Goal: Task Accomplishment & Management: Manage account settings

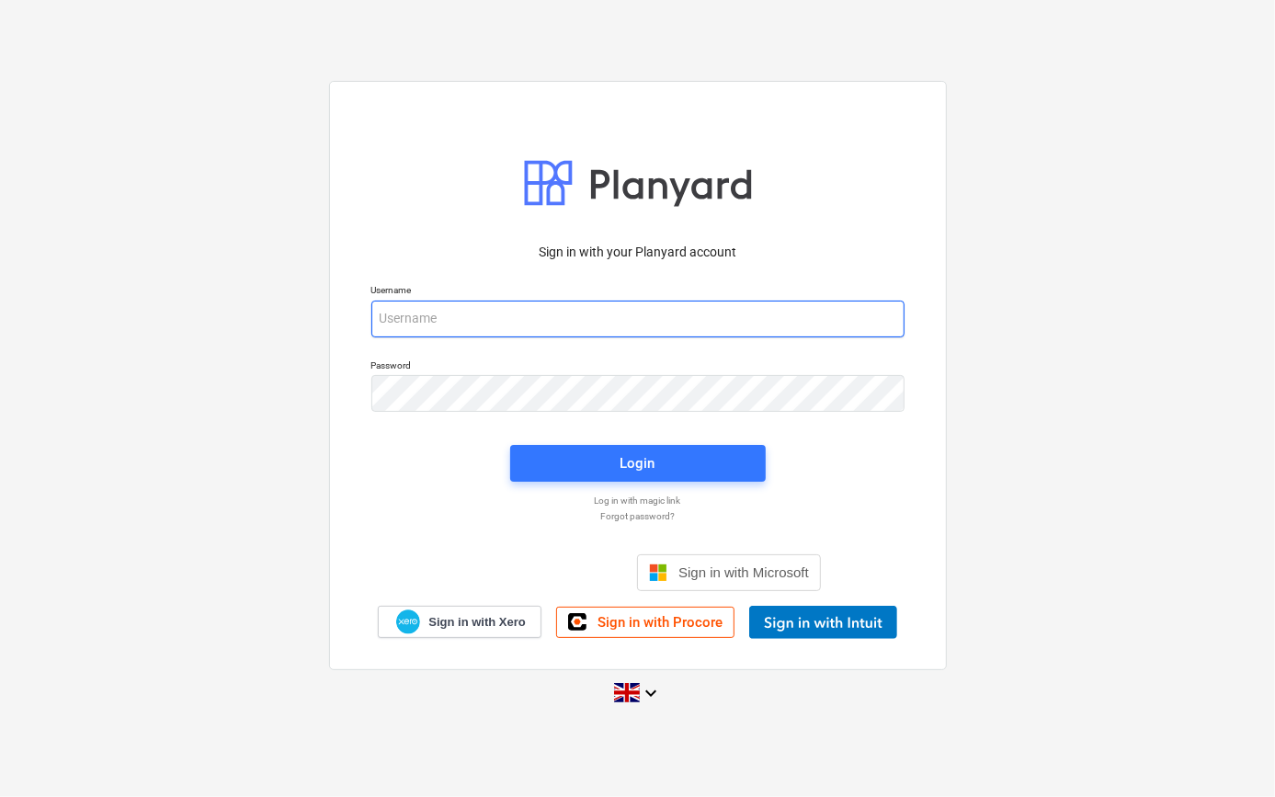
click at [425, 322] on input "email" at bounding box center [637, 318] width 533 height 37
type input "[PERSON_NAME][EMAIL_ADDRESS][PERSON_NAME][DOMAIN_NAME]"
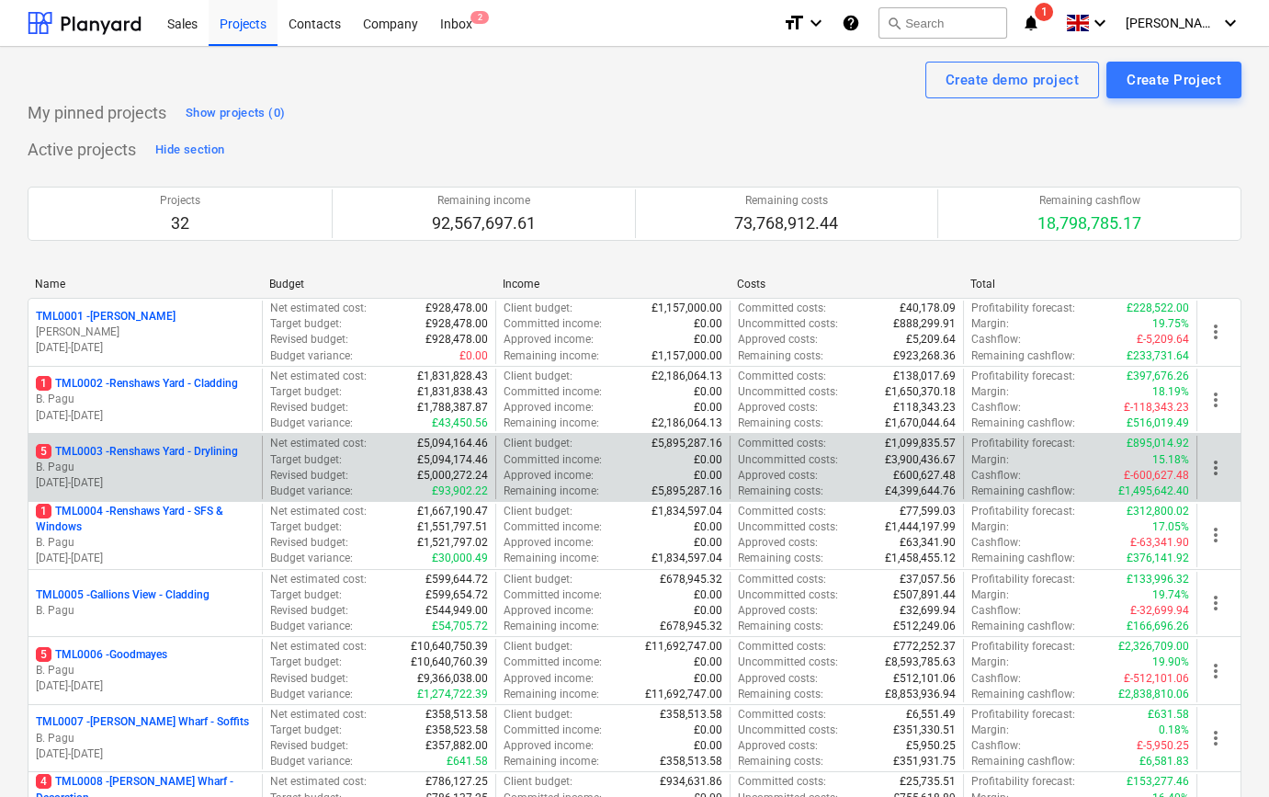
scroll to position [83, 0]
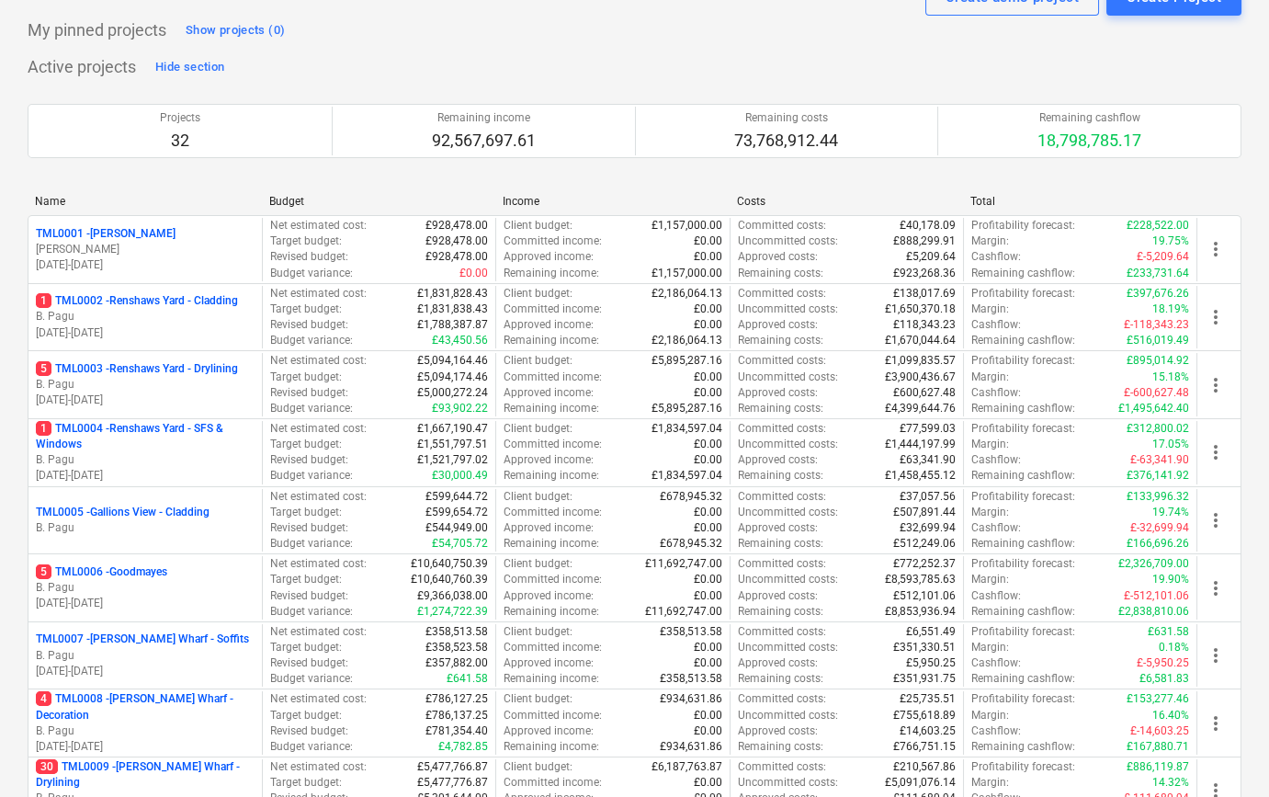
click at [166, 527] on p "B. Pagu" at bounding box center [145, 528] width 219 height 16
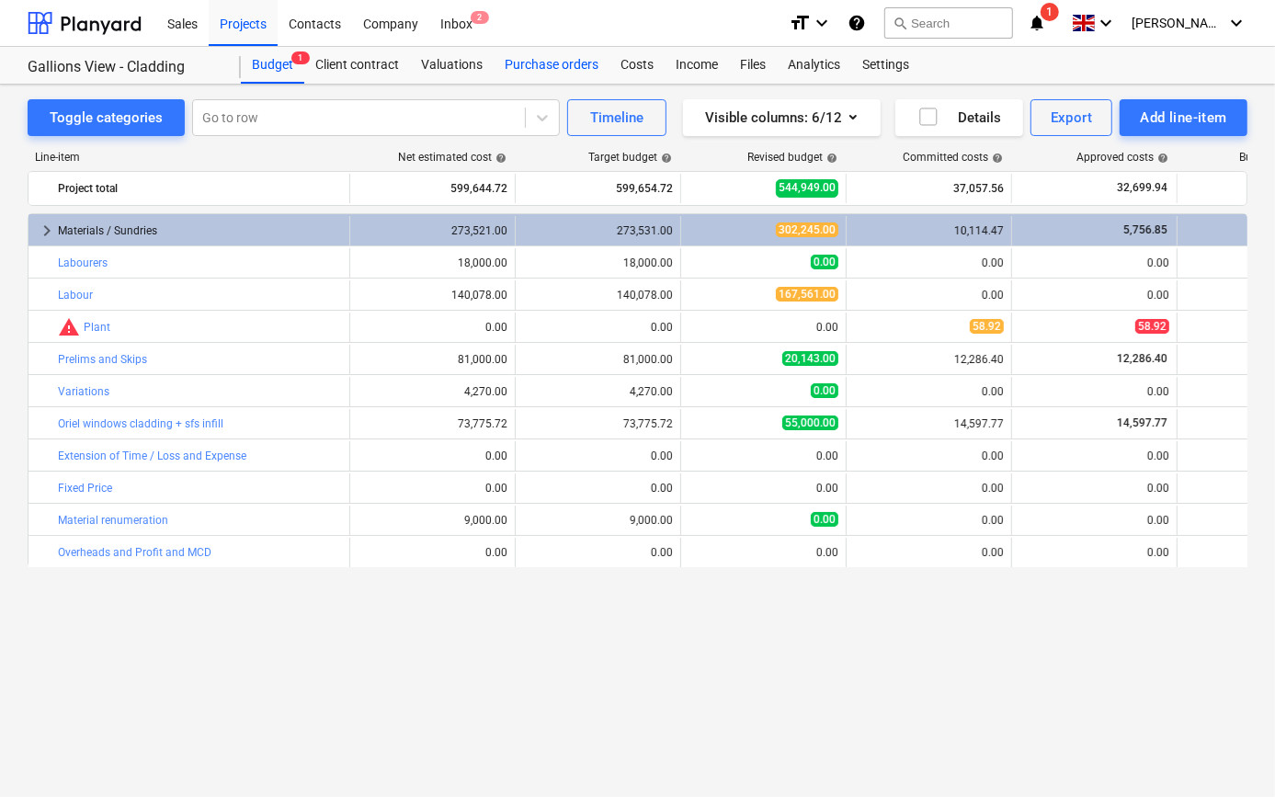
click at [538, 74] on div "Purchase orders" at bounding box center [551, 65] width 116 height 37
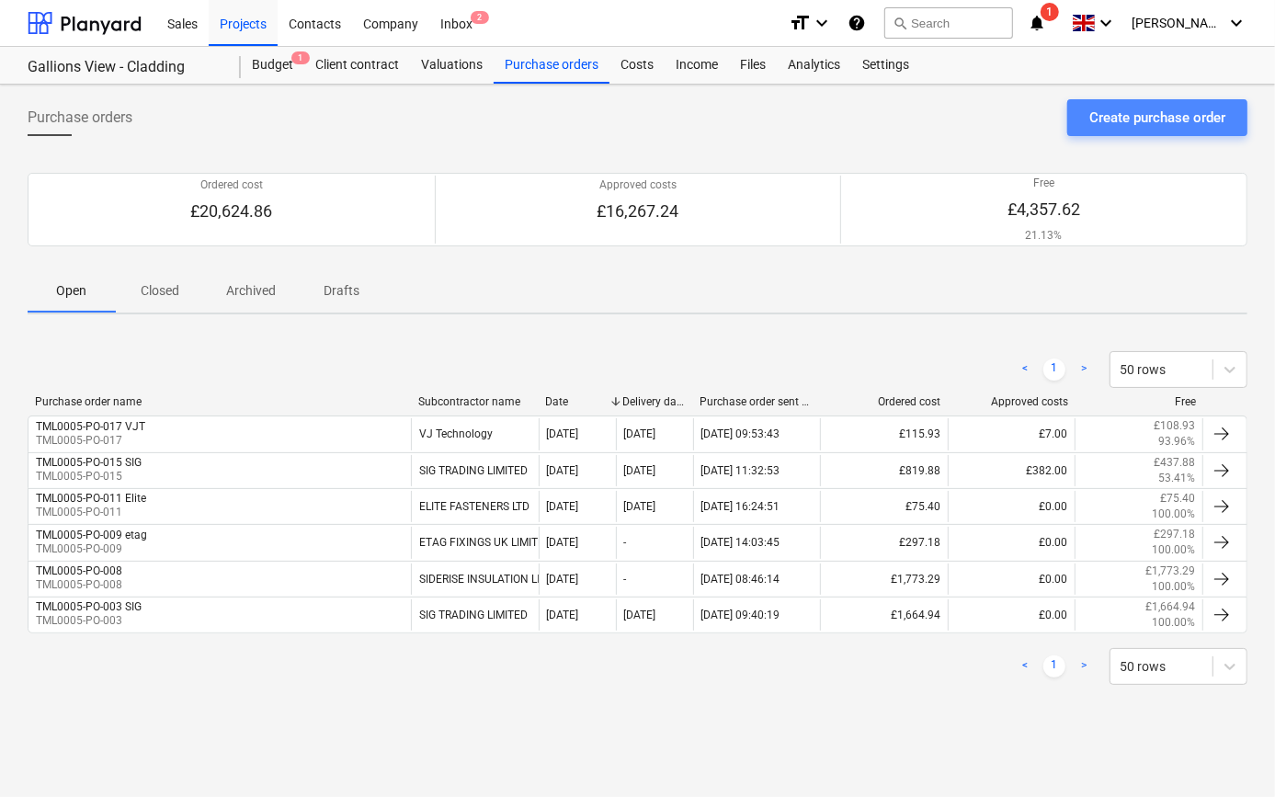
click at [1184, 115] on div "Create purchase order" at bounding box center [1157, 118] width 136 height 24
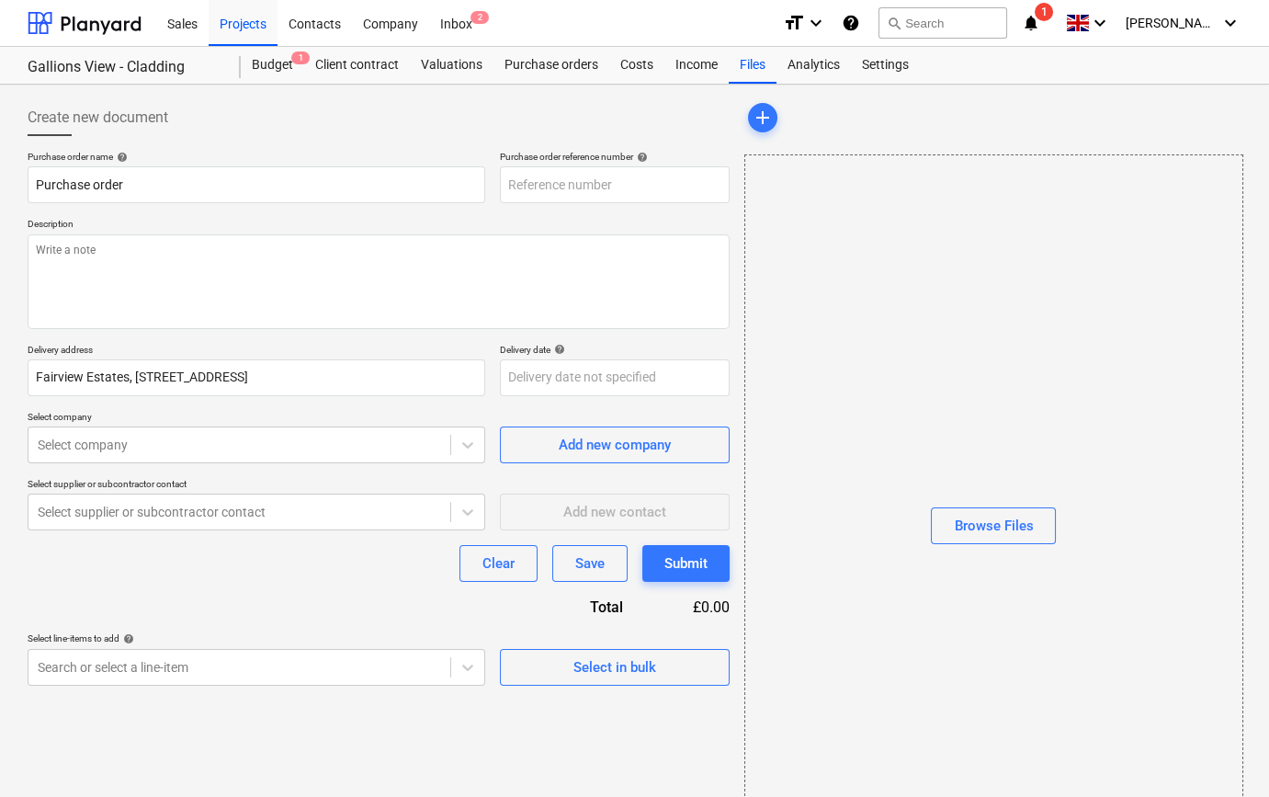
type textarea "x"
type input "TML0005-PO-020"
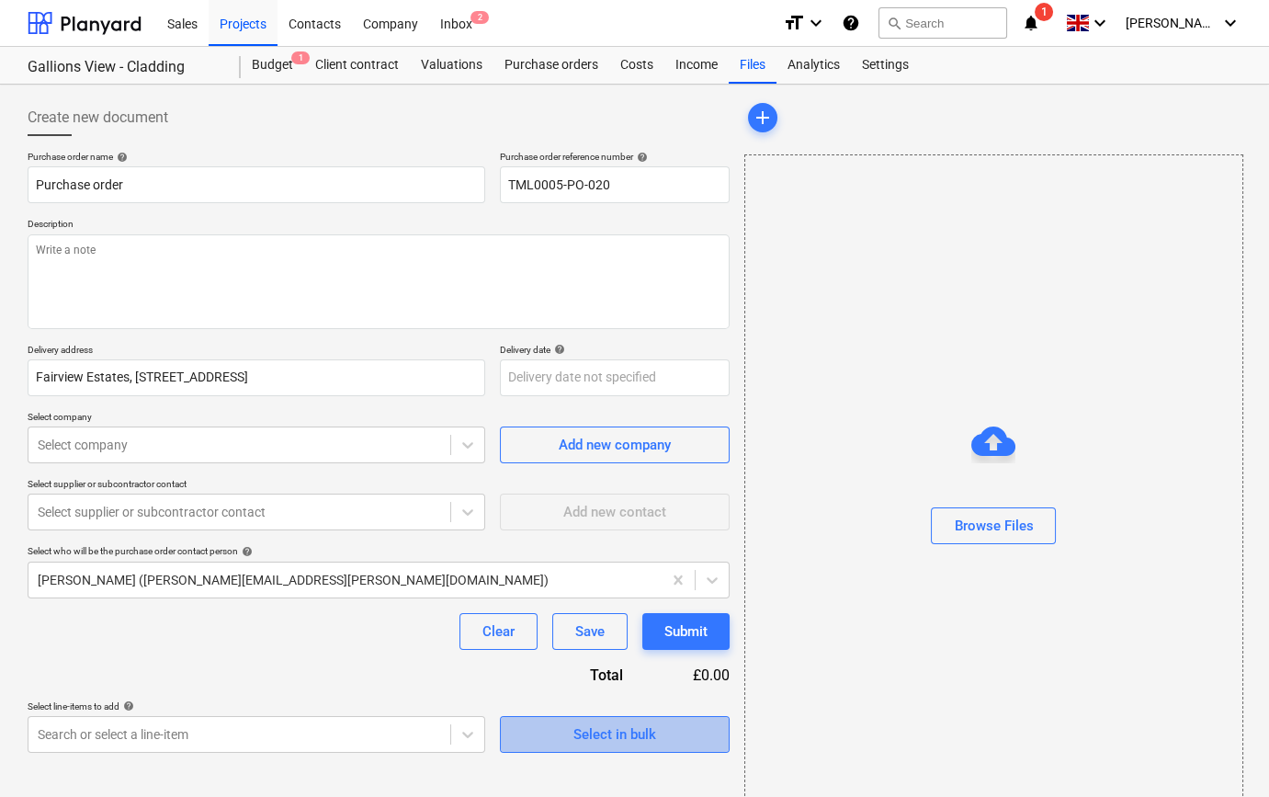
click at [613, 742] on div "Select in bulk" at bounding box center [614, 734] width 83 height 24
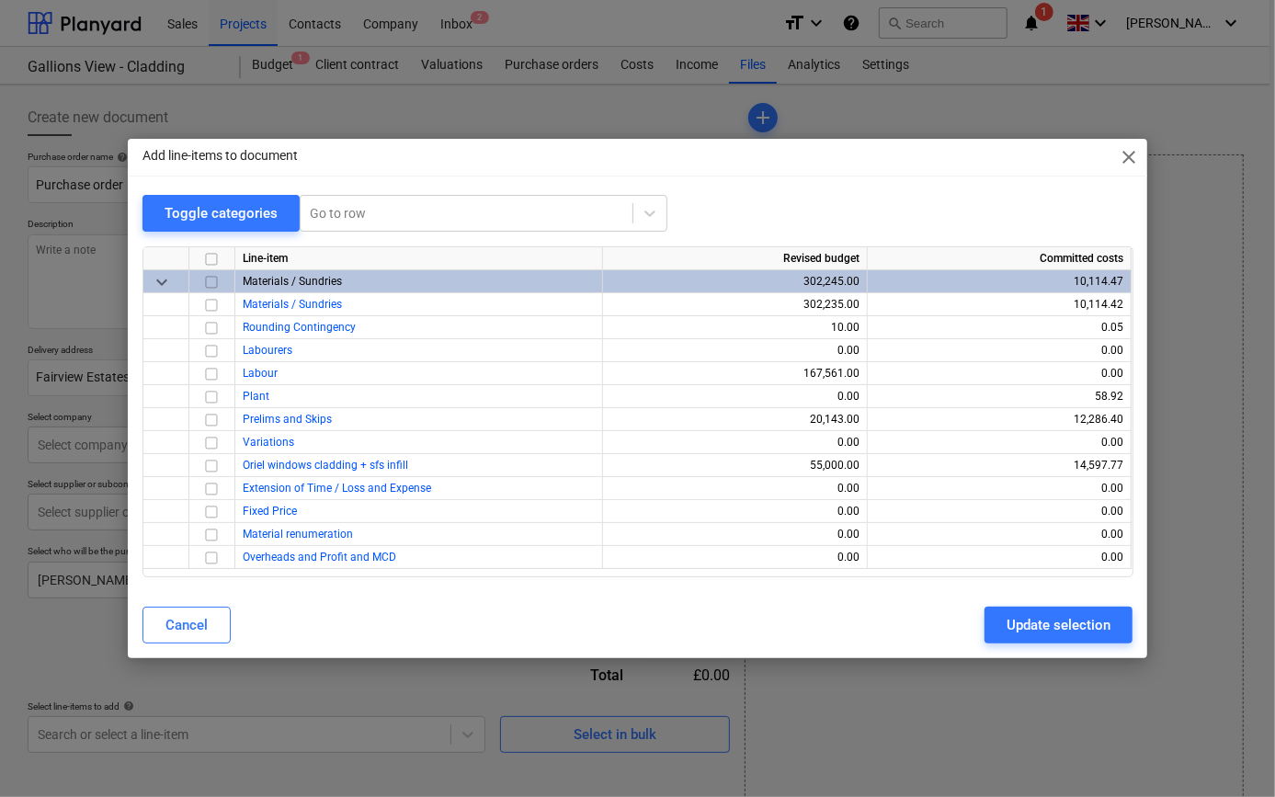
click at [1130, 156] on span "close" at bounding box center [1128, 157] width 22 height 22
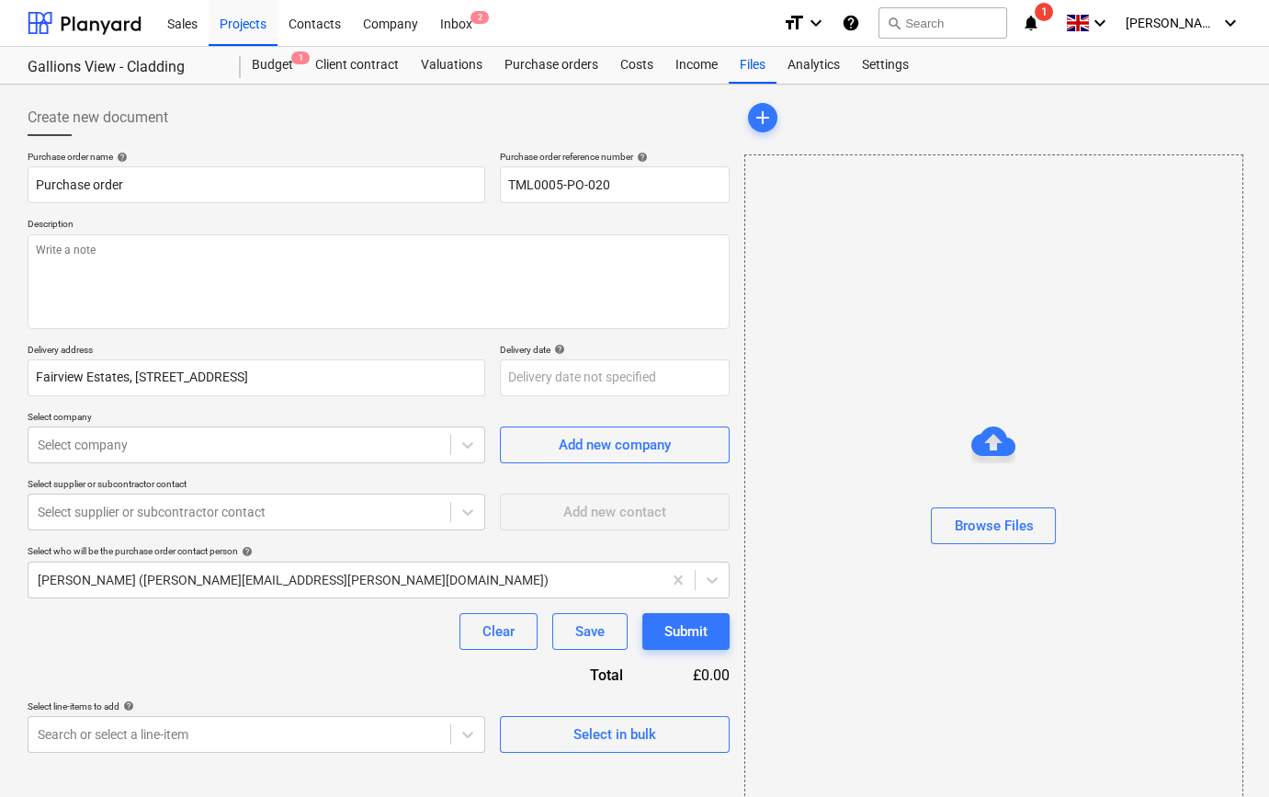
type textarea "x"
click at [251, 20] on div "Projects" at bounding box center [243, 22] width 69 height 47
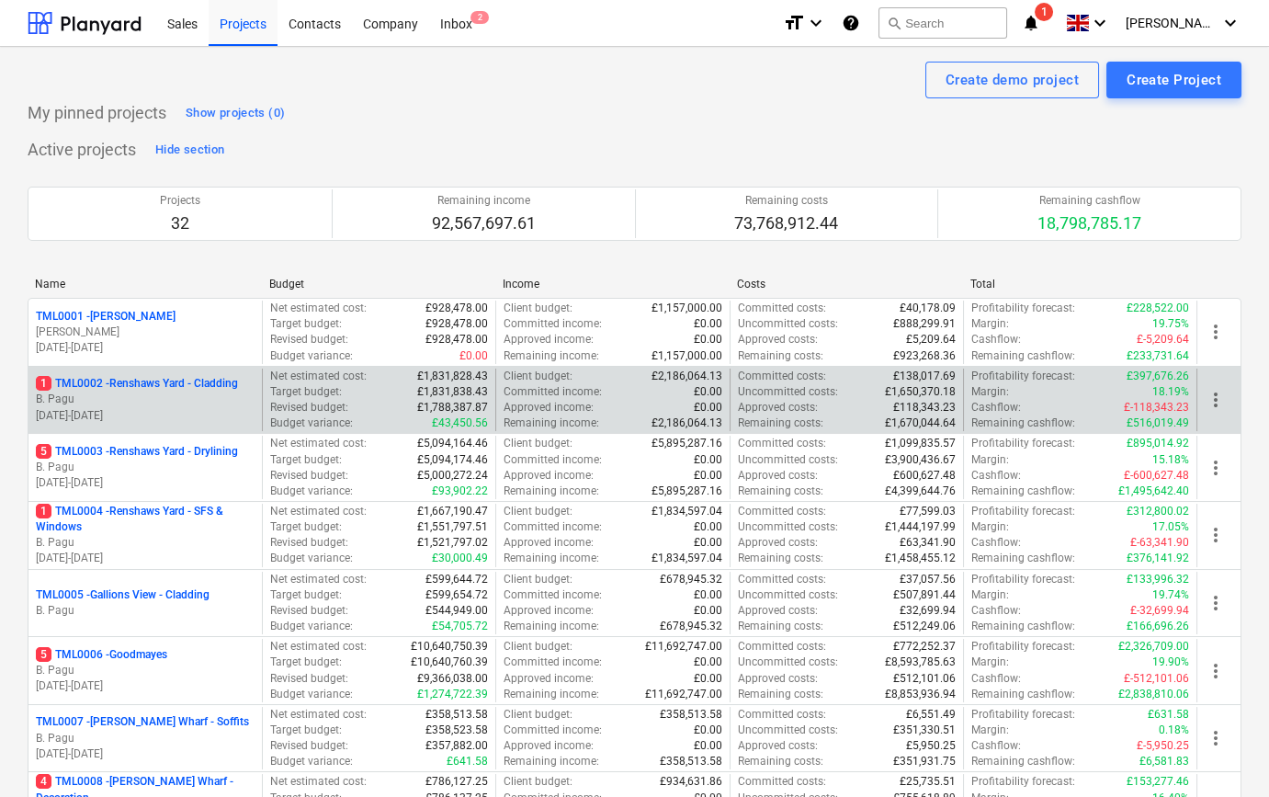
click at [109, 402] on p "B. Pagu" at bounding box center [145, 399] width 219 height 16
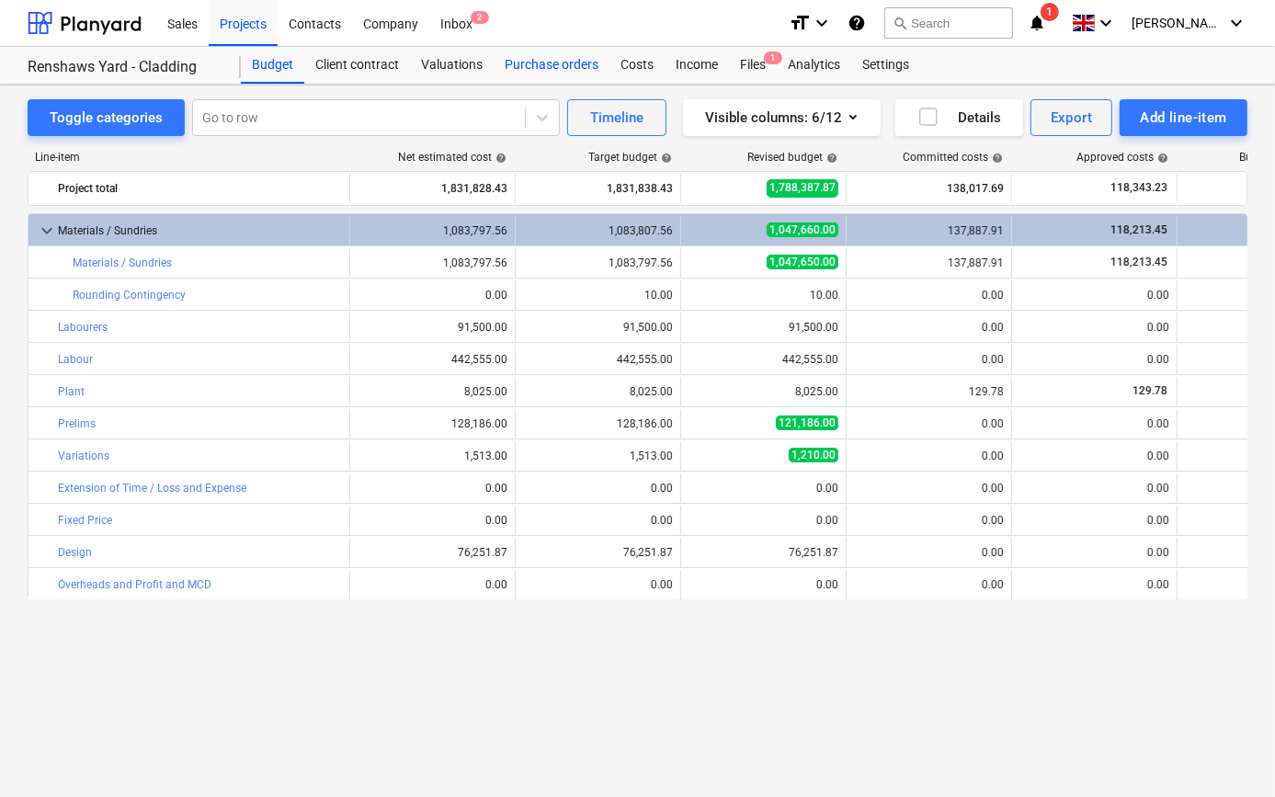
click at [541, 62] on div "Purchase orders" at bounding box center [551, 65] width 116 height 37
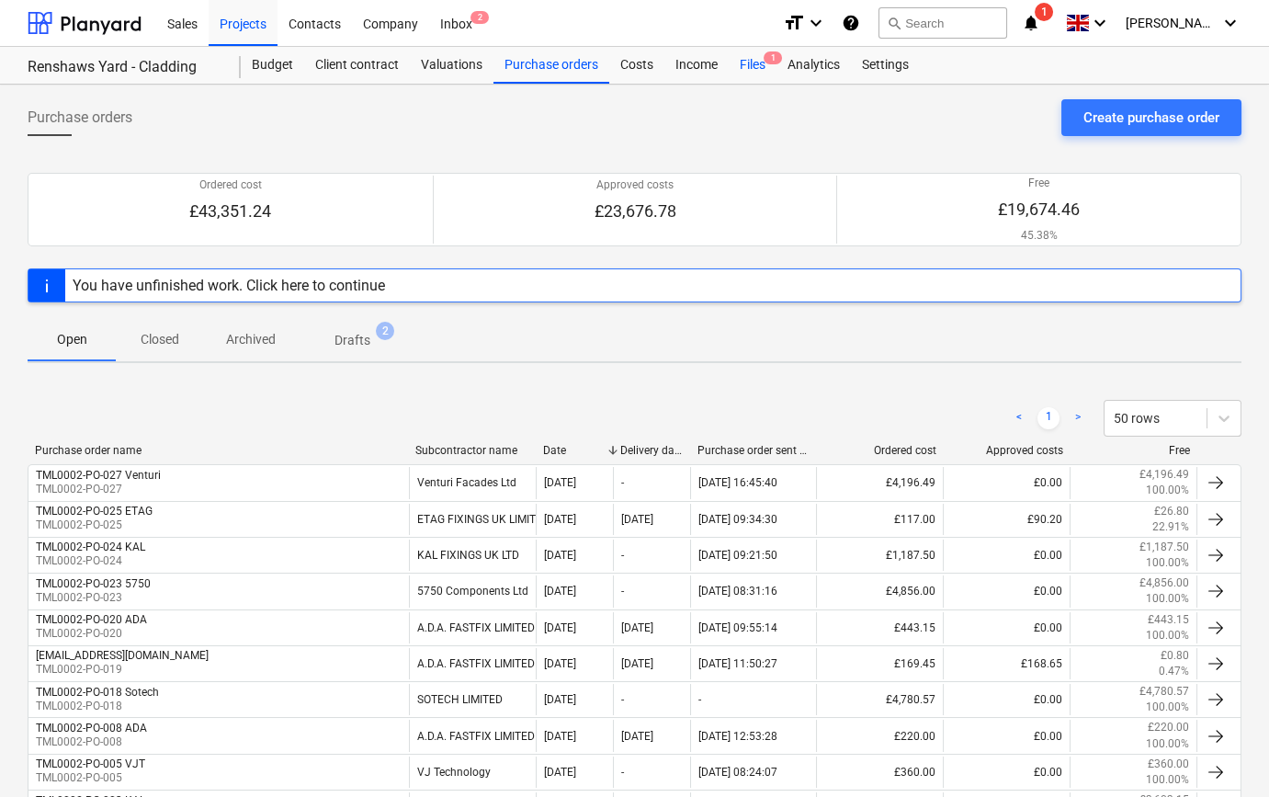
click at [752, 64] on div "Files 1" at bounding box center [753, 65] width 48 height 37
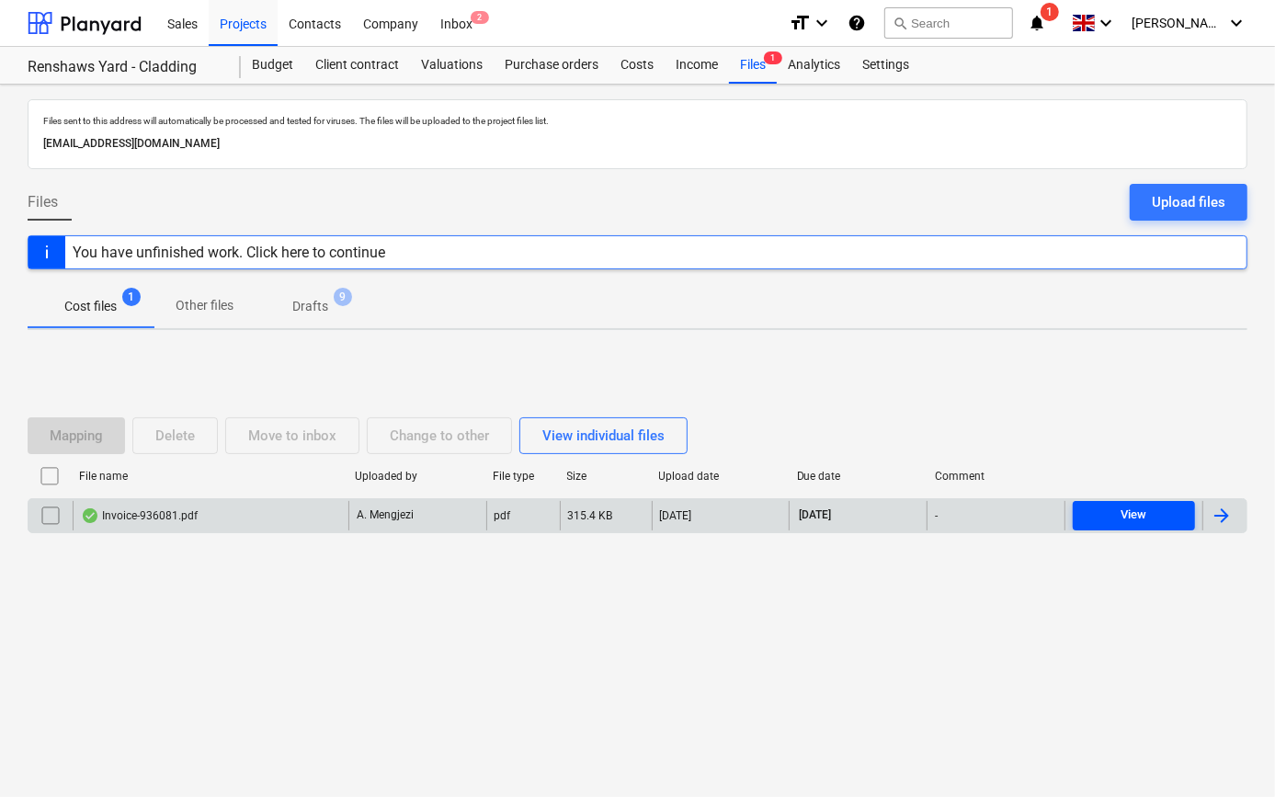
click at [1123, 517] on div "View" at bounding box center [1133, 514] width 26 height 21
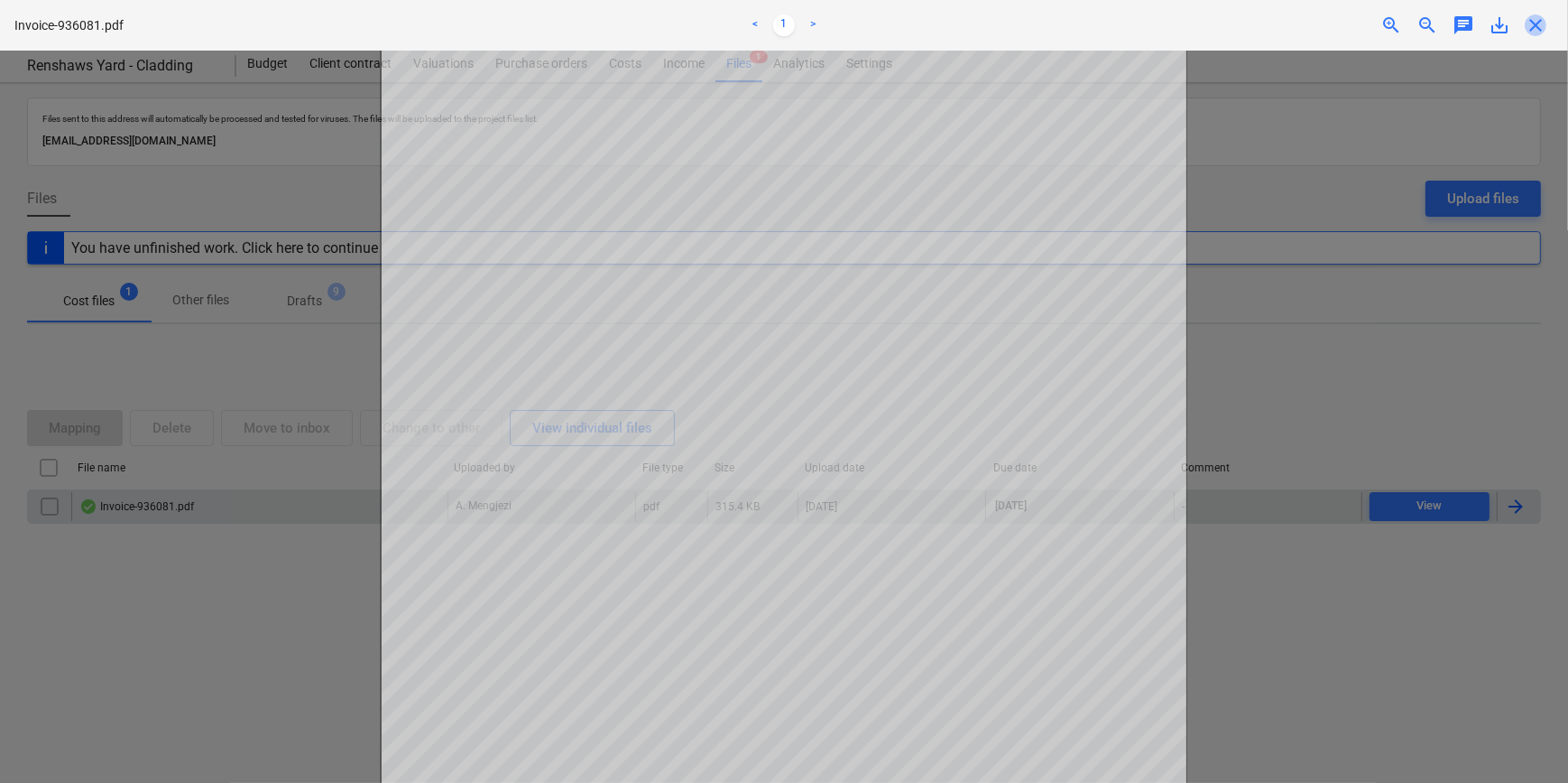
click at [1251, 35] on span "close" at bounding box center [1536, 26] width 22 height 22
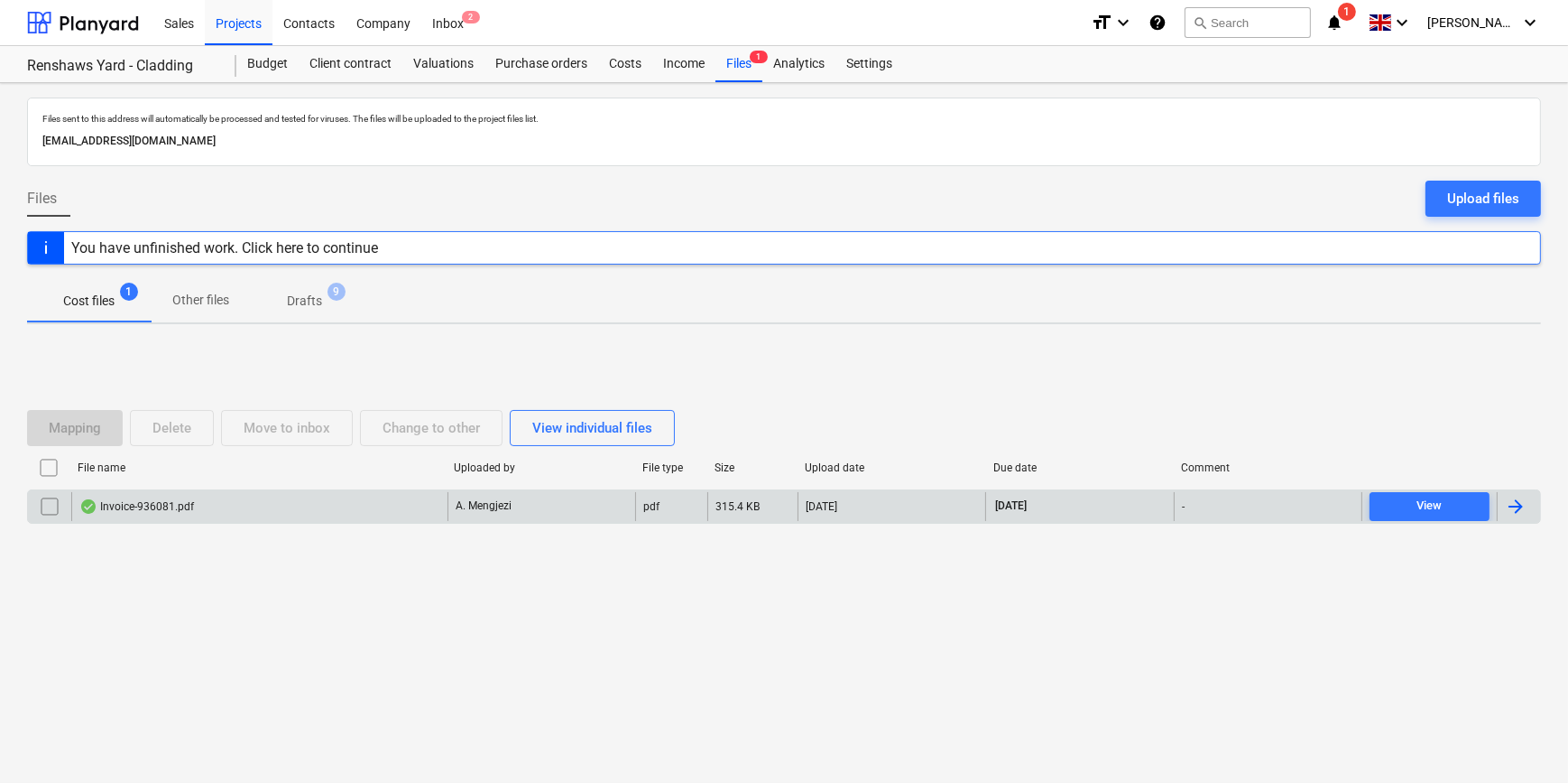
click at [1251, 511] on div at bounding box center [1516, 506] width 22 height 22
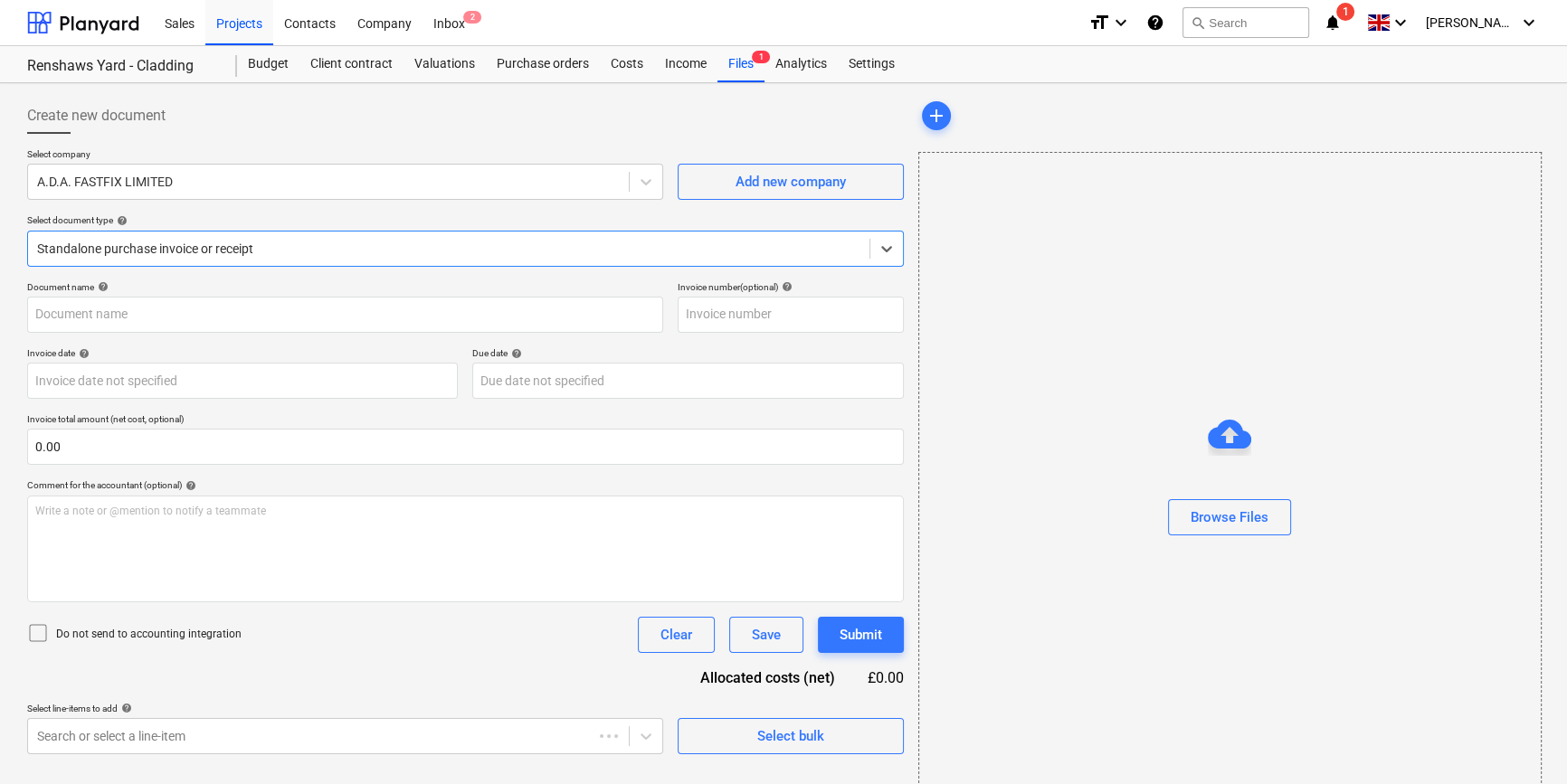
type input "936081"
type input "[DATE]"
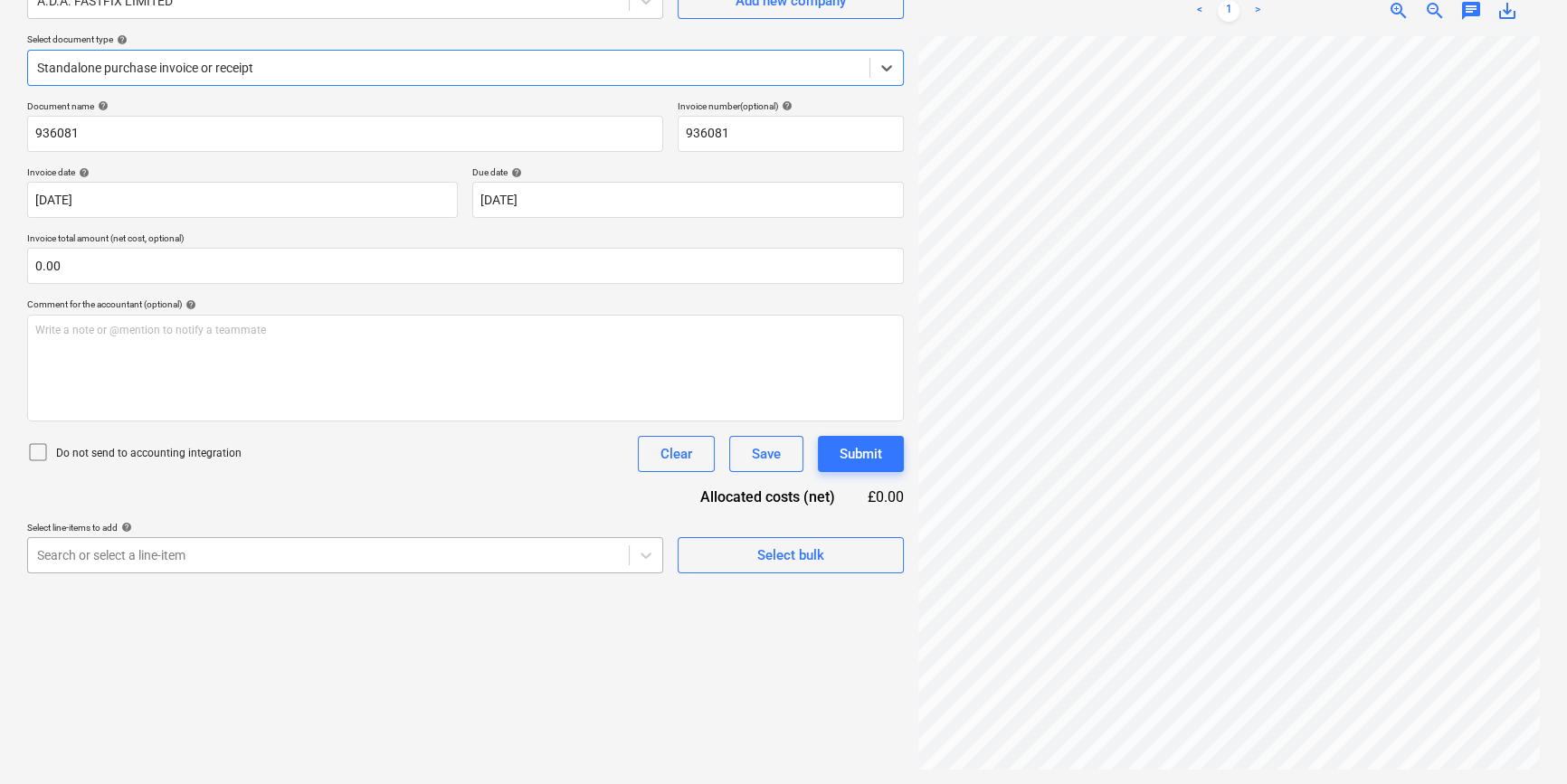
scroll to position [98, 0]
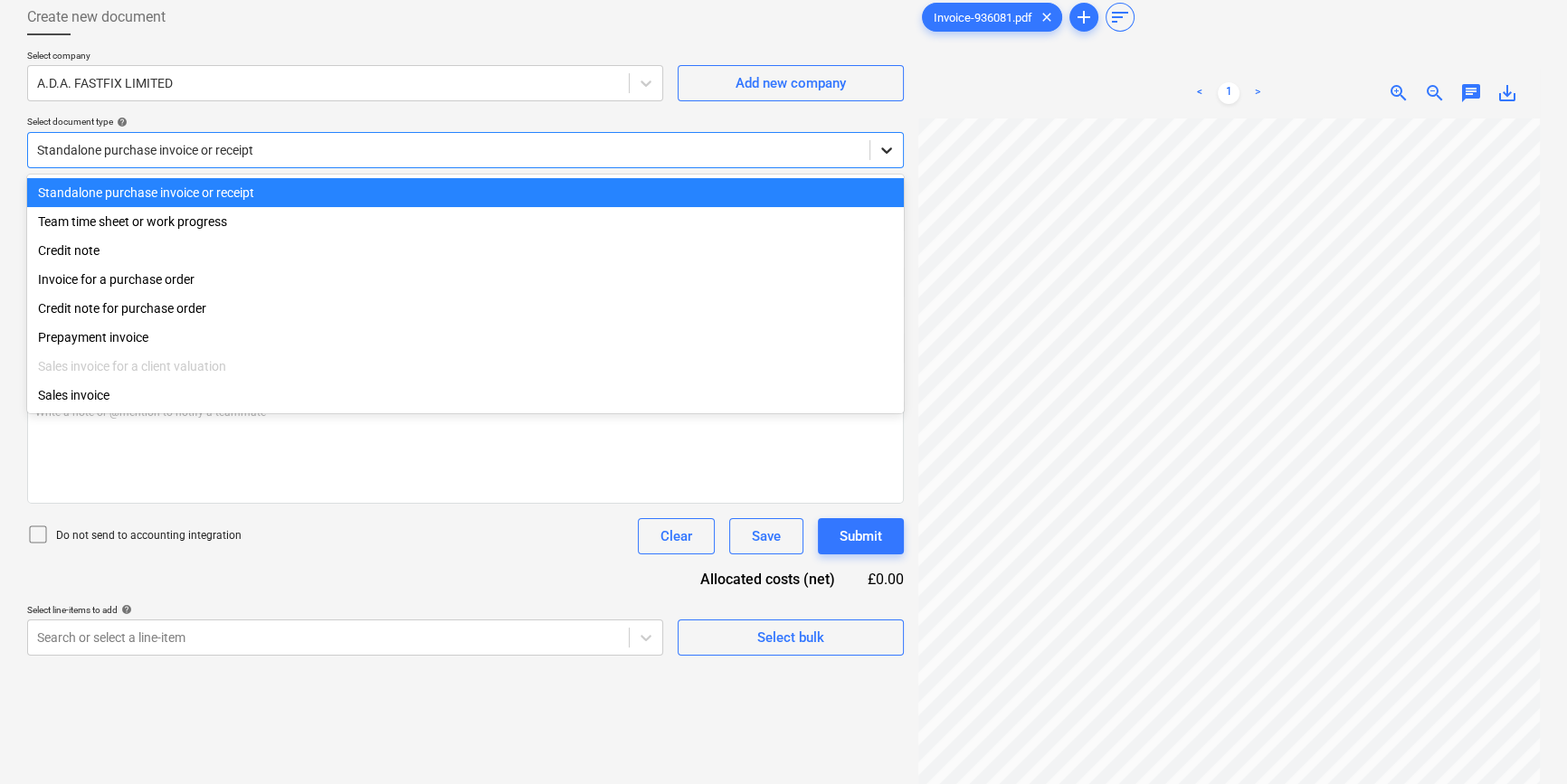
click at [890, 156] on icon at bounding box center [886, 150] width 18 height 18
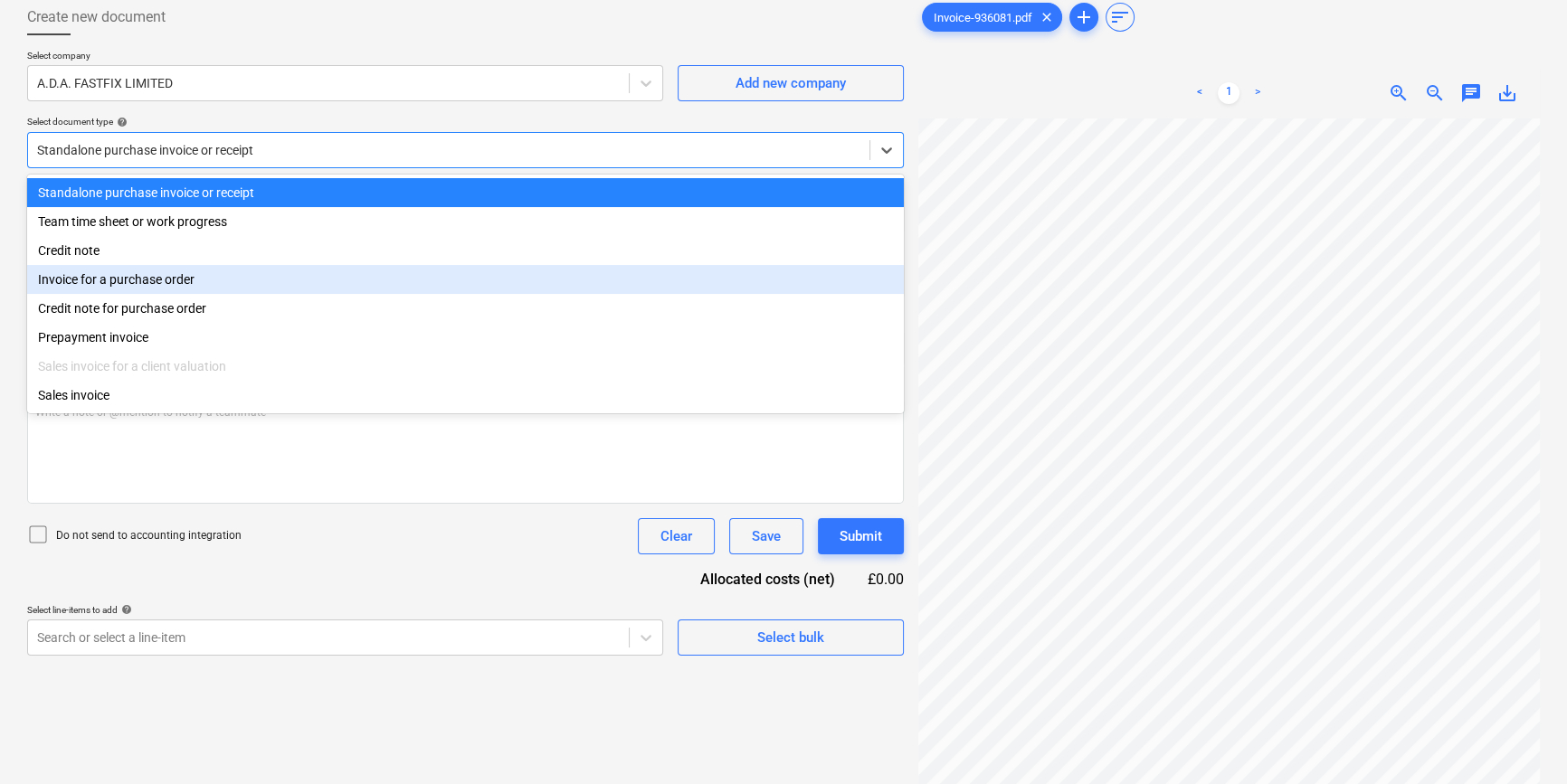
click at [831, 277] on div "Invoice for a purchase order" at bounding box center [466, 278] width 876 height 29
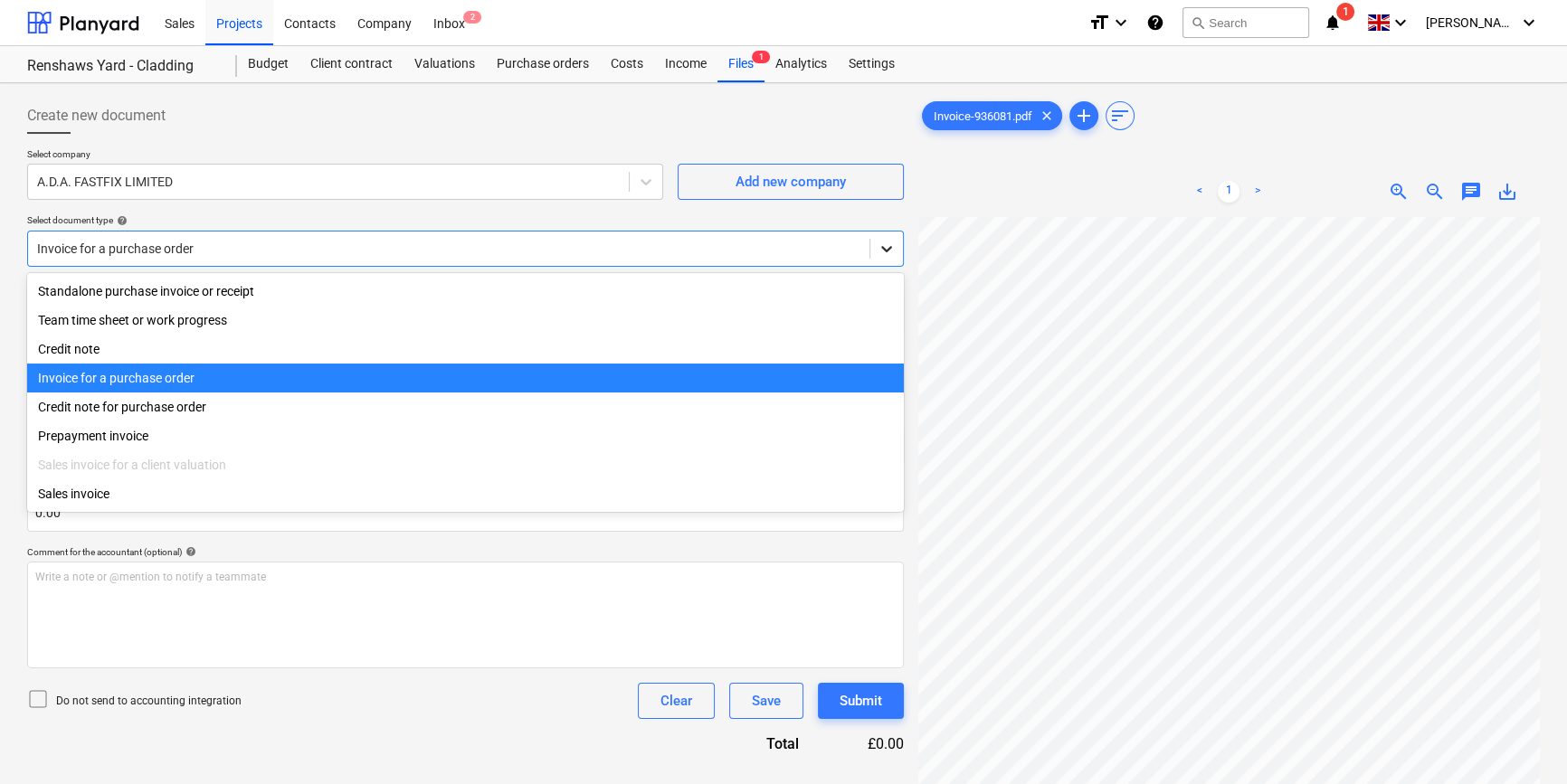
click at [886, 247] on icon at bounding box center [886, 249] width 18 height 18
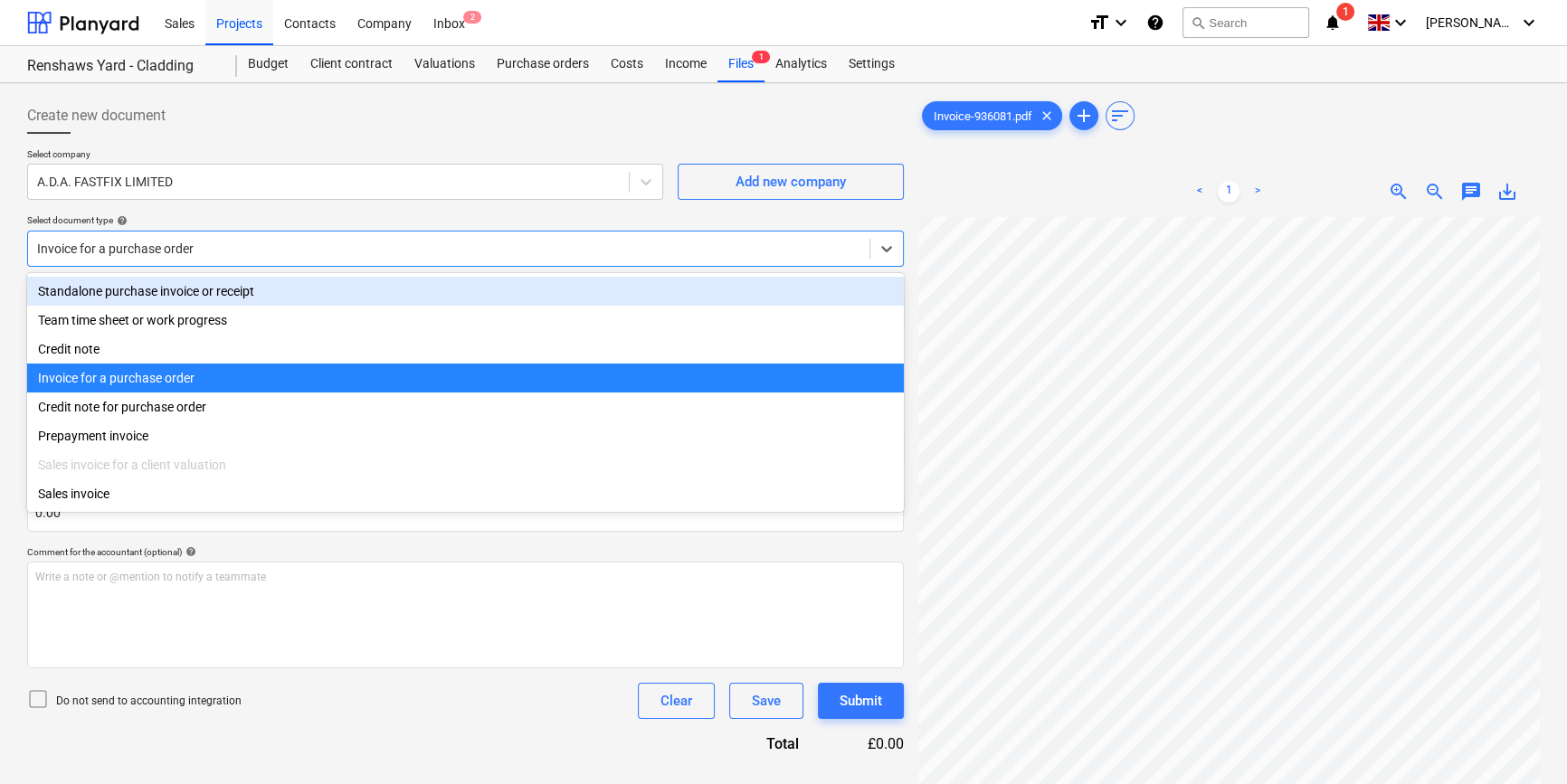
click at [207, 291] on div "Standalone purchase invoice or receipt" at bounding box center [466, 290] width 876 height 29
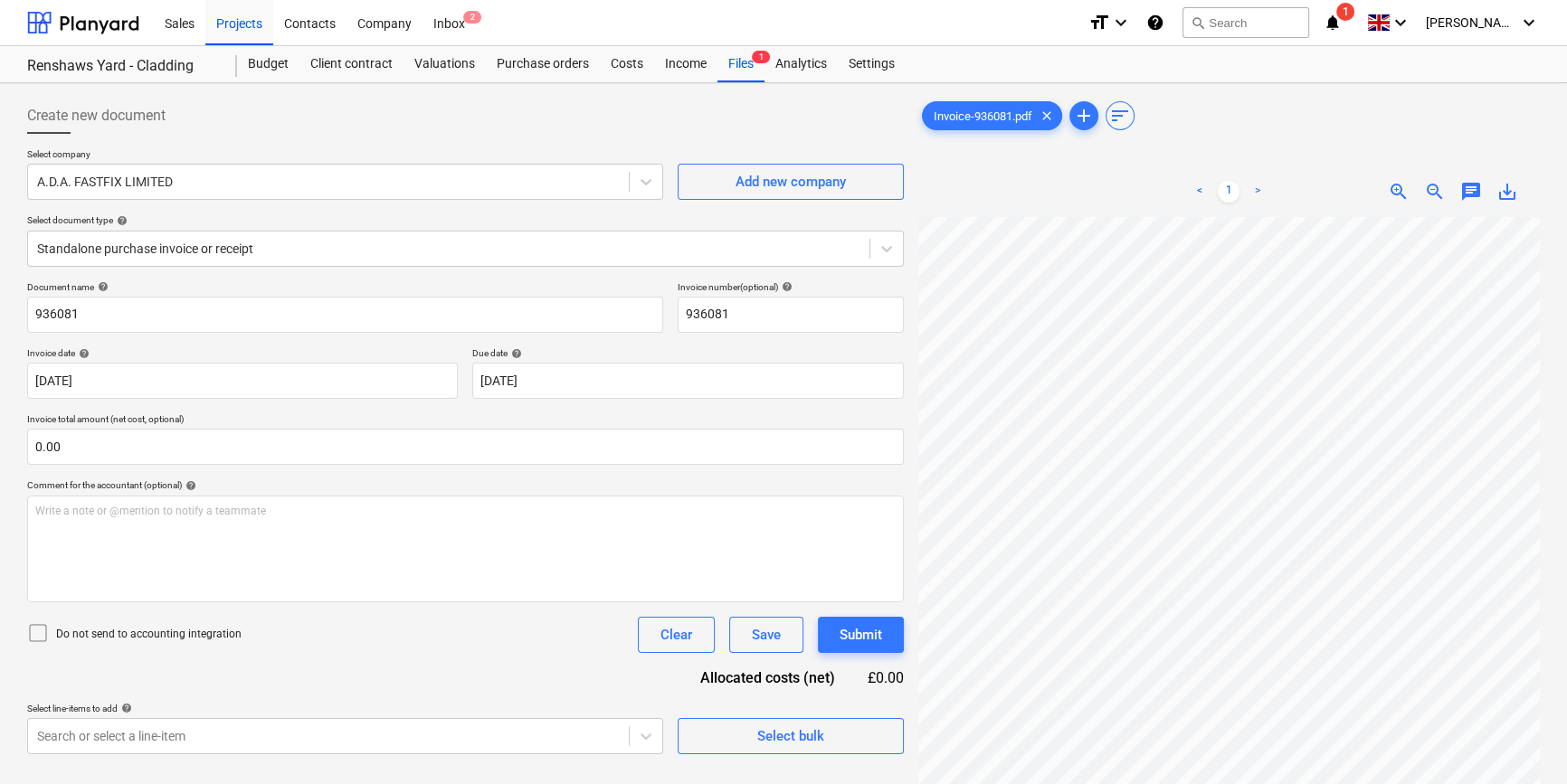
scroll to position [92, 0]
click at [882, 248] on icon at bounding box center [886, 249] width 11 height 6
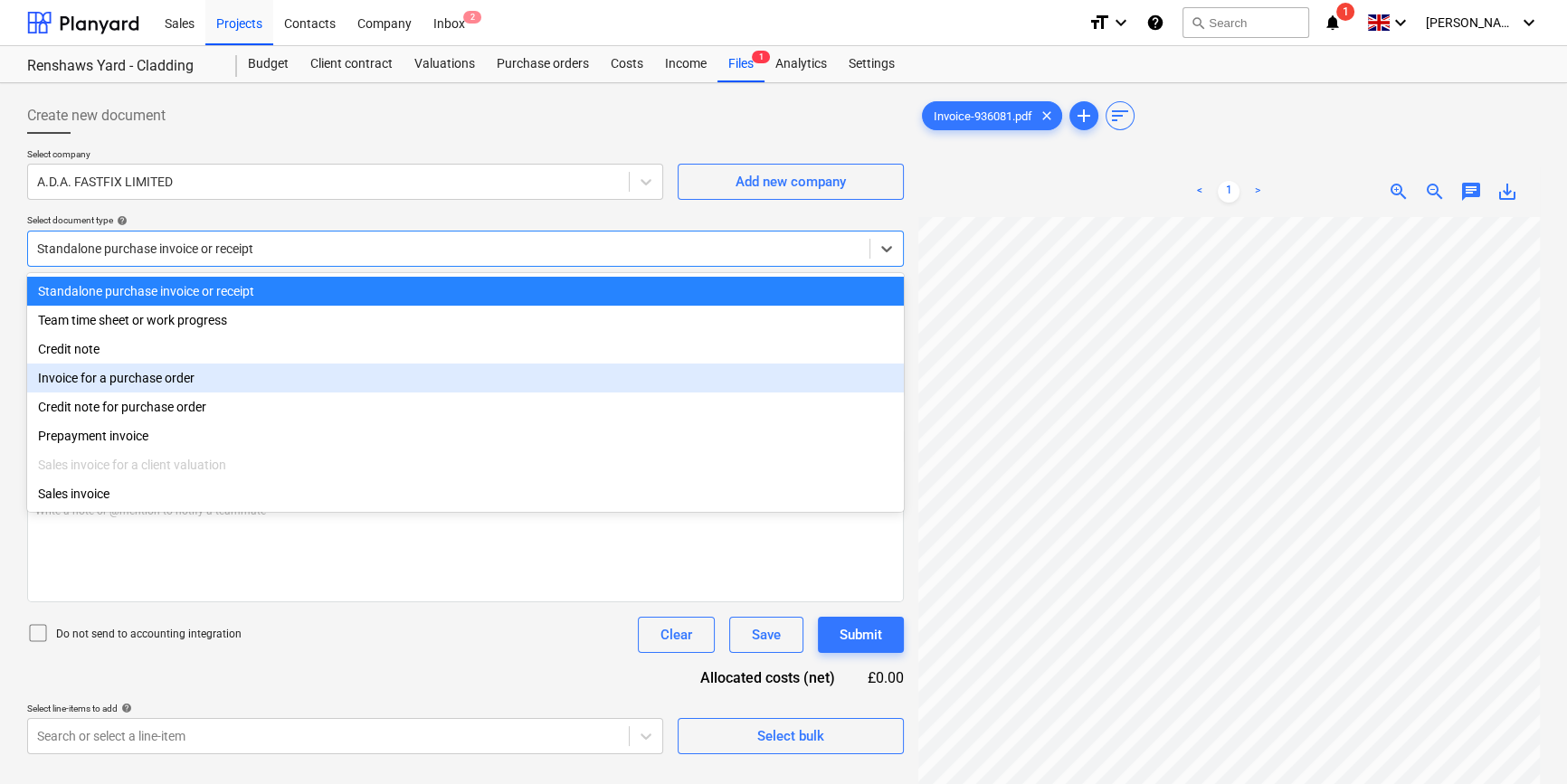
click at [173, 387] on div "Invoice for a purchase order" at bounding box center [466, 377] width 876 height 29
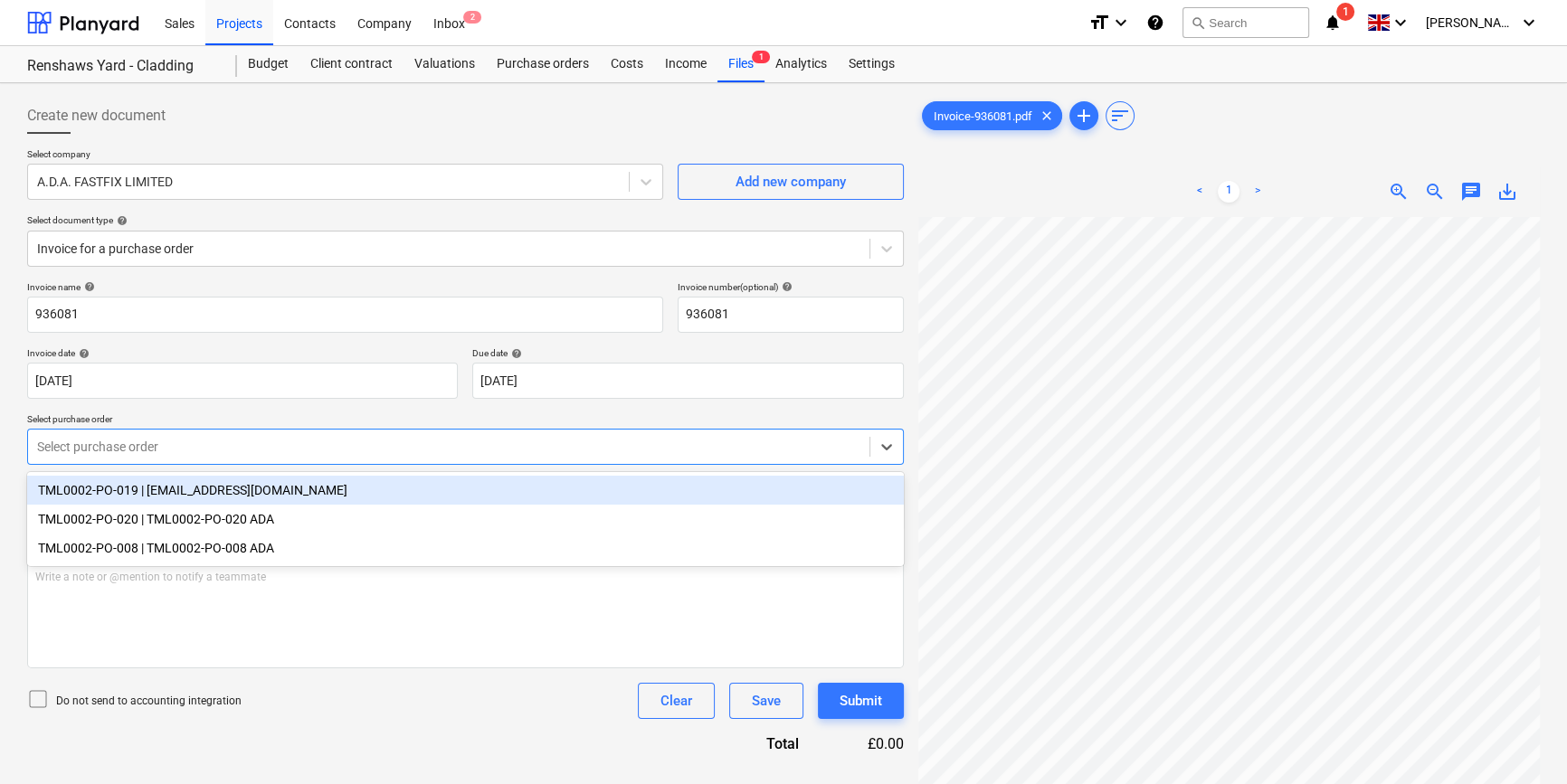
click at [98, 442] on div at bounding box center [449, 447] width 823 height 18
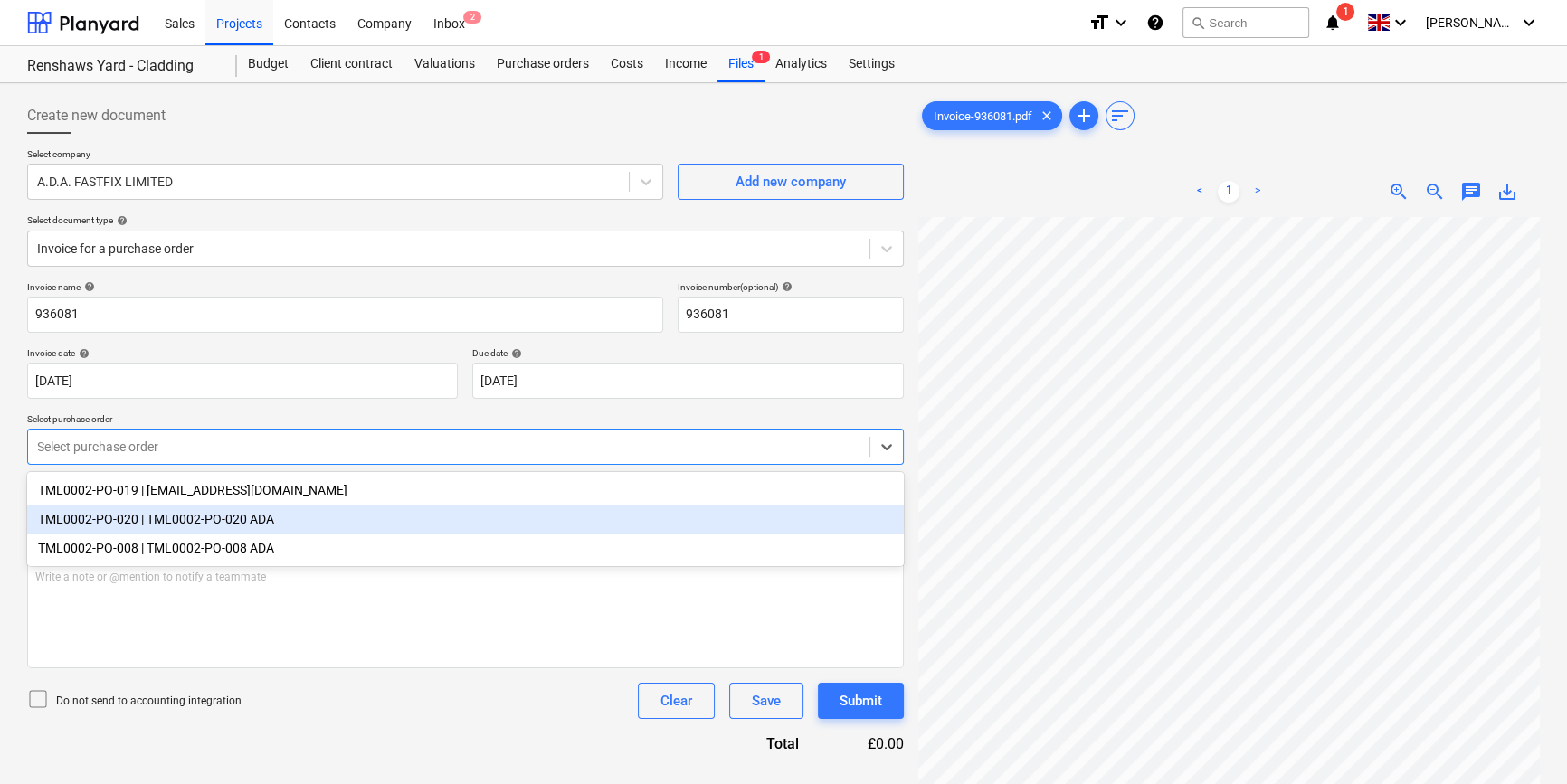
click at [254, 525] on div "TML0002-PO-020 | TML0002-PO-020 ADA" at bounding box center [466, 518] width 876 height 29
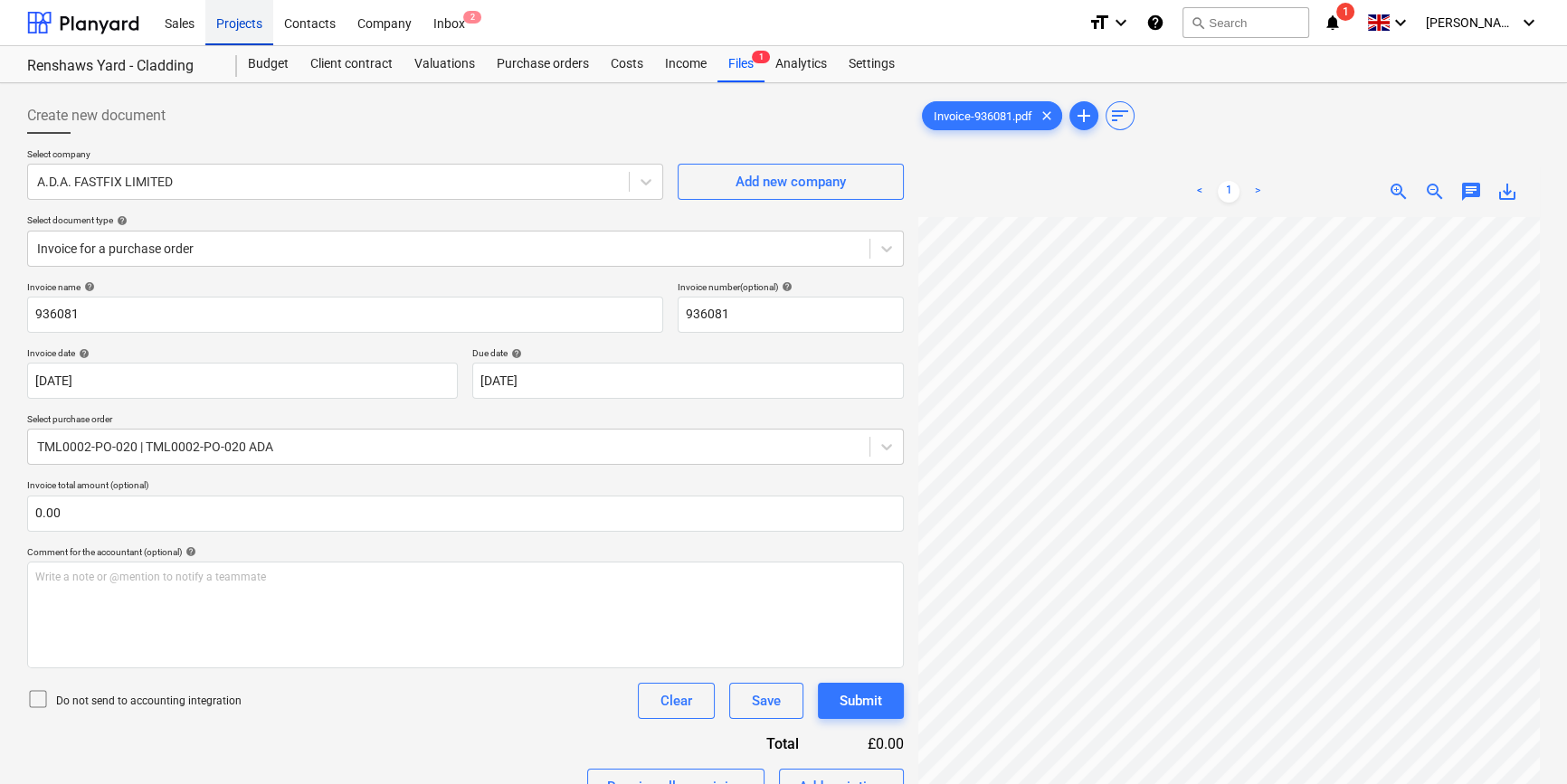
click at [235, 25] on div "Projects" at bounding box center [239, 22] width 68 height 46
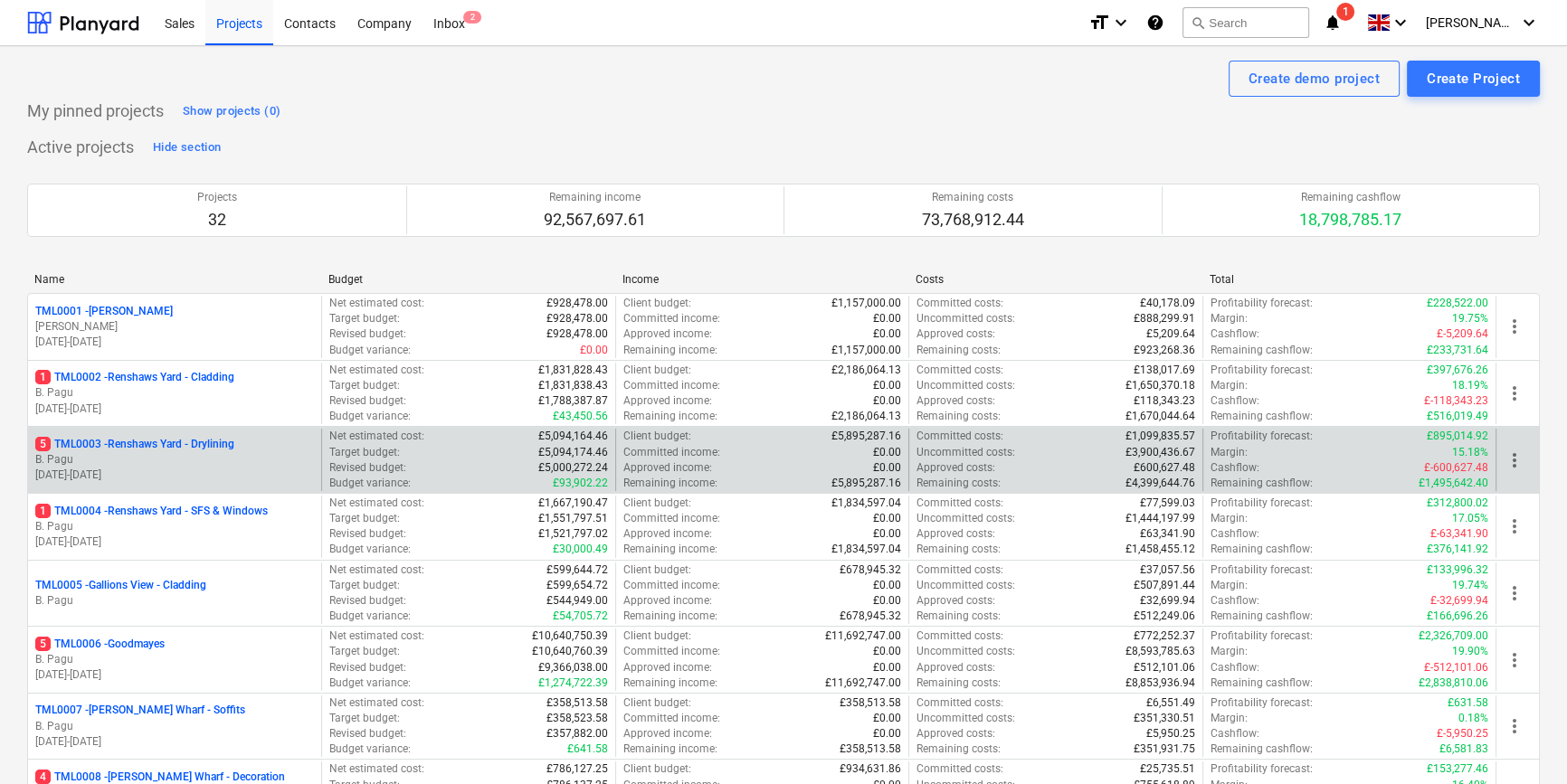
click at [136, 455] on p "B. Pagu" at bounding box center [174, 459] width 279 height 16
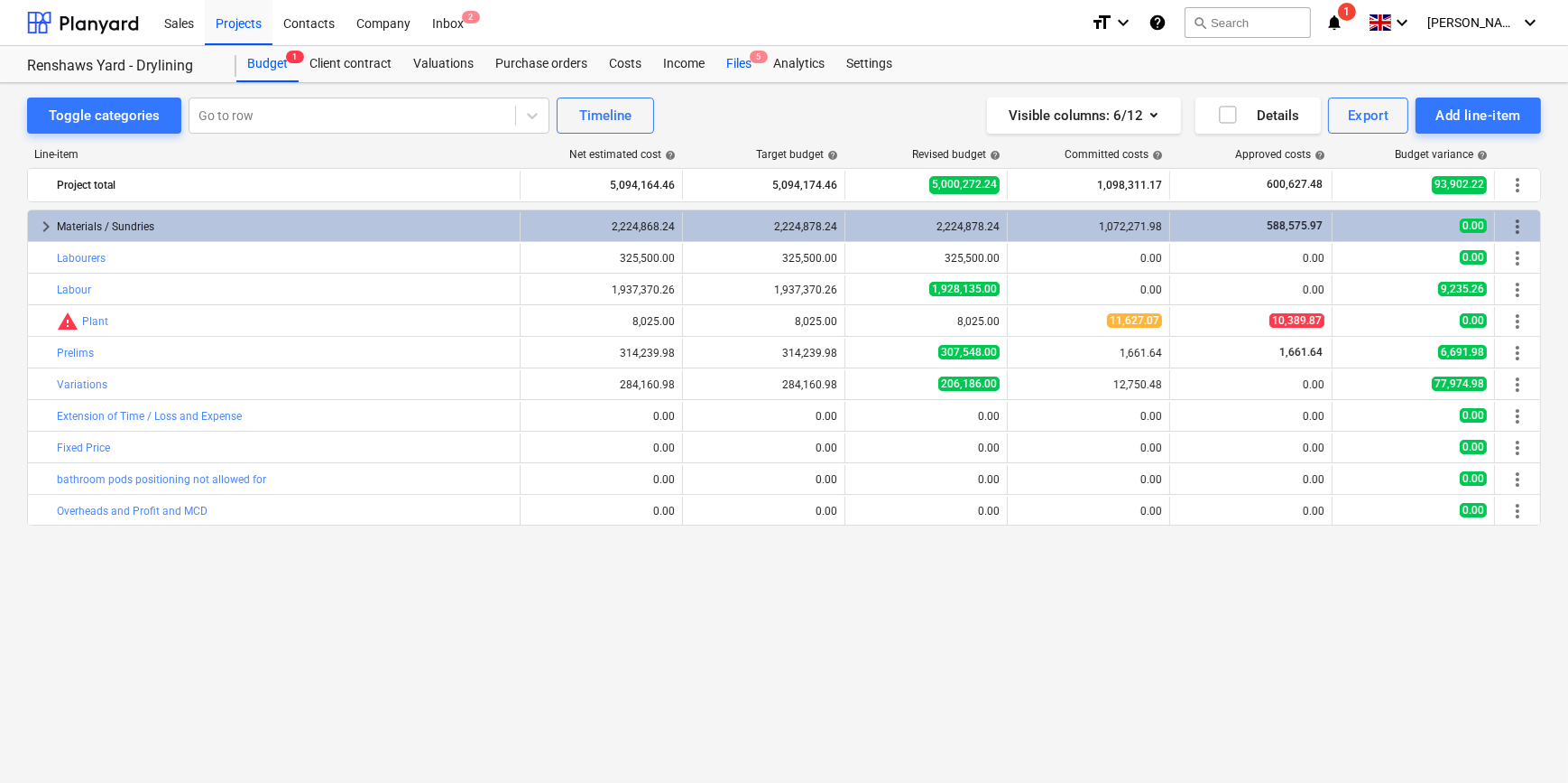
click at [733, 56] on div "Files 5" at bounding box center [739, 64] width 47 height 36
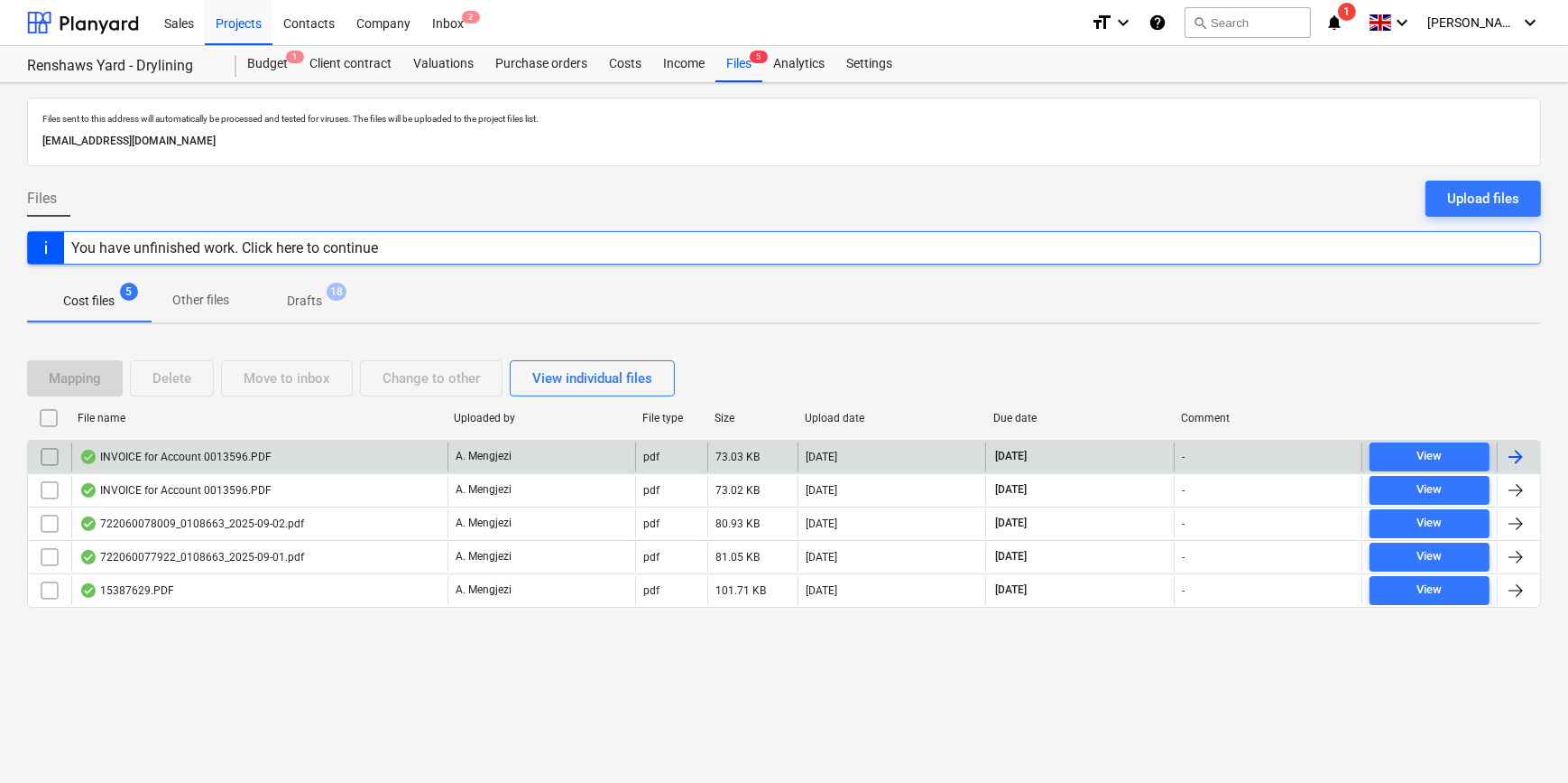
click at [1251, 453] on div at bounding box center [1516, 457] width 22 height 22
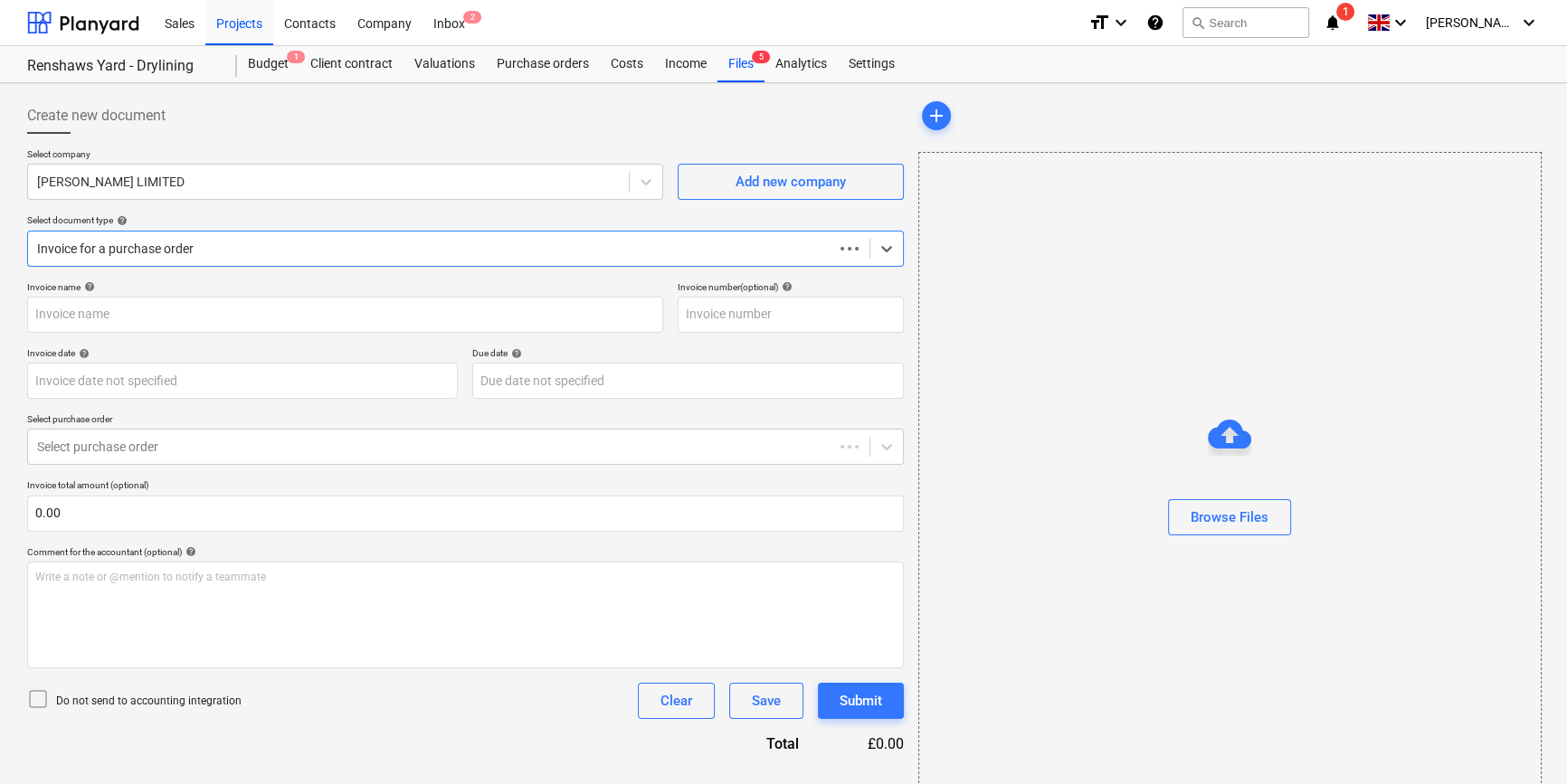
type input "0013596"
type input "[DATE]"
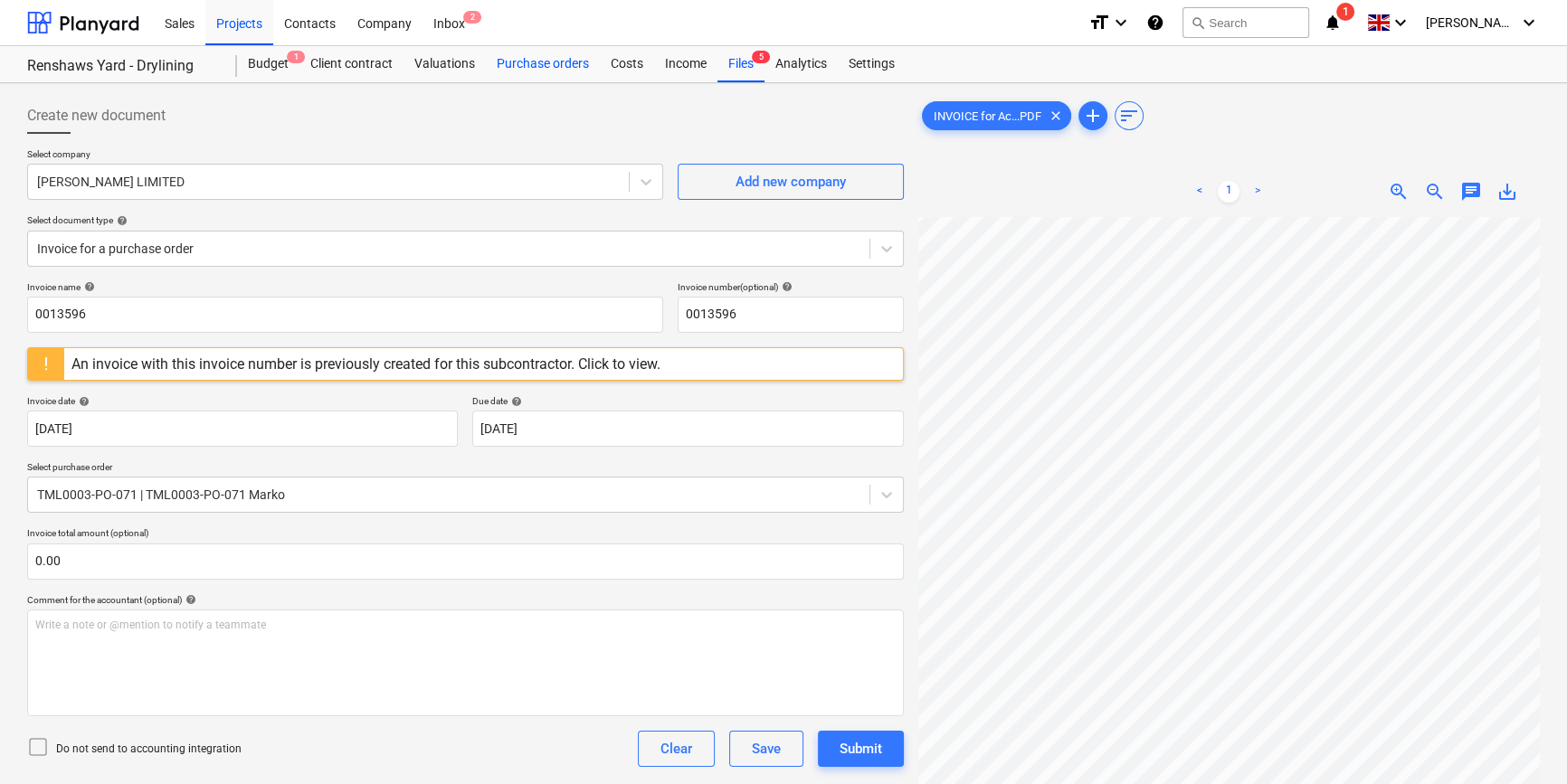
click at [522, 66] on div "Purchase orders" at bounding box center [542, 64] width 114 height 36
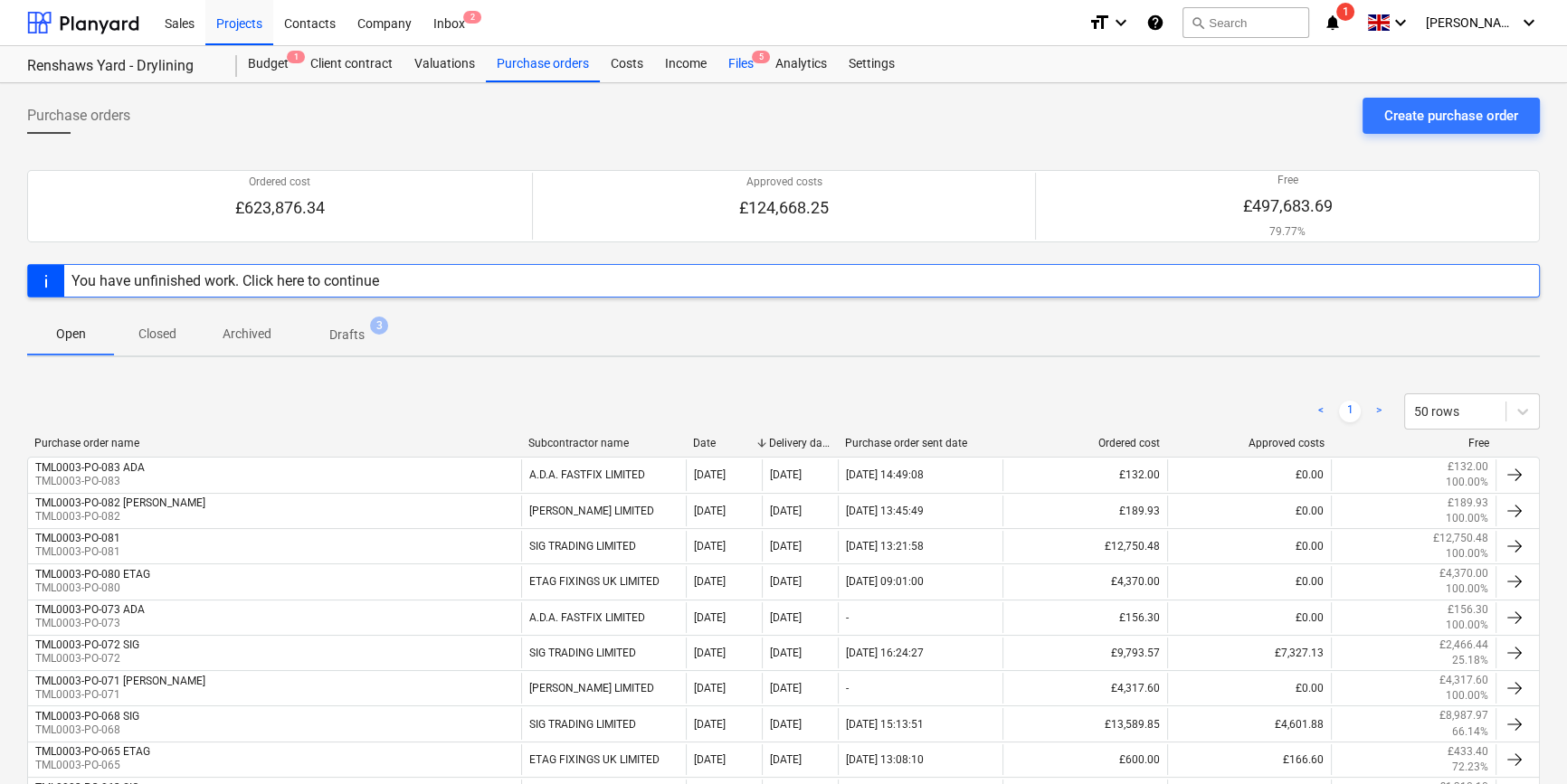
click at [732, 68] on div "Files 5" at bounding box center [741, 64] width 47 height 36
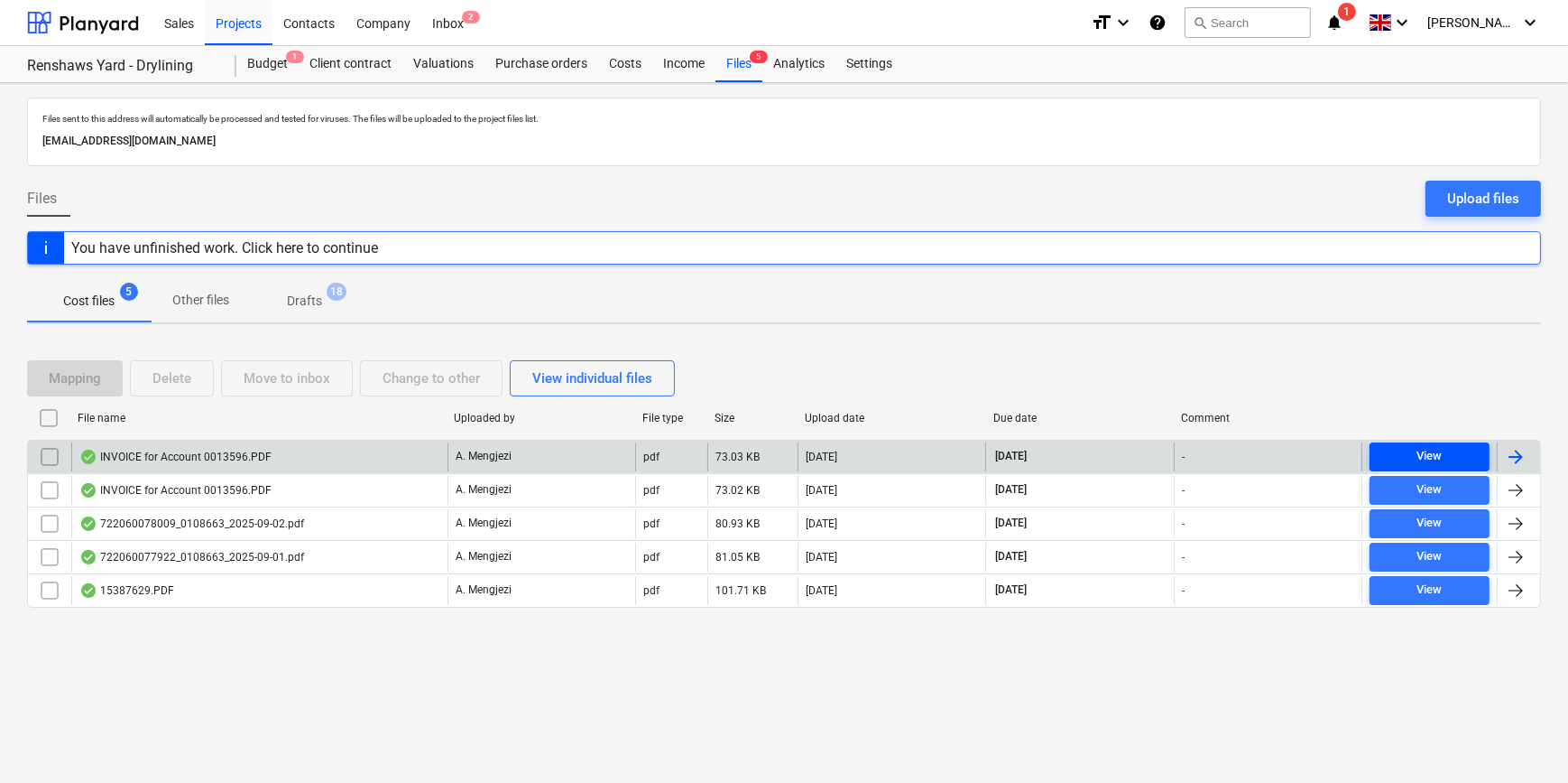
click at [1251, 453] on div "View" at bounding box center [1430, 456] width 26 height 21
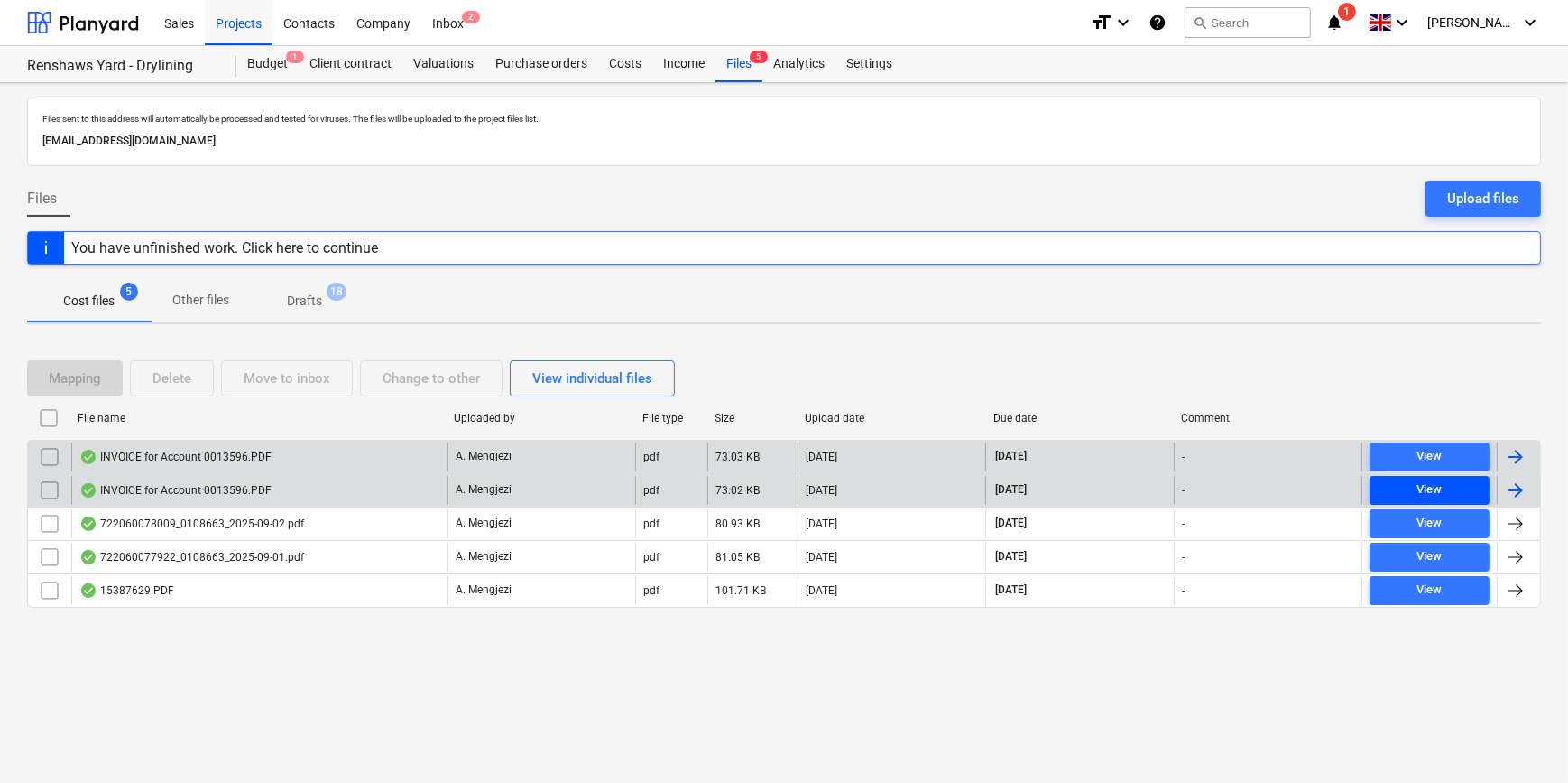
click at [1251, 491] on div "View" at bounding box center [1430, 489] width 26 height 21
click at [737, 66] on div "Files 5" at bounding box center [739, 64] width 47 height 36
click at [1251, 458] on div at bounding box center [1516, 457] width 22 height 22
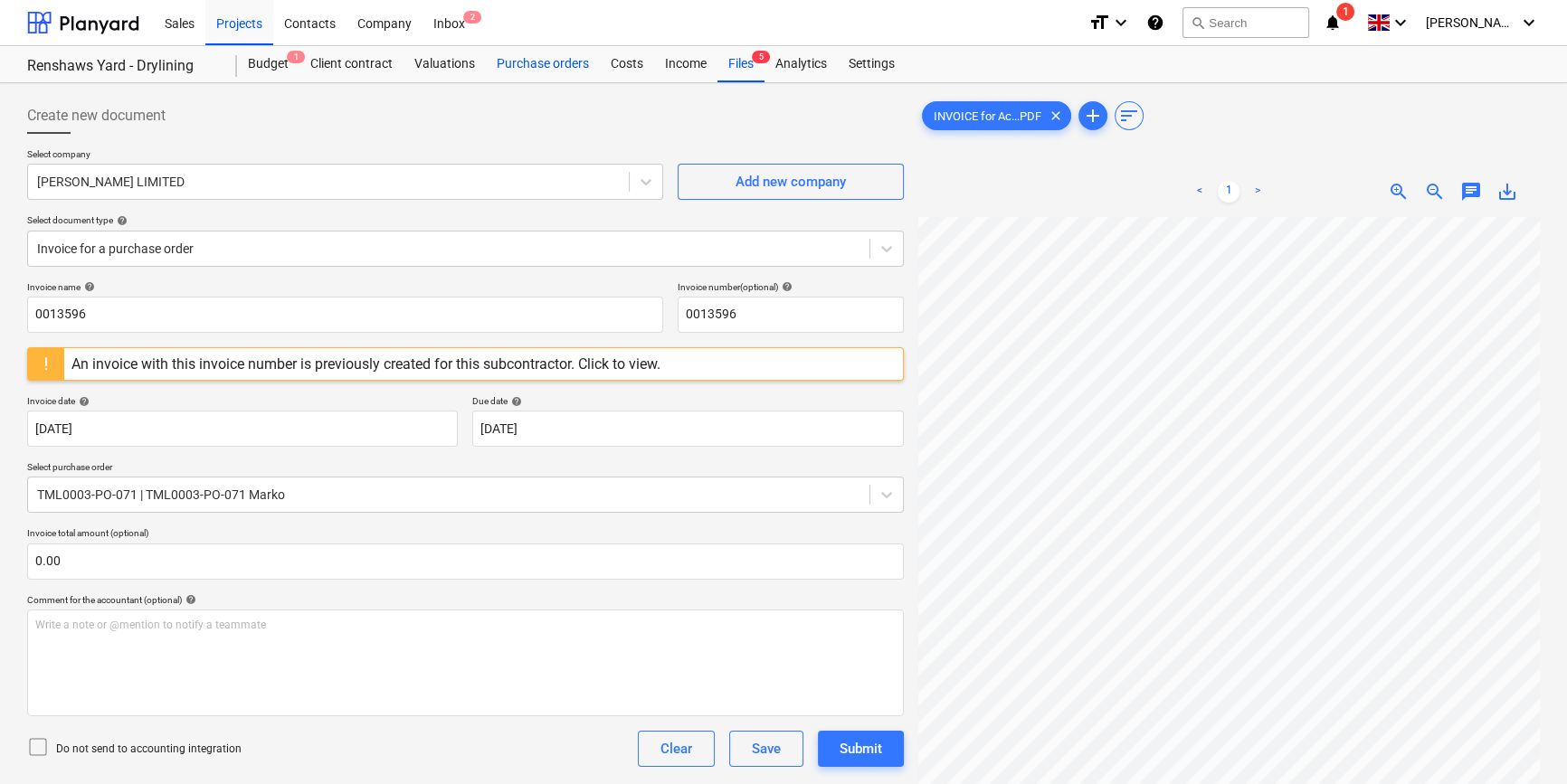
click at [533, 61] on div "Purchase orders" at bounding box center [542, 64] width 114 height 36
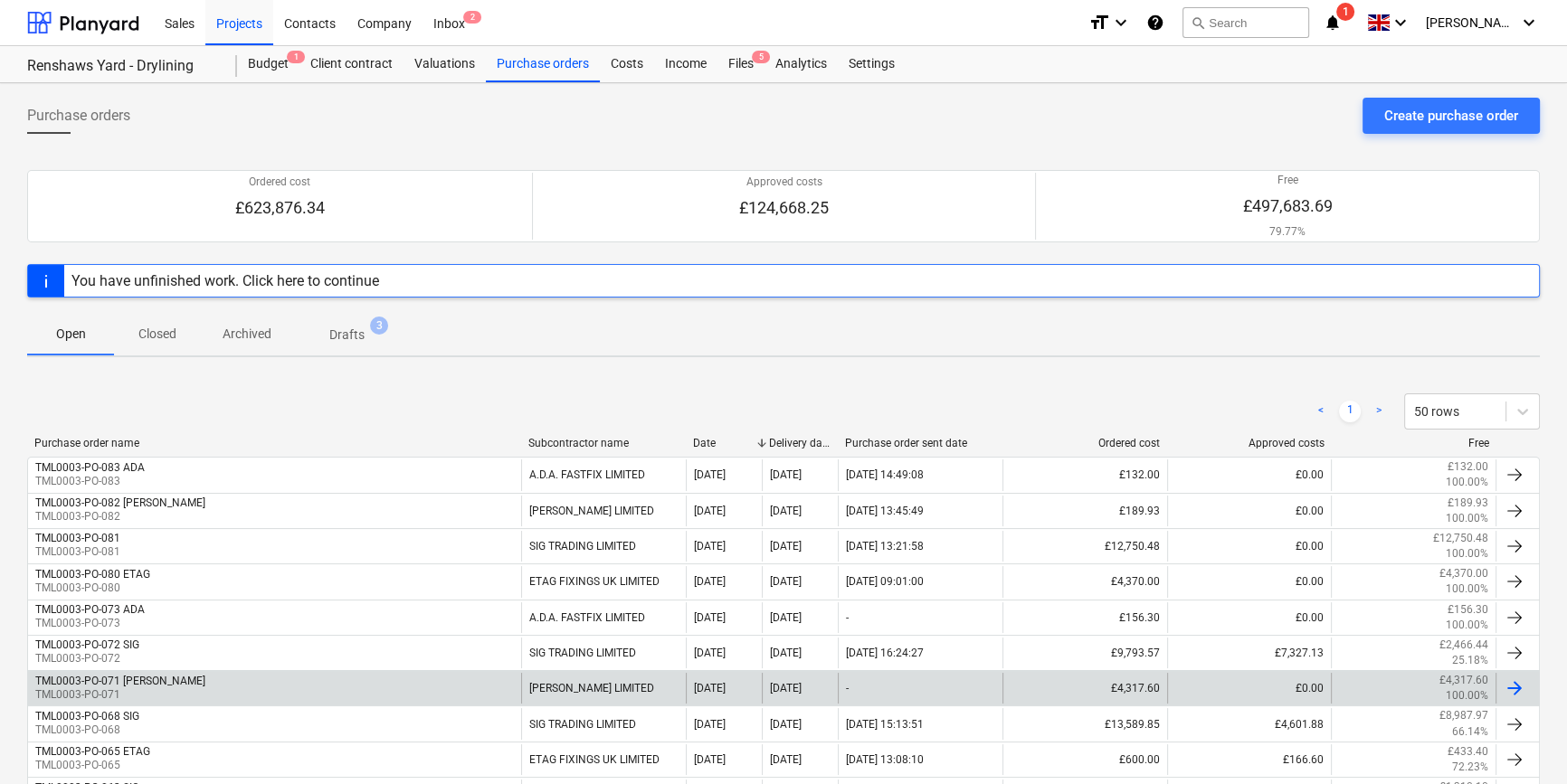
click at [1254, 686] on div at bounding box center [1514, 688] width 22 height 22
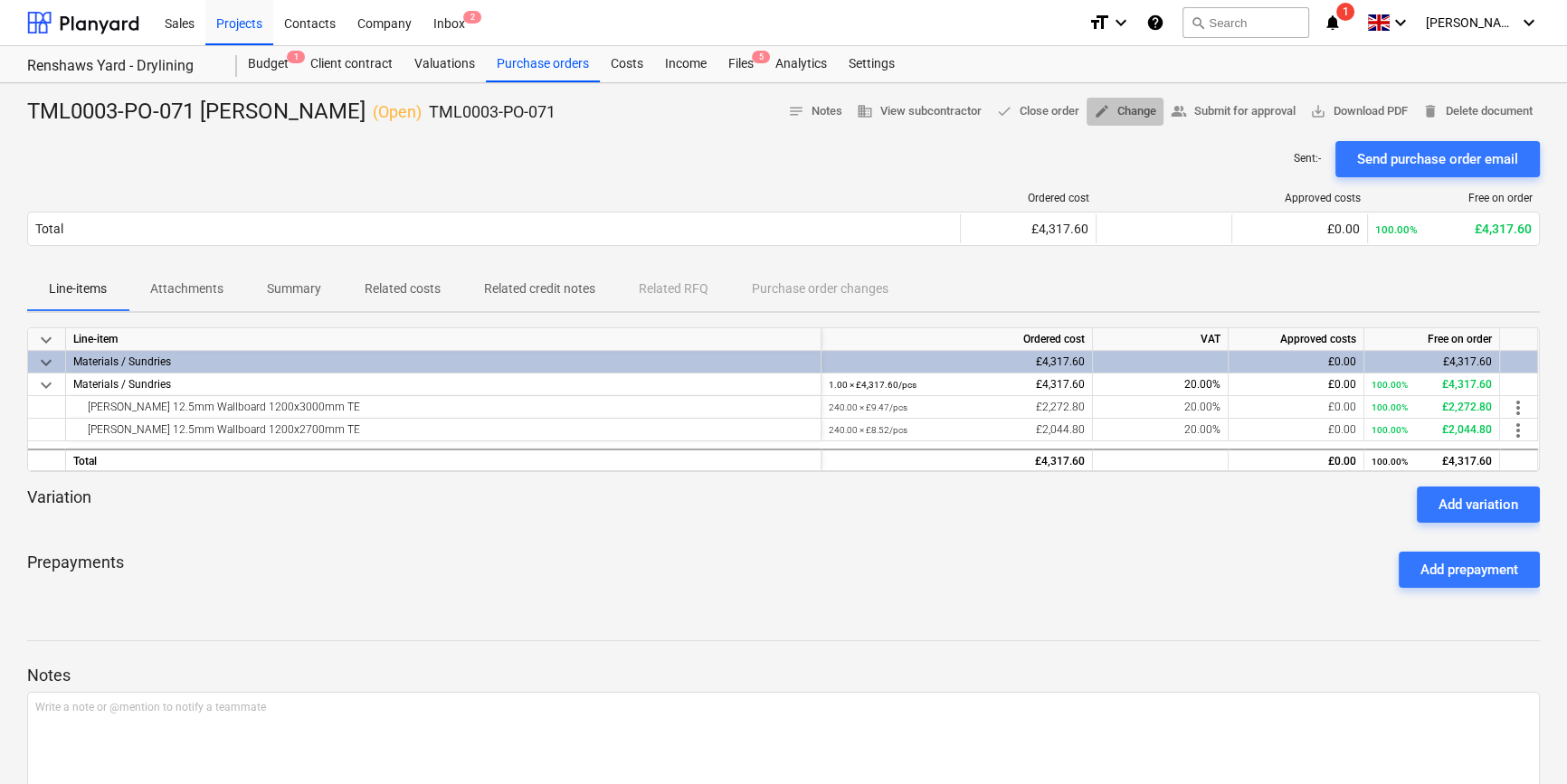
click at [1114, 112] on span "edit Change" at bounding box center [1124, 111] width 62 height 21
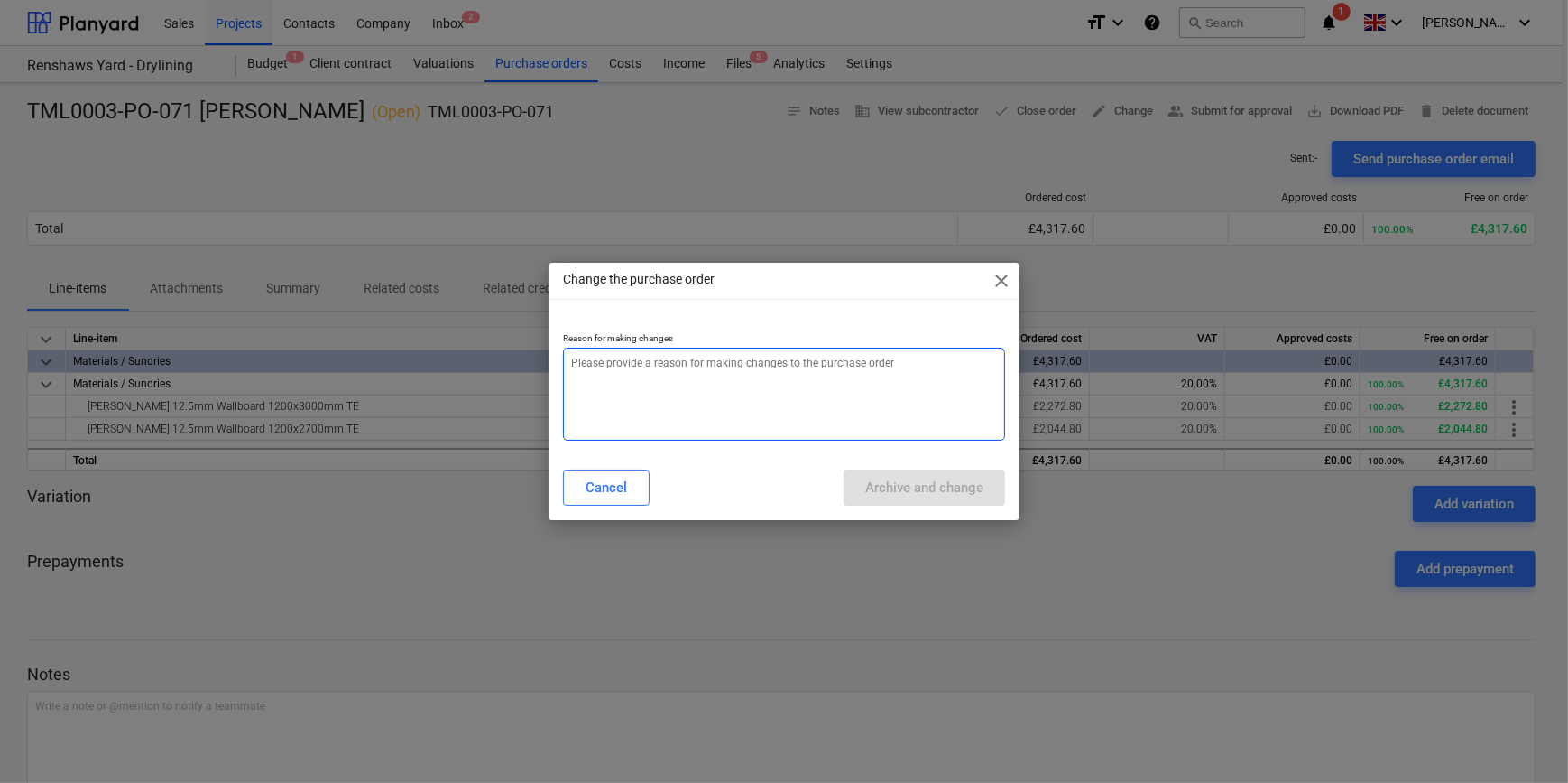
click at [570, 361] on textarea at bounding box center [783, 394] width 441 height 93
type textarea "x"
type textarea "P"
type textarea "x"
type textarea "Pr"
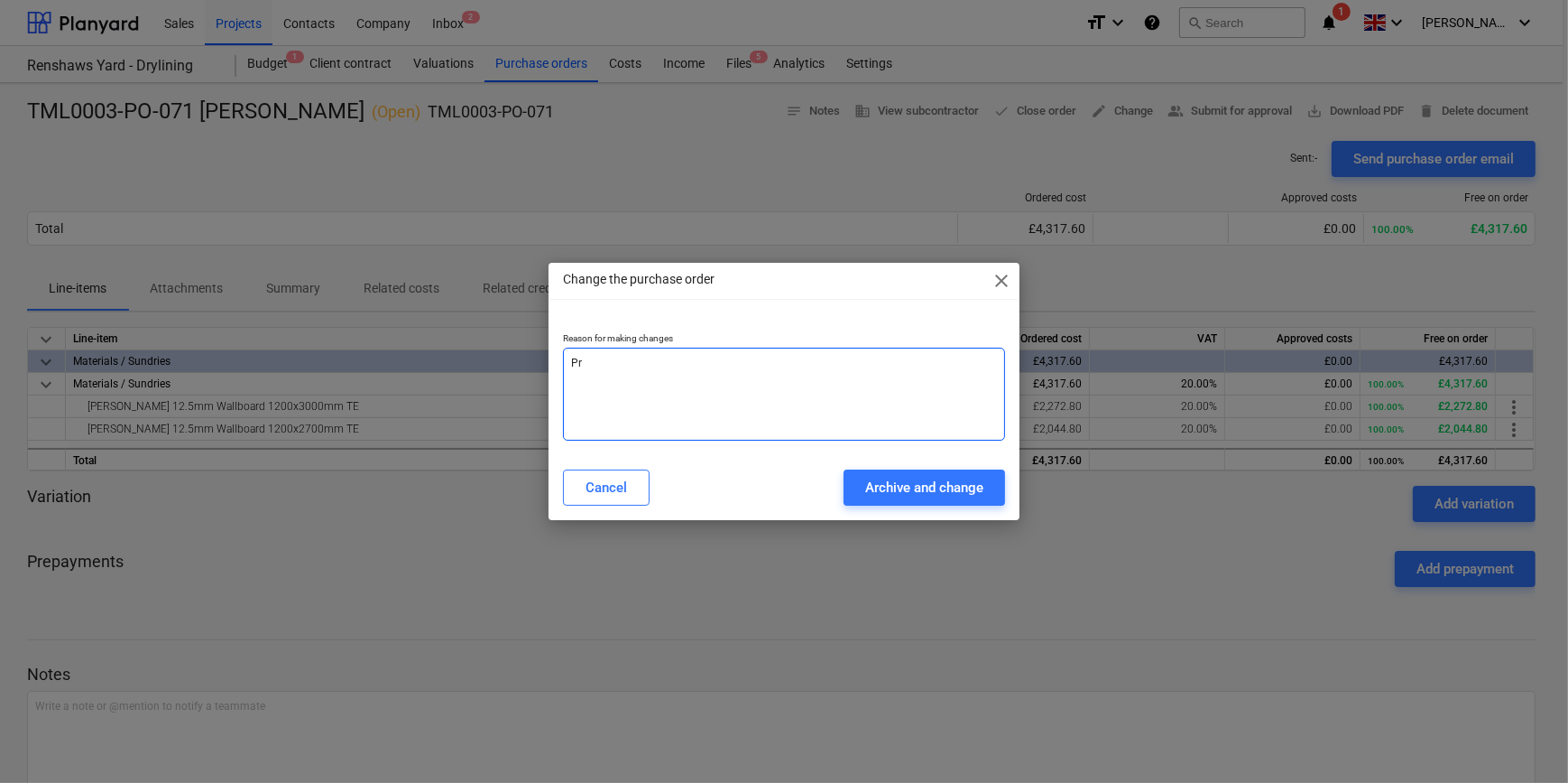
type textarea "x"
type textarea "Pri"
type textarea "x"
type textarea "Pric"
type textarea "x"
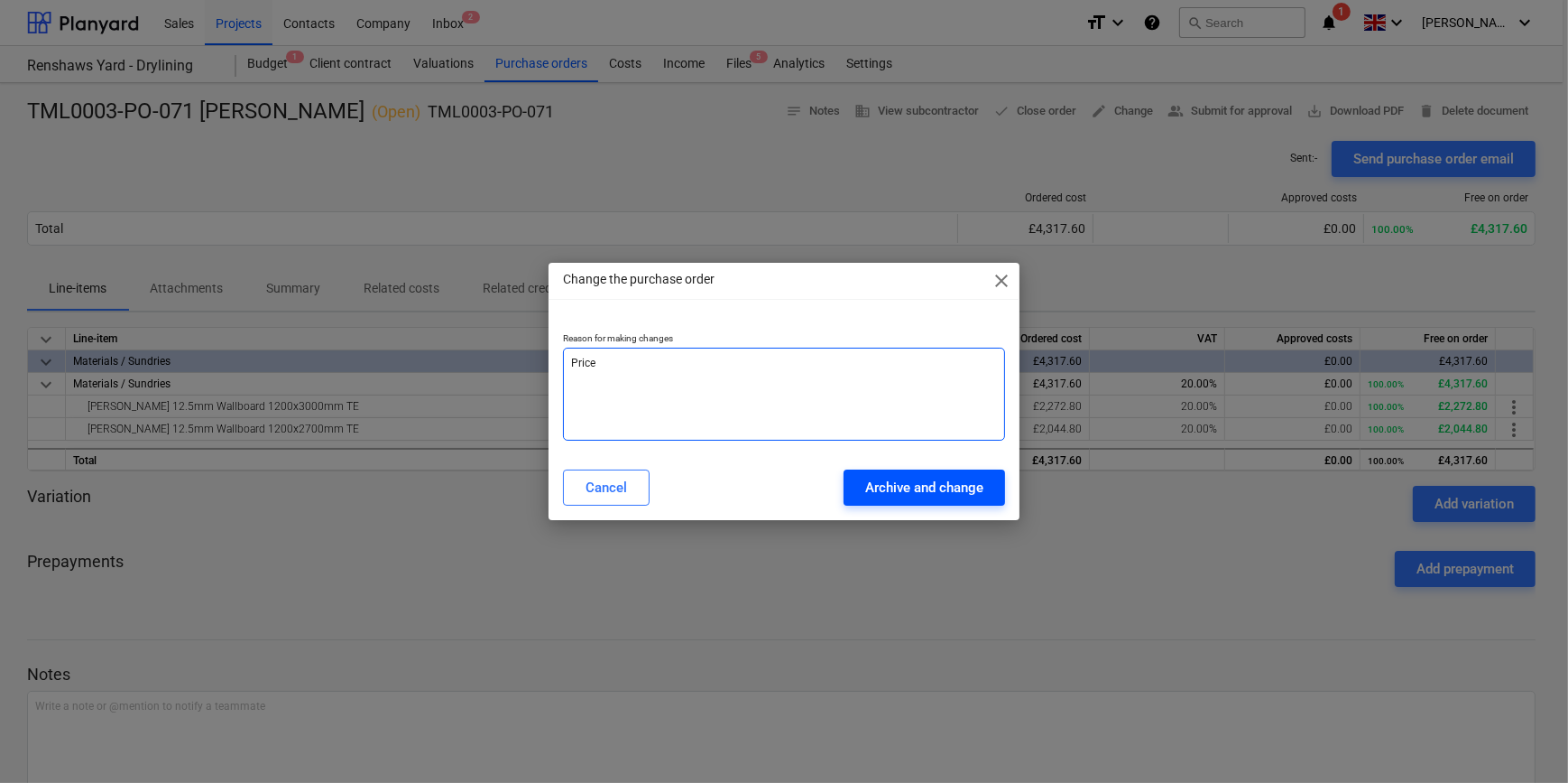
type textarea "Price"
click at [918, 494] on div "Archive and change" at bounding box center [924, 487] width 118 height 24
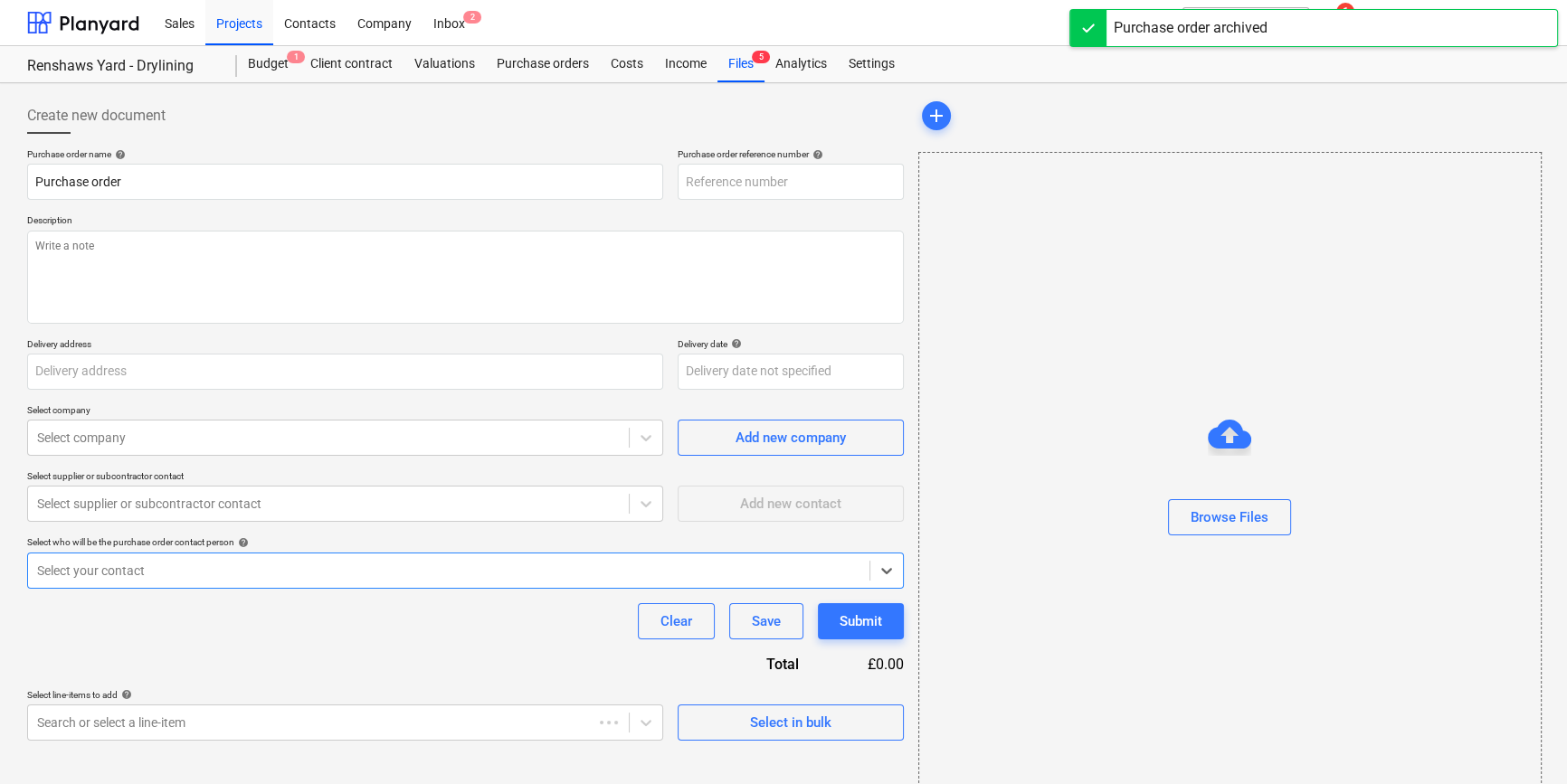
type textarea "x"
type input "TML0003-PO-085"
type textarea "x"
type input "TML0003-PO-071 Marko"
type input "TML0003-PO-071"
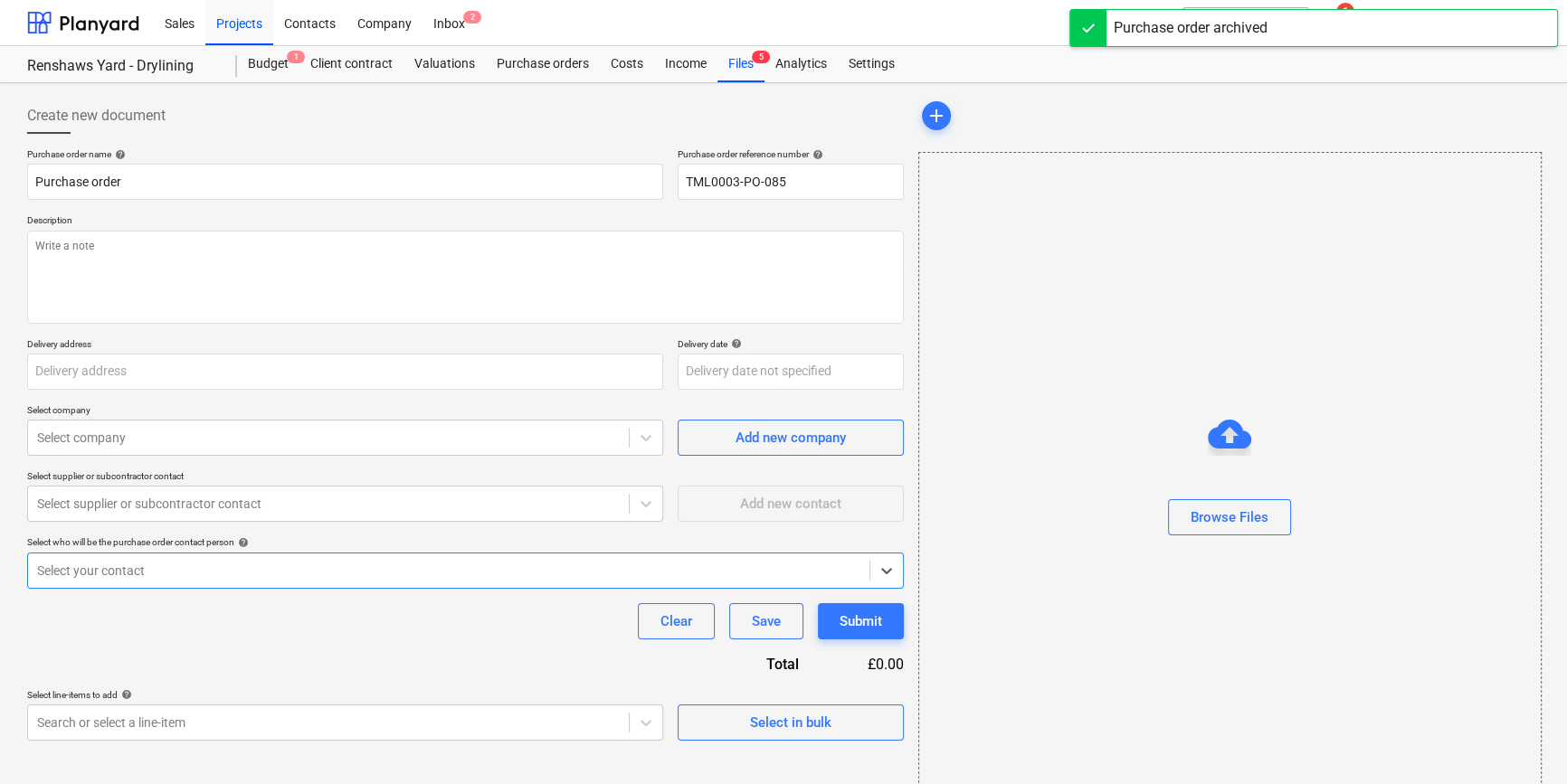
type textarea "Site contact Chris 07923 414104"
type input "Dandara Living, Renshaws Yard, Furlong Road, Staines, TW18 4UQ"
type input "[DATE]"
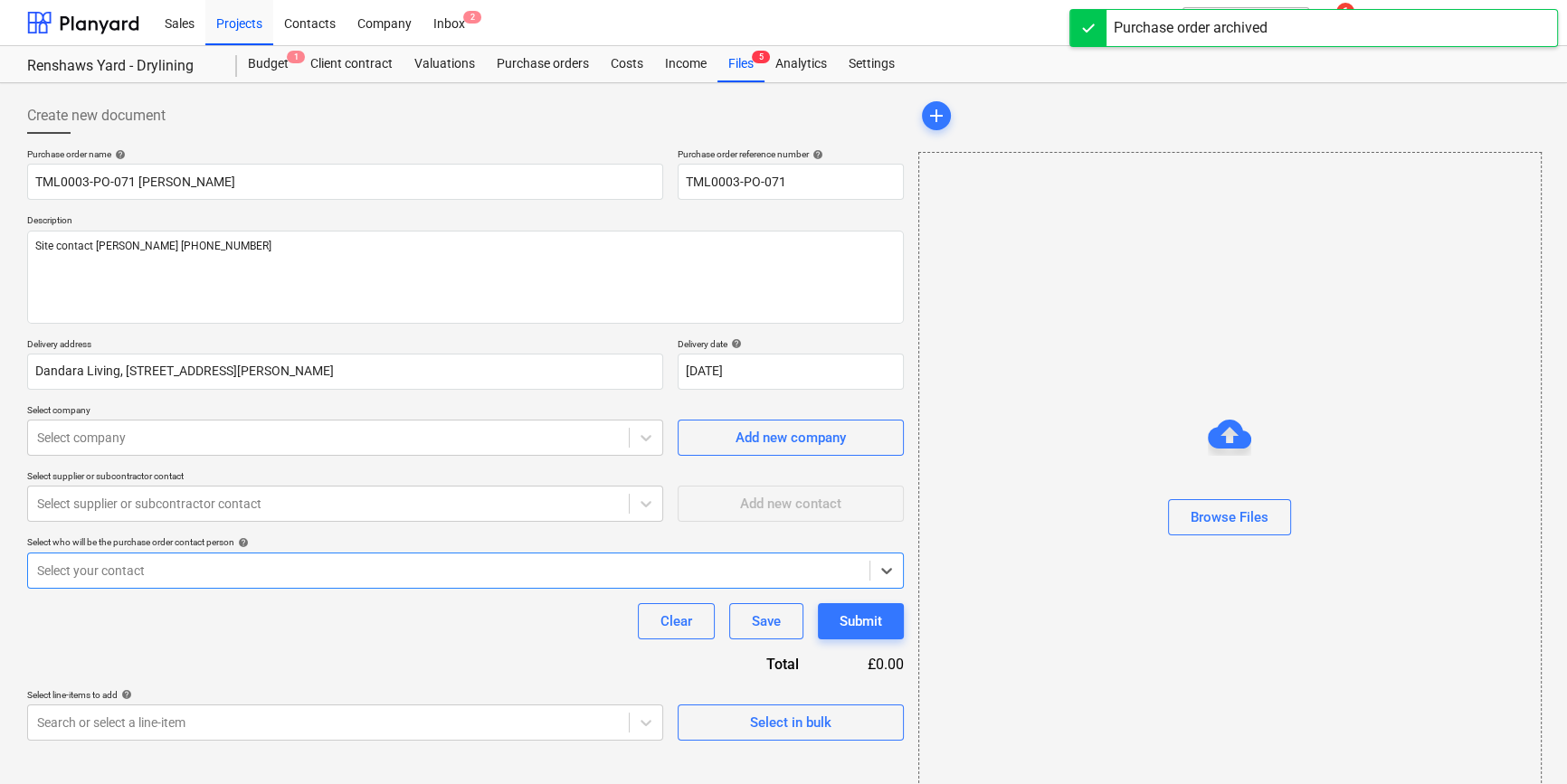
type textarea "x"
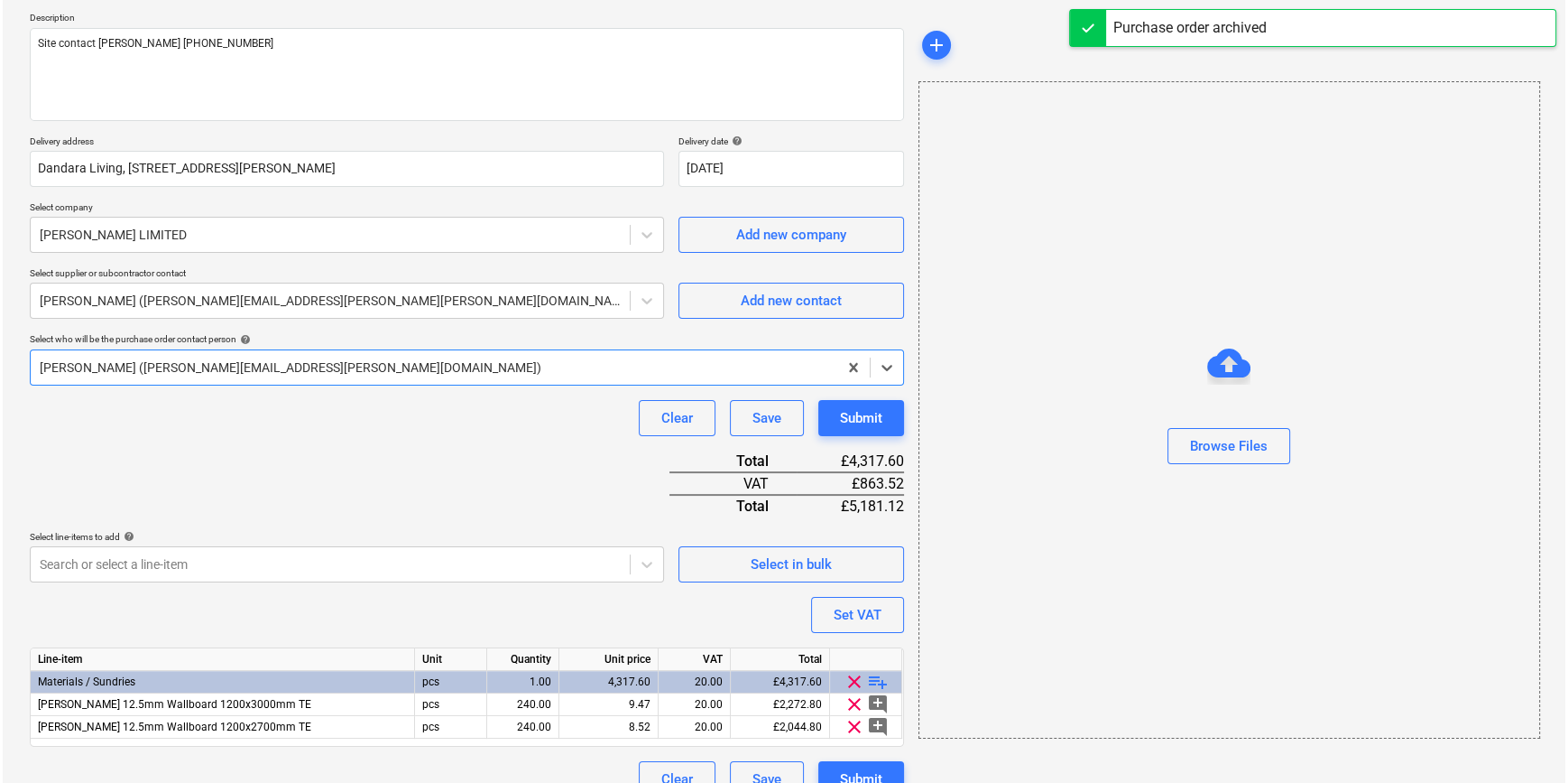
scroll to position [230, 0]
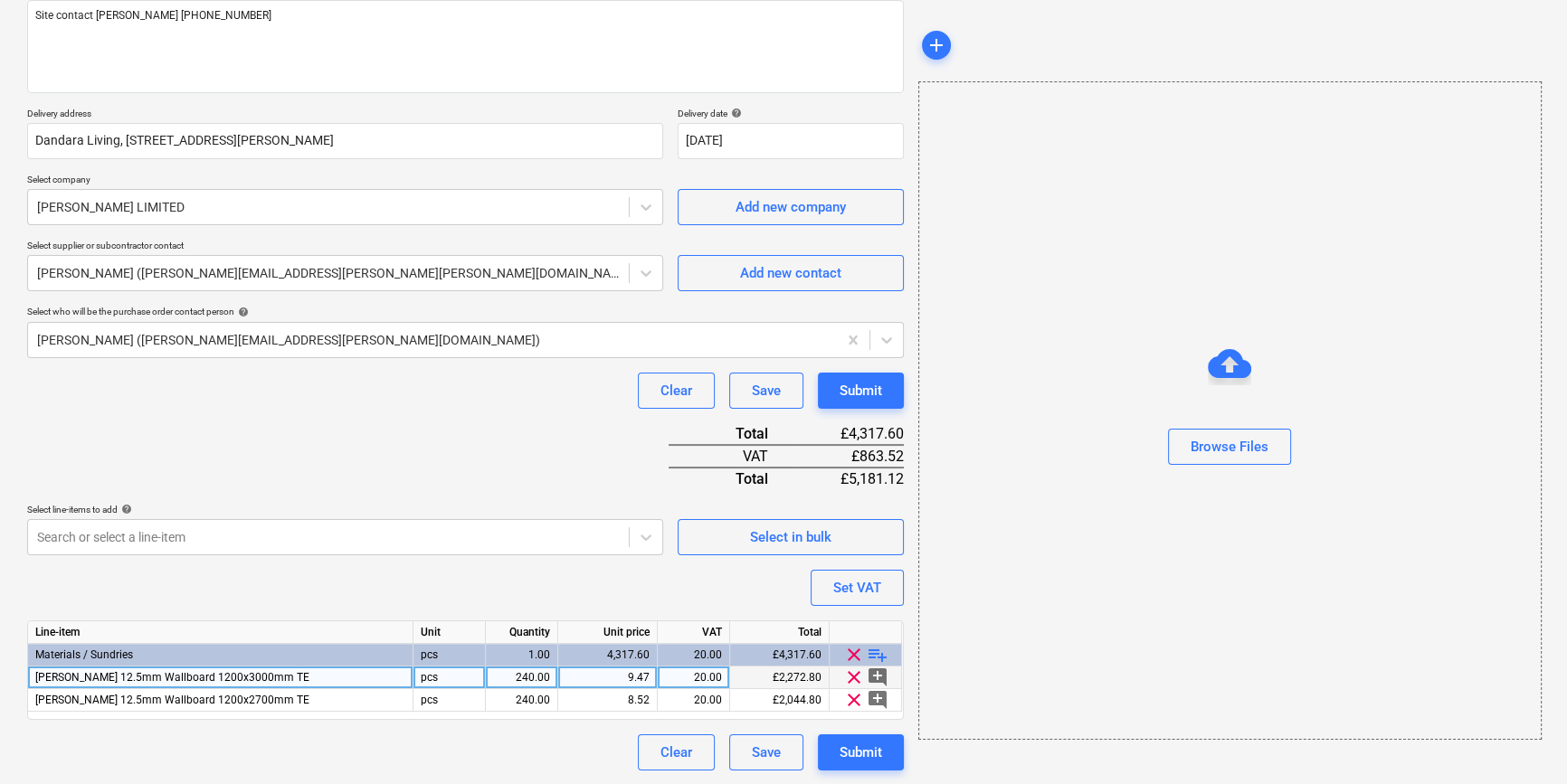
click at [612, 675] on div "9.47" at bounding box center [606, 677] width 84 height 23
type input "10.152"
type textarea "x"
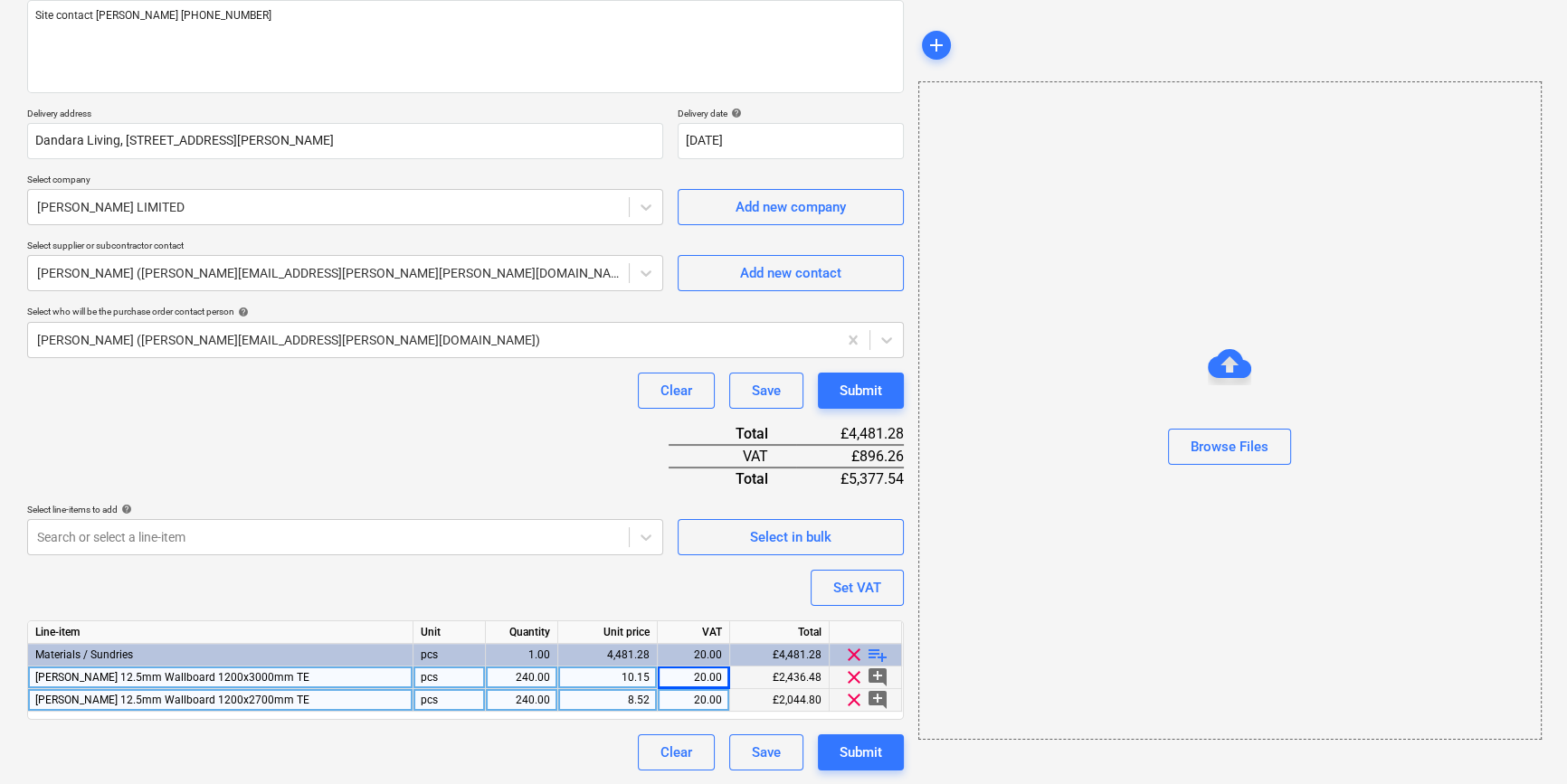
click at [614, 692] on div "8.52" at bounding box center [606, 699] width 84 height 23
type input "9.1368"
click at [846, 749] on div "Submit" at bounding box center [860, 753] width 42 height 24
type textarea "x"
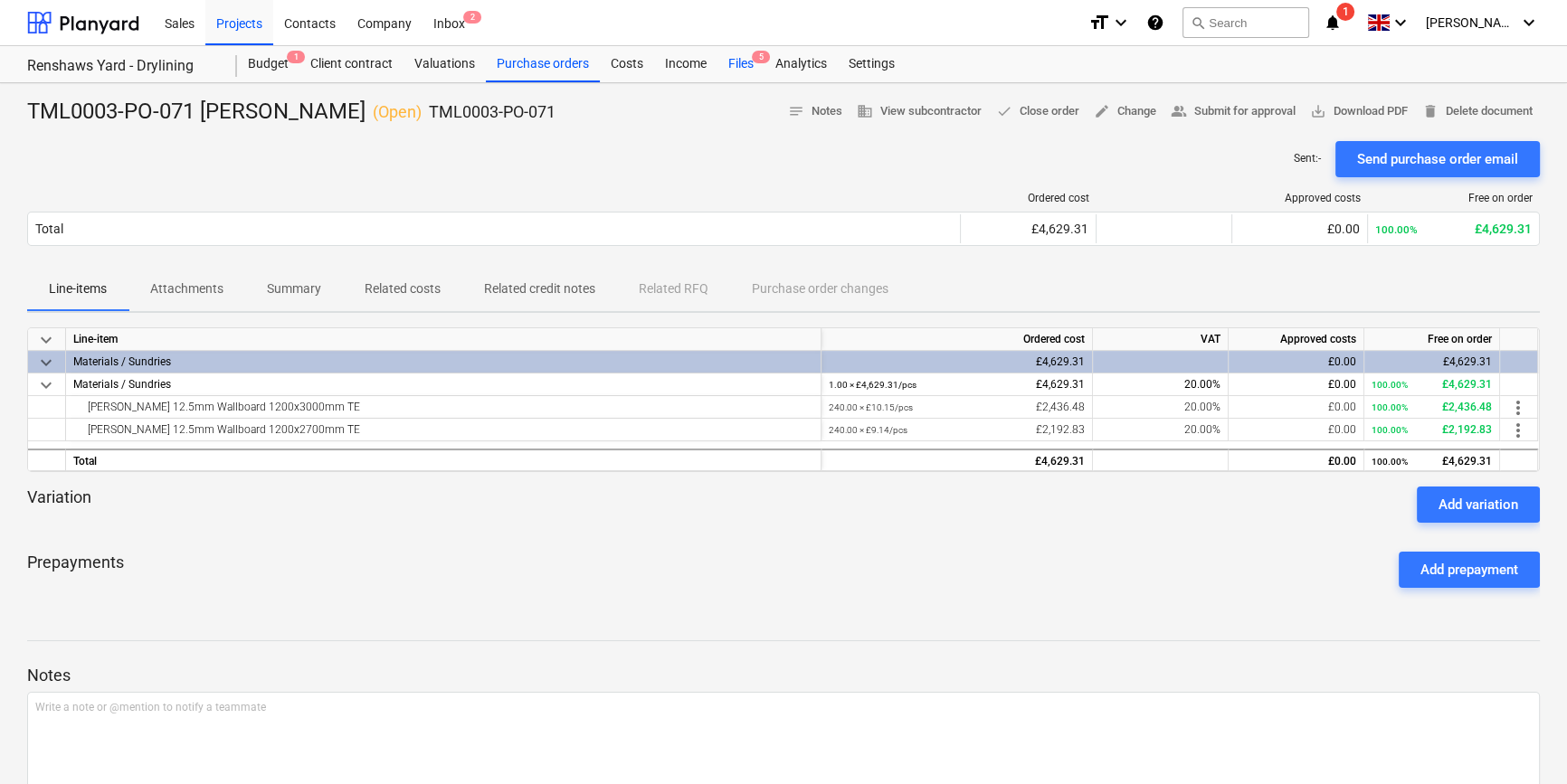
click at [742, 65] on div "Files 5" at bounding box center [741, 64] width 47 height 36
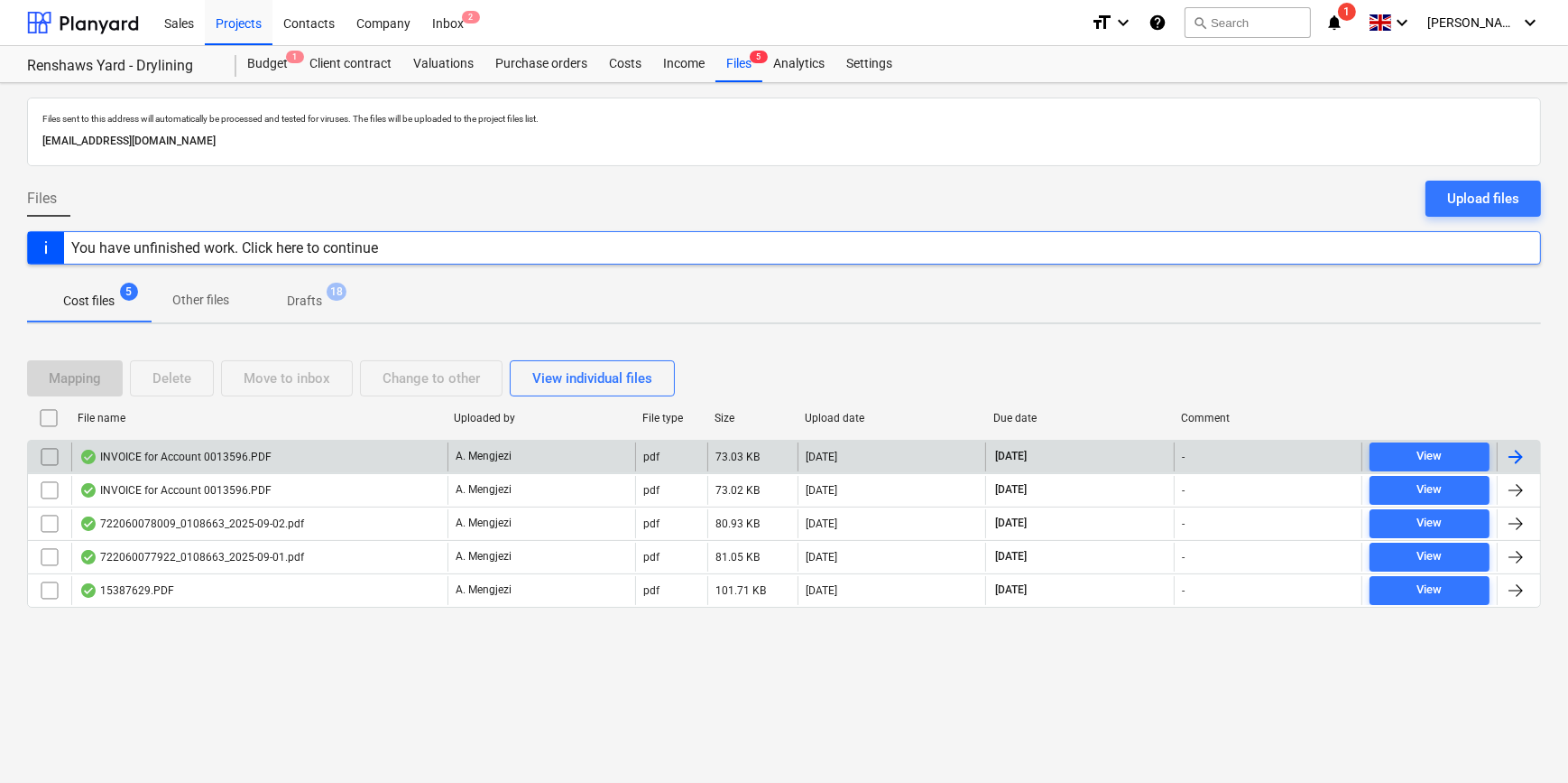
click at [1251, 452] on div at bounding box center [1519, 456] width 43 height 28
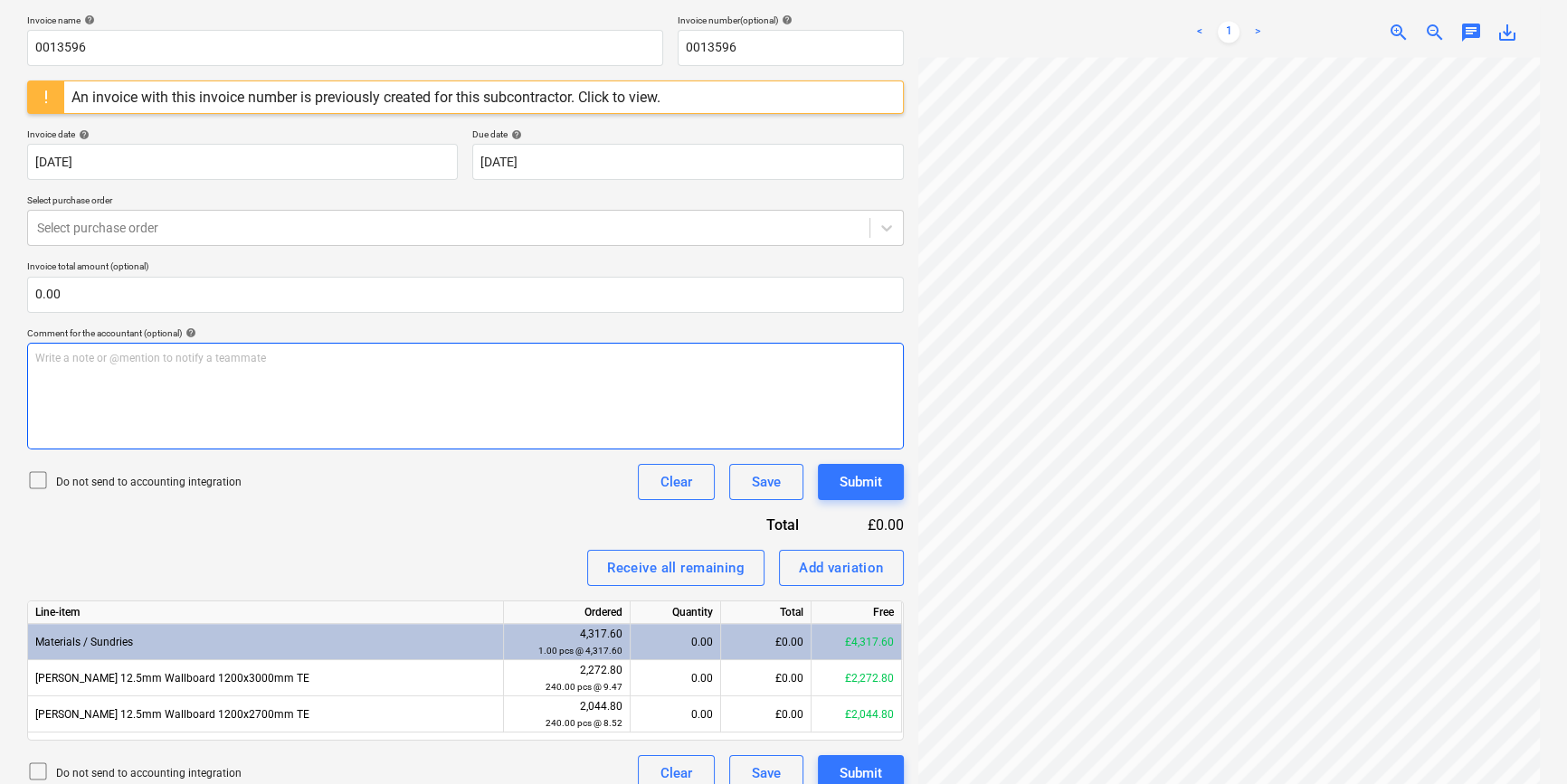
scroll to position [287, 0]
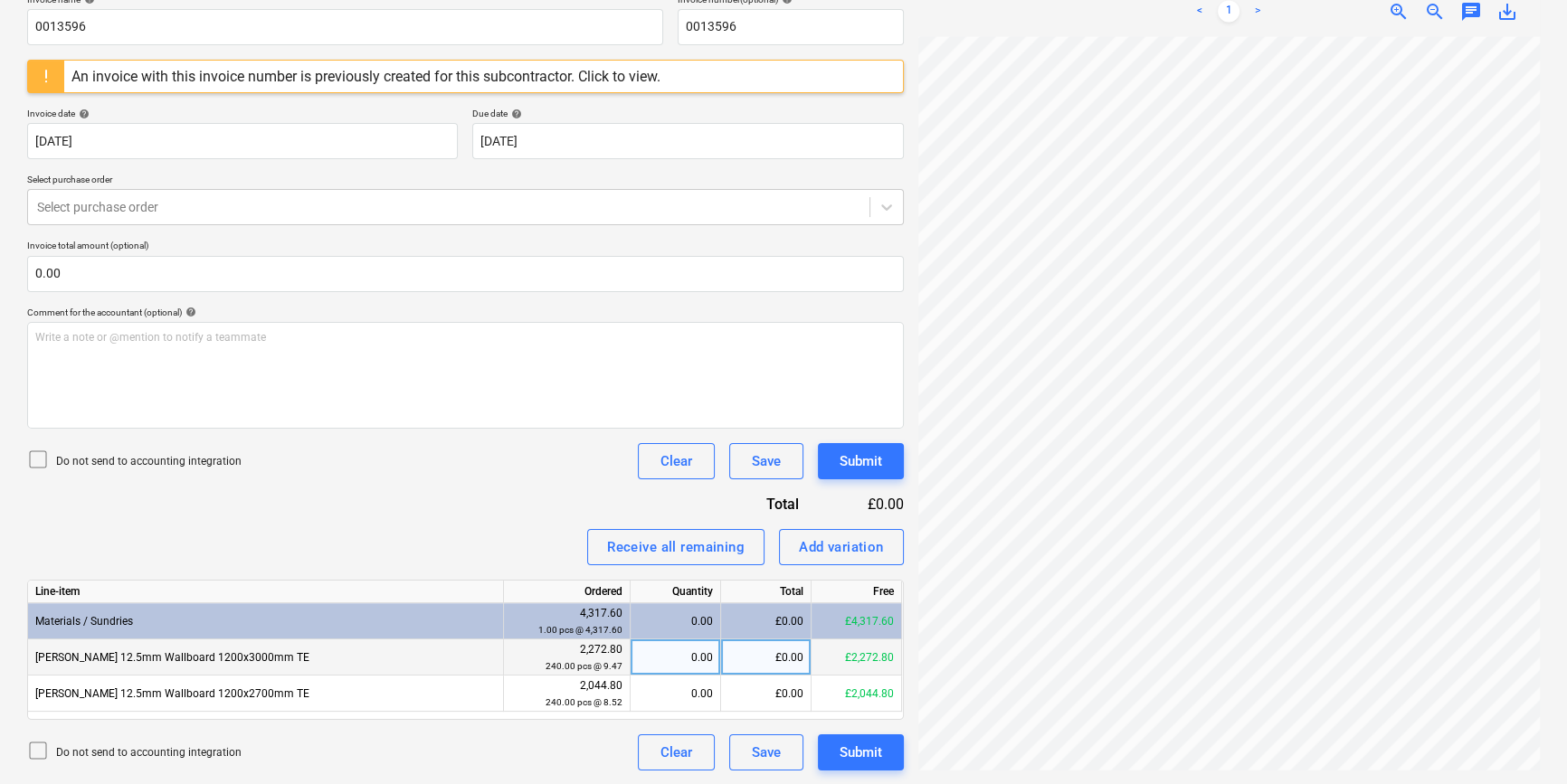
click at [774, 656] on div "£0.00" at bounding box center [766, 657] width 91 height 36
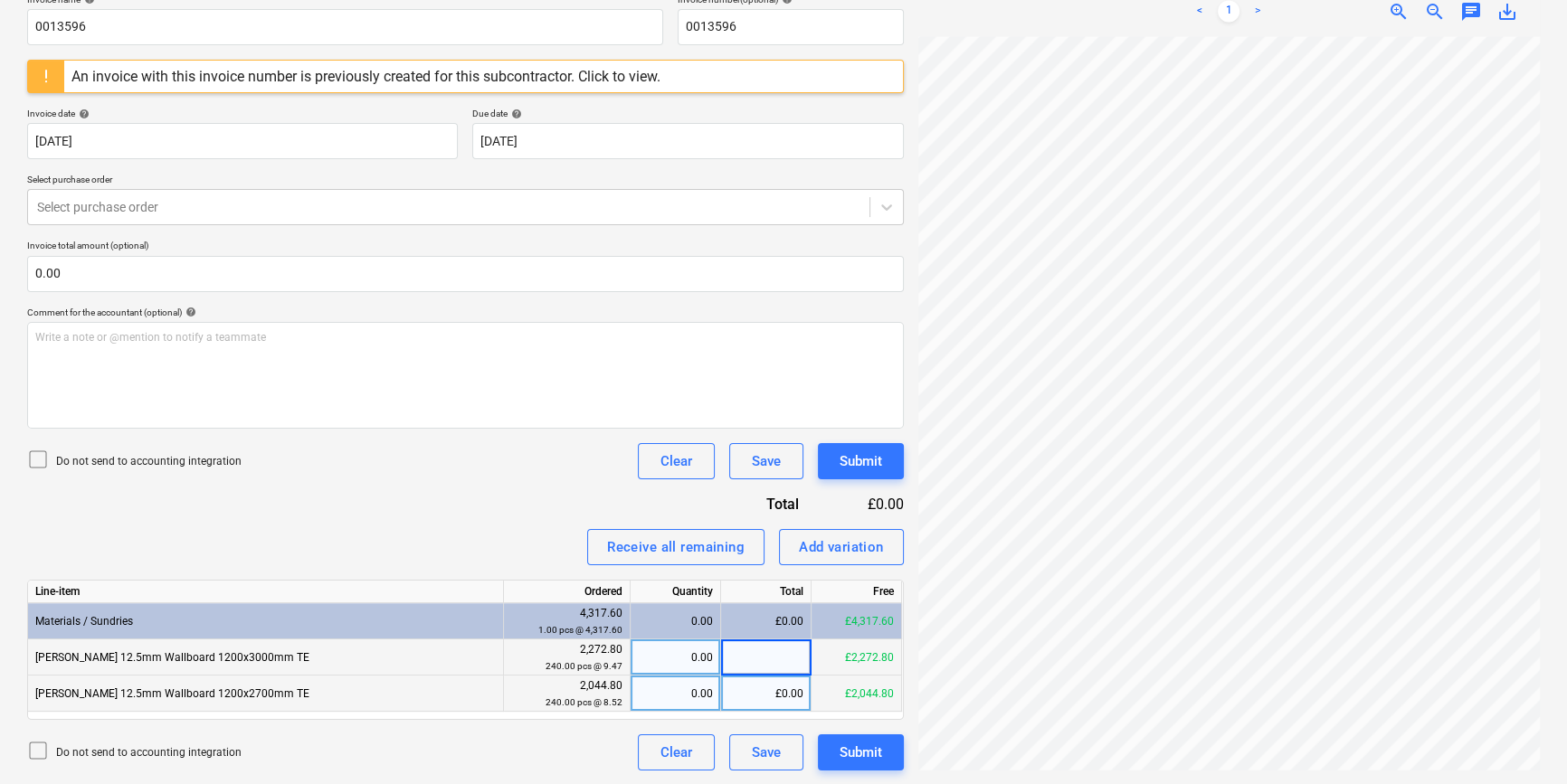
click at [775, 689] on div "£0.00" at bounding box center [766, 693] width 91 height 36
click at [777, 694] on div "£0.00" at bounding box center [766, 693] width 91 height 36
type input "2192.83"
click at [474, 470] on div "Do not send to accounting integration Clear Save Submit" at bounding box center [466, 460] width 876 height 36
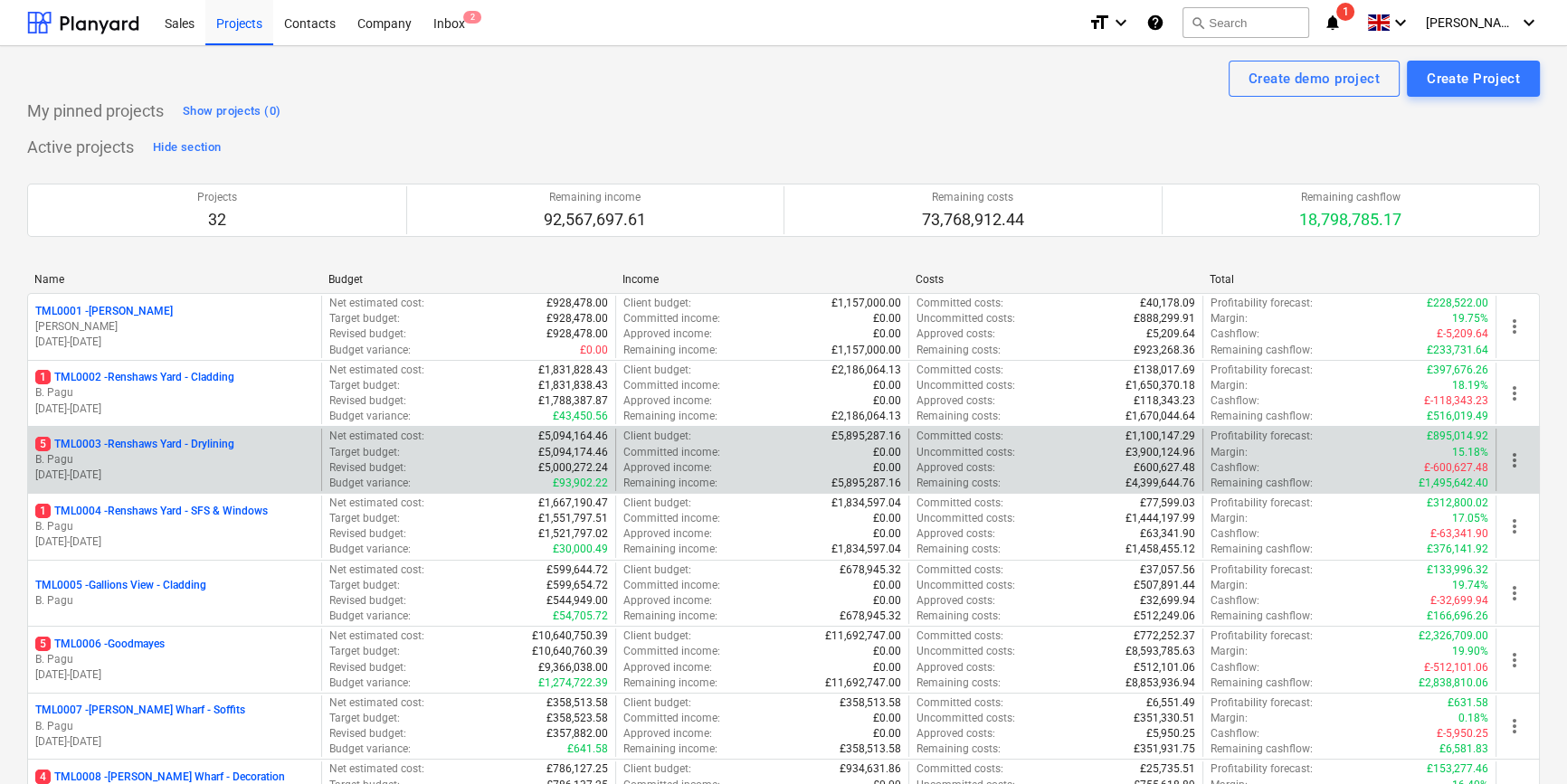
click at [129, 462] on p "B. Pagu" at bounding box center [174, 459] width 279 height 16
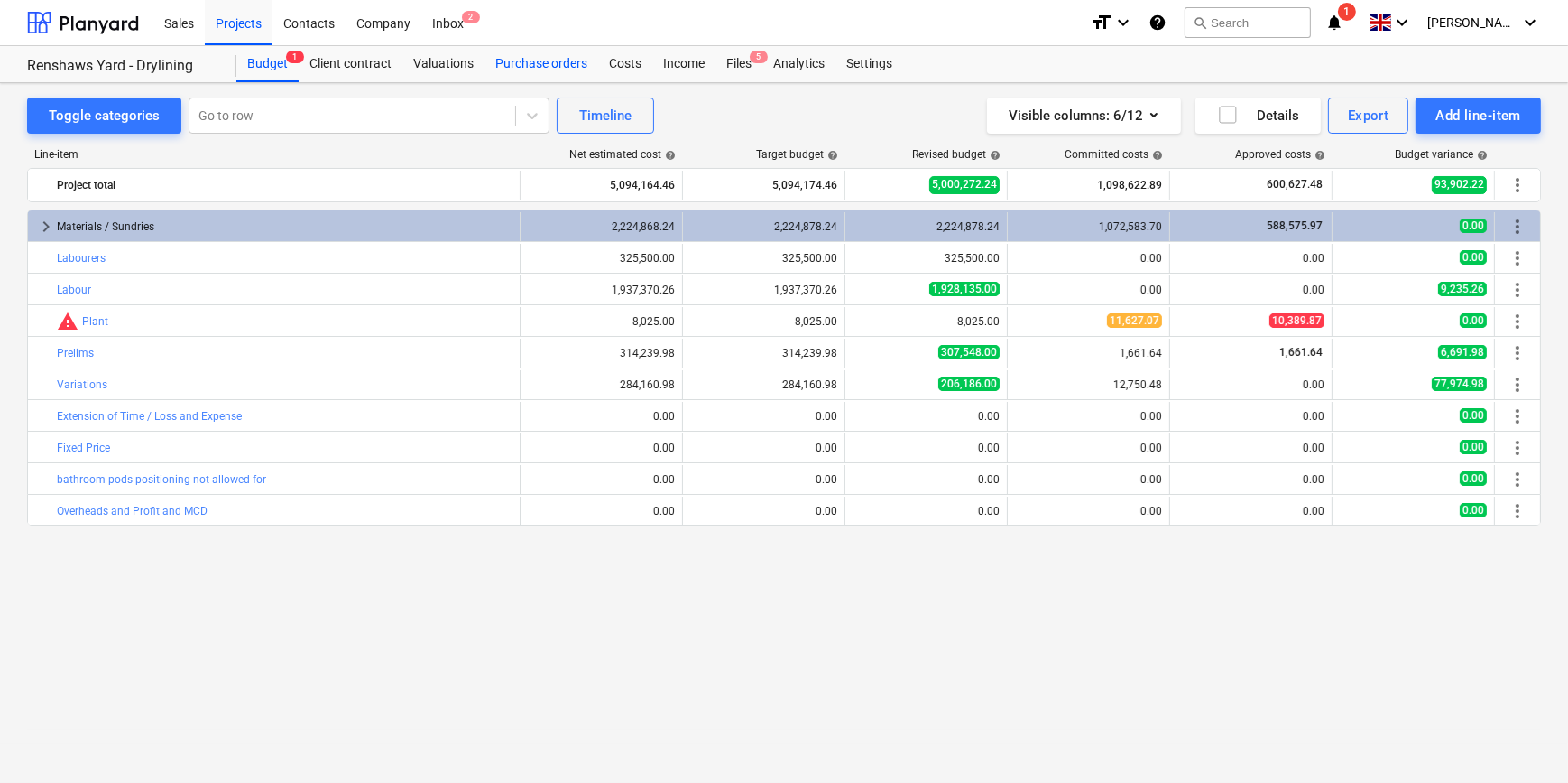
click at [521, 64] on div "Purchase orders" at bounding box center [541, 64] width 114 height 36
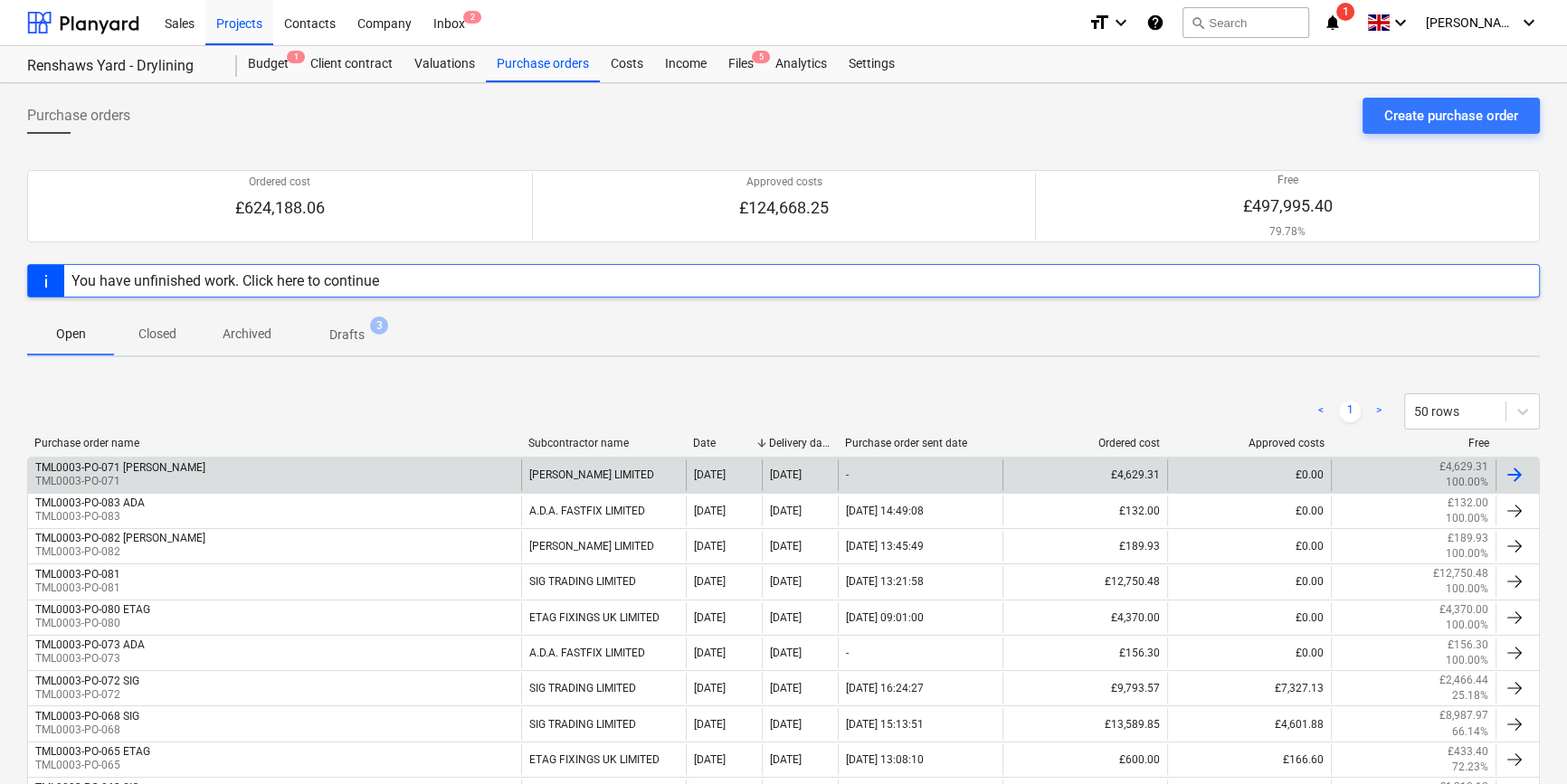
click at [1254, 475] on div at bounding box center [1514, 474] width 22 height 22
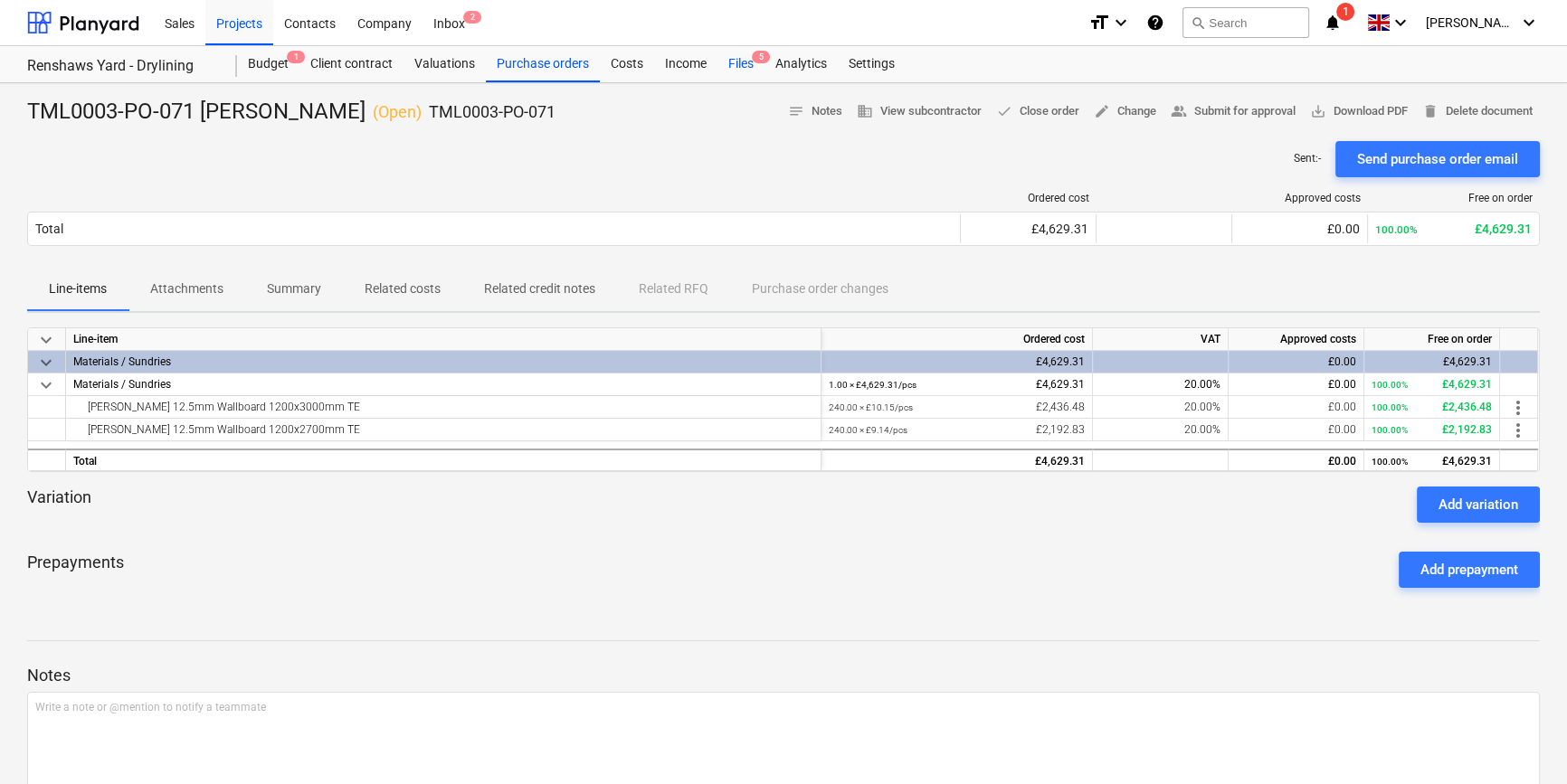
click at [742, 65] on div "Files 5" at bounding box center [741, 64] width 47 height 36
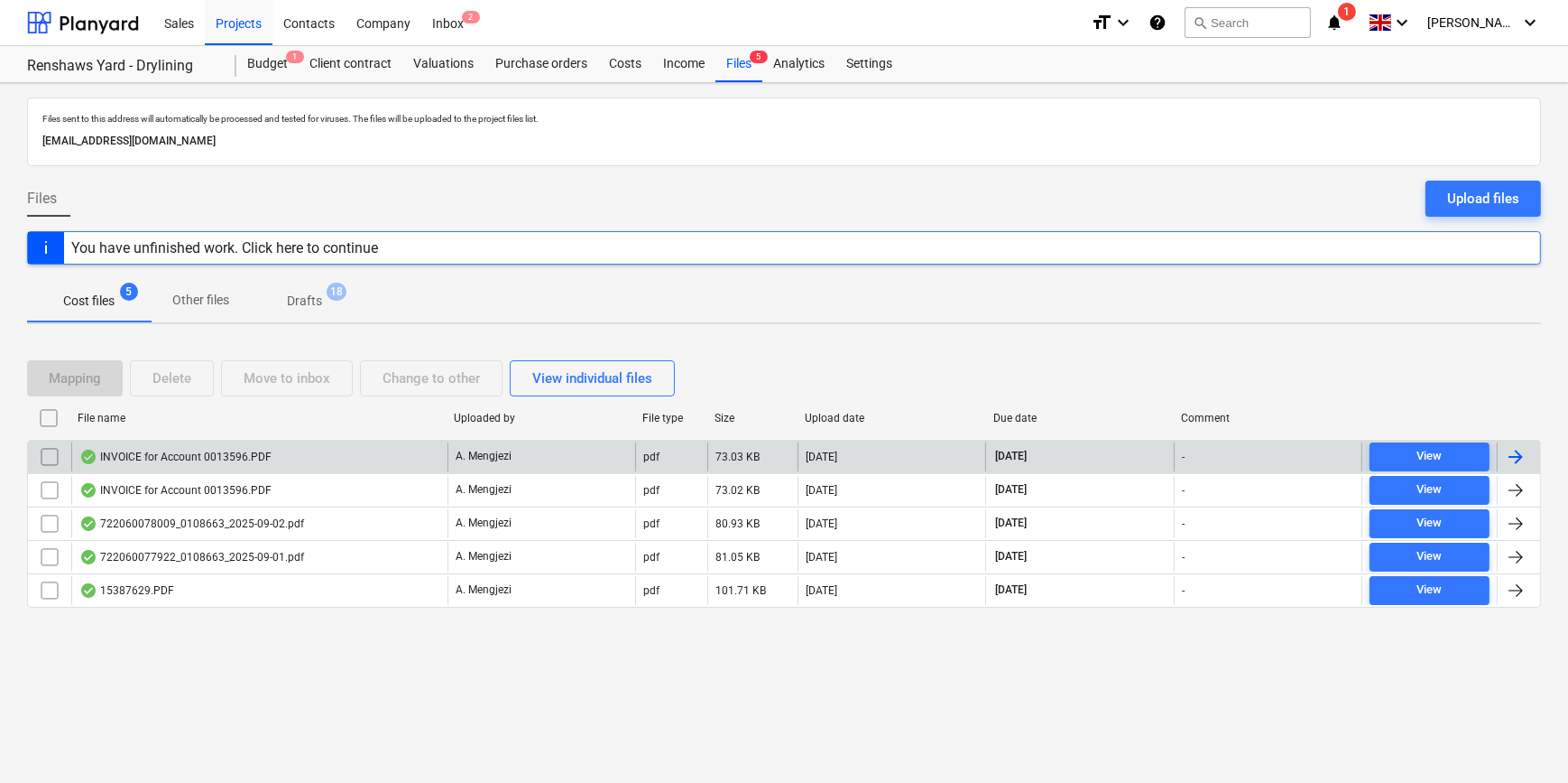
click at [1251, 451] on div at bounding box center [1516, 457] width 22 height 22
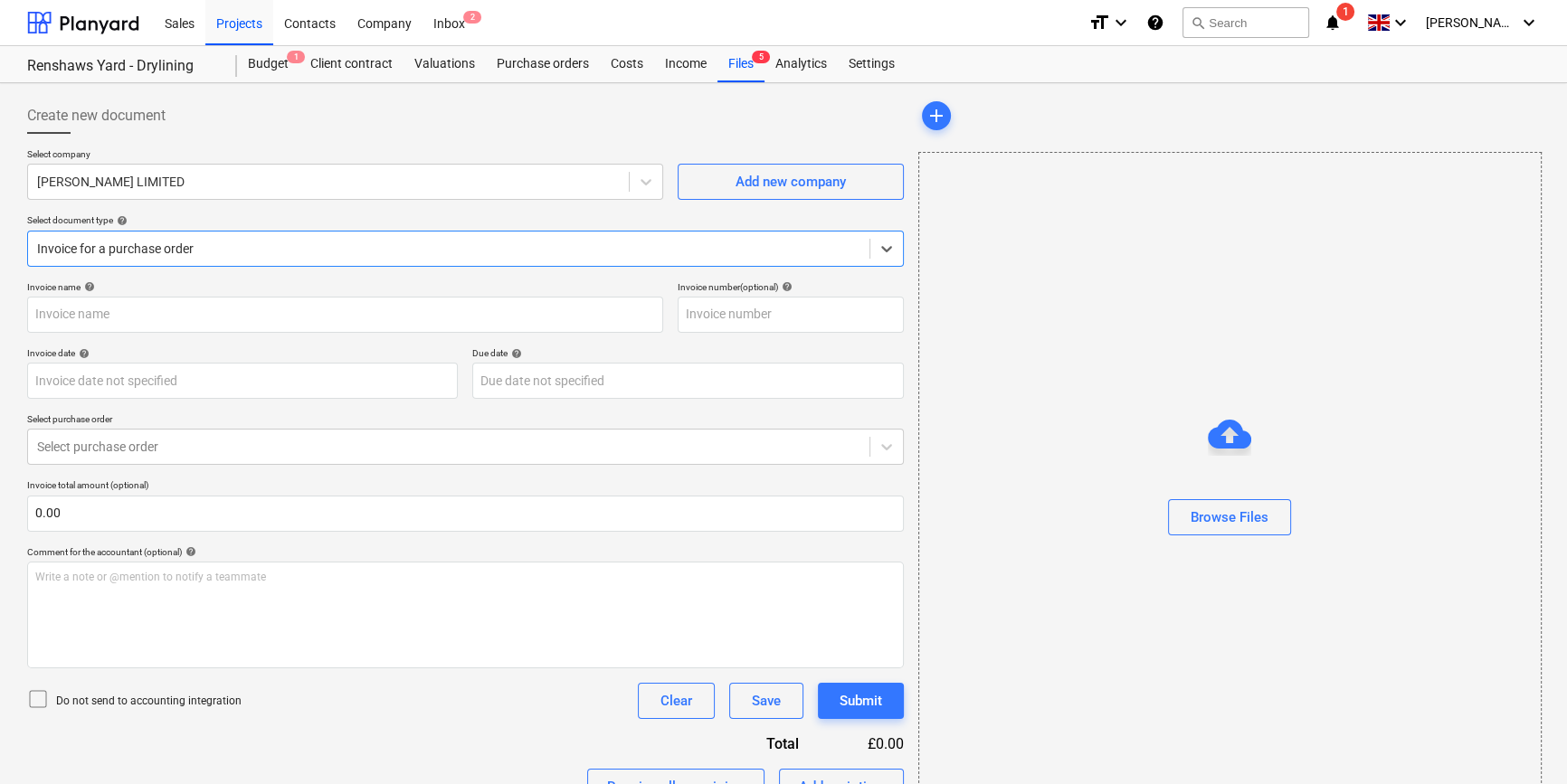
type input "0013596"
type input "[DATE]"
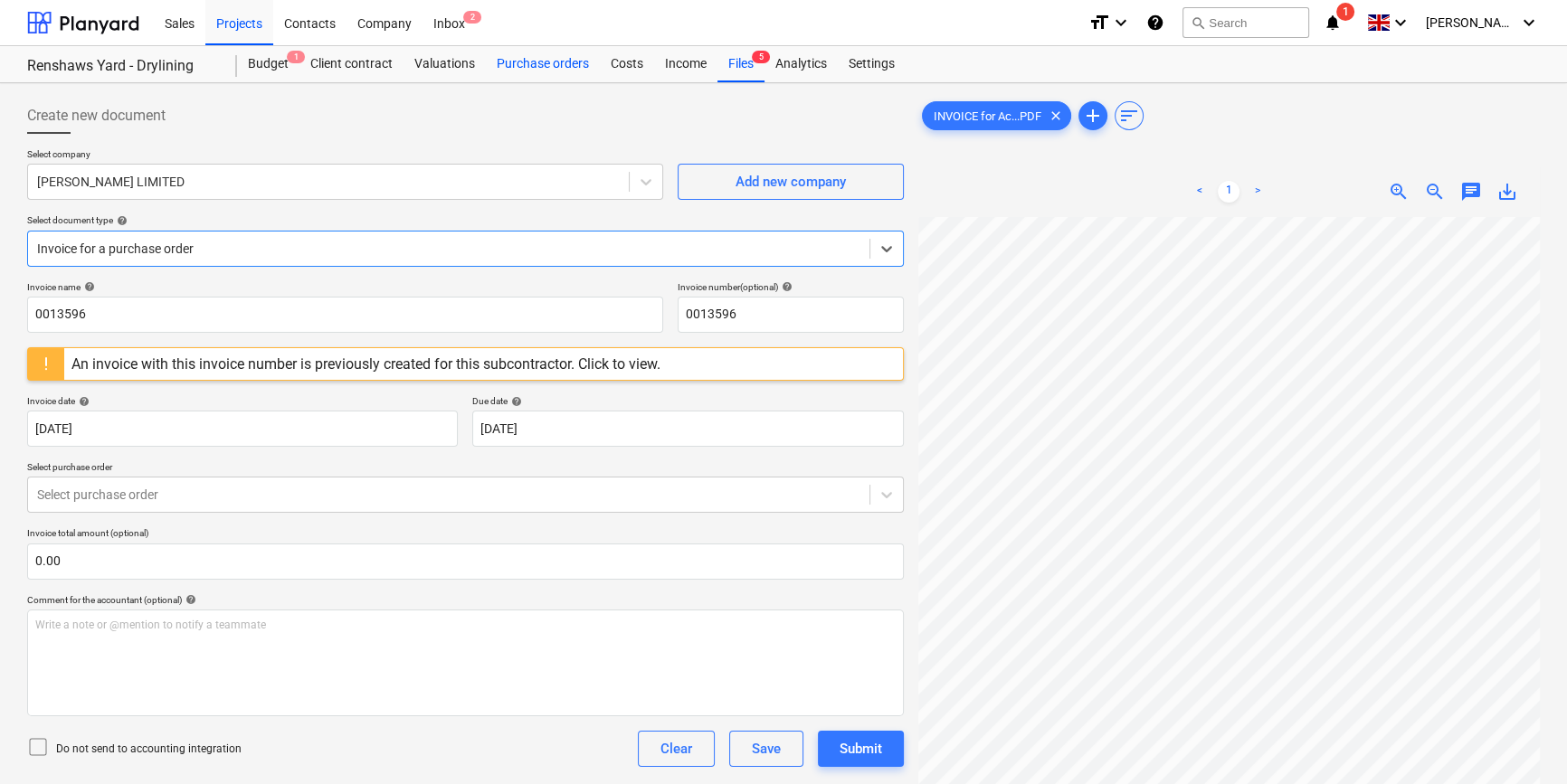
click at [527, 63] on div "Purchase orders" at bounding box center [542, 64] width 114 height 36
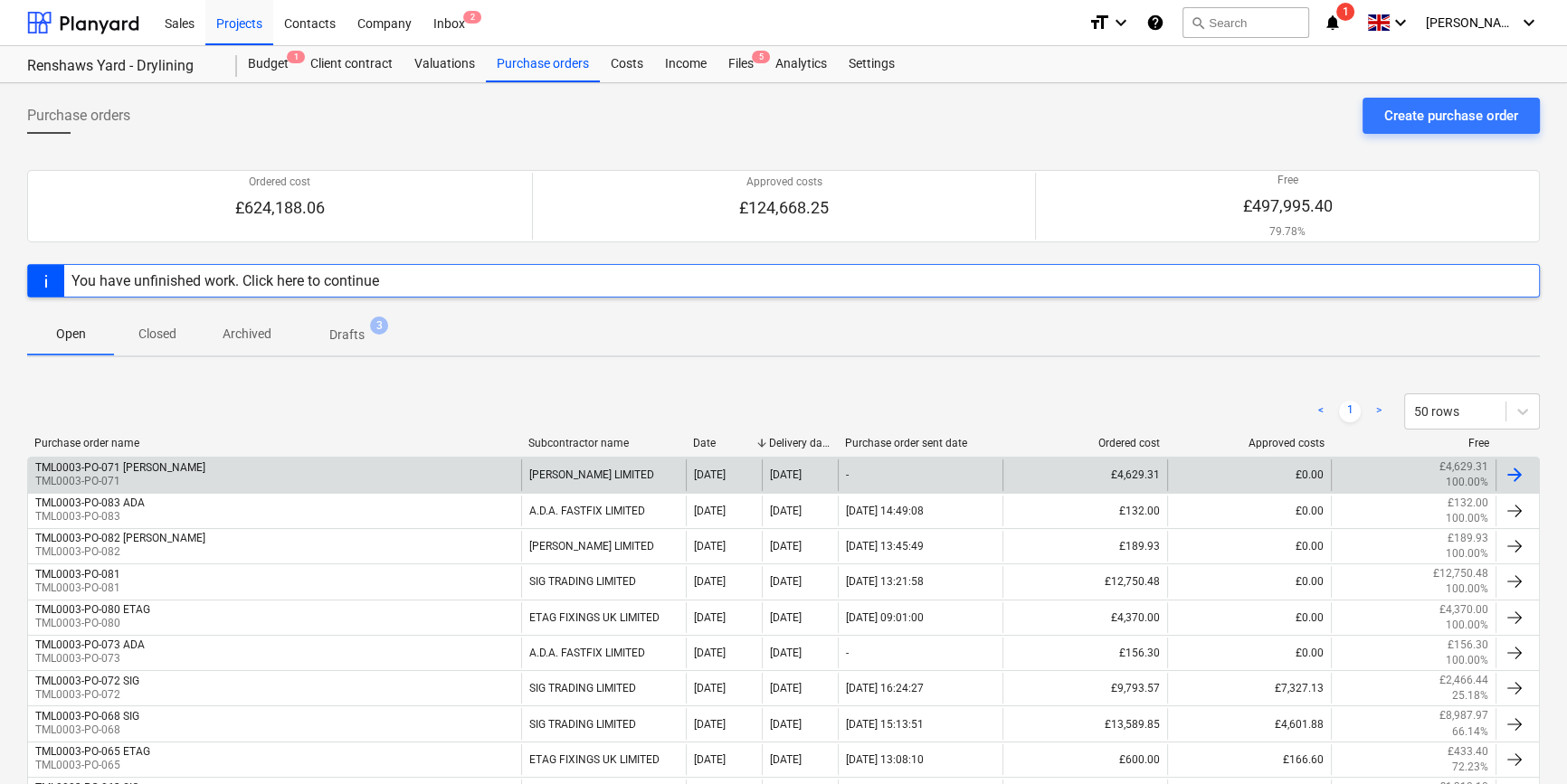
click at [1254, 471] on div at bounding box center [1514, 474] width 22 height 22
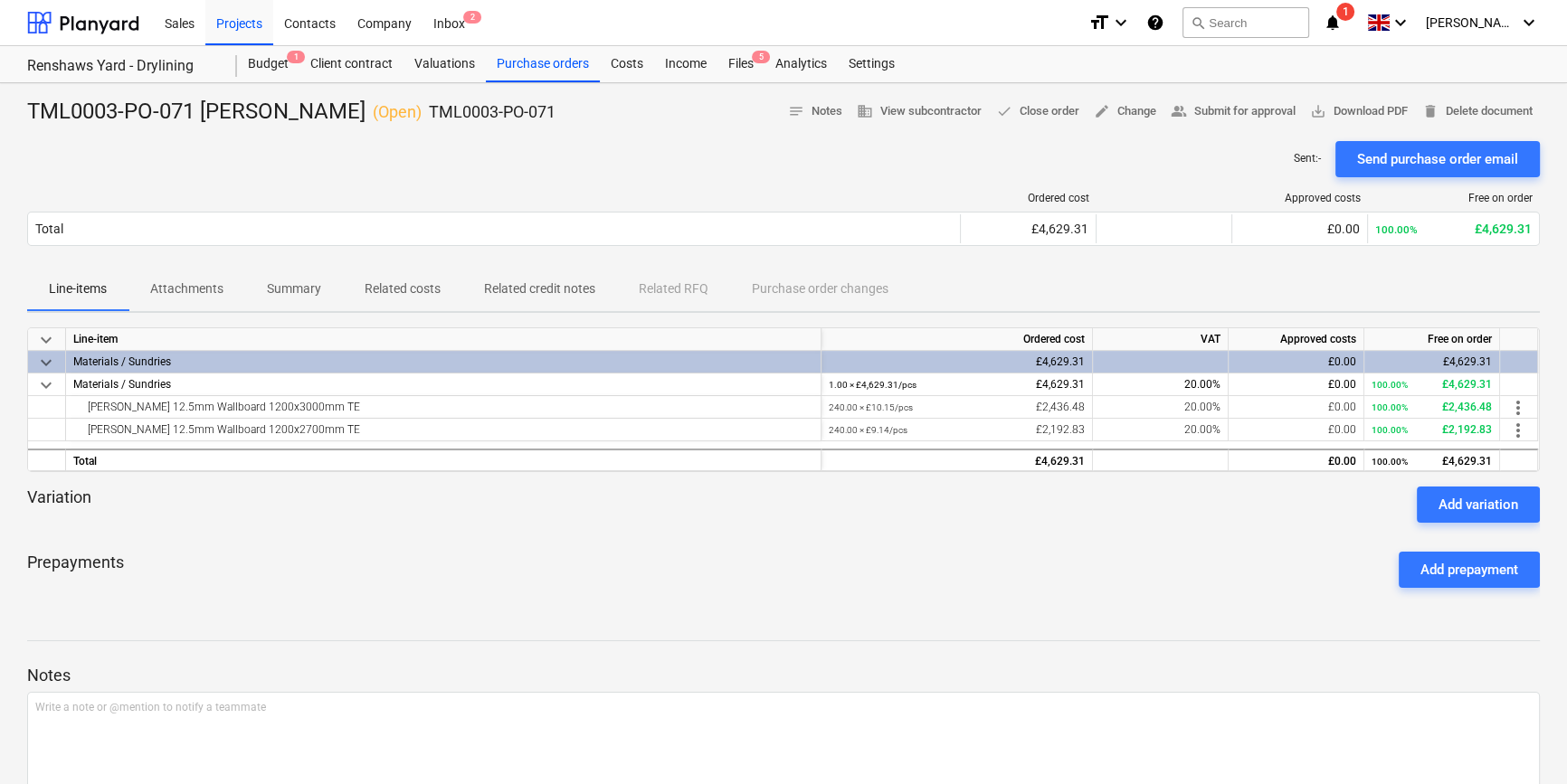
click at [759, 561] on div "Prepayments Add prepayment" at bounding box center [784, 570] width 1512 height 65
click at [731, 64] on div "Files 5" at bounding box center [741, 64] width 47 height 36
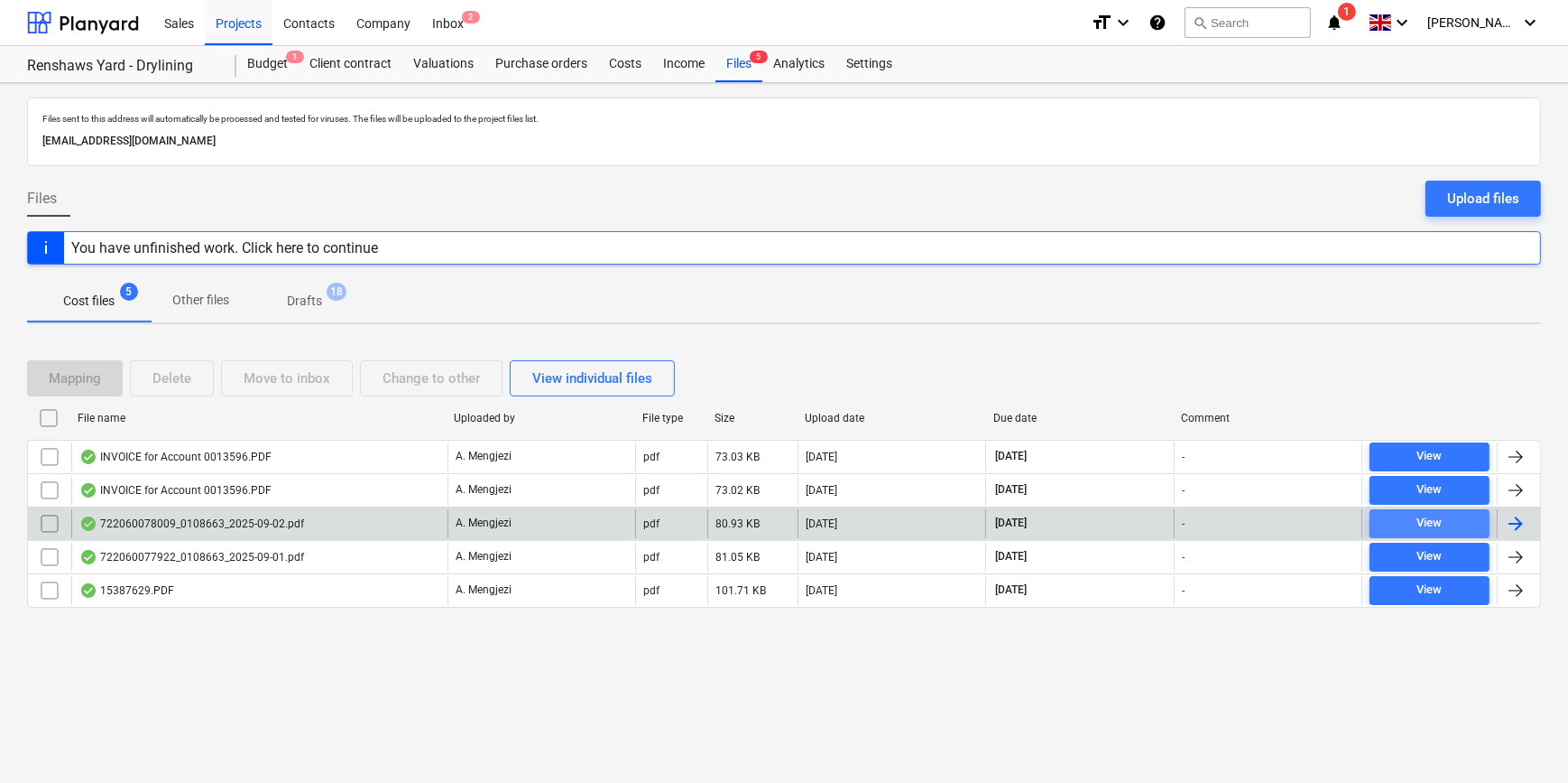
click at [1251, 519] on div "View" at bounding box center [1430, 523] width 26 height 21
click at [1251, 522] on div at bounding box center [1516, 524] width 22 height 22
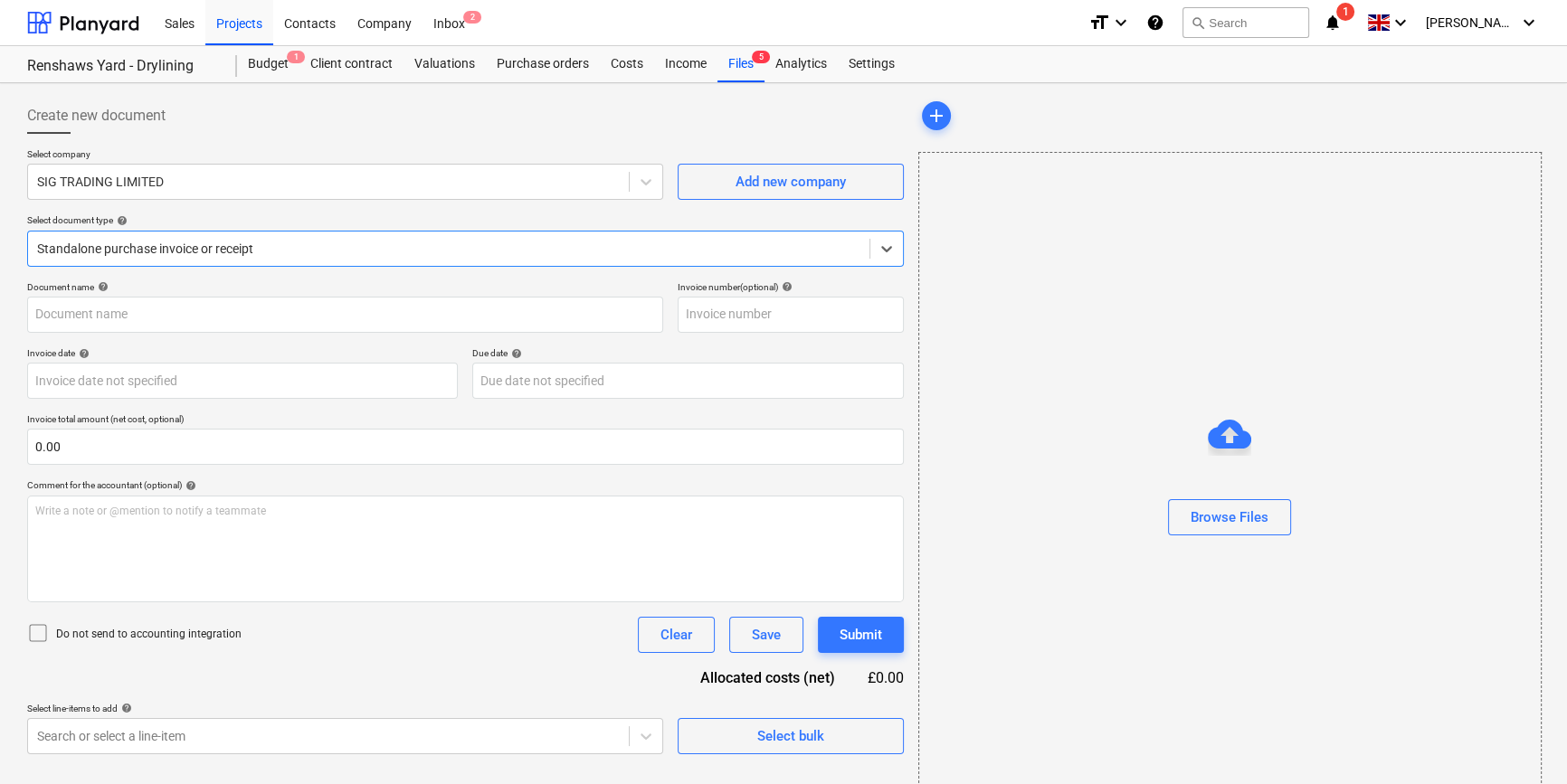
type input "722060078009"
type input "[DATE]"
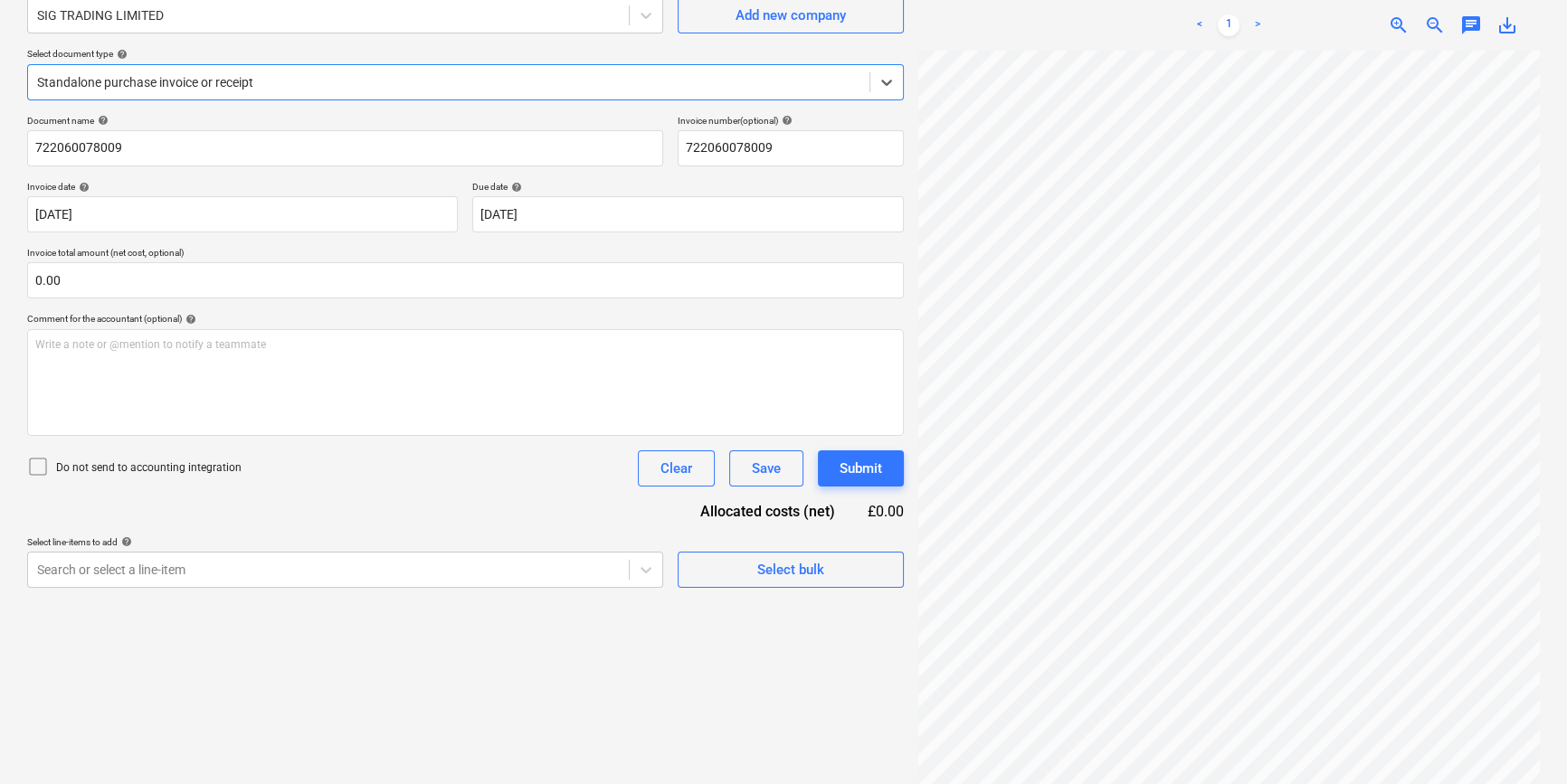
scroll to position [181, 0]
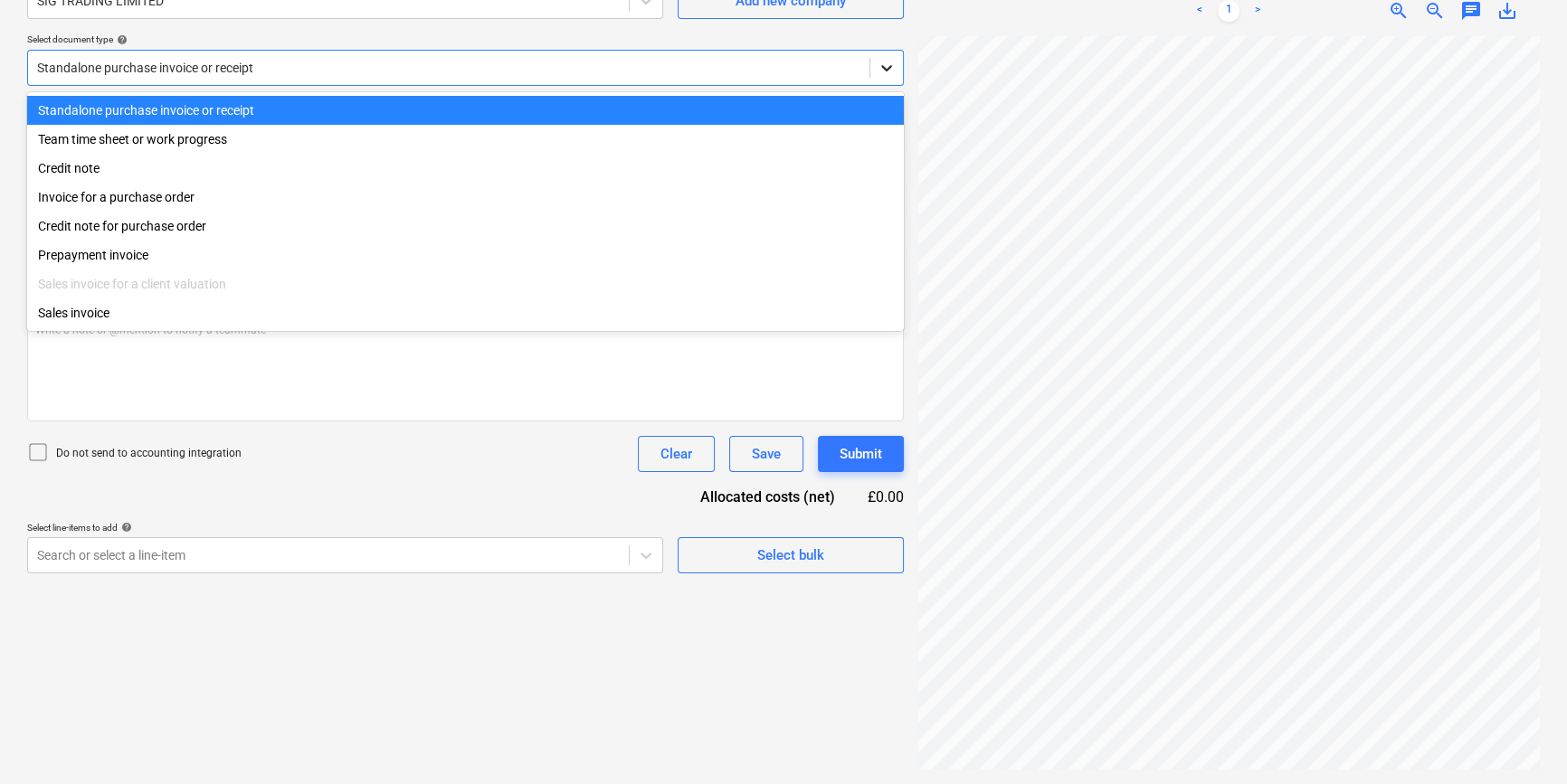
click at [883, 73] on icon at bounding box center [886, 68] width 18 height 18
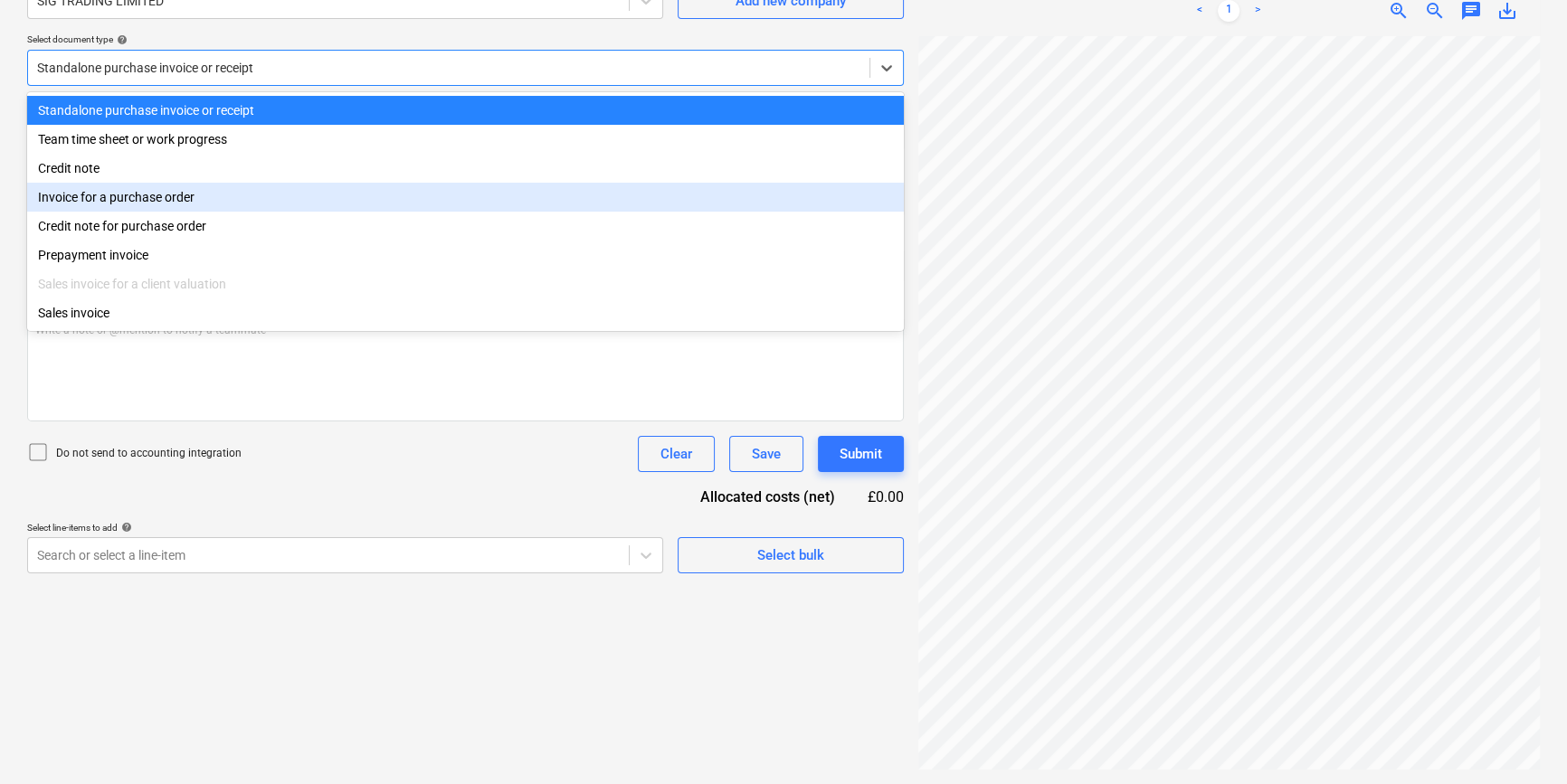
click at [887, 200] on div "Invoice for a purchase order" at bounding box center [466, 197] width 876 height 29
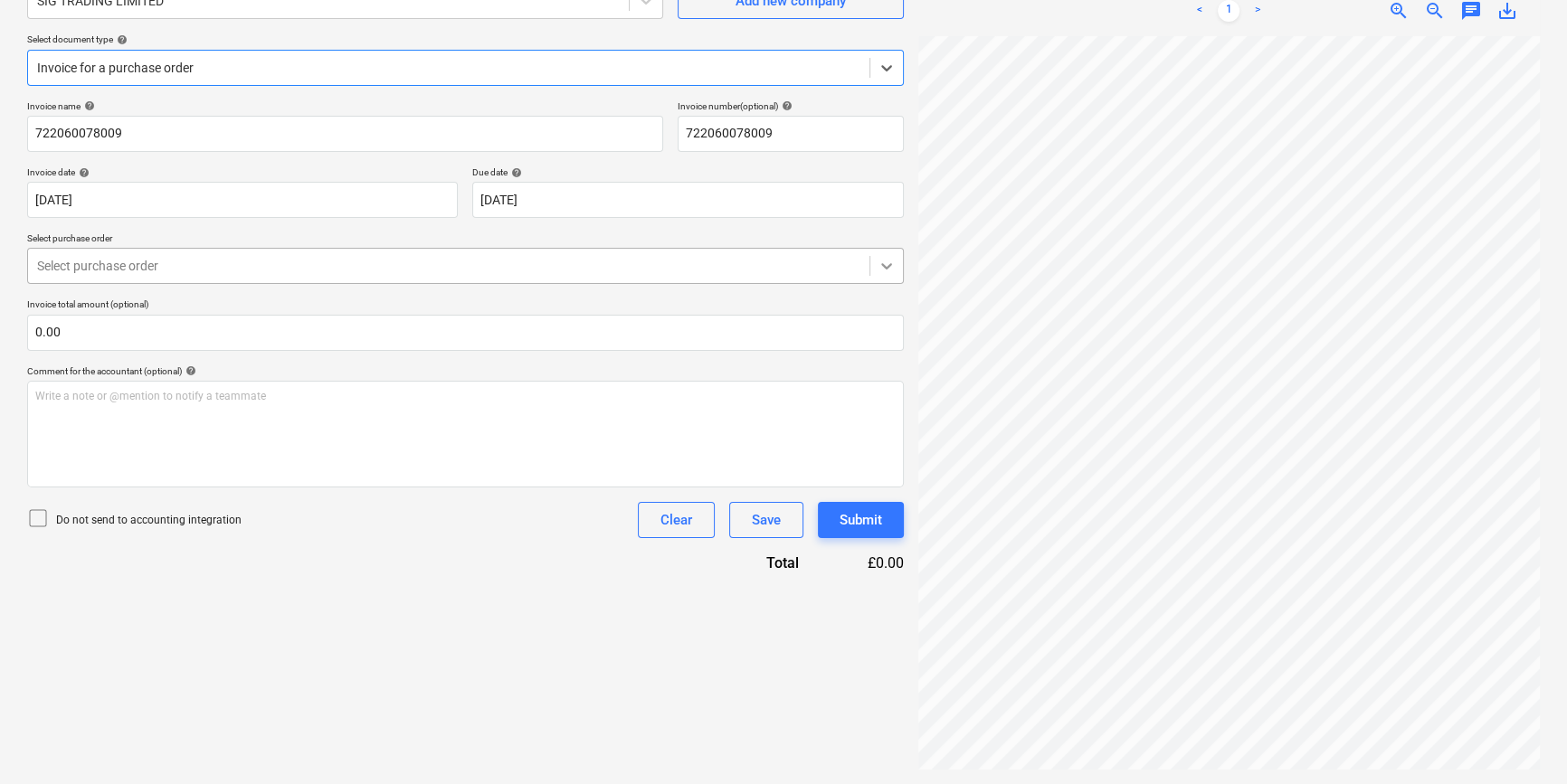
click at [884, 263] on icon at bounding box center [886, 266] width 18 height 18
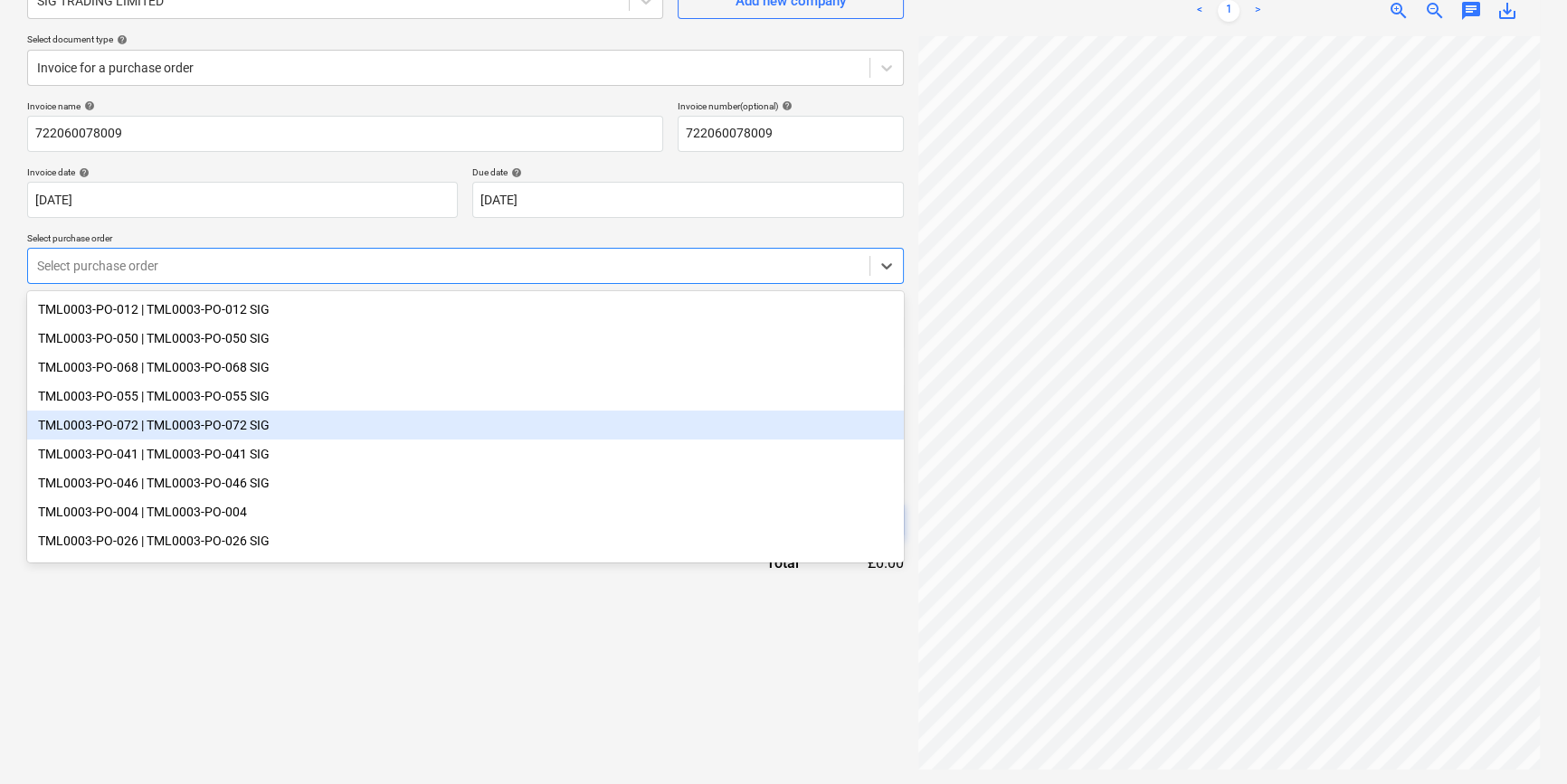
click at [254, 429] on div "TML0003-PO-072 | TML0003-PO-072 SIG" at bounding box center [466, 424] width 876 height 29
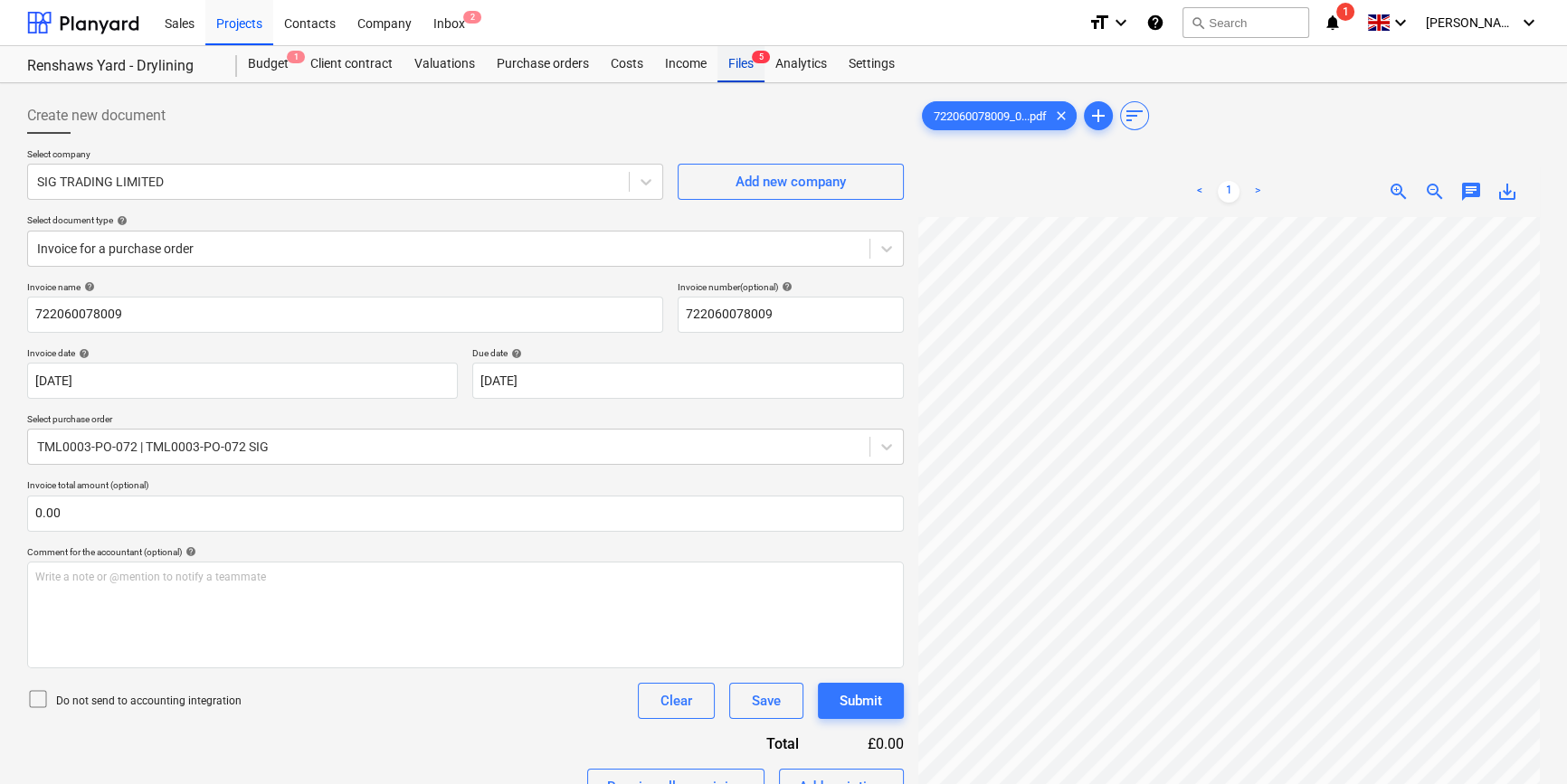
click at [737, 63] on div "Files 5" at bounding box center [741, 64] width 47 height 36
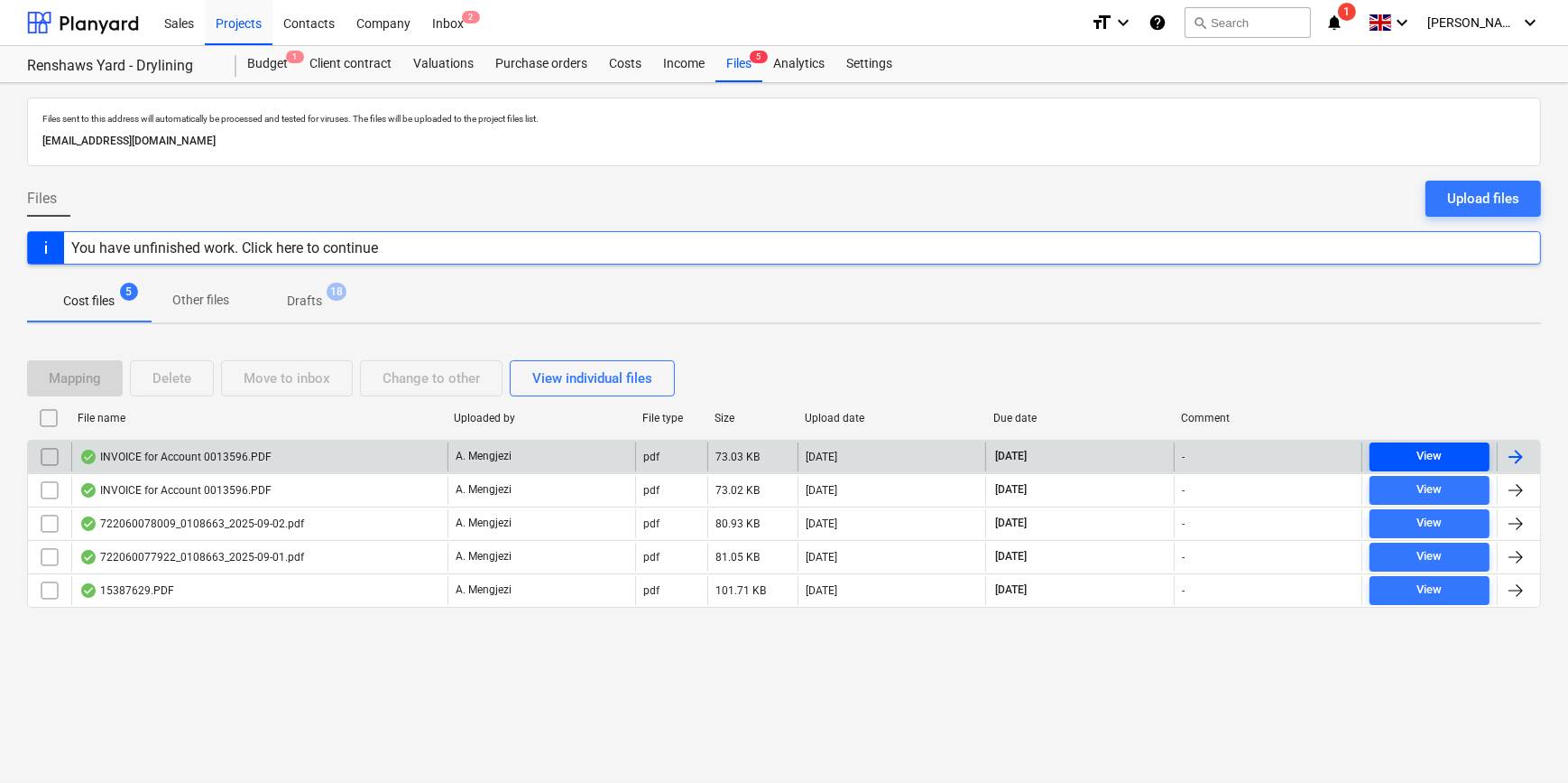
click at [1251, 453] on div "View" at bounding box center [1430, 456] width 26 height 21
click at [1251, 453] on div at bounding box center [1516, 457] width 22 height 22
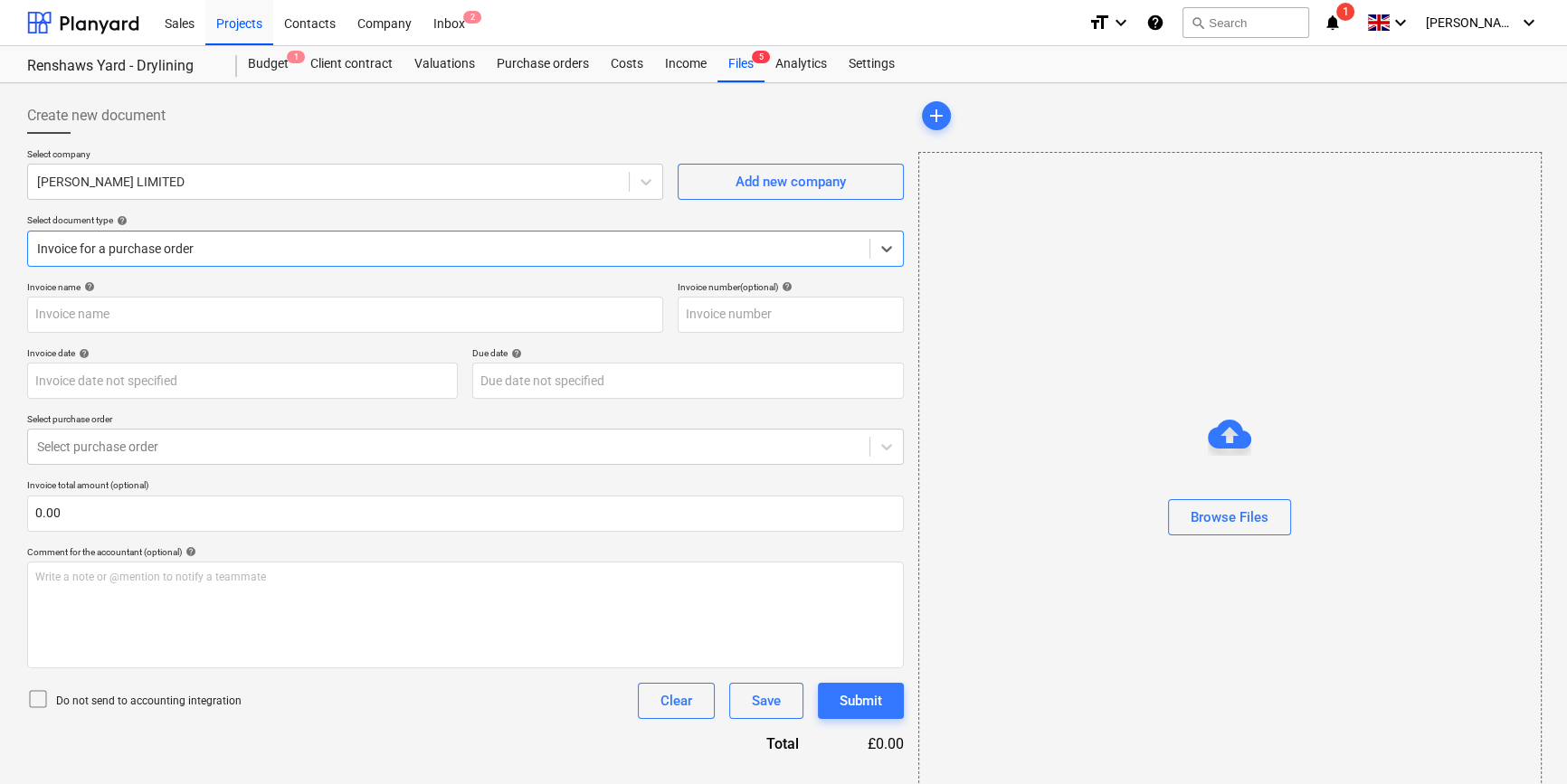
type input "0013596"
type input "[DATE]"
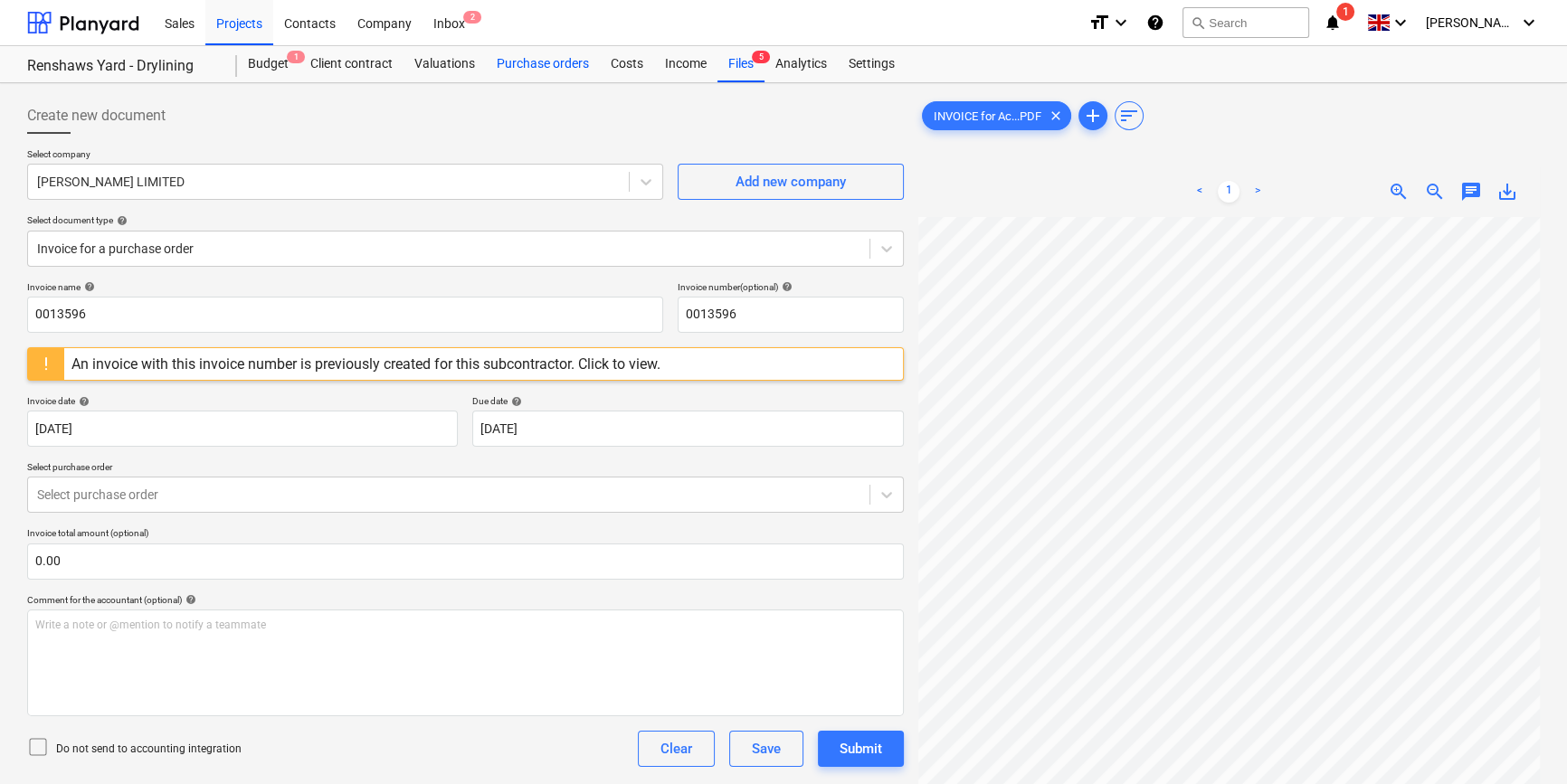
click at [551, 61] on div "Purchase orders" at bounding box center [542, 64] width 114 height 36
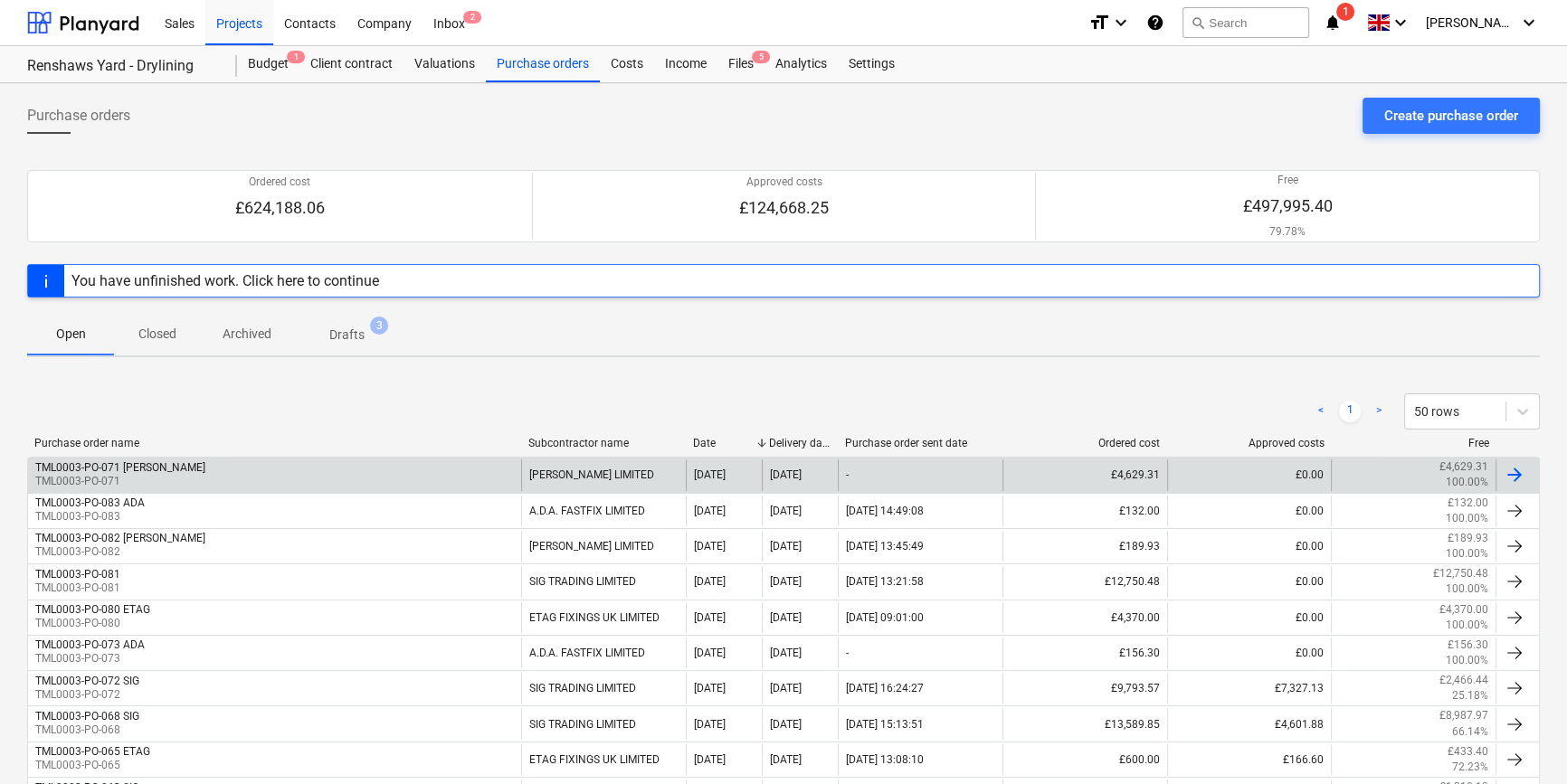
click at [1254, 471] on div at bounding box center [1514, 474] width 22 height 22
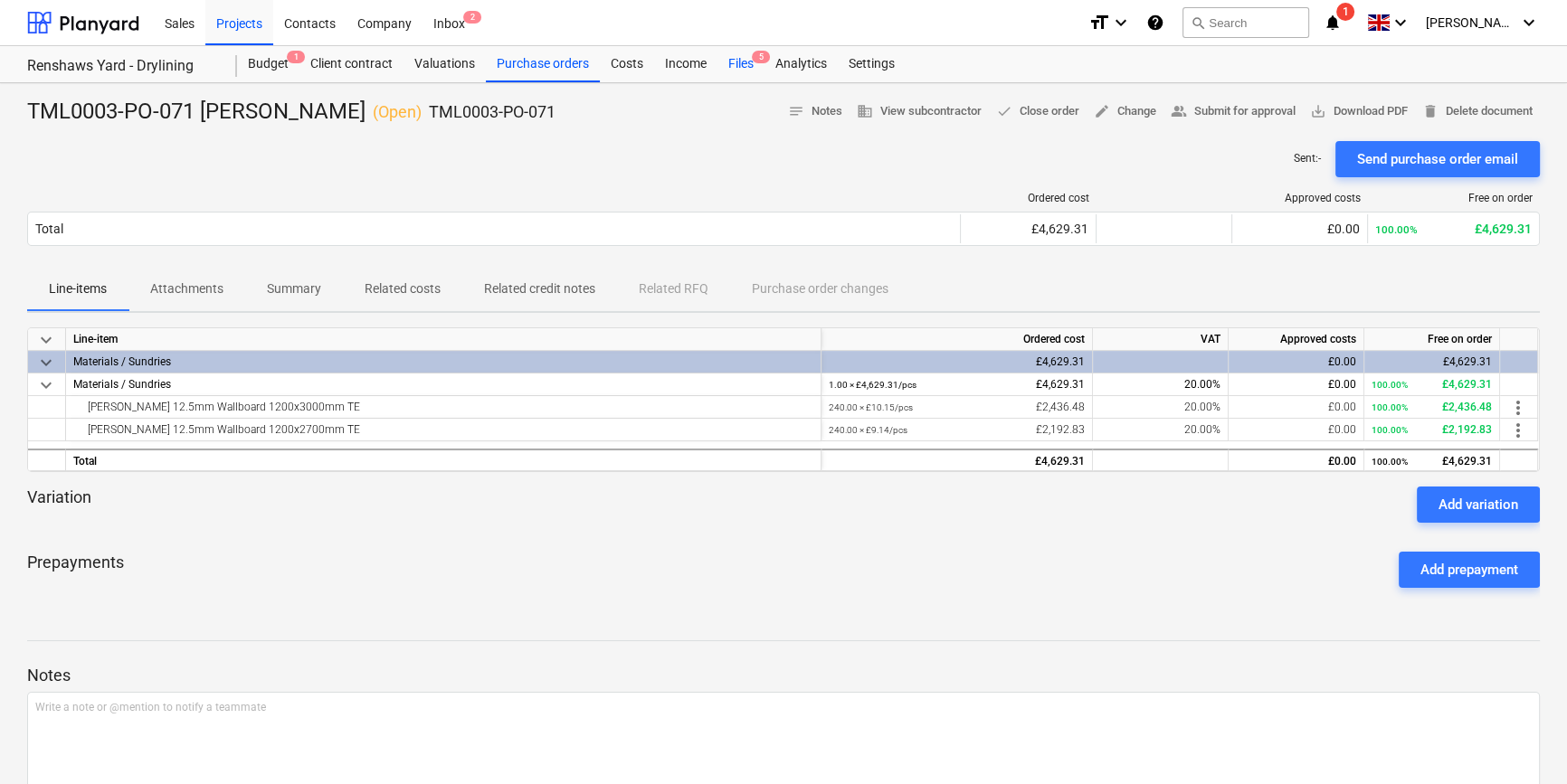
click at [735, 60] on div "Files 5" at bounding box center [741, 64] width 47 height 36
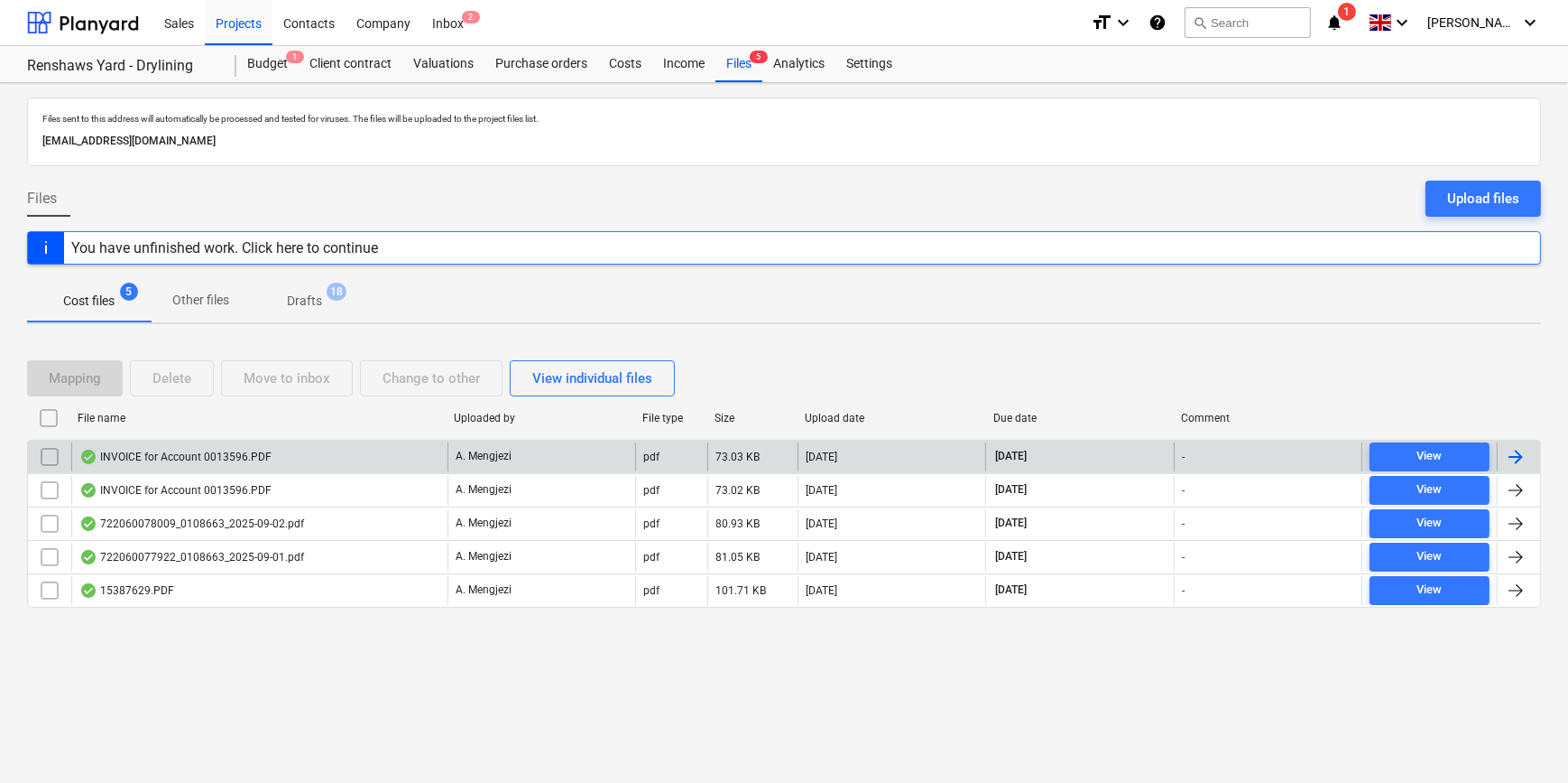
click at [1251, 451] on div at bounding box center [1516, 457] width 22 height 22
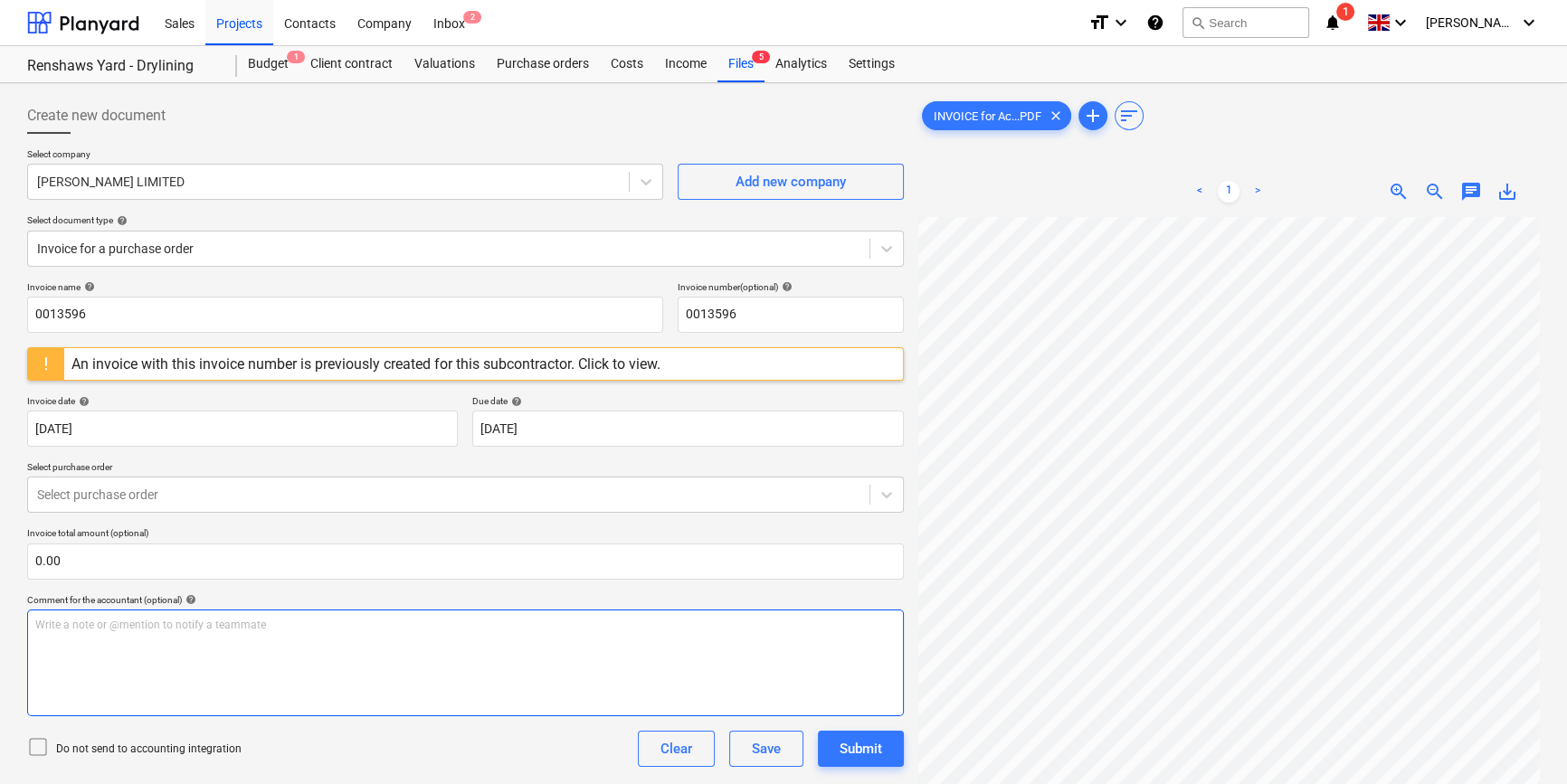
scroll to position [0, 212]
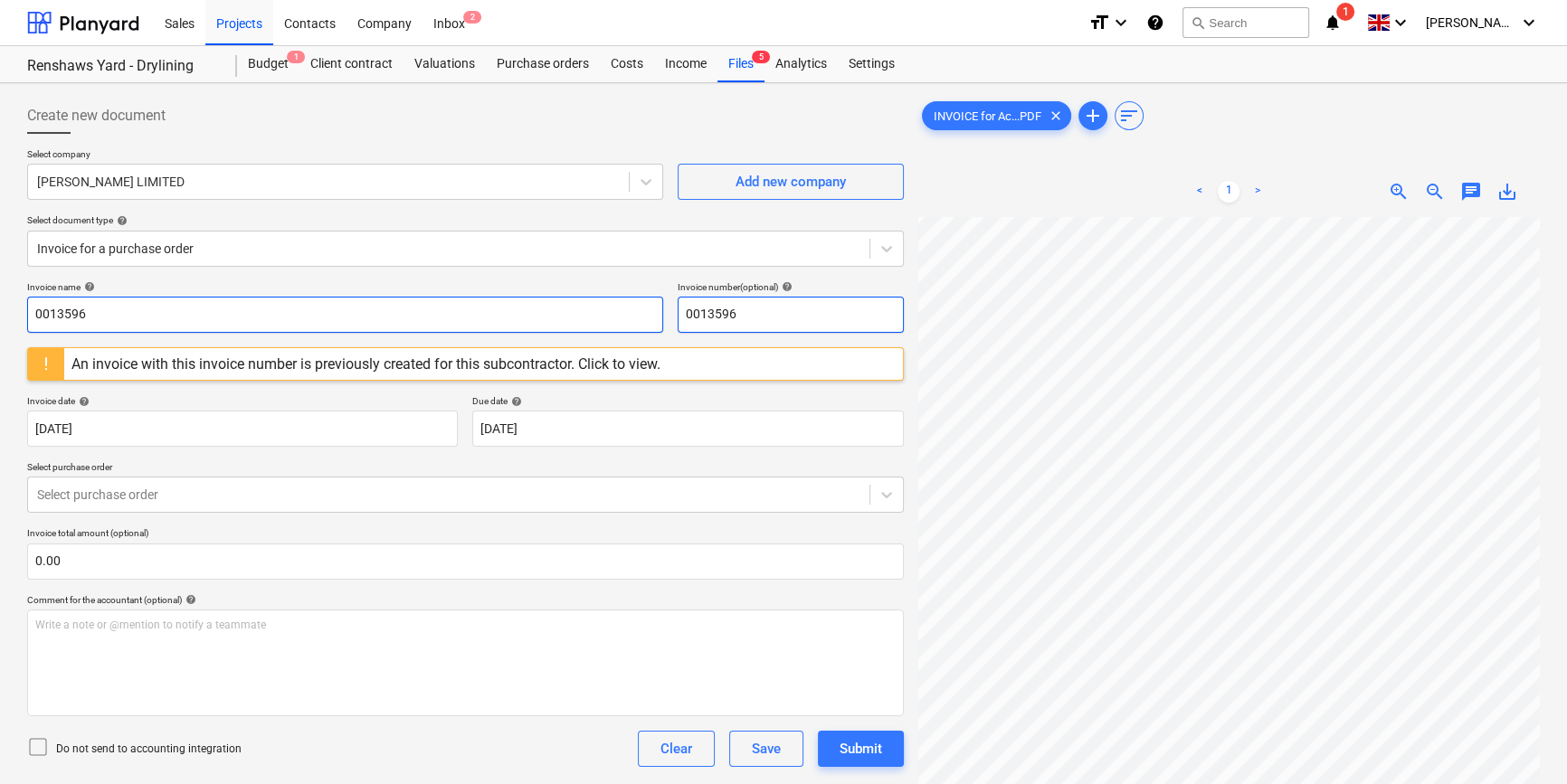
drag, startPoint x: 744, startPoint y: 313, endPoint x: 607, endPoint y: 315, distance: 137.0
click at [607, 315] on div "Invoice name help 0013596 Invoice number (optional) help 0013596" at bounding box center [466, 307] width 876 height 51
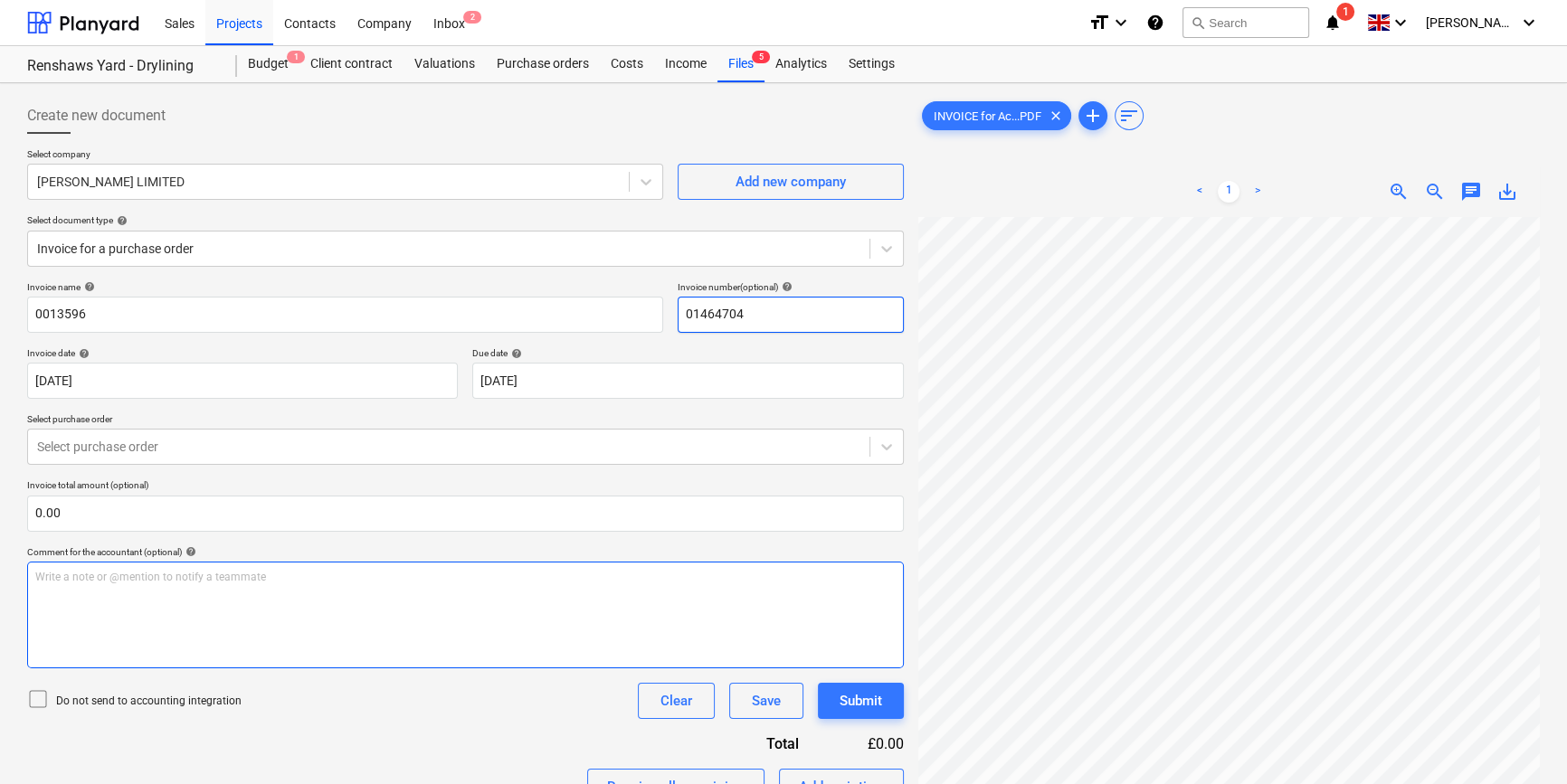
type input "01464704"
click at [575, 602] on div "Write a note or @mention to notify a teammate ﻿" at bounding box center [466, 615] width 876 height 106
drag, startPoint x: 753, startPoint y: 310, endPoint x: 673, endPoint y: 310, distance: 80.0
click at [673, 310] on div "Invoice name help 0013596 Invoice number (optional) help 01464704" at bounding box center [466, 307] width 876 height 51
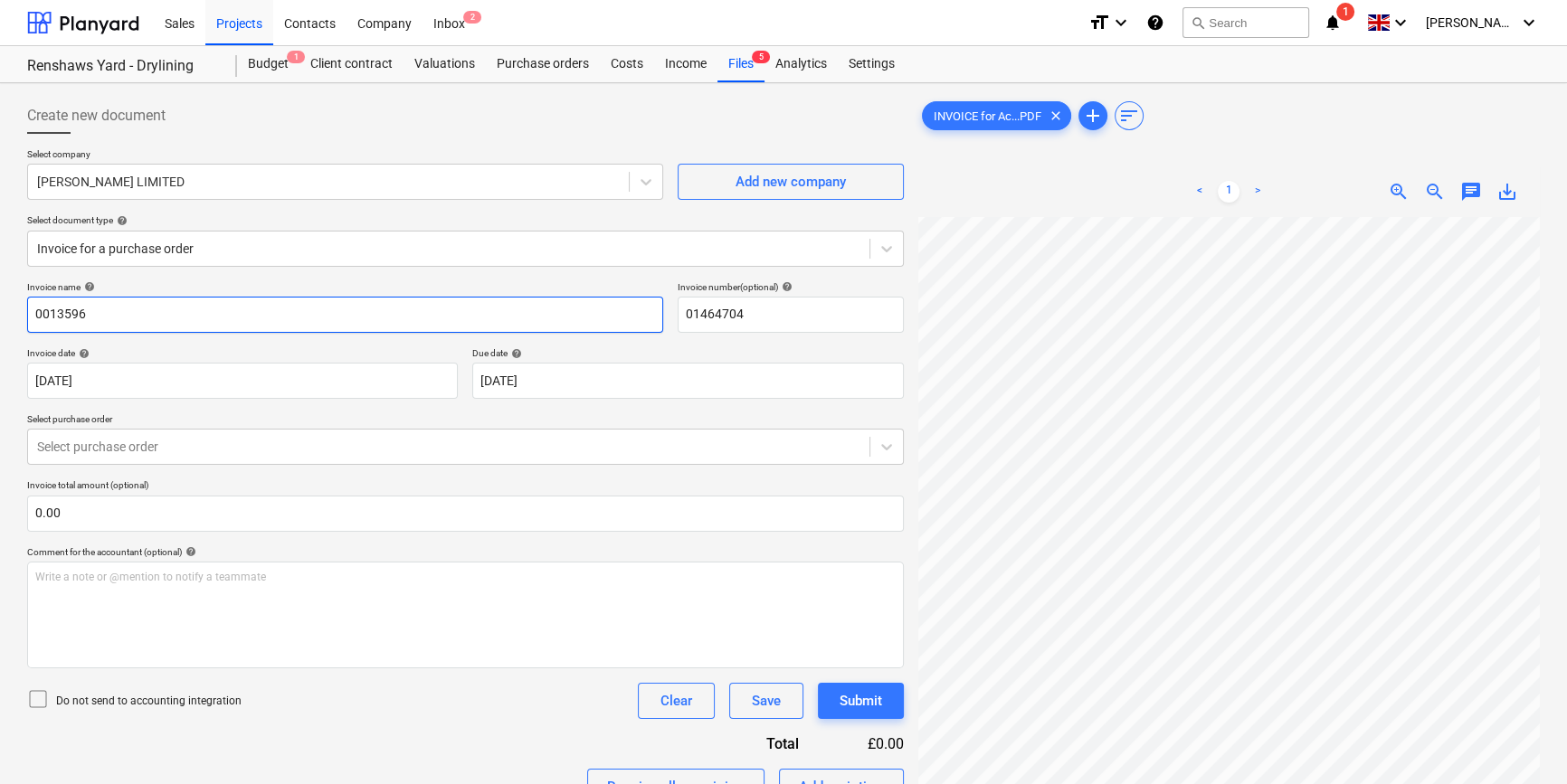
drag, startPoint x: 88, startPoint y: 310, endPoint x: -2, endPoint y: 313, distance: 90.0
click at [0, 313] on html "Sales Projects Contacts Company Inbox 2 format_size keyboard_arrow_down help se…" at bounding box center [784, 392] width 1567 height 784
paste input "01464704"
type input "01464704"
drag, startPoint x: 250, startPoint y: 719, endPoint x: 272, endPoint y: 719, distance: 22.0
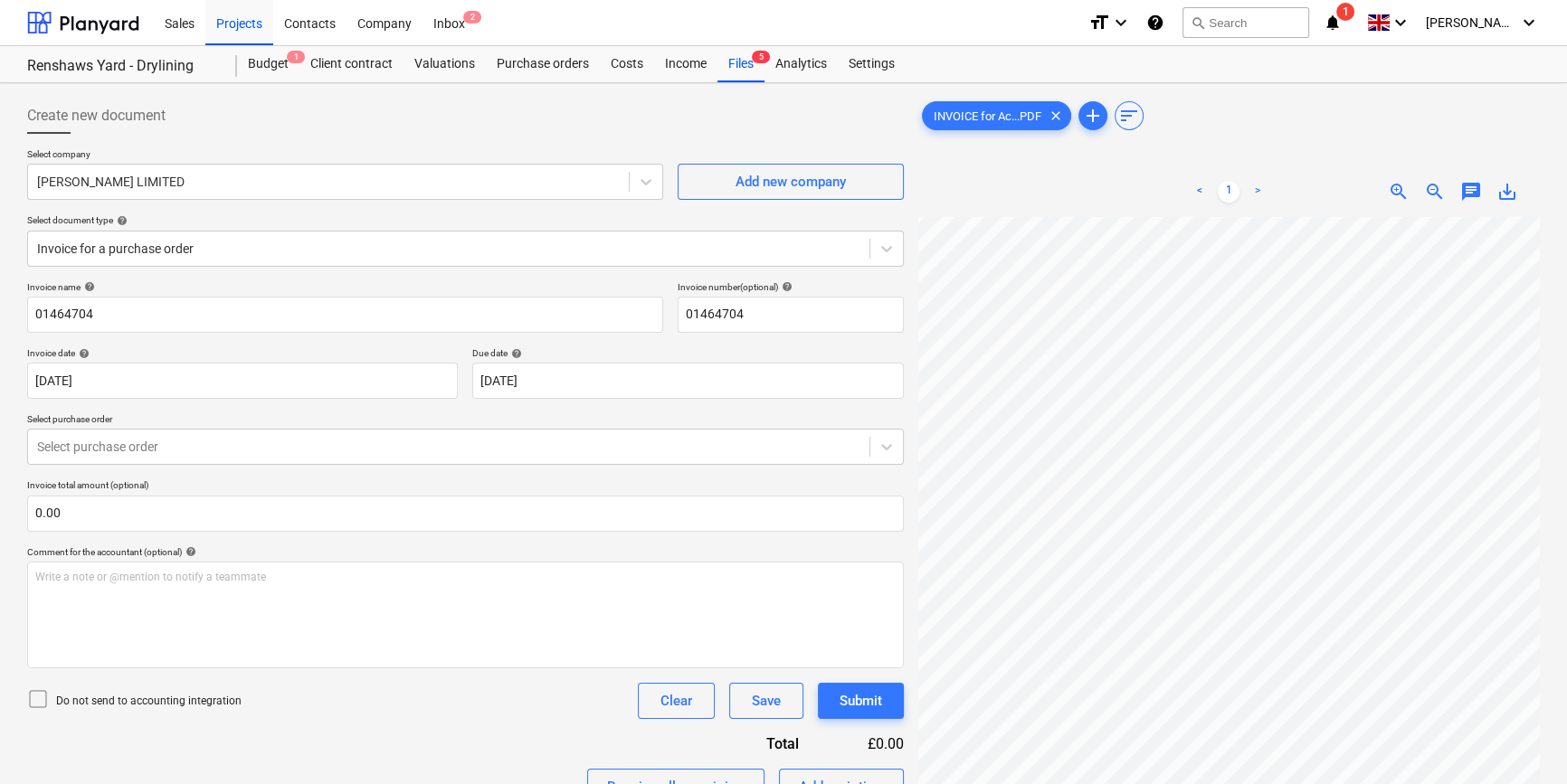
click at [253, 719] on div "Invoice name help 01464704 Invoice number (optional) help 01464704 Invoice date…" at bounding box center [466, 645] width 876 height 729
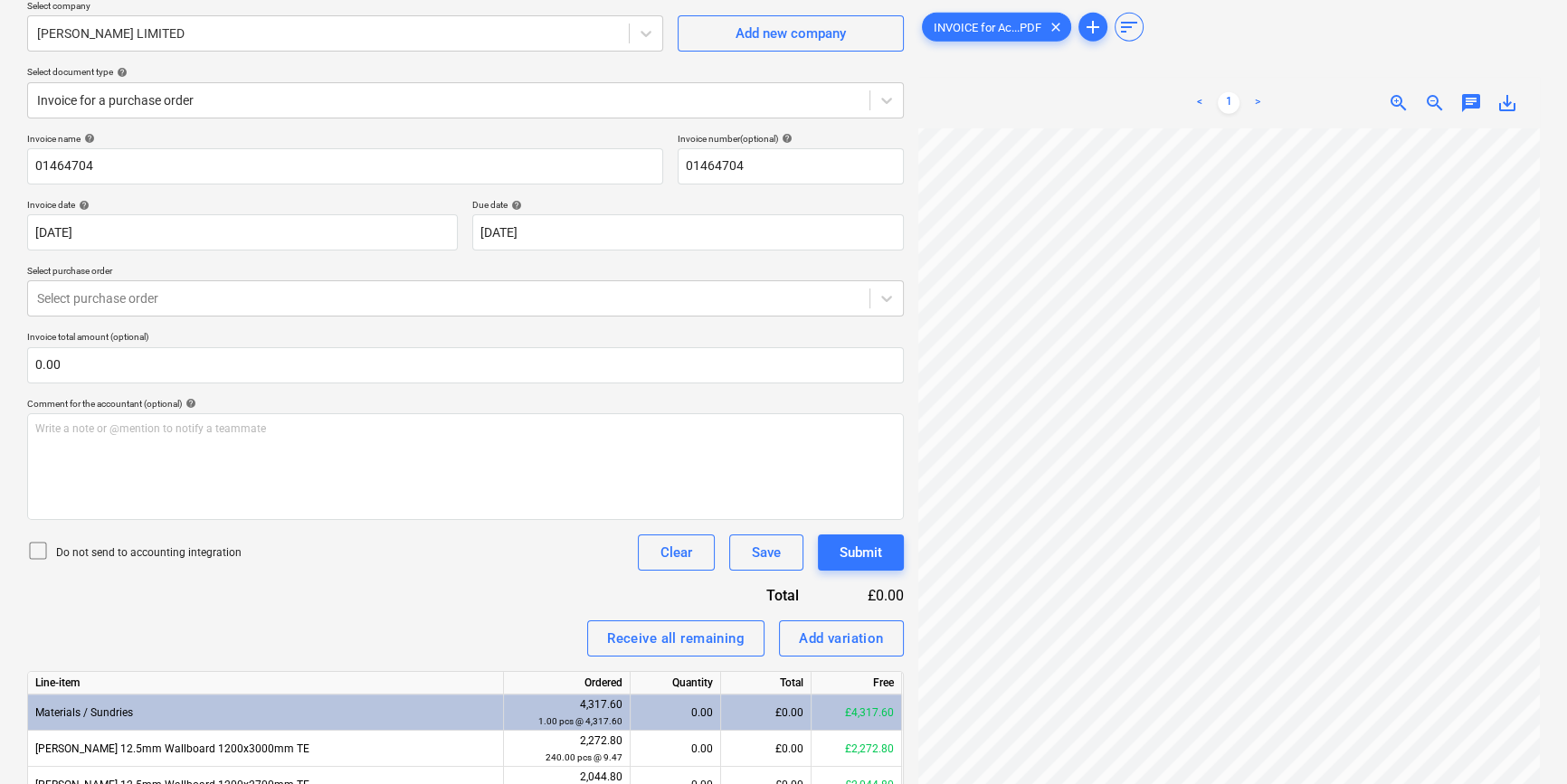
scroll to position [0, 0]
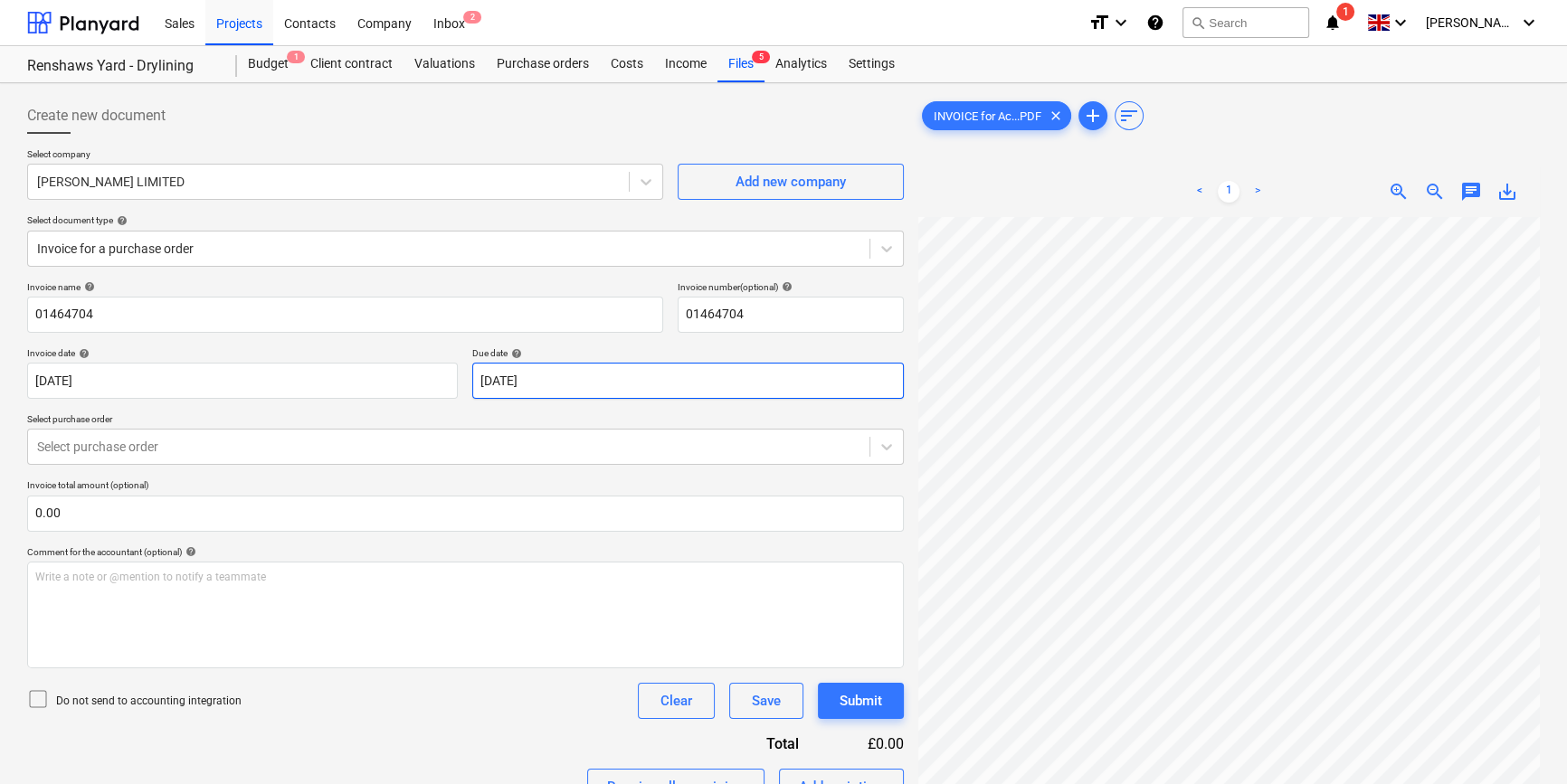
click at [570, 378] on body "Sales Projects Contacts Company Inbox 2 format_size keyboard_arrow_down help se…" at bounding box center [784, 392] width 1567 height 784
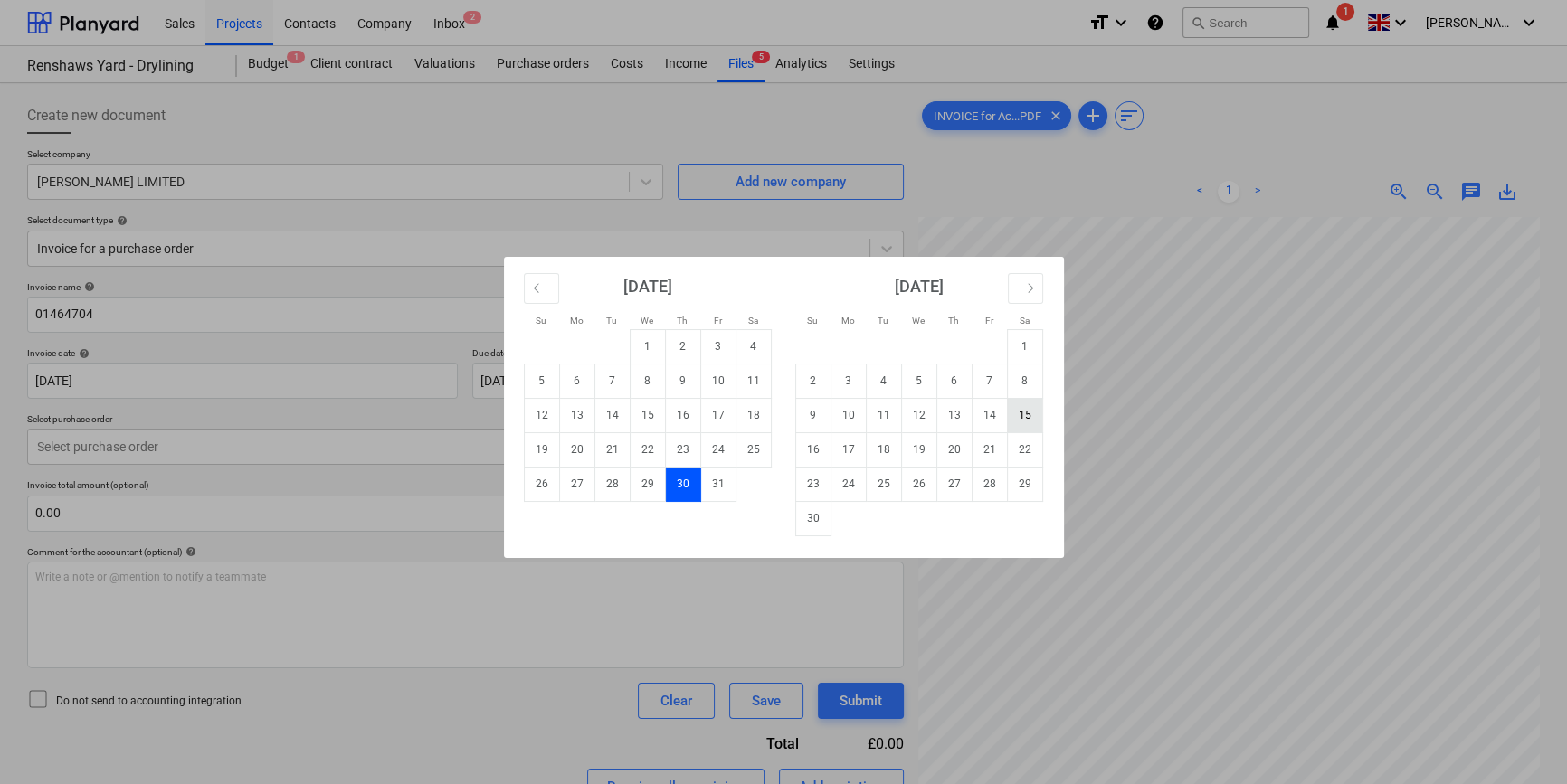
click at [1025, 414] on td "15" at bounding box center [1025, 414] width 35 height 34
type input "[DATE]"
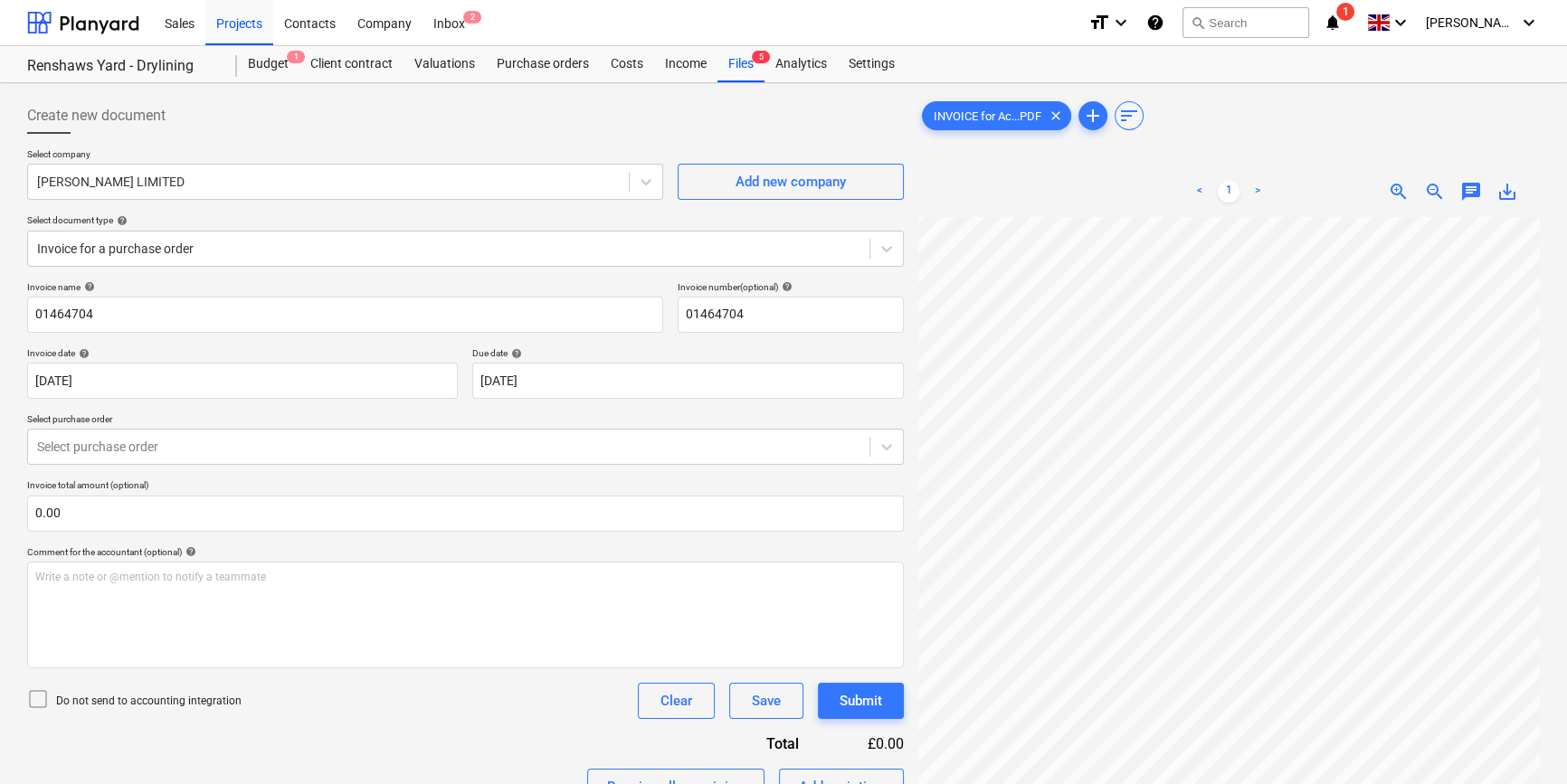
click at [468, 716] on div "Do not send to accounting integration Clear Save Submit" at bounding box center [466, 700] width 876 height 36
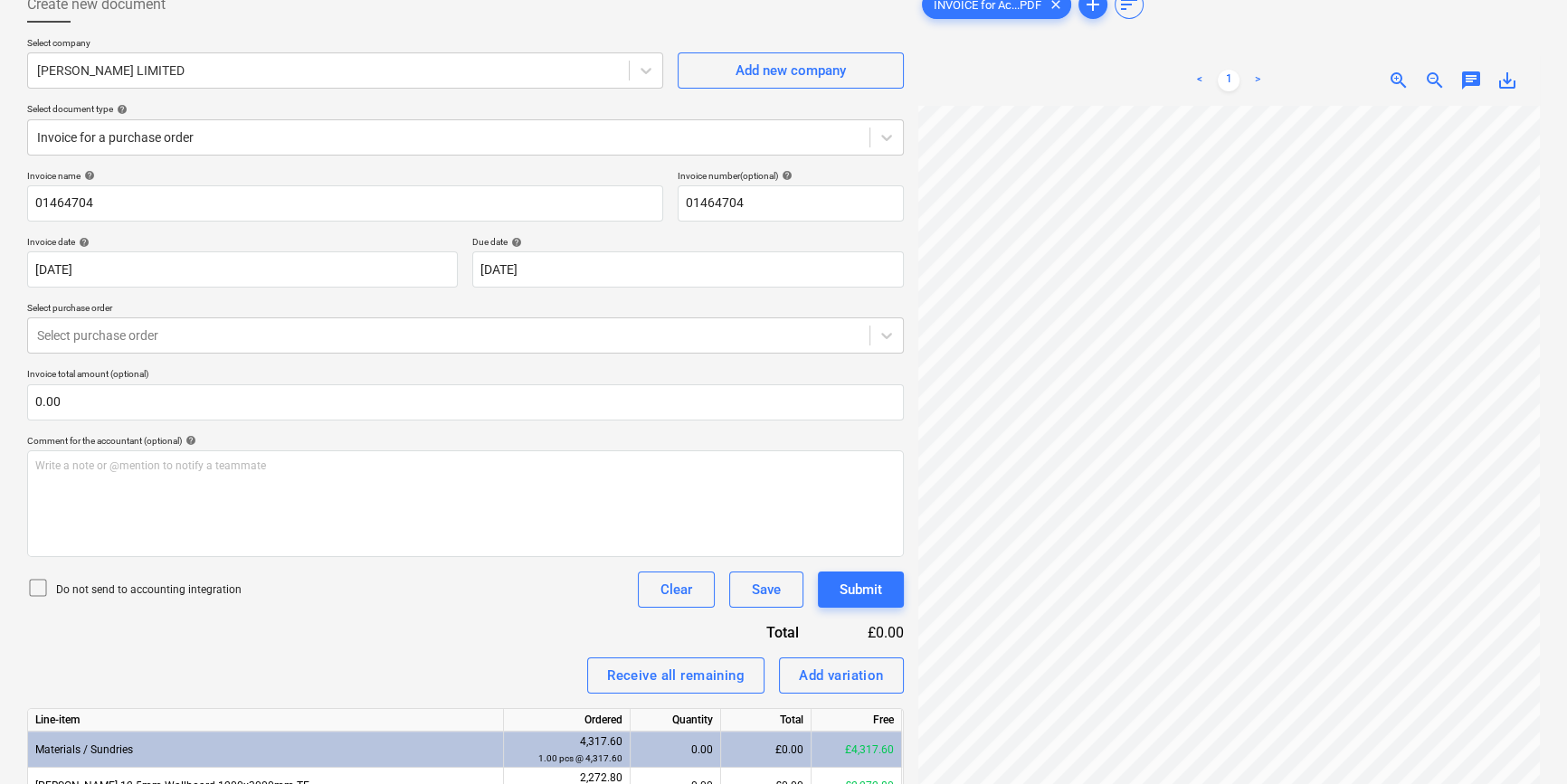
scroll to position [240, 0]
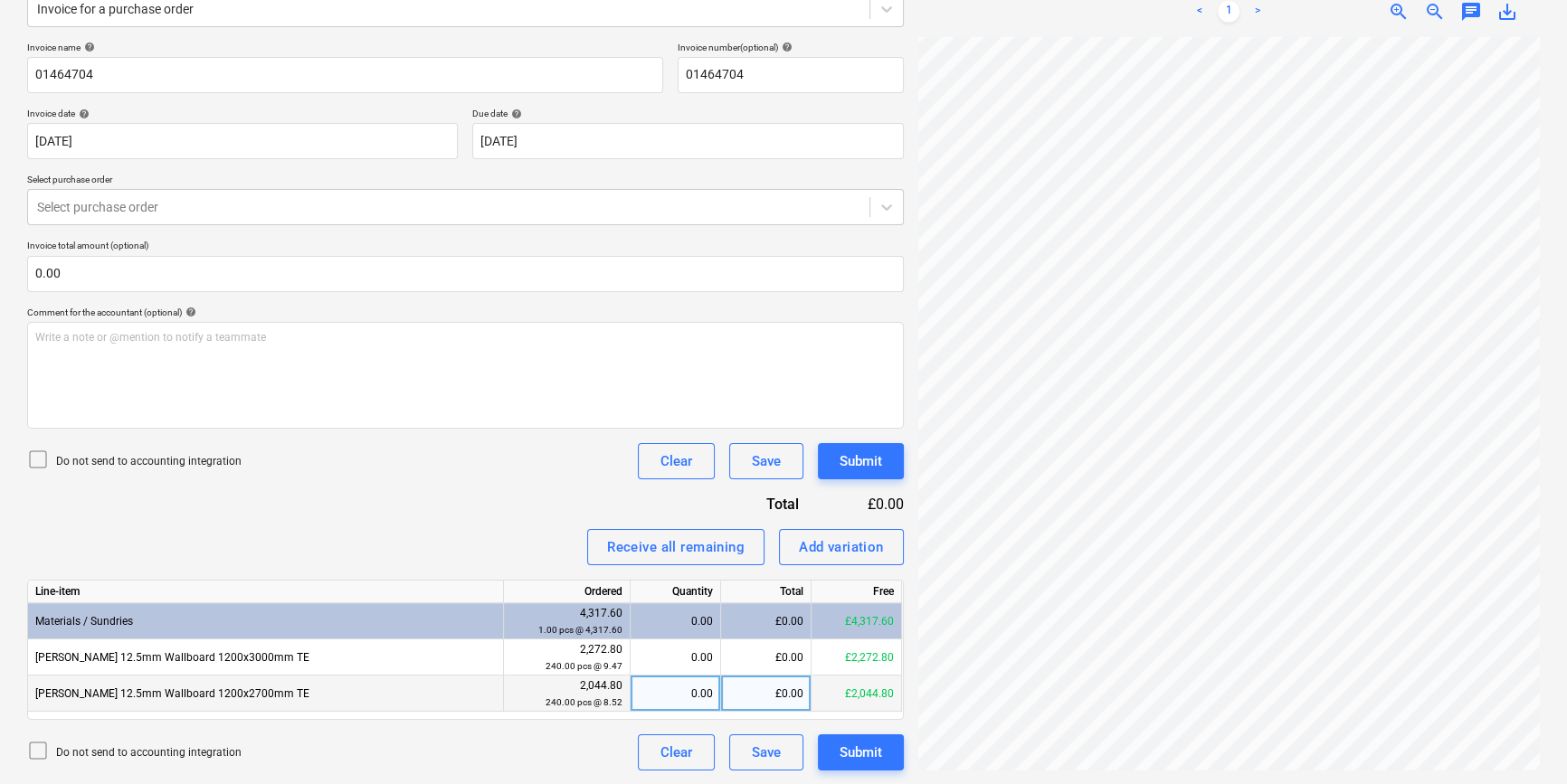
click at [763, 694] on div "£0.00" at bounding box center [766, 693] width 91 height 36
type input "2192.83"
click at [524, 768] on div "Do not send to accounting integration Clear Save Submit" at bounding box center [466, 752] width 876 height 36
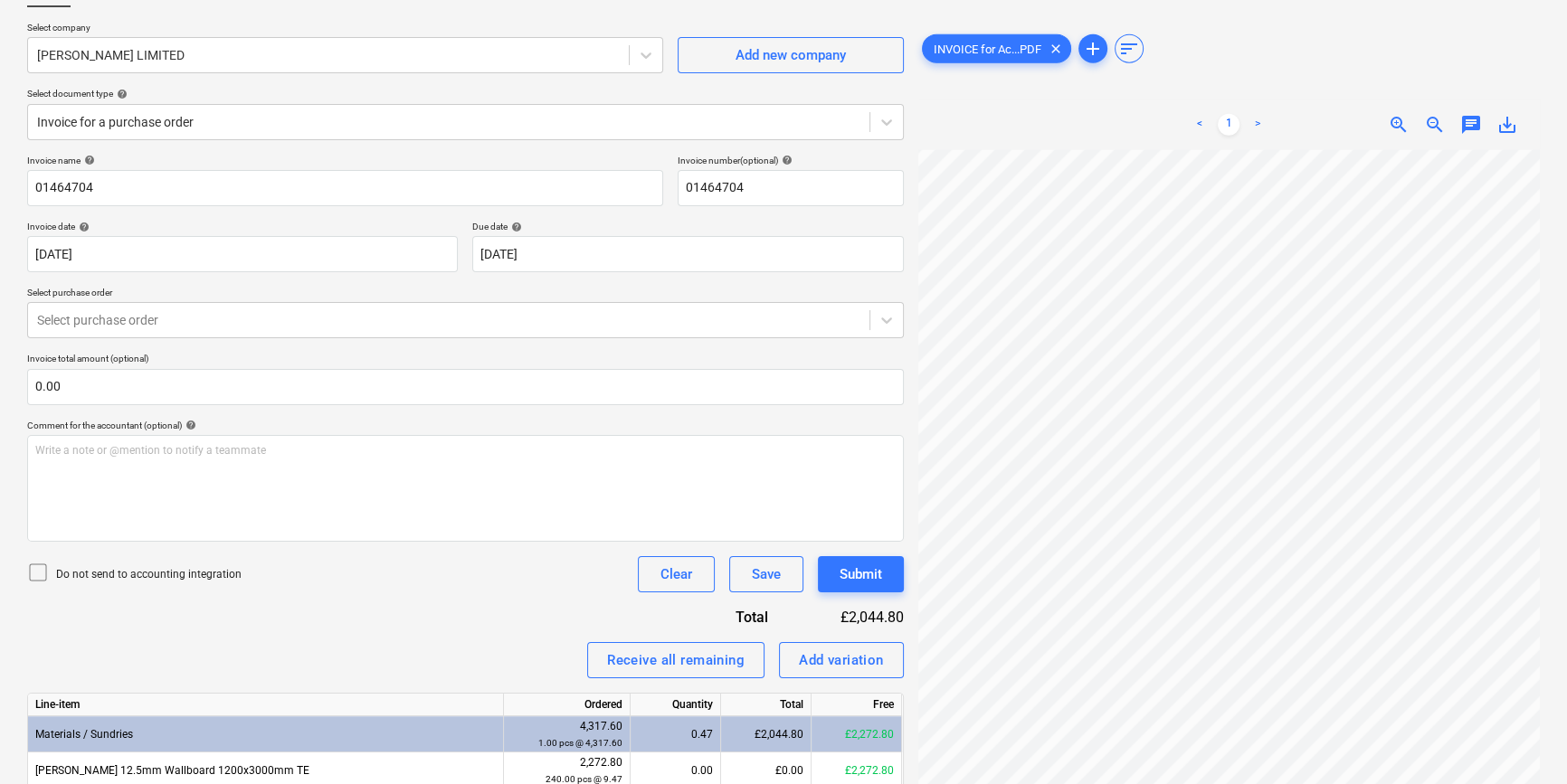
scroll to position [0, 0]
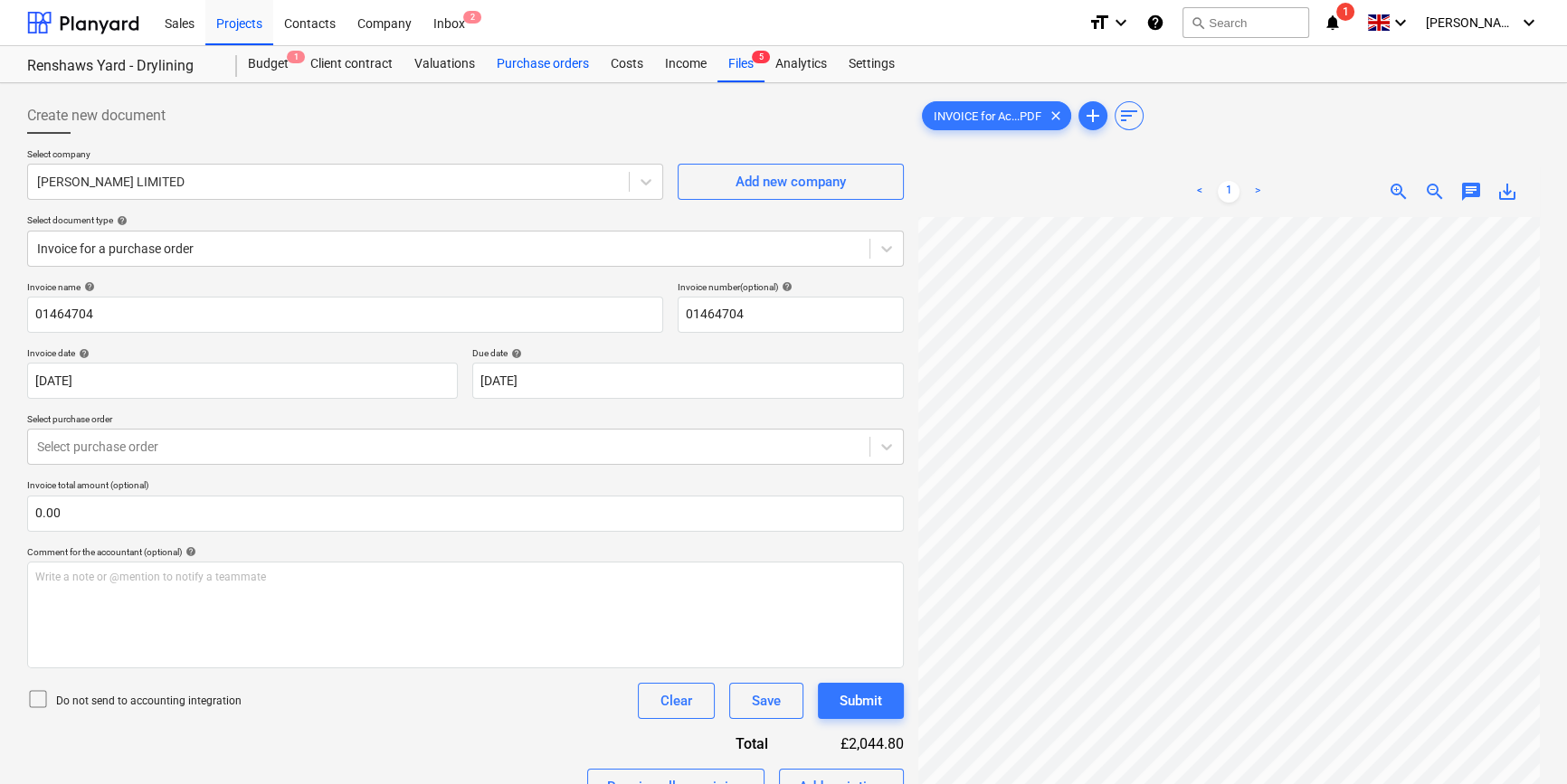
click at [516, 63] on div "Purchase orders" at bounding box center [542, 64] width 114 height 36
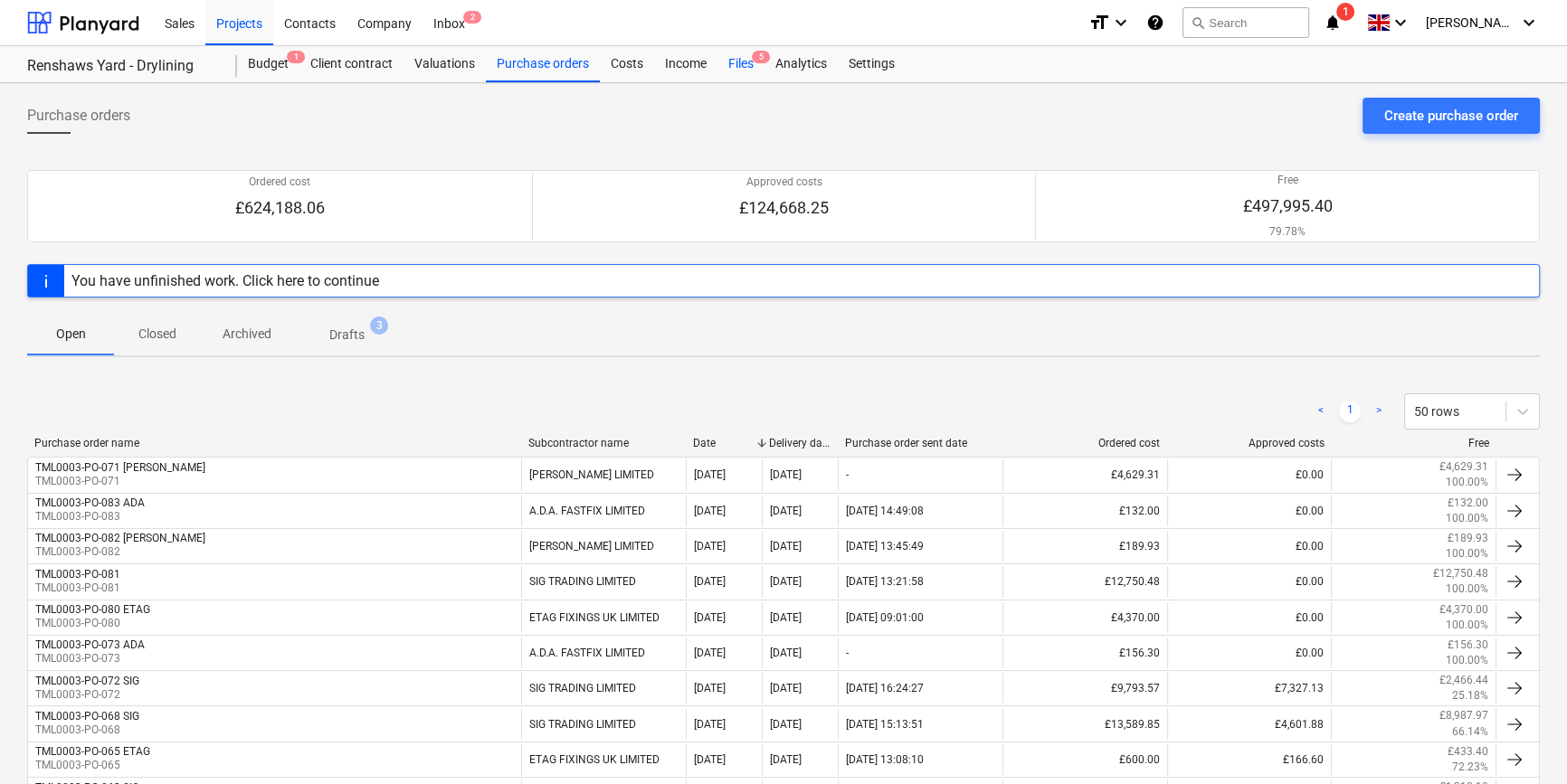
click at [736, 64] on div "Files 5" at bounding box center [741, 64] width 47 height 36
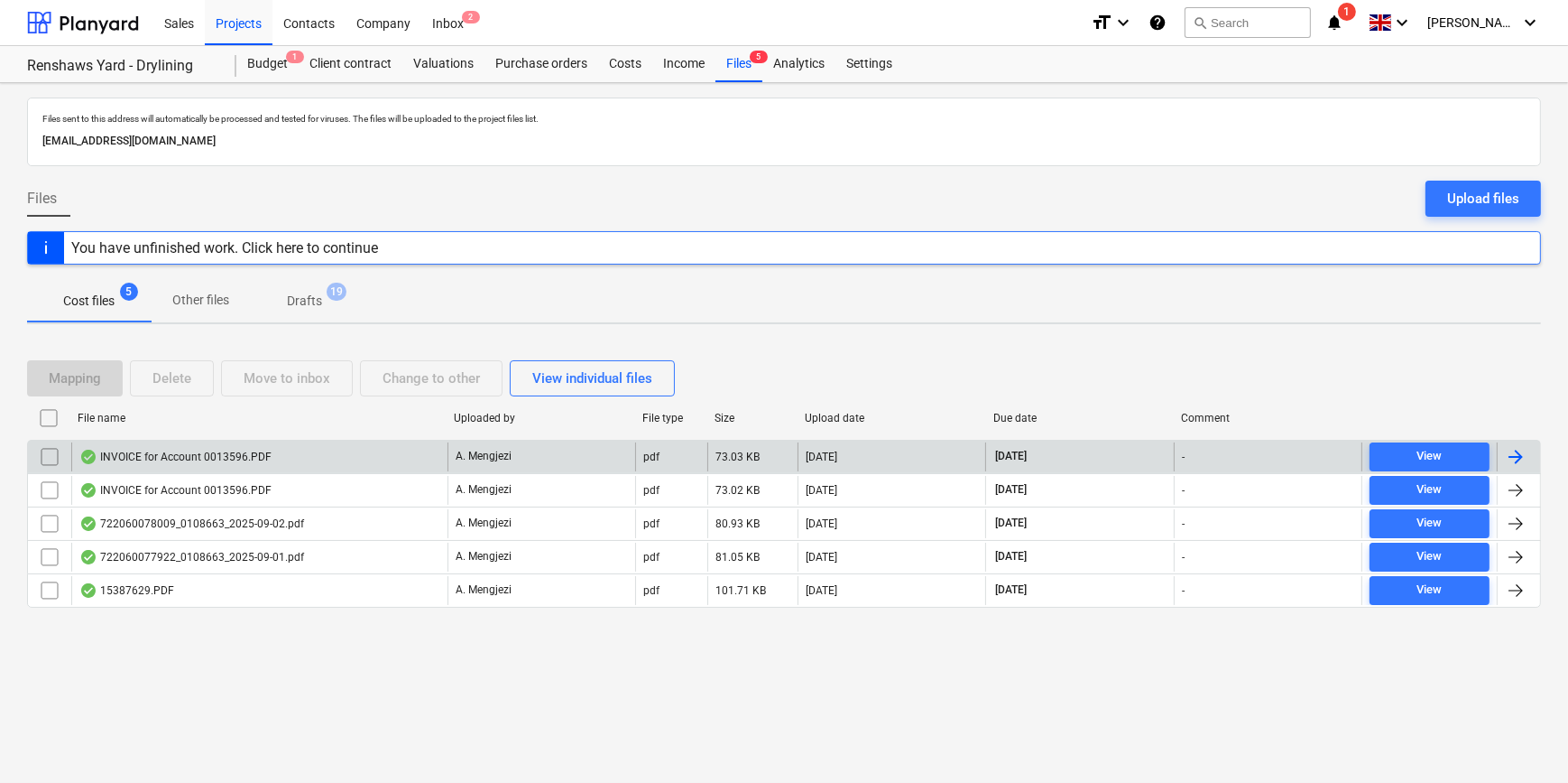
click at [1251, 460] on div at bounding box center [1519, 456] width 43 height 28
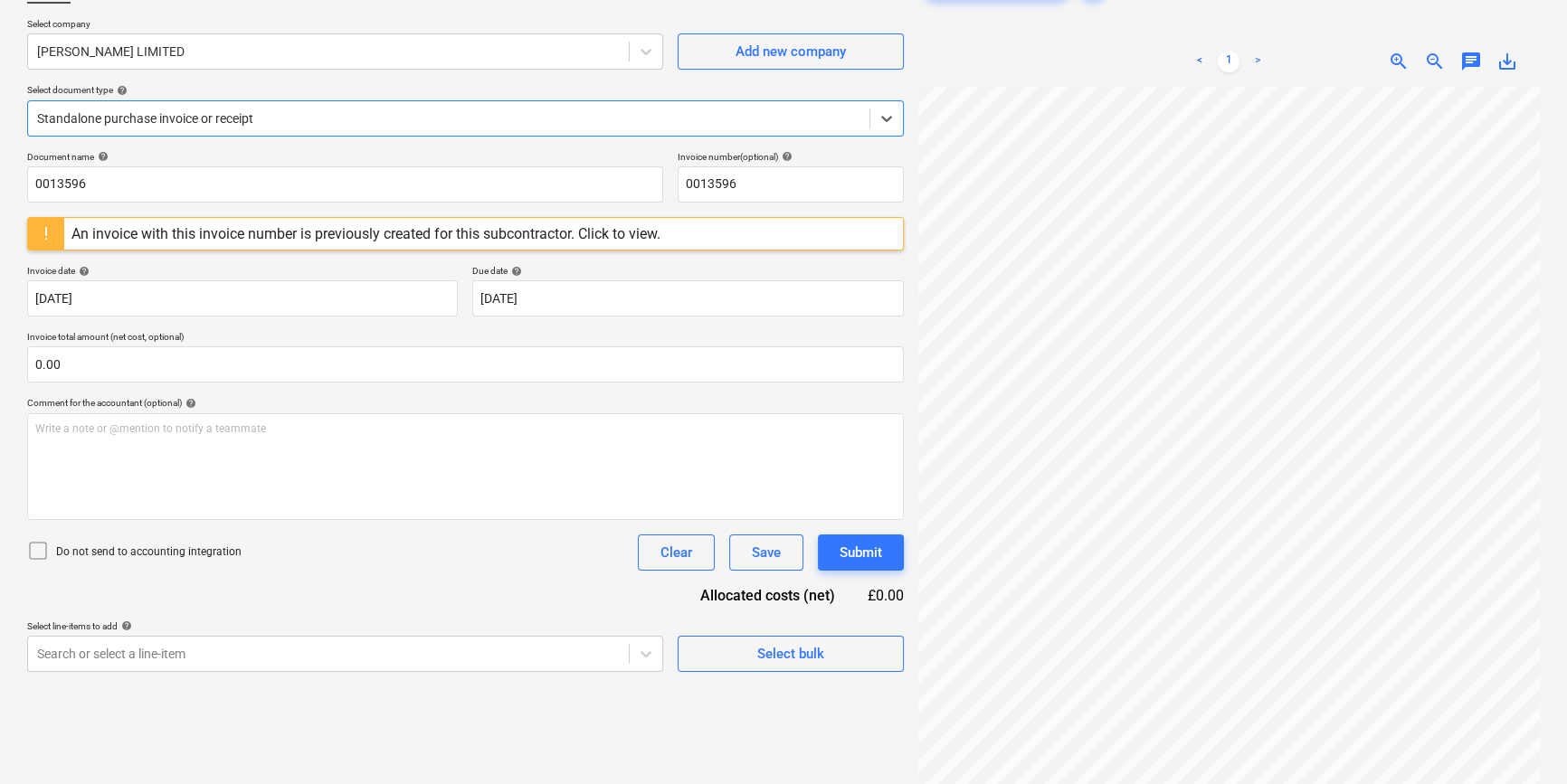
scroll to position [17, 0]
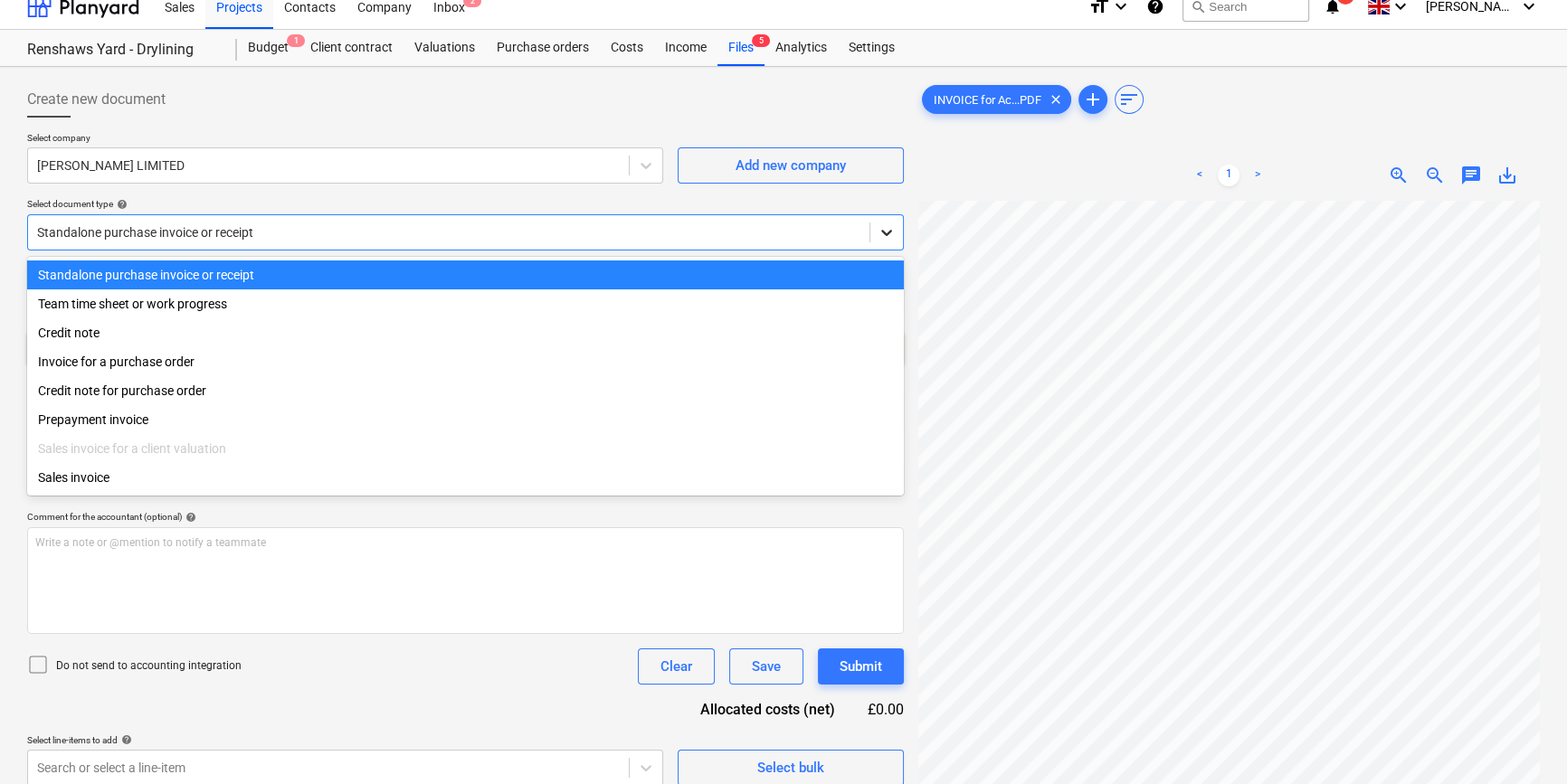
click at [885, 234] on icon at bounding box center [886, 232] width 11 height 6
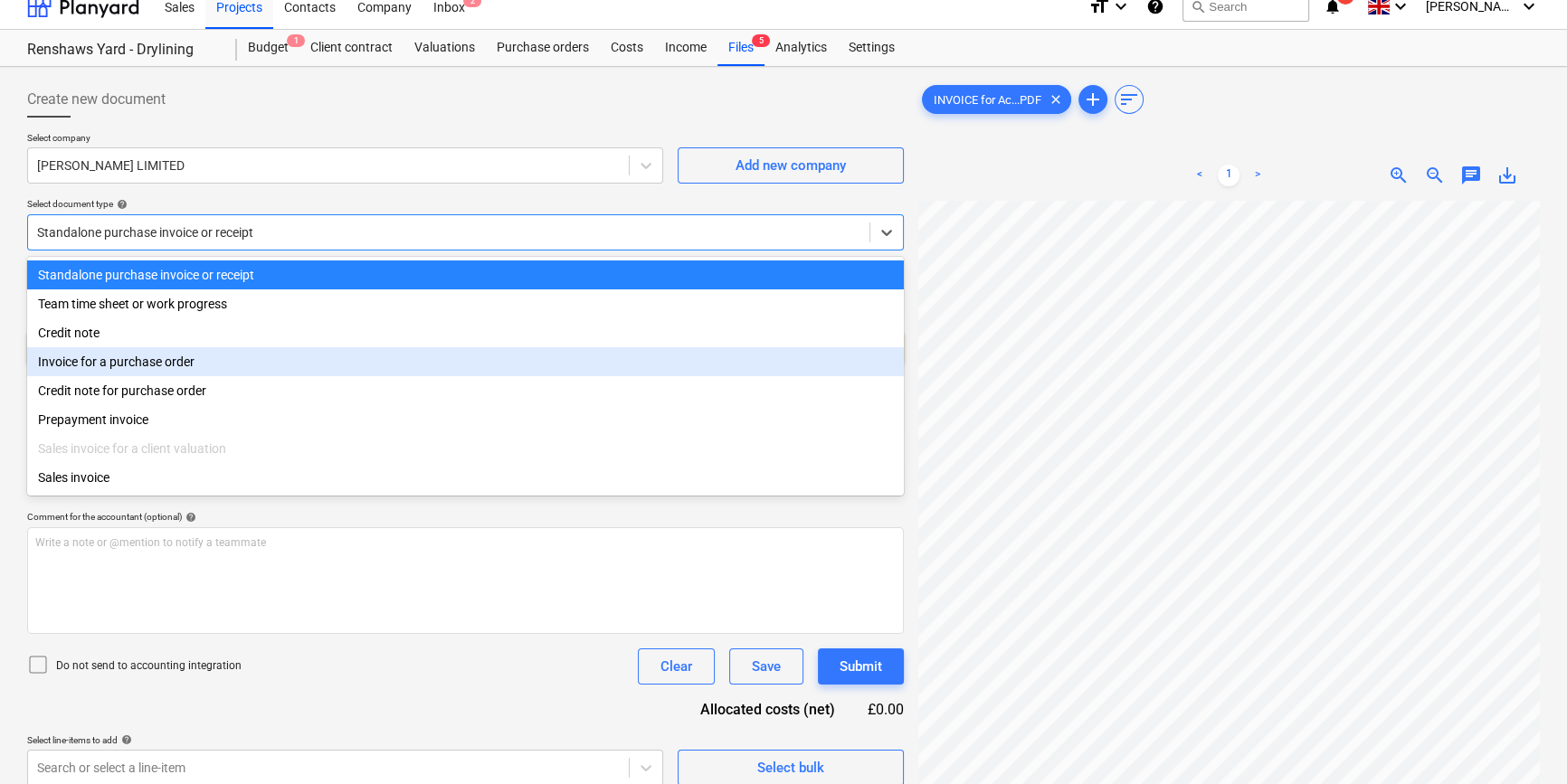
click at [887, 375] on div "Invoice for a purchase order" at bounding box center [466, 361] width 876 height 29
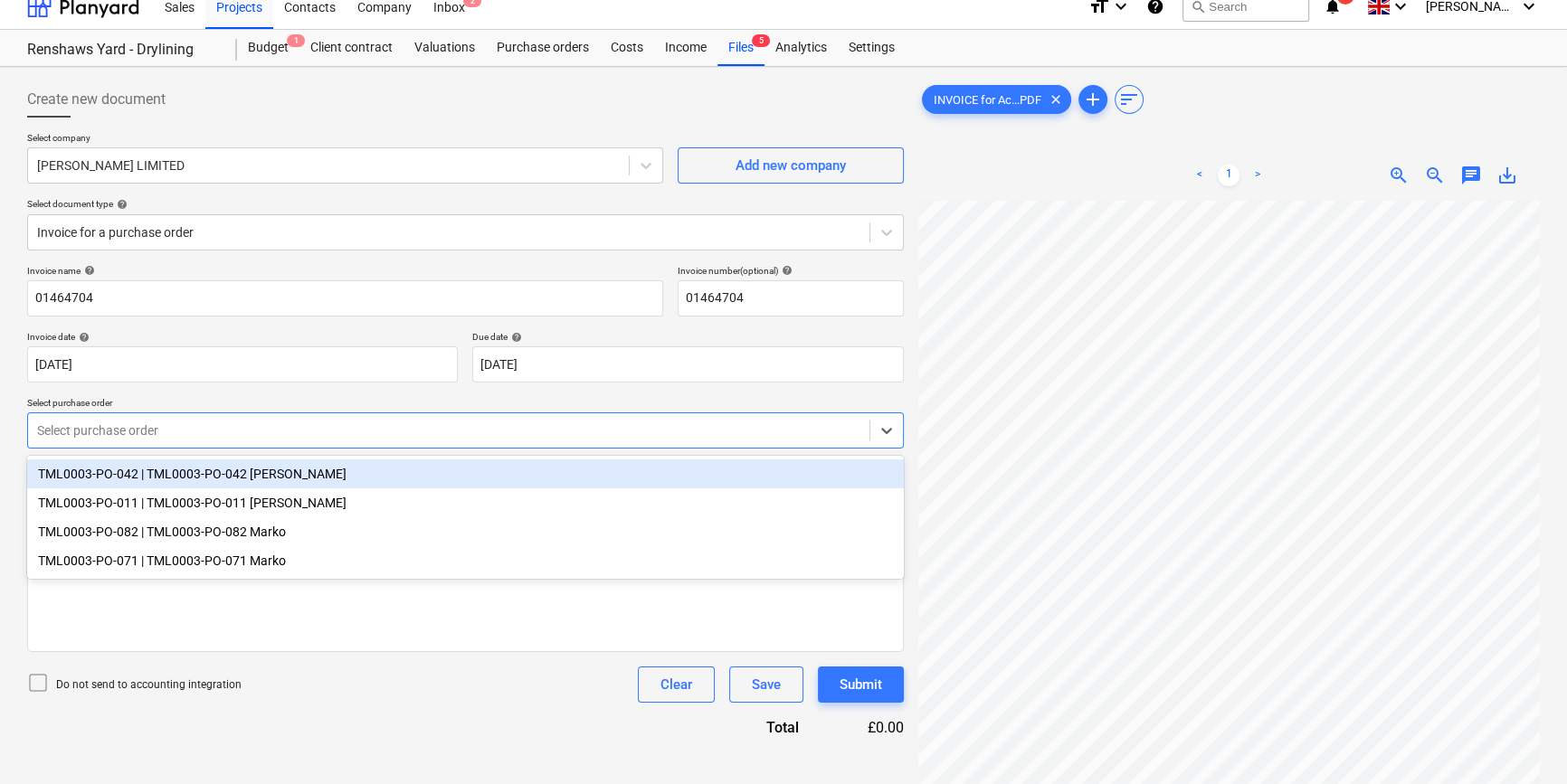
click at [532, 439] on div at bounding box center [449, 430] width 823 height 18
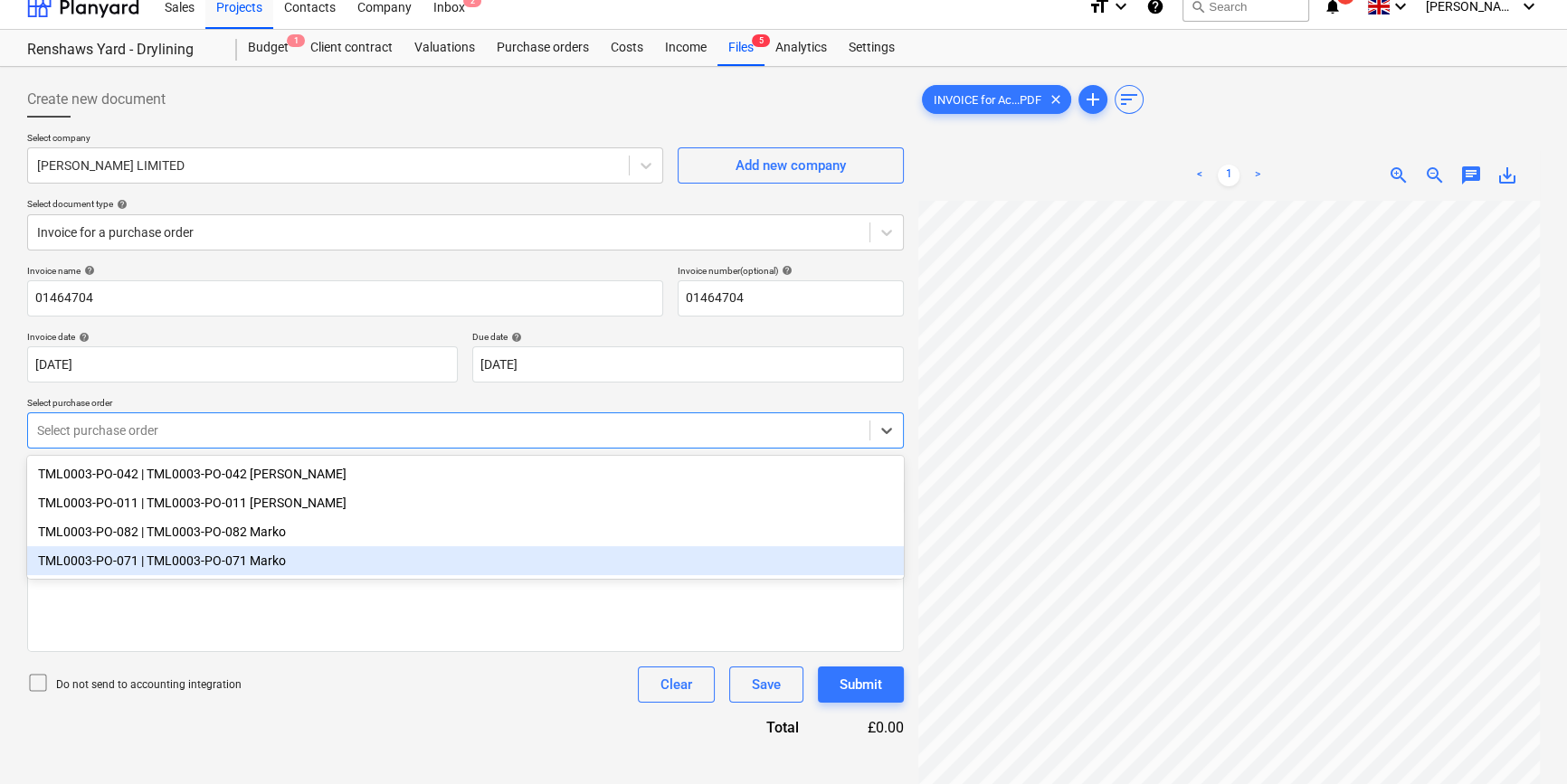
click at [254, 567] on div "TML0003-PO-071 | TML0003-PO-071 Marko" at bounding box center [466, 560] width 876 height 29
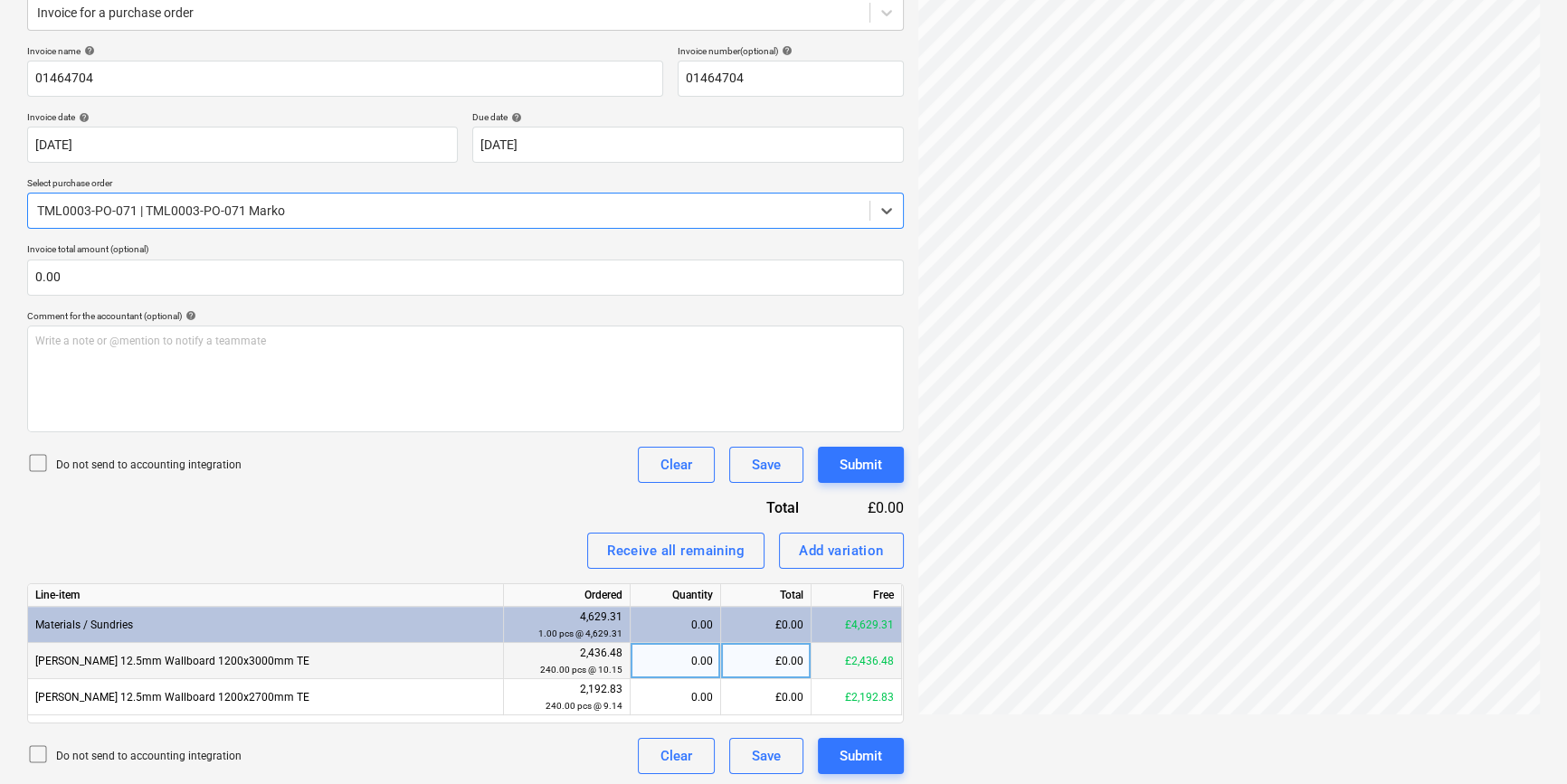
scroll to position [240, 0]
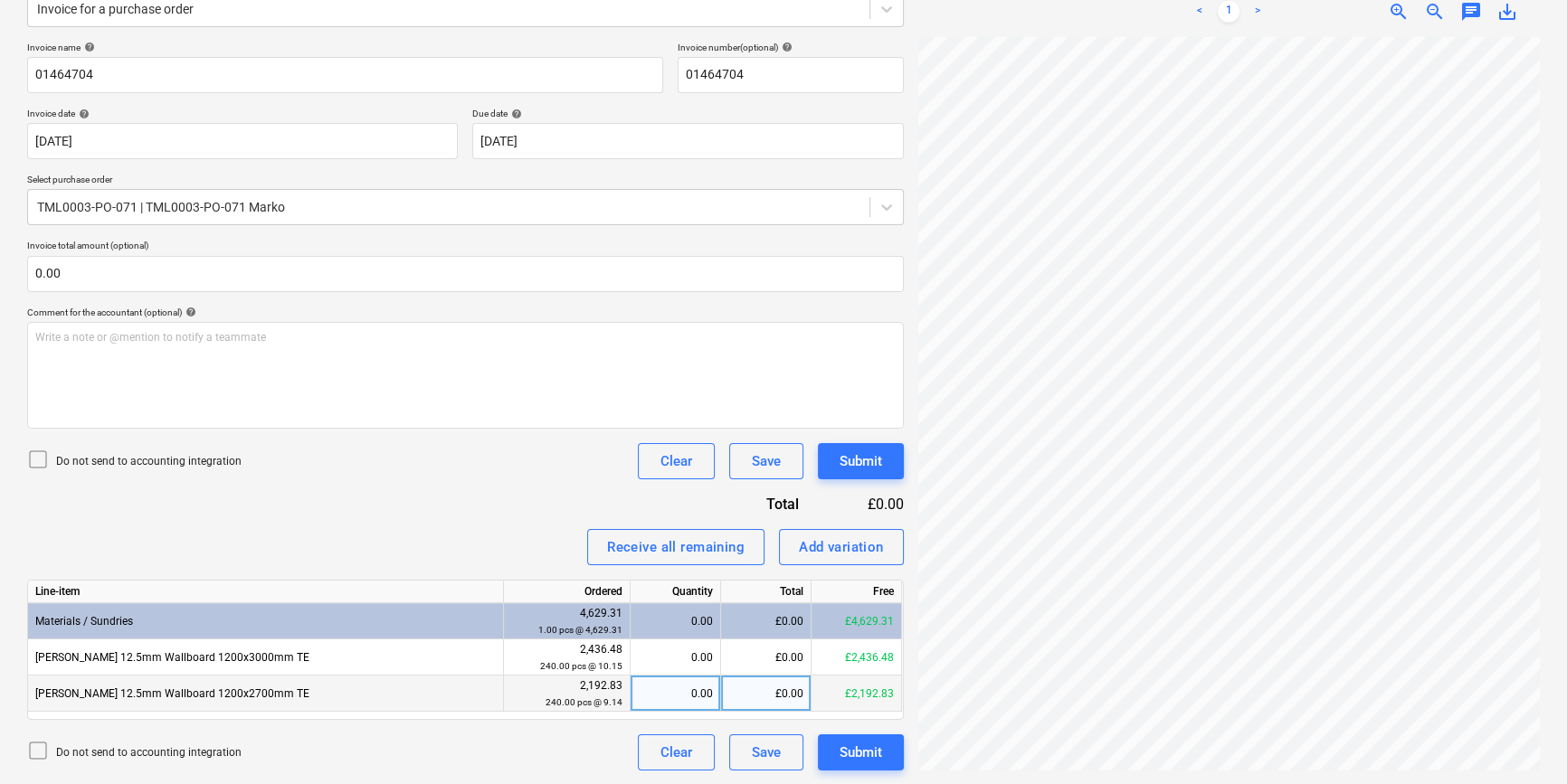
click at [679, 691] on div "0.00" at bounding box center [675, 693] width 75 height 36
type input "240"
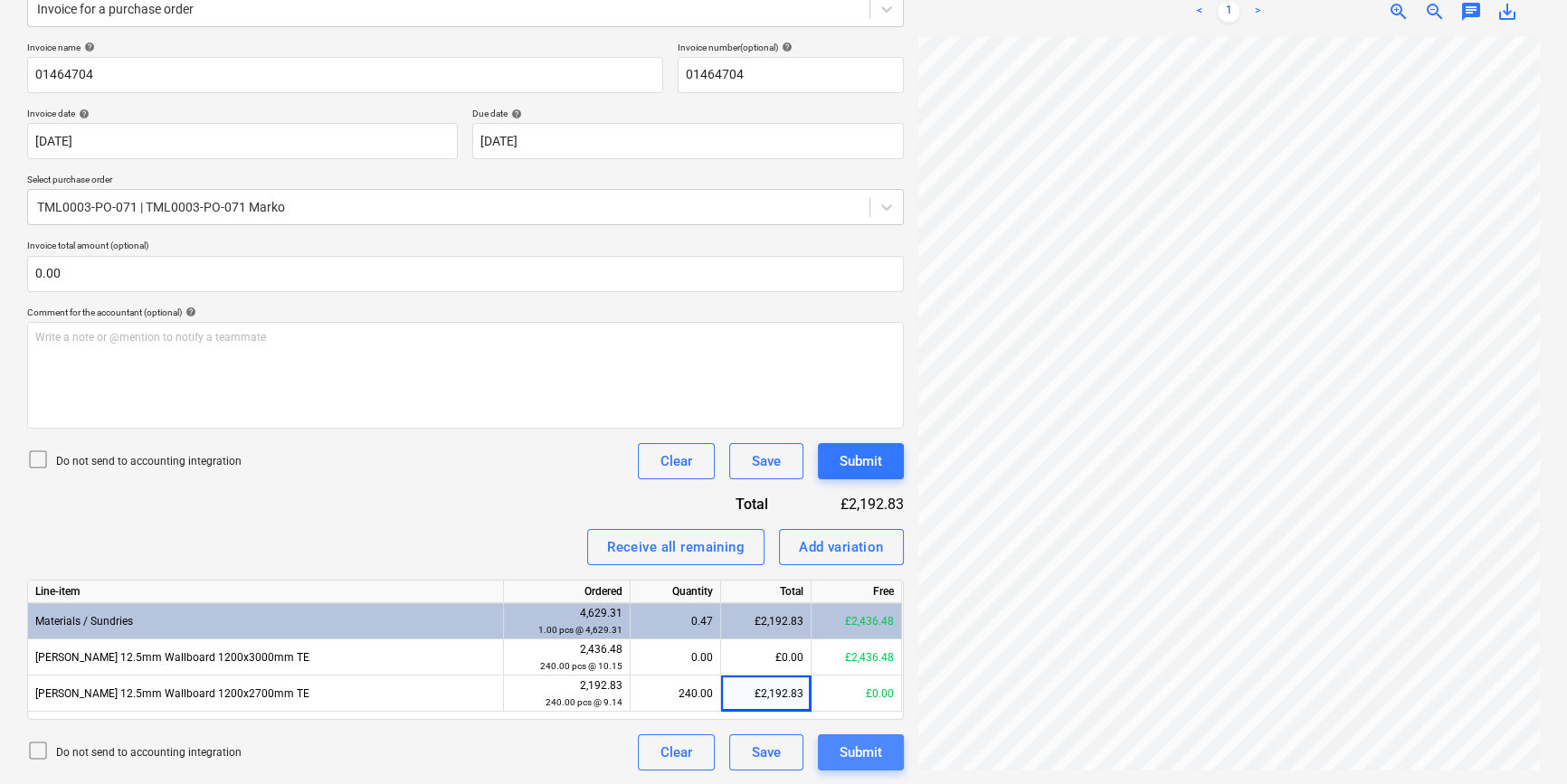
click at [870, 754] on div "Submit" at bounding box center [860, 753] width 42 height 24
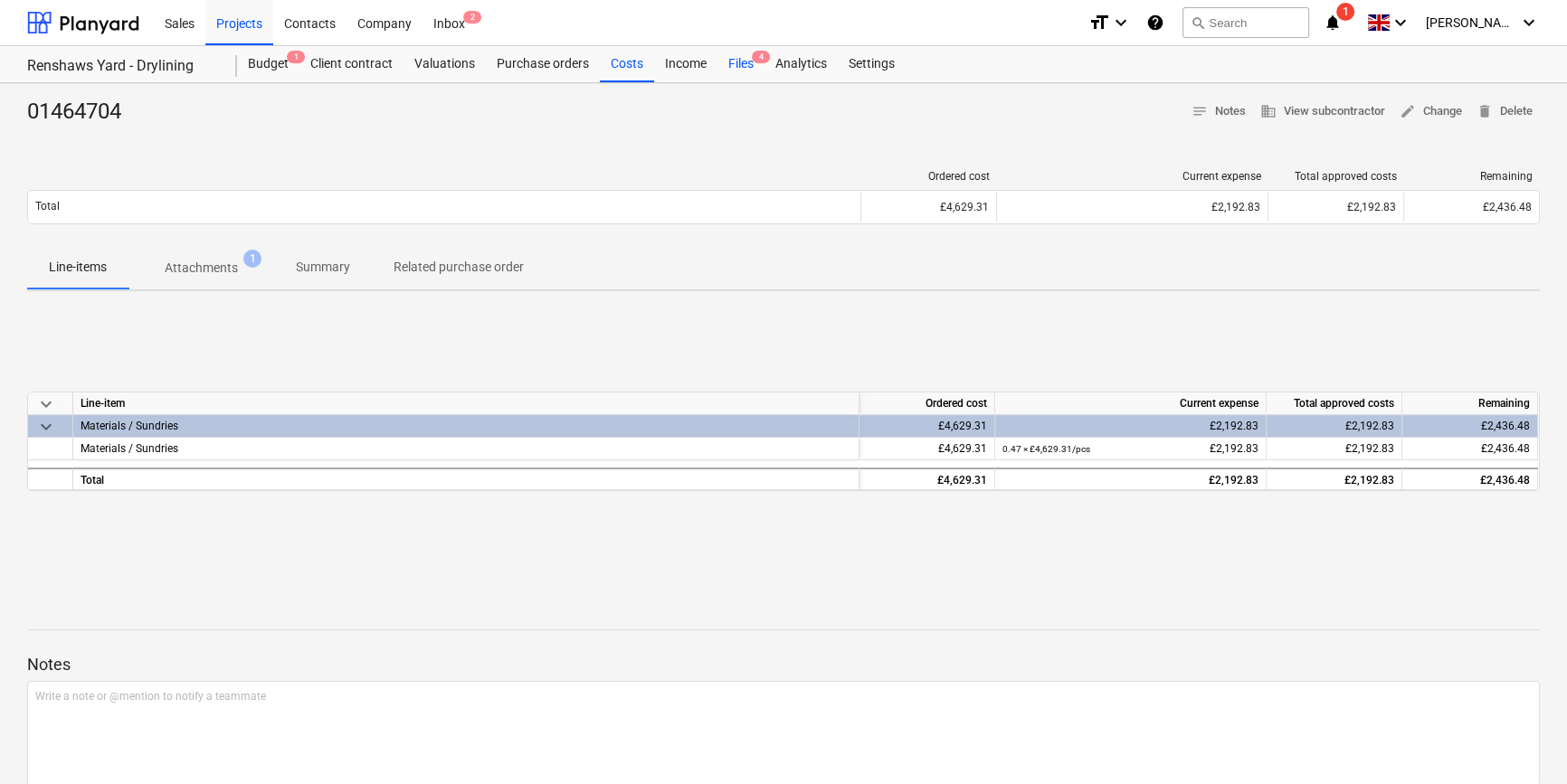
click at [732, 65] on div "Files 4" at bounding box center [741, 64] width 47 height 36
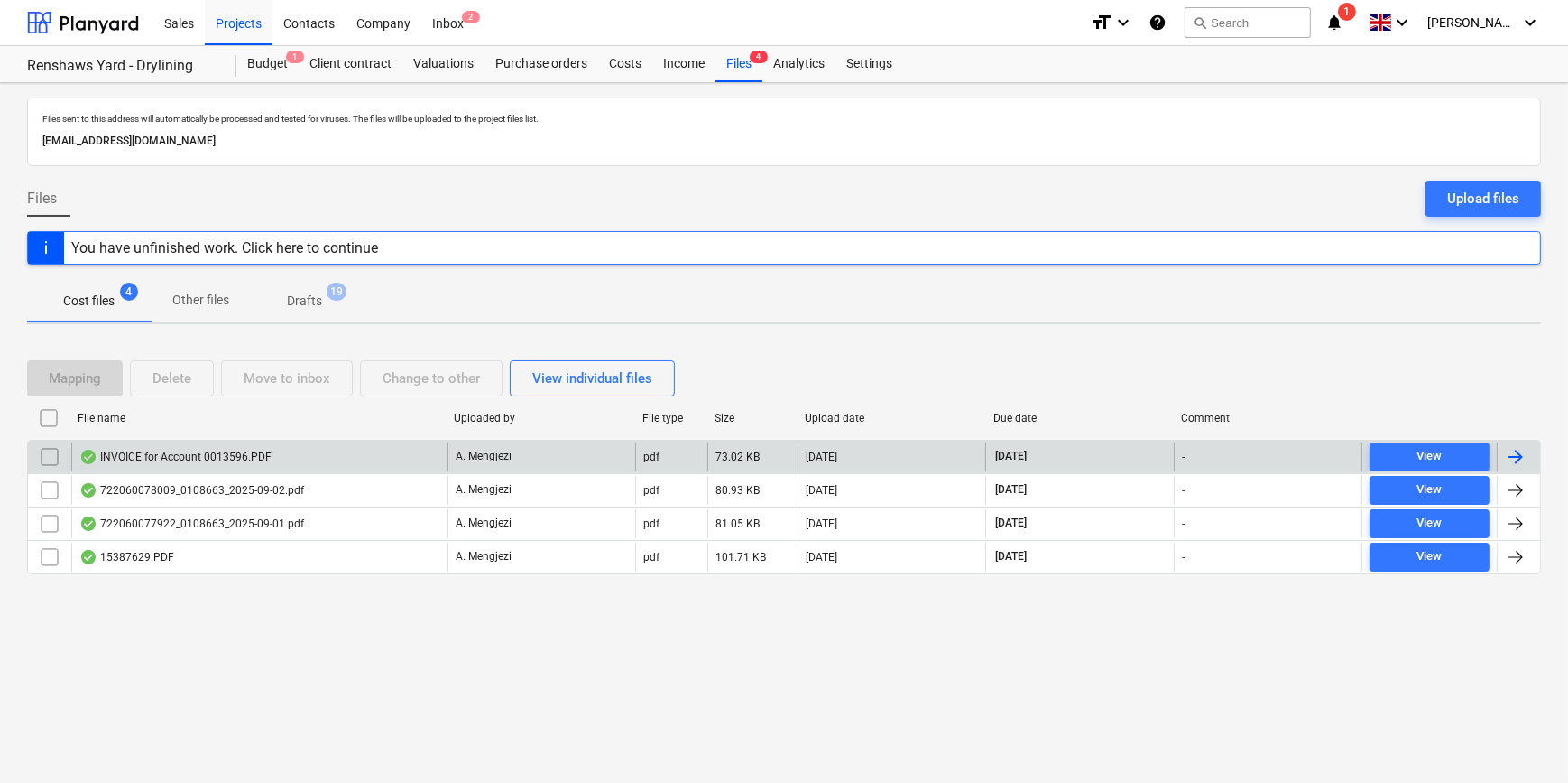
click at [1251, 451] on div at bounding box center [1516, 457] width 22 height 22
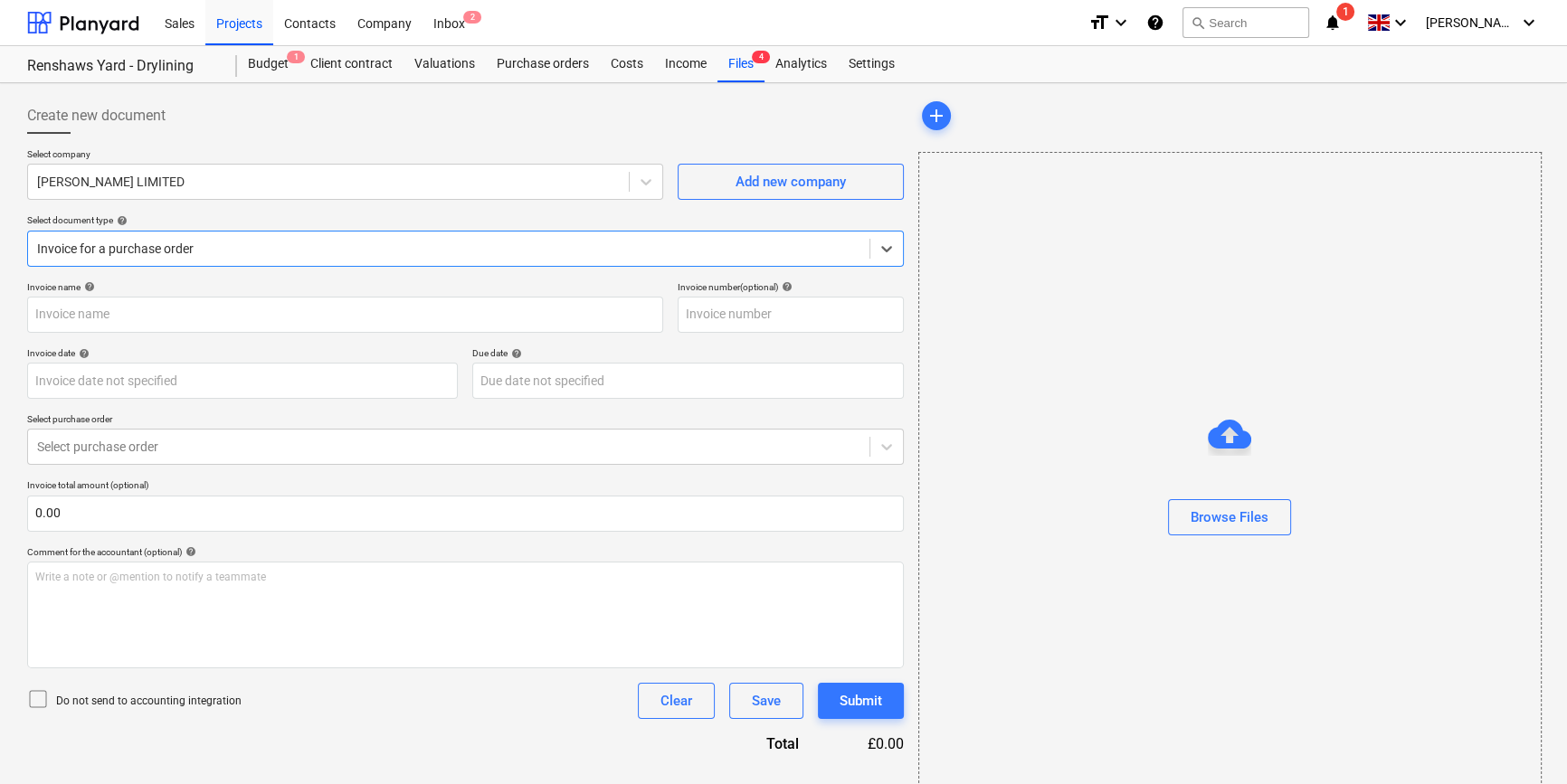
type input "0013596"
type input "[DATE]"
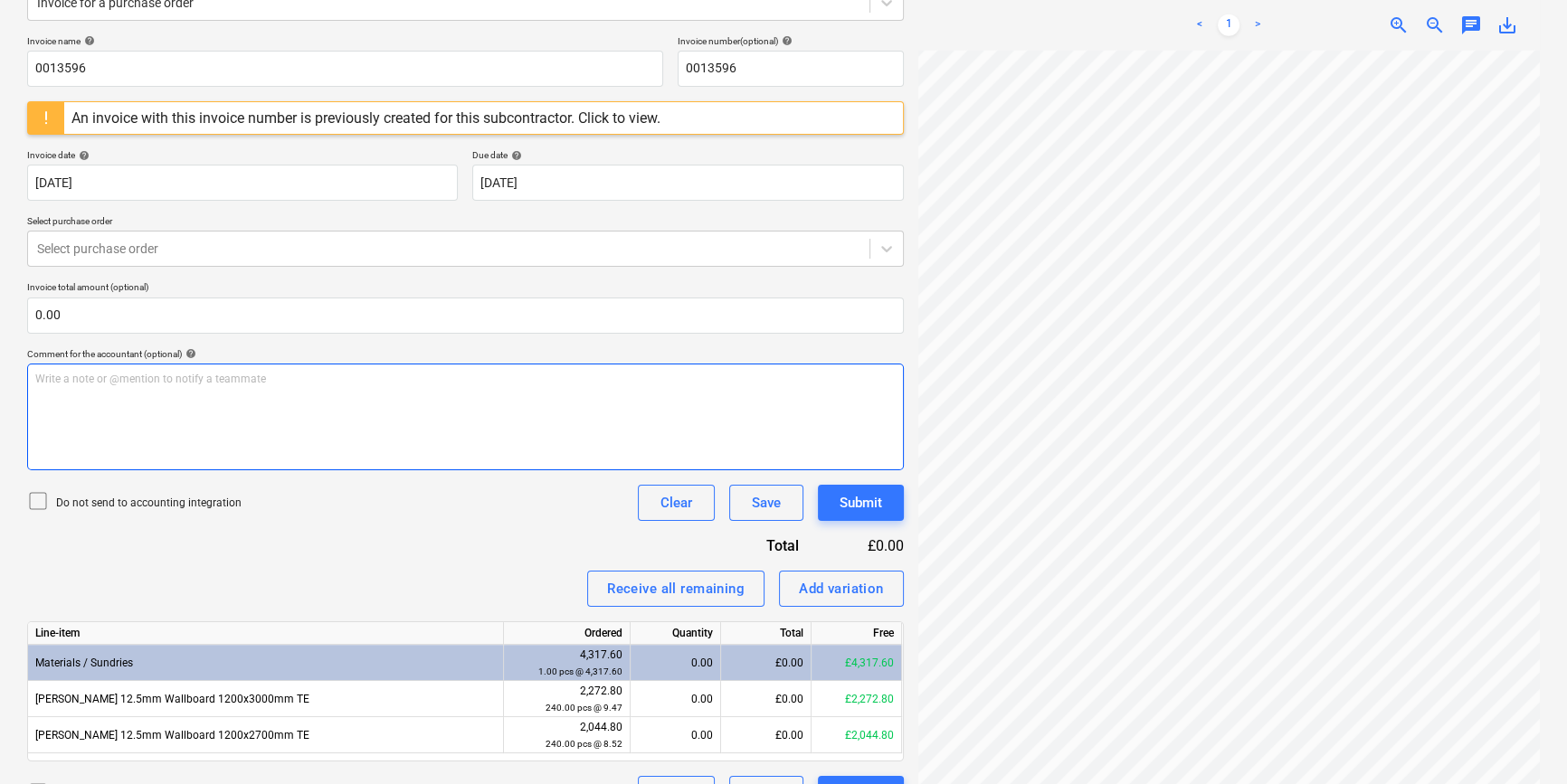
scroll to position [85, 212]
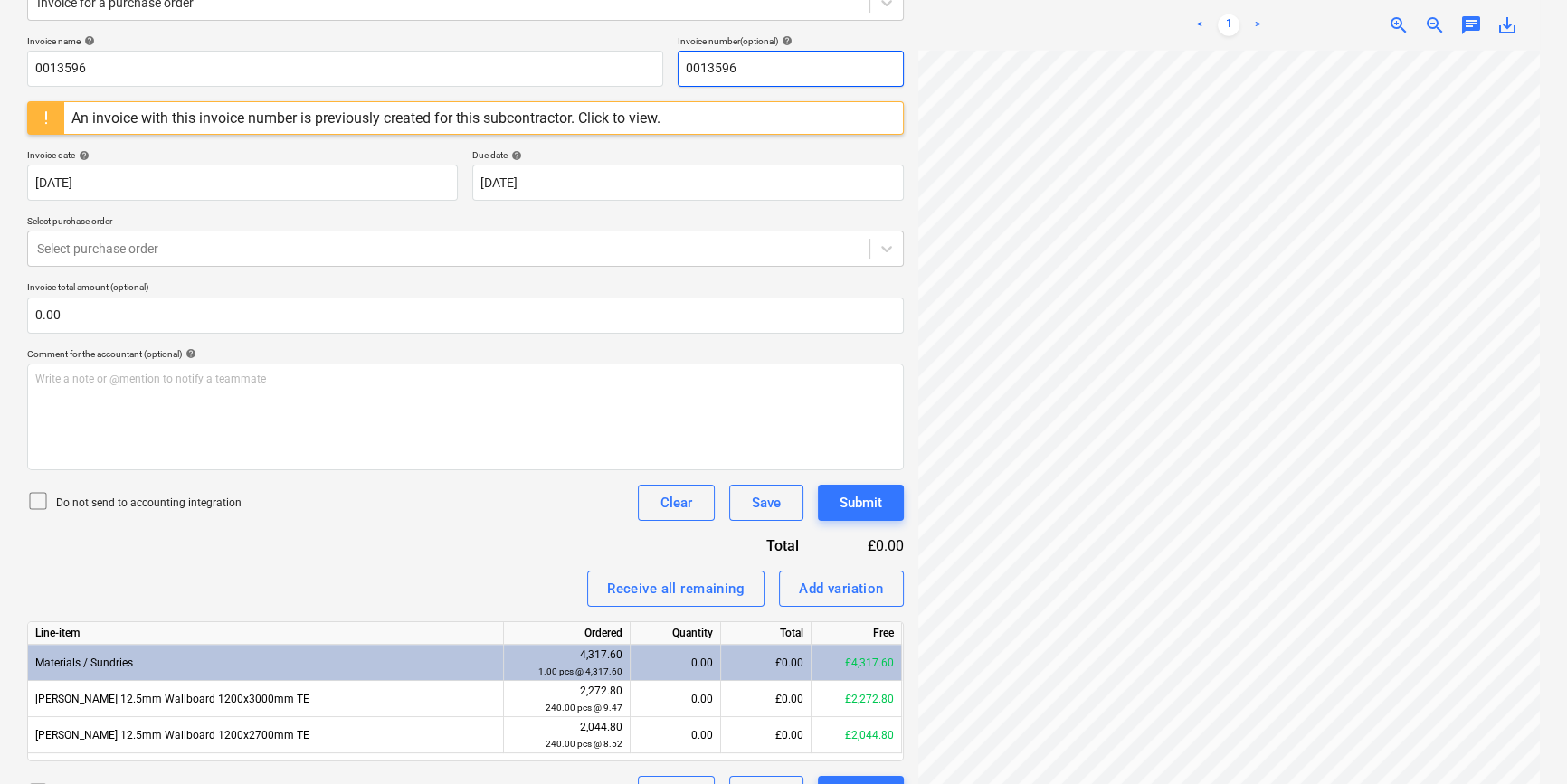
drag, startPoint x: 732, startPoint y: 65, endPoint x: 671, endPoint y: 72, distance: 61.4
click at [671, 72] on div "Invoice name help 0013596 Invoice number (optional) help 0013596" at bounding box center [466, 61] width 876 height 51
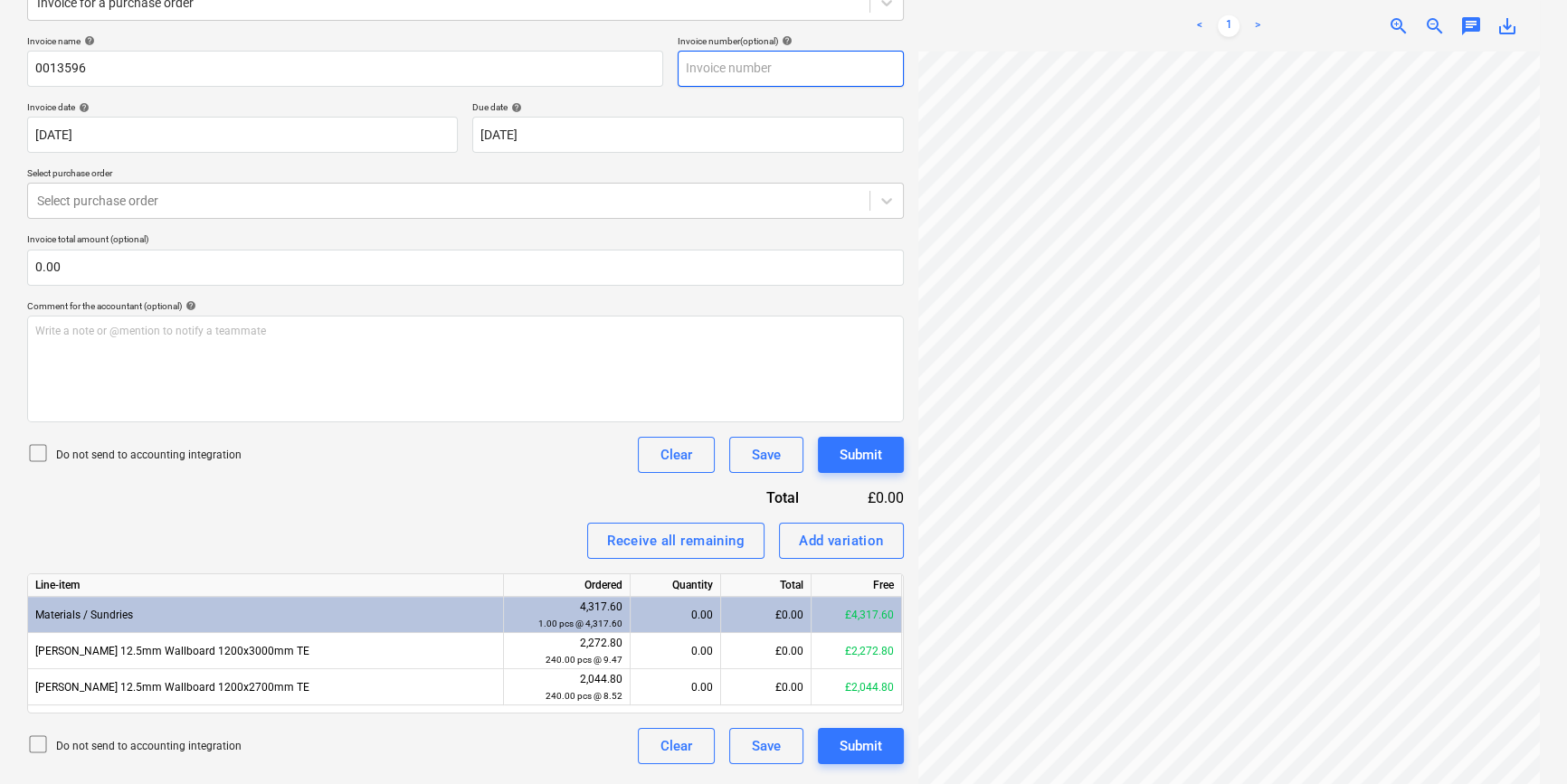
scroll to position [240, 0]
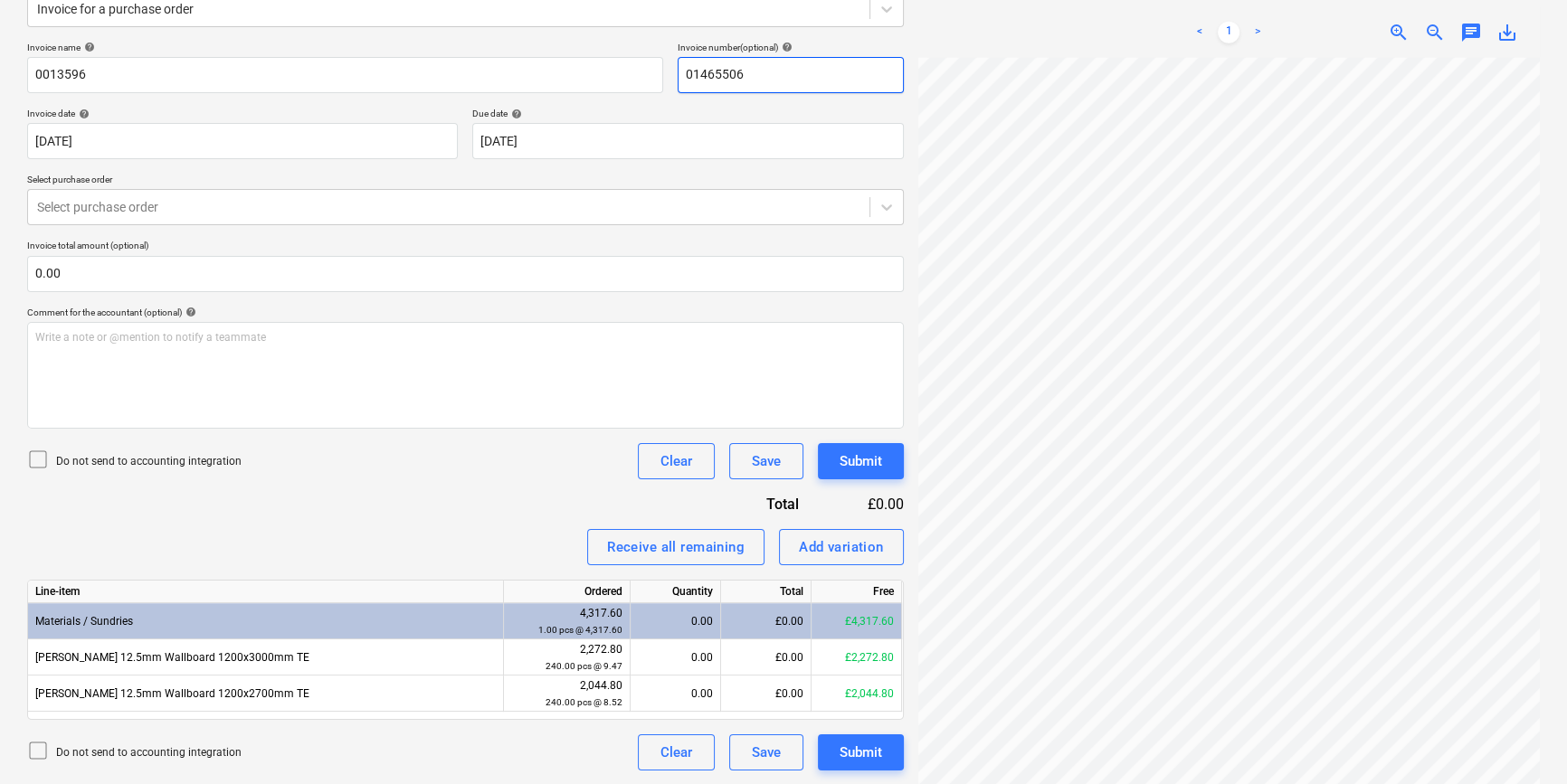
drag, startPoint x: 743, startPoint y: 74, endPoint x: 669, endPoint y: 74, distance: 74.0
click at [669, 74] on div "Invoice name help 0013596 Invoice number (optional) help 01465506" at bounding box center [466, 67] width 876 height 51
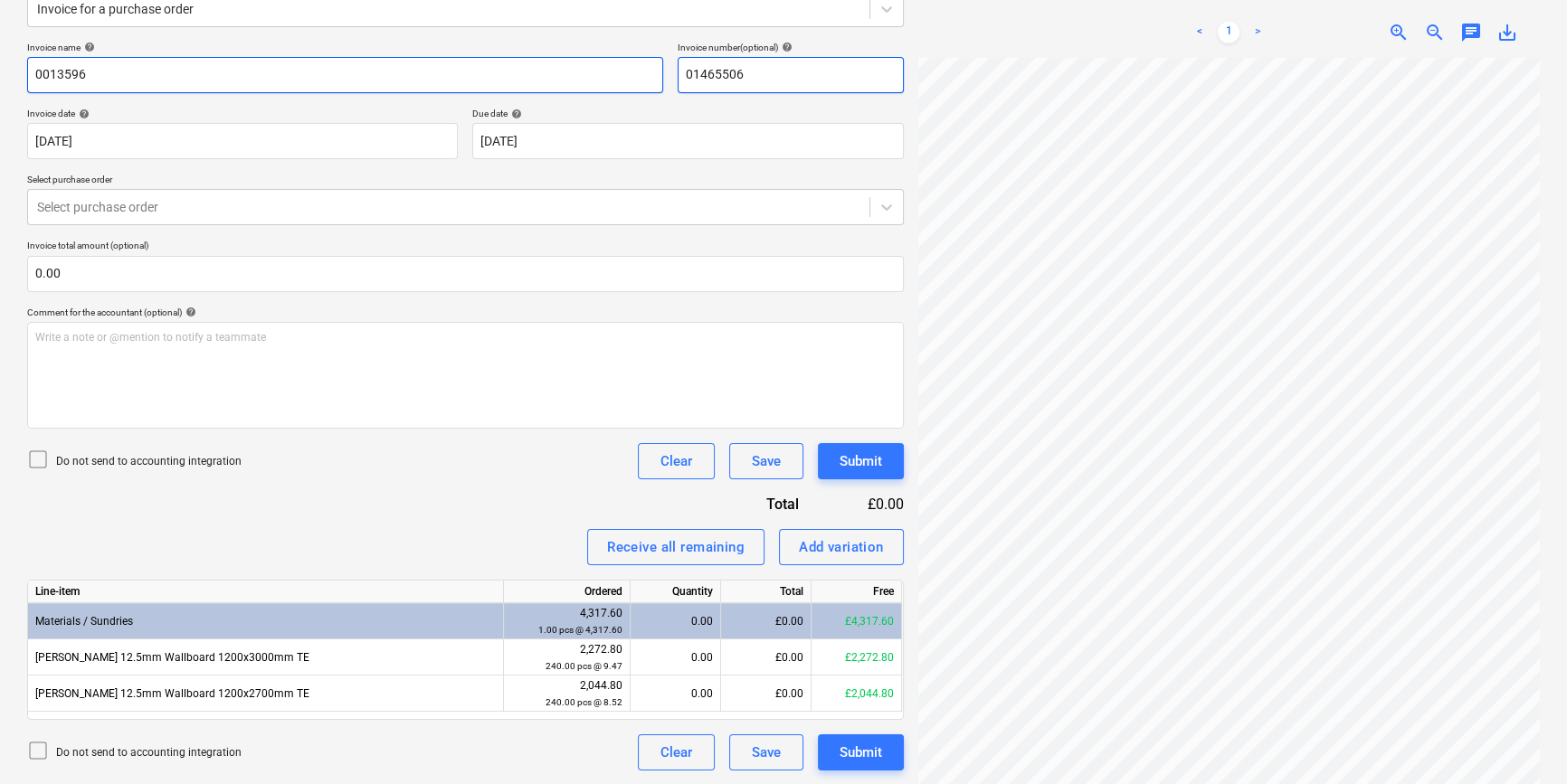
type input "01465506"
drag, startPoint x: 72, startPoint y: 77, endPoint x: 34, endPoint y: 75, distance: 38.1
click at [34, 75] on input "0013596" at bounding box center [345, 75] width 636 height 36
paste input "01465506"
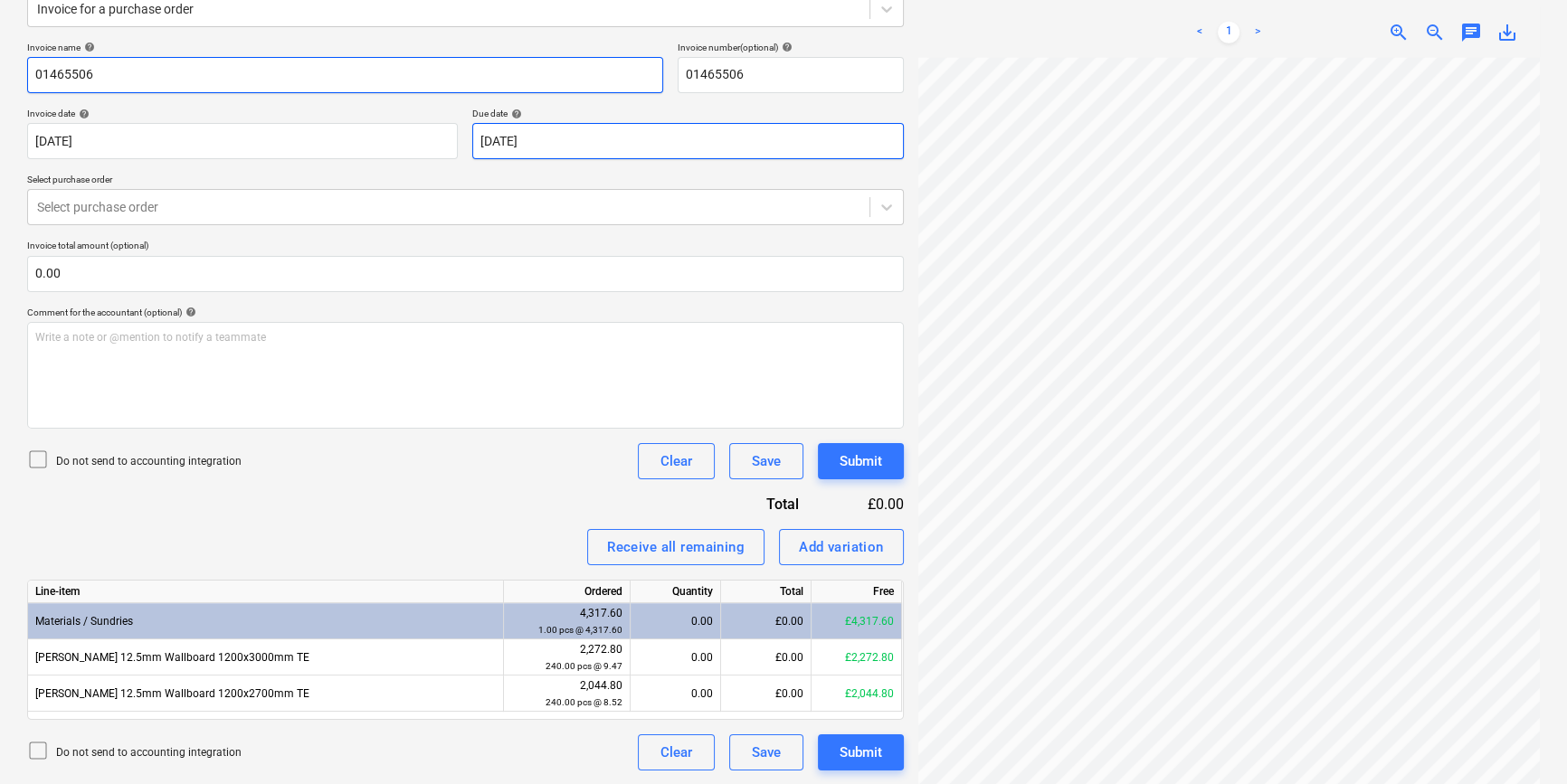
type input "01465506"
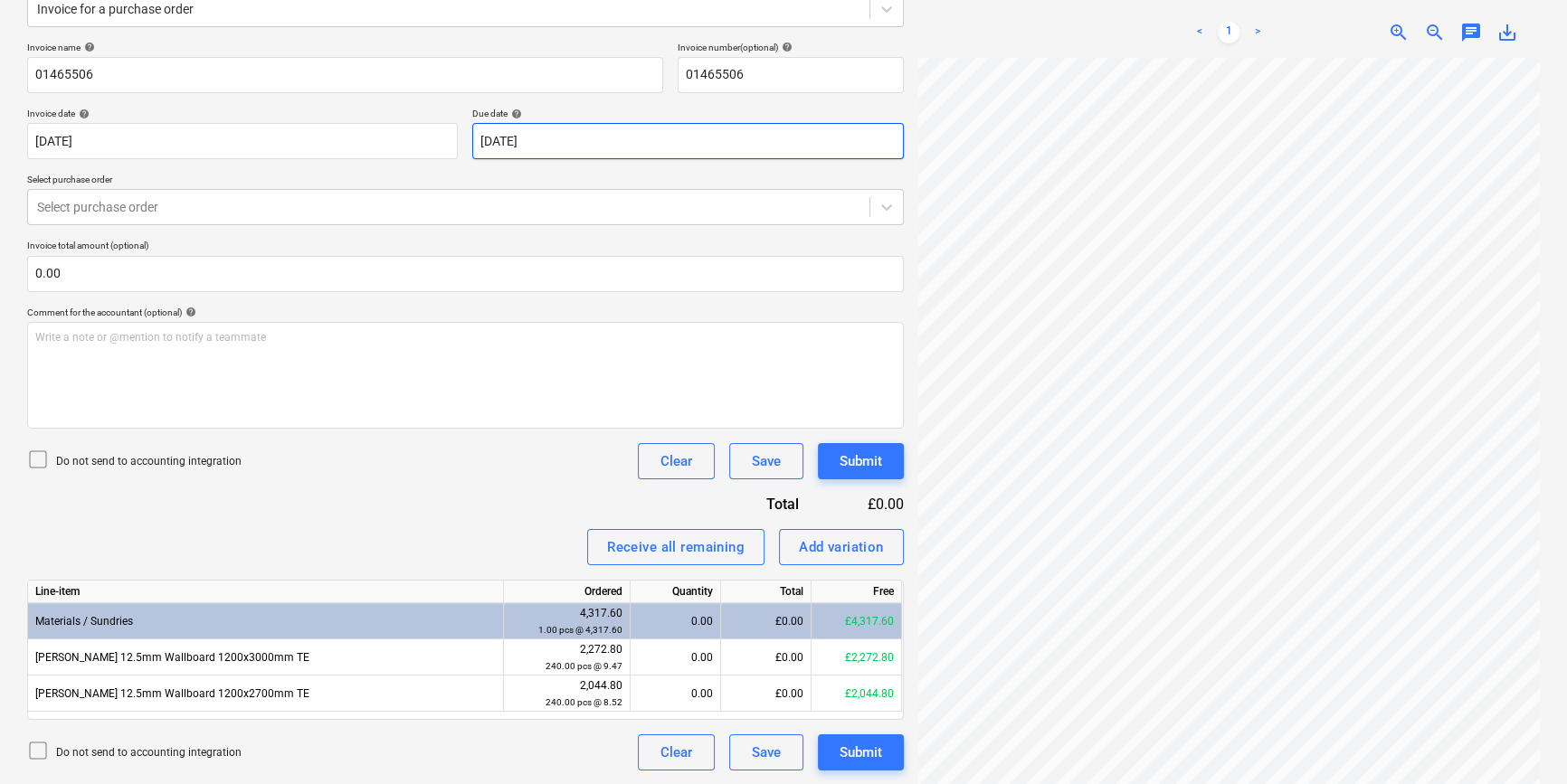
click at [686, 143] on body "Sales Projects Contacts Company Inbox 2 format_size keyboard_arrow_down help se…" at bounding box center [784, 151] width 1567 height 784
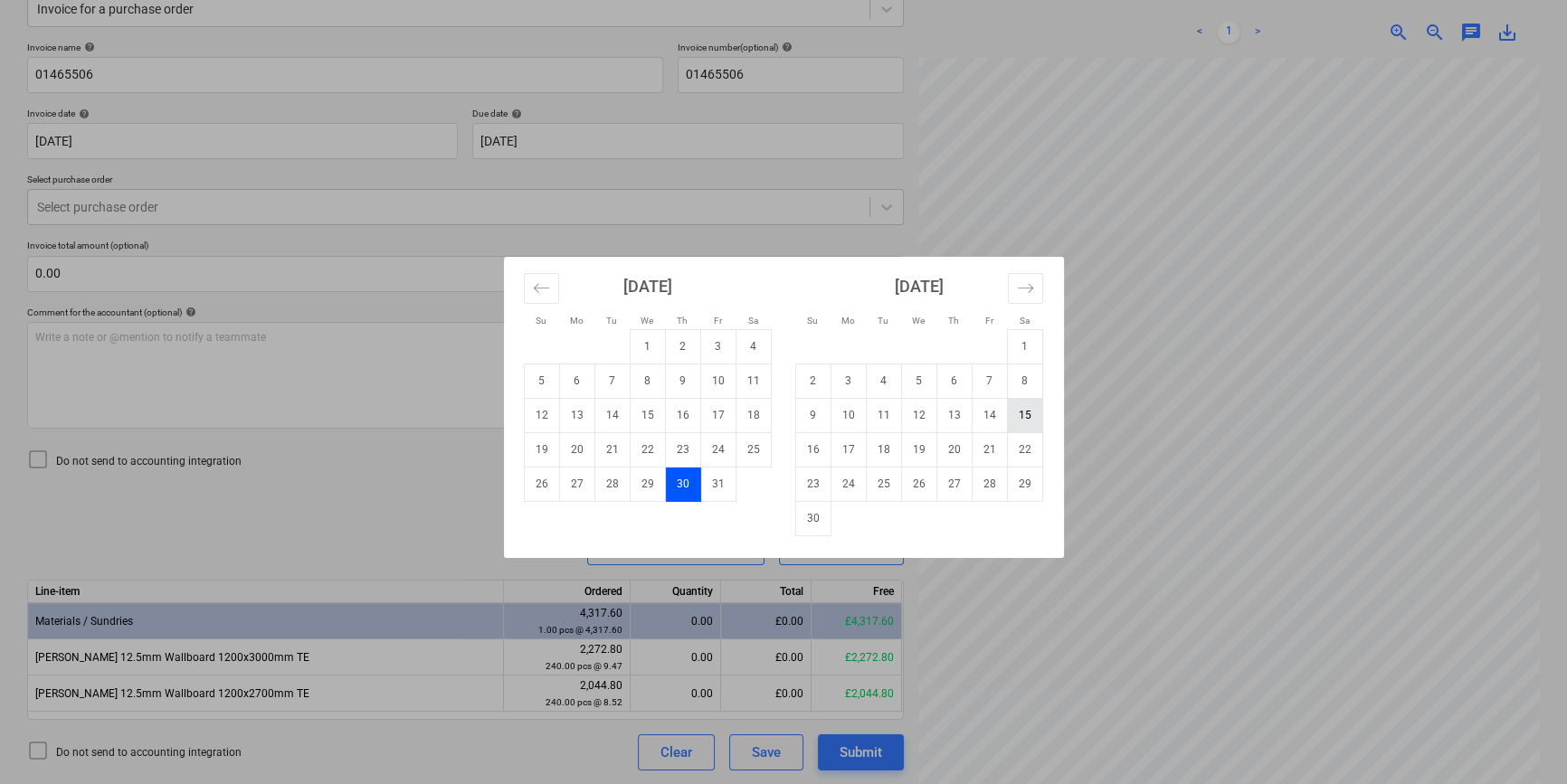
click at [1024, 415] on td "15" at bounding box center [1025, 414] width 35 height 34
type input "[DATE]"
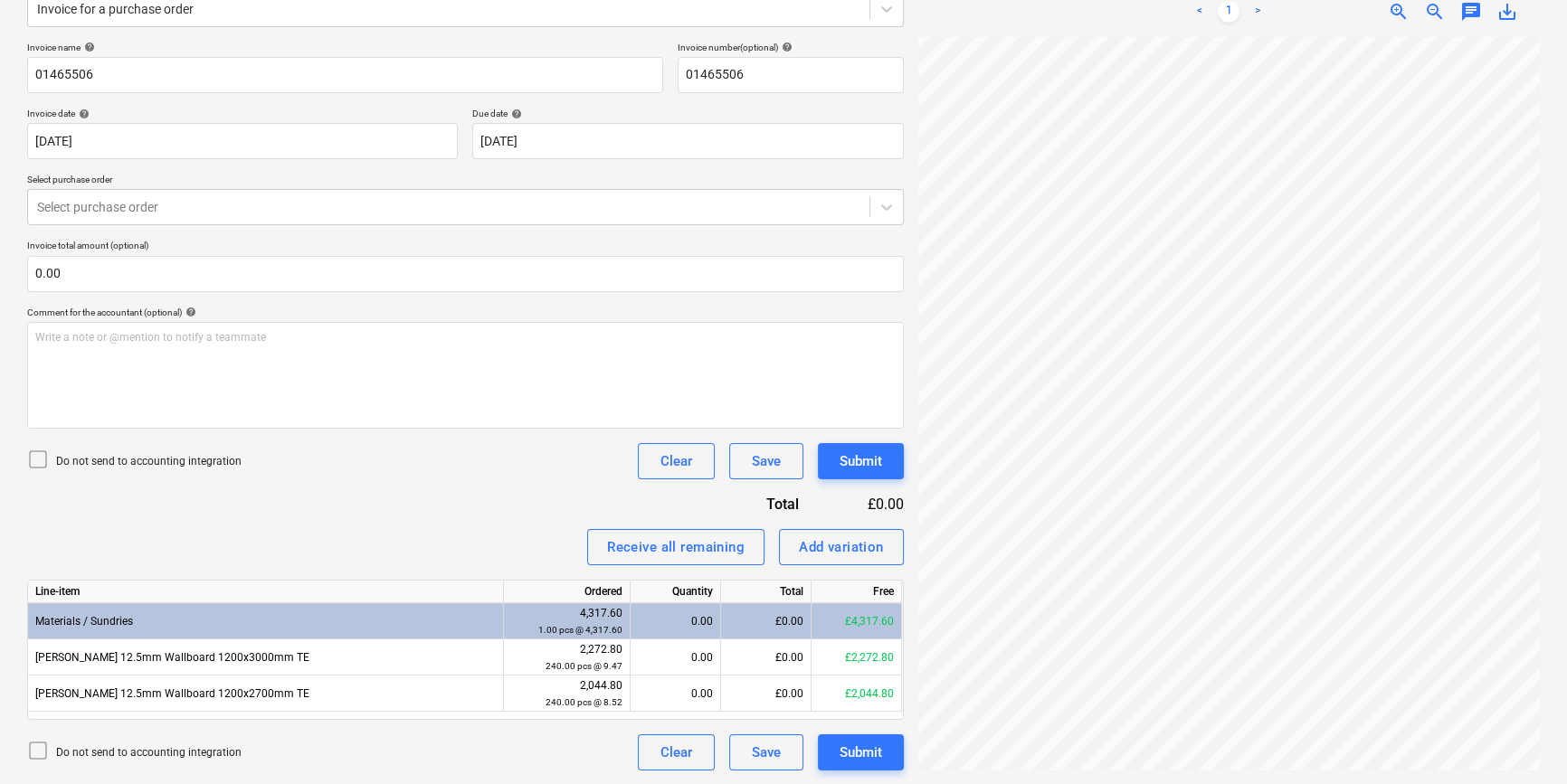
click at [507, 754] on div "Do not send to accounting integration Clear Save Submit" at bounding box center [466, 752] width 876 height 36
click at [882, 207] on icon at bounding box center [886, 209] width 11 height 6
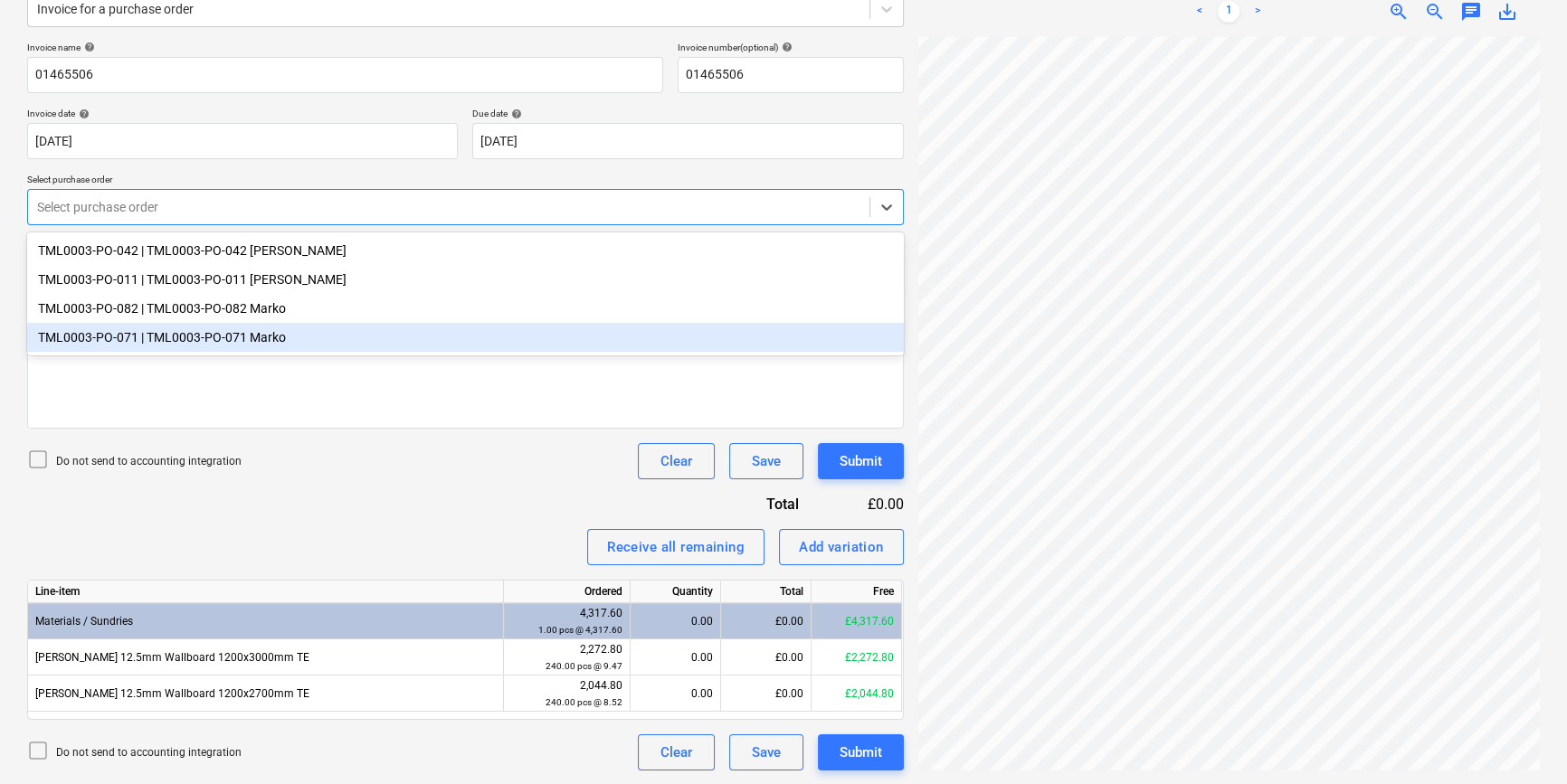
click at [833, 344] on div "TML0003-PO-071 | TML0003-PO-071 Marko" at bounding box center [466, 336] width 876 height 29
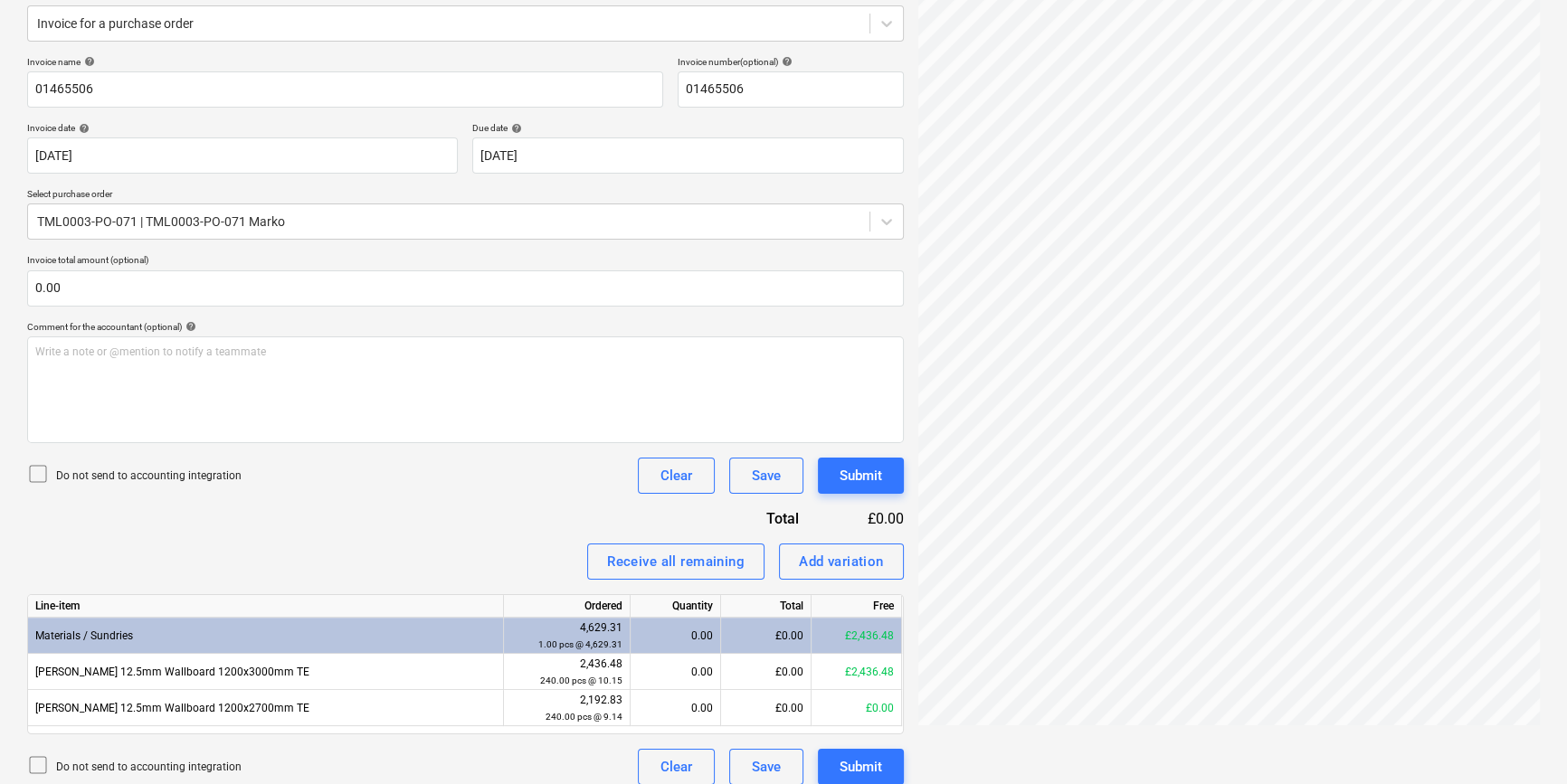
scroll to position [91, 30]
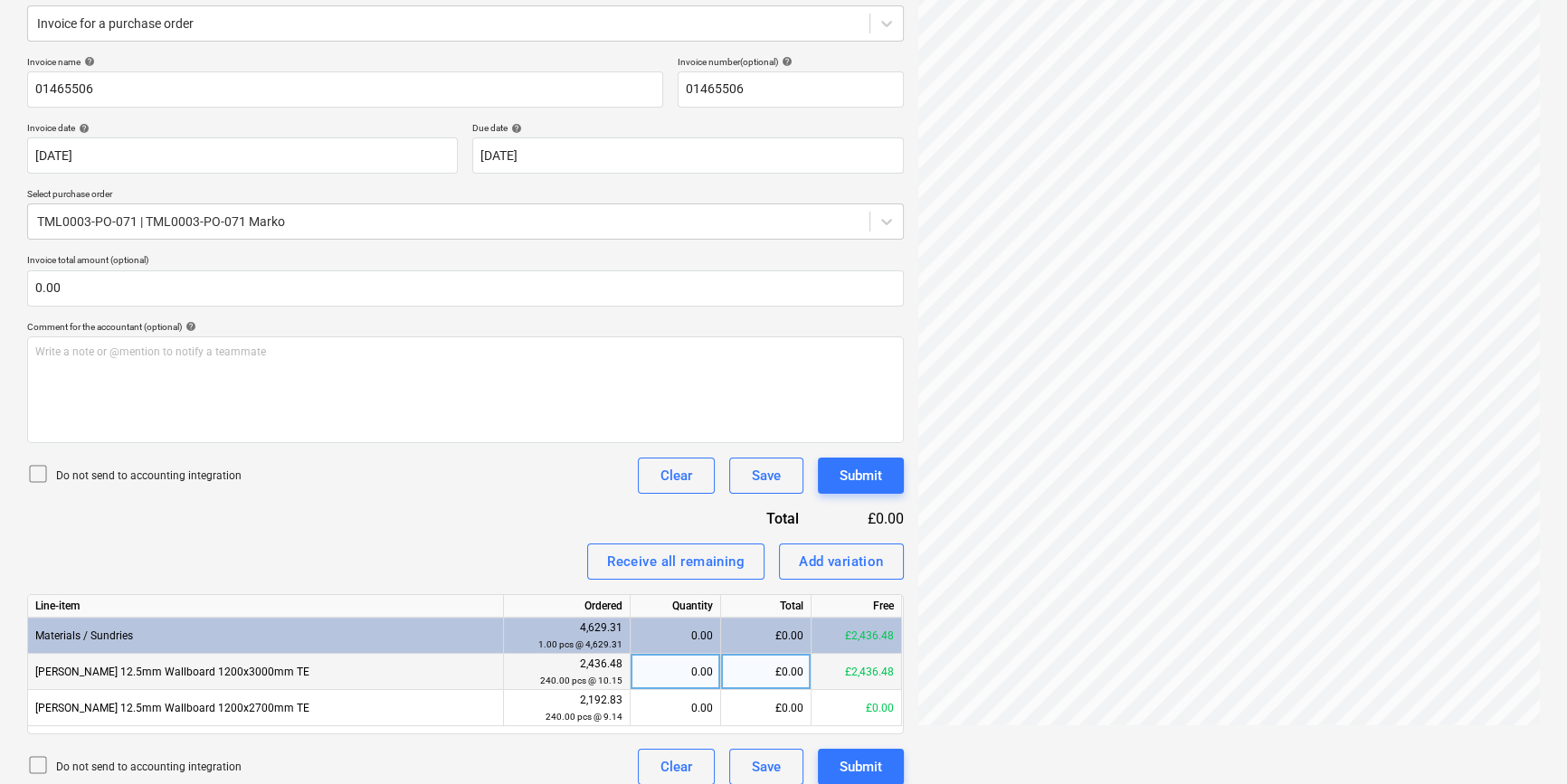
click at [675, 670] on div "0.00" at bounding box center [675, 671] width 75 height 36
type input "180"
click at [857, 771] on div "Submit" at bounding box center [860, 766] width 42 height 24
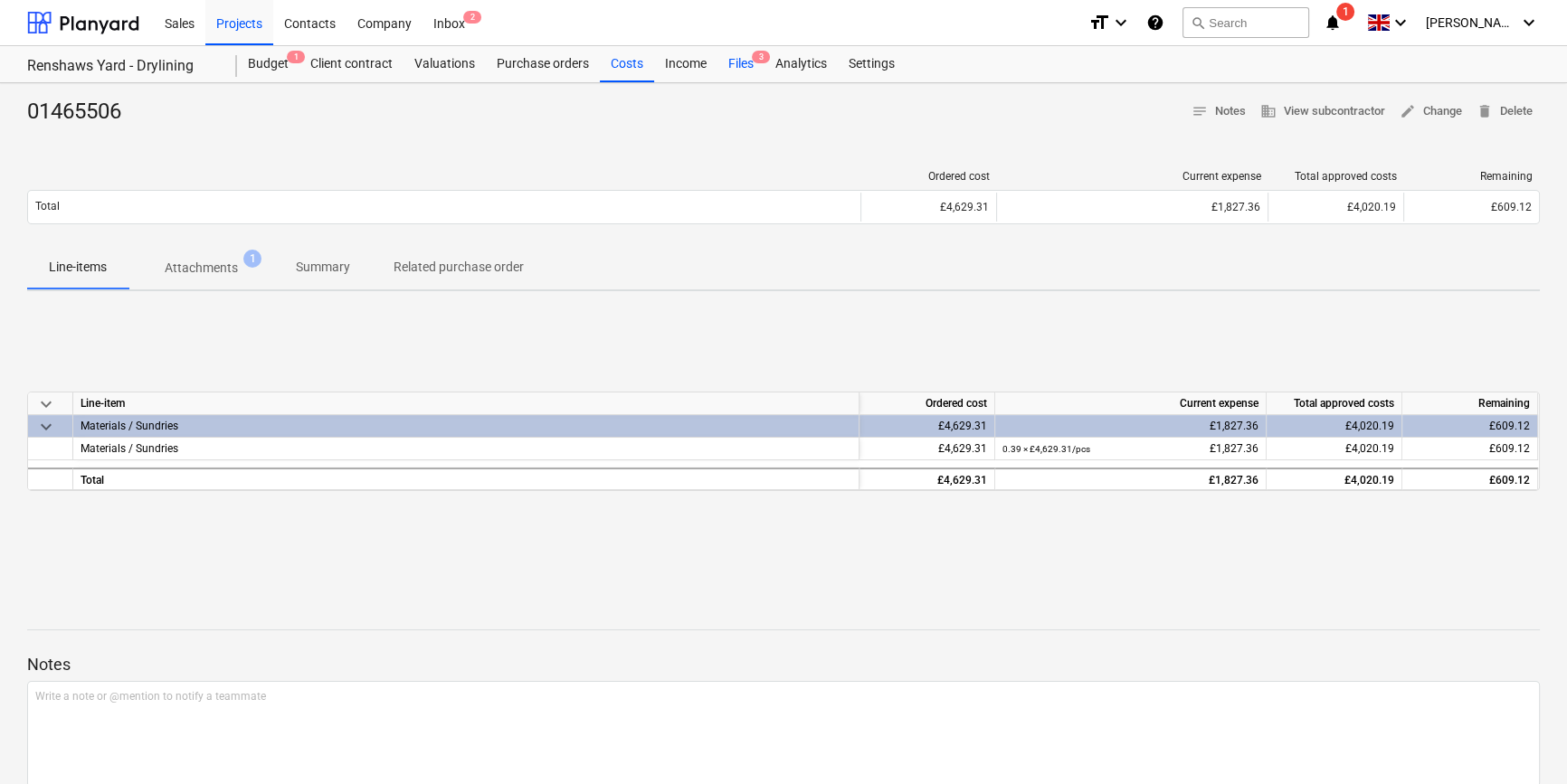
click at [727, 63] on div "Files 3" at bounding box center [741, 64] width 47 height 36
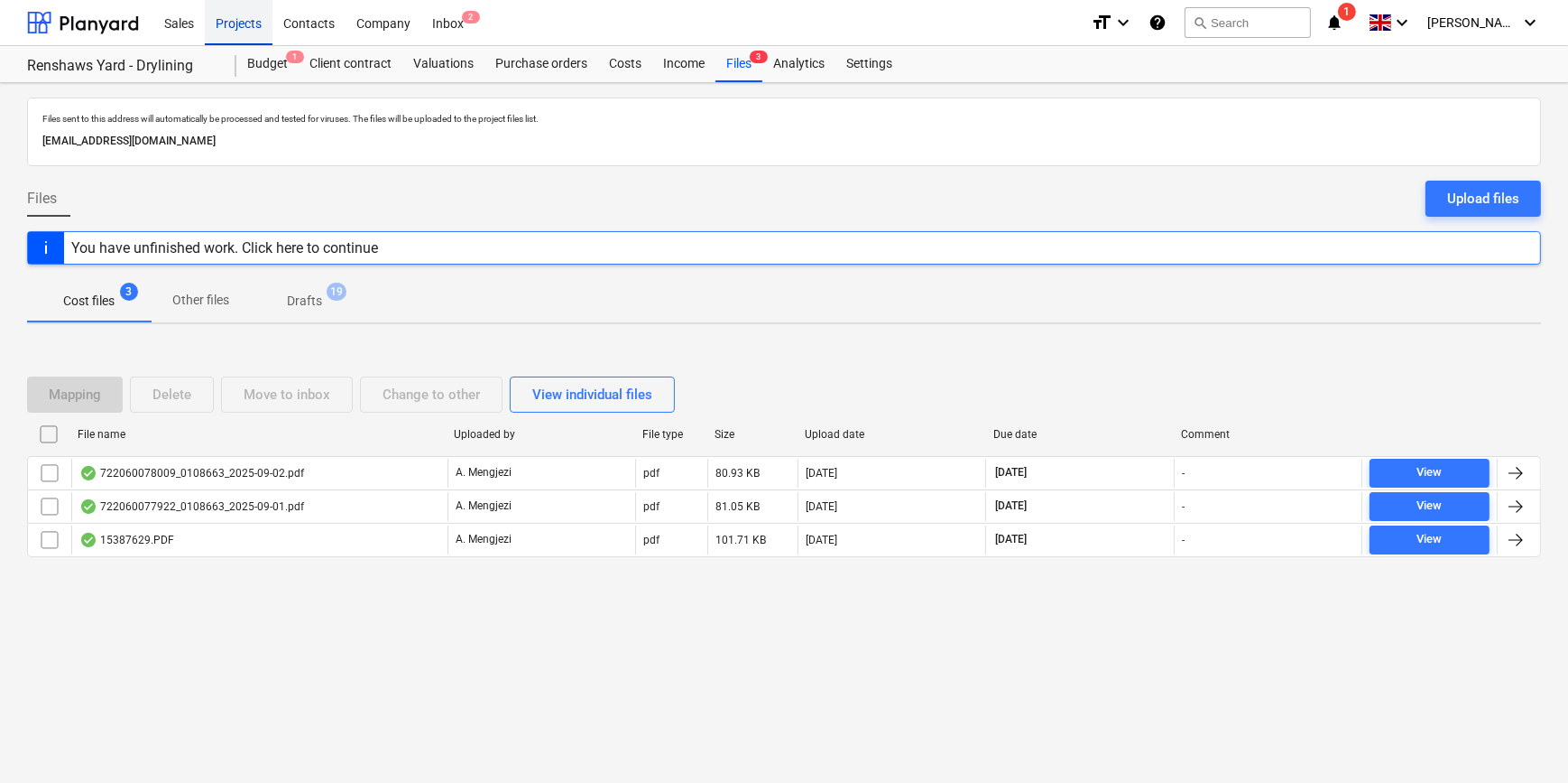
click at [238, 24] on div "Projects" at bounding box center [239, 22] width 68 height 46
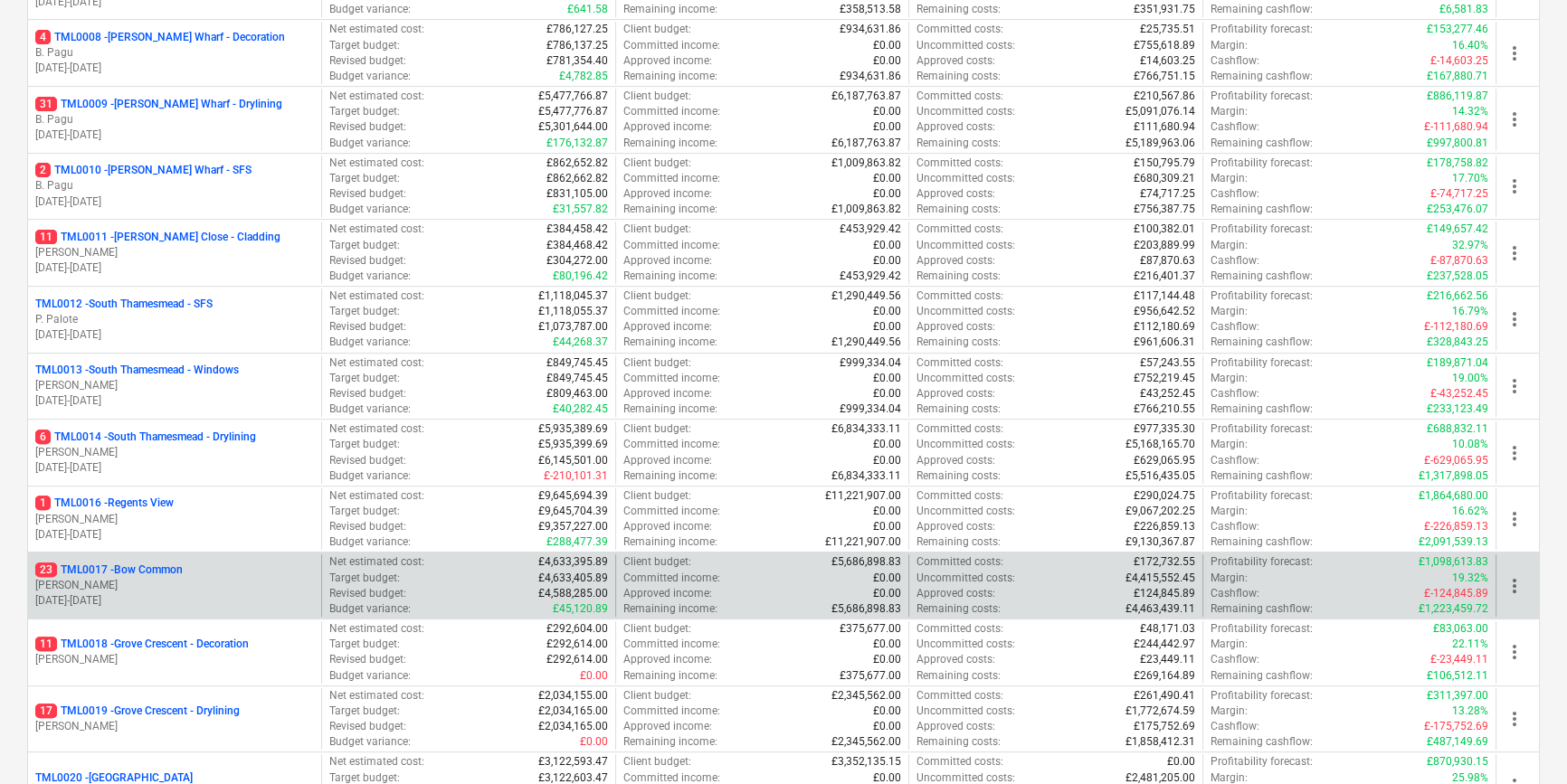
scroll to position [821, 0]
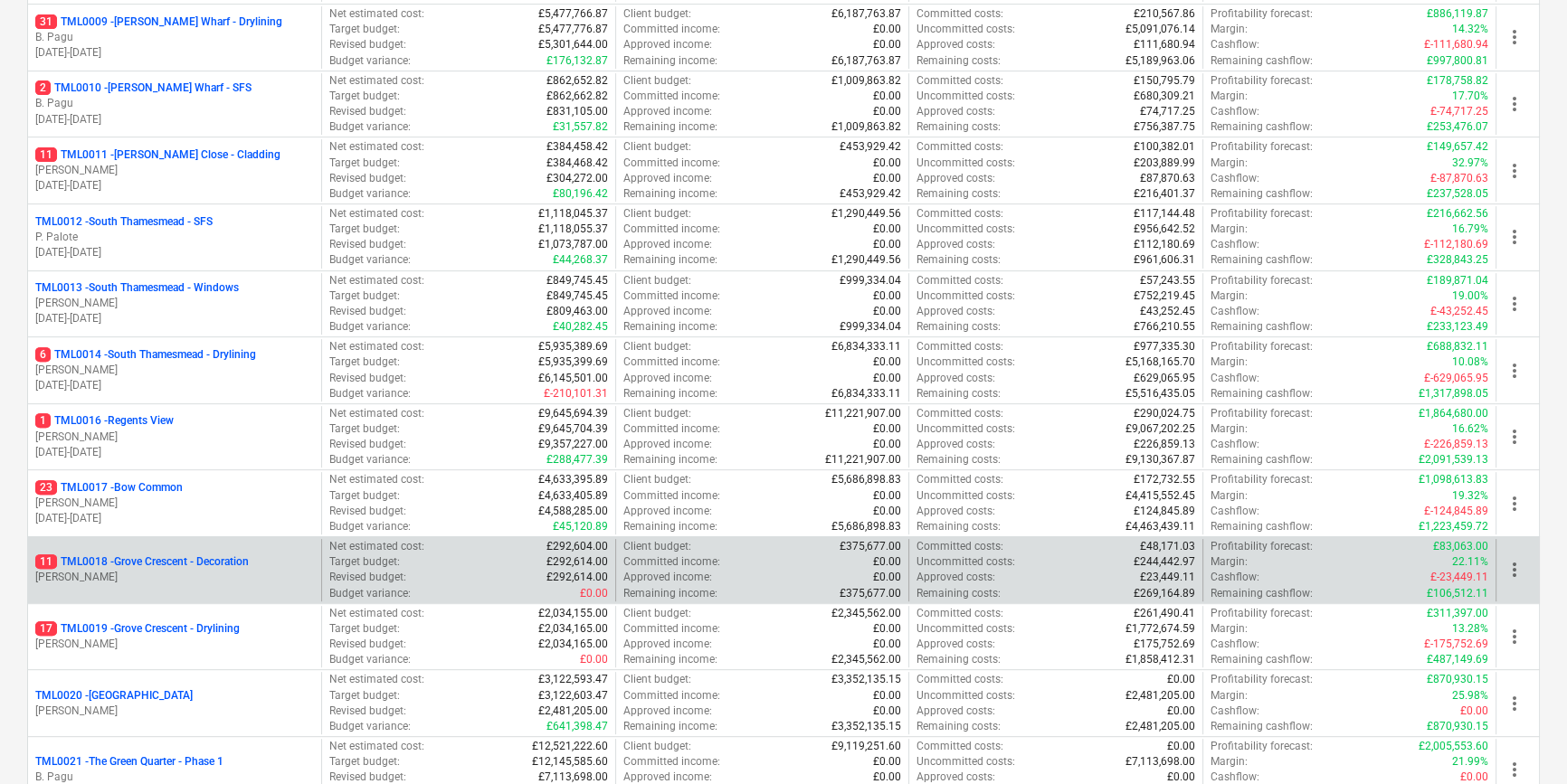
click at [184, 571] on p "R. Williamson" at bounding box center [174, 577] width 279 height 16
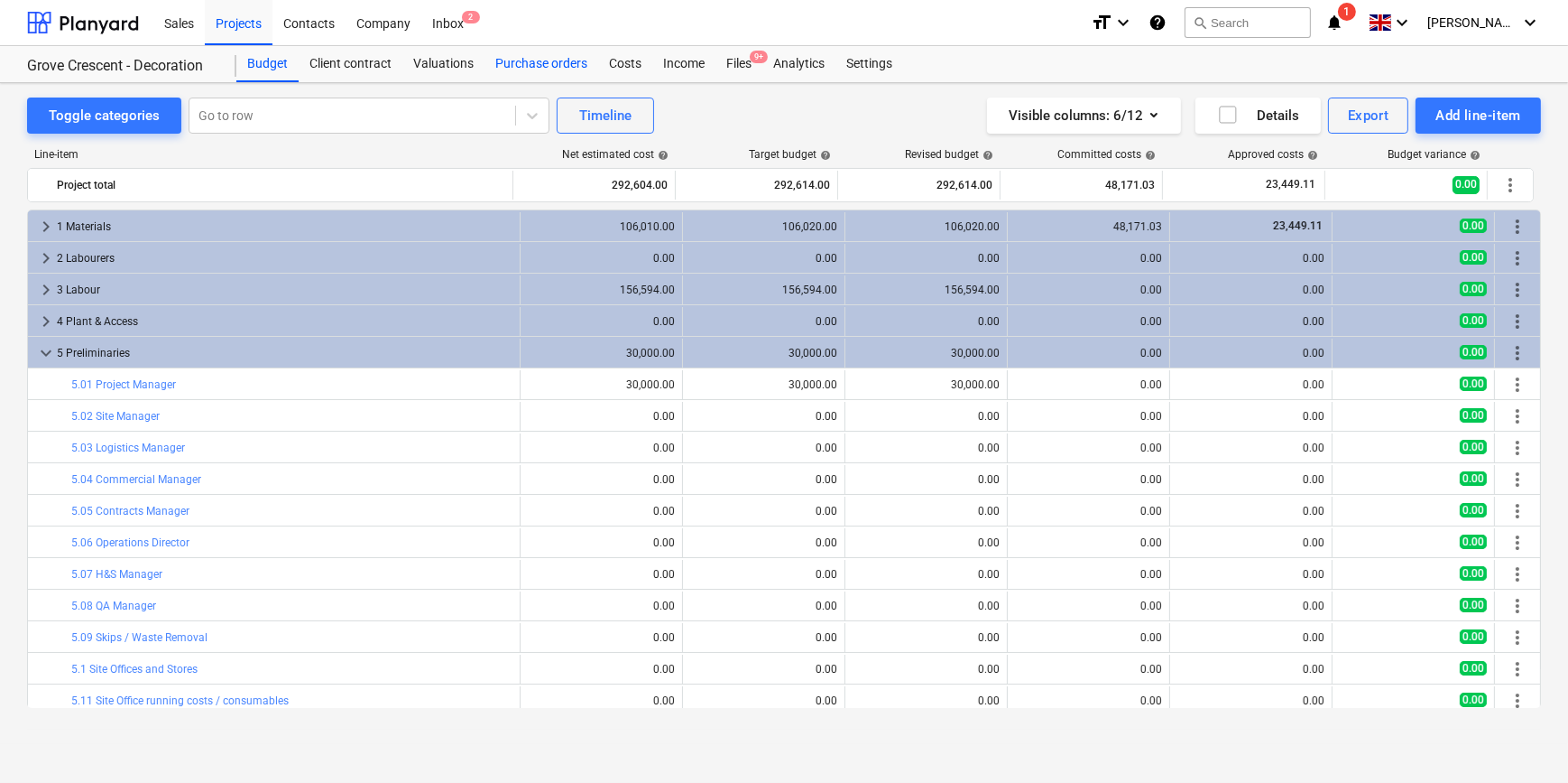
click at [524, 66] on div "Purchase orders" at bounding box center [541, 64] width 114 height 36
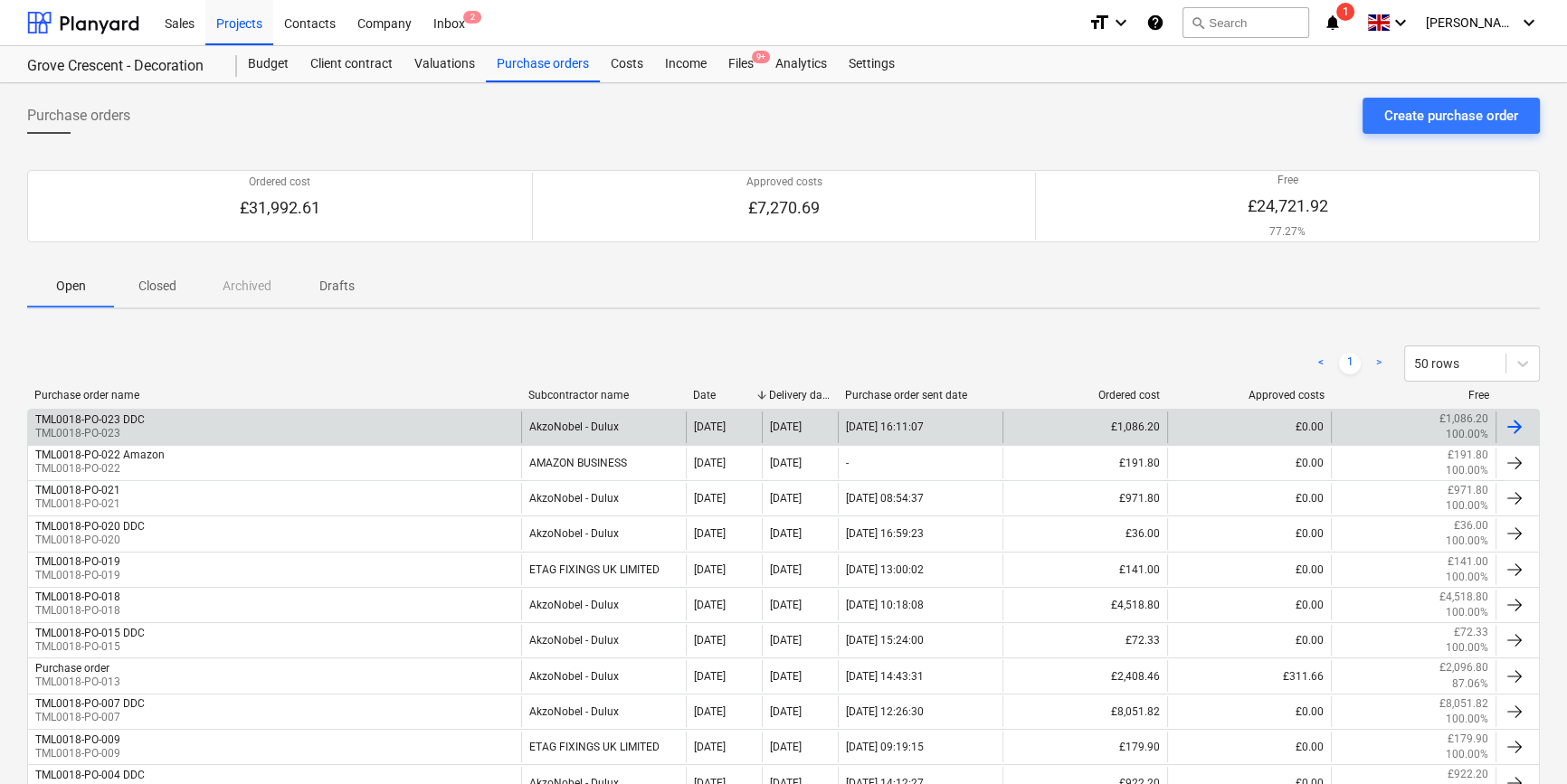
click at [1254, 427] on div at bounding box center [1514, 427] width 22 height 22
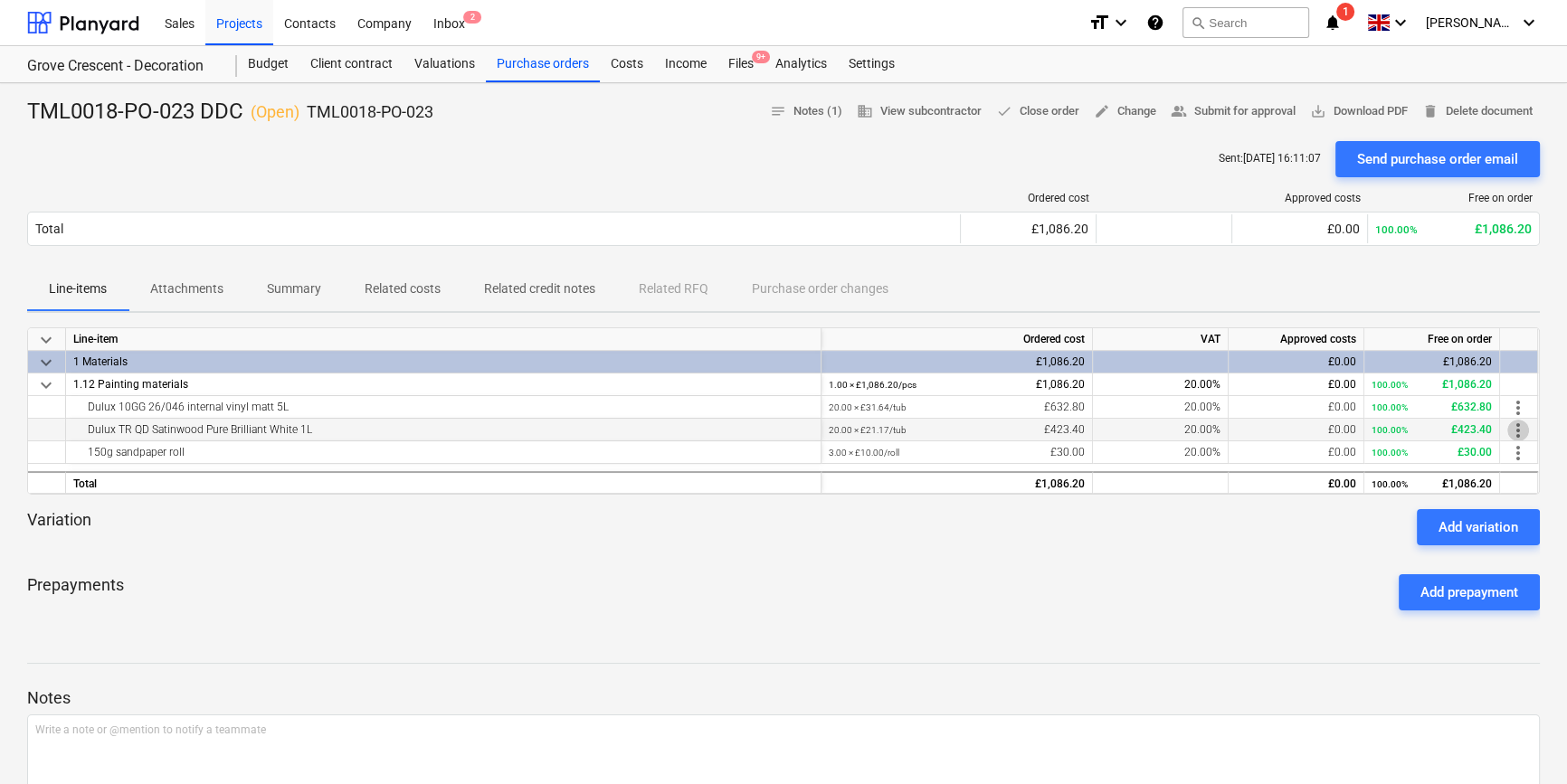
click at [1254, 426] on span "more_vert" at bounding box center [1518, 430] width 22 height 22
click at [1254, 426] on li "Edit" at bounding box center [1531, 430] width 53 height 41
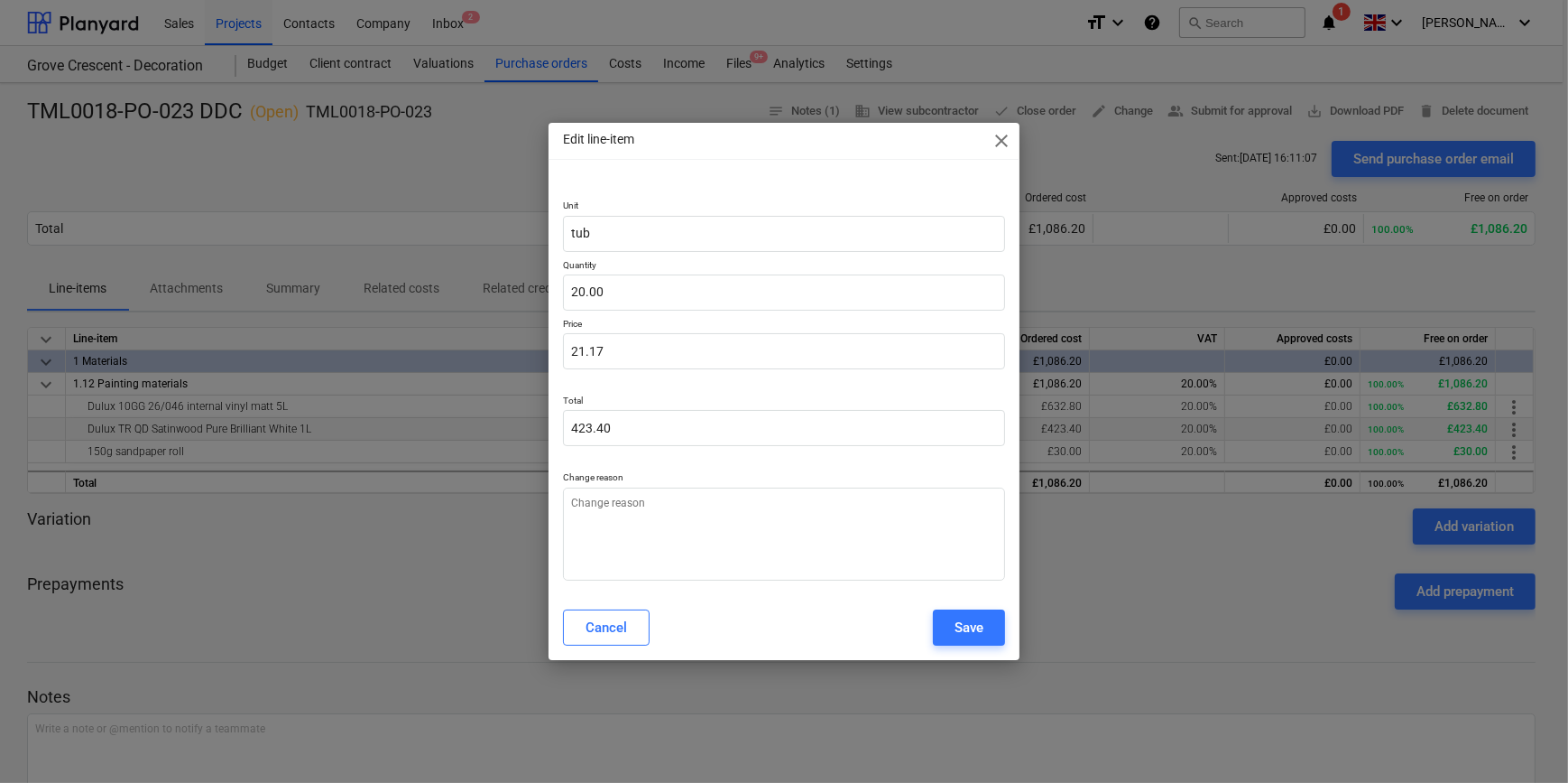
type textarea "x"
type input "20"
drag, startPoint x: 605, startPoint y: 286, endPoint x: 573, endPoint y: 293, distance: 32.8
click at [573, 293] on input "20" at bounding box center [783, 292] width 441 height 36
type textarea "x"
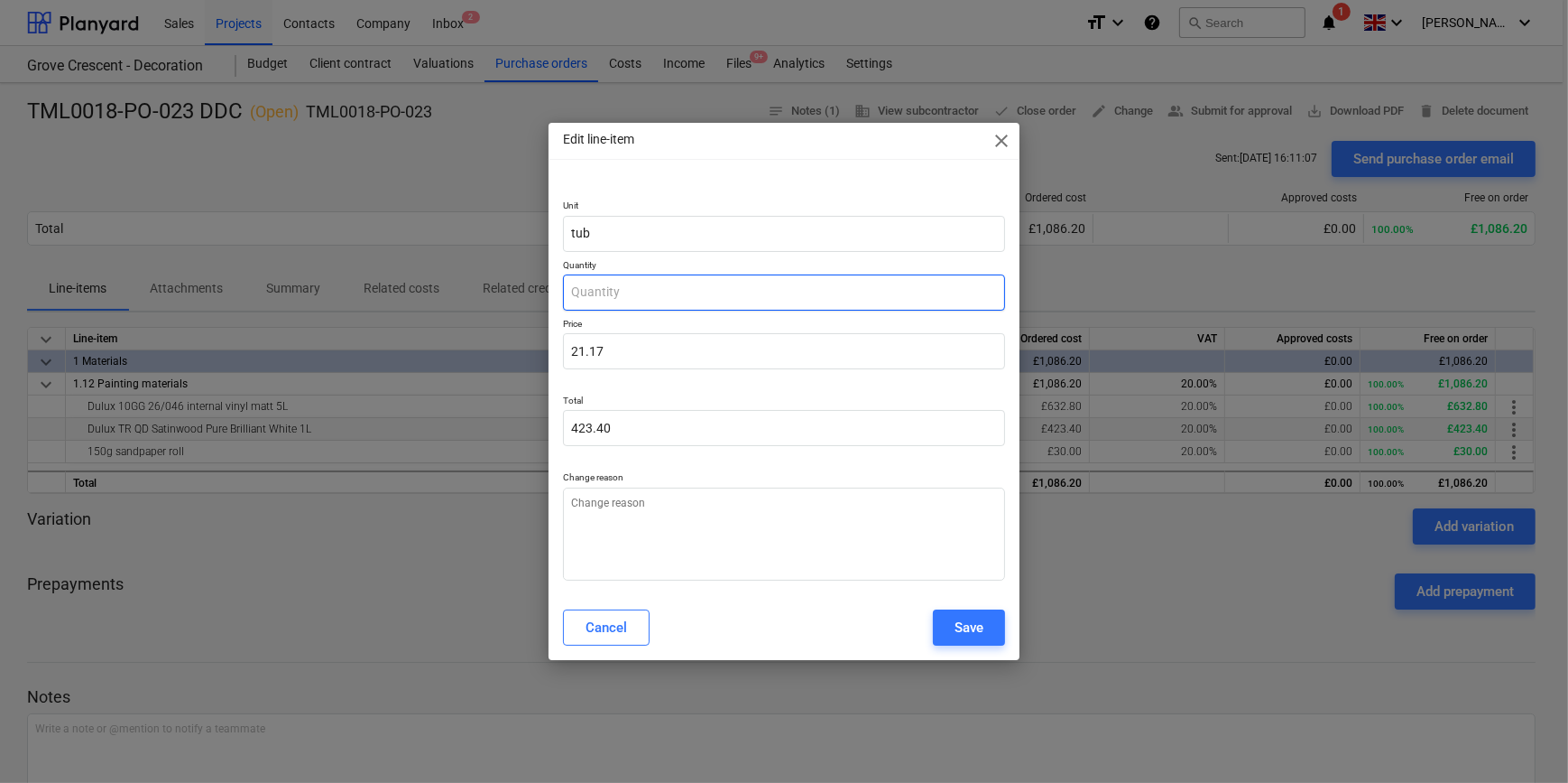
type input "0.00"
type input "2"
type textarea "x"
type input "42.34"
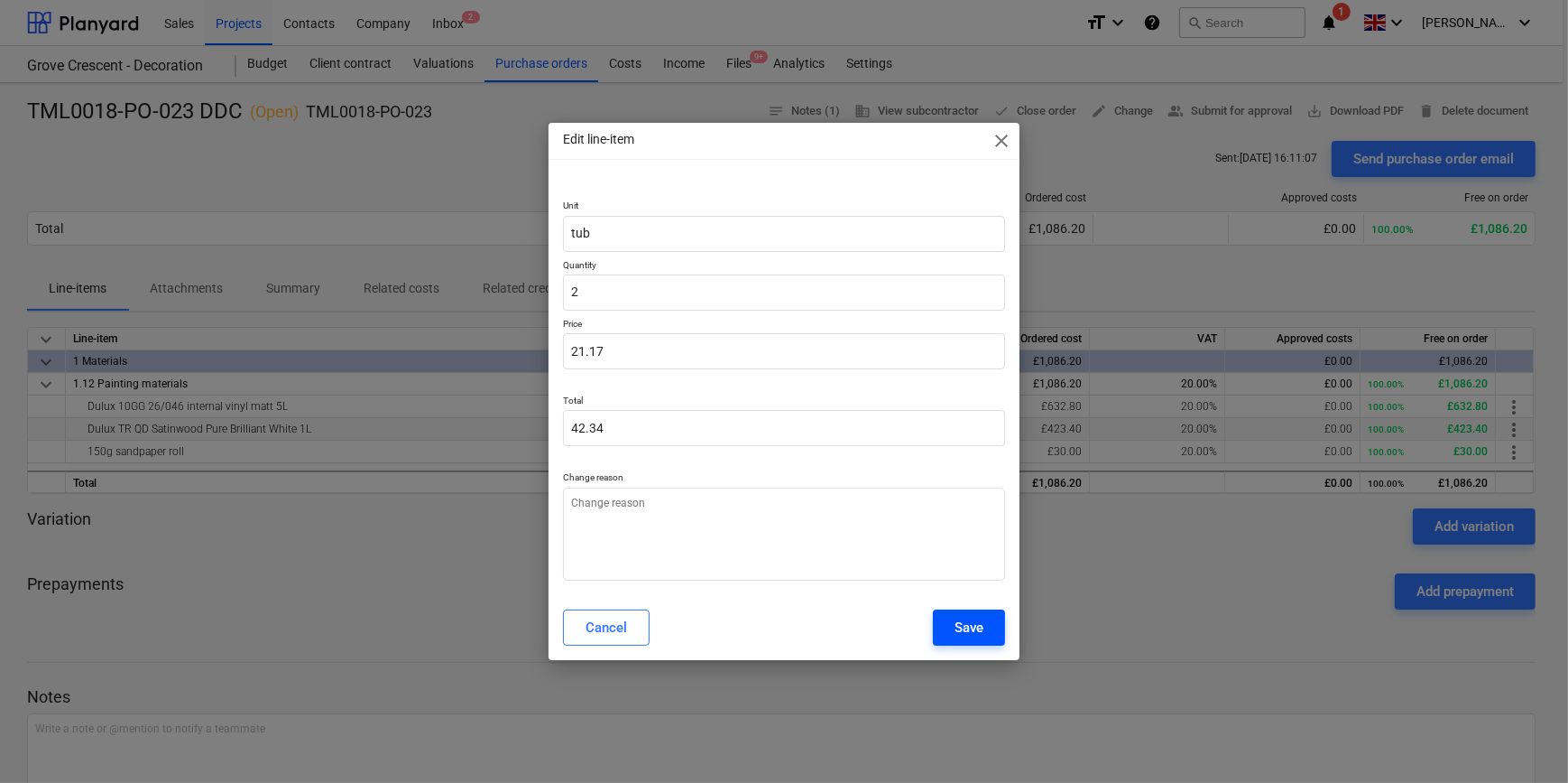
type input "2.00"
click at [978, 624] on div "Save" at bounding box center [968, 628] width 28 height 24
type textarea "x"
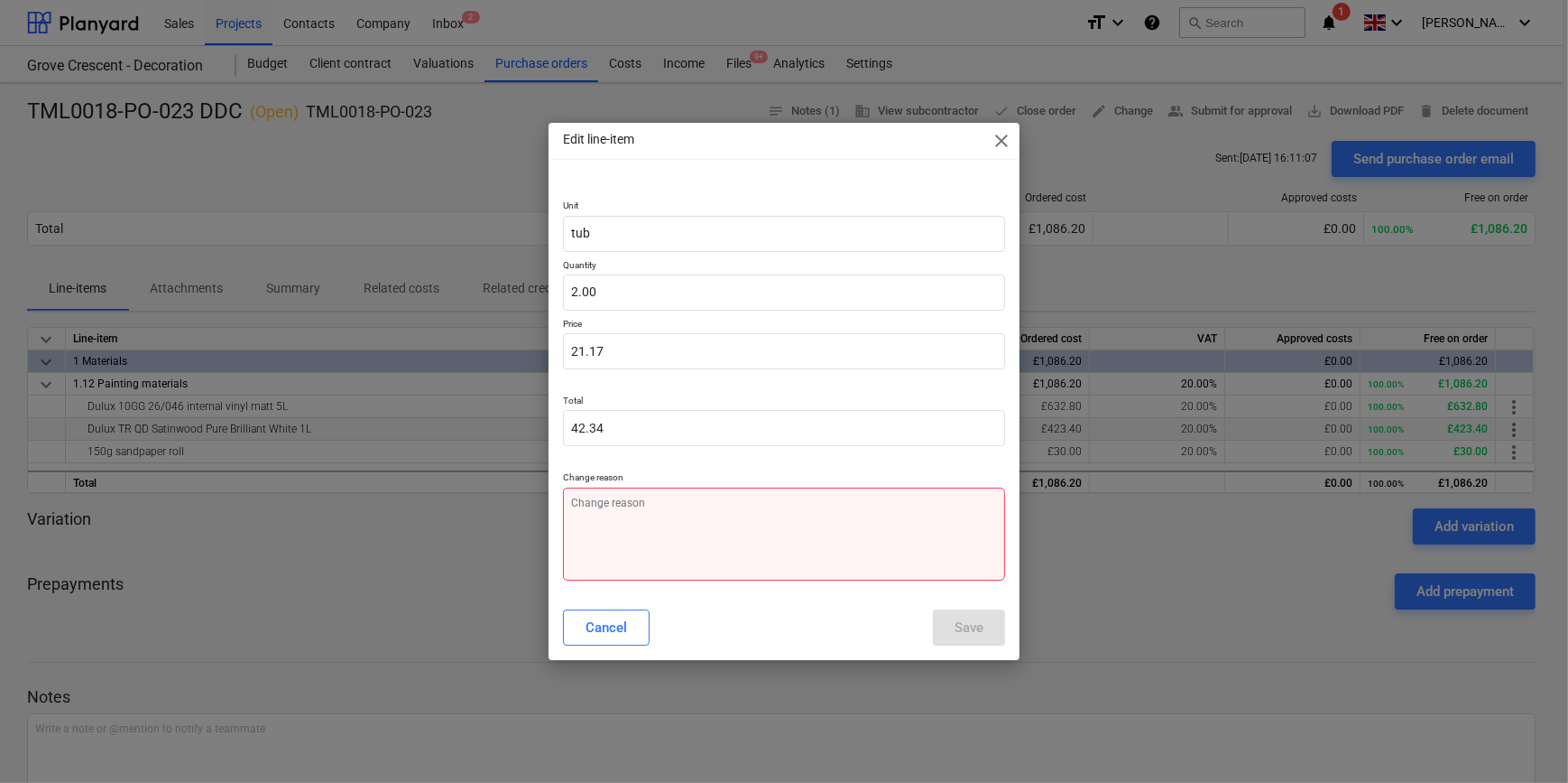
click at [599, 529] on textarea at bounding box center [783, 533] width 441 height 93
type textarea "Q"
type textarea "x"
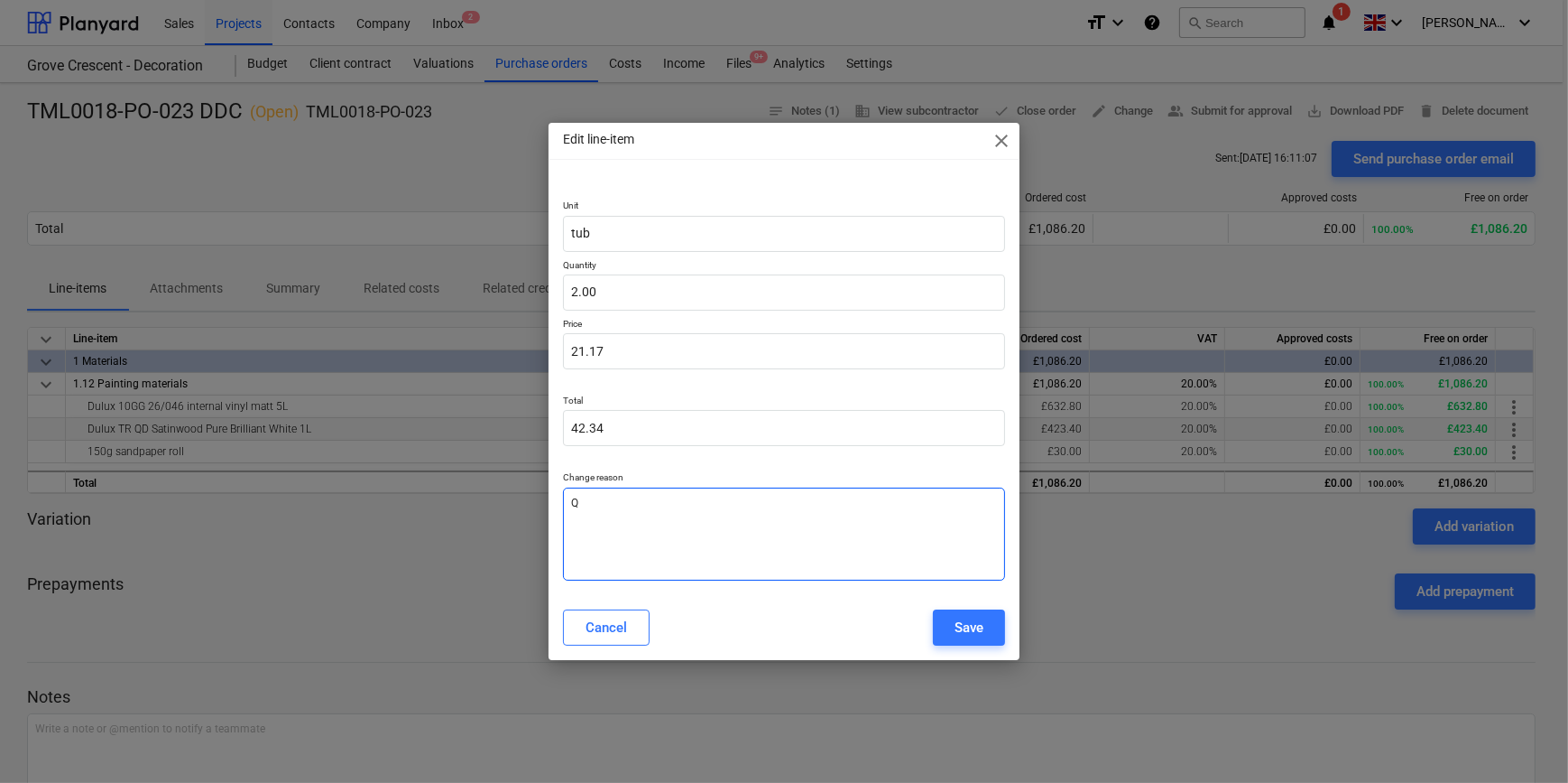
type textarea "Qu"
type textarea "x"
type textarea "Qua"
type textarea "x"
type textarea "Quan"
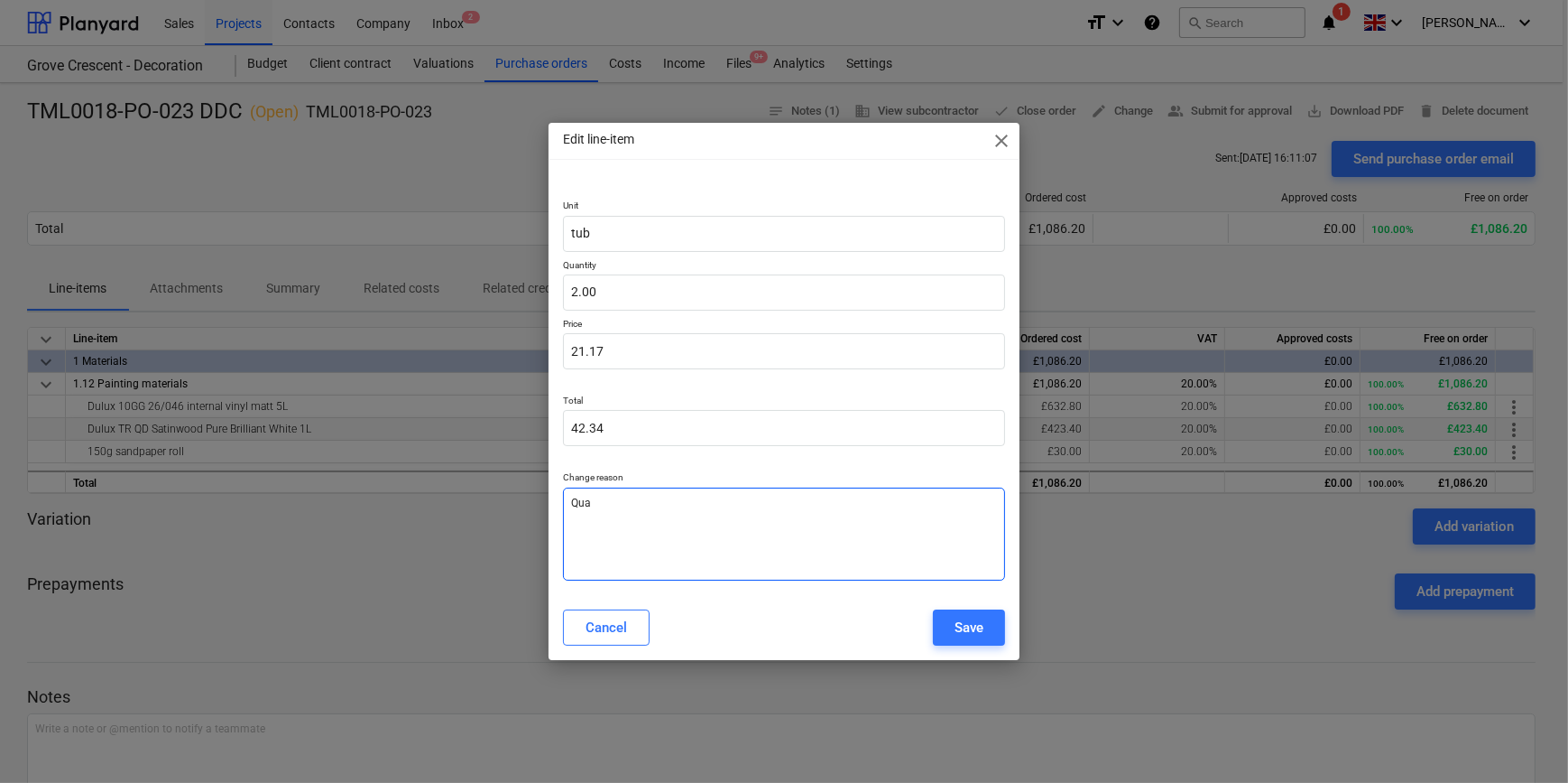
type textarea "x"
type textarea "Quant"
type textarea "x"
type textarea "Quant"
click at [963, 628] on div "Save" at bounding box center [968, 628] width 28 height 24
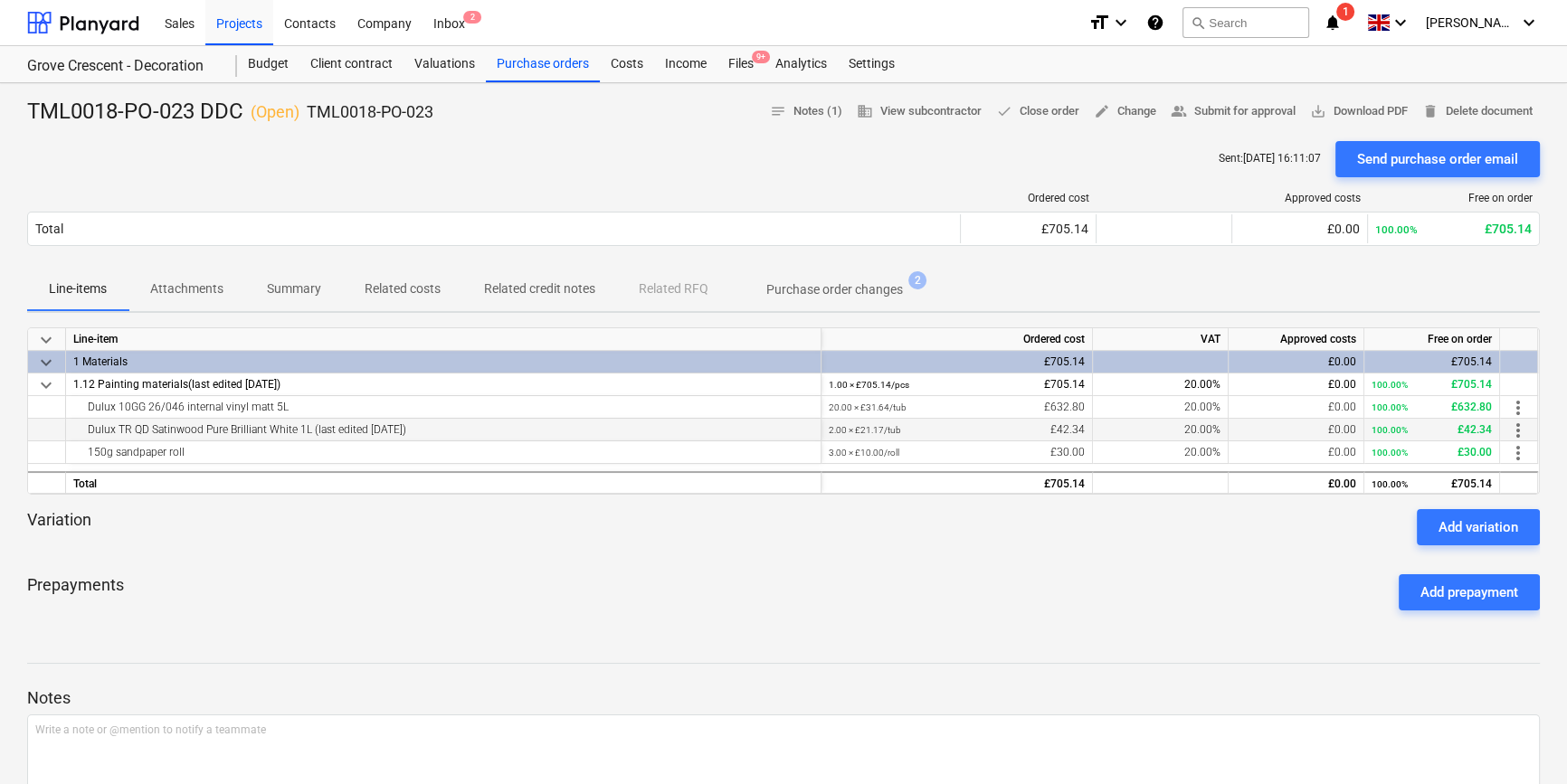
click at [693, 553] on div at bounding box center [784, 552] width 1512 height 15
click at [803, 290] on p "Purchase order changes" at bounding box center [834, 289] width 137 height 19
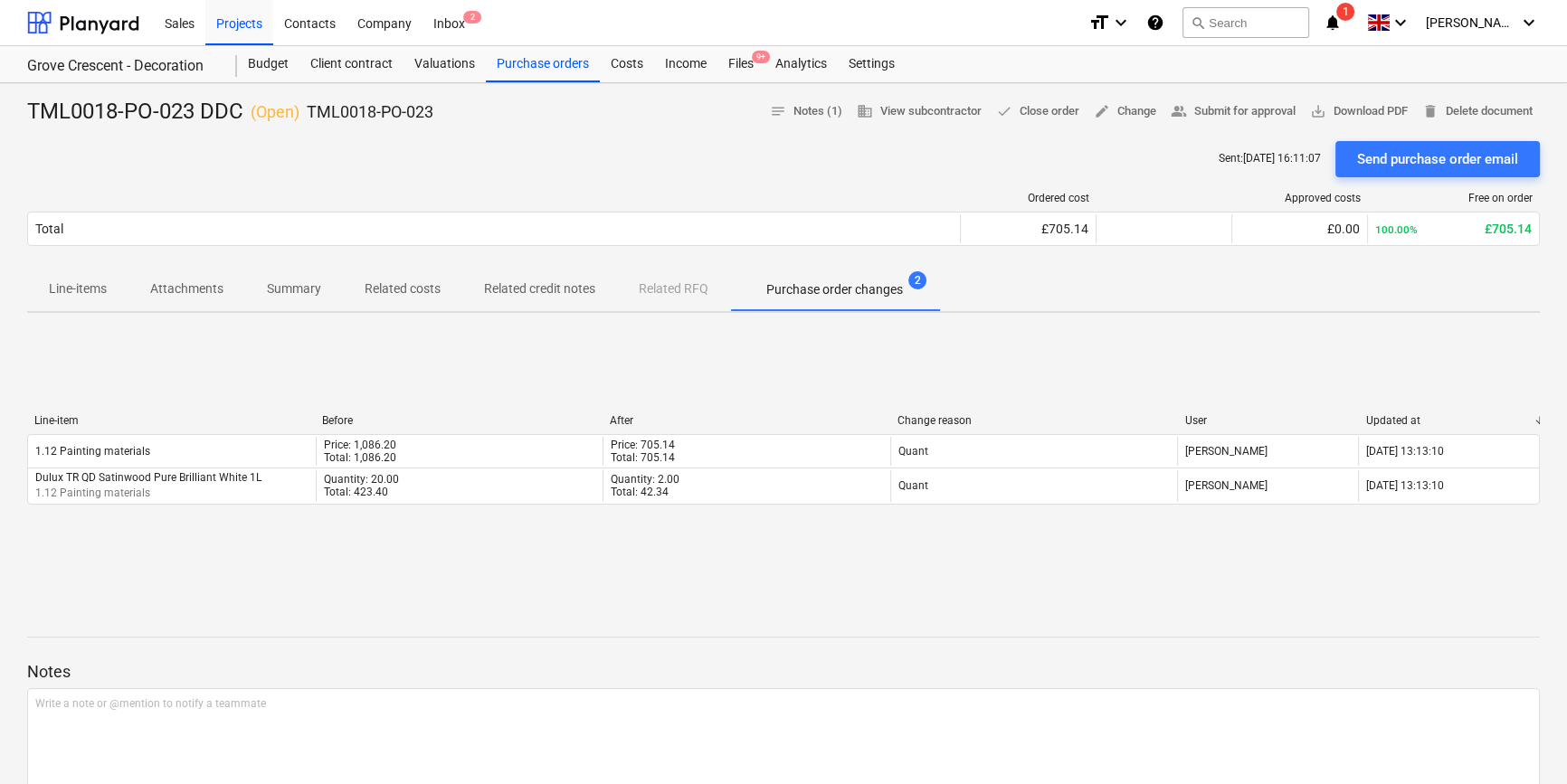
click at [697, 563] on div "Line-item Before After Change reason User Updated at 1.12 Painting materials Pr…" at bounding box center [784, 463] width 1512 height 271
click at [538, 63] on div "Purchase orders" at bounding box center [542, 64] width 114 height 36
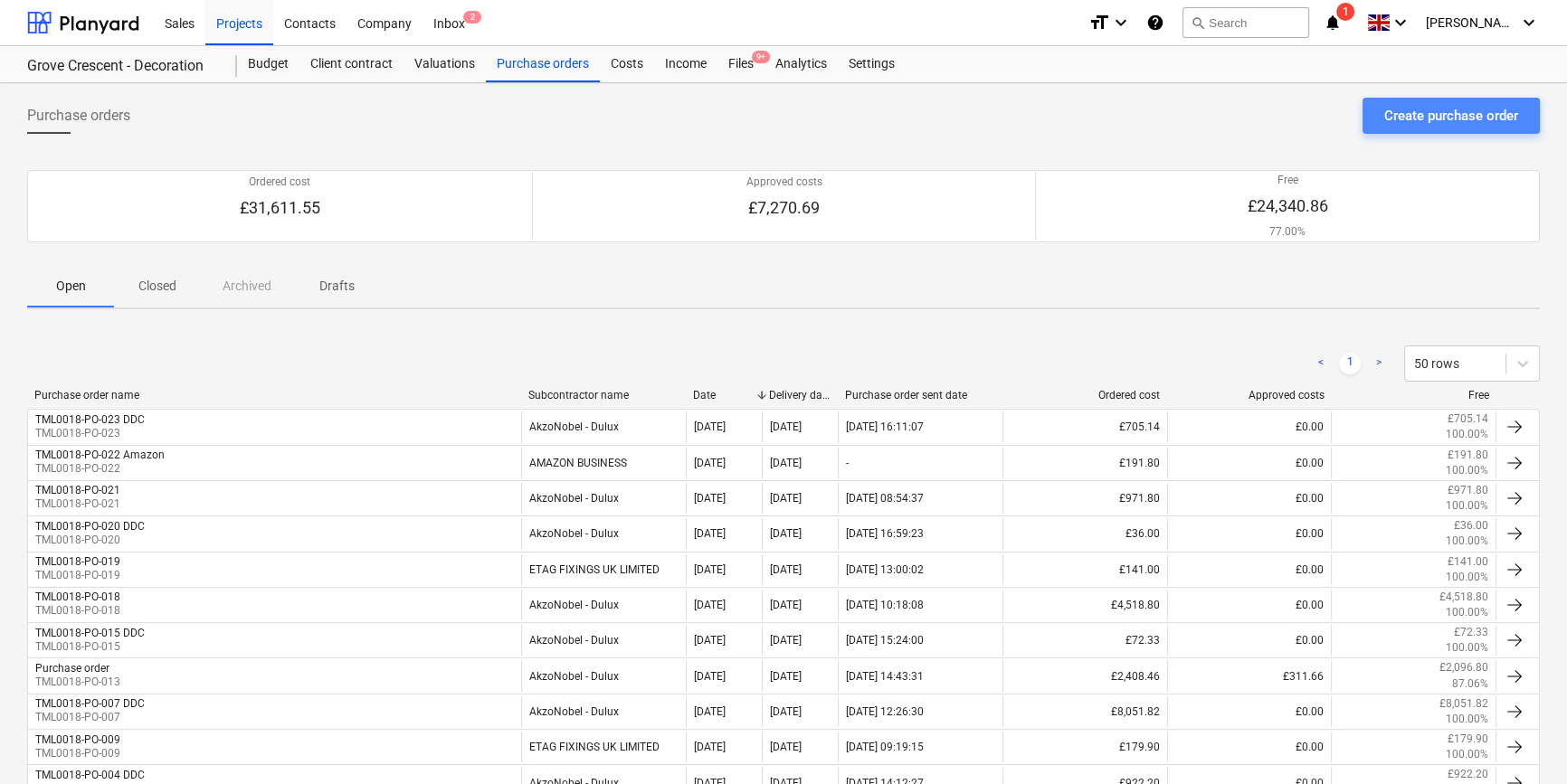
click at [1254, 116] on div "Create purchase order" at bounding box center [1451, 116] width 134 height 24
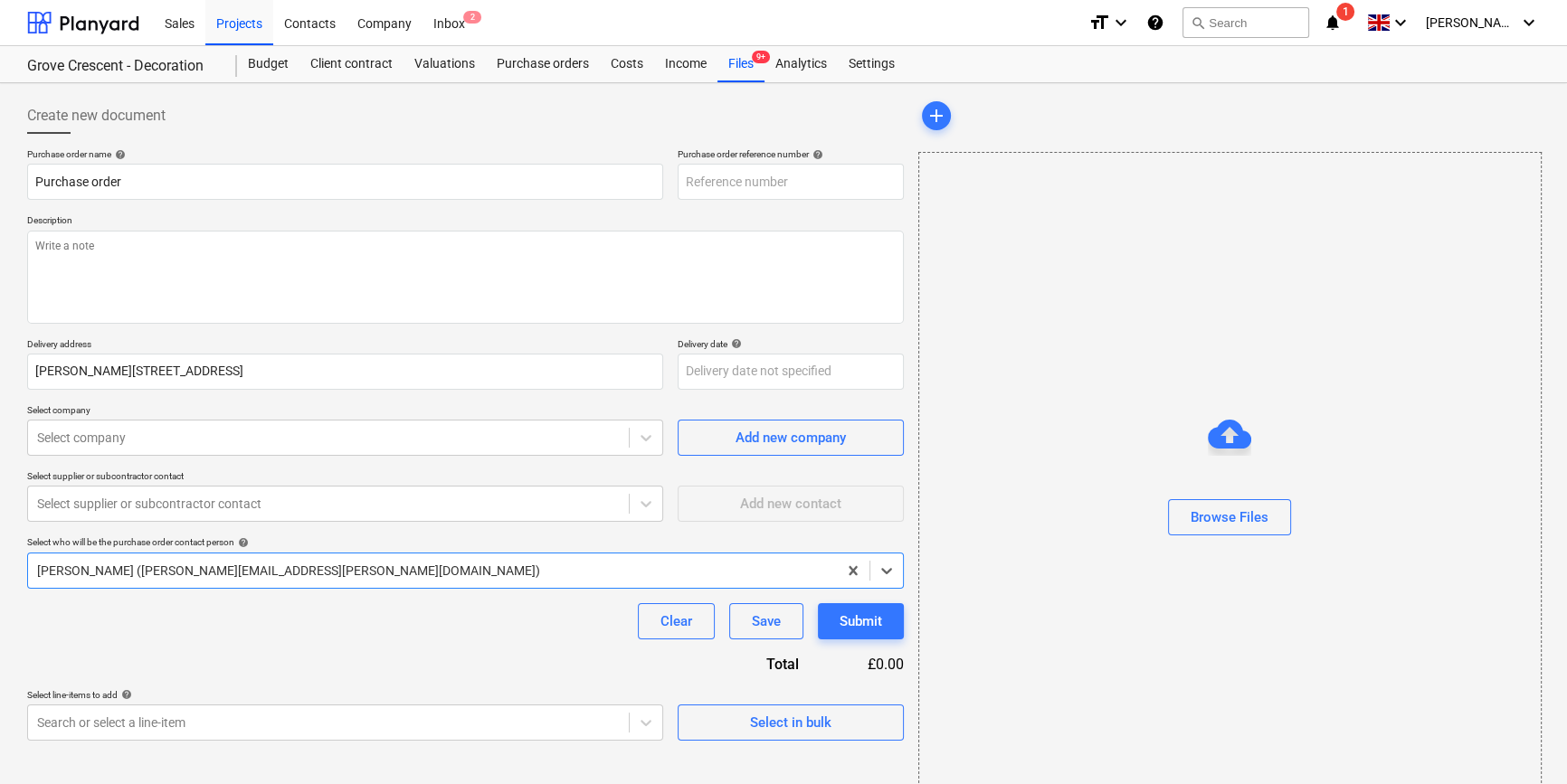
type textarea "x"
type input "TML0018-PO-024"
drag, startPoint x: 786, startPoint y: 181, endPoint x: 682, endPoint y: 182, distance: 104.0
click at [682, 182] on input "TML0018-PO-024" at bounding box center [790, 181] width 226 height 36
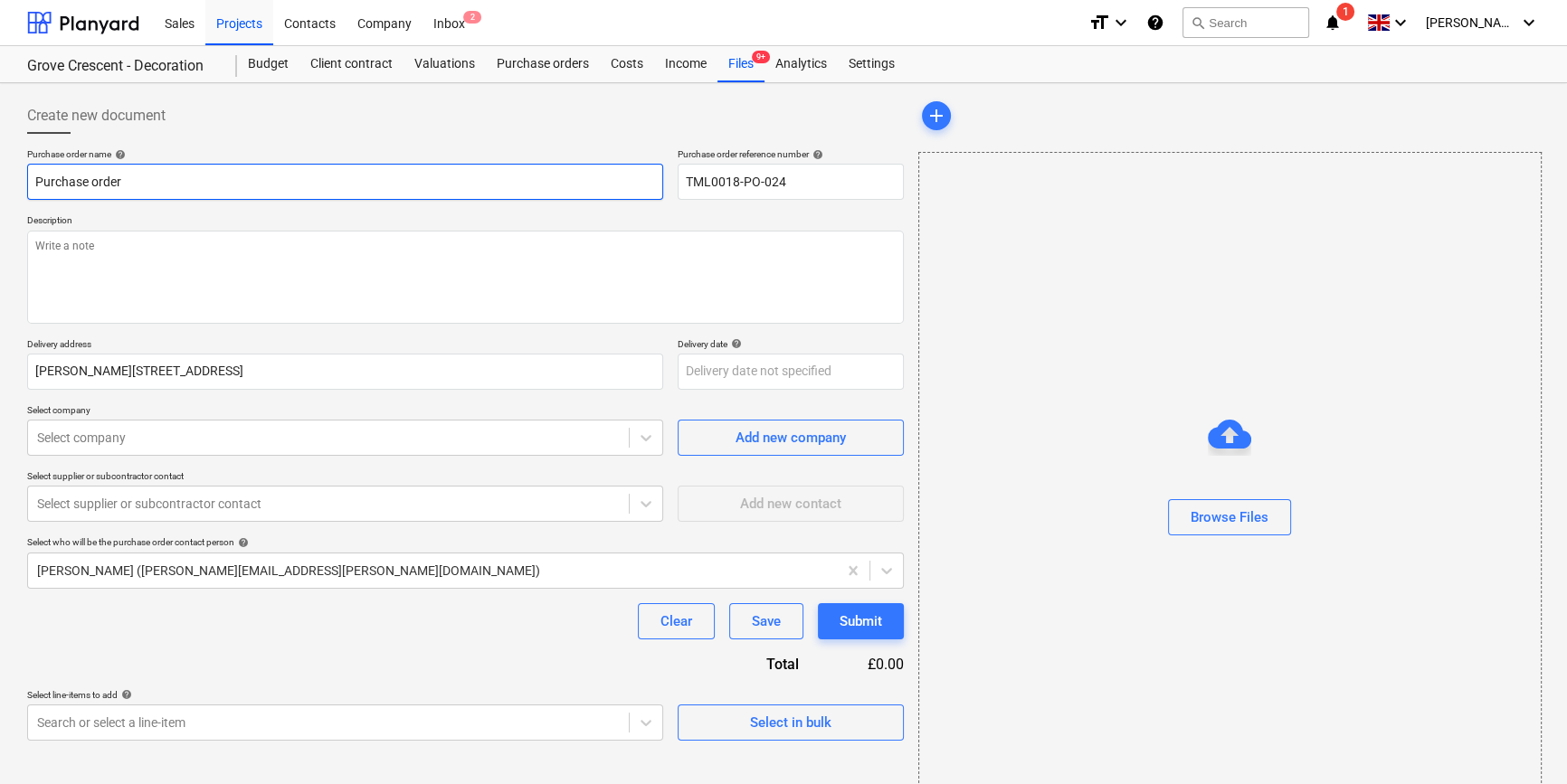
drag, startPoint x: 136, startPoint y: 175, endPoint x: 28, endPoint y: 181, distance: 108.2
click at [28, 181] on input "Purchase order" at bounding box center [345, 181] width 636 height 36
type textarea "x"
paste input "TML0018-PO-024"
type textarea "x"
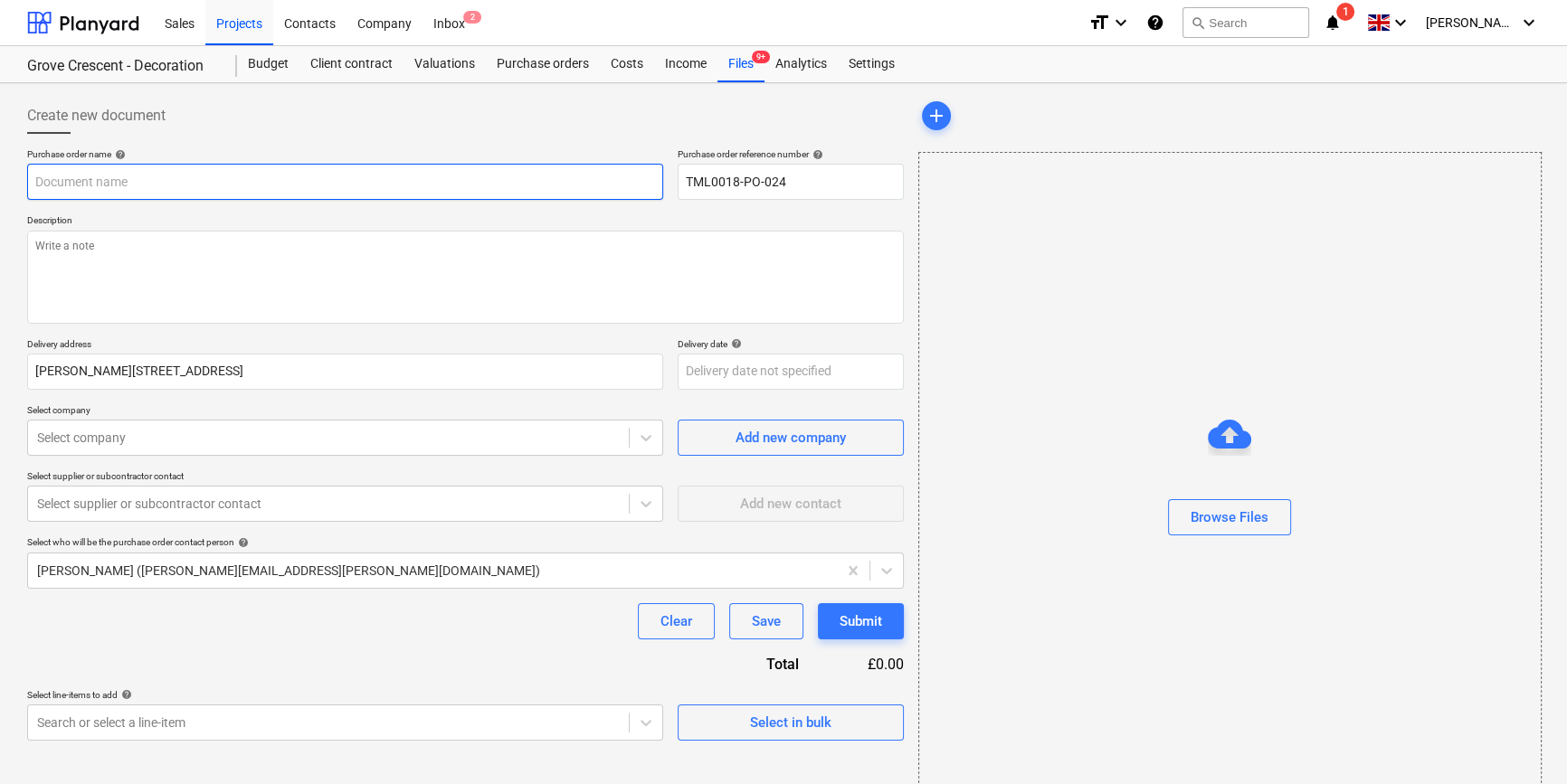
type input "TML0018-PO-024"
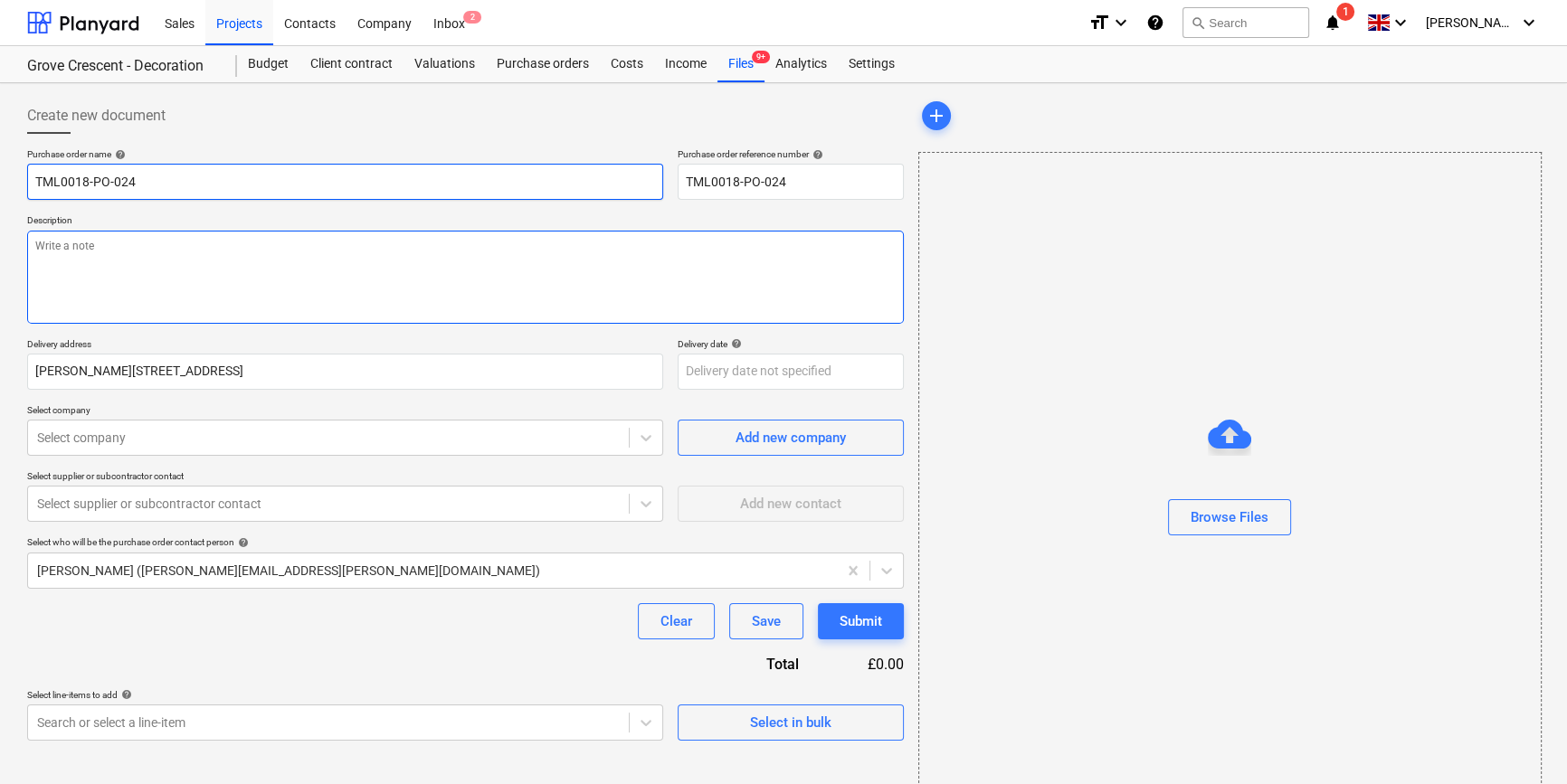
type textarea "x"
type input "TML0018-PO-024"
type textarea "x"
type input "TML0018-PO-024 D"
type textarea "x"
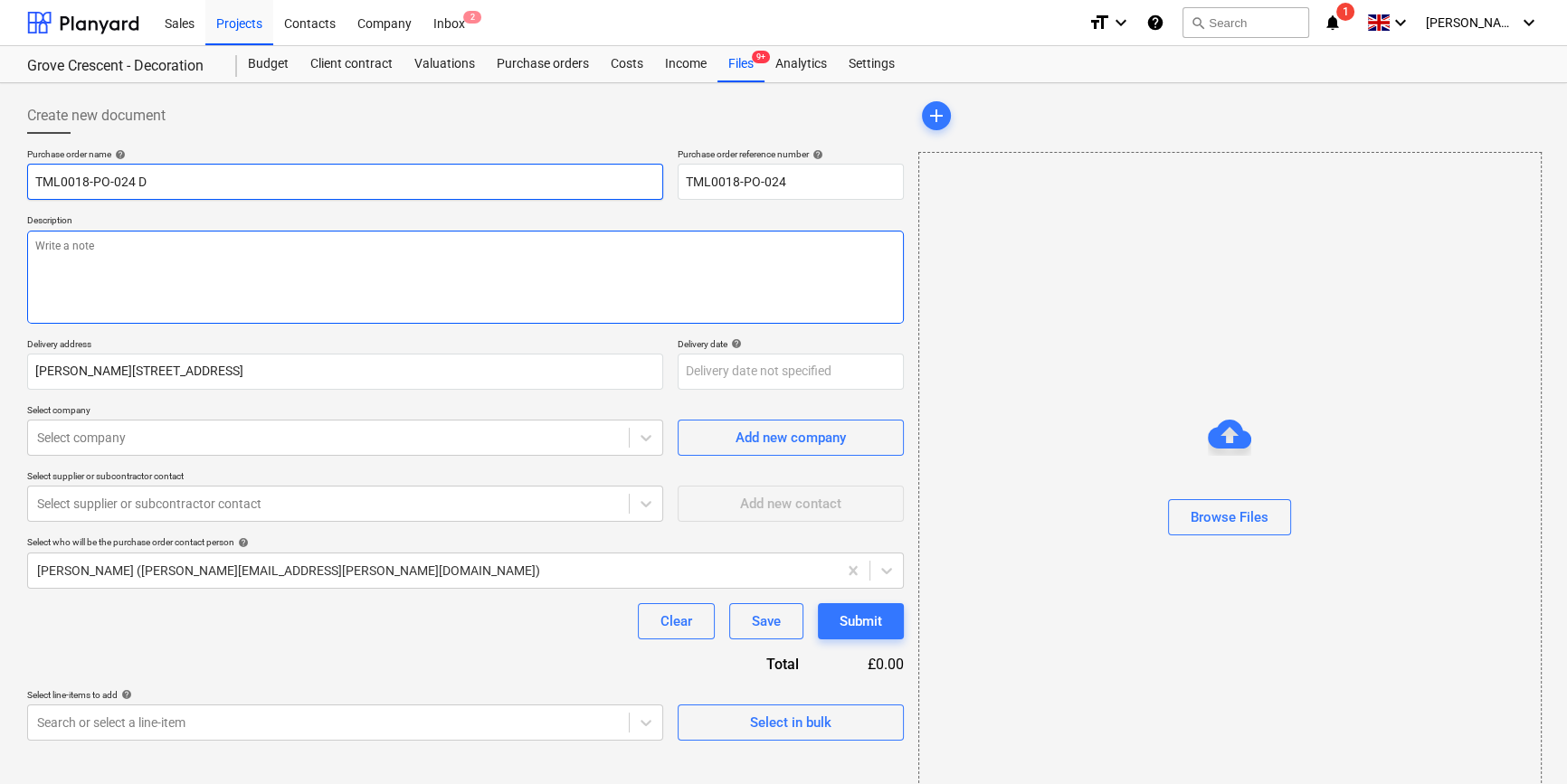
type input "TML0018-PO-024 DD"
type textarea "x"
type input "TML0018-PO-024 DDC"
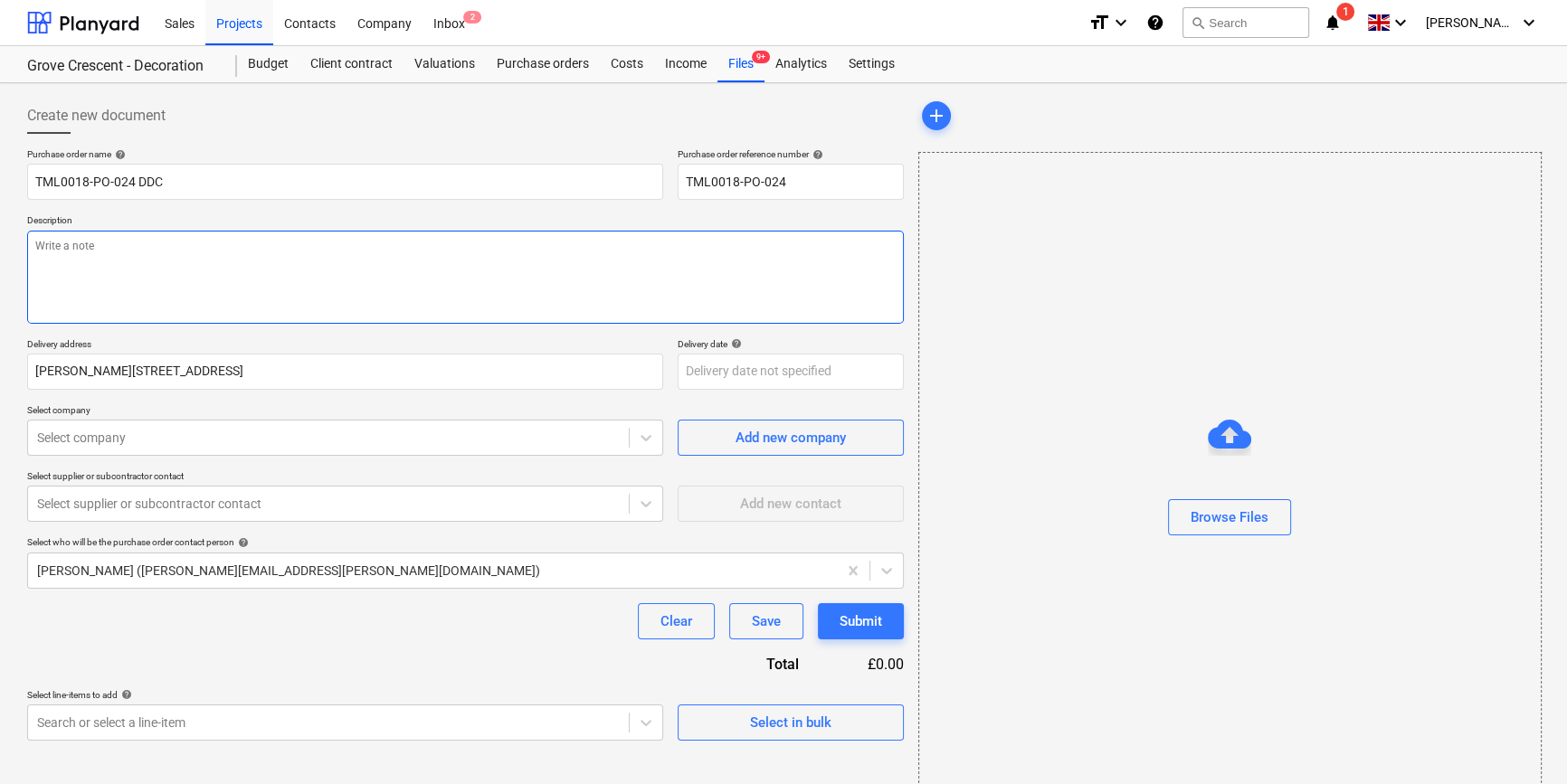
click at [70, 274] on textarea at bounding box center [466, 276] width 876 height 93
type textarea "x"
type textarea "S"
type textarea "x"
type textarea "Si"
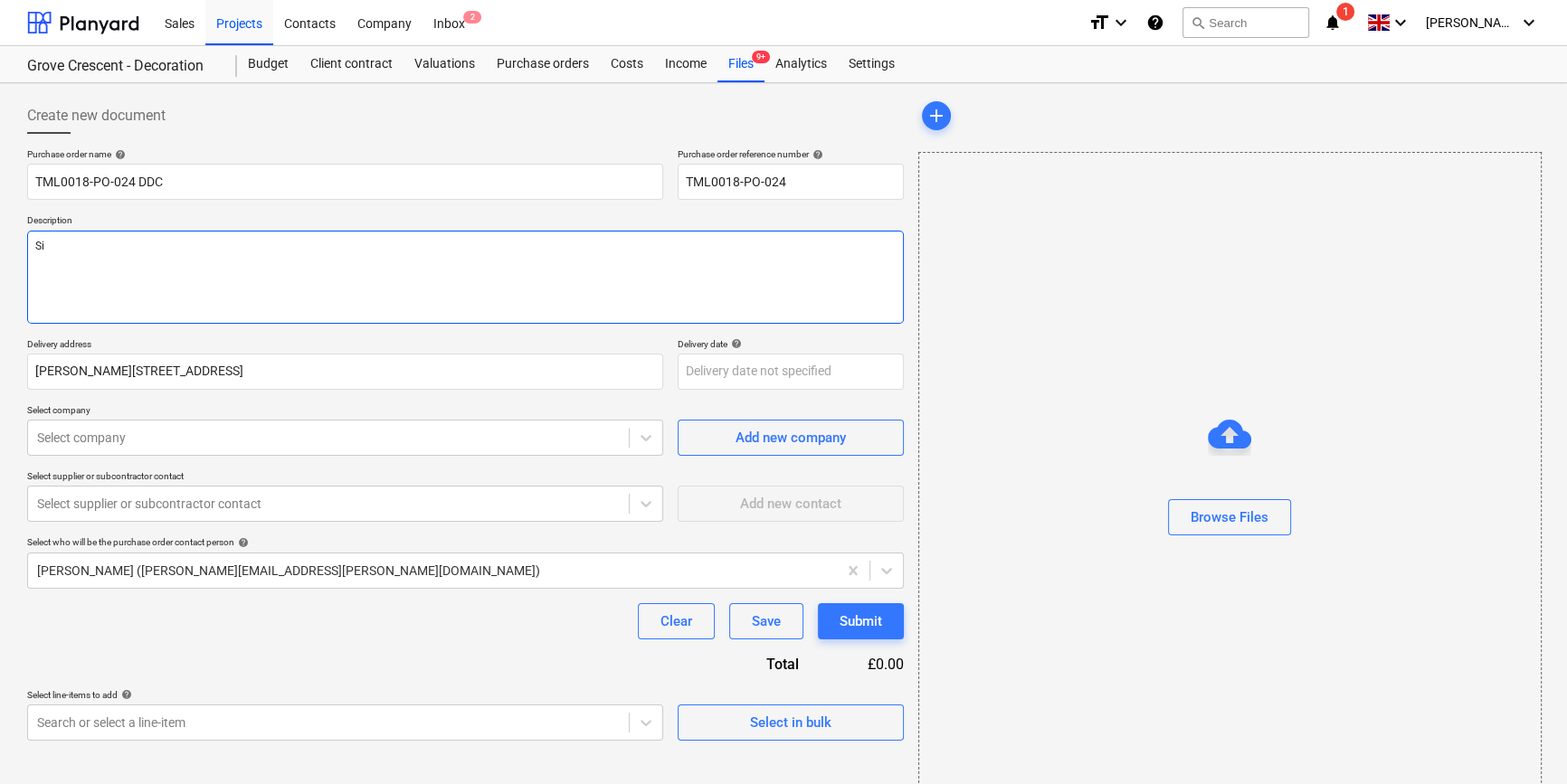
type textarea "x"
type textarea "Sit"
type textarea "x"
type textarea "Site"
type textarea "x"
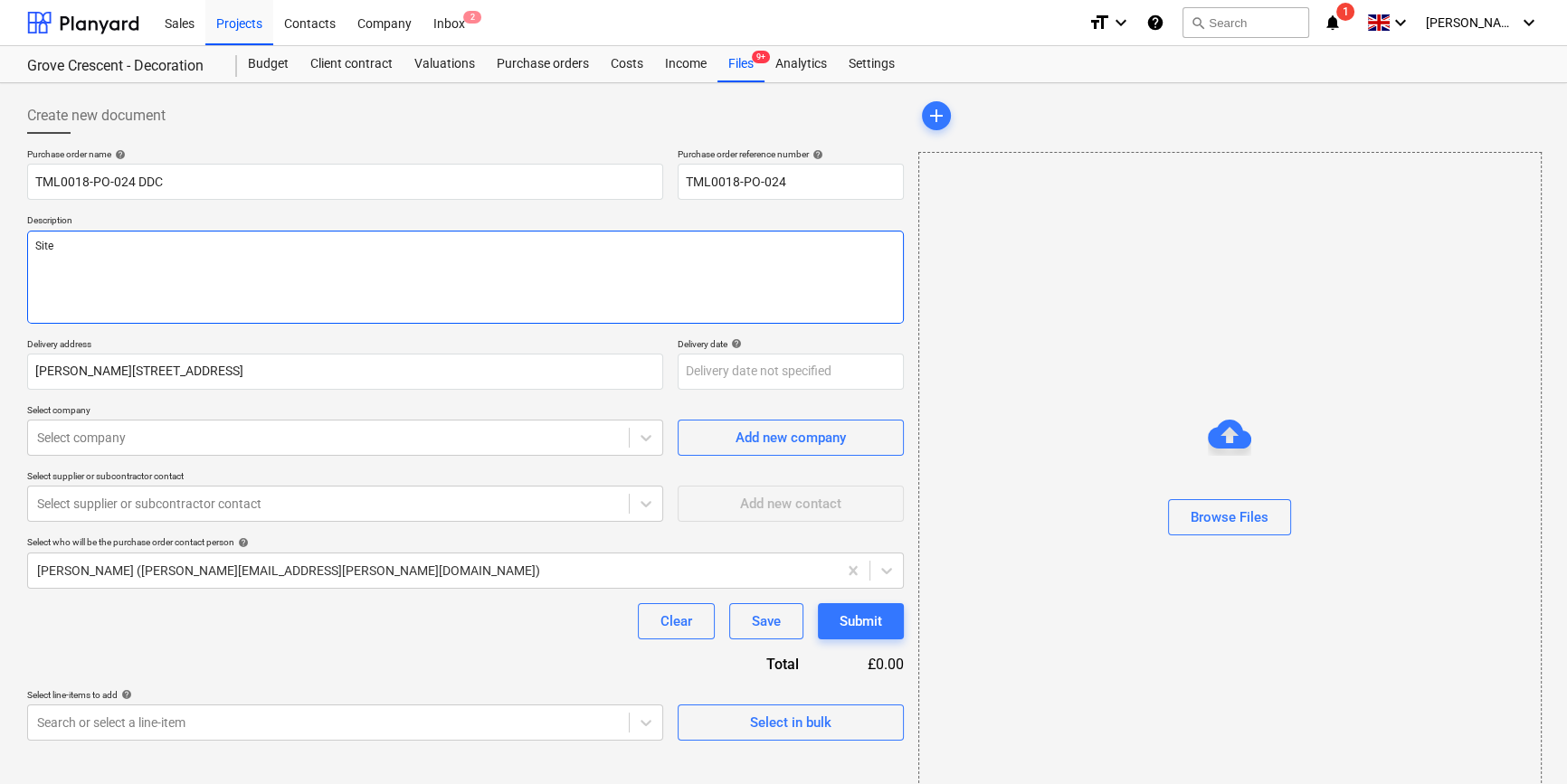
type textarea "Site"
type textarea "x"
type textarea "Site c"
type textarea "x"
type textarea "Site co"
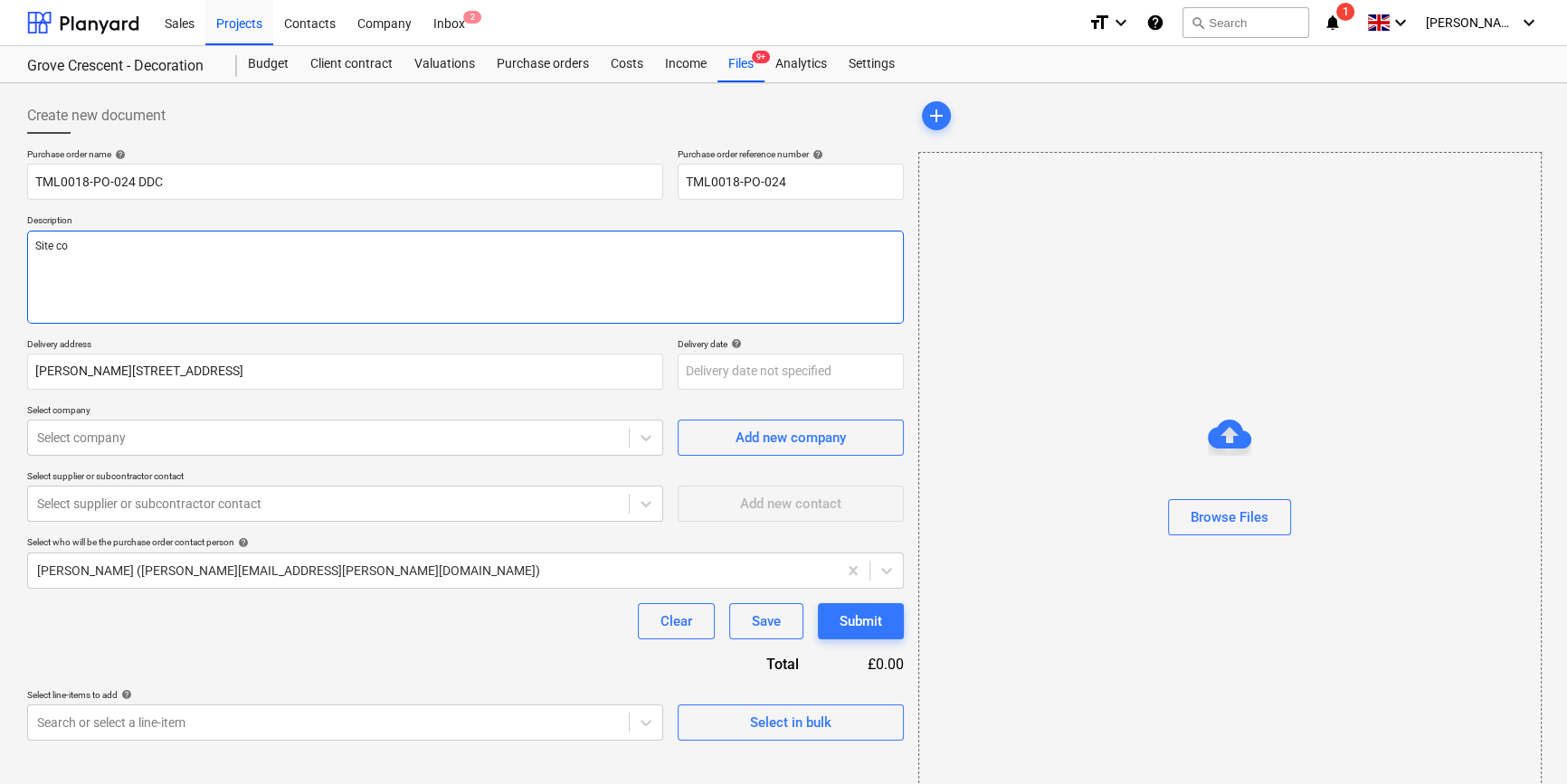
type textarea "x"
type textarea "Site con"
type textarea "x"
type textarea "Site cont"
type textarea "x"
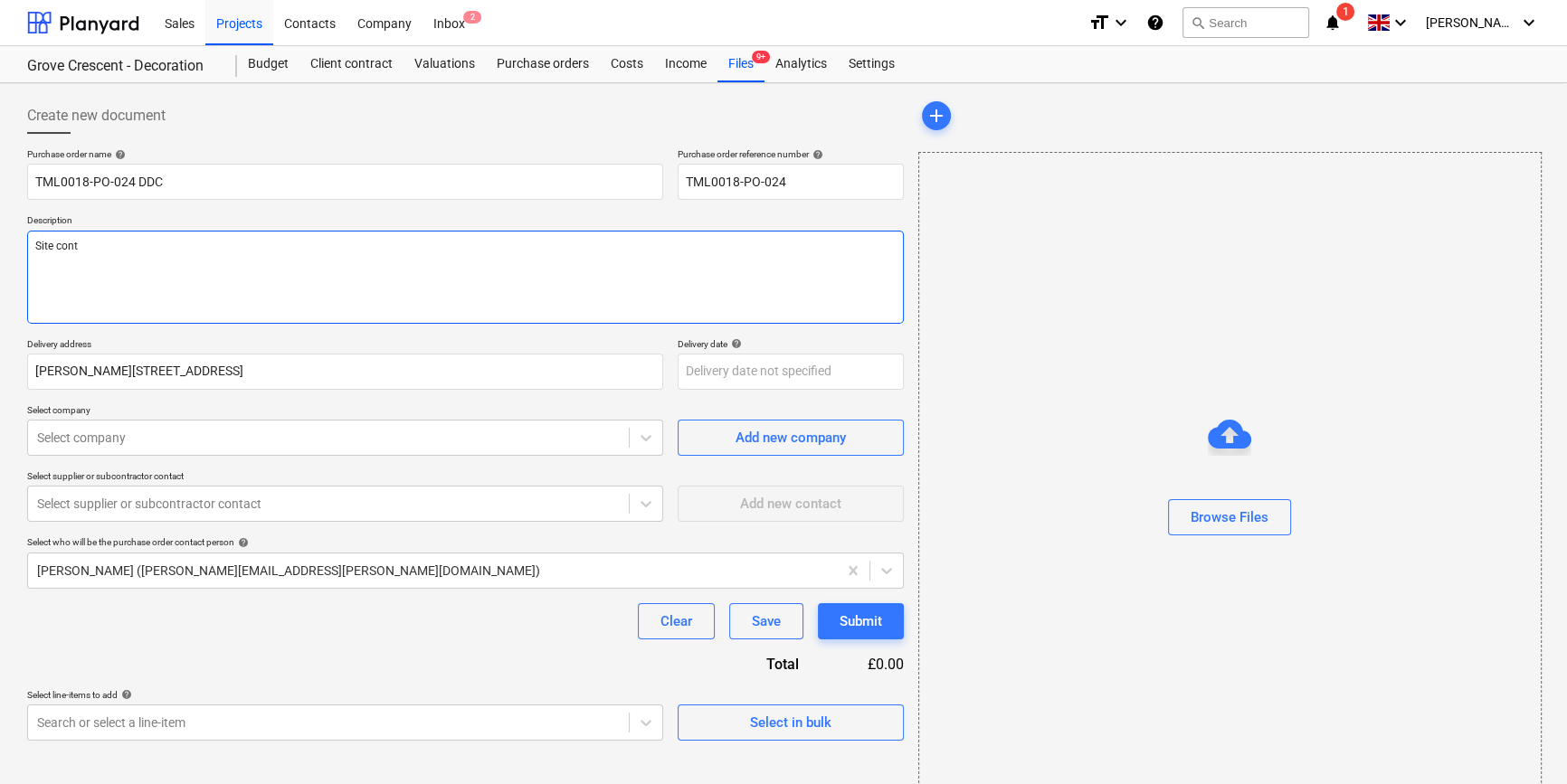
type textarea "Site conta"
type textarea "x"
type textarea "Site contac"
type textarea "x"
type textarea "Site contact"
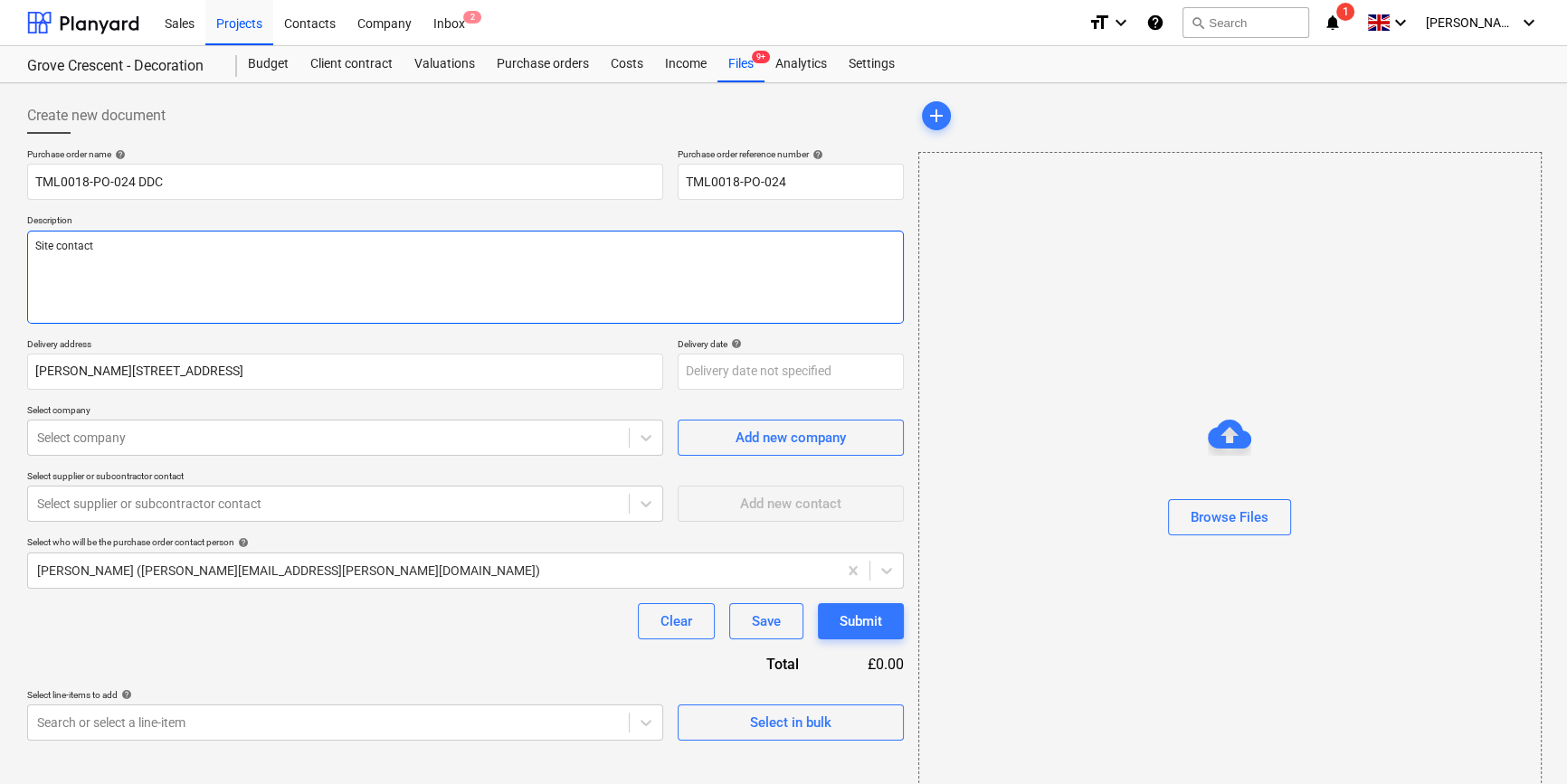
type textarea "x"
type textarea "Site contact C"
type textarea "x"
type textarea "Site contact Co"
type textarea "x"
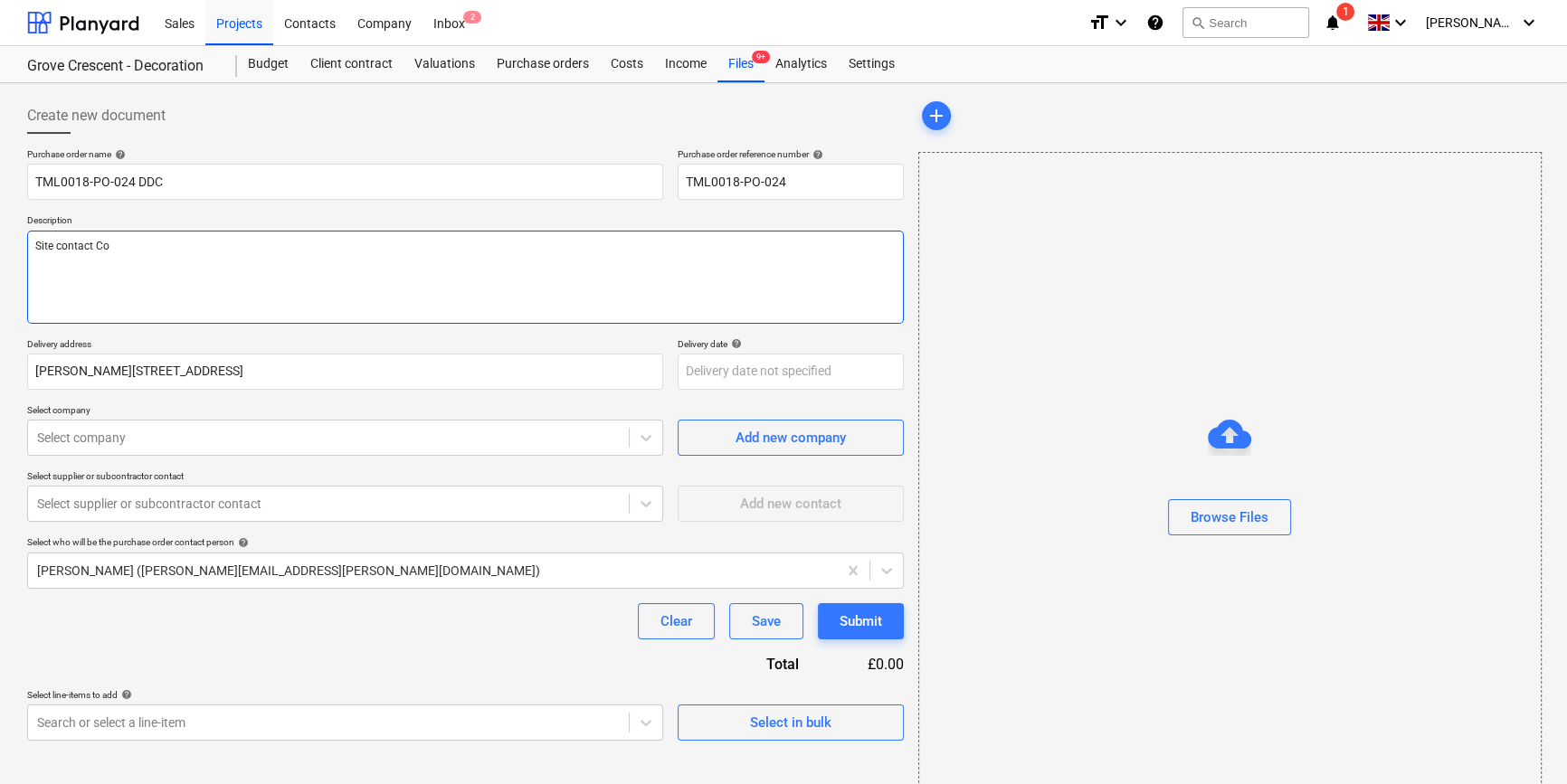
type textarea "Site contact Cor"
type textarea "x"
type textarea "Site contact Corn"
type textarea "x"
type textarea "Site contact Corne"
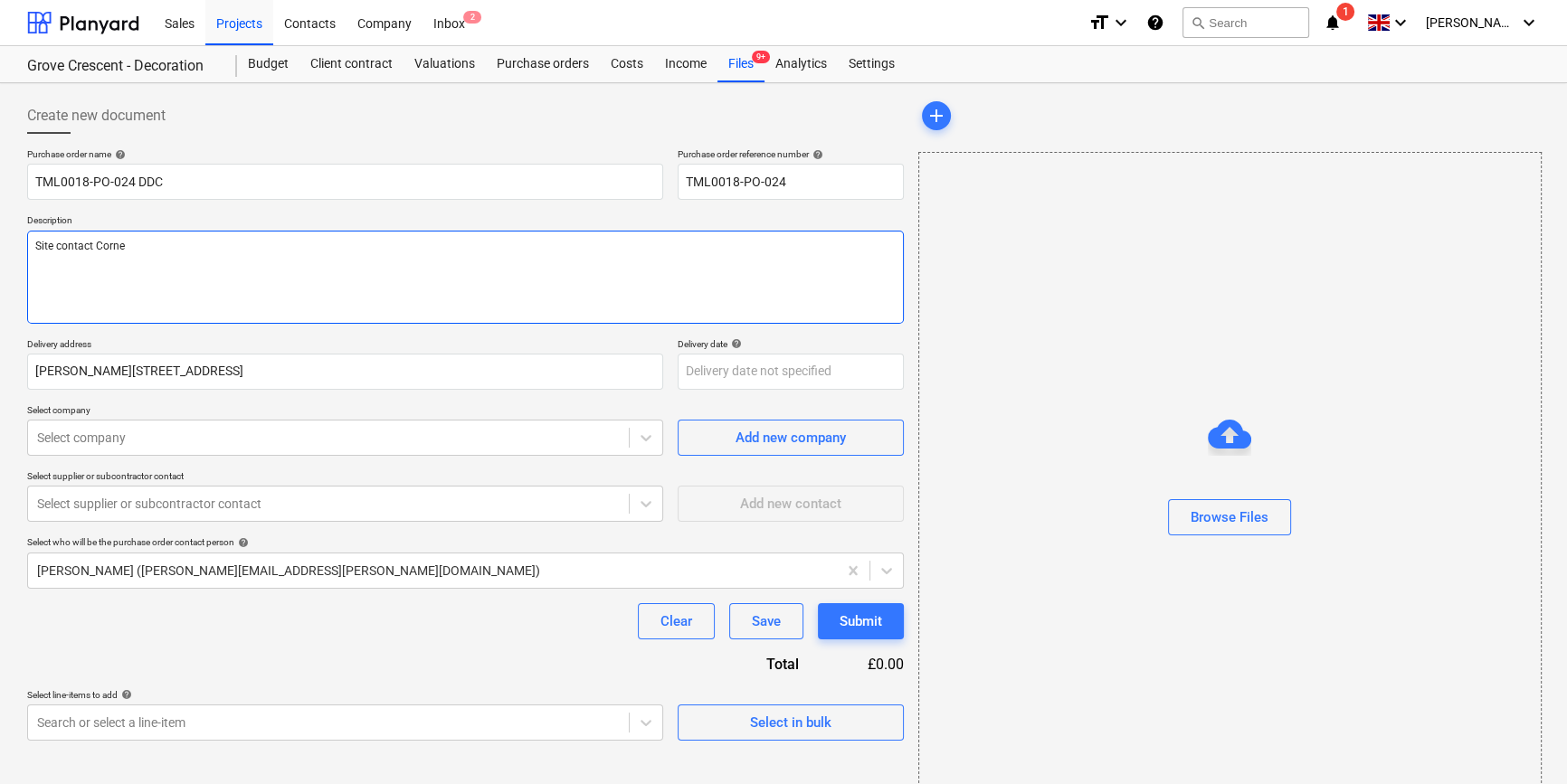
type textarea "x"
type textarea "Site contact Cornel"
type textarea "x"
type textarea "Site contact Cornel"
type textarea "x"
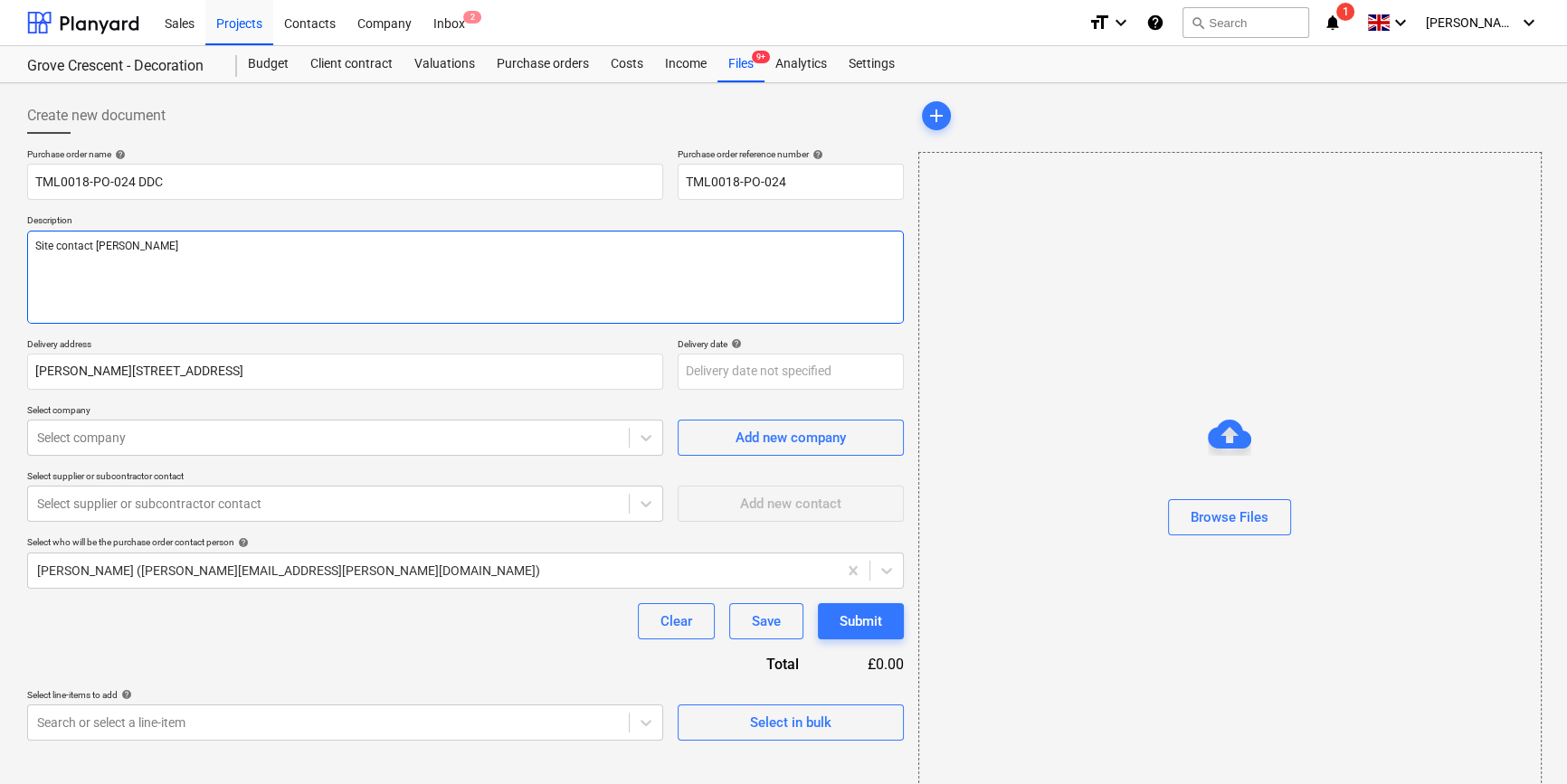
type textarea "Site contact Cornel 0"
type textarea "x"
type textarea "Site contact Cornel 07"
type textarea "x"
type textarea "Site contact Cornel 078"
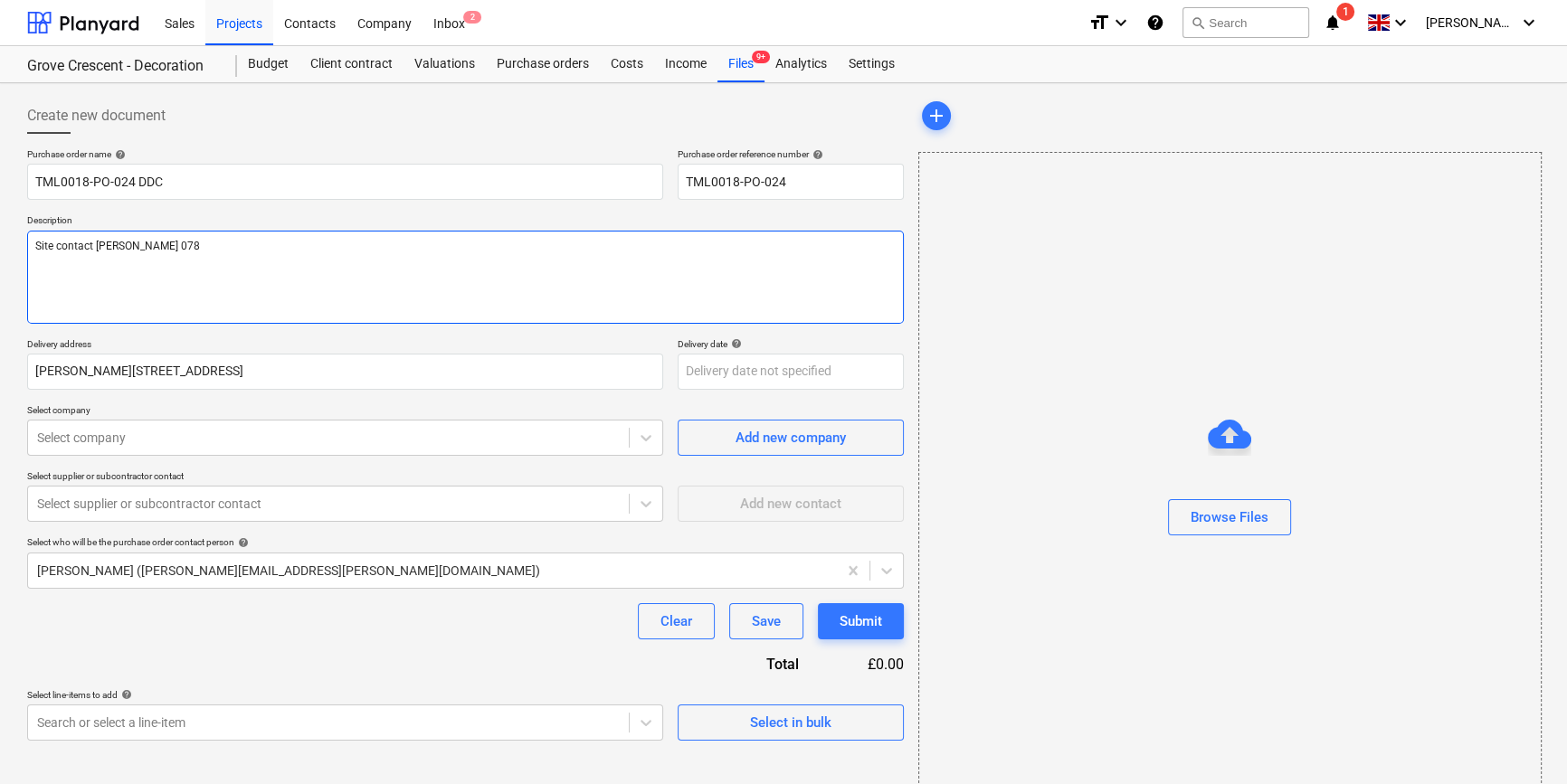
type textarea "x"
type textarea "Site contact Cornel 0785"
type textarea "x"
type textarea "Site contact Cornel 07853"
type textarea "x"
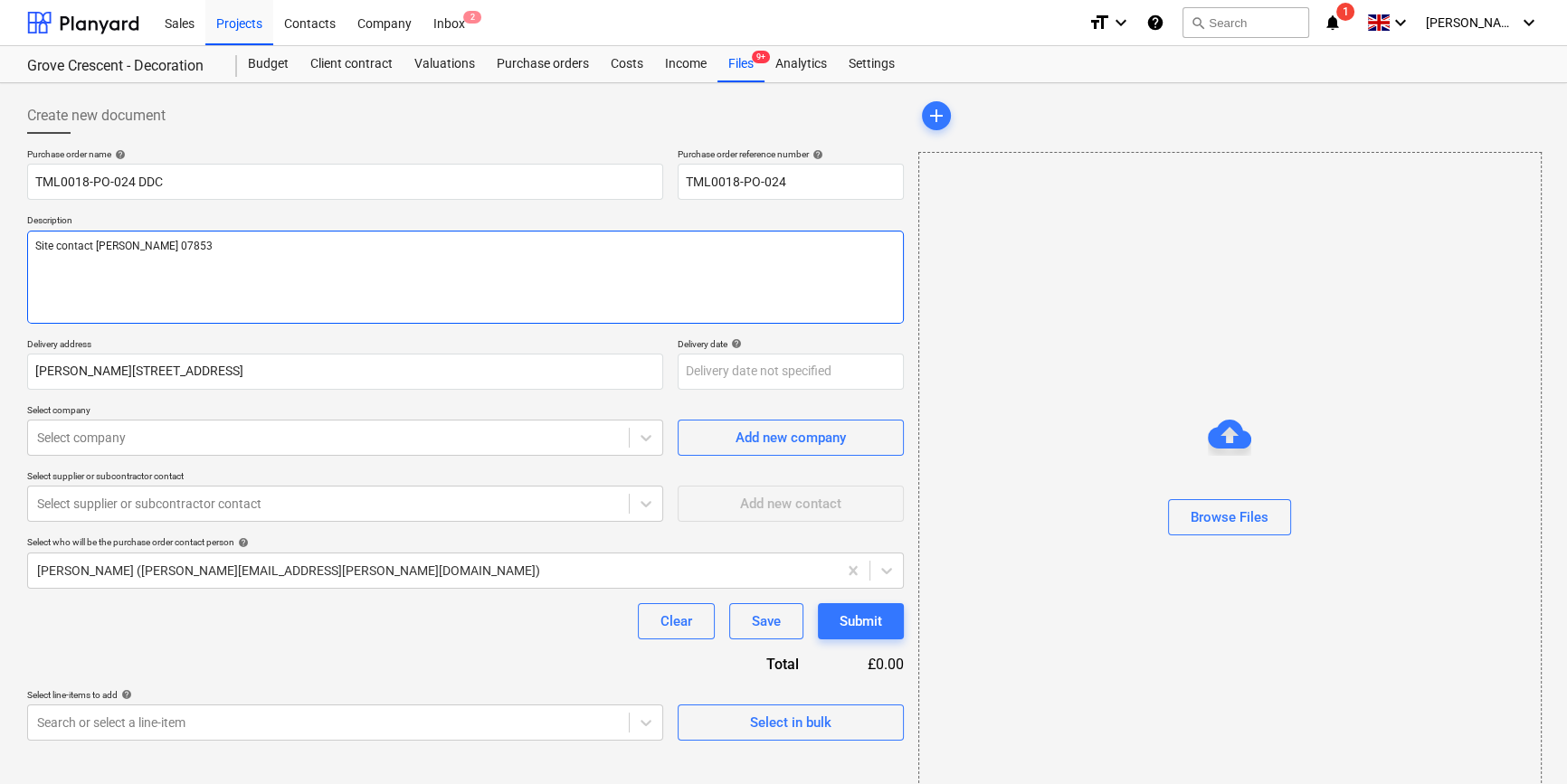
type textarea "Site contact Cornel 07853"
type textarea "x"
type textarea "Site contact Cornel 07853 3"
type textarea "x"
type textarea "Site contact Cornel 07853 35"
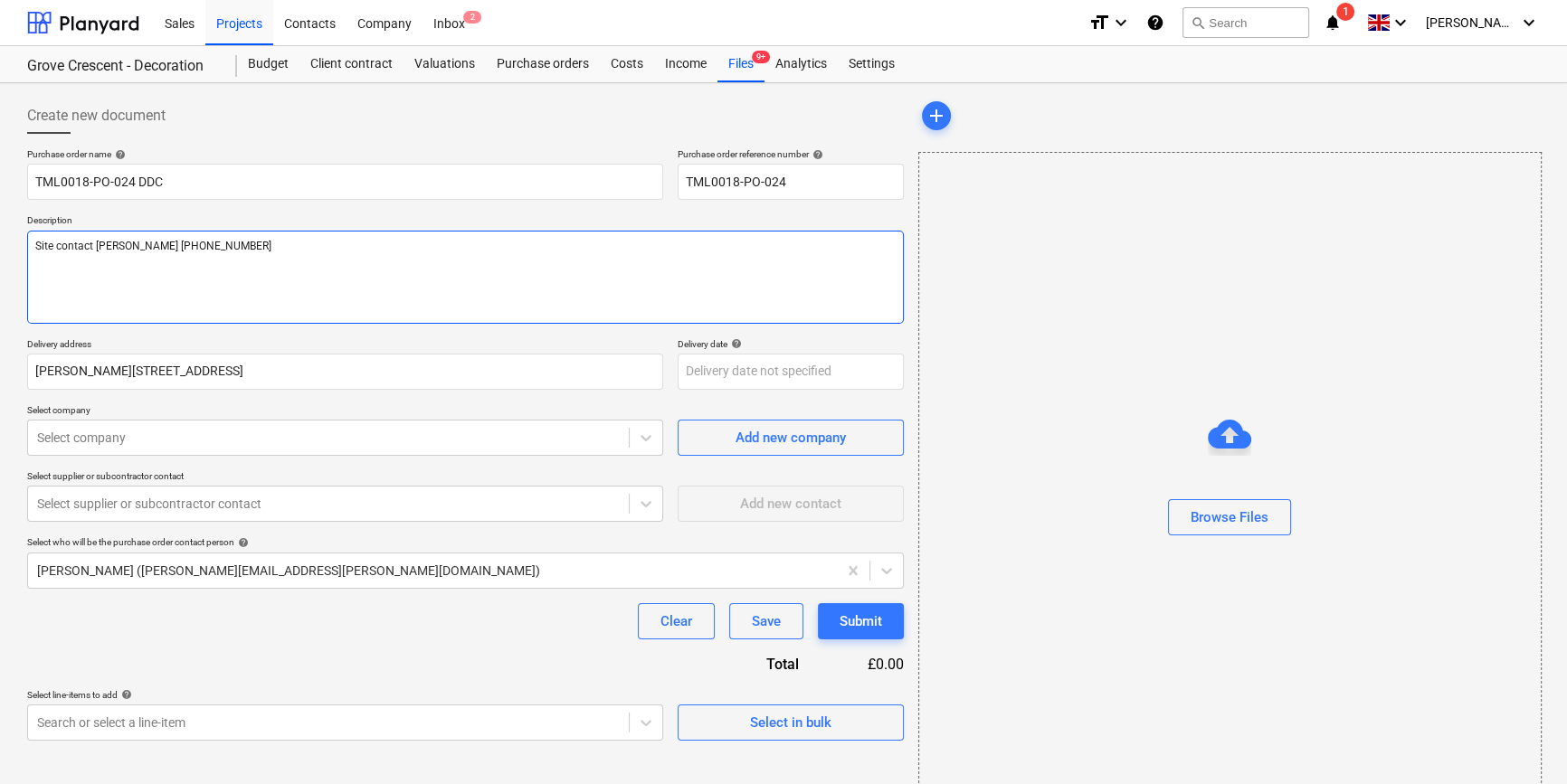
type textarea "x"
type textarea "Site contact Cornel 07853 351"
type textarea "x"
type textarea "Site contact Cornel 07853 3511"
type textarea "x"
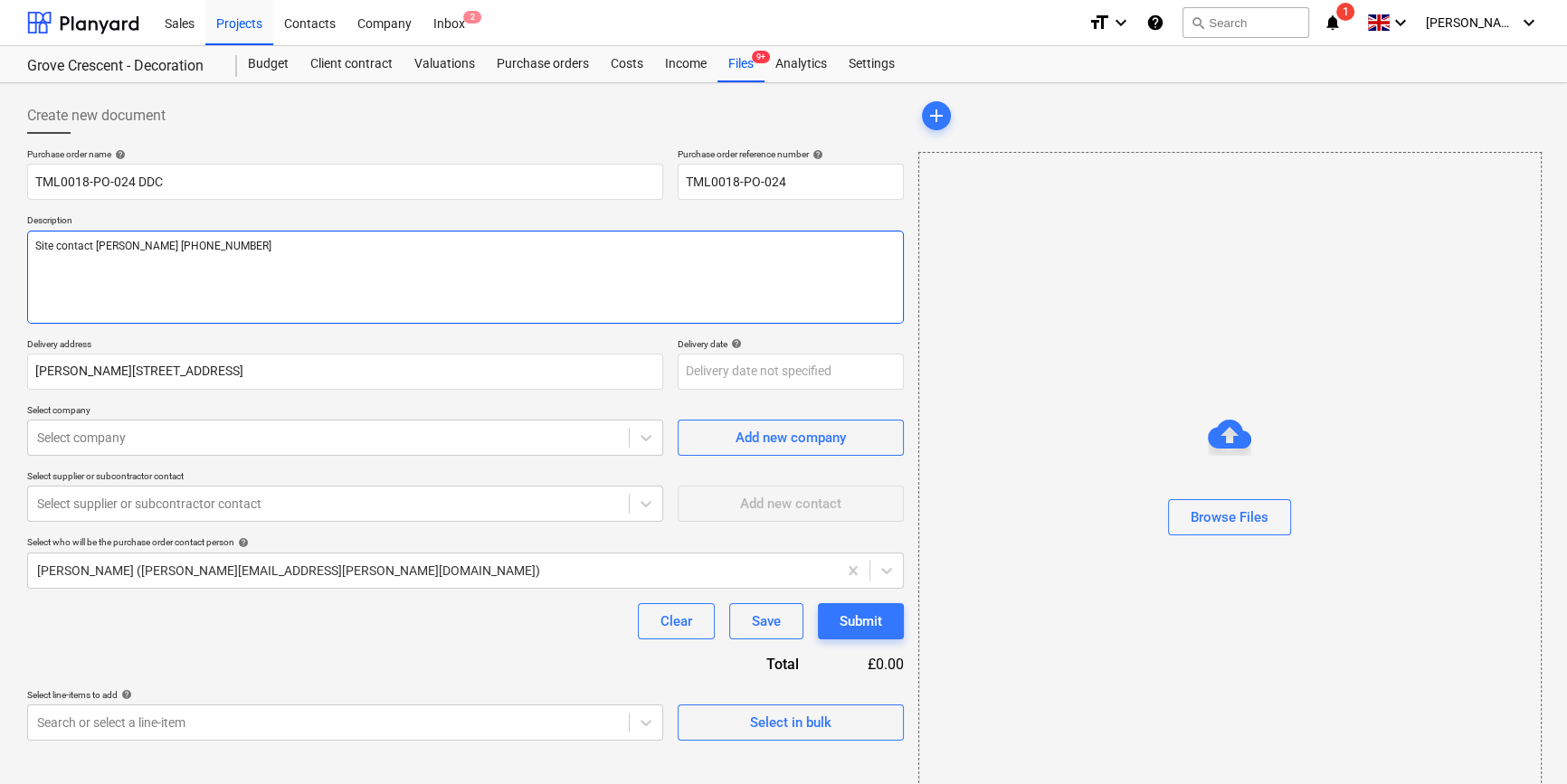
type textarea "Site contact Cornel 07853 35119"
type textarea "x"
type textarea "Site contact Cornel 07853 351191"
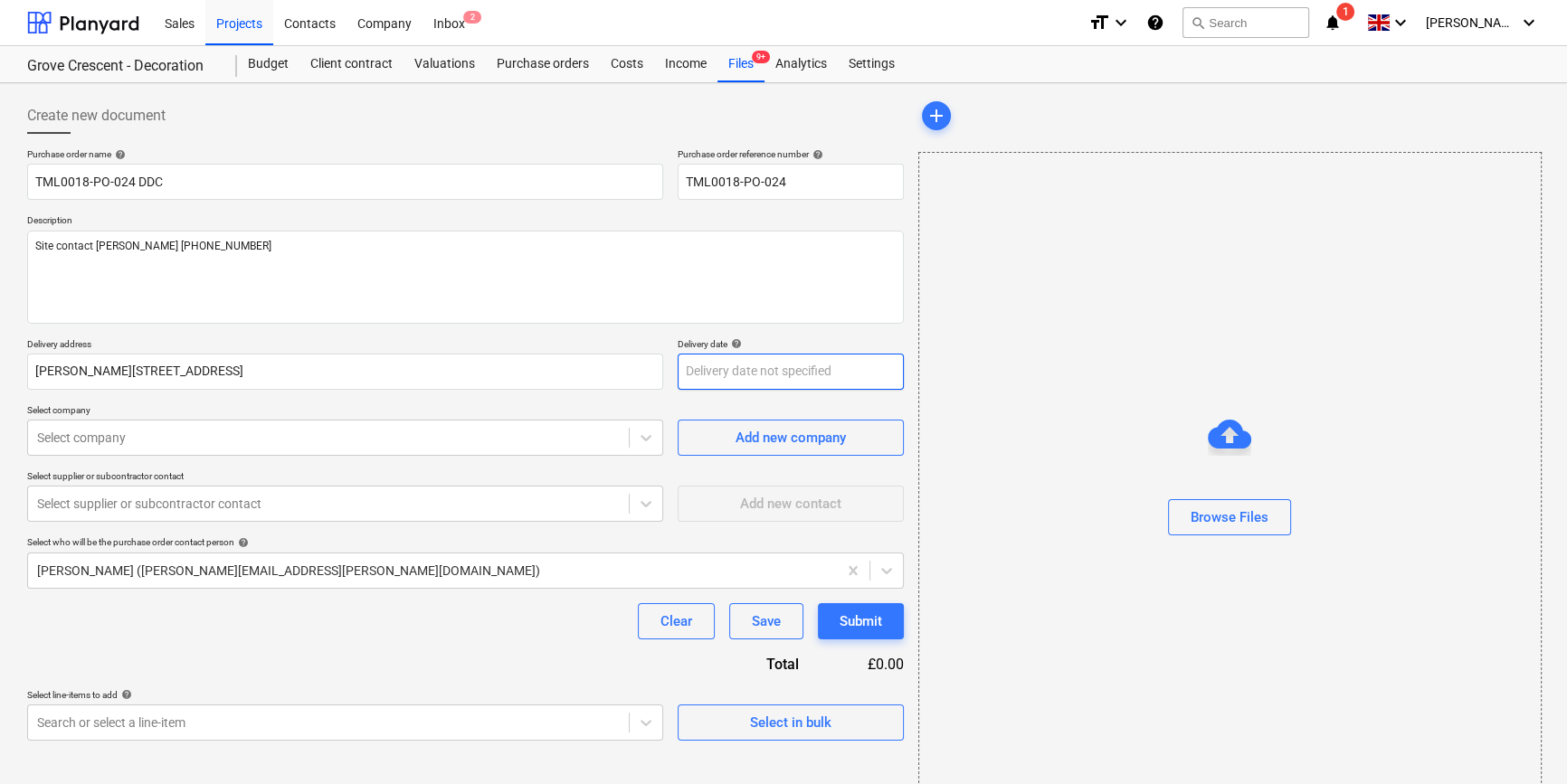
click at [736, 376] on body "Sales Projects Contacts Company Inbox 2 format_size keyboard_arrow_down help se…" at bounding box center [784, 392] width 1567 height 784
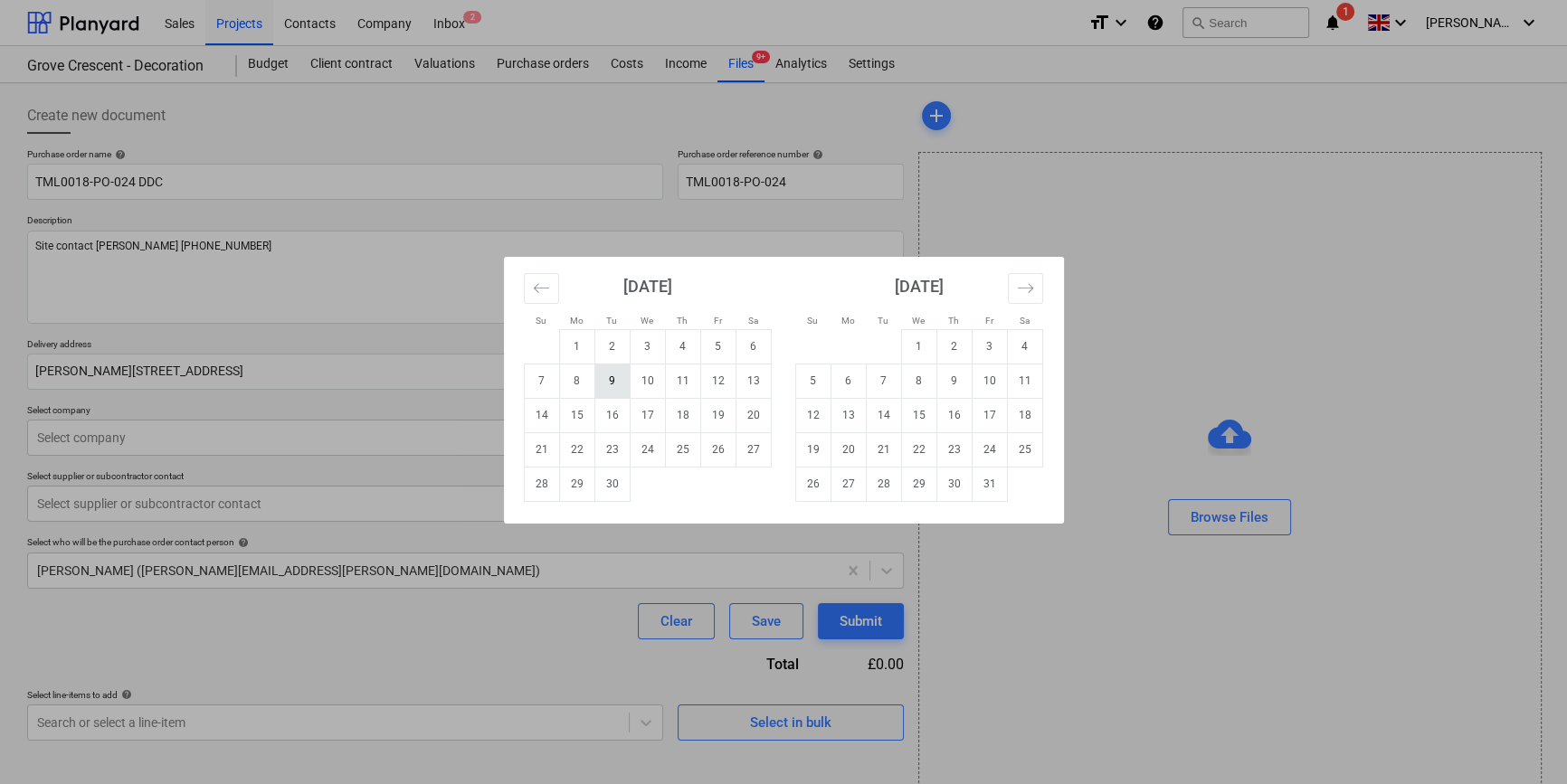
click at [608, 382] on td "9" at bounding box center [612, 380] width 35 height 34
type textarea "x"
type input "[DATE]"
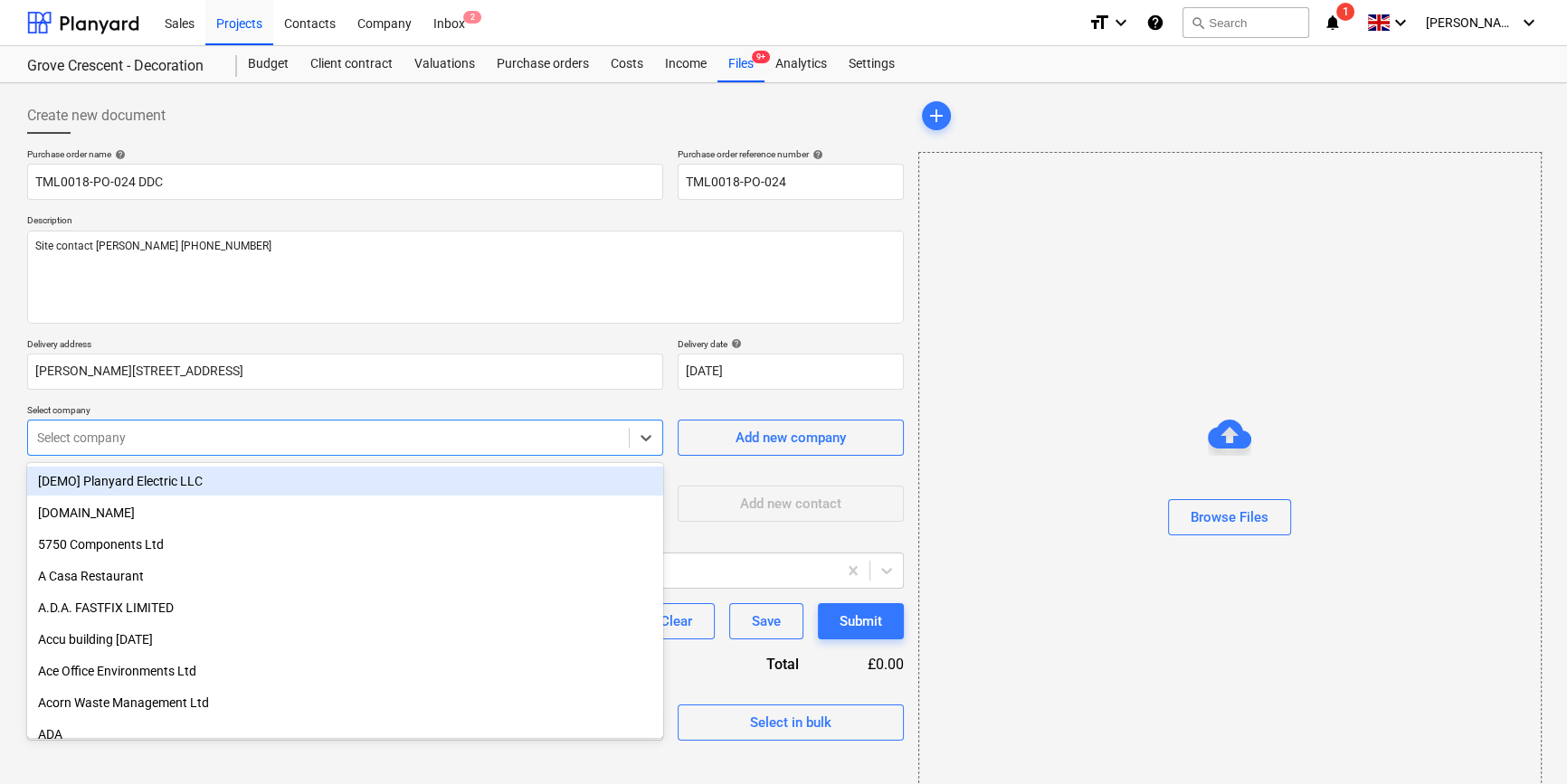
click at [83, 441] on div at bounding box center [329, 438] width 583 height 18
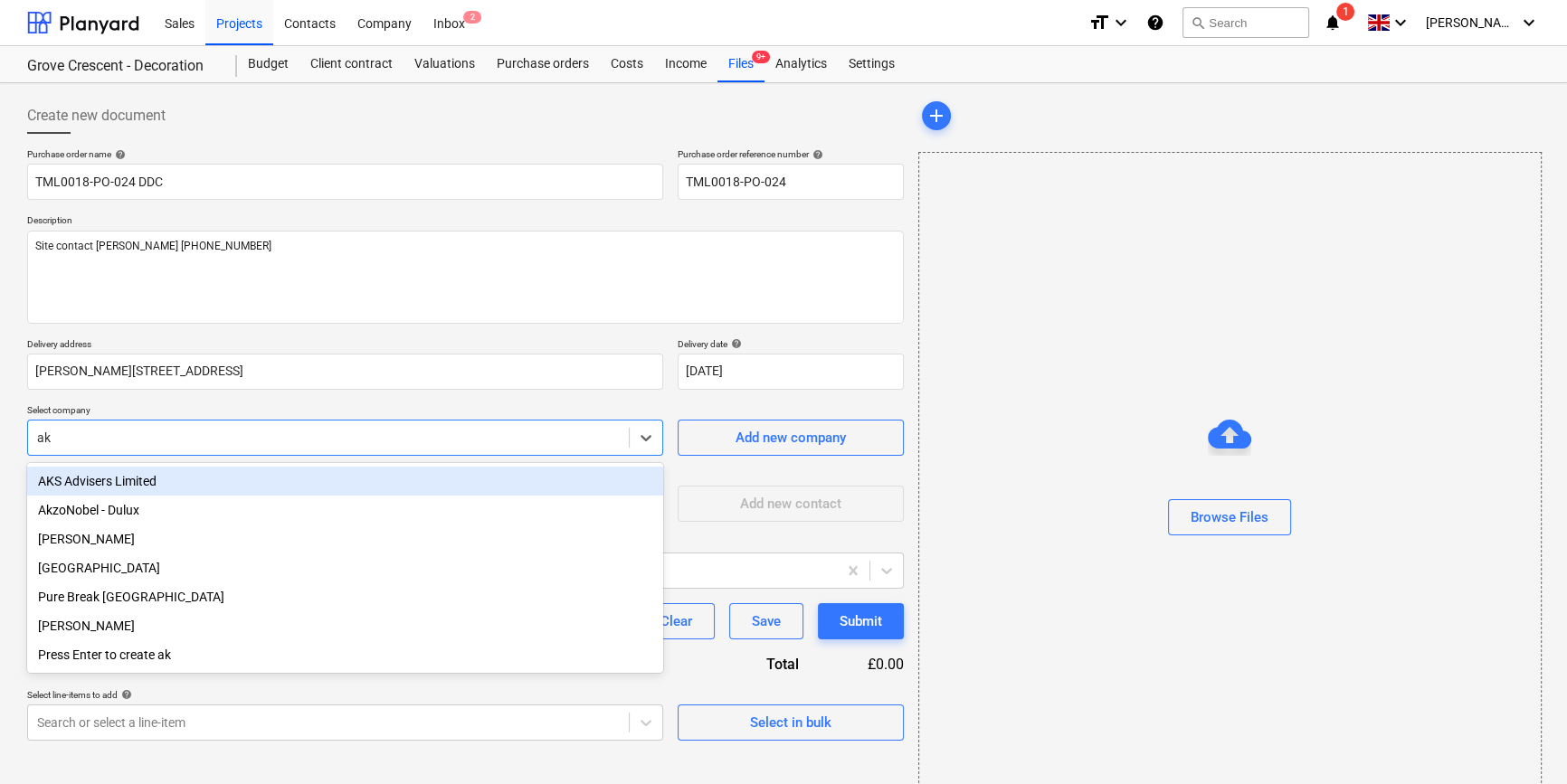
type input "akz"
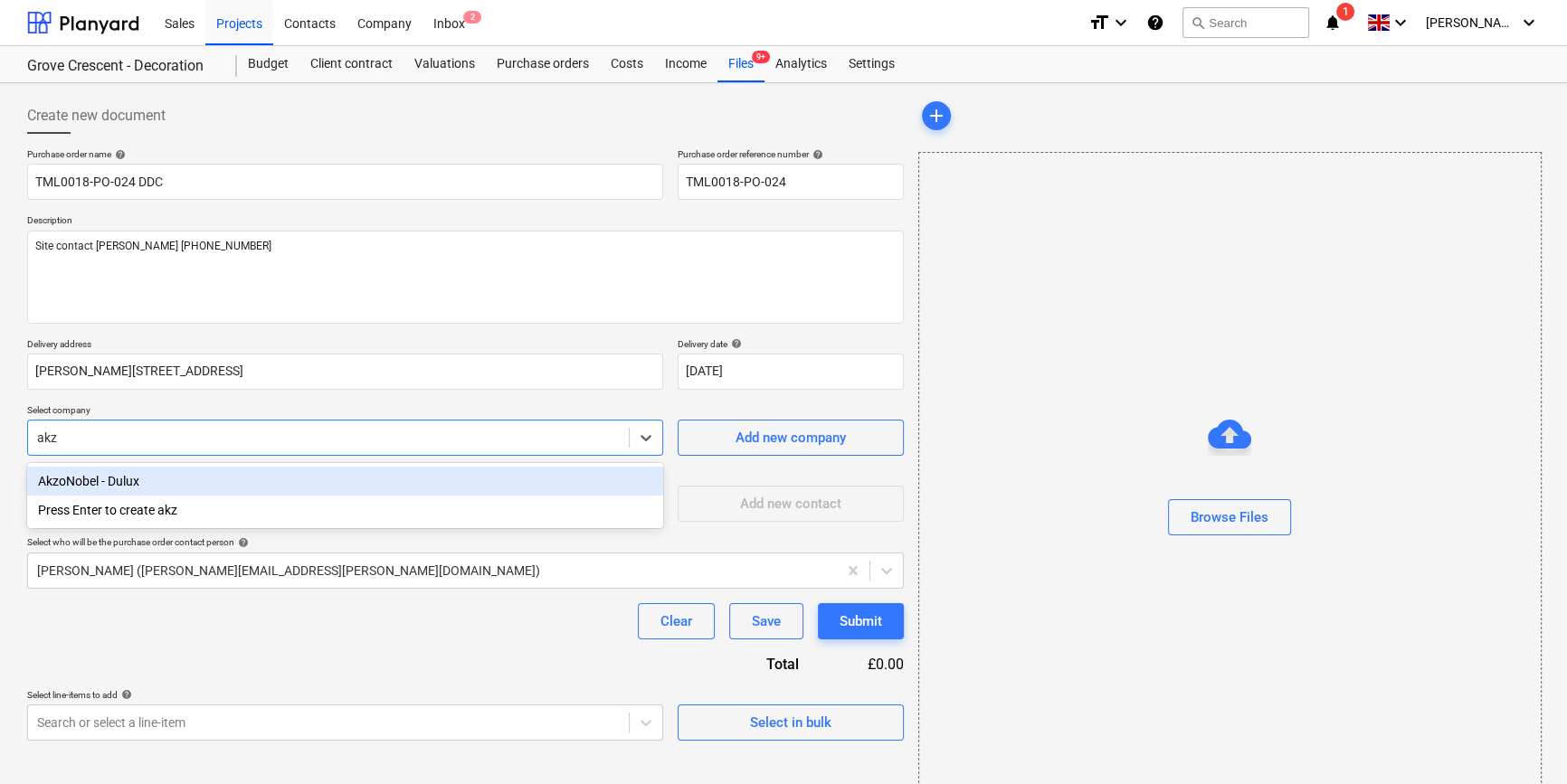
click at [116, 484] on div "AkzoNobel - Dulux" at bounding box center [345, 480] width 636 height 29
type textarea "x"
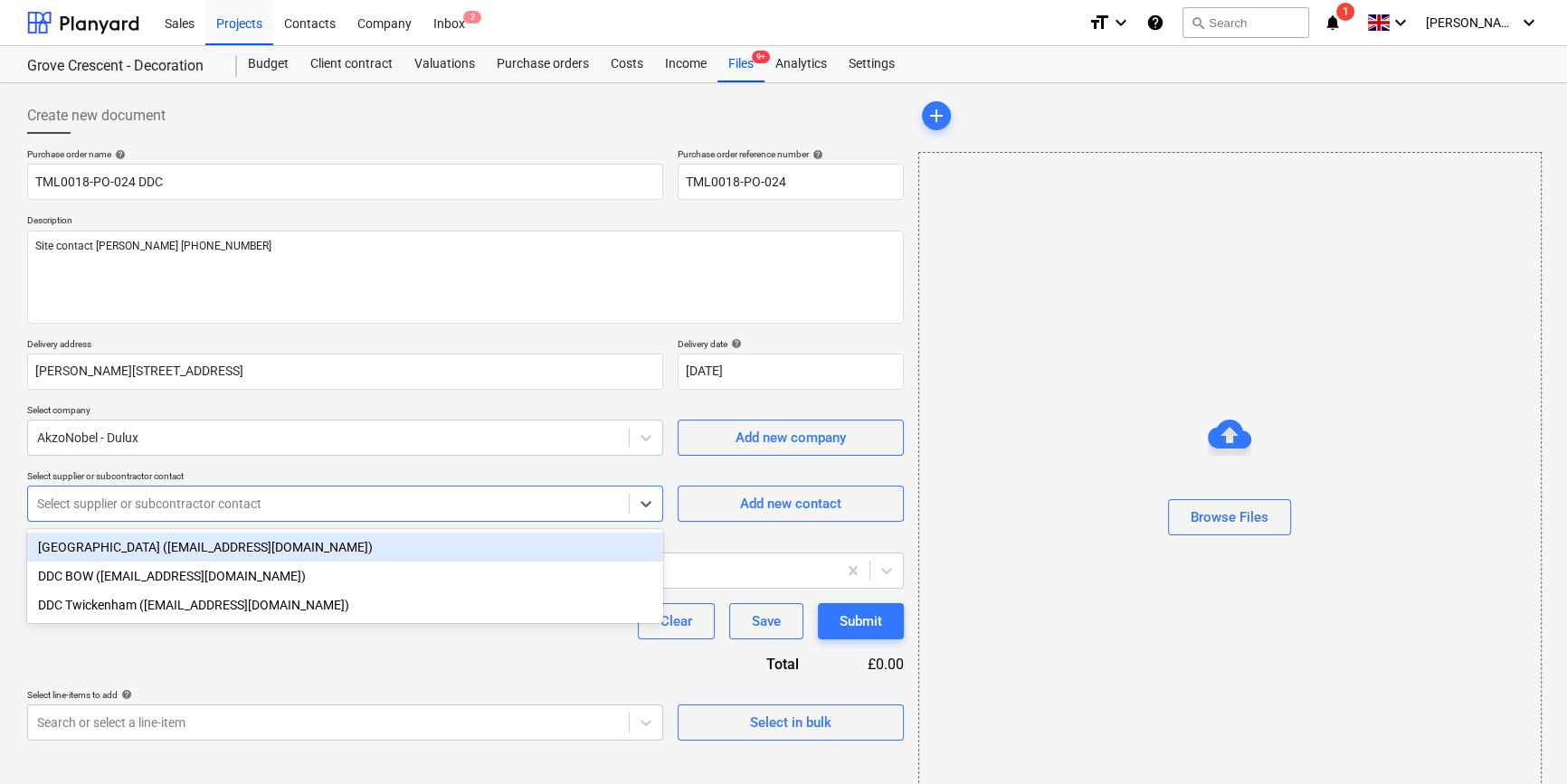
click at [115, 503] on div at bounding box center [329, 504] width 583 height 18
click at [120, 544] on div "DDC East London (ddc.eastlondon@akzonobel.com)" at bounding box center [345, 546] width 636 height 29
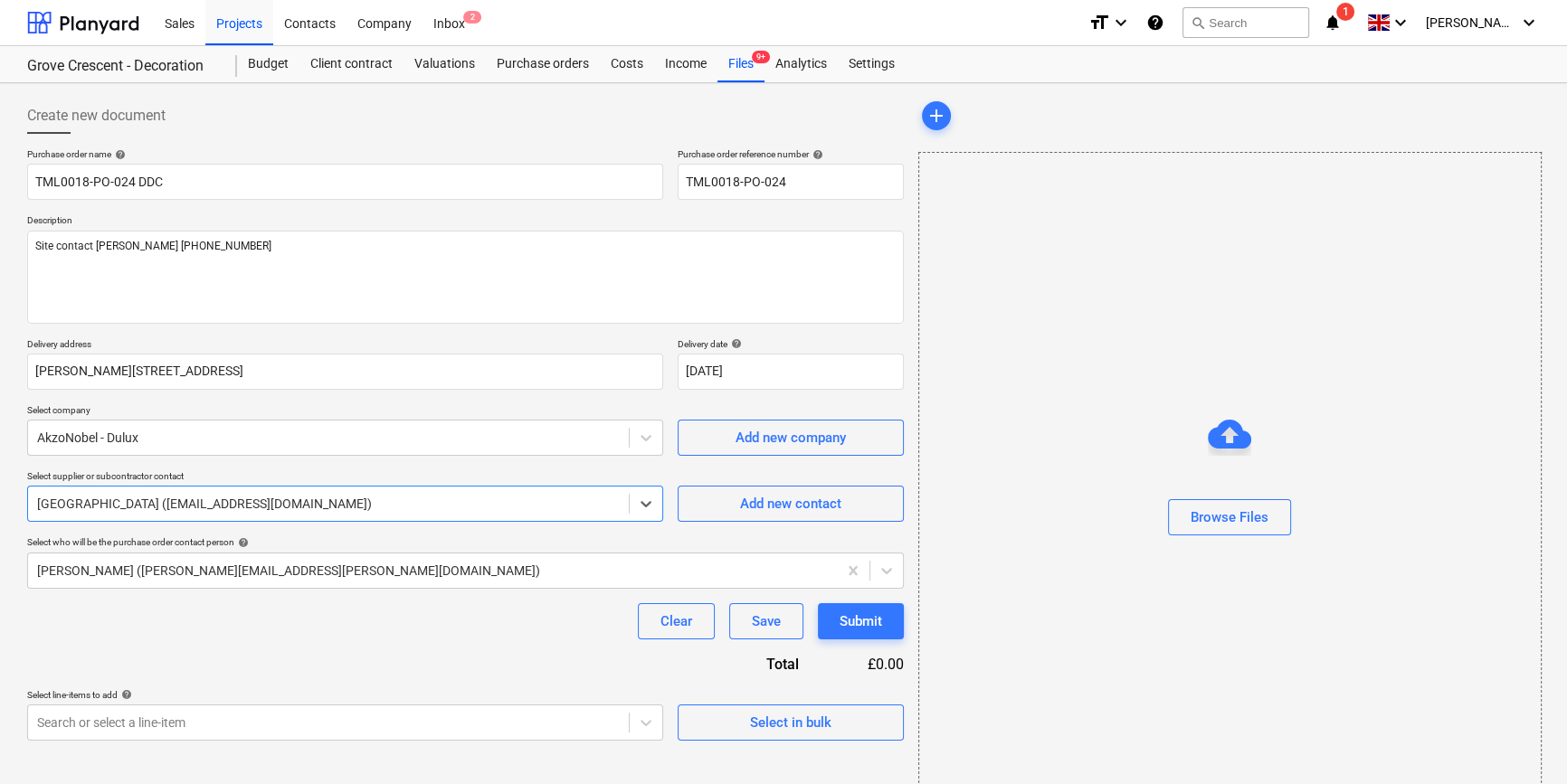
scroll to position [39, 0]
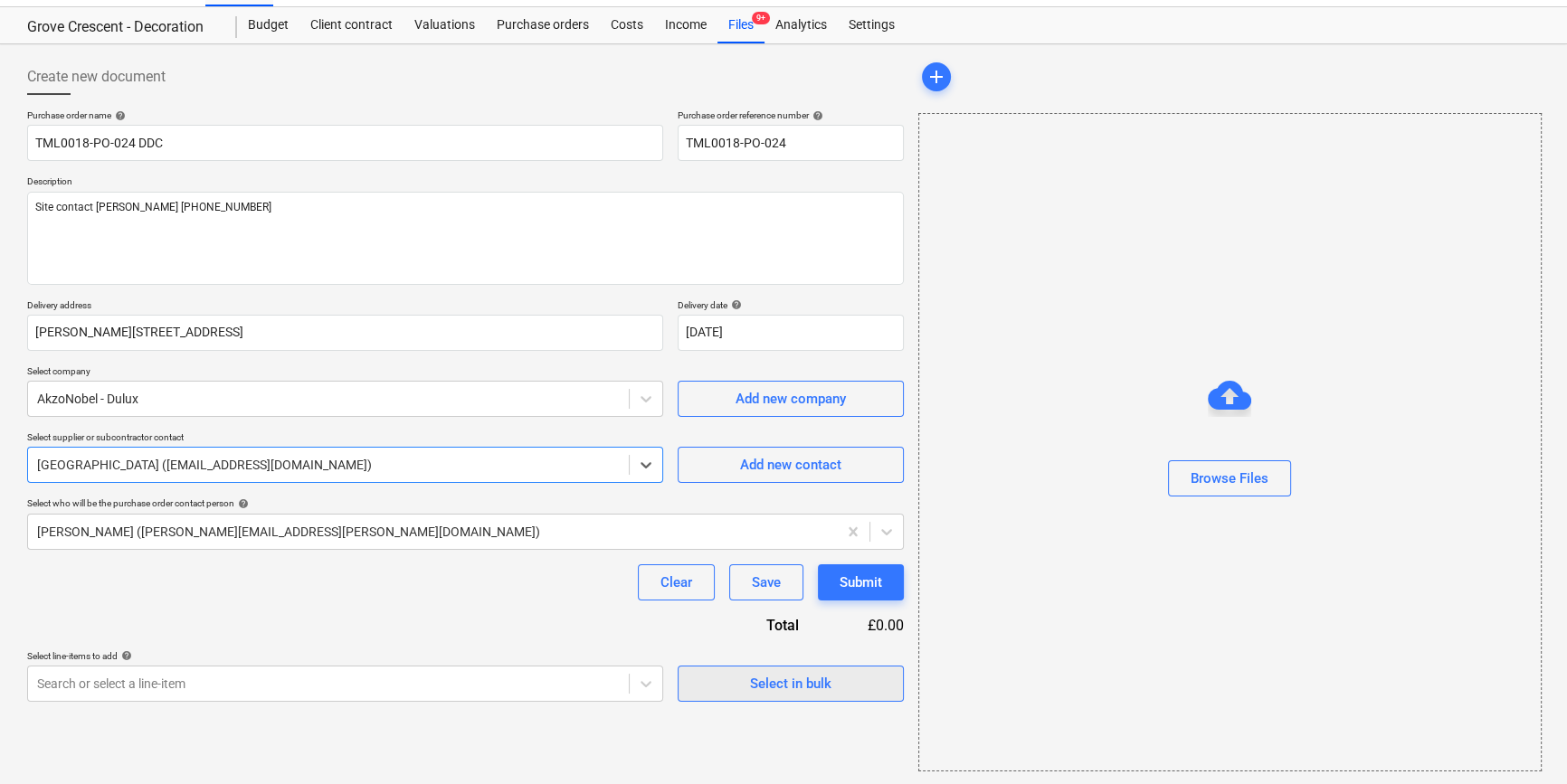
click at [776, 686] on div "Select in bulk" at bounding box center [790, 684] width 82 height 24
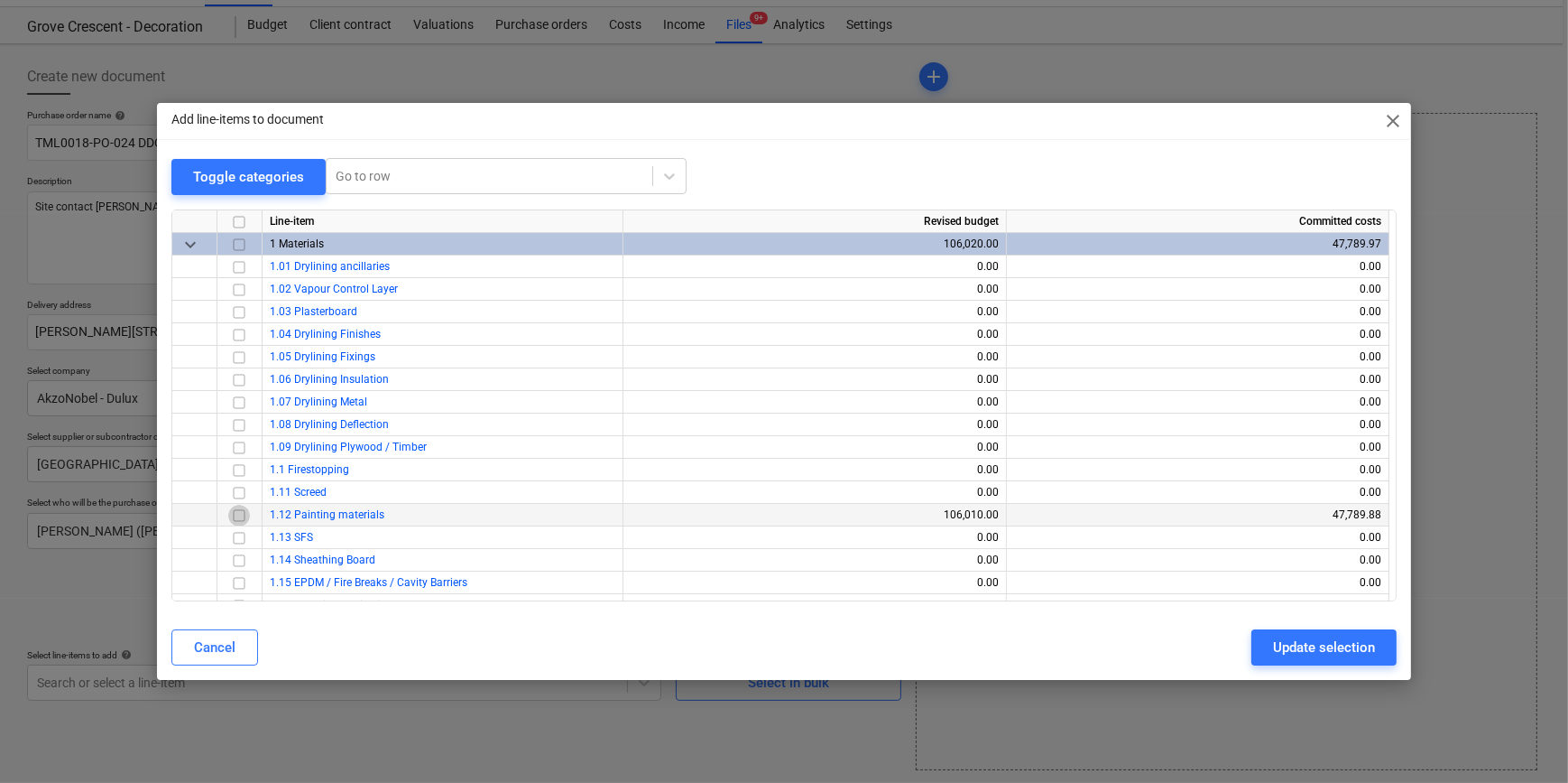
click at [235, 515] on input "checkbox" at bounding box center [239, 515] width 22 height 22
click at [1251, 648] on div "Update selection" at bounding box center [1325, 647] width 102 height 24
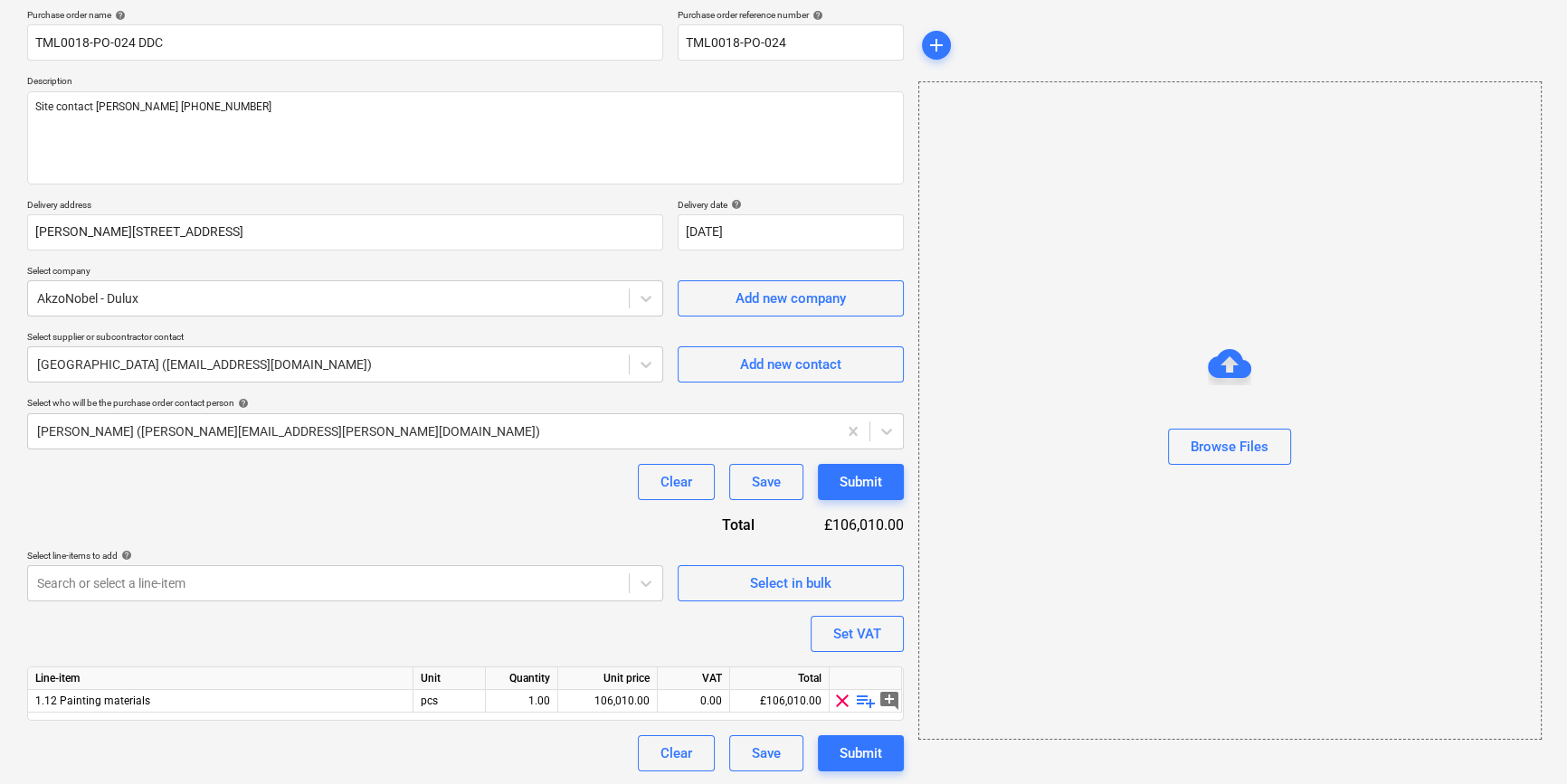
scroll to position [140, 0]
click at [862, 700] on span "playlist_add" at bounding box center [865, 699] width 22 height 22
type textarea "x"
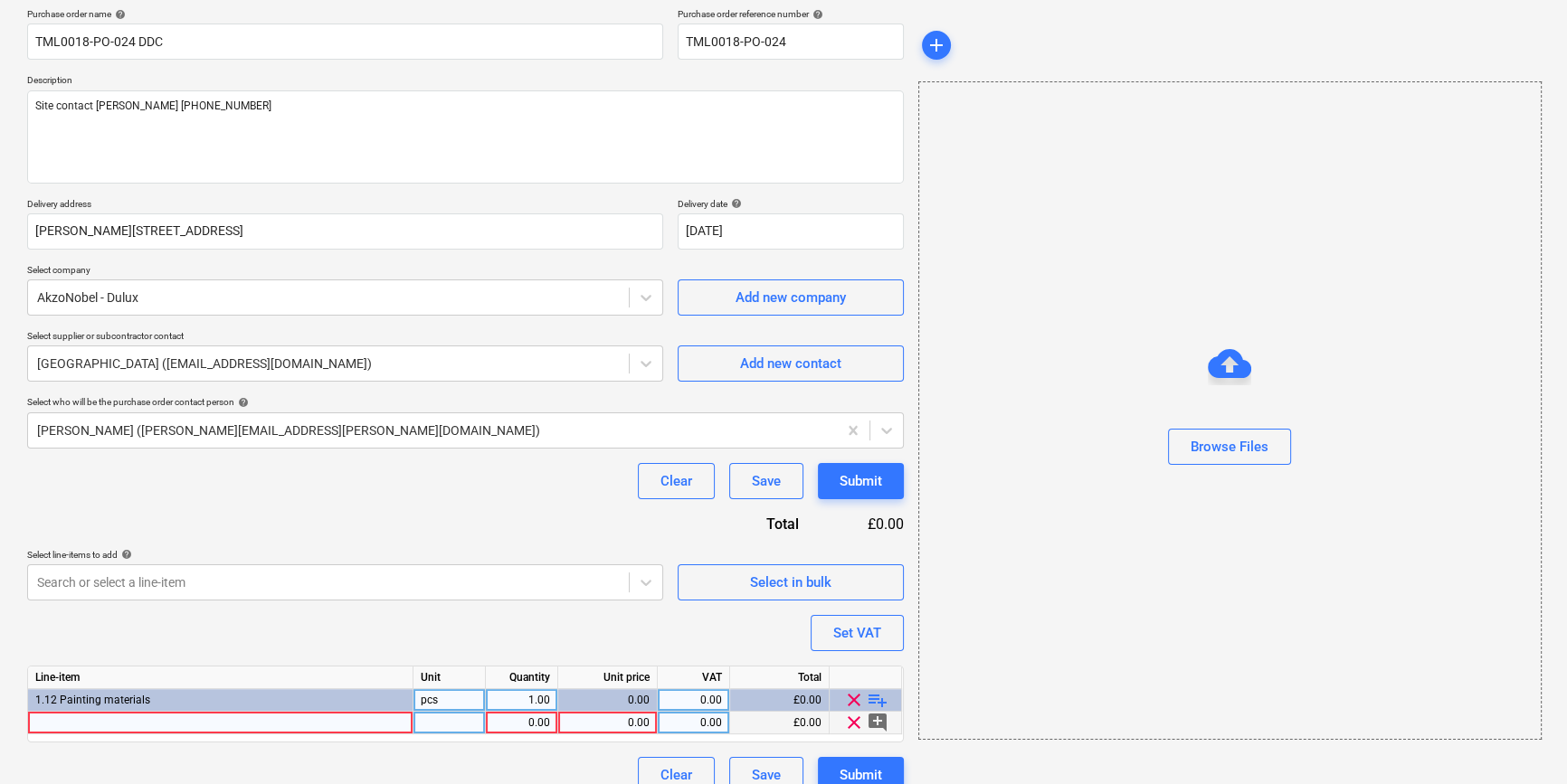
click at [66, 721] on div at bounding box center [219, 722] width 385 height 23
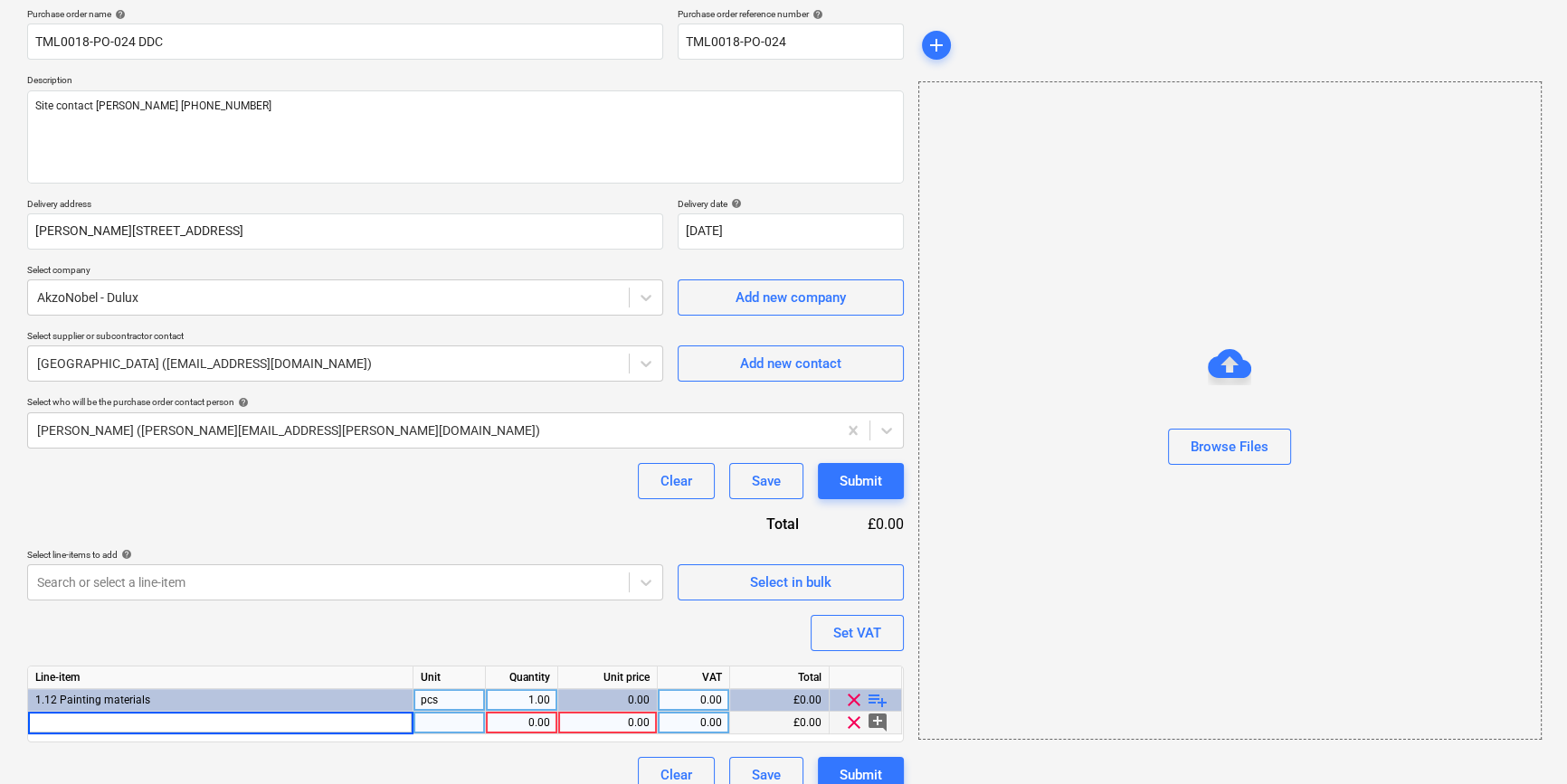
type input "Dulux Trade QD Satinwood White Waterbased 5L"
type textarea "x"
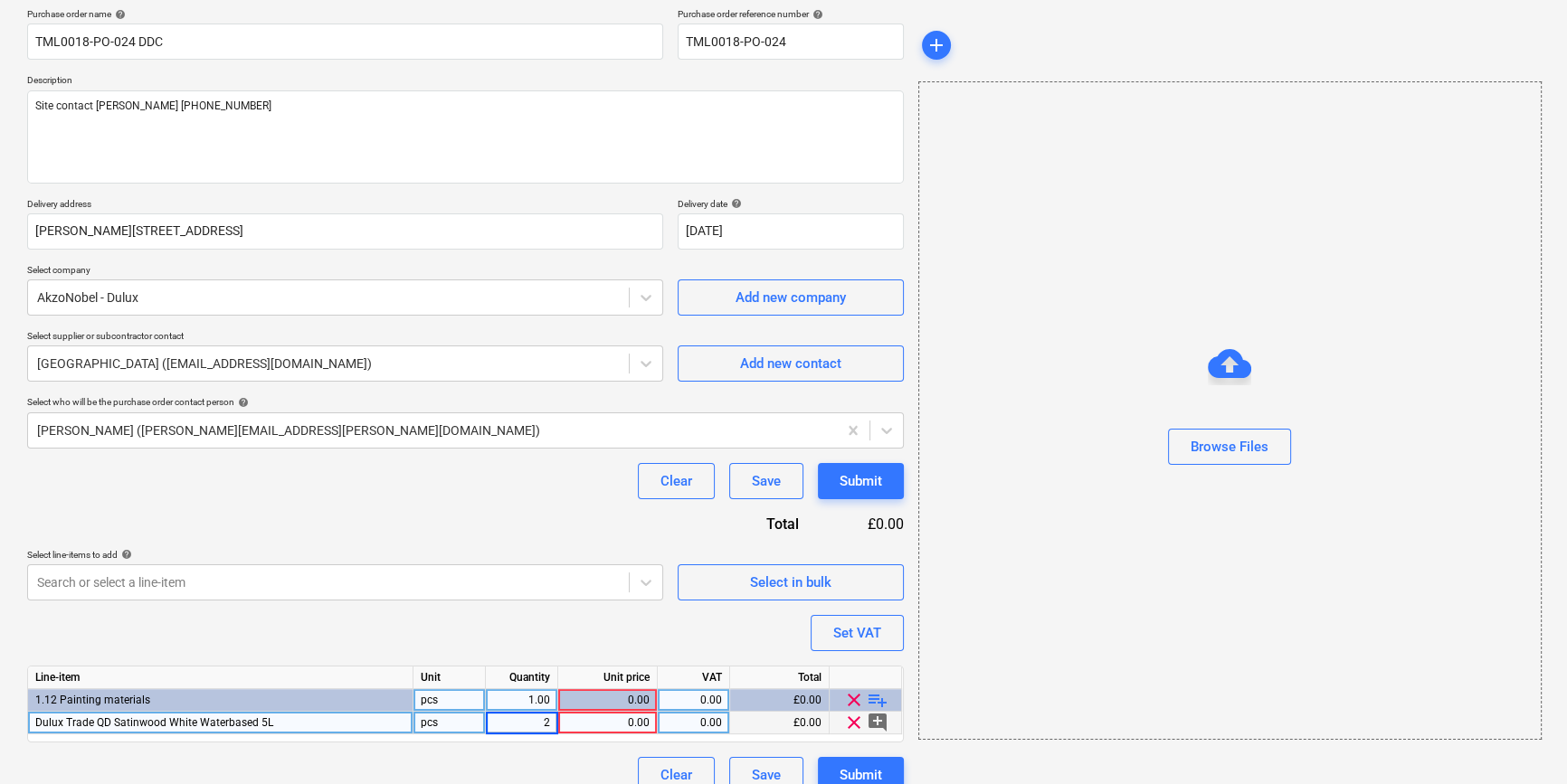
type input "20"
type textarea "x"
type input "52.55"
type textarea "x"
type input "20"
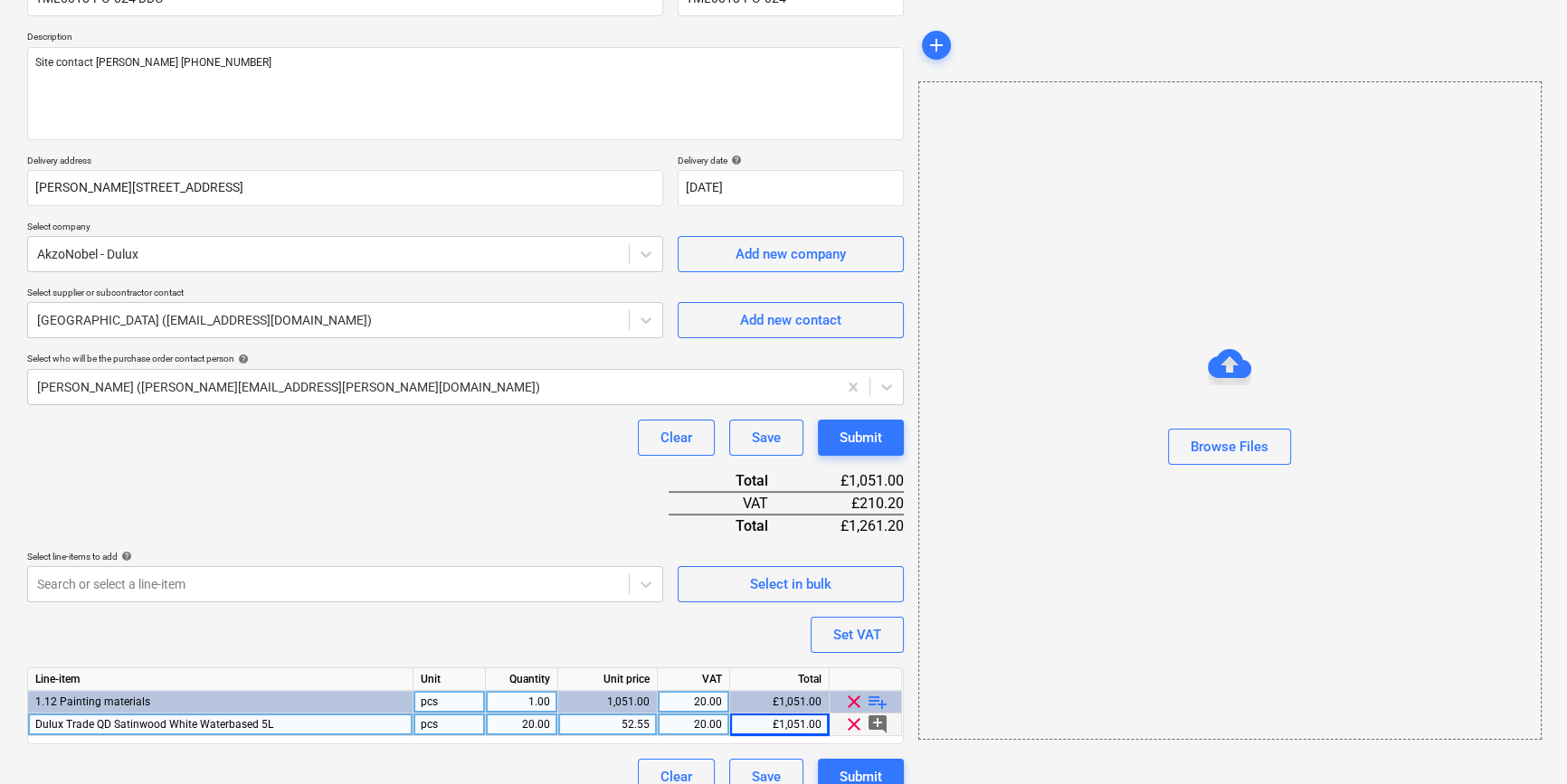
scroll to position [208, 0]
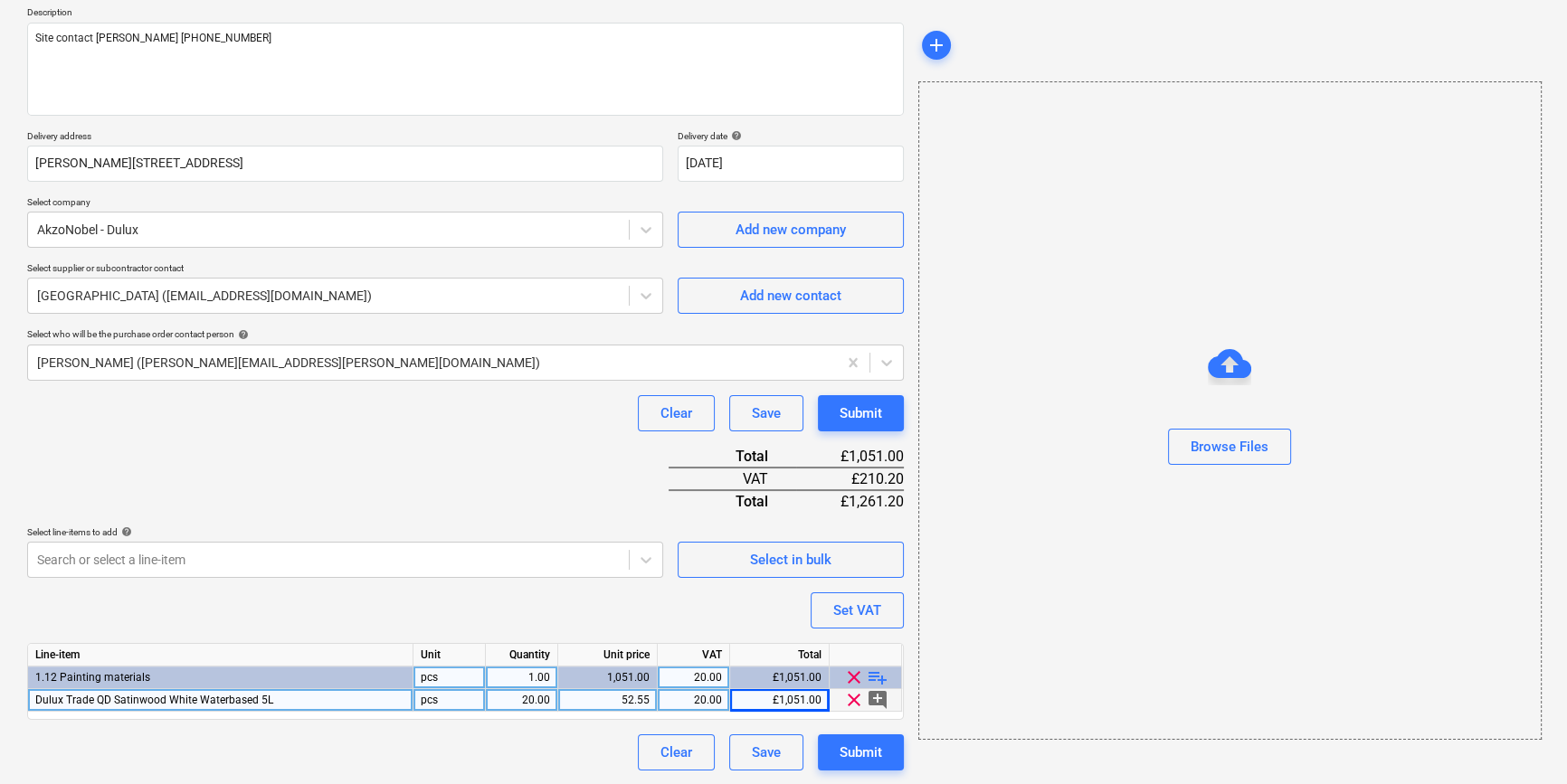
click at [876, 675] on span "playlist_add" at bounding box center [877, 677] width 22 height 22
type textarea "x"
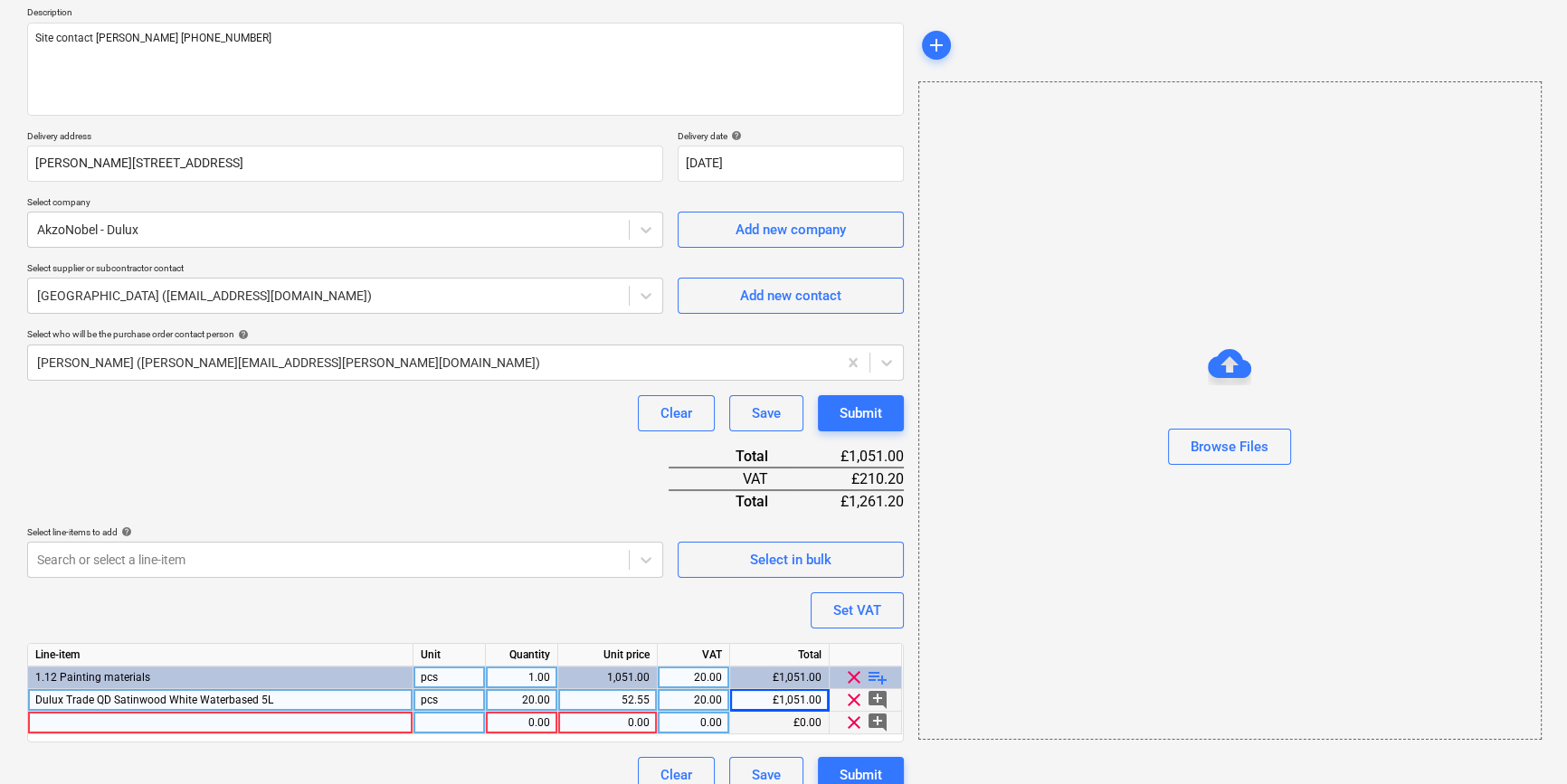
click at [96, 726] on div at bounding box center [219, 722] width 385 height 23
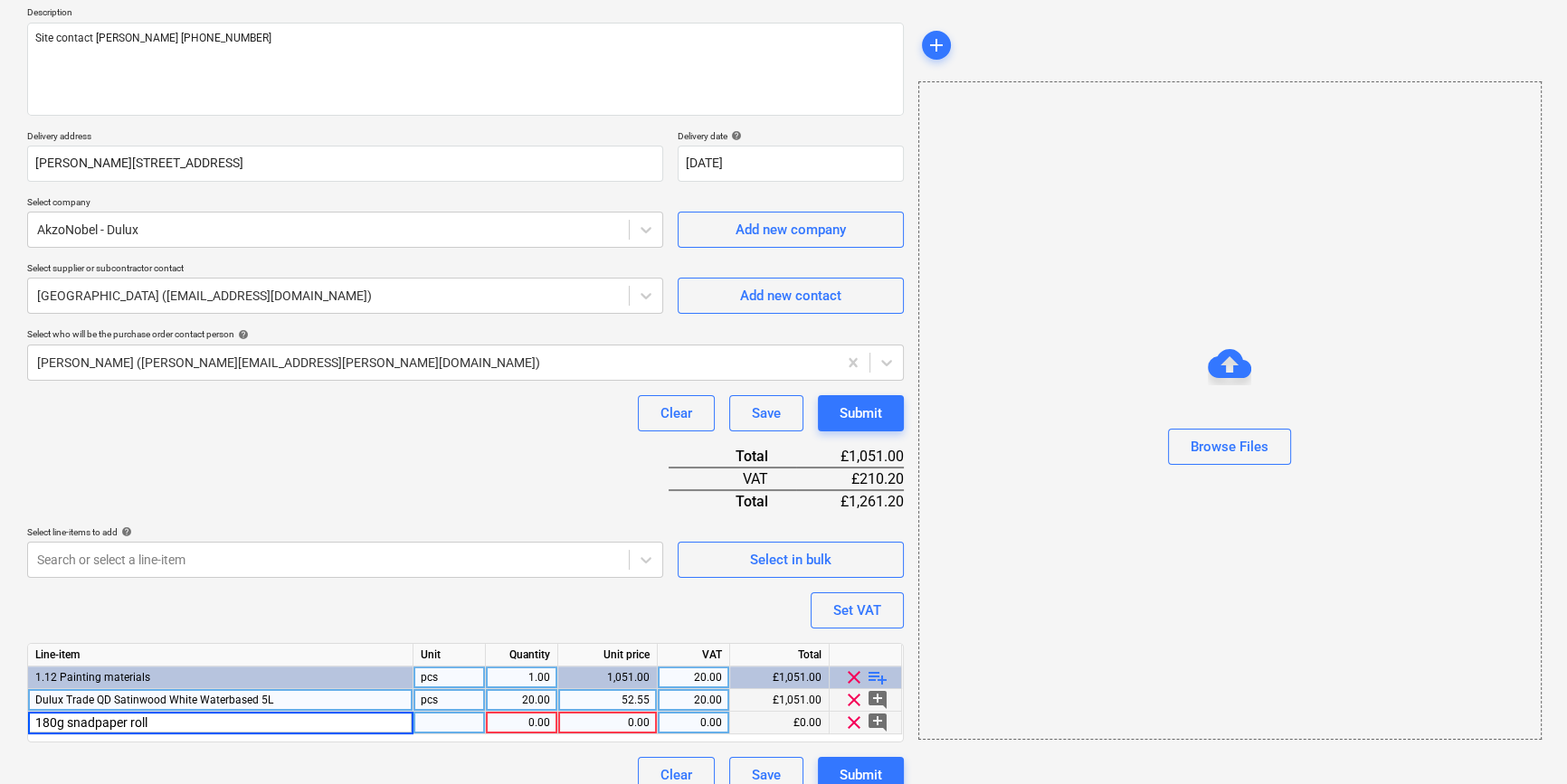
click at [78, 719] on input "180g snadpaper roll" at bounding box center [219, 722] width 385 height 22
type input "180g sandpaper roll"
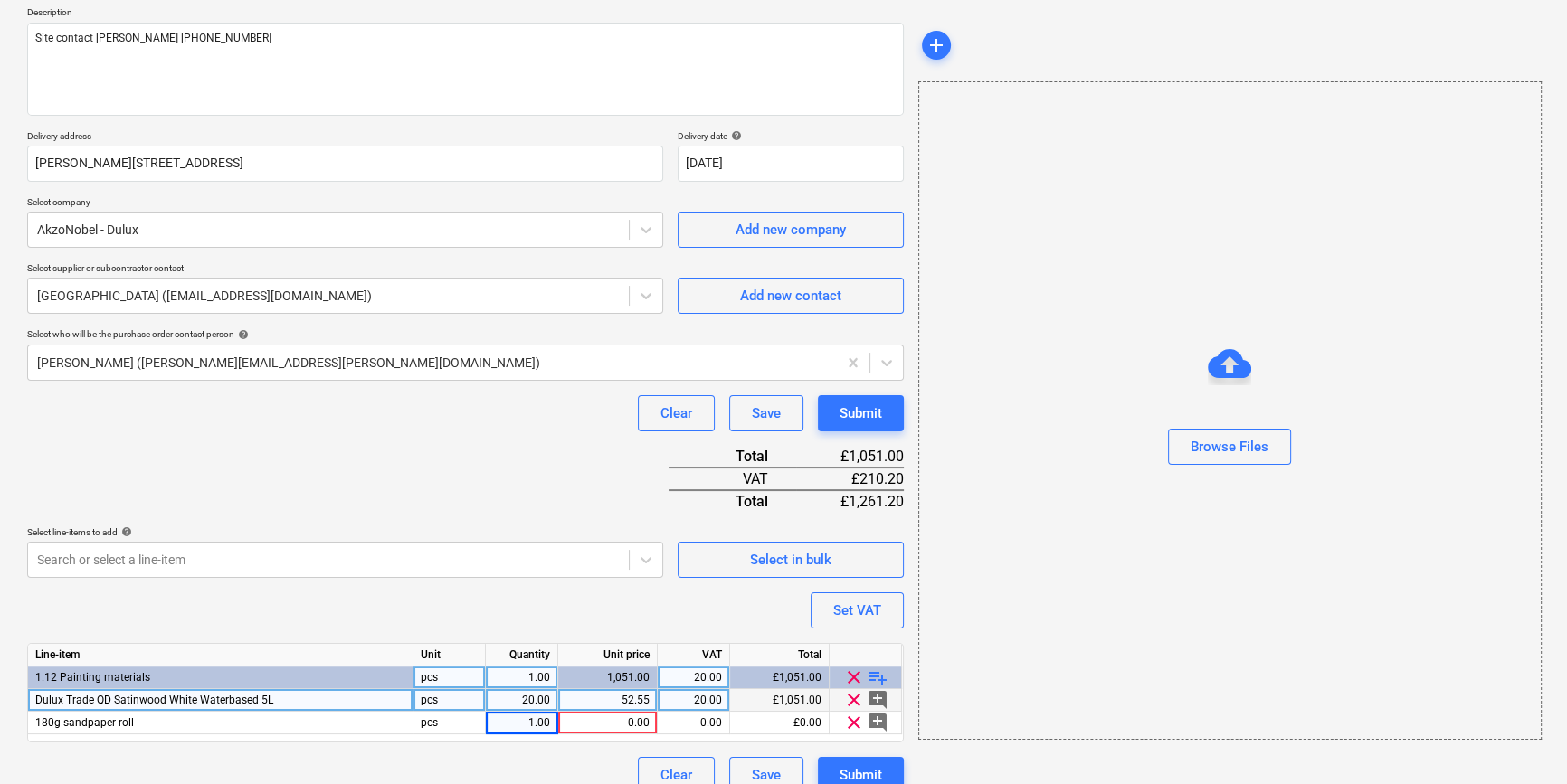
type textarea "x"
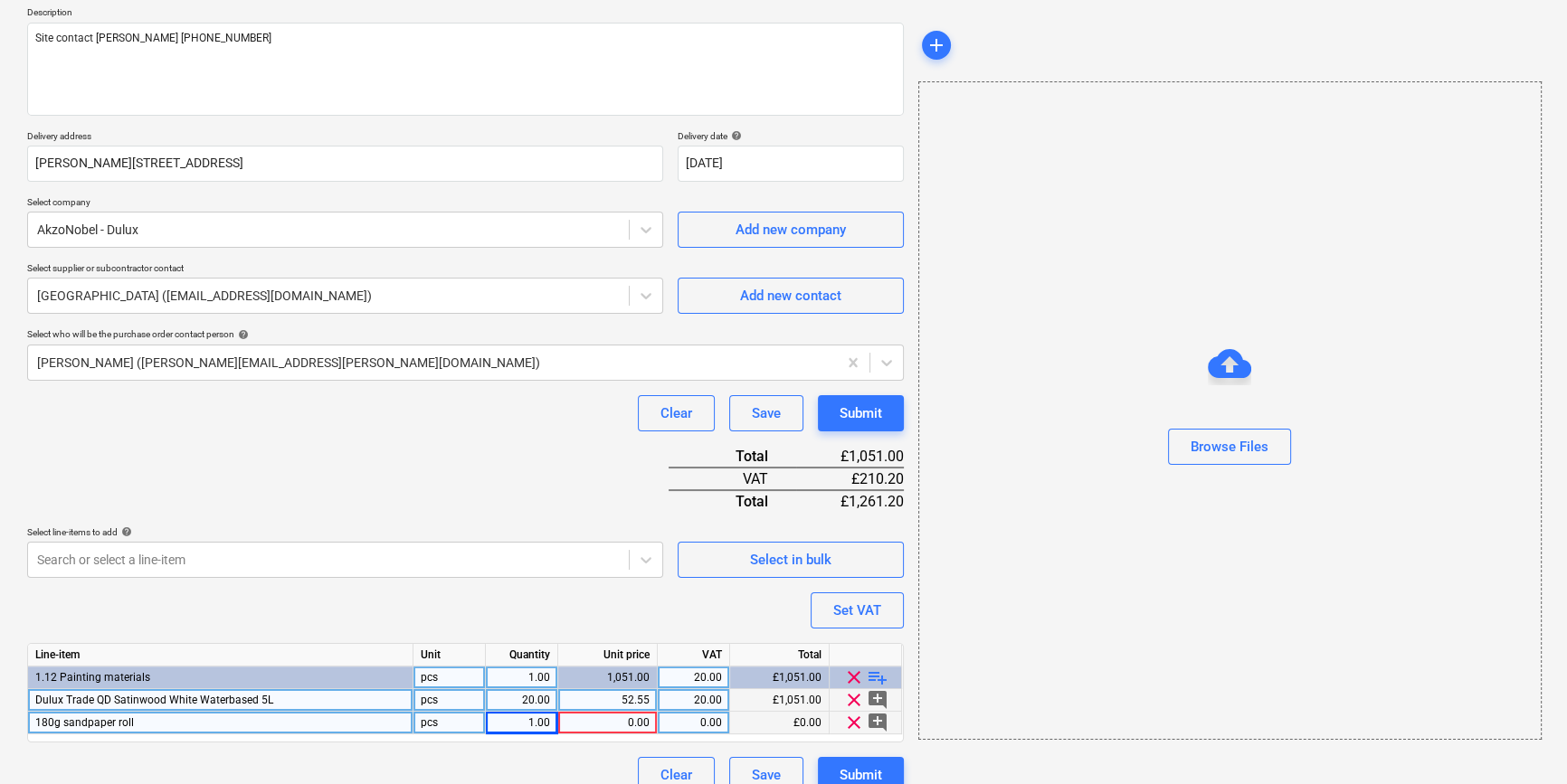
click at [609, 726] on div "0.00" at bounding box center [606, 722] width 84 height 23
type input "7.91"
type textarea "x"
type input "20"
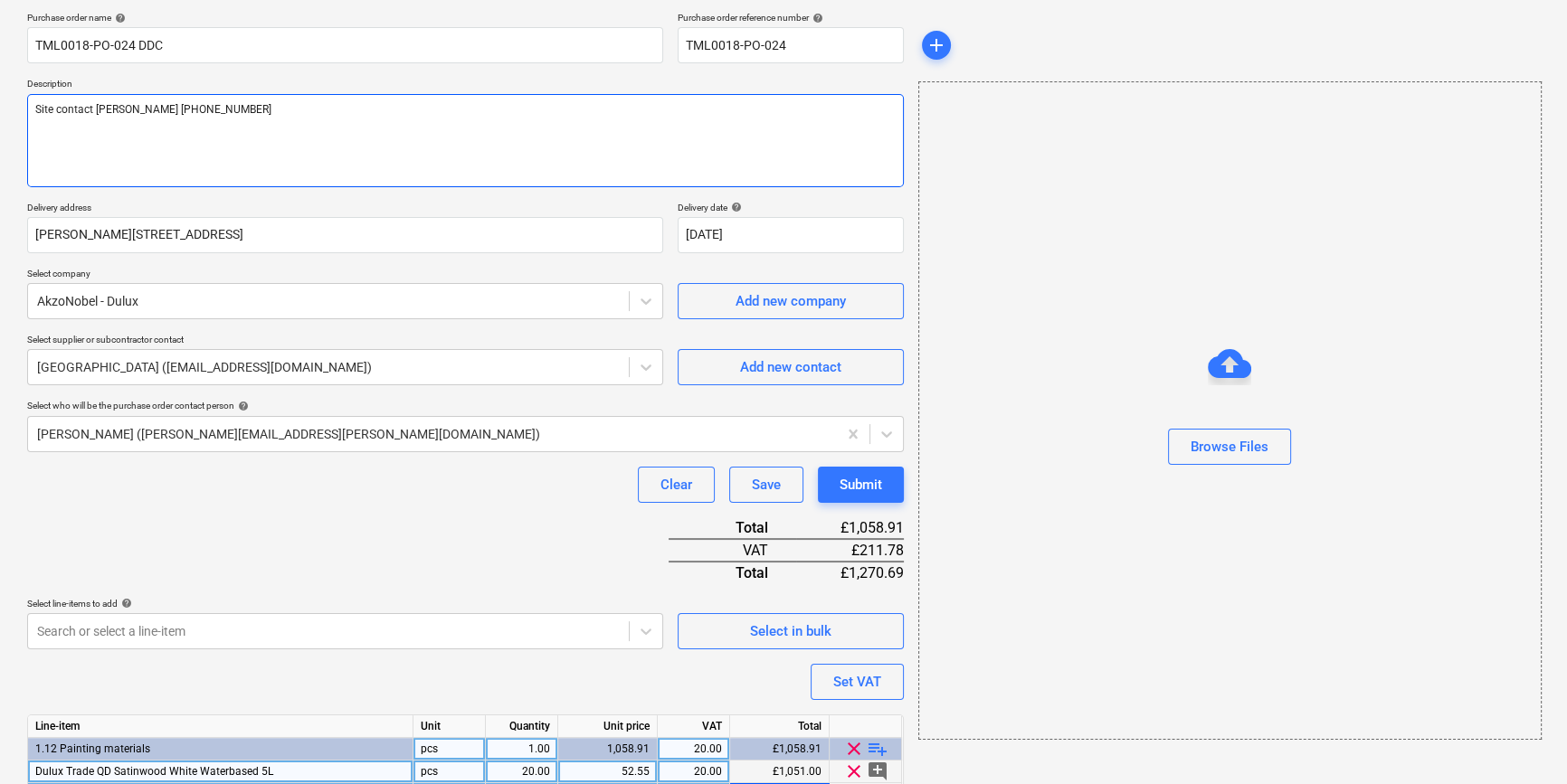
scroll to position [0, 0]
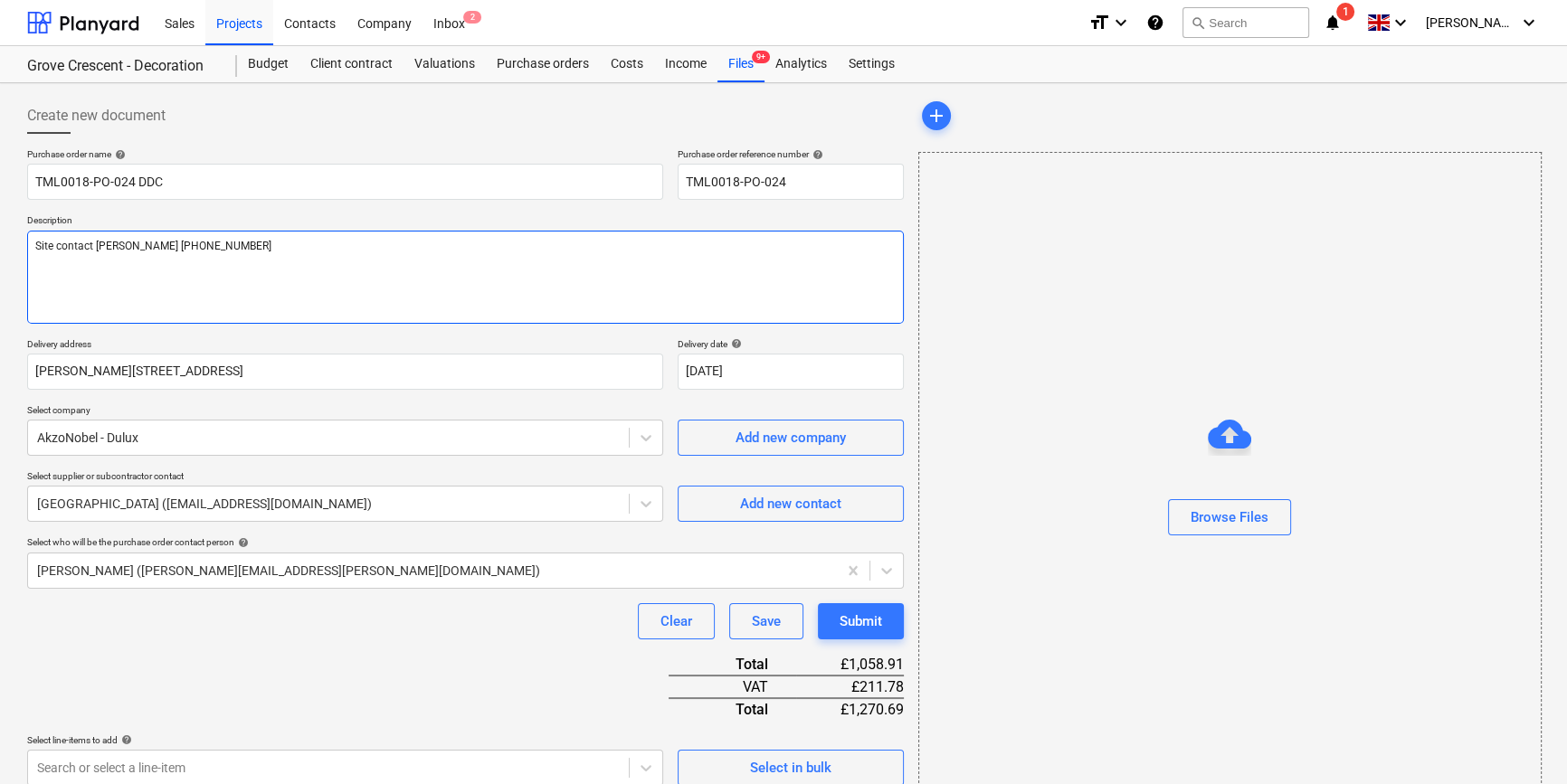
click at [41, 271] on textarea "Site contact Cornel 07853 351191" at bounding box center [466, 276] width 876 height 93
click at [216, 244] on textarea "Site contact Cornel 07853 351191" at bounding box center [466, 276] width 876 height 93
type textarea "x"
type textarea "Site contact Cornel 07853 351191"
type textarea "x"
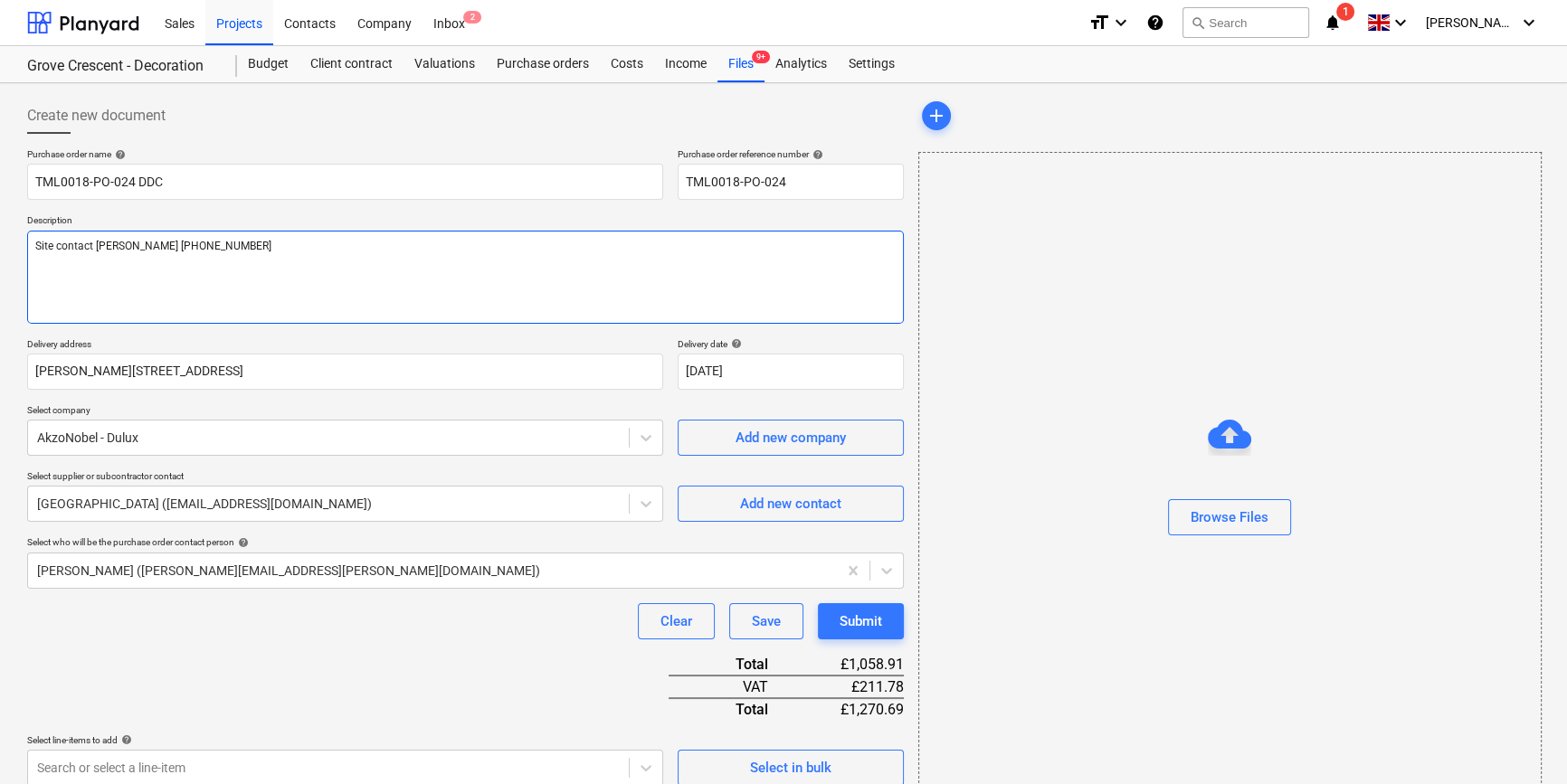
type textarea "Site contact Cornel 07853 351191"
type textarea "x"
type textarea "Site contact Cornel 07853 351191 P"
type textarea "x"
type textarea "Site contact Cornel 07853 351191 Pr"
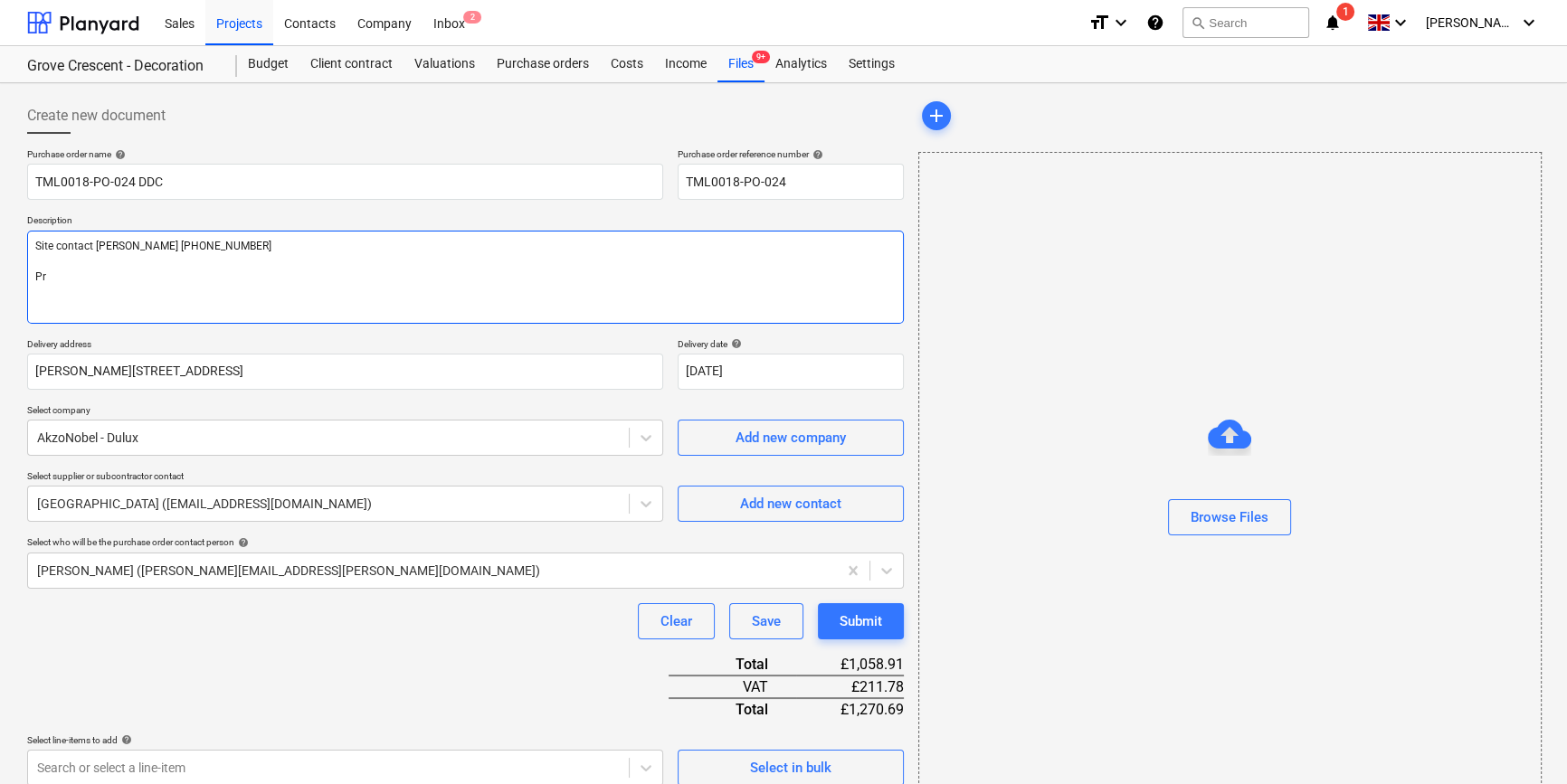
type textarea "x"
type textarea "Site contact Cornel 07853 351191 Pri"
type textarea "x"
type textarea "Site contact Cornel 07853 351191 Pric"
type textarea "x"
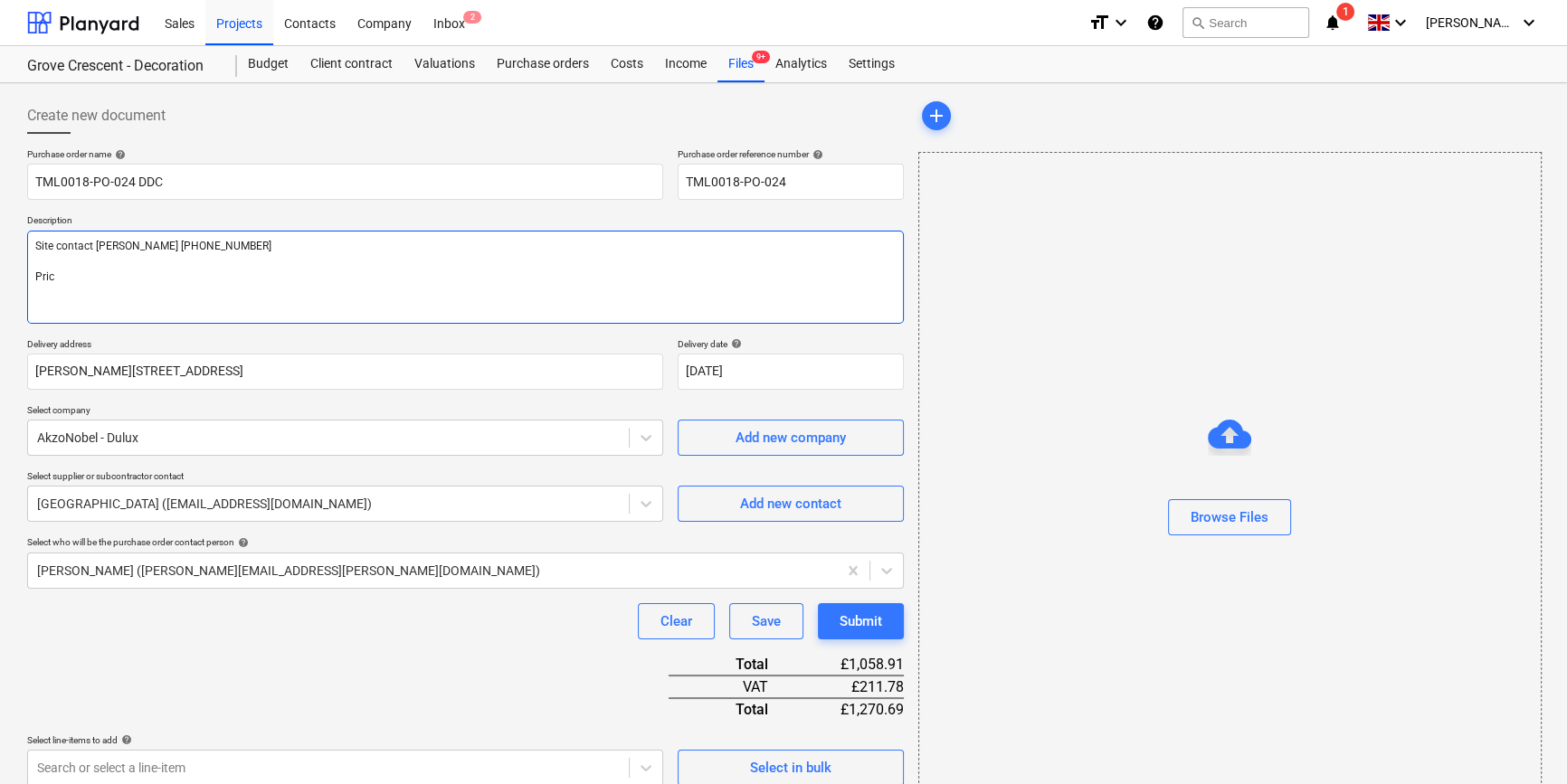
type textarea "Site contact Cornel 07853 351191 Price"
type textarea "x"
type textarea "Site contact Cornel 07853 351191 Price"
type textarea "x"
type textarea "Site contact Cornel 07853 351191 Price p"
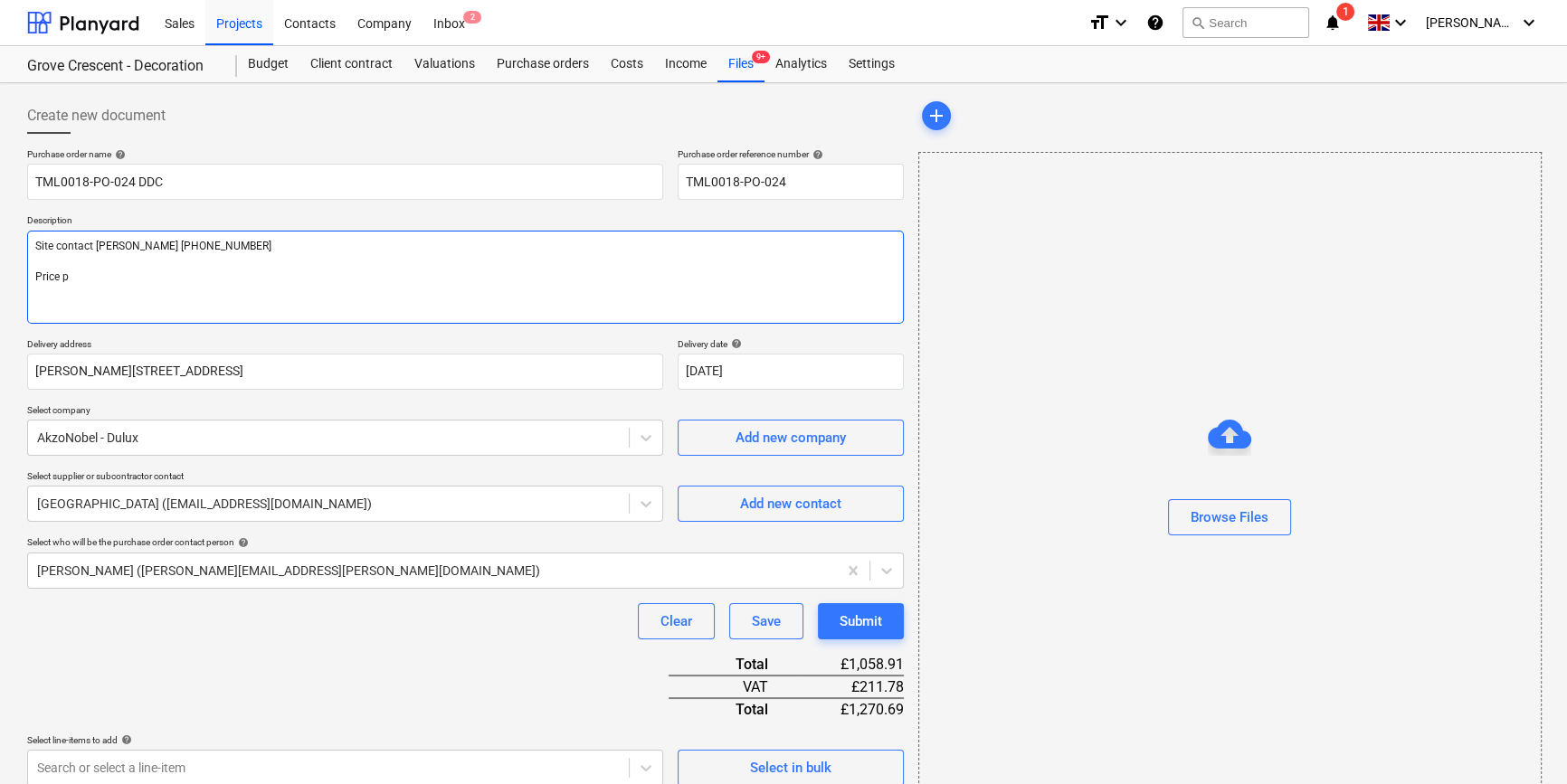
type textarea "x"
type textarea "Site contact Cornel 07853 351191 Price pe"
type textarea "x"
type textarea "Site contact Cornel 07853 351191 Price per"
type textarea "x"
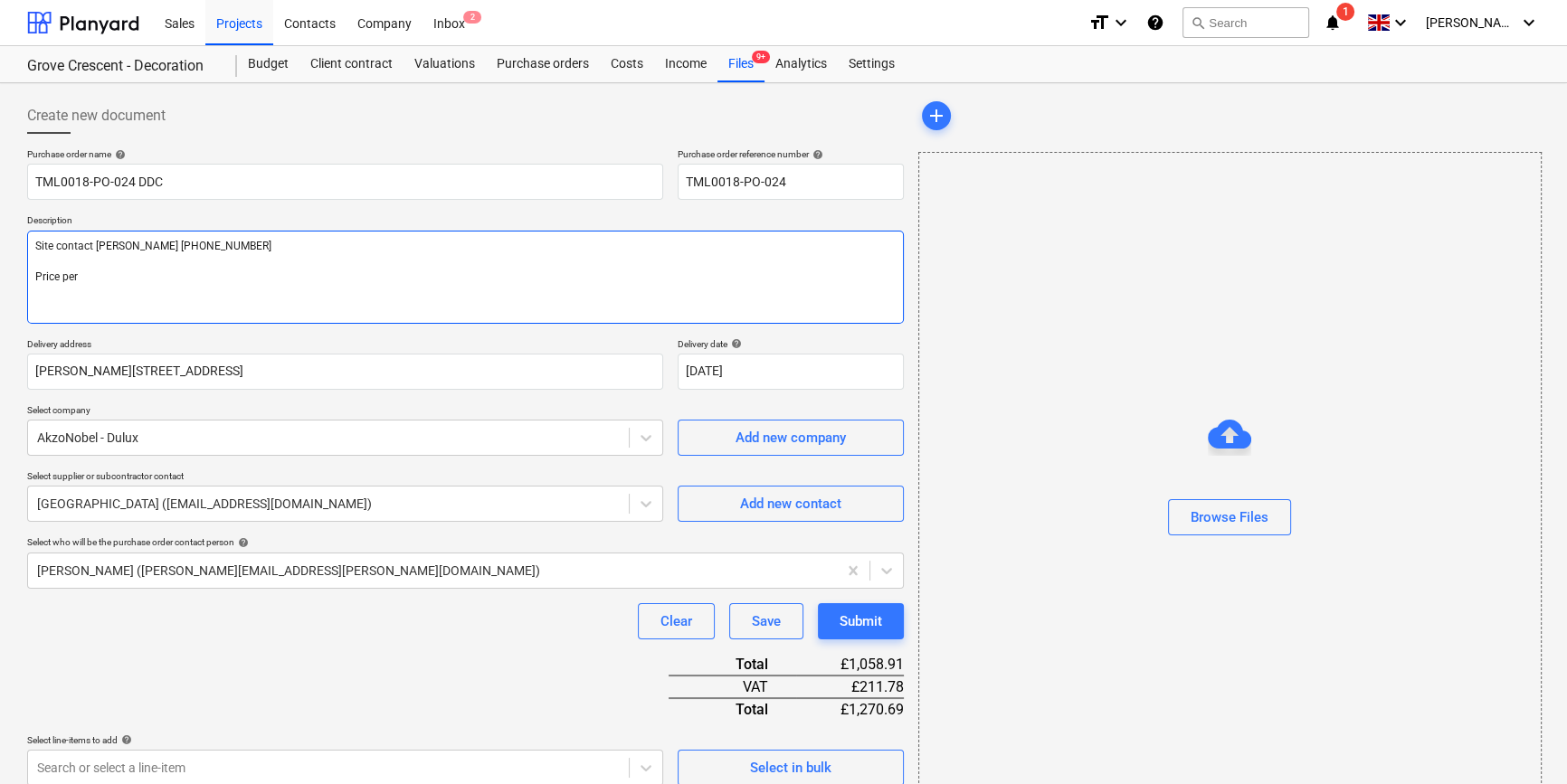
type textarea "Site contact Cornel 07853 351191 Price per"
type textarea "x"
type textarea "Site contact Cornel 07853 351191 Price per p"
type textarea "x"
type textarea "Site contact Cornel 07853 351191 Price per pr"
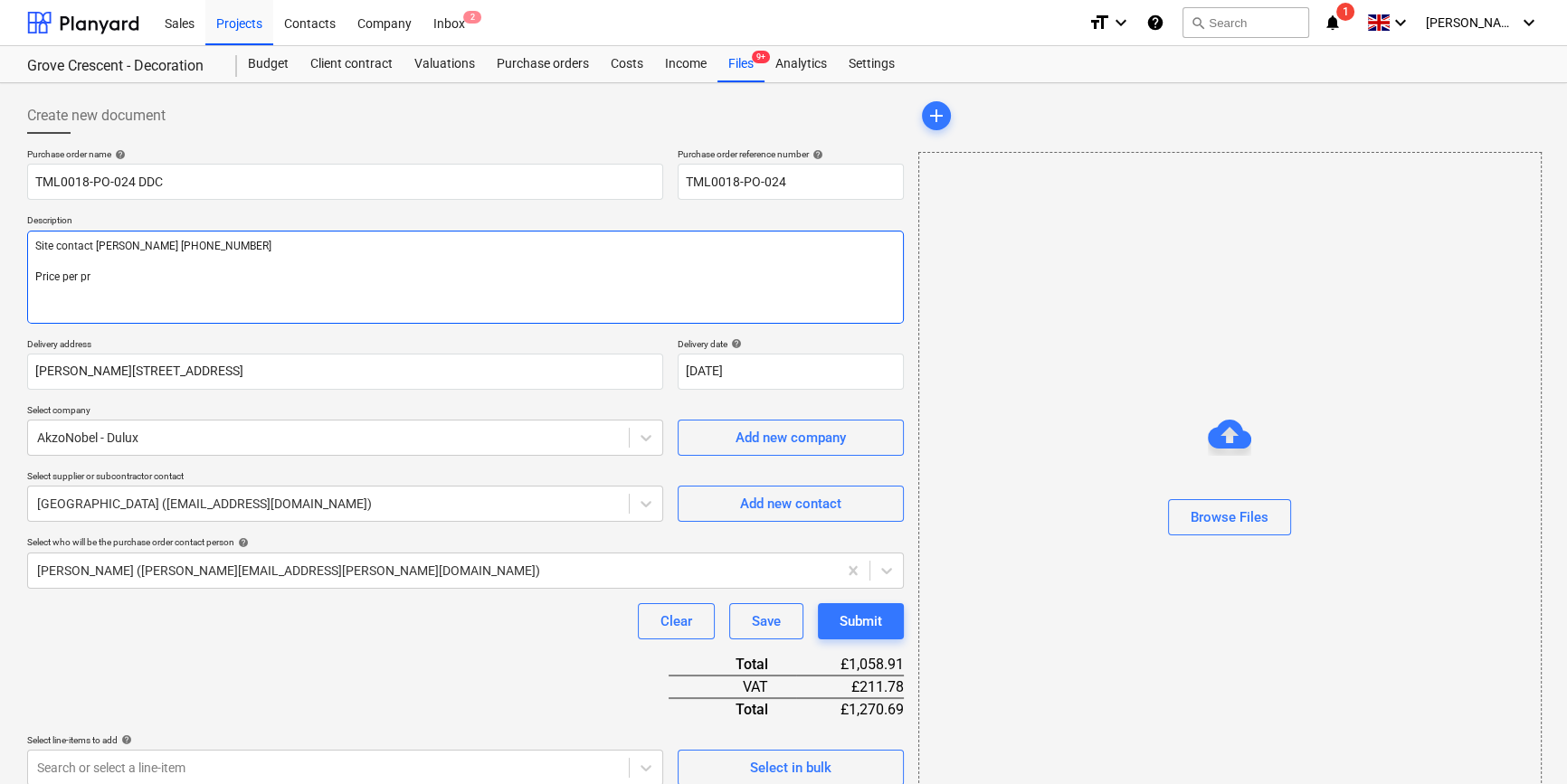
type textarea "x"
type textarea "Site contact Cornel 07853 351191 Price per pre"
type textarea "x"
type textarea "Site contact Cornel 07853 351191 Price per prev"
type textarea "x"
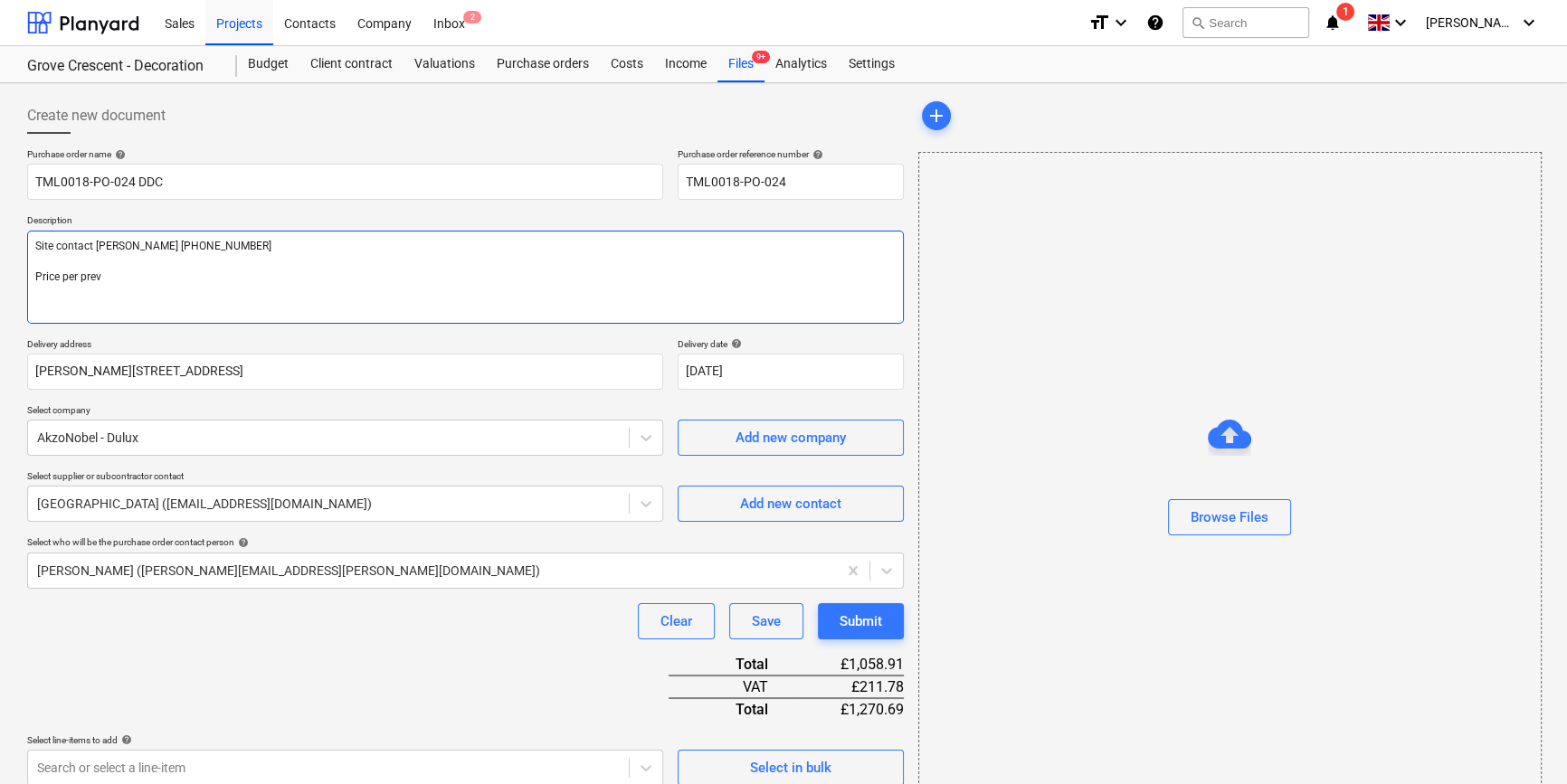
type textarea "Site contact Cornel 07853 351191 Price per previ"
type textarea "x"
type textarea "Site contact Cornel 07853 351191 Price per previo"
type textarea "x"
type textarea "Site contact Cornel 07853 351191 Price per previou"
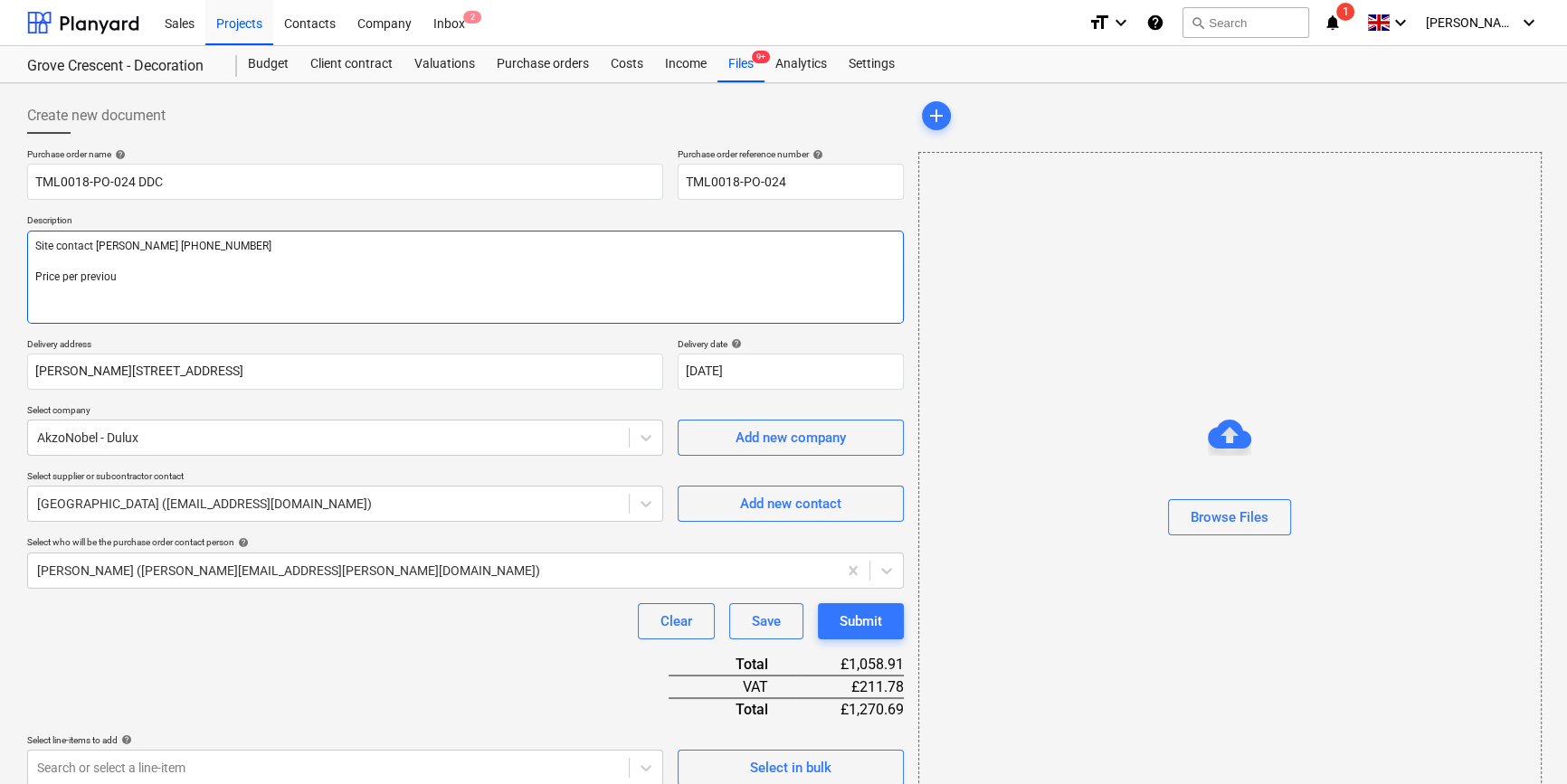
type textarea "x"
type textarea "Site contact Cornel 07853 351191 Price per previous"
click at [57, 276] on textarea "Site contact Cornel 07853 351191 Price per previous" at bounding box center [466, 276] width 876 height 93
type textarea "x"
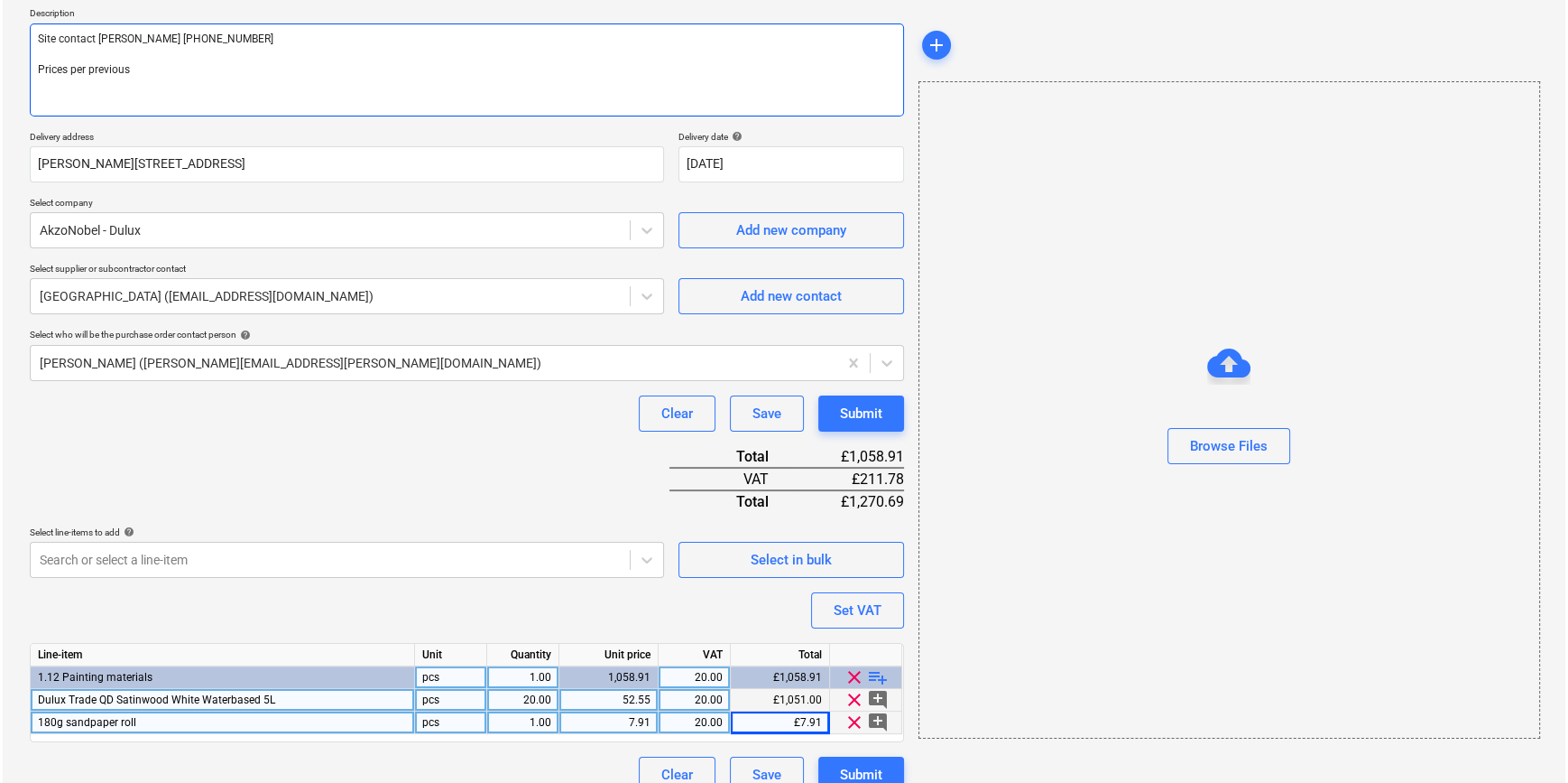
scroll to position [230, 0]
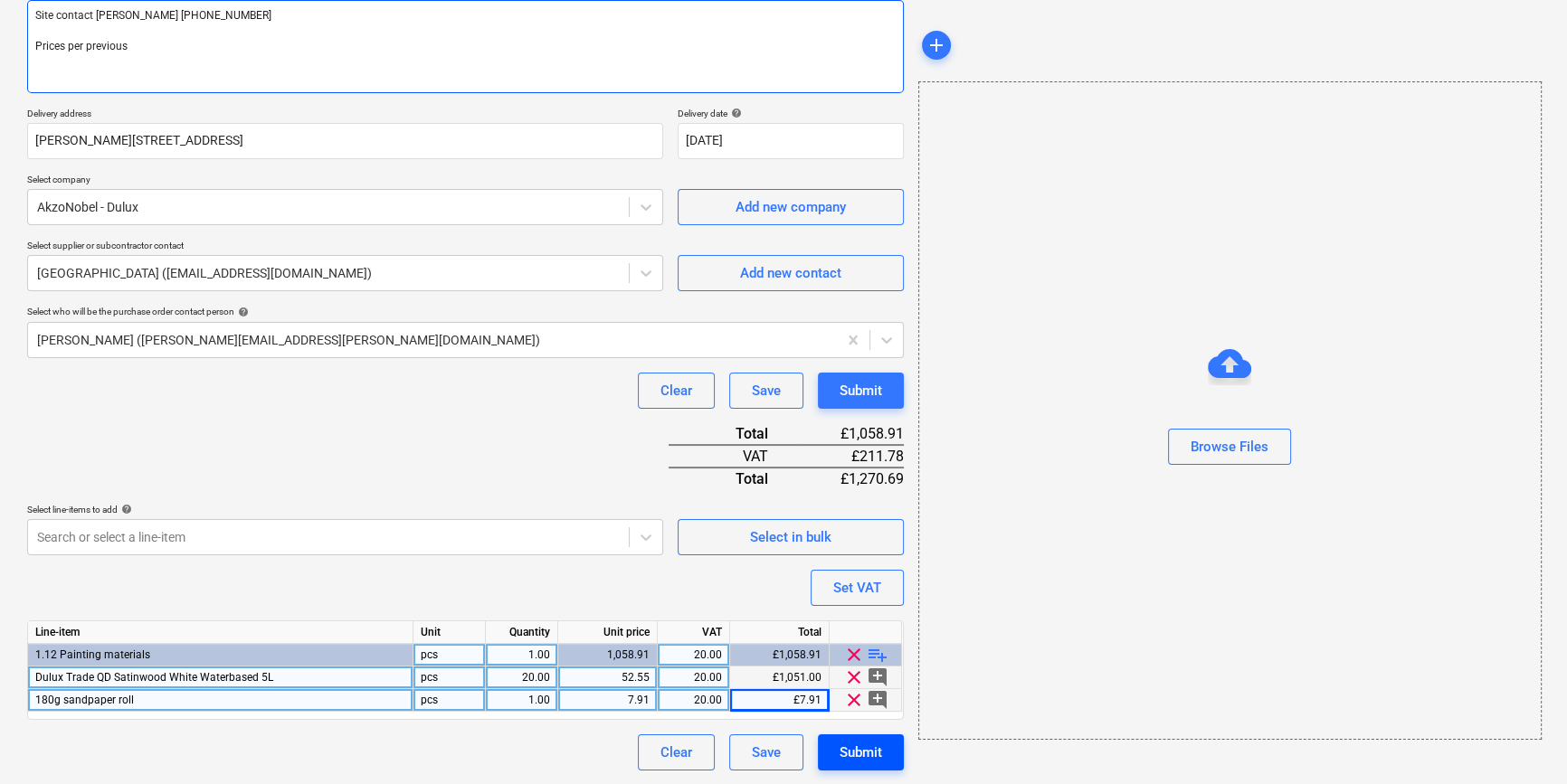
type textarea "Site contact Cornel 07853 351191 Prices per previous"
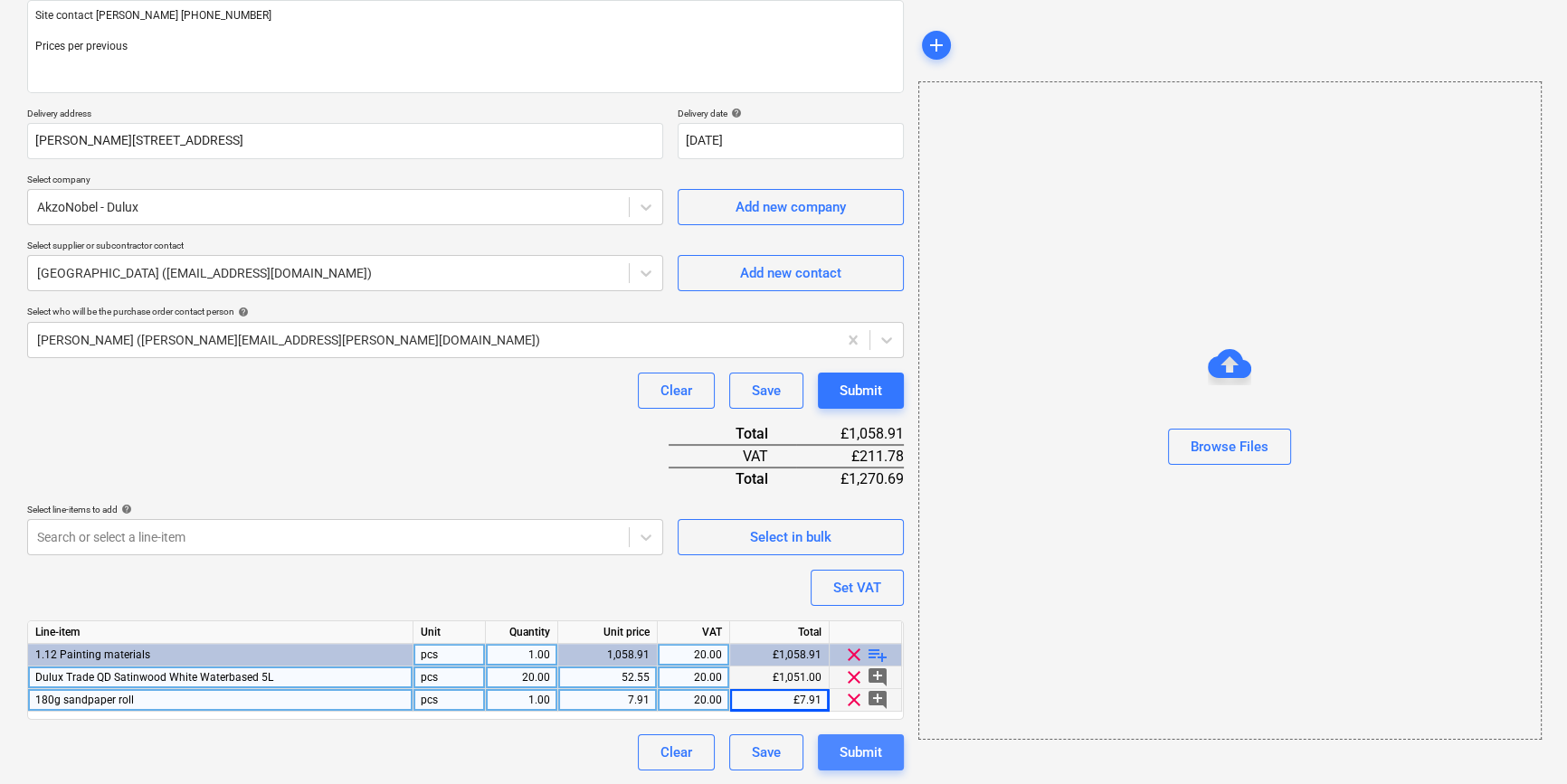
click at [853, 754] on div "Submit" at bounding box center [860, 753] width 42 height 24
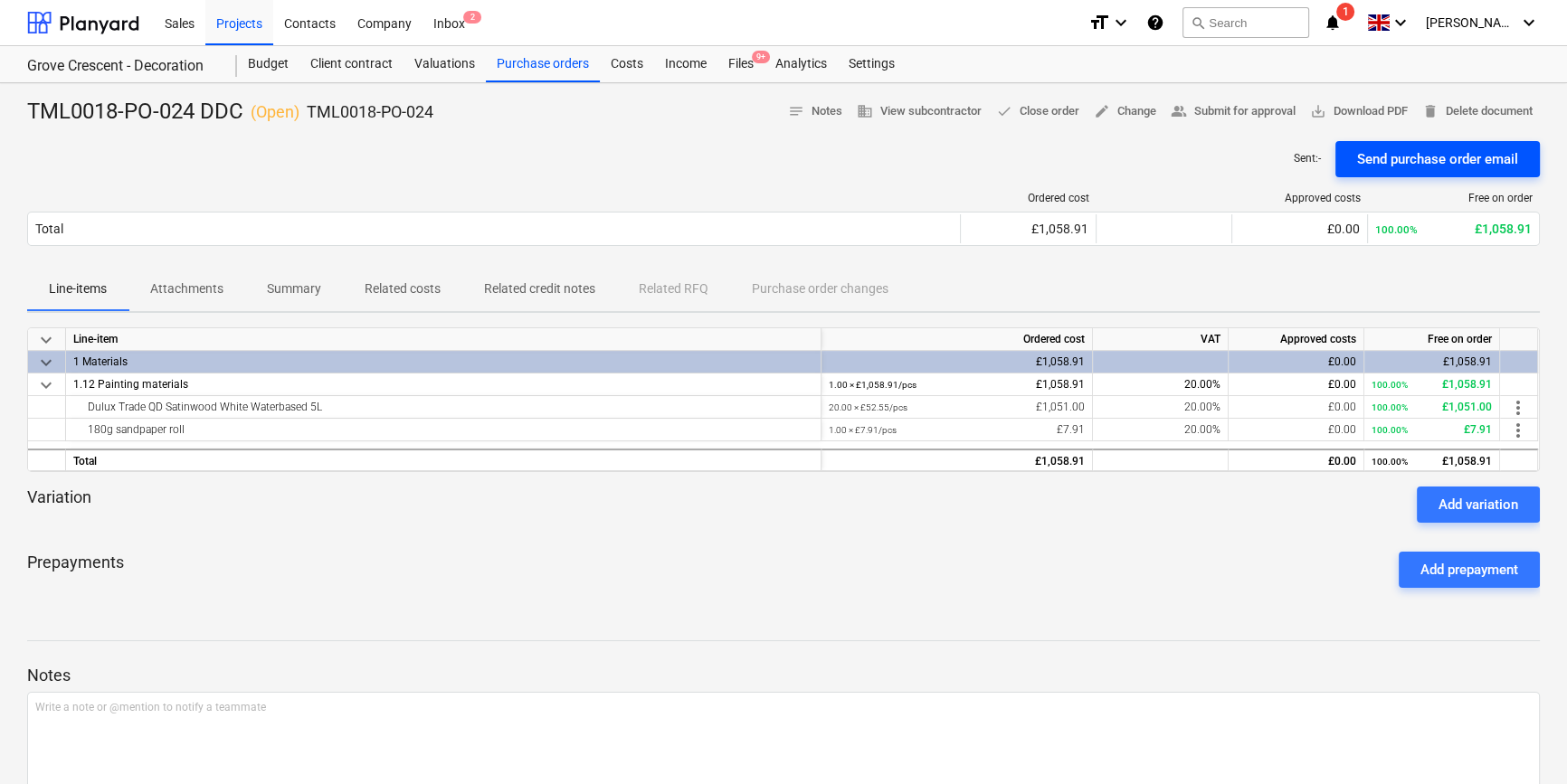
click at [1254, 163] on div "Send purchase order email" at bounding box center [1437, 159] width 161 height 24
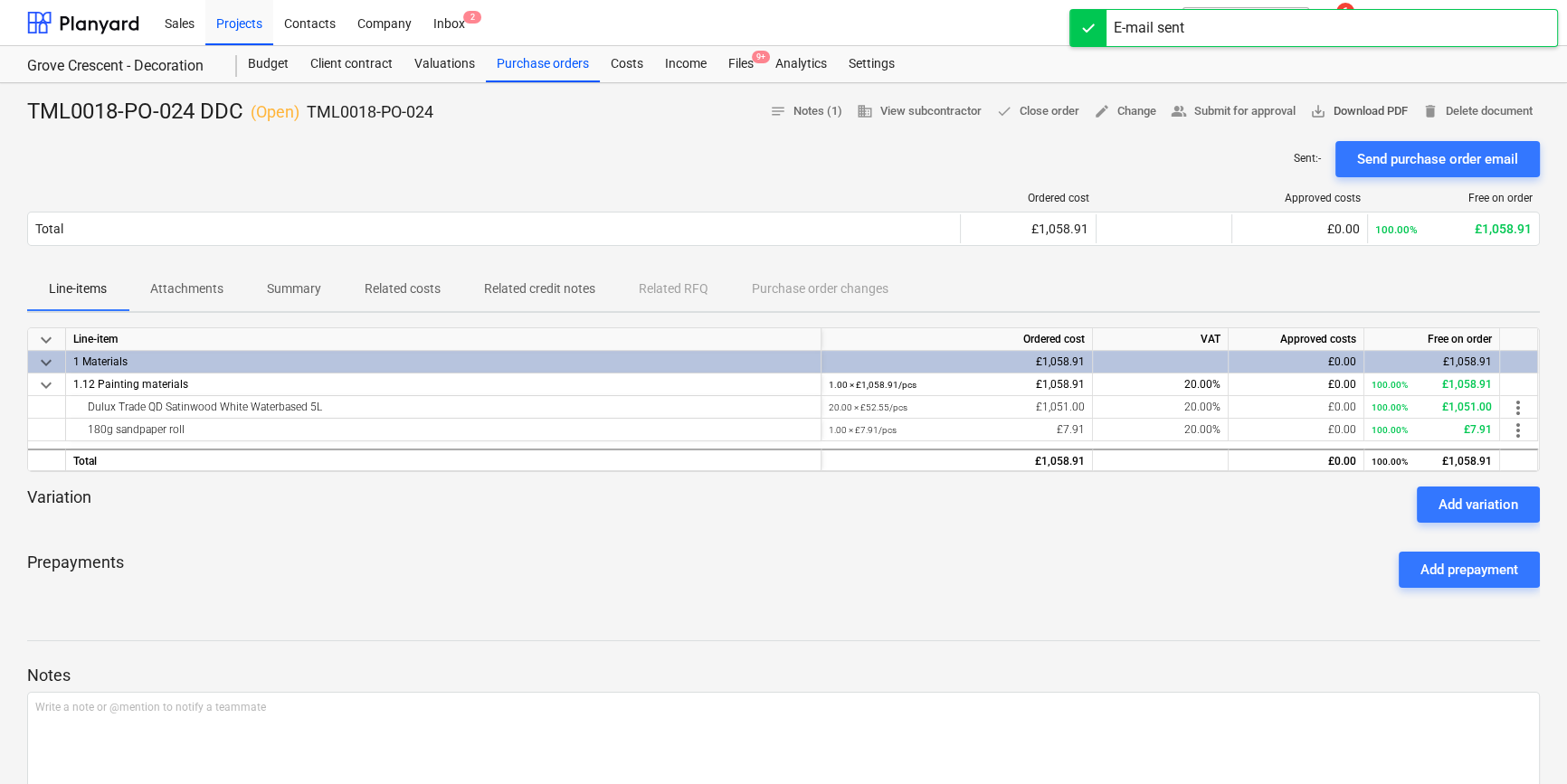
click at [1254, 112] on span "save_alt Download PDF" at bounding box center [1358, 111] width 97 height 21
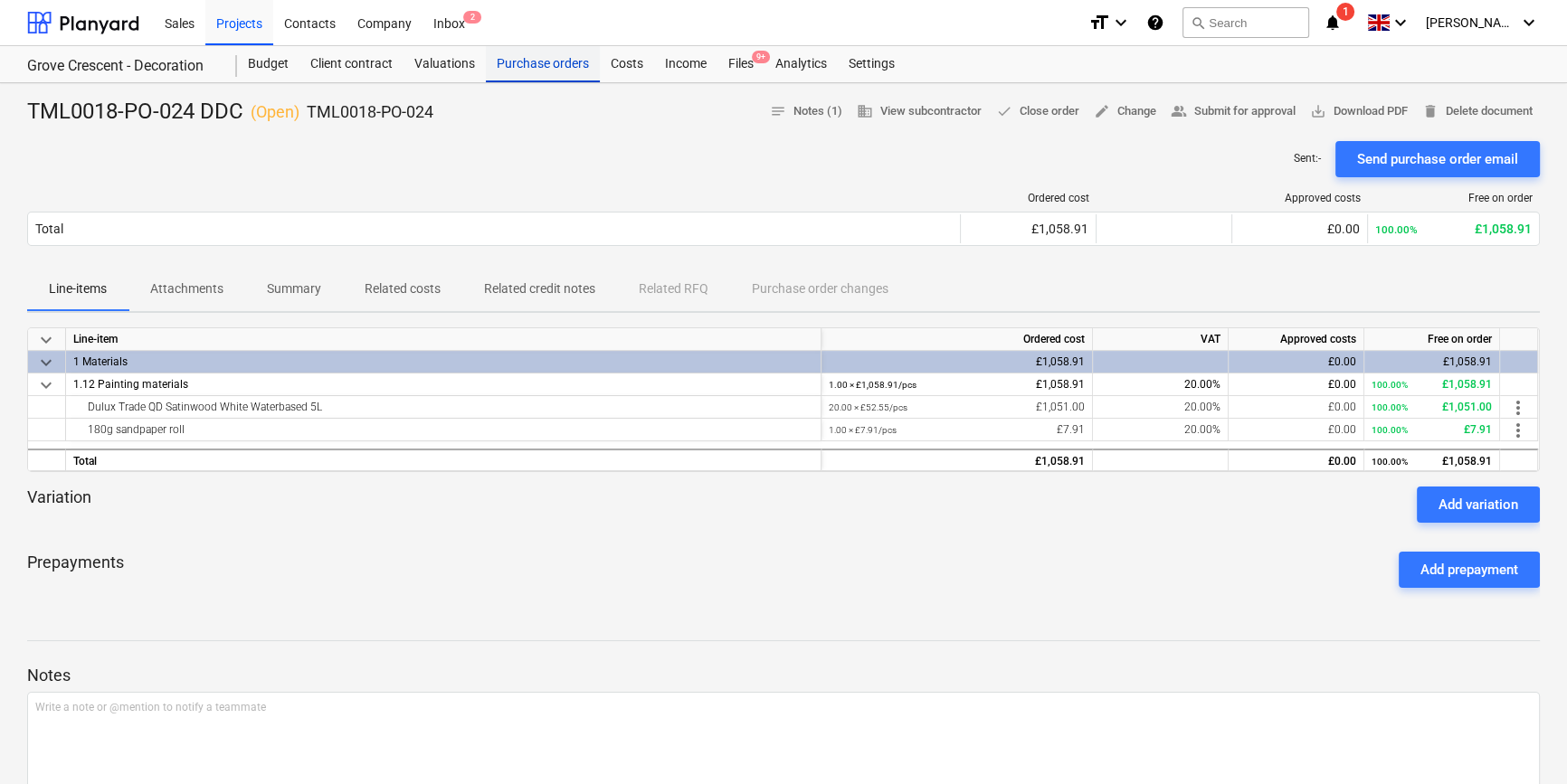
click at [519, 69] on div "Purchase orders" at bounding box center [542, 64] width 114 height 36
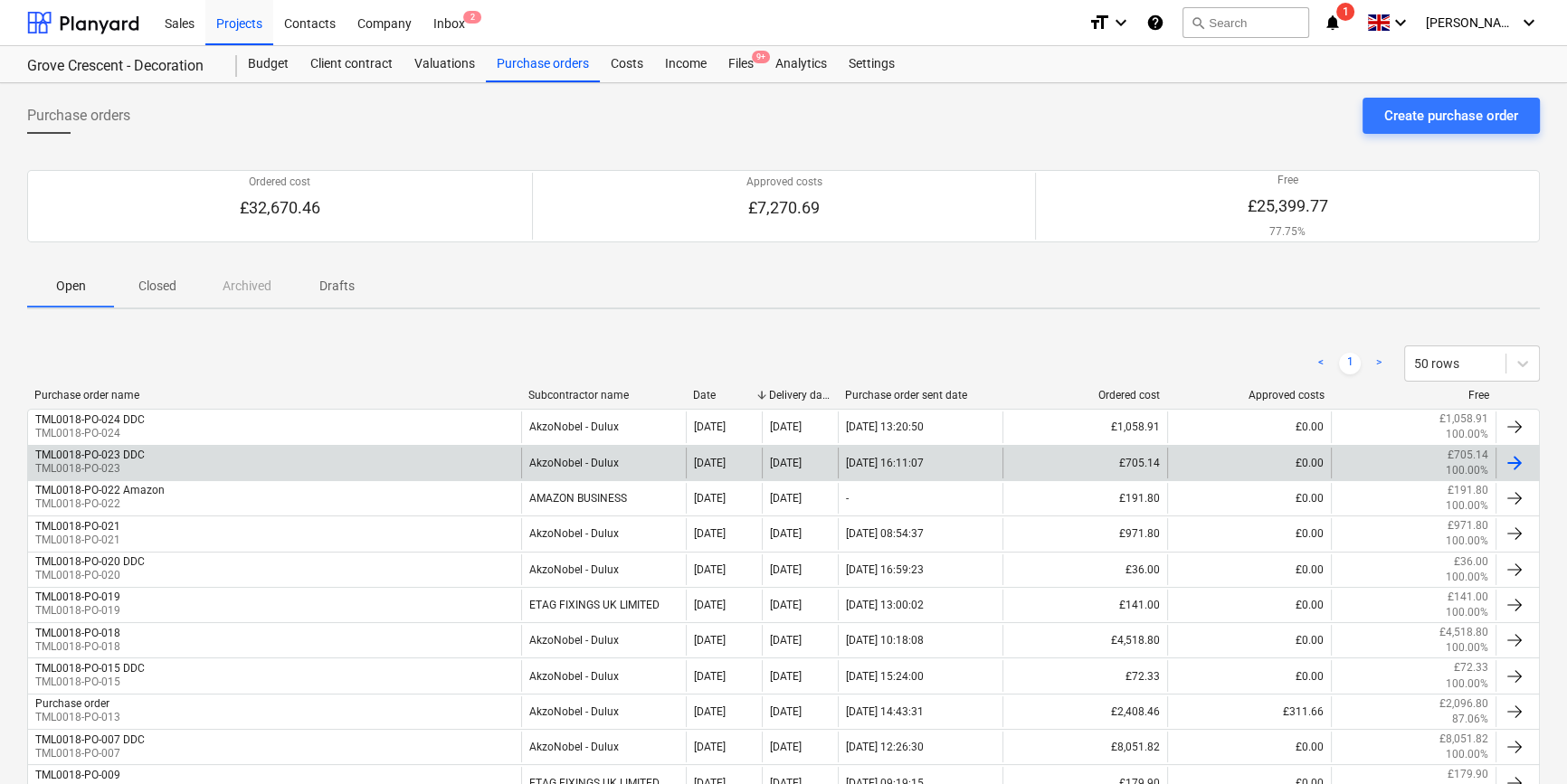
click at [415, 452] on div "TML0018-PO-023 DDC TML0018-PO-023" at bounding box center [274, 462] width 493 height 30
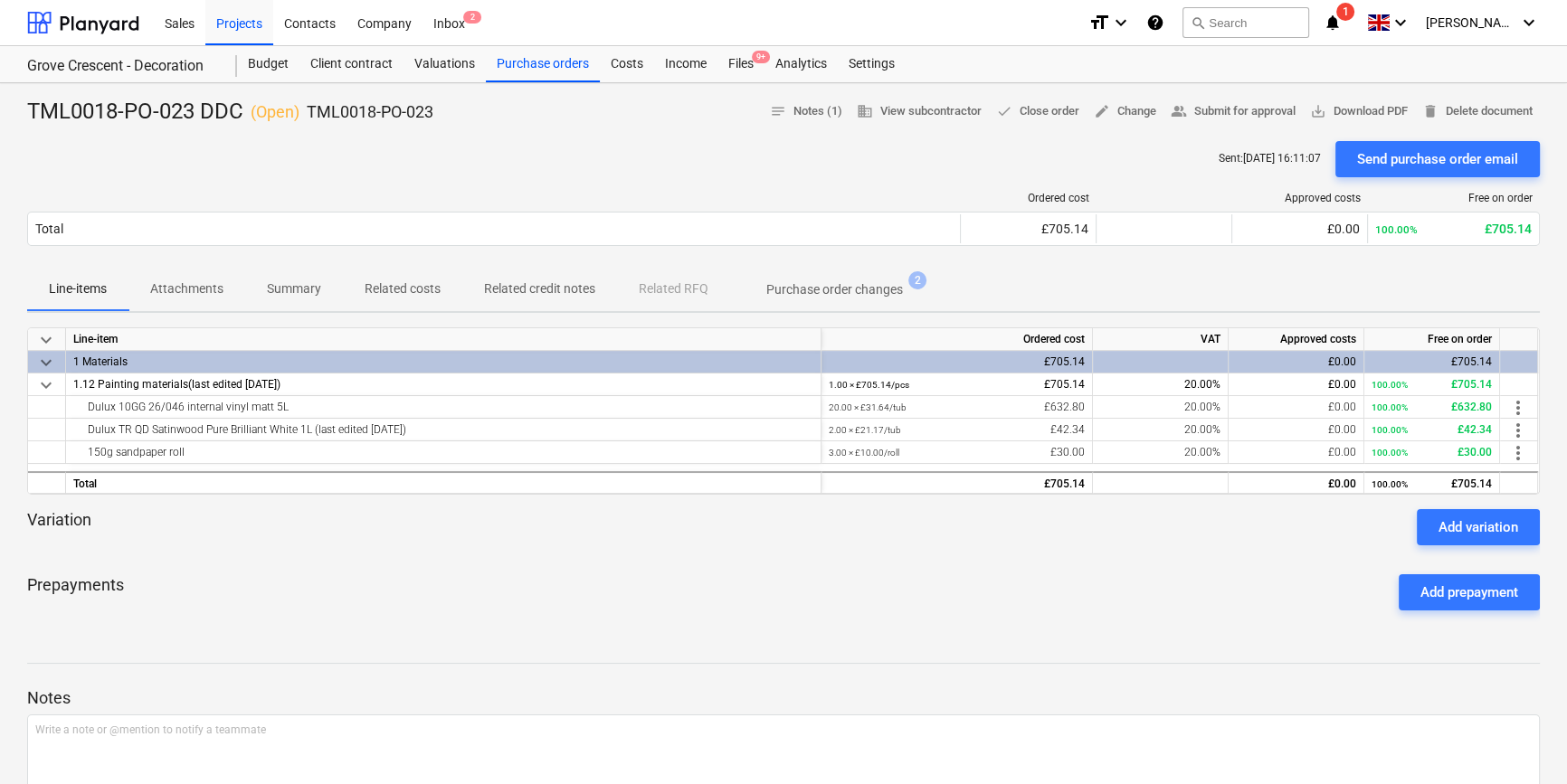
click at [820, 584] on div "Prepayments Add prepayment" at bounding box center [784, 592] width 1512 height 65
click at [1254, 153] on div "Send purchase order email" at bounding box center [1437, 159] width 161 height 24
click at [1254, 112] on span "save_alt Download PDF" at bounding box center [1358, 111] width 97 height 21
click at [237, 27] on div "Projects" at bounding box center [239, 22] width 68 height 46
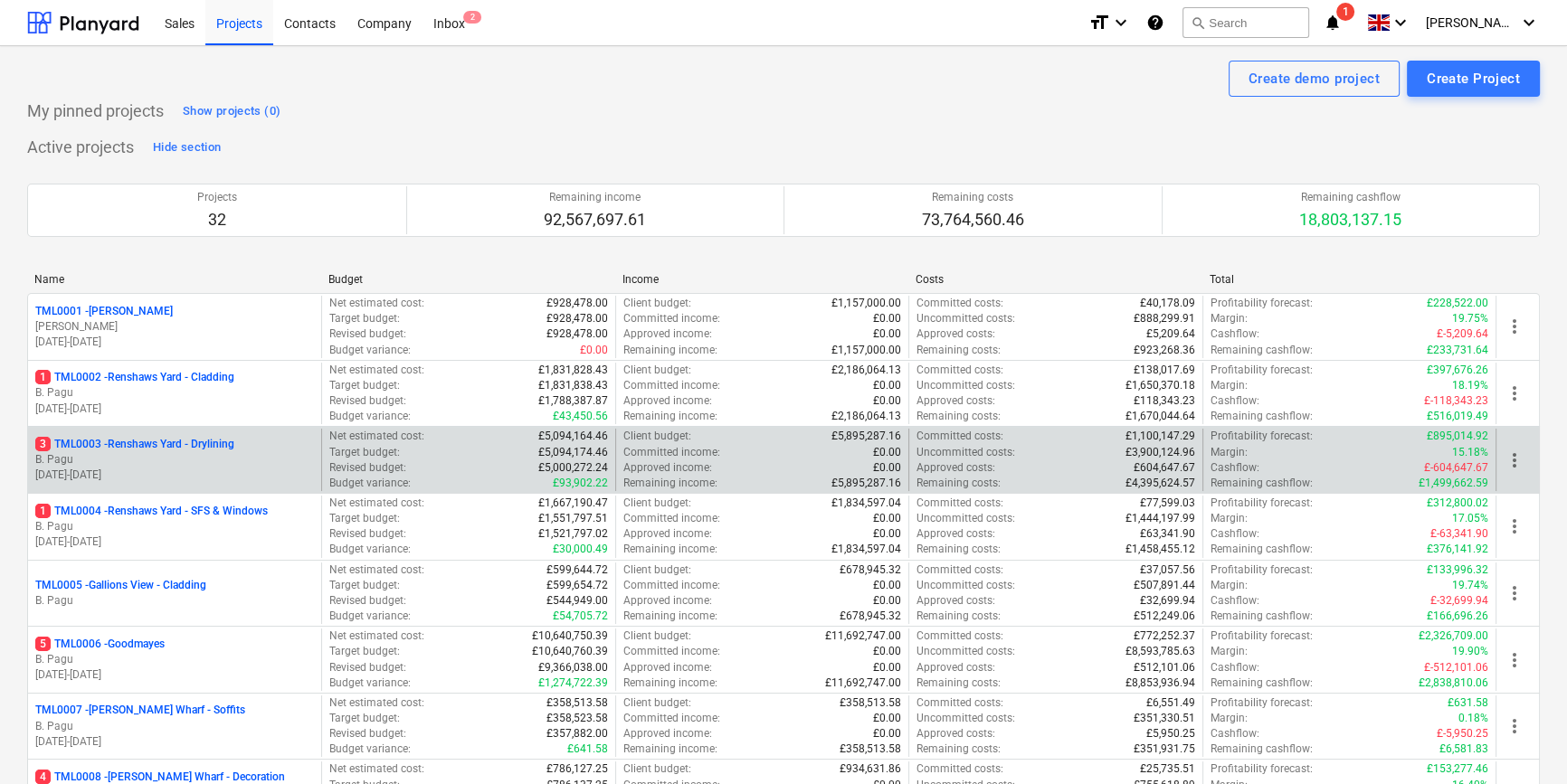
click at [166, 459] on p "B. Pagu" at bounding box center [174, 459] width 279 height 16
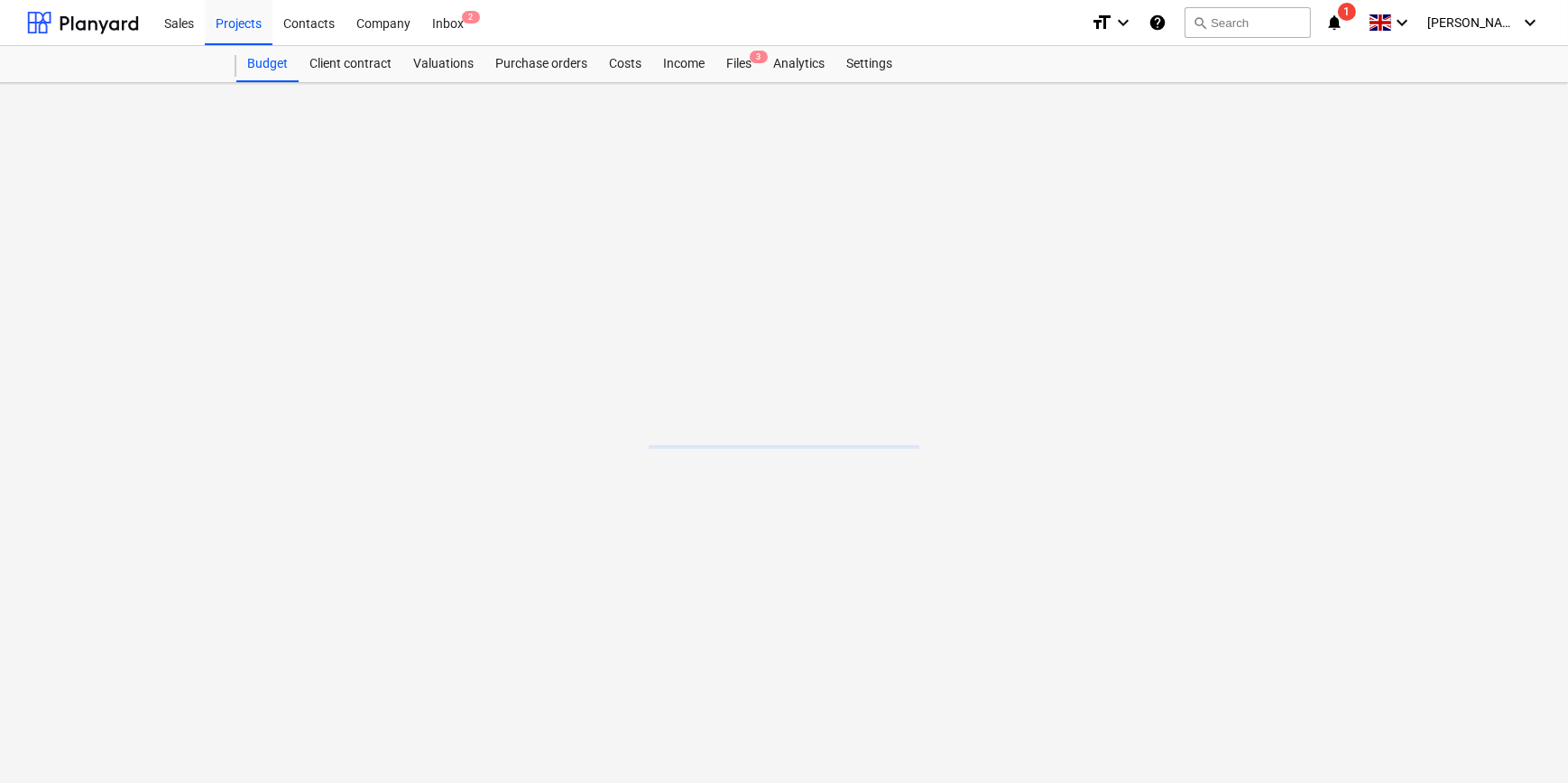
click at [166, 459] on main at bounding box center [784, 433] width 1568 height 699
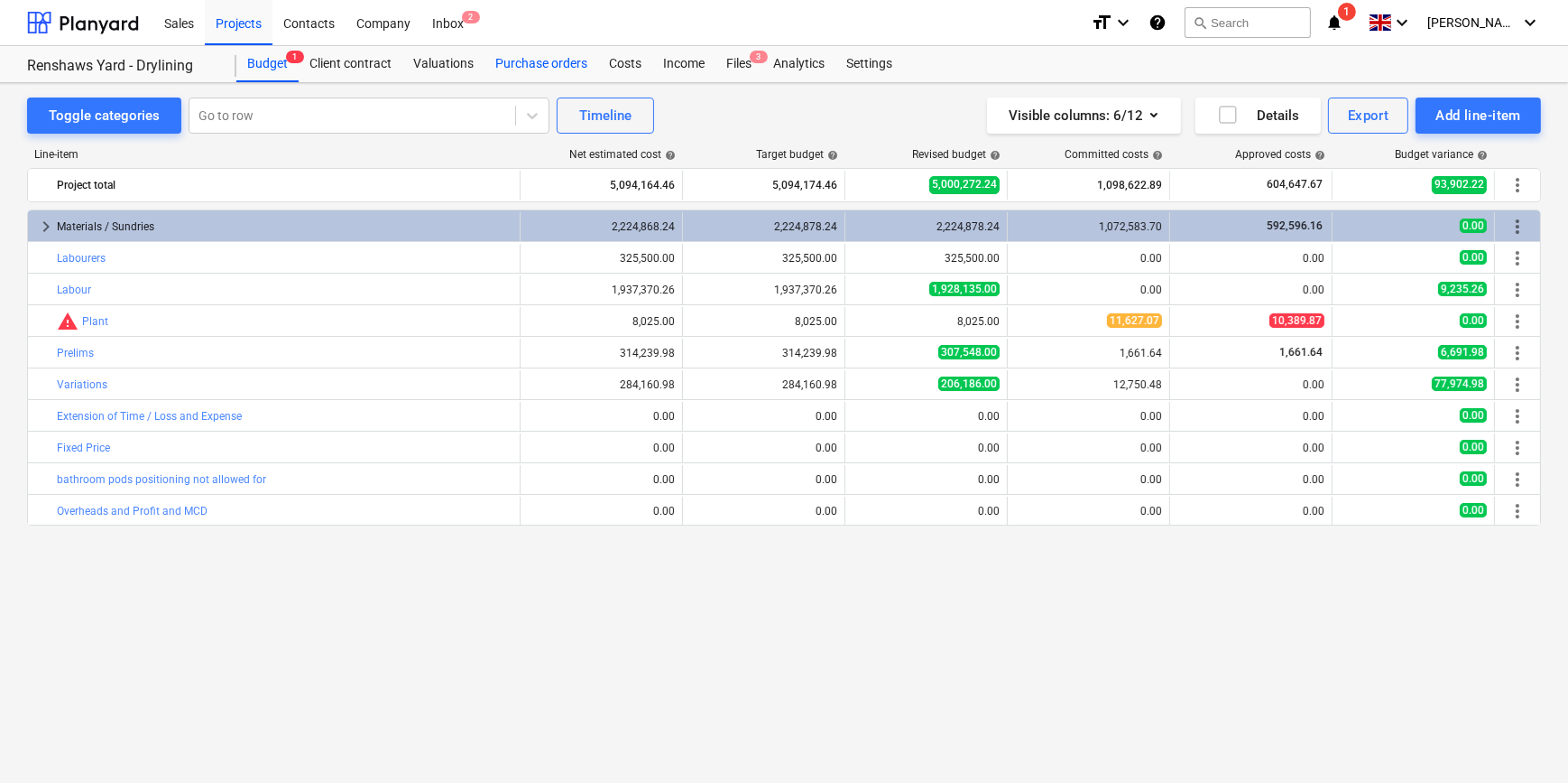
click at [551, 64] on div "Purchase orders" at bounding box center [541, 64] width 114 height 36
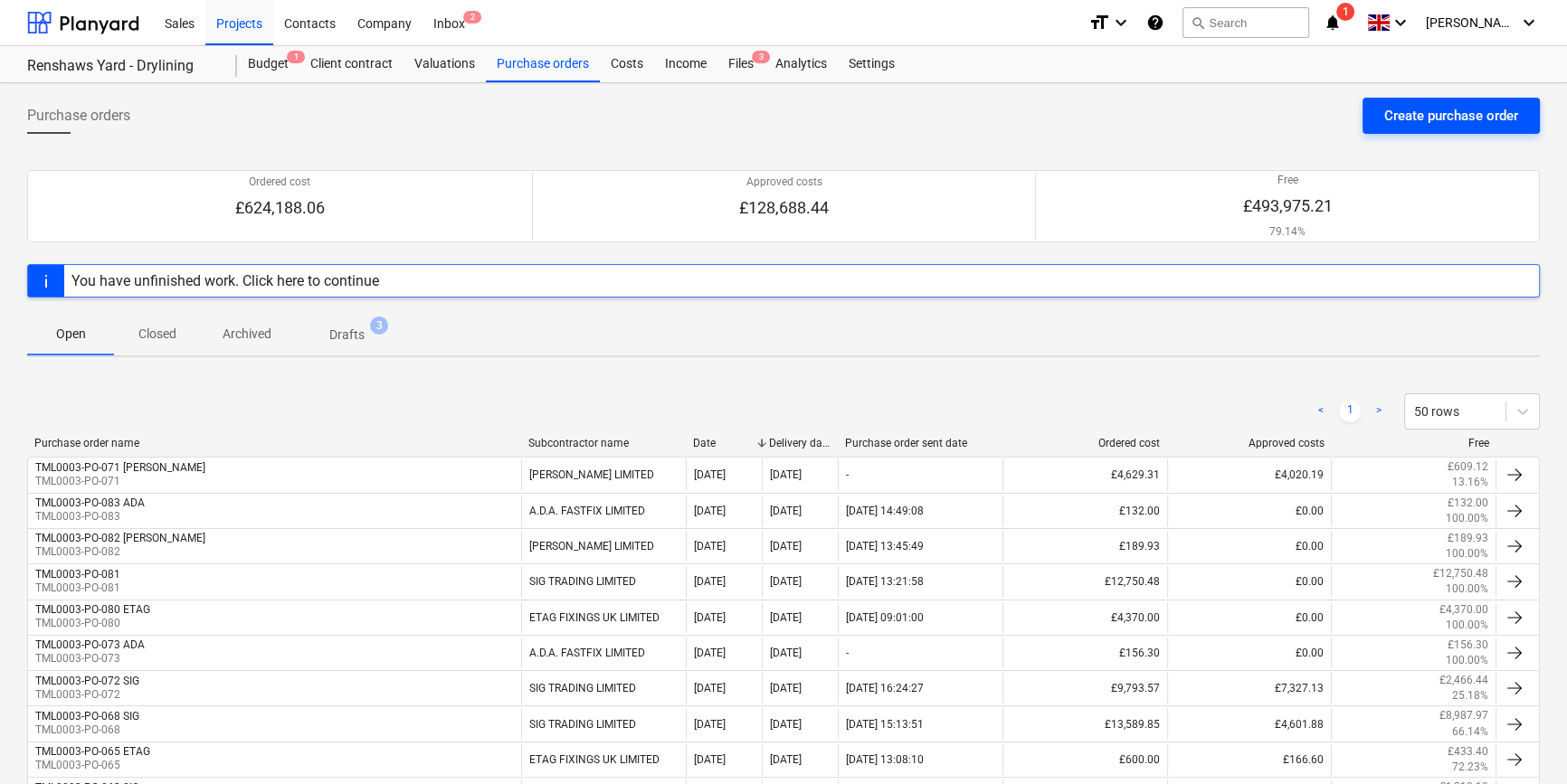
click at [1254, 112] on div "Create purchase order" at bounding box center [1451, 116] width 134 height 24
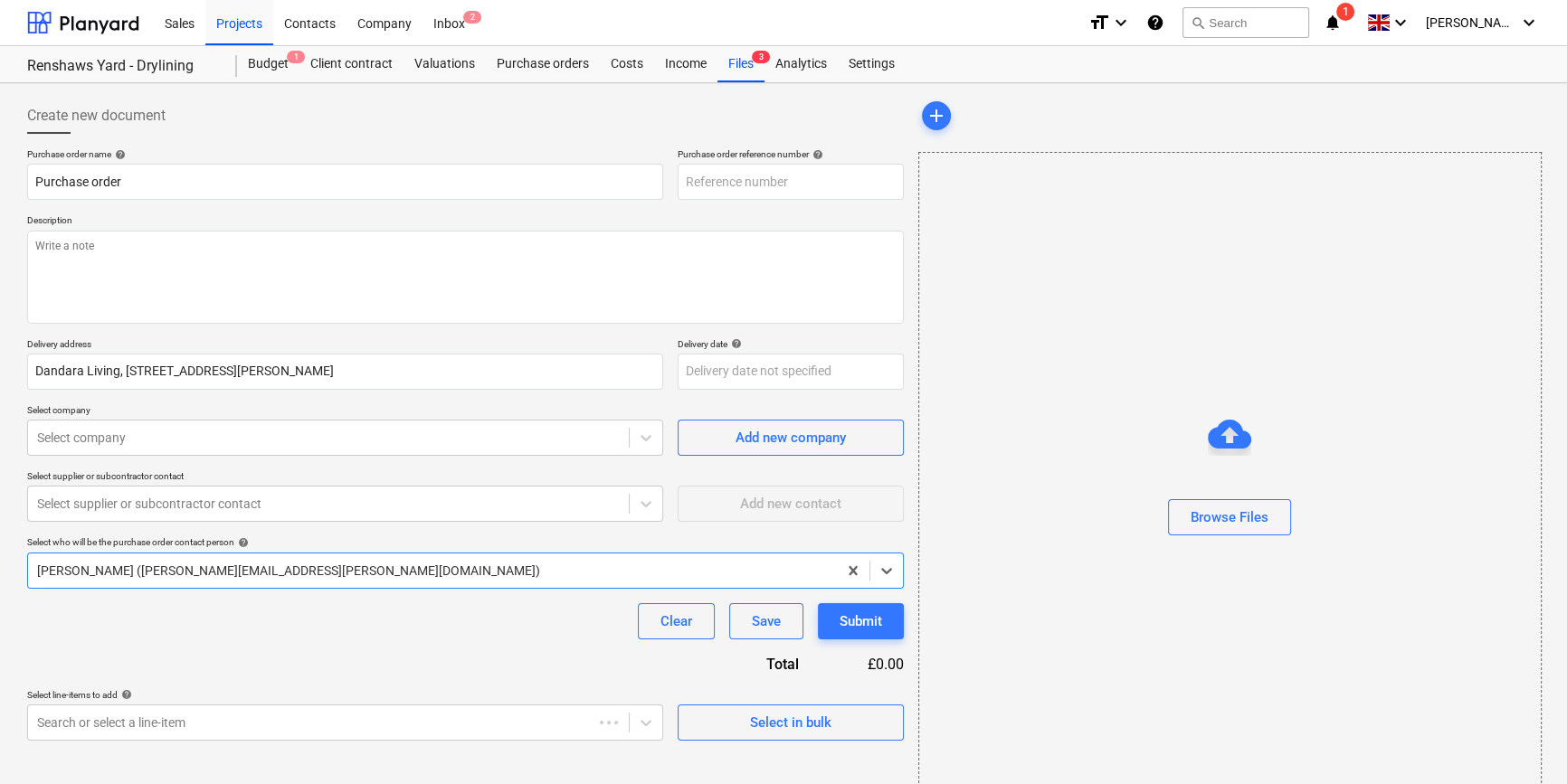
type textarea "x"
type input "TML0003-PO-086"
drag, startPoint x: 782, startPoint y: 179, endPoint x: 675, endPoint y: 179, distance: 107.0
click at [675, 179] on div "Purchase order name help Purchase order Purchase order reference number help TM…" at bounding box center [466, 174] width 876 height 51
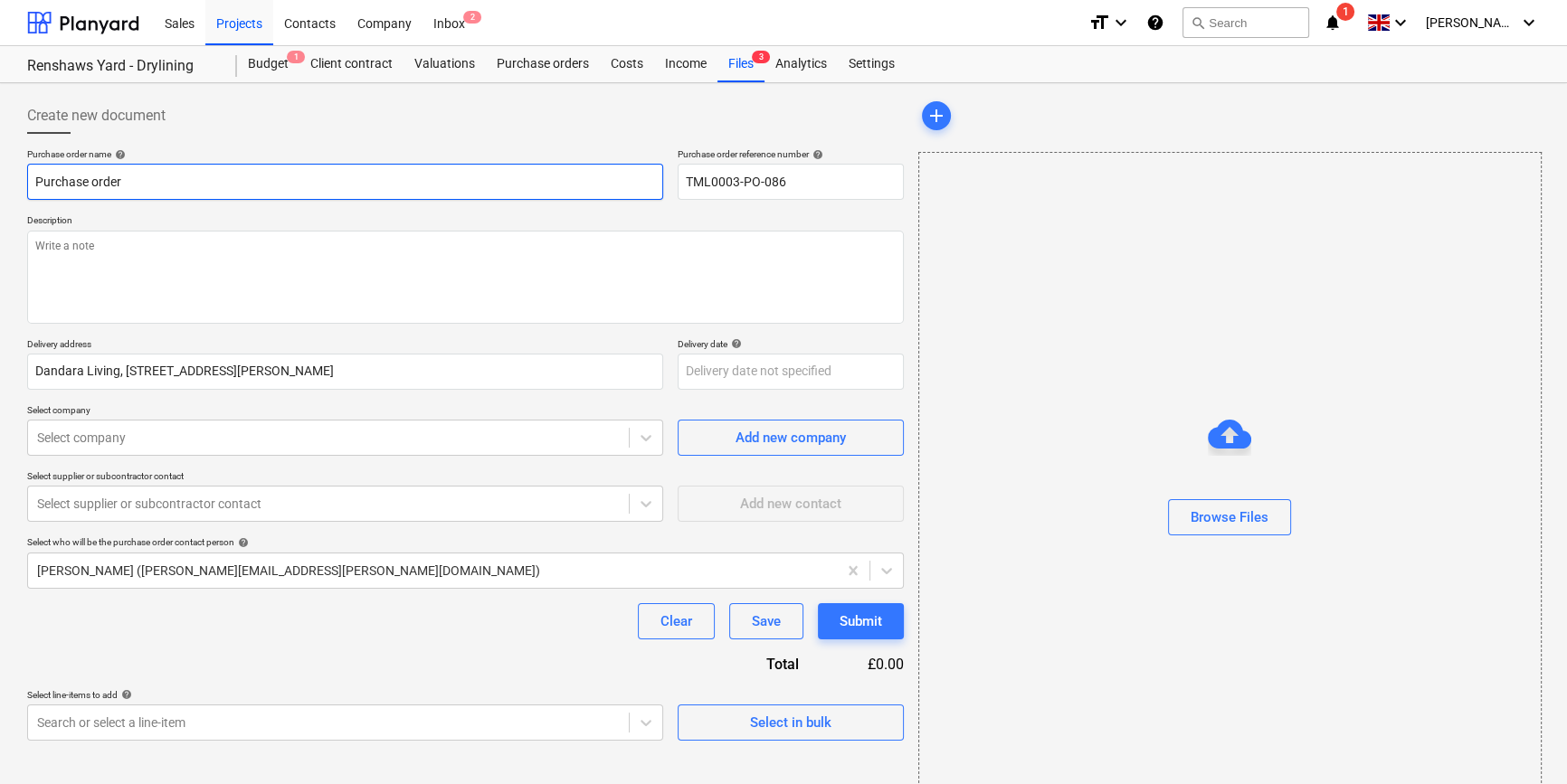
drag, startPoint x: 106, startPoint y: 181, endPoint x: 33, endPoint y: 179, distance: 73.0
click at [33, 179] on input "Purchase order" at bounding box center [345, 181] width 636 height 36
type textarea "x"
paste input "TML0003-PO-086"
type textarea "x"
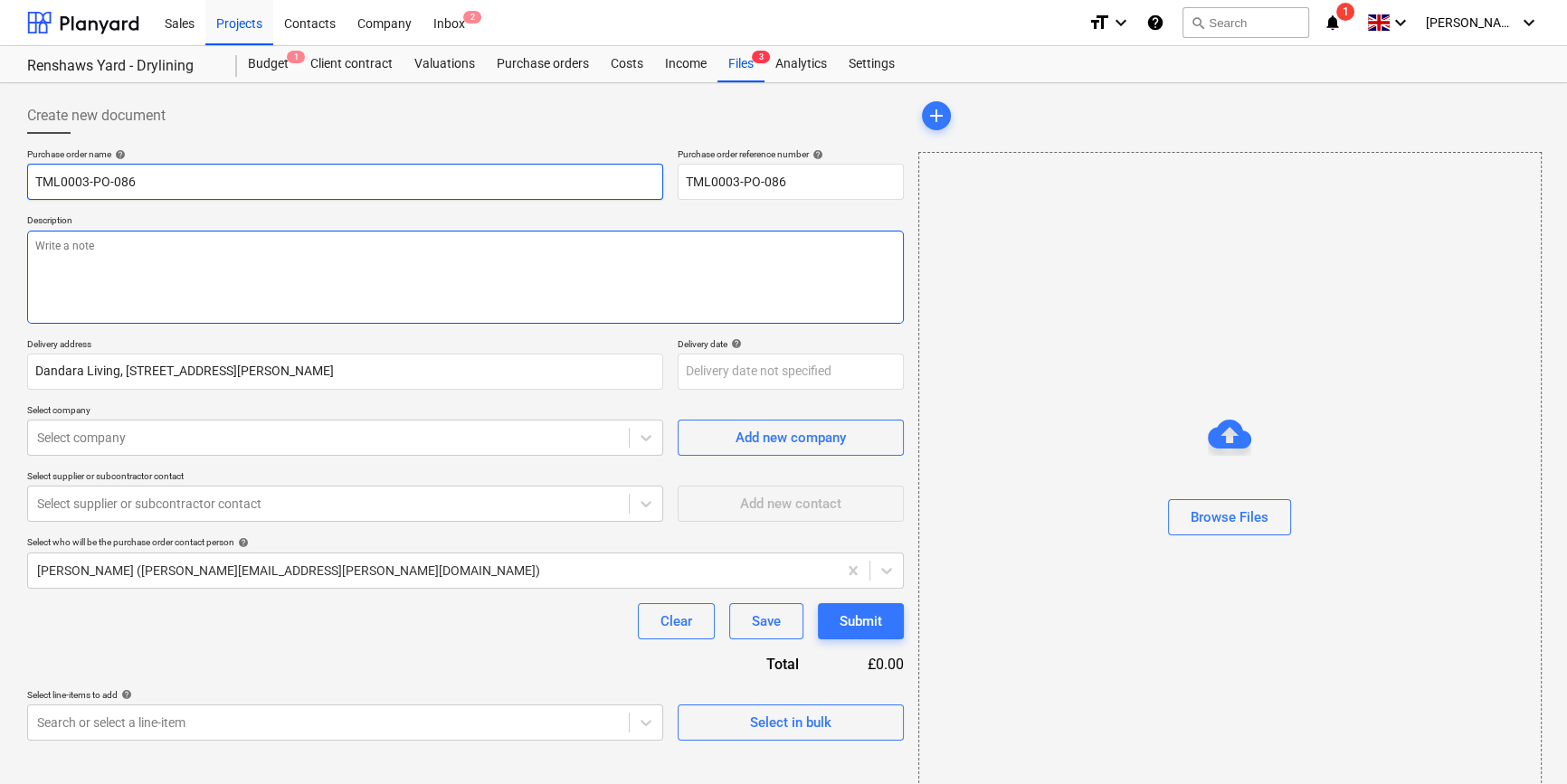
type input "TML0003-PO-086"
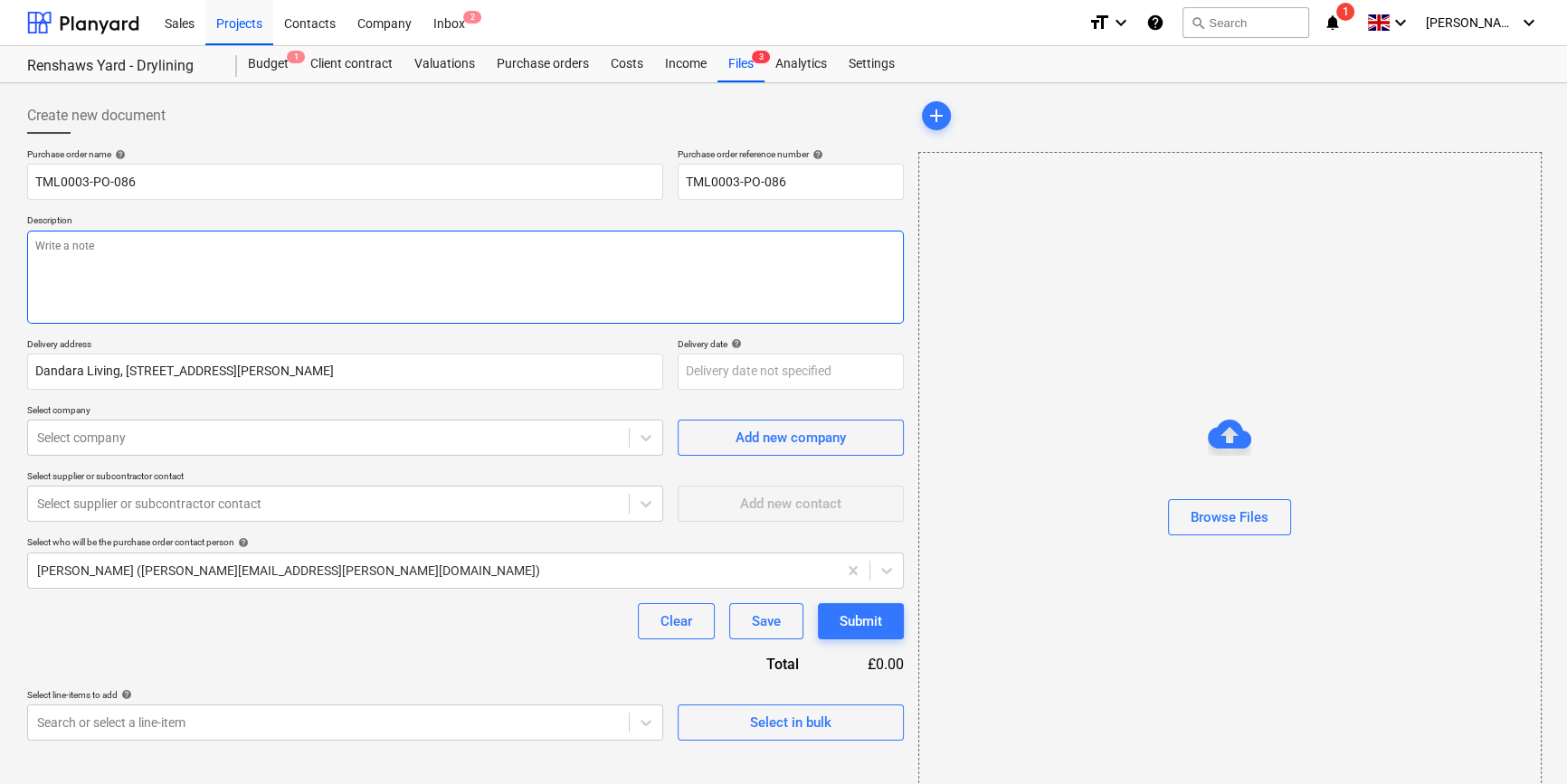
click at [53, 266] on textarea at bounding box center [466, 276] width 876 height 93
type textarea "x"
type textarea "S"
type textarea "x"
type textarea "Si"
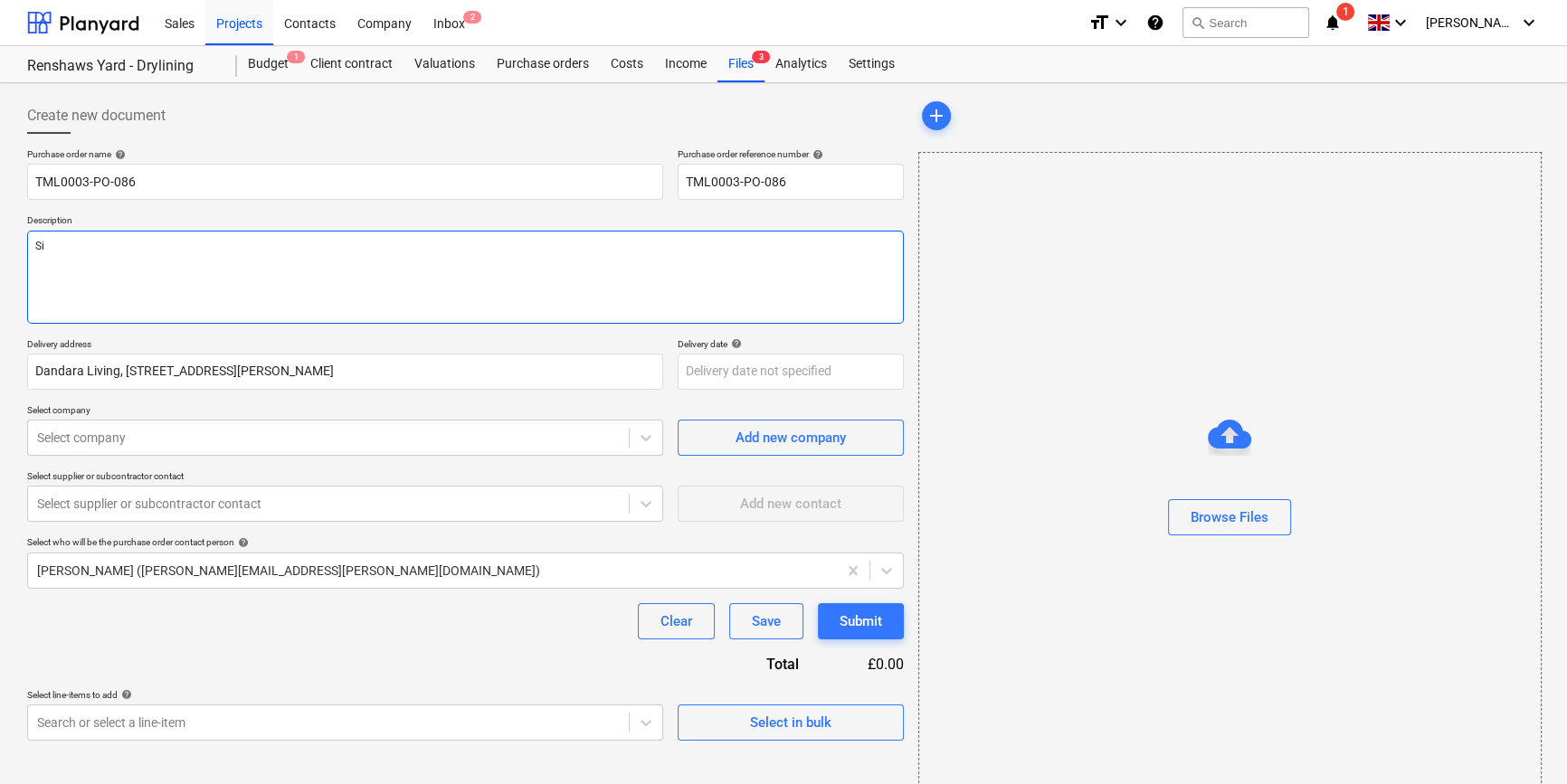
type textarea "x"
type textarea "Sit"
type textarea "x"
type textarea "Site"
type textarea "x"
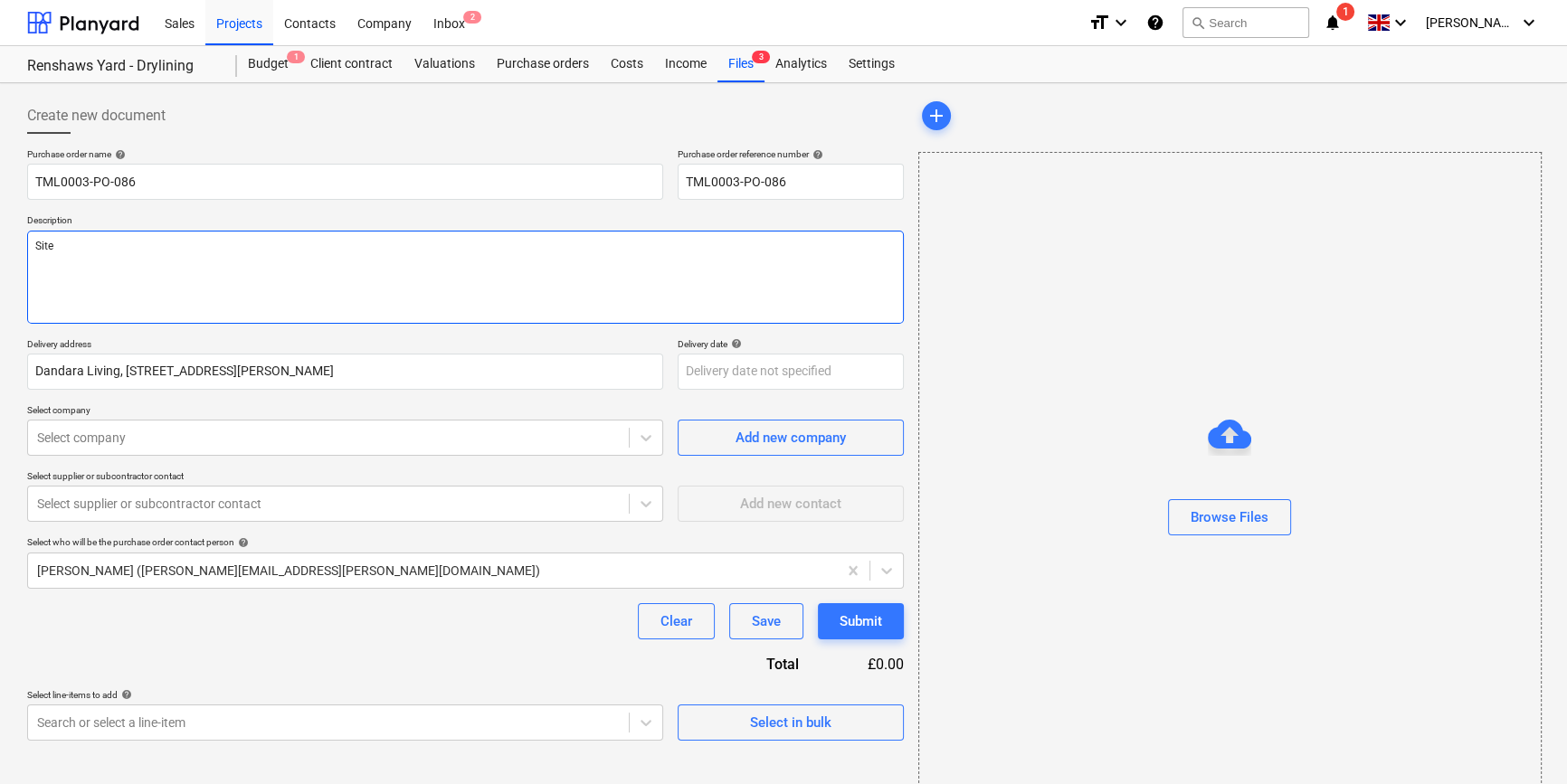
type textarea "Site"
type textarea "x"
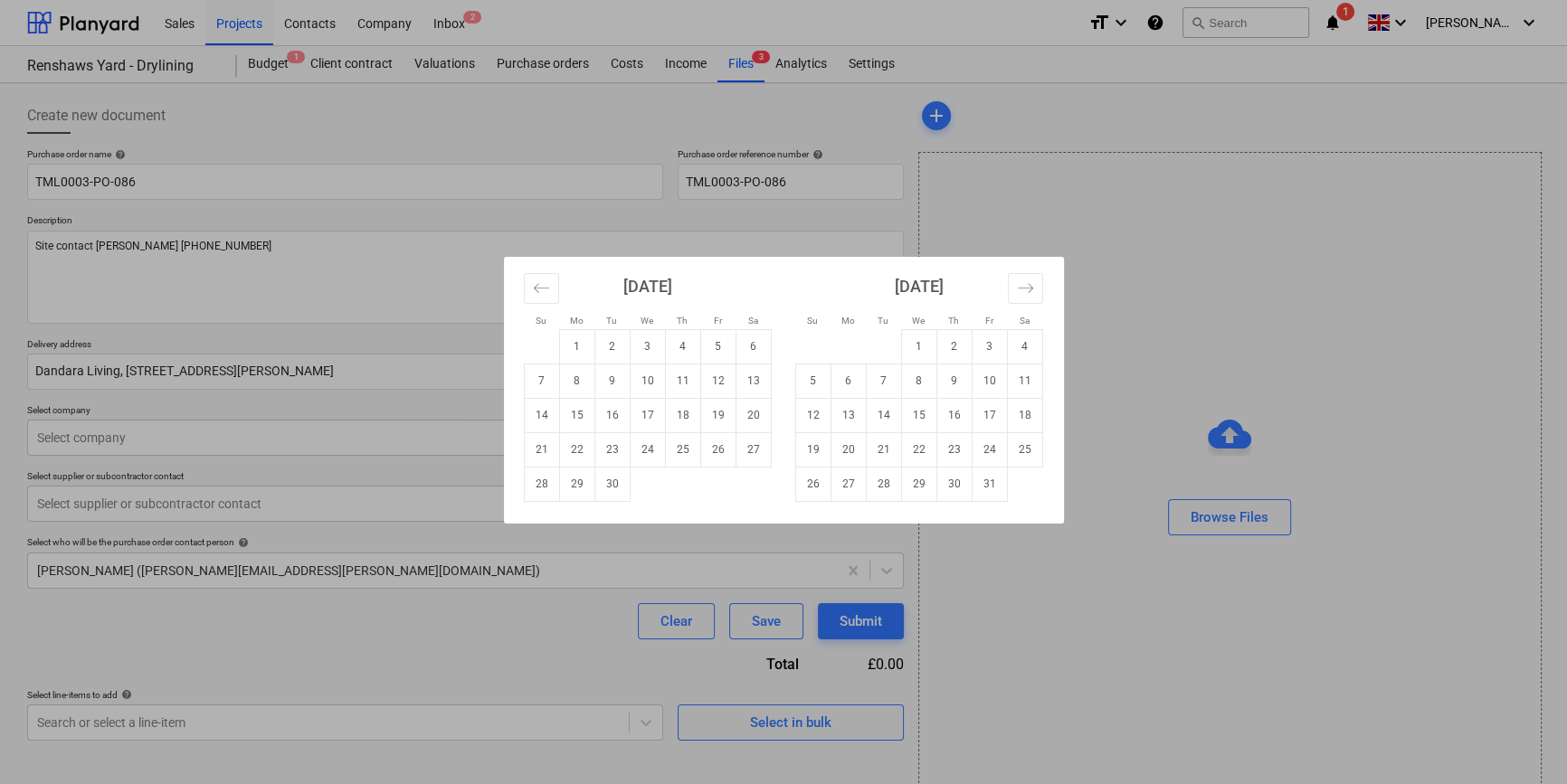
click at [699, 375] on body "Sales Projects Contacts Company Inbox 2 format_size keyboard_arrow_down help se…" at bounding box center [784, 392] width 1567 height 784
click at [613, 374] on td "9" at bounding box center [612, 380] width 35 height 34
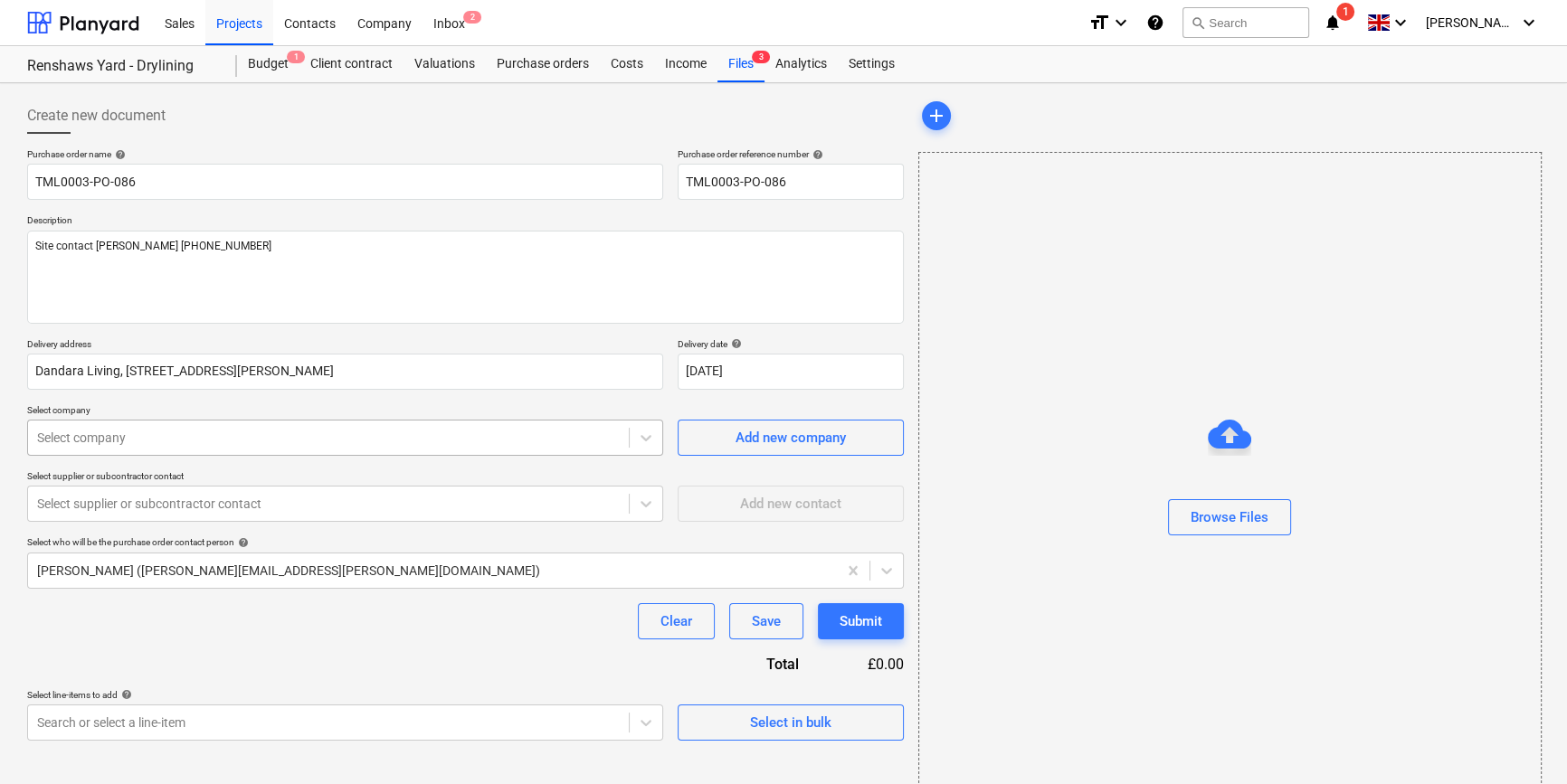
click at [334, 433] on div at bounding box center [329, 438] width 583 height 18
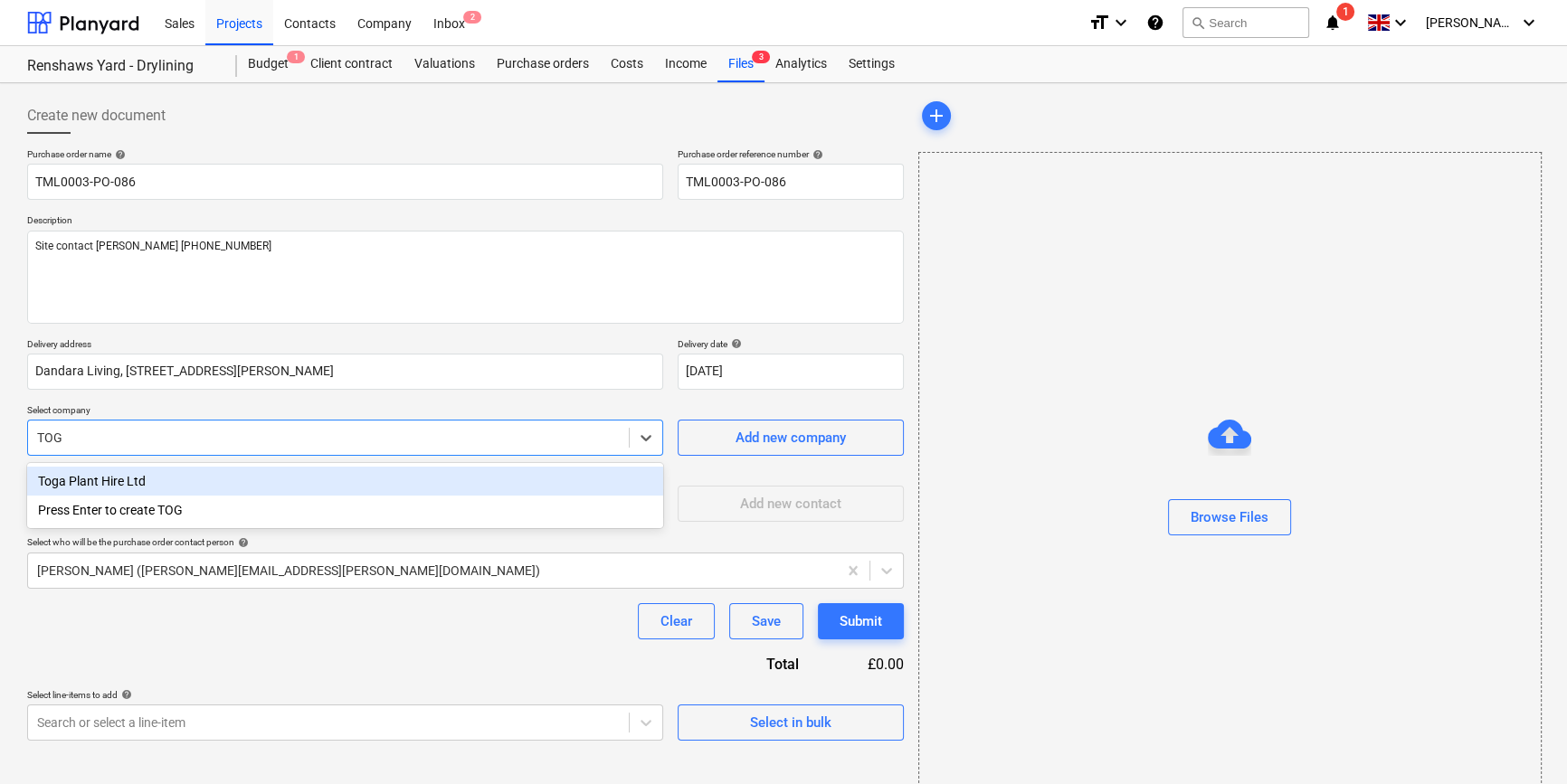
click at [134, 475] on div "Toga Plant Hire Ltd" at bounding box center [345, 480] width 636 height 29
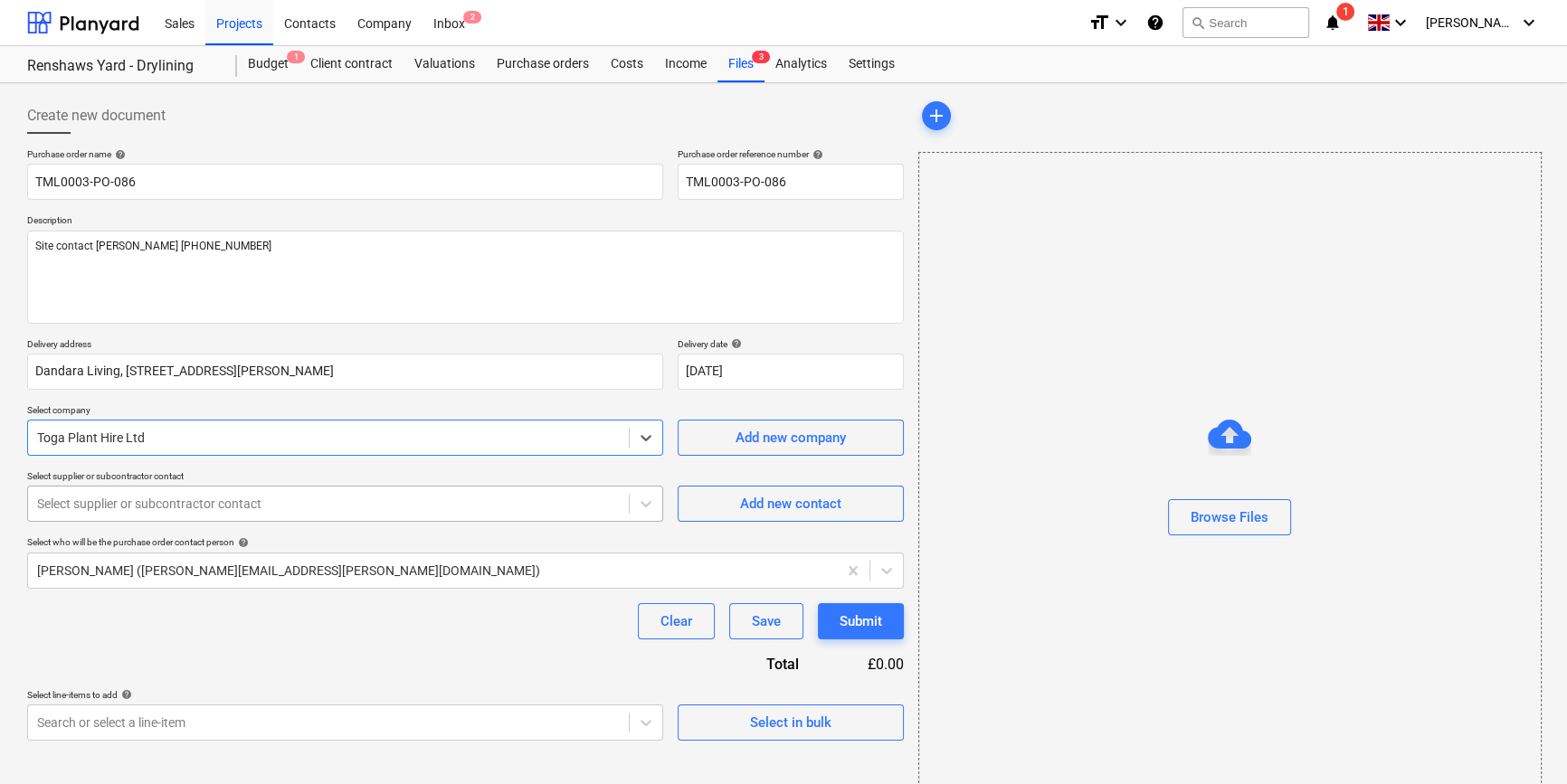
click at [275, 507] on div at bounding box center [329, 504] width 583 height 18
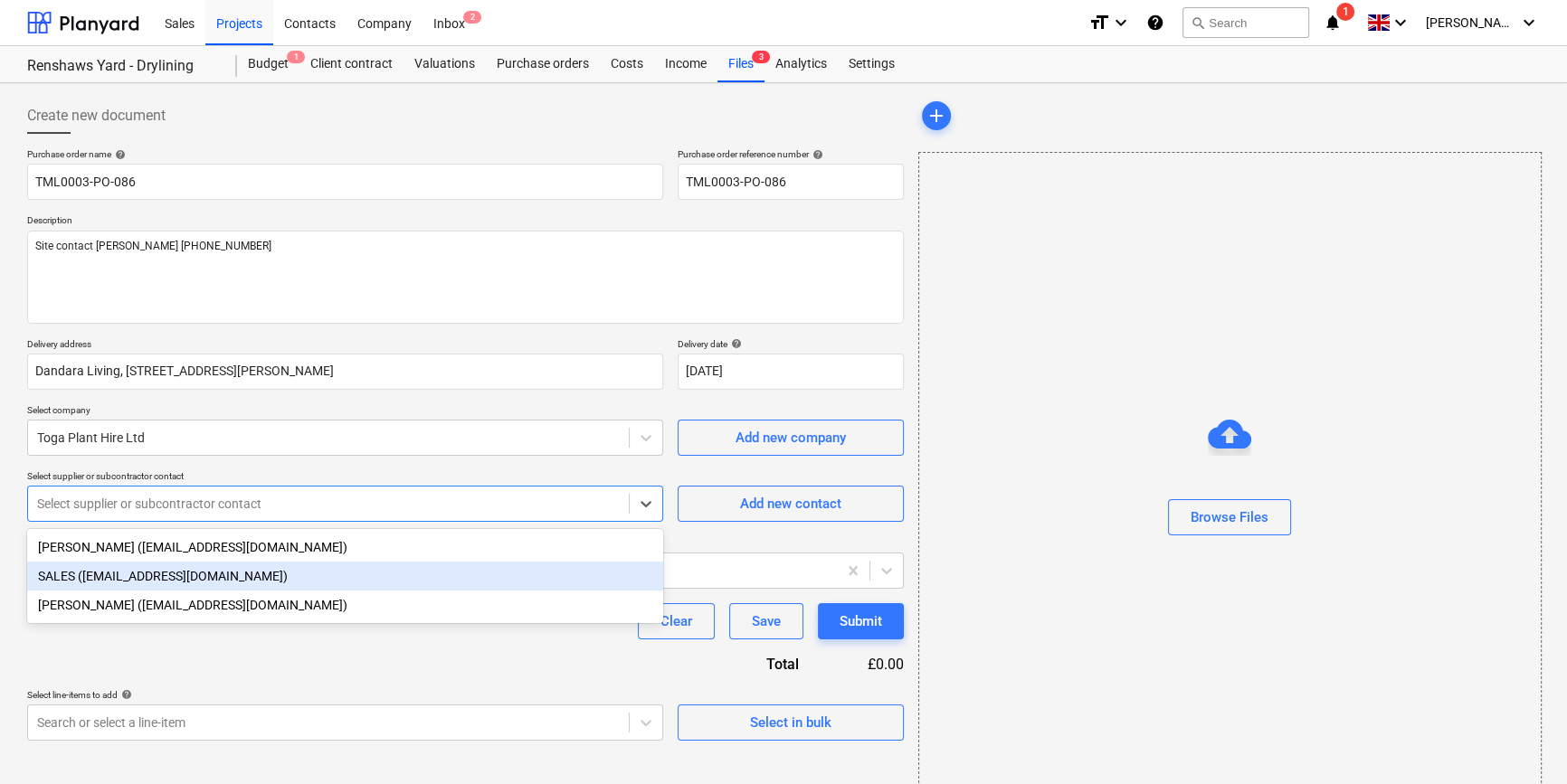
click at [172, 575] on div "SALES (salessupport@toga.co.uk)" at bounding box center [345, 575] width 636 height 29
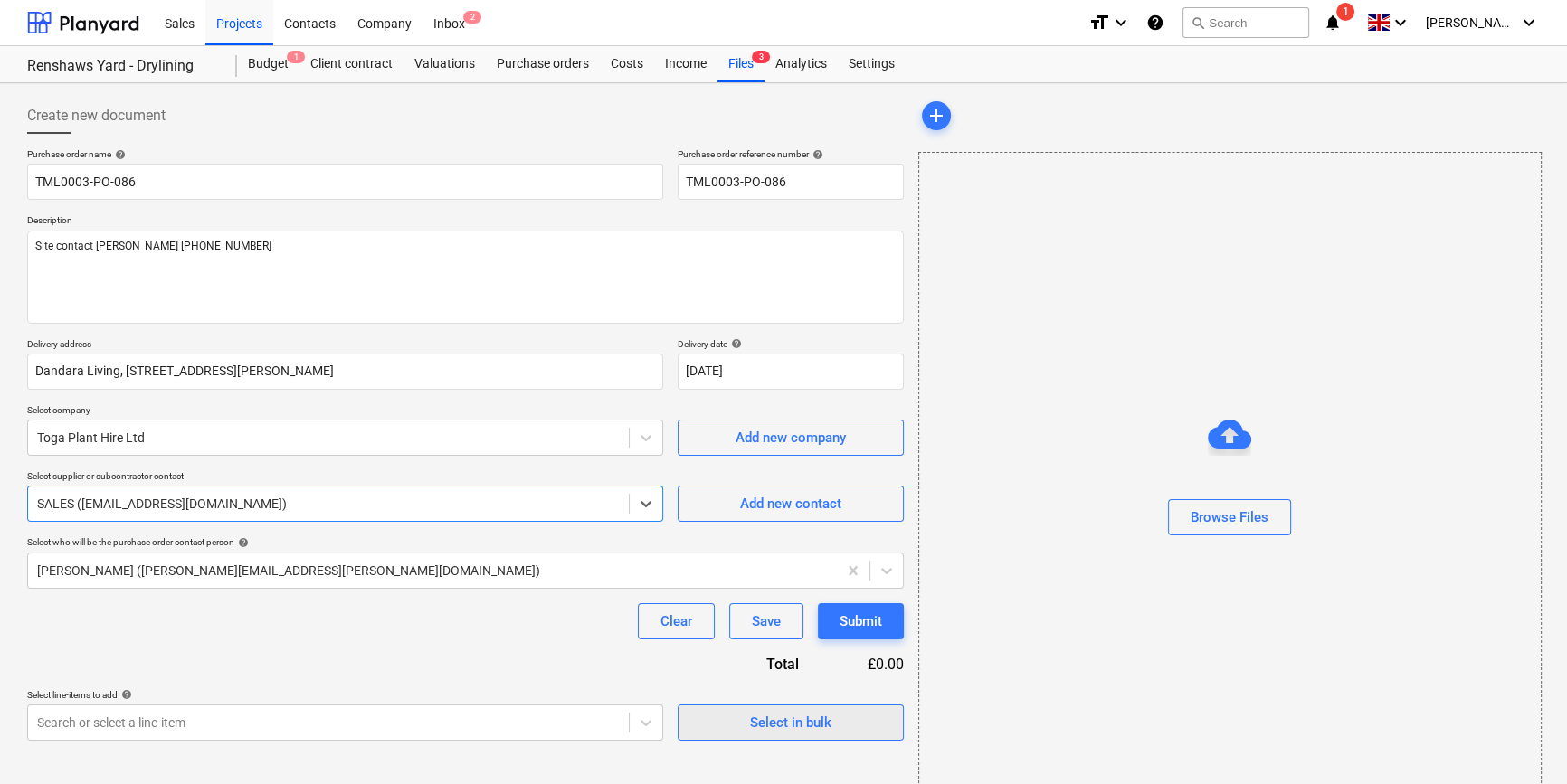
click at [804, 723] on div "Select in bulk" at bounding box center [790, 722] width 82 height 24
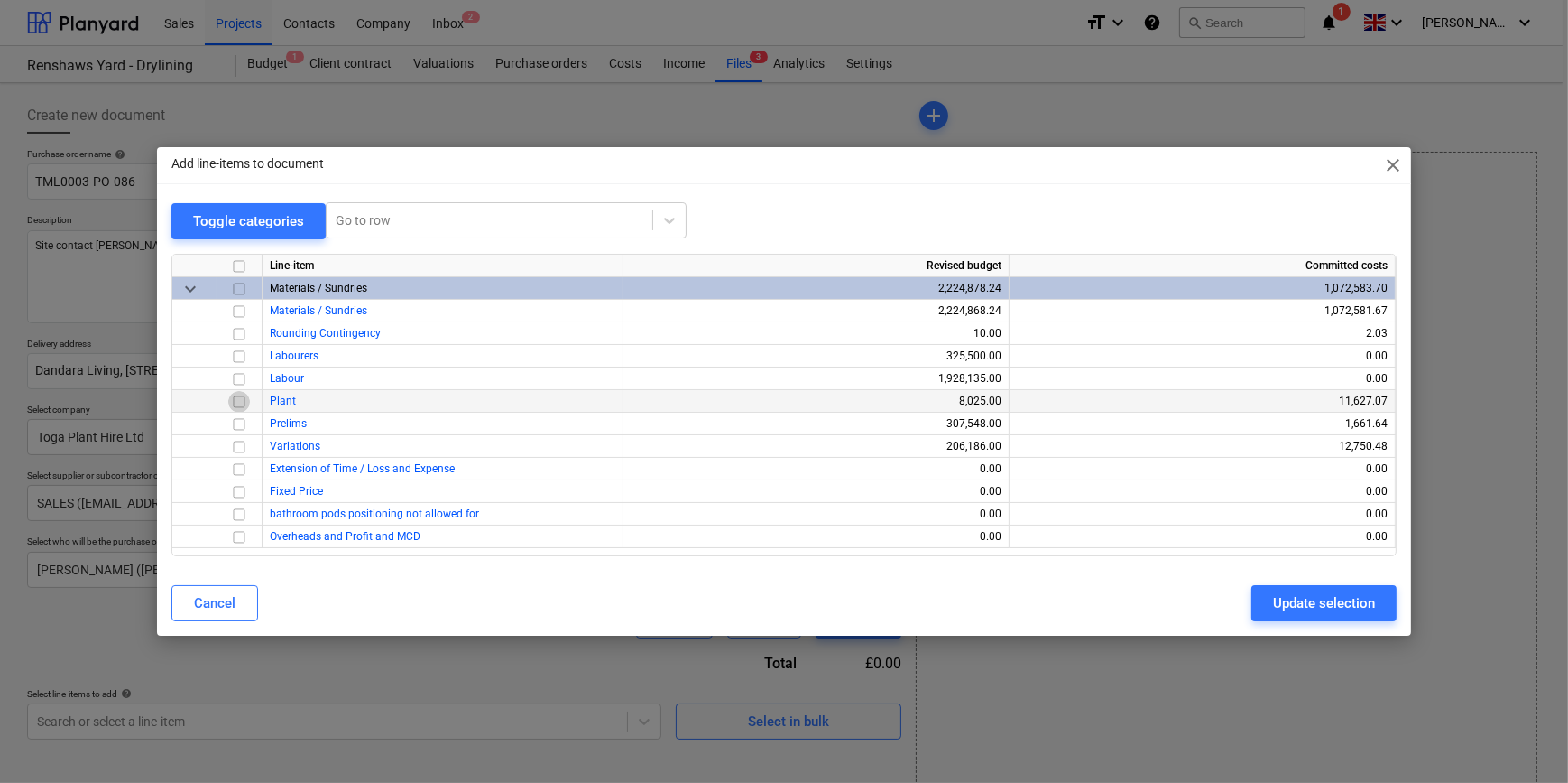
click at [239, 402] on input "checkbox" at bounding box center [239, 402] width 22 height 22
click at [1251, 600] on div "Update selection" at bounding box center [1325, 603] width 102 height 24
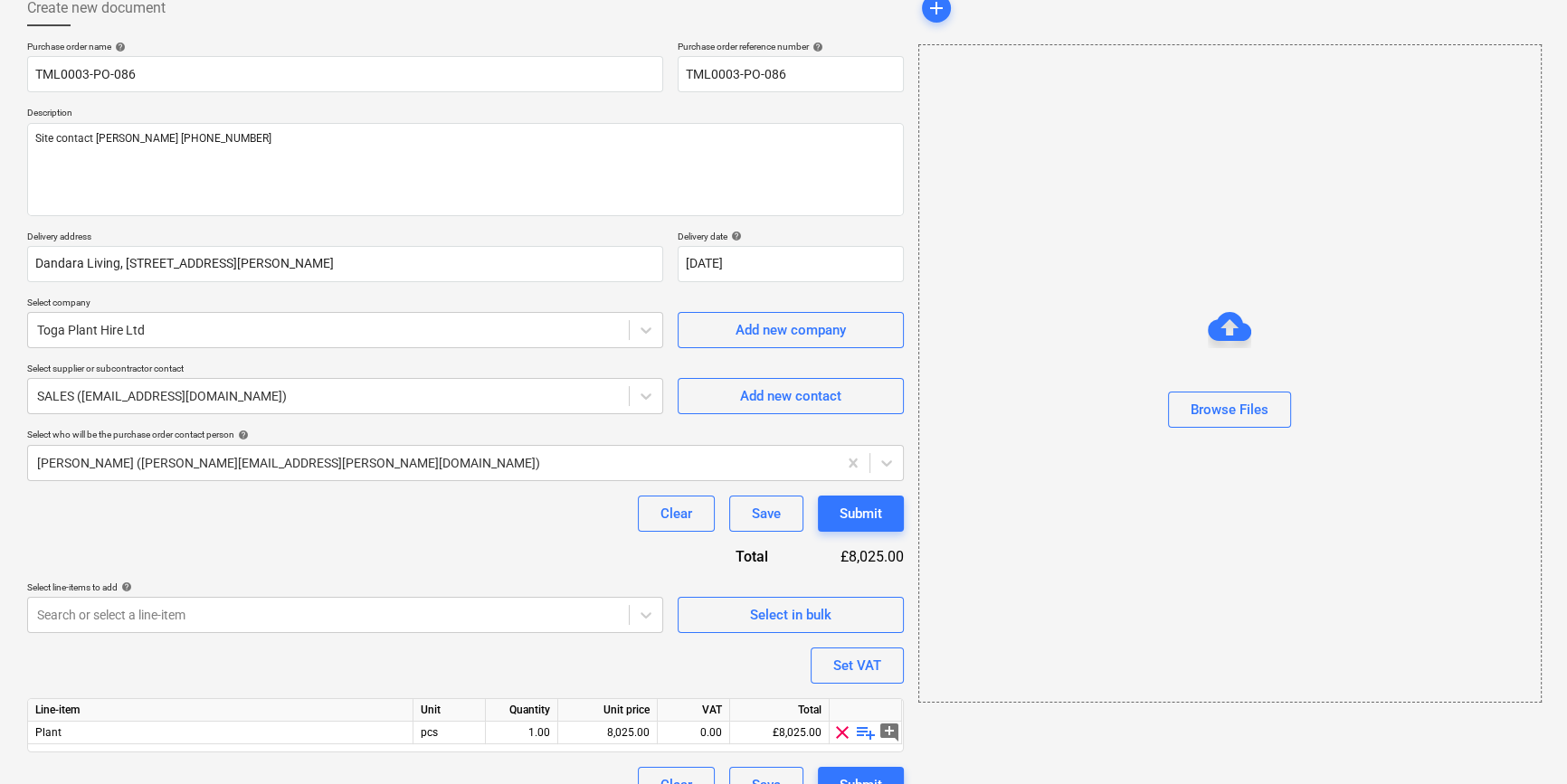
scroll to position [140, 0]
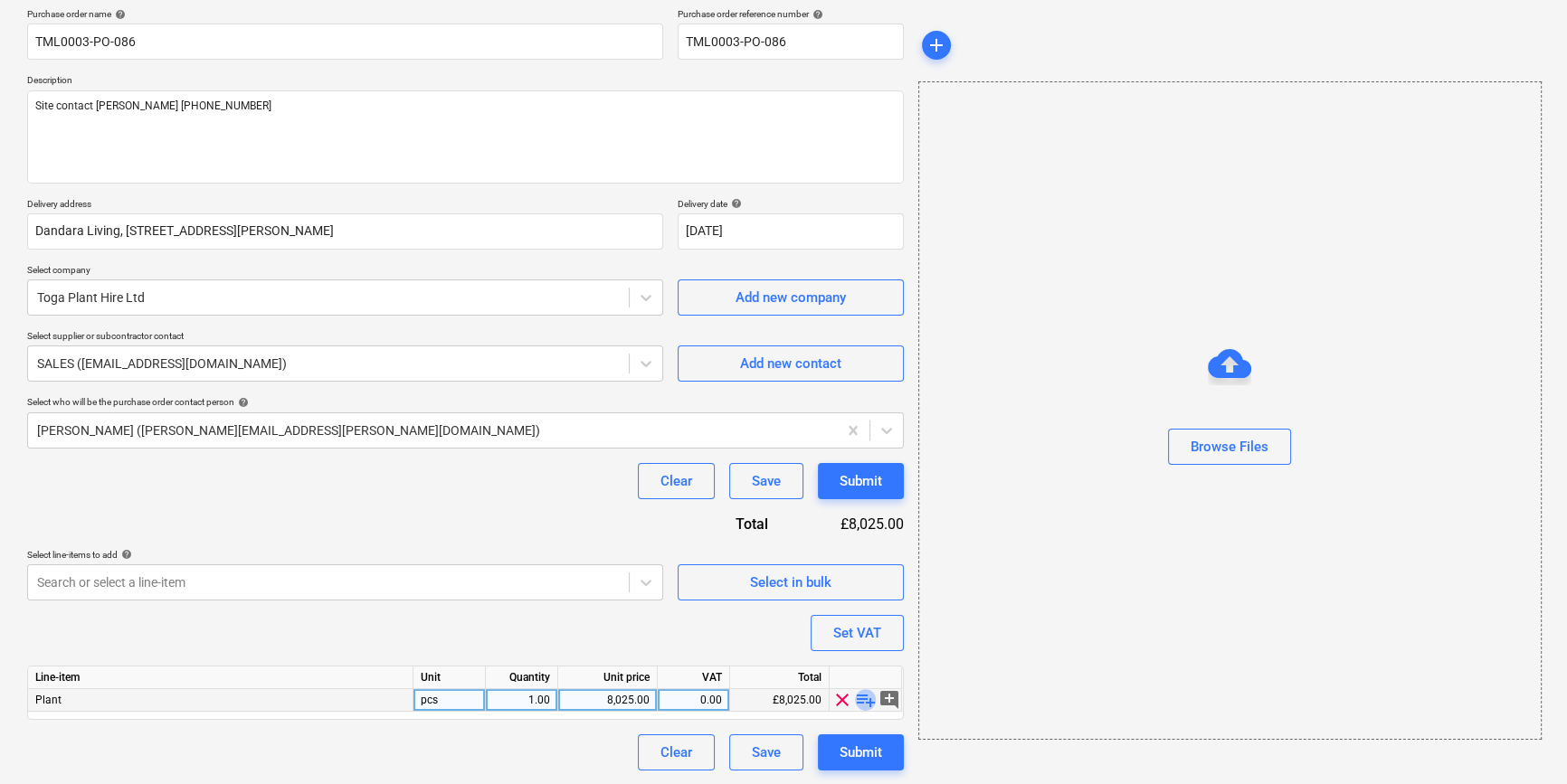
click at [860, 698] on span "playlist_add" at bounding box center [865, 699] width 22 height 22
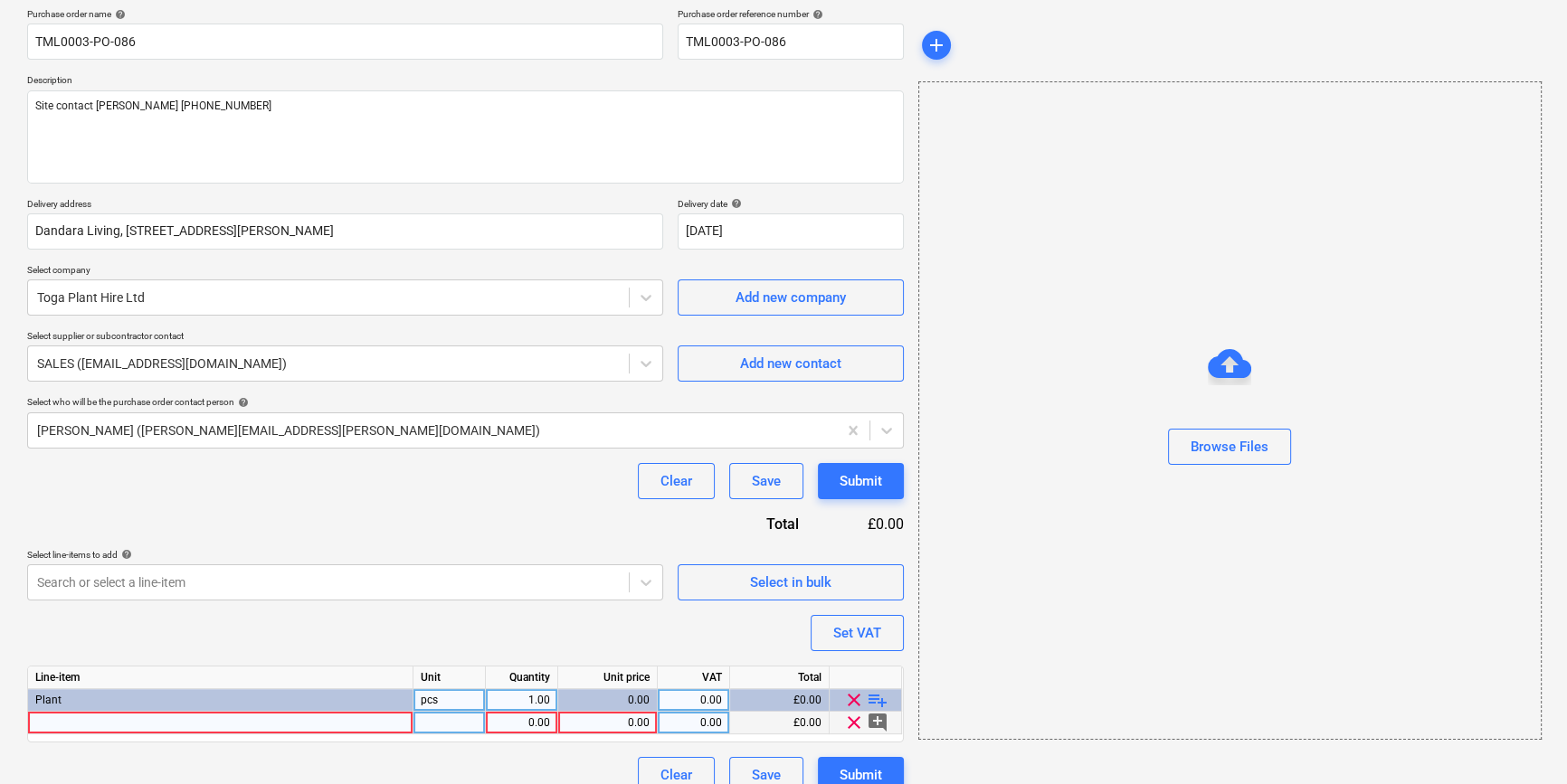
click at [54, 722] on div at bounding box center [219, 722] width 385 height 23
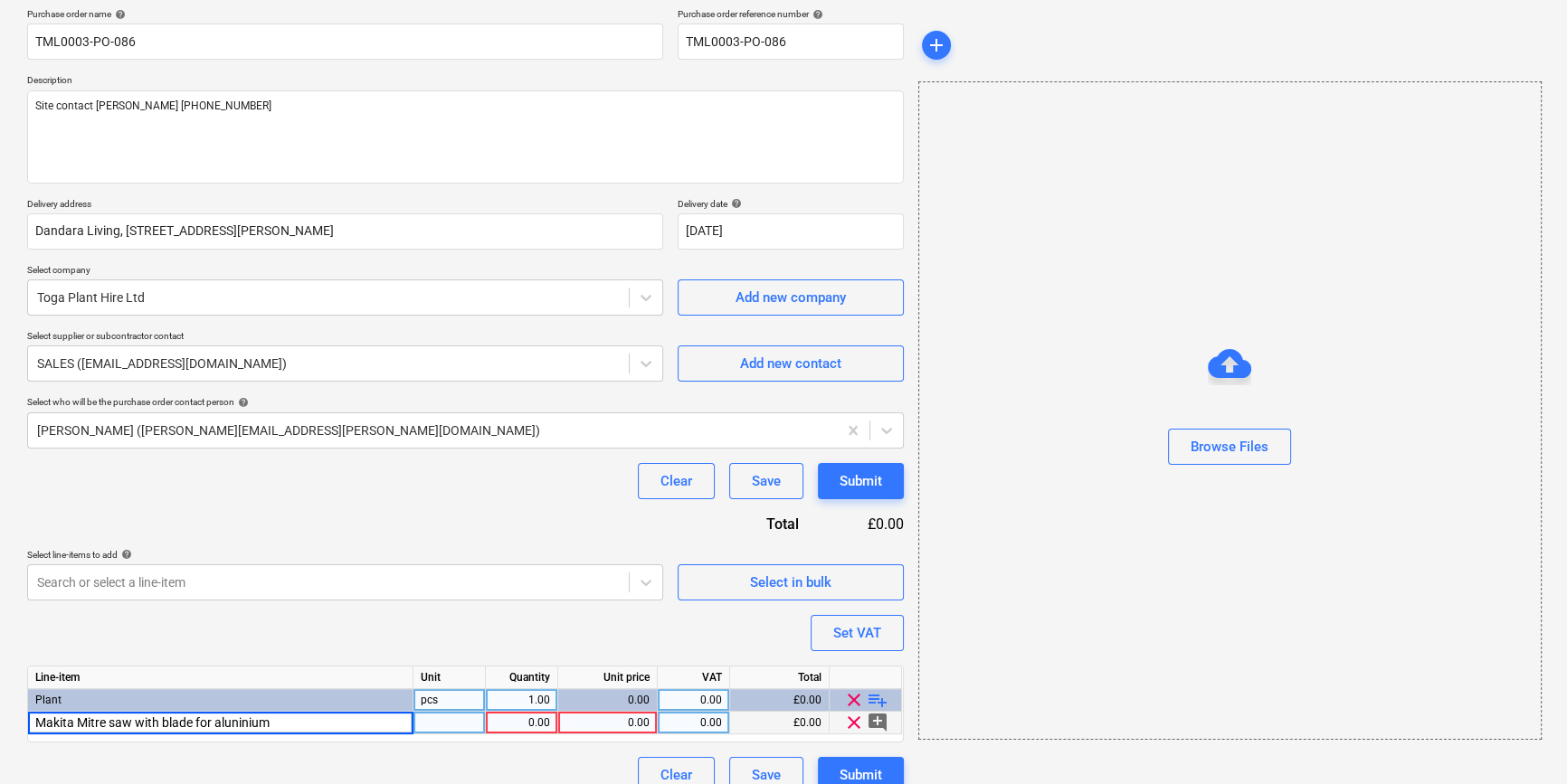
click at [229, 720] on input "Makita Mitre saw with blade for aluninium" at bounding box center [219, 722] width 385 height 22
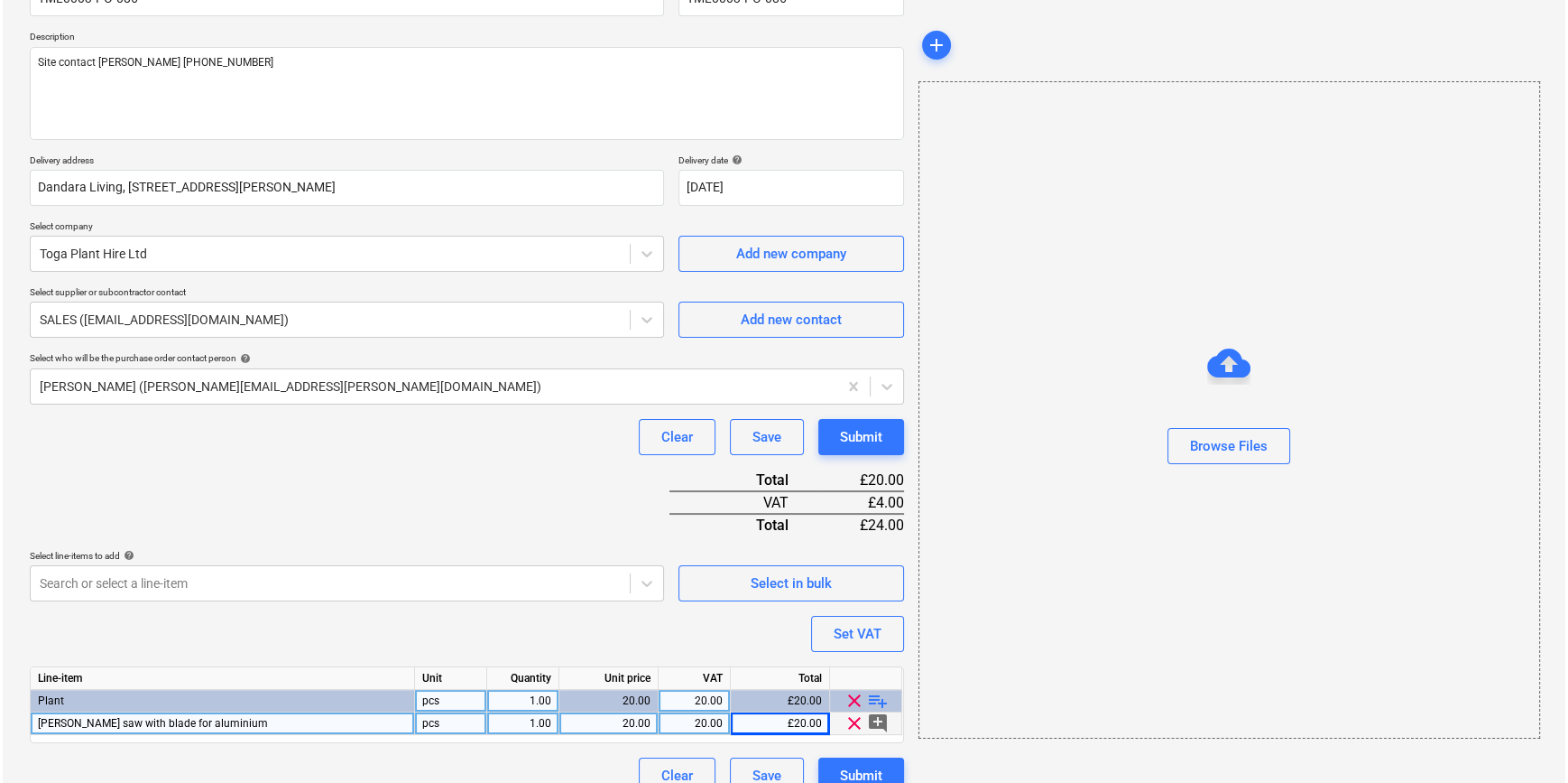
scroll to position [207, 0]
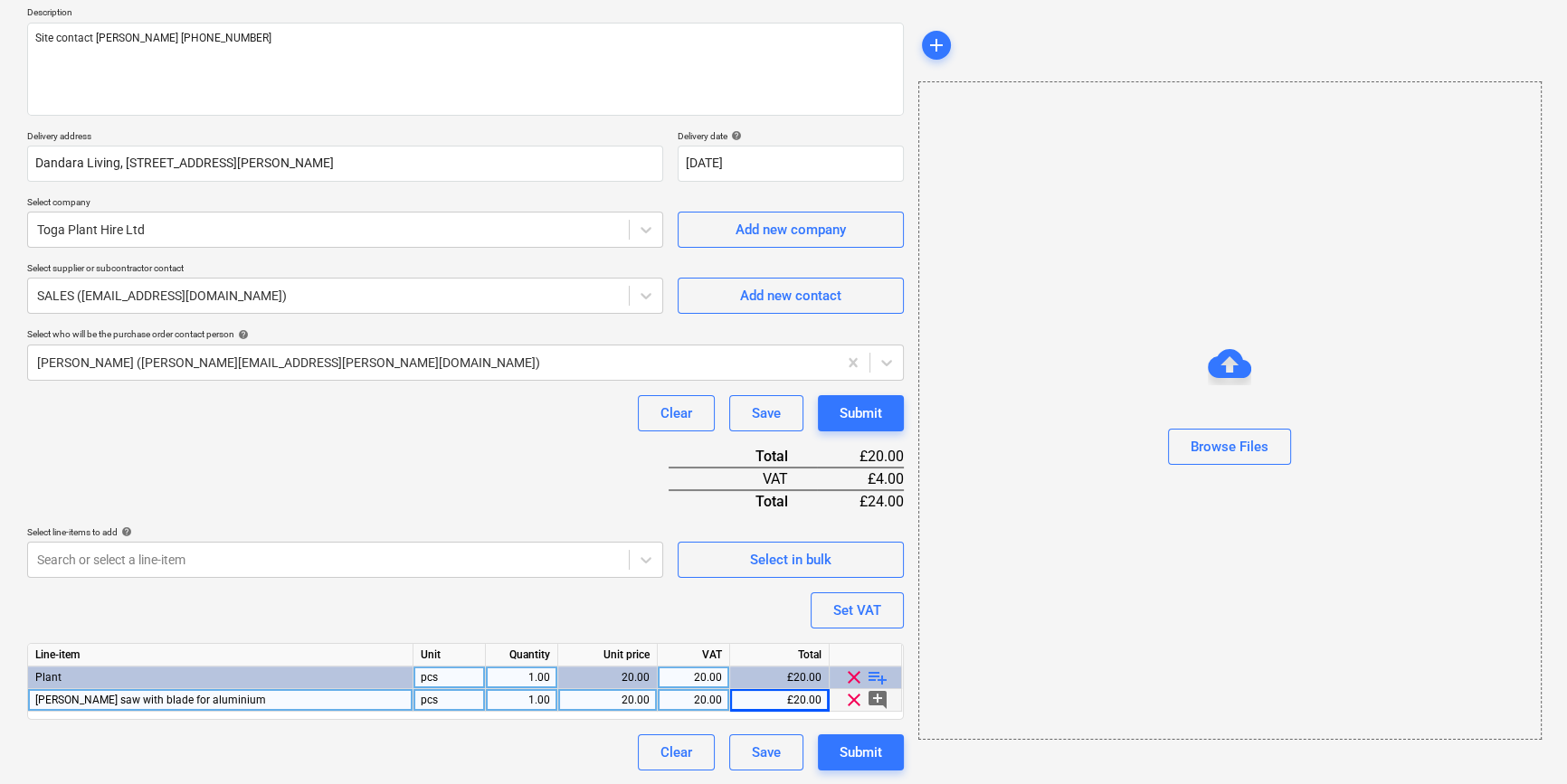
click at [35, 696] on span "Makita Mitre saw with blade for aluminium" at bounding box center [151, 699] width 230 height 13
click at [34, 696] on input "Makita Mitre saw with blade for aluminium" at bounding box center [219, 699] width 385 height 22
click at [852, 756] on div "Submit" at bounding box center [860, 753] width 42 height 24
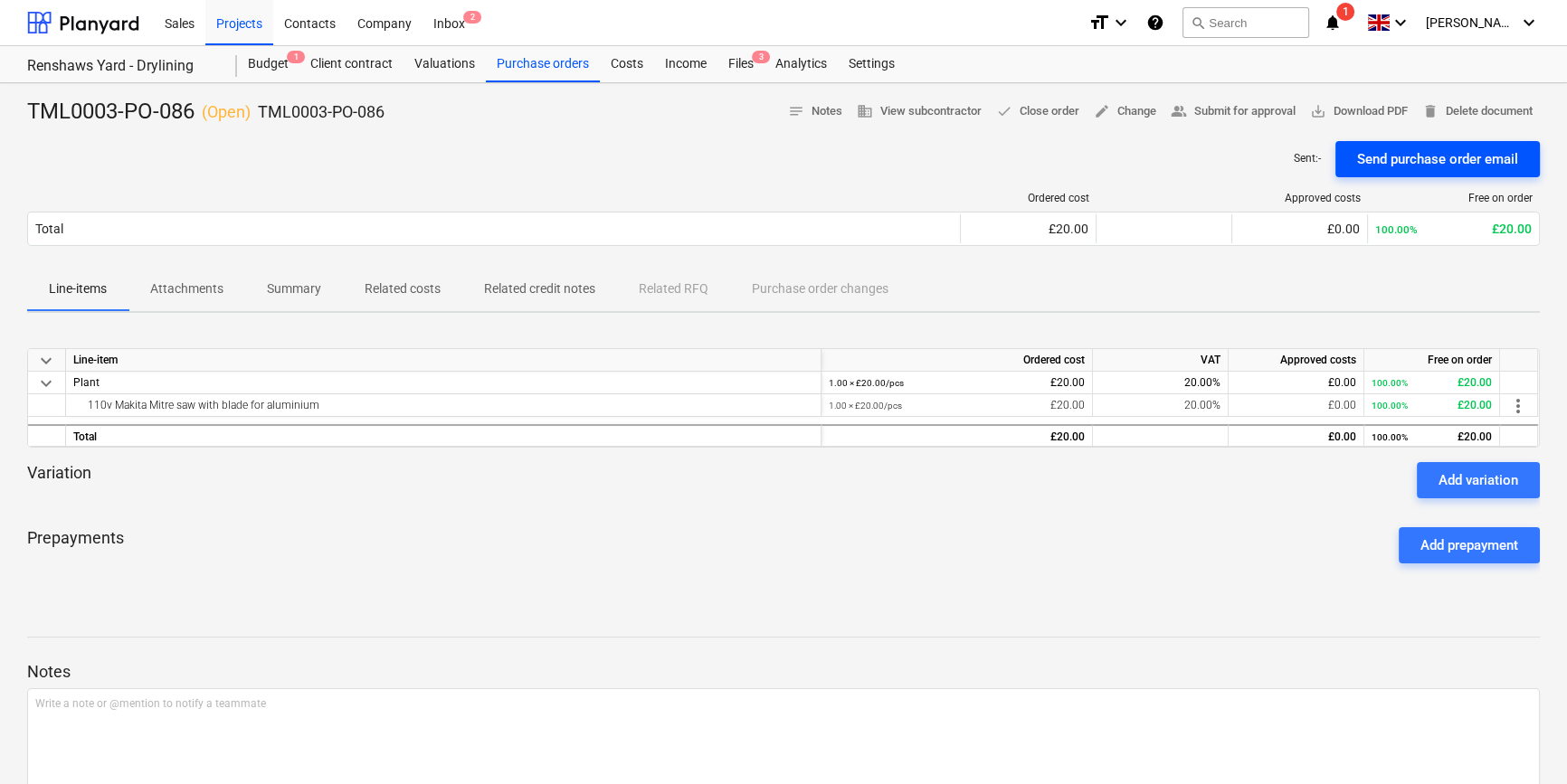
click at [1254, 159] on div "Send purchase order email" at bounding box center [1437, 159] width 161 height 24
click at [250, 23] on div "Projects" at bounding box center [239, 22] width 68 height 46
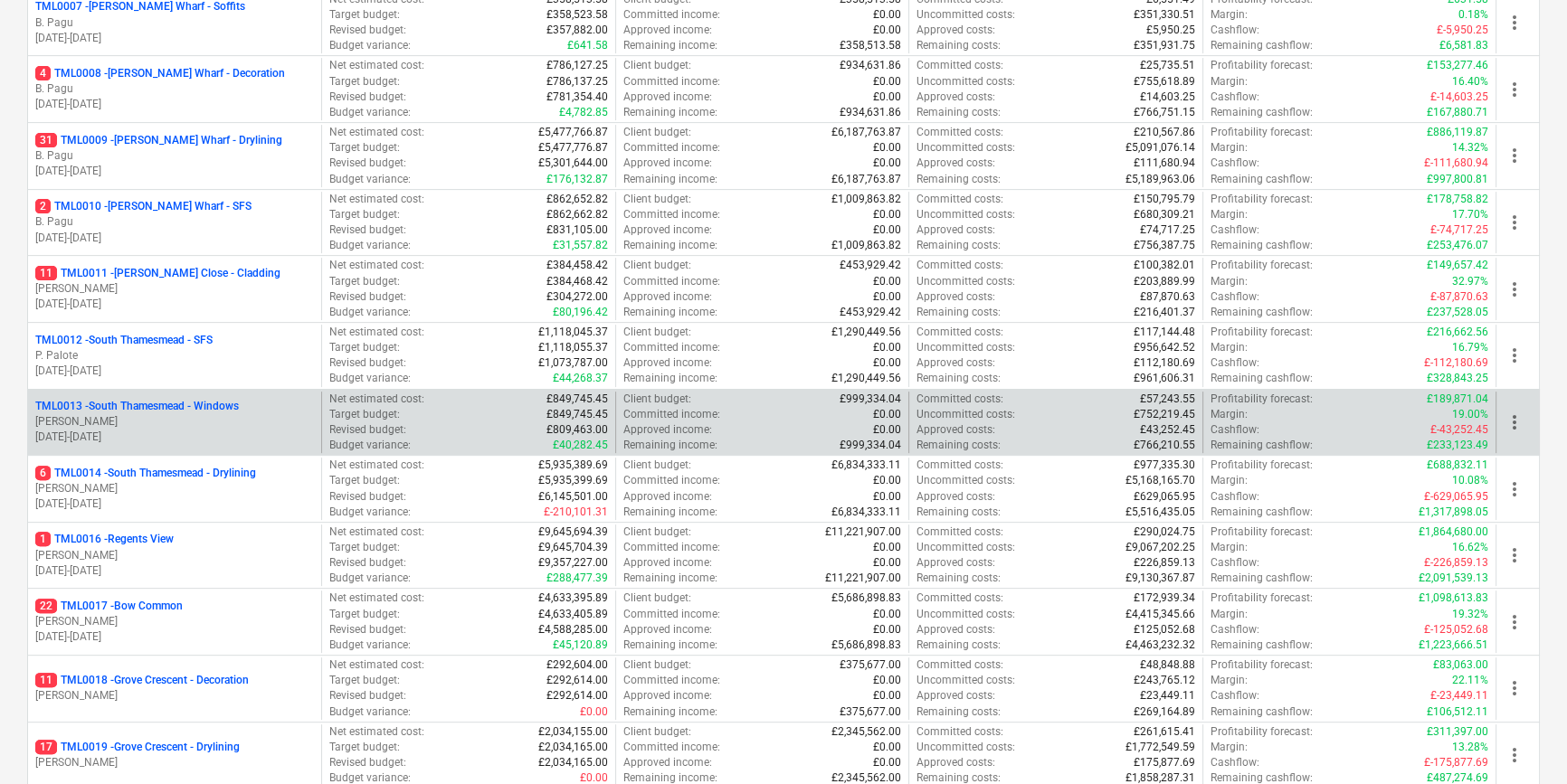
scroll to position [740, 0]
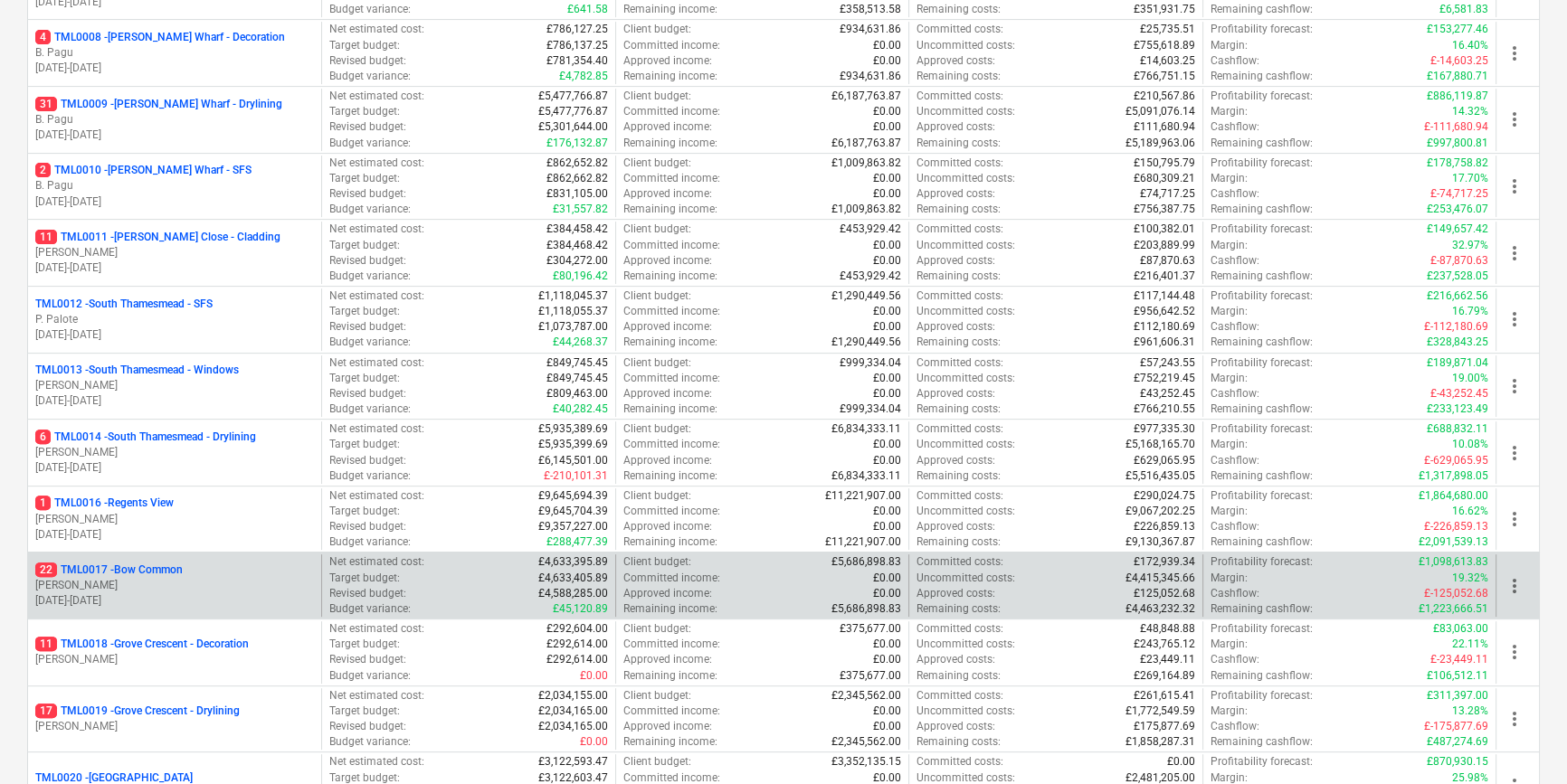
click at [172, 578] on p "R. Williamson" at bounding box center [174, 585] width 279 height 16
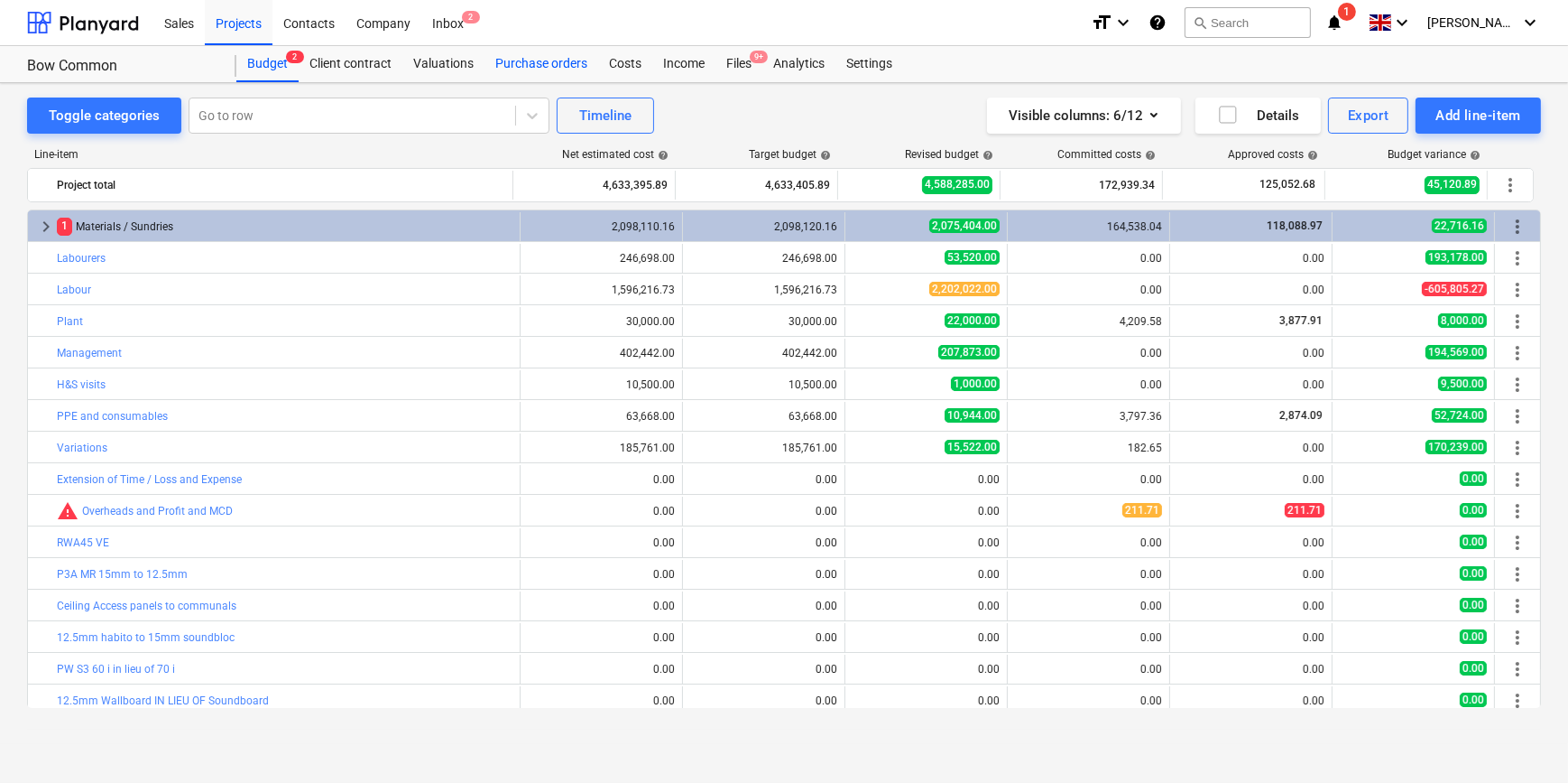
click at [537, 64] on div "Purchase orders" at bounding box center [541, 64] width 114 height 36
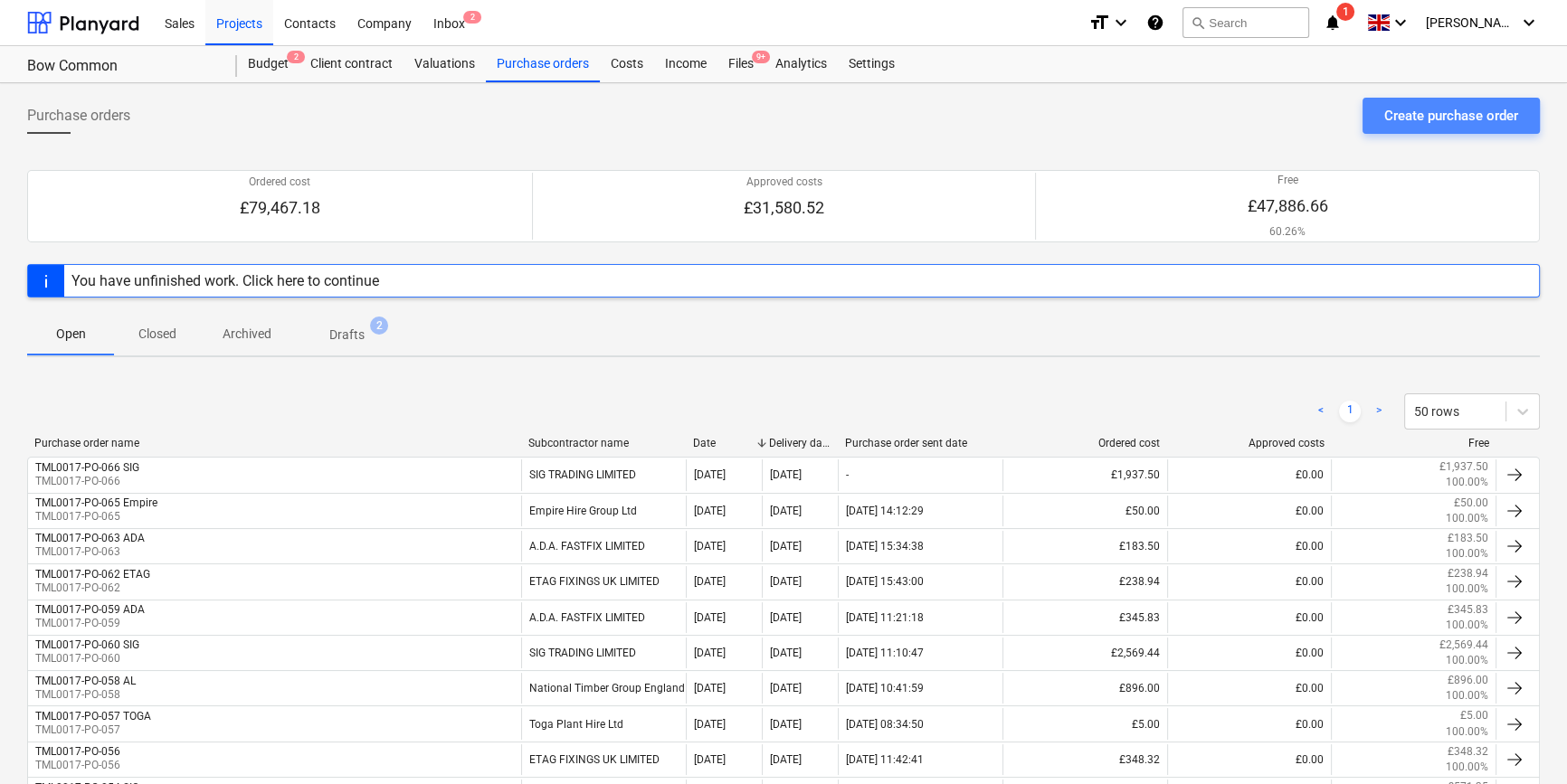
click at [1254, 119] on div "Create purchase order" at bounding box center [1451, 116] width 134 height 24
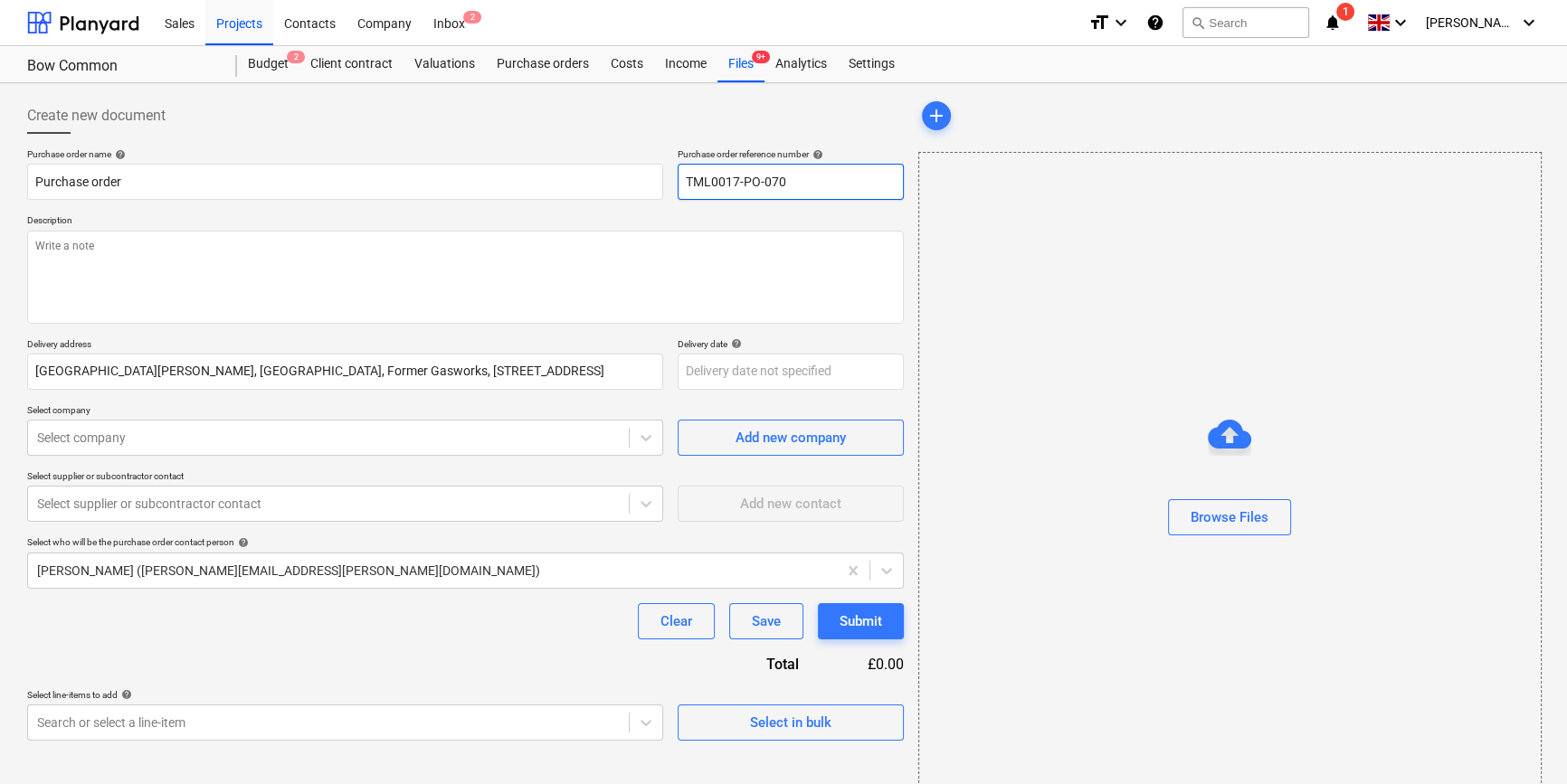
drag, startPoint x: 786, startPoint y: 179, endPoint x: 684, endPoint y: 181, distance: 102.0
click at [684, 181] on input "TML0017-PO-070" at bounding box center [790, 181] width 226 height 36
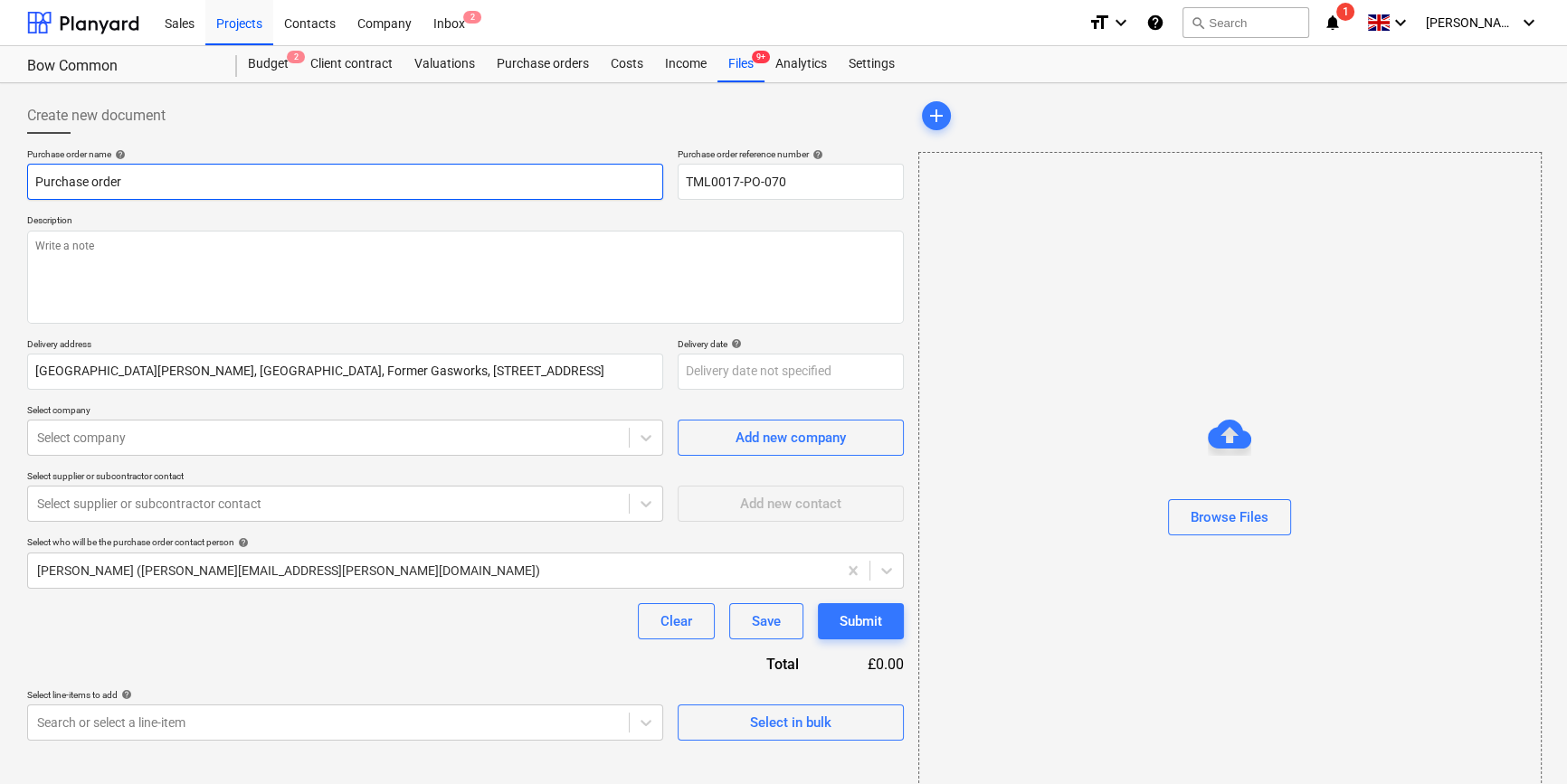
drag, startPoint x: 136, startPoint y: 176, endPoint x: 30, endPoint y: 178, distance: 106.0
click at [30, 178] on input "Purchase order" at bounding box center [345, 181] width 636 height 36
paste input "TML0017-PO-070"
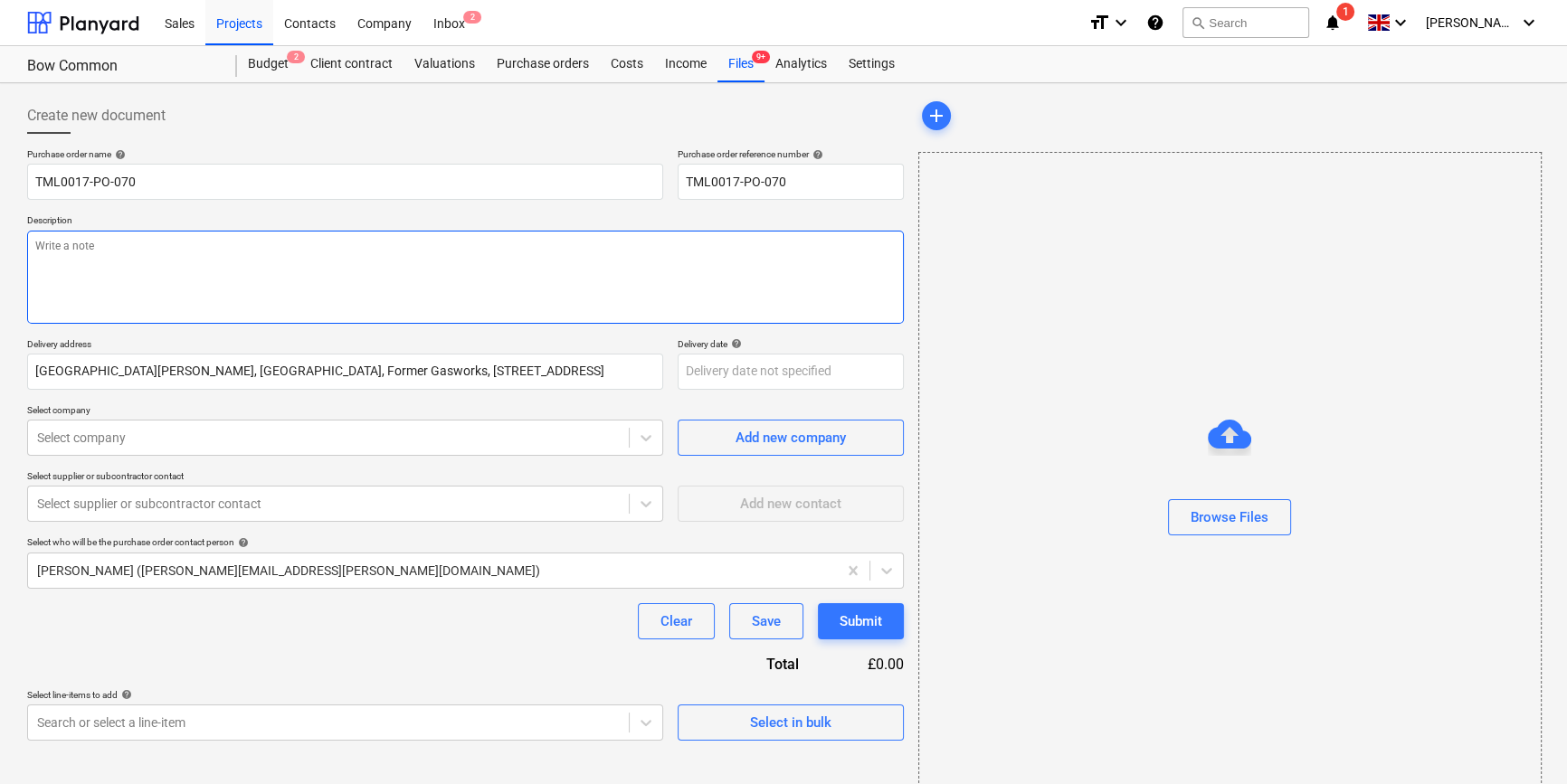
click at [52, 271] on textarea at bounding box center [466, 276] width 876 height 93
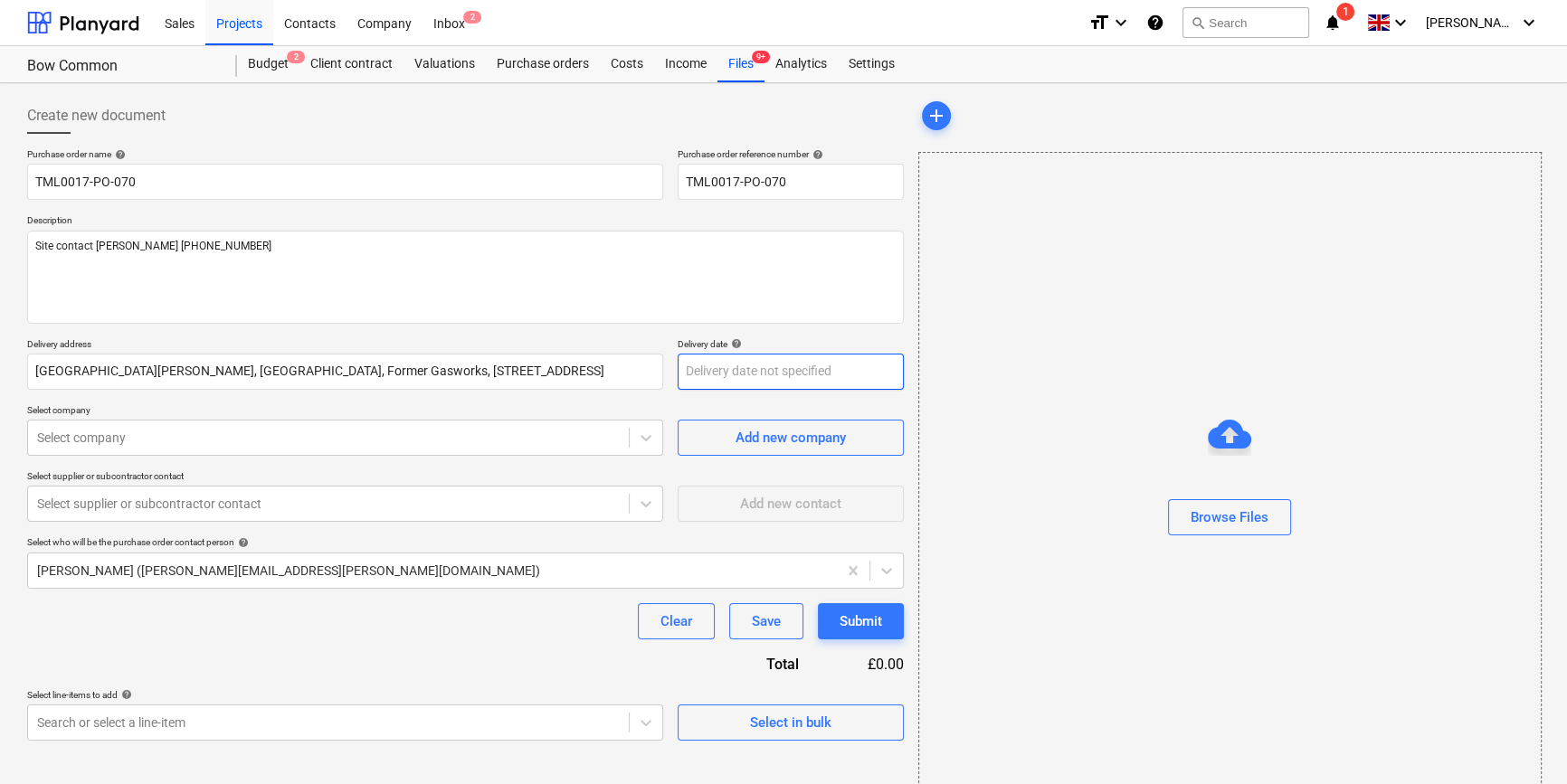
click at [707, 375] on body "Sales Projects Contacts Company Inbox 2 format_size keyboard_arrow_down help se…" at bounding box center [784, 392] width 1567 height 784
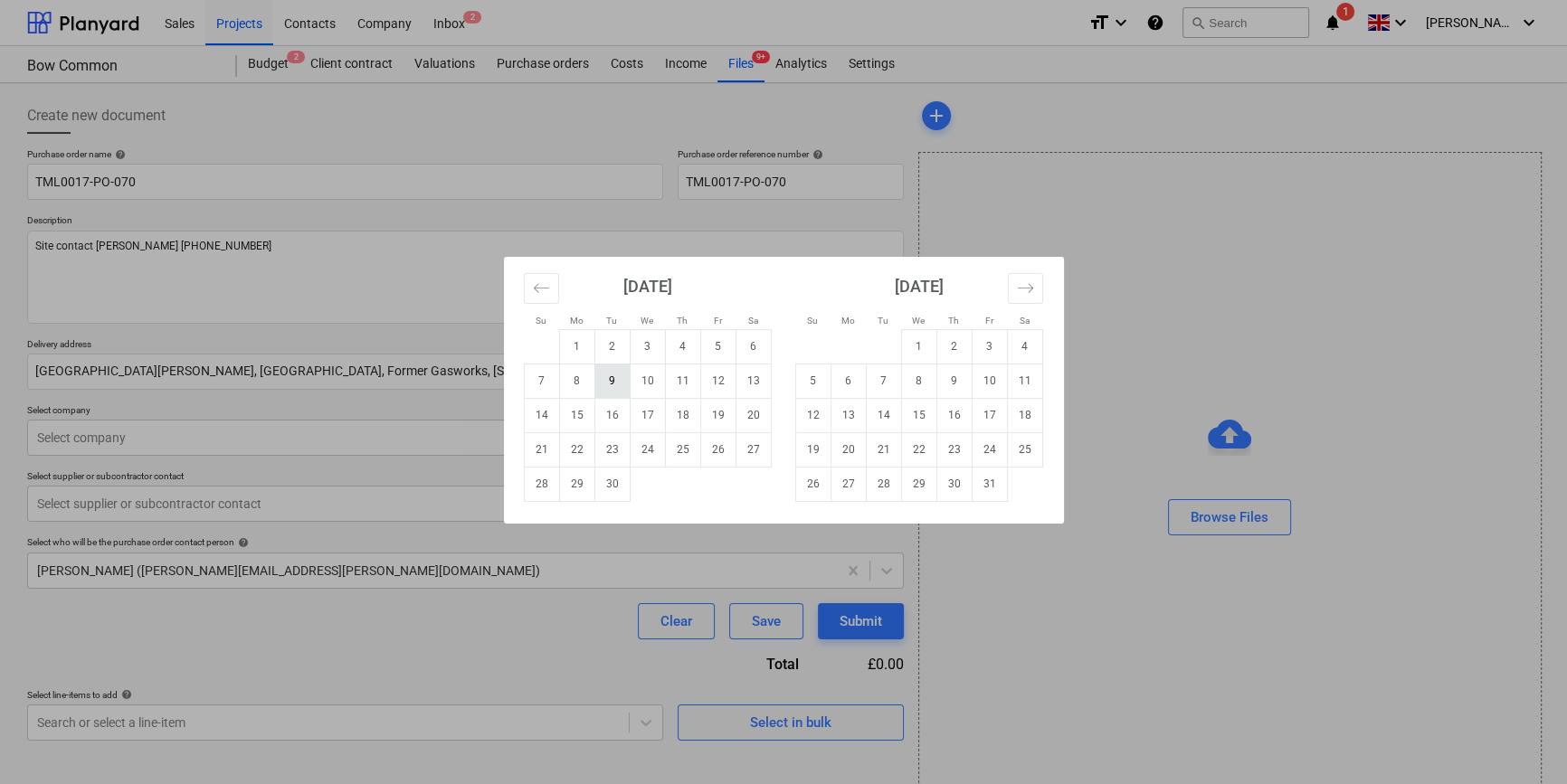
click at [608, 380] on td "9" at bounding box center [612, 380] width 35 height 34
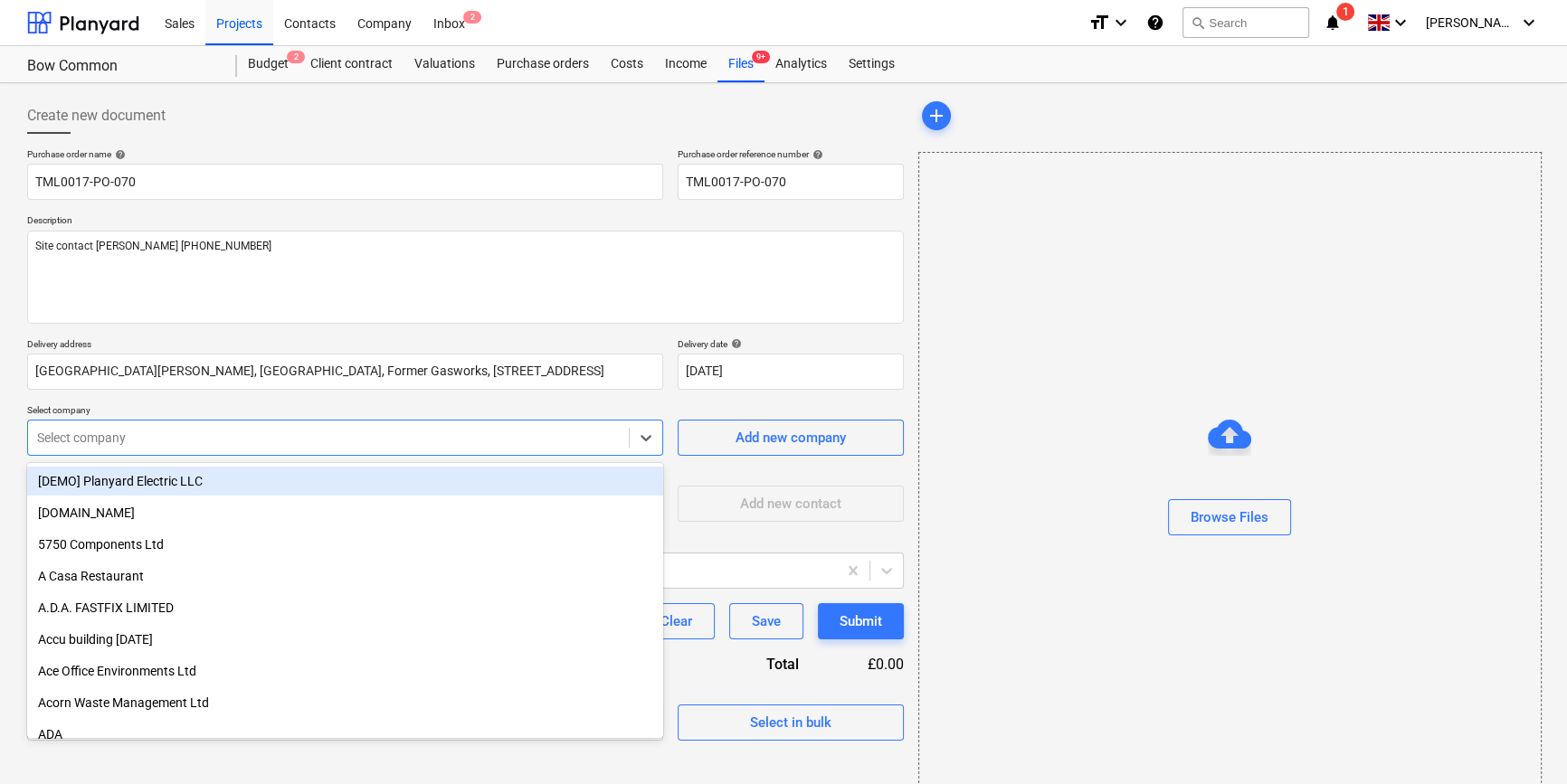
click at [472, 446] on div at bounding box center [329, 438] width 583 height 18
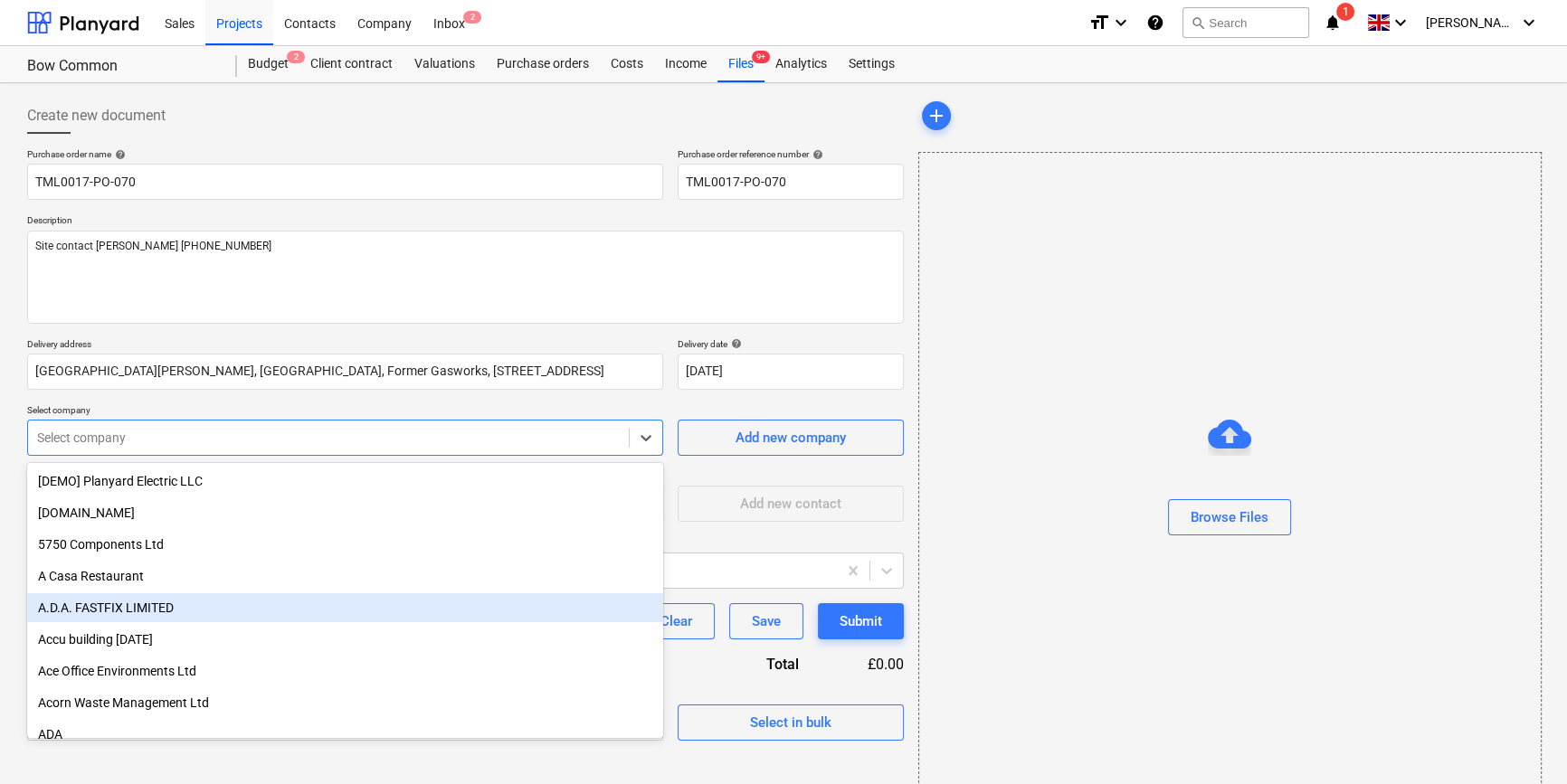
click at [72, 611] on div "A.D.A. FASTFIX LIMITED" at bounding box center [345, 607] width 636 height 29
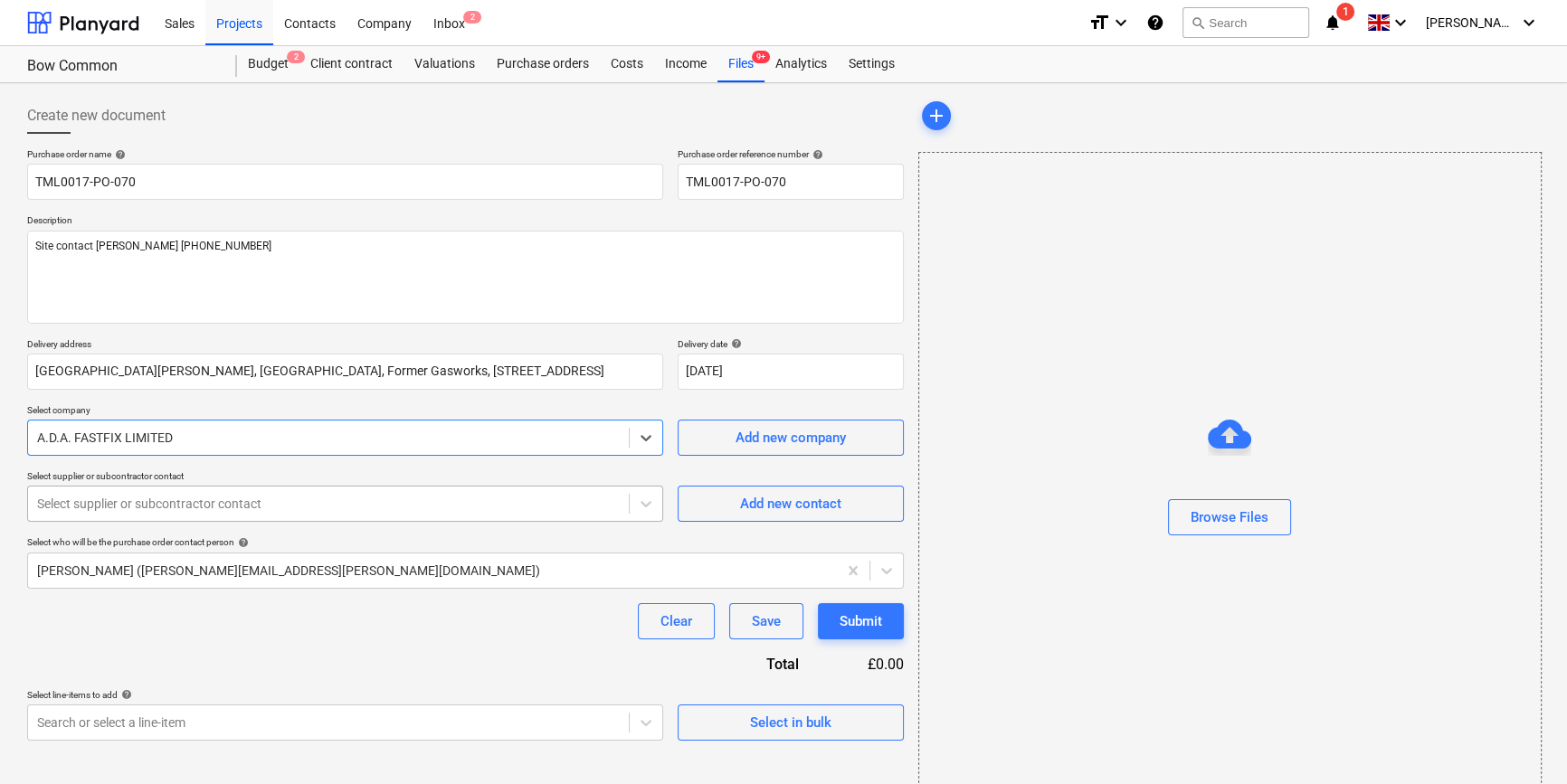
click at [128, 505] on div at bounding box center [329, 504] width 583 height 18
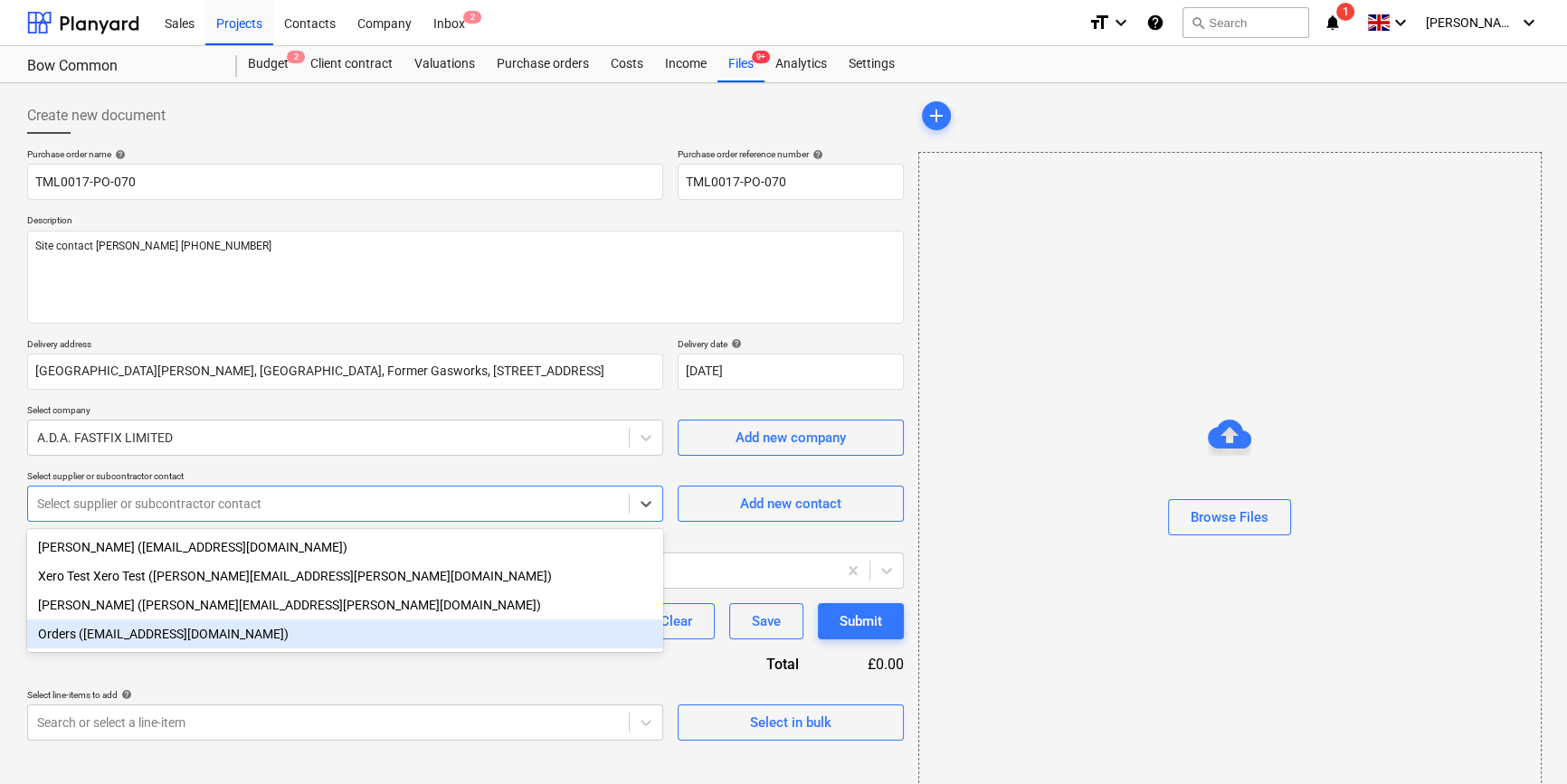
click at [112, 641] on div "Orders (orders@adafastfix.co.uk)" at bounding box center [345, 633] width 636 height 29
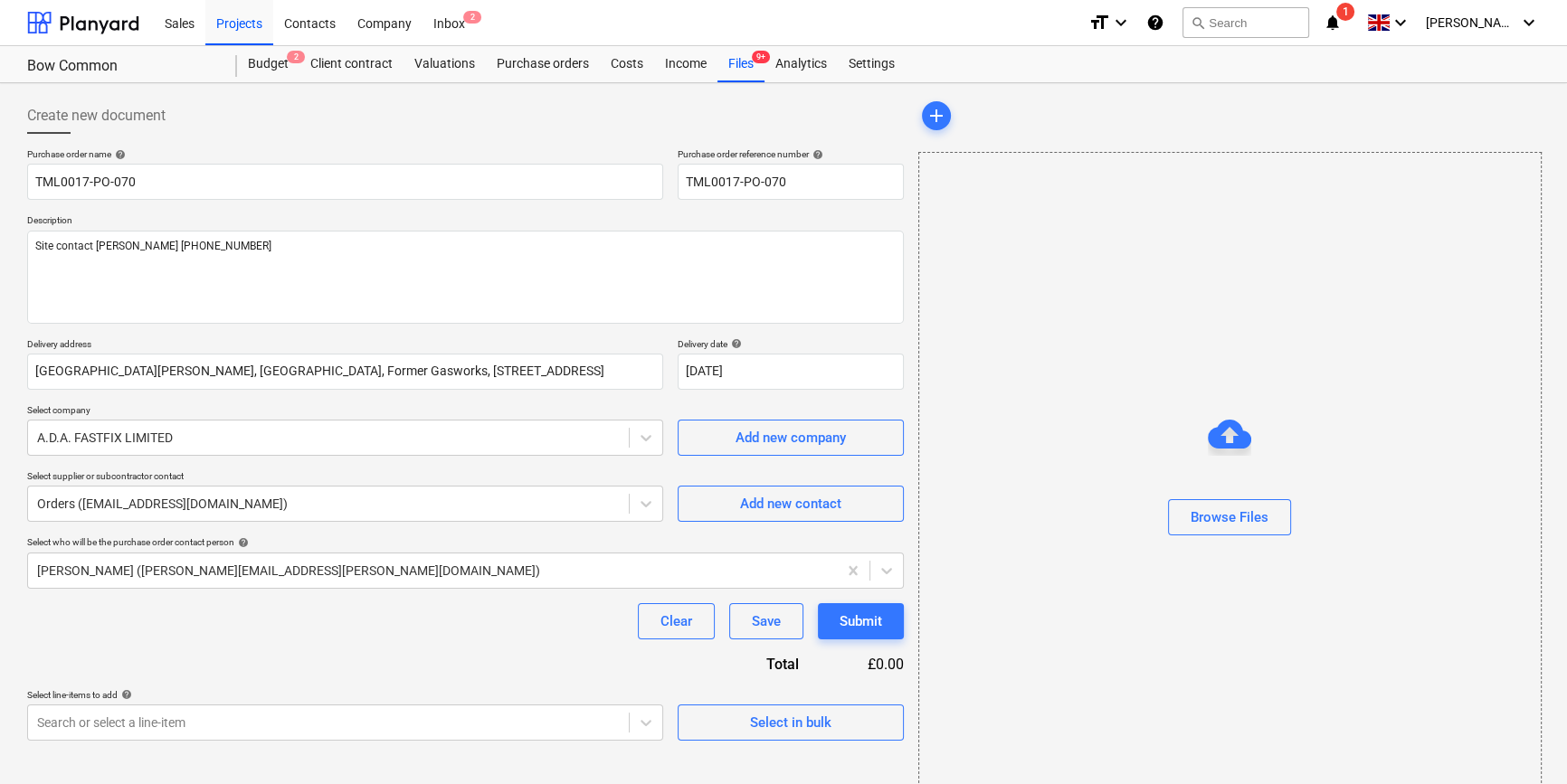
click at [307, 652] on div "Purchase order name help TML0017-PO-070 Purchase order reference number help TM…" at bounding box center [466, 445] width 876 height 592
click at [722, 718] on span "Select in bulk" at bounding box center [790, 722] width 181 height 24
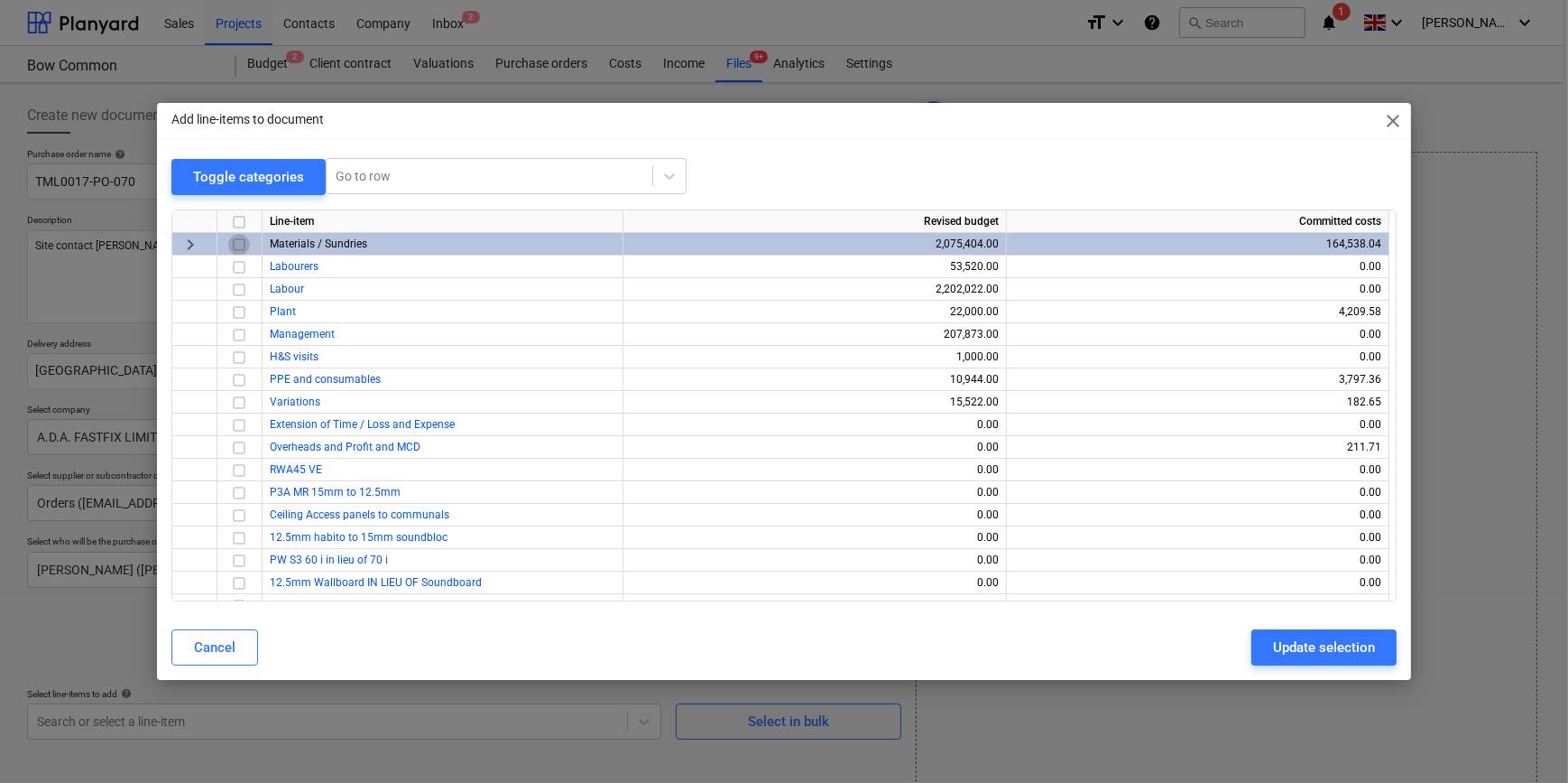
click at [235, 244] on input "checkbox" at bounding box center [239, 244] width 22 height 22
click at [1251, 653] on div "Update selection" at bounding box center [1325, 647] width 102 height 24
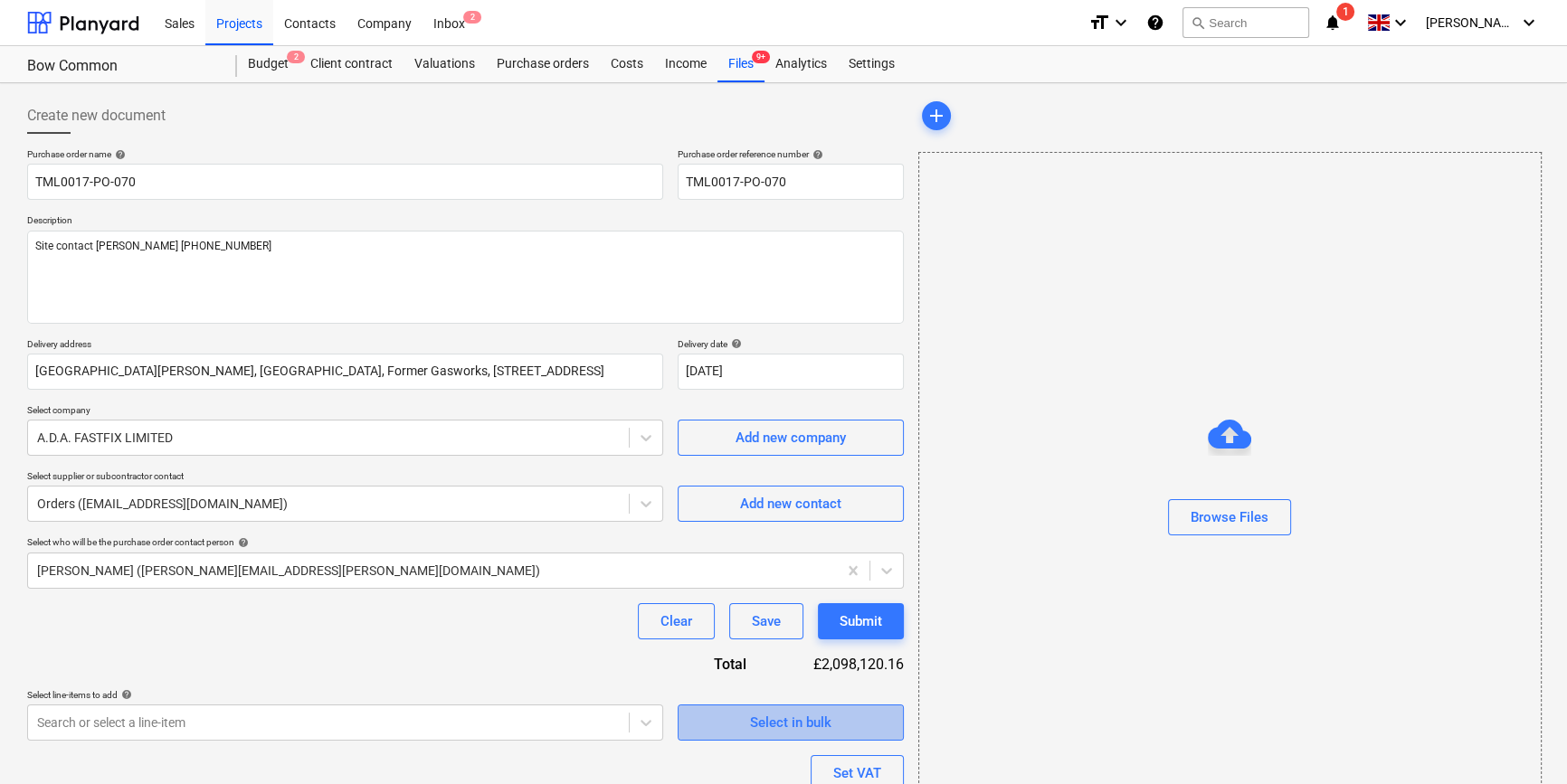
click at [804, 711] on div "Select in bulk" at bounding box center [790, 722] width 82 height 24
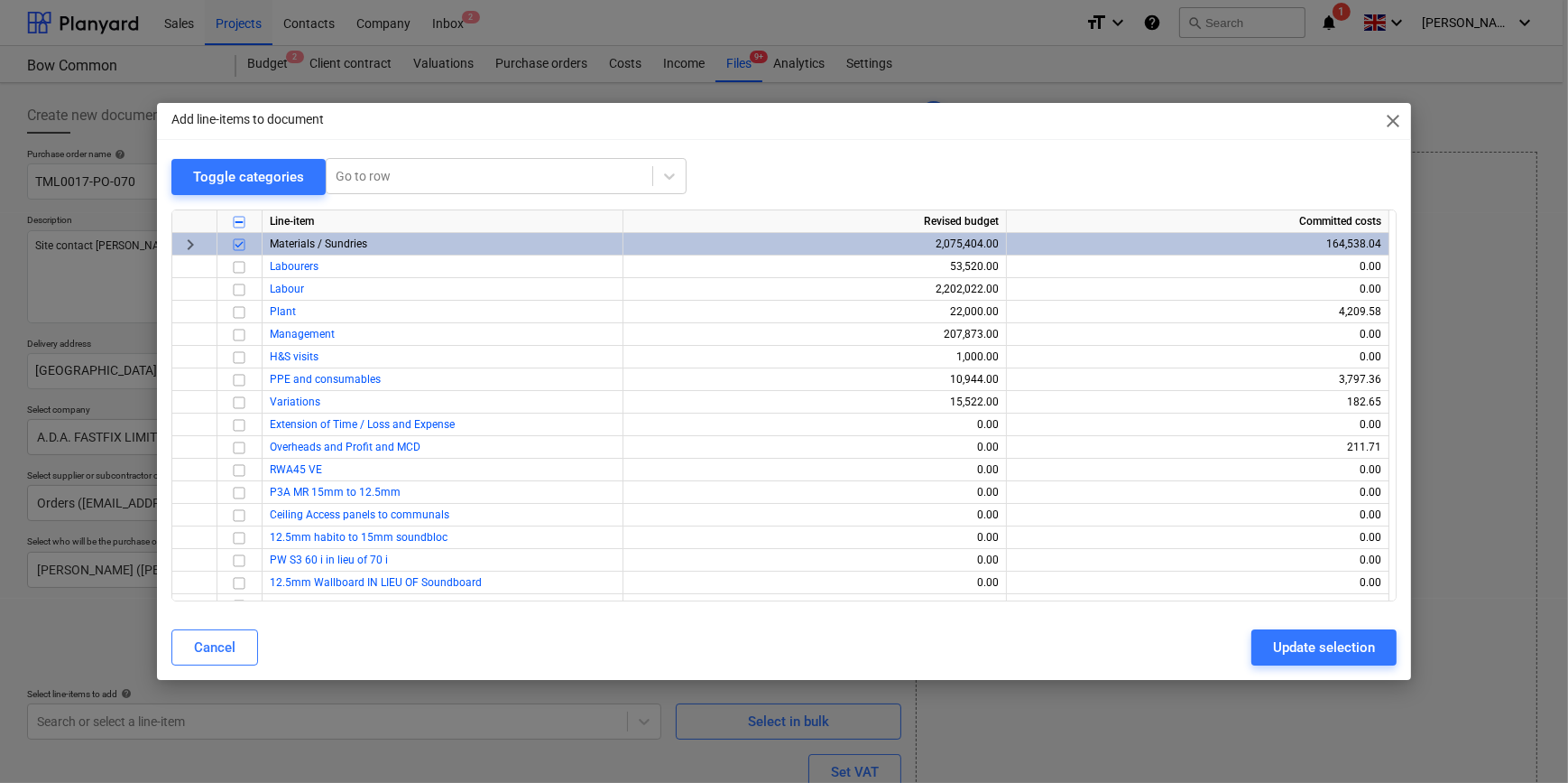
click at [1251, 121] on span "close" at bounding box center [1393, 121] width 22 height 22
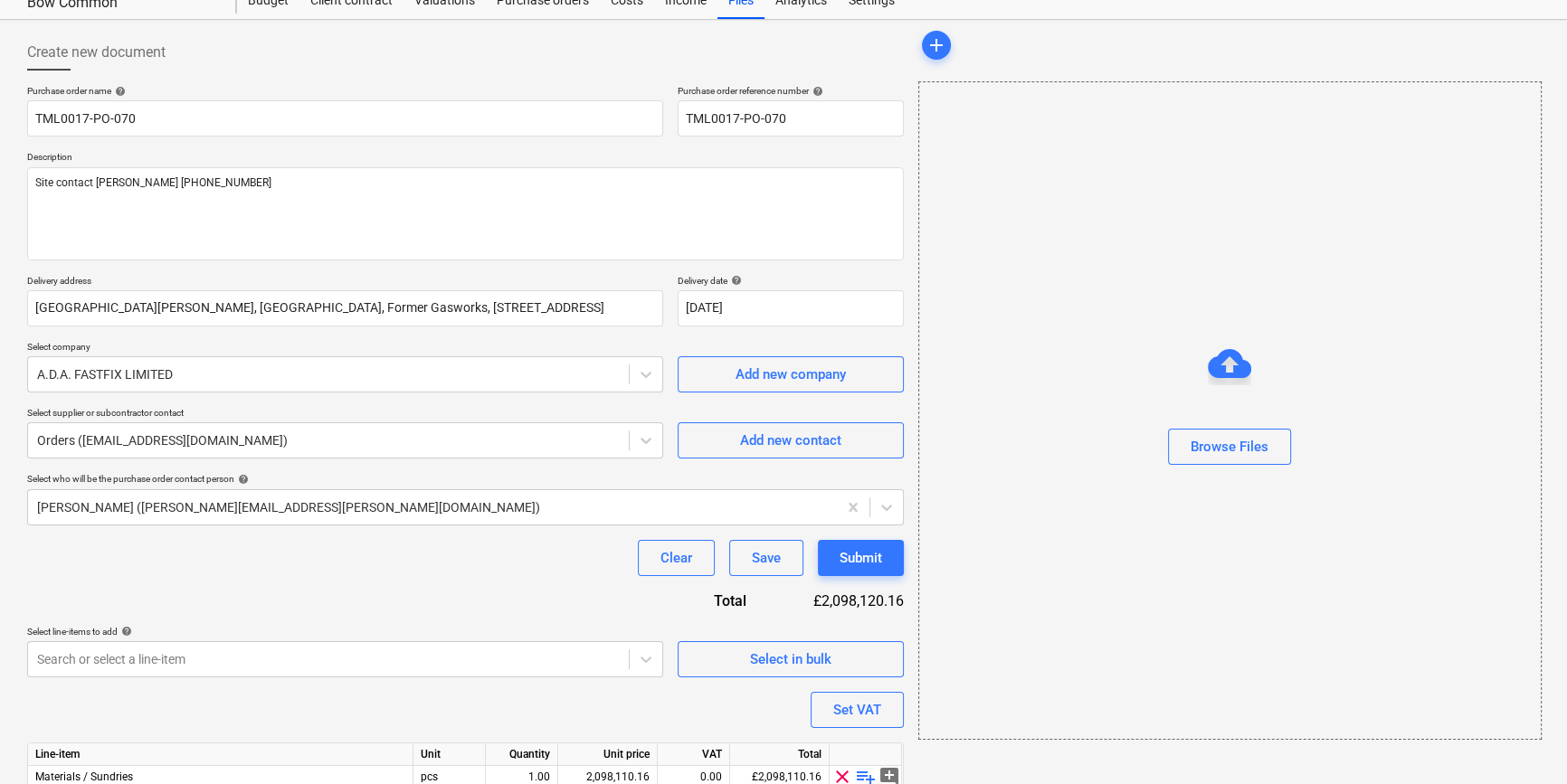
scroll to position [162, 0]
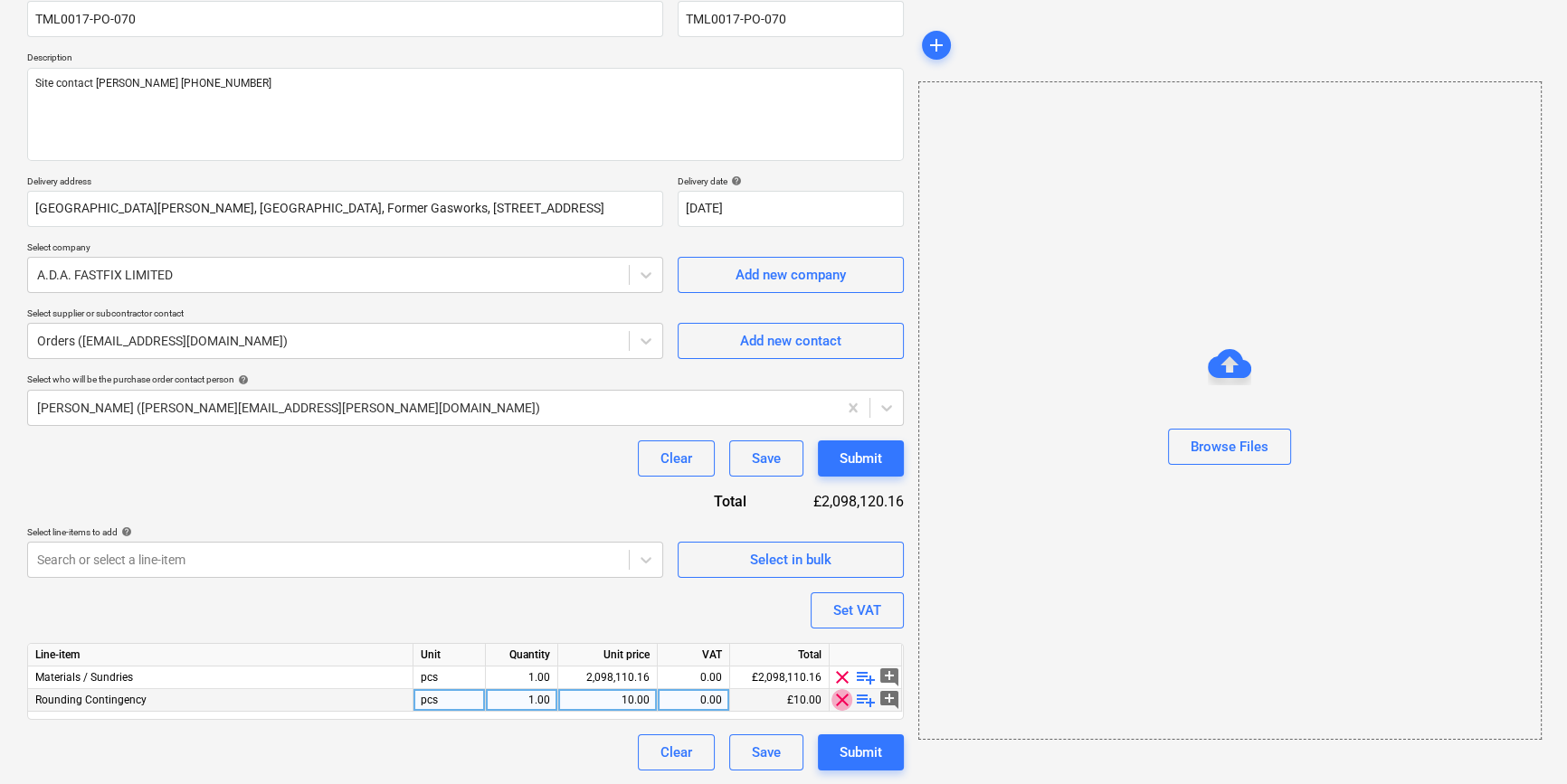
click at [841, 698] on span "clear" at bounding box center [843, 699] width 22 height 22
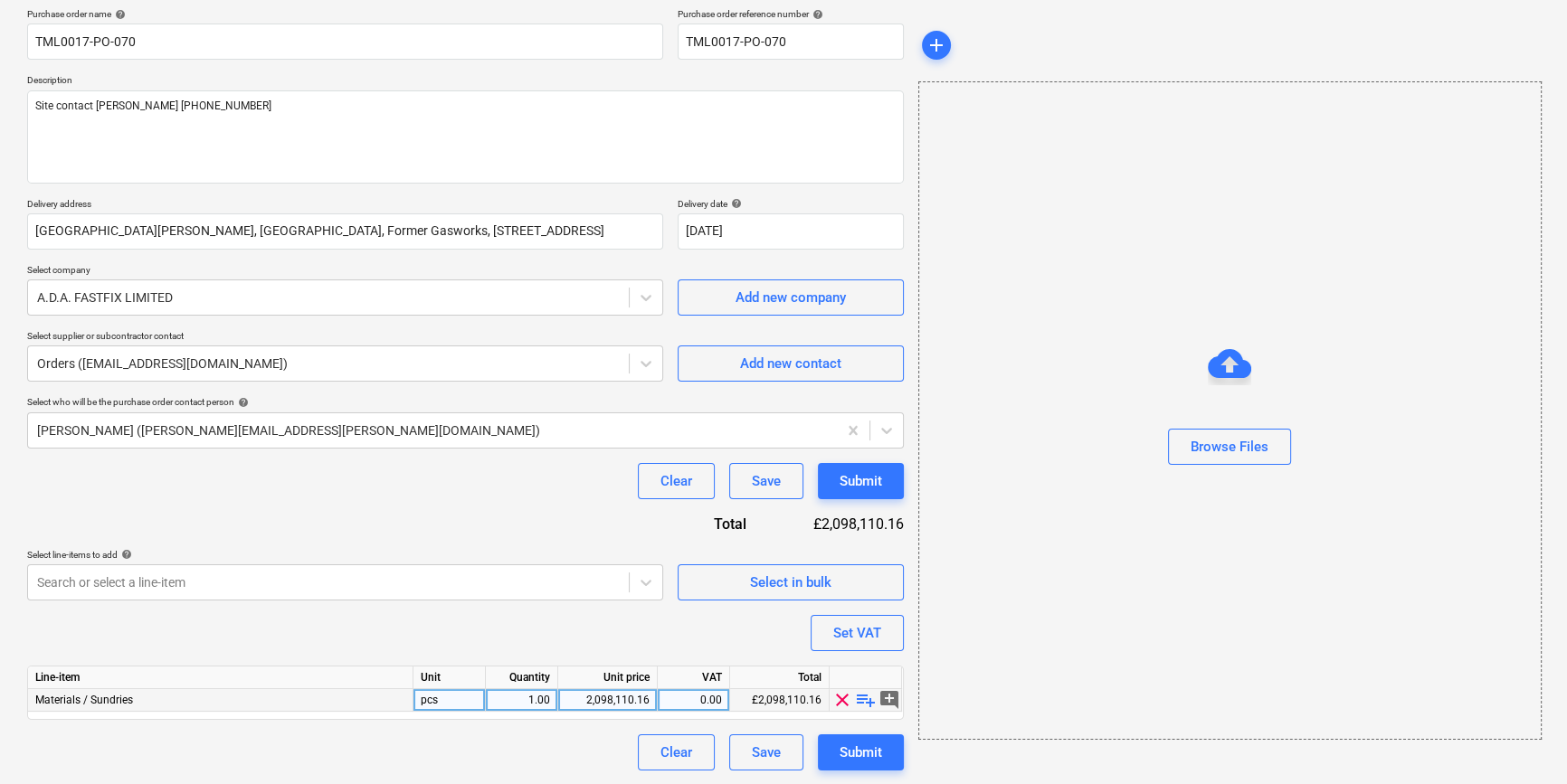
click at [860, 698] on span "playlist_add" at bounding box center [865, 699] width 22 height 22
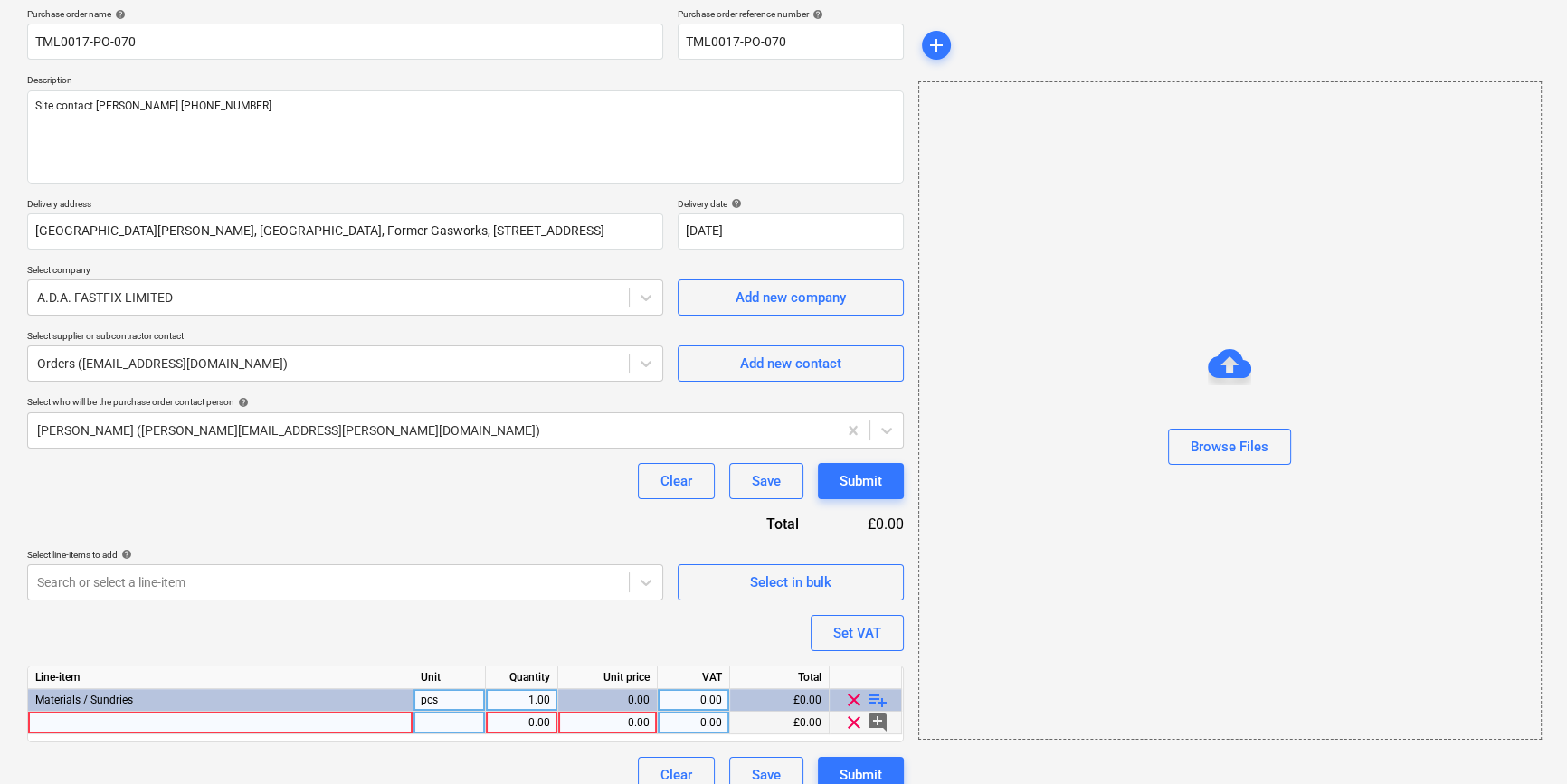
click at [44, 724] on div at bounding box center [219, 722] width 385 height 23
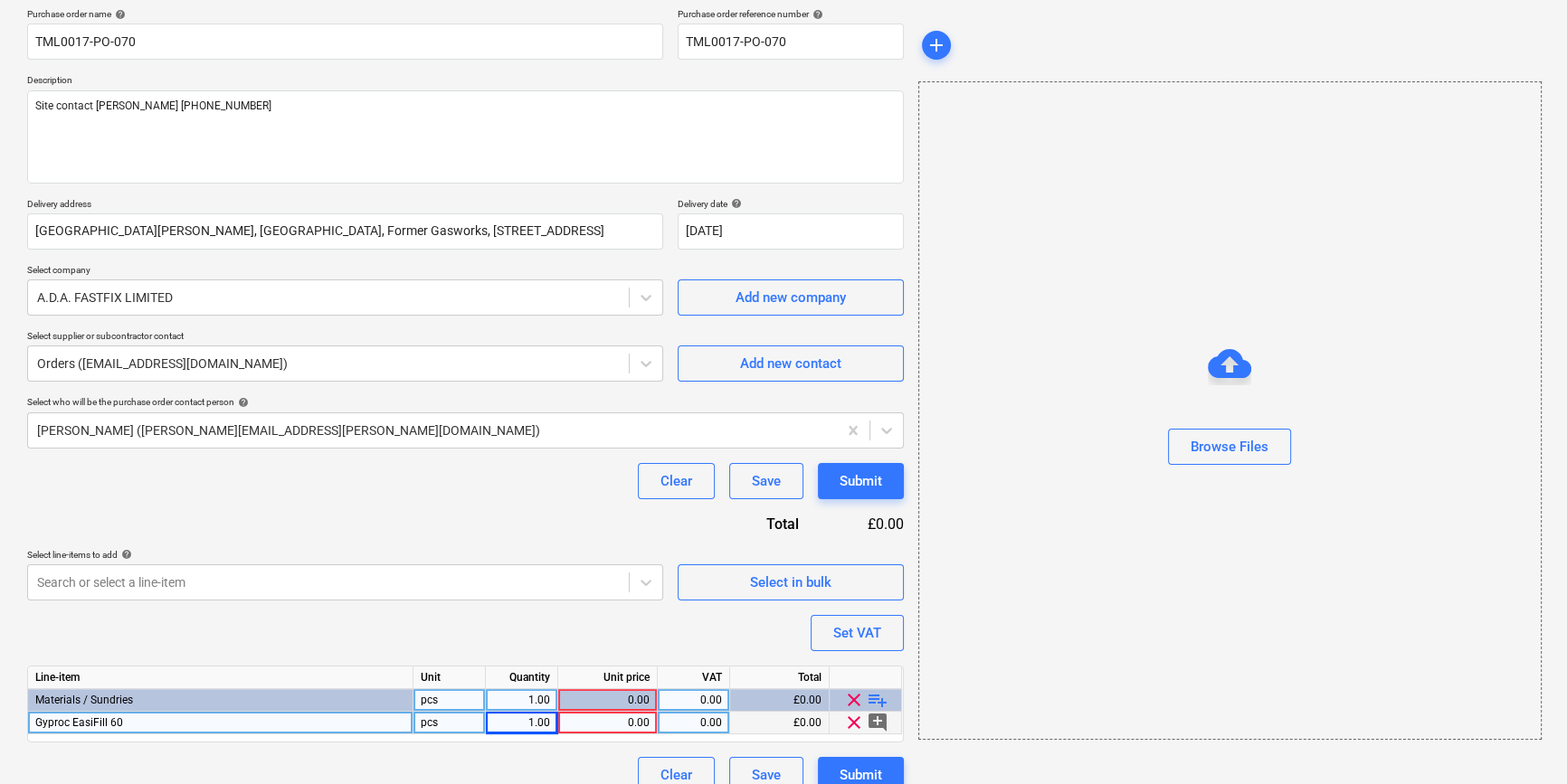
click at [433, 719] on div "pcs" at bounding box center [450, 722] width 73 height 23
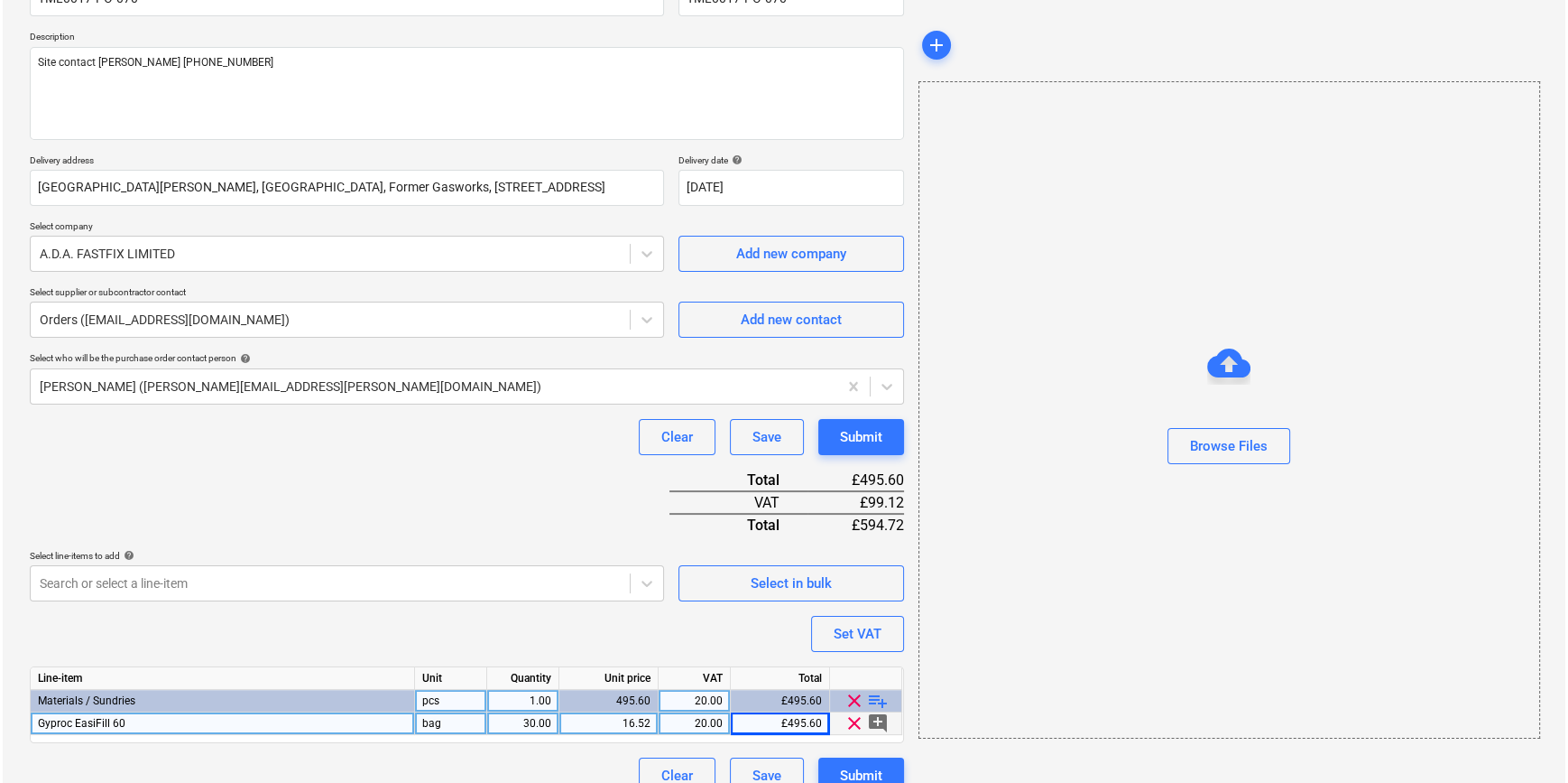
scroll to position [207, 0]
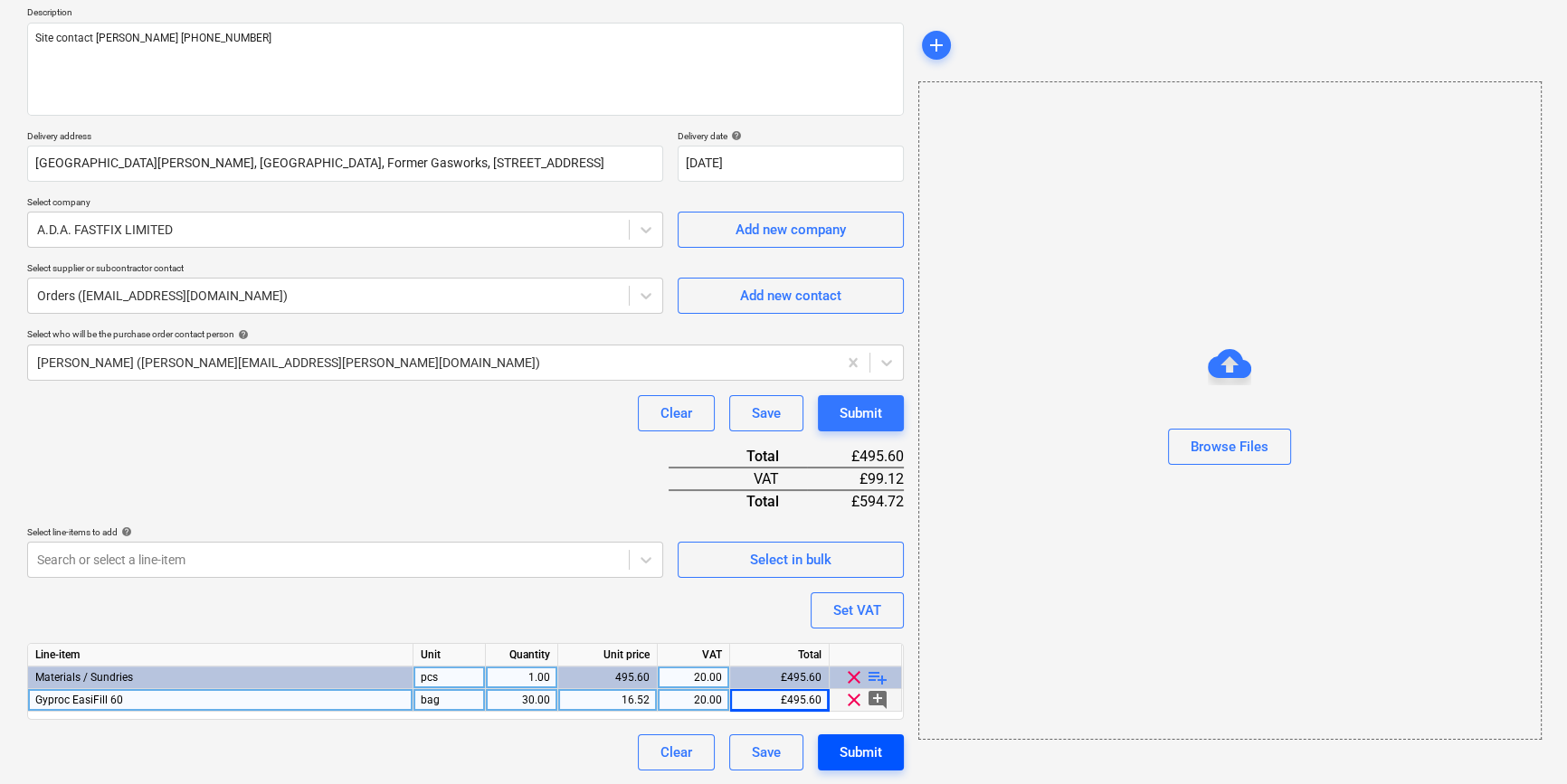
click at [851, 749] on div "Submit" at bounding box center [860, 753] width 42 height 24
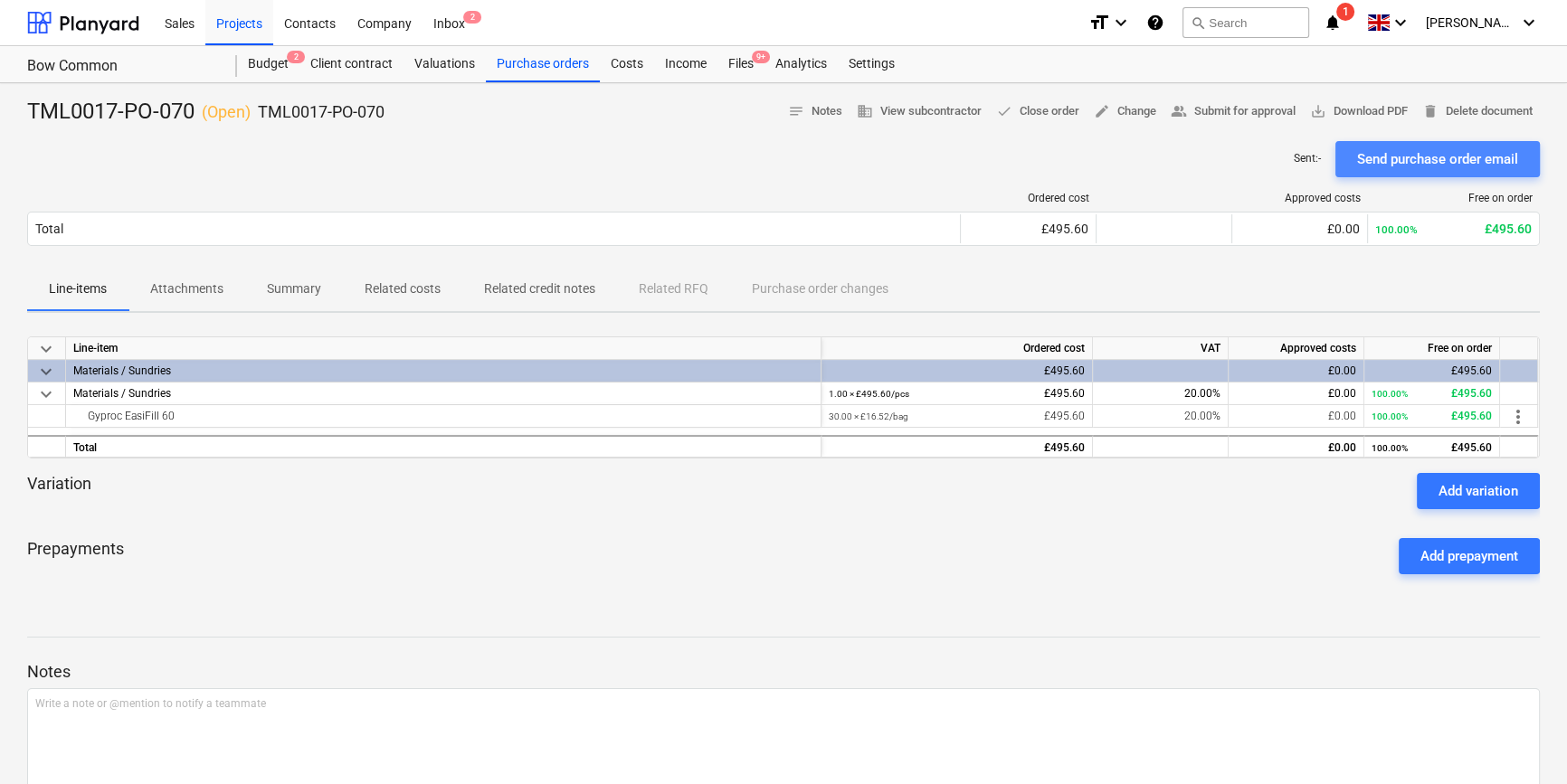
click at [1254, 157] on div "Send purchase order email" at bounding box center [1437, 159] width 161 height 24
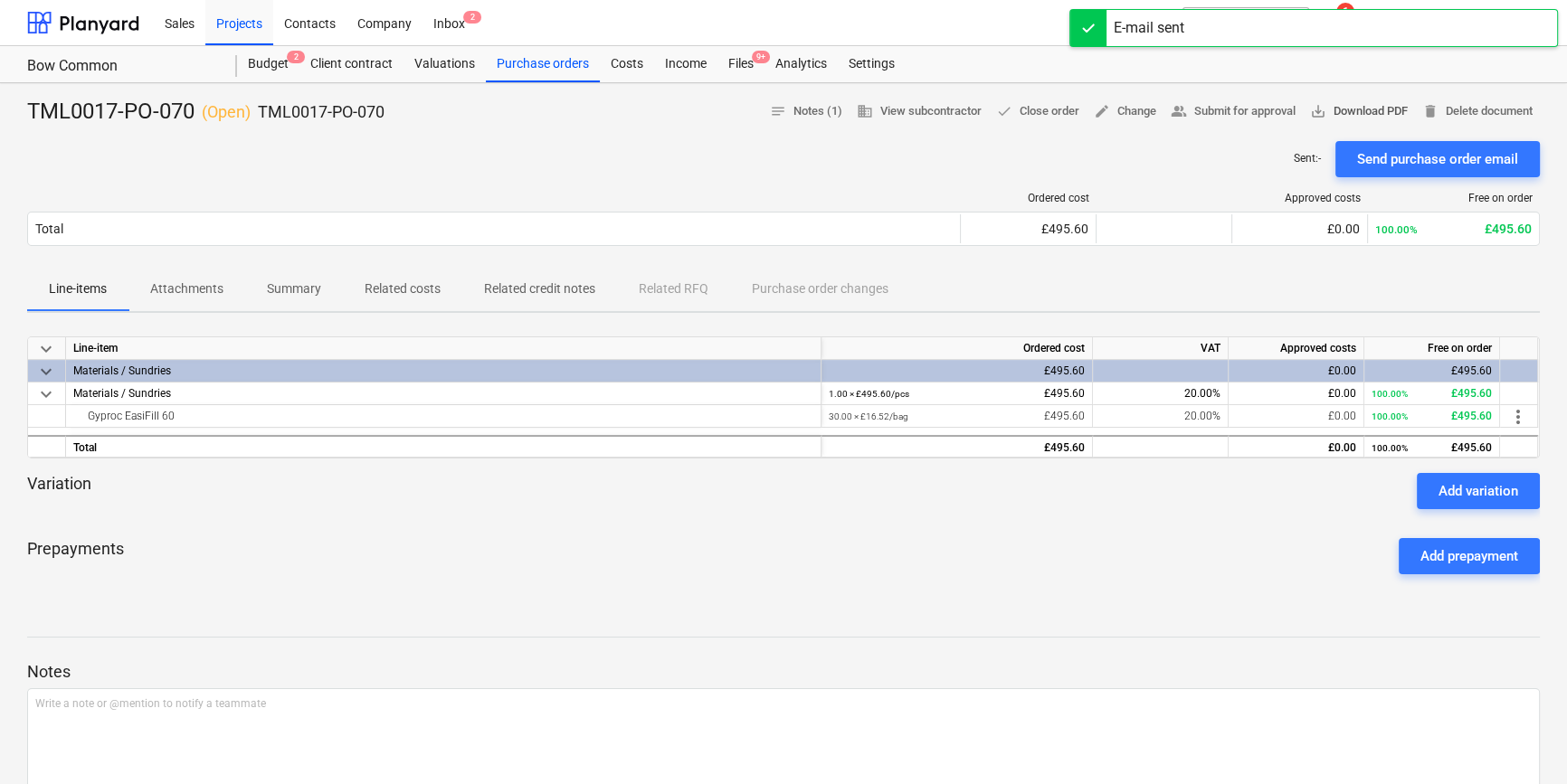
click at [1254, 109] on span "save_alt Download PDF" at bounding box center [1358, 111] width 97 height 21
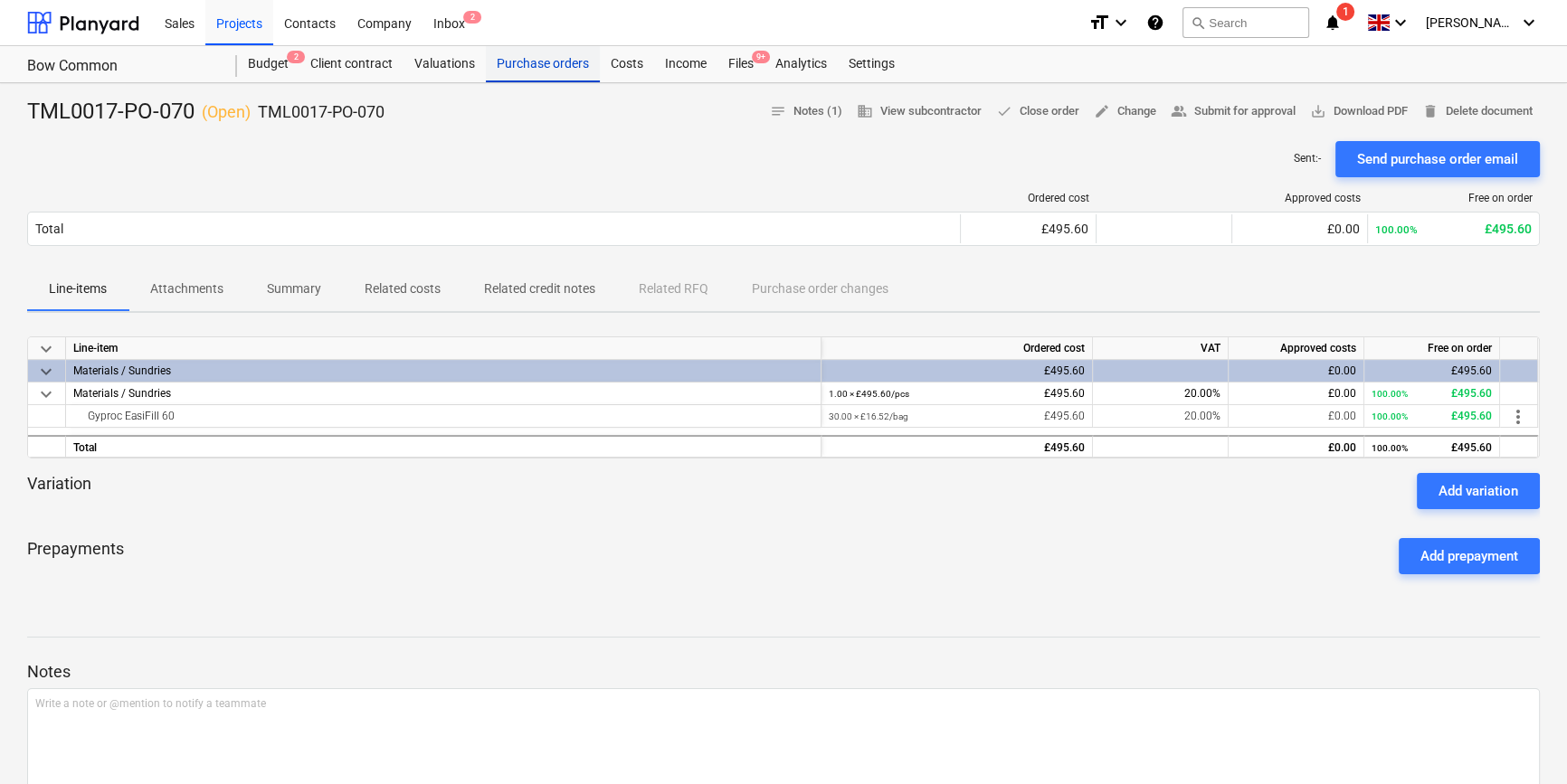
click at [558, 60] on div "Purchase orders" at bounding box center [542, 64] width 114 height 36
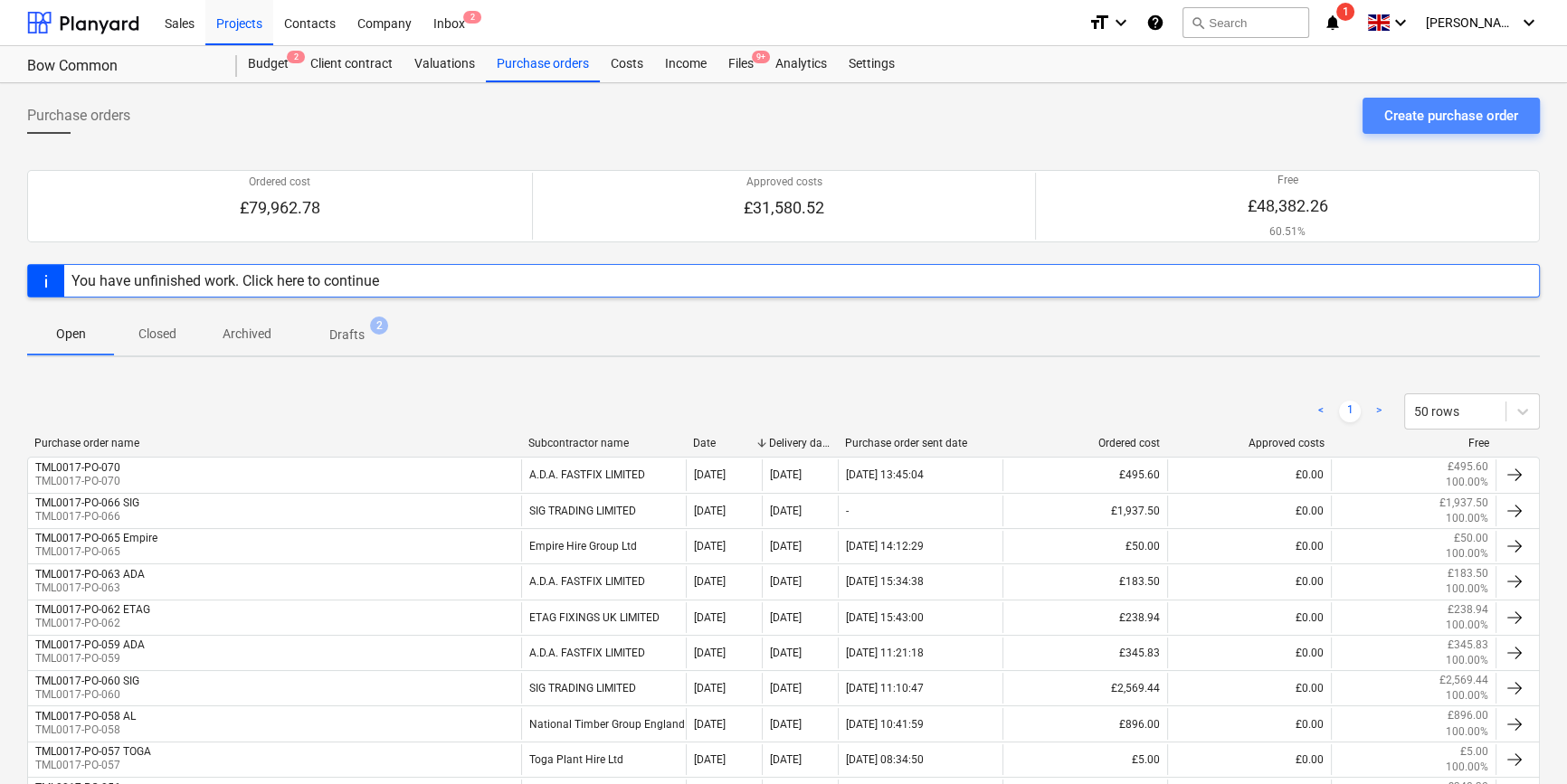
click at [1254, 116] on div "Create purchase order" at bounding box center [1451, 116] width 134 height 24
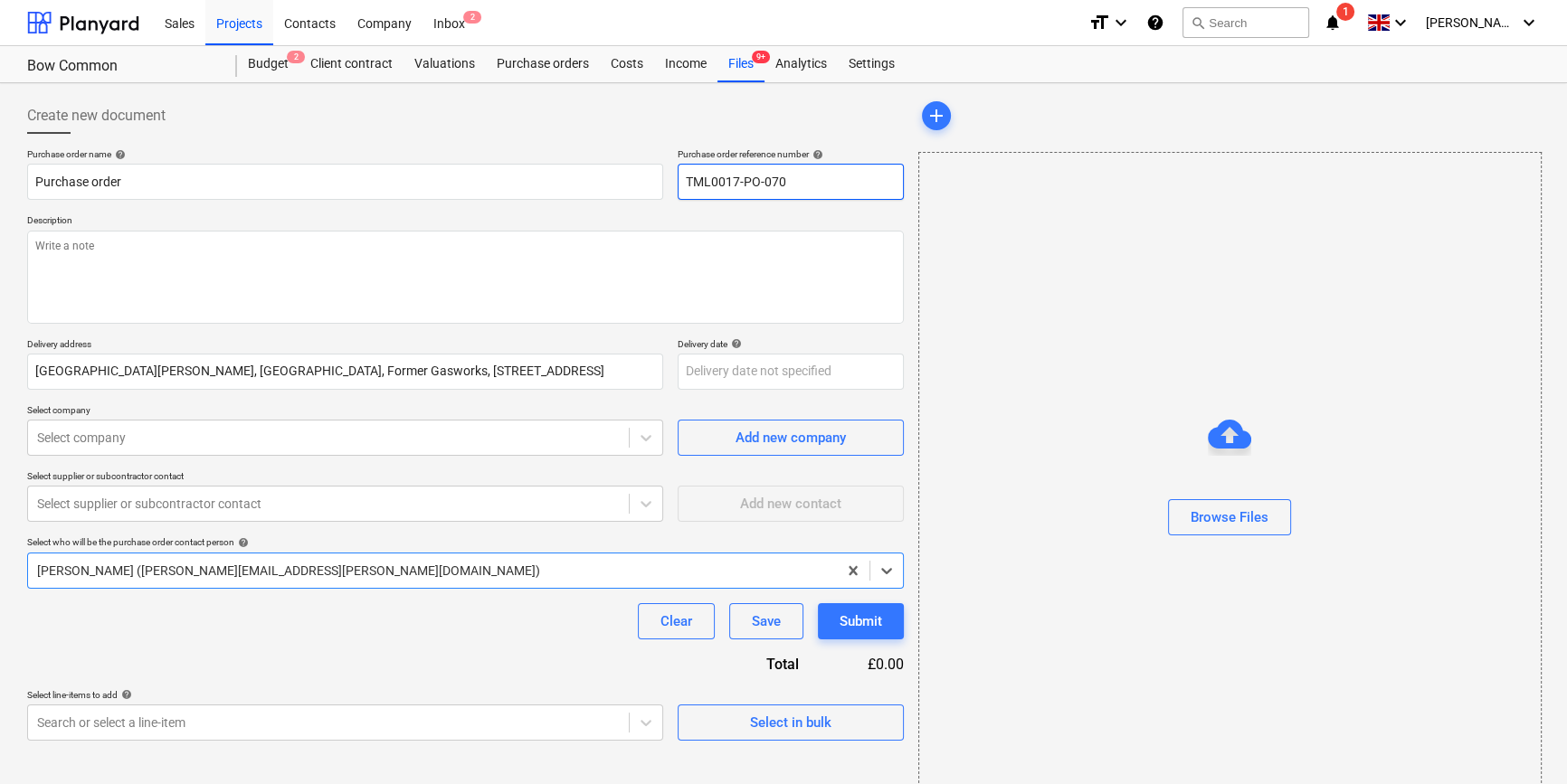
click at [817, 178] on input "TML0017-PO-070" at bounding box center [790, 181] width 226 height 36
click at [793, 184] on input "TML0017-PO-071" at bounding box center [790, 181] width 226 height 36
drag, startPoint x: 793, startPoint y: 184, endPoint x: 685, endPoint y: 180, distance: 108.1
click at [685, 180] on input "TML0017-PO-071" at bounding box center [790, 181] width 226 height 36
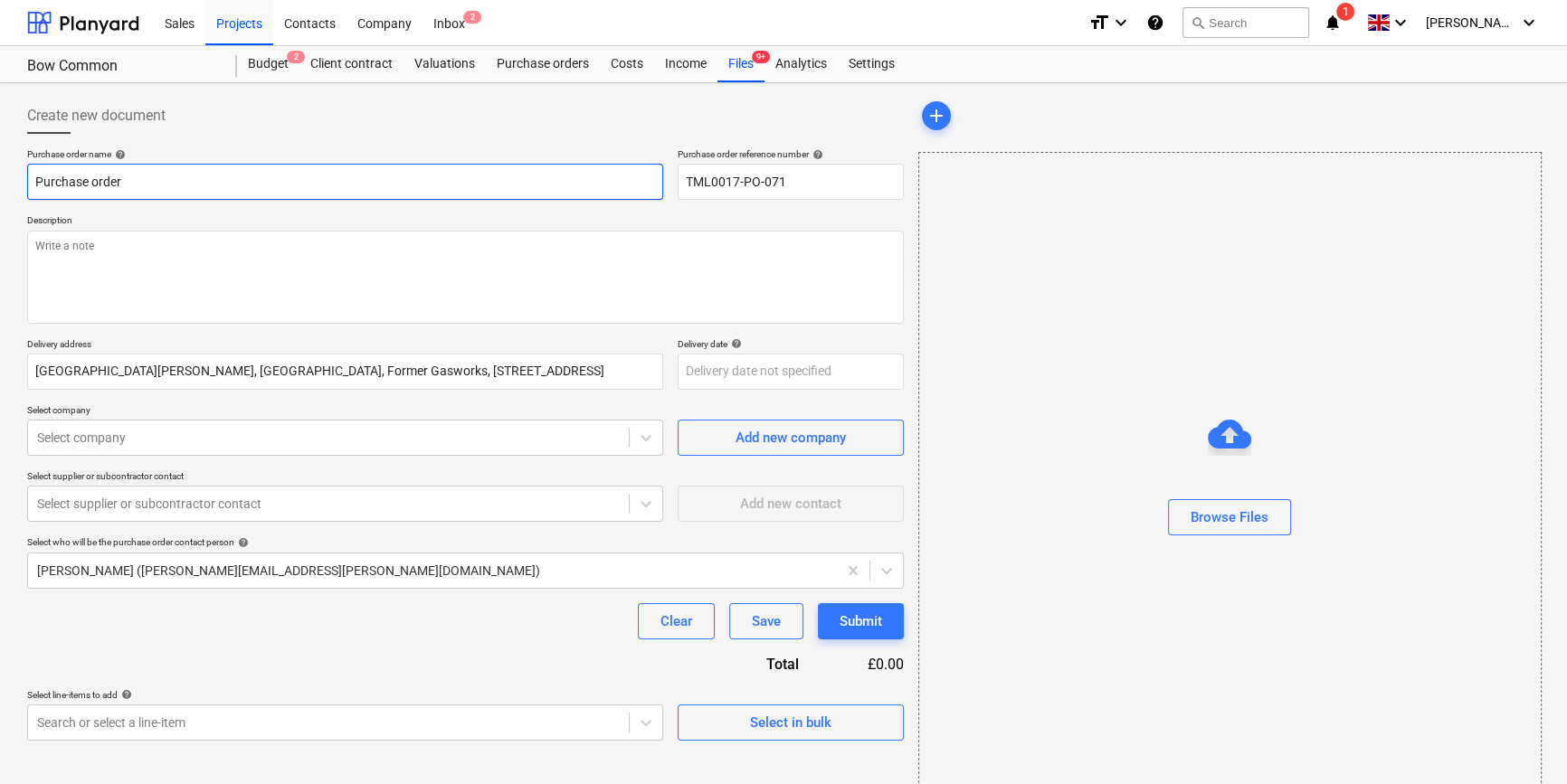
drag, startPoint x: 123, startPoint y: 180, endPoint x: 9, endPoint y: 180, distance: 114.0
click at [9, 180] on div "Create new document Purchase order name help Purchase order Purchase order refe…" at bounding box center [784, 454] width 1567 height 742
paste input "TML0017-PO-071"
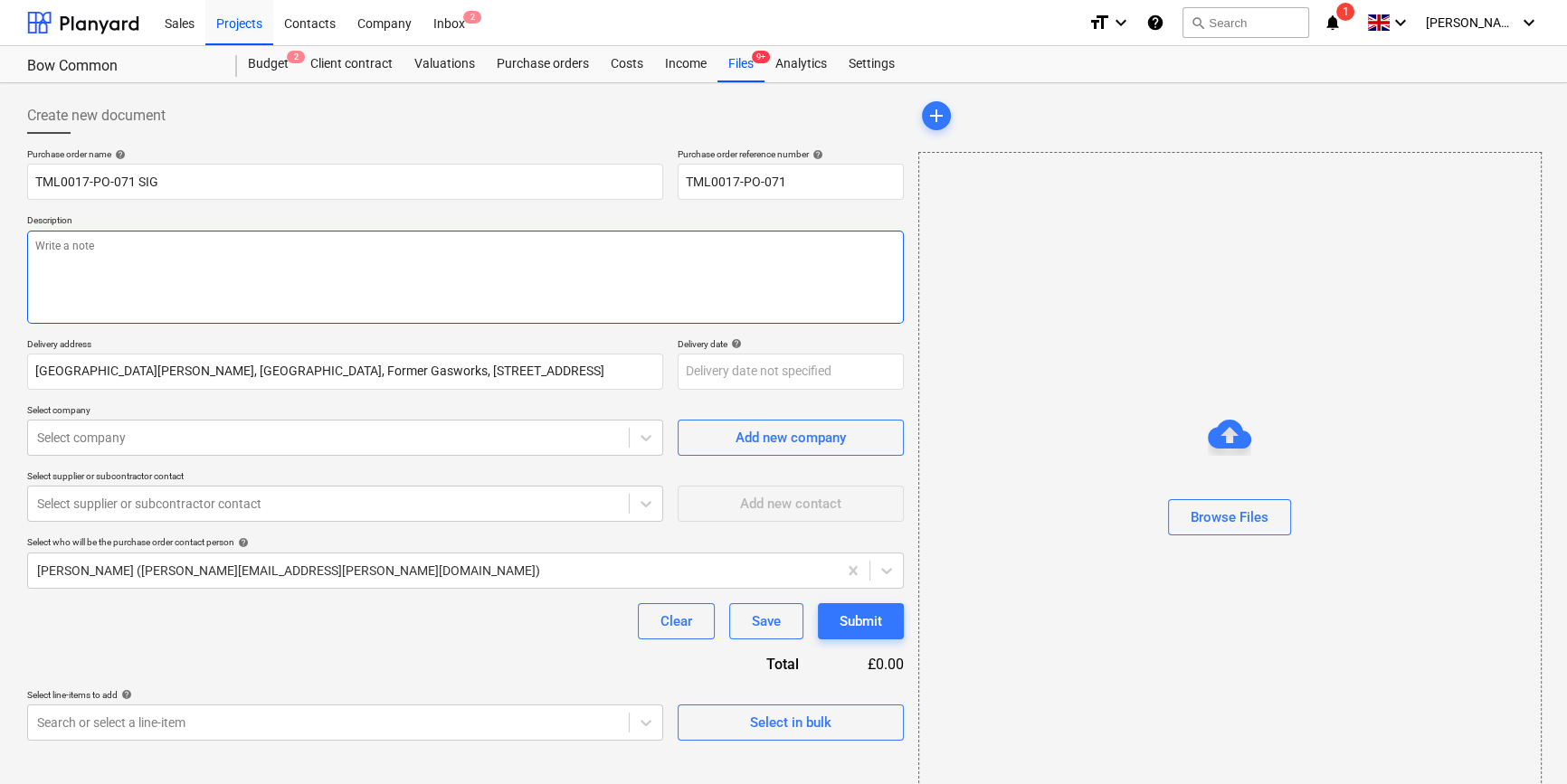
click at [82, 272] on textarea at bounding box center [466, 276] width 876 height 93
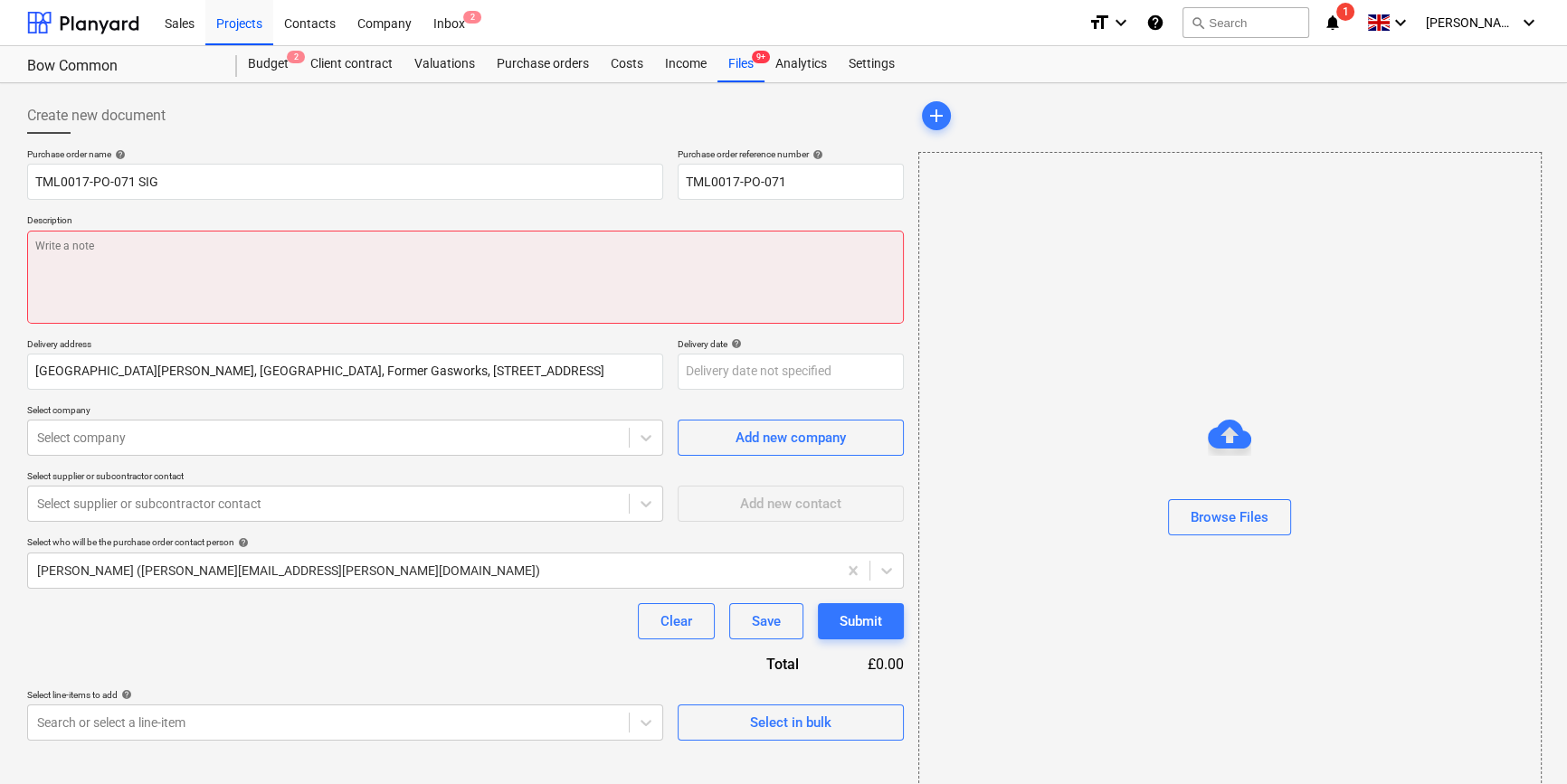
paste textarea "Site contact Teddy 07359 993035"
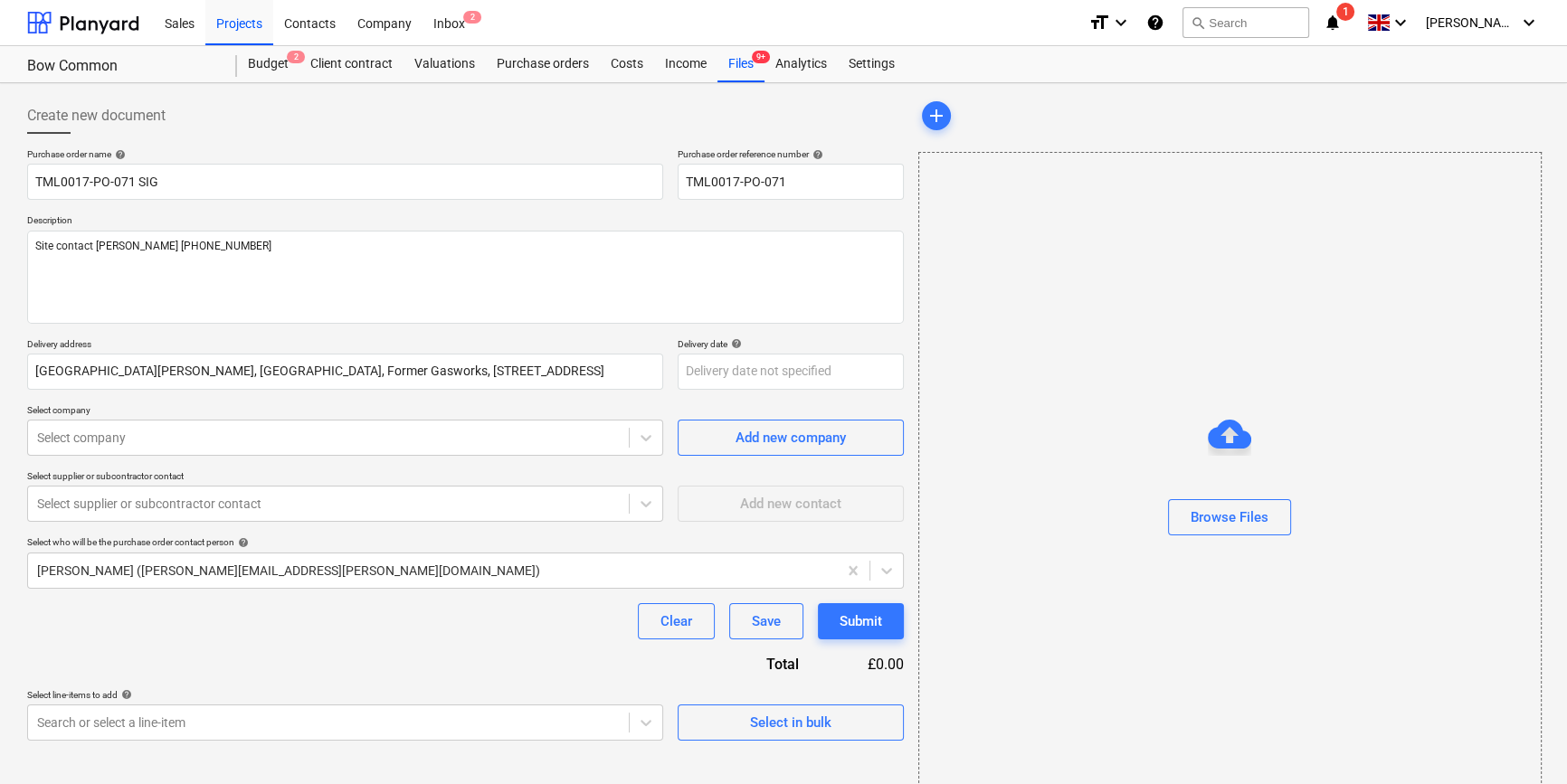
click at [345, 625] on div "Clear Save Submit" at bounding box center [466, 621] width 876 height 36
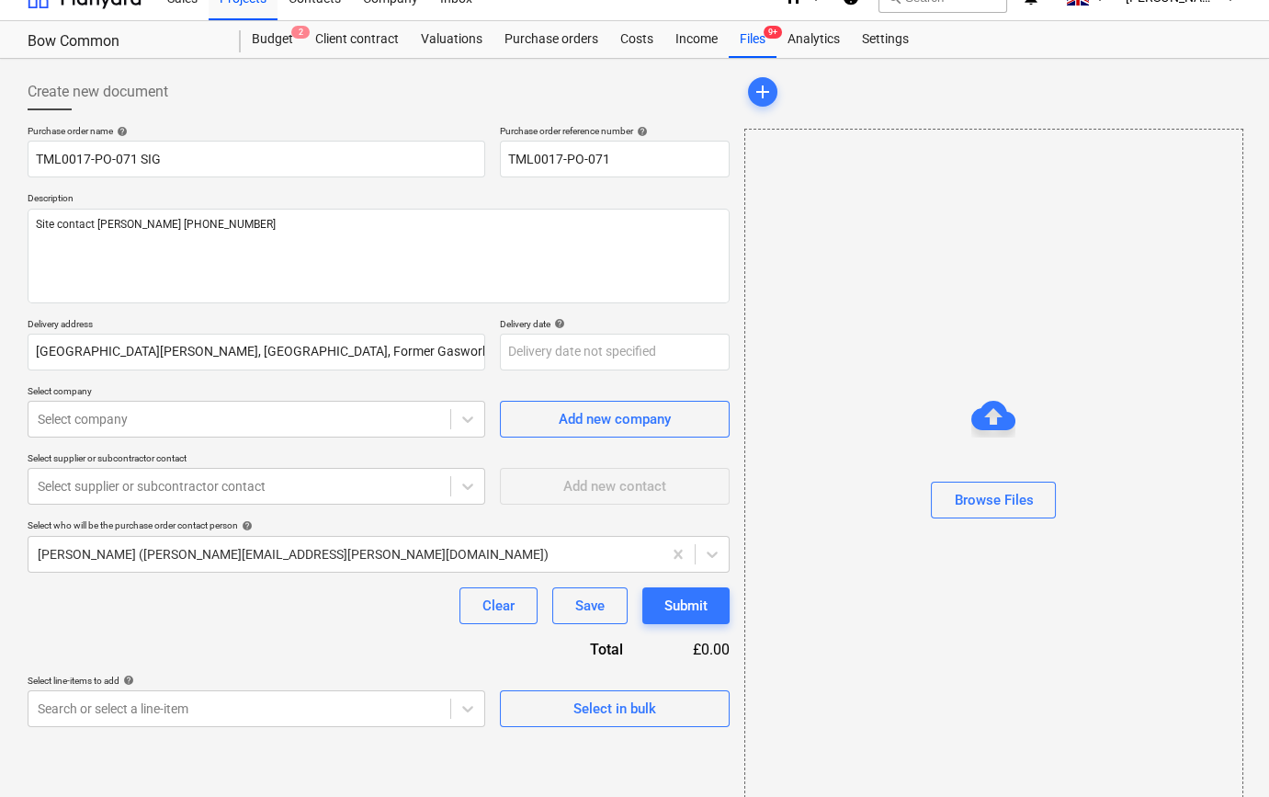
scroll to position [40, 0]
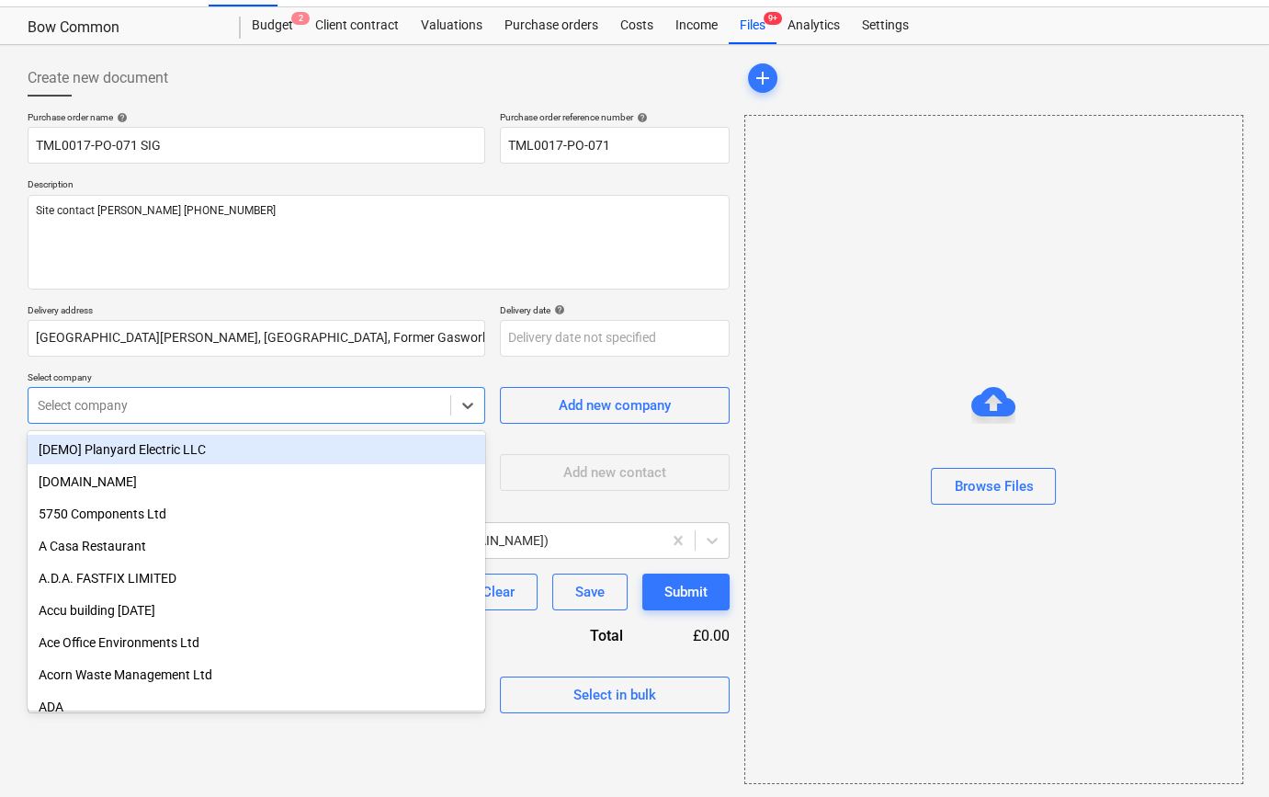
click at [133, 396] on div at bounding box center [239, 405] width 403 height 18
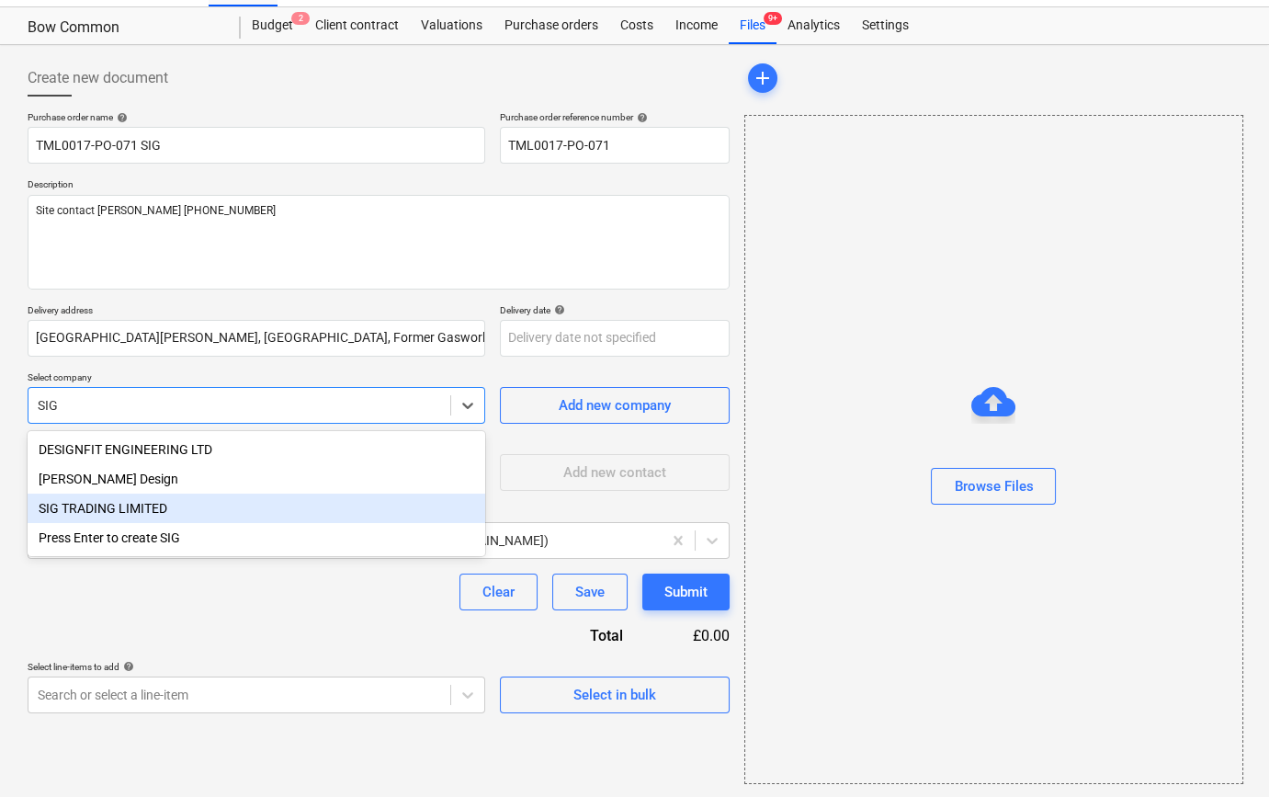
click at [116, 504] on div "SIG TRADING LIMITED" at bounding box center [257, 507] width 458 height 29
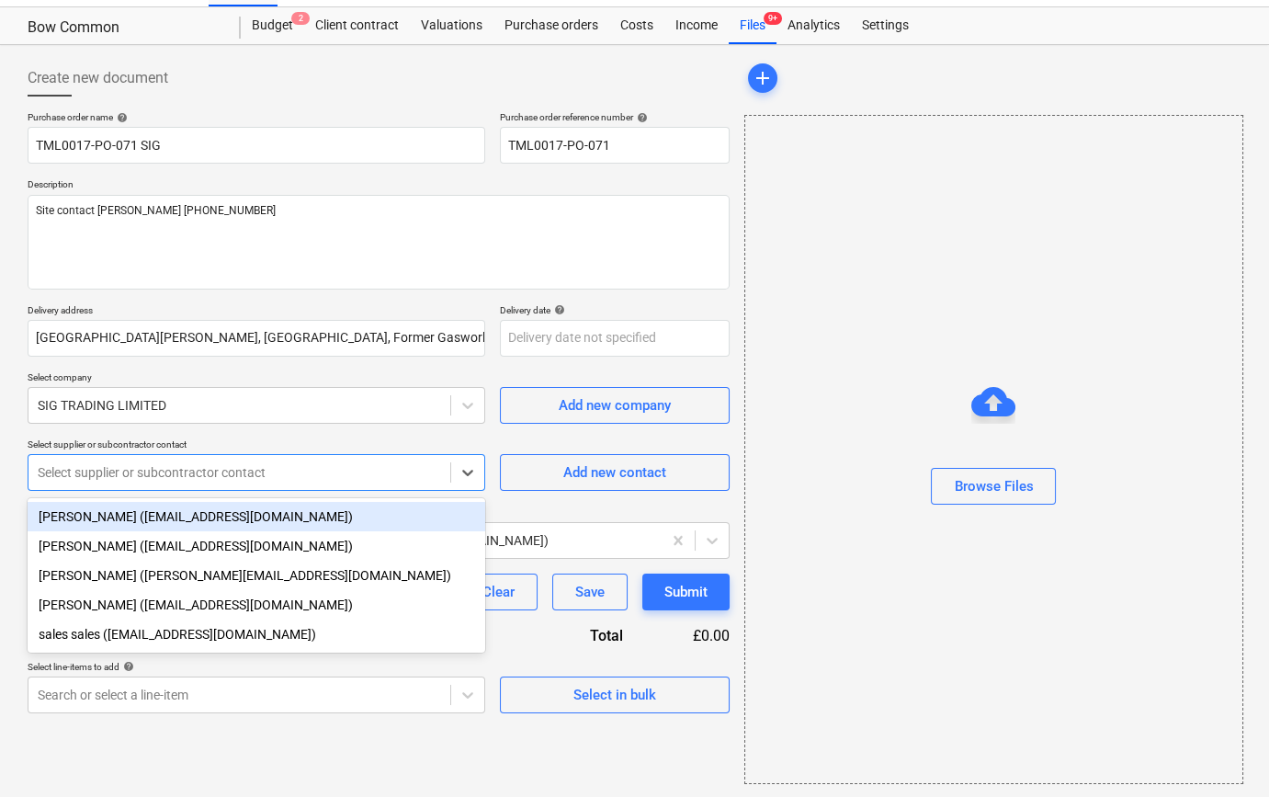
click at [232, 468] on div at bounding box center [239, 472] width 403 height 18
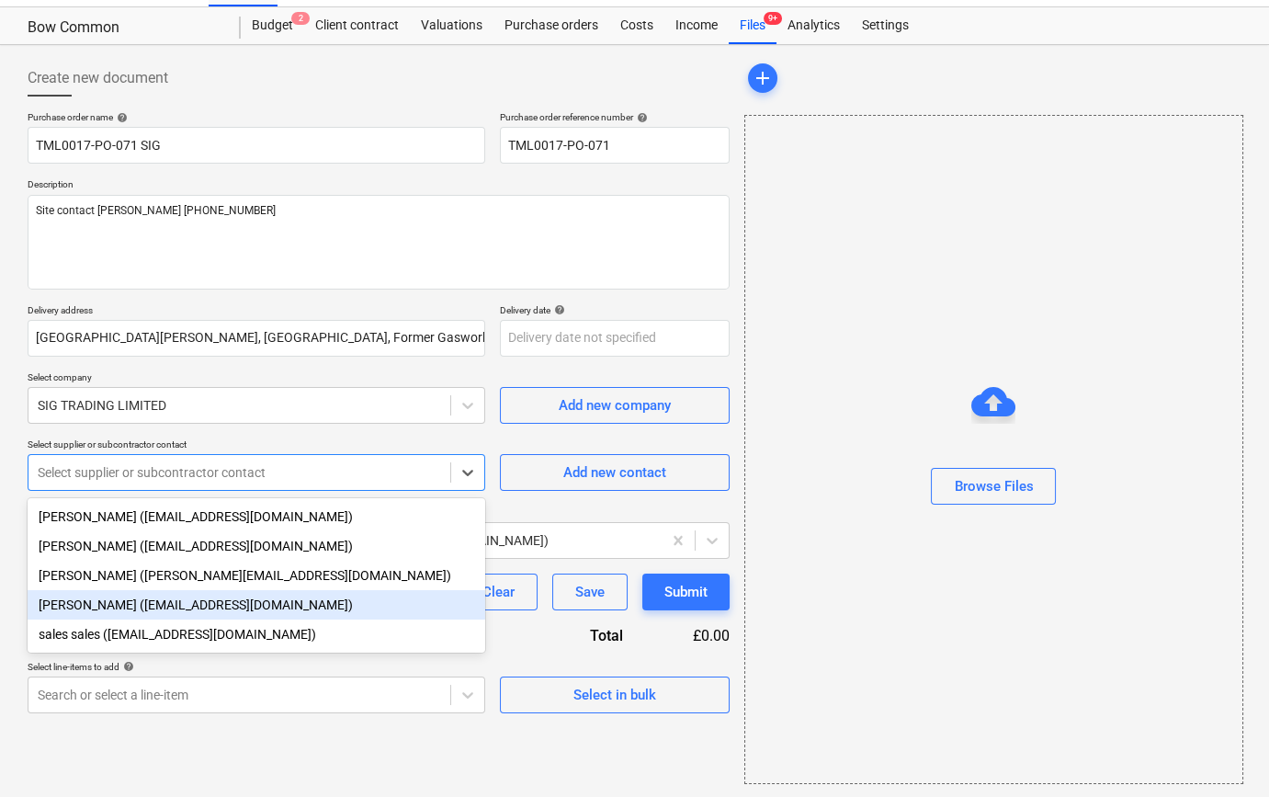
click at [157, 609] on div "Sam Richardson (samrichardson@sigplc.com)" at bounding box center [257, 604] width 458 height 29
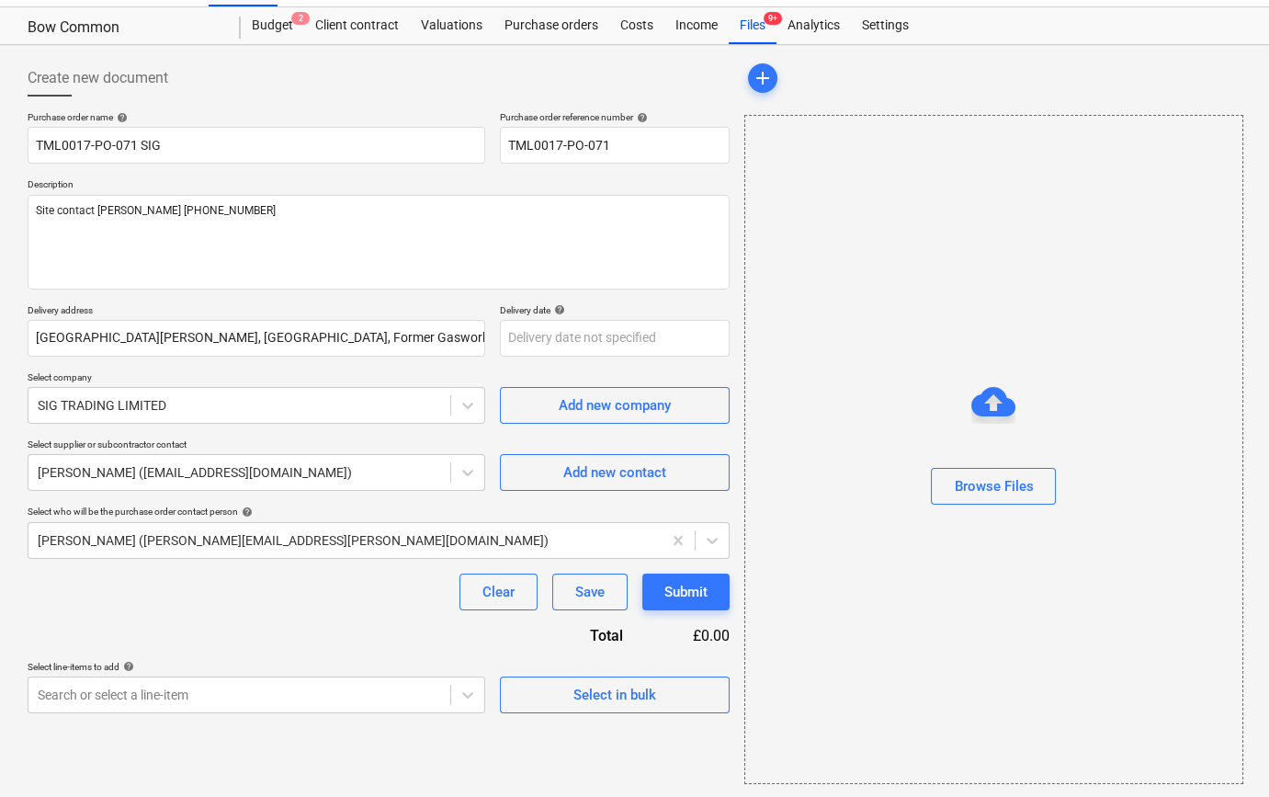
click at [157, 609] on div "Purchase order name help TML0017-PO-071 SIG Purchase order reference number hel…" at bounding box center [379, 412] width 702 height 602
click at [587, 693] on div "Select in bulk" at bounding box center [614, 695] width 83 height 24
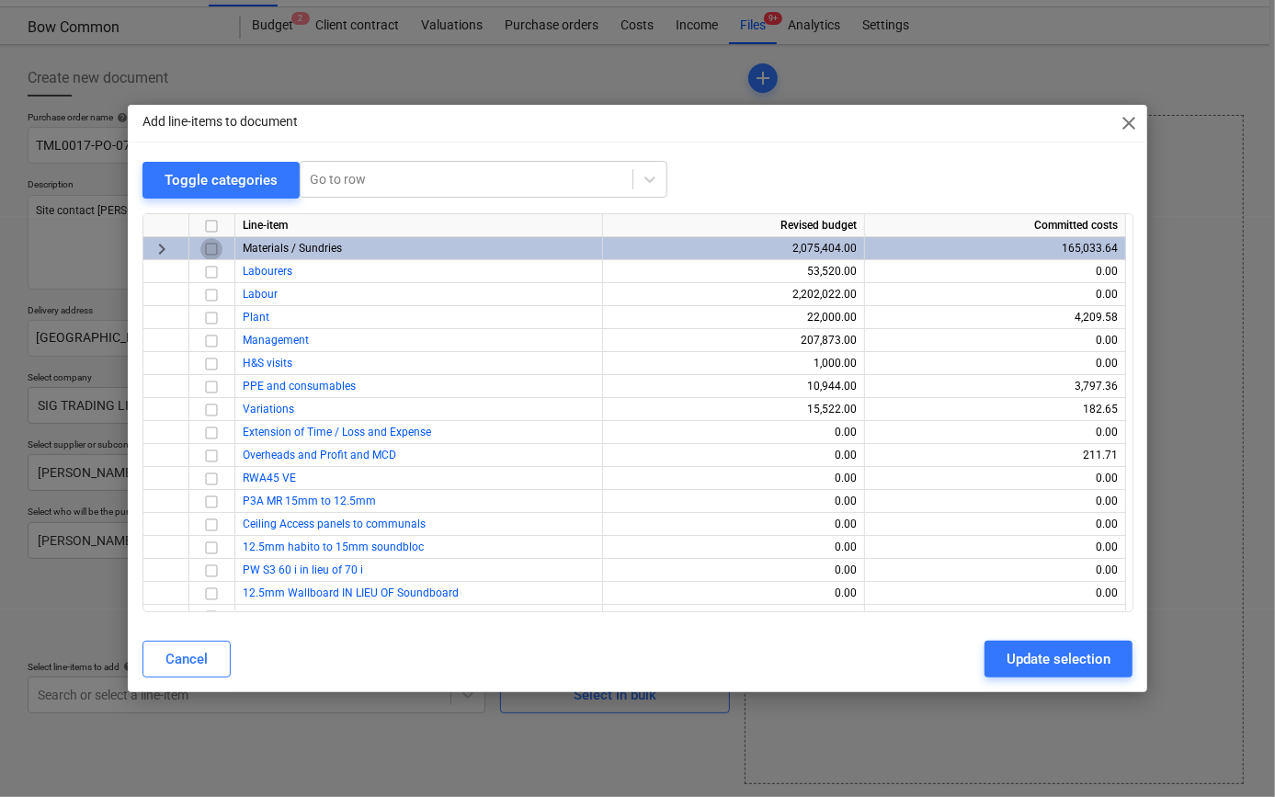
click at [210, 249] on input "checkbox" at bounding box center [211, 248] width 22 height 22
click at [1051, 662] on div "Update selection" at bounding box center [1058, 659] width 104 height 24
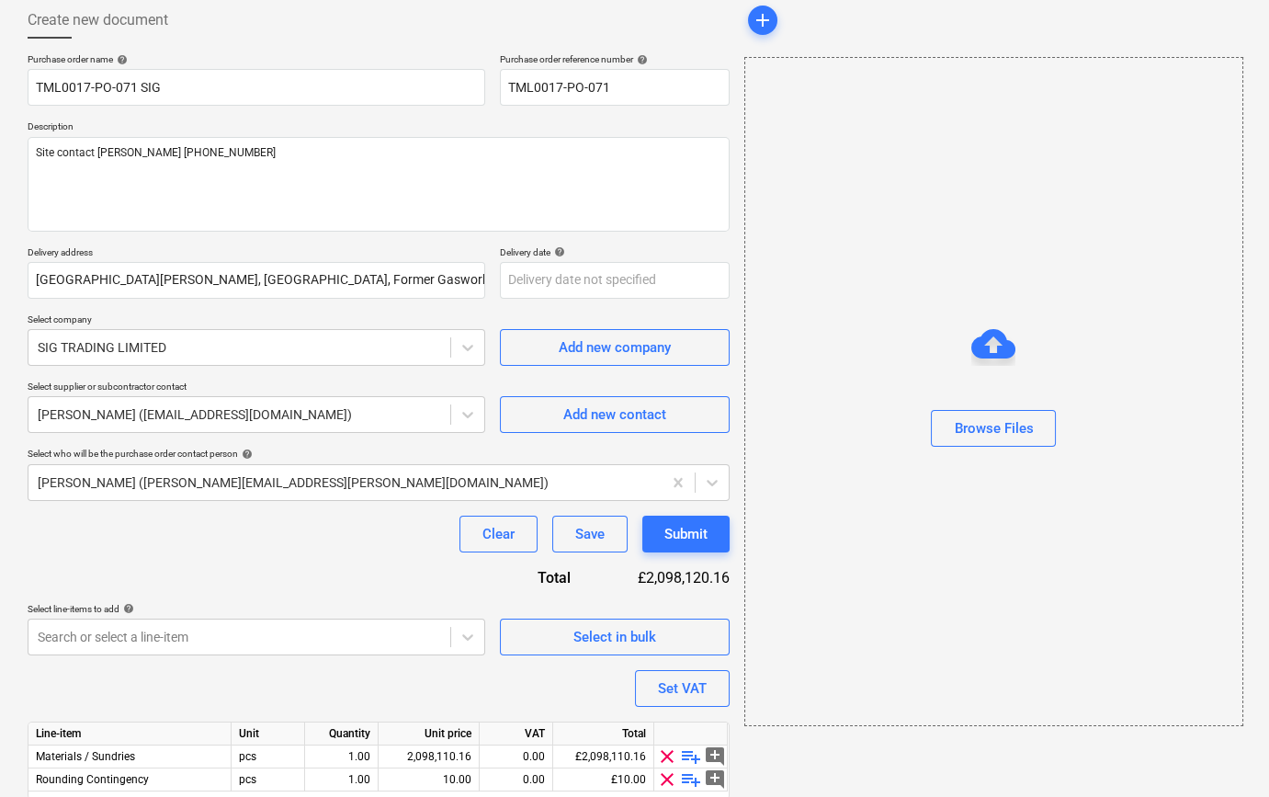
scroll to position [165, 0]
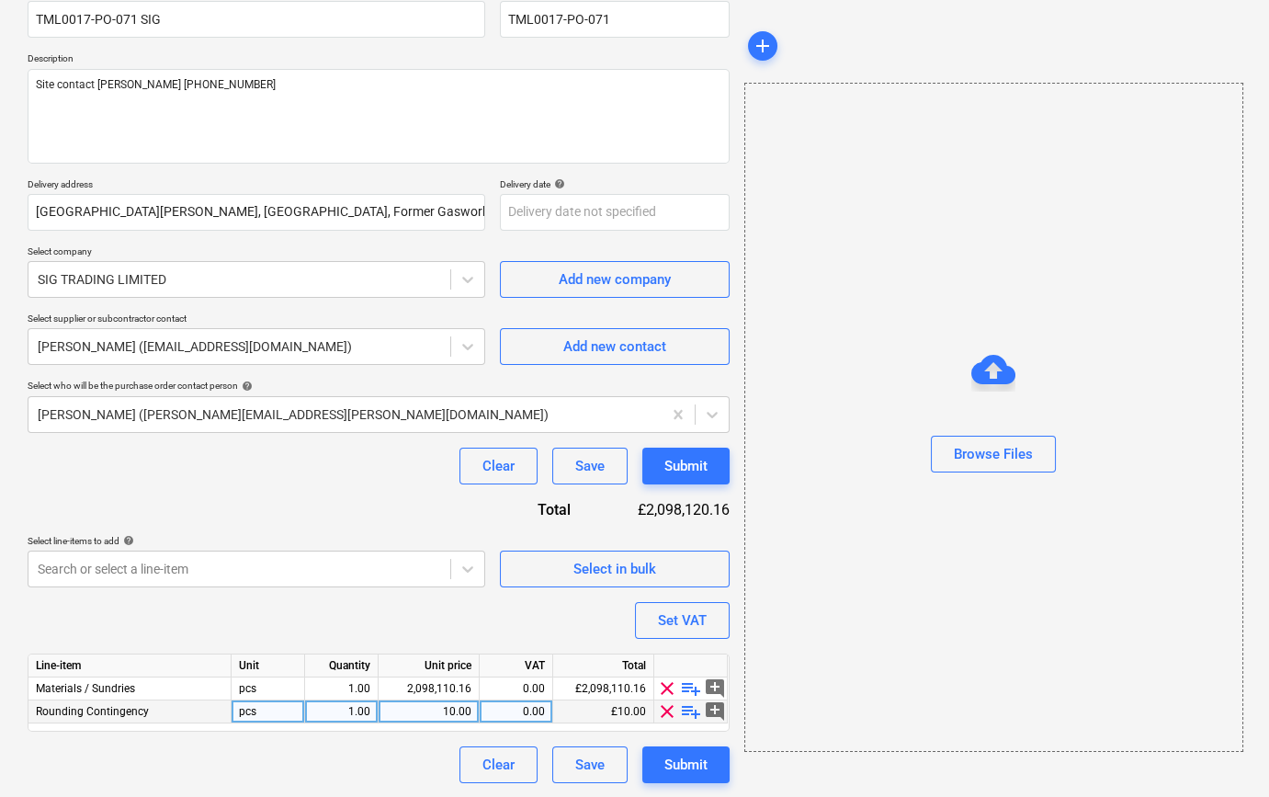
click at [667, 712] on span "clear" at bounding box center [667, 711] width 22 height 22
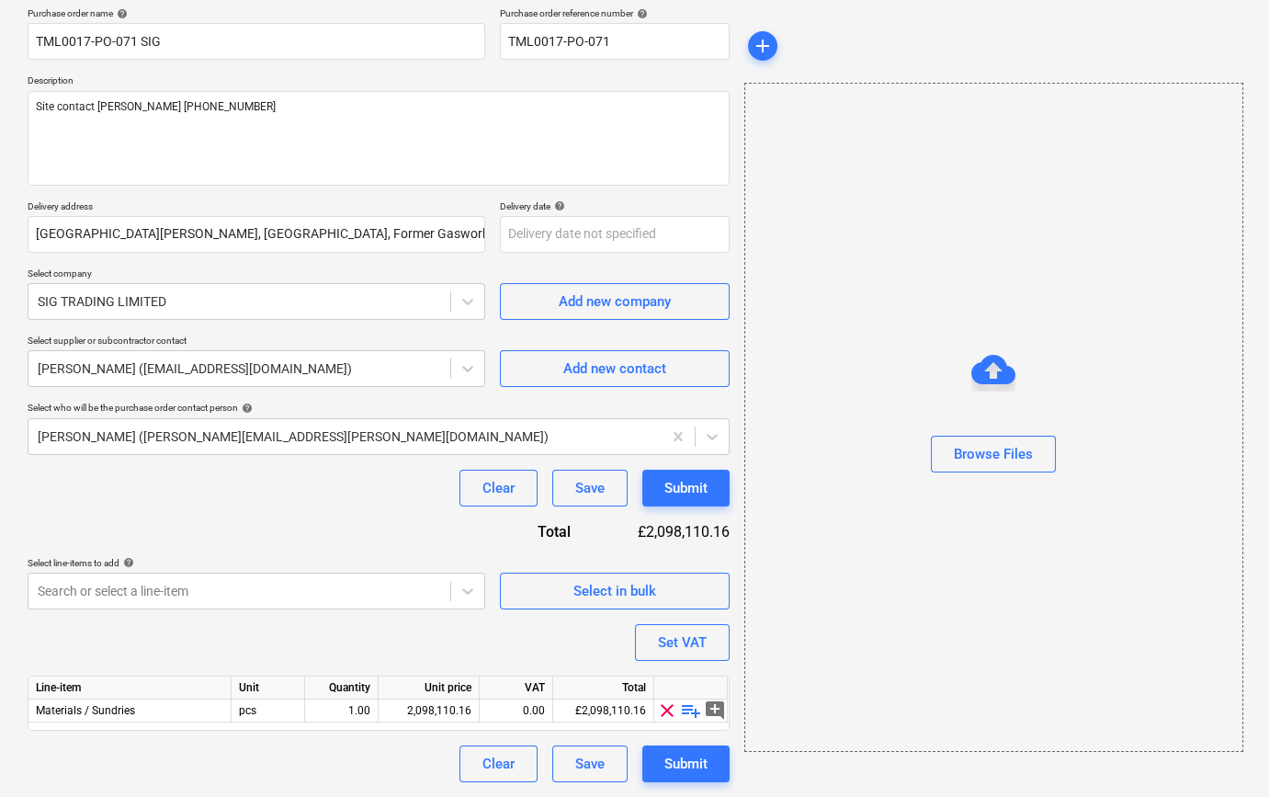
scroll to position [142, 0]
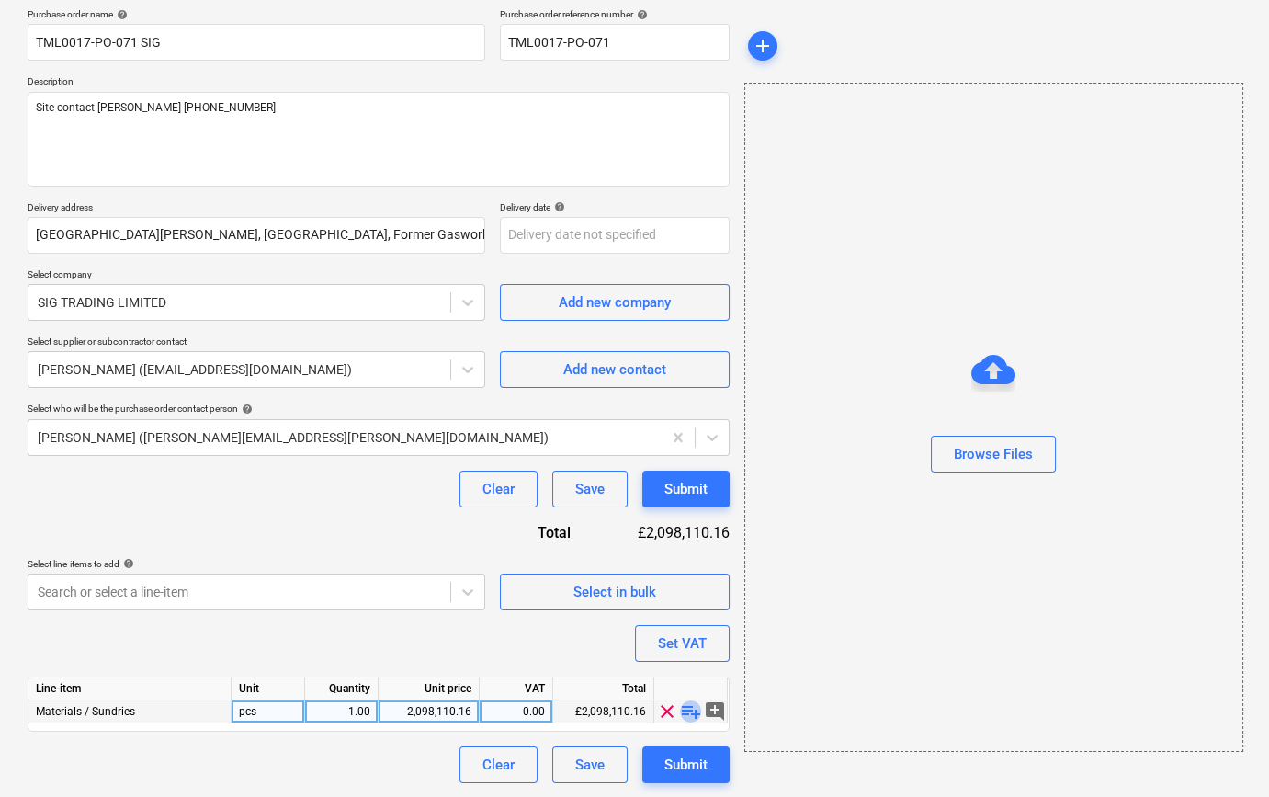
click at [687, 708] on span "playlist_add" at bounding box center [691, 711] width 22 height 22
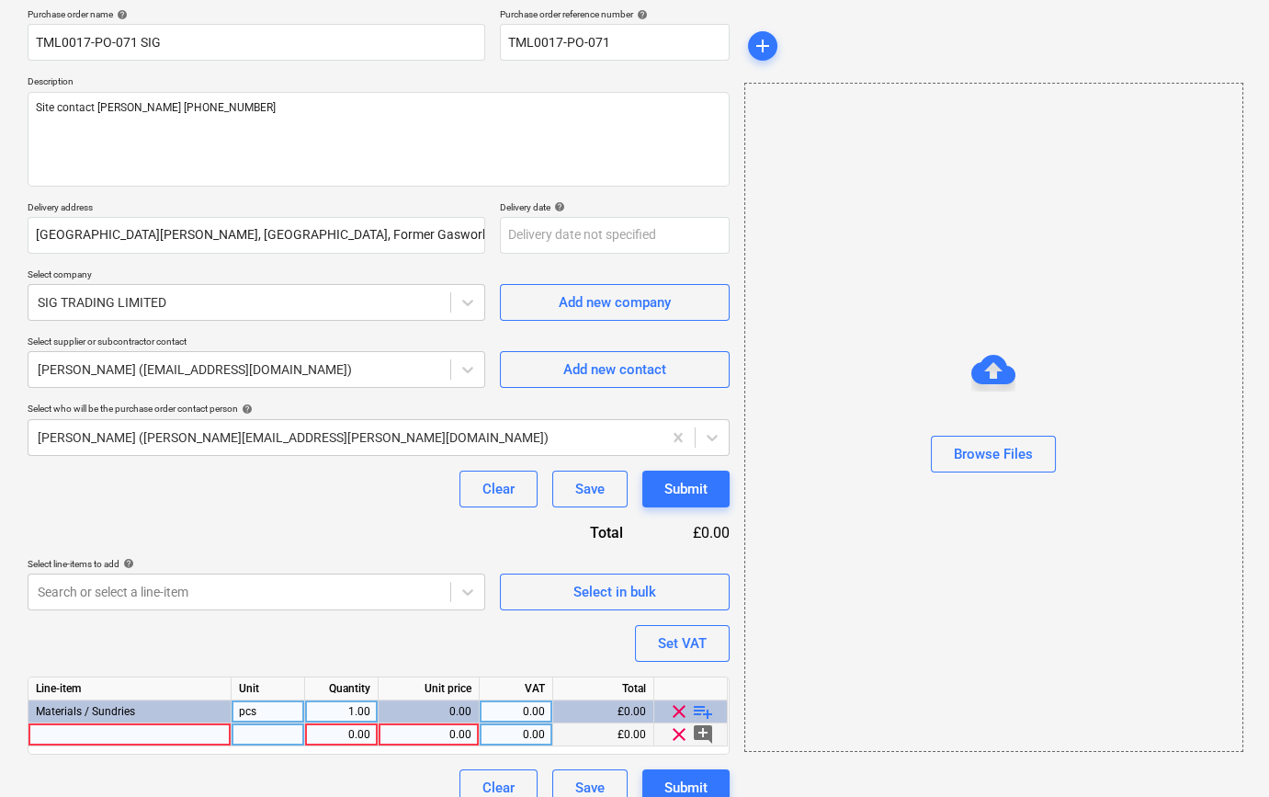
click at [55, 737] on div at bounding box center [129, 734] width 203 height 23
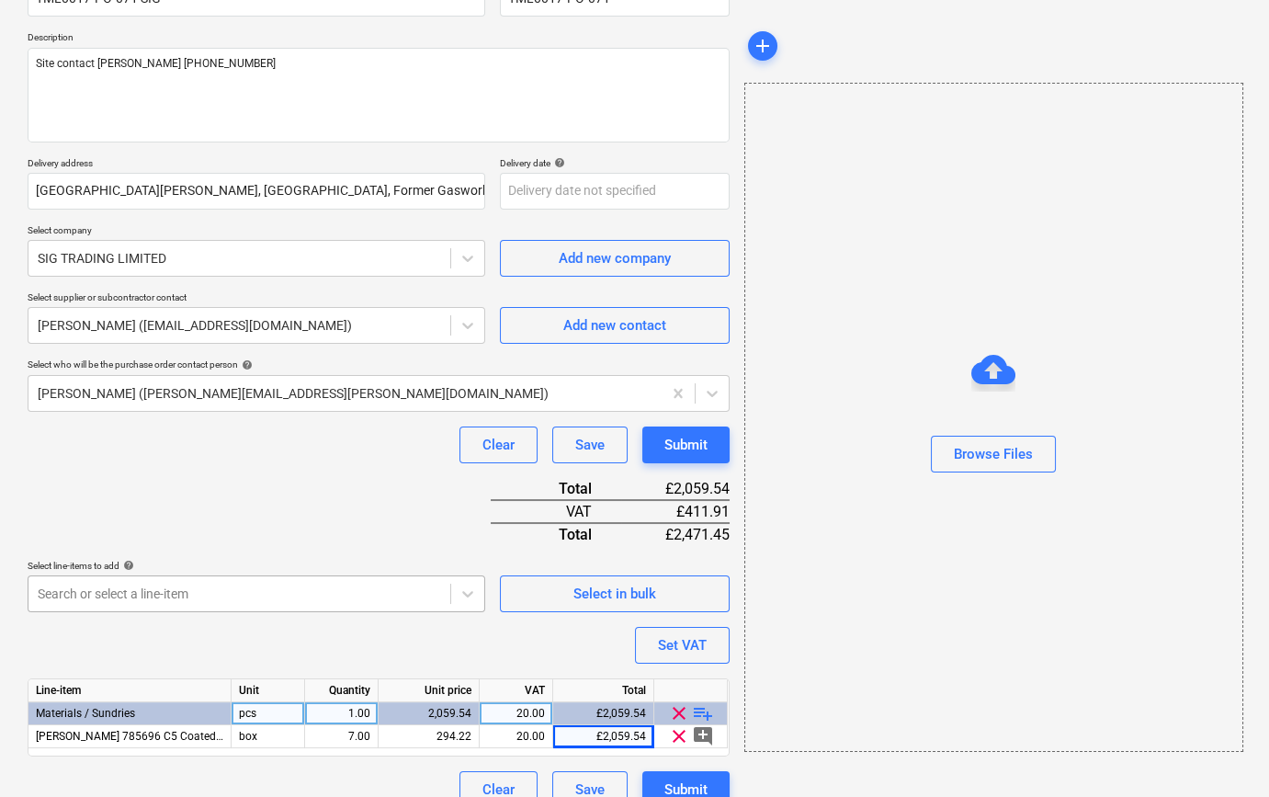
scroll to position [211, 0]
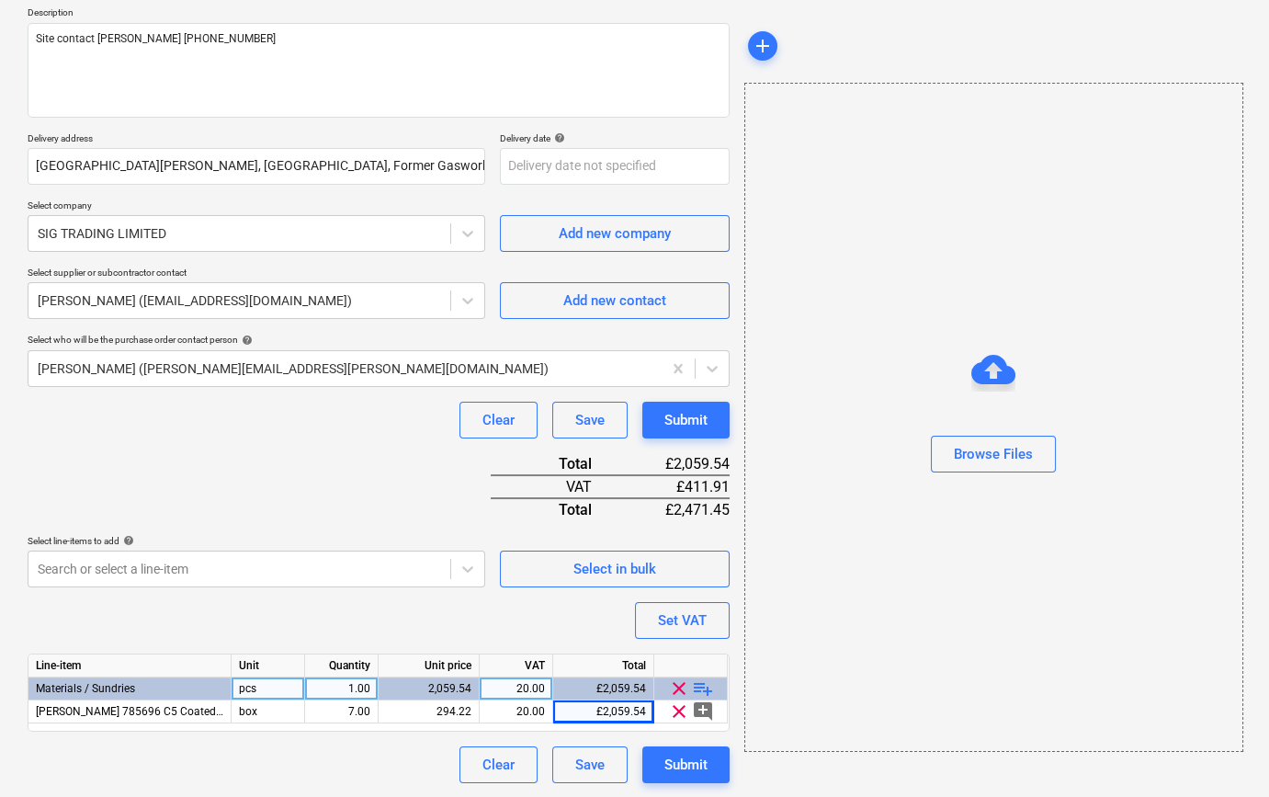
click at [703, 687] on span "playlist_add" at bounding box center [703, 688] width 22 height 22
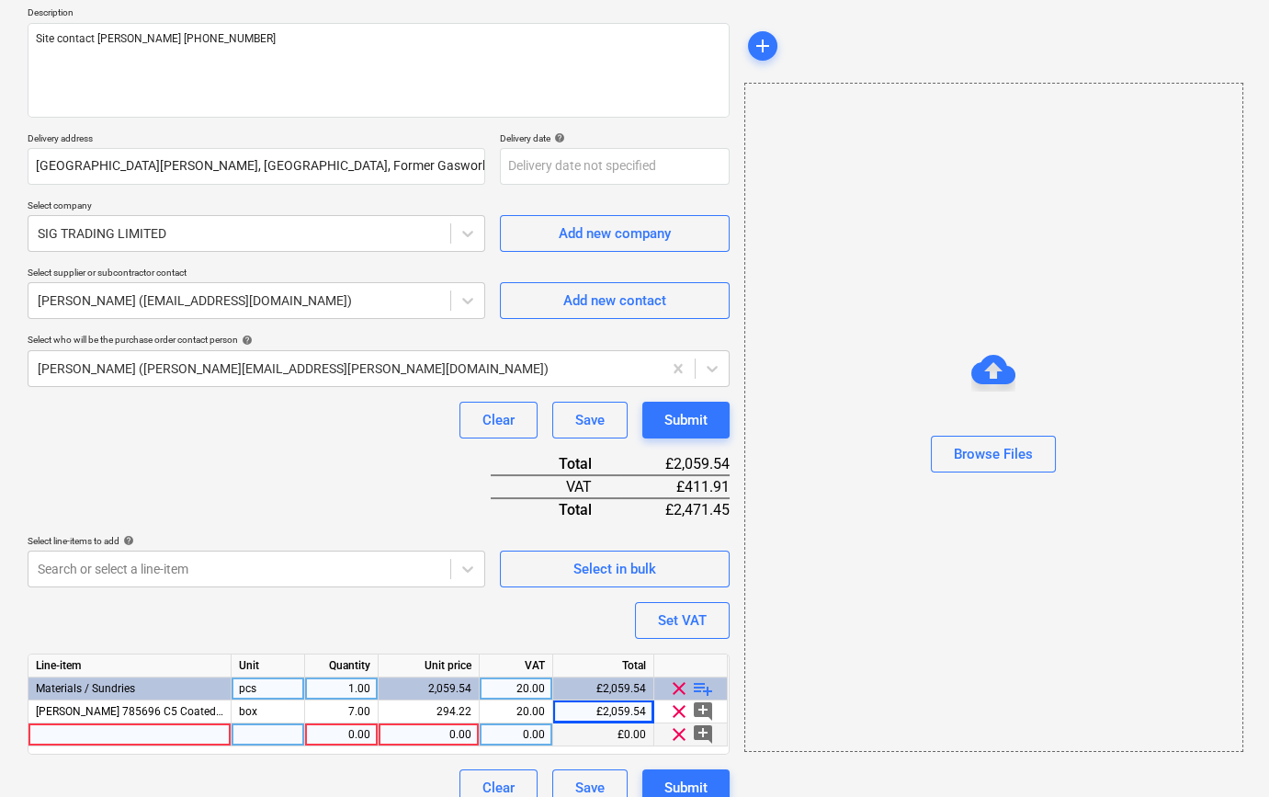
click at [51, 734] on div at bounding box center [129, 734] width 203 height 23
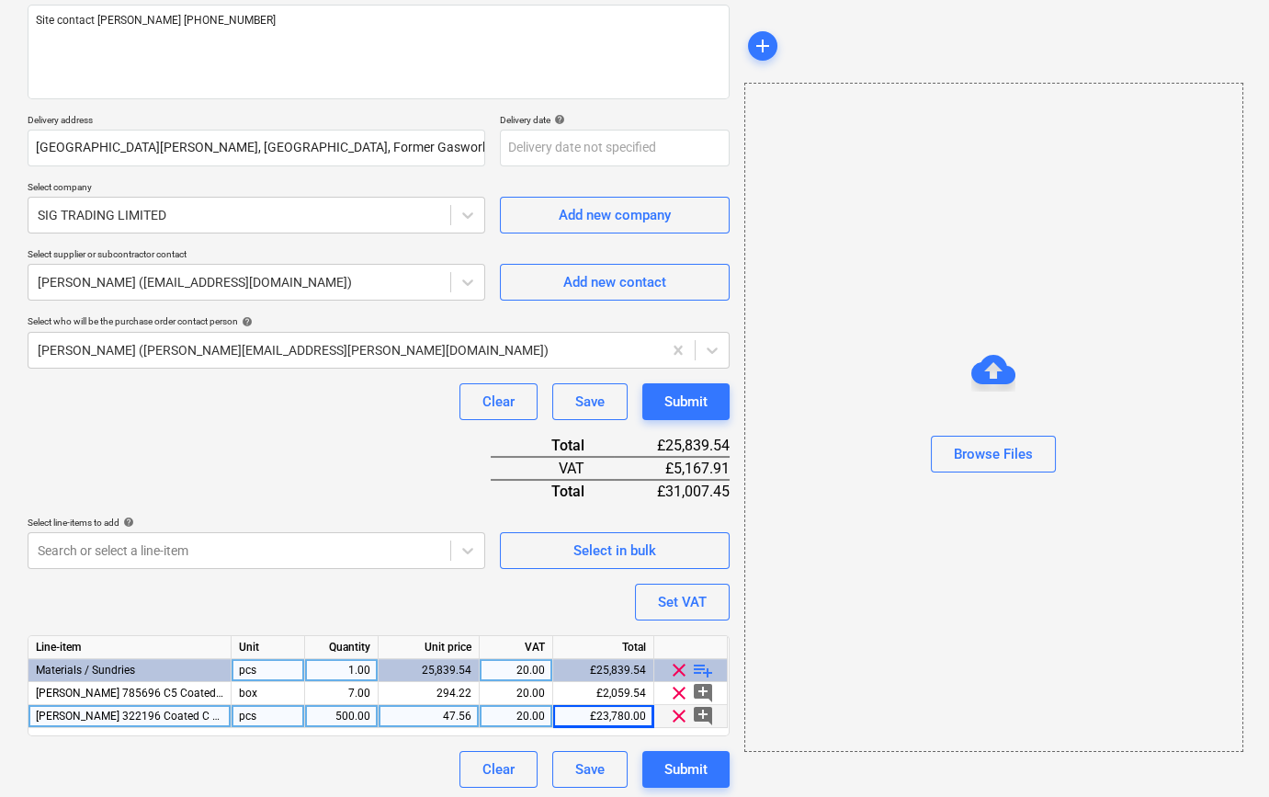
scroll to position [234, 0]
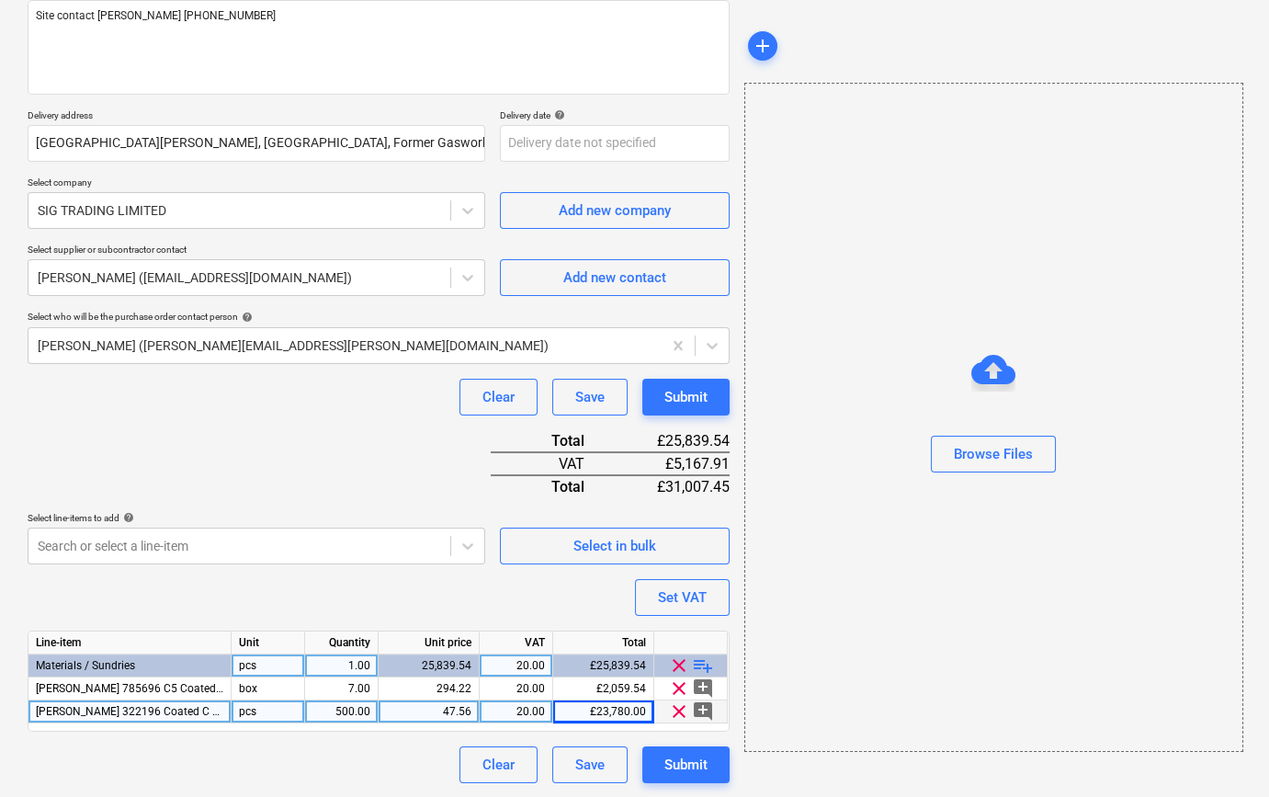
click at [706, 665] on span "playlist_add" at bounding box center [703, 665] width 22 height 22
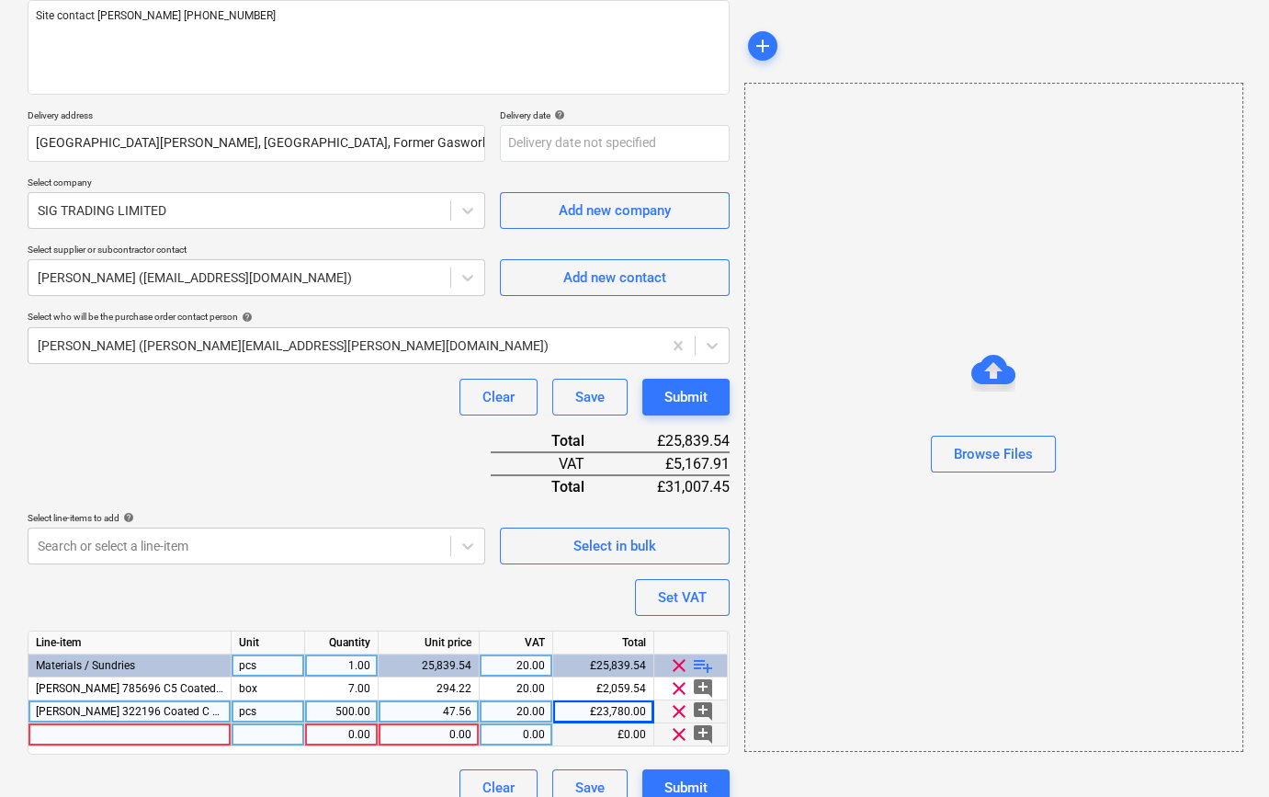
click at [44, 734] on div at bounding box center [129, 734] width 203 height 23
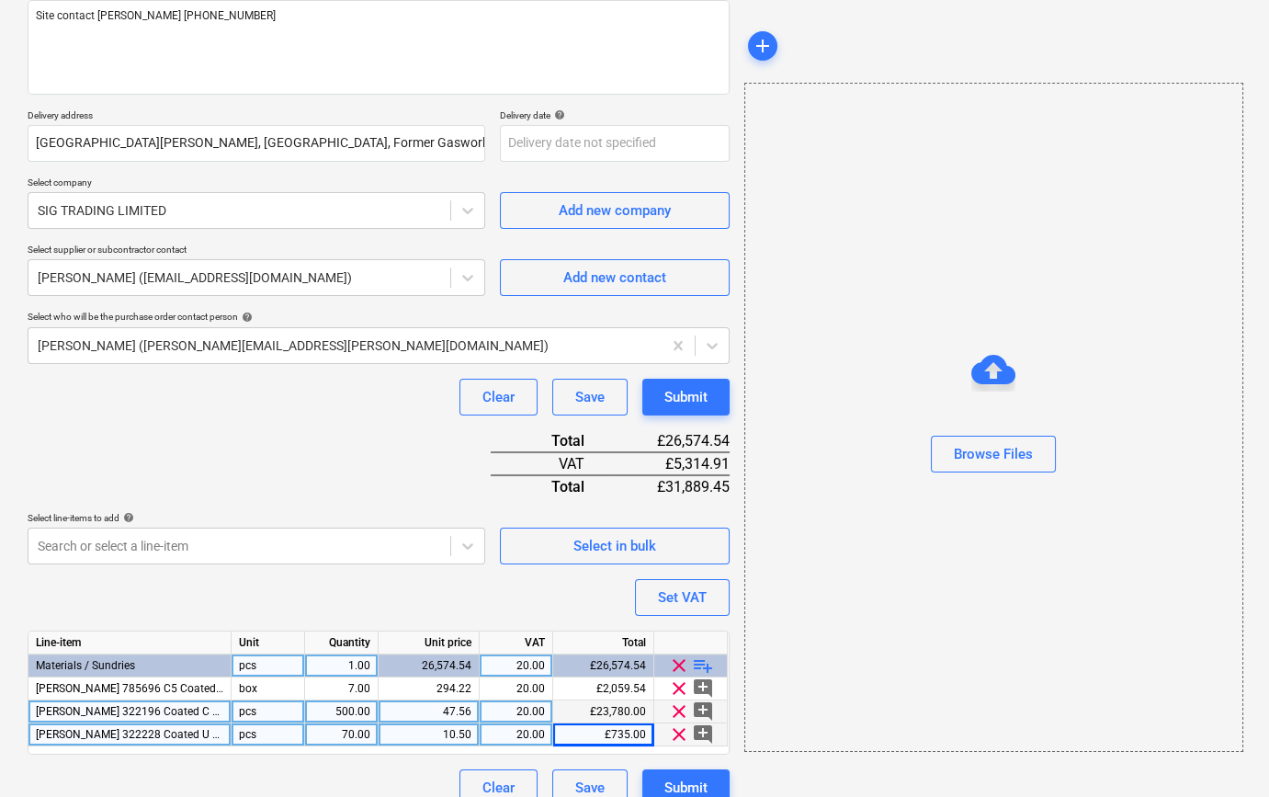
click at [700, 661] on span "playlist_add" at bounding box center [703, 665] width 22 height 22
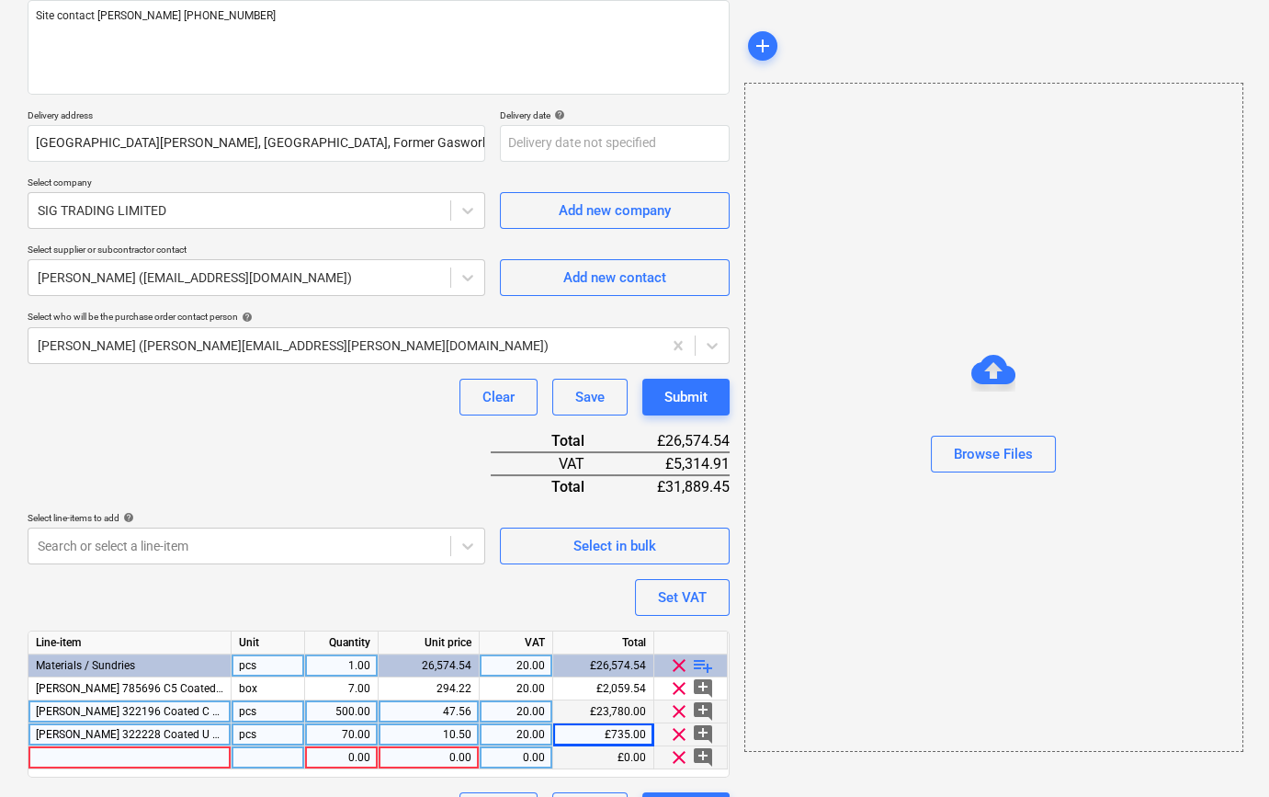
click at [79, 755] on div at bounding box center [129, 757] width 203 height 23
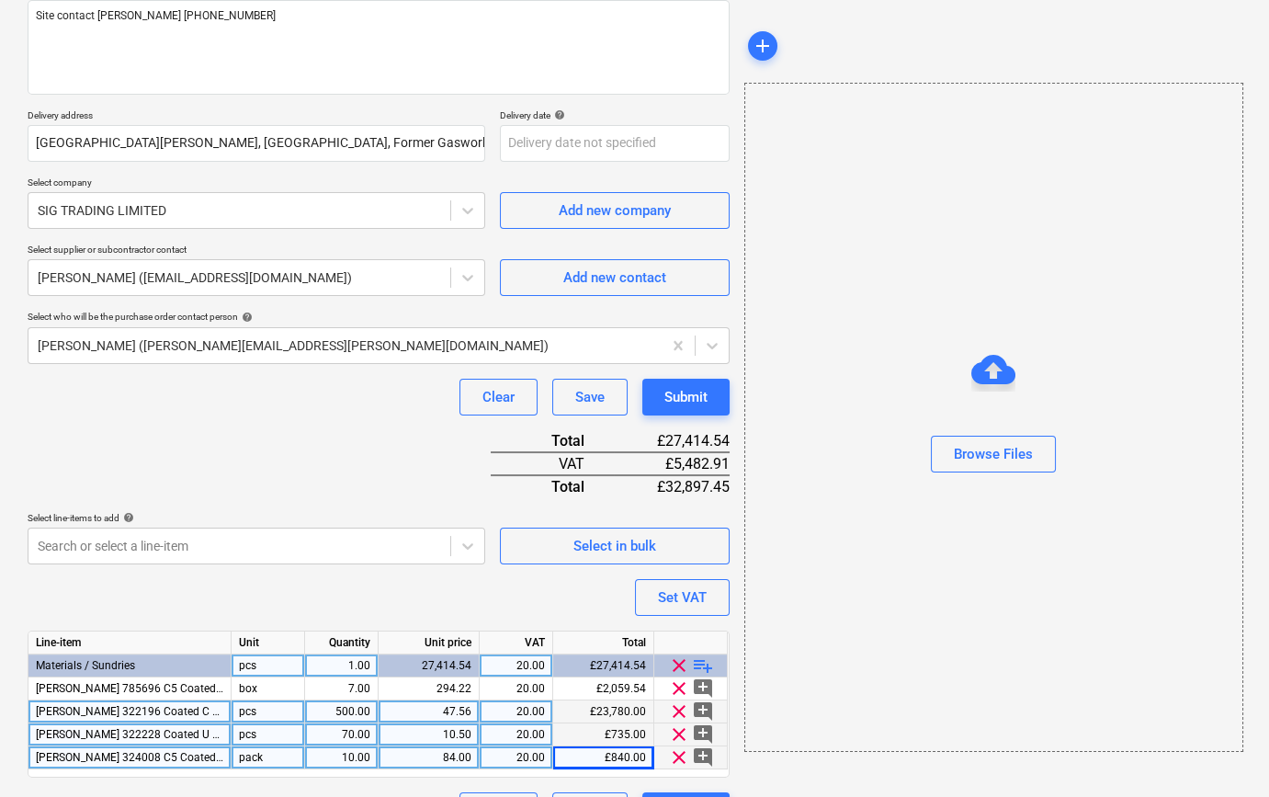
click at [700, 663] on span "playlist_add" at bounding box center [703, 665] width 22 height 22
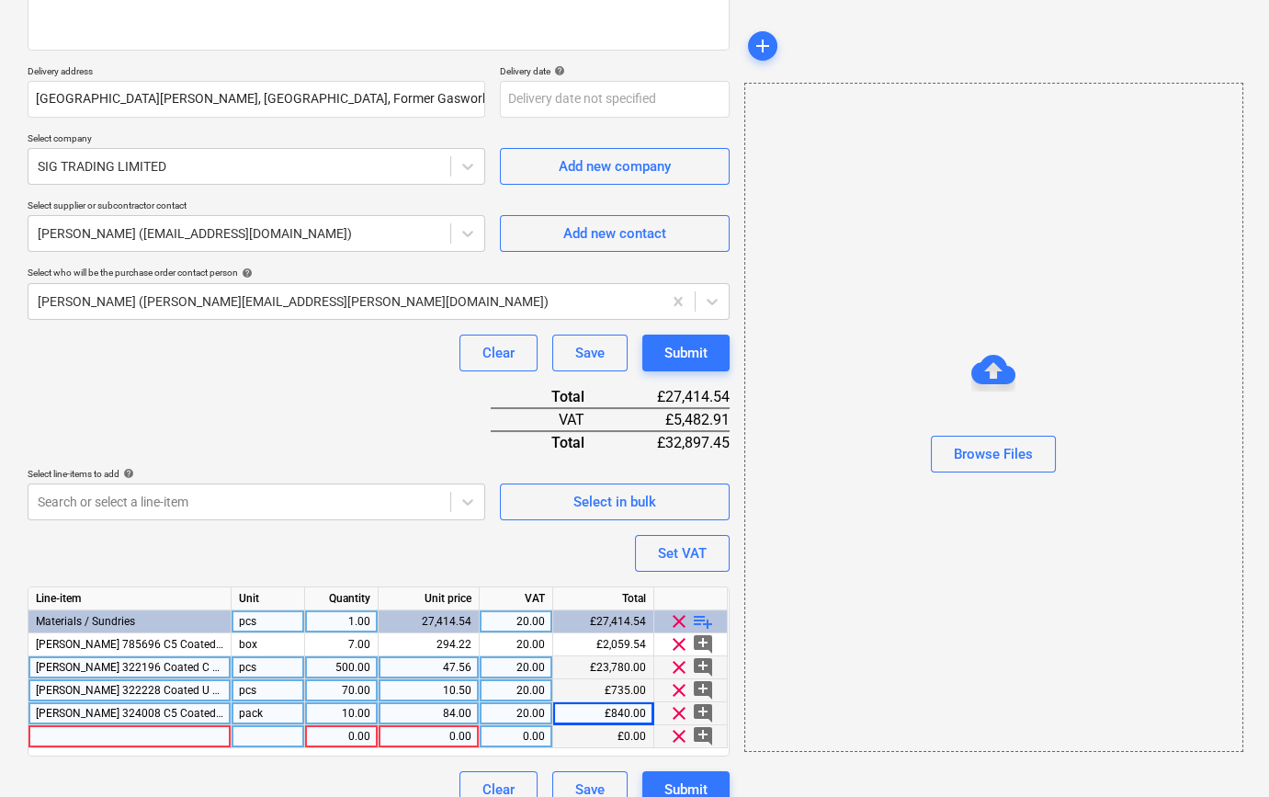
scroll to position [303, 0]
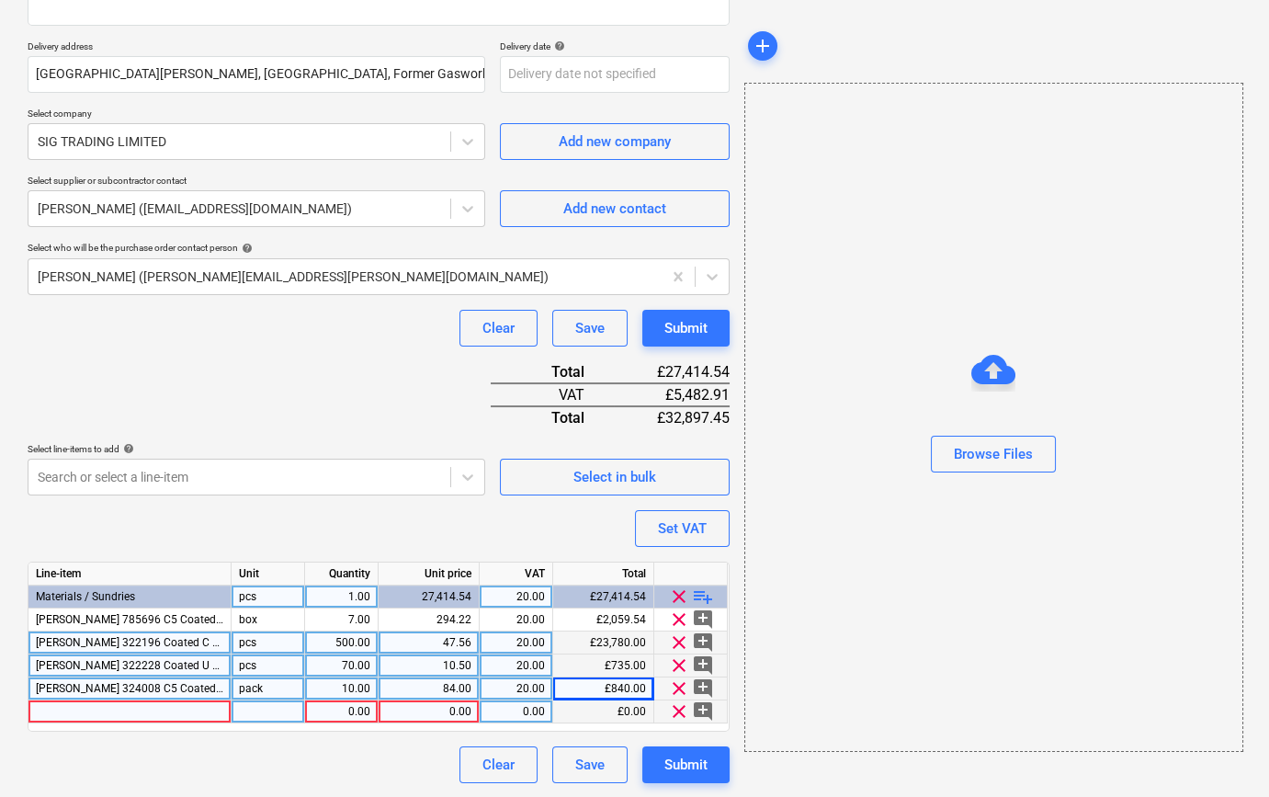
click at [48, 711] on div at bounding box center [129, 711] width 203 height 23
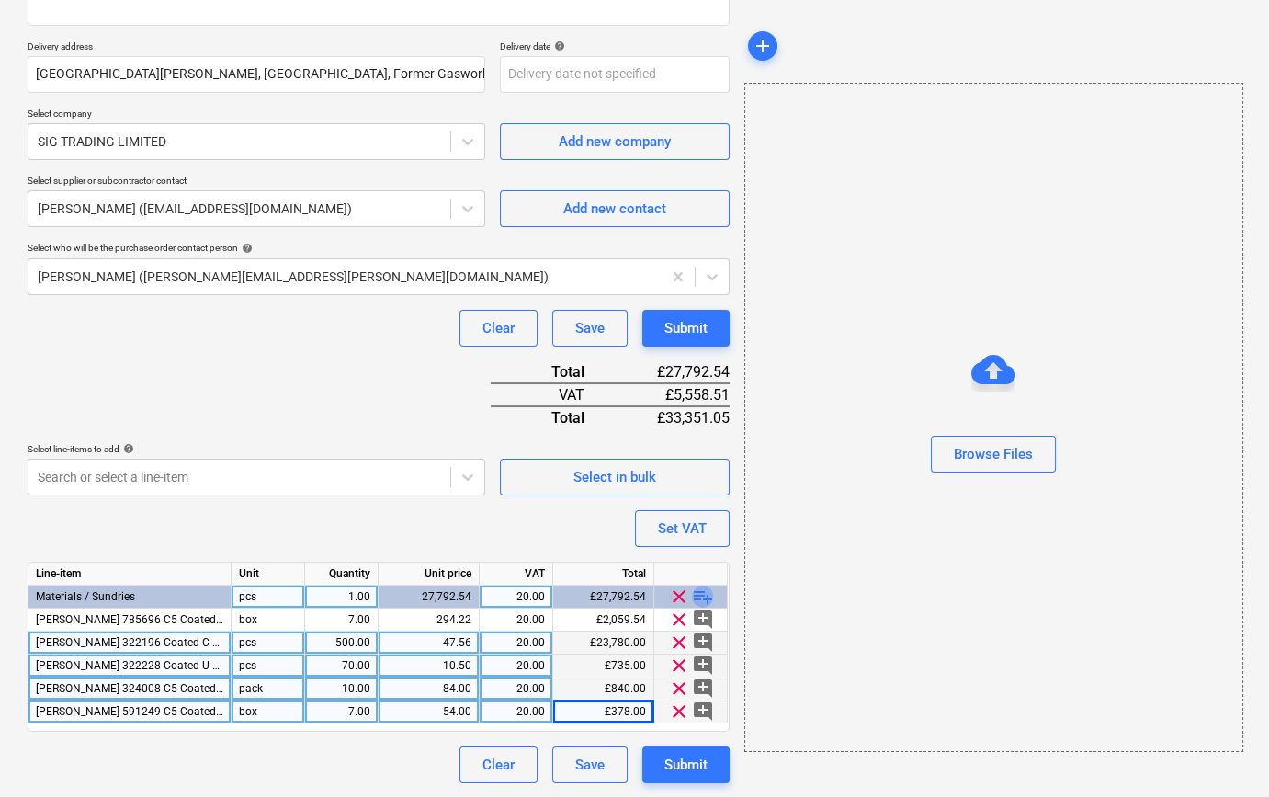
click at [704, 595] on span "playlist_add" at bounding box center [703, 596] width 22 height 22
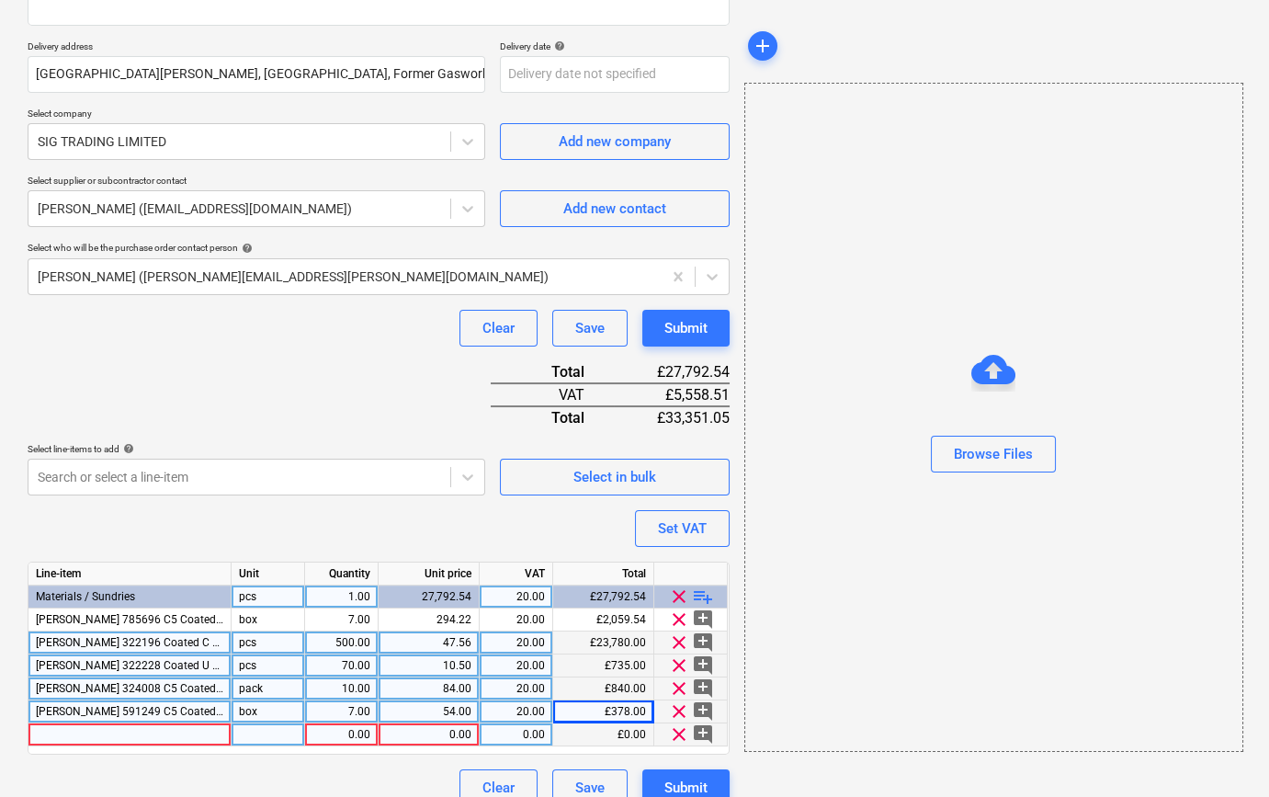
click at [86, 735] on div at bounding box center [129, 734] width 203 height 23
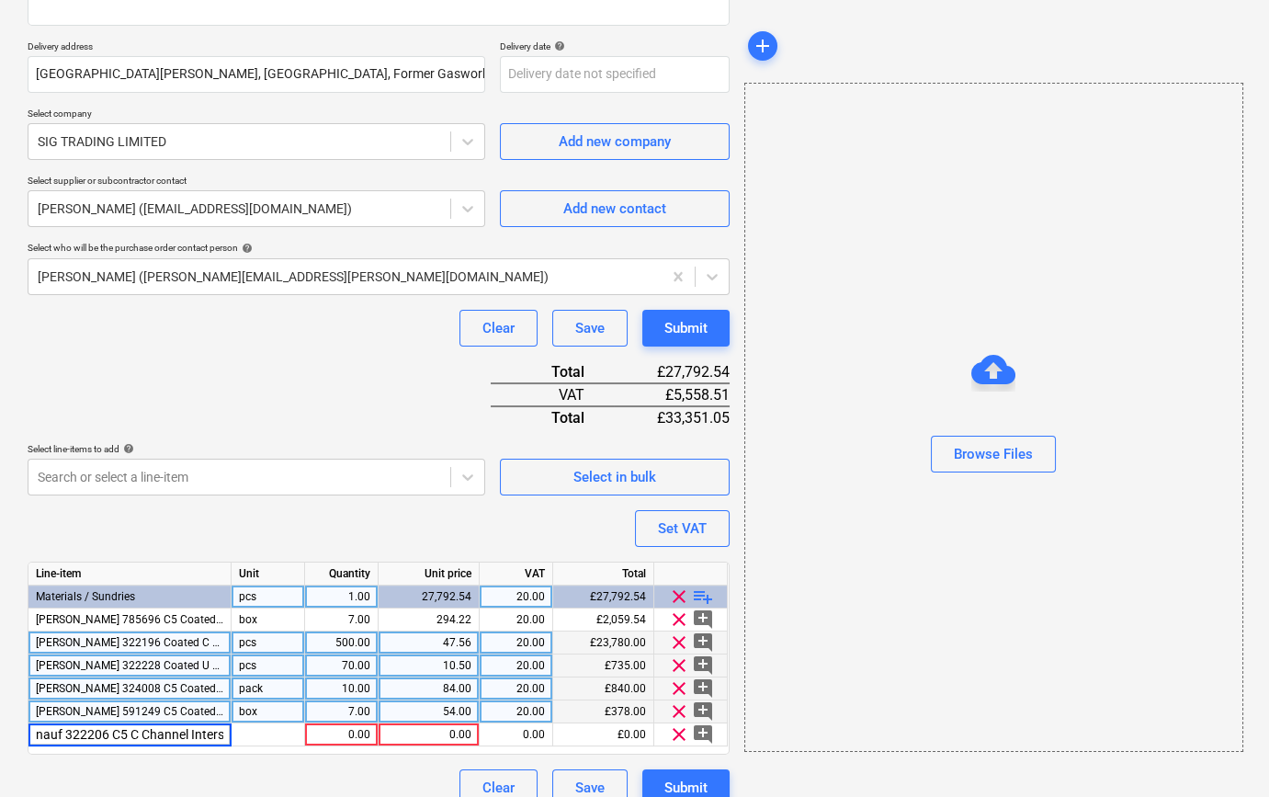
scroll to position [0, 124]
click at [43, 735] on input "nauf 322206 C5 C Channel Intersection Connector (50)" at bounding box center [129, 734] width 202 height 22
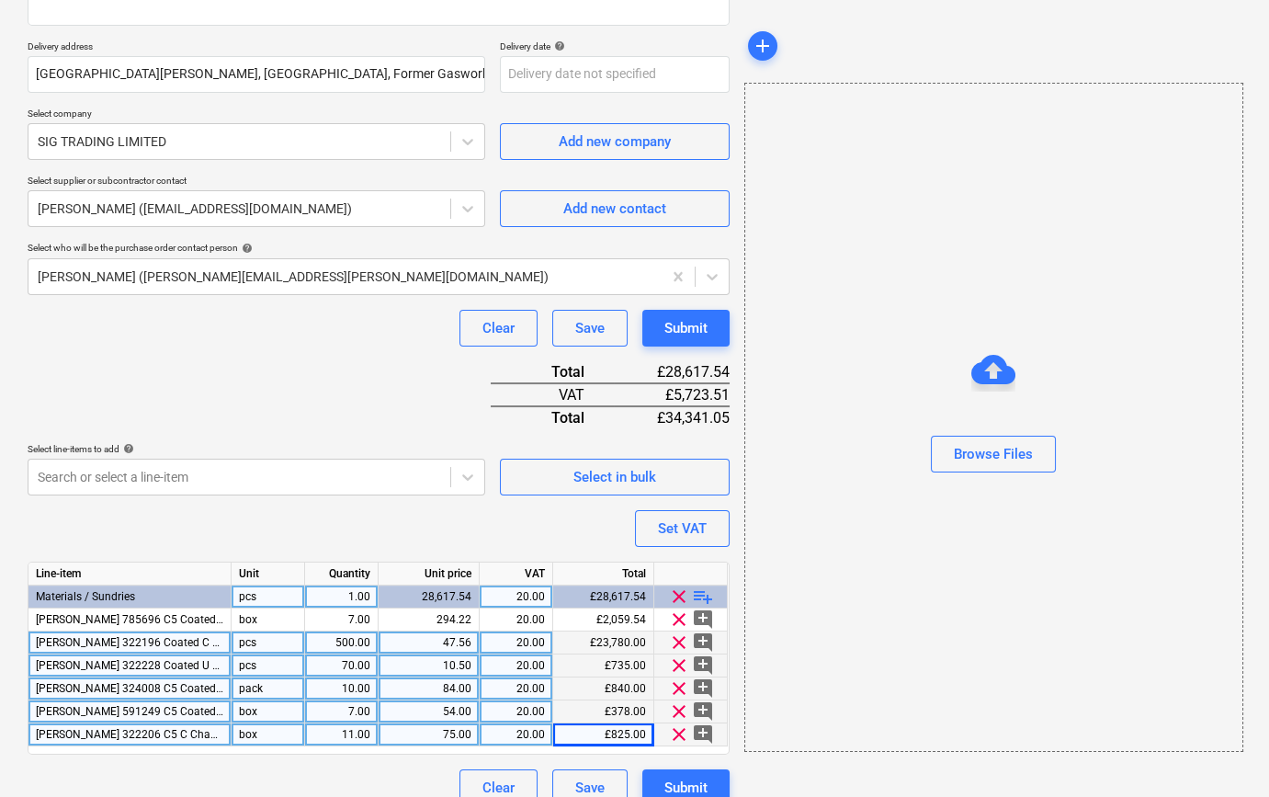
click at [700, 593] on span "playlist_add" at bounding box center [703, 596] width 22 height 22
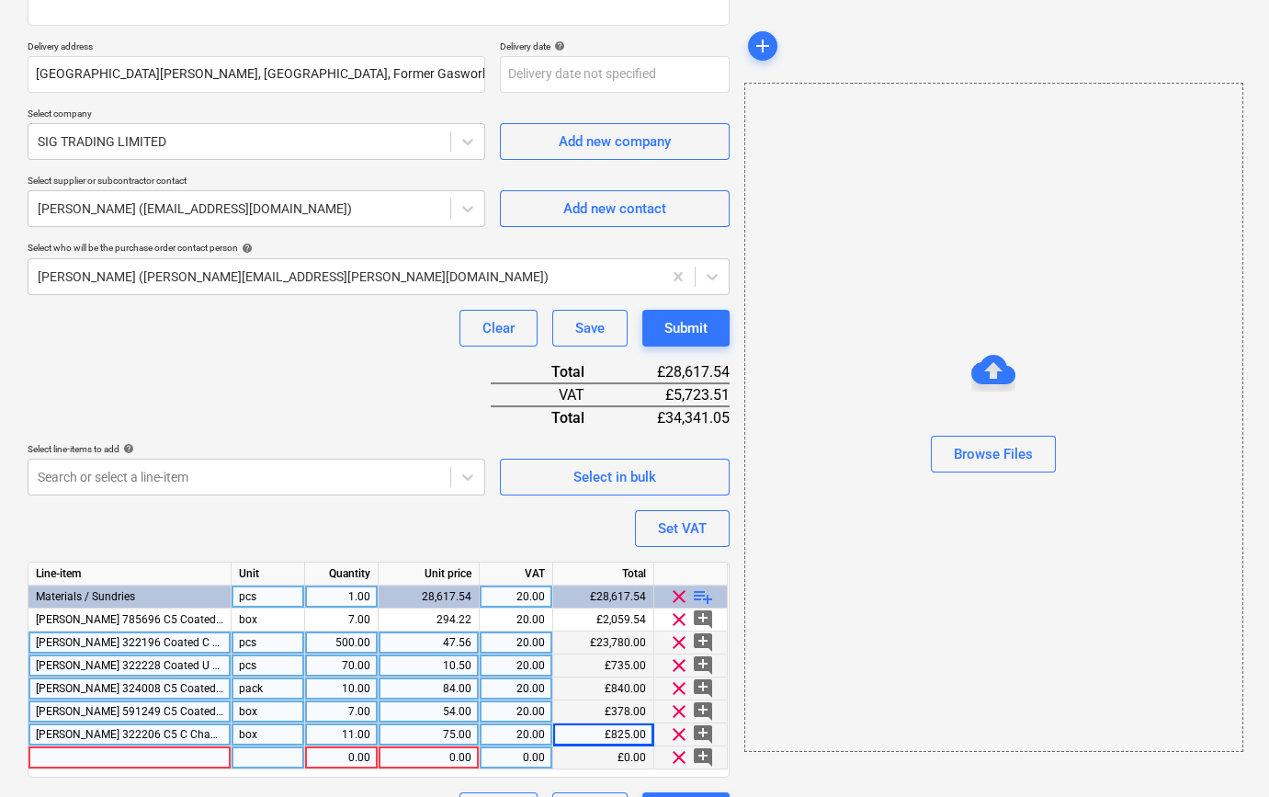
click at [75, 754] on div at bounding box center [129, 757] width 203 height 23
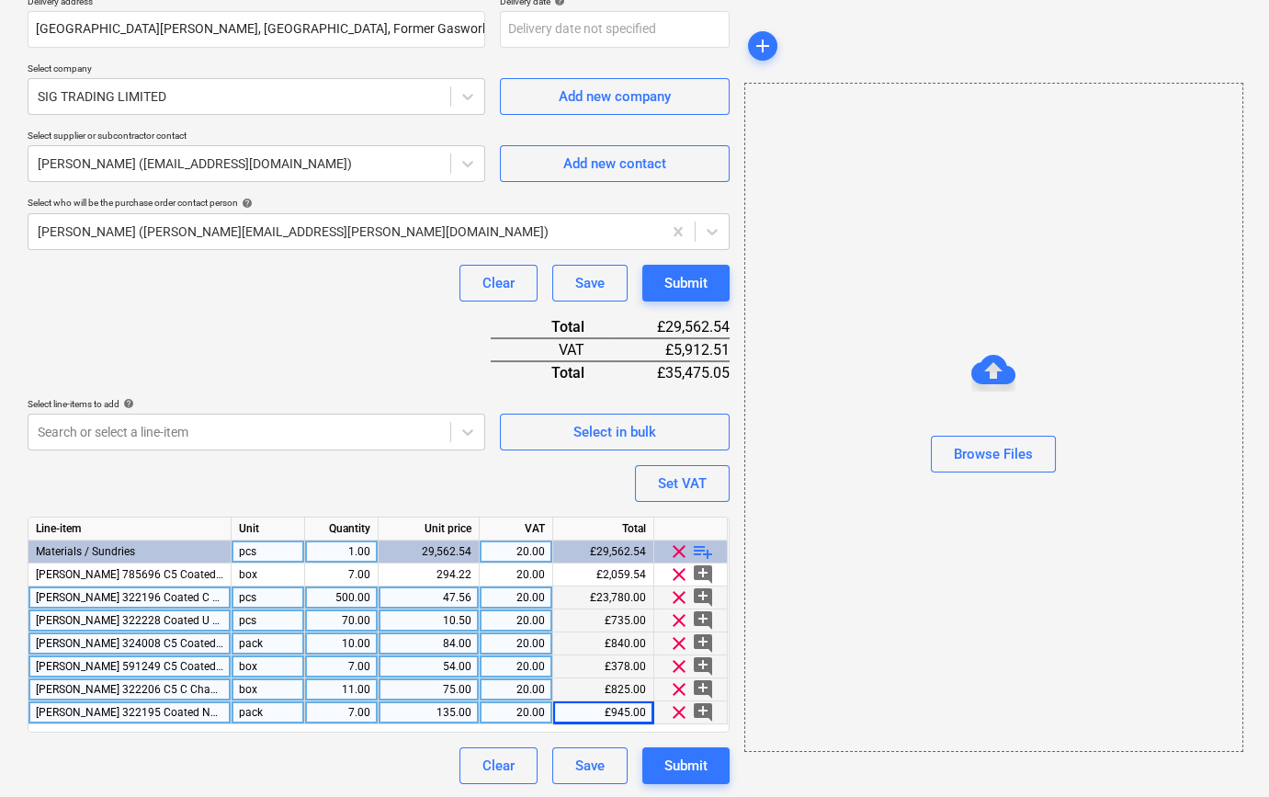
scroll to position [349, 0]
click at [701, 549] on span "playlist_add" at bounding box center [703, 550] width 22 height 22
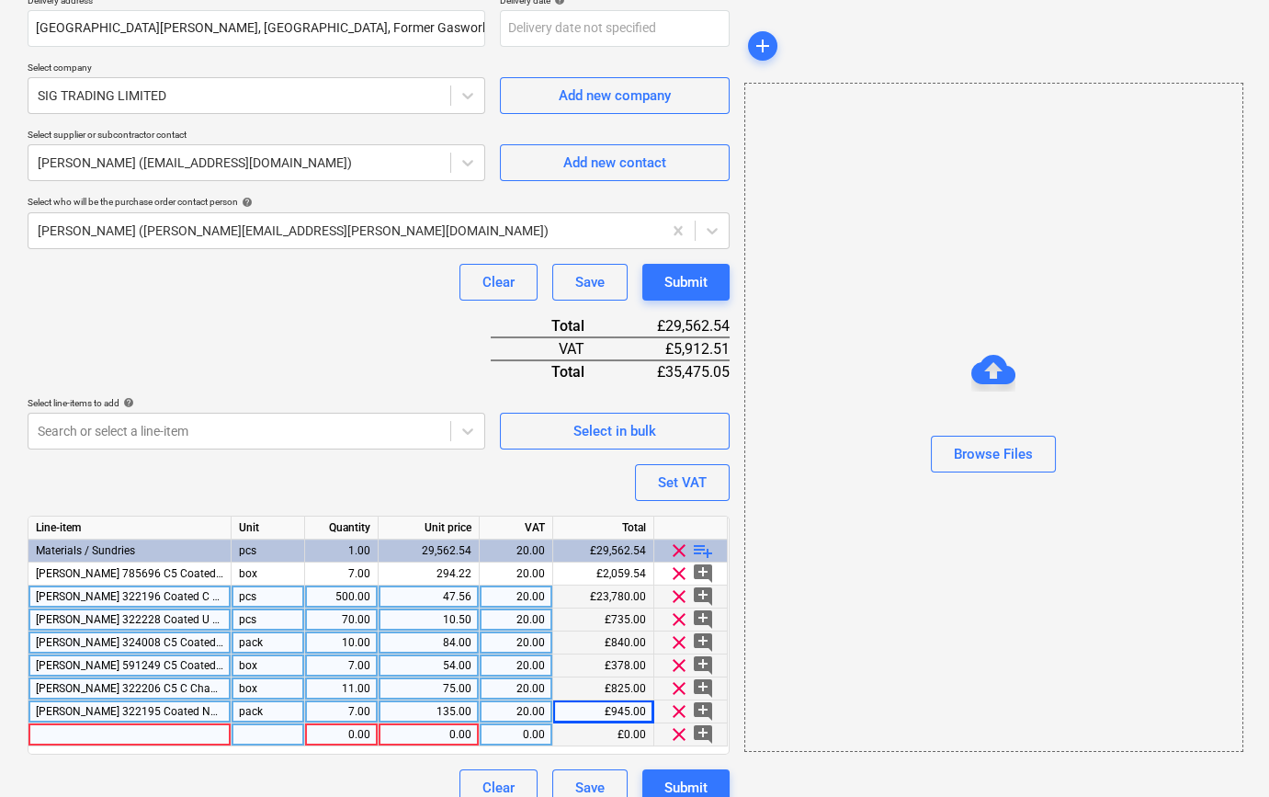
click at [66, 731] on div at bounding box center [129, 734] width 203 height 23
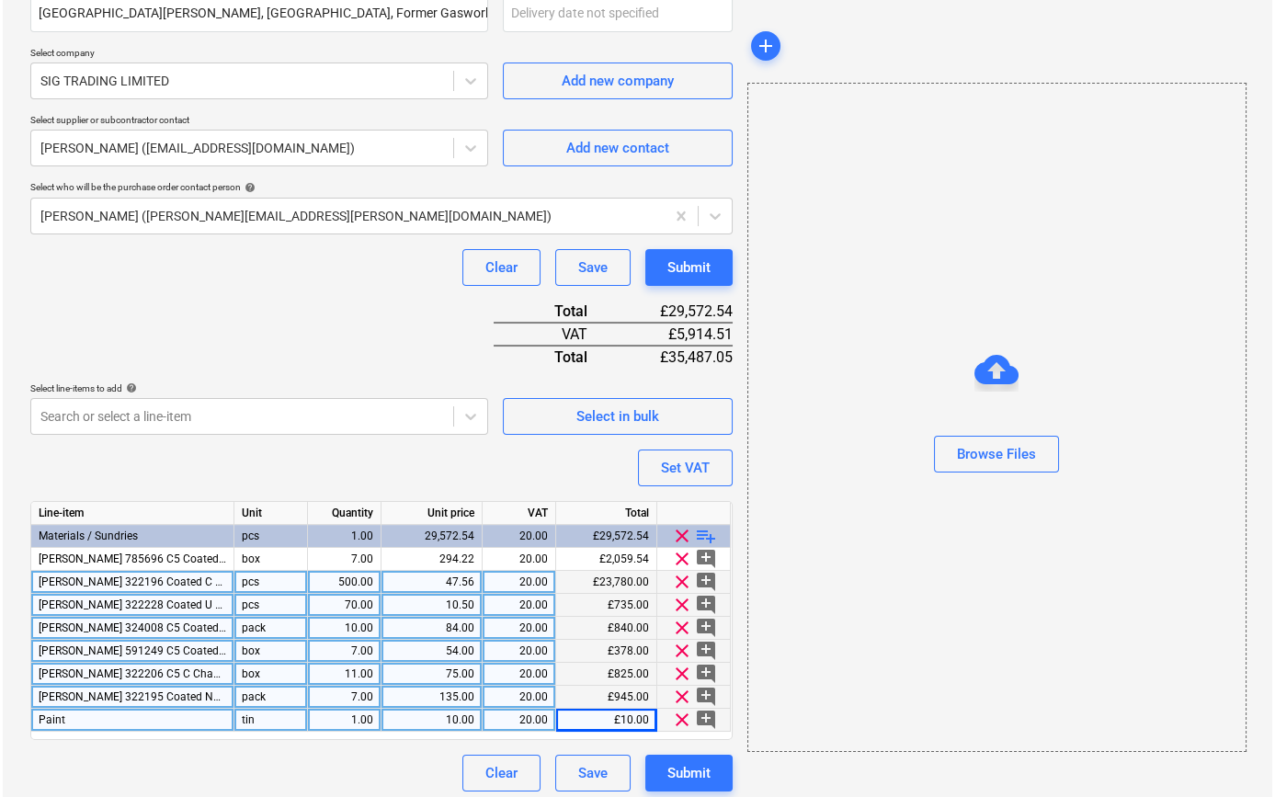
scroll to position [372, 0]
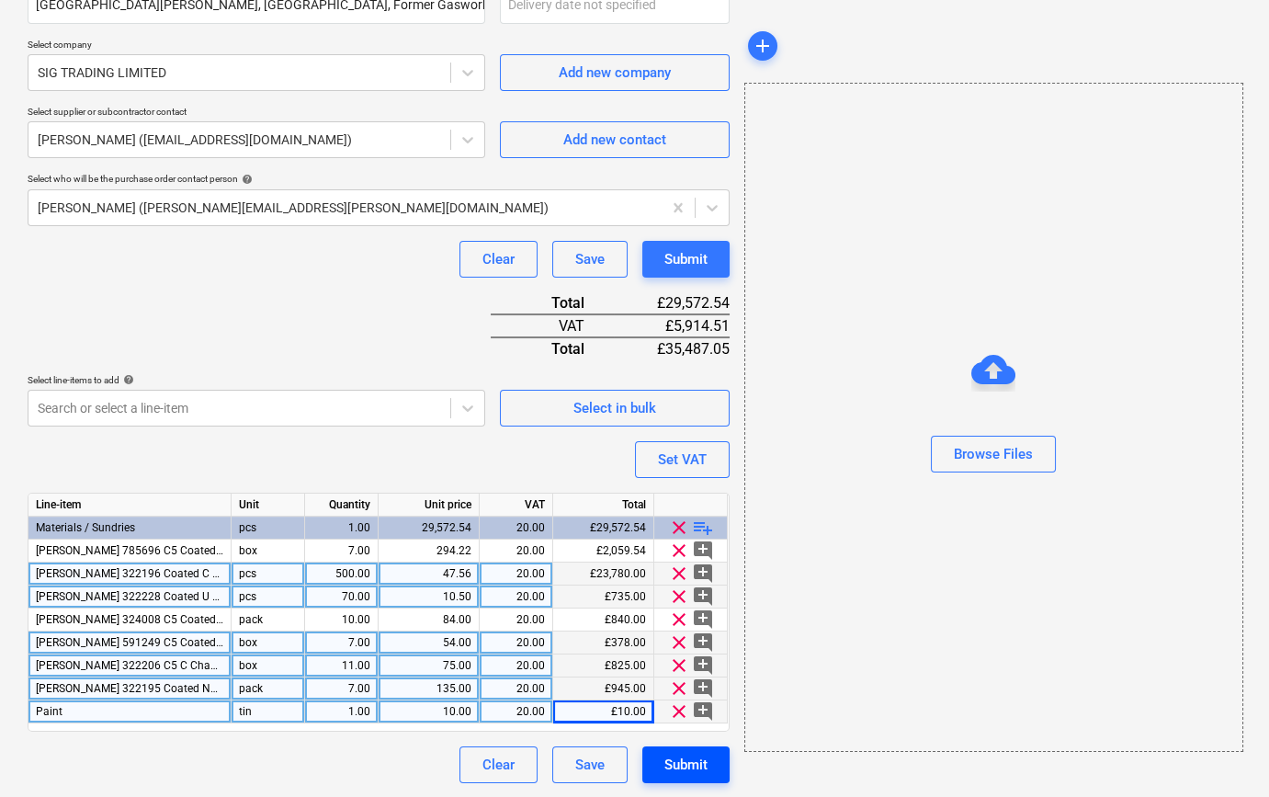
click at [689, 764] on div "Submit" at bounding box center [685, 765] width 43 height 24
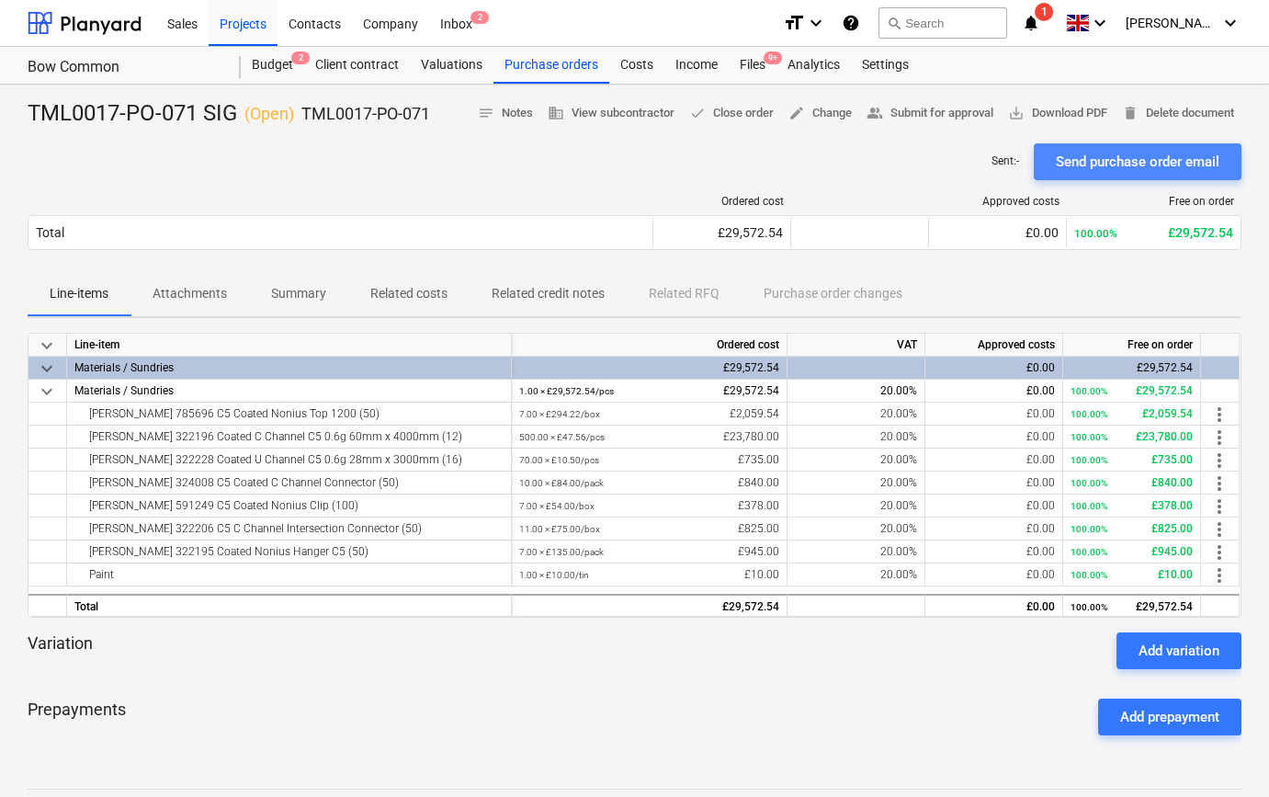
click at [1115, 165] on div "Send purchase order email" at bounding box center [1138, 162] width 164 height 24
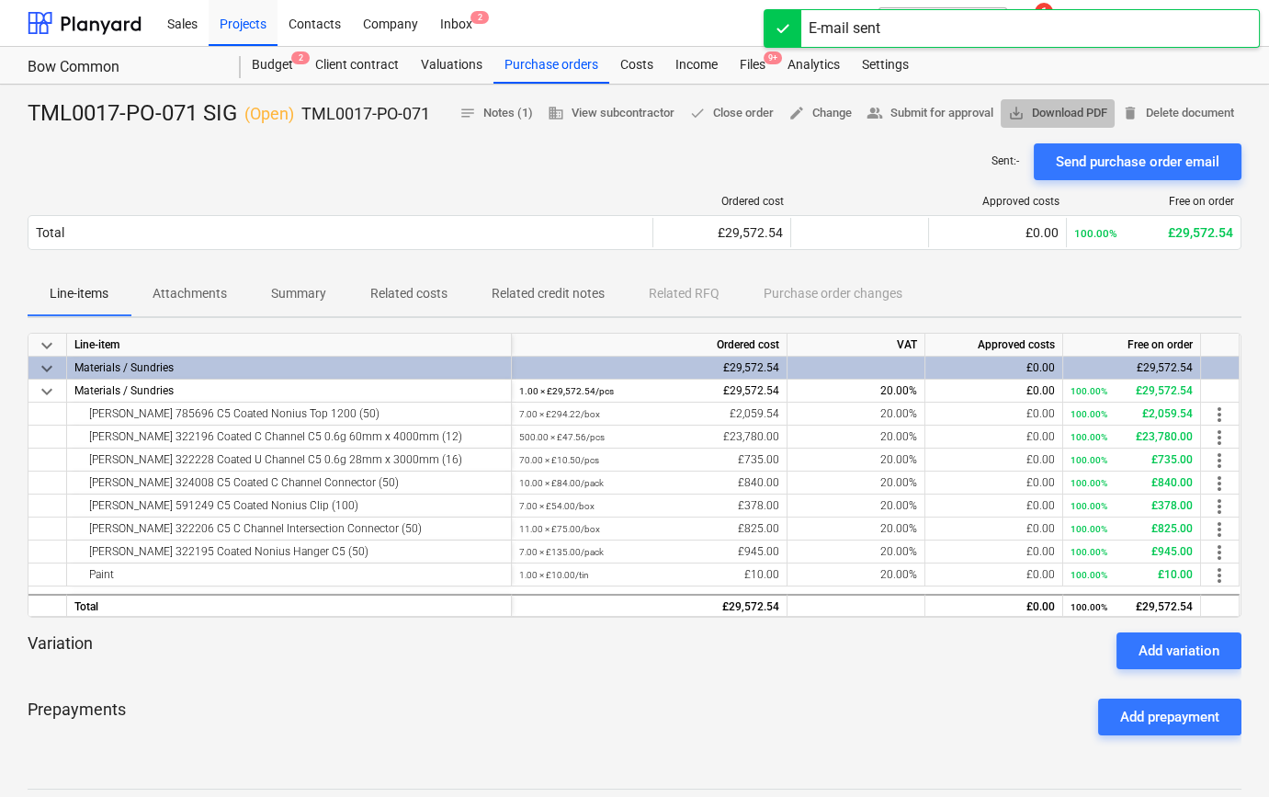
click at [1050, 108] on span "save_alt Download PDF" at bounding box center [1057, 113] width 99 height 21
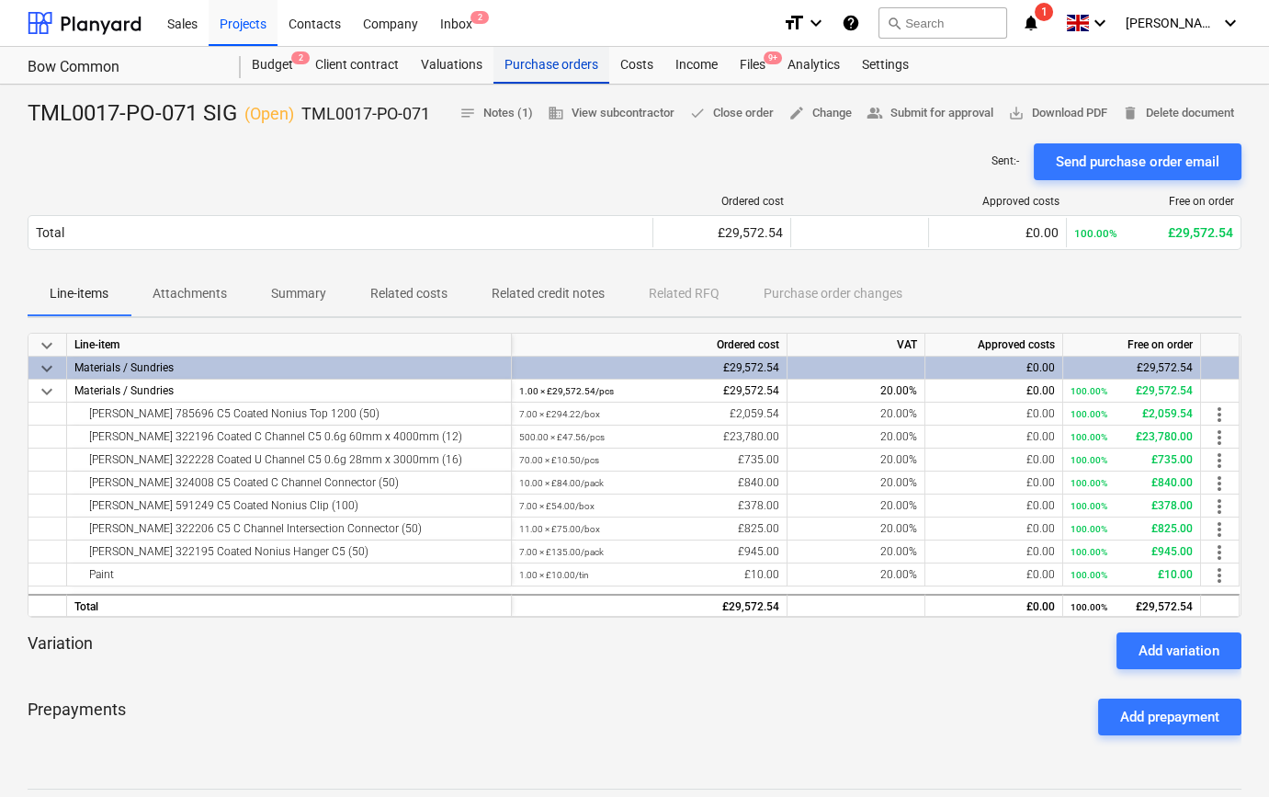
click at [542, 65] on div "Purchase orders" at bounding box center [551, 65] width 116 height 37
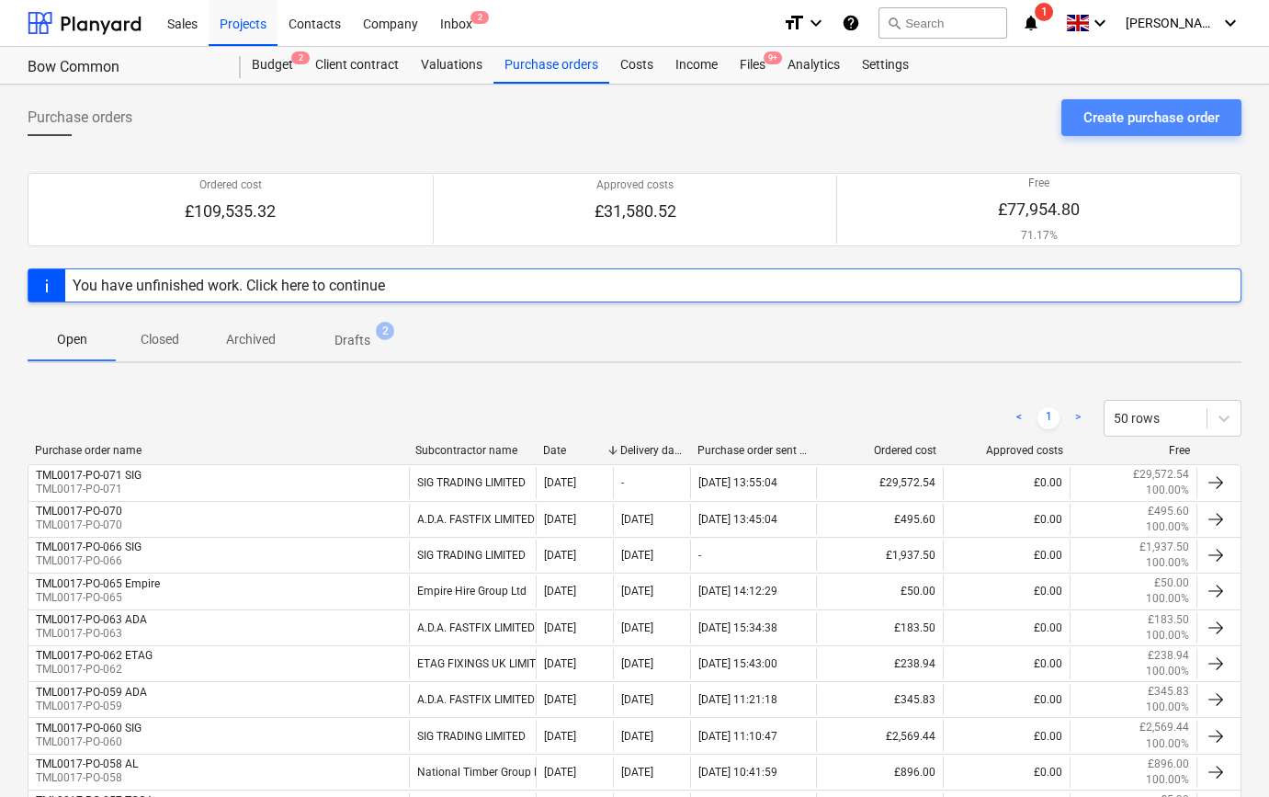
click at [1157, 115] on div "Create purchase order" at bounding box center [1151, 118] width 136 height 24
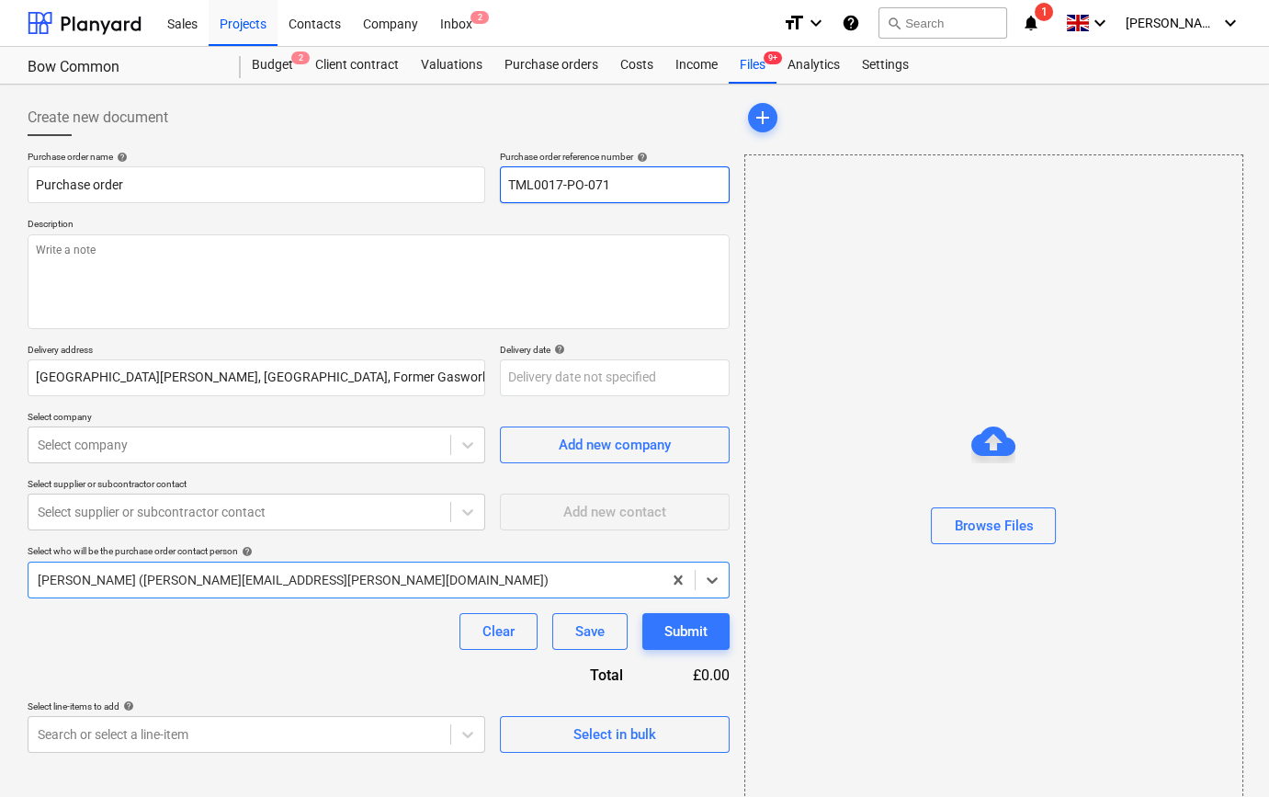
click at [652, 182] on input "TML0017-PO-071" at bounding box center [615, 184] width 230 height 37
drag, startPoint x: 610, startPoint y: 186, endPoint x: 505, endPoint y: 183, distance: 104.8
click at [505, 183] on input "TML0017-PO-072" at bounding box center [615, 184] width 230 height 37
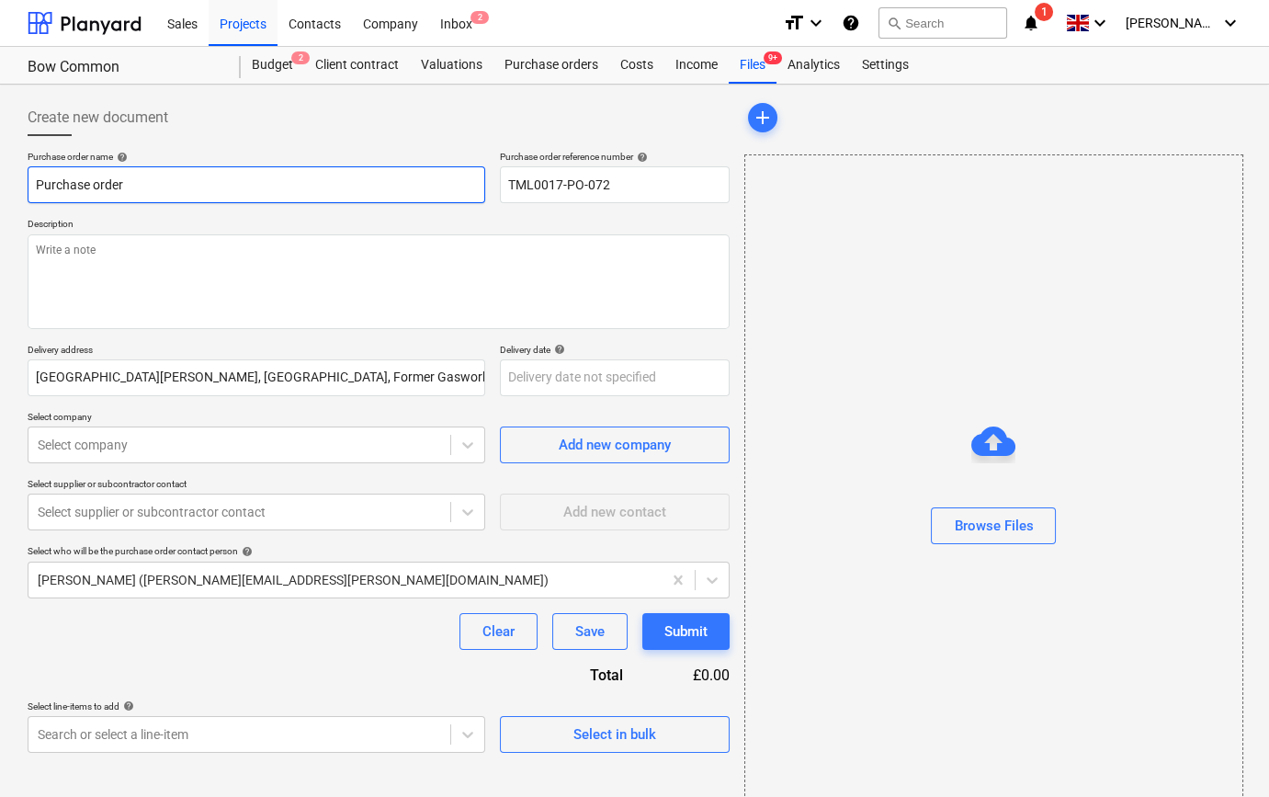
drag, startPoint x: 132, startPoint y: 176, endPoint x: 29, endPoint y: 184, distance: 103.3
click at [29, 184] on input "Purchase order" at bounding box center [257, 184] width 458 height 37
paste input "TML0017-PO-072"
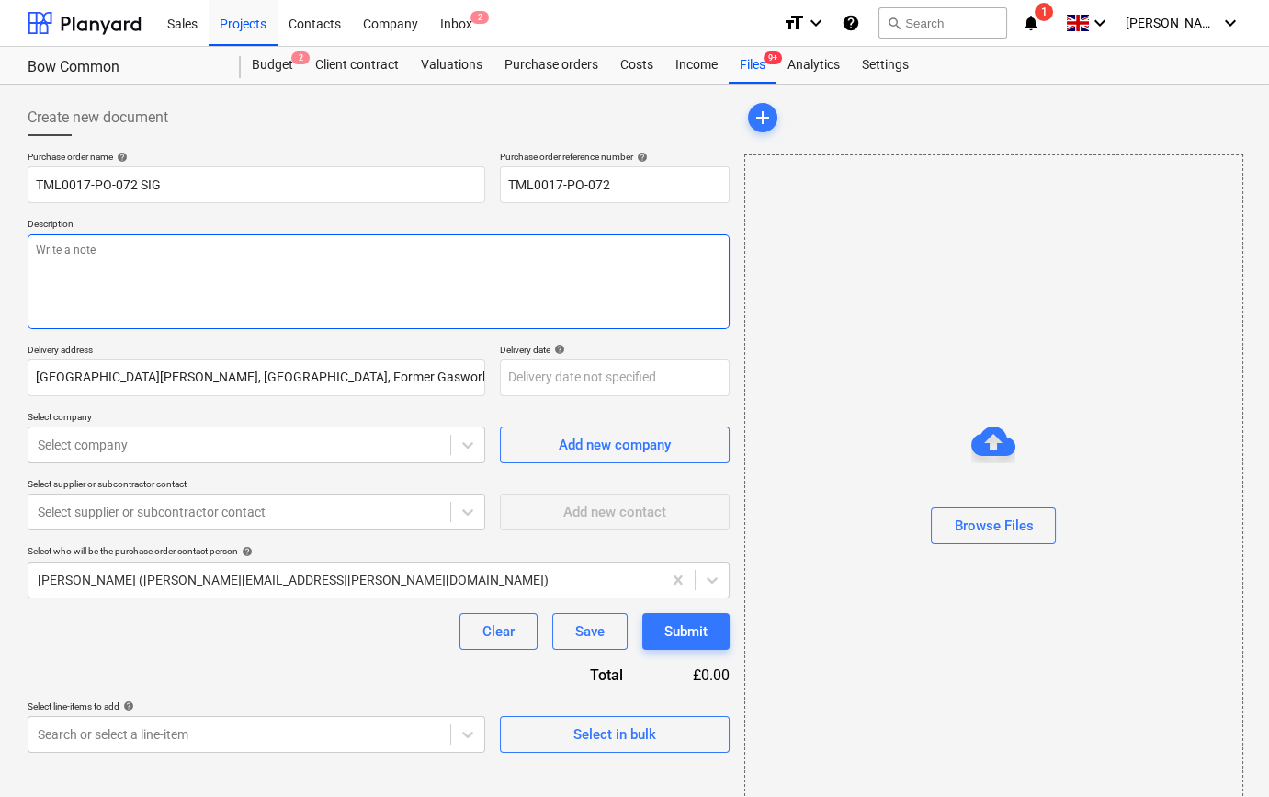
click at [79, 288] on textarea at bounding box center [379, 281] width 702 height 95
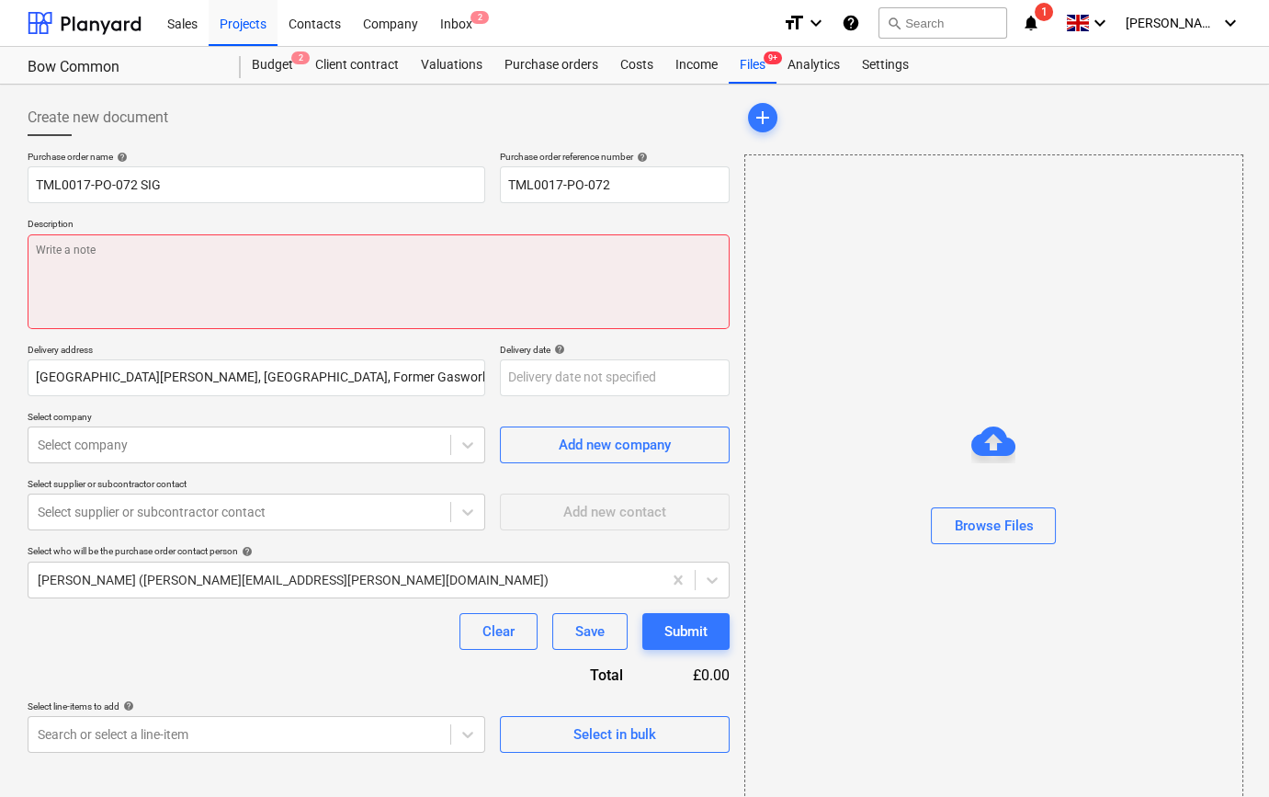
click at [105, 269] on textarea at bounding box center [379, 281] width 702 height 95
paste textarea "Site contact Teddy 07359 993035"
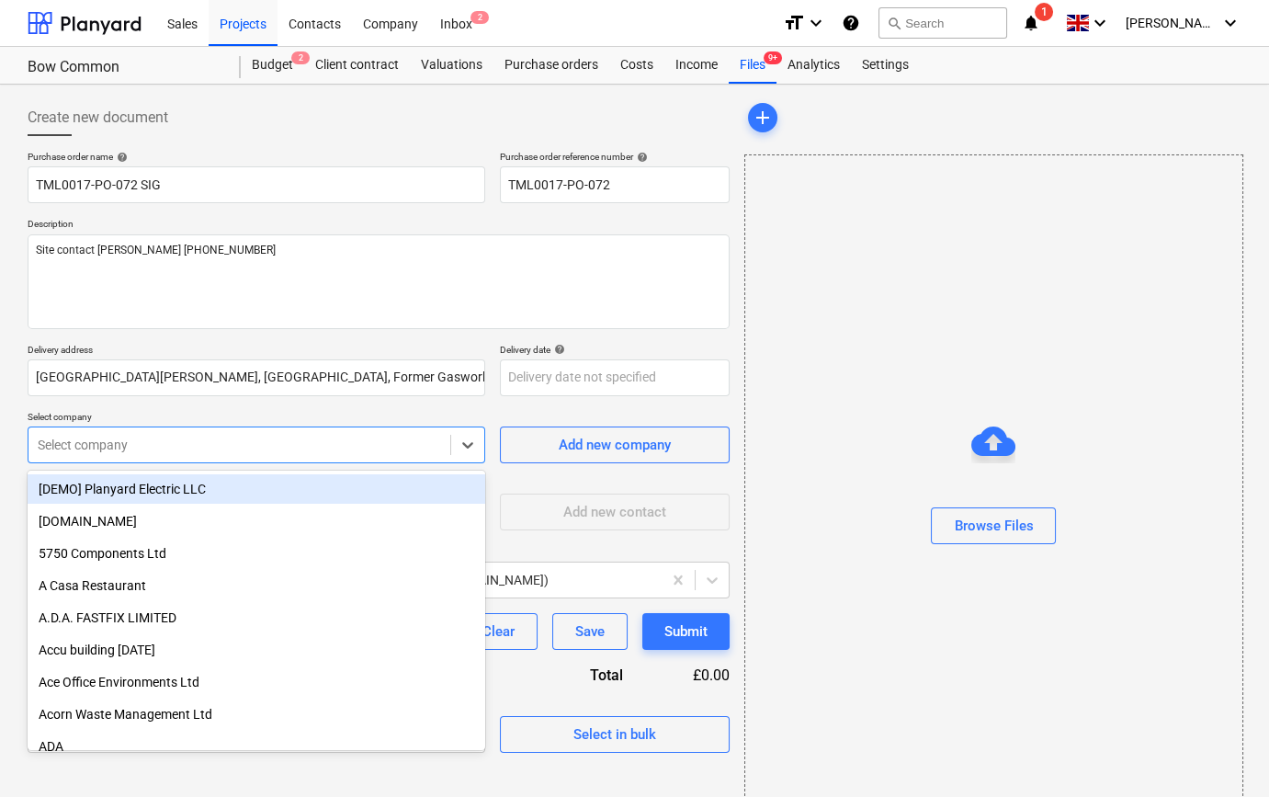
click at [130, 442] on div at bounding box center [239, 445] width 403 height 18
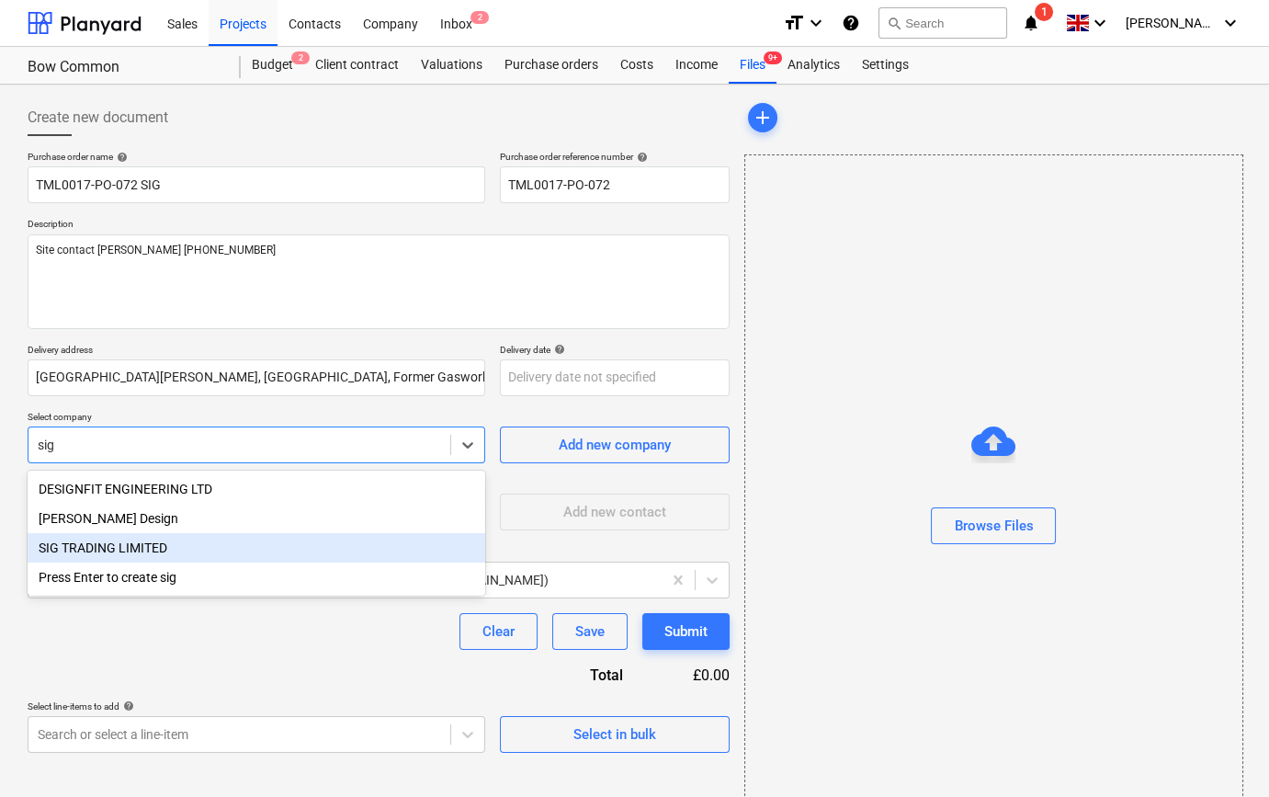
click at [120, 548] on div "SIG TRADING LIMITED" at bounding box center [257, 547] width 458 height 29
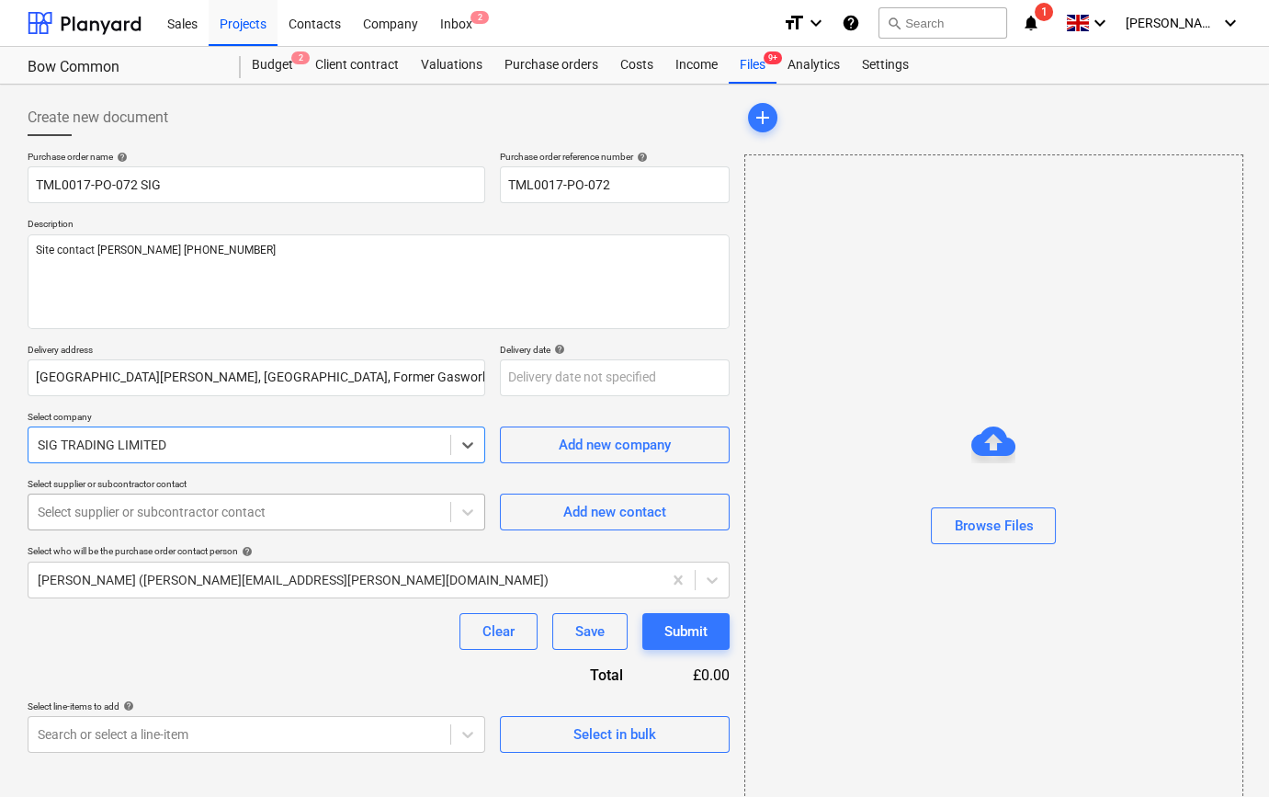
click at [133, 511] on div at bounding box center [239, 512] width 403 height 18
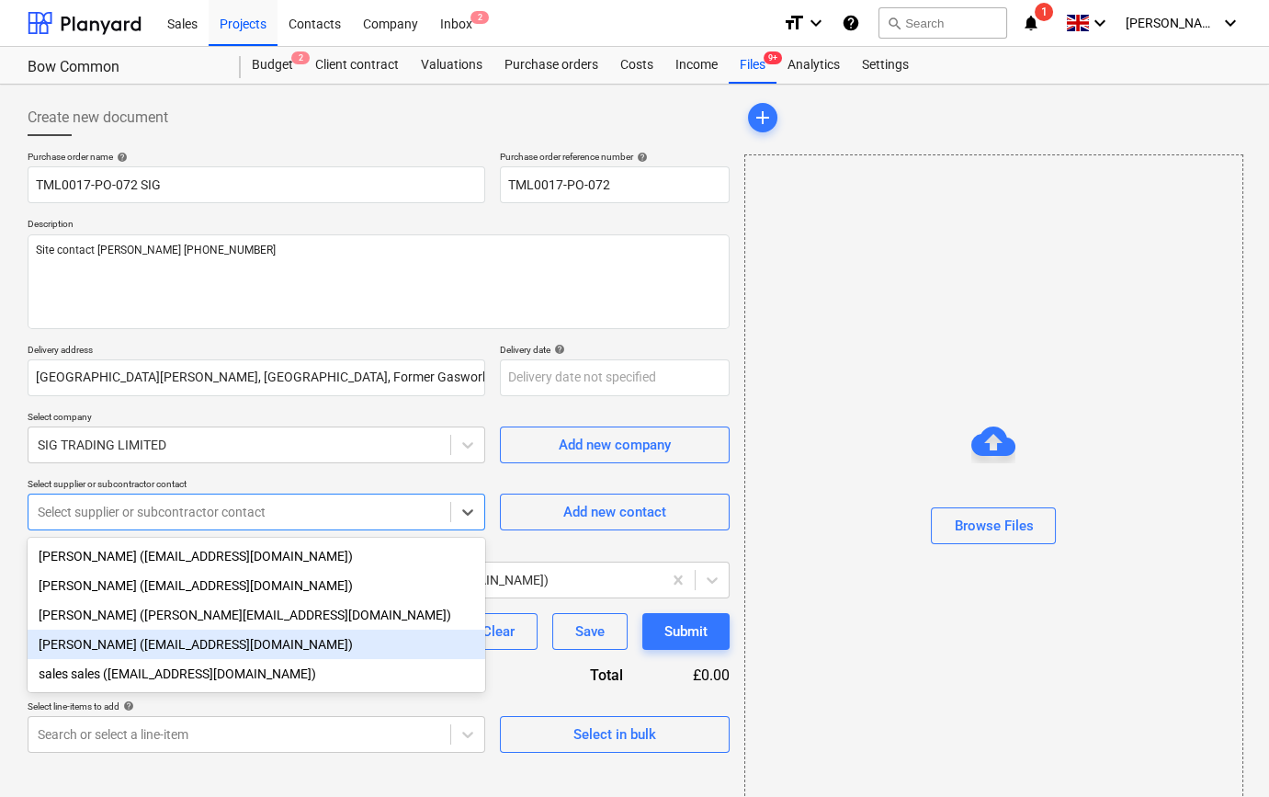
click at [108, 650] on div "Sam Richardson (samrichardson@sigplc.com)" at bounding box center [257, 643] width 458 height 29
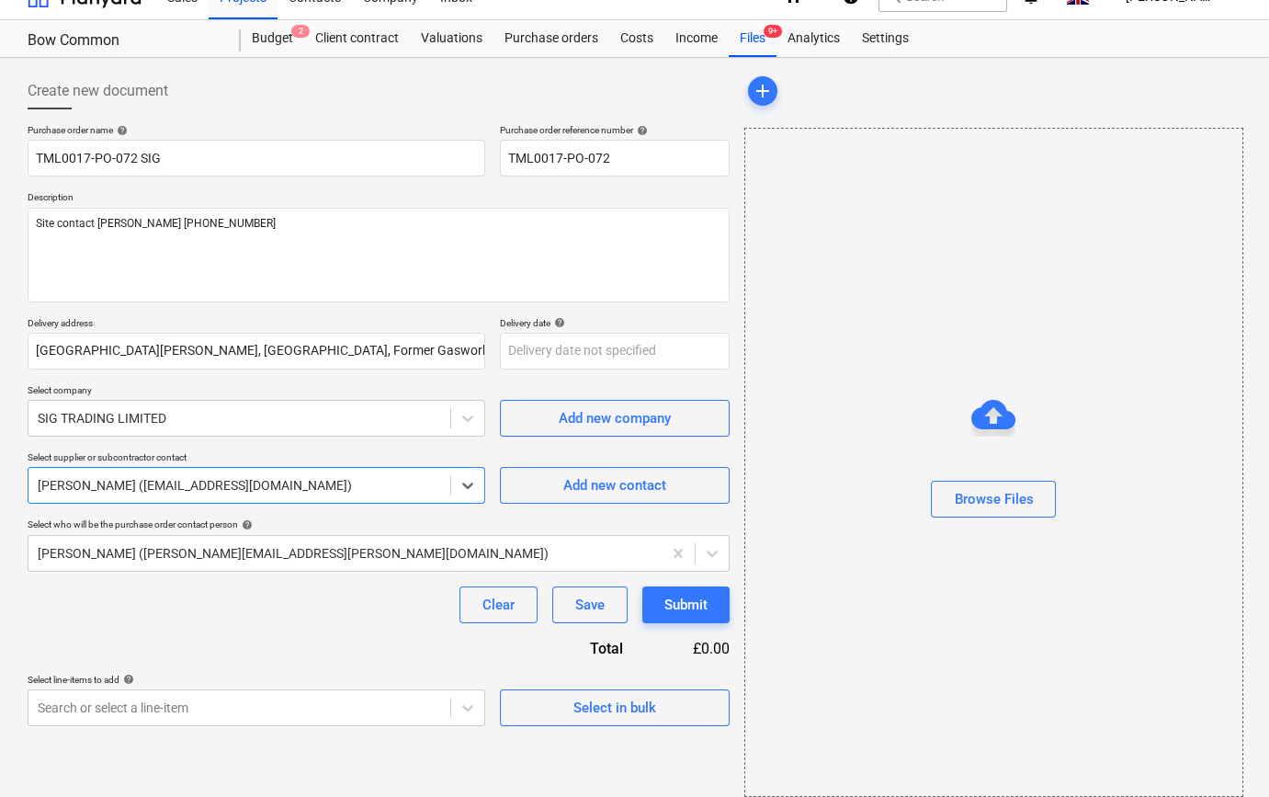
scroll to position [40, 0]
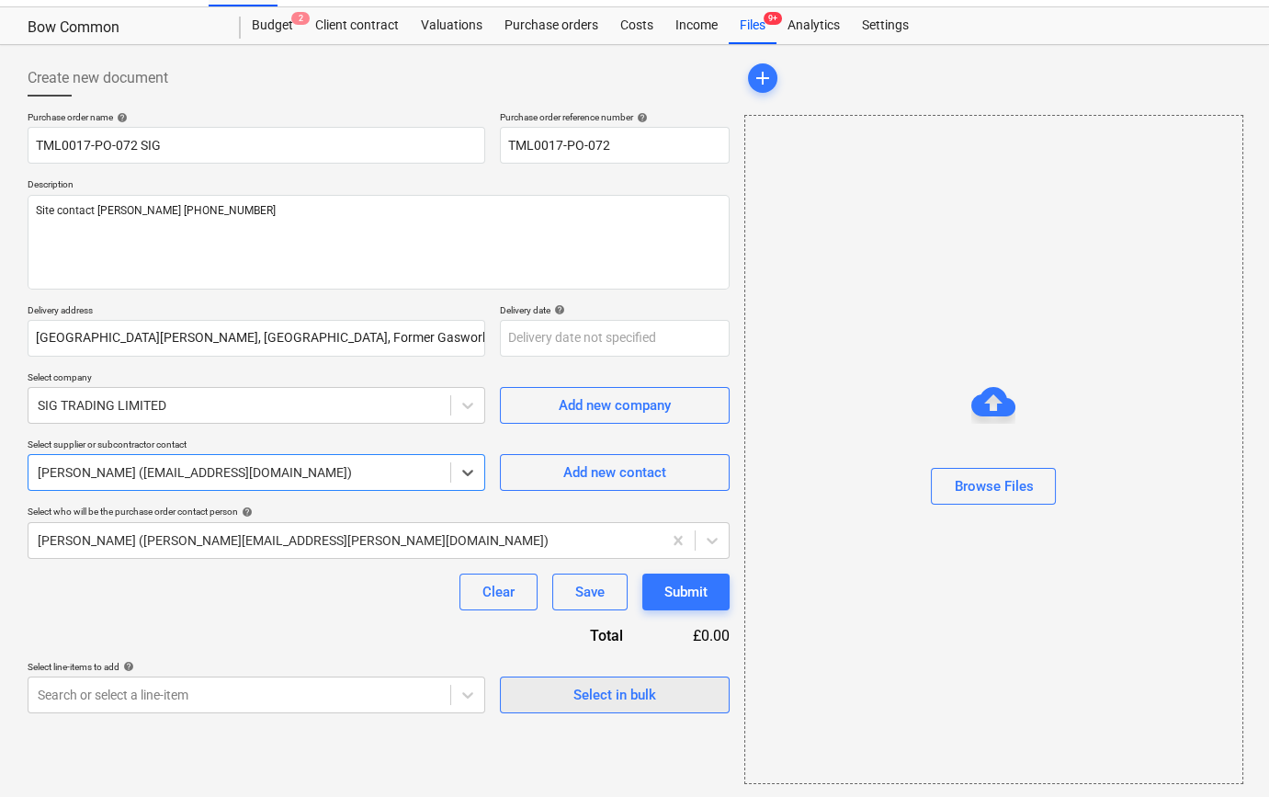
click at [581, 693] on div "Select in bulk" at bounding box center [614, 695] width 83 height 24
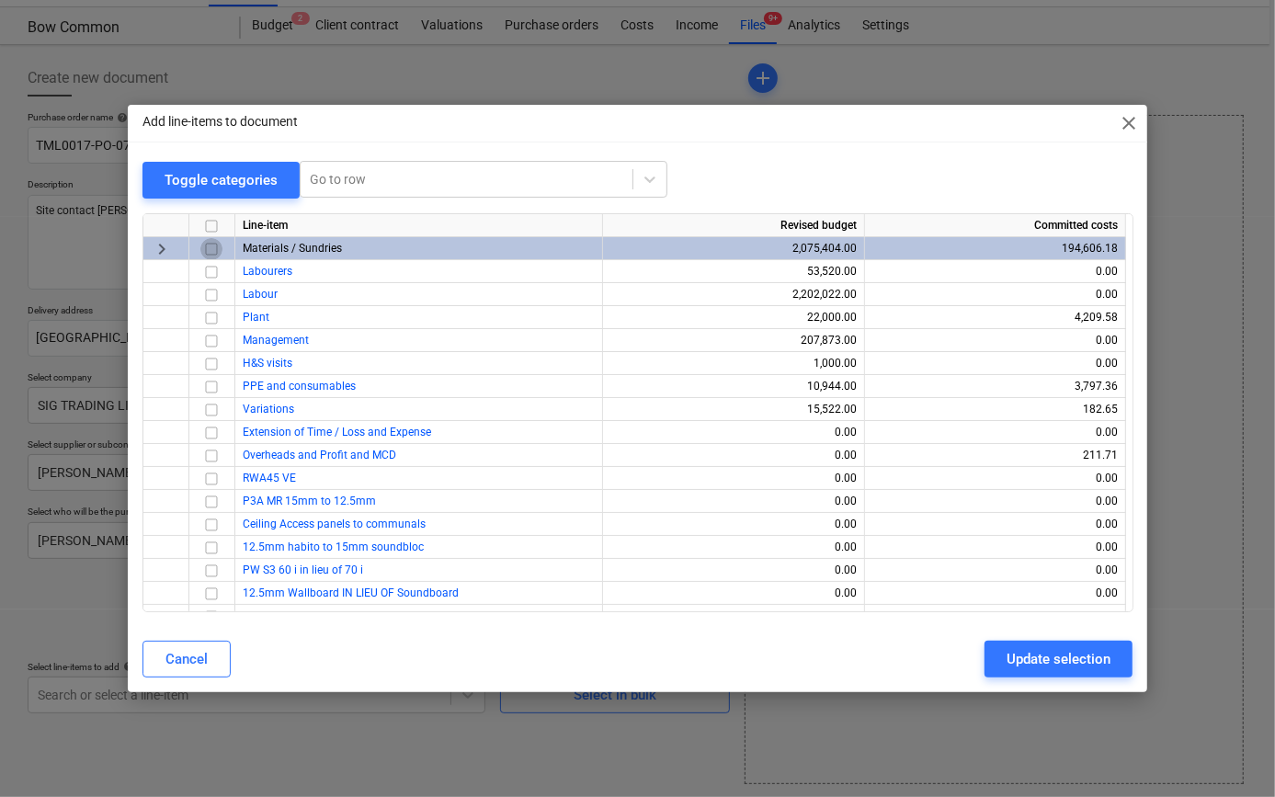
click at [211, 244] on input "checkbox" at bounding box center [211, 248] width 22 height 22
click at [1047, 666] on div "Update selection" at bounding box center [1058, 659] width 104 height 24
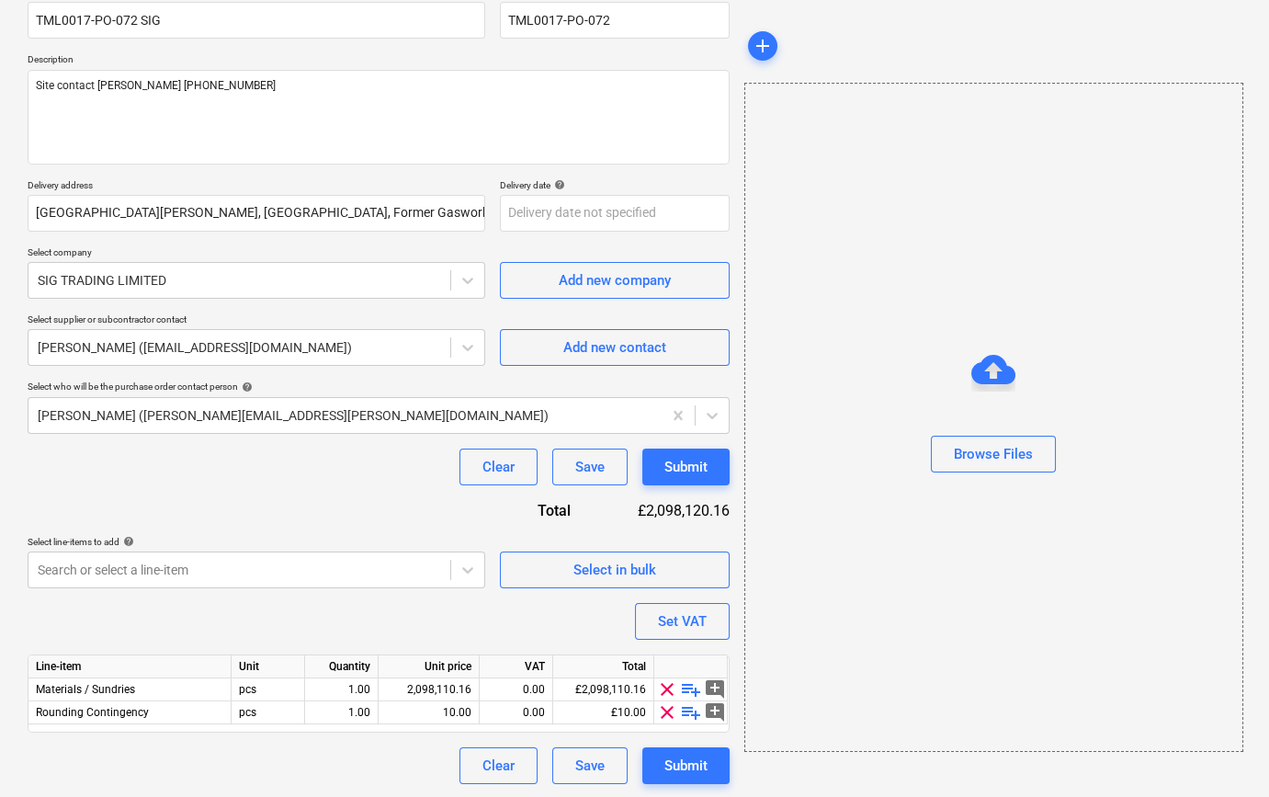
scroll to position [165, 0]
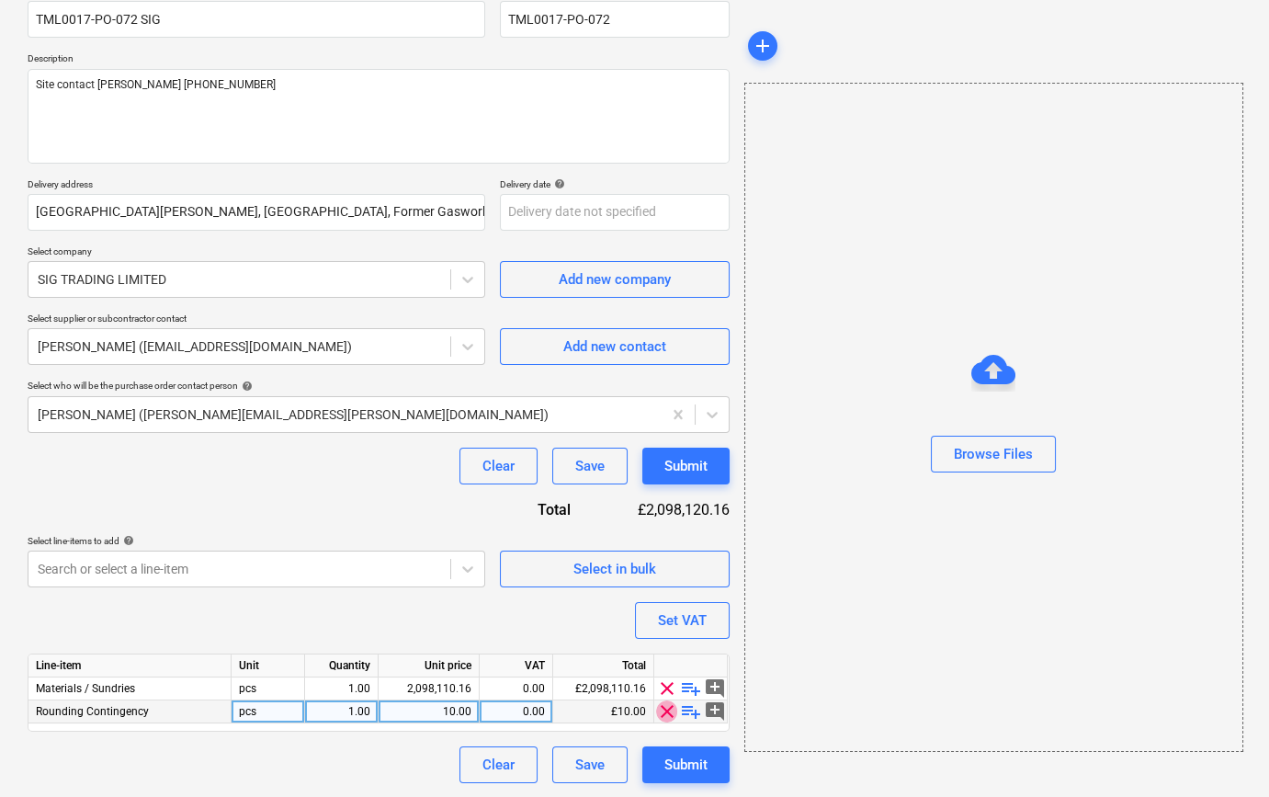
click at [670, 711] on span "clear" at bounding box center [667, 711] width 22 height 22
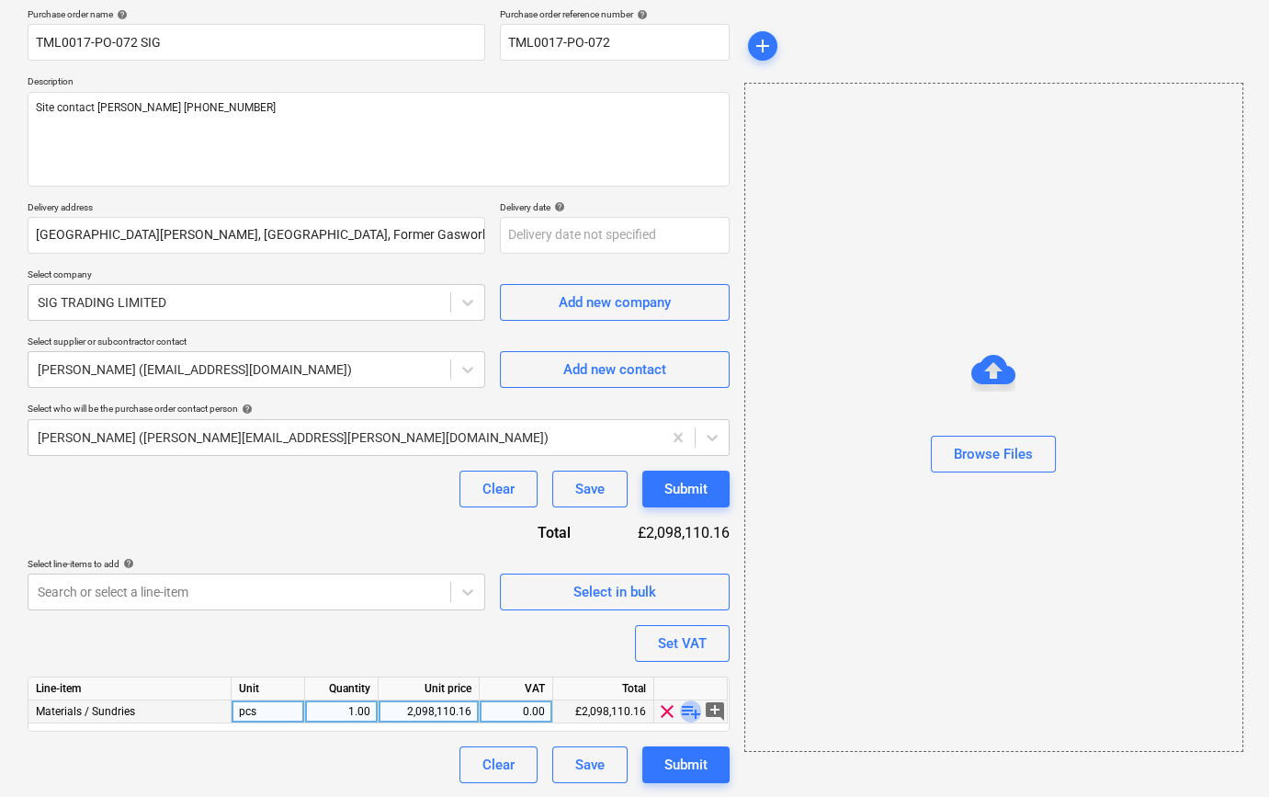
click at [685, 709] on span "playlist_add" at bounding box center [691, 711] width 22 height 22
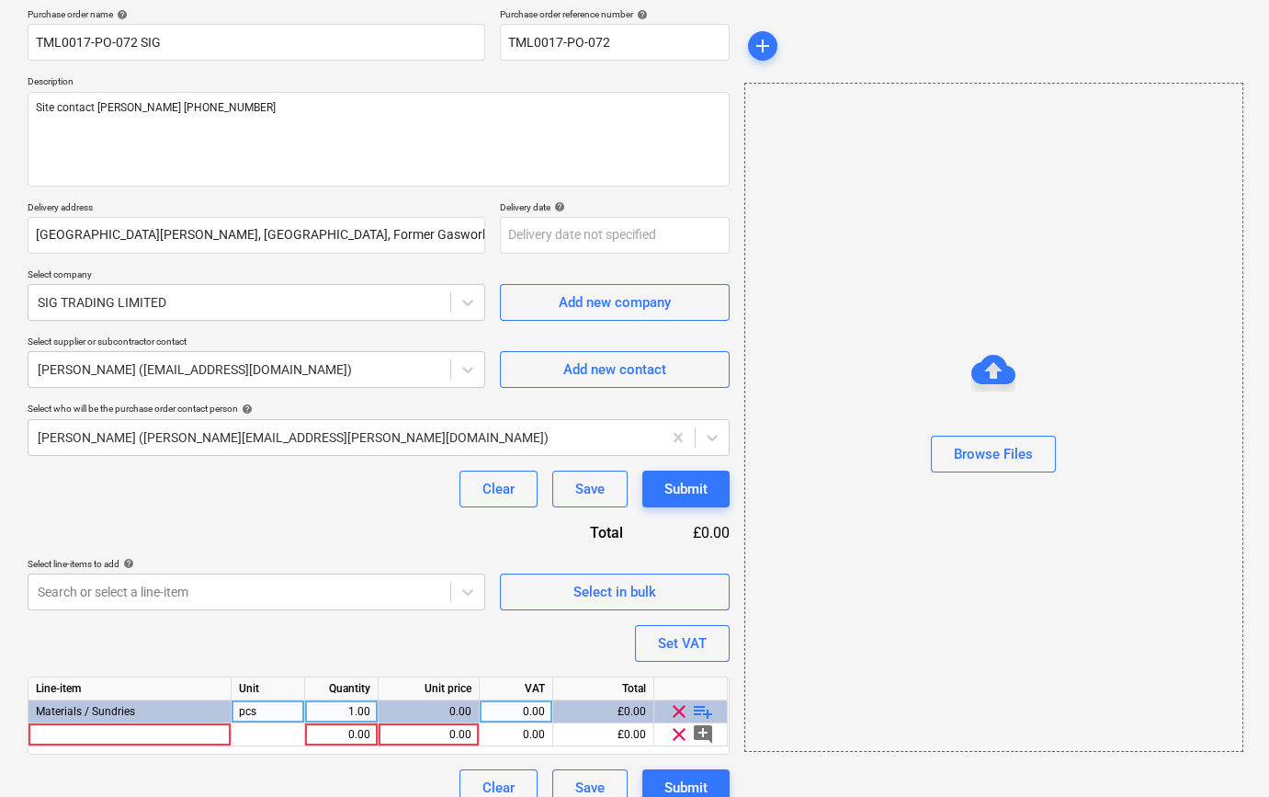
scroll to position [165, 0]
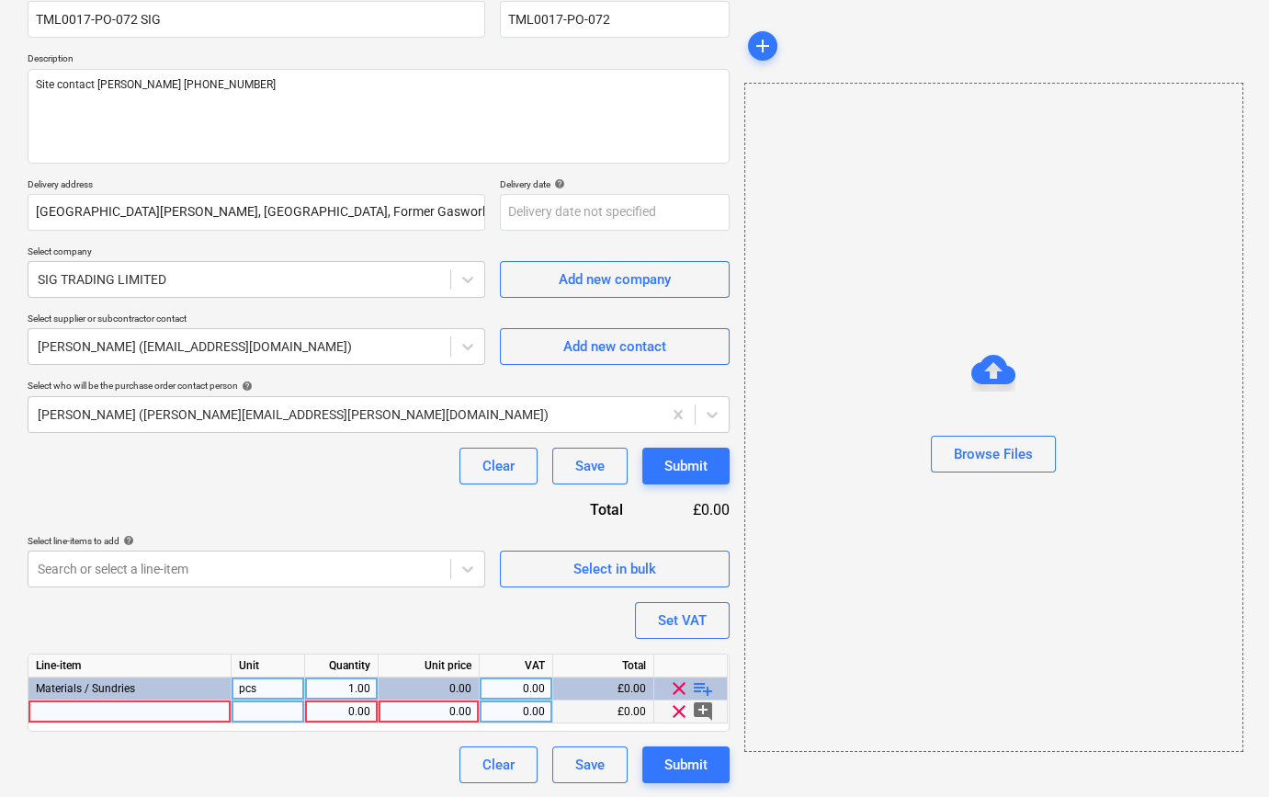
click at [146, 709] on div at bounding box center [129, 711] width 203 height 23
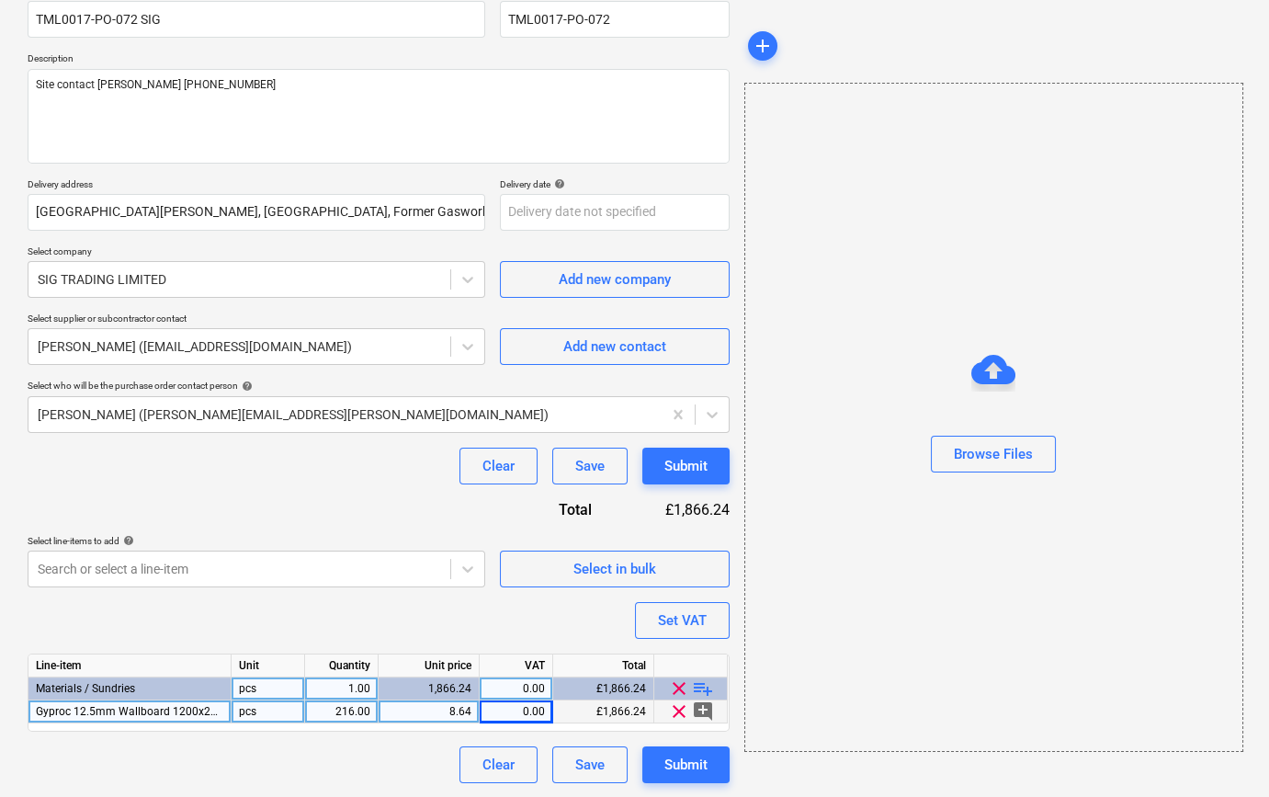
click at [528, 707] on div "0.00" at bounding box center [516, 711] width 58 height 23
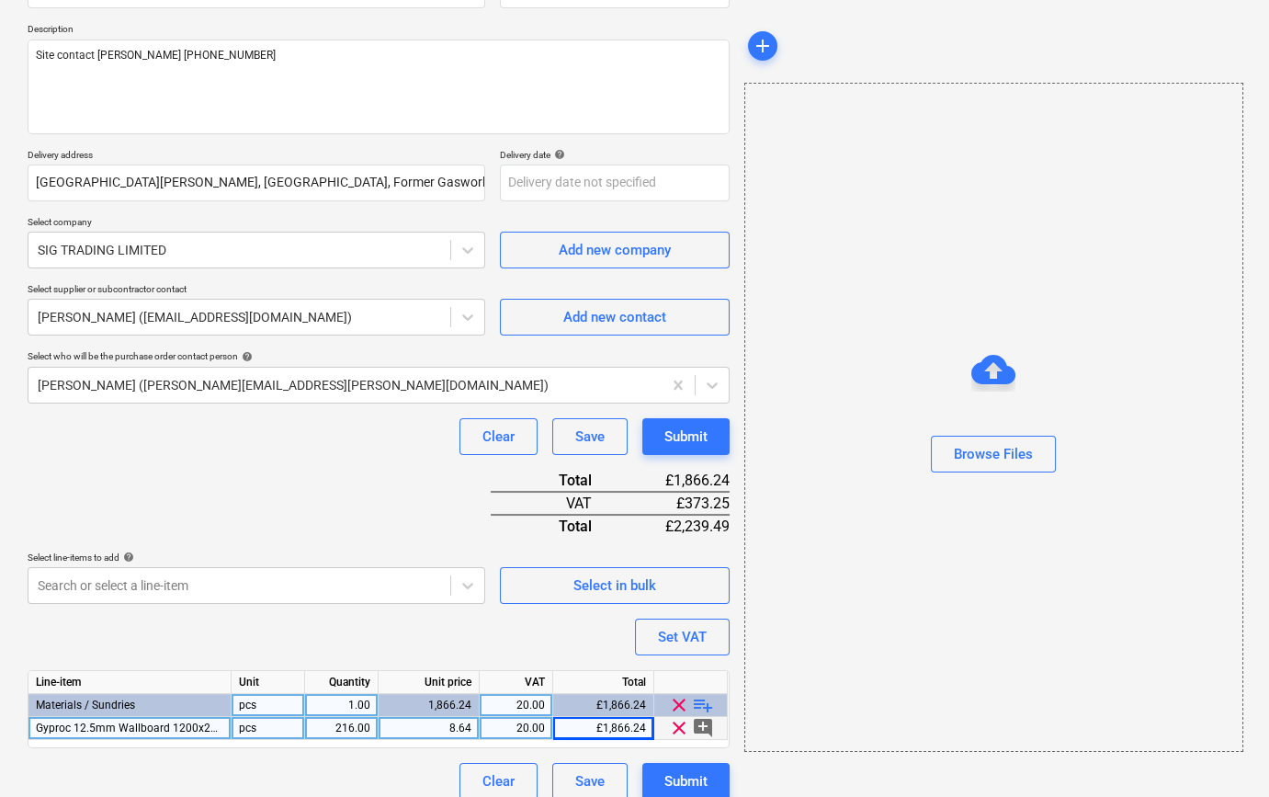
scroll to position [211, 0]
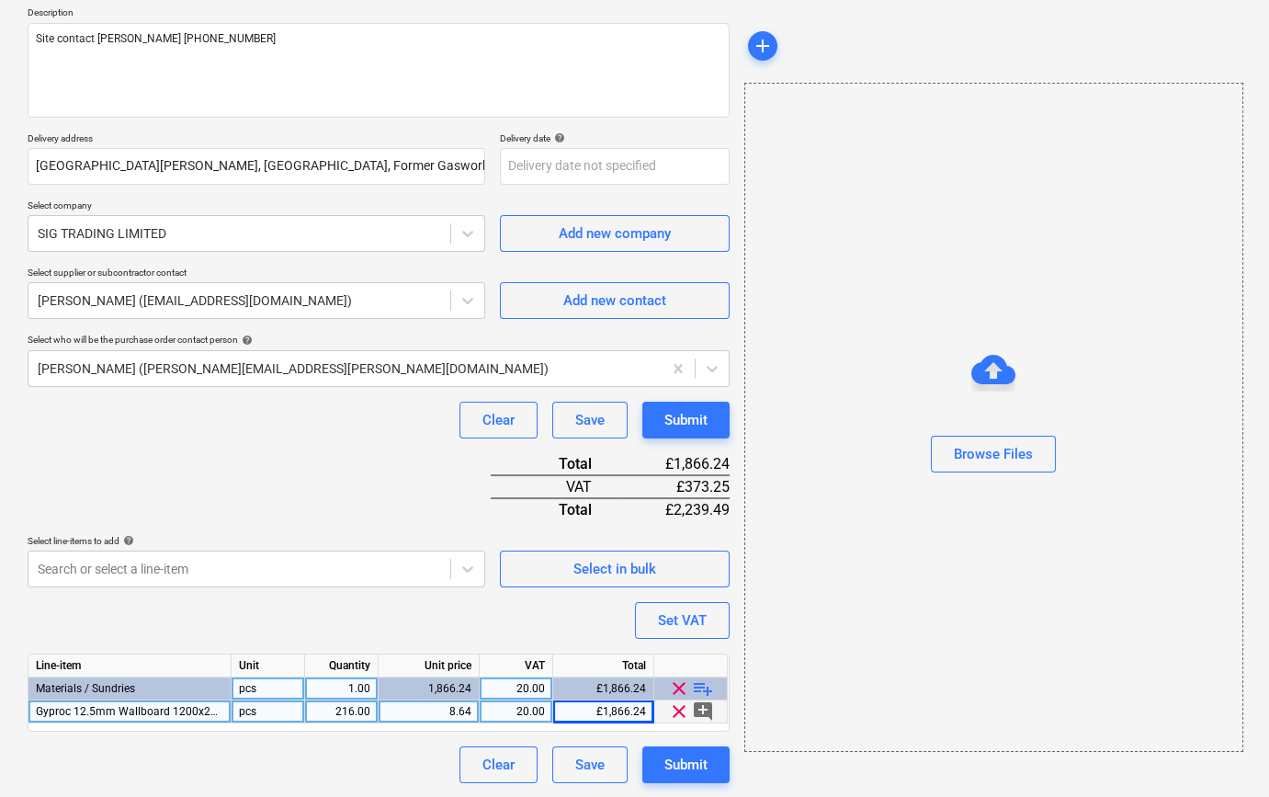
click at [698, 686] on span "playlist_add" at bounding box center [703, 688] width 22 height 22
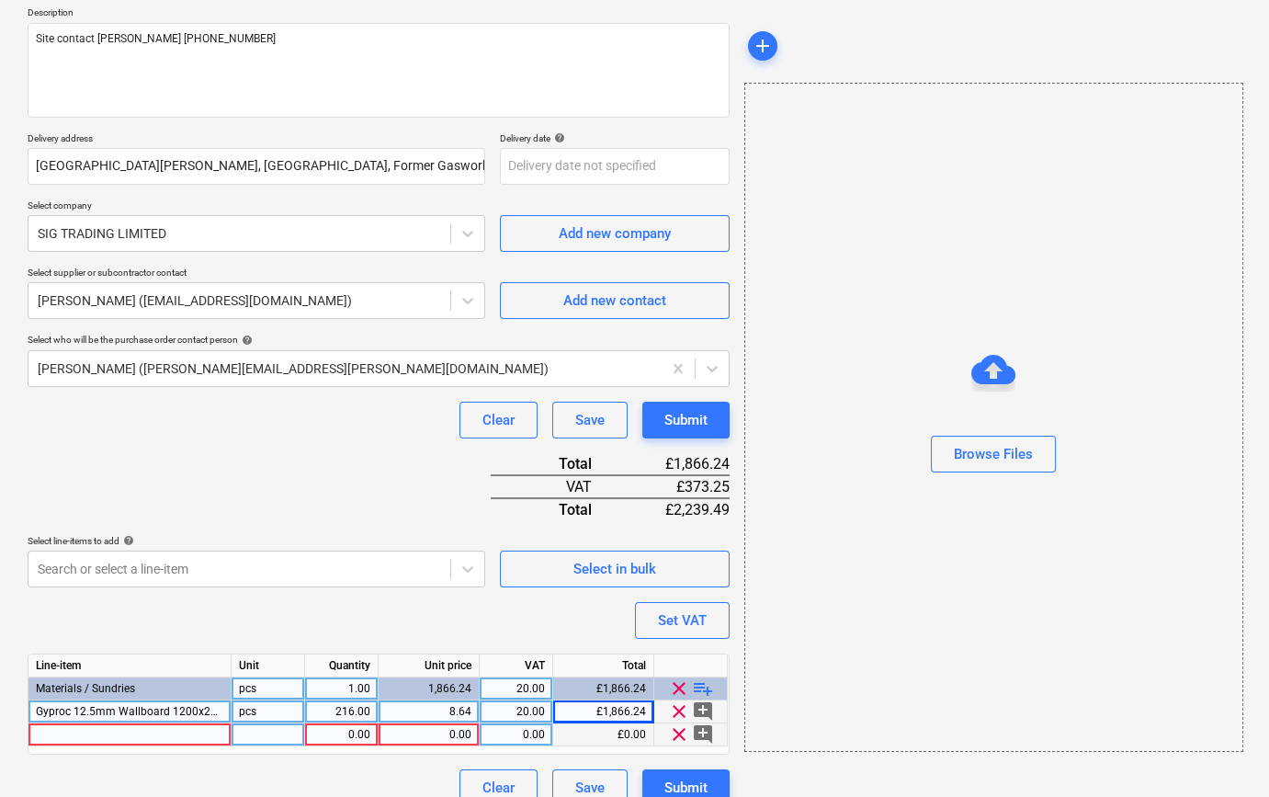
click at [79, 734] on div at bounding box center [129, 734] width 203 height 23
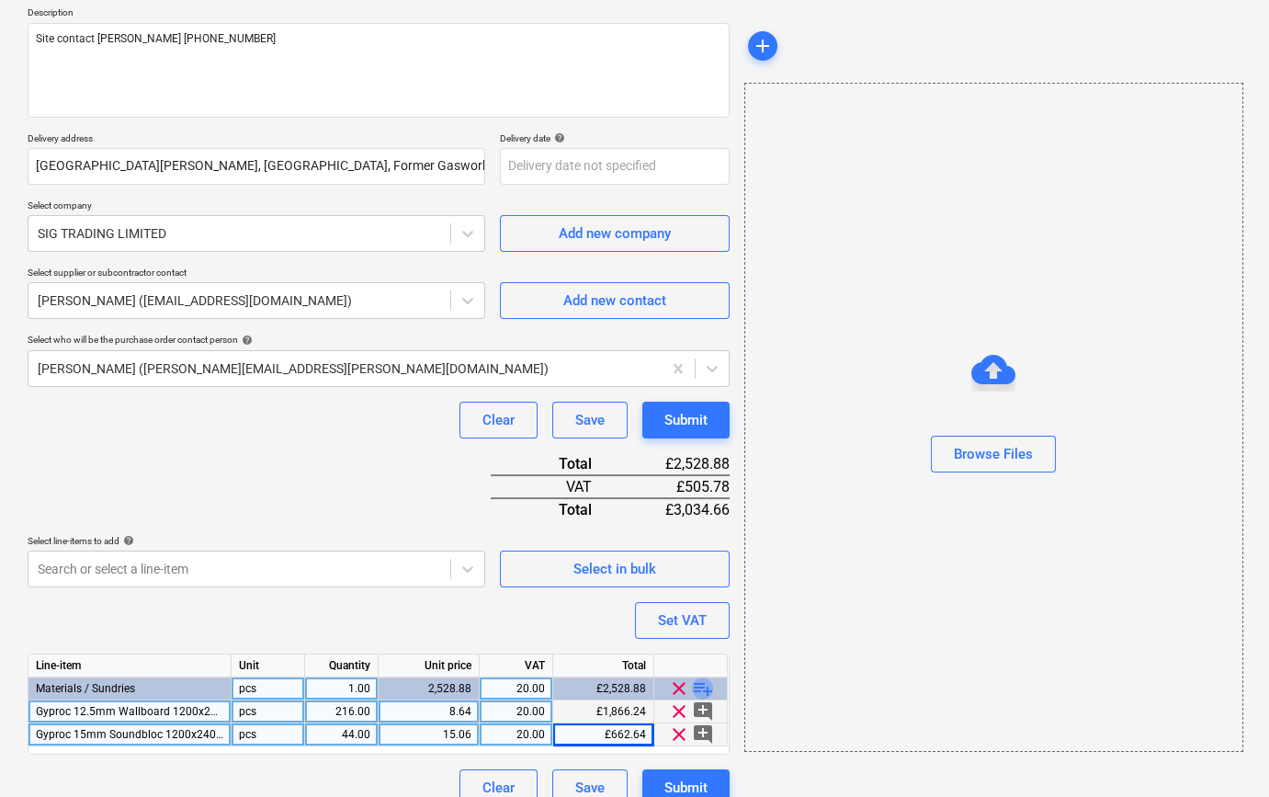
click at [698, 683] on span "playlist_add" at bounding box center [703, 688] width 22 height 22
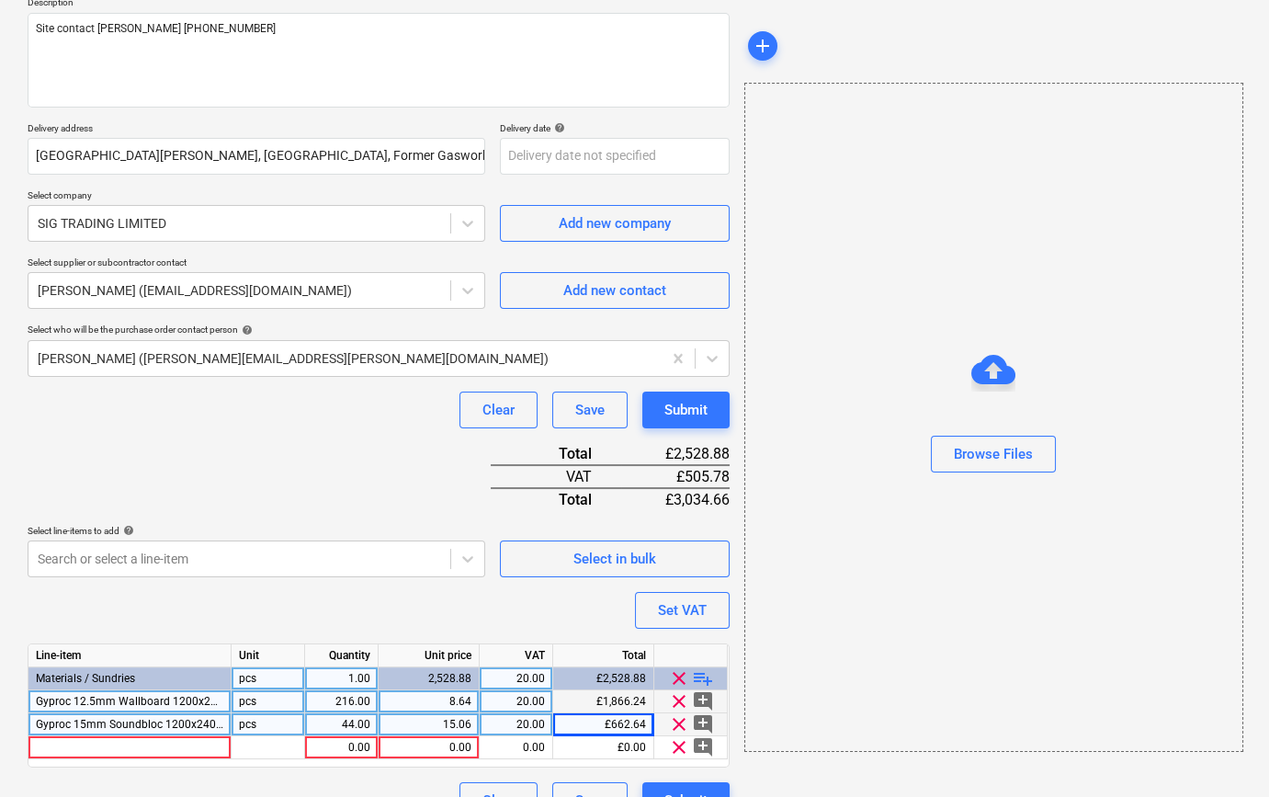
scroll to position [257, 0]
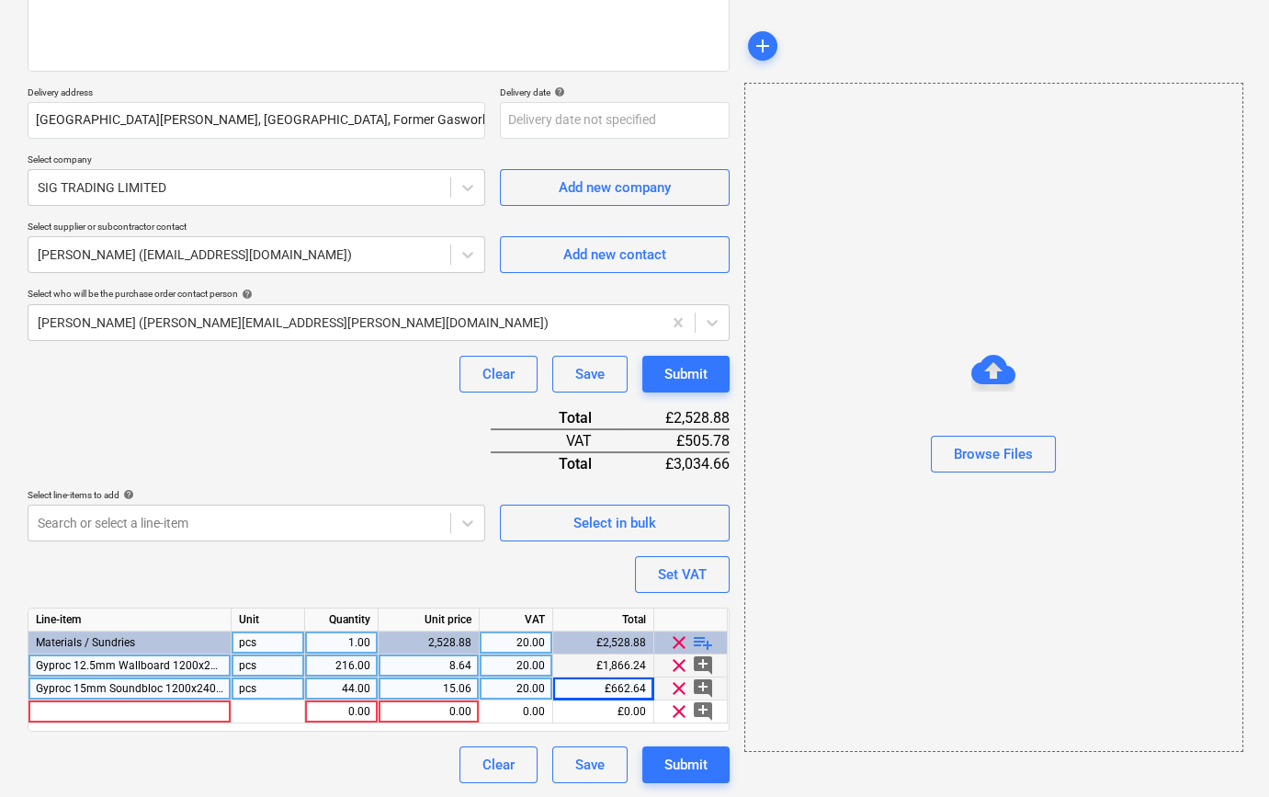
click at [153, 689] on span "Gyproc 15mm Soundbloc 1200x2400mm TE" at bounding box center [147, 688] width 222 height 13
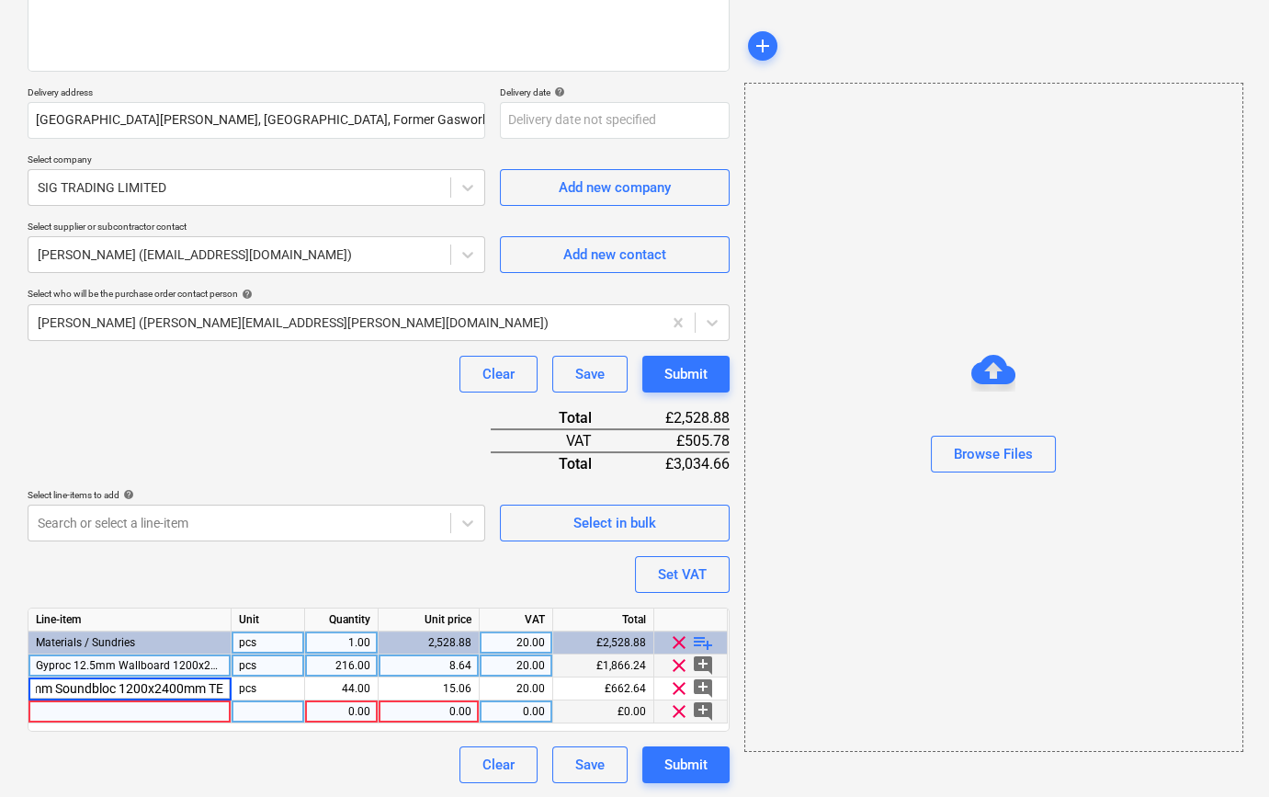
click at [60, 712] on div at bounding box center [129, 711] width 203 height 23
click at [64, 709] on input "Gyproc 15mm Soundbloc 1200x2400mm TE" at bounding box center [129, 711] width 202 height 22
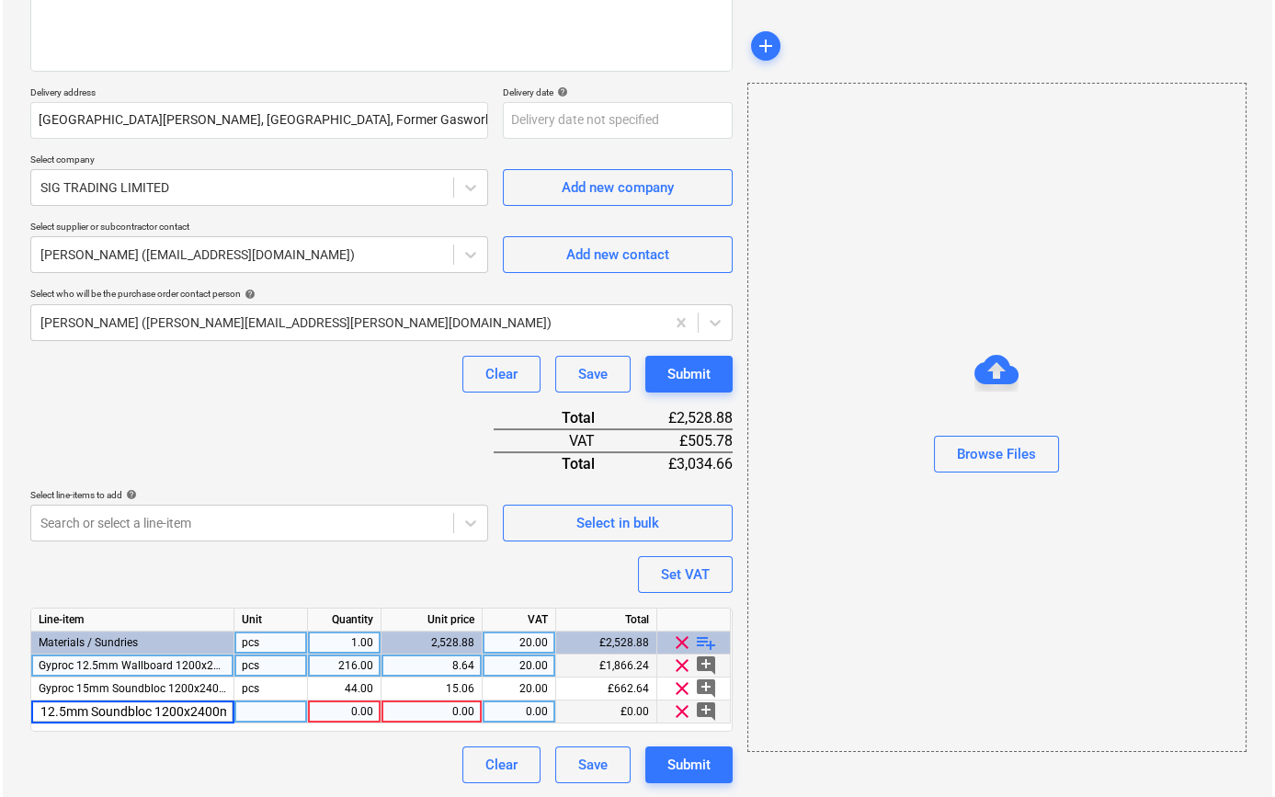
scroll to position [0, 39]
click at [266, 703] on div "pcs" at bounding box center [269, 711] width 74 height 23
click at [340, 709] on div "1.00" at bounding box center [341, 711] width 58 height 23
click at [446, 709] on div "0.00" at bounding box center [428, 711] width 85 height 23
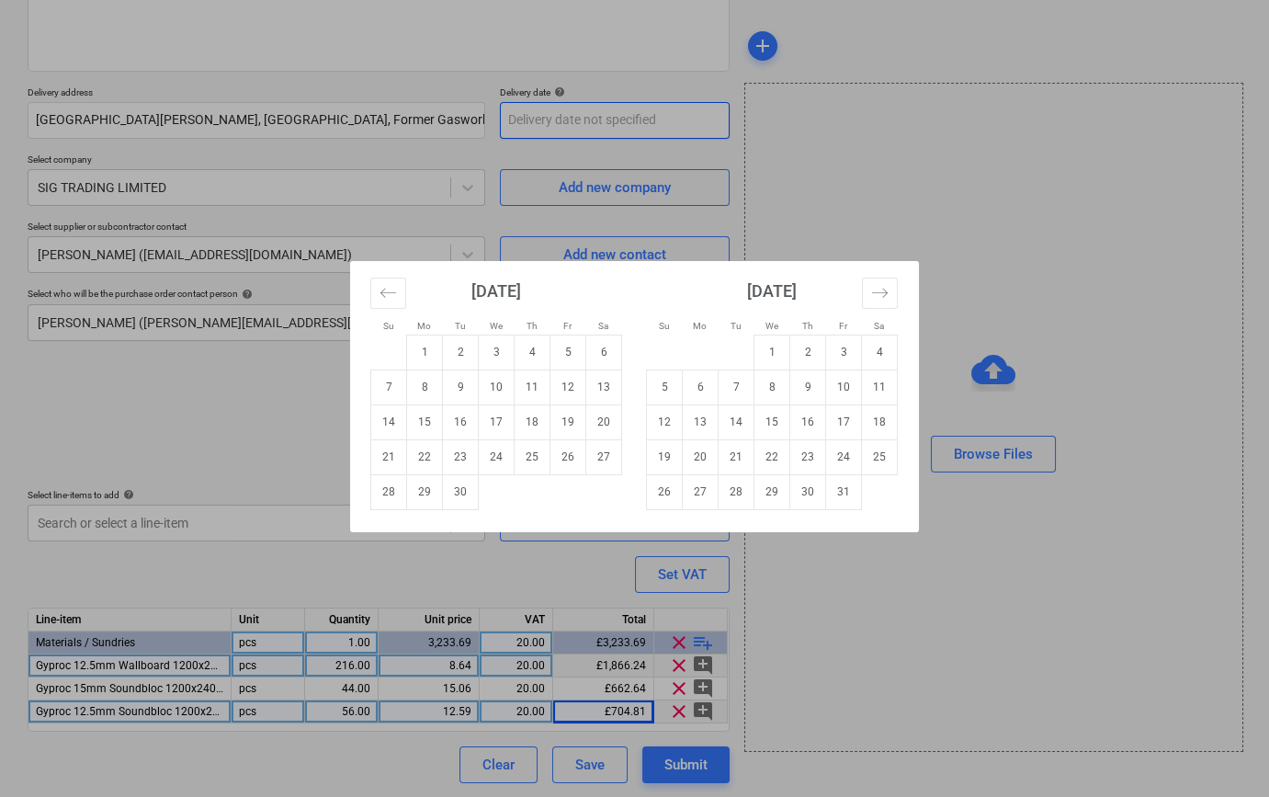
click at [519, 121] on body "Sales Projects Contacts Company Inbox 2 format_size keyboard_arrow_down help se…" at bounding box center [634, 141] width 1269 height 797
click at [504, 389] on td "10" at bounding box center [497, 386] width 36 height 35
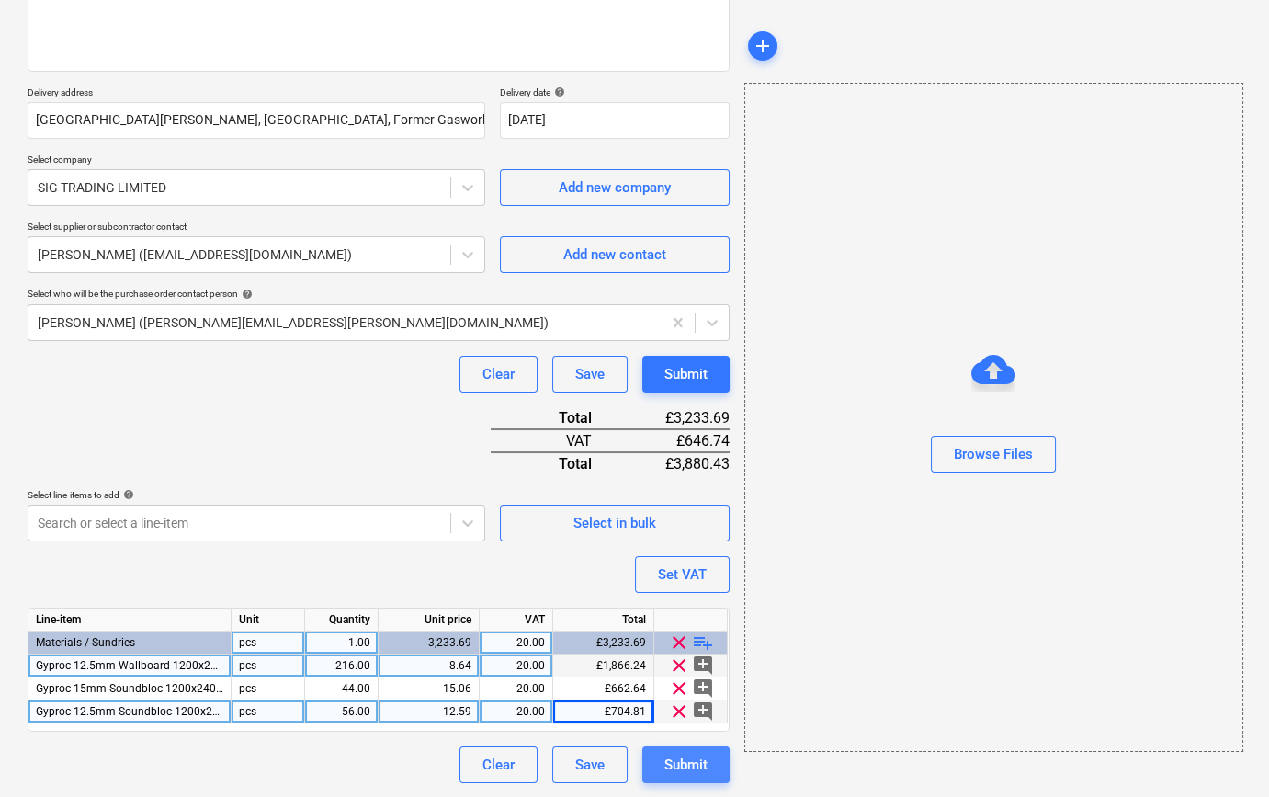
click at [680, 777] on button "Submit" at bounding box center [685, 764] width 87 height 37
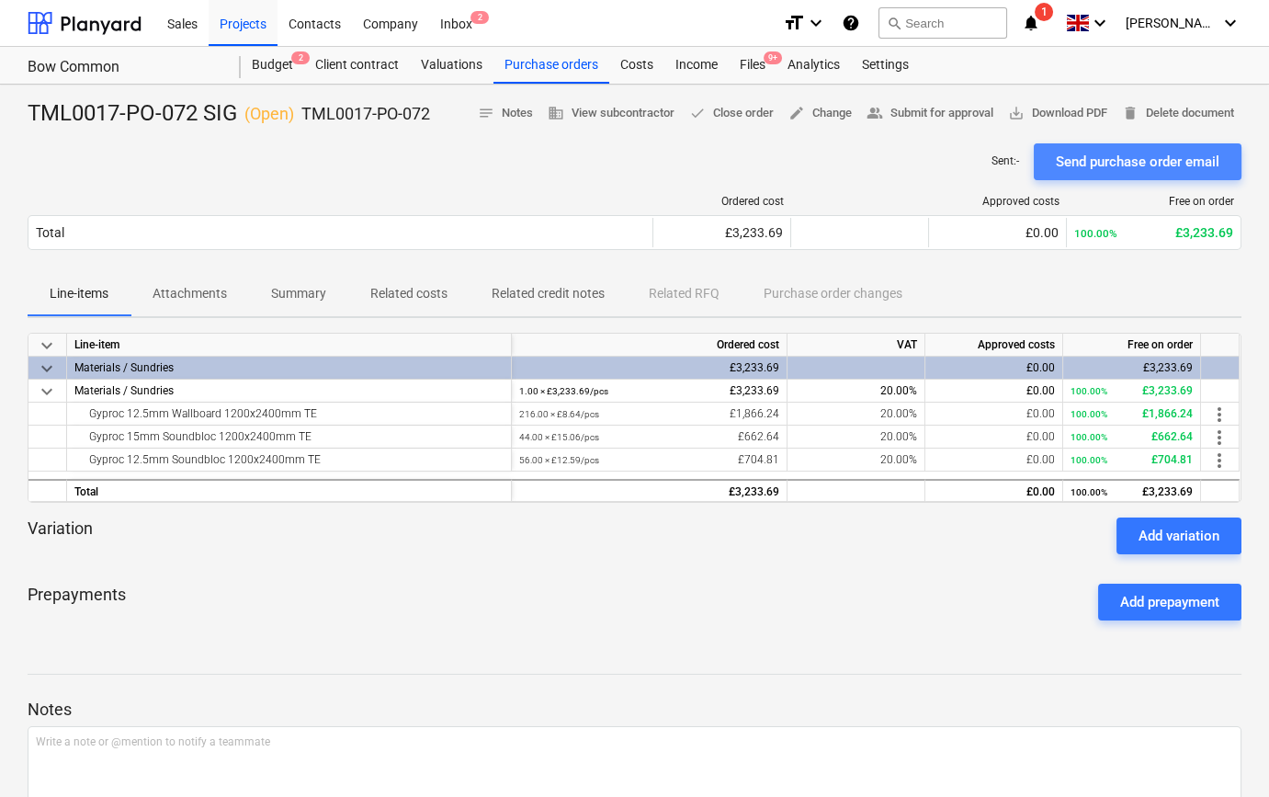
click at [1120, 161] on div "Send purchase order email" at bounding box center [1138, 162] width 164 height 24
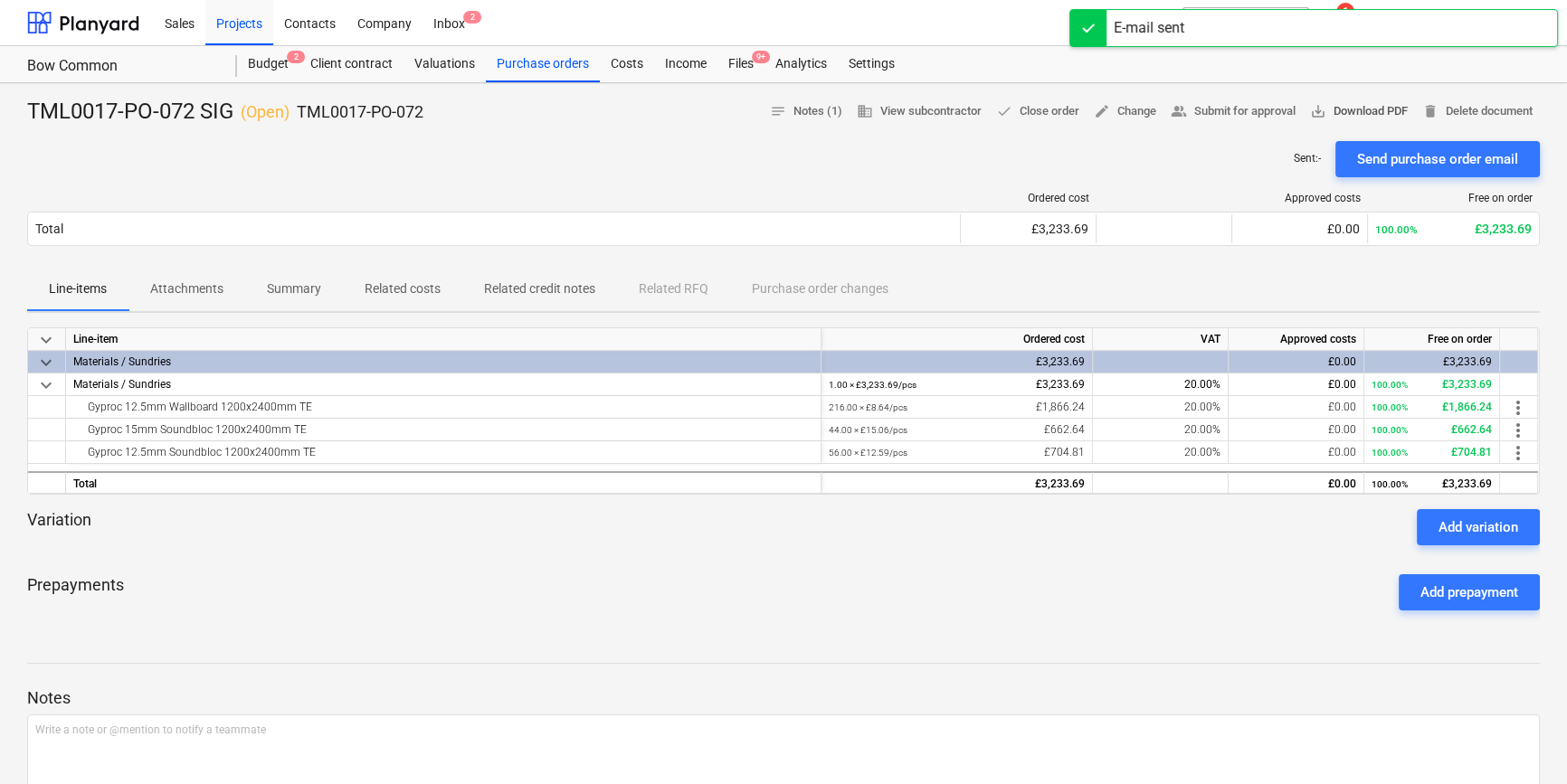
click at [1254, 112] on span "save_alt Download PDF" at bounding box center [1358, 111] width 97 height 21
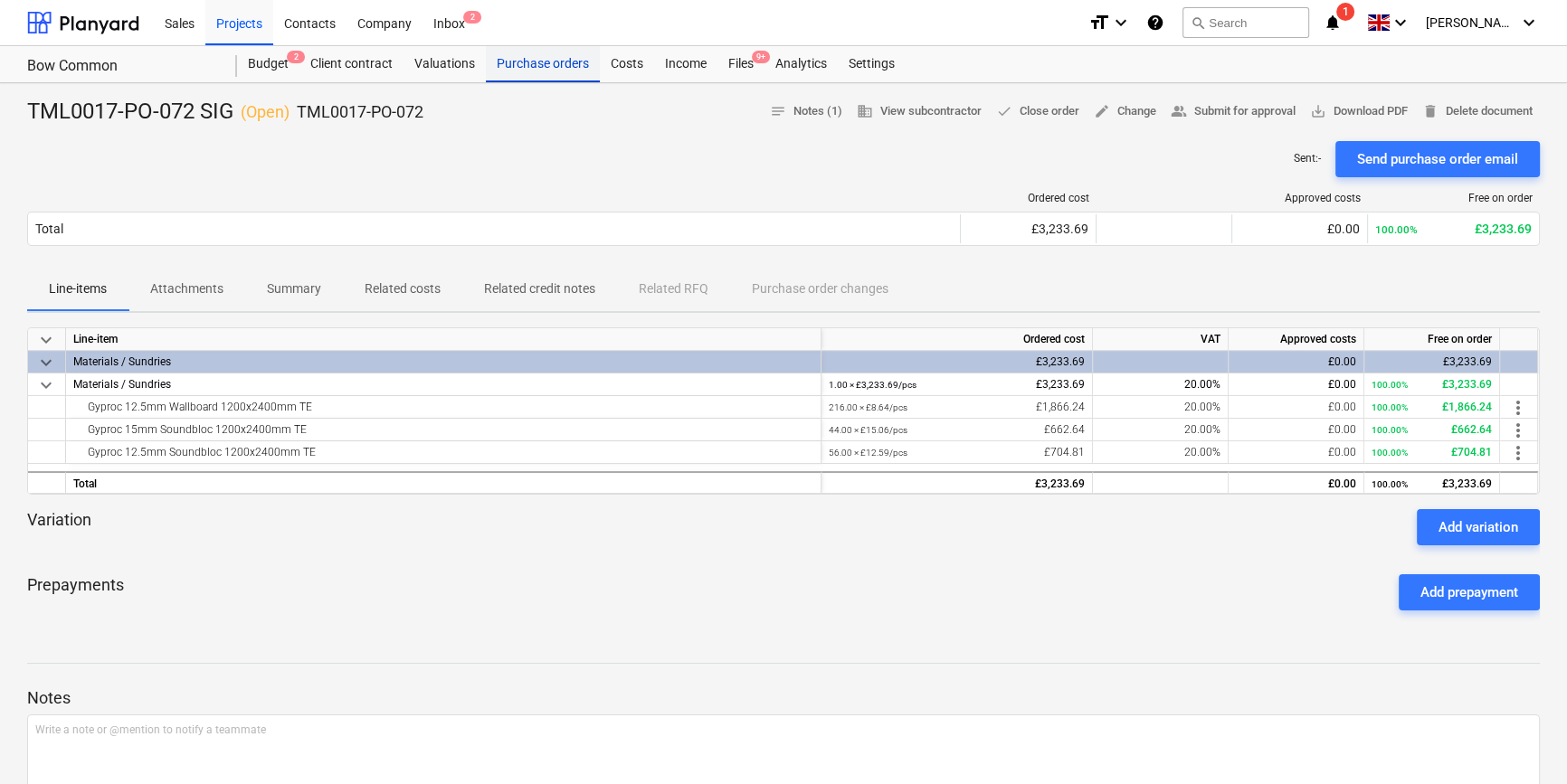
click at [545, 65] on div "Purchase orders" at bounding box center [542, 64] width 114 height 36
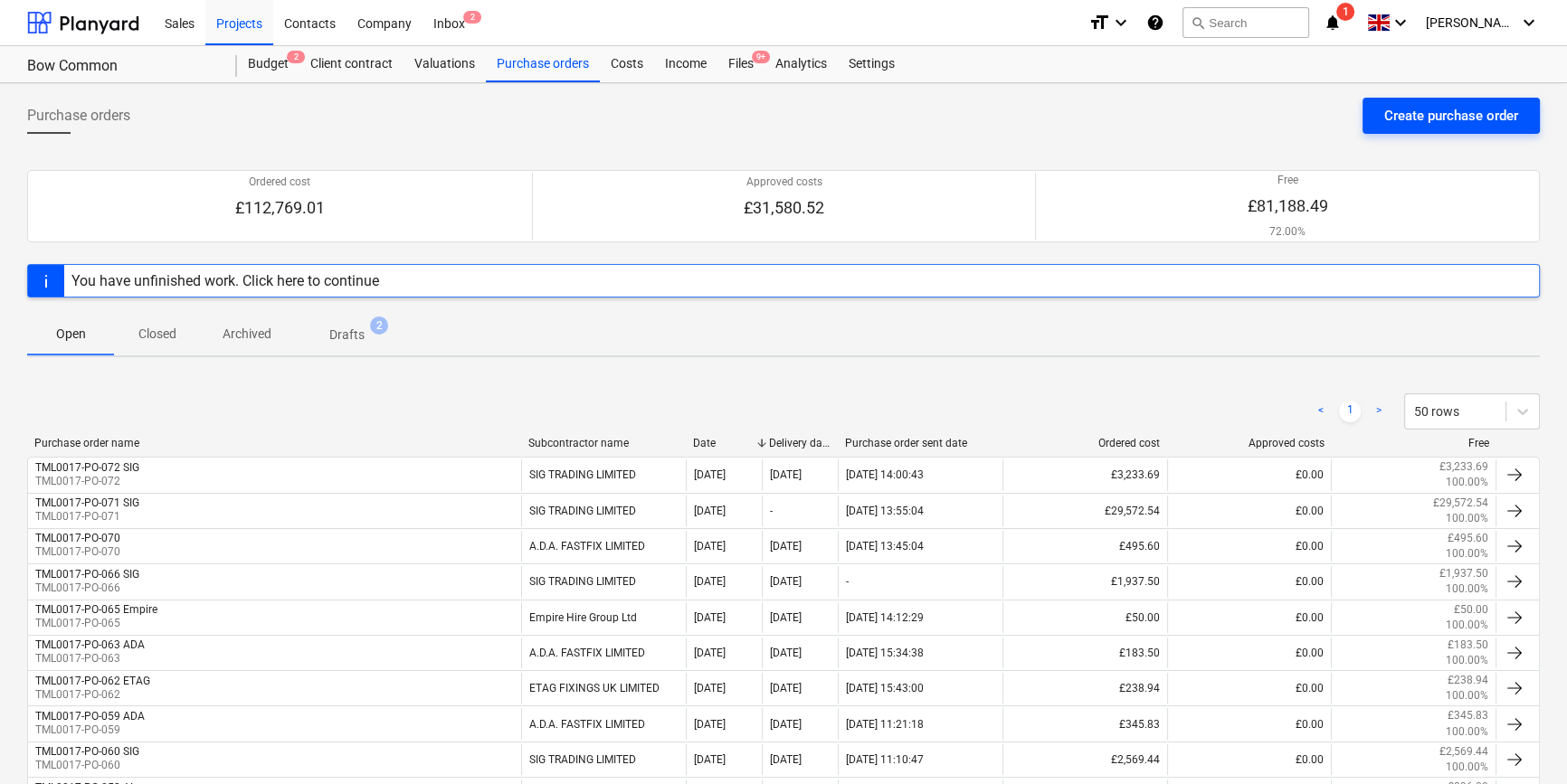
click at [1254, 116] on div "Create purchase order" at bounding box center [1451, 116] width 134 height 24
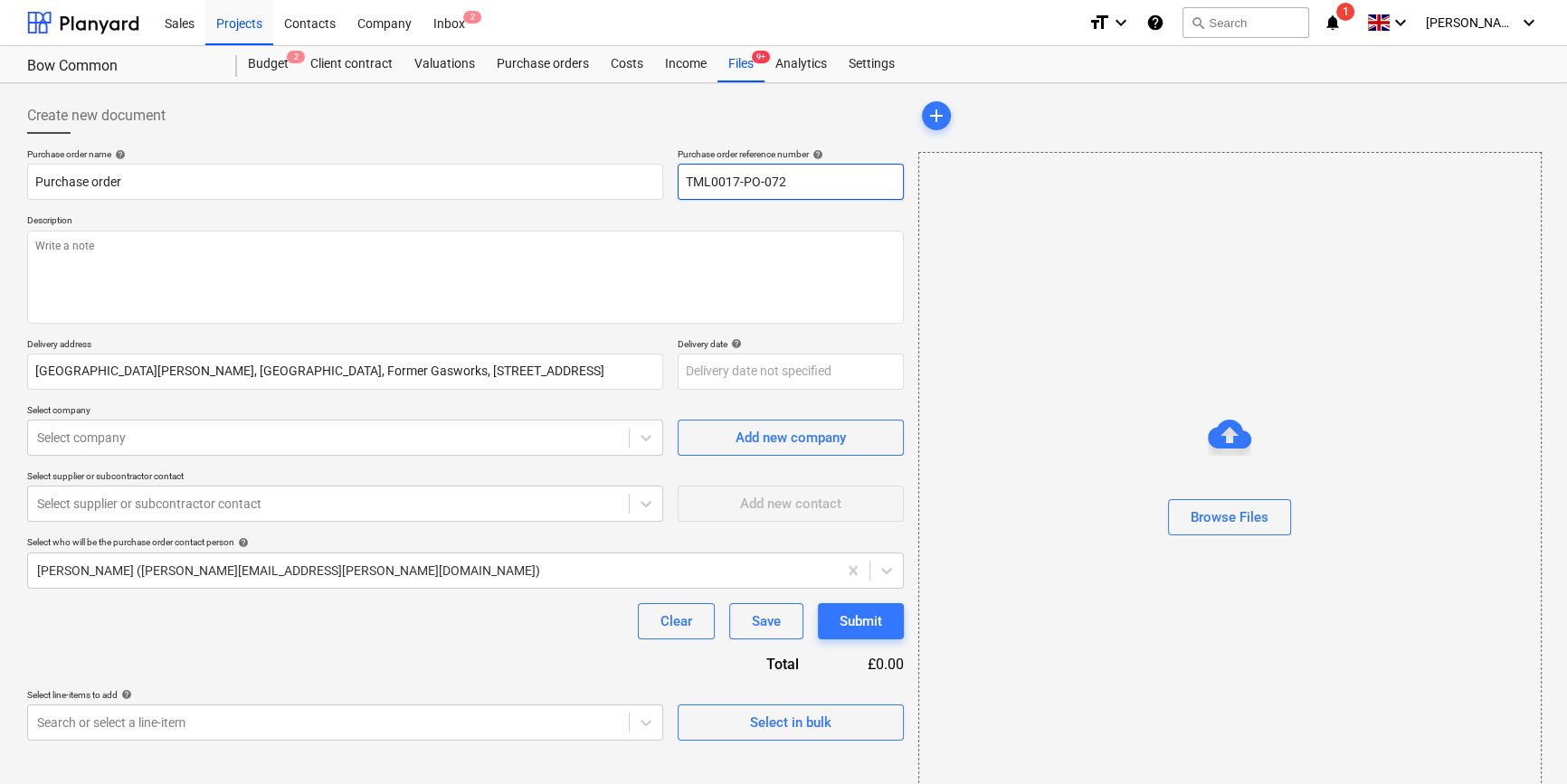
click at [809, 189] on input "TML0017-PO-072" at bounding box center [790, 181] width 226 height 36
drag, startPoint x: 801, startPoint y: 183, endPoint x: 681, endPoint y: 191, distance: 120.3
click at [681, 191] on input "TML0017-PO-073" at bounding box center [790, 181] width 226 height 36
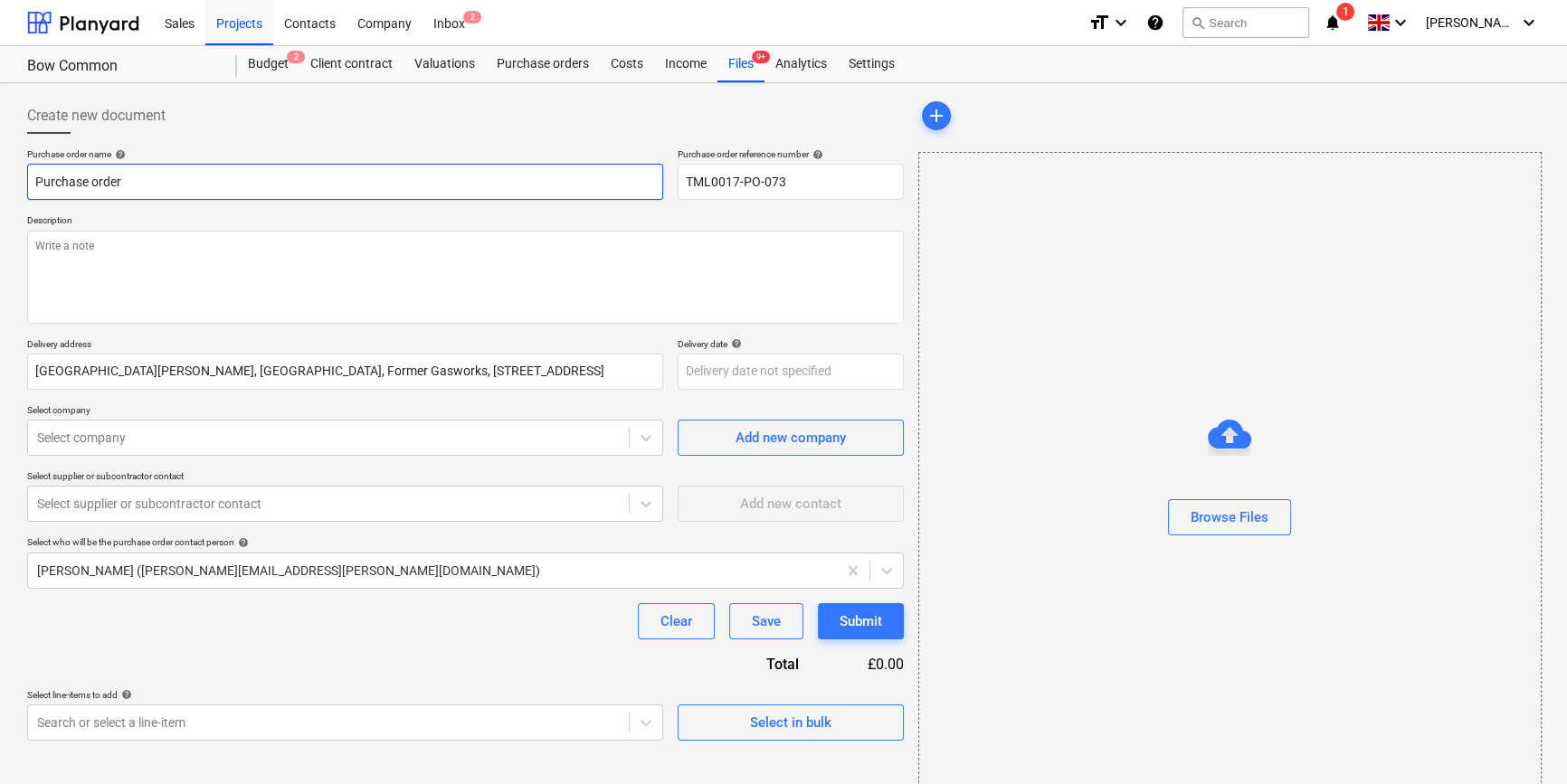
drag, startPoint x: 127, startPoint y: 181, endPoint x: 19, endPoint y: 181, distance: 108.0
click at [20, 181] on div "Create new document Purchase order name help Purchase order Purchase order refe…" at bounding box center [465, 453] width 891 height 727
paste input "TML0017-PO-073"
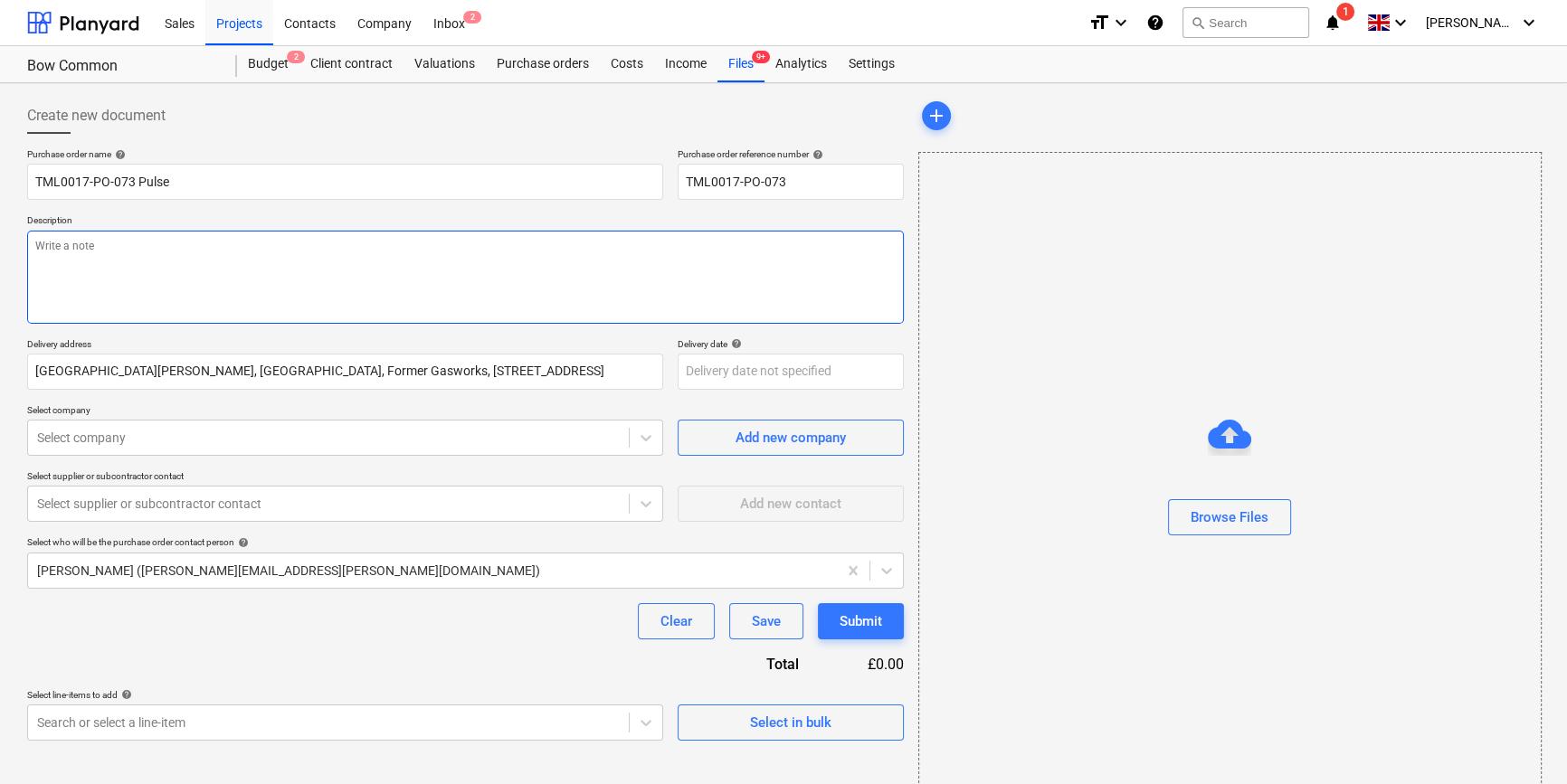
click at [73, 279] on textarea at bounding box center [466, 276] width 876 height 93
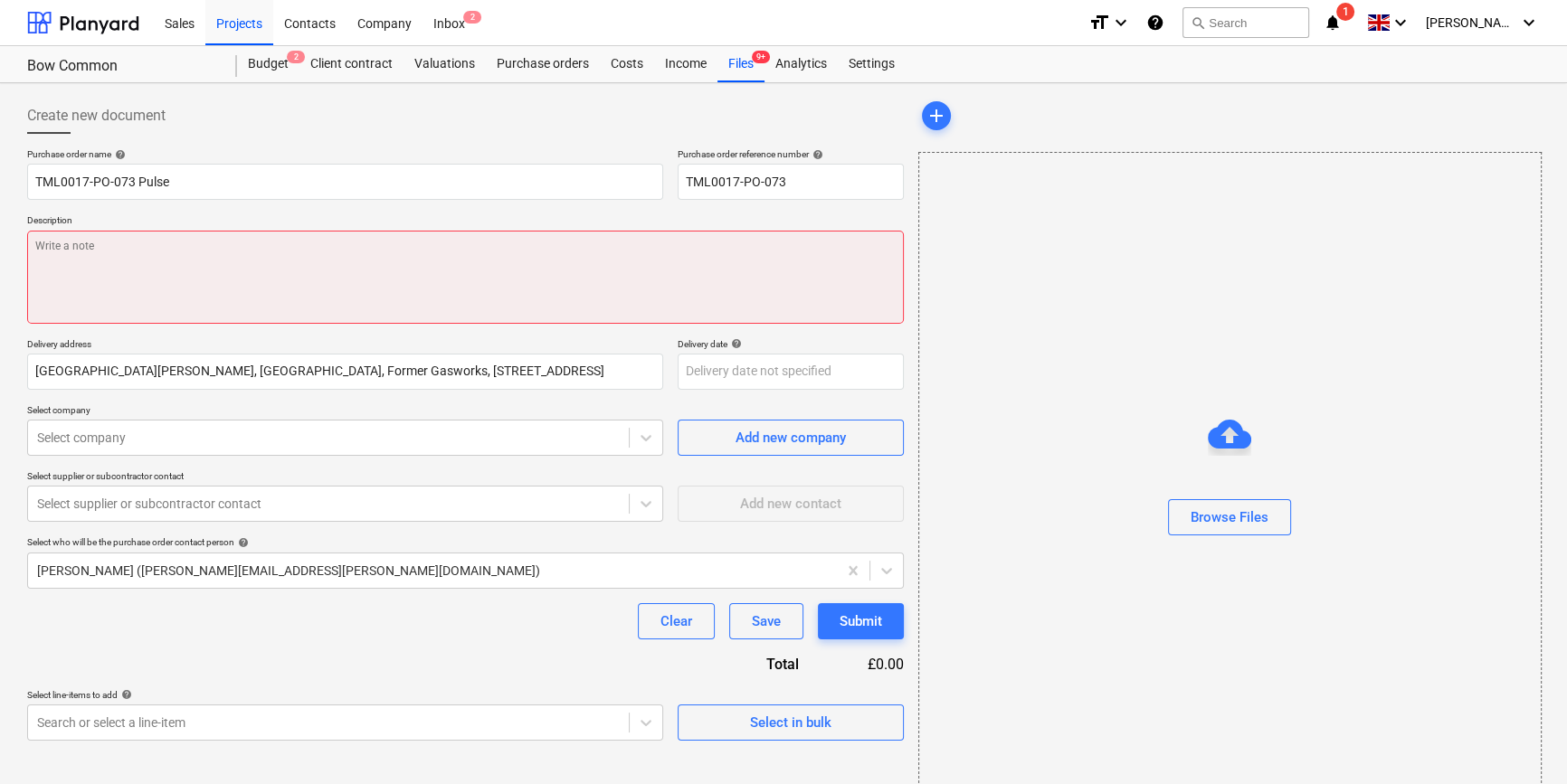
click at [71, 271] on textarea at bounding box center [466, 276] width 876 height 93
paste textarea "Site contact Teddy 07359 993035"
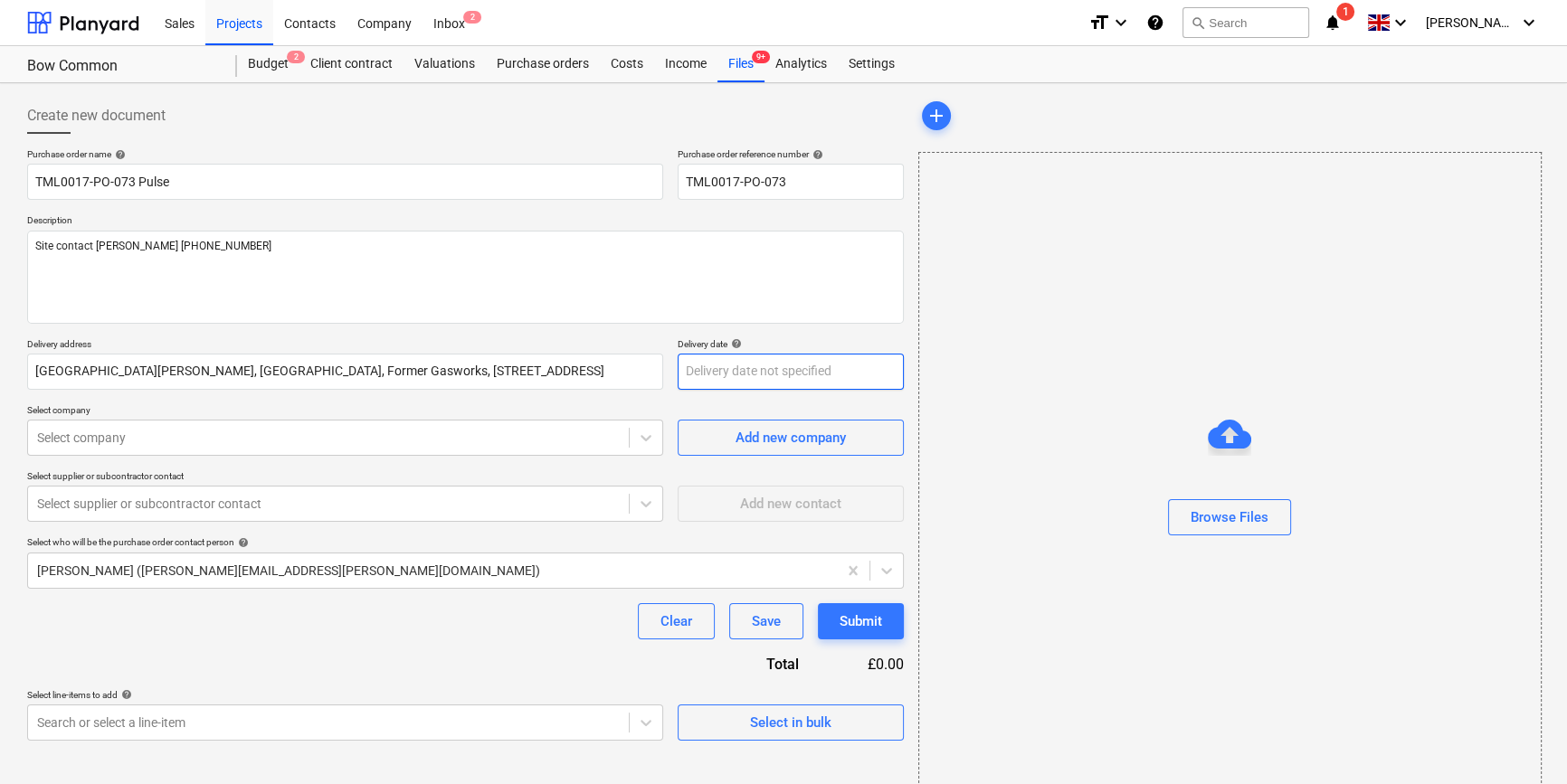
click at [706, 374] on body "Sales Projects Contacts Company Inbox 2 format_size keyboard_arrow_down help se…" at bounding box center [784, 392] width 1567 height 784
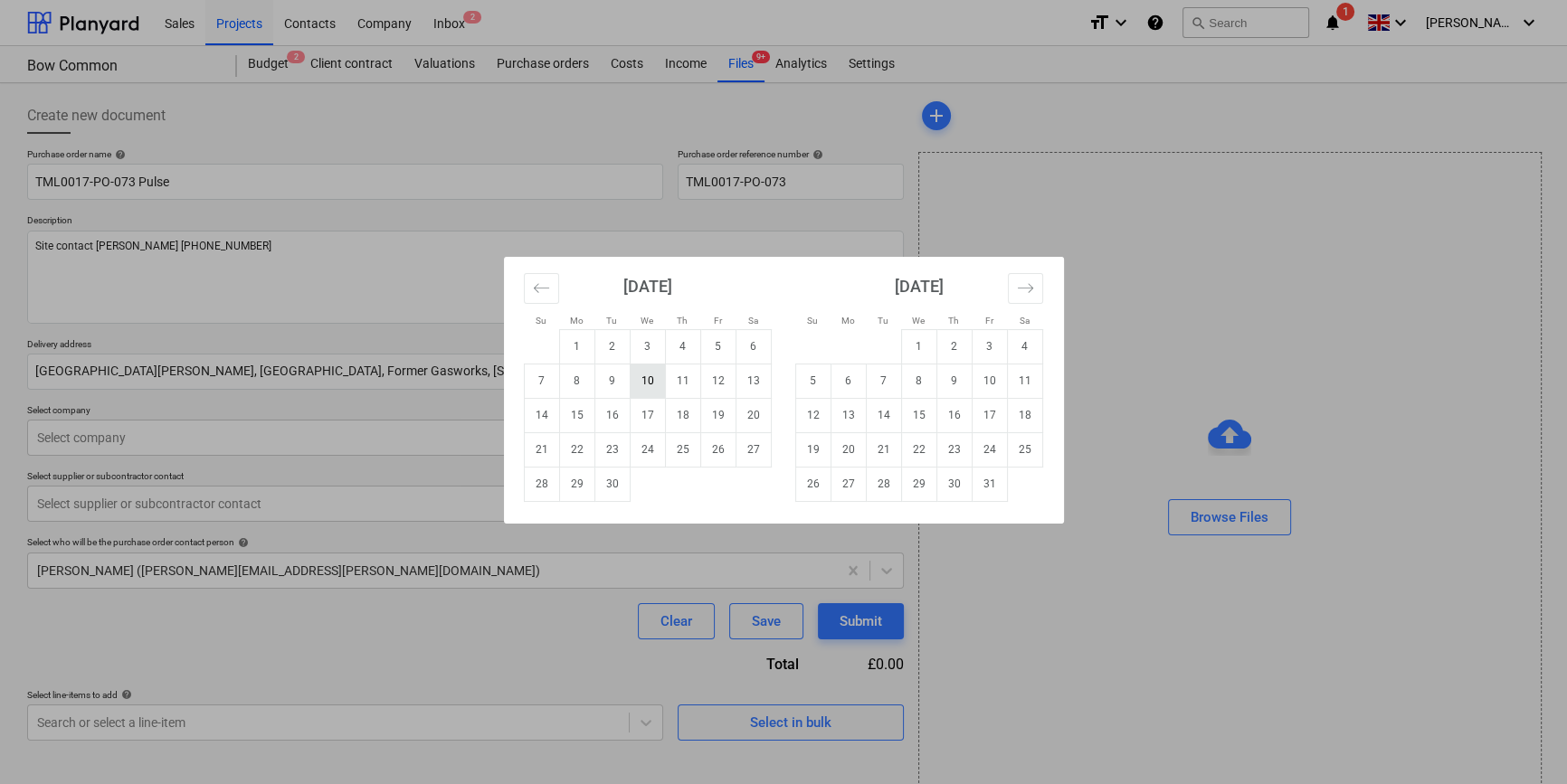
click at [650, 380] on td "10" at bounding box center [648, 380] width 35 height 34
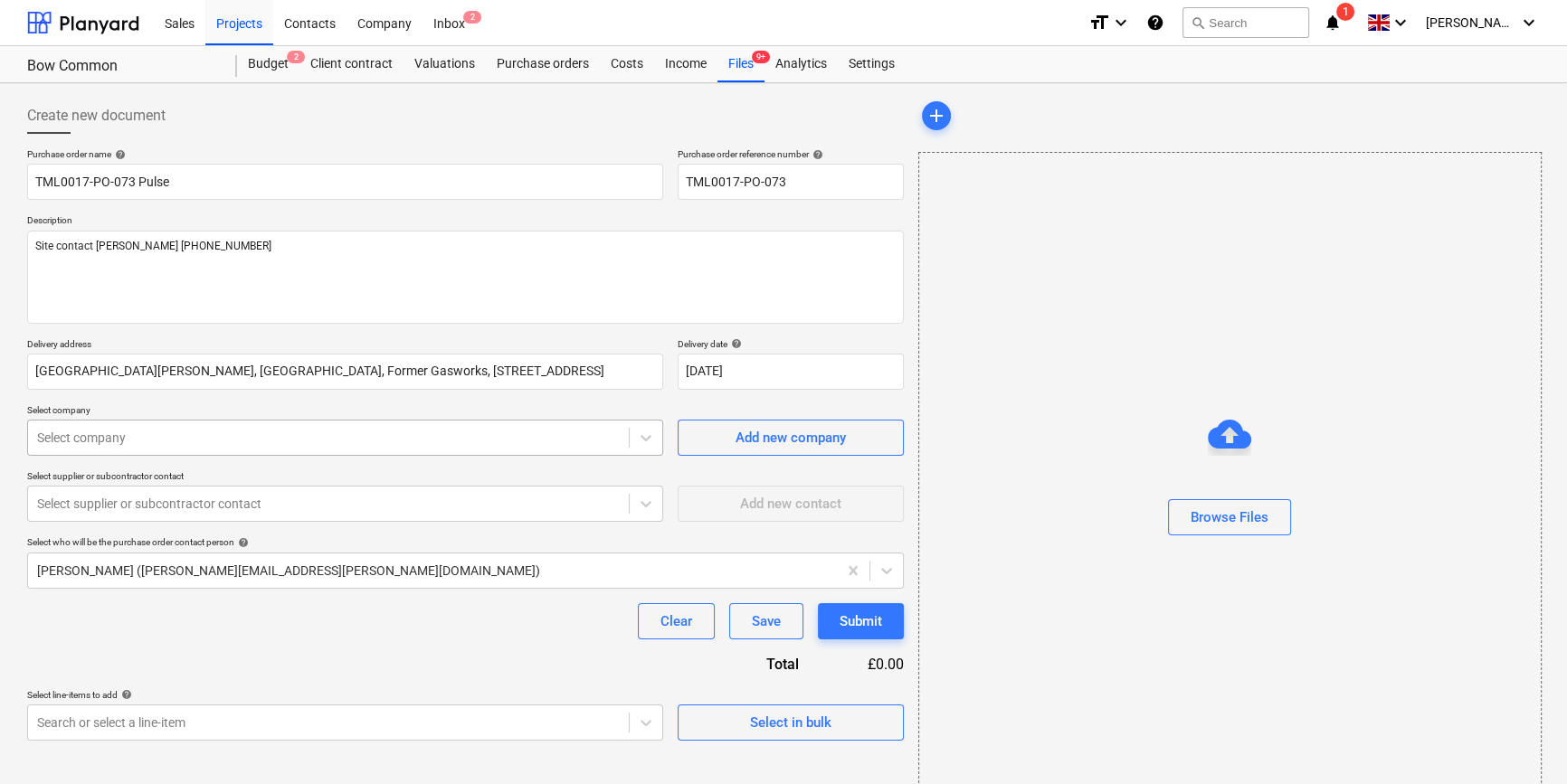
click at [157, 443] on div at bounding box center [329, 438] width 583 height 18
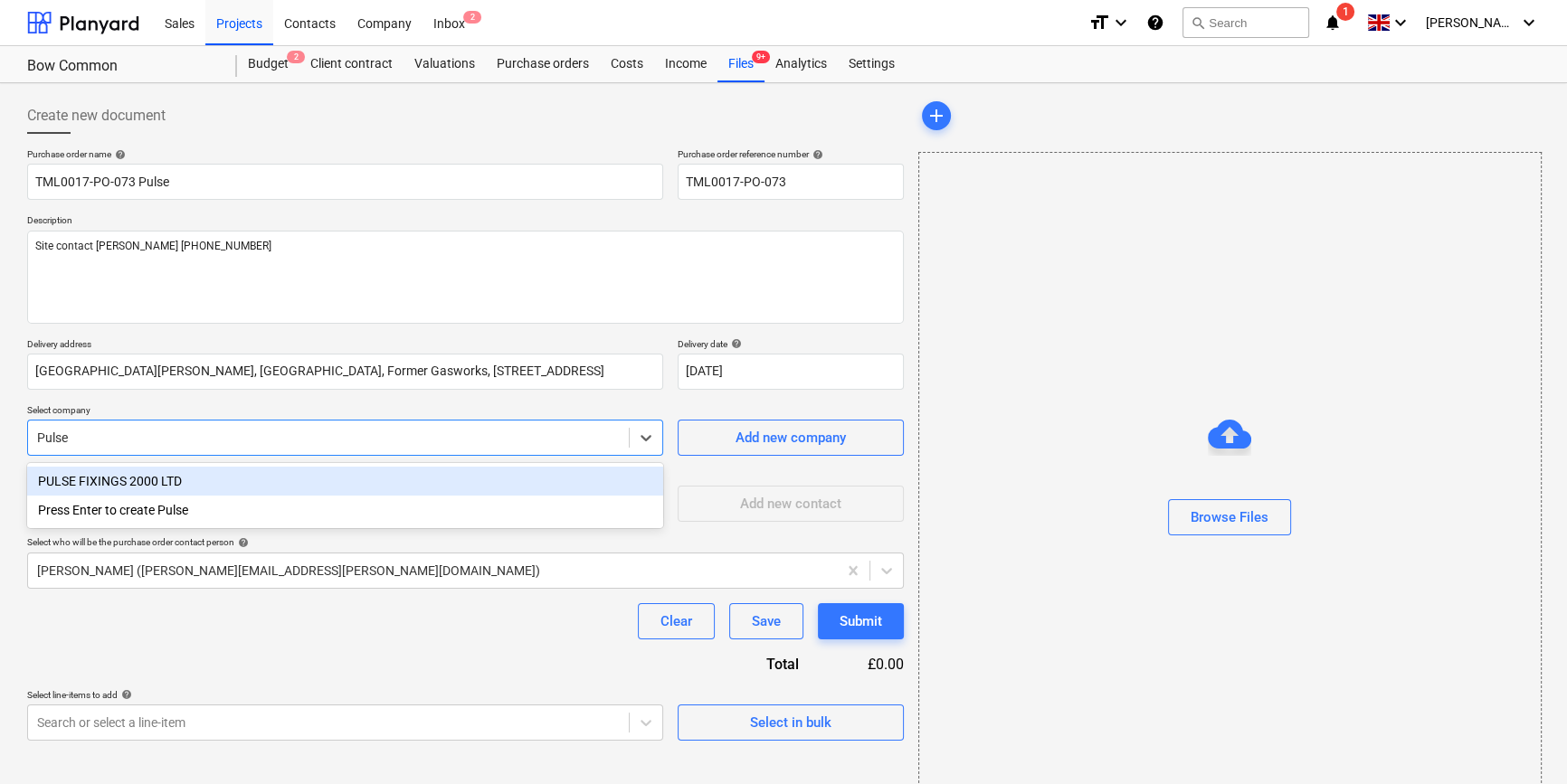
click at [139, 478] on div "PULSE FIXINGS 2000 LTD" at bounding box center [345, 480] width 636 height 29
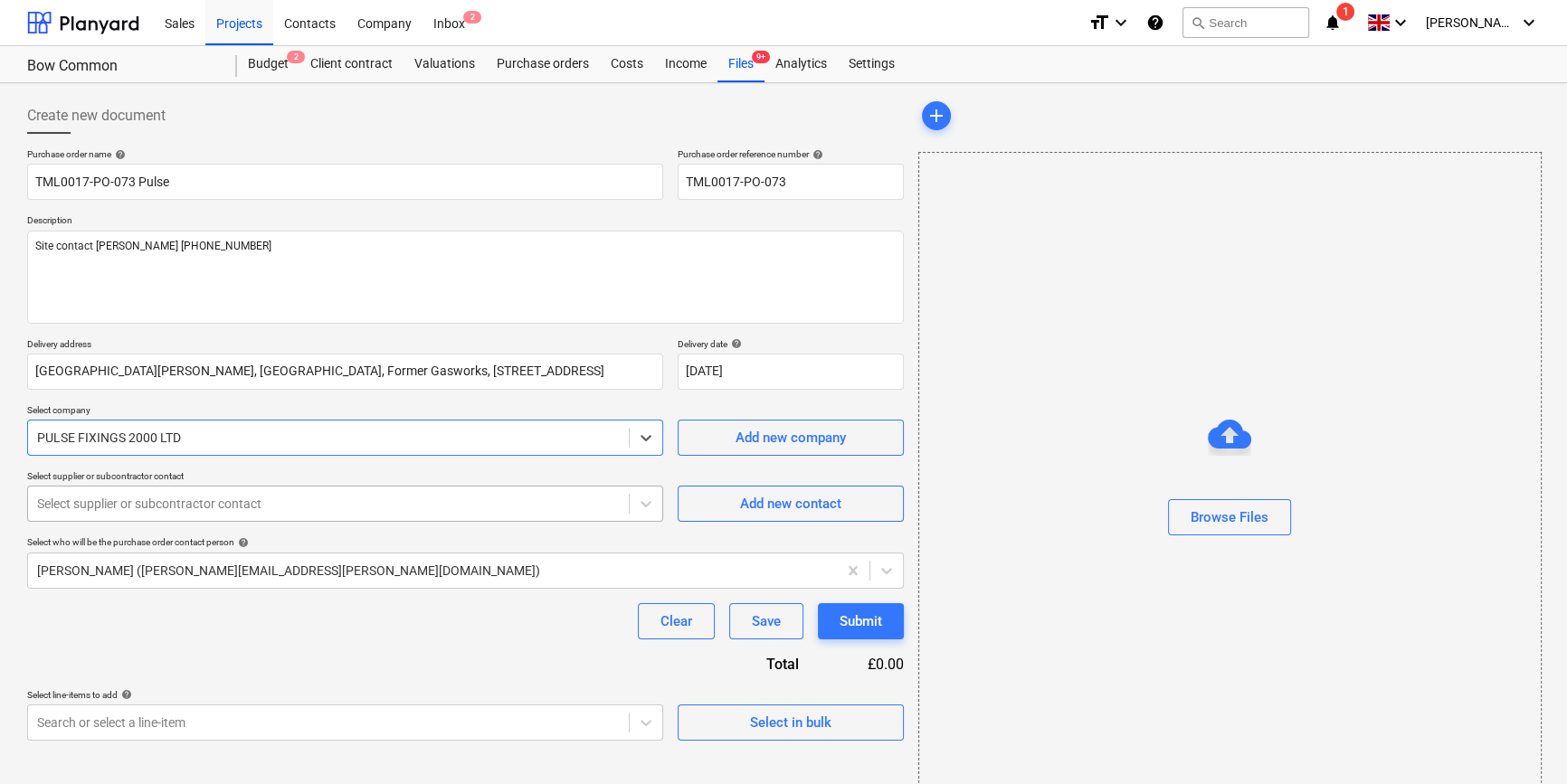
click at [115, 508] on div at bounding box center [329, 504] width 583 height 18
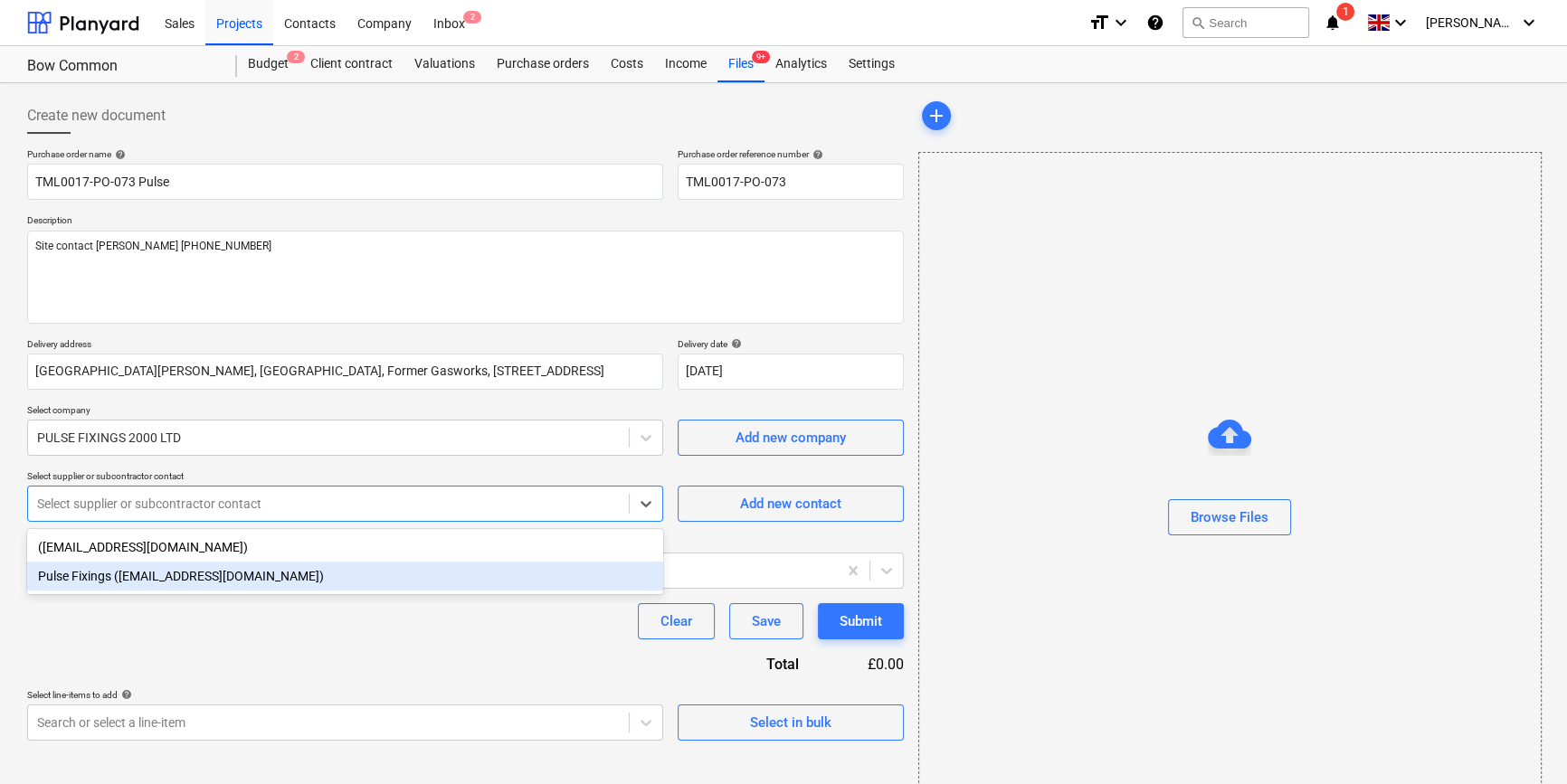
click at [145, 582] on div "Pulse Fixings (orders@pulsefixings.co.uk)" at bounding box center [345, 575] width 636 height 29
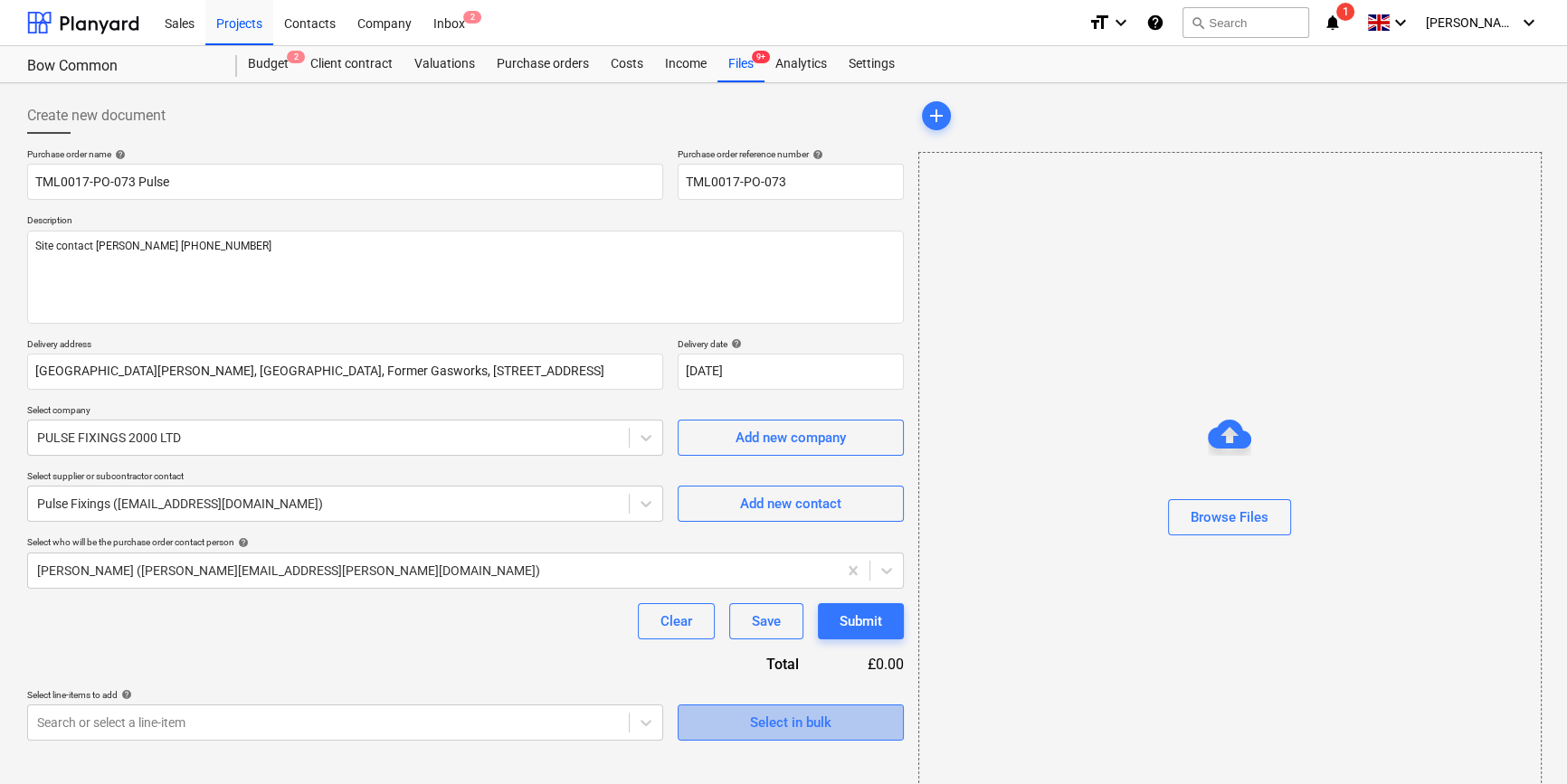
click at [769, 723] on div "Select in bulk" at bounding box center [790, 722] width 82 height 24
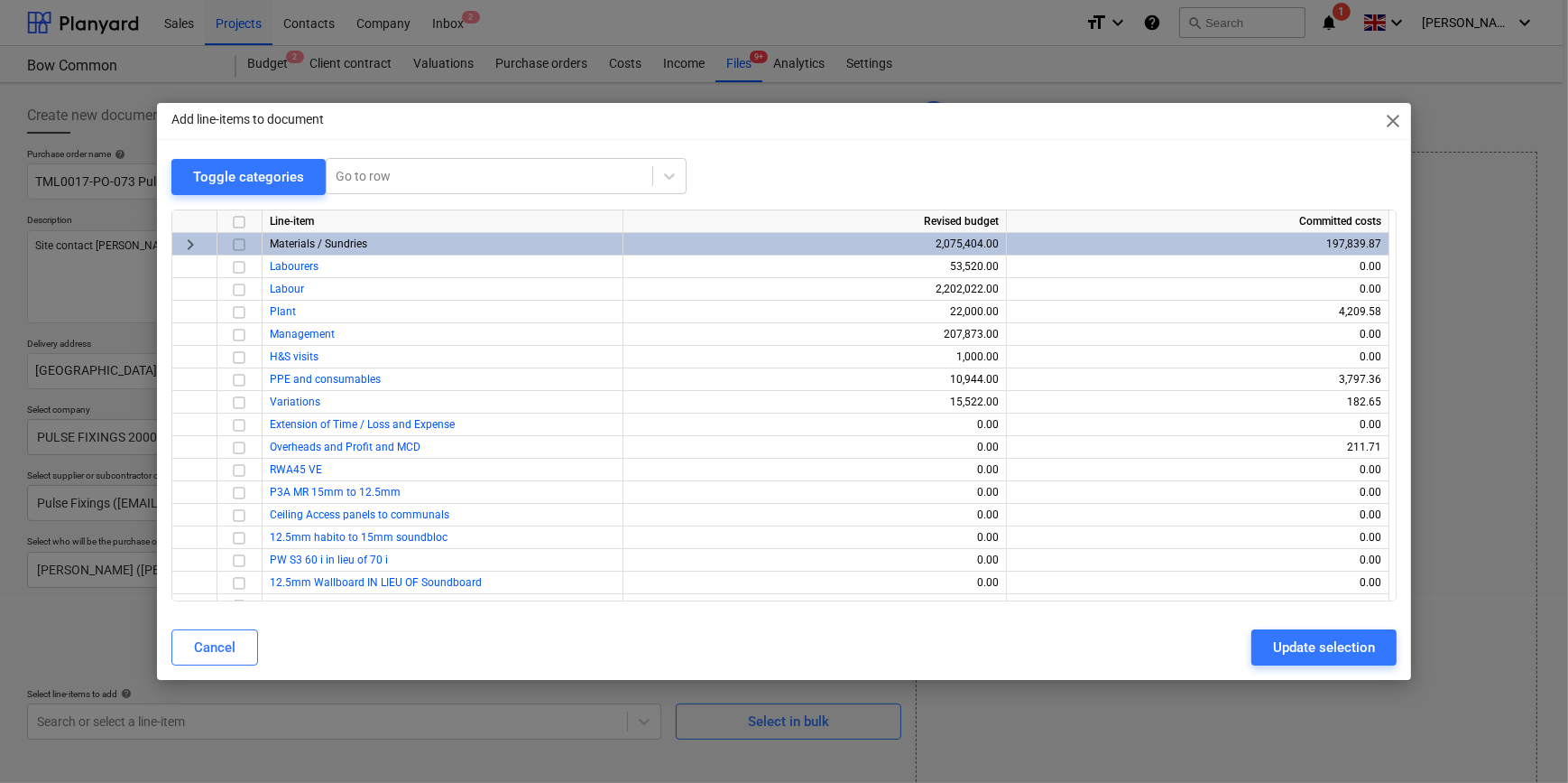
click at [234, 244] on input "checkbox" at bounding box center [239, 244] width 22 height 22
click at [1251, 647] on div "Update selection" at bounding box center [1325, 647] width 102 height 24
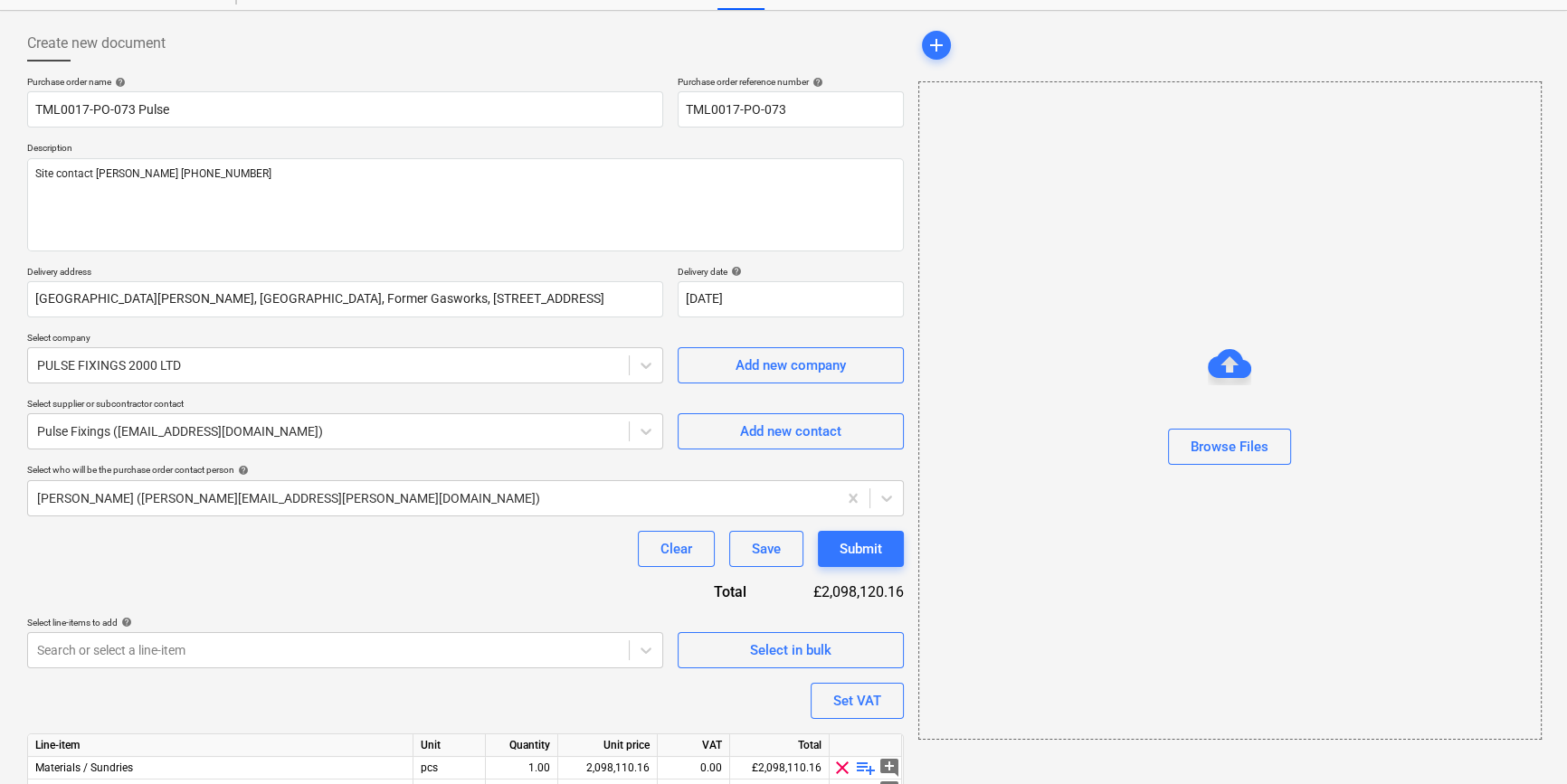
scroll to position [162, 0]
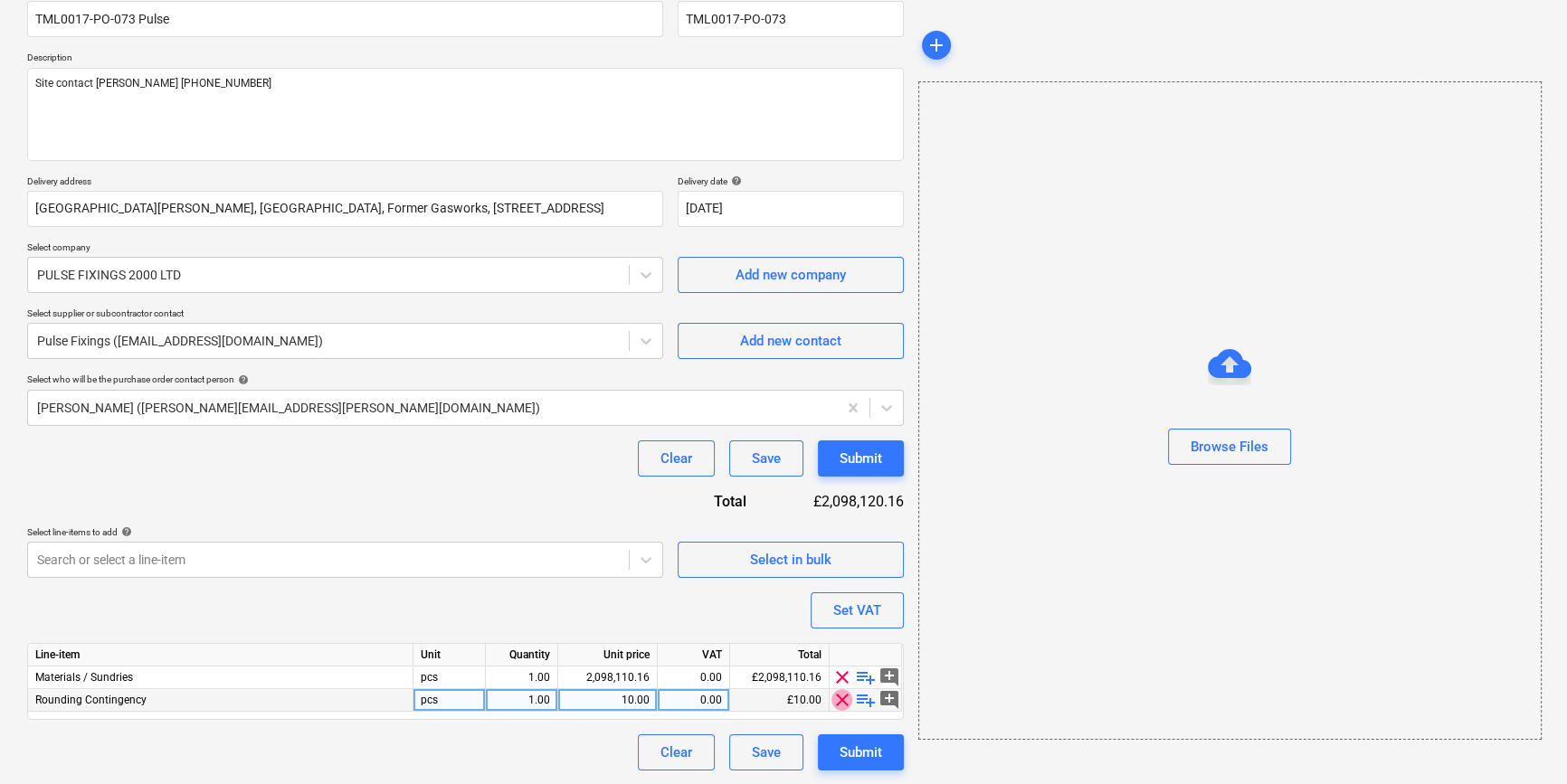
click at [837, 699] on span "clear" at bounding box center [843, 699] width 22 height 22
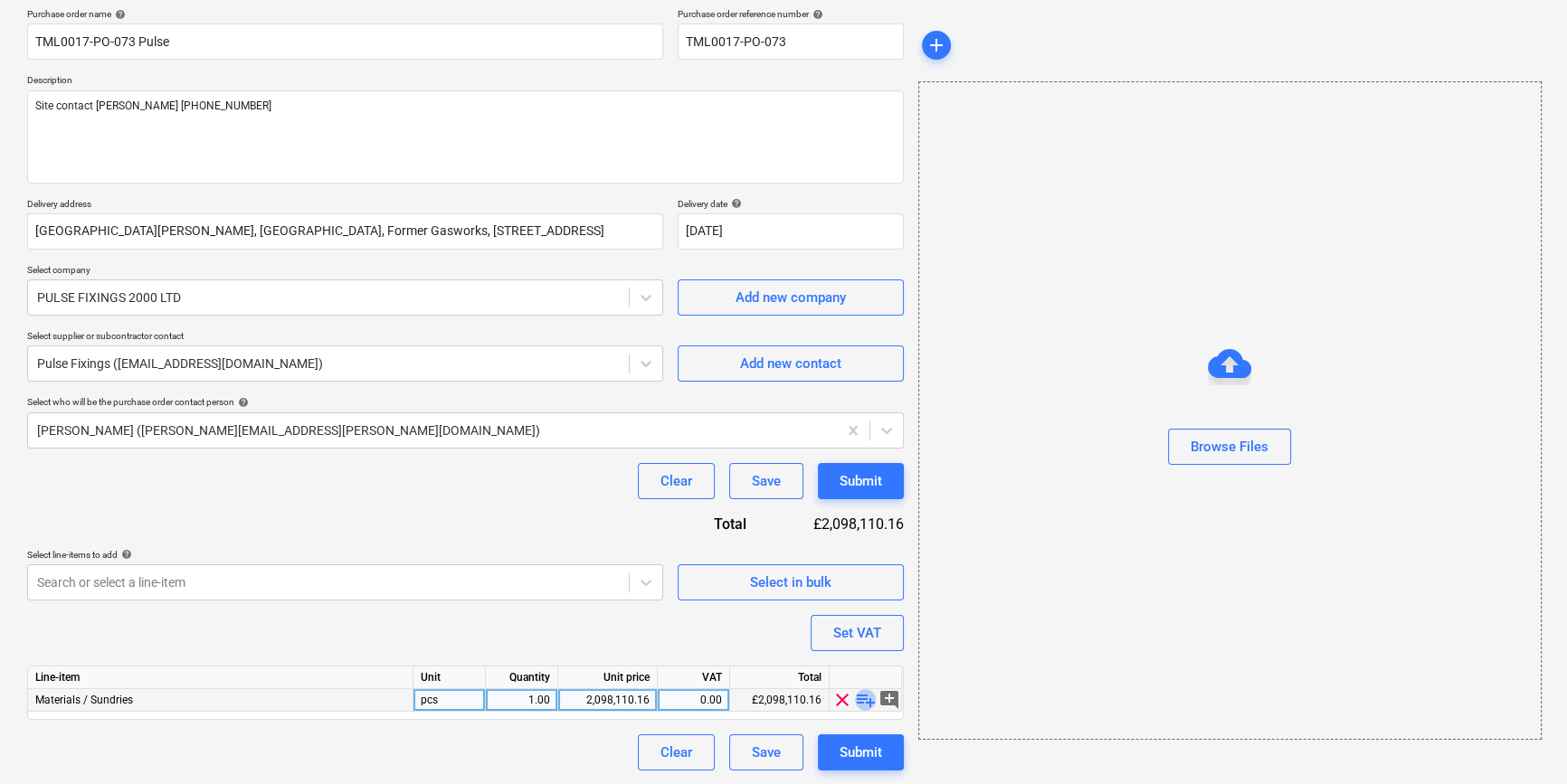
click at [861, 699] on span "playlist_add" at bounding box center [865, 699] width 22 height 22
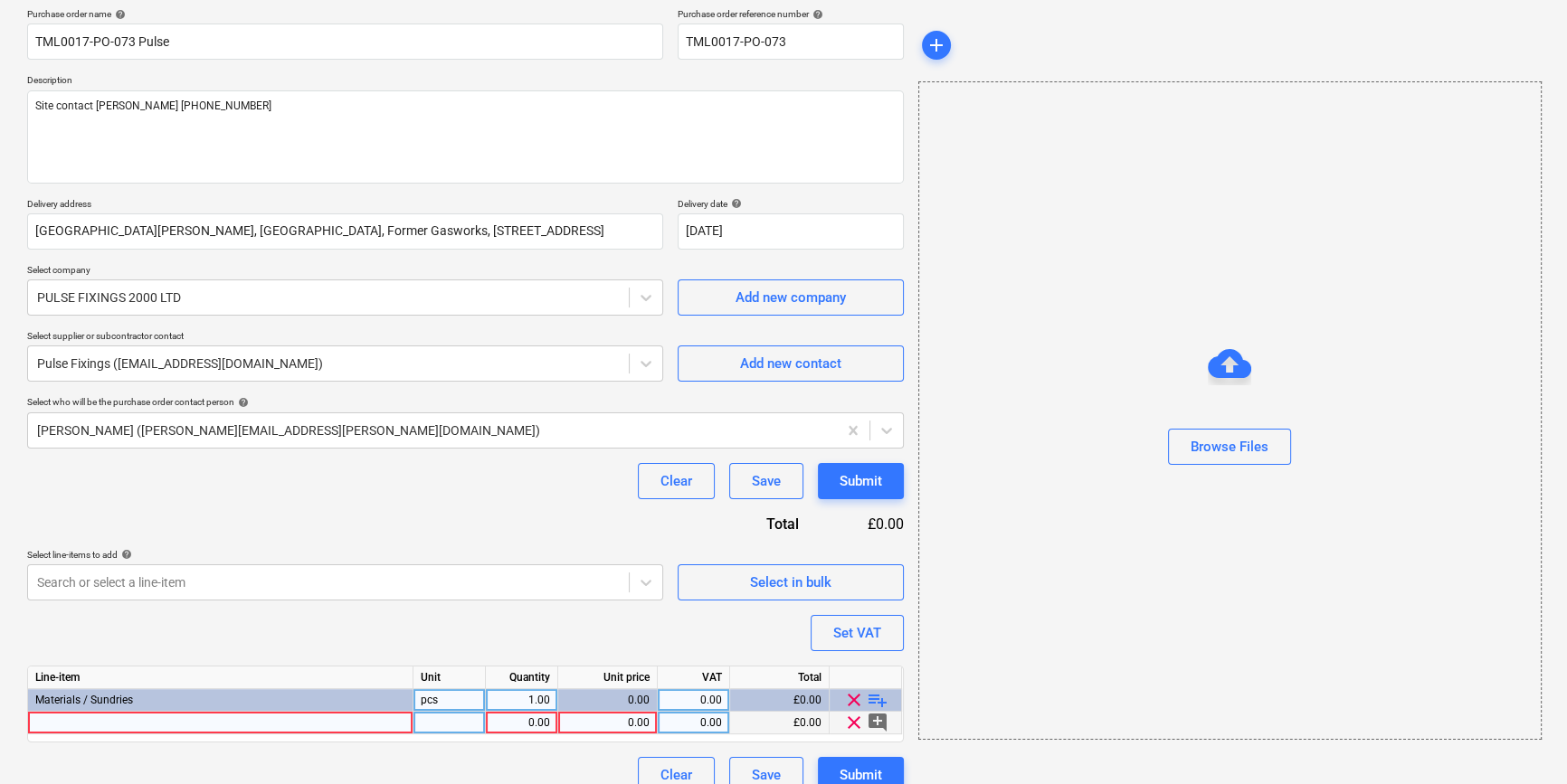
click at [108, 720] on div at bounding box center [219, 722] width 385 height 23
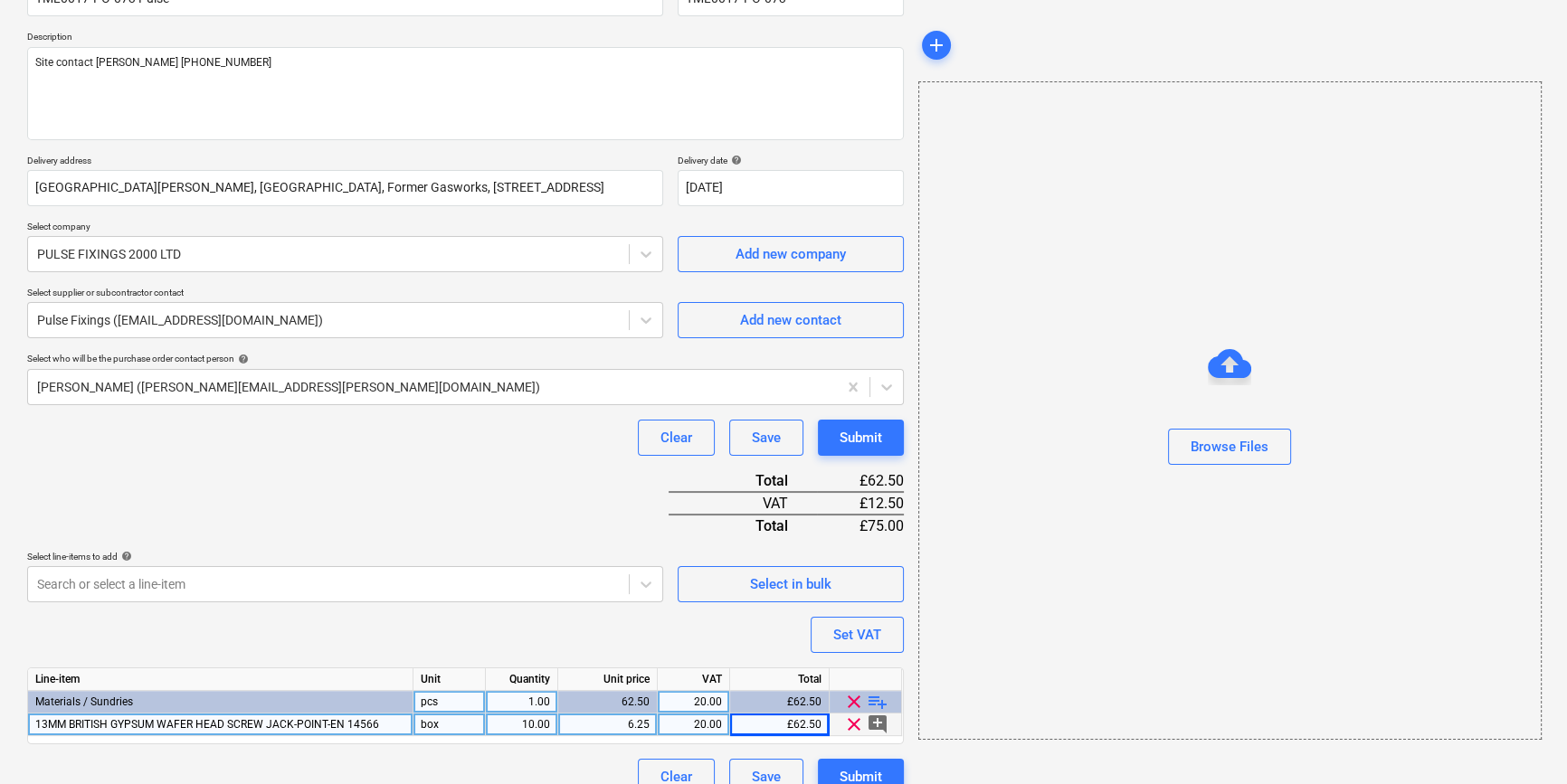
scroll to position [208, 0]
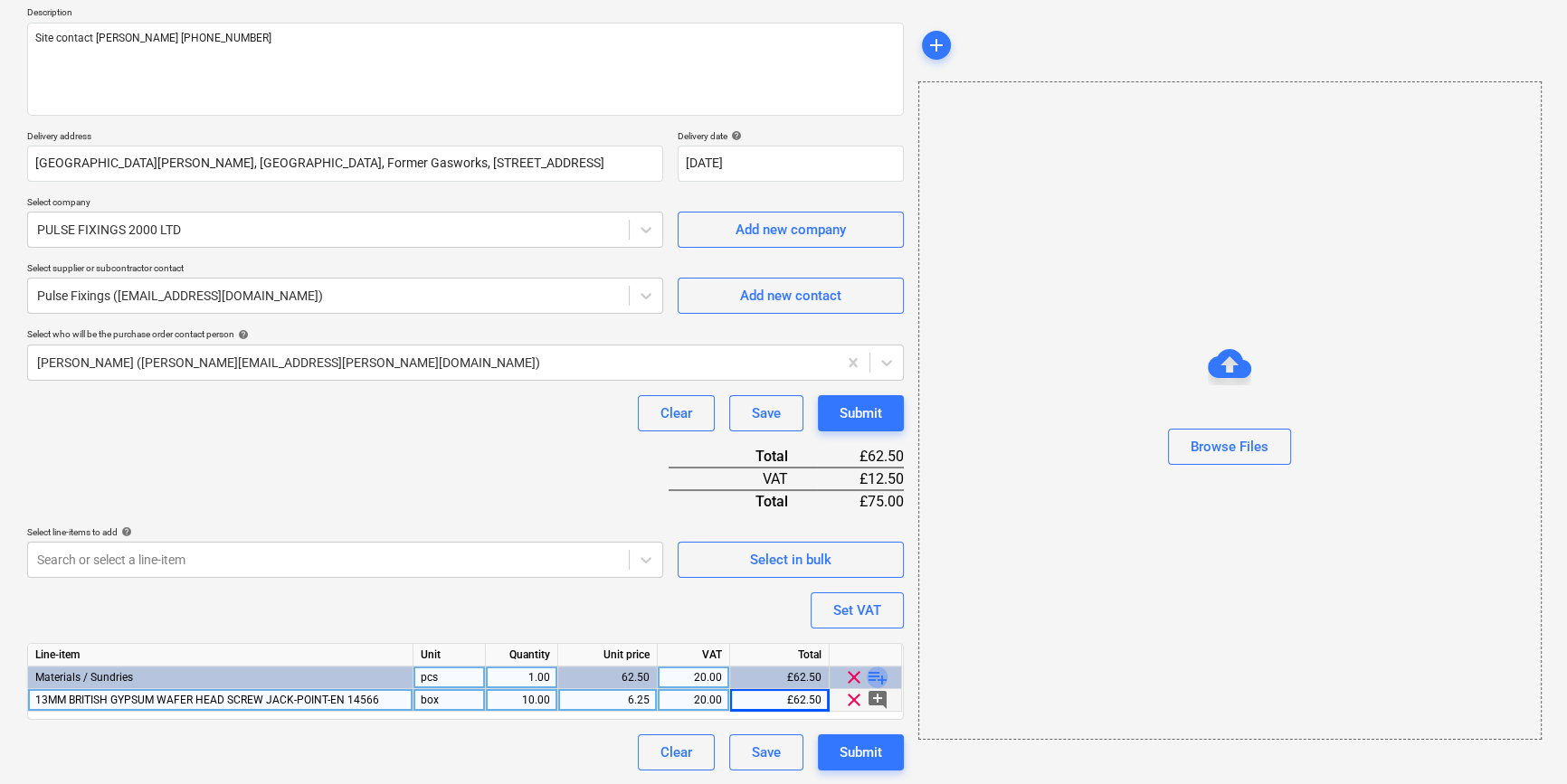
click at [873, 674] on span "playlist_add" at bounding box center [877, 677] width 22 height 22
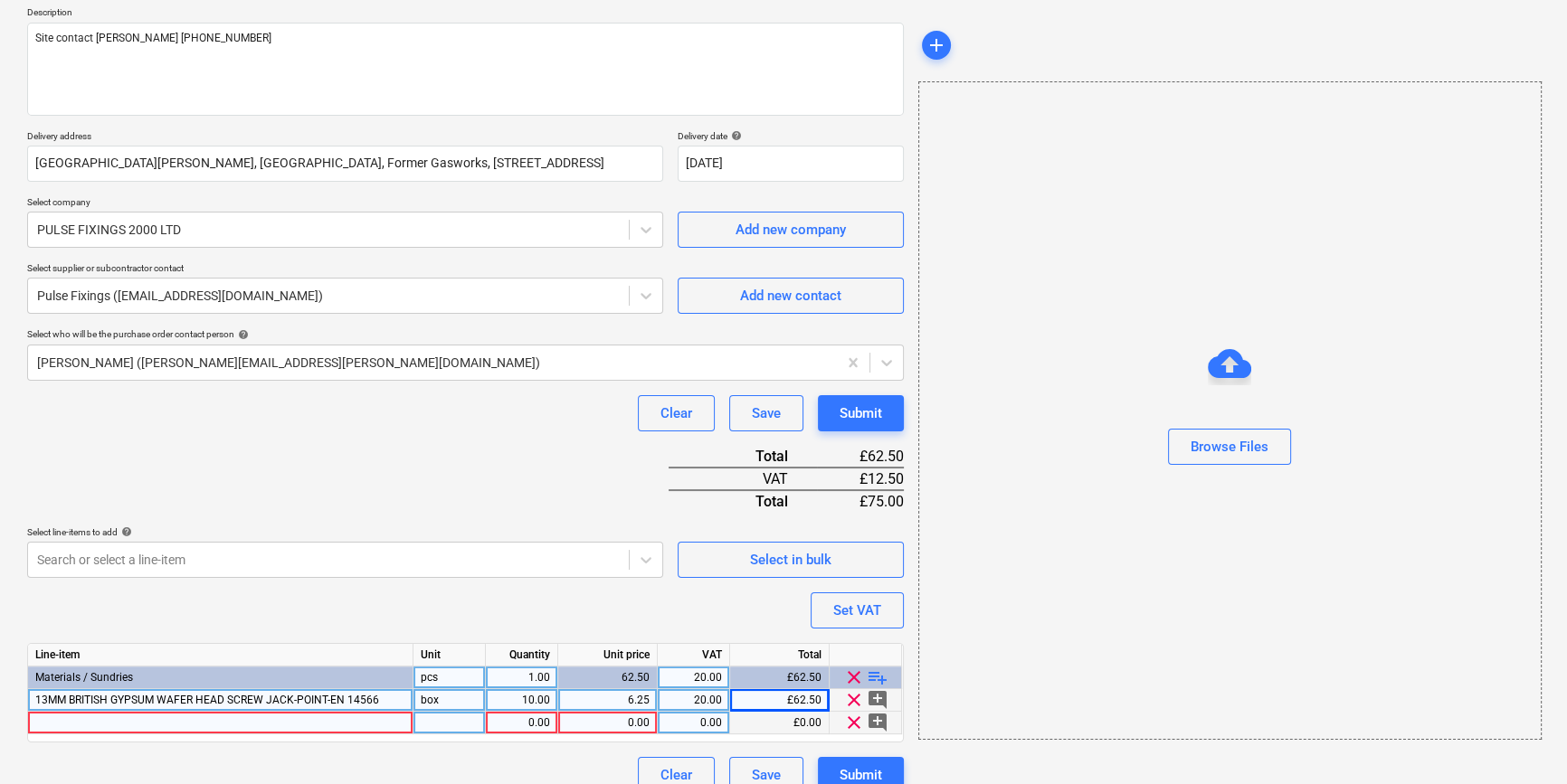
click at [51, 717] on div at bounding box center [219, 722] width 385 height 23
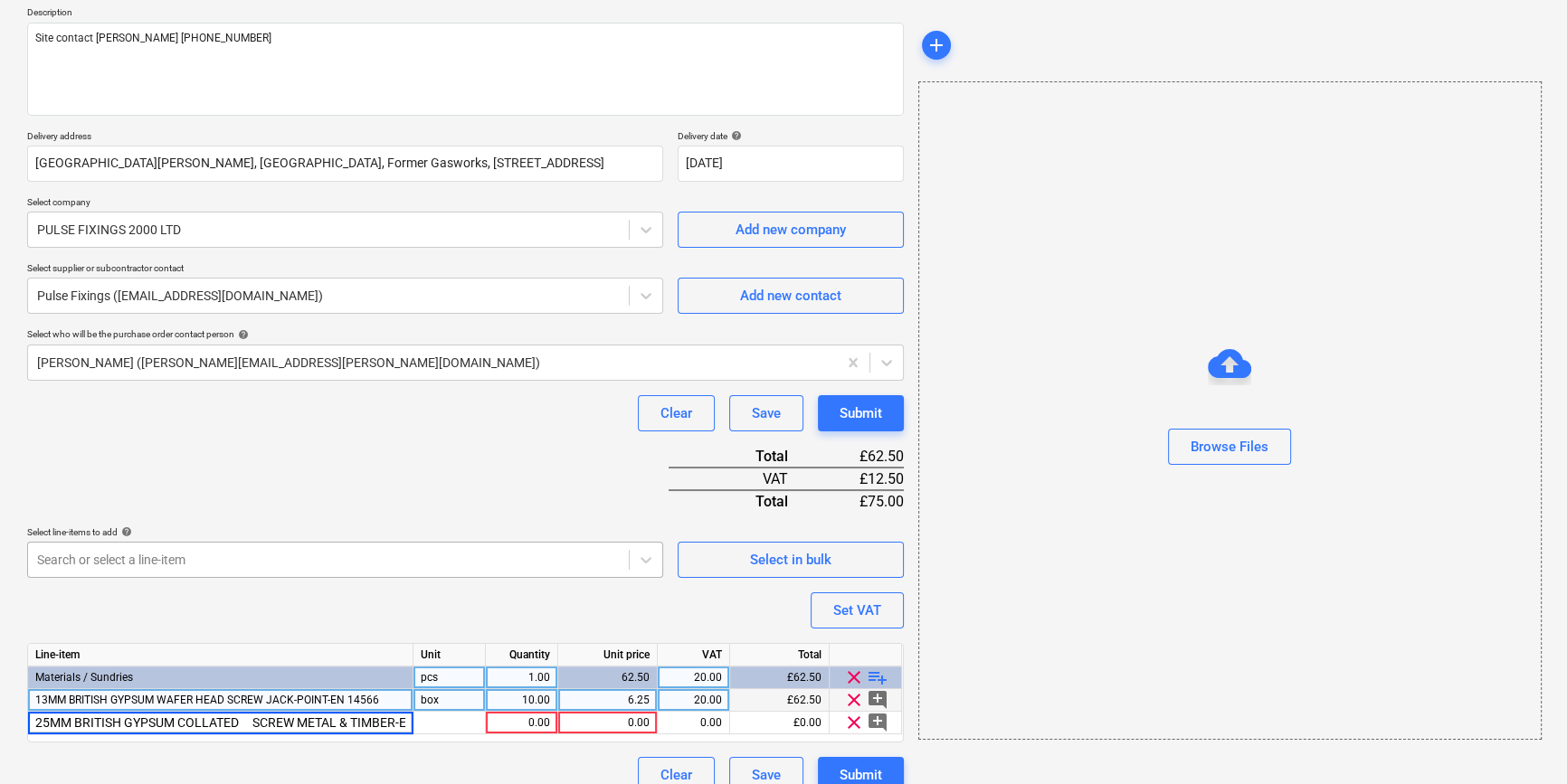
scroll to position [0, 55]
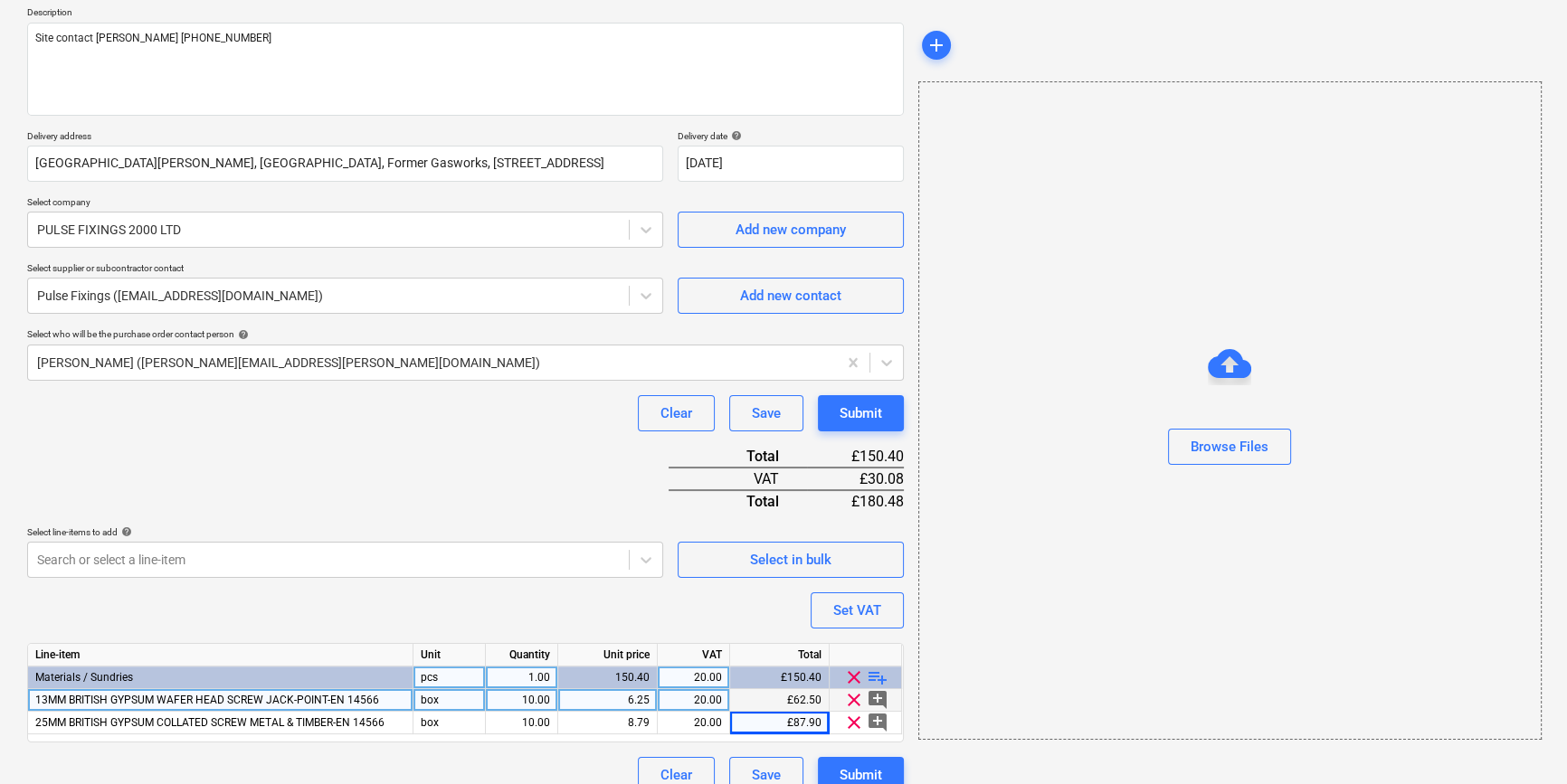
click at [873, 675] on span "playlist_add" at bounding box center [877, 677] width 22 height 22
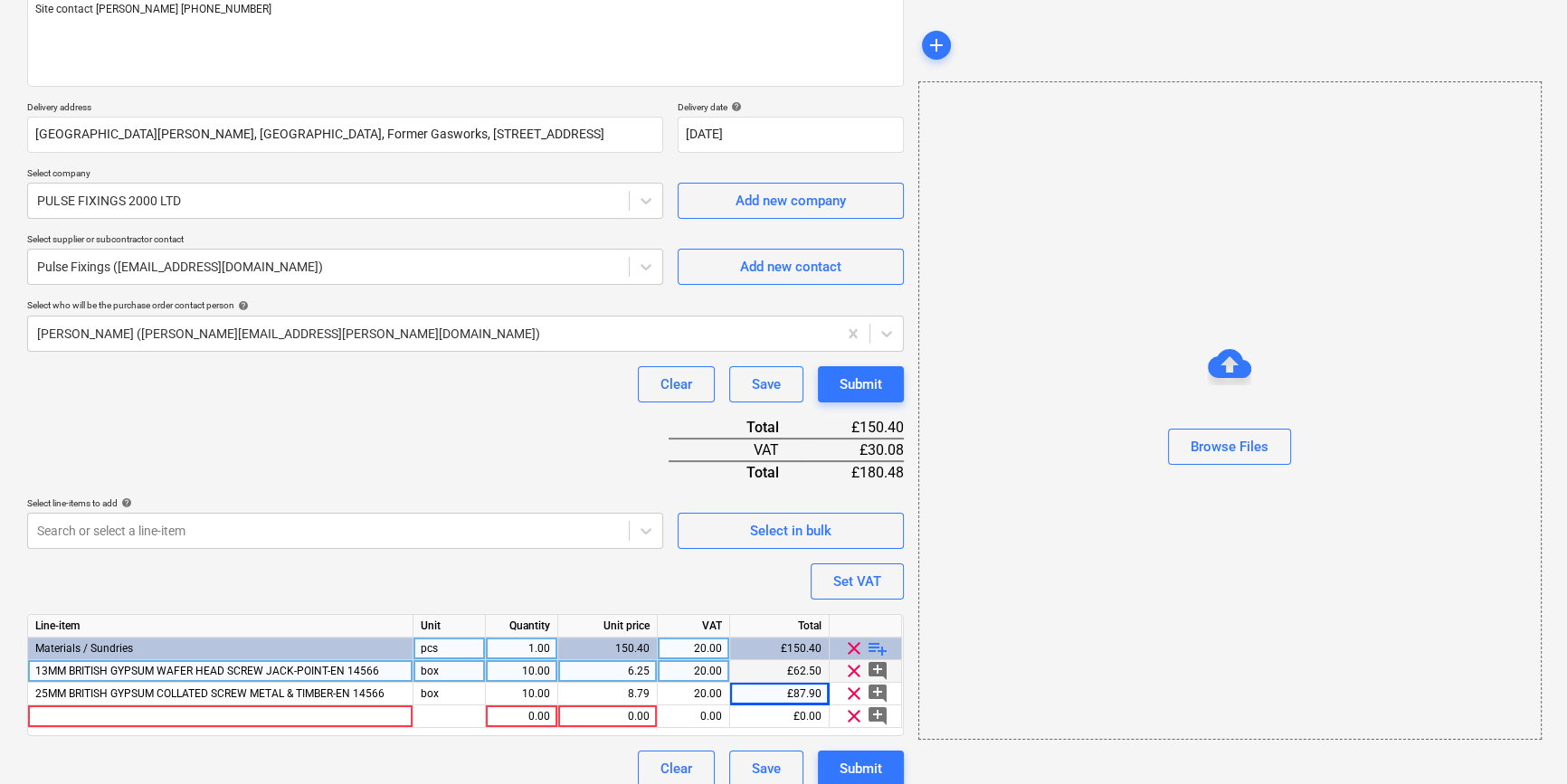
scroll to position [253, 0]
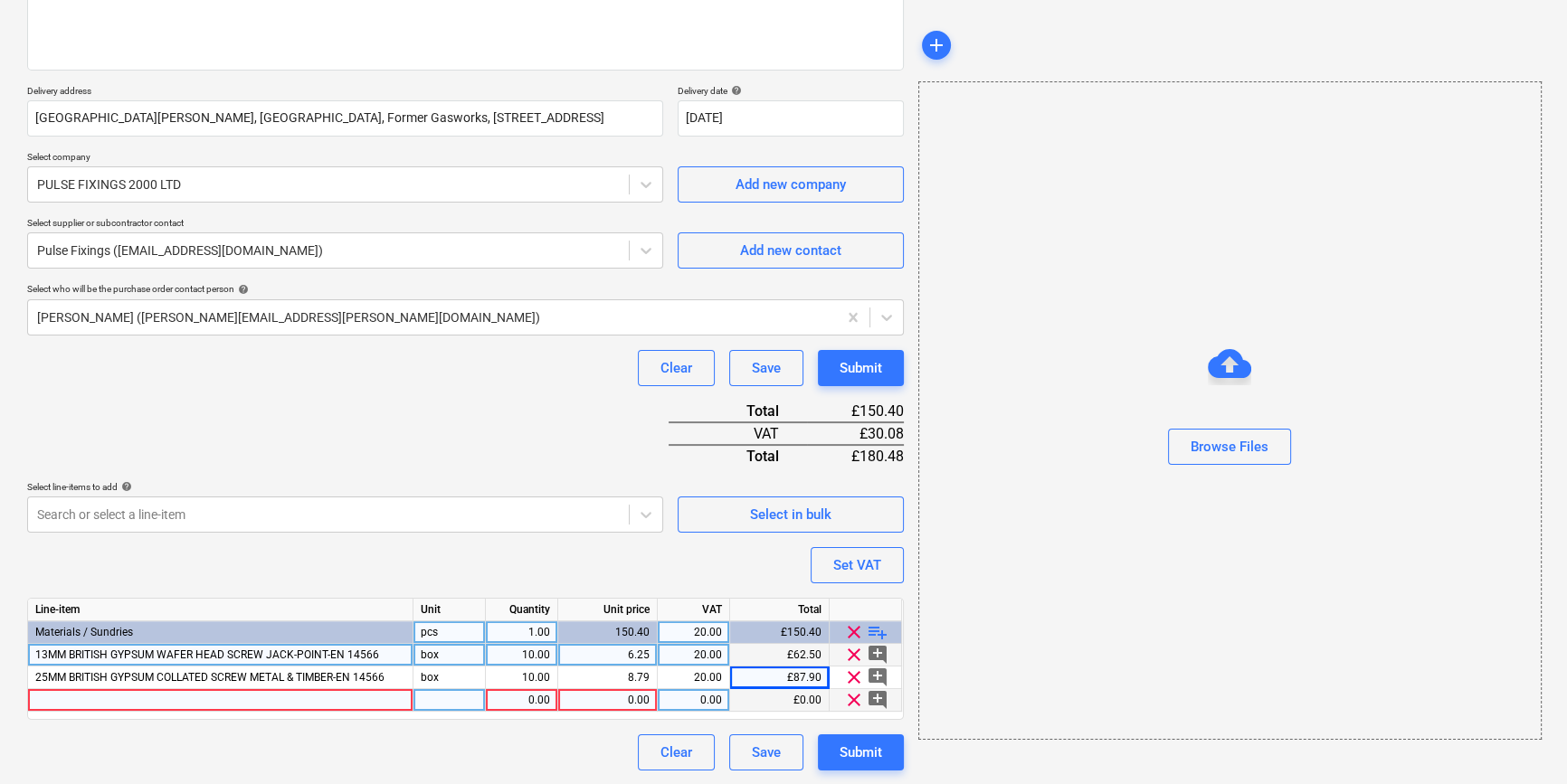
click at [68, 702] on div at bounding box center [219, 699] width 385 height 23
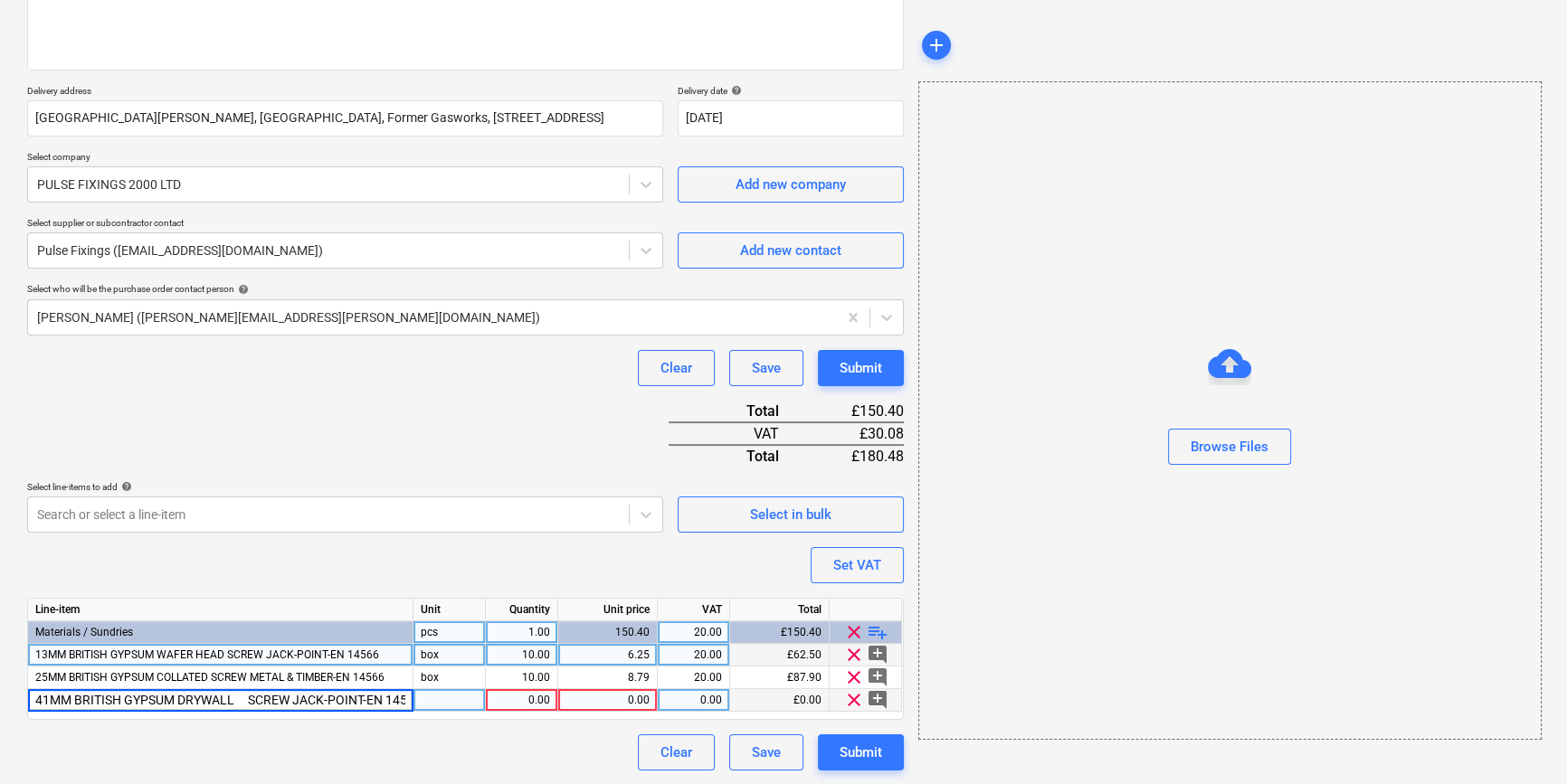
scroll to position [0, 21]
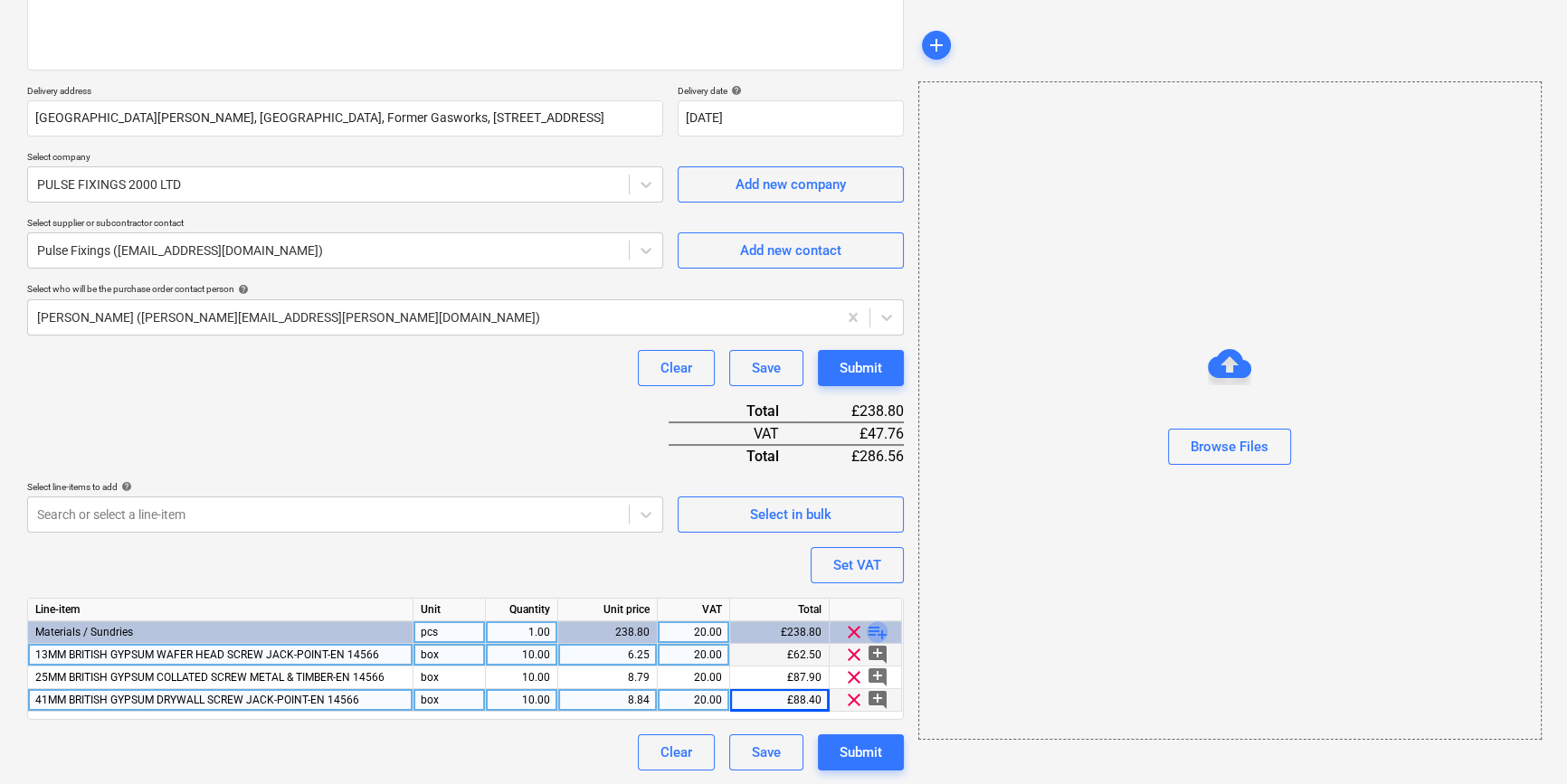
click at [871, 631] on span "playlist_add" at bounding box center [877, 632] width 22 height 22
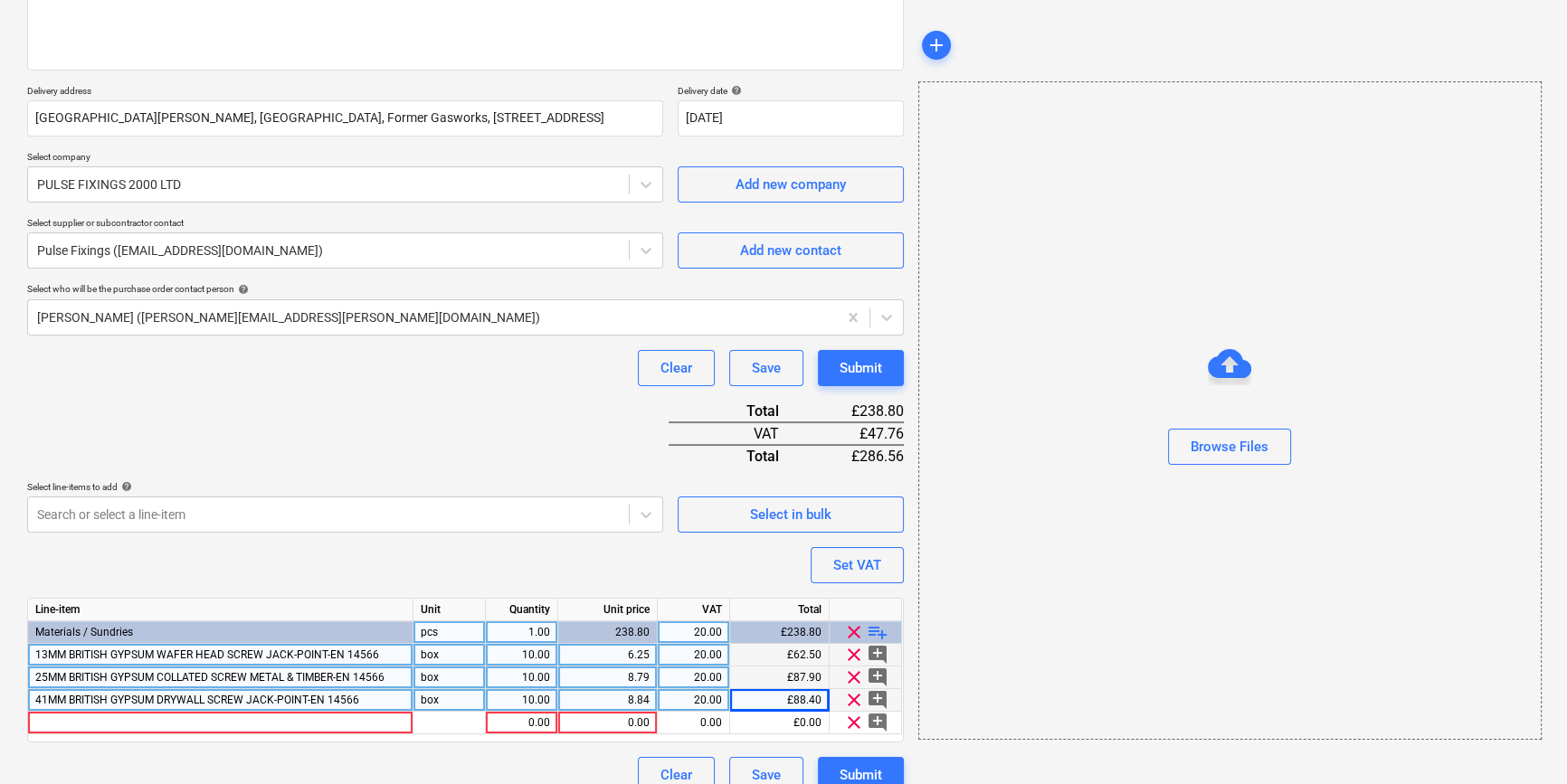
scroll to position [275, 0]
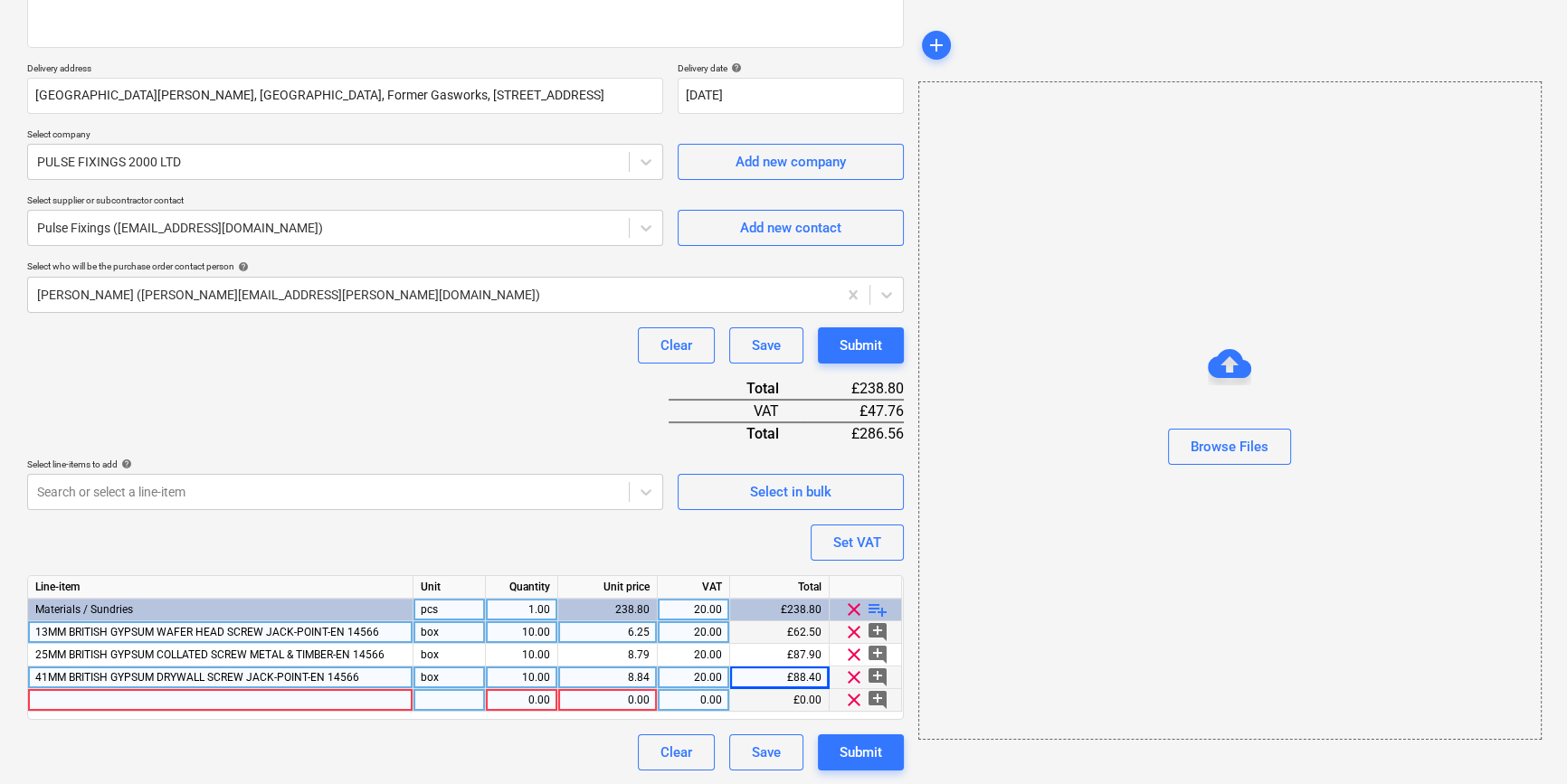
click at [63, 701] on div at bounding box center [219, 699] width 385 height 23
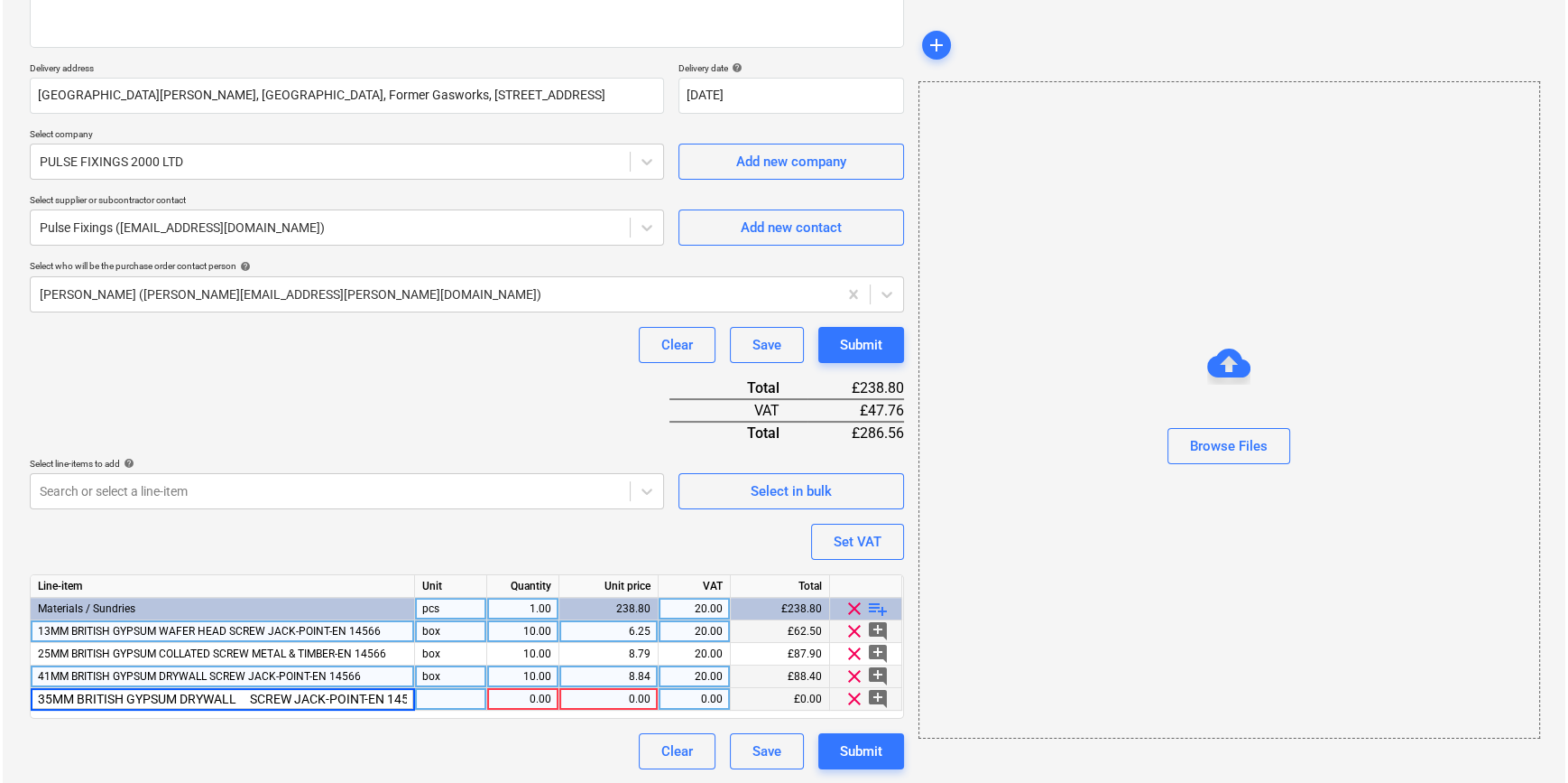
scroll to position [0, 21]
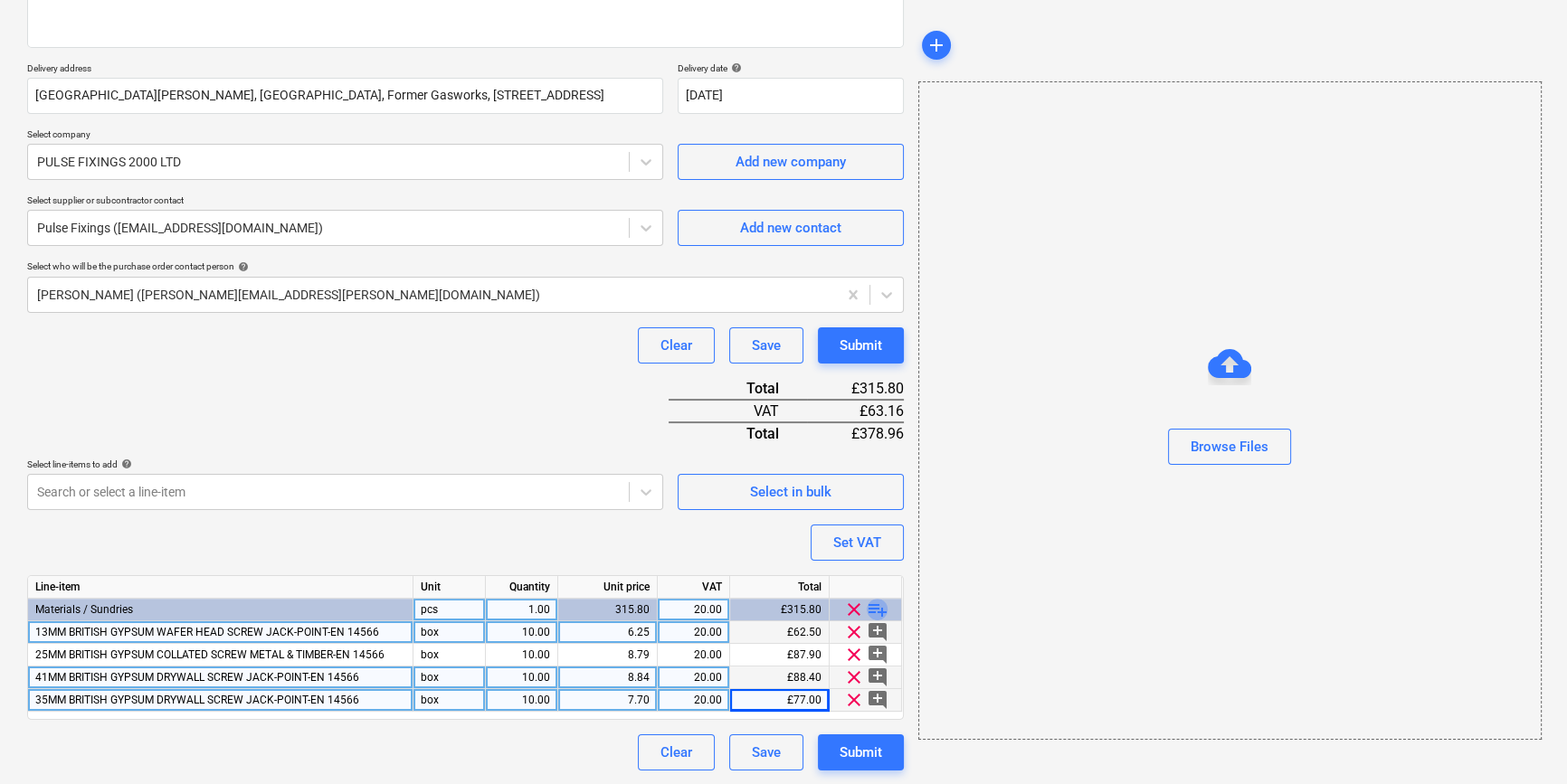
click at [867, 606] on span "playlist_add" at bounding box center [877, 609] width 22 height 22
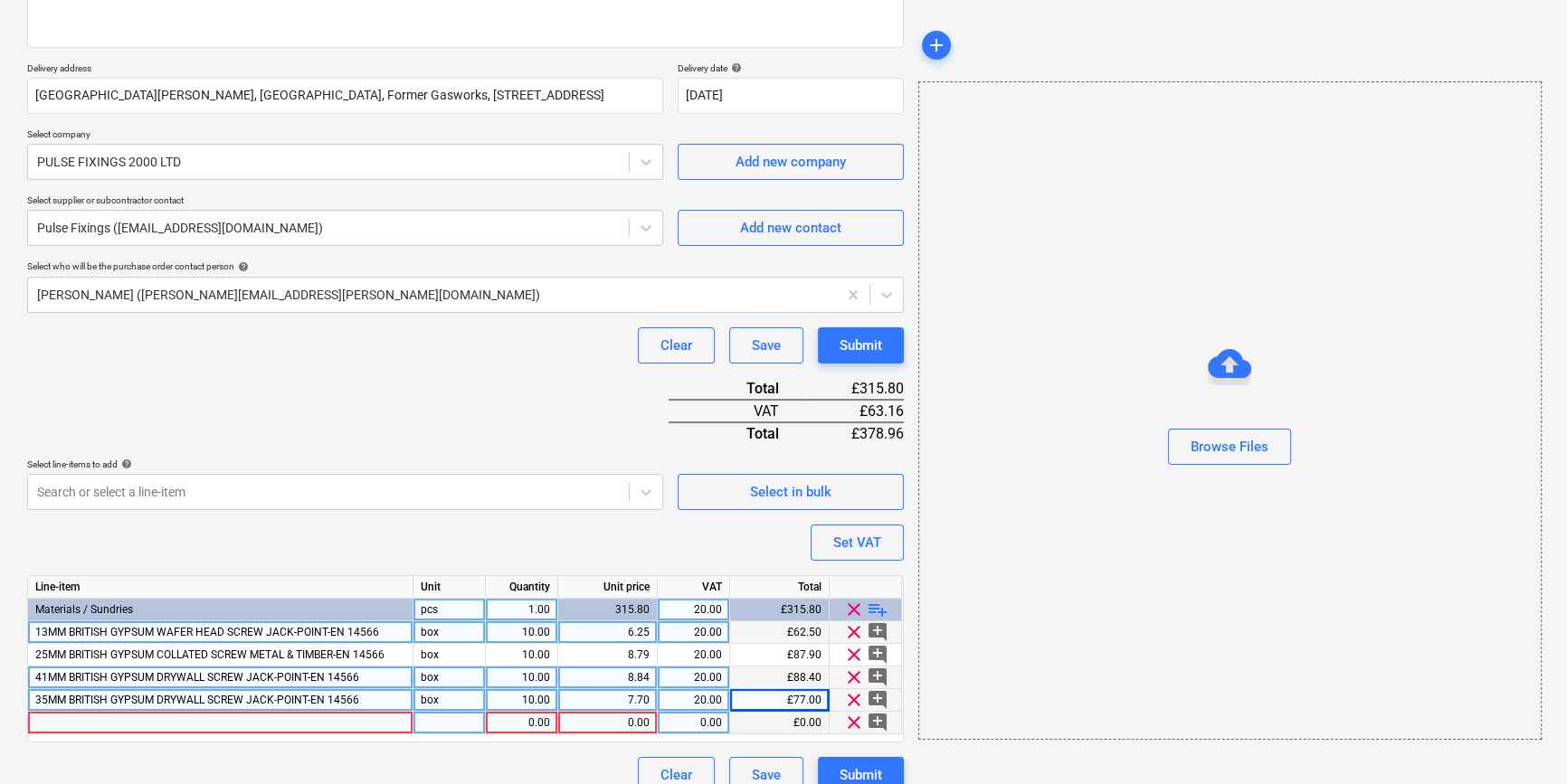
click at [54, 721] on div at bounding box center [219, 722] width 385 height 23
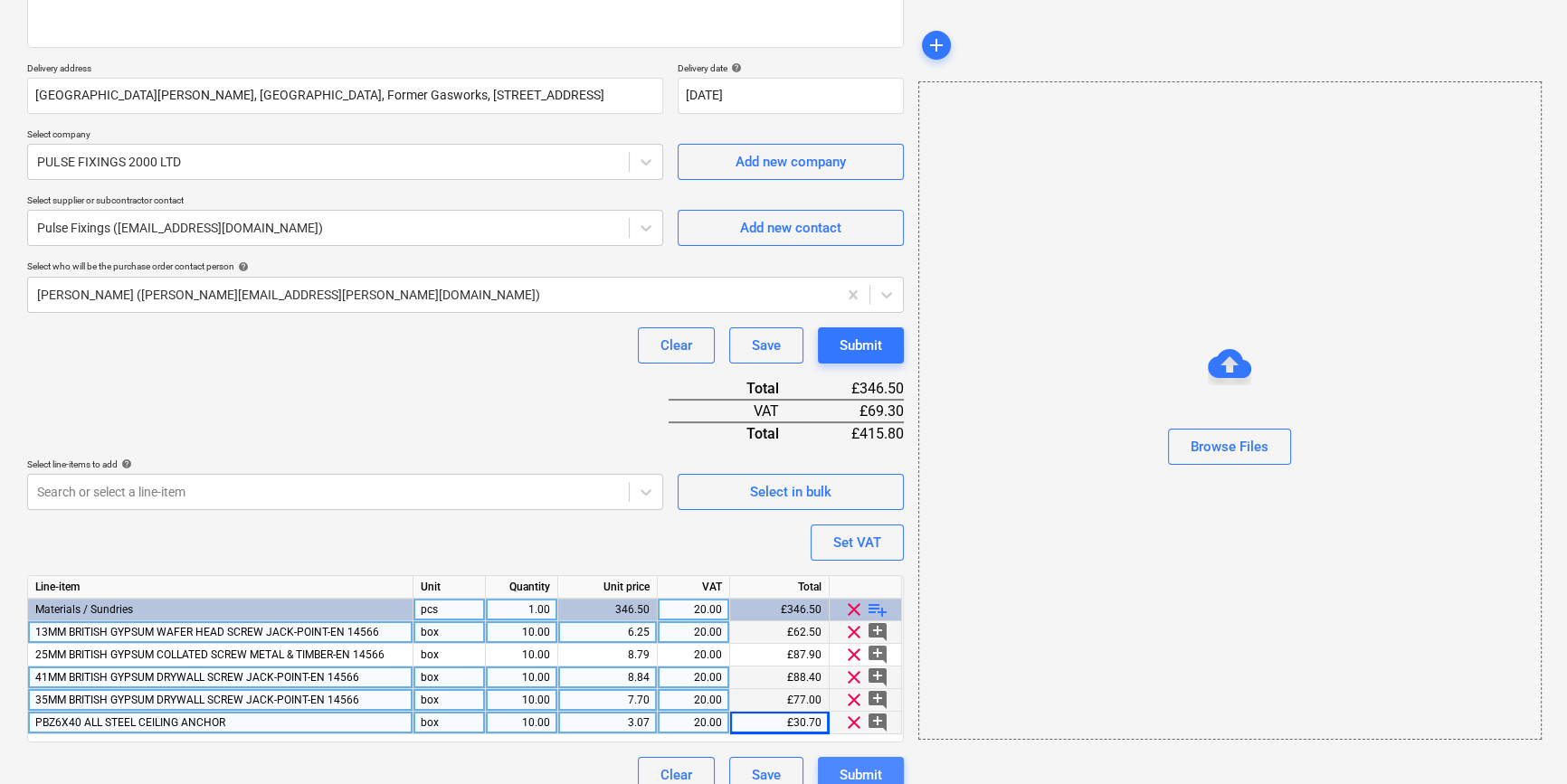
click at [869, 771] on div "Submit" at bounding box center [860, 775] width 42 height 24
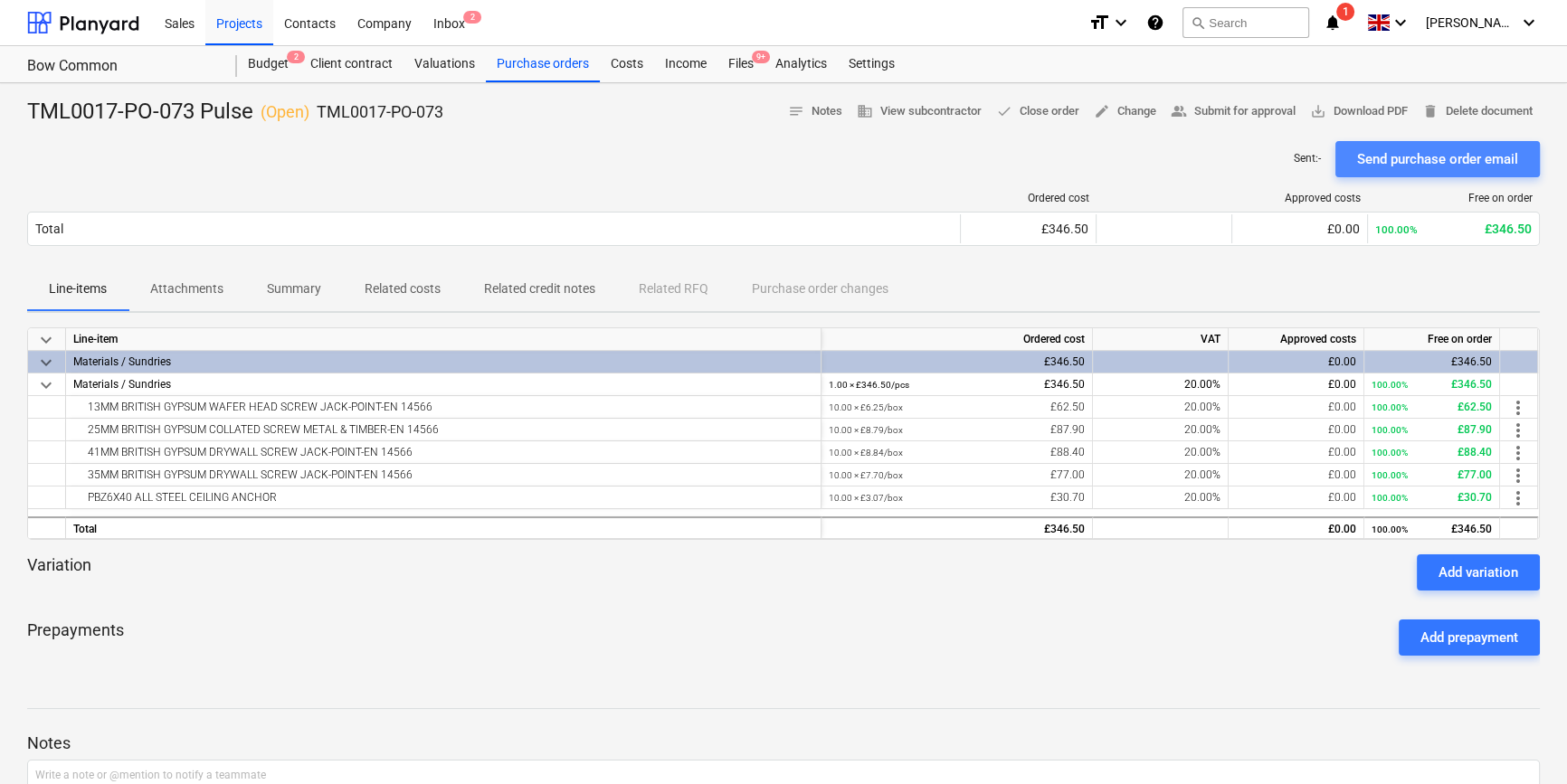
click at [1254, 161] on div "Send purchase order email" at bounding box center [1437, 159] width 161 height 24
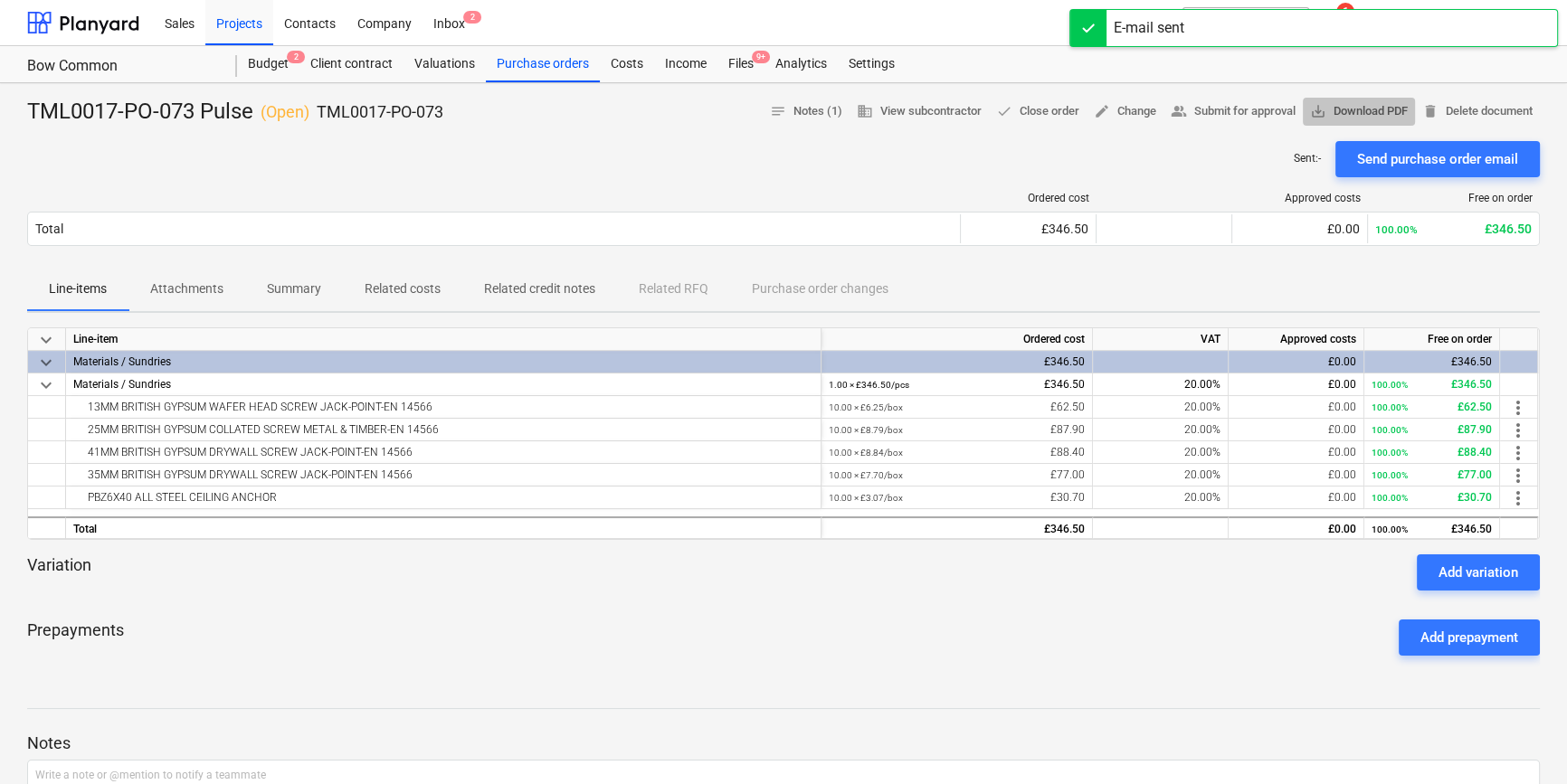
click at [1254, 112] on span "save_alt Download PDF" at bounding box center [1358, 111] width 97 height 21
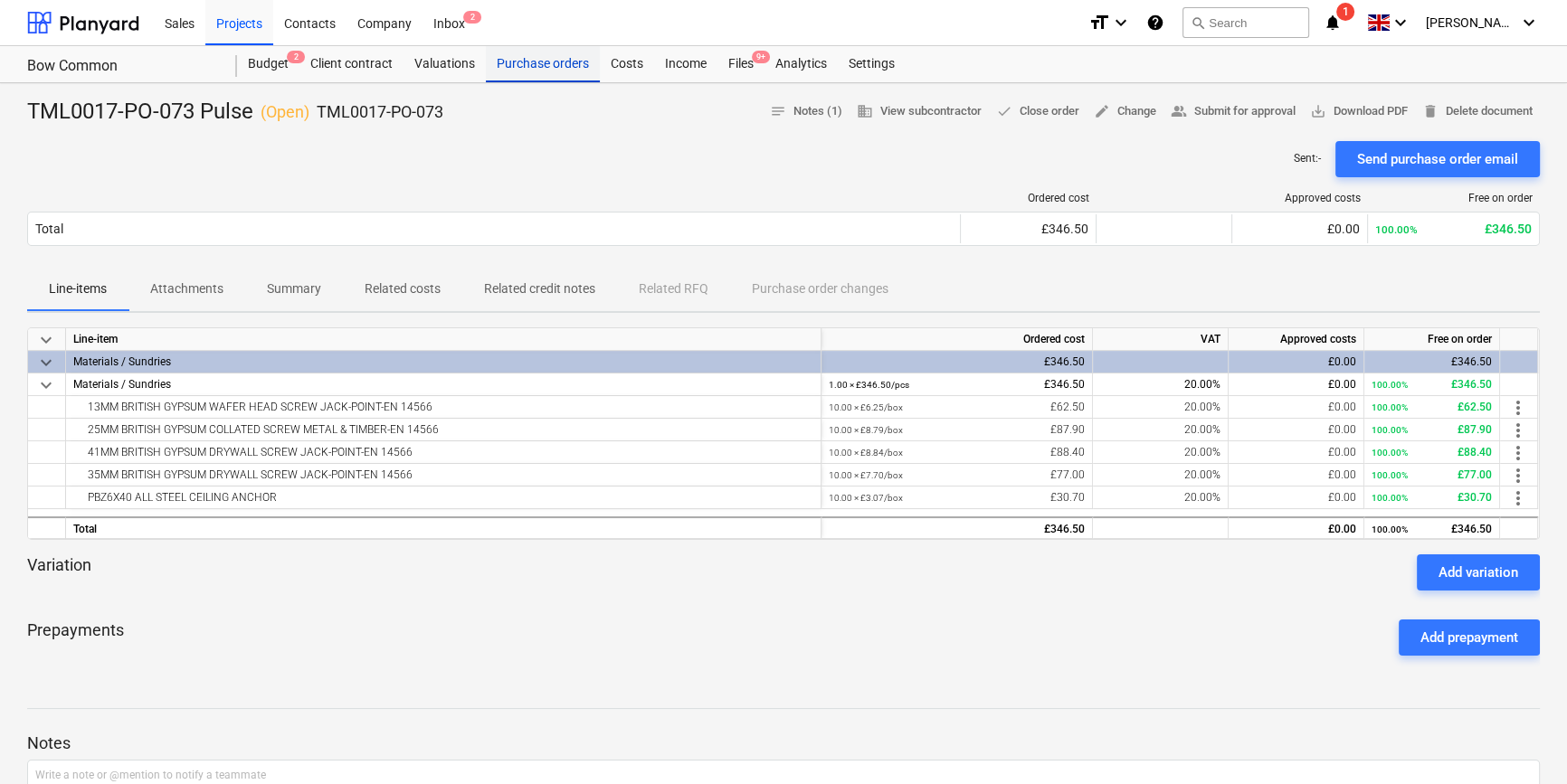
click at [549, 63] on div "Purchase orders" at bounding box center [542, 64] width 114 height 36
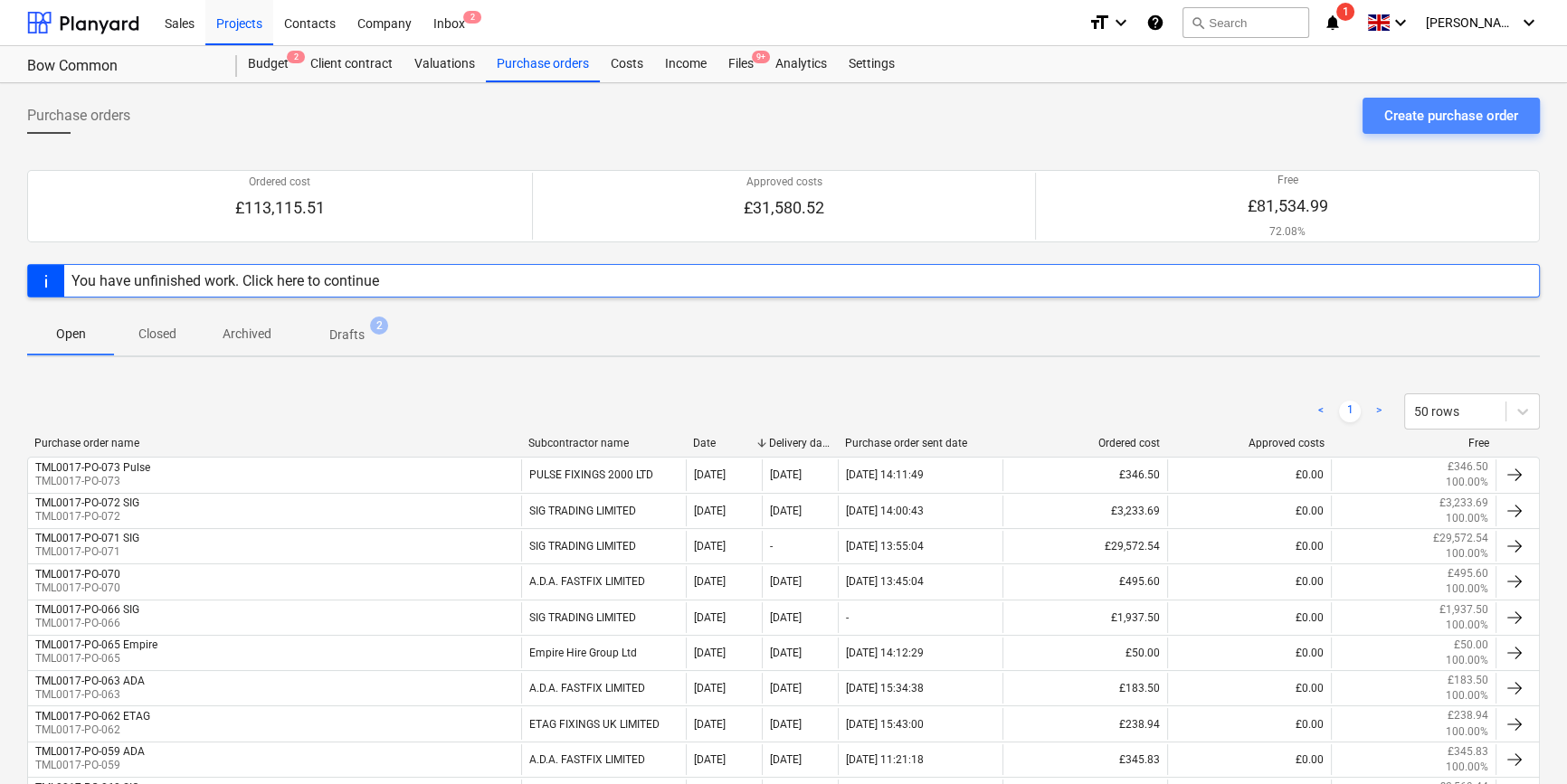
click at [1254, 116] on div "Create purchase order" at bounding box center [1451, 116] width 134 height 24
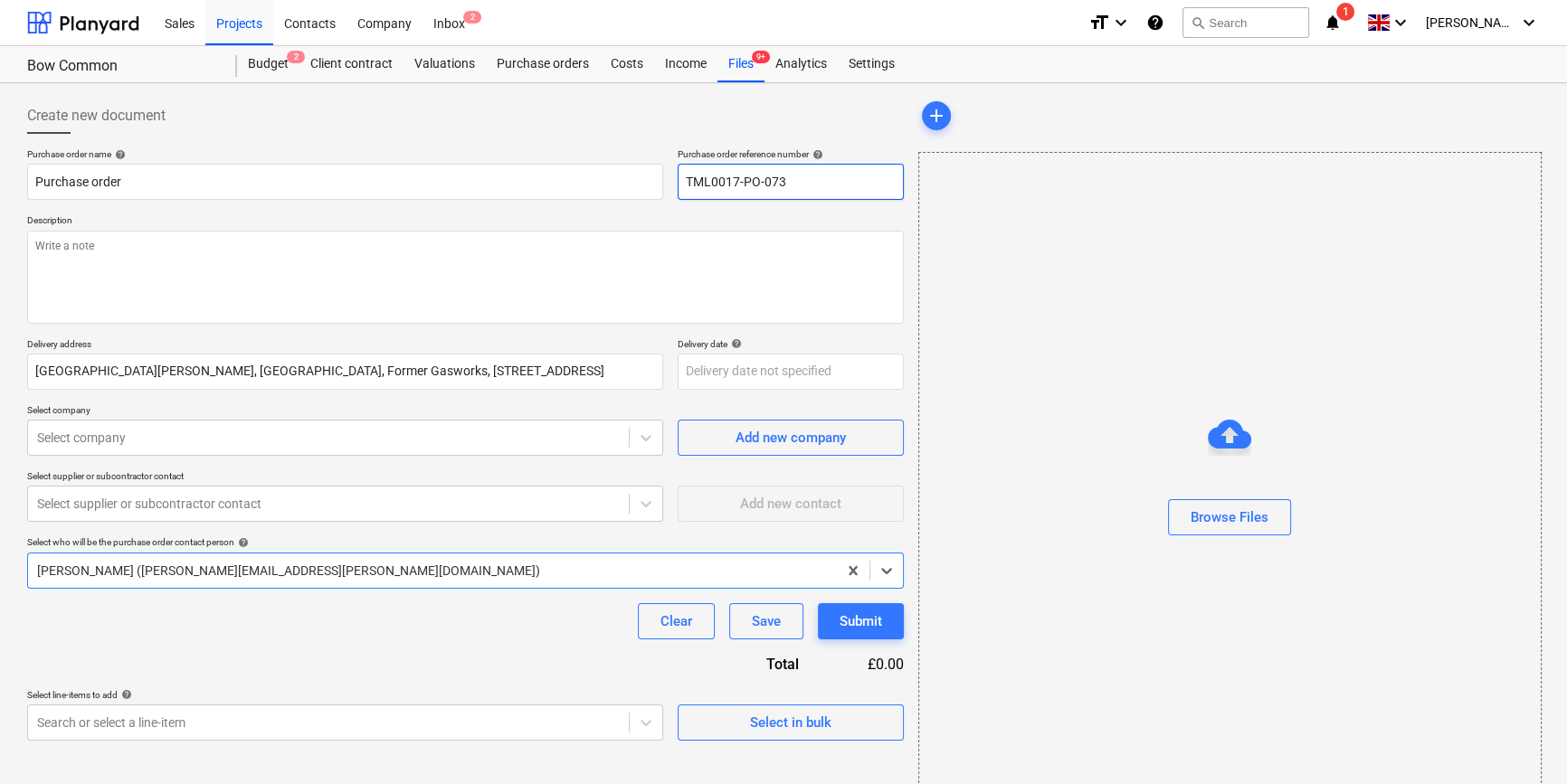
click at [796, 181] on input "TML0017-PO-073" at bounding box center [790, 181] width 226 height 36
drag, startPoint x: 795, startPoint y: 184, endPoint x: 676, endPoint y: 190, distance: 119.2
click at [677, 190] on input "TML0017-PO-074" at bounding box center [790, 181] width 226 height 36
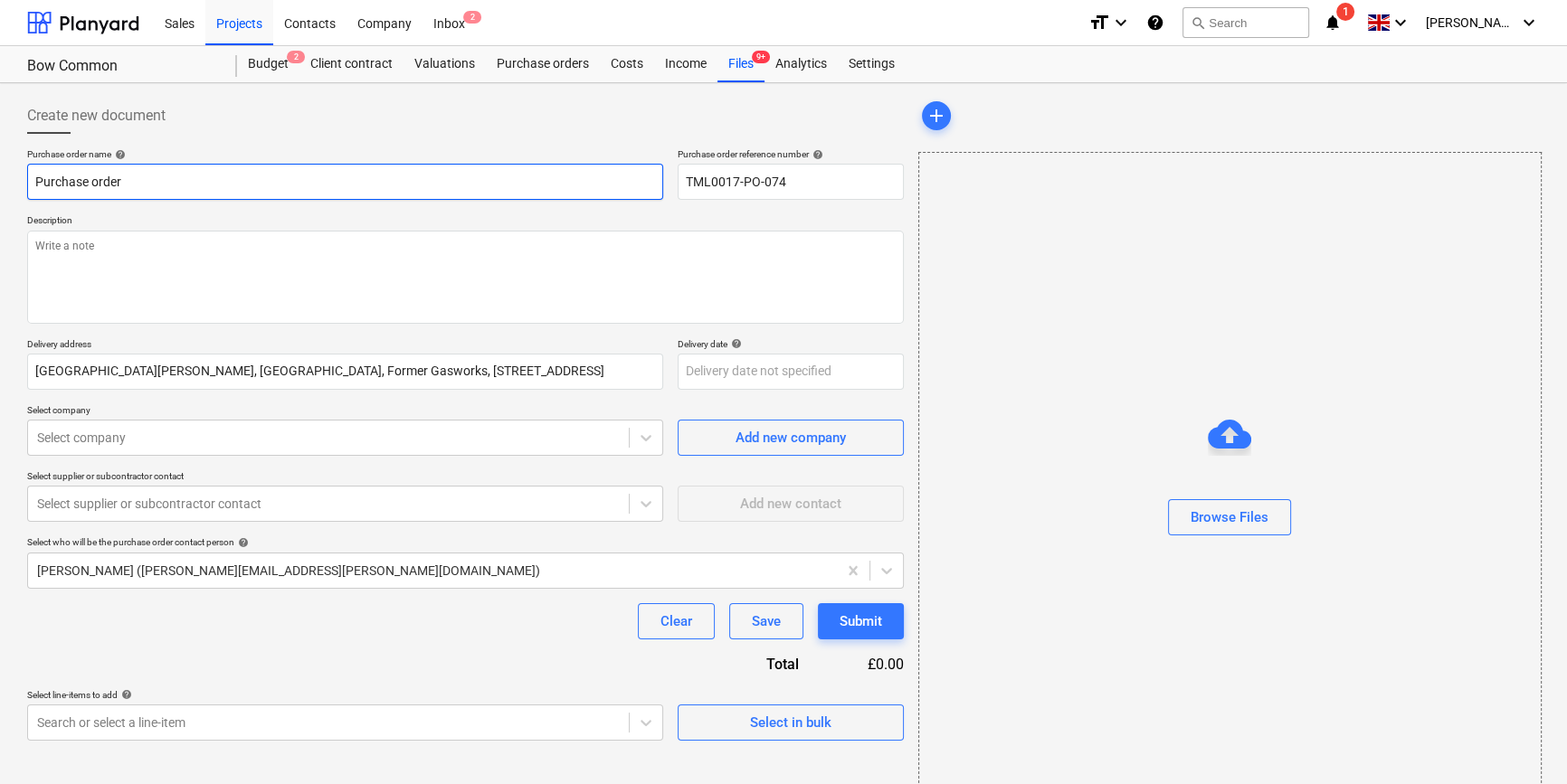
drag, startPoint x: 130, startPoint y: 179, endPoint x: 25, endPoint y: 178, distance: 105.0
click at [25, 178] on div "Create new document Purchase order name help Purchase order Purchase order refe…" at bounding box center [465, 453] width 891 height 727
paste input "TML0017-PO-074"
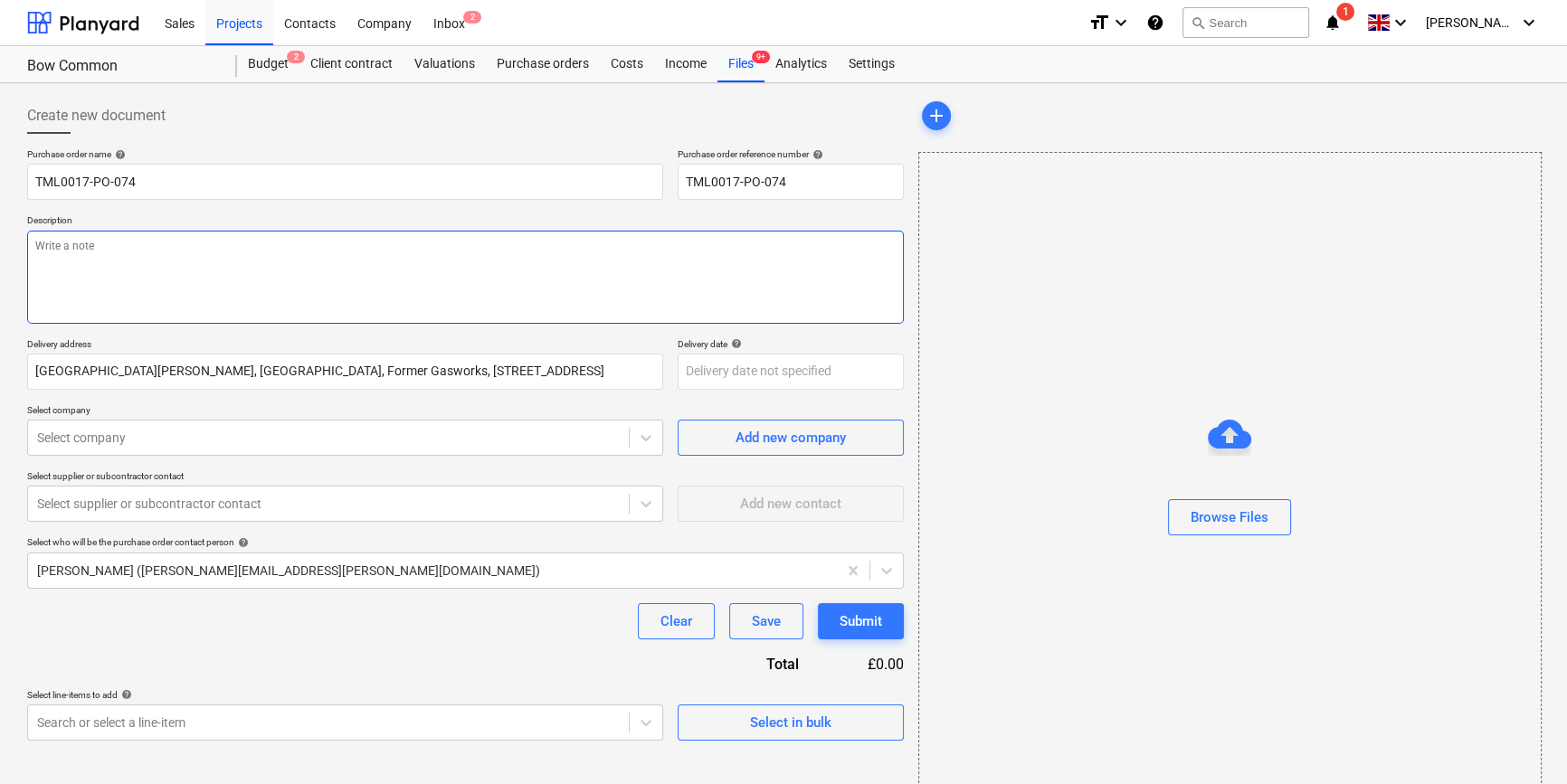
click at [47, 265] on textarea at bounding box center [466, 276] width 876 height 93
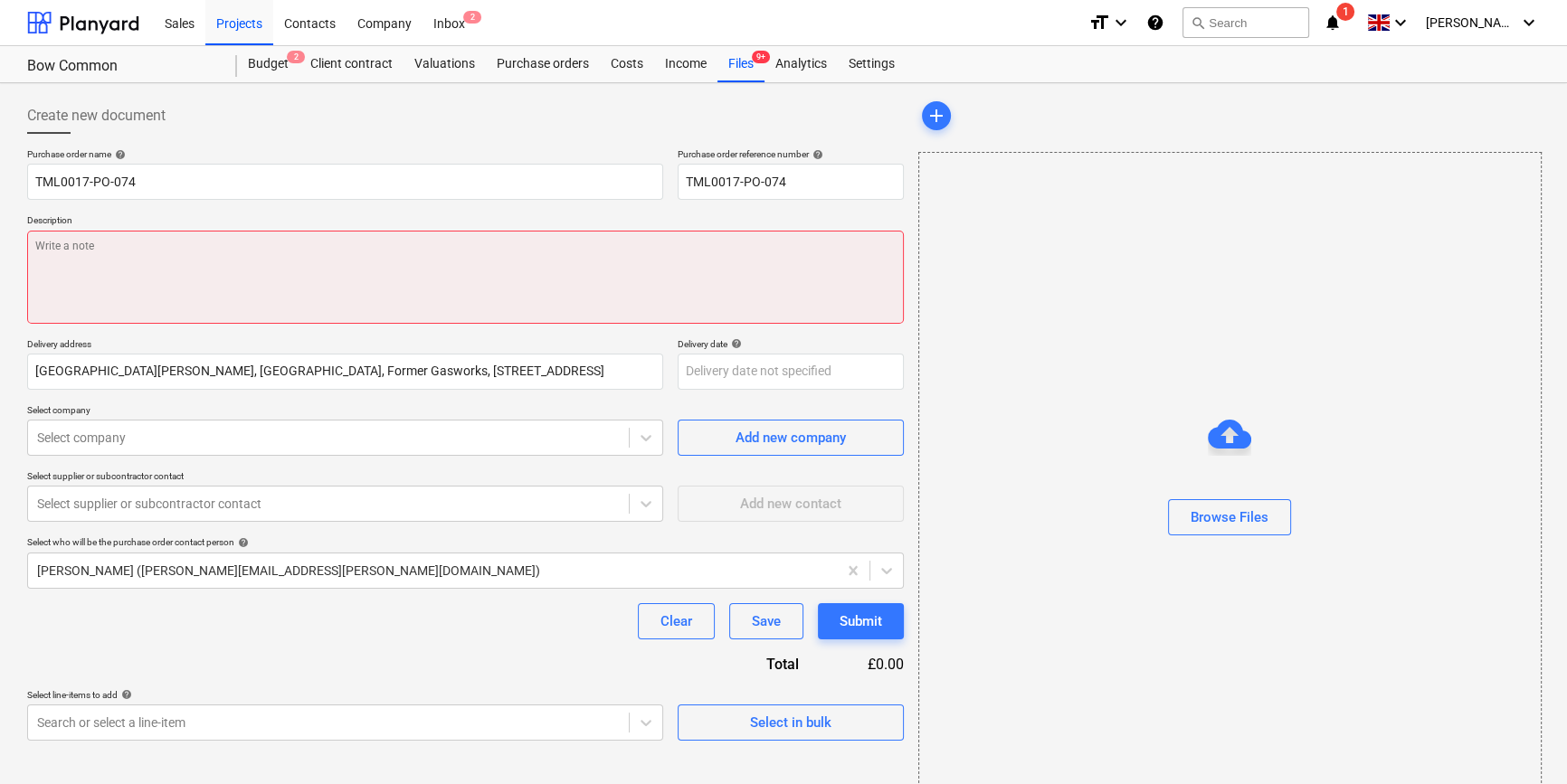
click at [50, 253] on textarea at bounding box center [466, 276] width 876 height 93
paste textarea "Site contact Teddy 07359 993035"
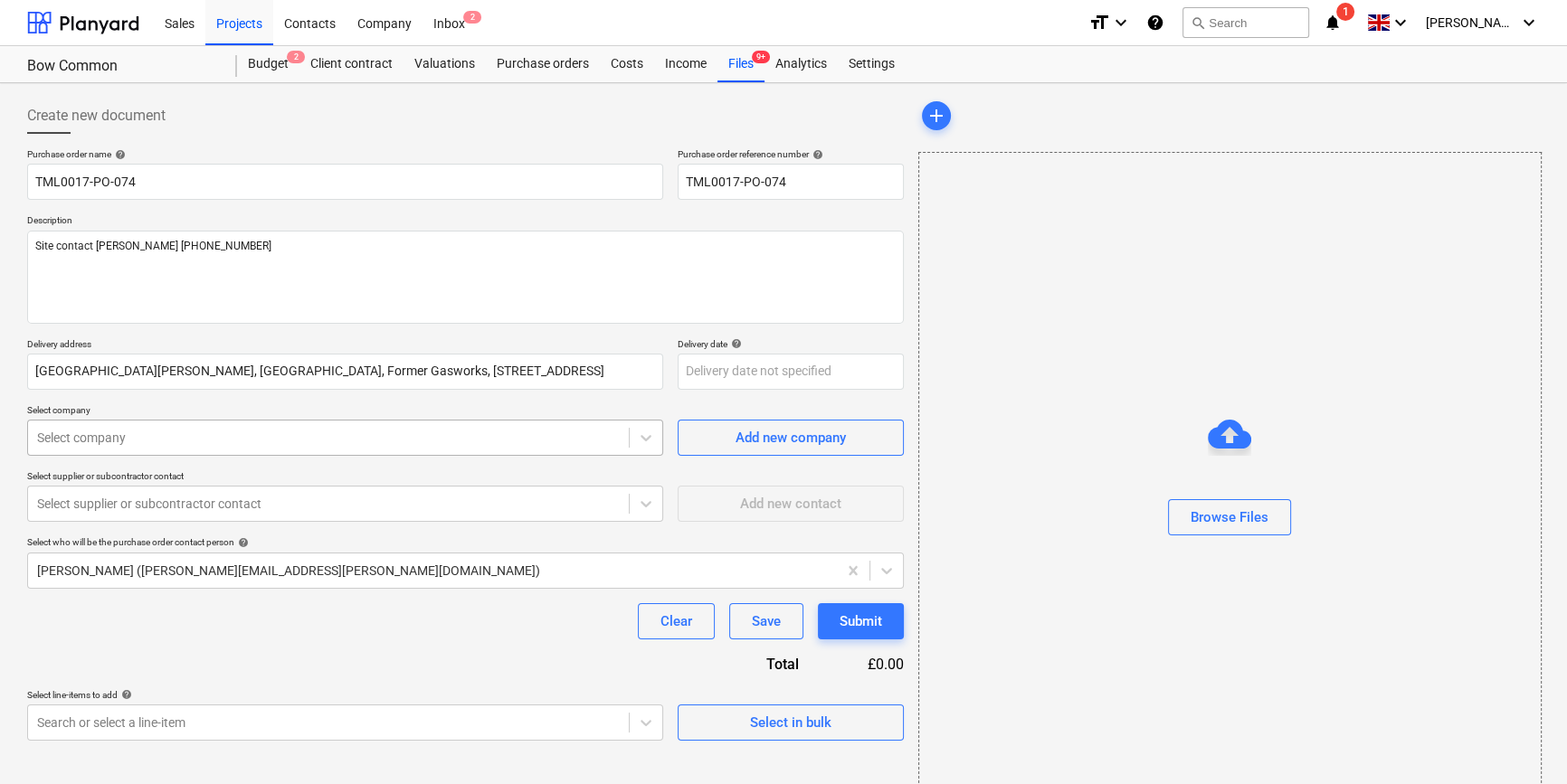
click at [94, 442] on div at bounding box center [329, 438] width 583 height 18
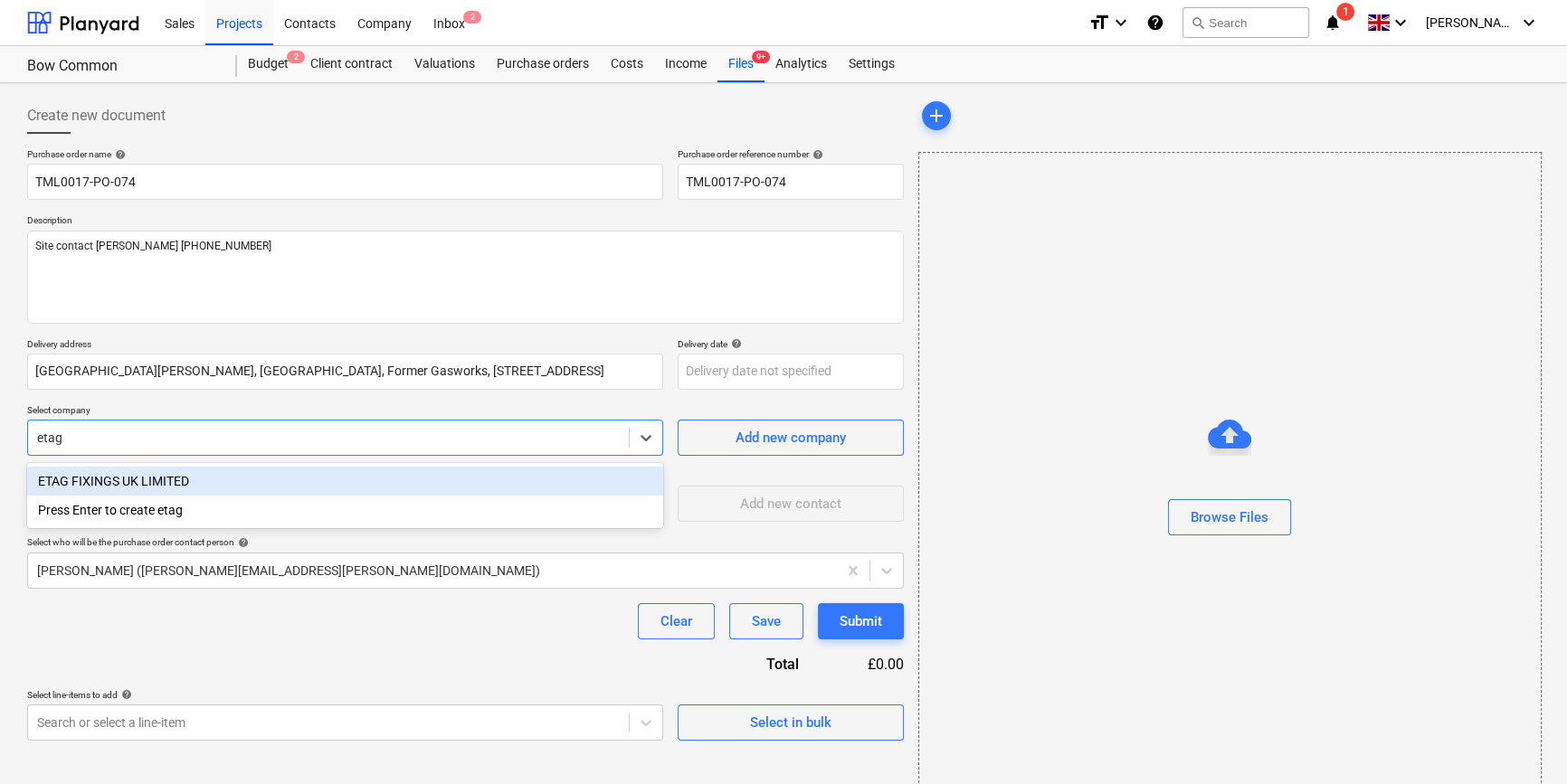
click at [99, 479] on div "ETAG FIXINGS UK LIMITED" at bounding box center [345, 480] width 636 height 29
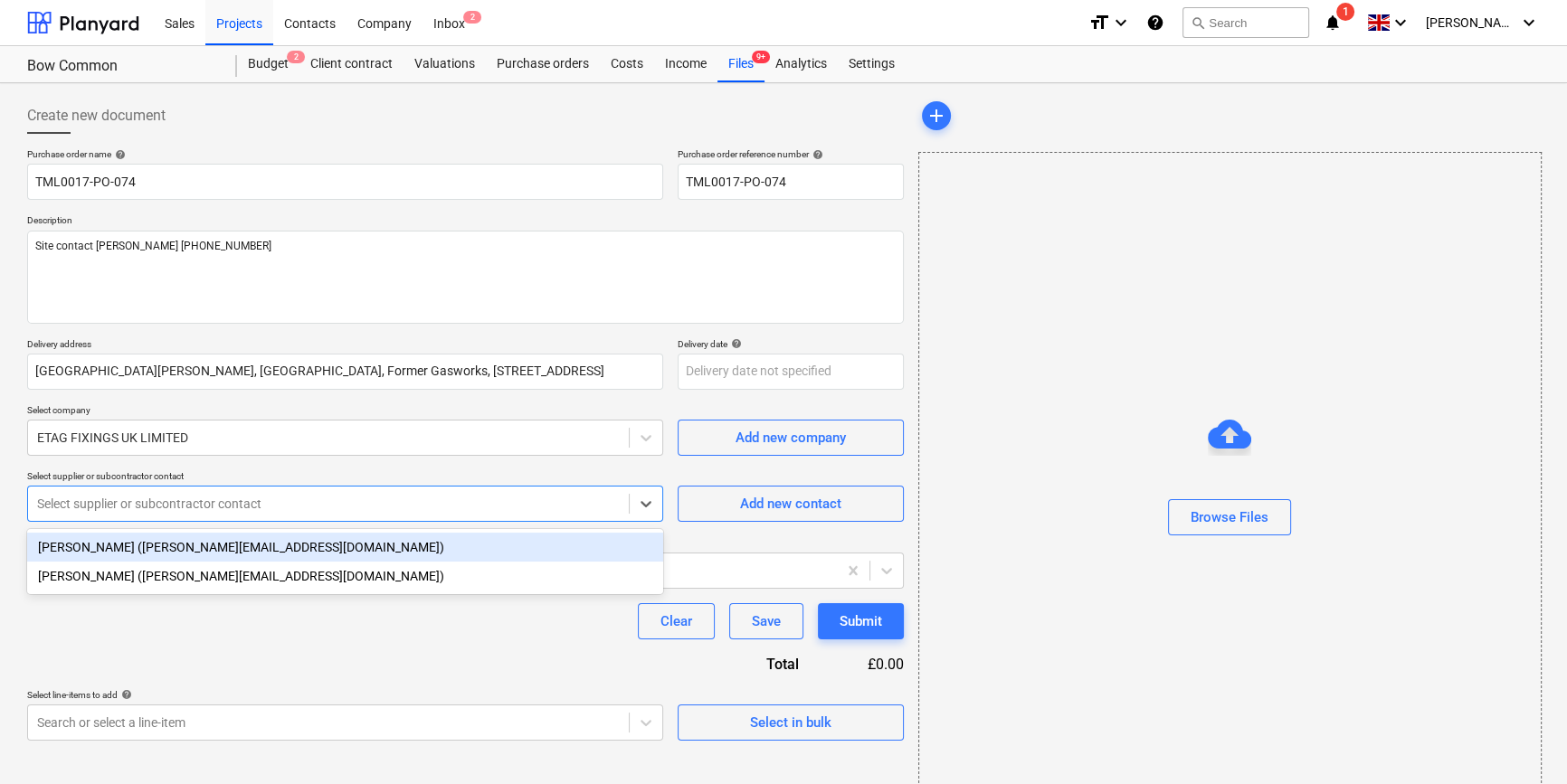
click at [98, 507] on div at bounding box center [329, 504] width 583 height 18
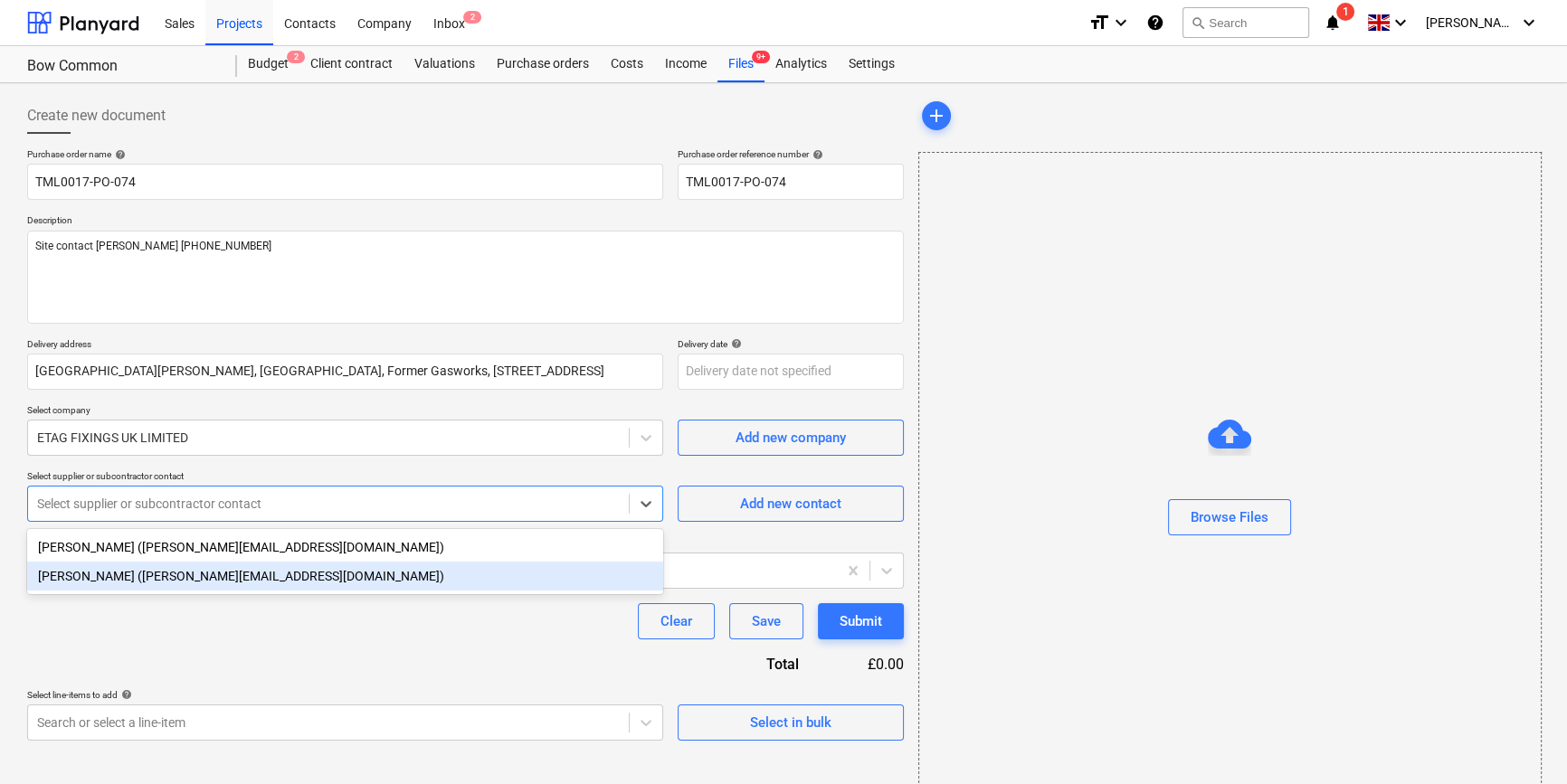
click at [108, 577] on div "Cornel Grigorie (cornel@etagfixings.com)" at bounding box center [345, 575] width 636 height 29
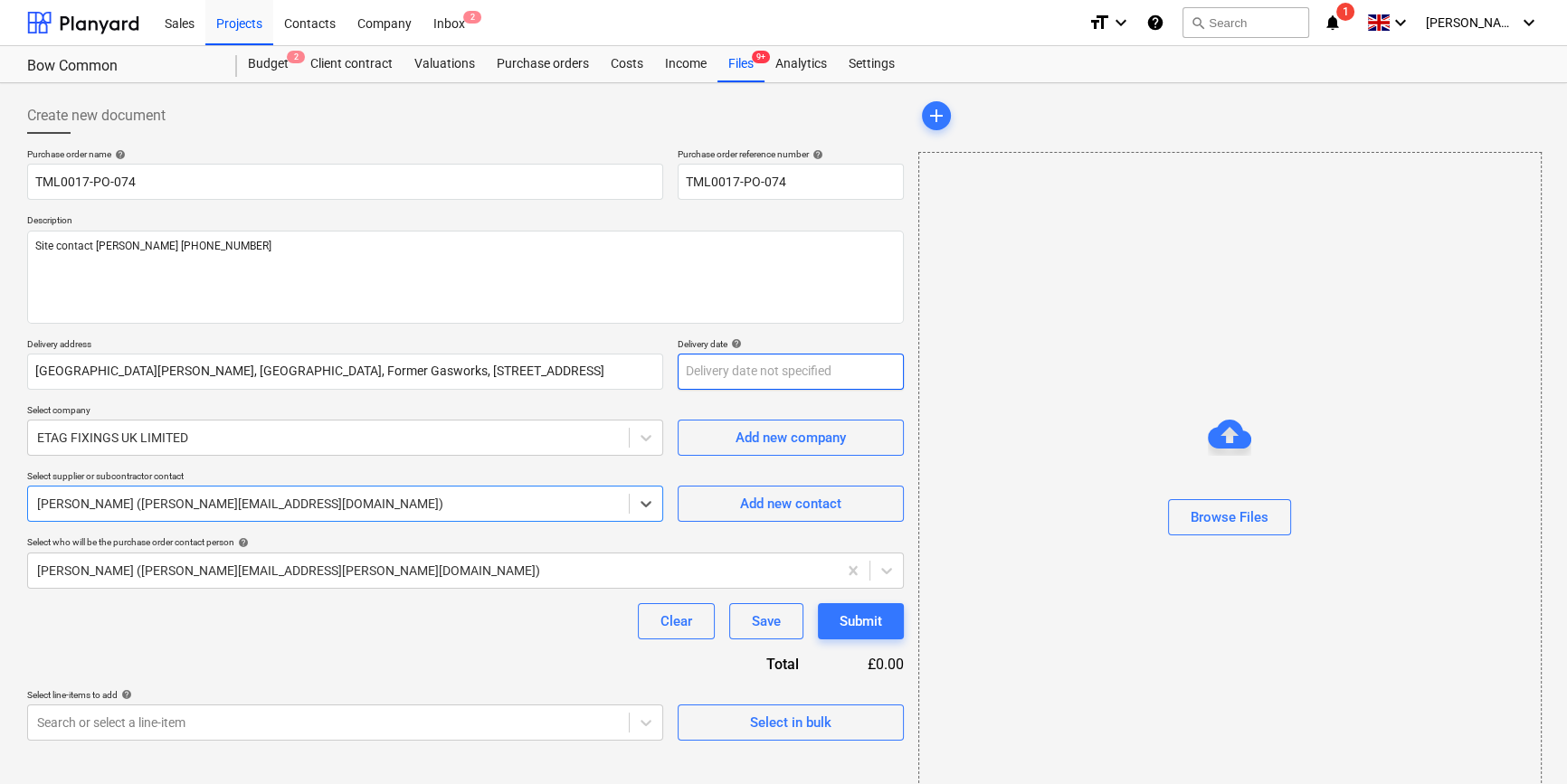
click at [715, 372] on body "Sales Projects Contacts Company Inbox 2 format_size keyboard_arrow_down help se…" at bounding box center [784, 392] width 1567 height 784
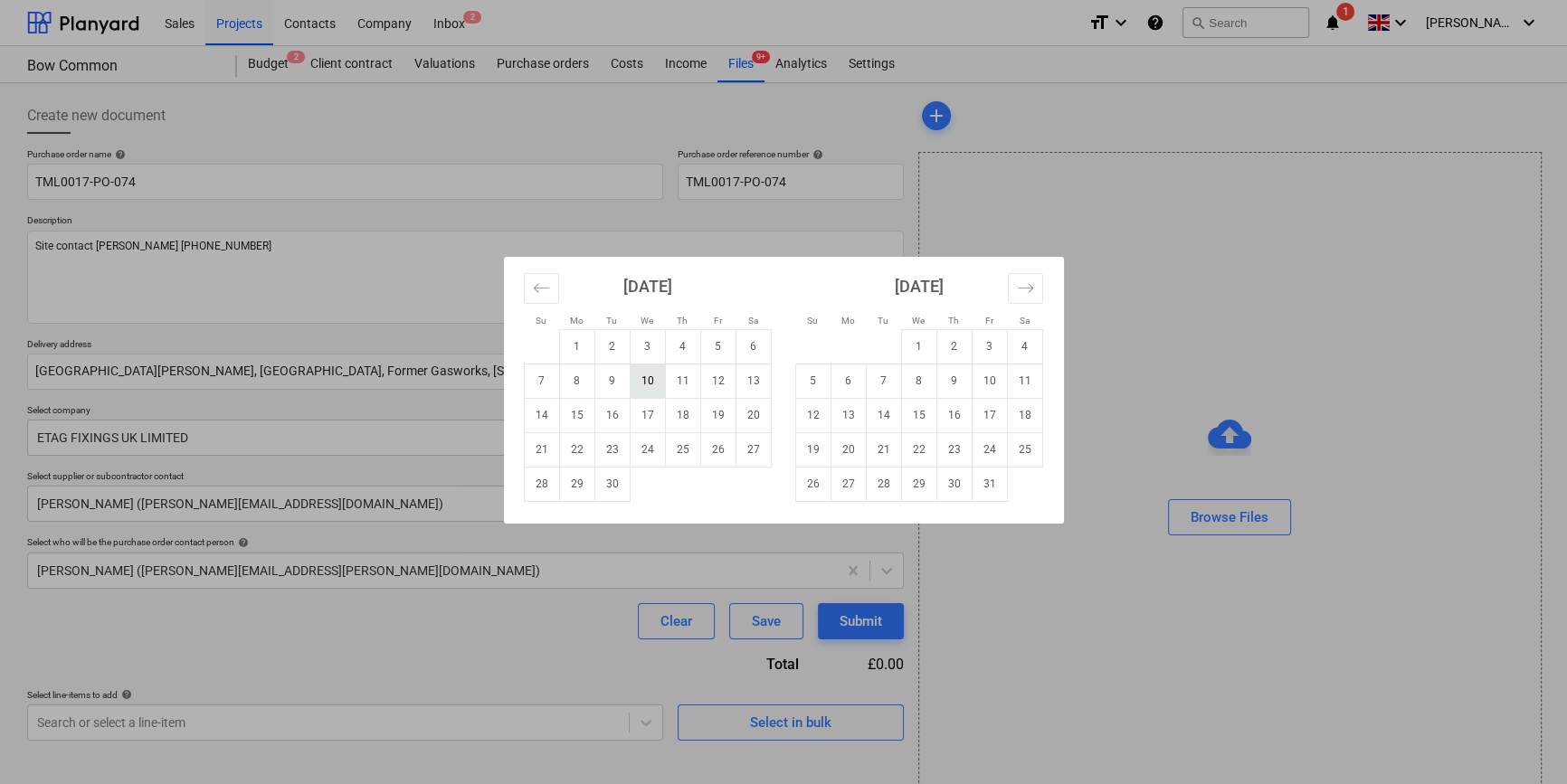
click at [643, 377] on td "10" at bounding box center [648, 380] width 35 height 34
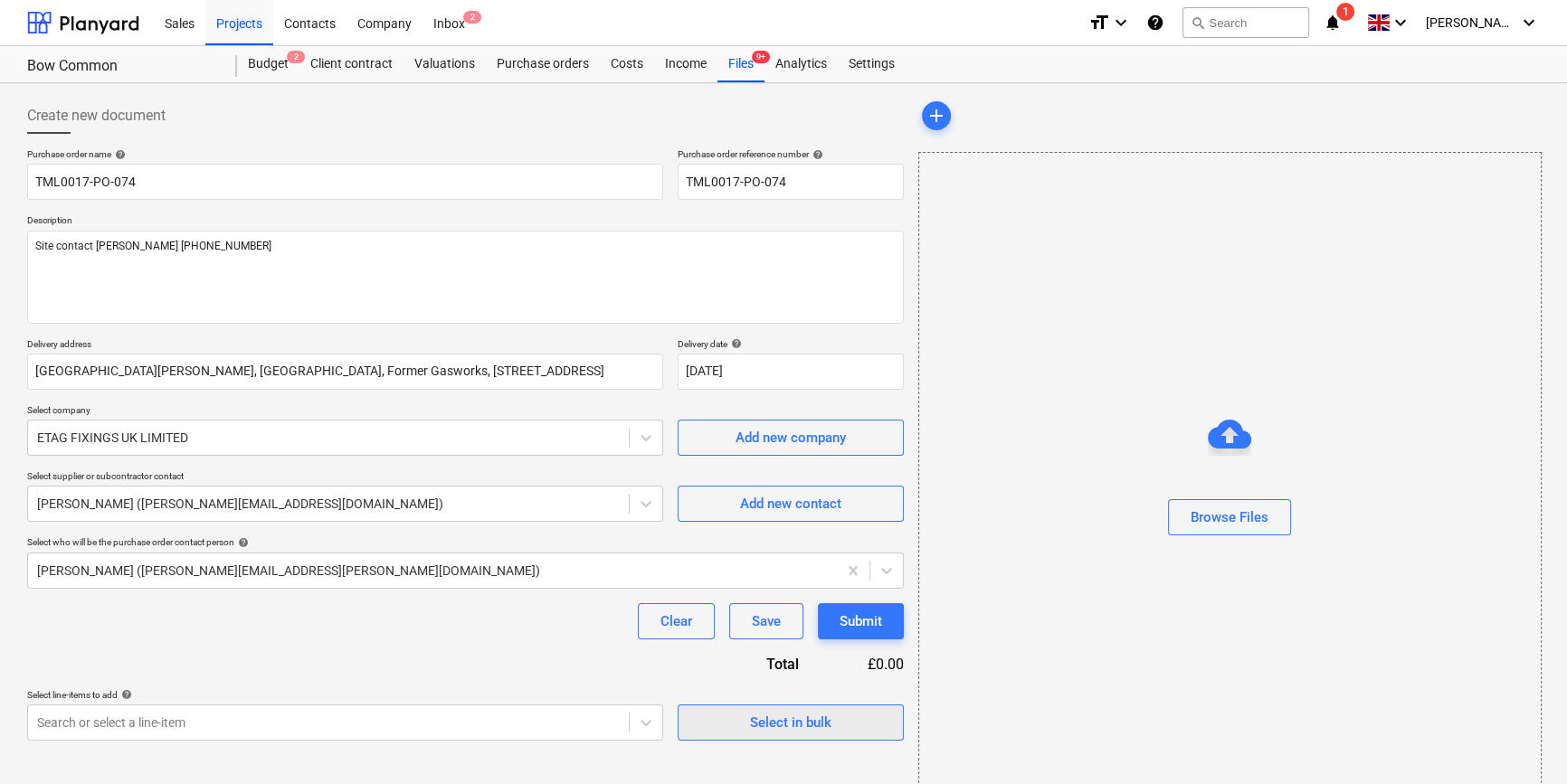
click at [700, 723] on span "Select in bulk" at bounding box center [790, 722] width 181 height 24
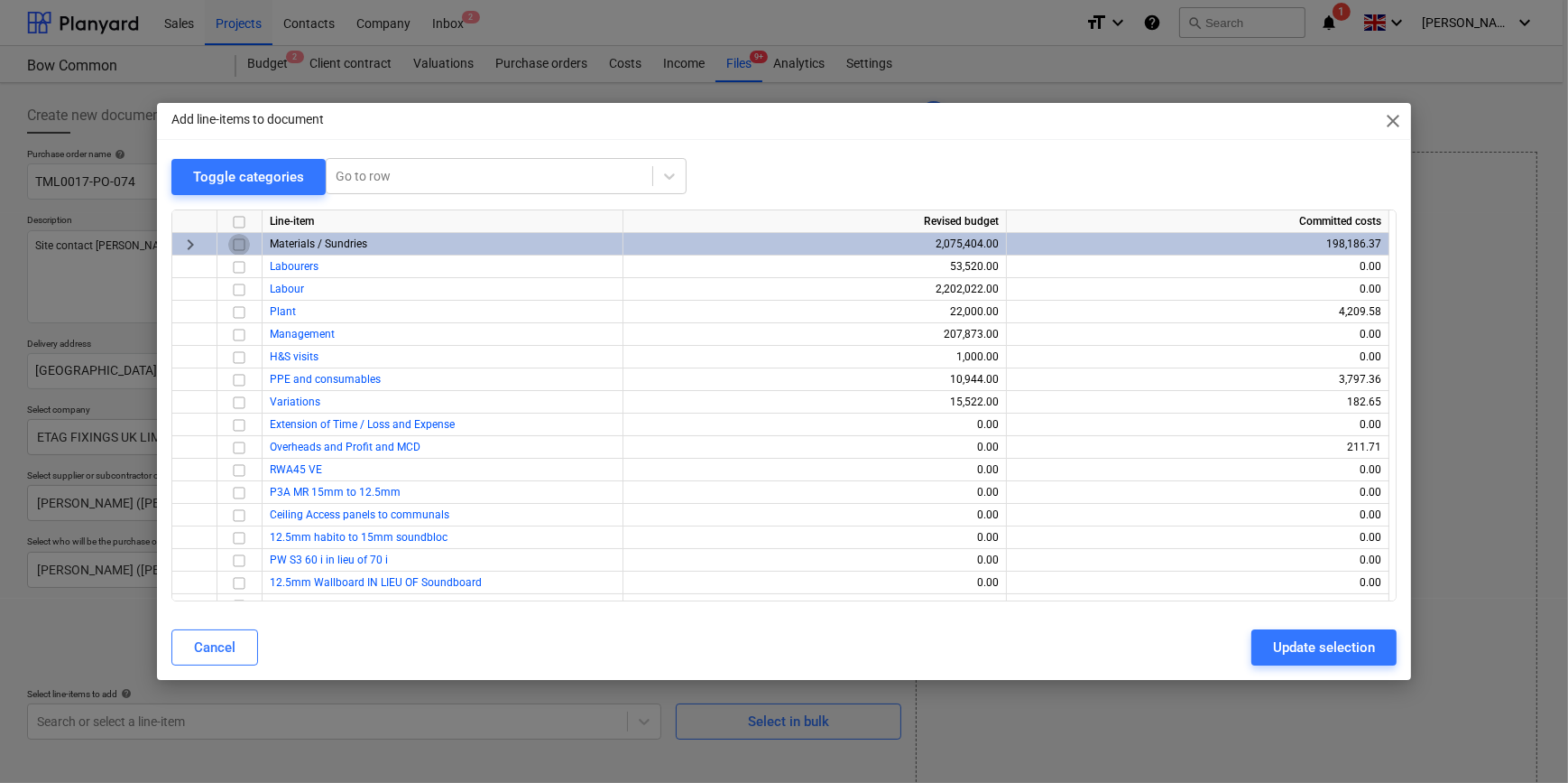
click at [240, 246] on input "checkbox" at bounding box center [239, 244] width 22 height 22
click at [233, 240] on input "checkbox" at bounding box center [239, 244] width 22 height 22
click at [240, 378] on input "checkbox" at bounding box center [239, 379] width 22 height 22
click at [1251, 648] on div "Update selection" at bounding box center [1325, 647] width 102 height 24
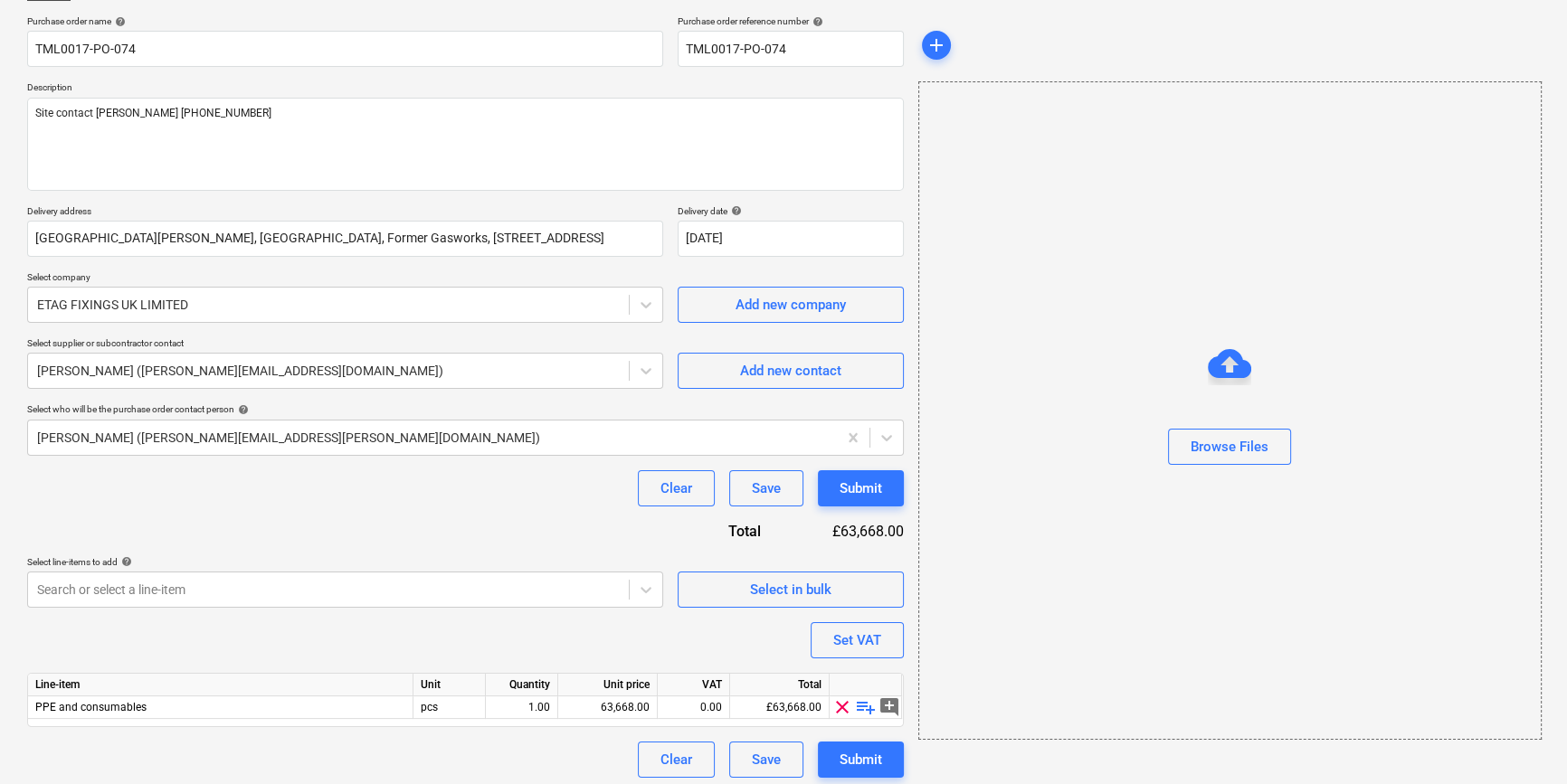
scroll to position [140, 0]
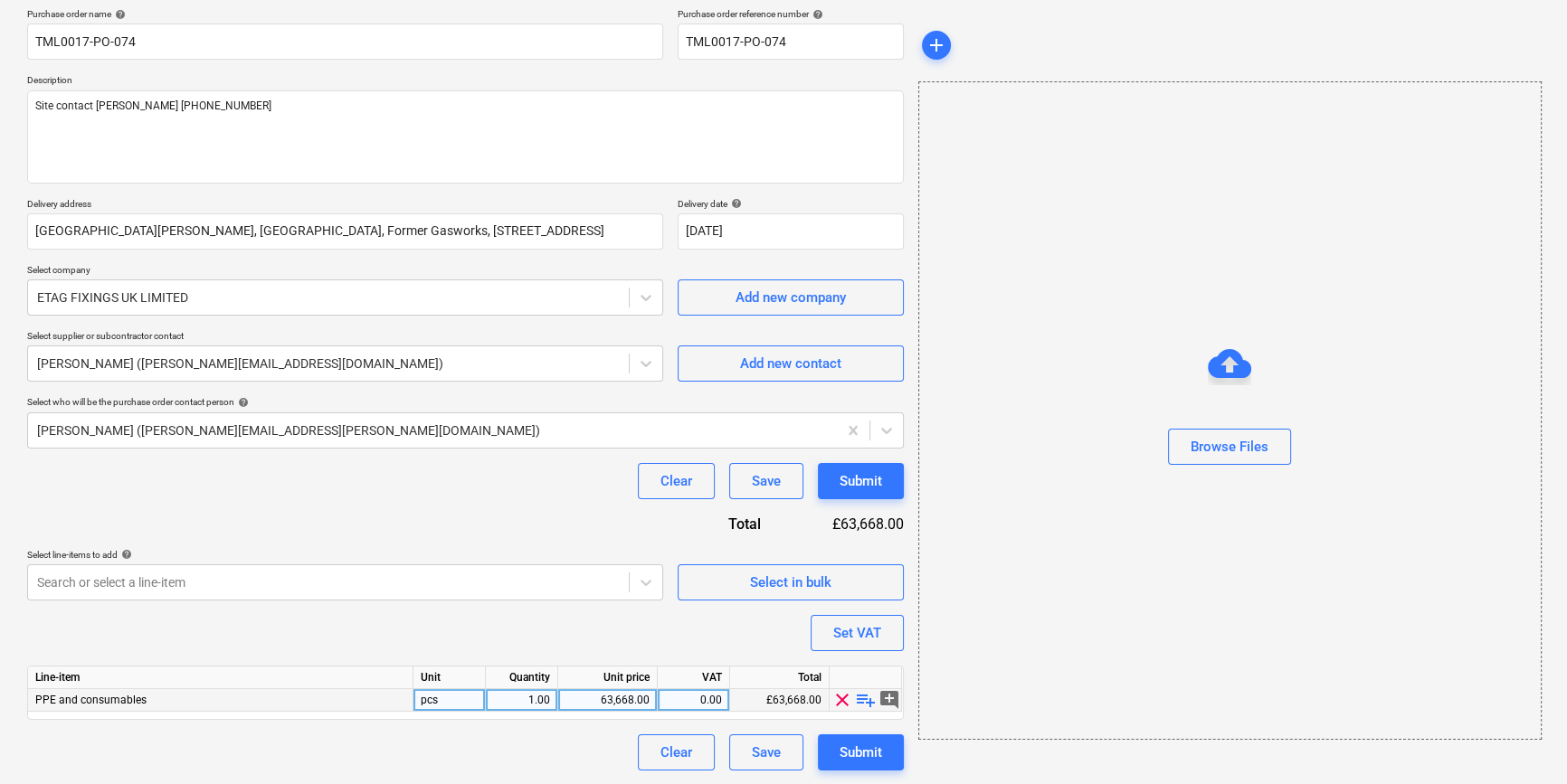
click at [863, 701] on span "playlist_add" at bounding box center [865, 699] width 22 height 22
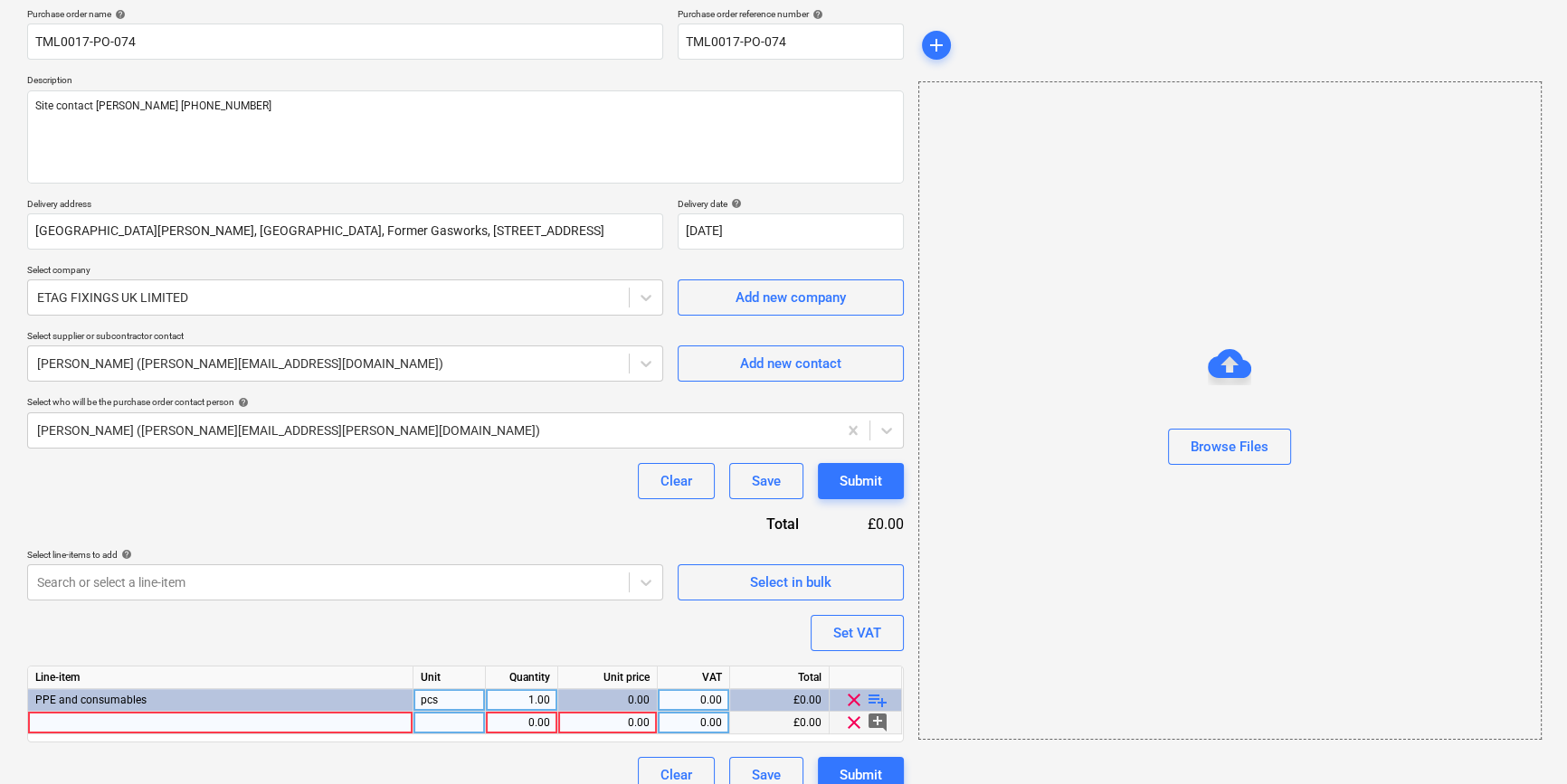
click at [56, 724] on div at bounding box center [219, 722] width 385 height 23
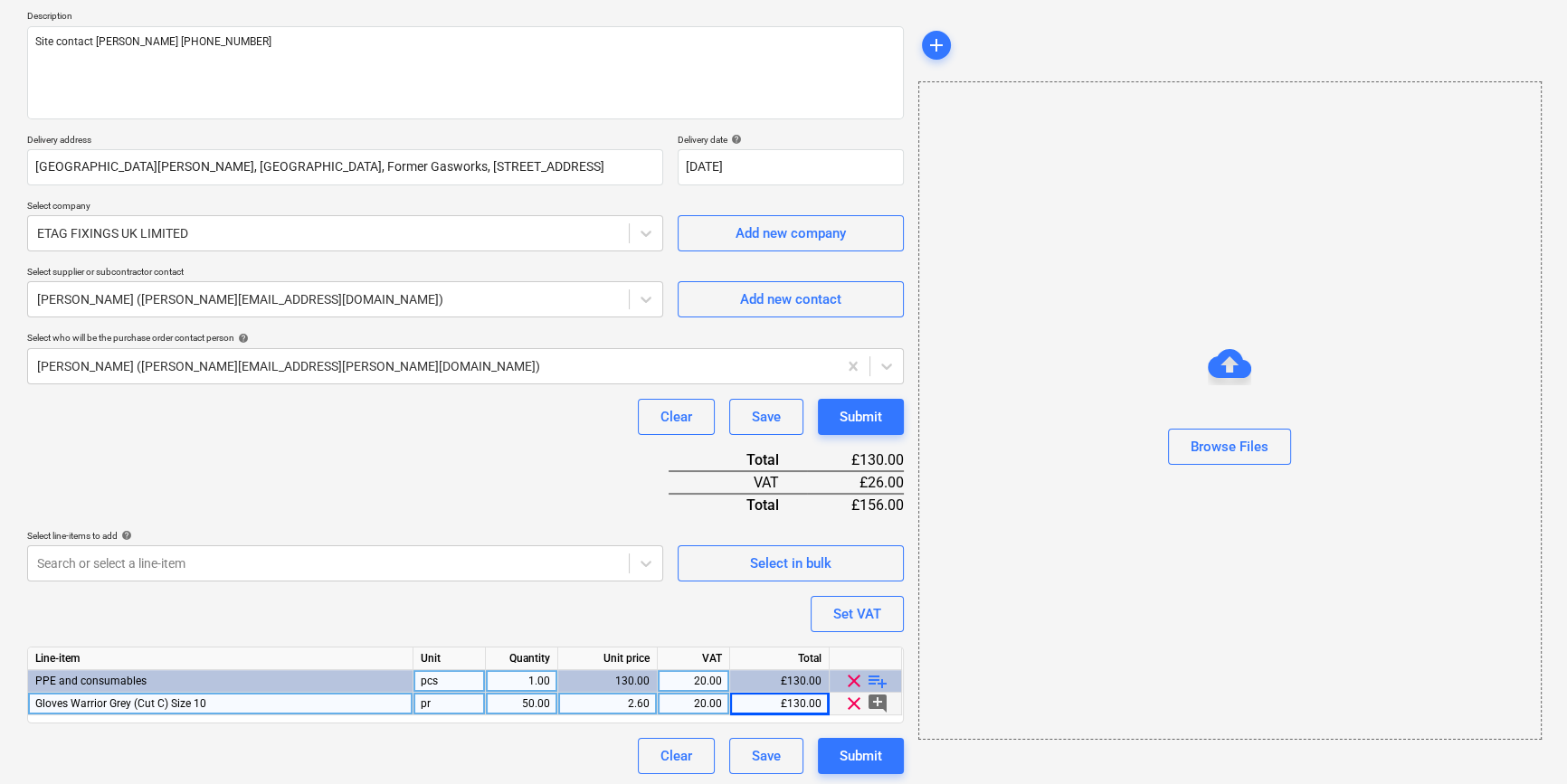
scroll to position [208, 0]
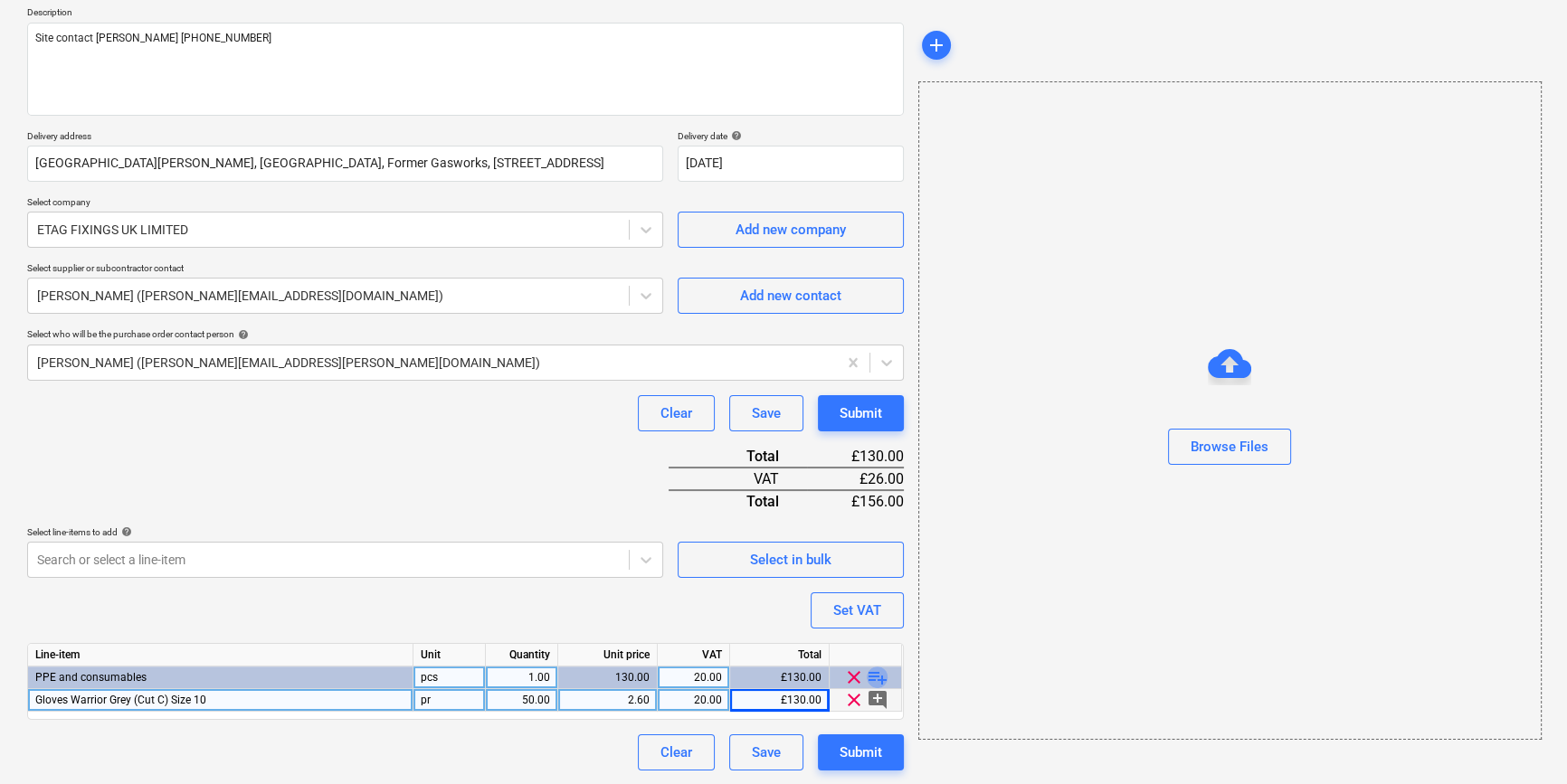
click at [876, 678] on span "playlist_add" at bounding box center [877, 677] width 22 height 22
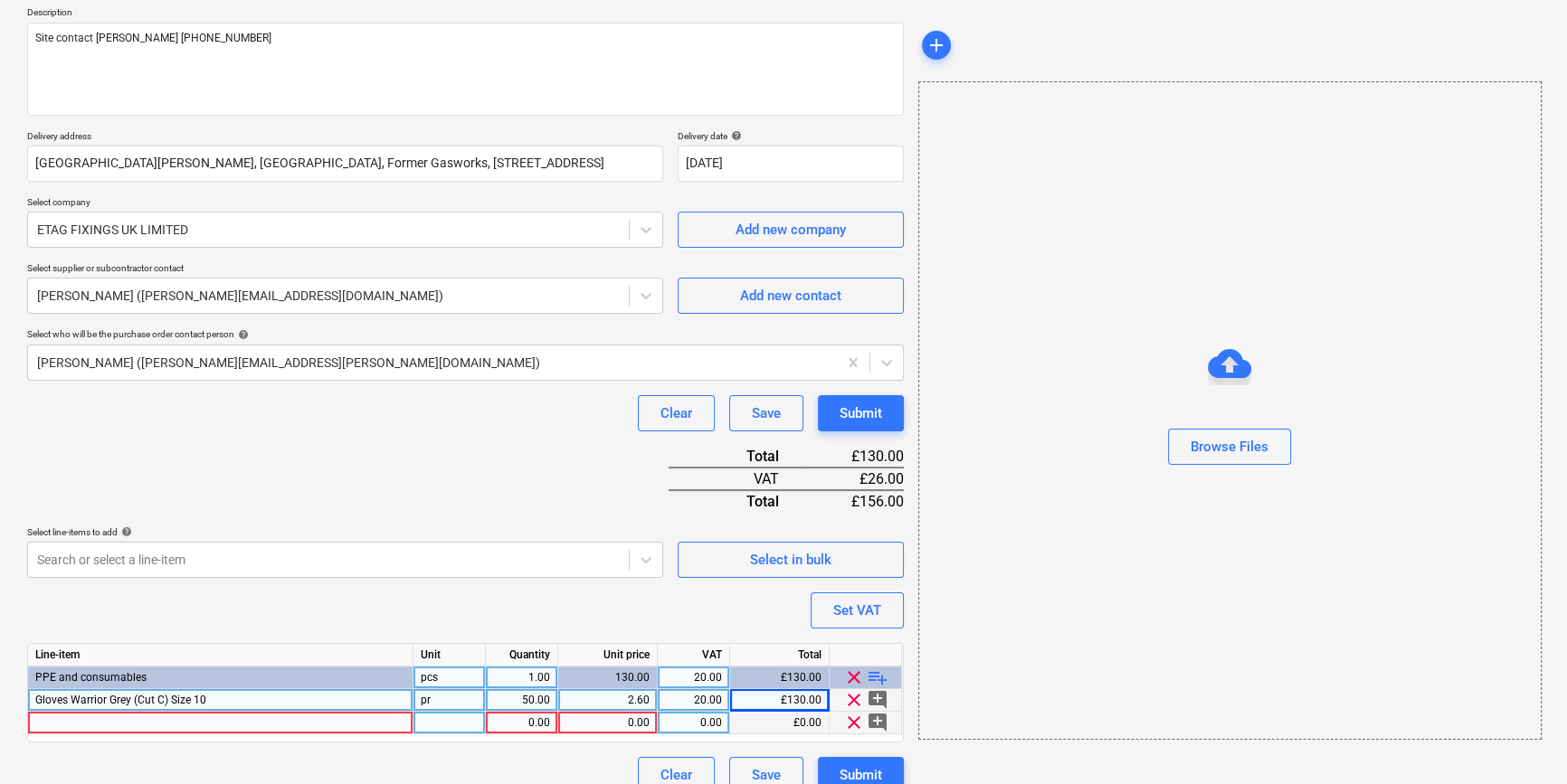
click at [58, 726] on div at bounding box center [219, 722] width 385 height 23
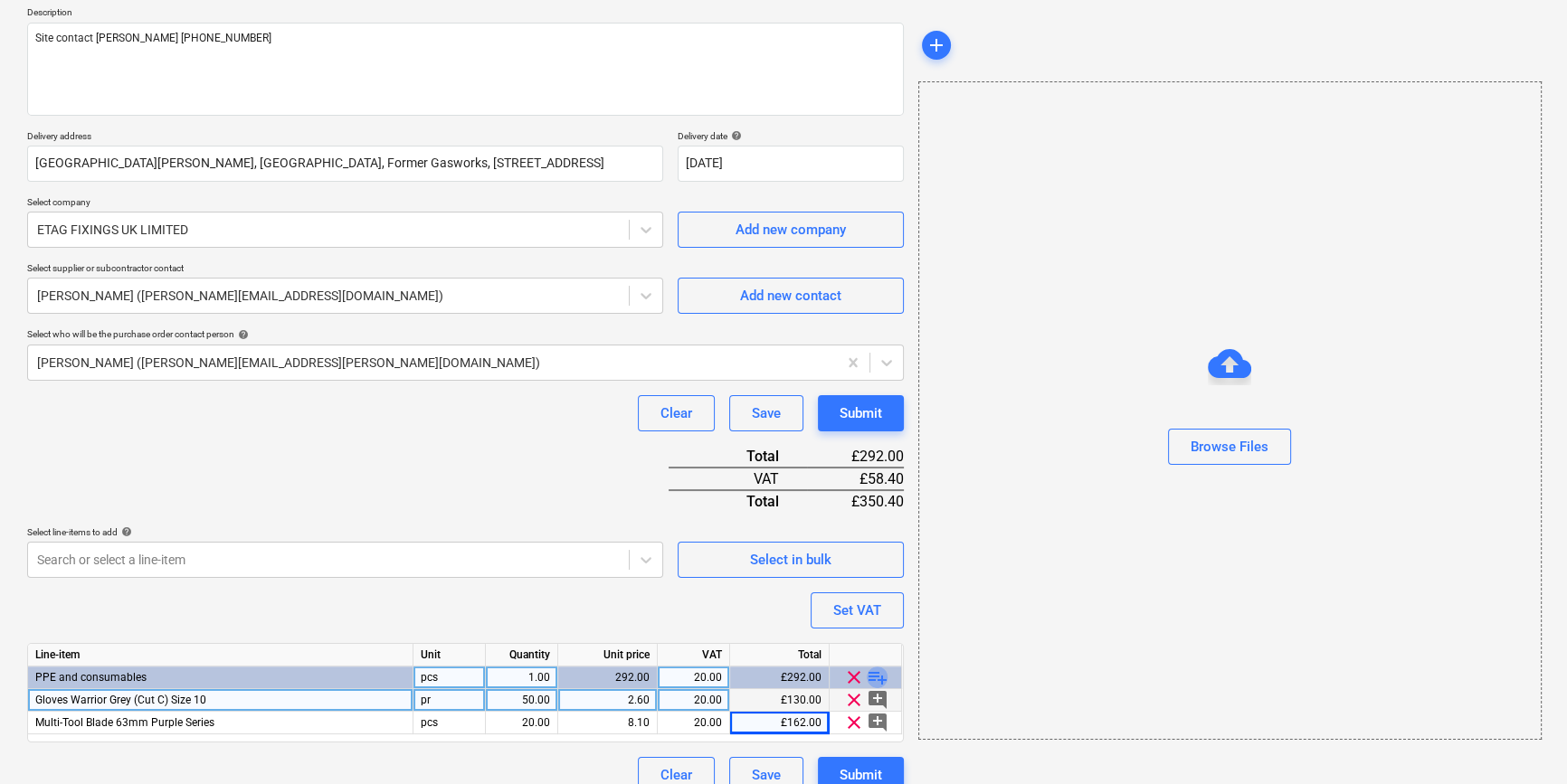
click at [876, 673] on span "playlist_add" at bounding box center [877, 677] width 22 height 22
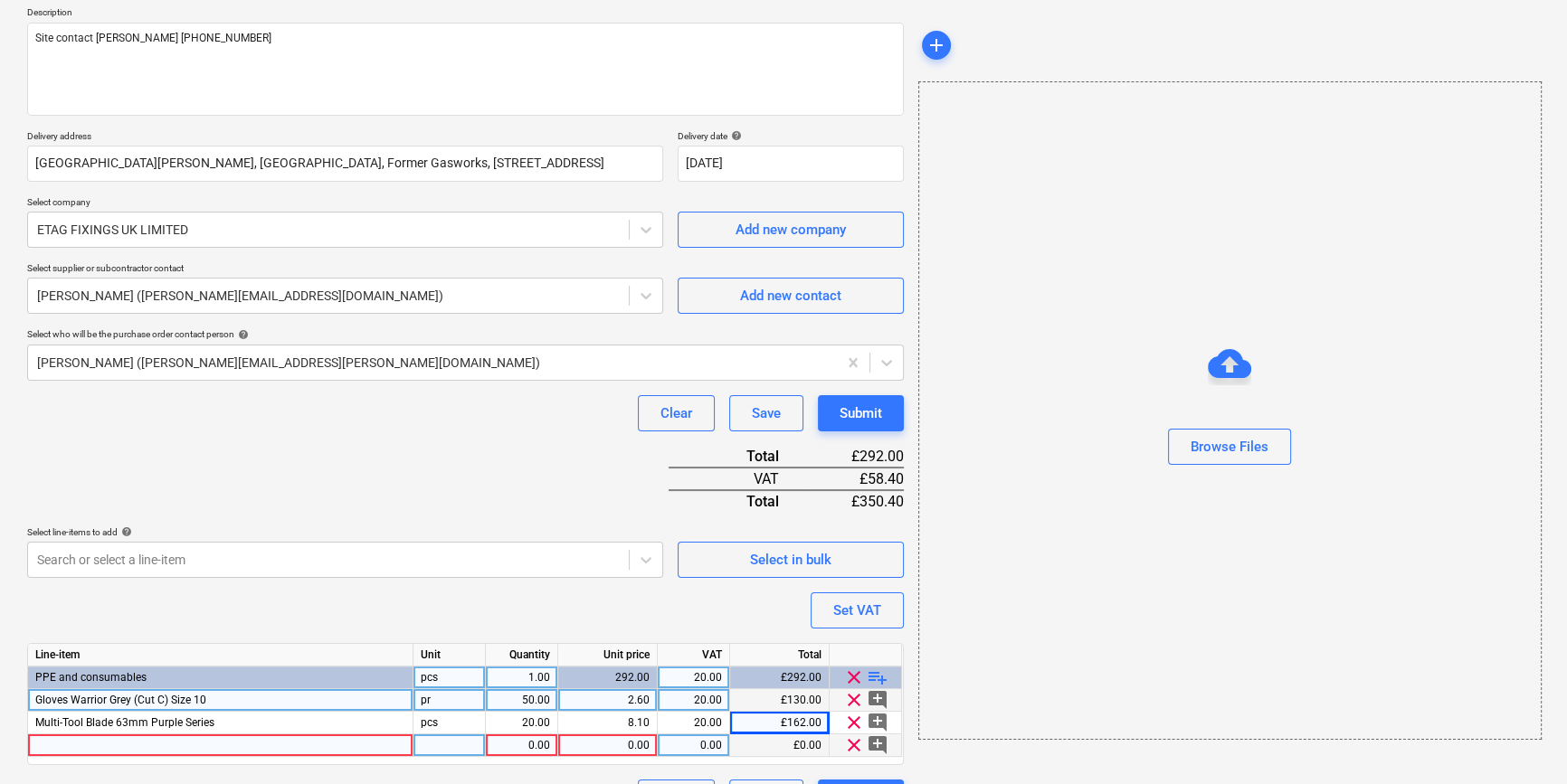
click at [64, 746] on div at bounding box center [219, 745] width 385 height 23
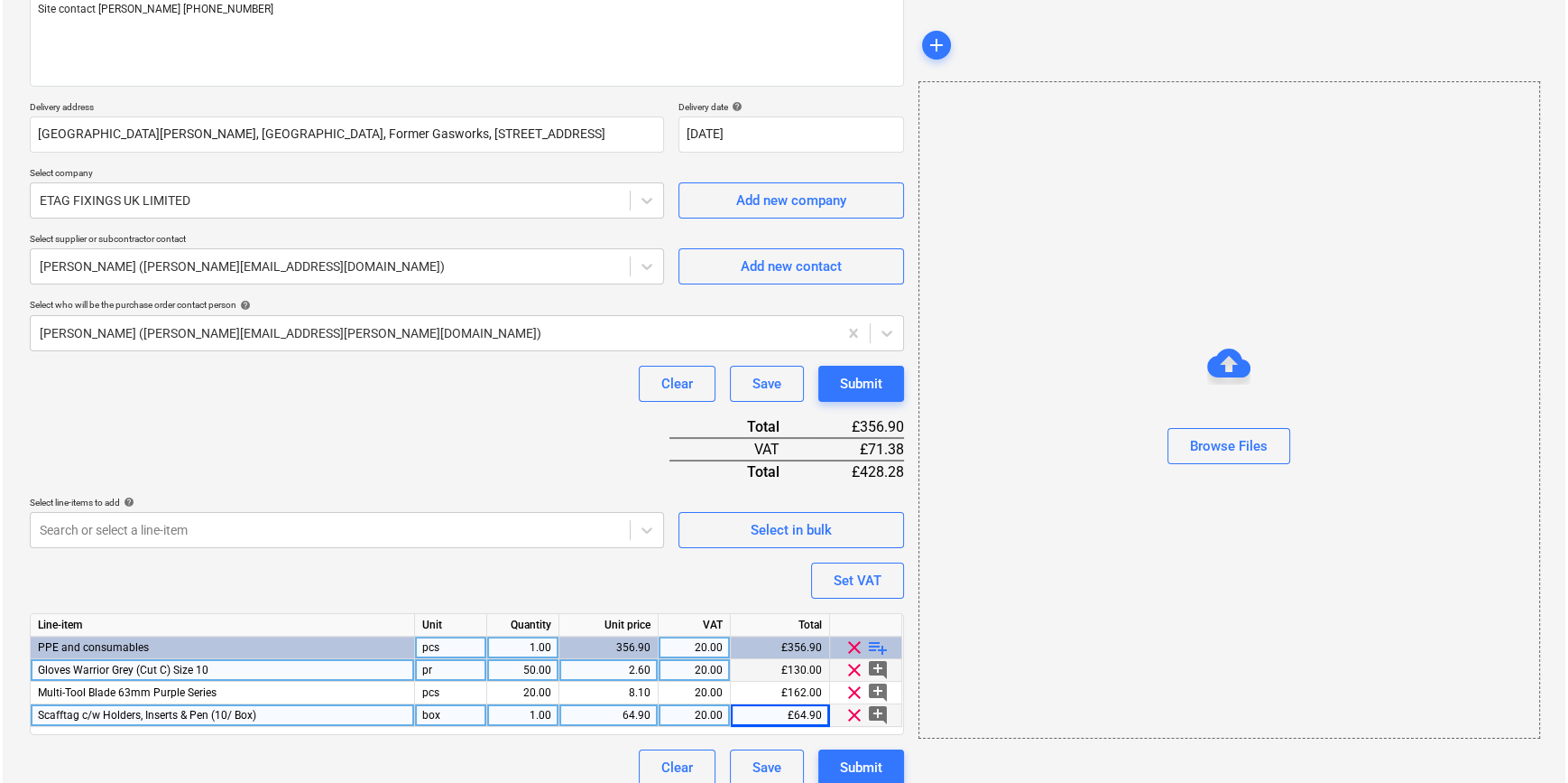
scroll to position [252, 0]
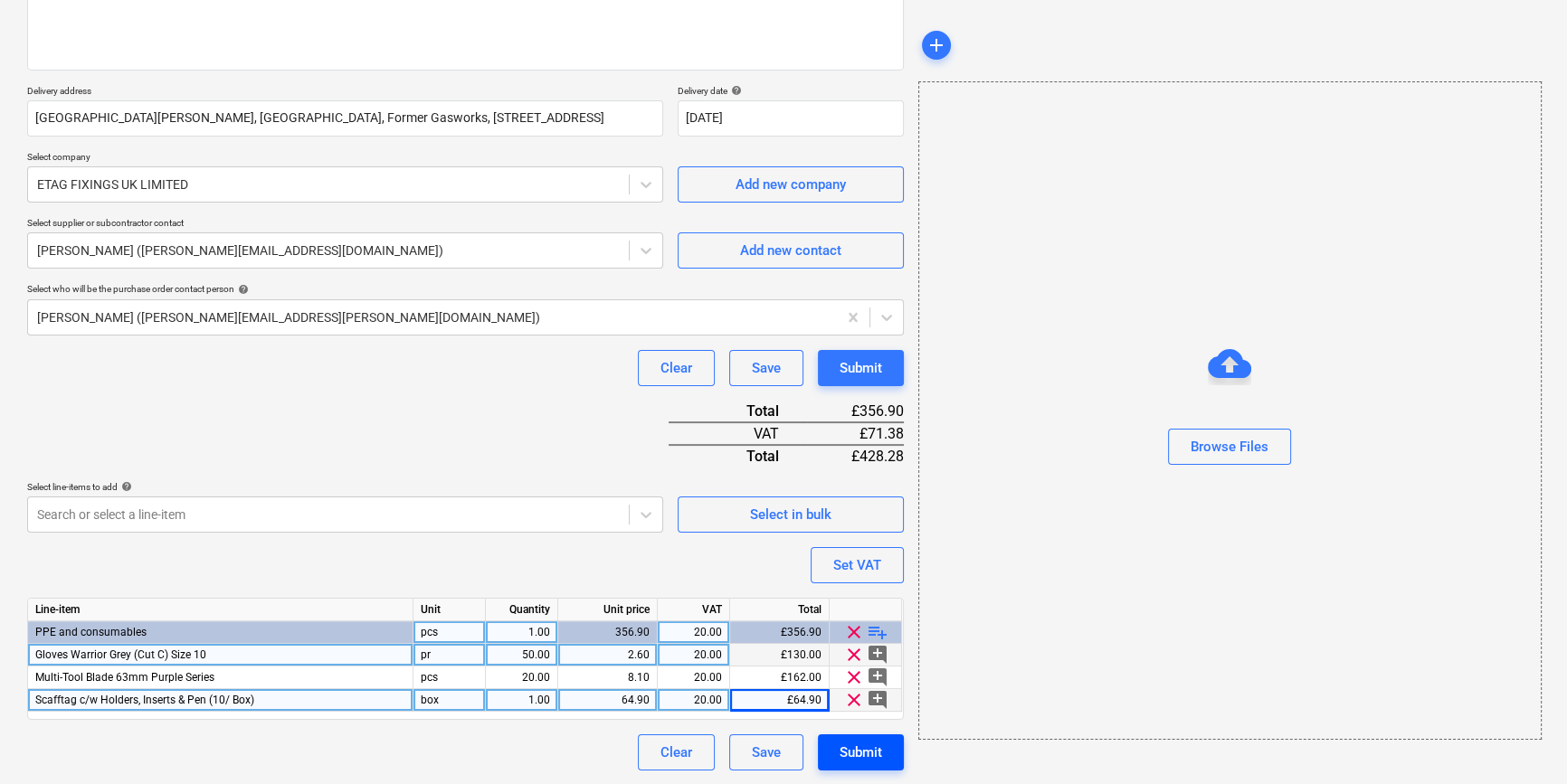
click at [855, 755] on div "Submit" at bounding box center [860, 753] width 42 height 24
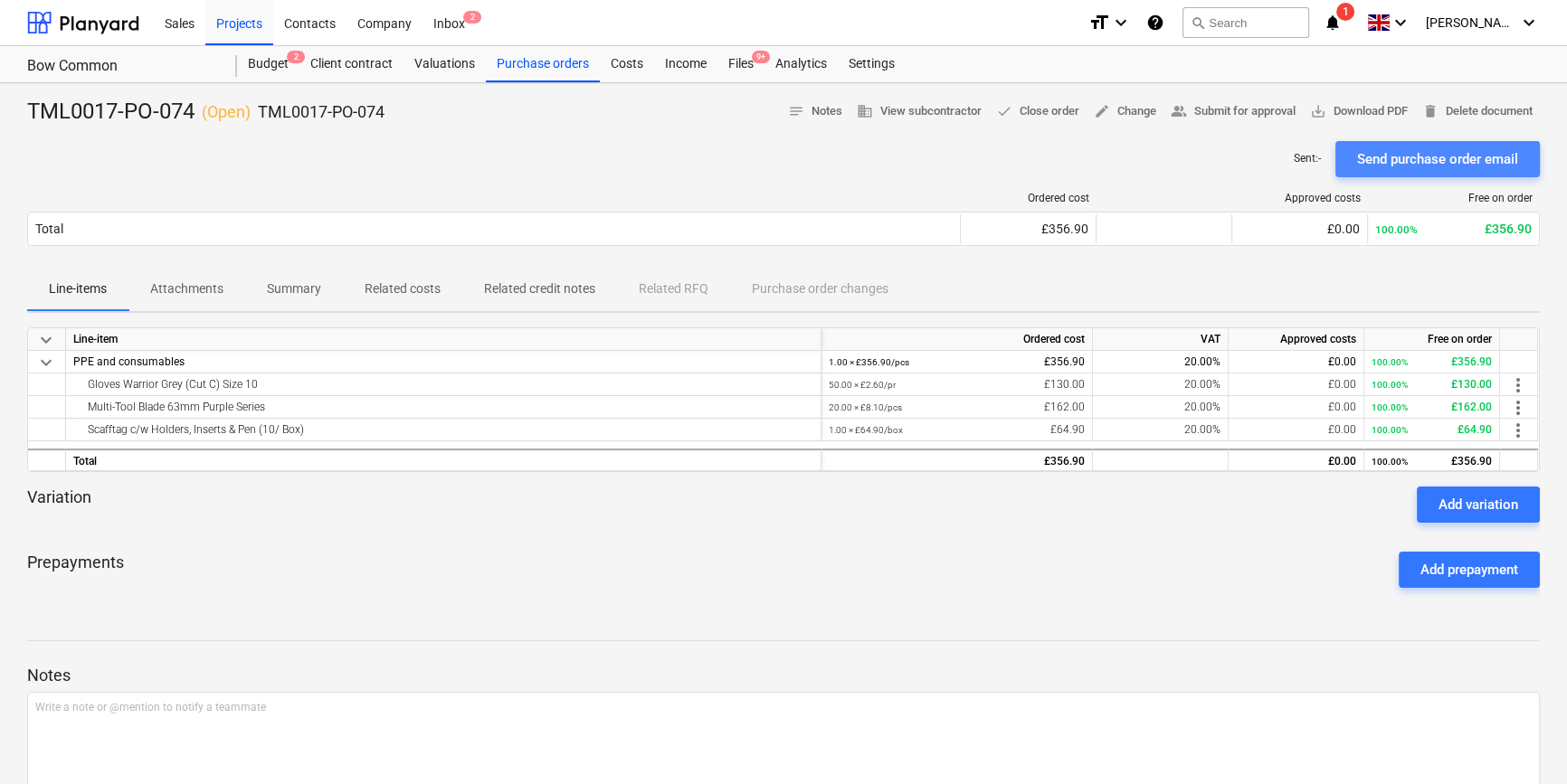
click at [1254, 153] on div "Send purchase order email" at bounding box center [1437, 159] width 161 height 24
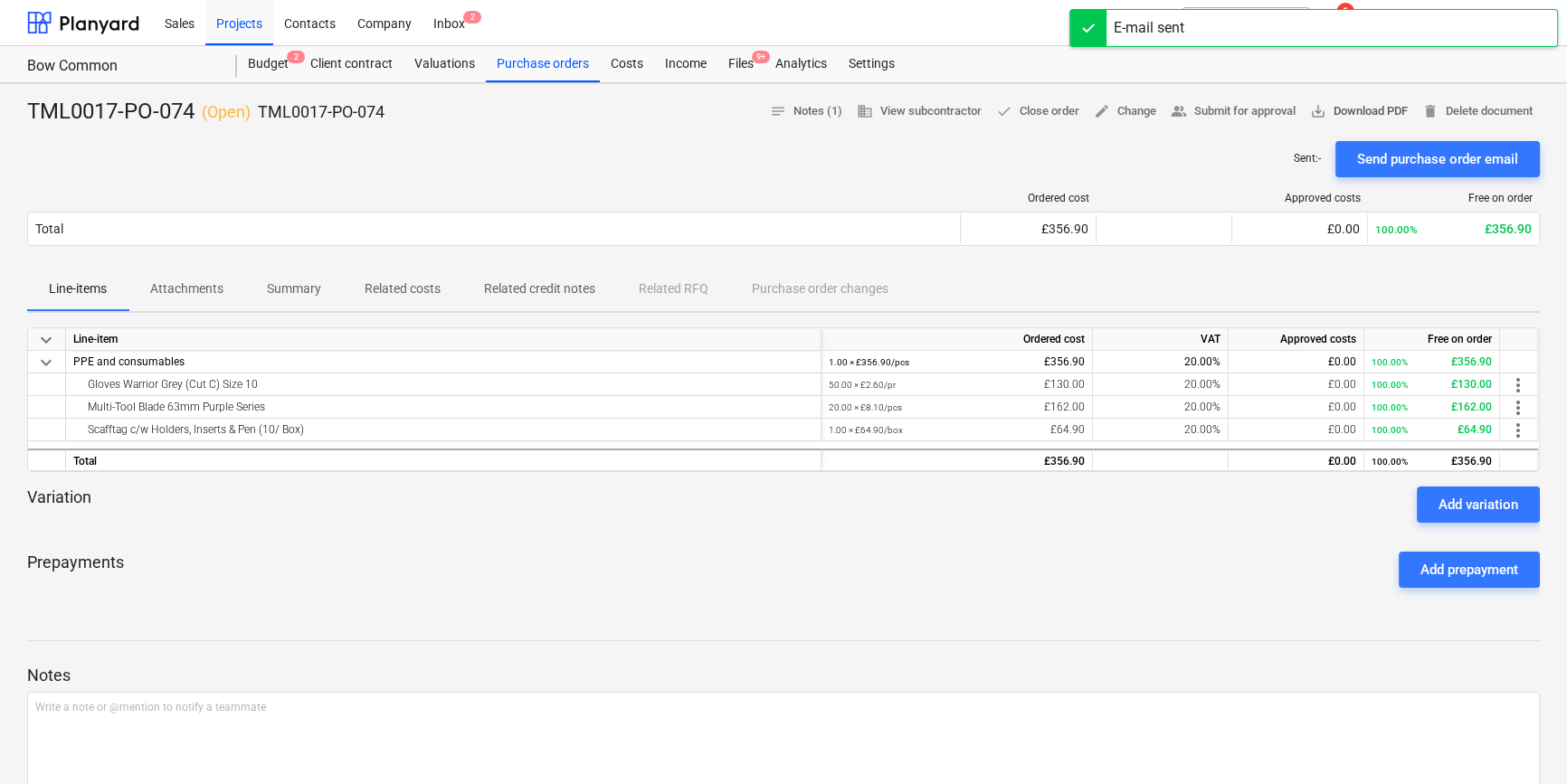
click at [1254, 116] on span "save_alt Download PDF" at bounding box center [1358, 111] width 97 height 21
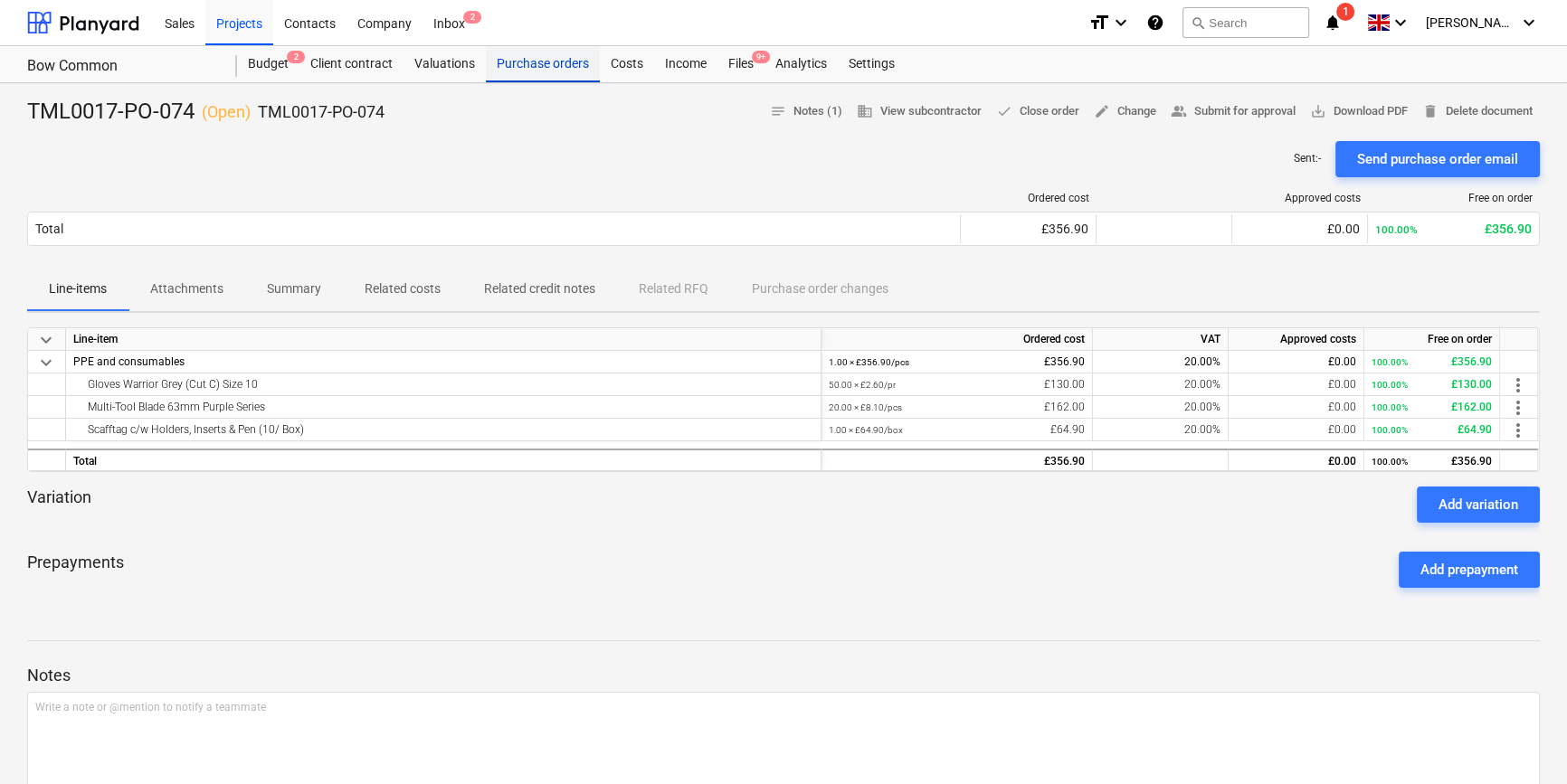
click at [547, 64] on div "Purchase orders" at bounding box center [542, 64] width 114 height 36
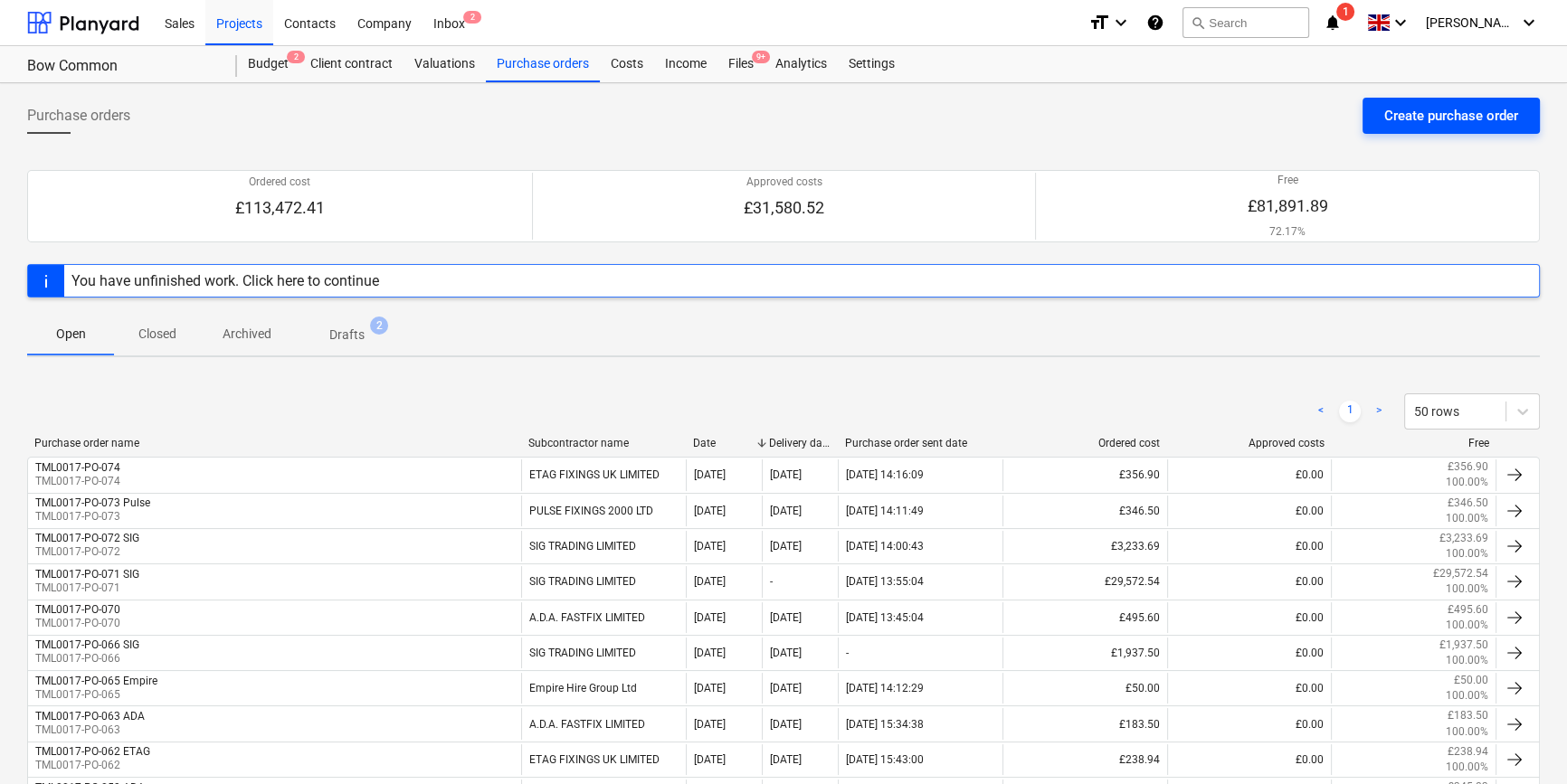
click at [1254, 113] on div "Create purchase order" at bounding box center [1451, 116] width 134 height 24
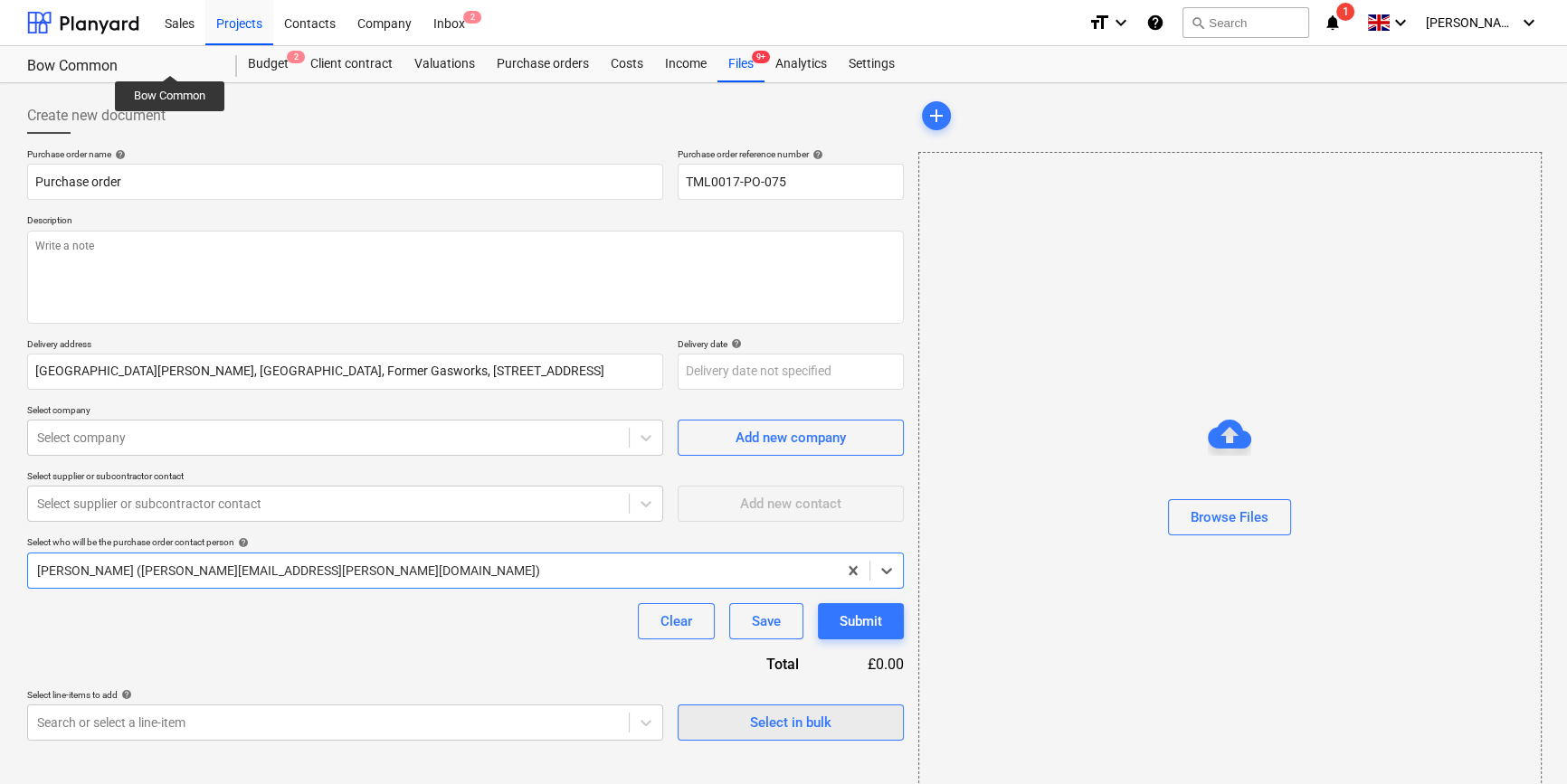
click at [815, 732] on div "Select in bulk" at bounding box center [790, 722] width 82 height 24
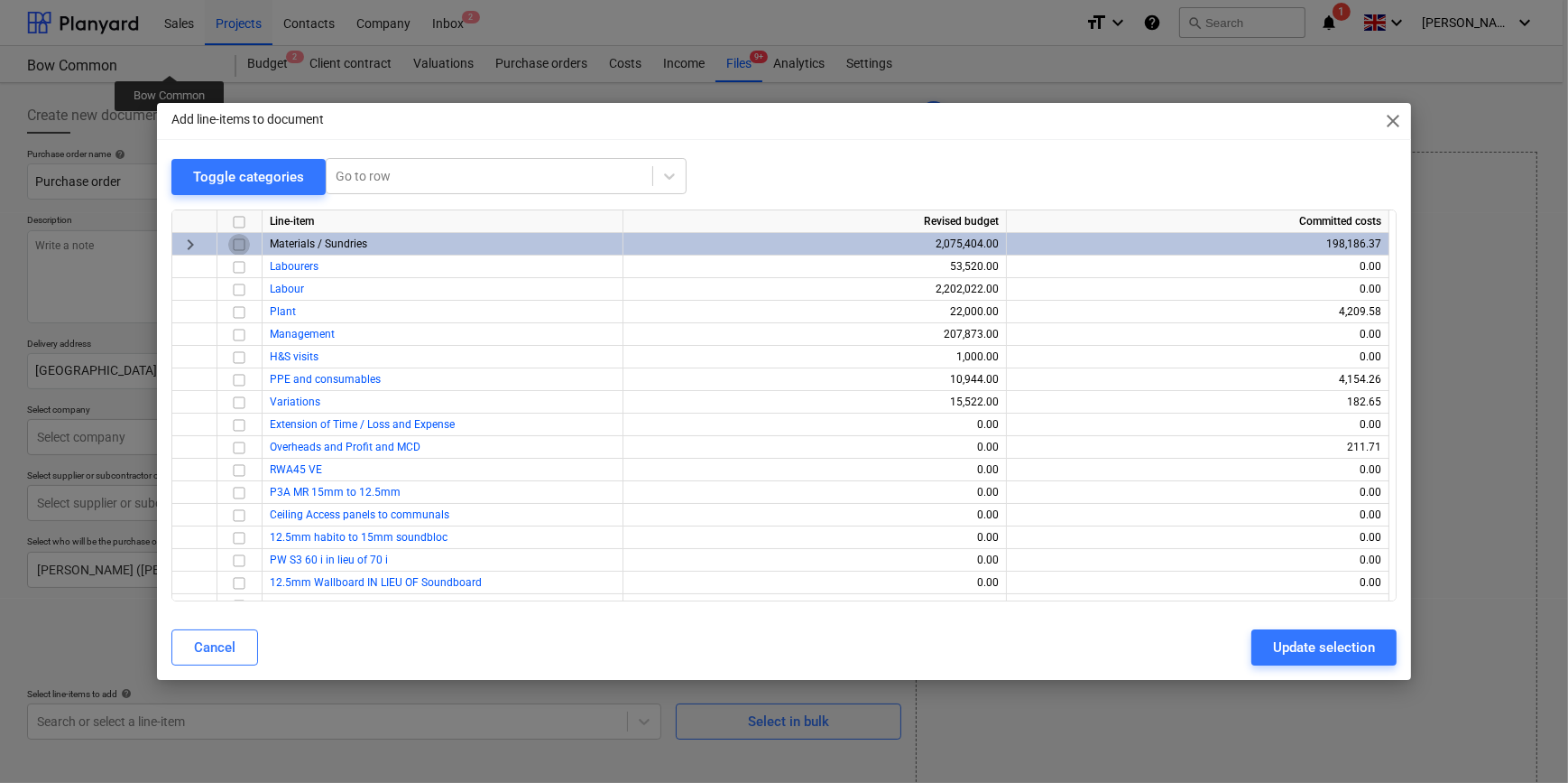
click at [235, 244] on input "checkbox" at bounding box center [239, 244] width 22 height 22
click at [1251, 654] on div "Update selection" at bounding box center [1325, 647] width 102 height 24
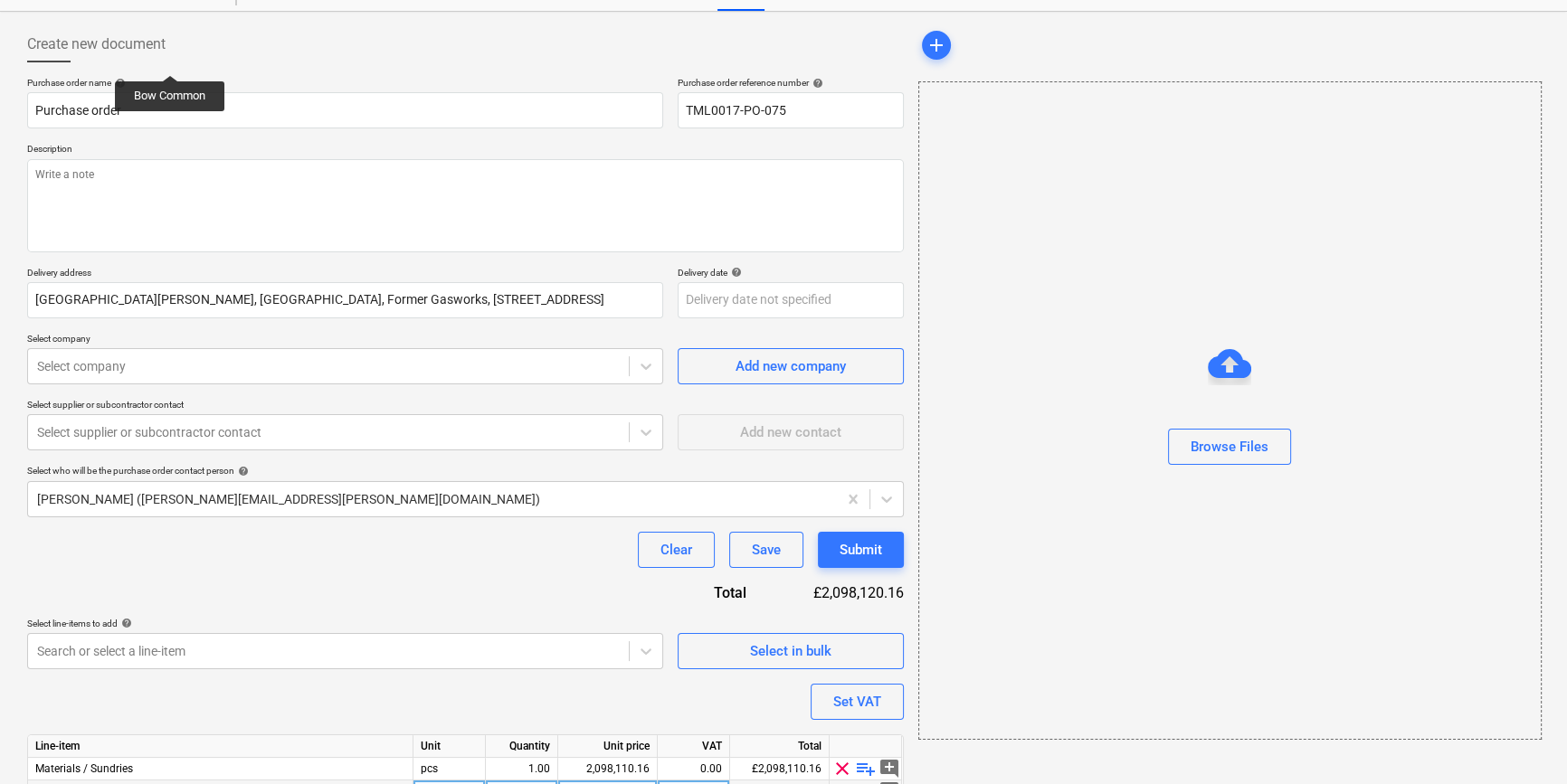
scroll to position [162, 0]
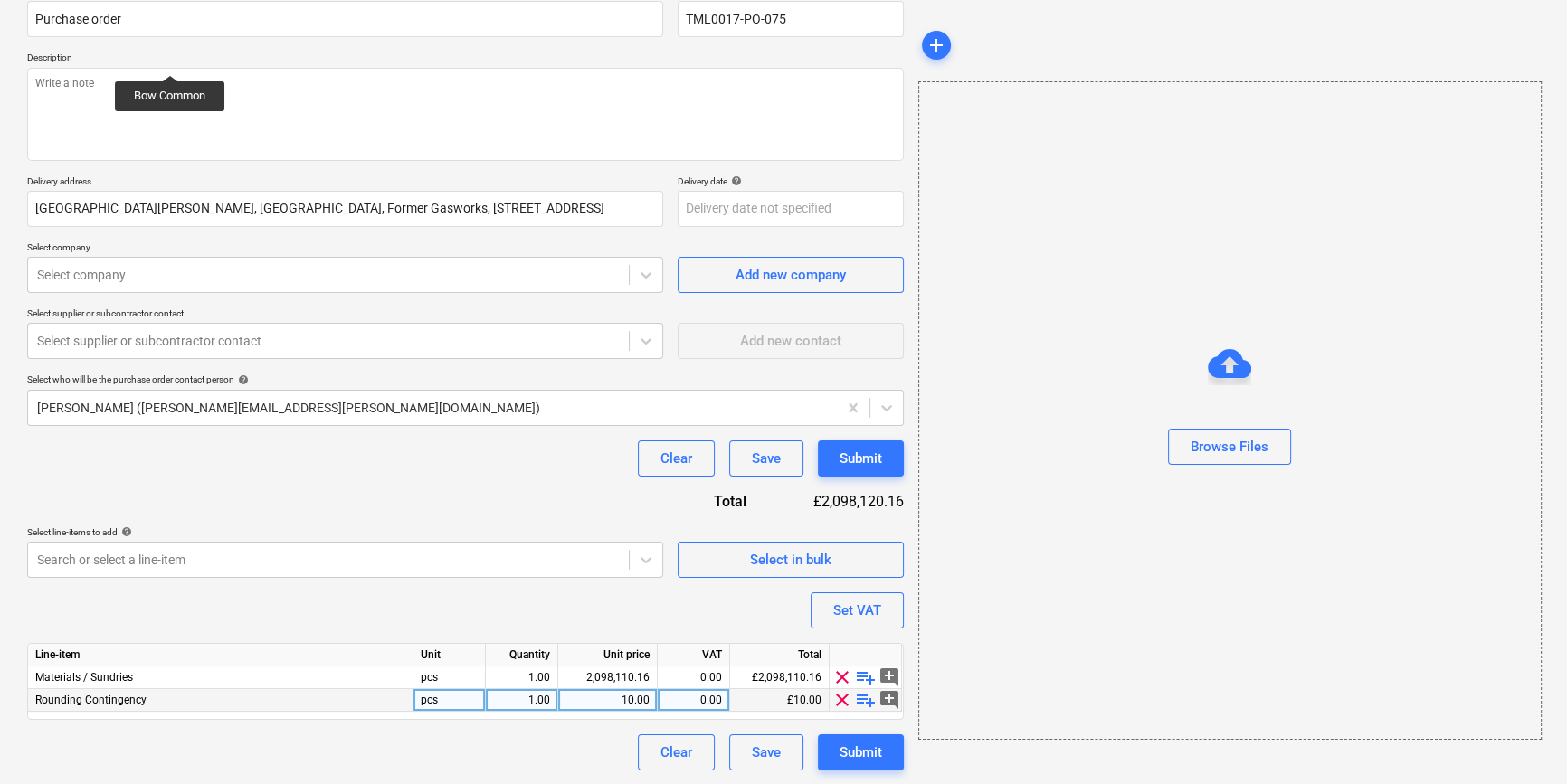
click at [837, 699] on span "clear" at bounding box center [843, 699] width 22 height 22
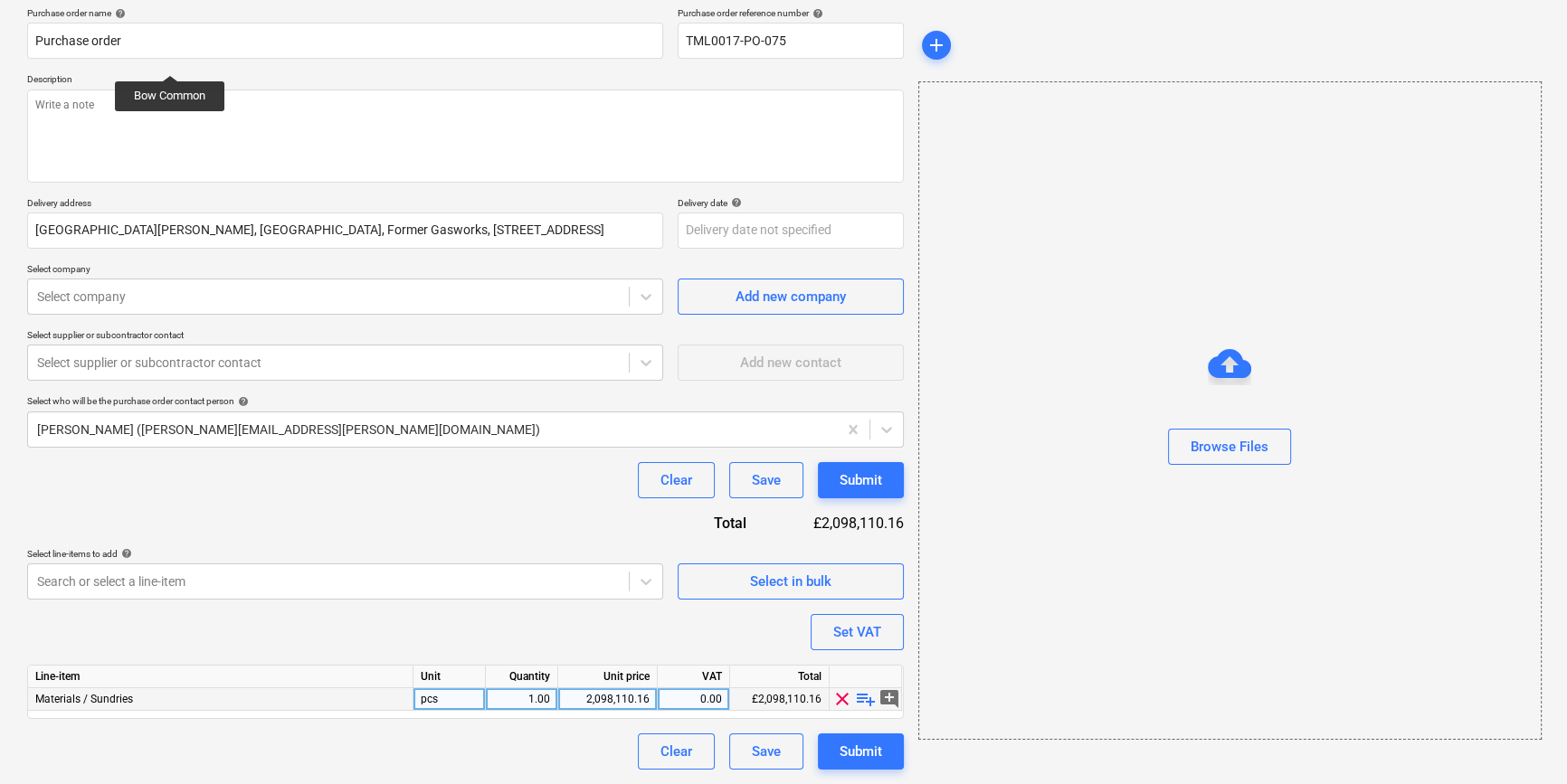
scroll to position [140, 0]
click at [863, 696] on span "playlist_add" at bounding box center [865, 699] width 22 height 22
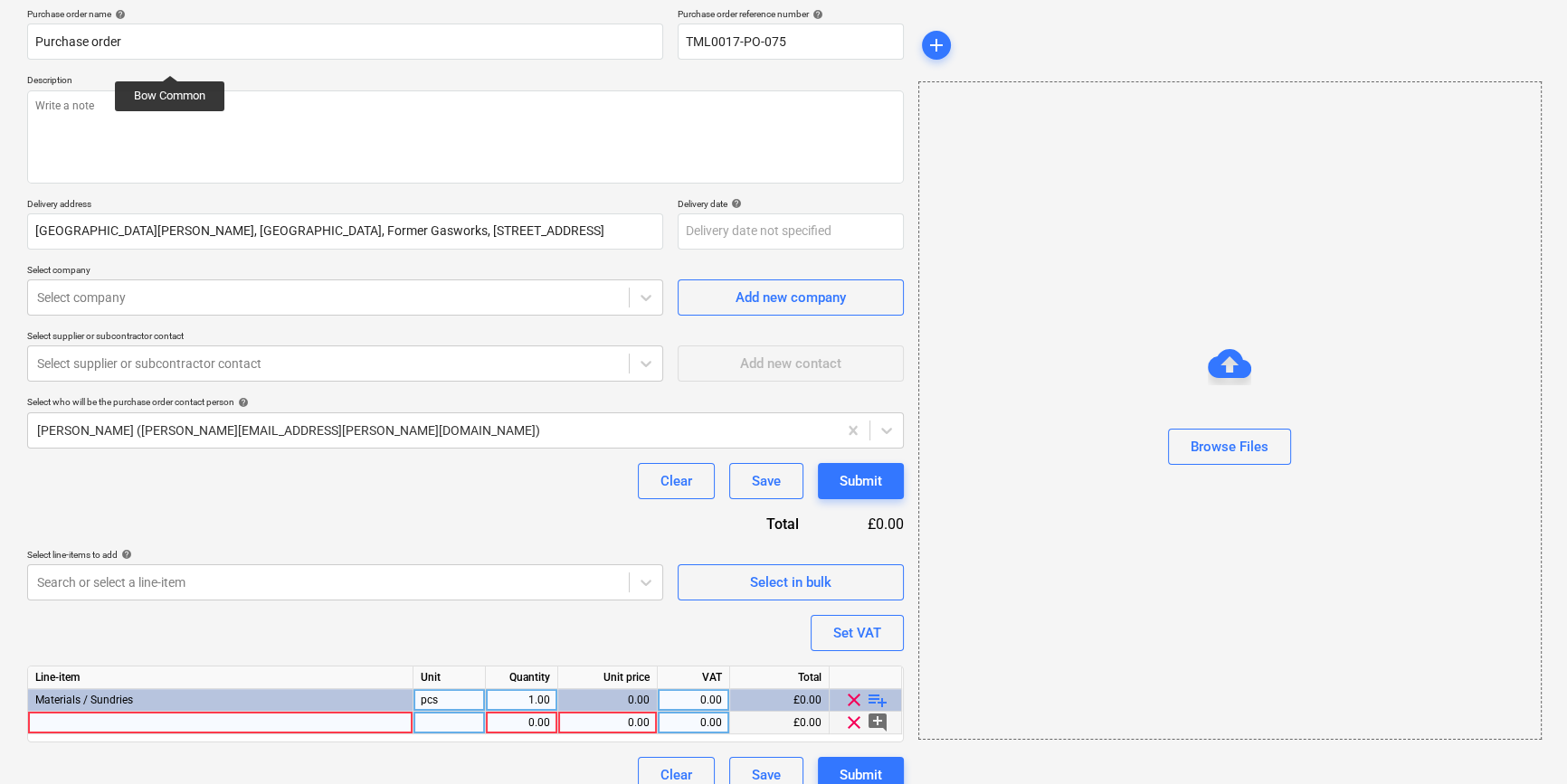
click at [46, 721] on div at bounding box center [219, 722] width 385 height 23
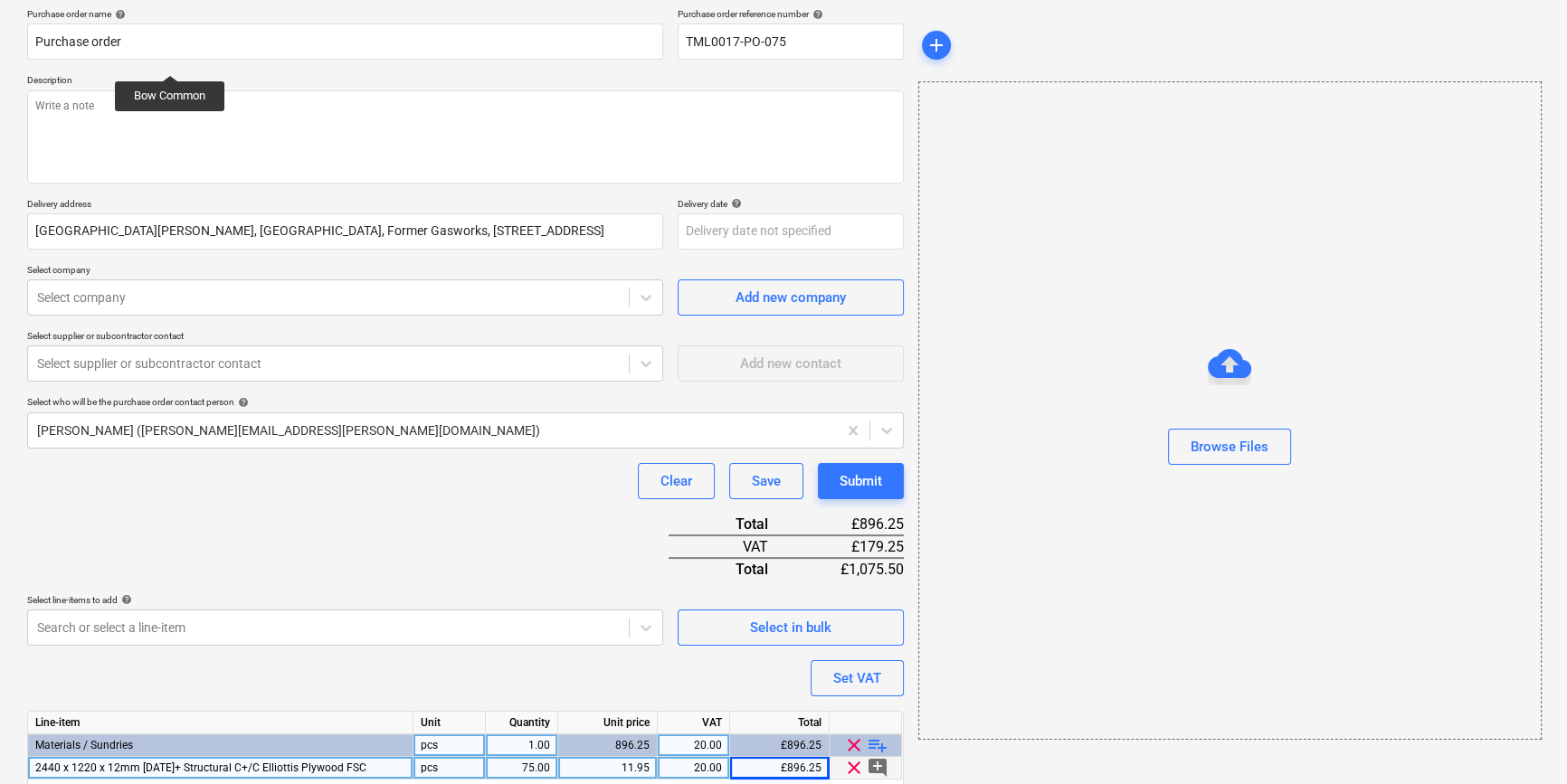
click at [639, 768] on div "11.95" at bounding box center [606, 767] width 84 height 23
click at [642, 766] on input "11.95" at bounding box center [607, 767] width 98 height 22
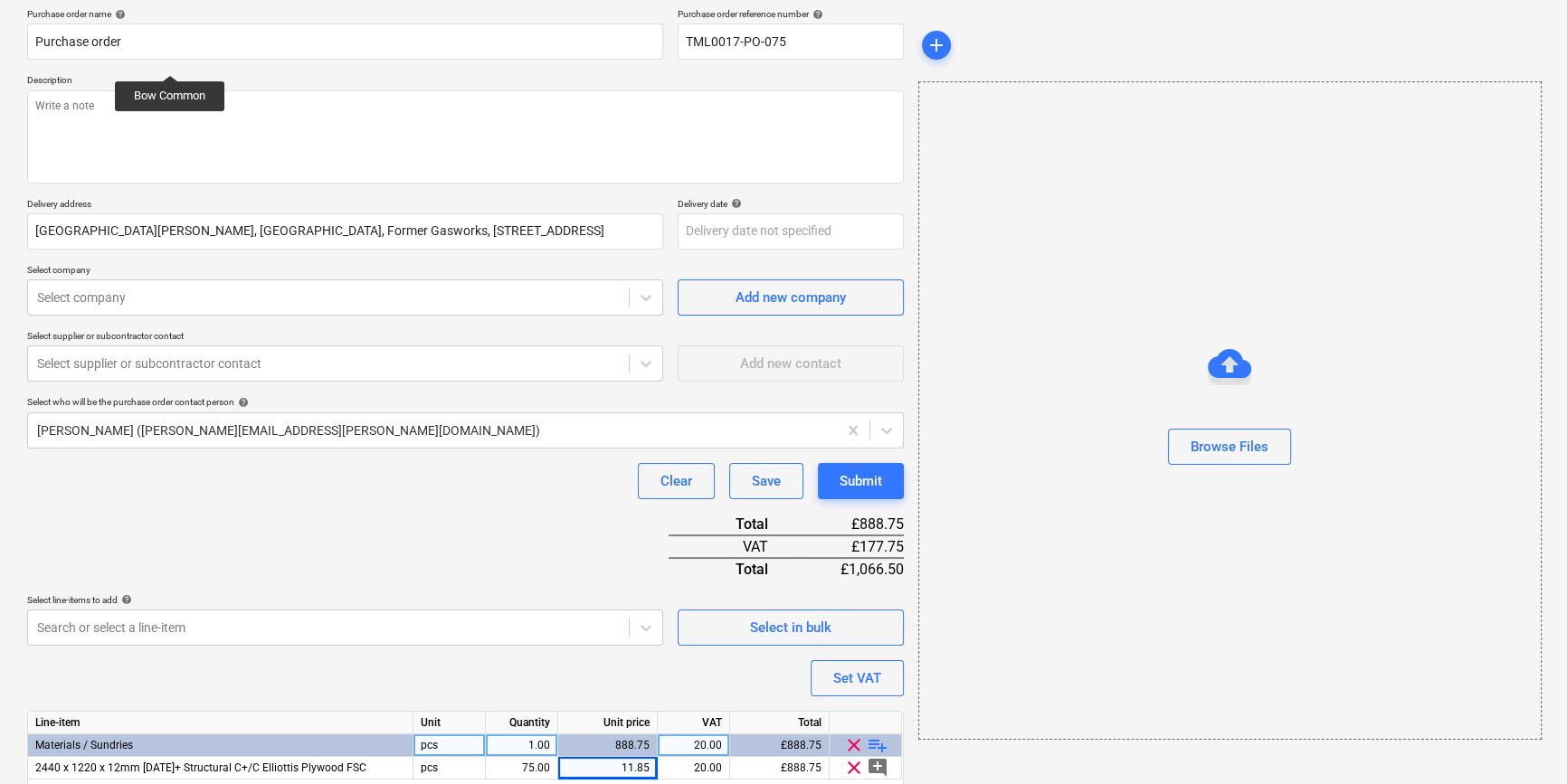
click at [307, 657] on div "Purchase order name help Purchase order Purchase order reference number help TM…" at bounding box center [466, 423] width 876 height 830
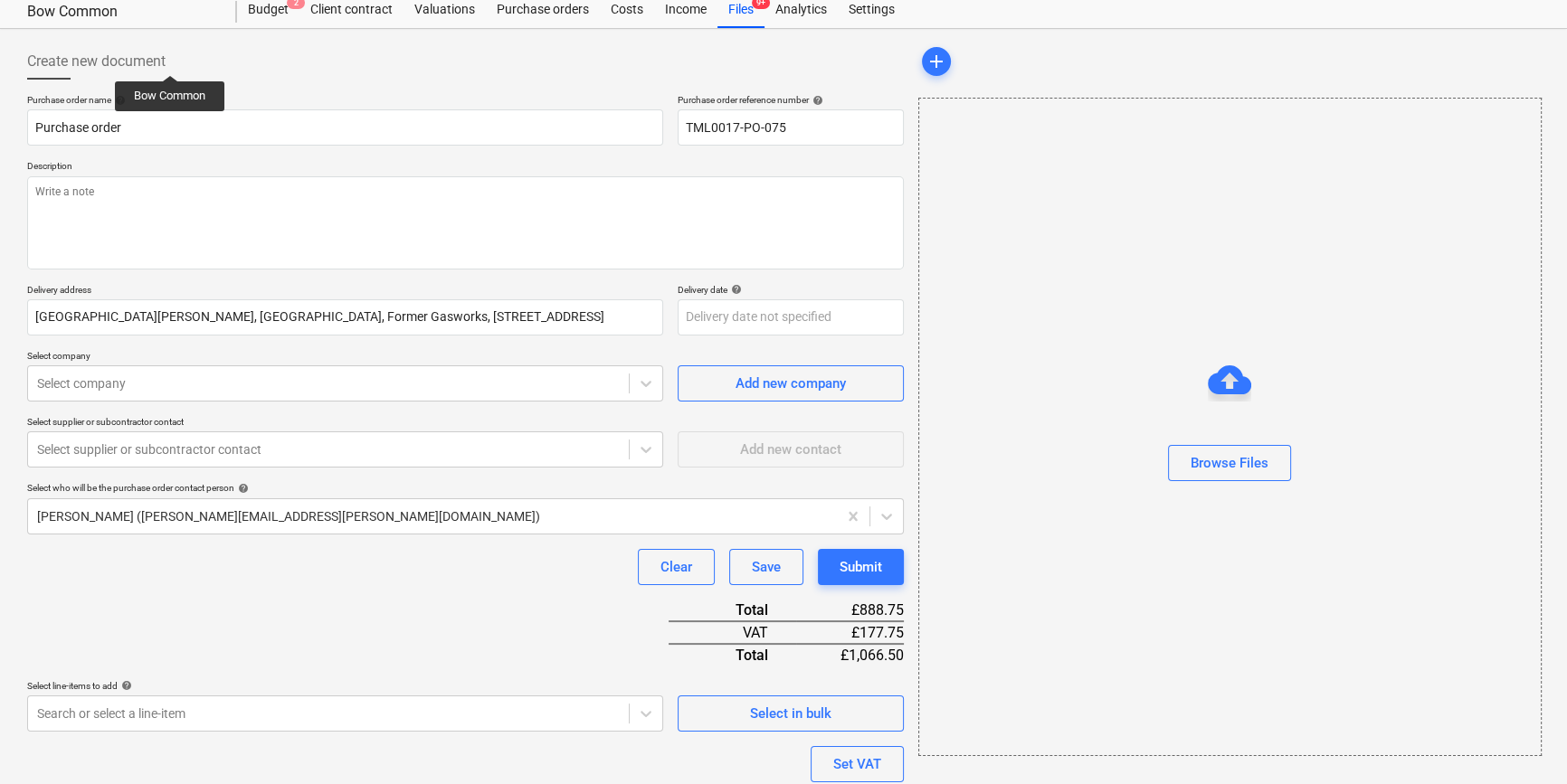
scroll to position [0, 0]
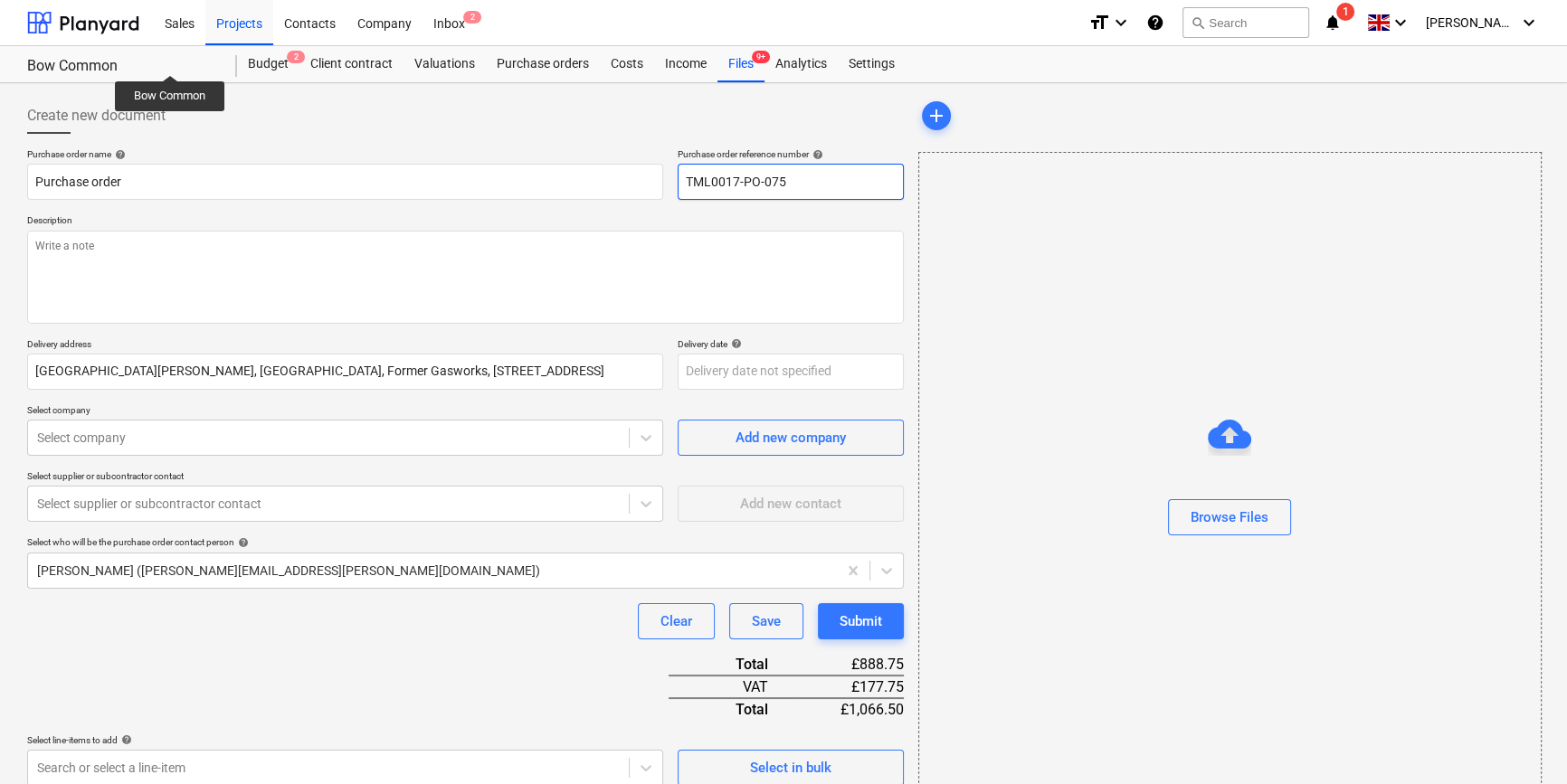
drag, startPoint x: 795, startPoint y: 181, endPoint x: 687, endPoint y: 181, distance: 108.0
click at [685, 181] on input "TML0017-PO-075" at bounding box center [790, 181] width 226 height 36
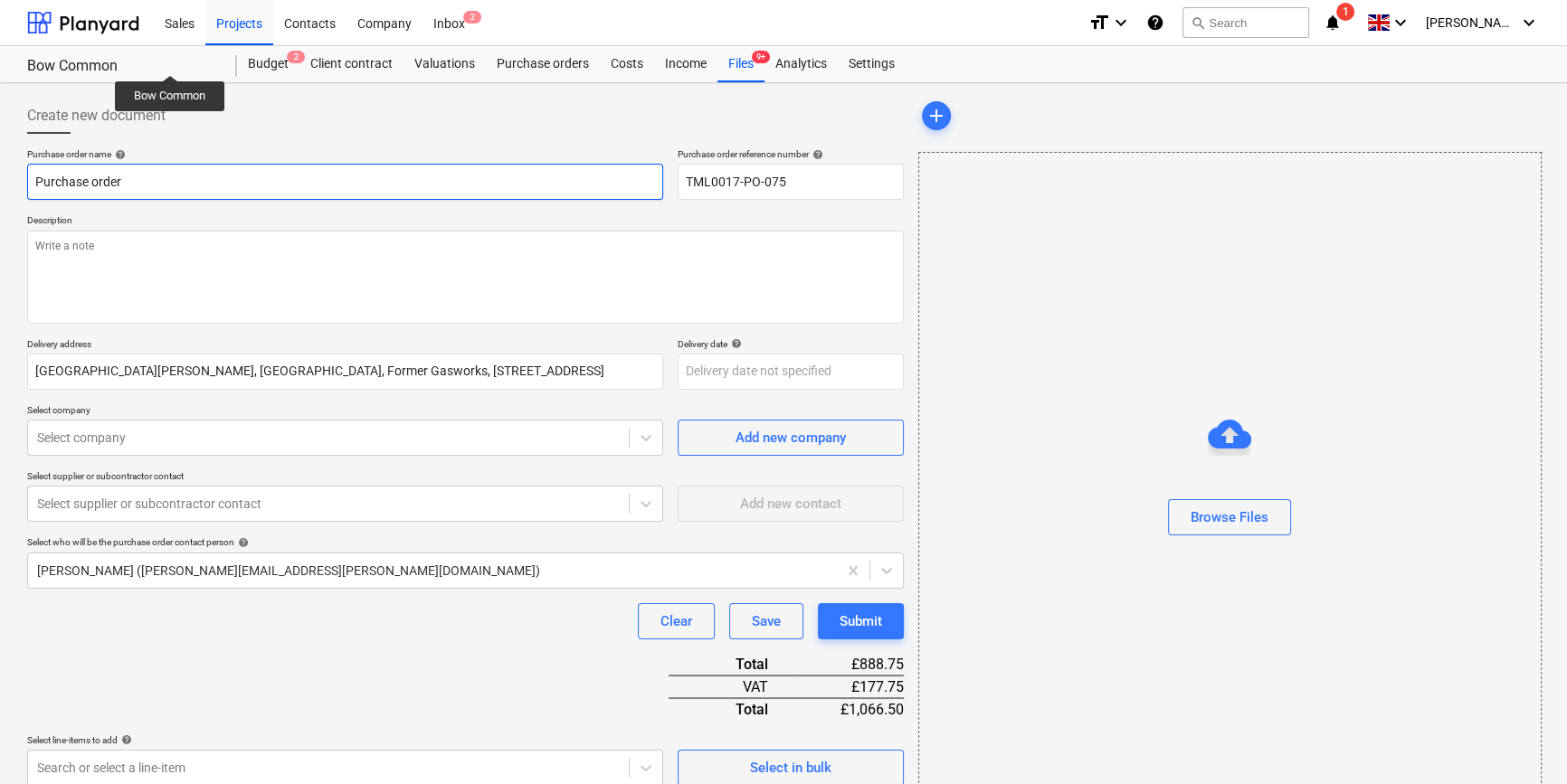
drag, startPoint x: 131, startPoint y: 180, endPoint x: 19, endPoint y: 179, distance: 112.0
click at [20, 179] on div "Create new document Purchase order name help Purchase order Purchase order refe…" at bounding box center [465, 538] width 891 height 895
paste input "TML0017-PO-075"
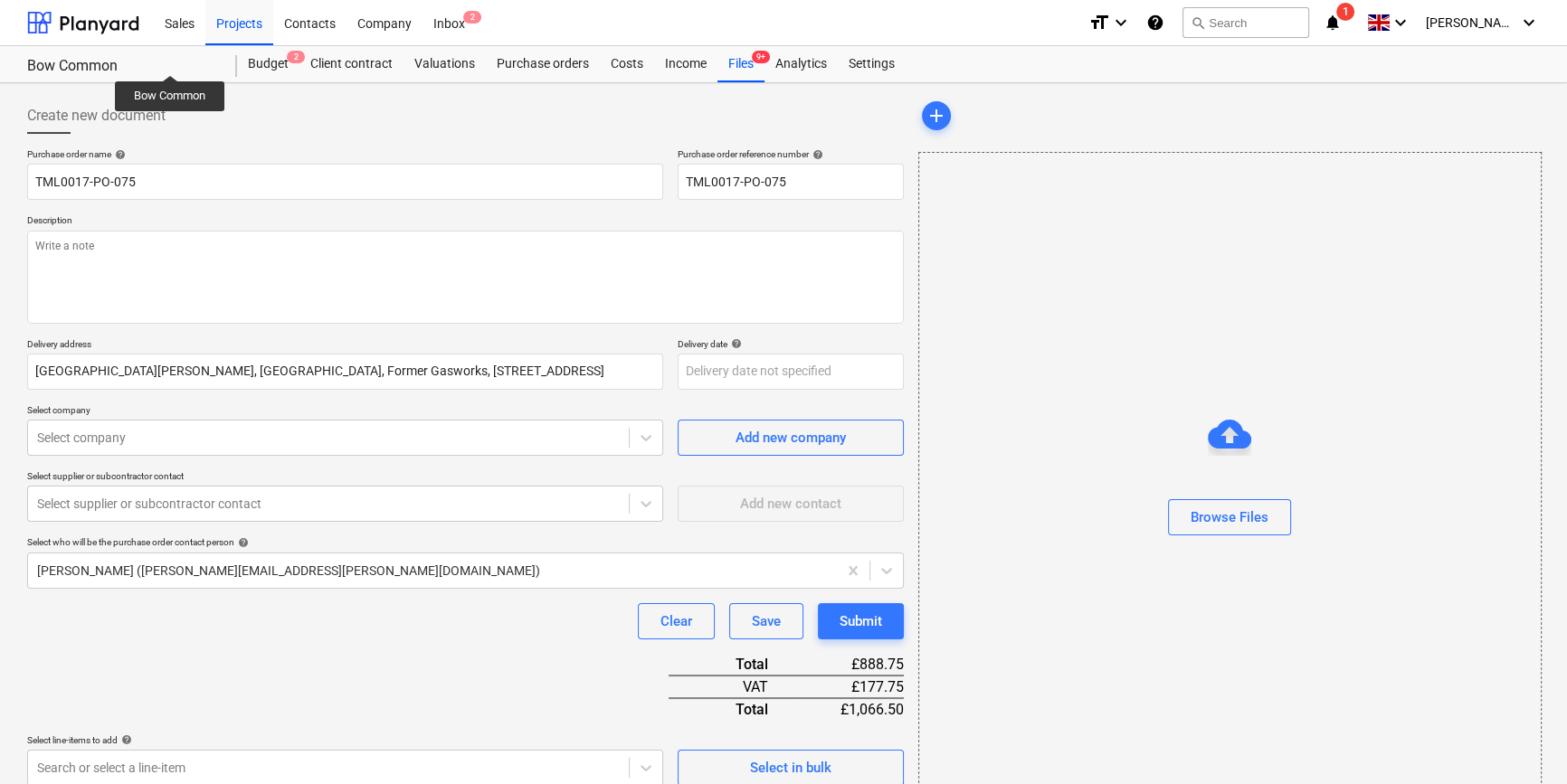
click at [254, 111] on div "Create new document" at bounding box center [466, 115] width 876 height 36
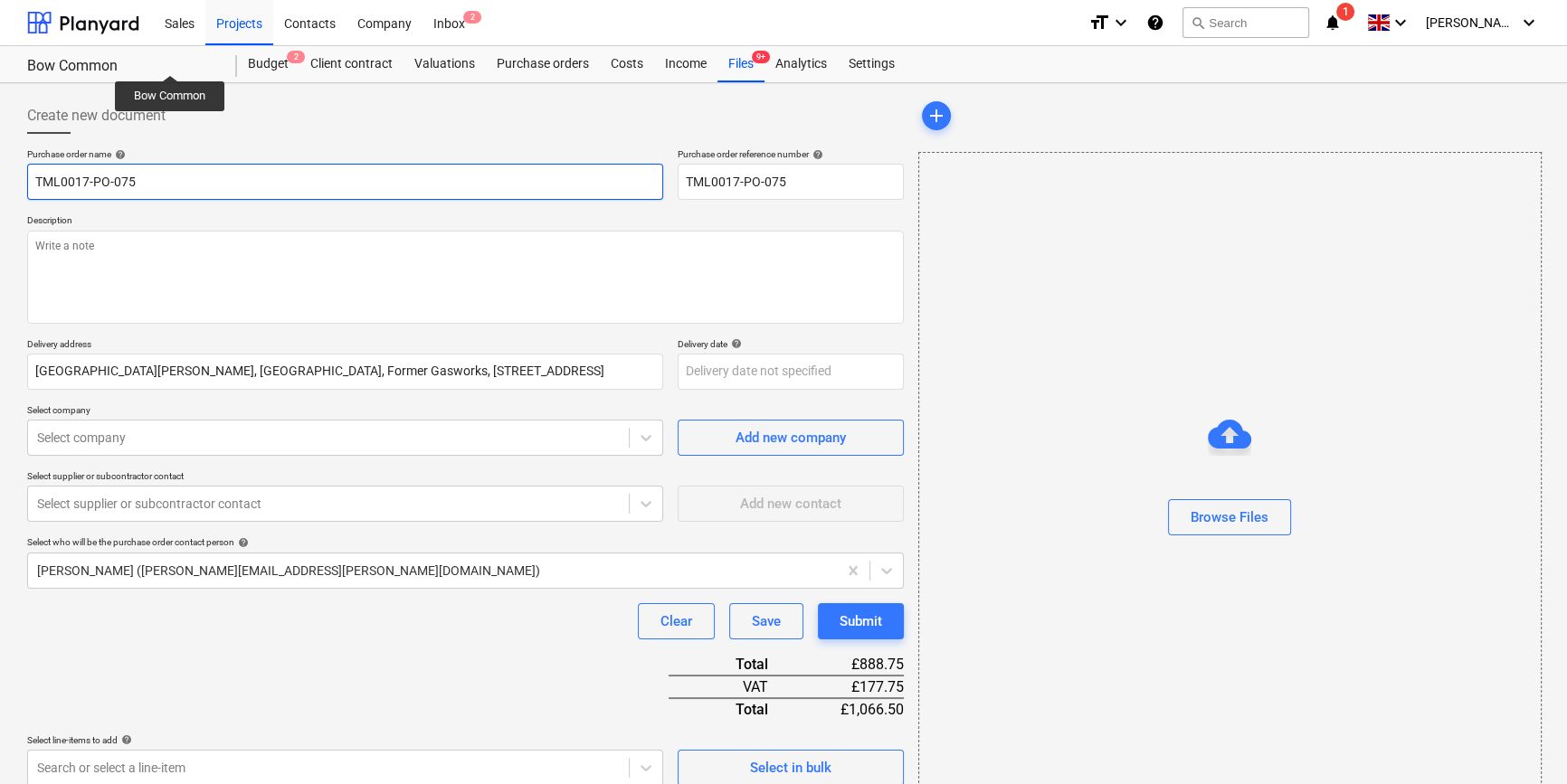
click at [175, 184] on input "TML0017-PO-075" at bounding box center [345, 181] width 636 height 36
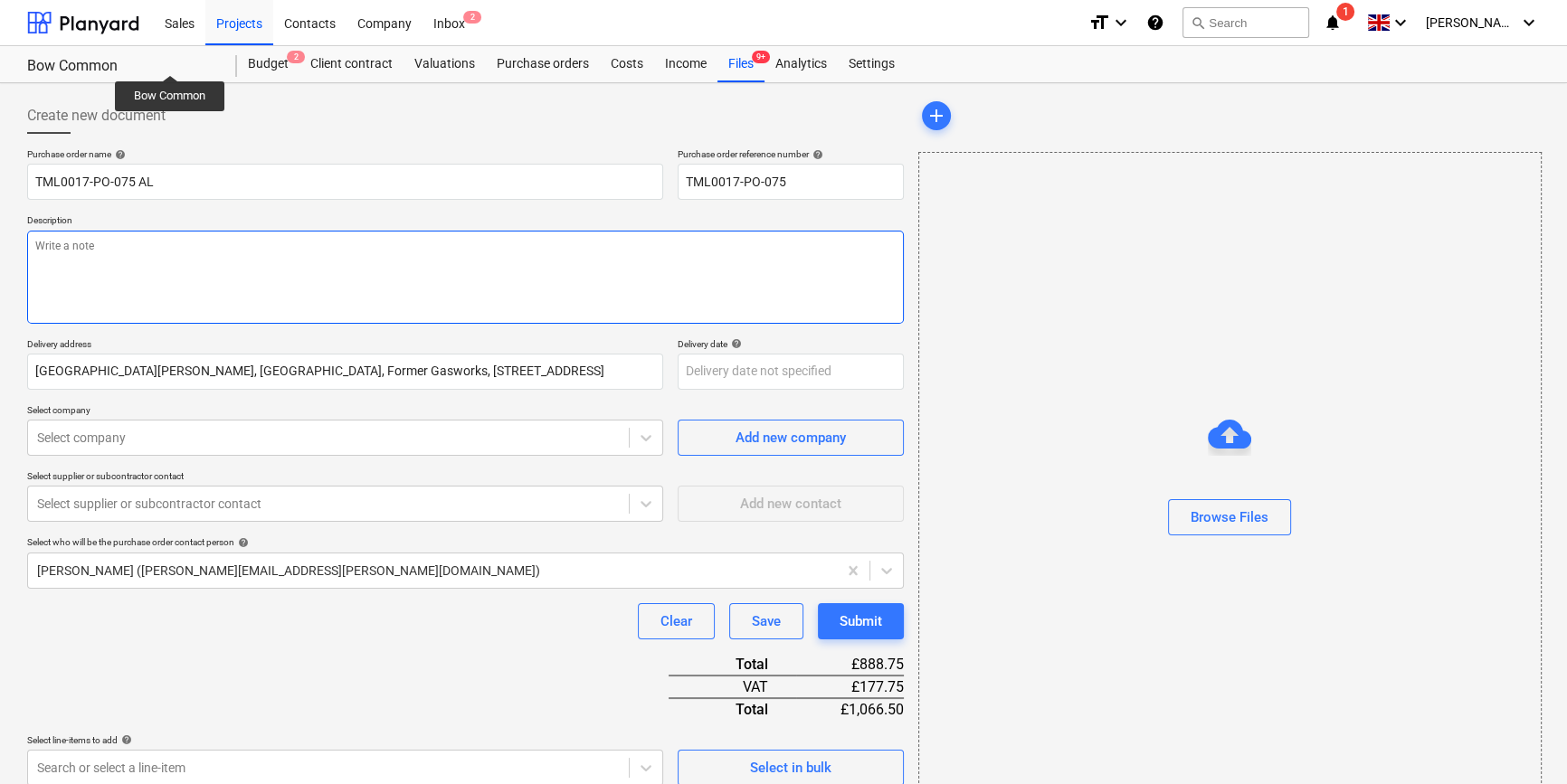
click at [77, 261] on textarea at bounding box center [466, 276] width 876 height 93
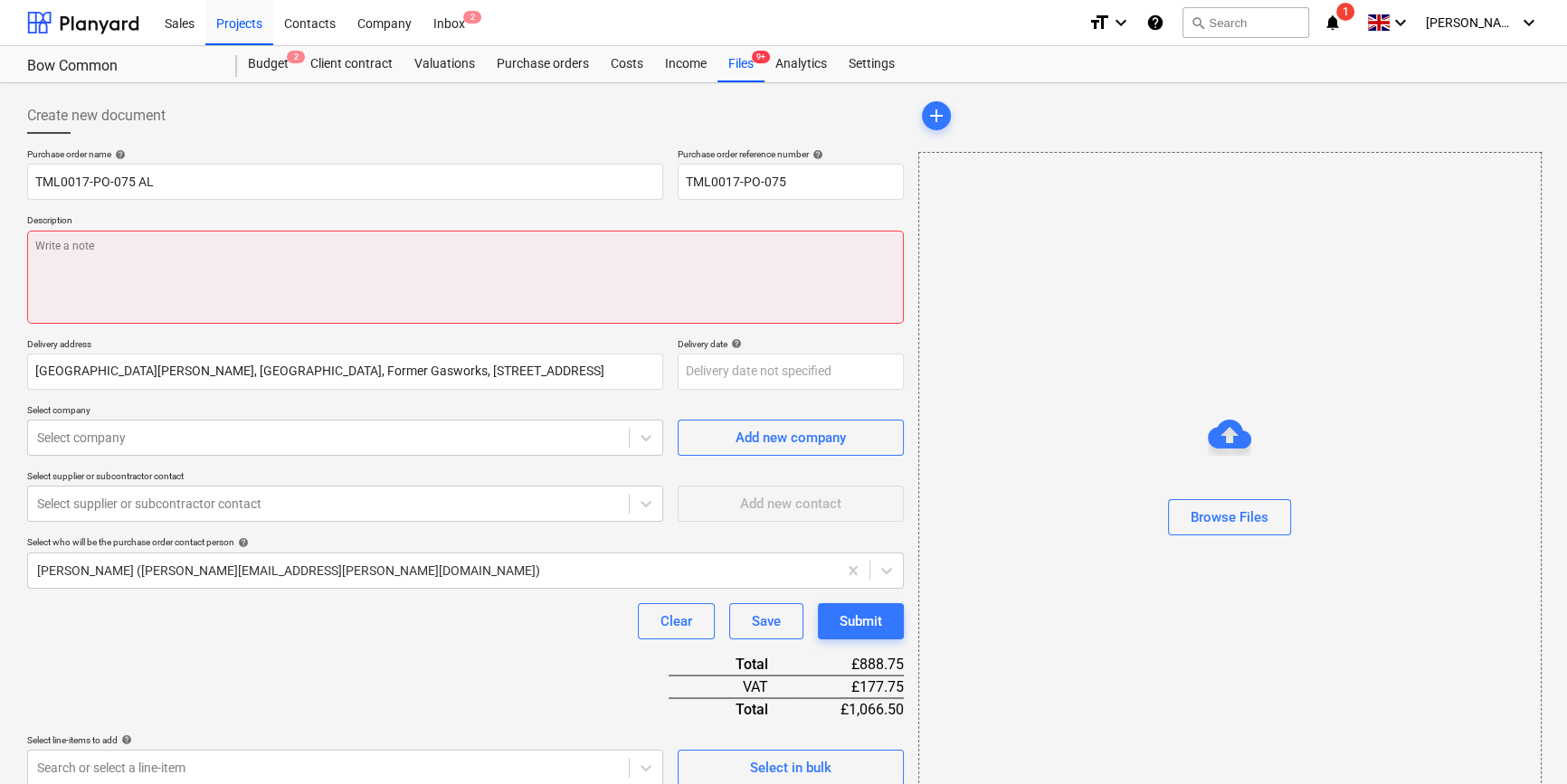
paste textarea "Site contact Teddy 07359 993035"
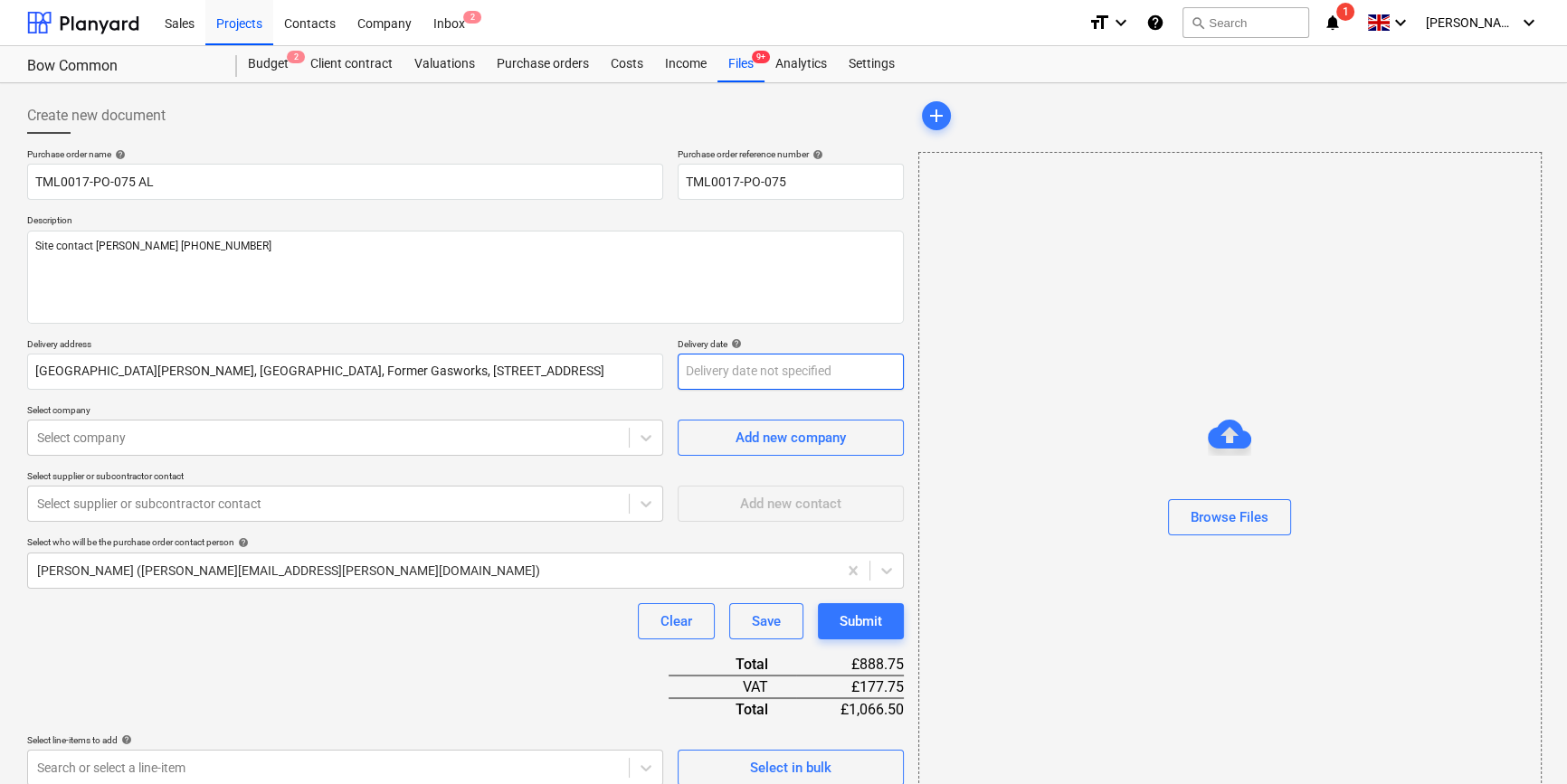
click at [735, 377] on body "Sales Projects Contacts Company Inbox 2 format_size keyboard_arrow_down help se…" at bounding box center [784, 392] width 1567 height 784
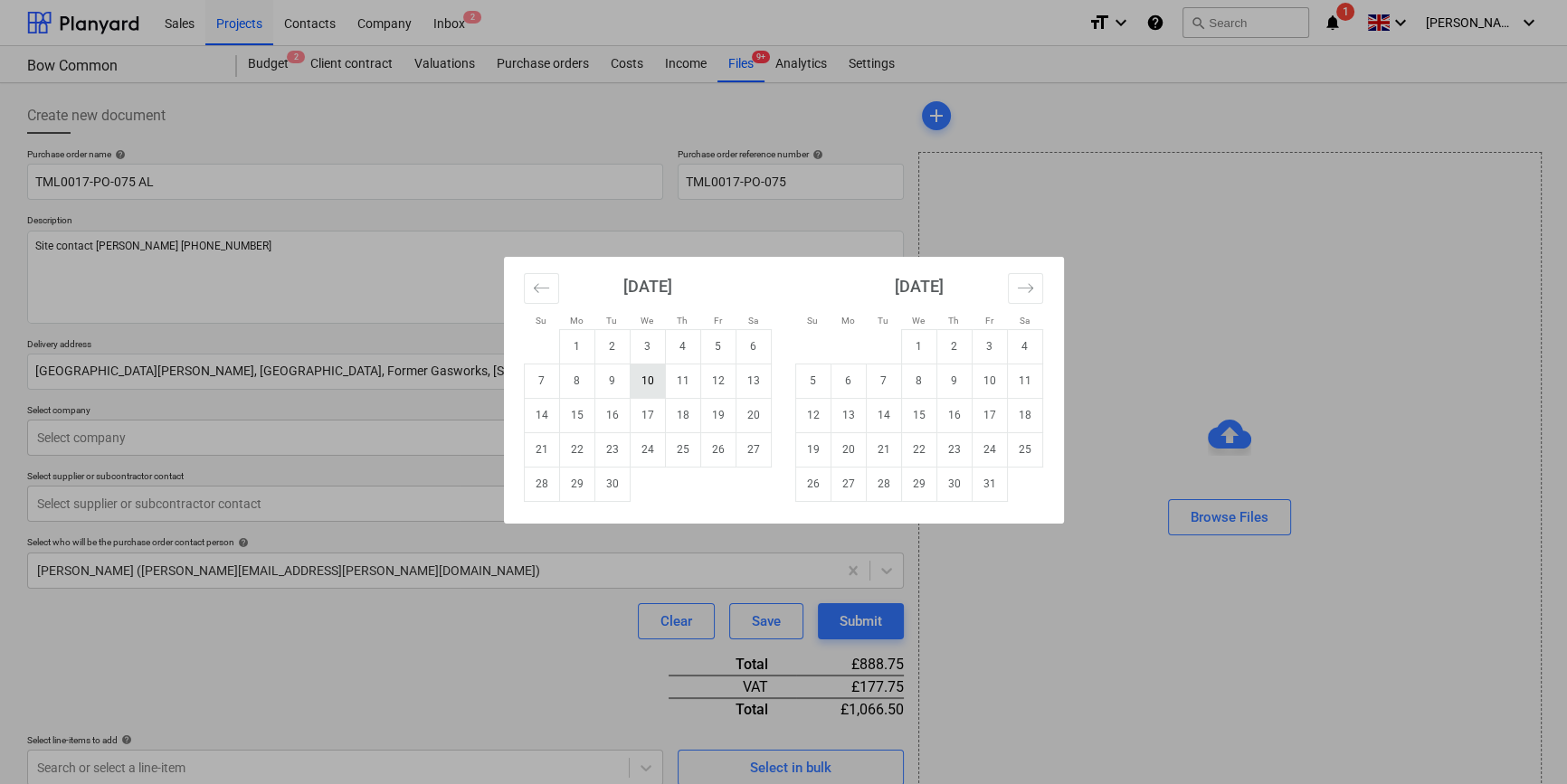
click at [643, 378] on td "10" at bounding box center [648, 380] width 35 height 34
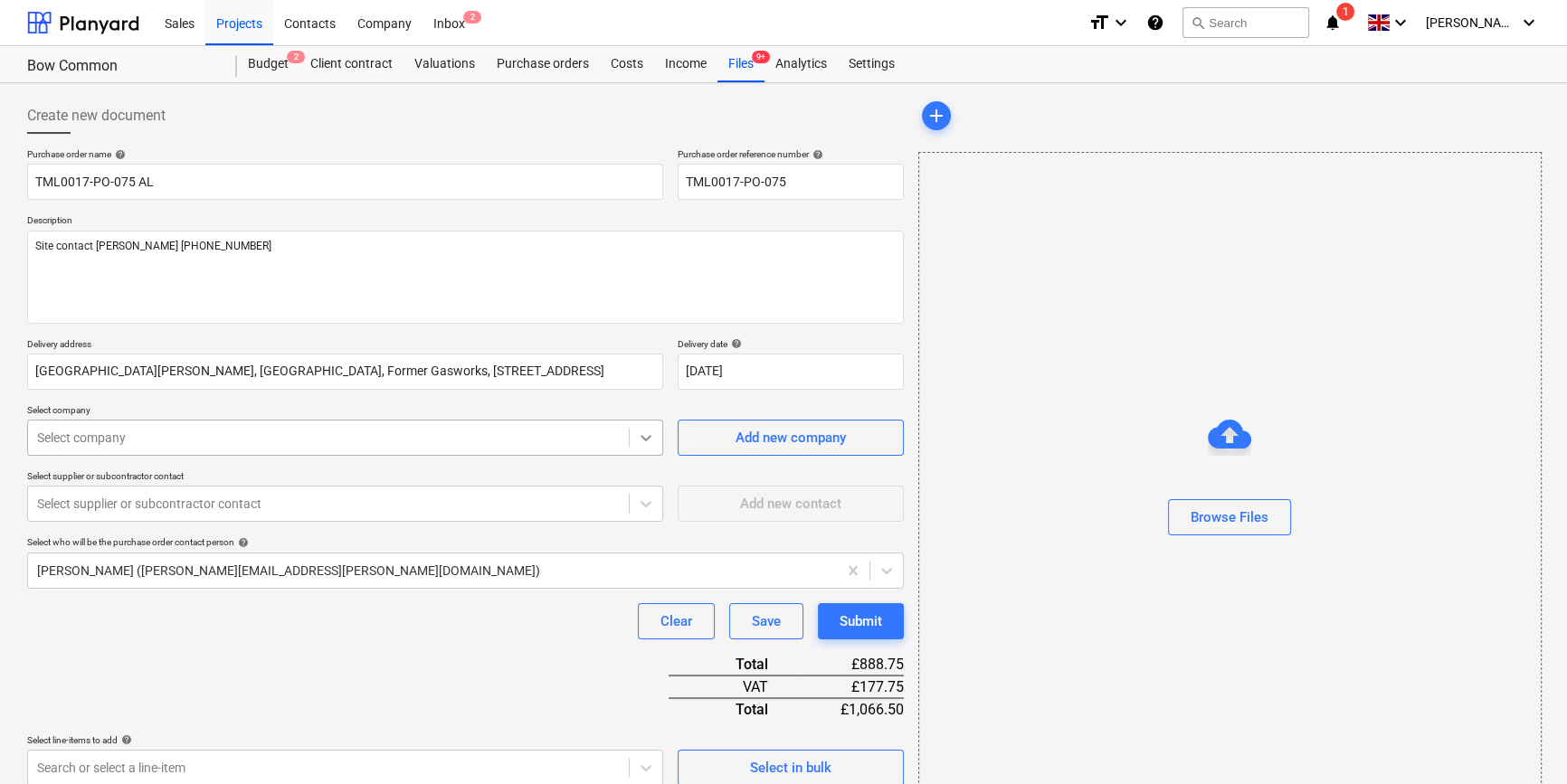
click at [639, 442] on icon at bounding box center [646, 438] width 18 height 18
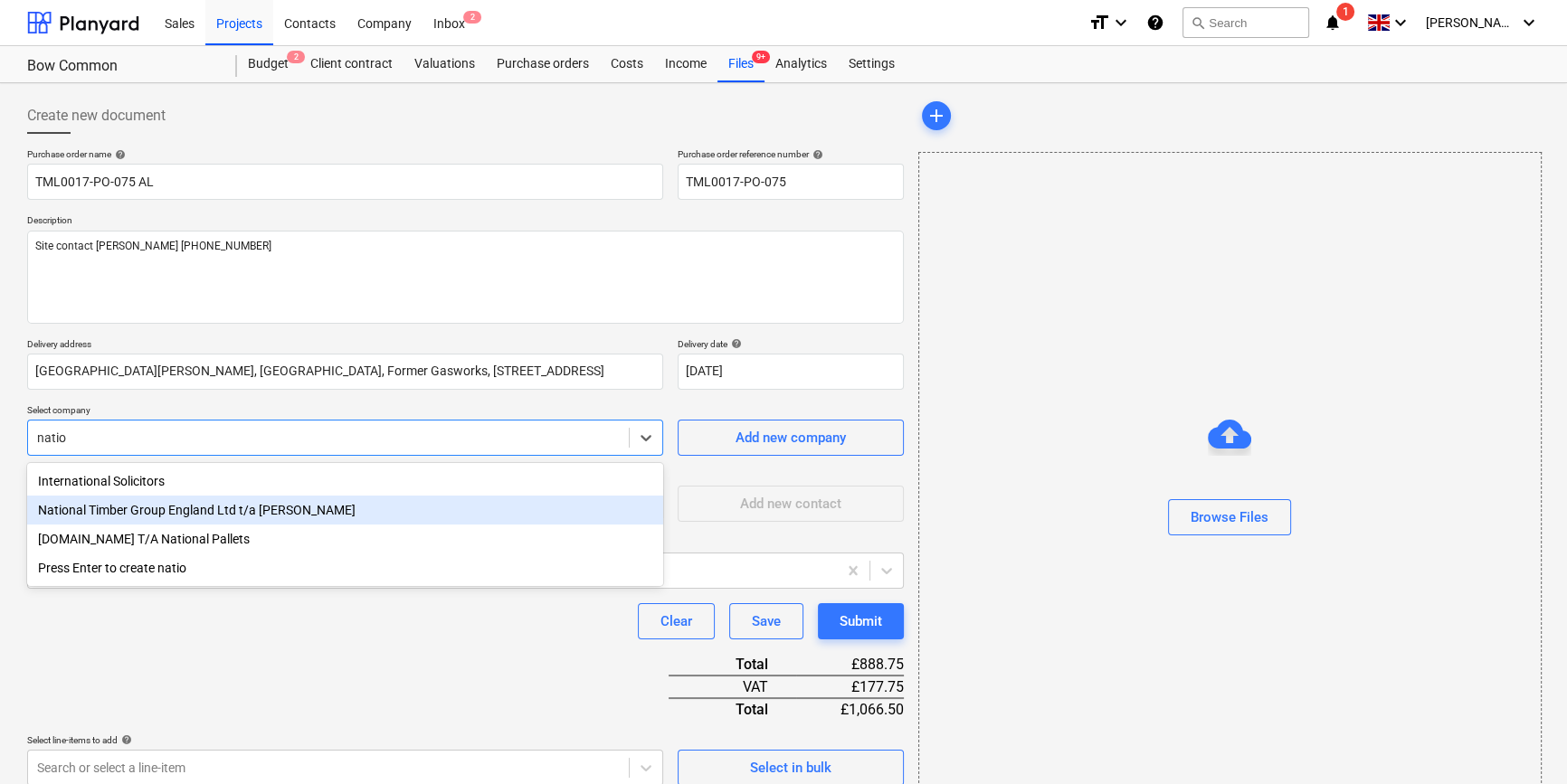
click at [284, 513] on div "National Timber Group England Ltd t/a Arnold Laver" at bounding box center [345, 510] width 636 height 29
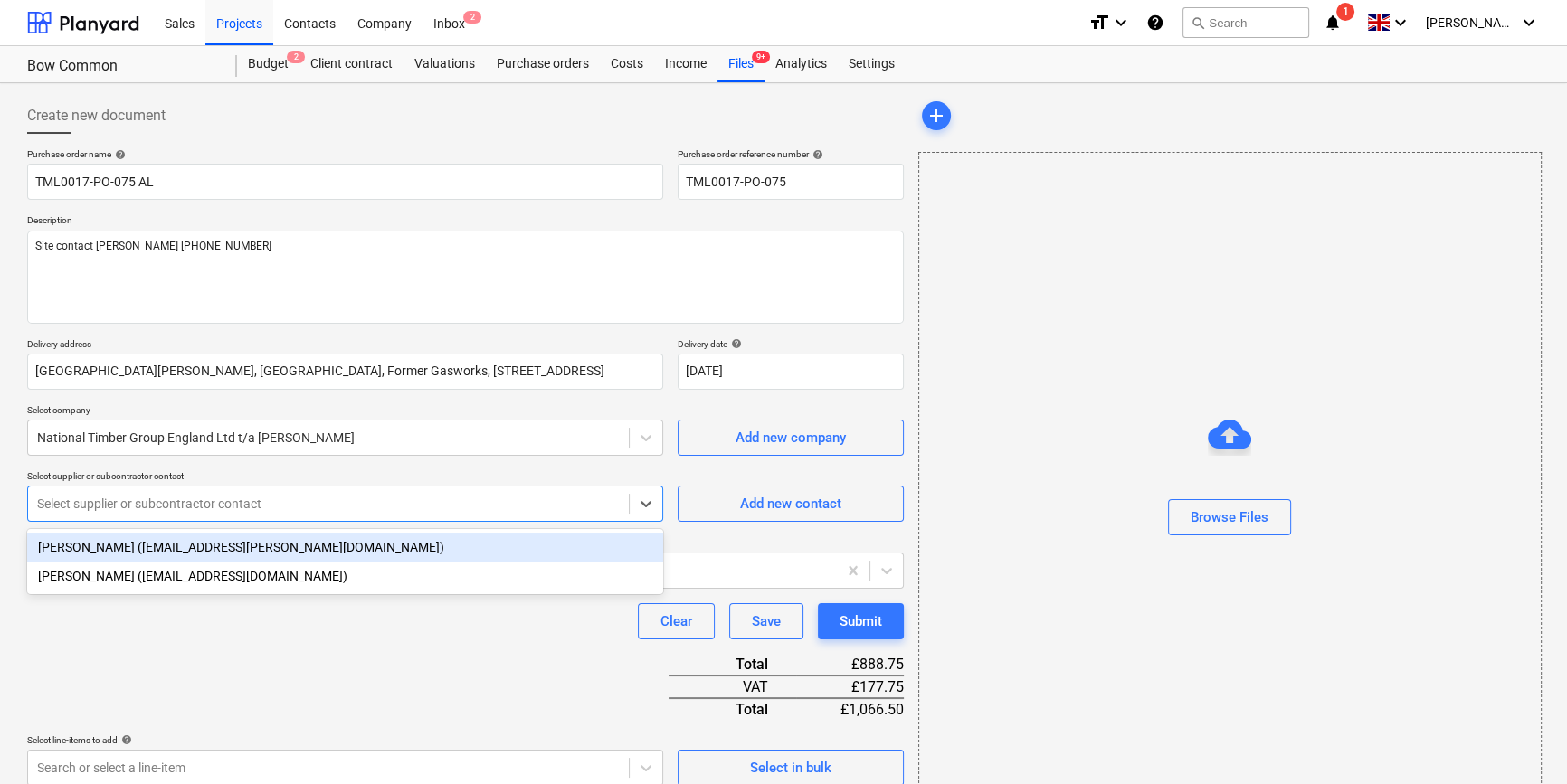
click at [284, 513] on div at bounding box center [329, 504] width 583 height 18
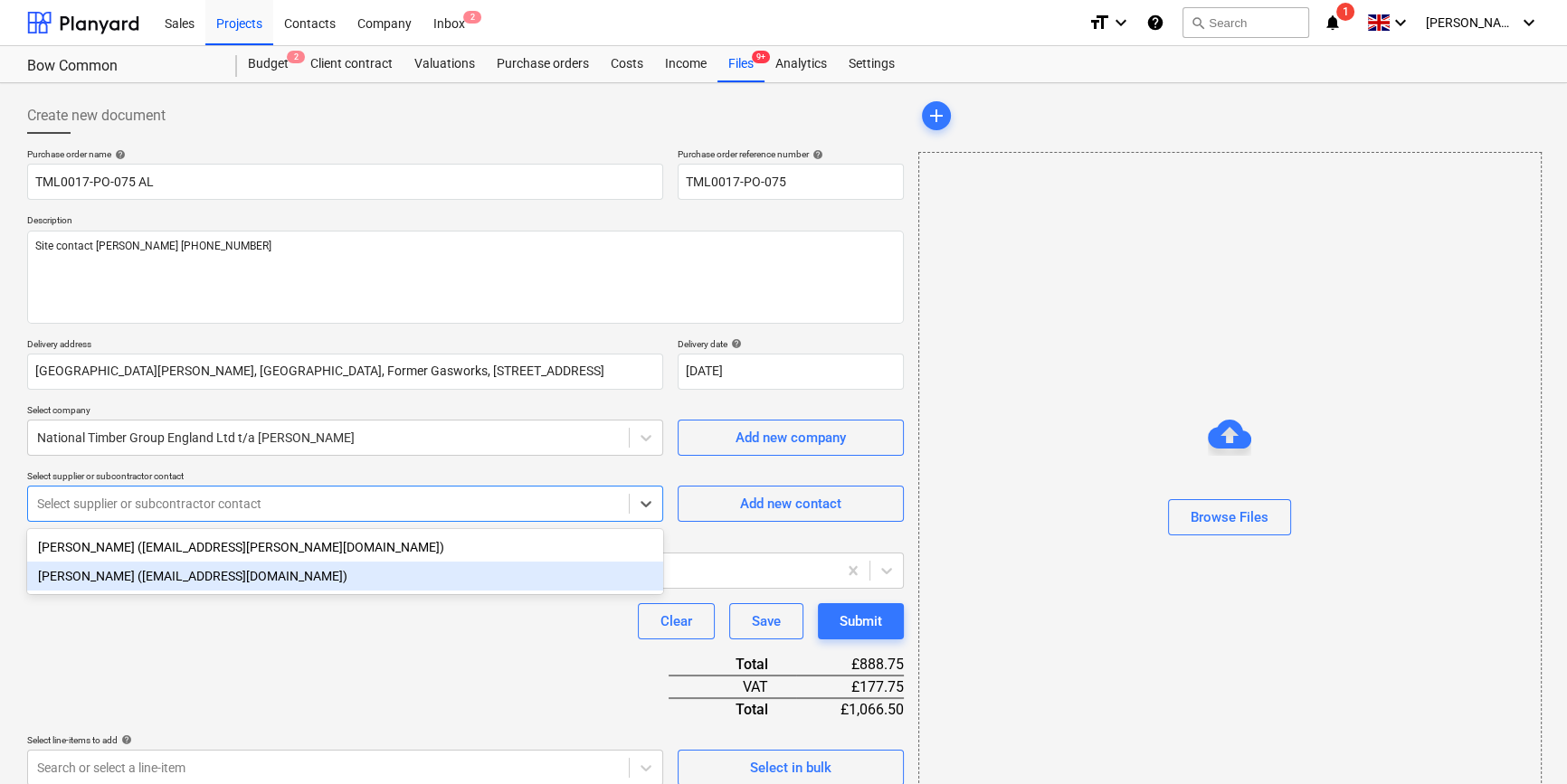
click at [251, 578] on div "Duncan Ramsay (duncanramsay@laver.co.uk)" at bounding box center [345, 575] width 636 height 29
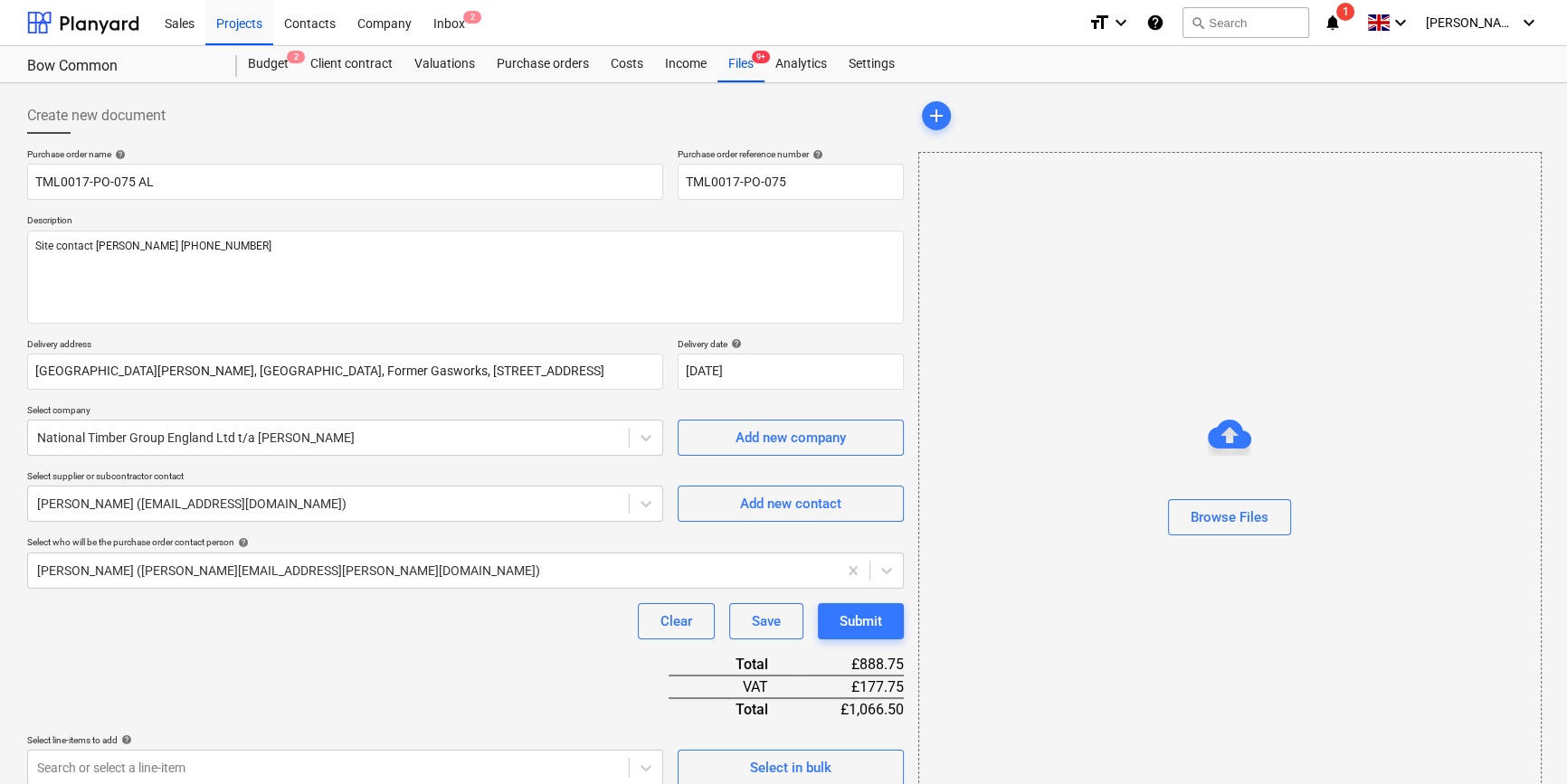
click at [351, 621] on div "Clear Save Submit" at bounding box center [466, 621] width 876 height 36
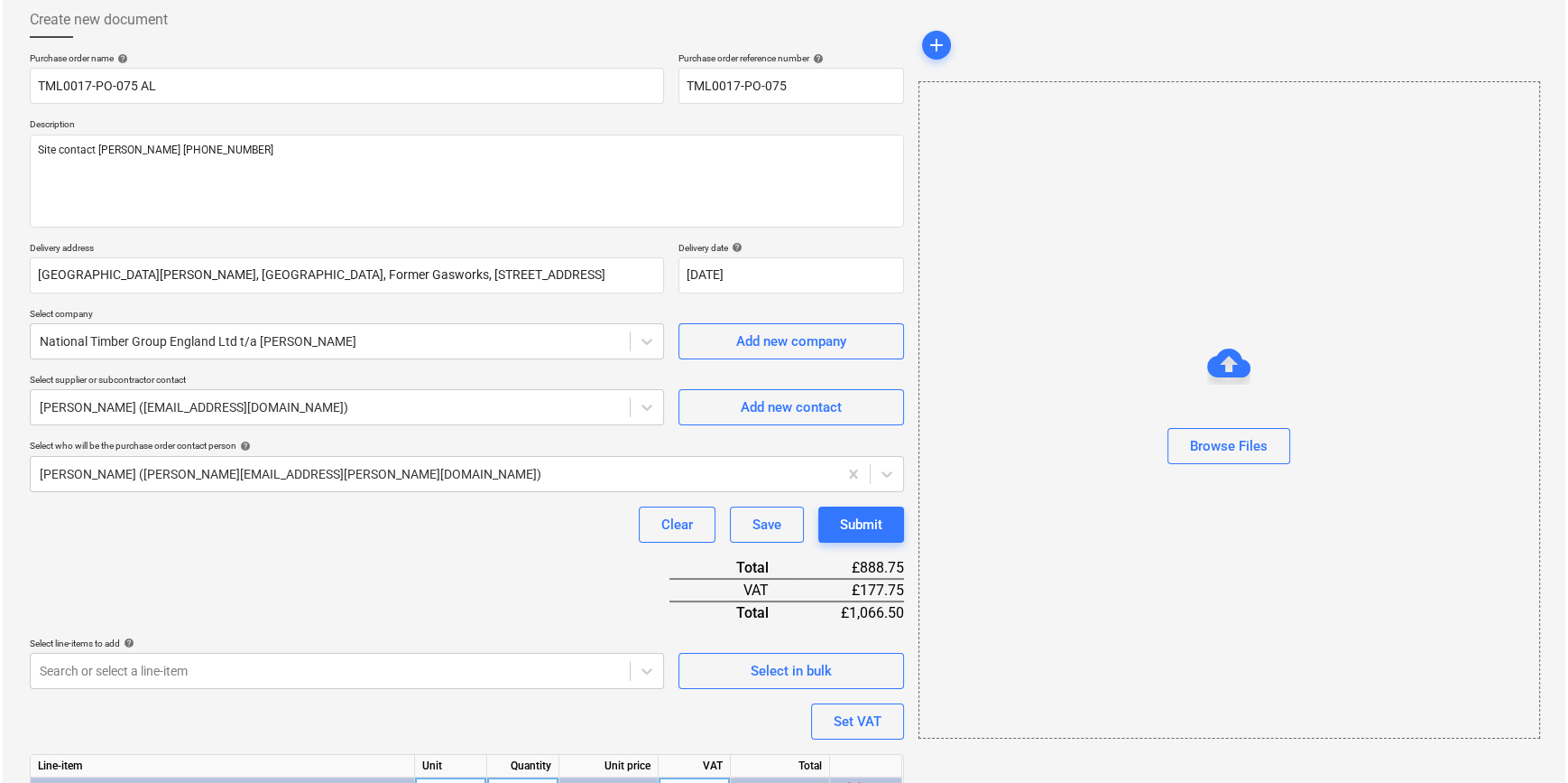
scroll to position [207, 0]
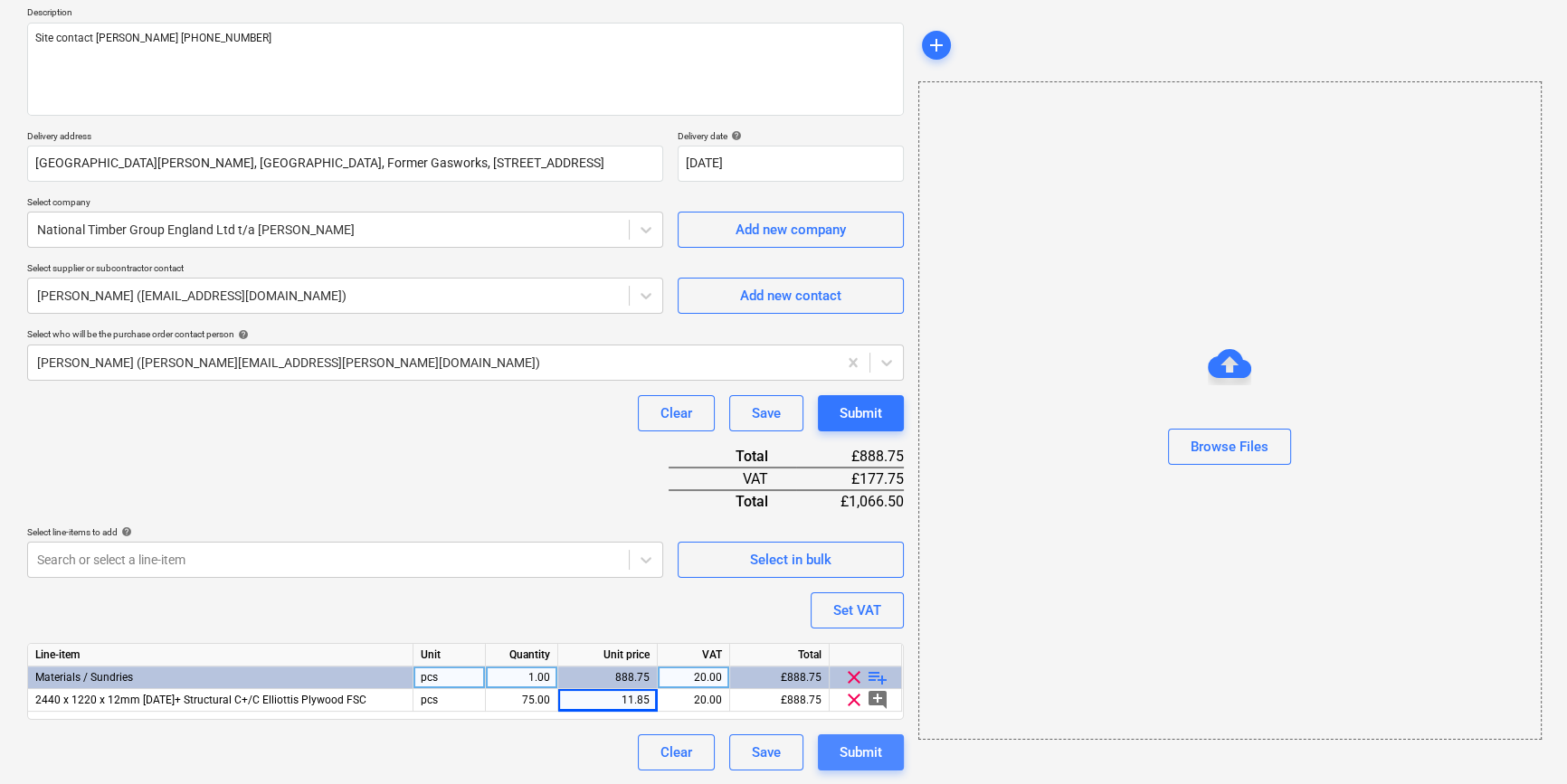
click at [854, 747] on div "Submit" at bounding box center [860, 753] width 42 height 24
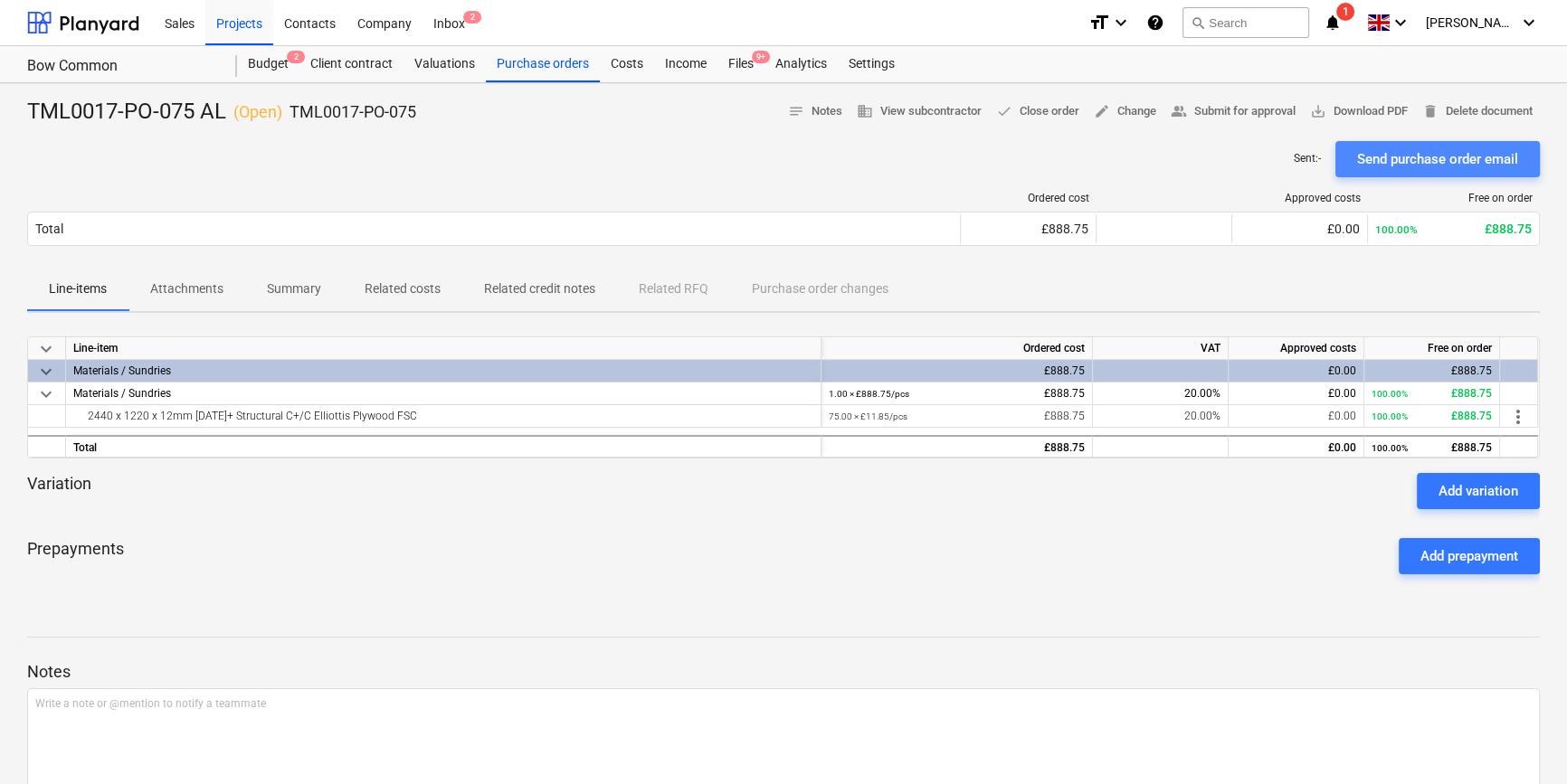
click at [1254, 161] on div "Send purchase order email" at bounding box center [1437, 159] width 161 height 24
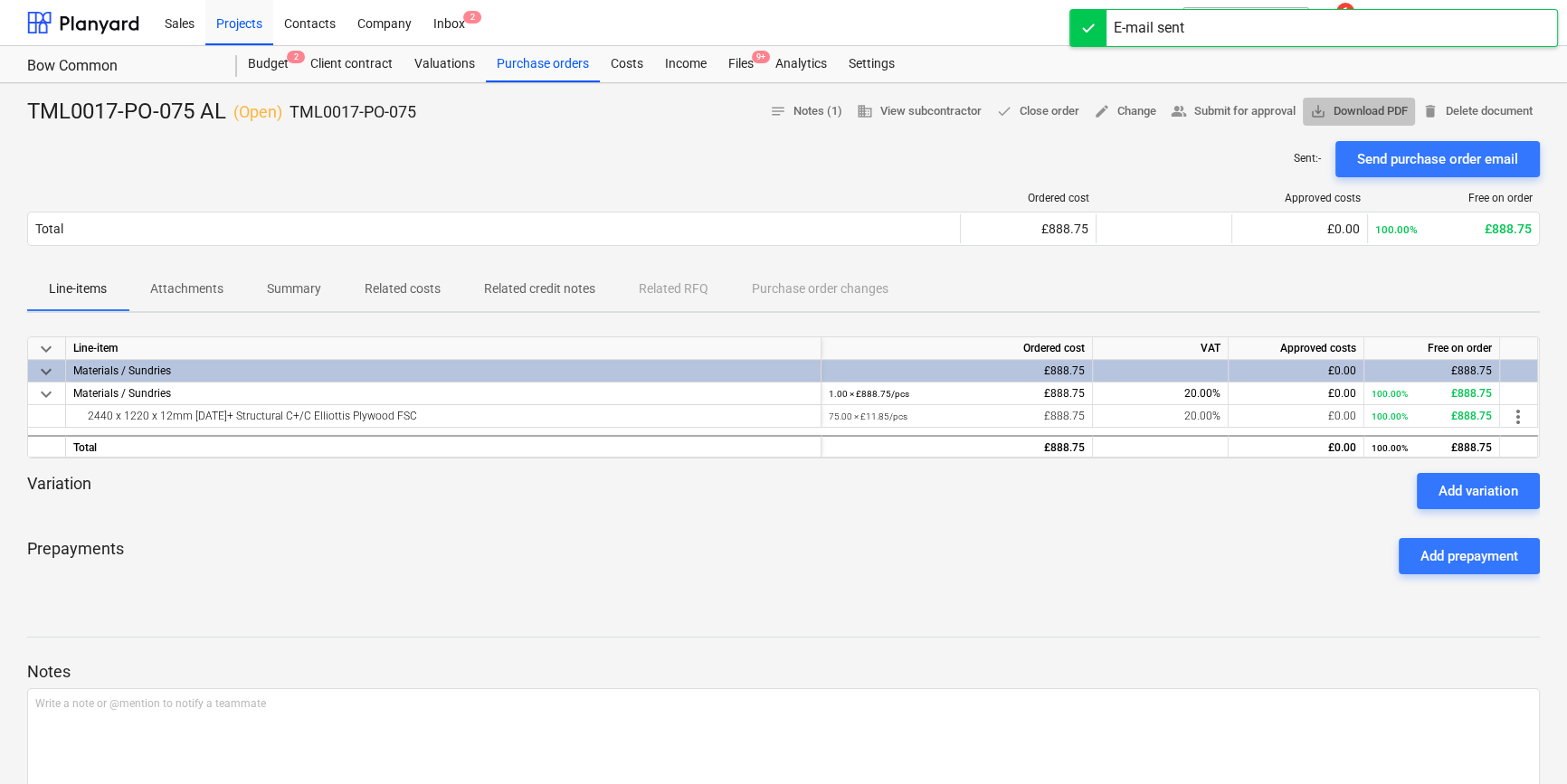
click at [1254, 111] on span "save_alt Download PDF" at bounding box center [1358, 111] width 97 height 21
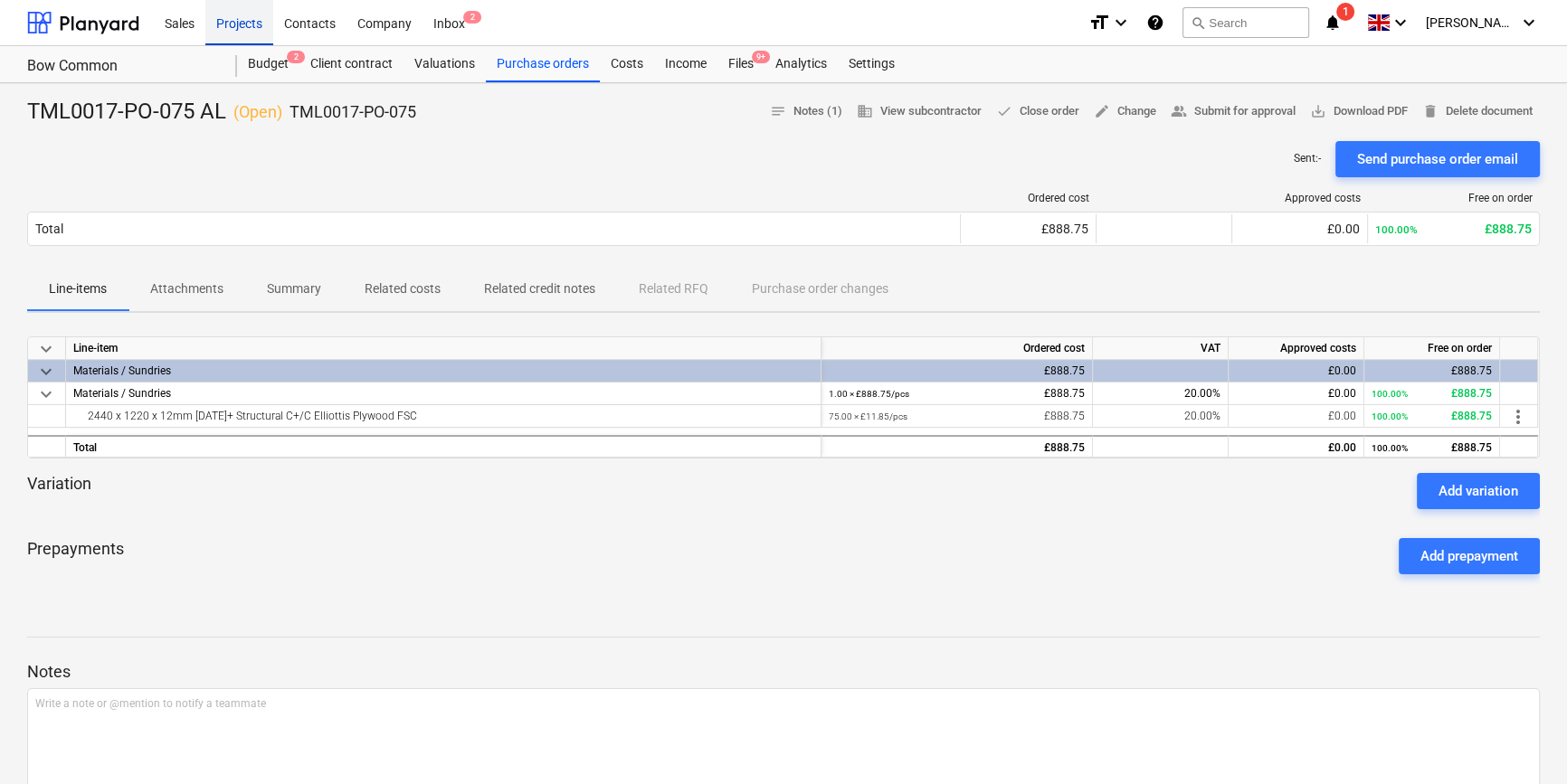
click at [219, 25] on div "Projects" at bounding box center [239, 22] width 68 height 46
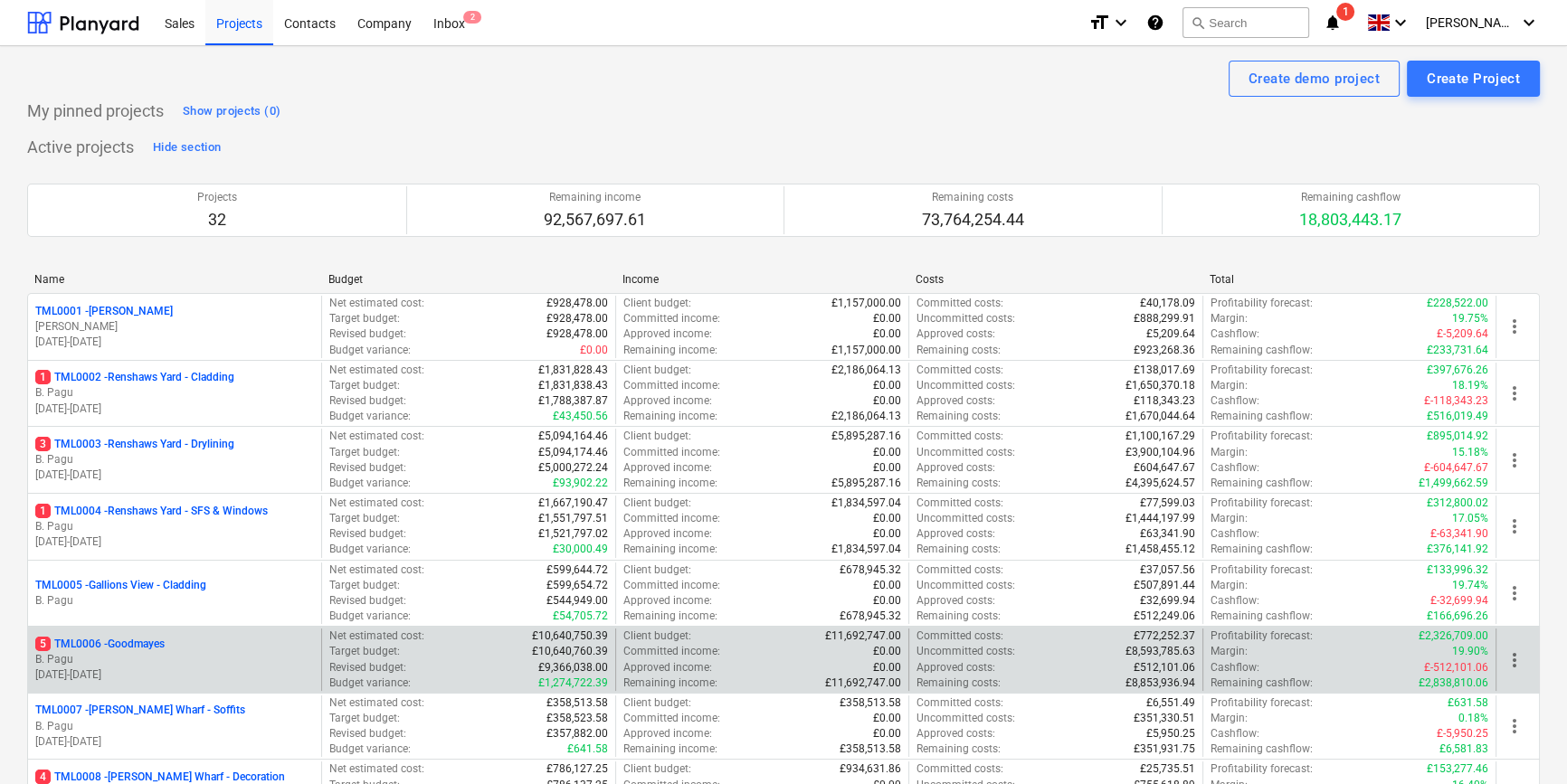
click at [147, 648] on p "5 TML0006 - Goodmayes" at bounding box center [99, 644] width 129 height 16
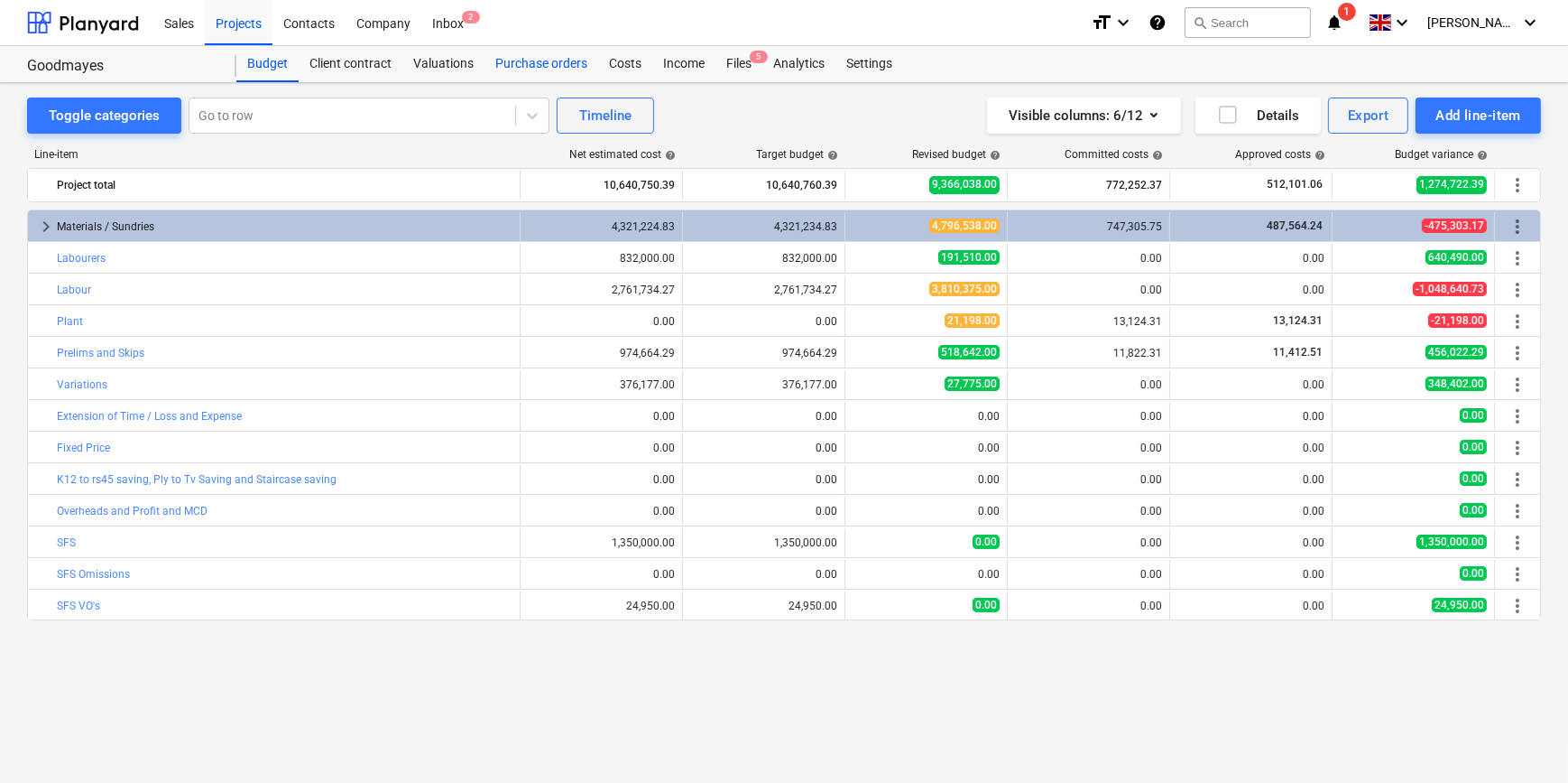
click at [550, 61] on div "Purchase orders" at bounding box center [541, 64] width 114 height 36
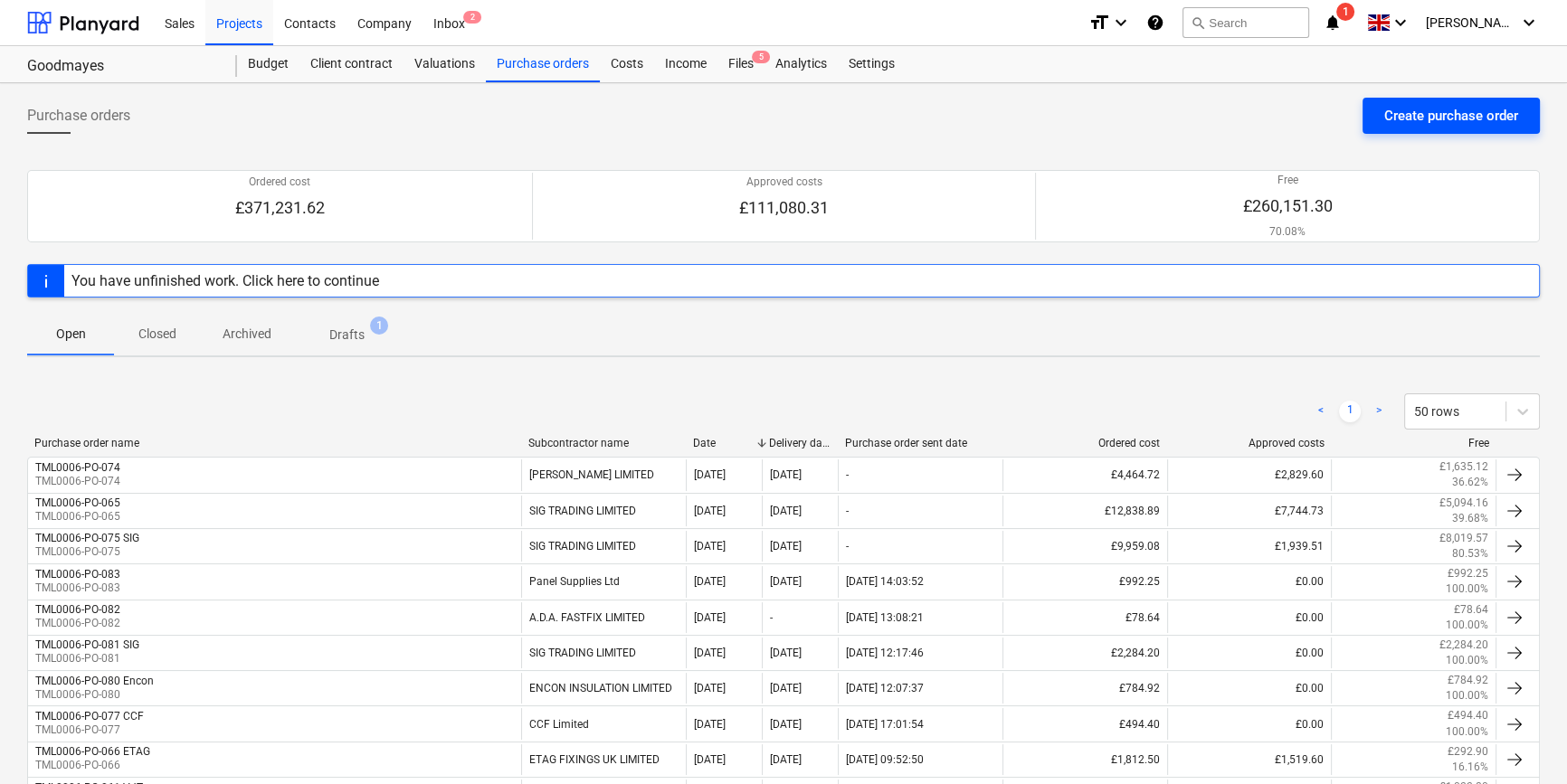
click at [1254, 109] on div "Create purchase order" at bounding box center [1451, 116] width 134 height 24
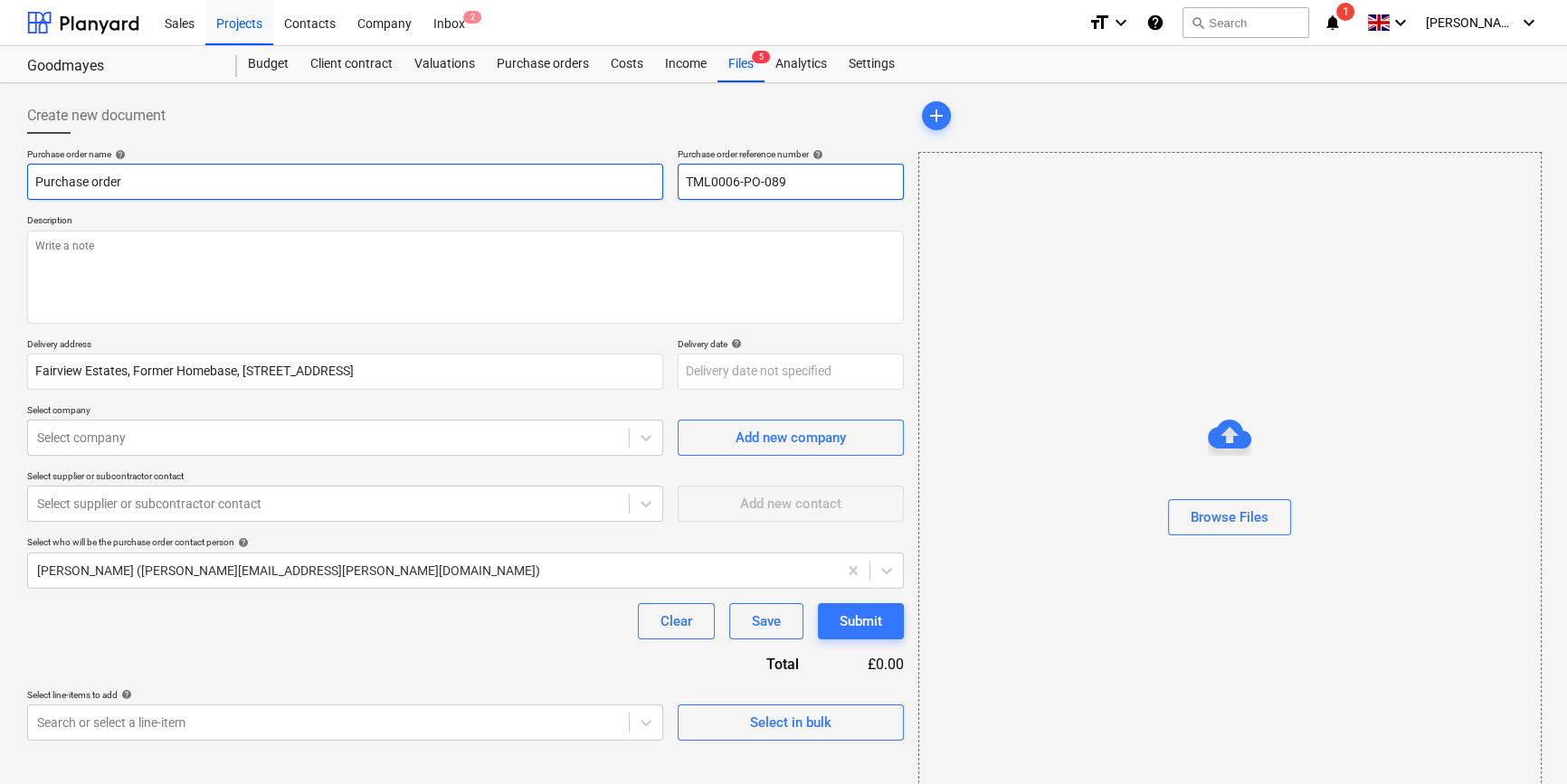
drag, startPoint x: 784, startPoint y: 180, endPoint x: 654, endPoint y: 182, distance: 130.0
click at [654, 182] on div "Purchase order name help Purchase order Purchase order reference number help TM…" at bounding box center [466, 174] width 876 height 51
click at [117, 180] on input "Purchase order" at bounding box center [345, 181] width 636 height 36
drag, startPoint x: 127, startPoint y: 182, endPoint x: 31, endPoint y: 184, distance: 96.0
click at [31, 184] on input "Purchase order" at bounding box center [345, 181] width 636 height 36
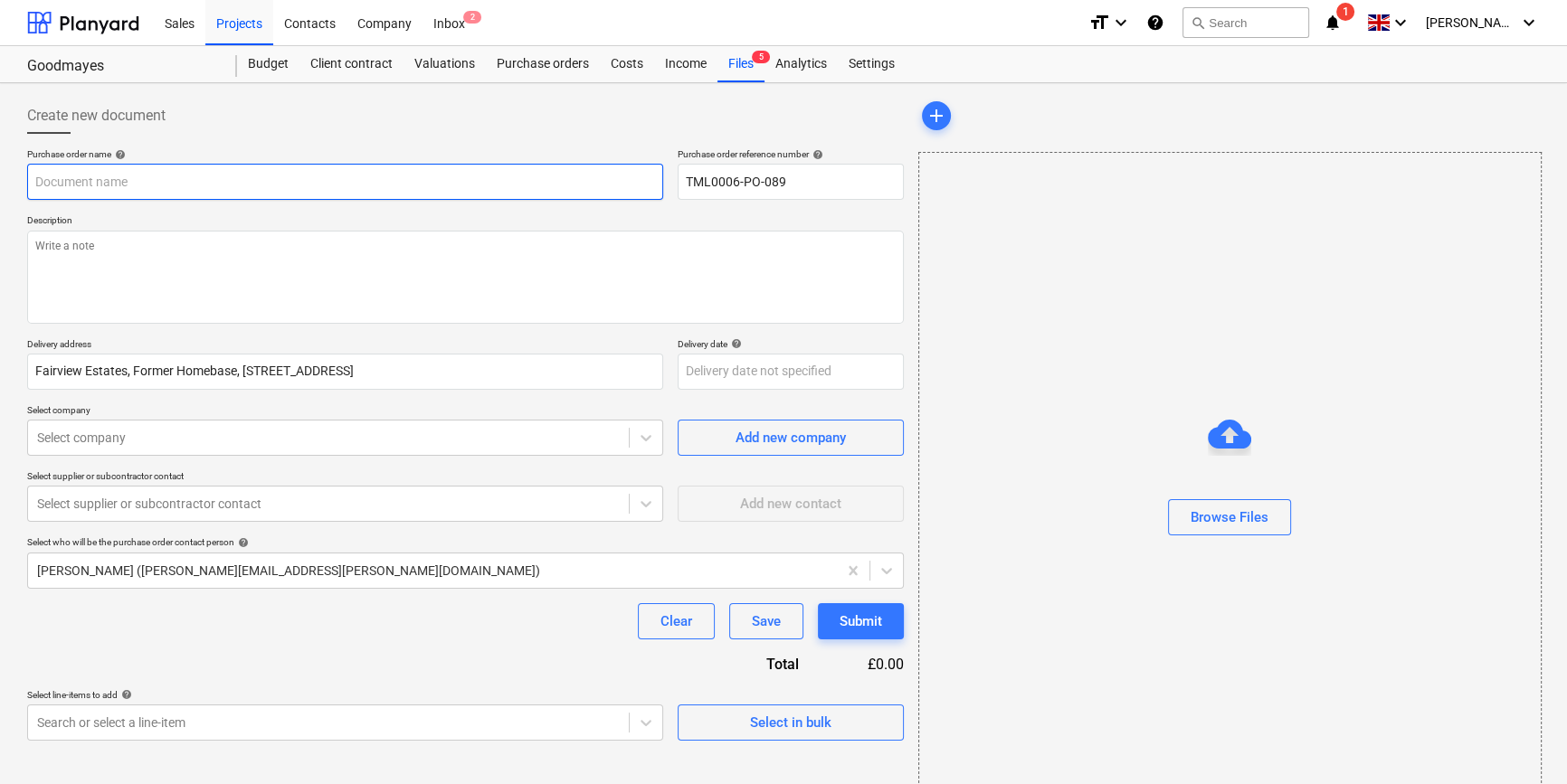
paste input "TML0006-PO-089"
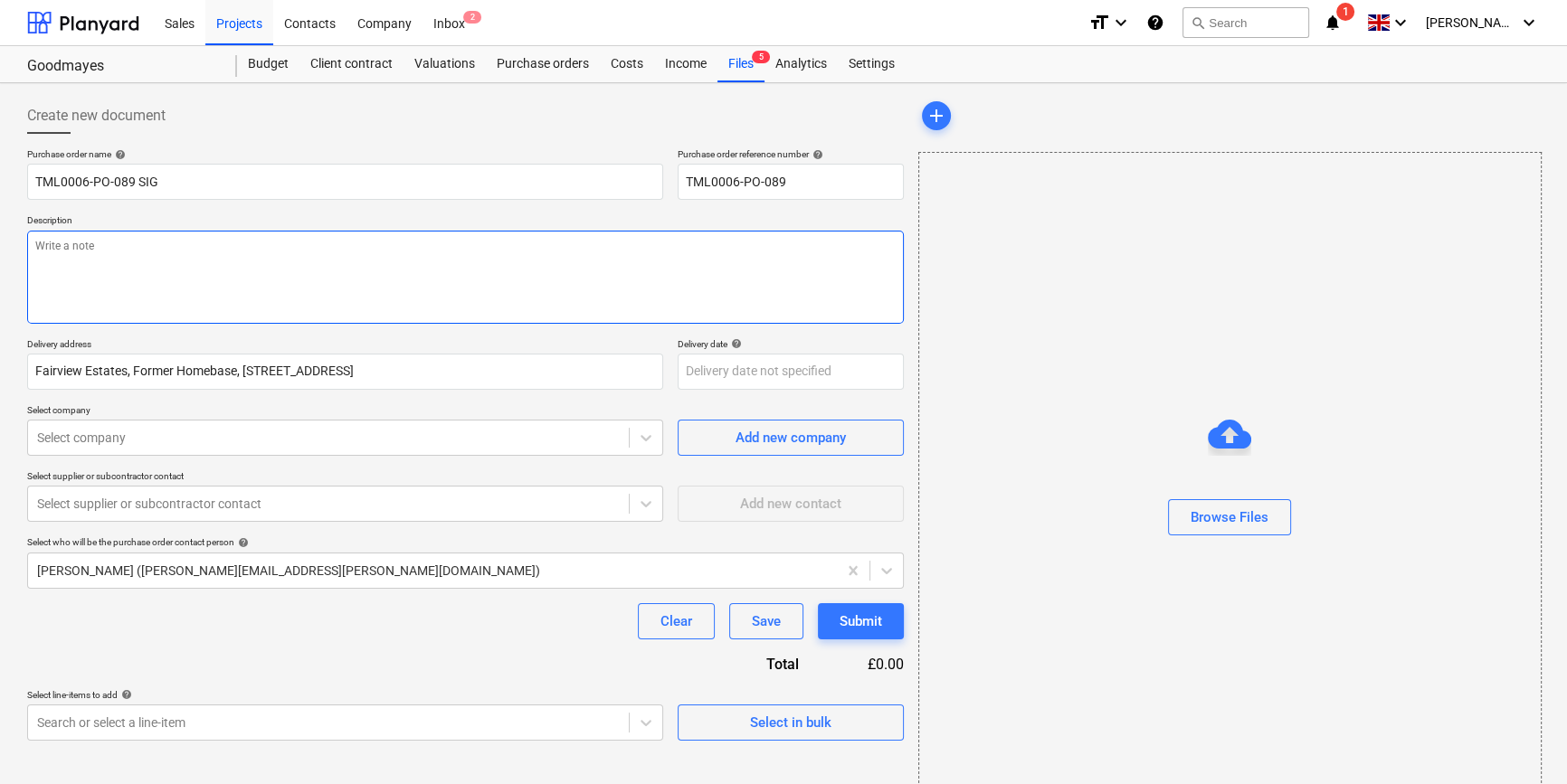
click at [134, 264] on textarea at bounding box center [466, 276] width 876 height 93
paste textarea "07427641453"
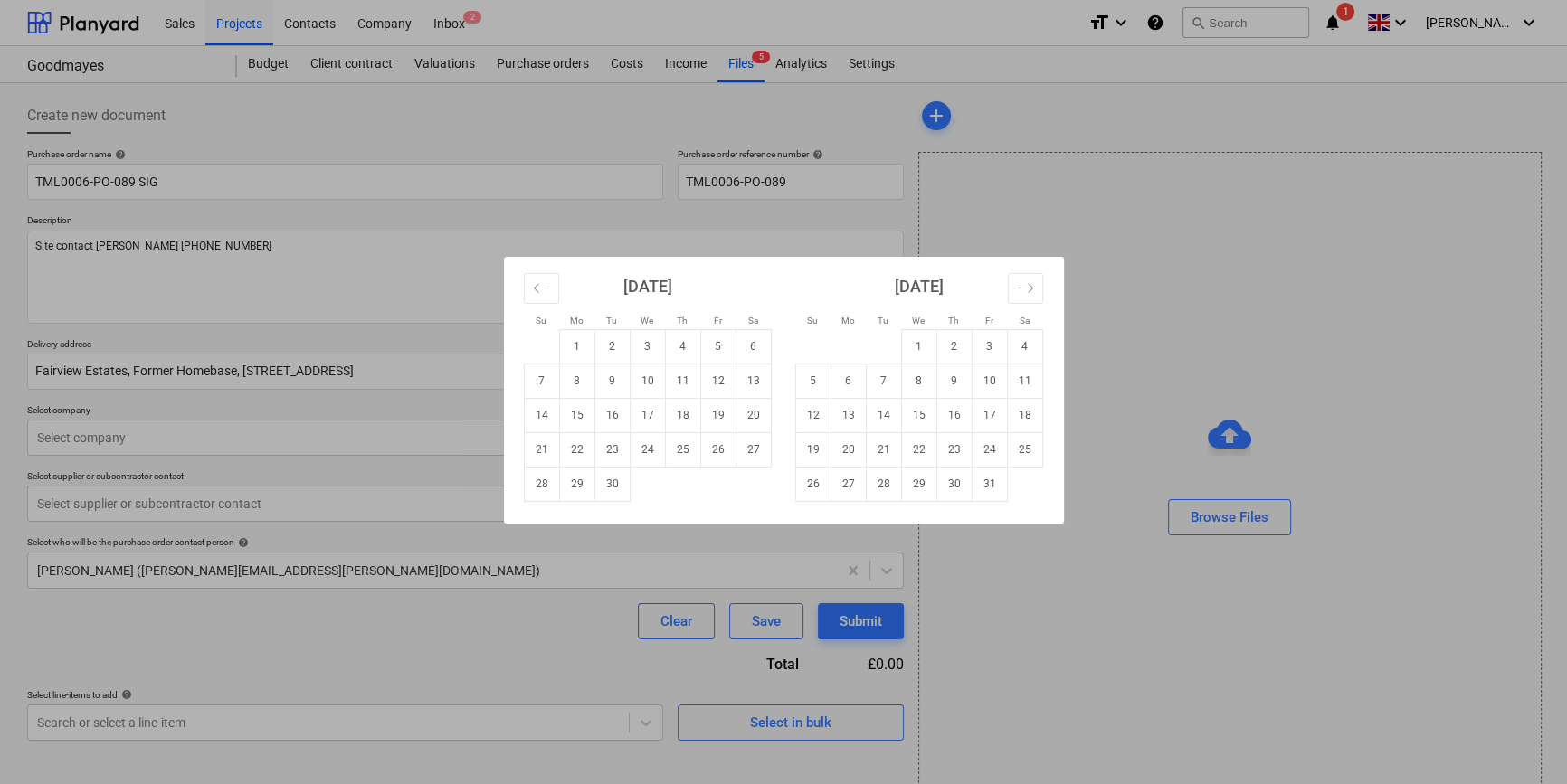
click at [704, 377] on body "Sales Projects Contacts Company Inbox 2 format_size keyboard_arrow_down help se…" at bounding box center [784, 392] width 1567 height 784
click at [678, 380] on td "11" at bounding box center [682, 380] width 35 height 34
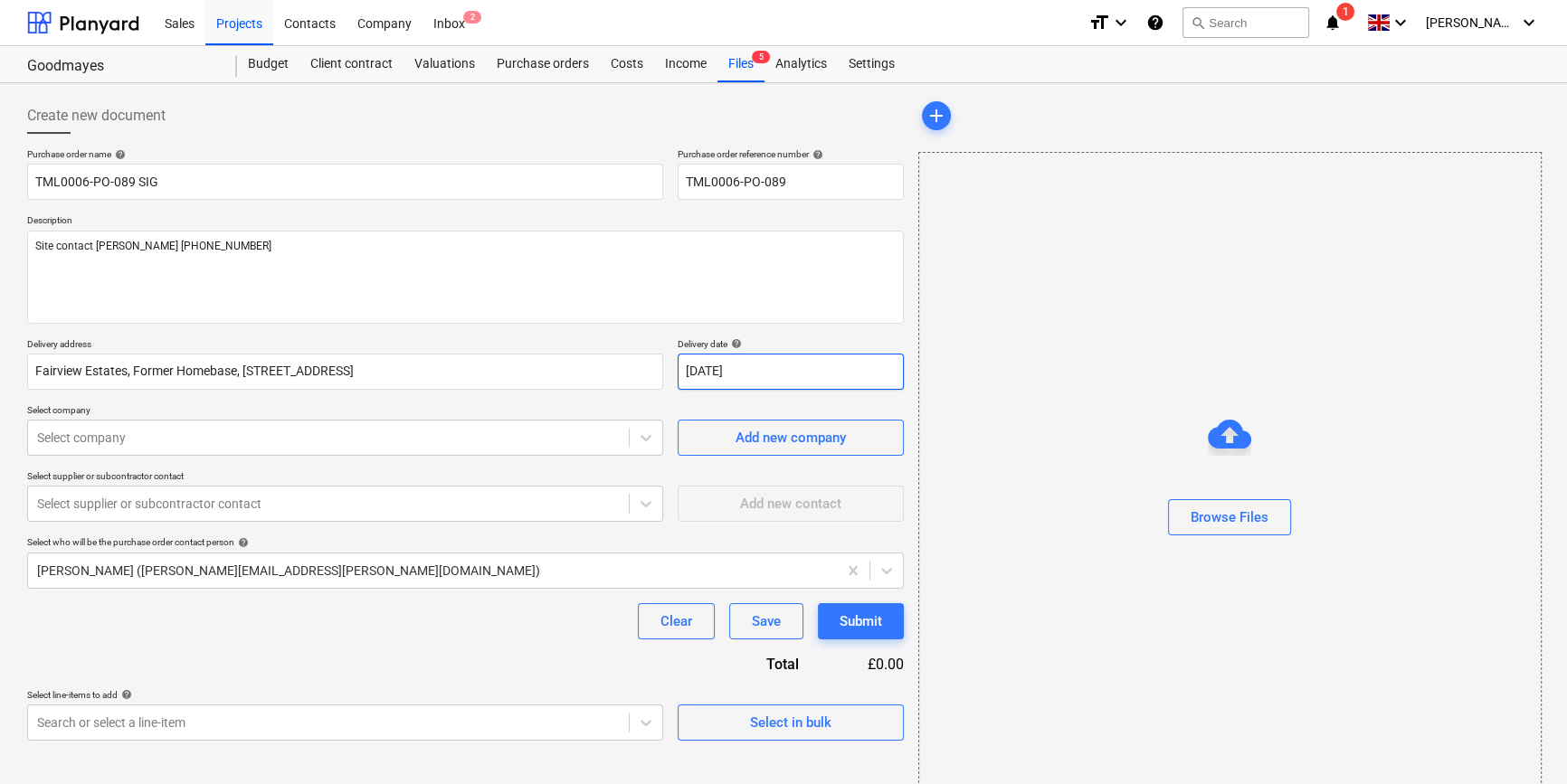
click at [713, 374] on body "Sales Projects Contacts Company Inbox 2 format_size keyboard_arrow_down help se…" at bounding box center [784, 392] width 1567 height 784
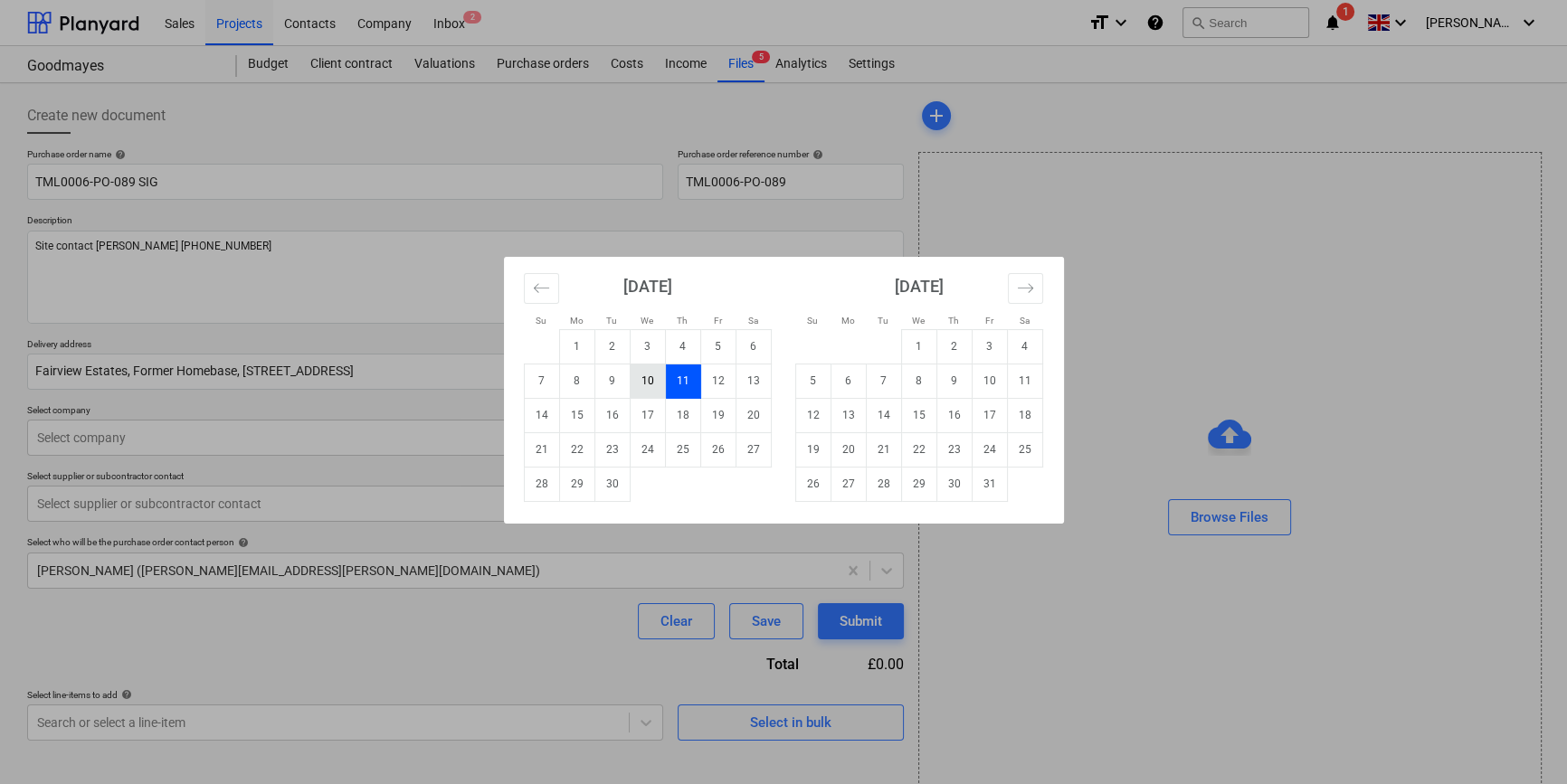
click at [654, 378] on td "10" at bounding box center [648, 380] width 35 height 34
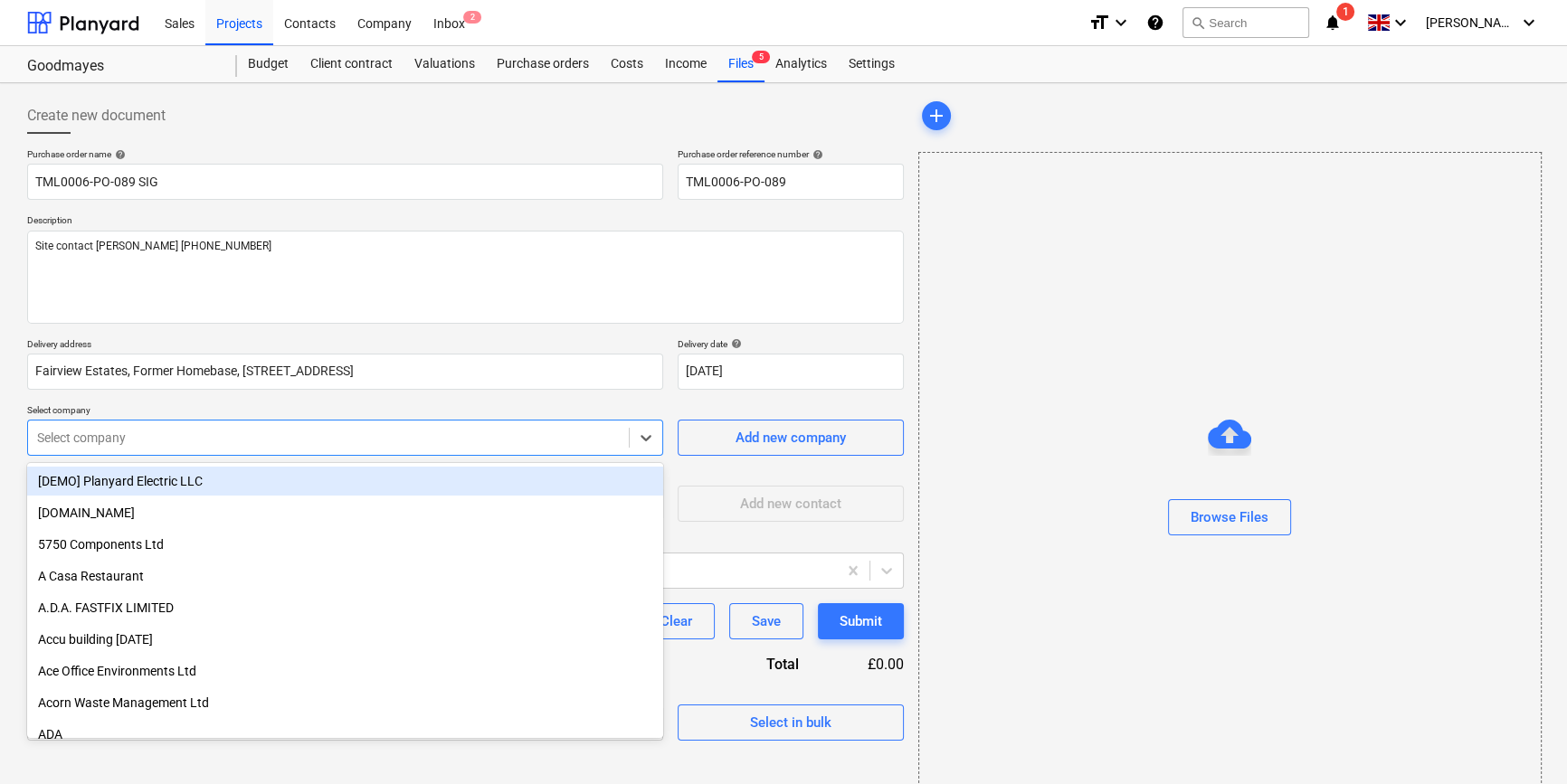
click at [246, 431] on div at bounding box center [329, 438] width 583 height 18
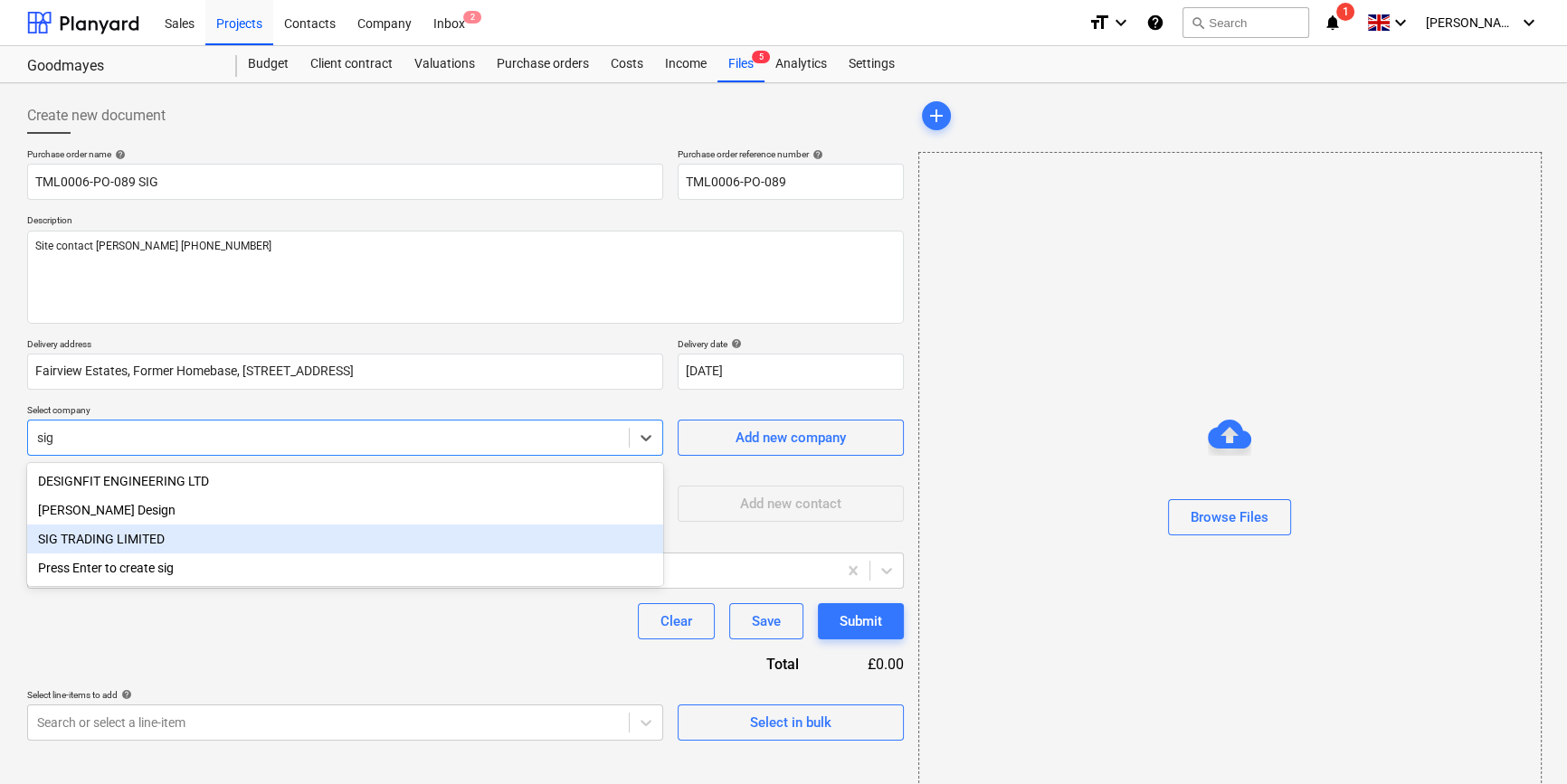
click at [151, 538] on div "SIG TRADING LIMITED" at bounding box center [345, 538] width 636 height 29
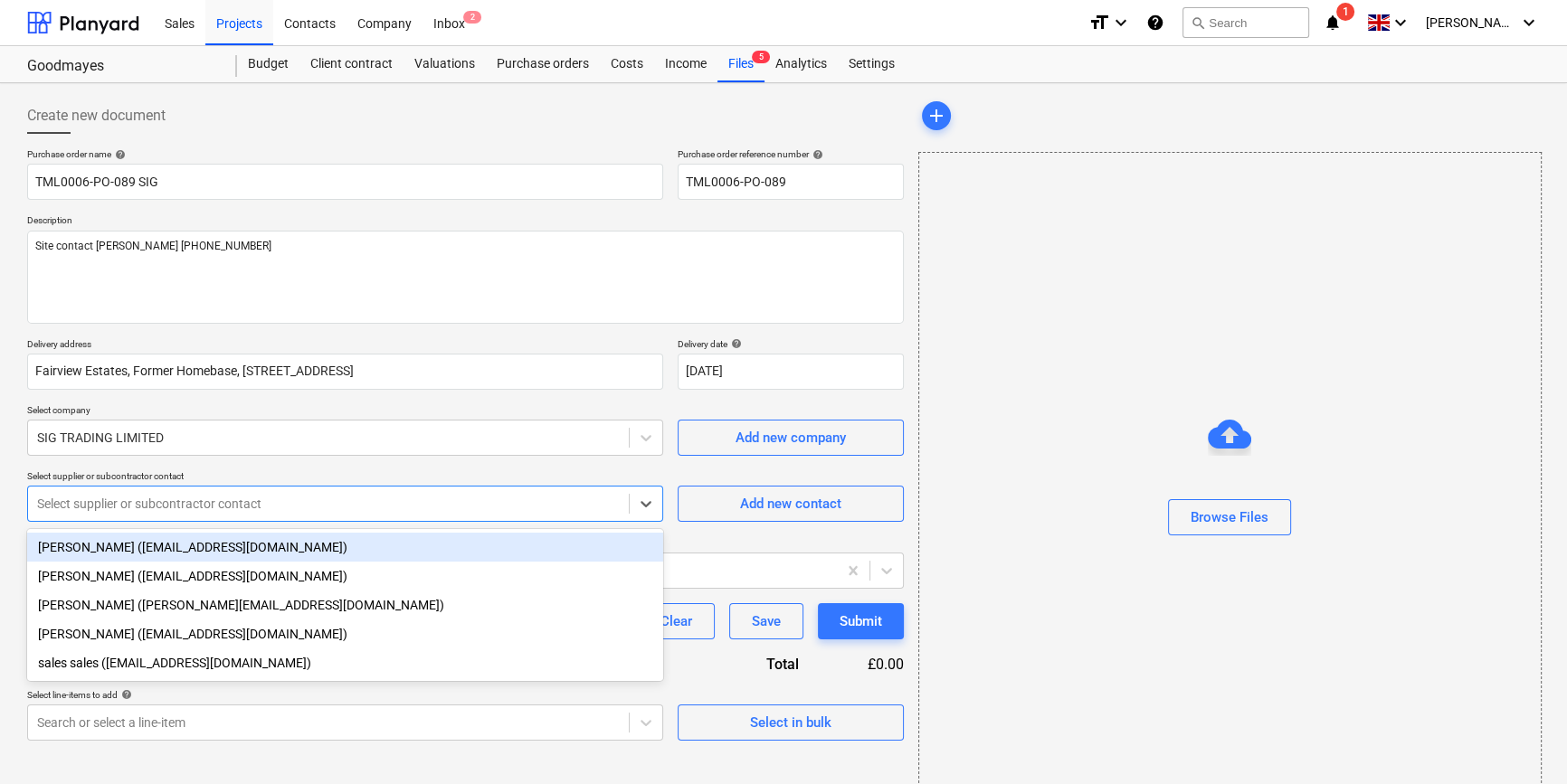
click at [153, 508] on div at bounding box center [329, 504] width 583 height 18
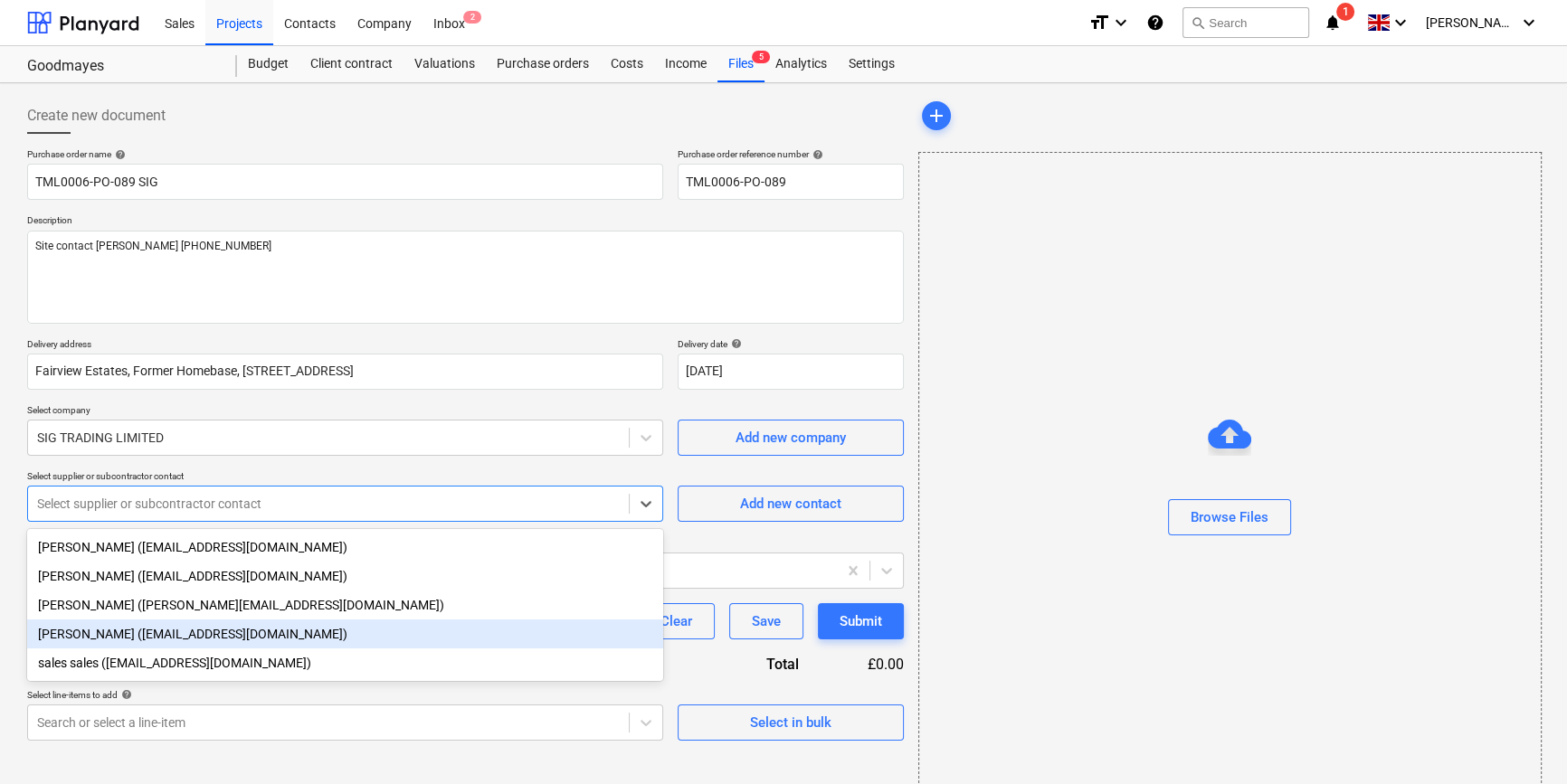
click at [127, 635] on div "Sam Richardson (samrichardson@sigplc.com)" at bounding box center [345, 633] width 636 height 29
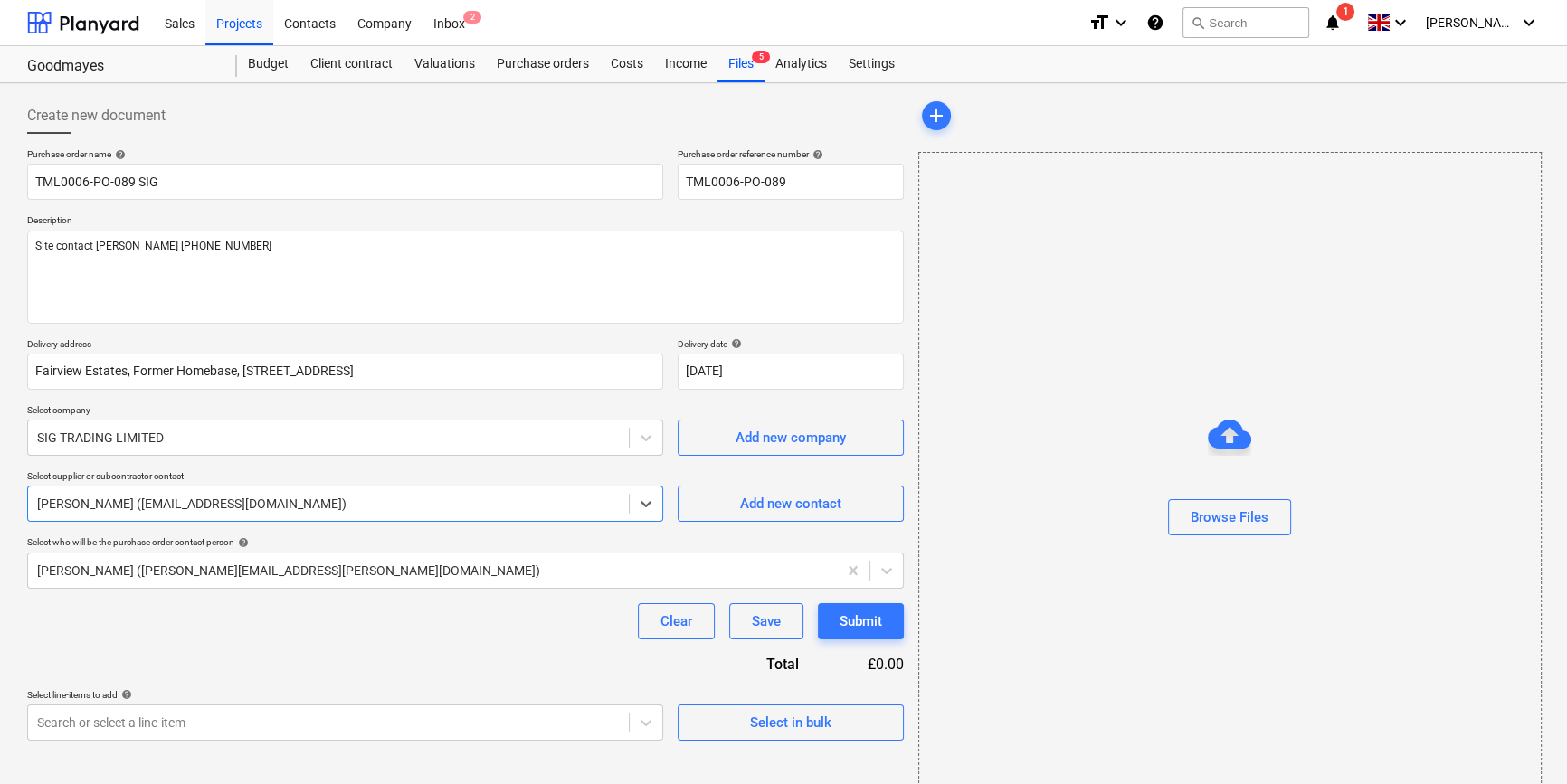
click at [387, 634] on div "Clear Save Submit" at bounding box center [466, 621] width 876 height 36
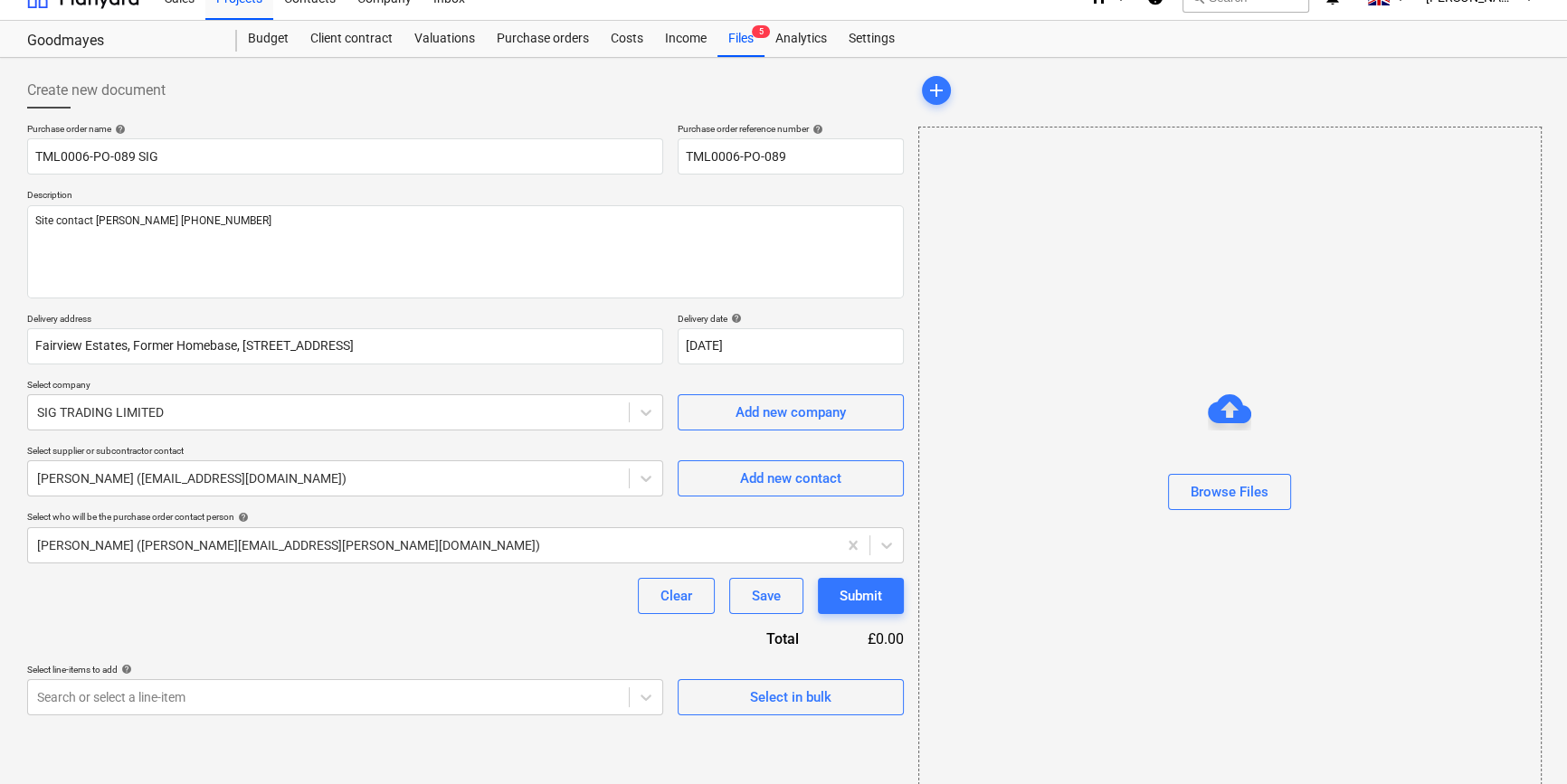
scroll to position [39, 0]
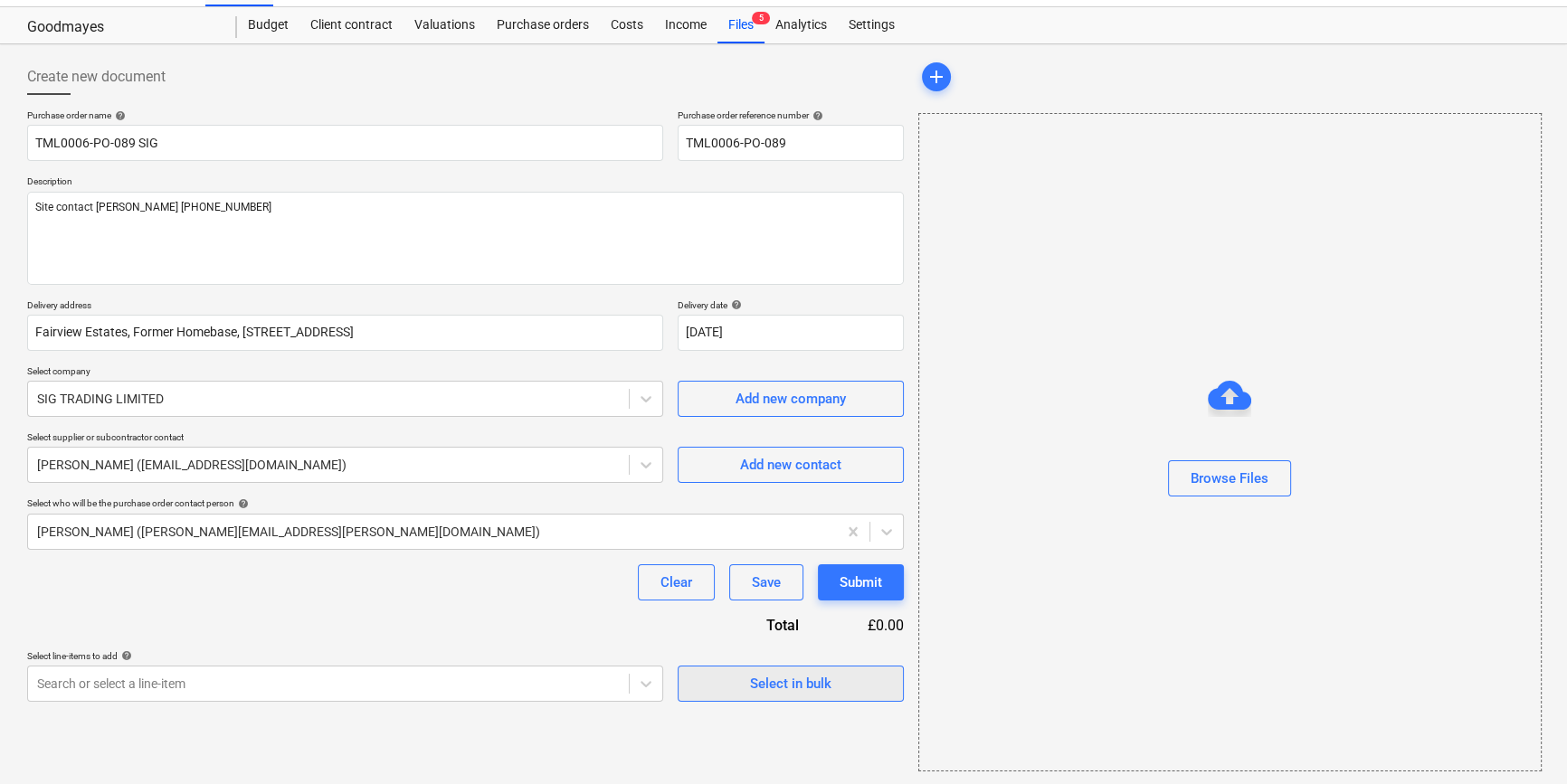
click at [720, 694] on span "Select in bulk" at bounding box center [790, 684] width 181 height 24
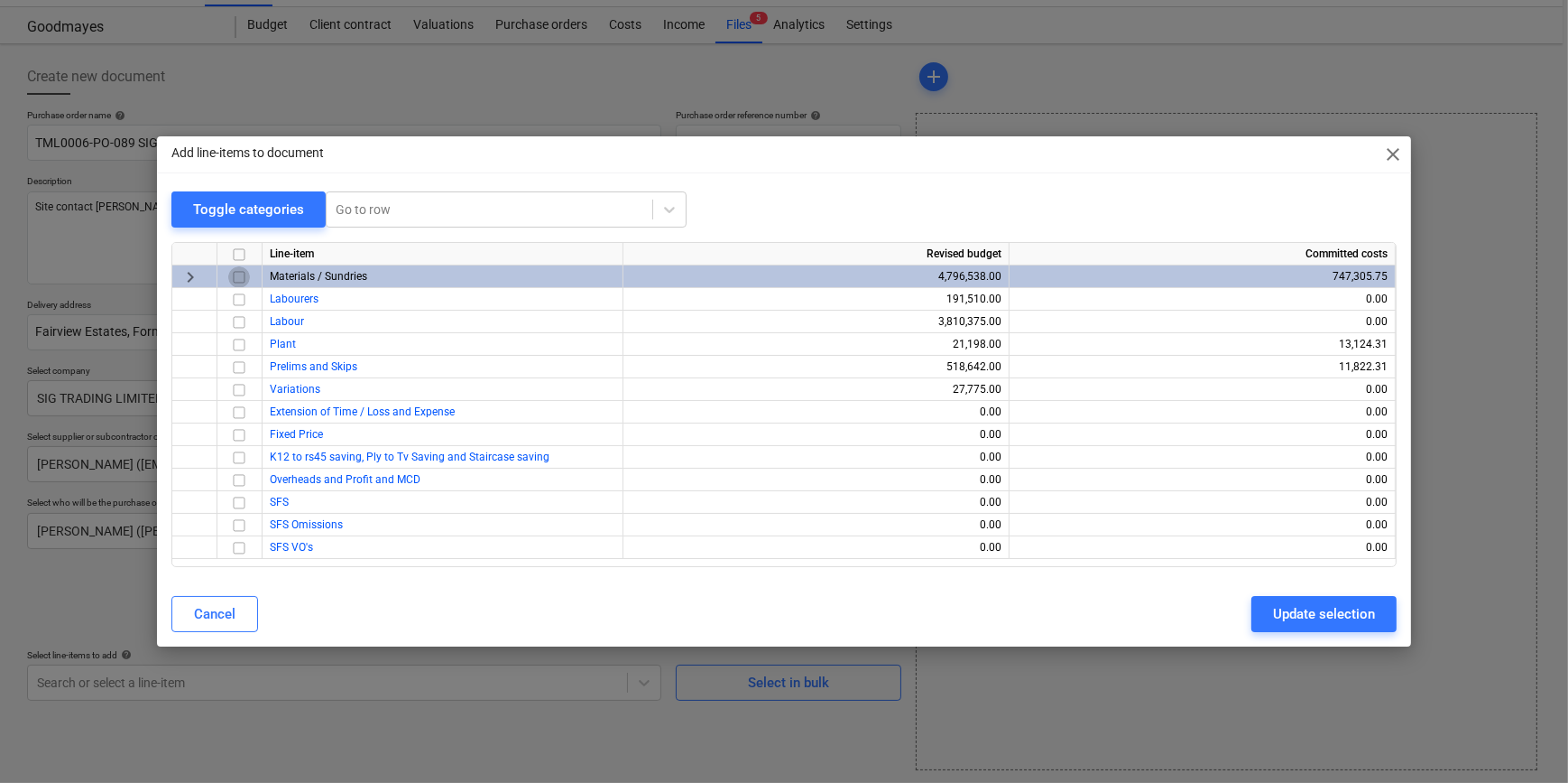
click at [235, 274] on input "checkbox" at bounding box center [239, 277] width 22 height 22
click at [1251, 614] on div "Update selection" at bounding box center [1325, 614] width 102 height 24
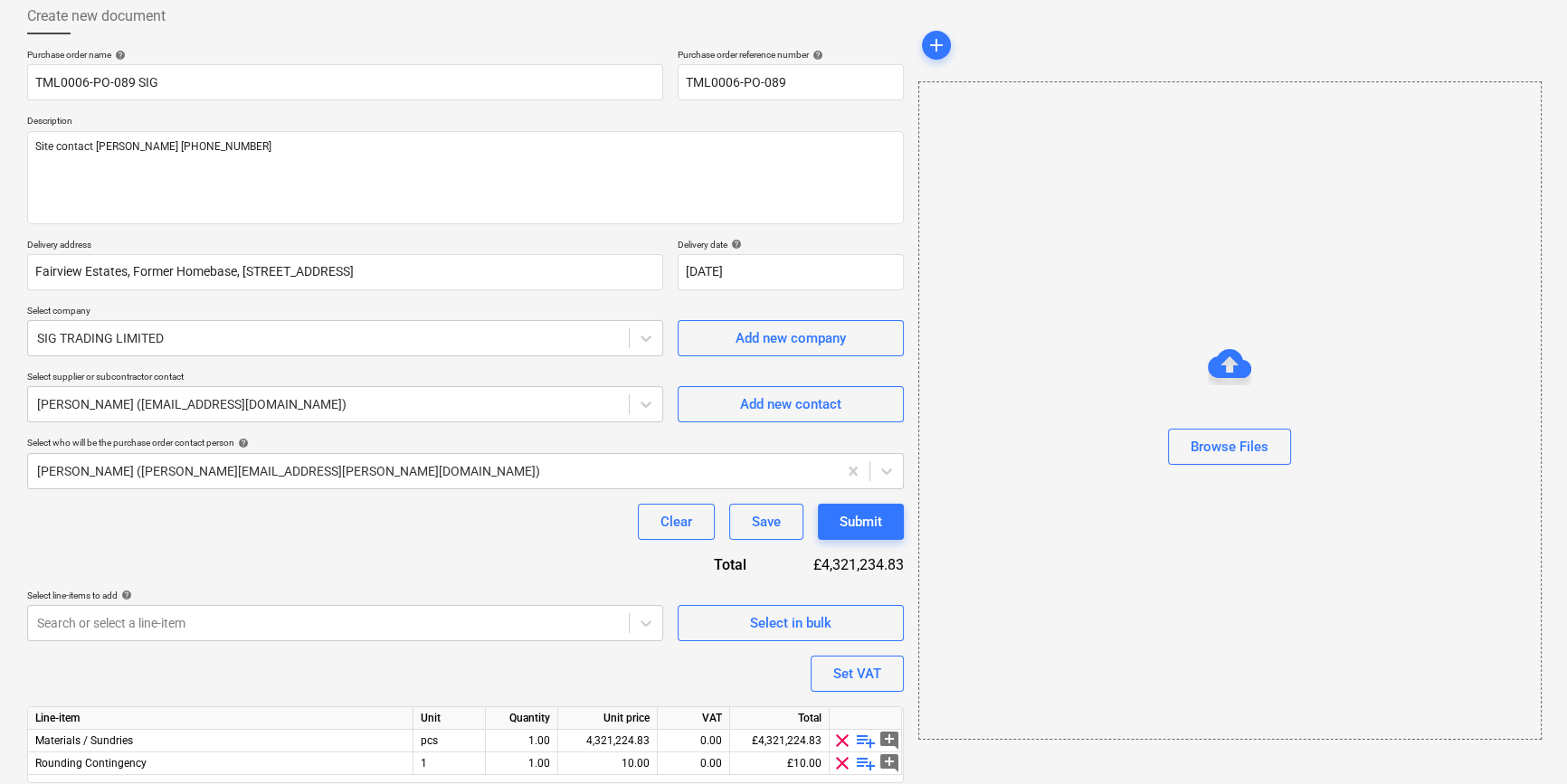
scroll to position [162, 0]
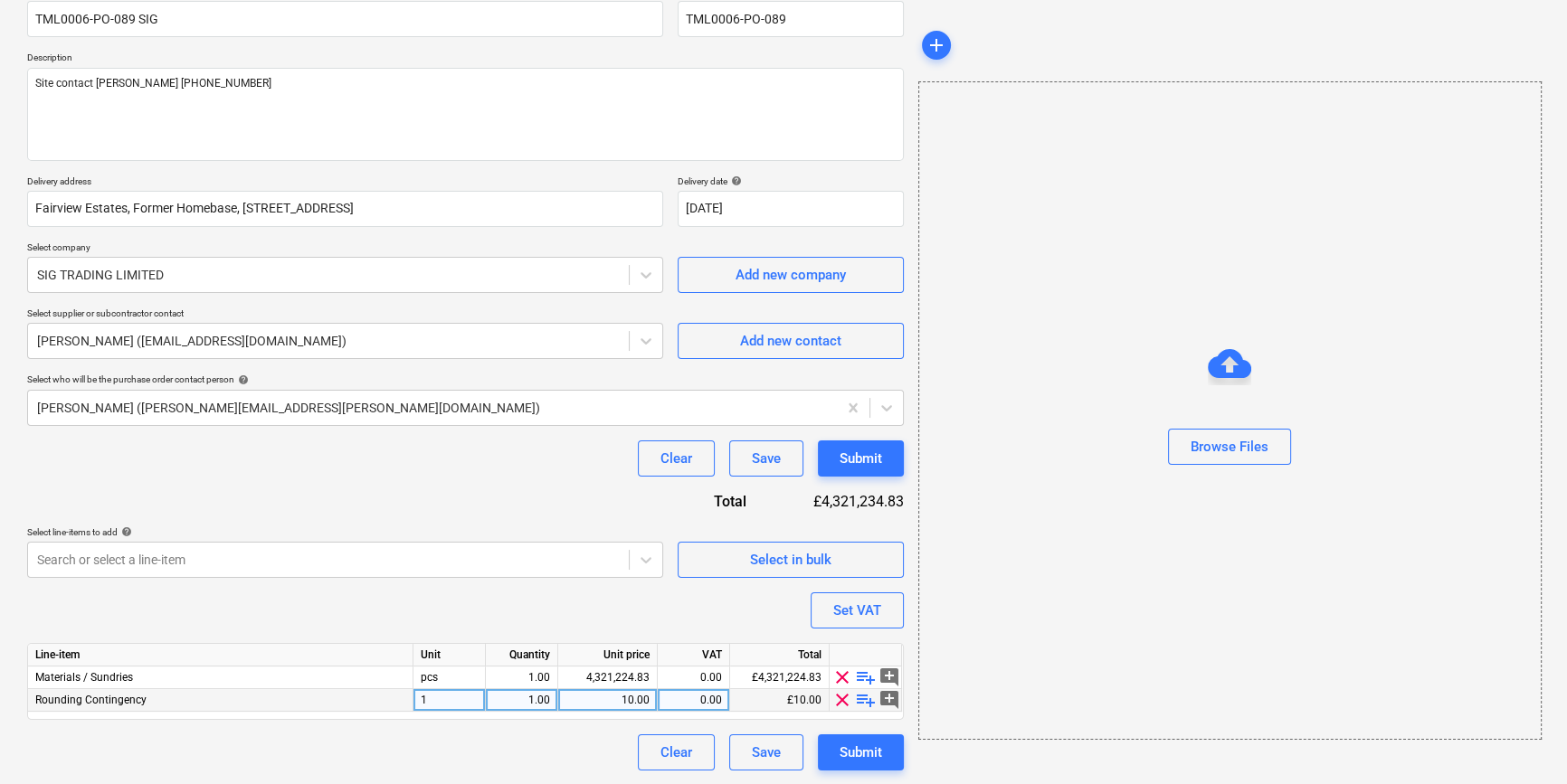
click at [842, 702] on span "clear" at bounding box center [843, 699] width 22 height 22
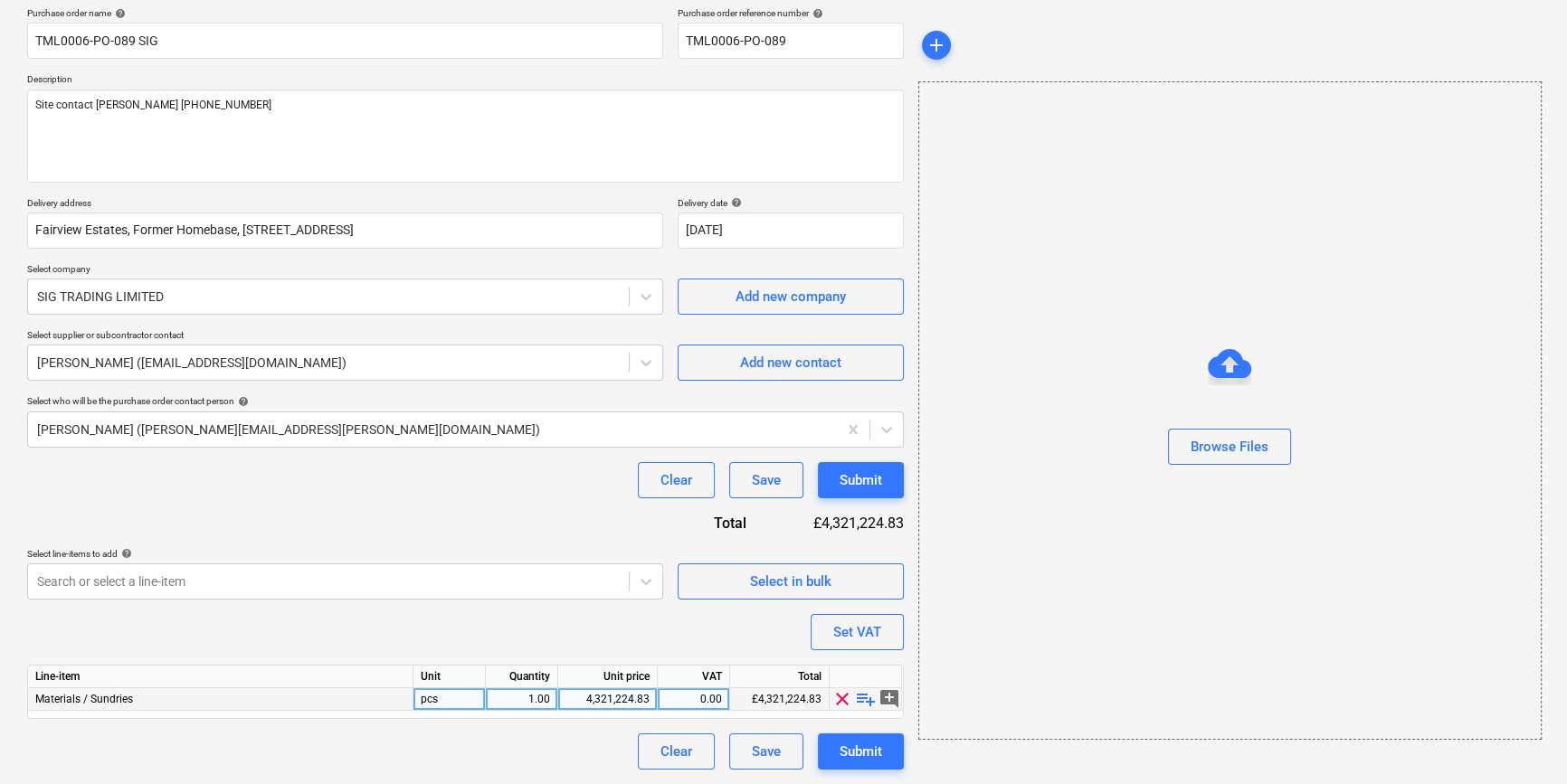
scroll to position [140, 0]
click at [860, 695] on span "playlist_add" at bounding box center [865, 699] width 22 height 22
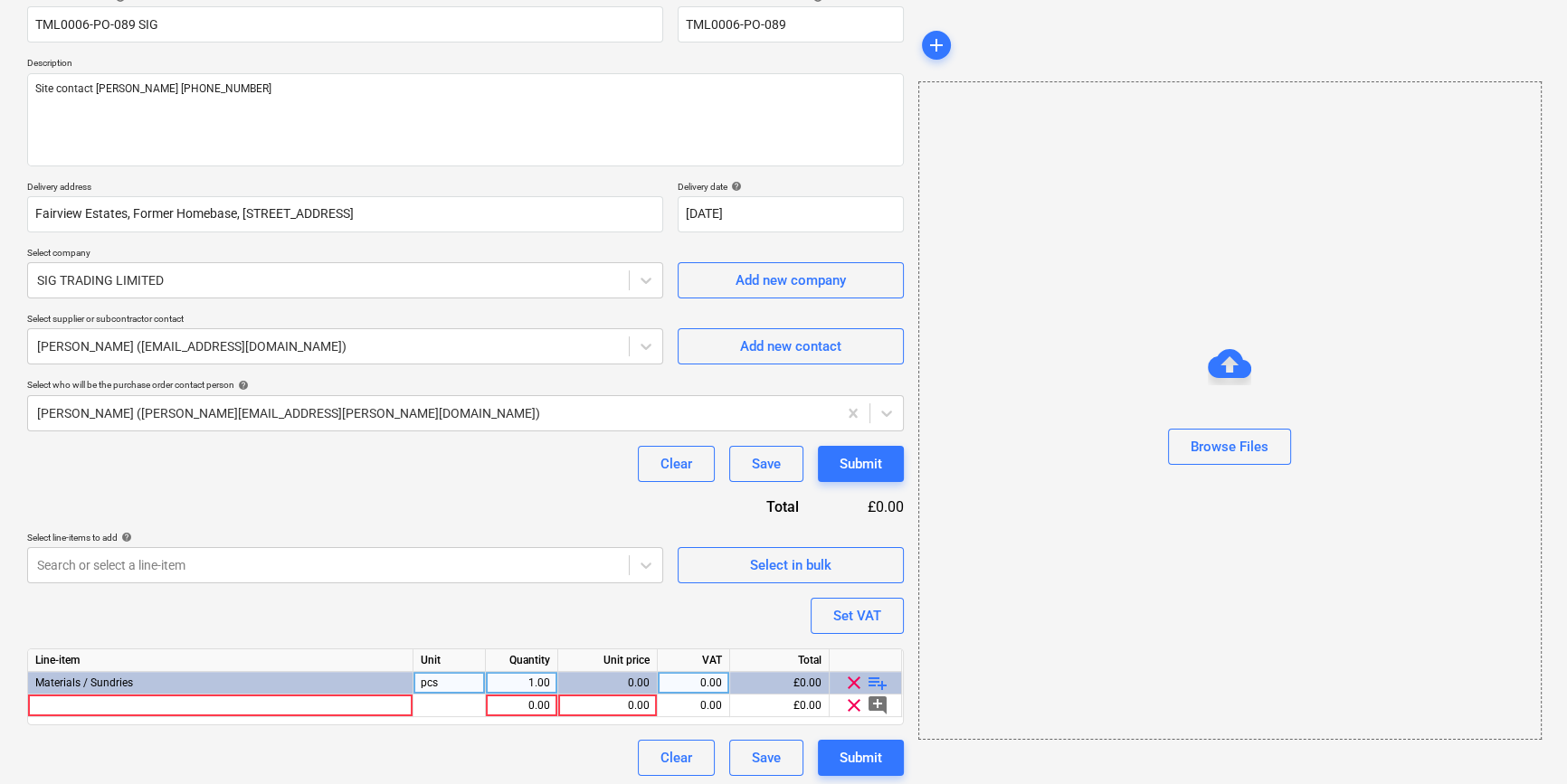
scroll to position [162, 0]
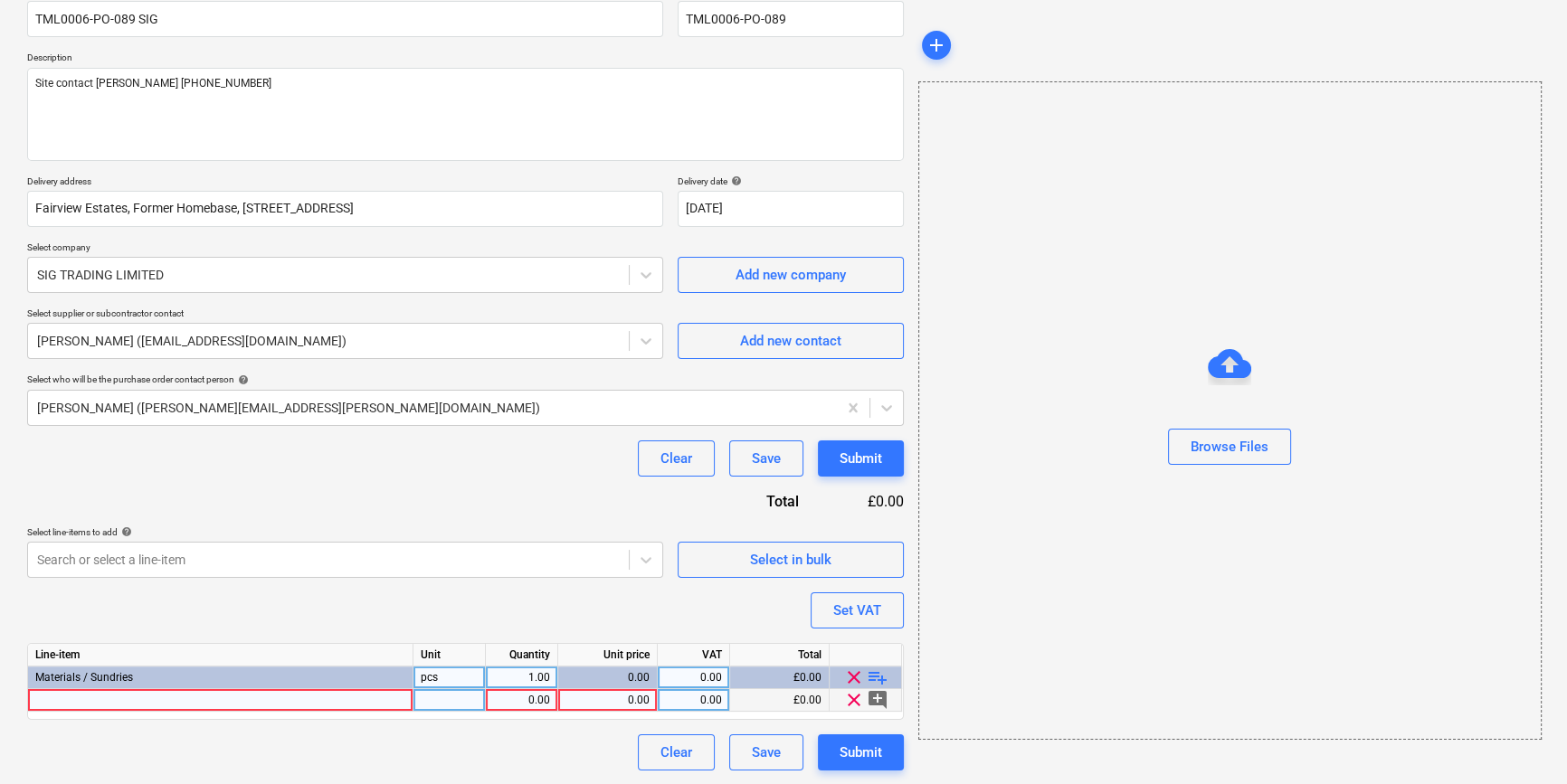
click at [61, 699] on div at bounding box center [219, 699] width 385 height 23
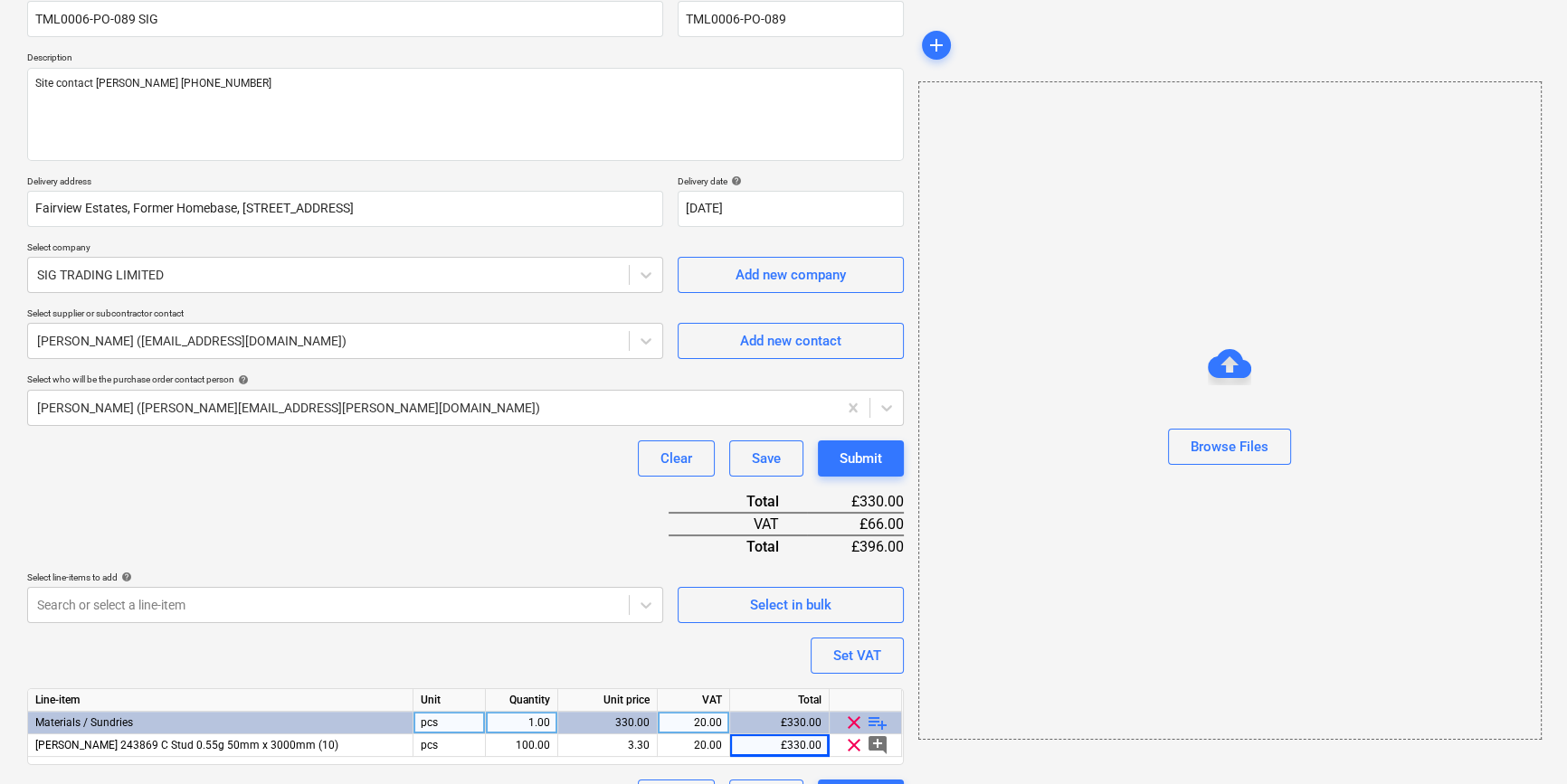
scroll to position [208, 0]
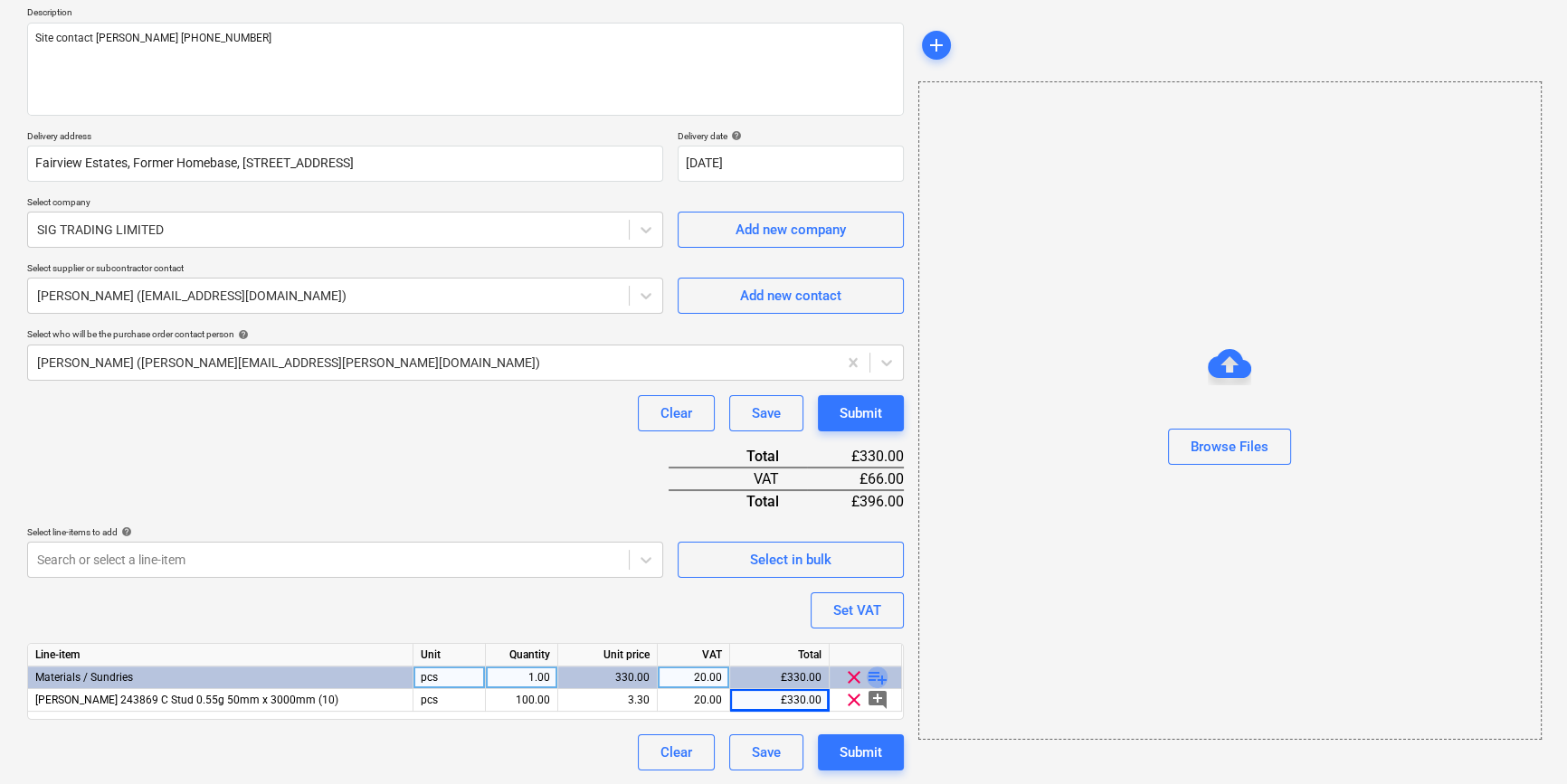
click at [874, 677] on span "playlist_add" at bounding box center [877, 677] width 22 height 22
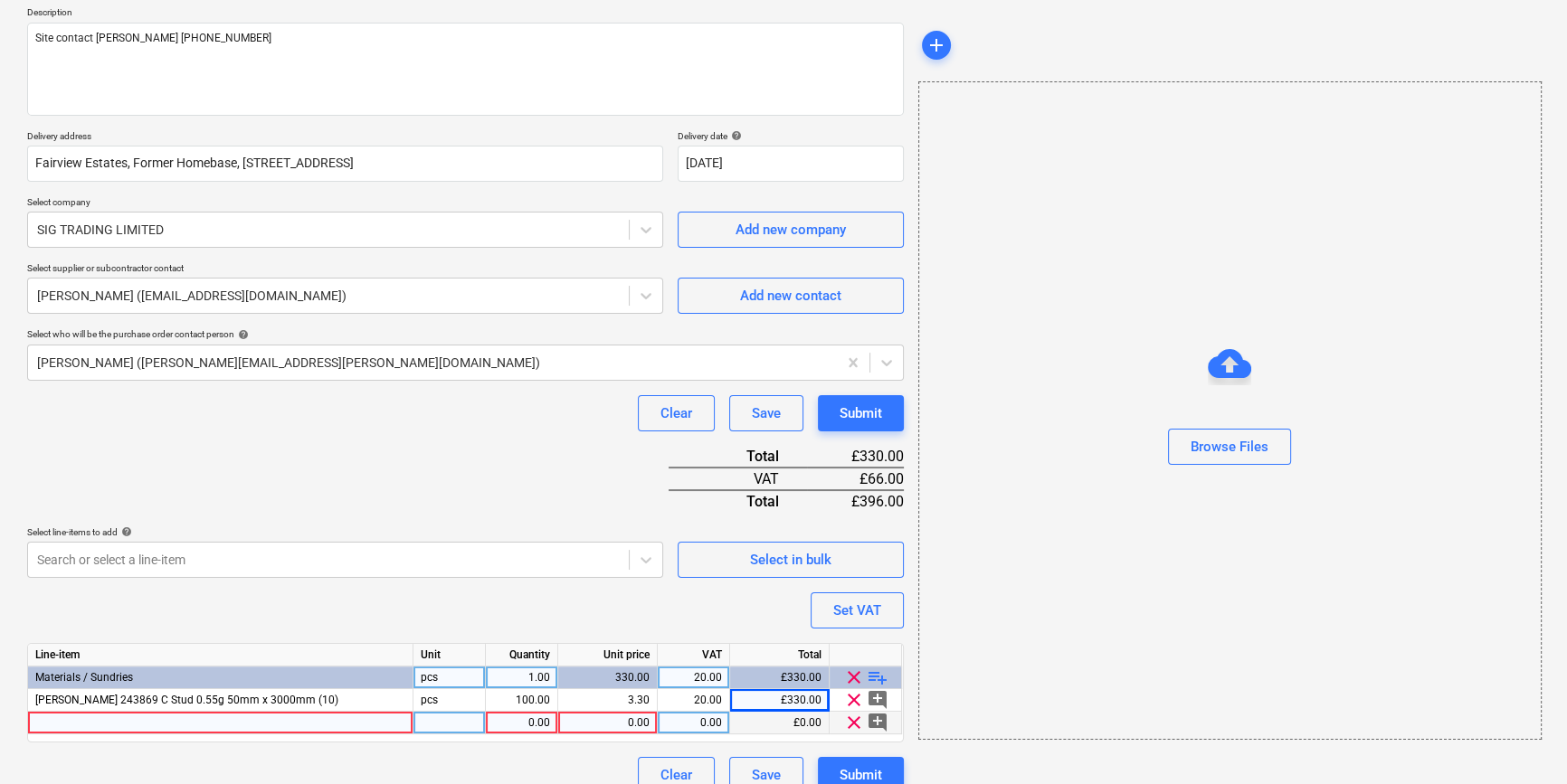
click at [46, 719] on div at bounding box center [219, 722] width 385 height 23
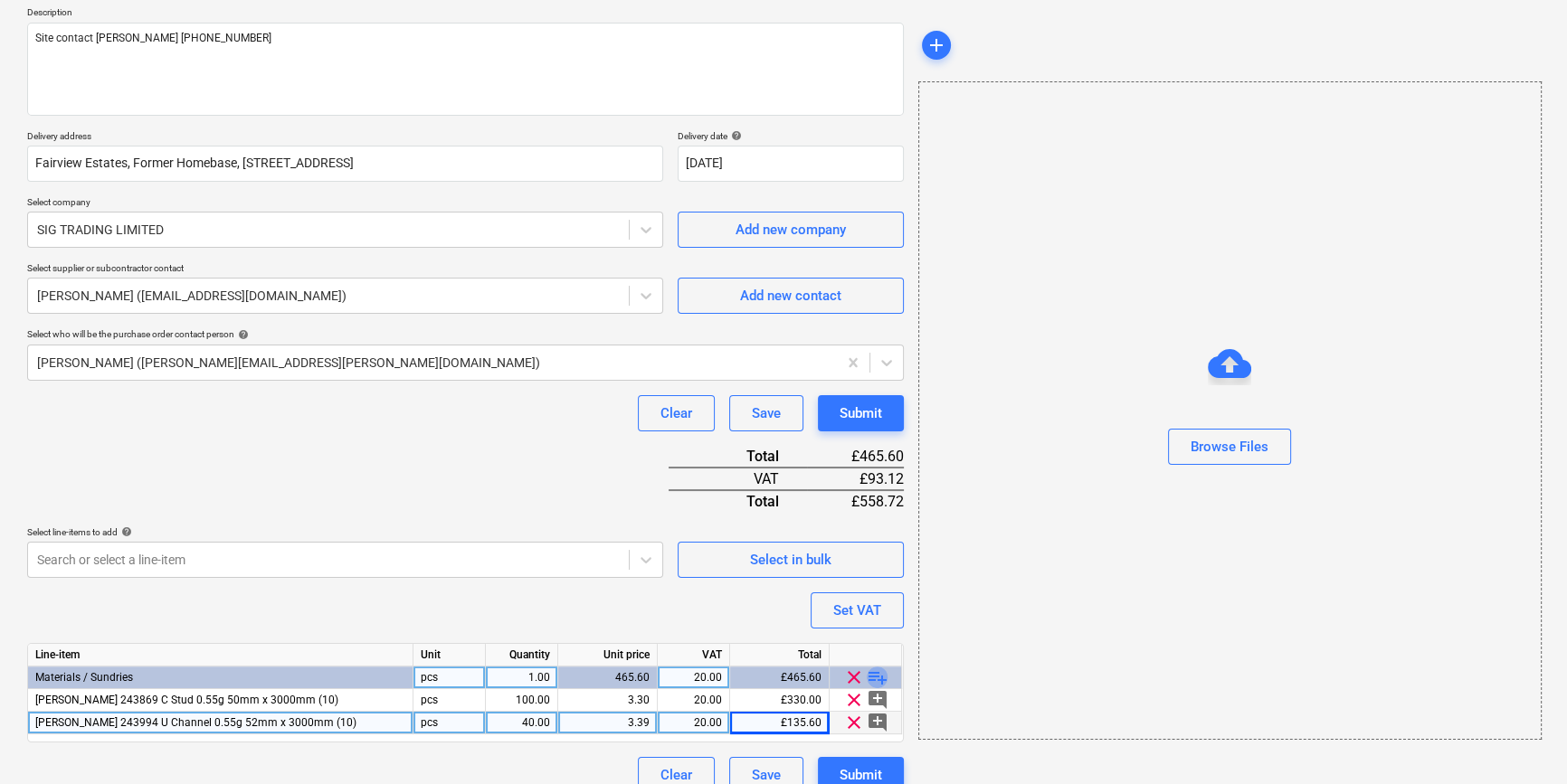
click at [882, 673] on span "playlist_add" at bounding box center [877, 677] width 22 height 22
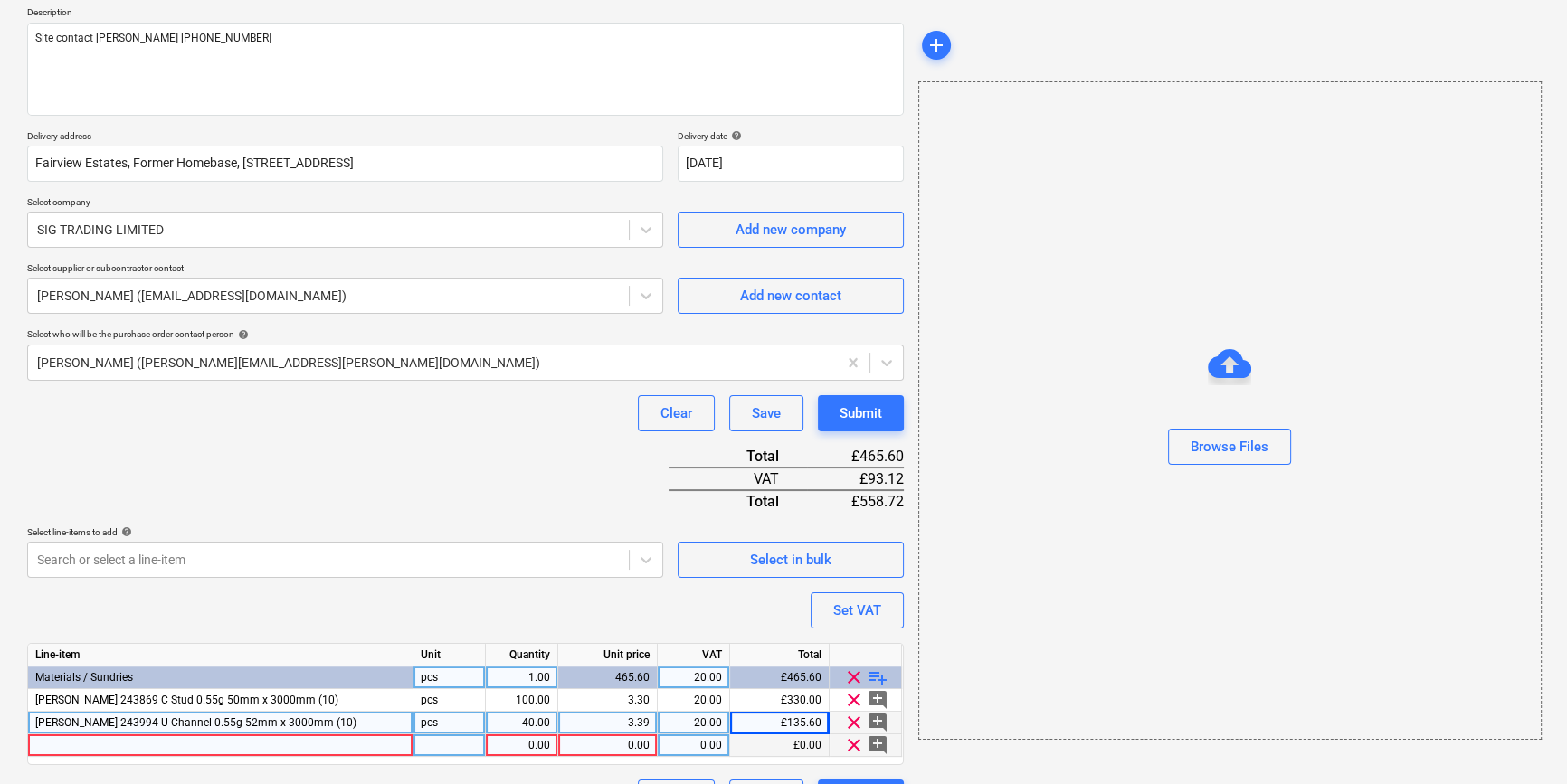
click at [65, 746] on div at bounding box center [219, 745] width 385 height 23
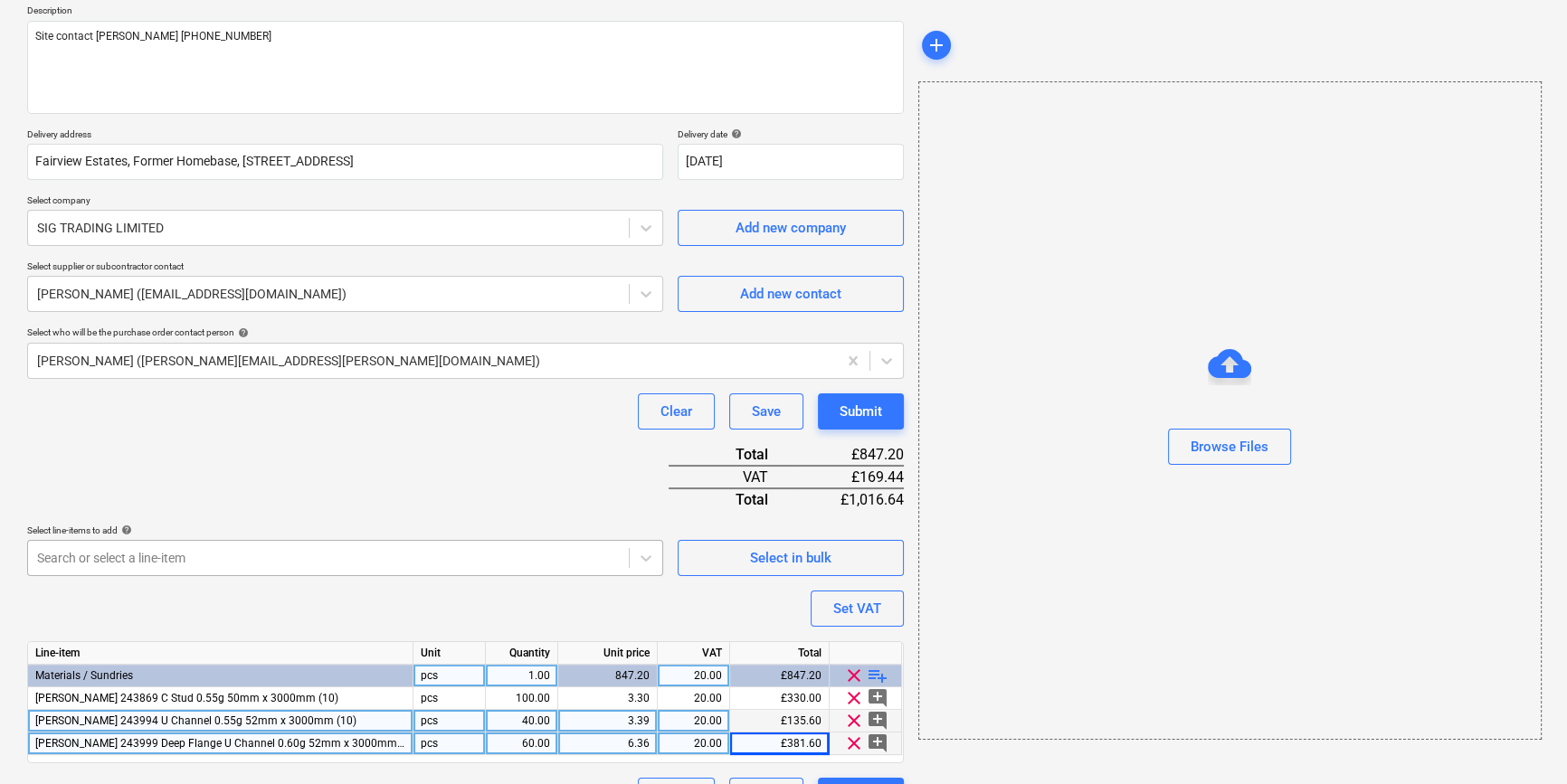
scroll to position [253, 0]
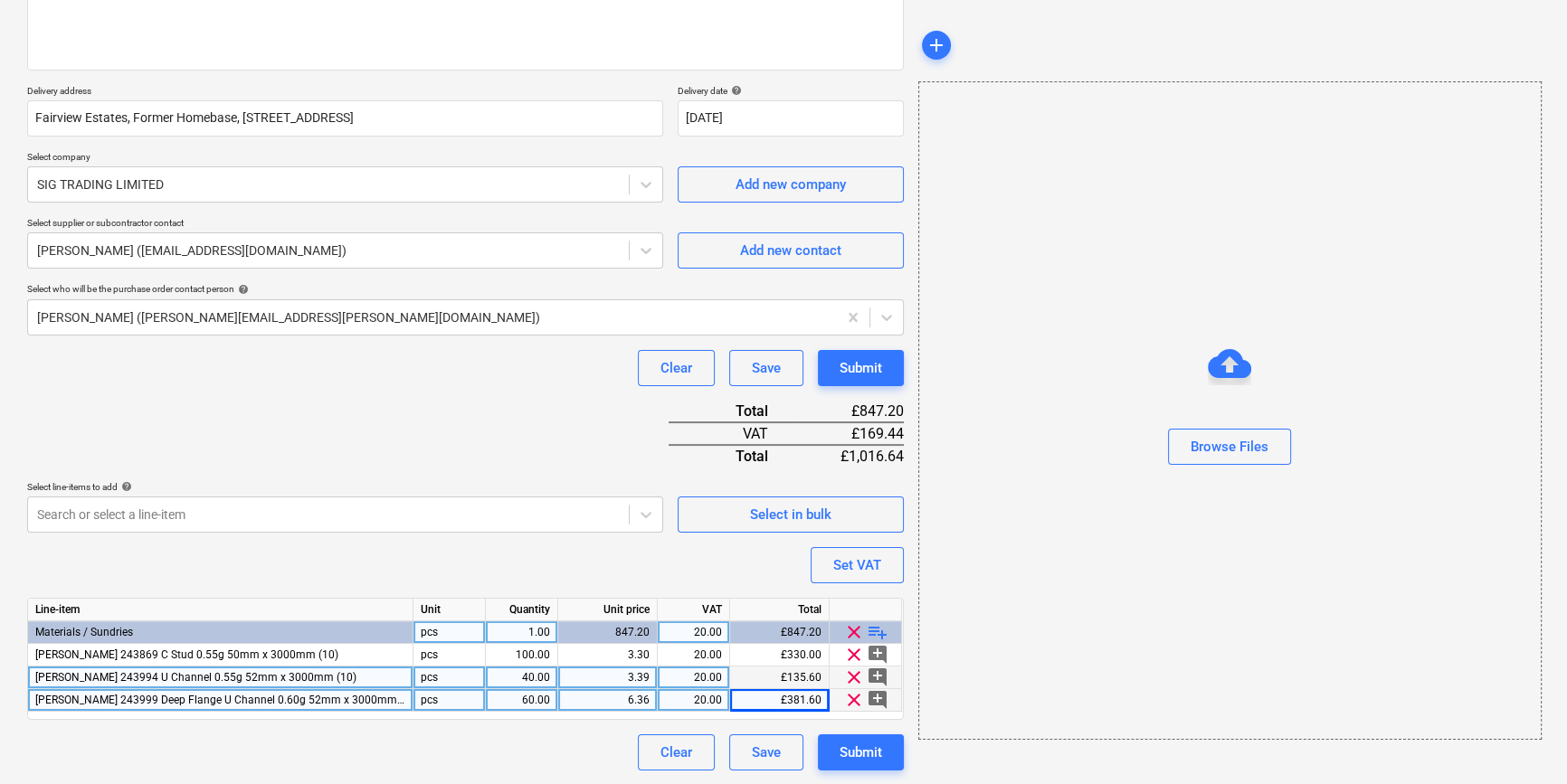
click at [874, 627] on span "playlist_add" at bounding box center [877, 632] width 22 height 22
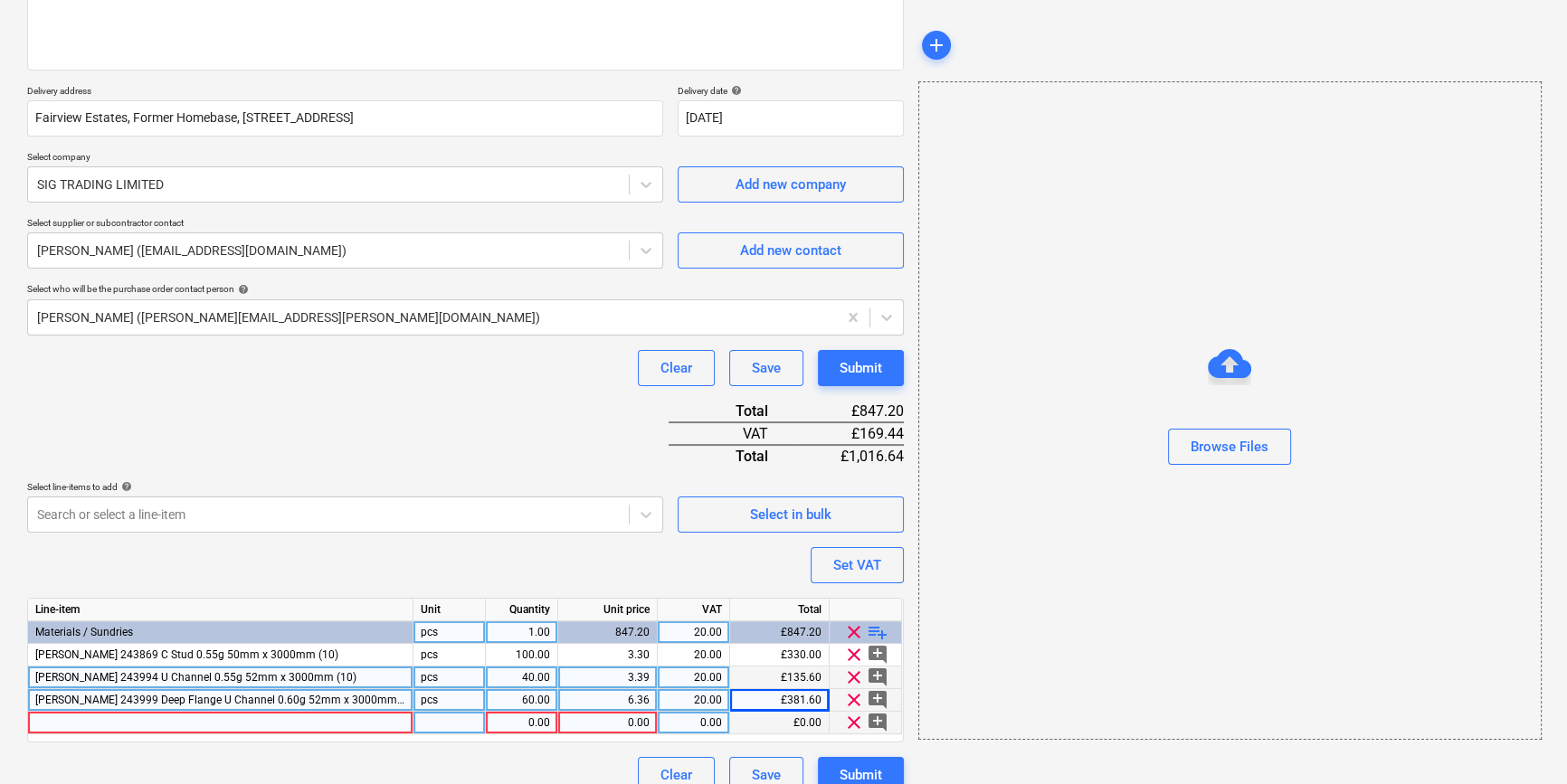
click at [67, 723] on div at bounding box center [219, 722] width 385 height 23
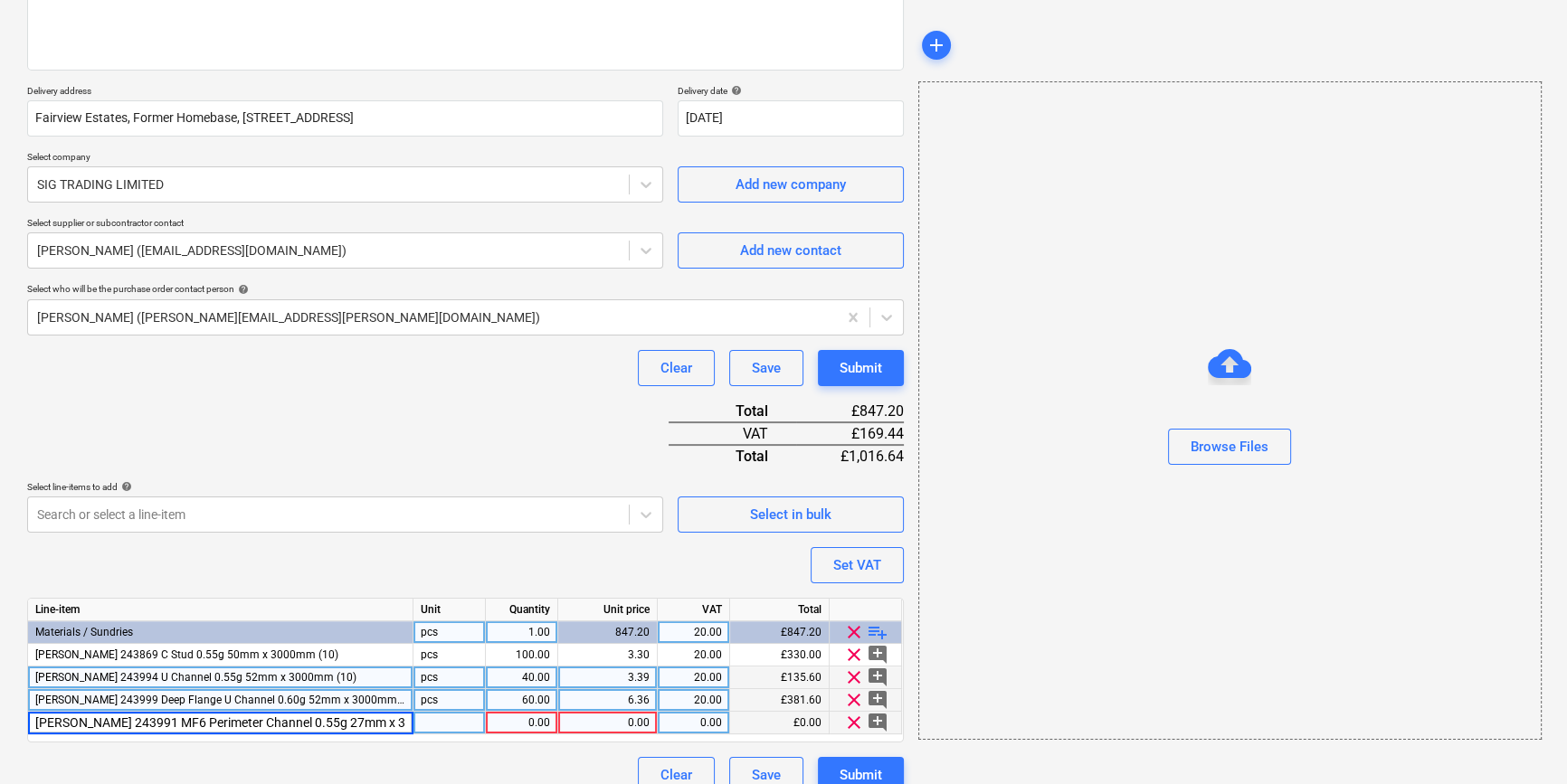
scroll to position [0, 7]
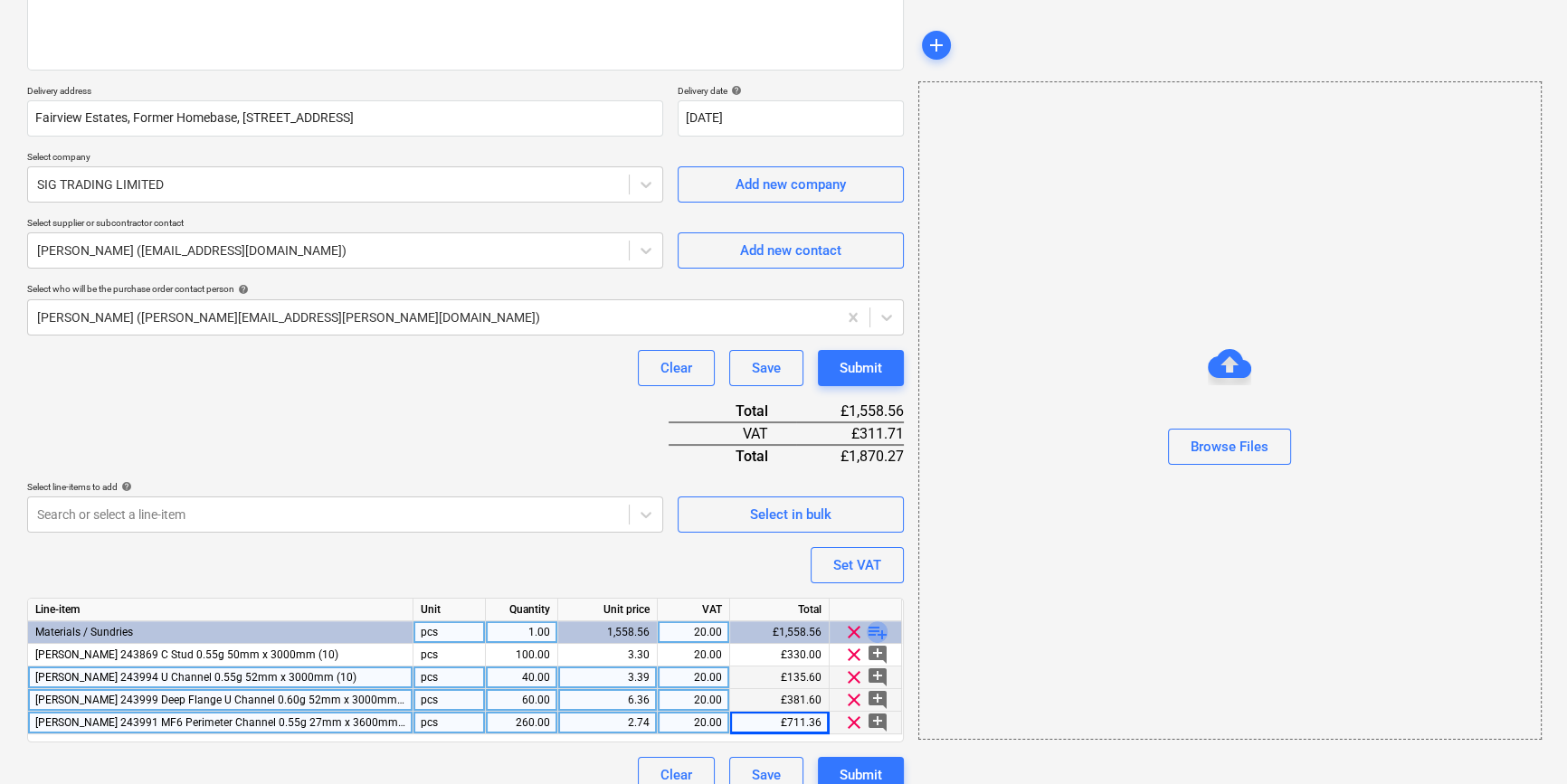
click at [874, 631] on span "playlist_add" at bounding box center [877, 632] width 22 height 22
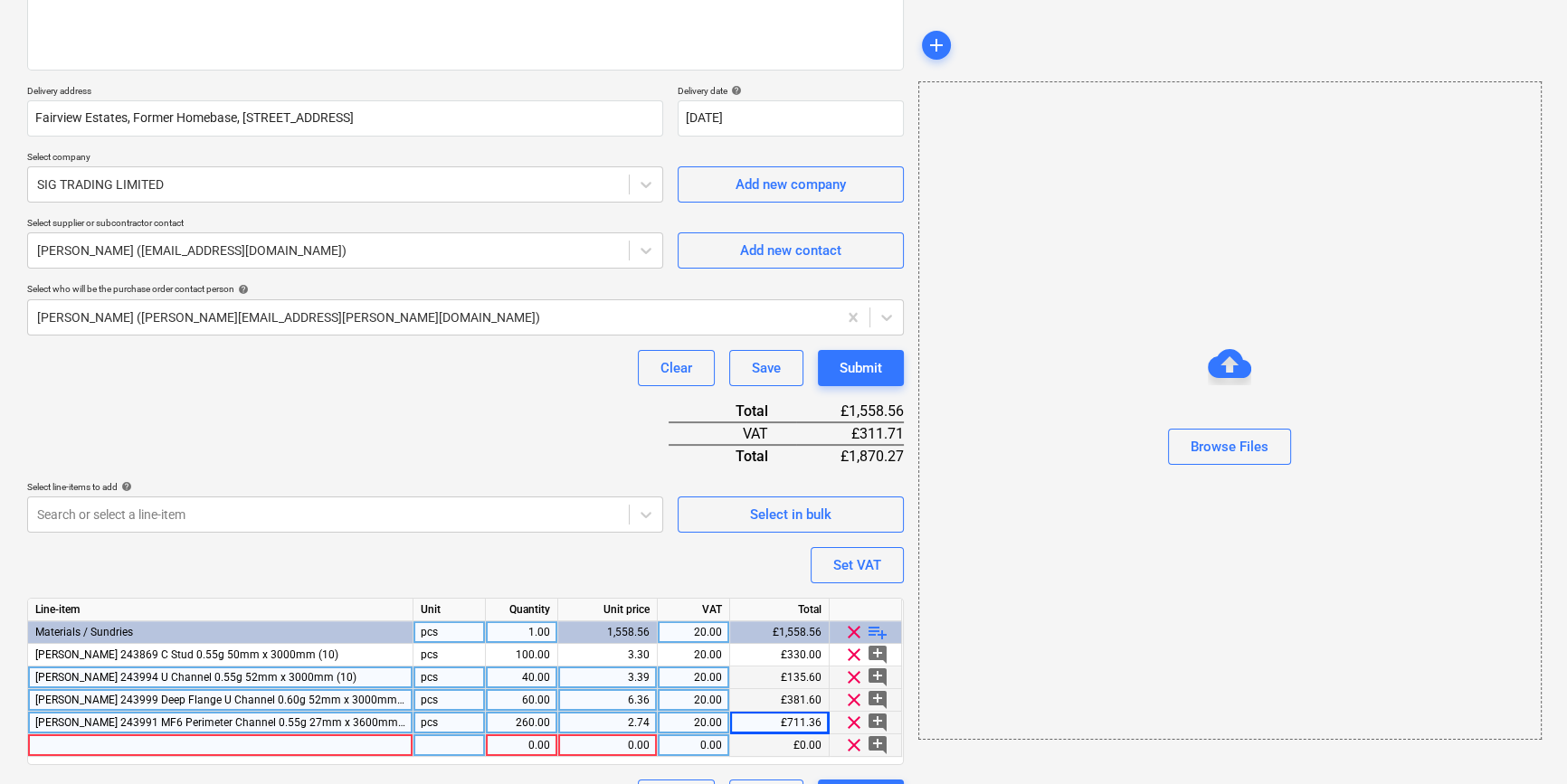
click at [56, 748] on div at bounding box center [219, 745] width 385 height 23
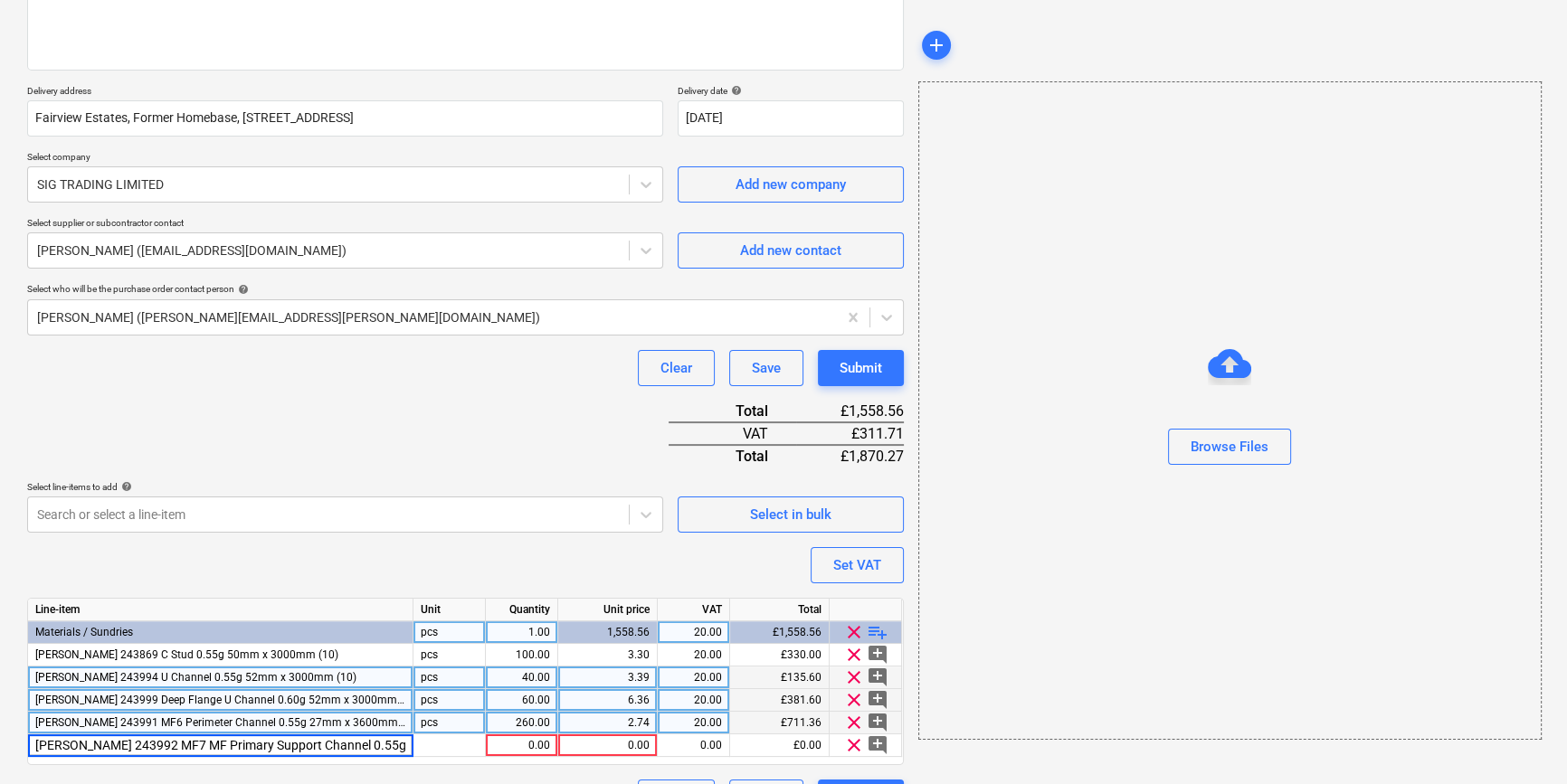
scroll to position [0, 65]
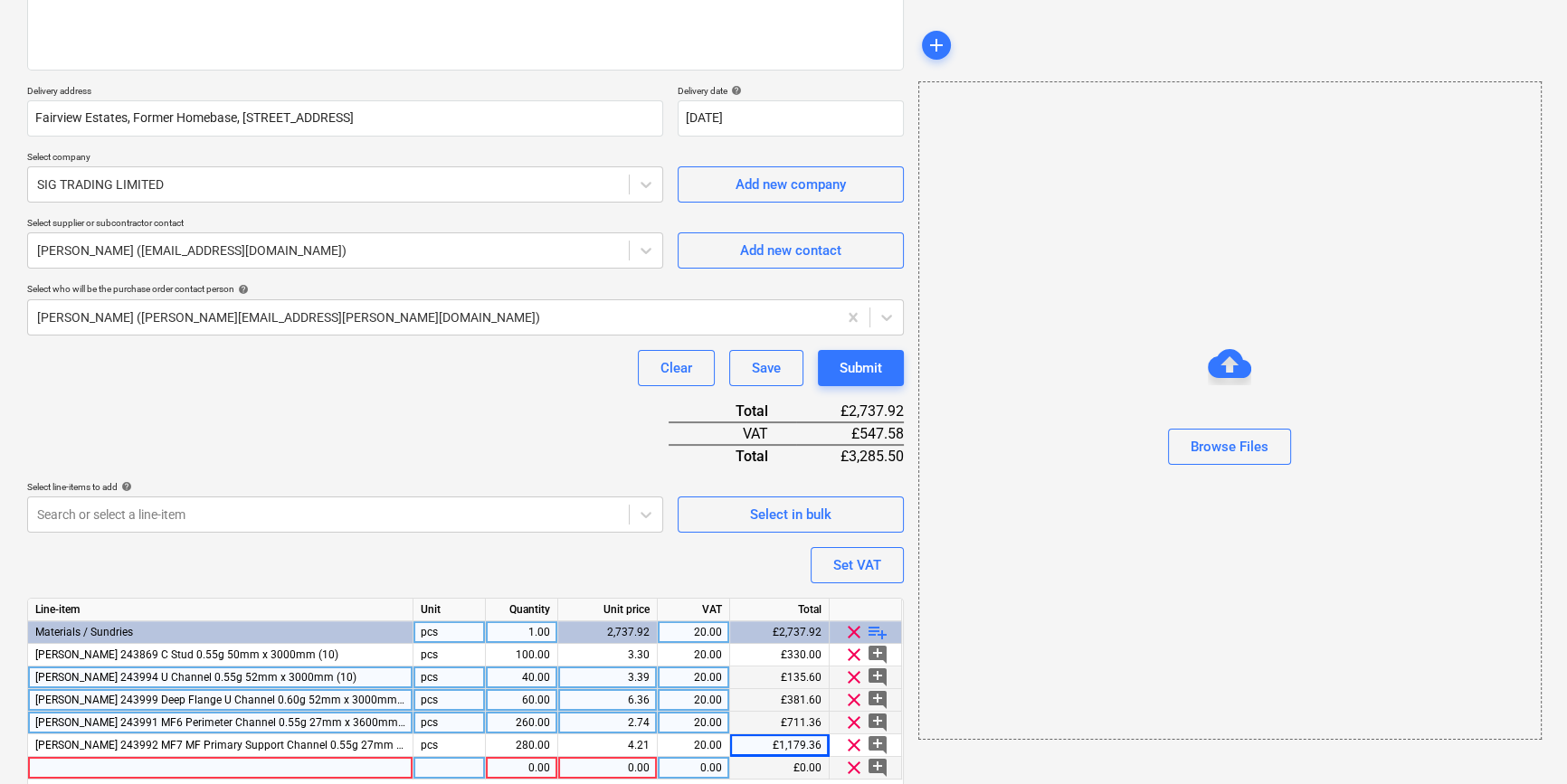
click at [51, 766] on div at bounding box center [219, 767] width 385 height 23
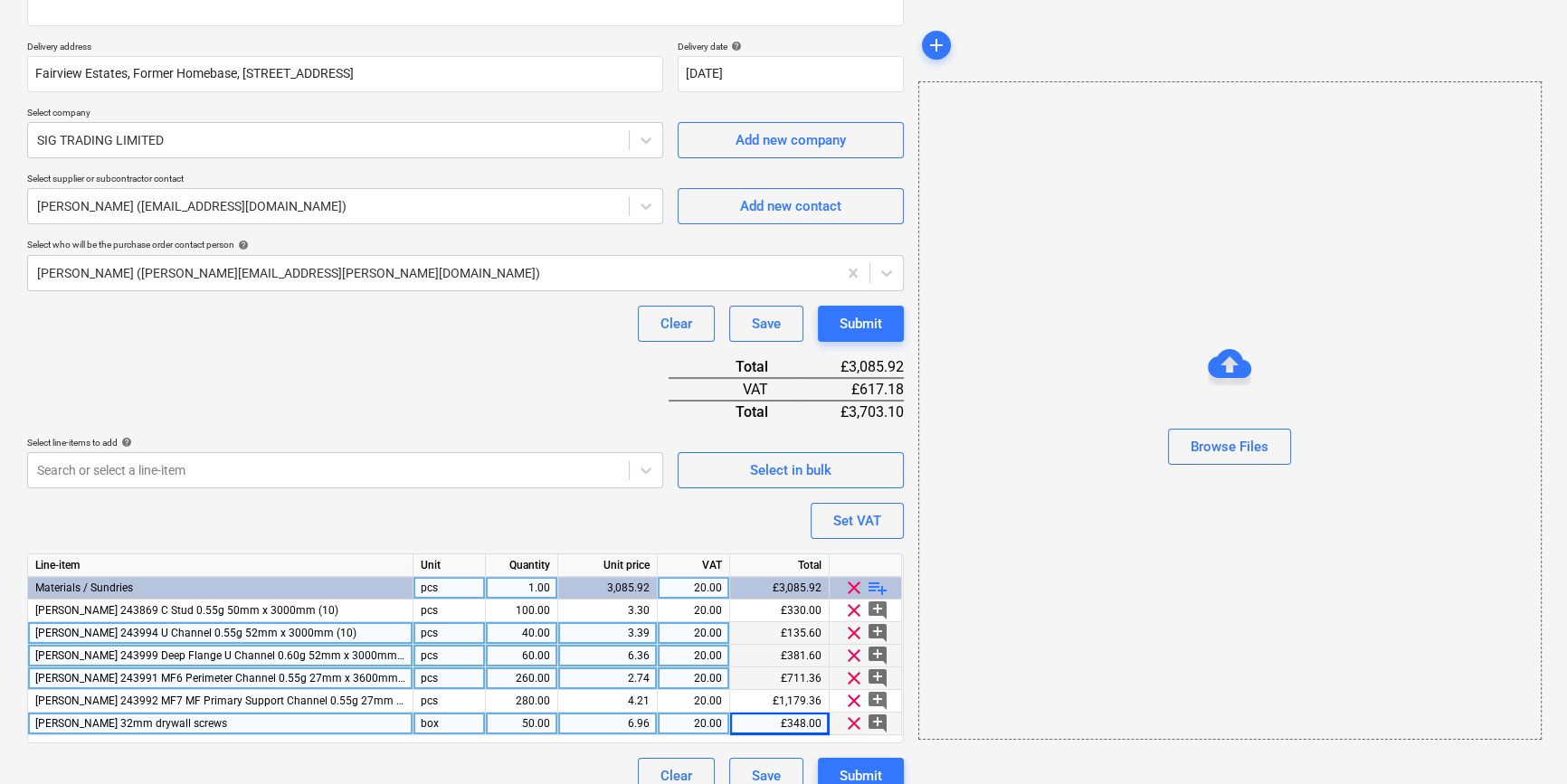
scroll to position [321, 0]
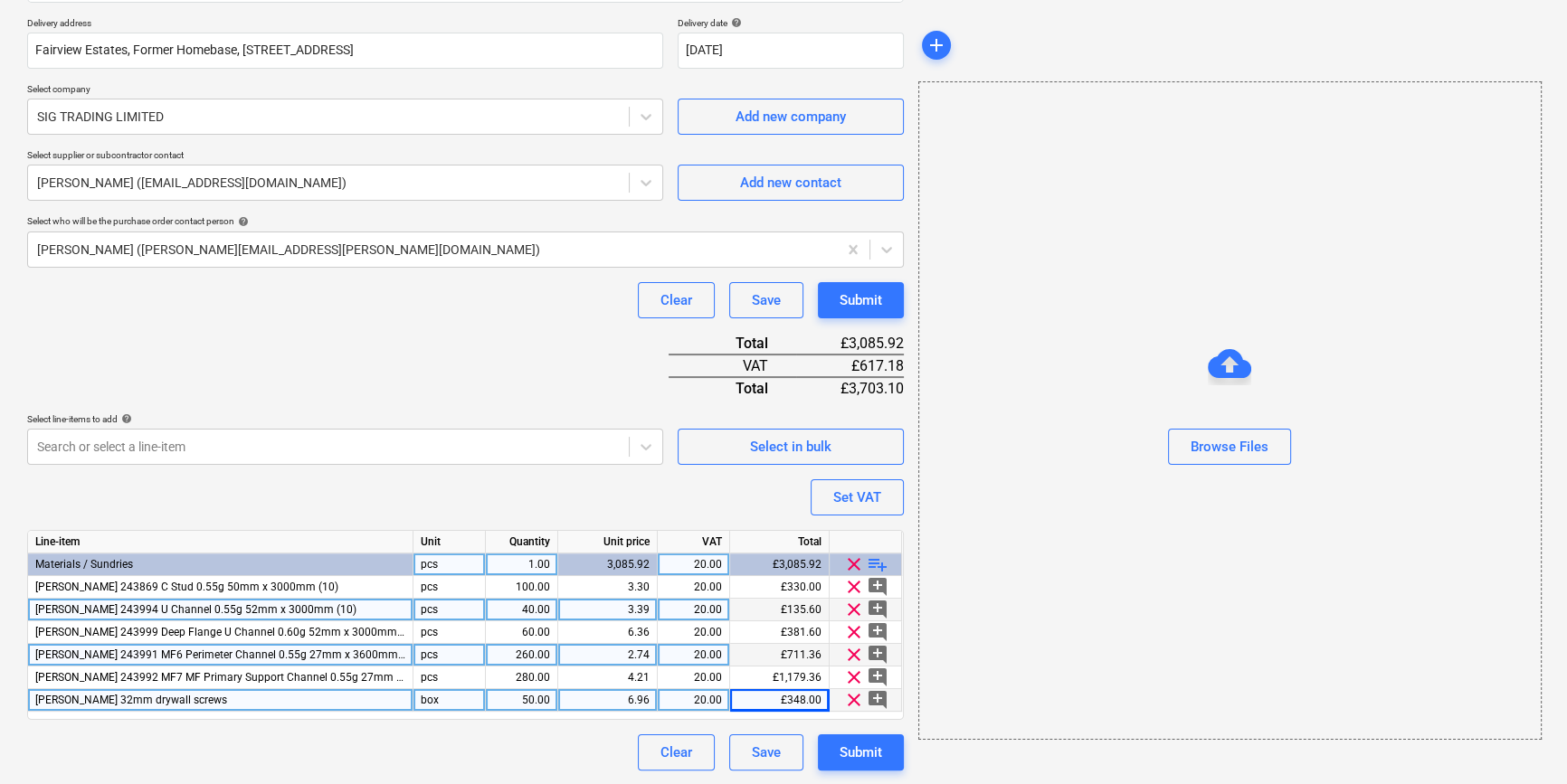
click at [872, 564] on span "playlist_add" at bounding box center [877, 564] width 22 height 22
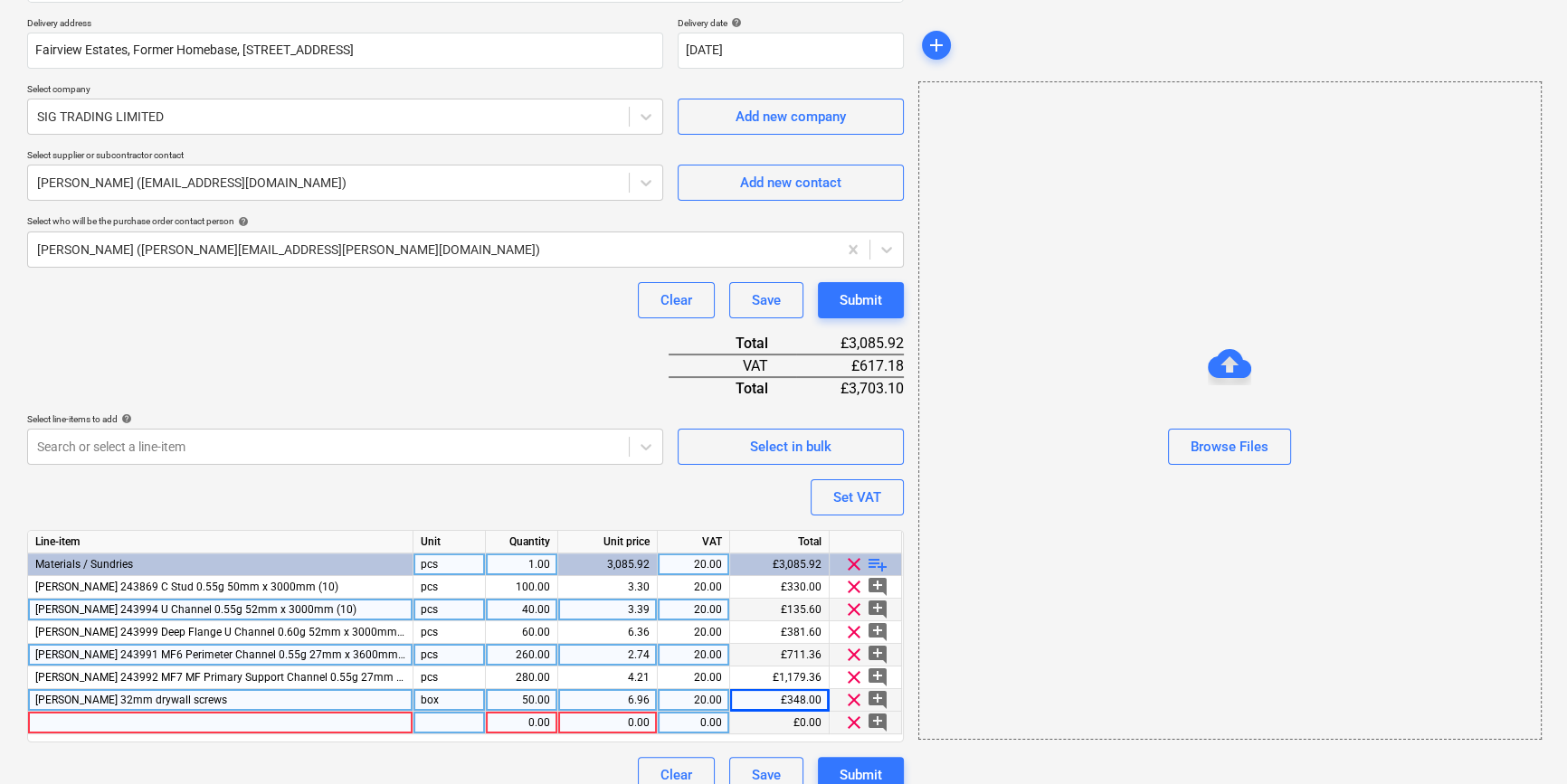
click at [54, 717] on div at bounding box center [219, 722] width 385 height 23
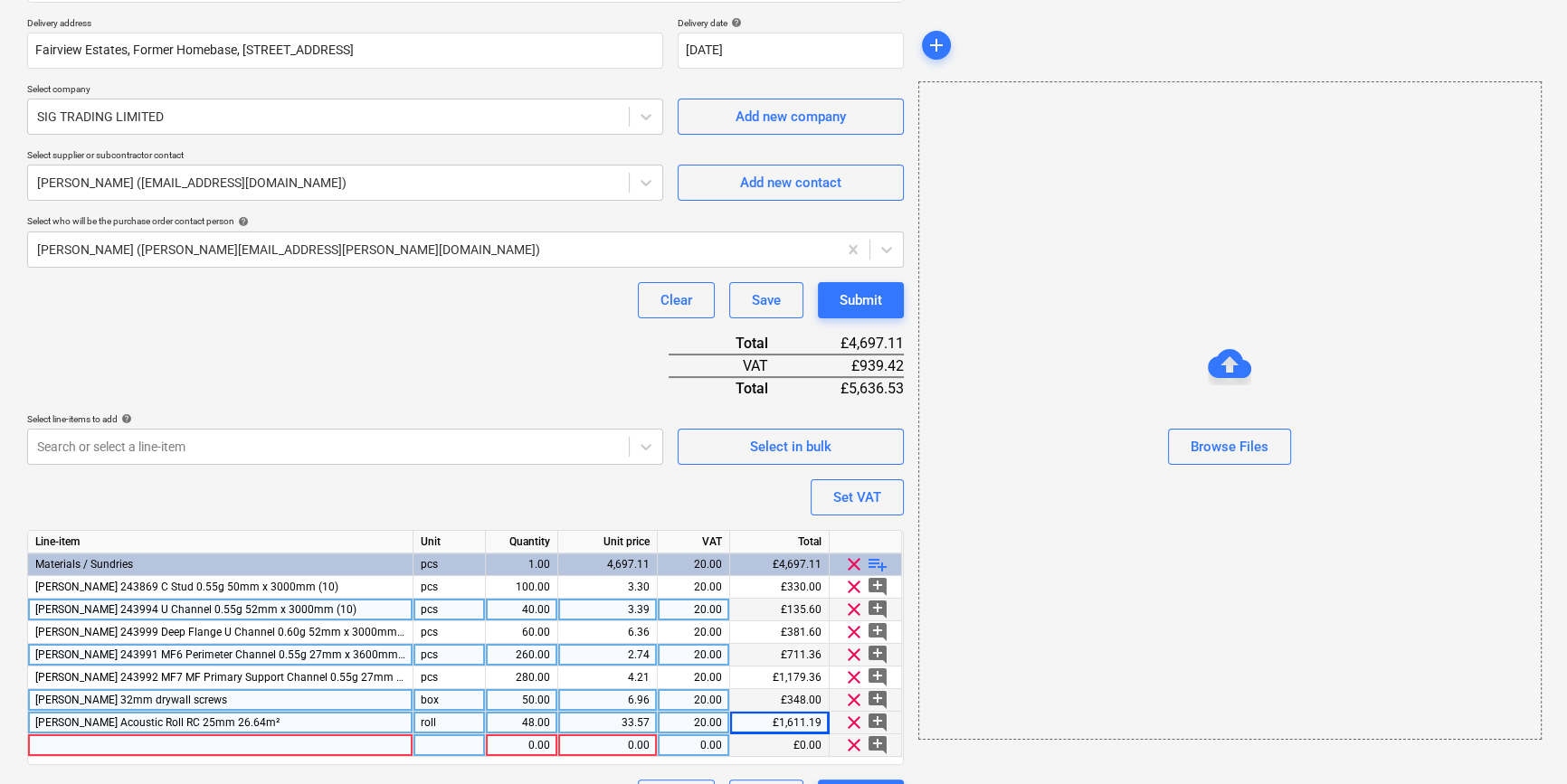
click at [77, 742] on div at bounding box center [219, 745] width 385 height 23
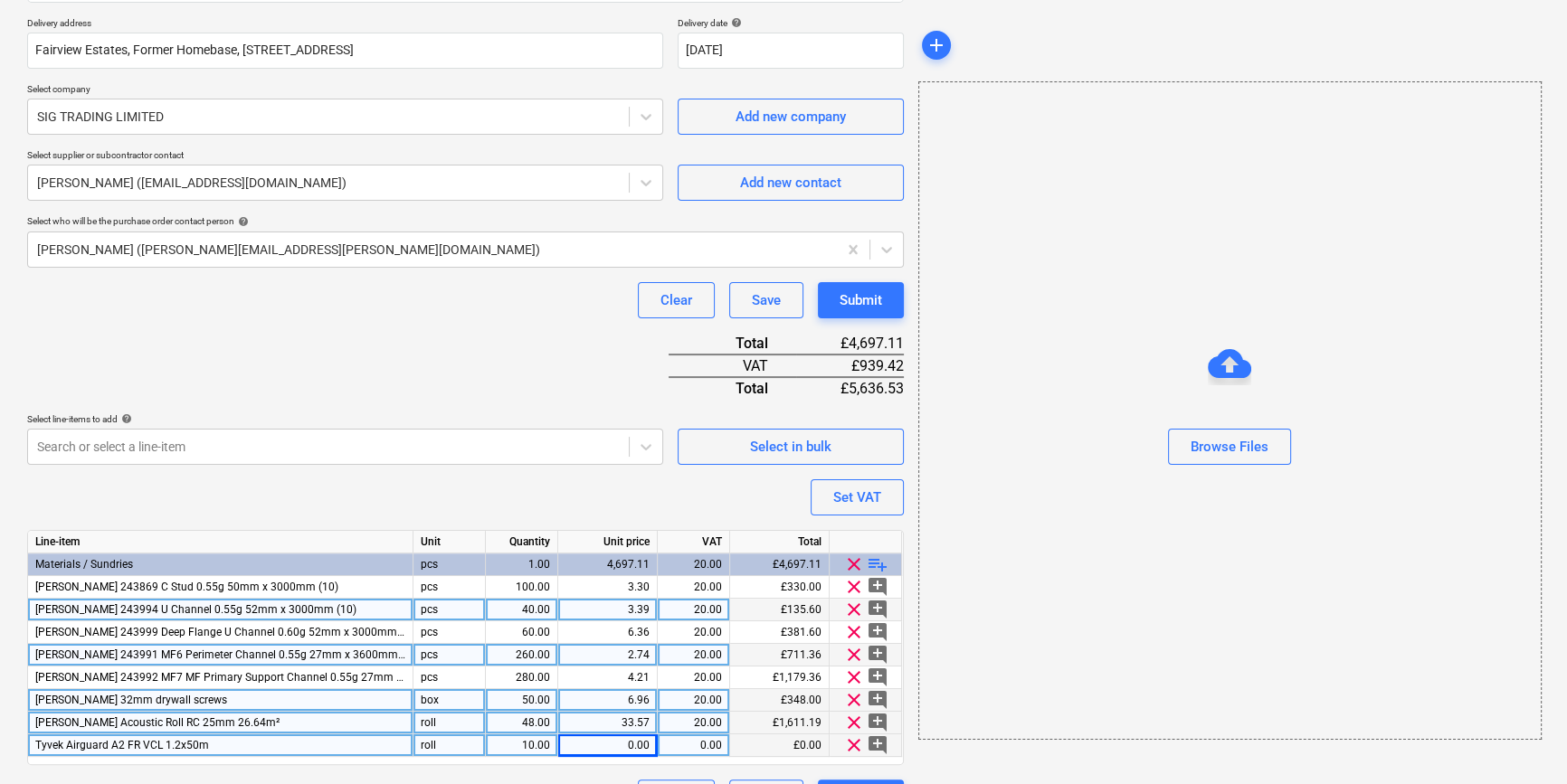
click at [614, 744] on div "0.00" at bounding box center [606, 745] width 84 height 23
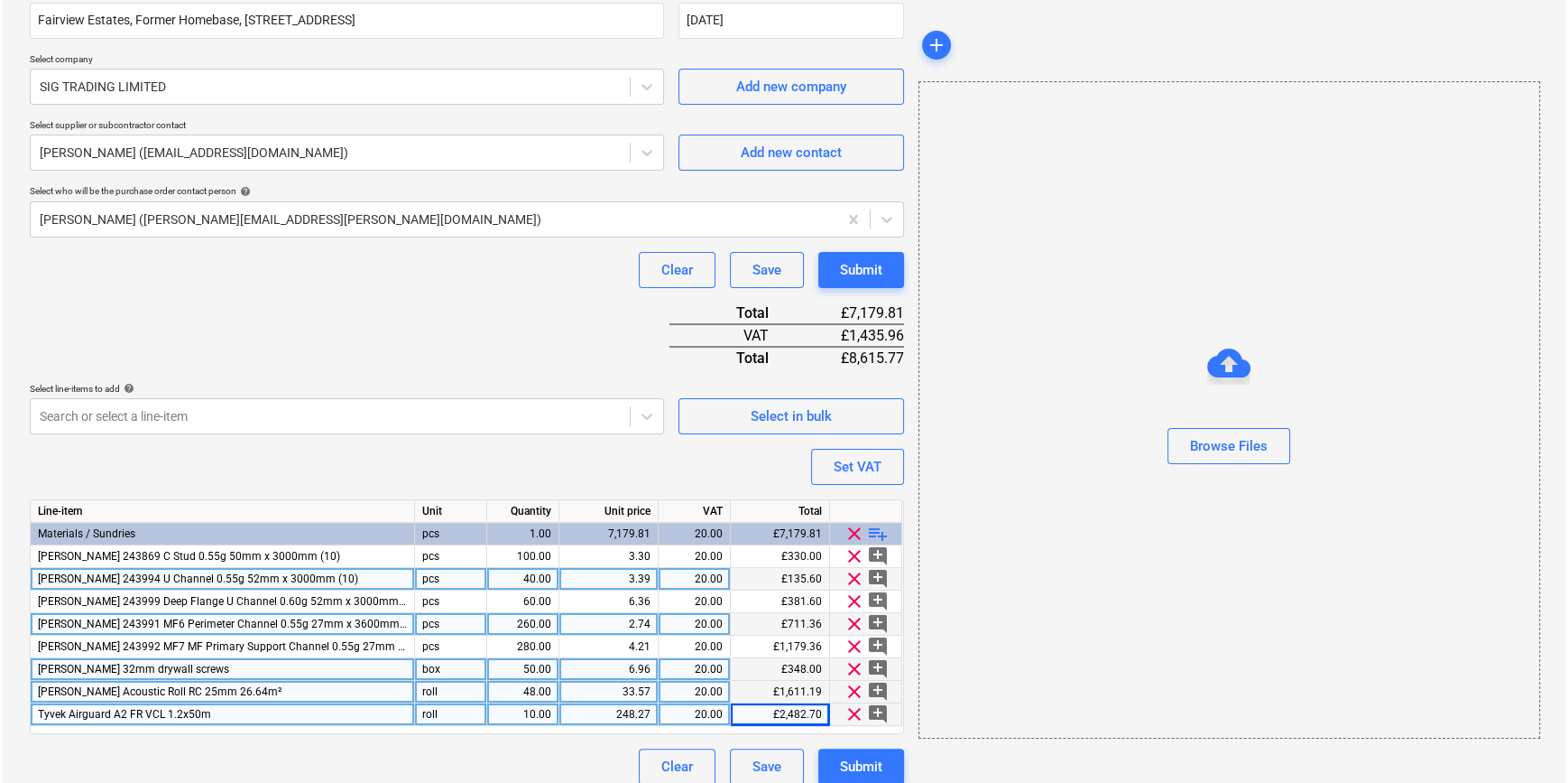
scroll to position [365, 0]
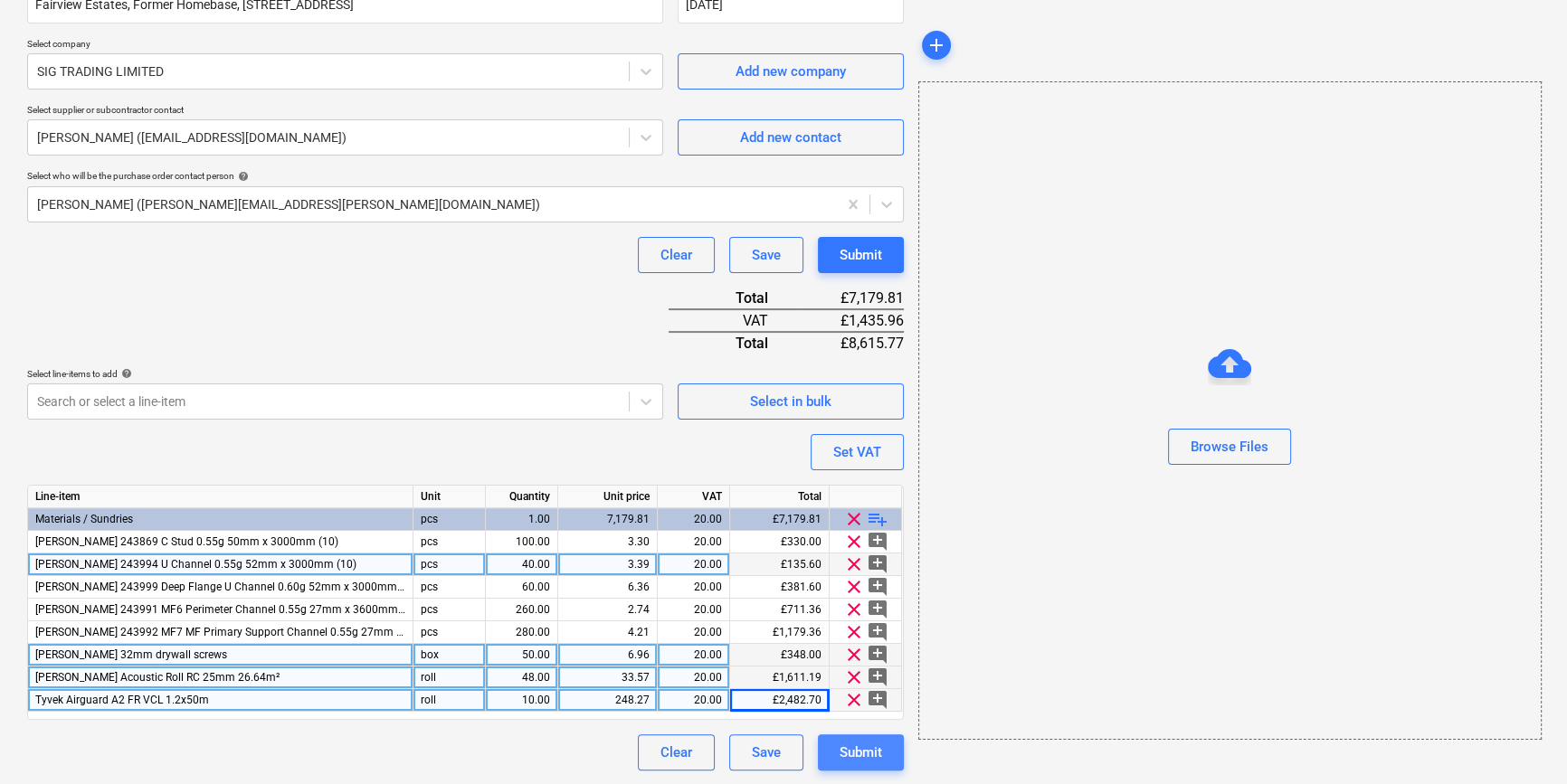
click at [868, 759] on div "Submit" at bounding box center [860, 753] width 42 height 24
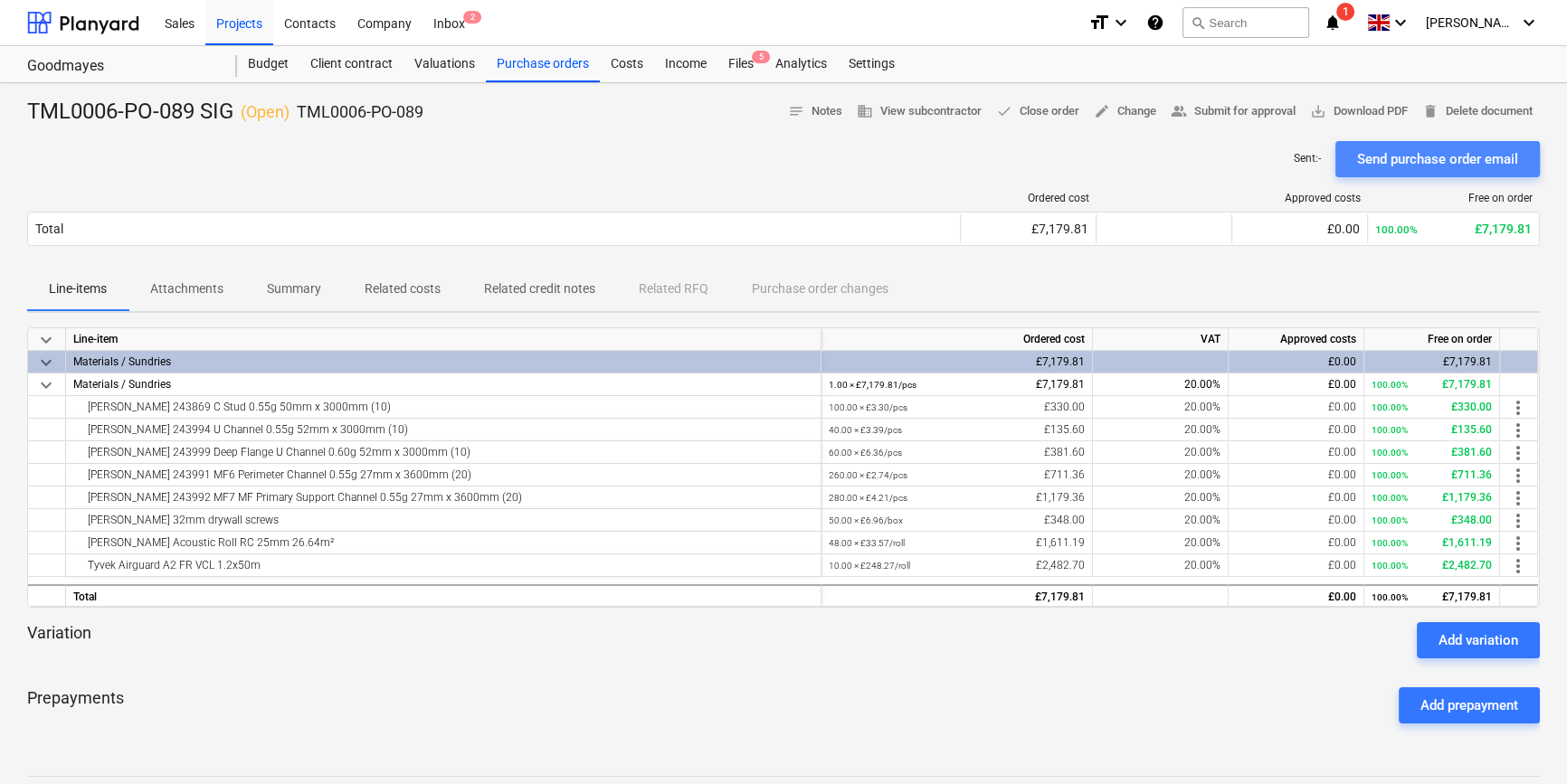
click at [1254, 162] on div "Send purchase order email" at bounding box center [1437, 159] width 161 height 24
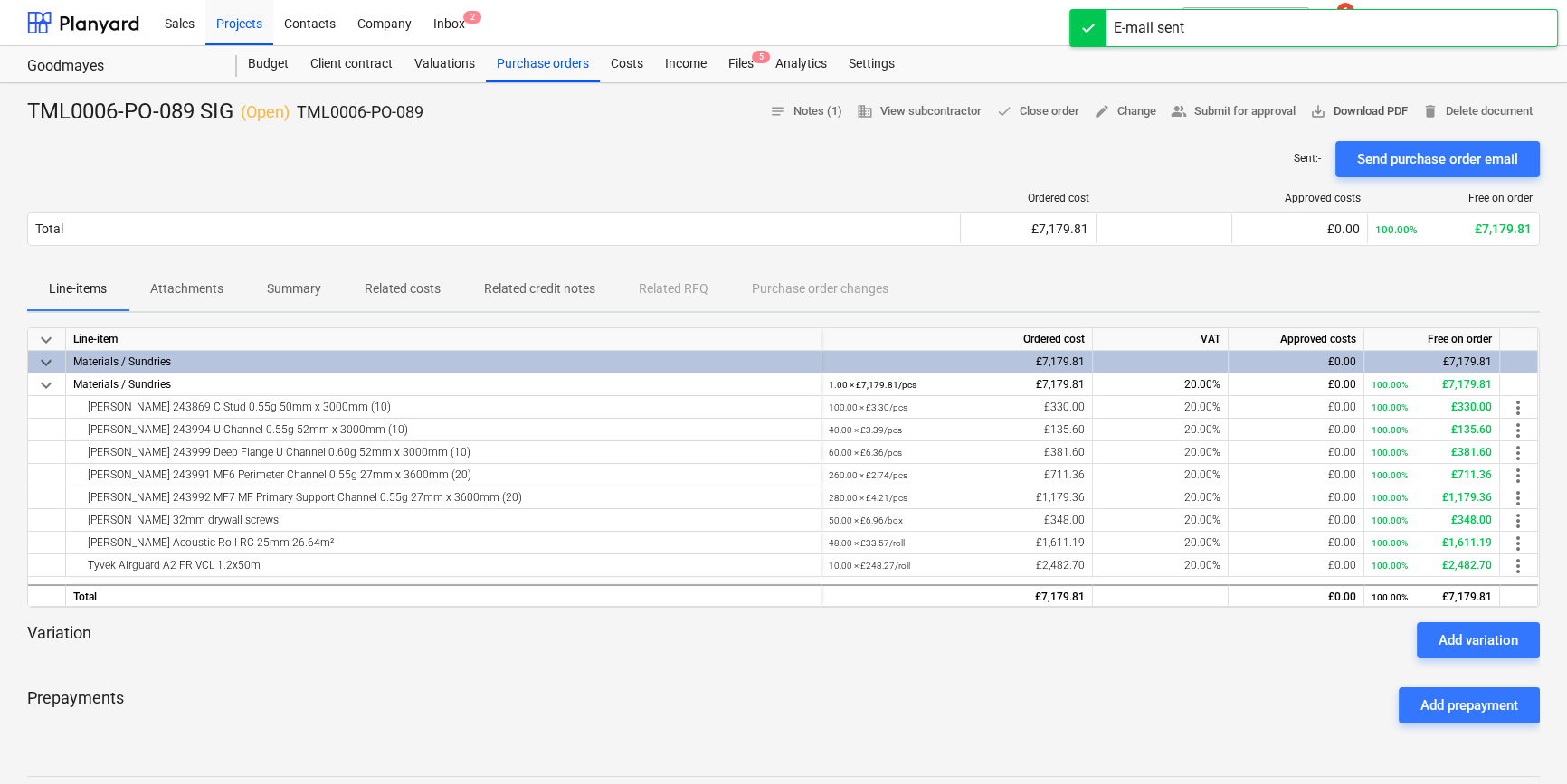
click at [1254, 111] on span "save_alt Download PDF" at bounding box center [1358, 111] width 97 height 21
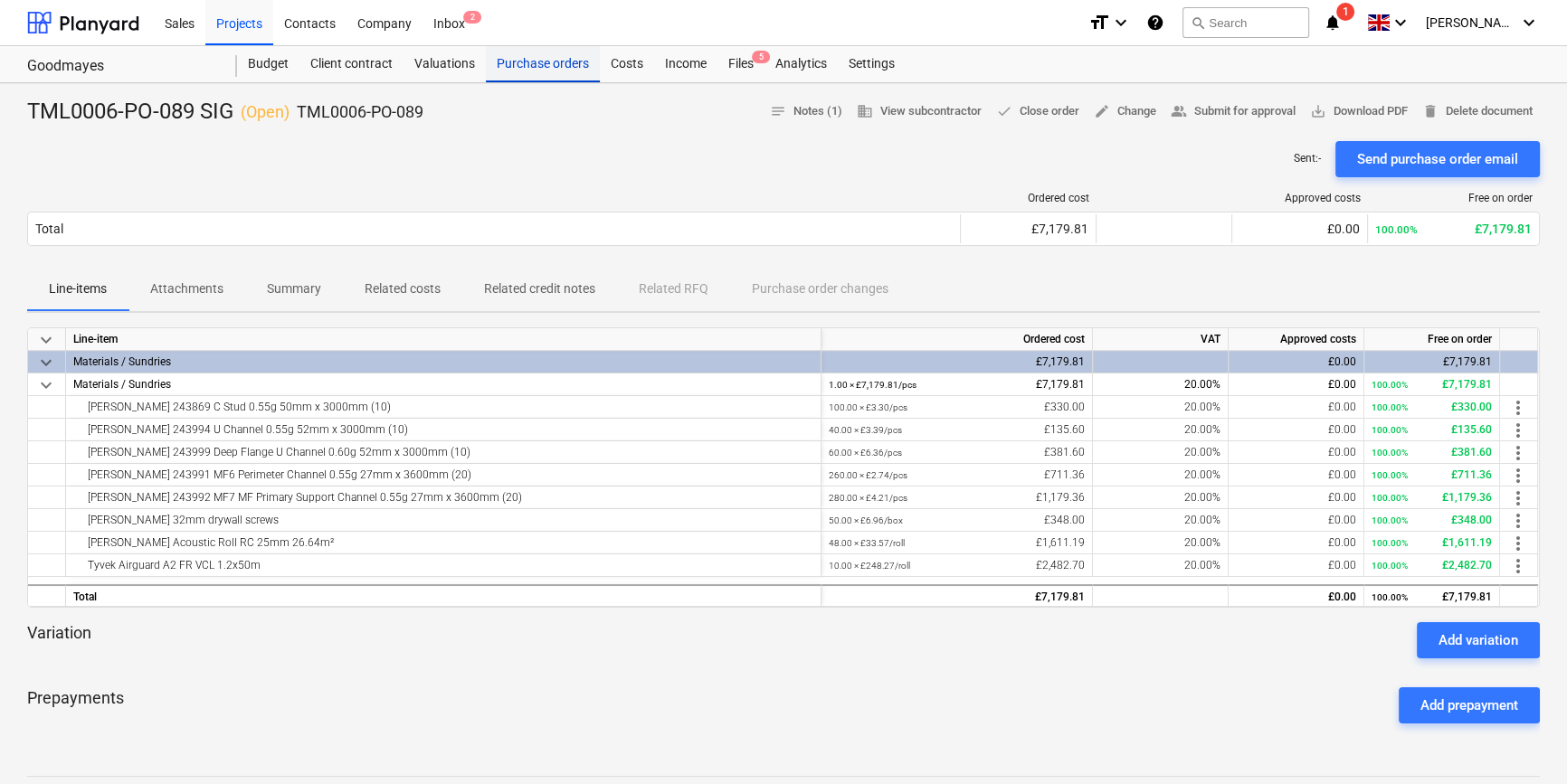
drag, startPoint x: 565, startPoint y: 64, endPoint x: 582, endPoint y: 73, distance: 19.2
click at [565, 64] on div "Purchase orders" at bounding box center [542, 64] width 114 height 36
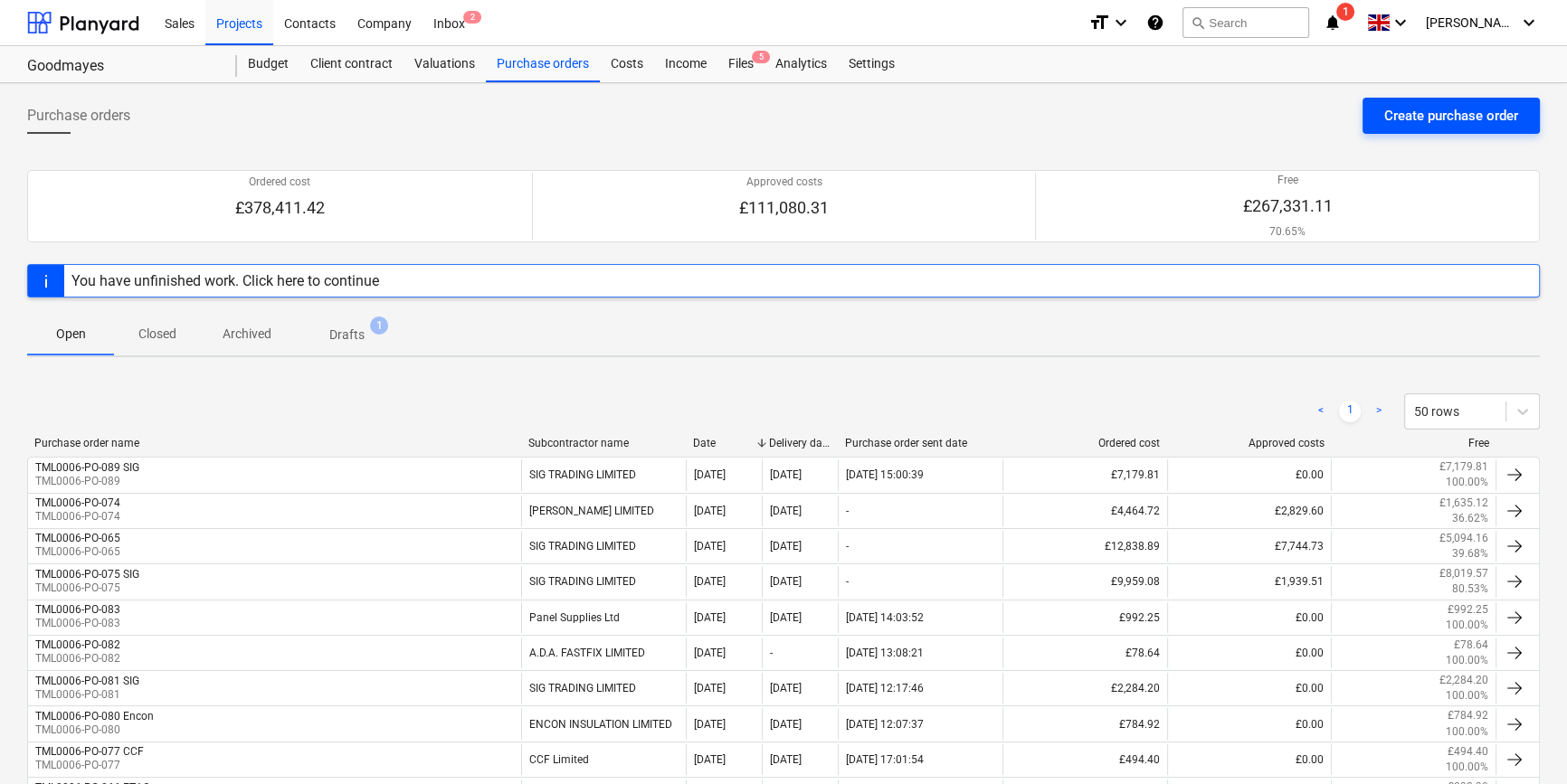
click at [1254, 114] on div "Create purchase order" at bounding box center [1451, 116] width 134 height 24
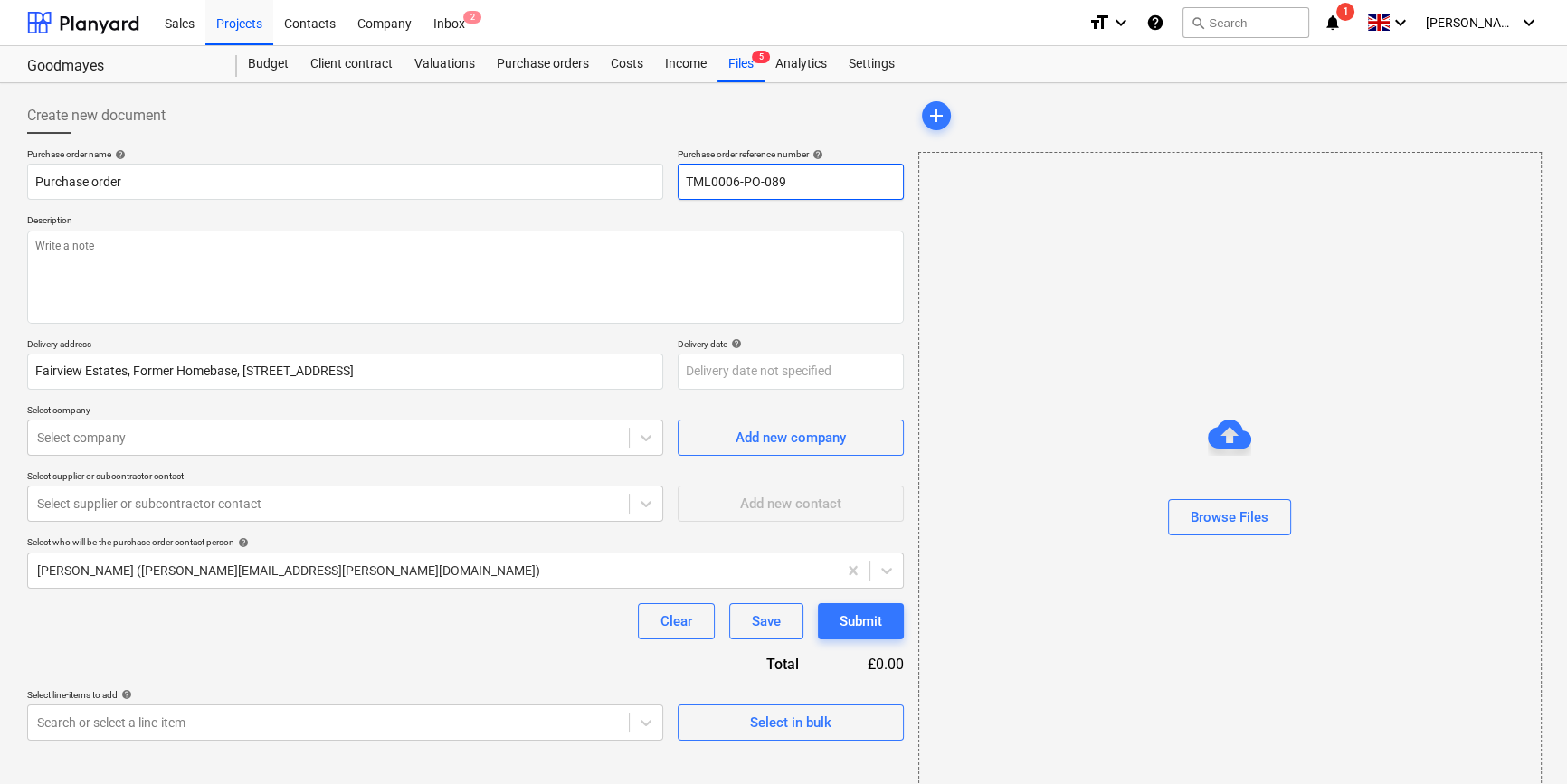
drag, startPoint x: 798, startPoint y: 181, endPoint x: 769, endPoint y: 180, distance: 29.0
click at [769, 180] on input "TML0006-PO-089" at bounding box center [790, 181] width 226 height 36
drag, startPoint x: 786, startPoint y: 182, endPoint x: 683, endPoint y: 181, distance: 103.0
click at [683, 181] on input "TML0006-PO-090" at bounding box center [790, 181] width 226 height 36
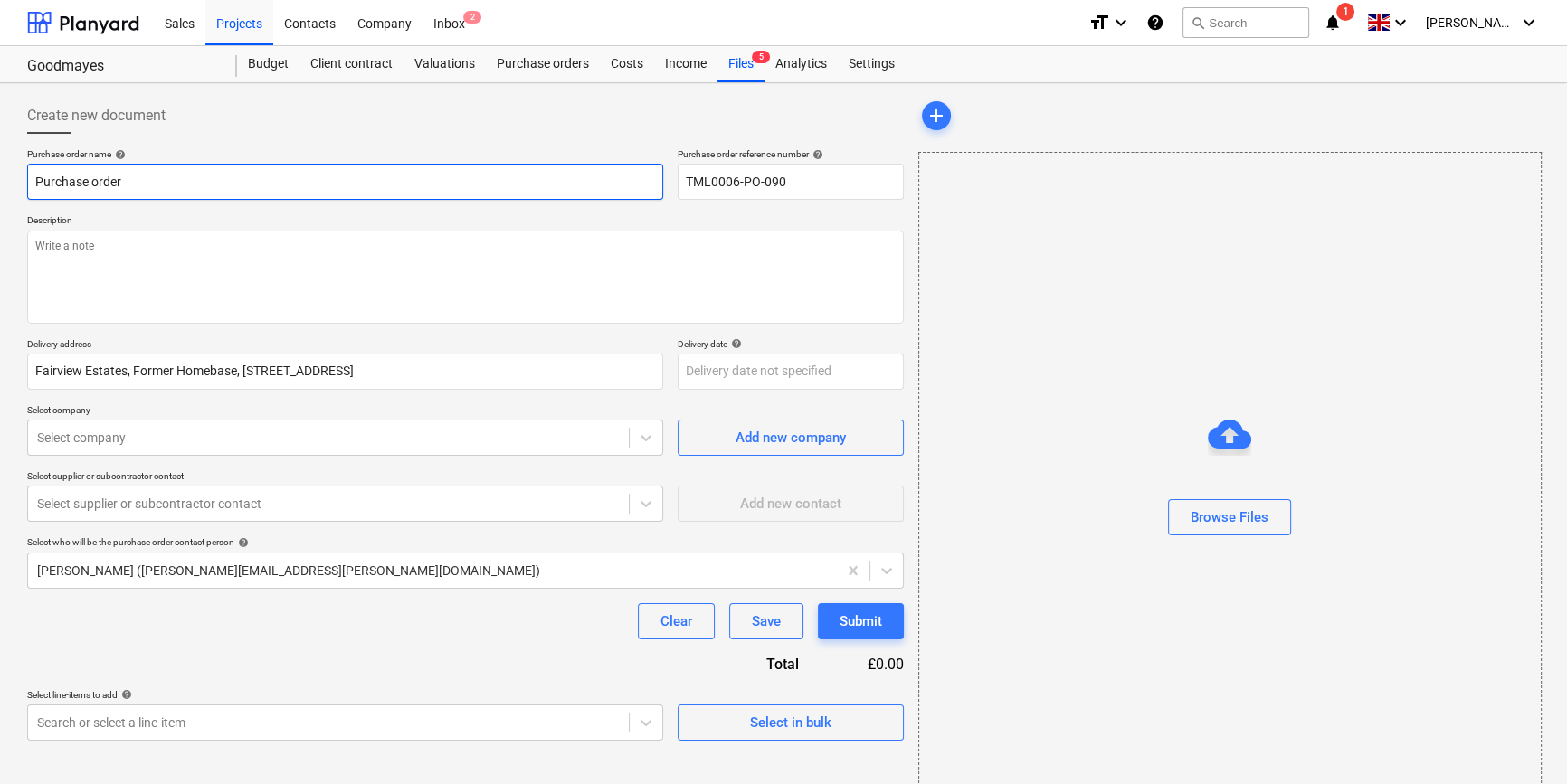
drag, startPoint x: 127, startPoint y: 183, endPoint x: 31, endPoint y: 175, distance: 96.3
click at [31, 175] on input "Purchase order" at bounding box center [345, 181] width 636 height 36
paste input "TML0006-PO-090"
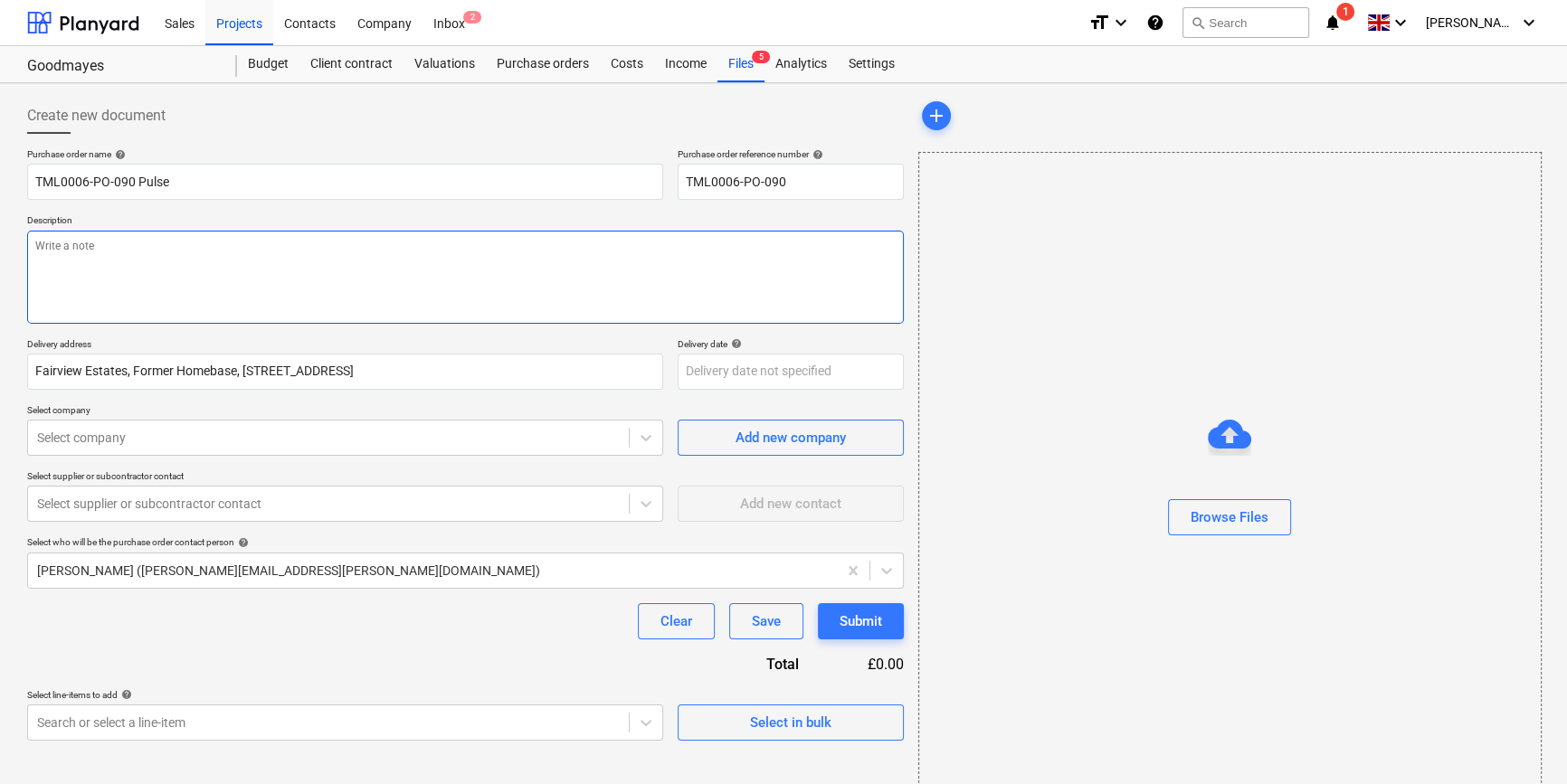
click at [63, 268] on textarea at bounding box center [466, 276] width 876 height 93
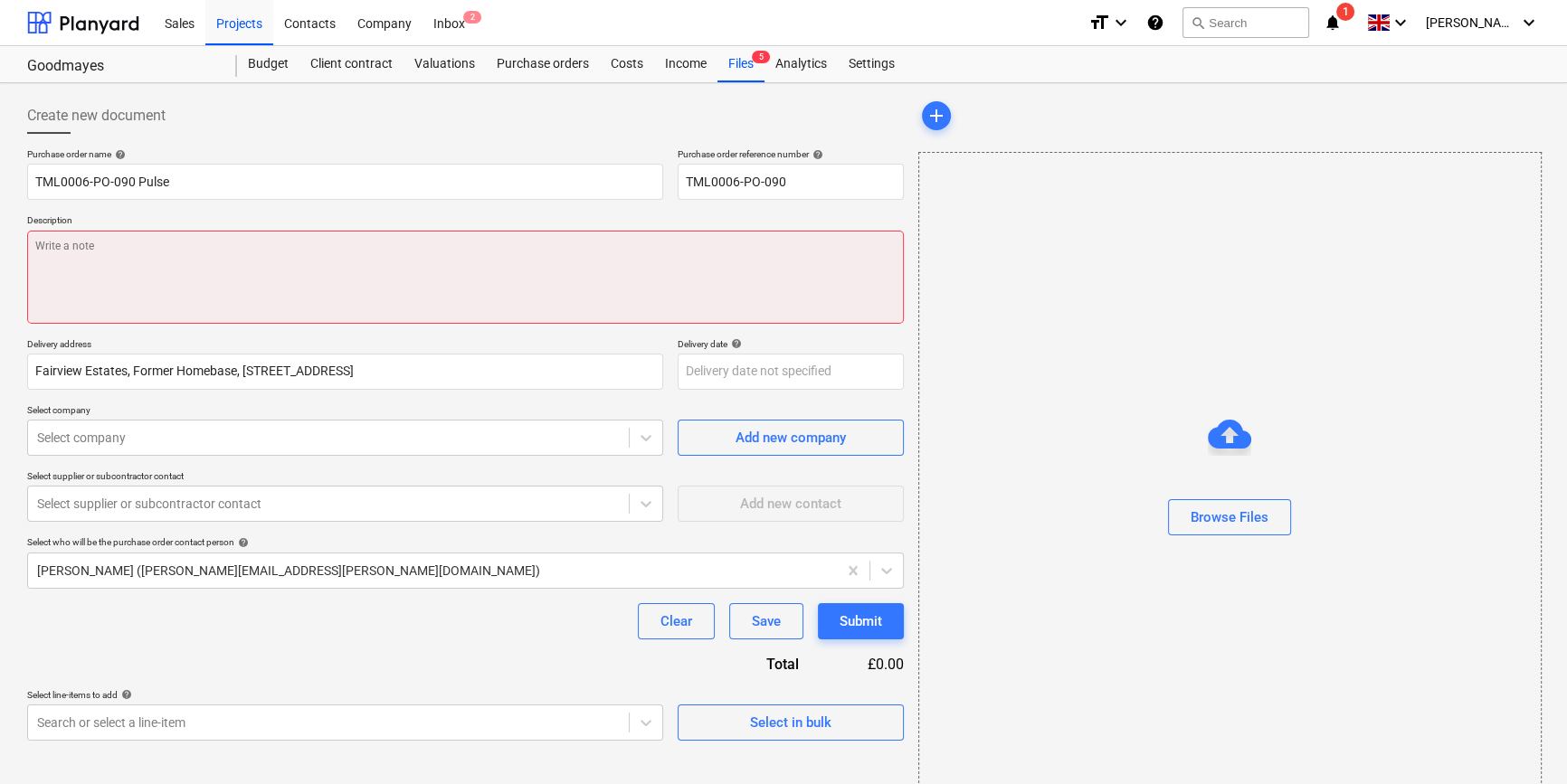
paste textarea "Site contact Daniel 07427641453"
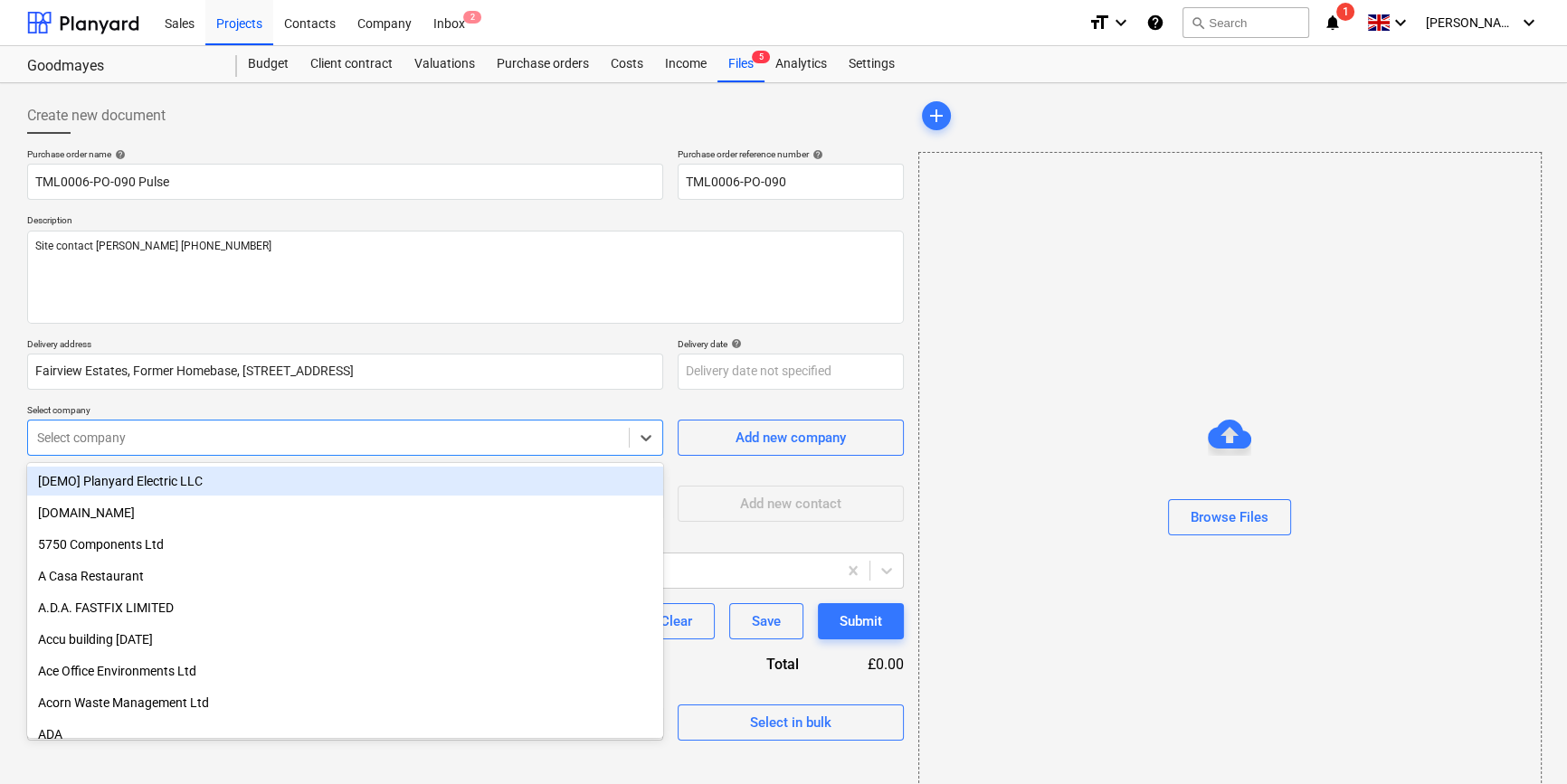
click at [163, 441] on div at bounding box center [329, 438] width 583 height 18
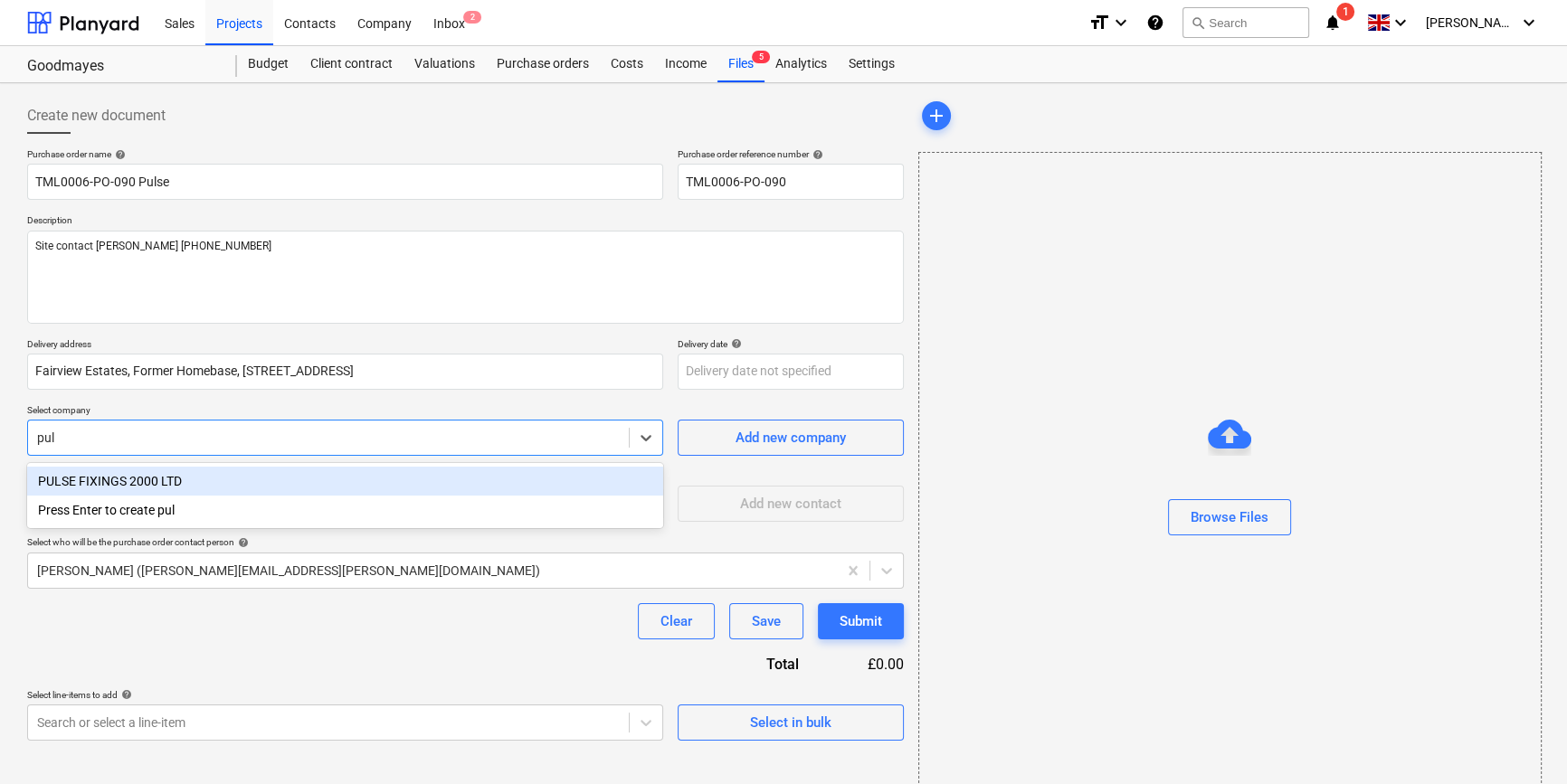
click at [164, 473] on div "PULSE FIXINGS 2000 LTD" at bounding box center [345, 480] width 636 height 29
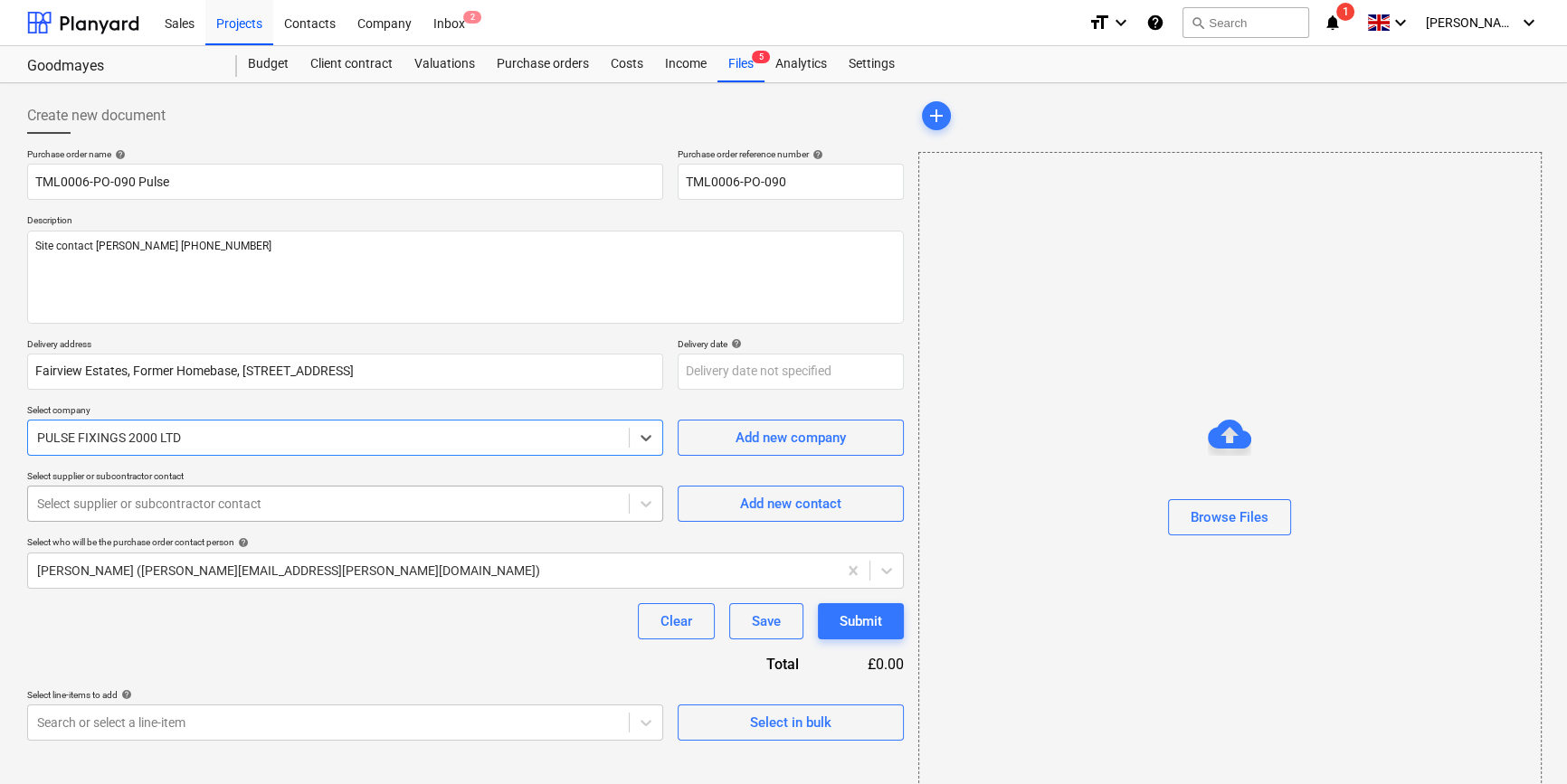
click at [159, 513] on div "Select supplier or subcontractor contact" at bounding box center [328, 504] width 600 height 26
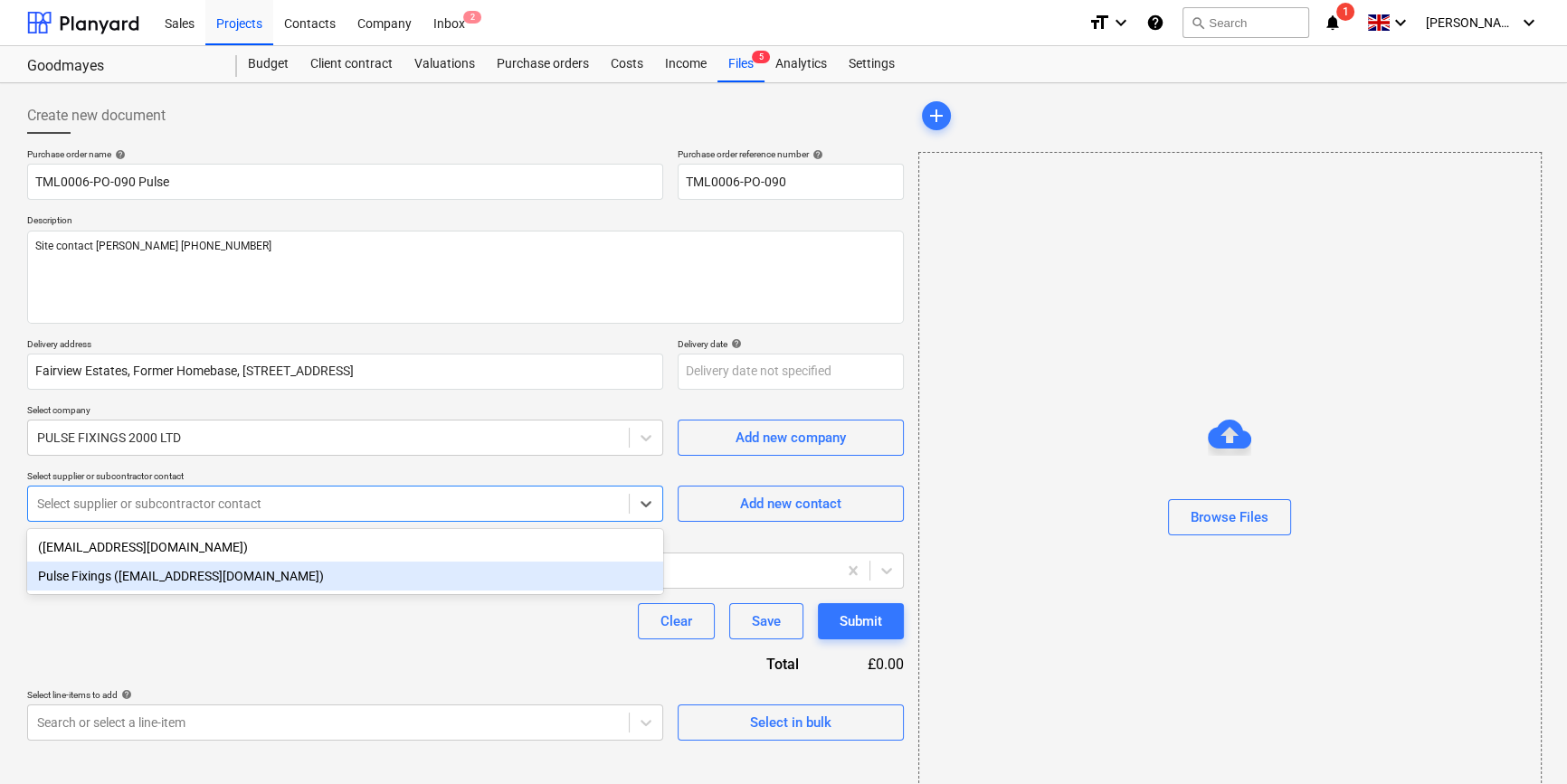
click at [153, 573] on div "Pulse Fixings (orders@pulsefixings.co.uk)" at bounding box center [345, 575] width 636 height 29
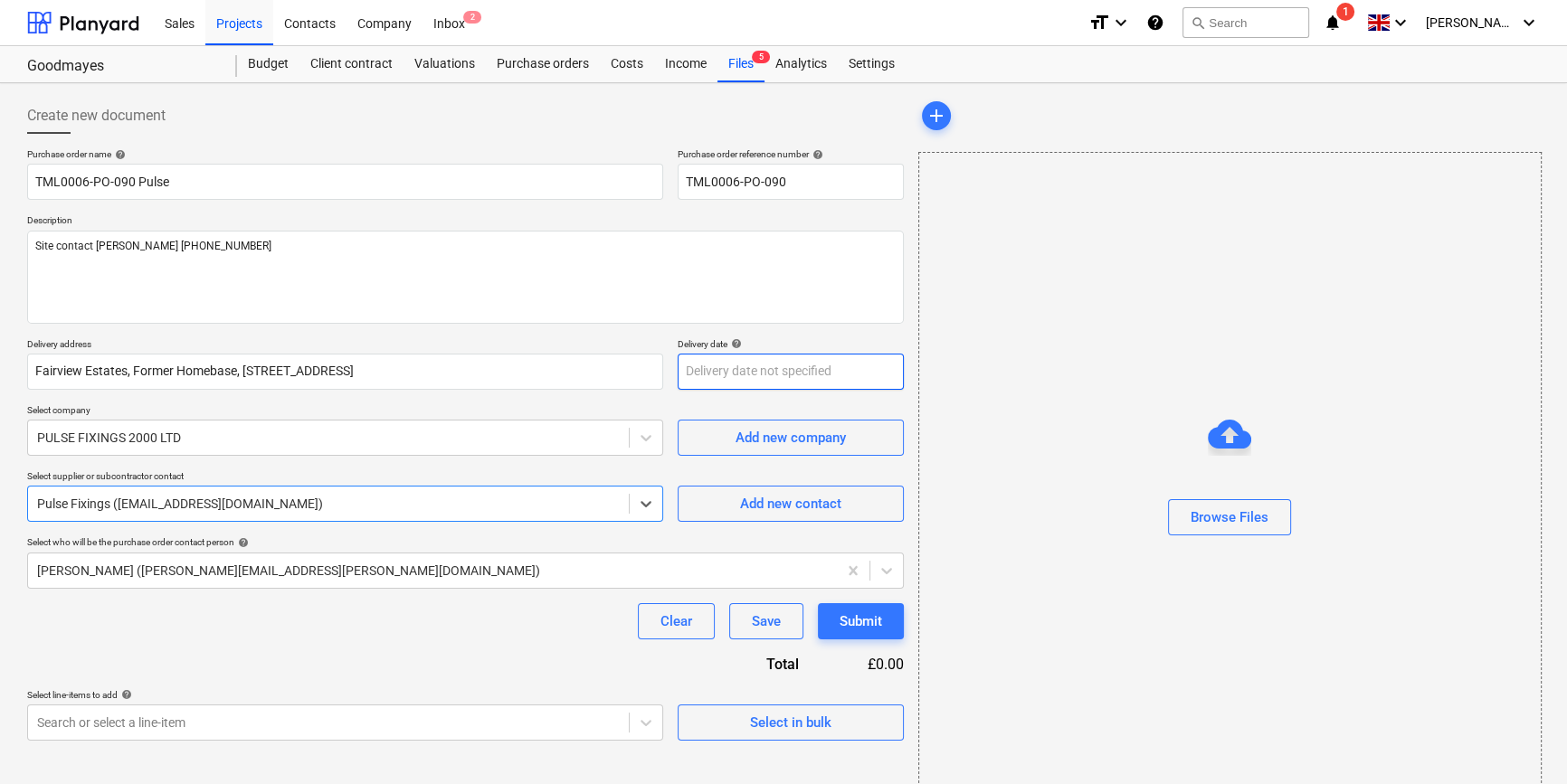
click at [707, 368] on body "Sales Projects Contacts Company Inbox 2 format_size keyboard_arrow_down help se…" at bounding box center [784, 392] width 1567 height 784
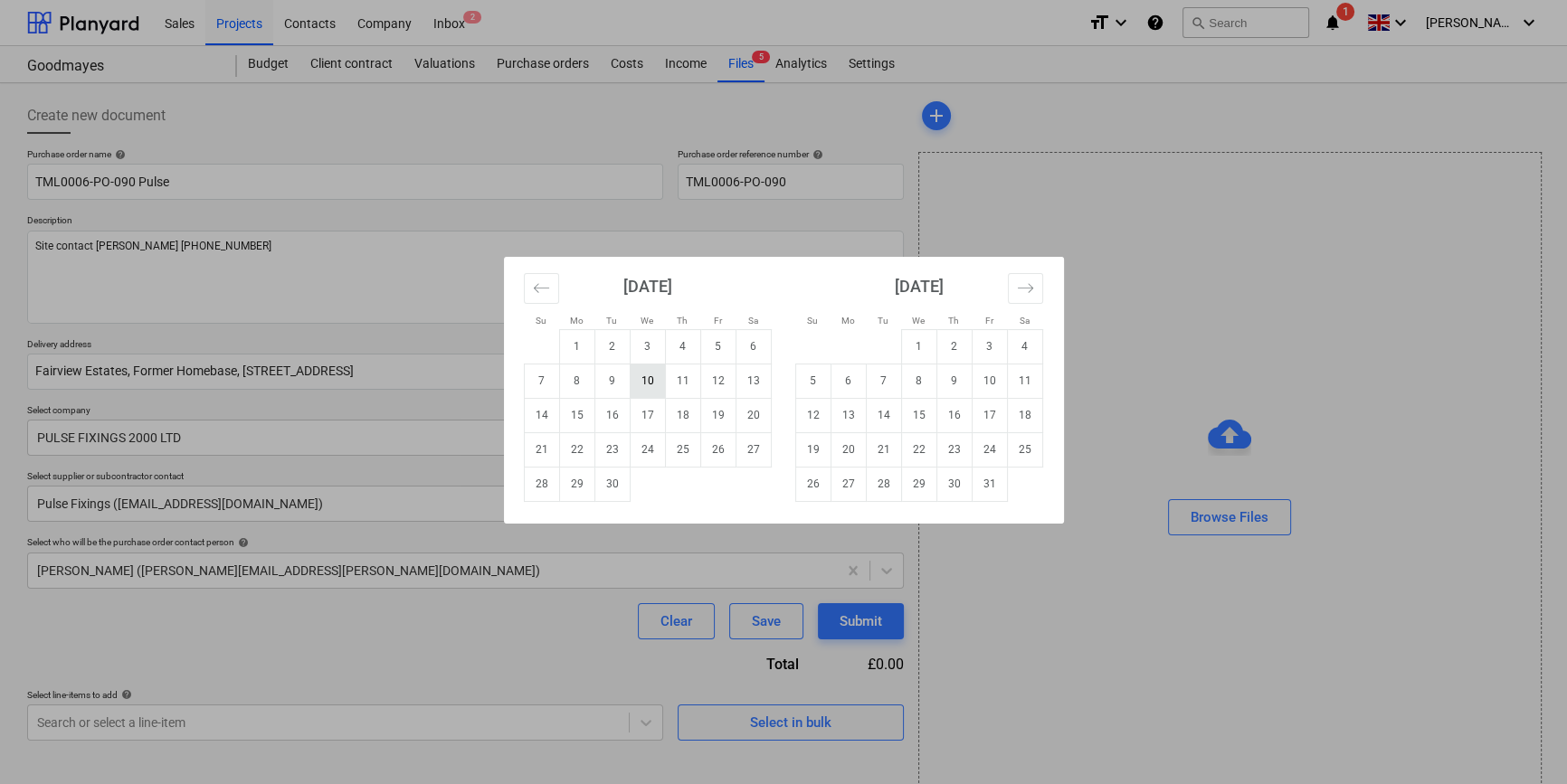
click at [649, 377] on td "10" at bounding box center [648, 380] width 35 height 34
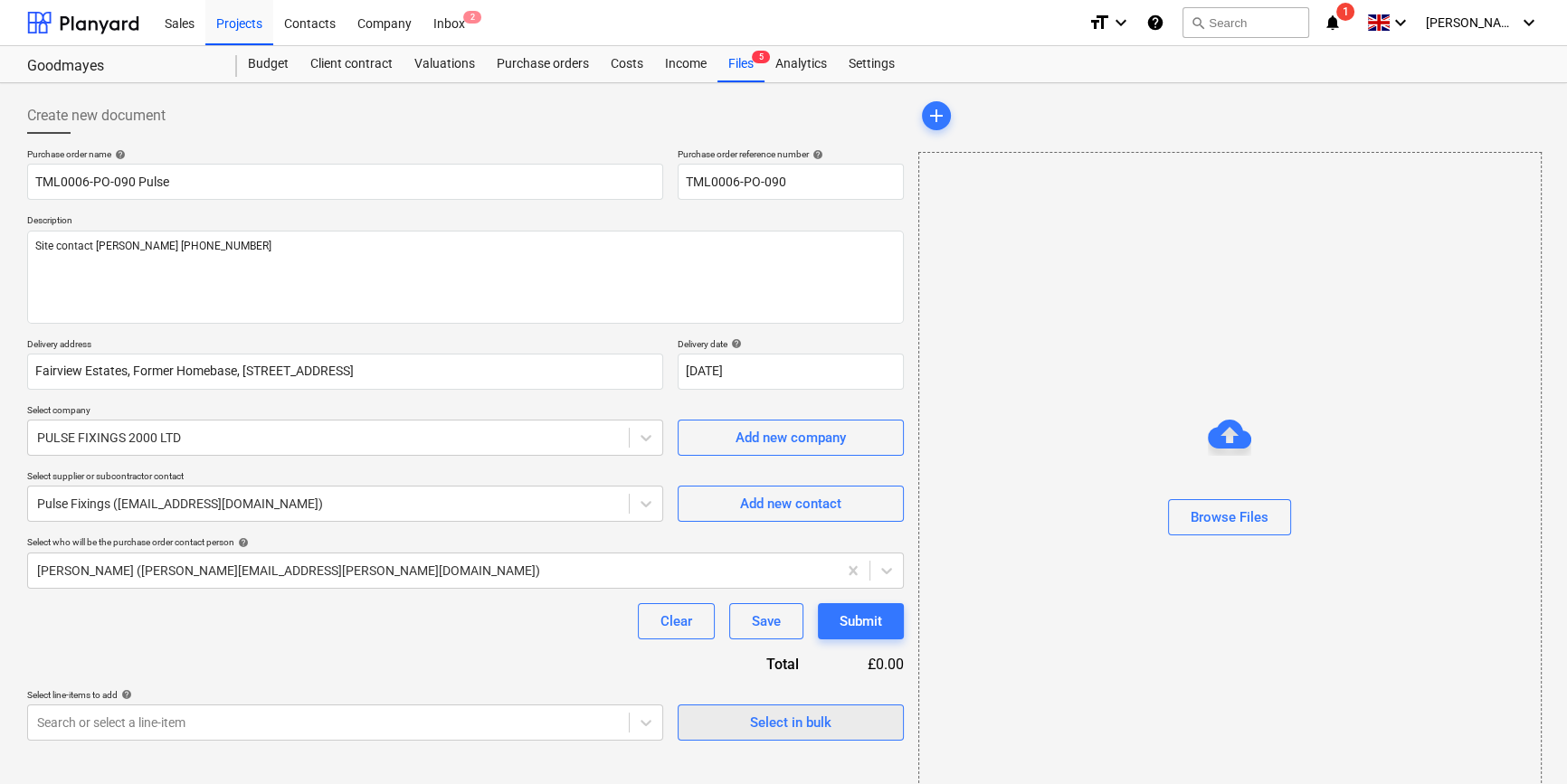
click at [769, 726] on div "Select in bulk" at bounding box center [790, 722] width 82 height 24
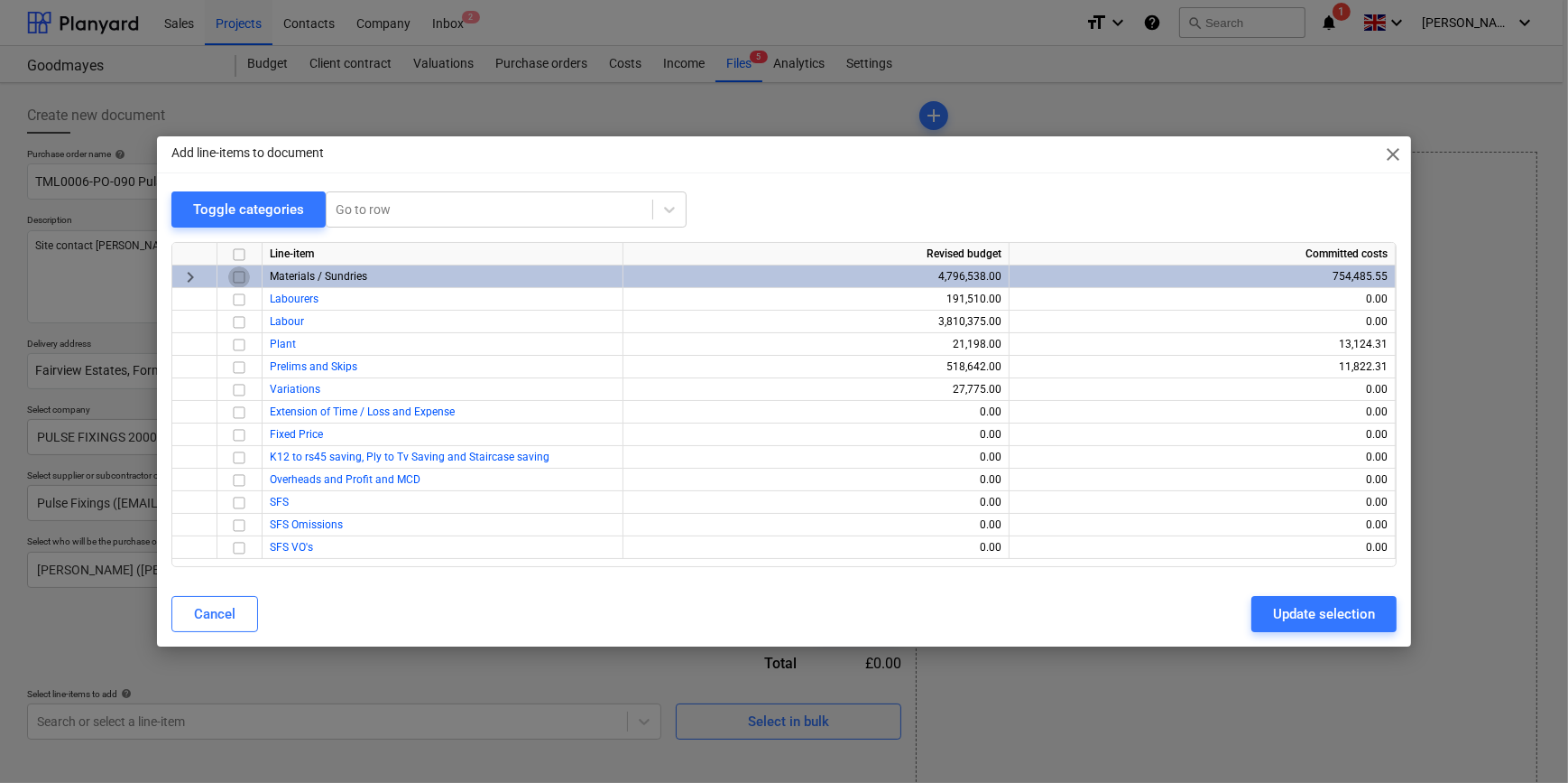
click at [237, 276] on input "checkbox" at bounding box center [239, 277] width 22 height 22
click at [1251, 613] on div "Update selection" at bounding box center [1325, 614] width 102 height 24
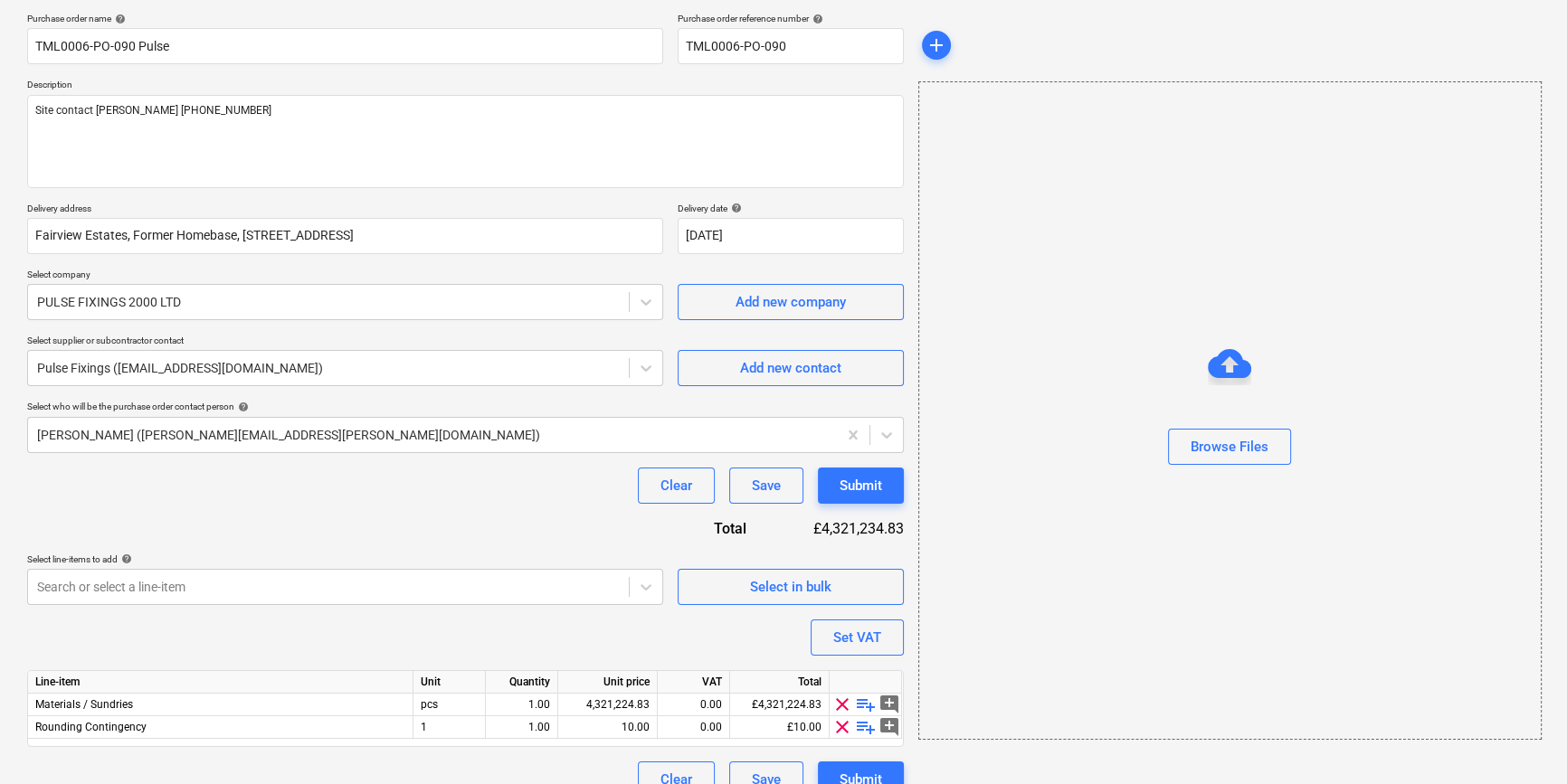
scroll to position [162, 0]
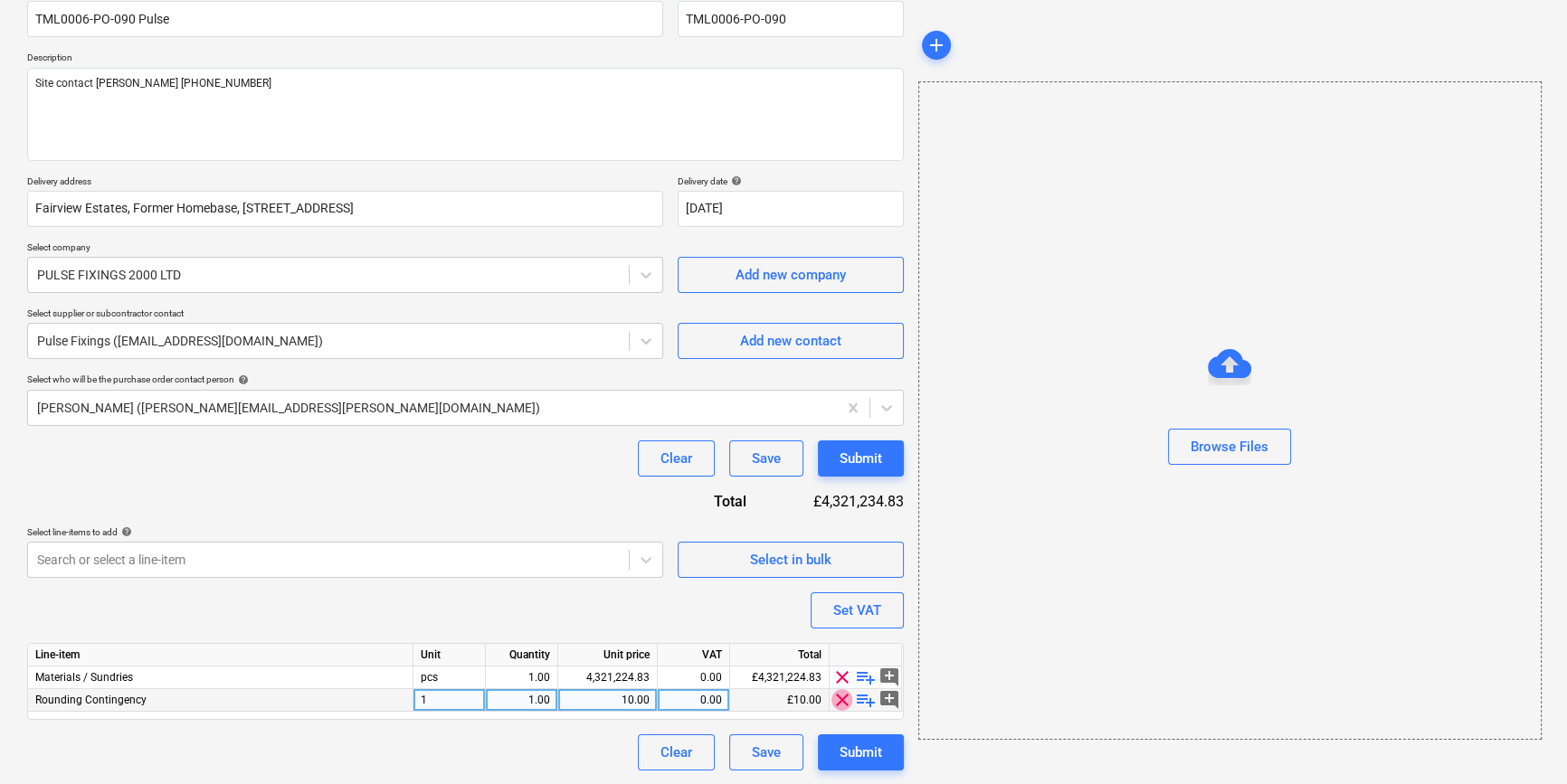
click at [840, 701] on span "clear" at bounding box center [843, 699] width 22 height 22
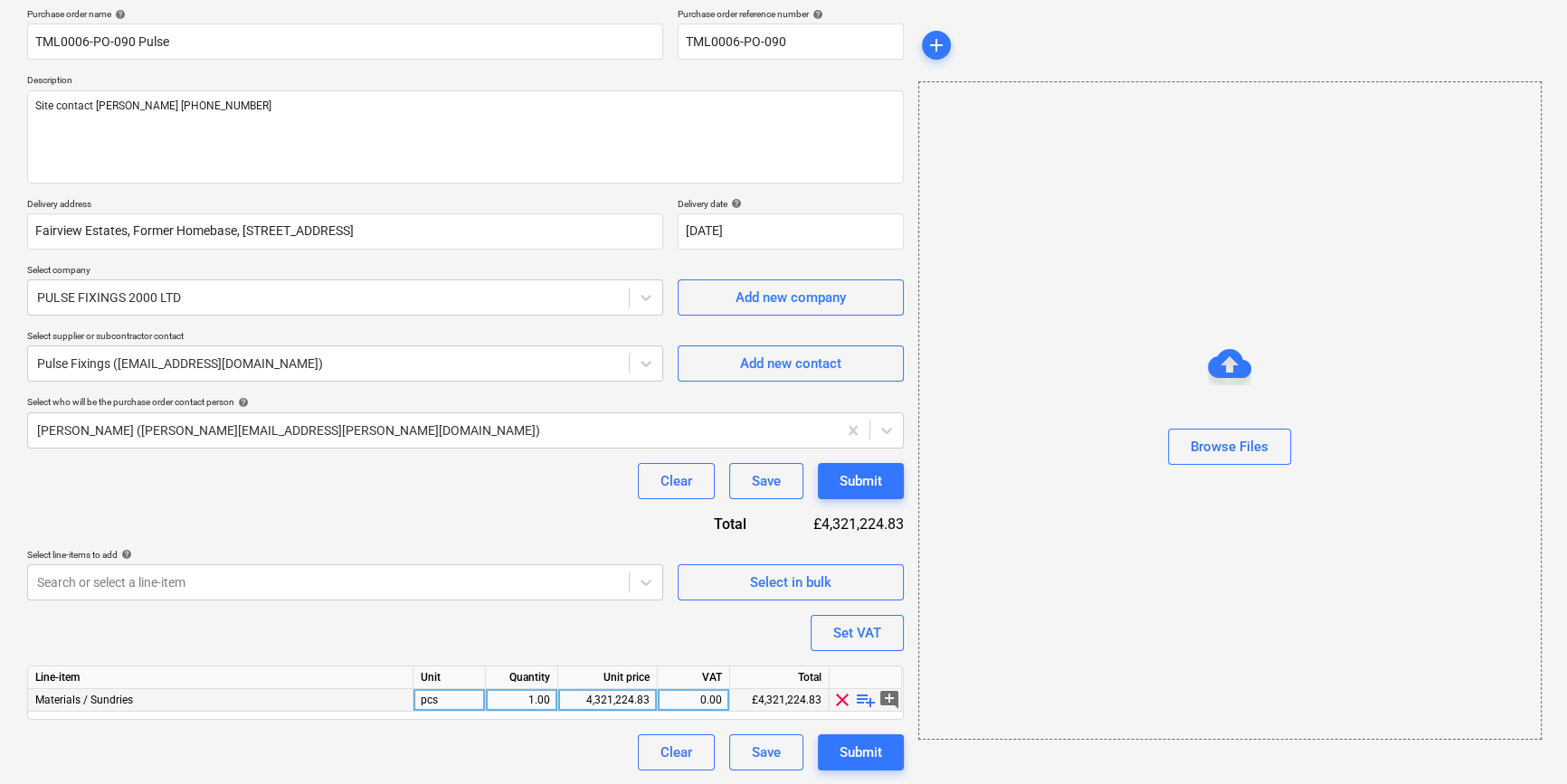
click at [865, 701] on span "playlist_add" at bounding box center [865, 699] width 22 height 22
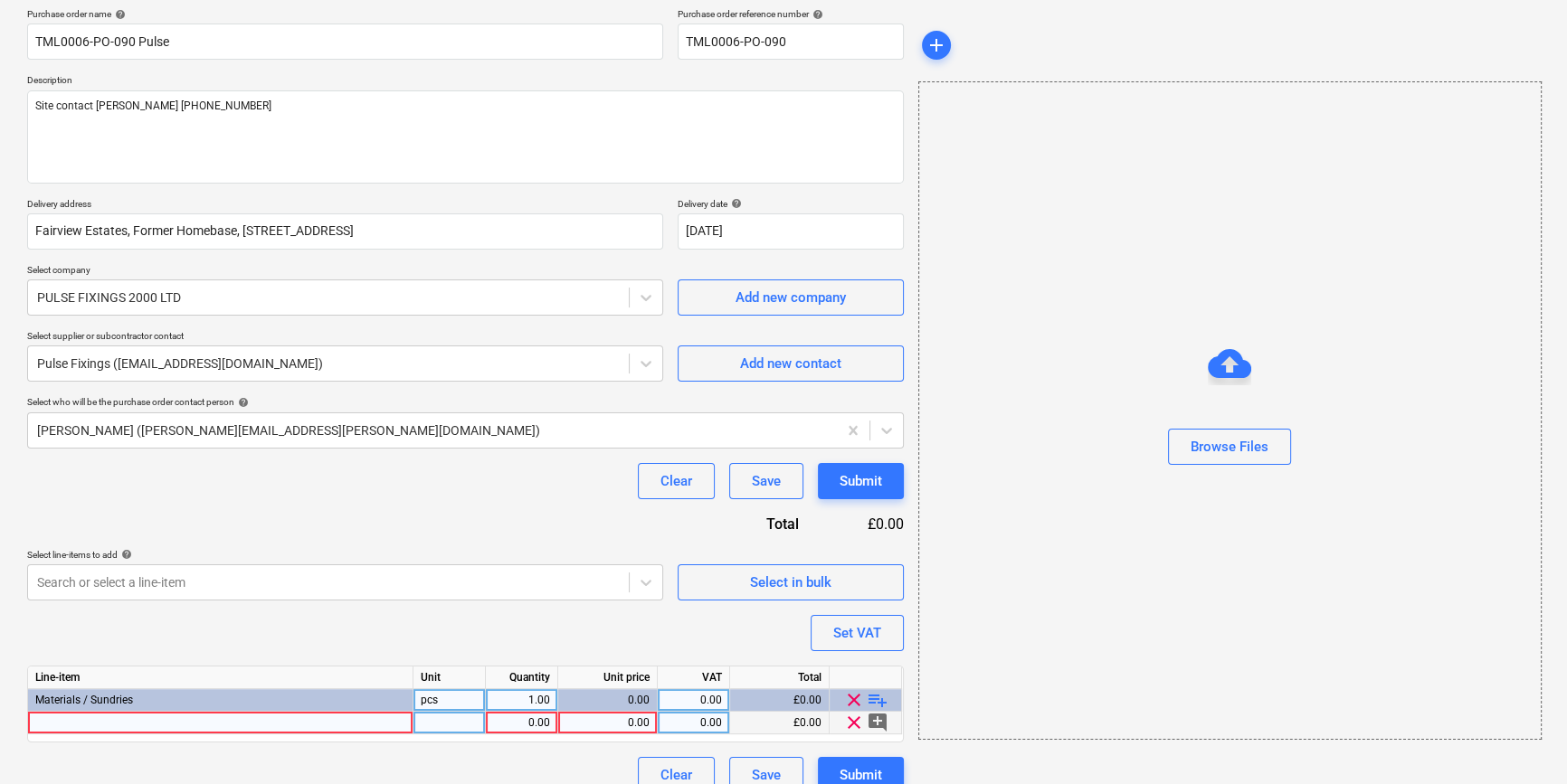
click at [50, 723] on div at bounding box center [219, 722] width 385 height 23
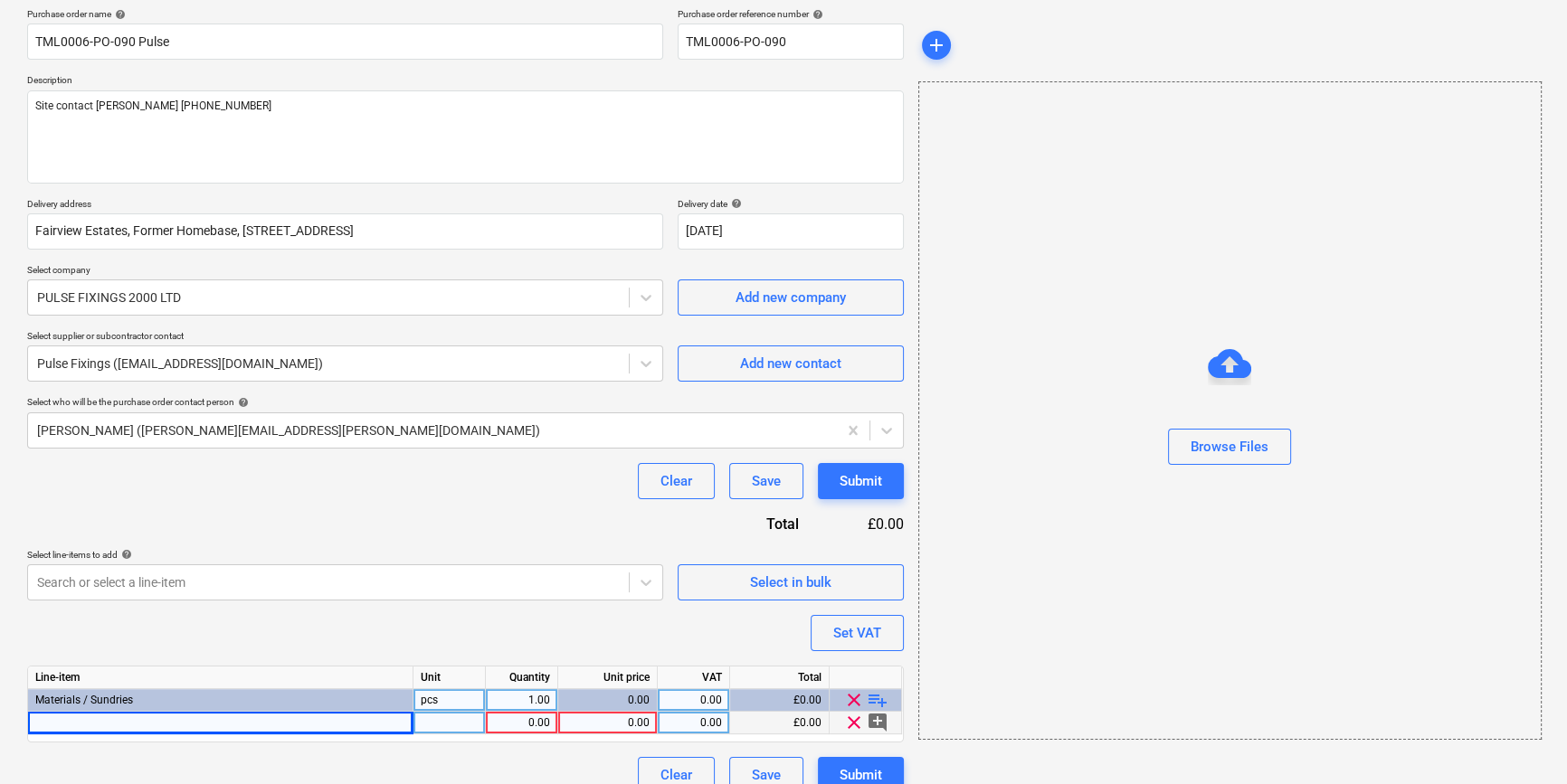
click at [68, 722] on div at bounding box center [219, 722] width 385 height 23
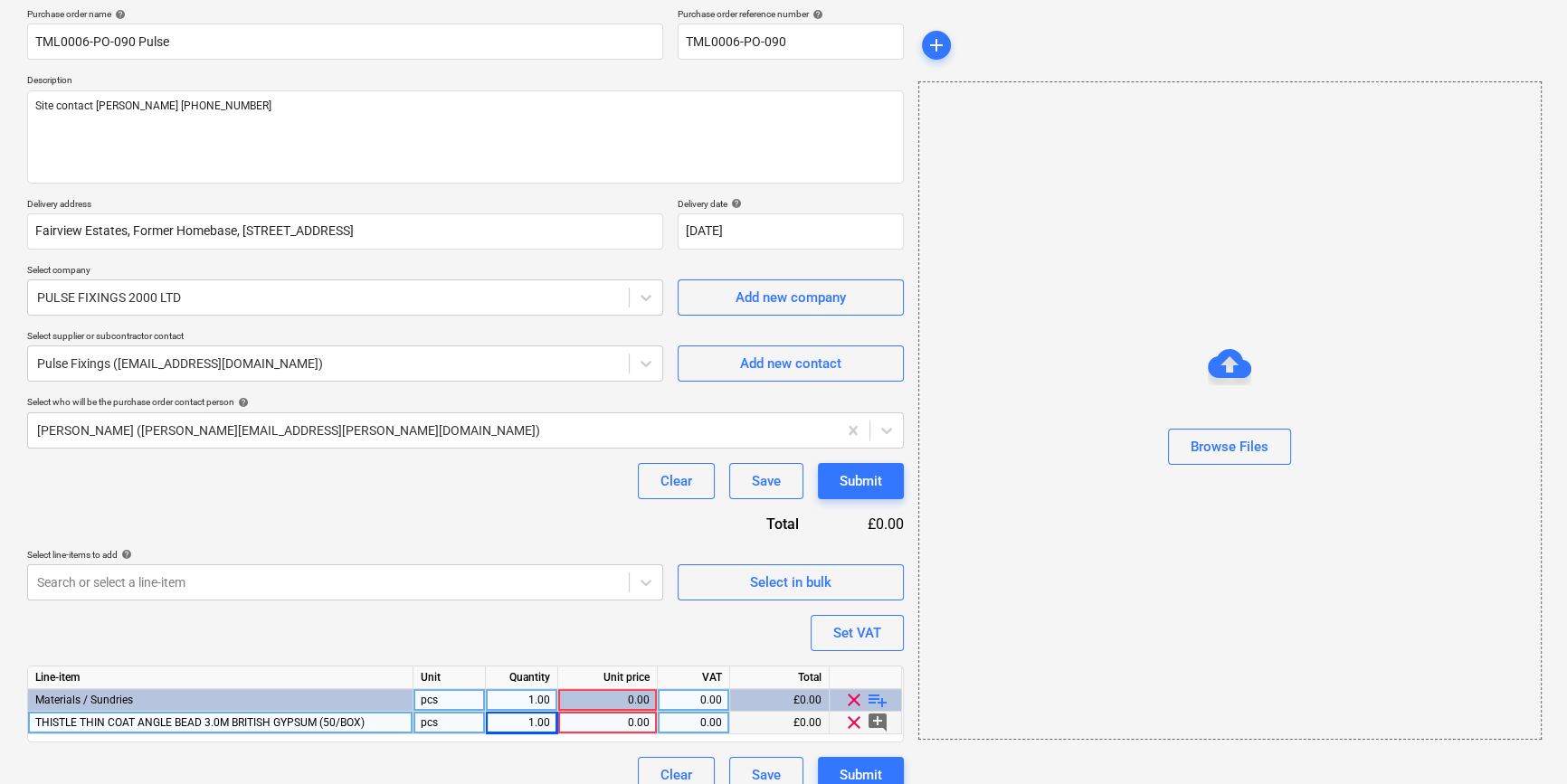
click at [453, 728] on div "pcs" at bounding box center [450, 722] width 73 height 23
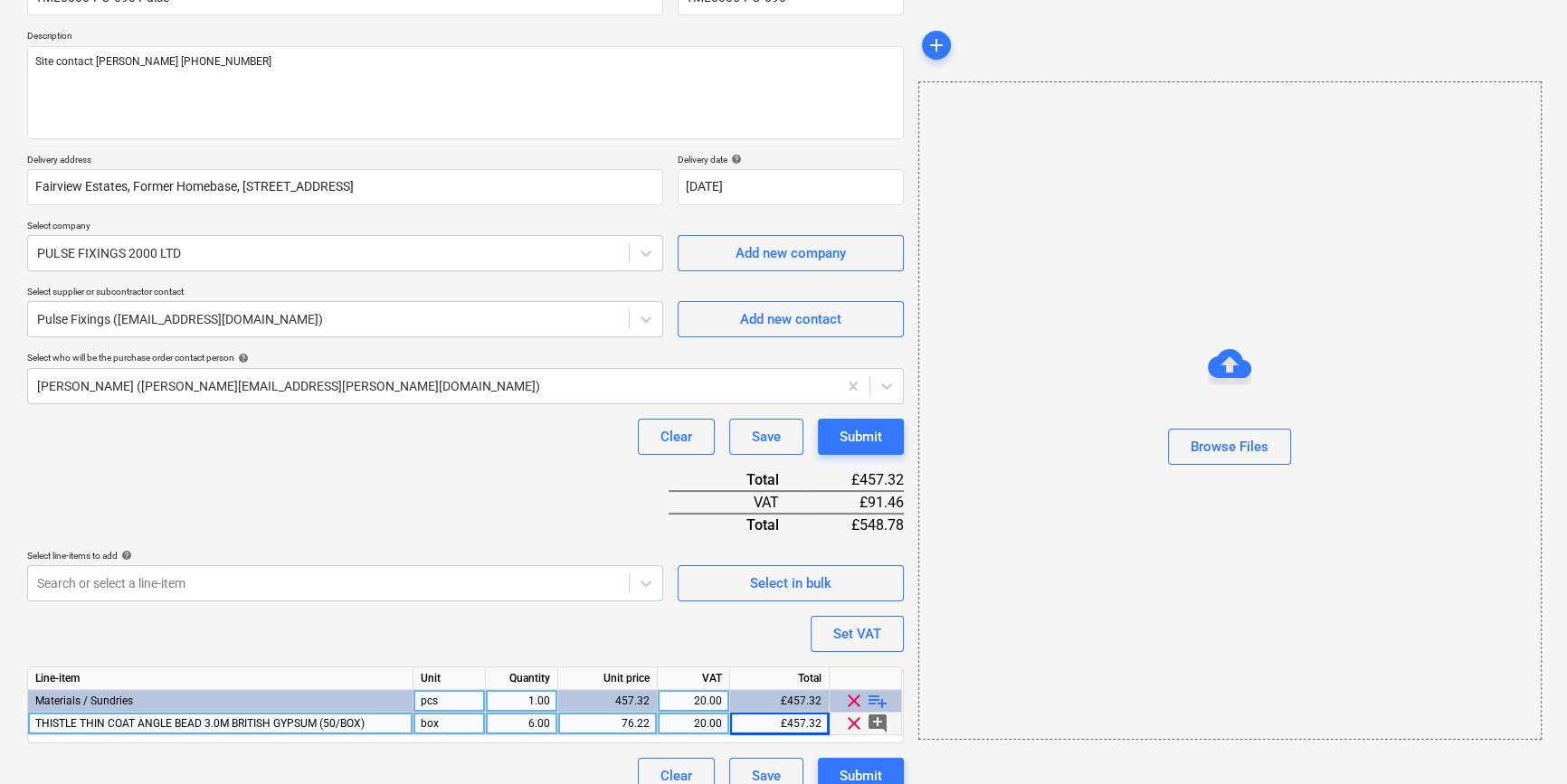
scroll to position [208, 0]
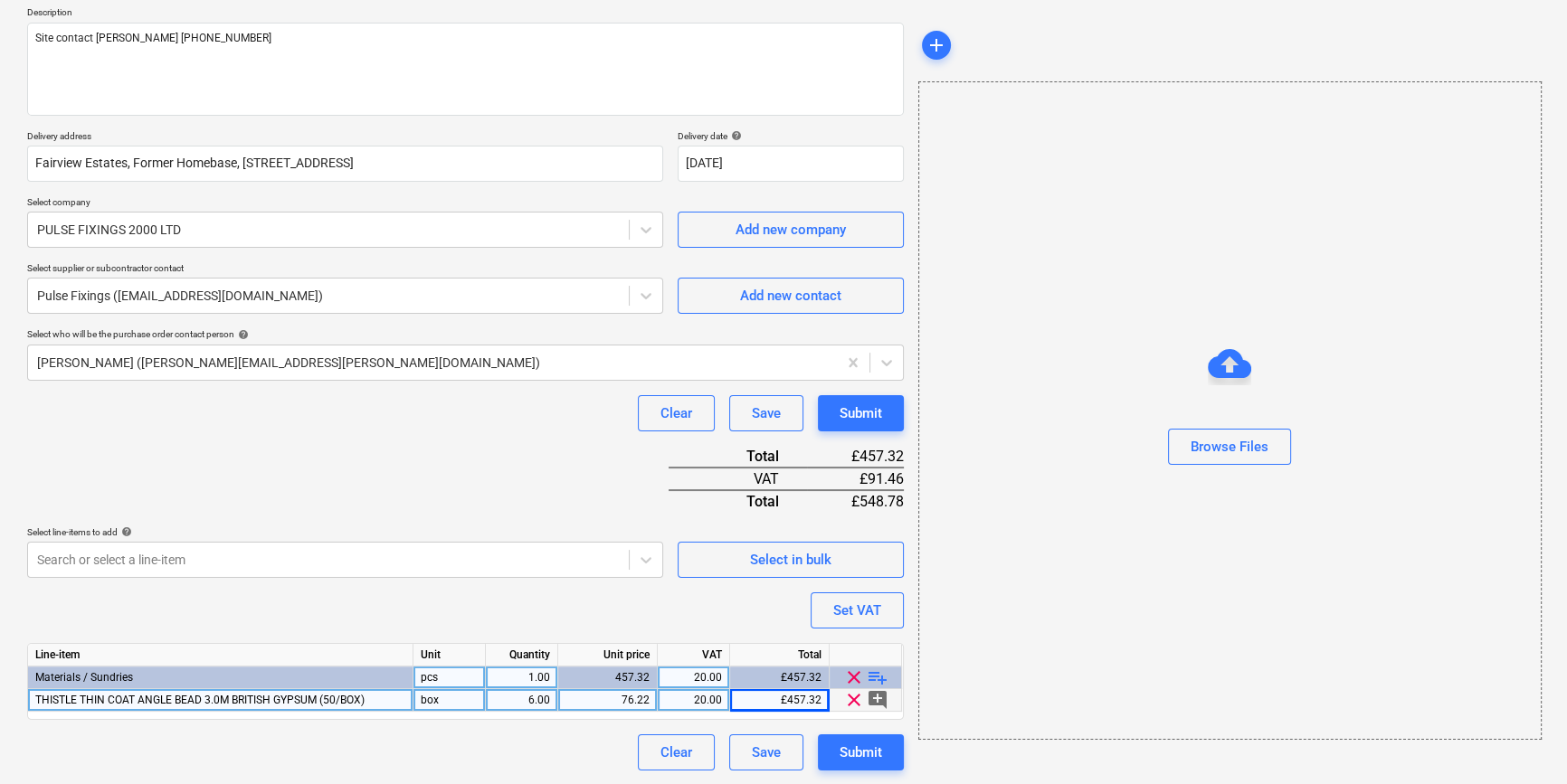
click at [872, 674] on span "playlist_add" at bounding box center [877, 677] width 22 height 22
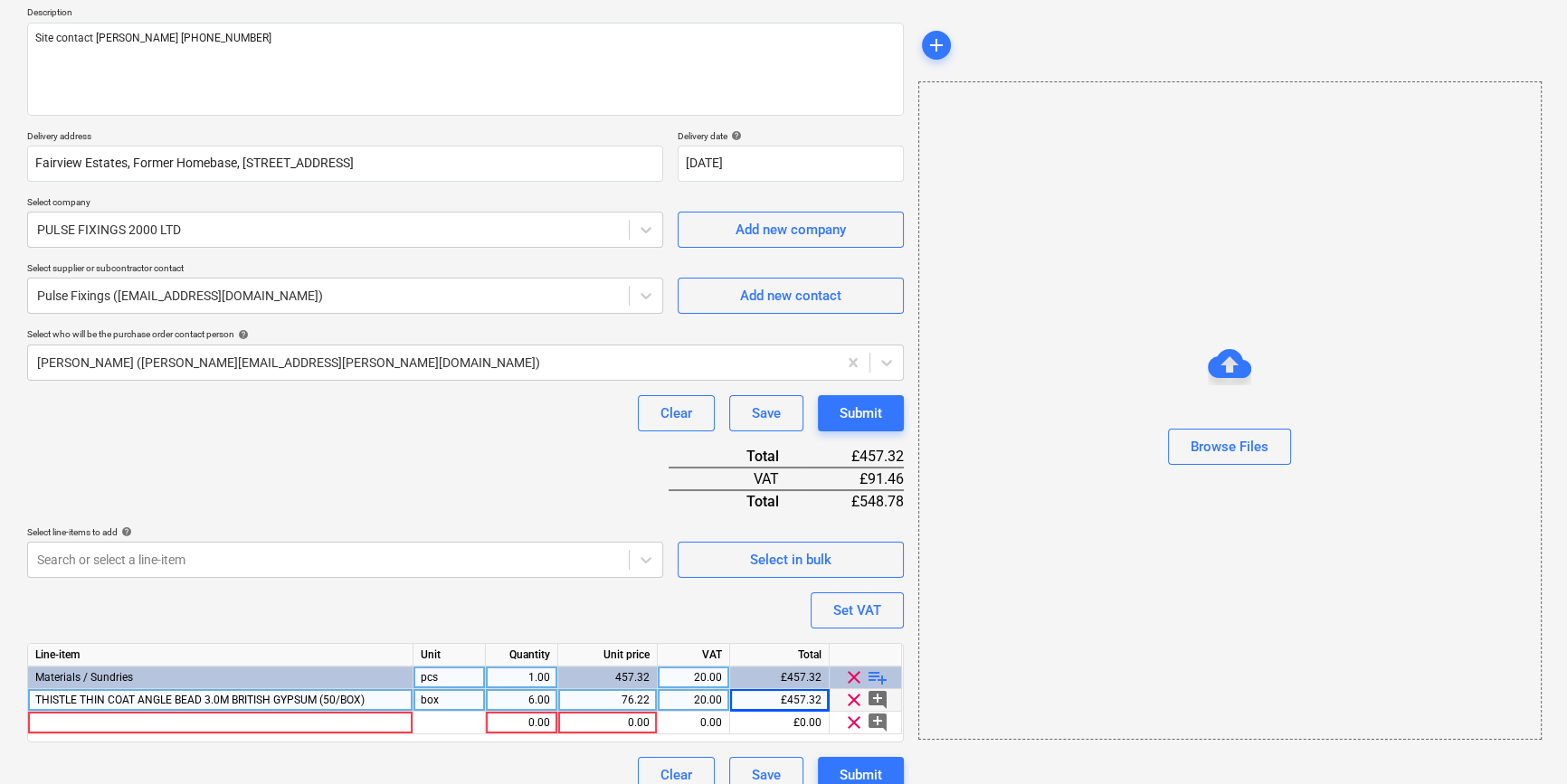
scroll to position [230, 0]
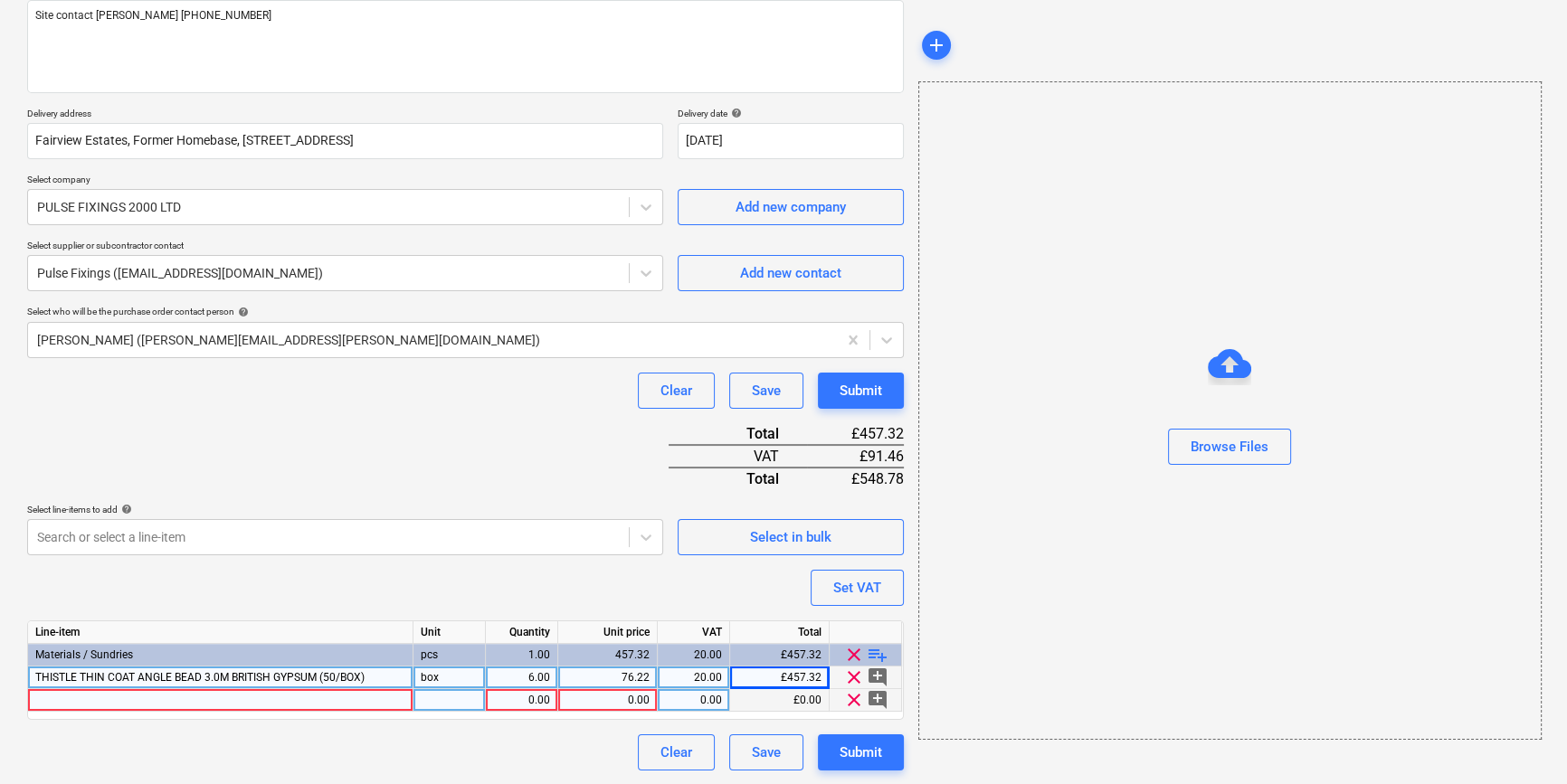
click at [54, 696] on div at bounding box center [219, 699] width 385 height 23
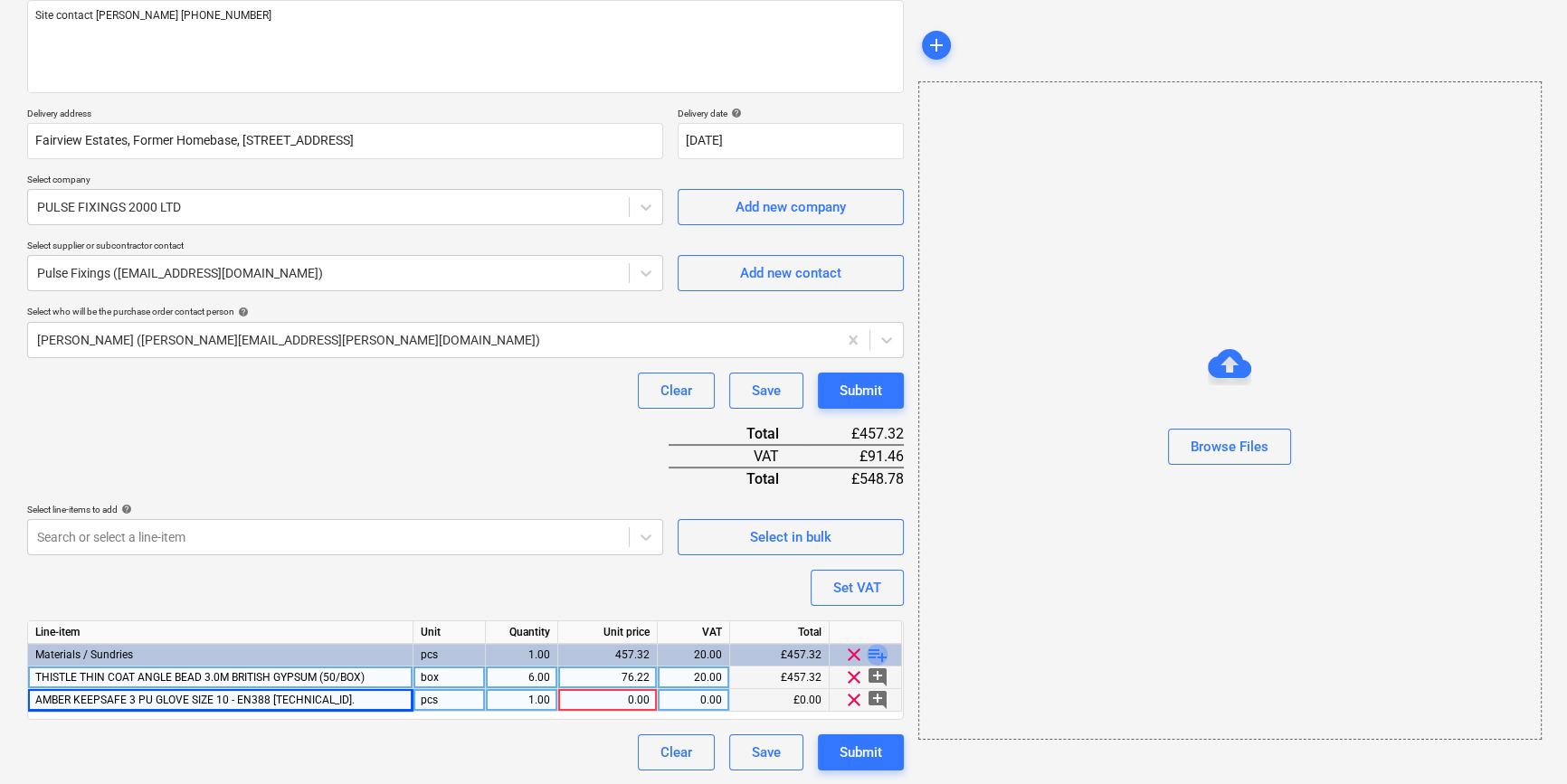
click at [879, 654] on span "playlist_add" at bounding box center [877, 654] width 22 height 22
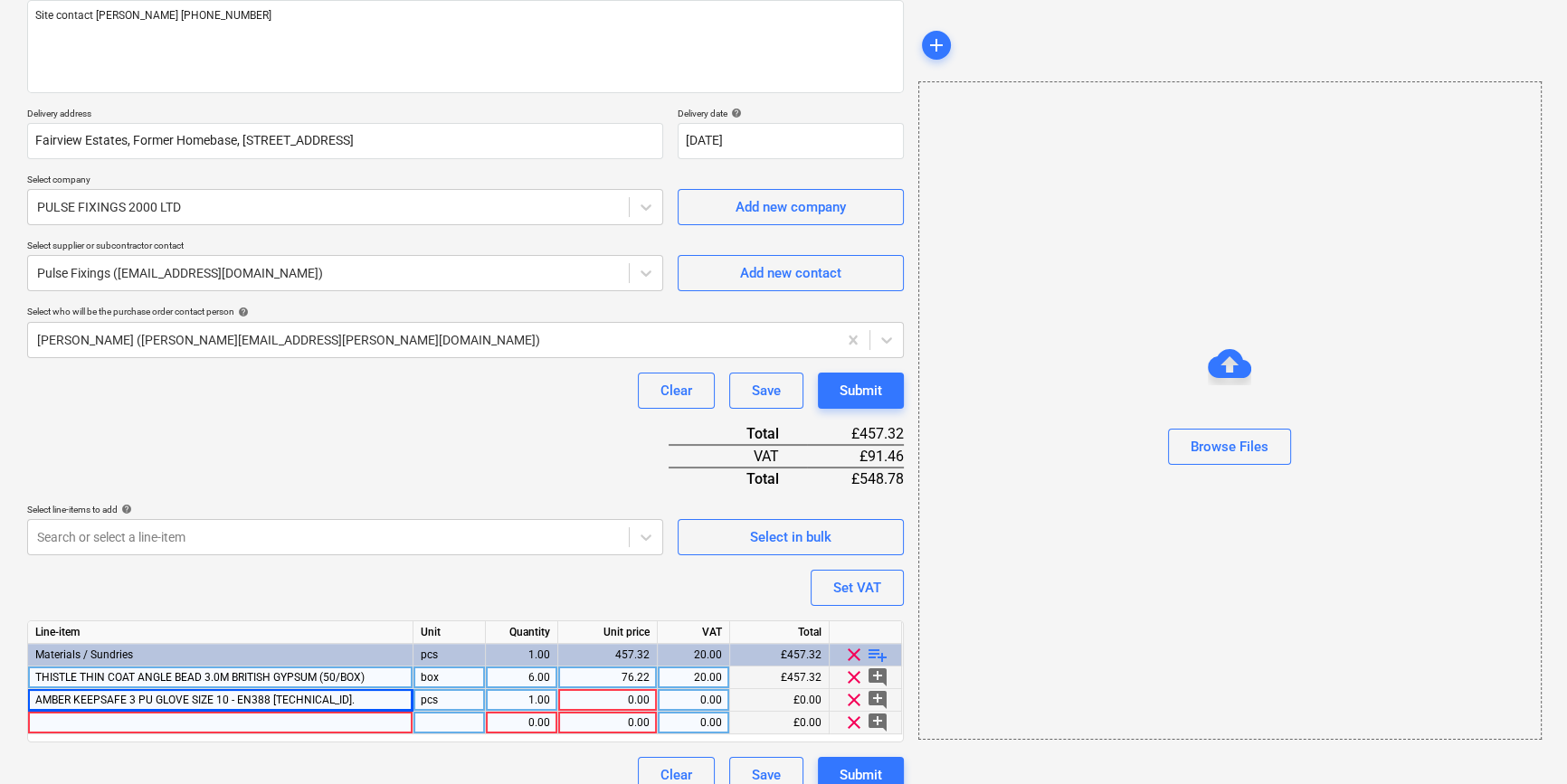
click at [56, 717] on div at bounding box center [219, 722] width 385 height 23
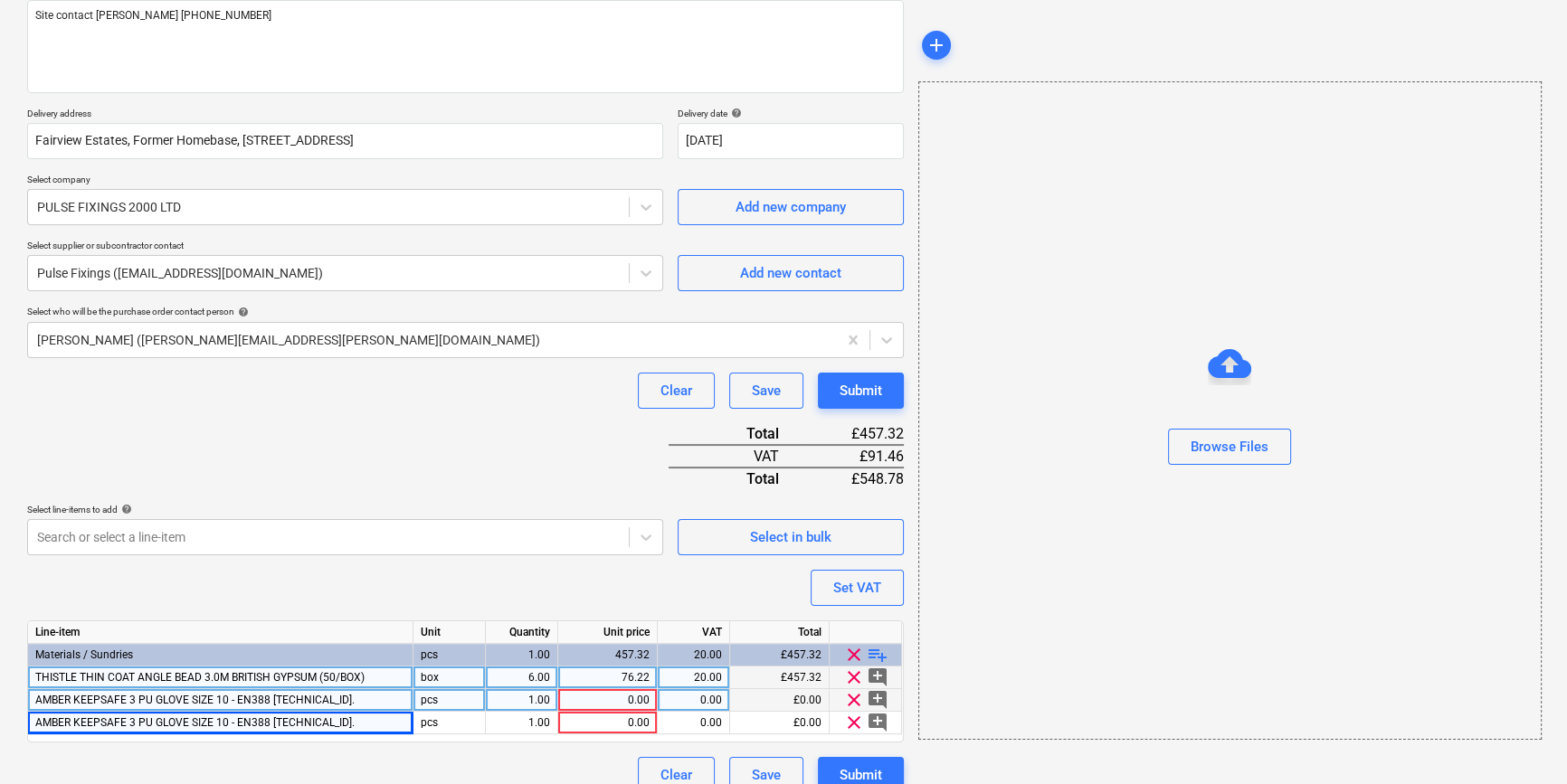
click at [874, 651] on span "playlist_add" at bounding box center [877, 654] width 22 height 22
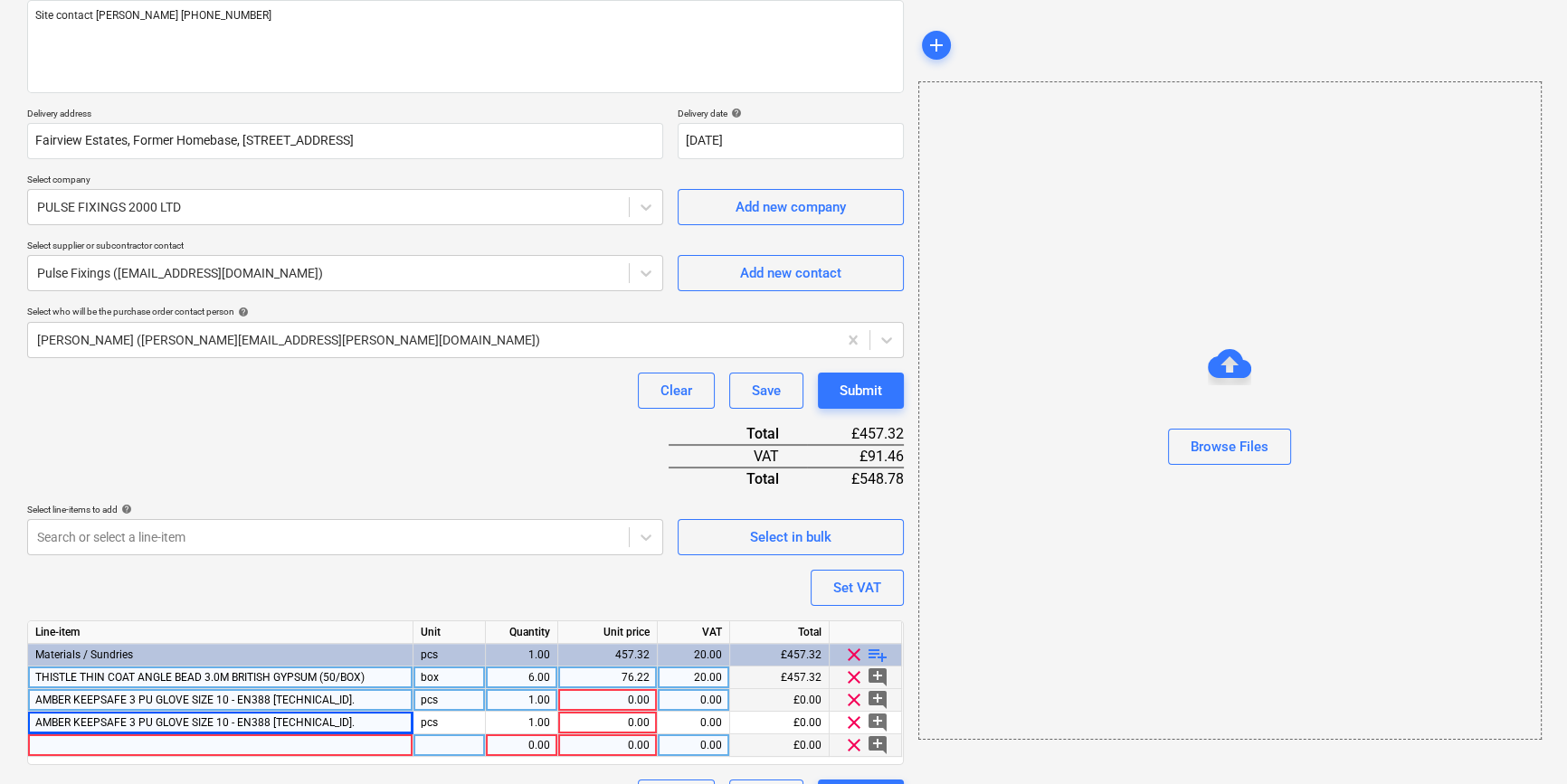
click at [63, 748] on div at bounding box center [219, 745] width 385 height 23
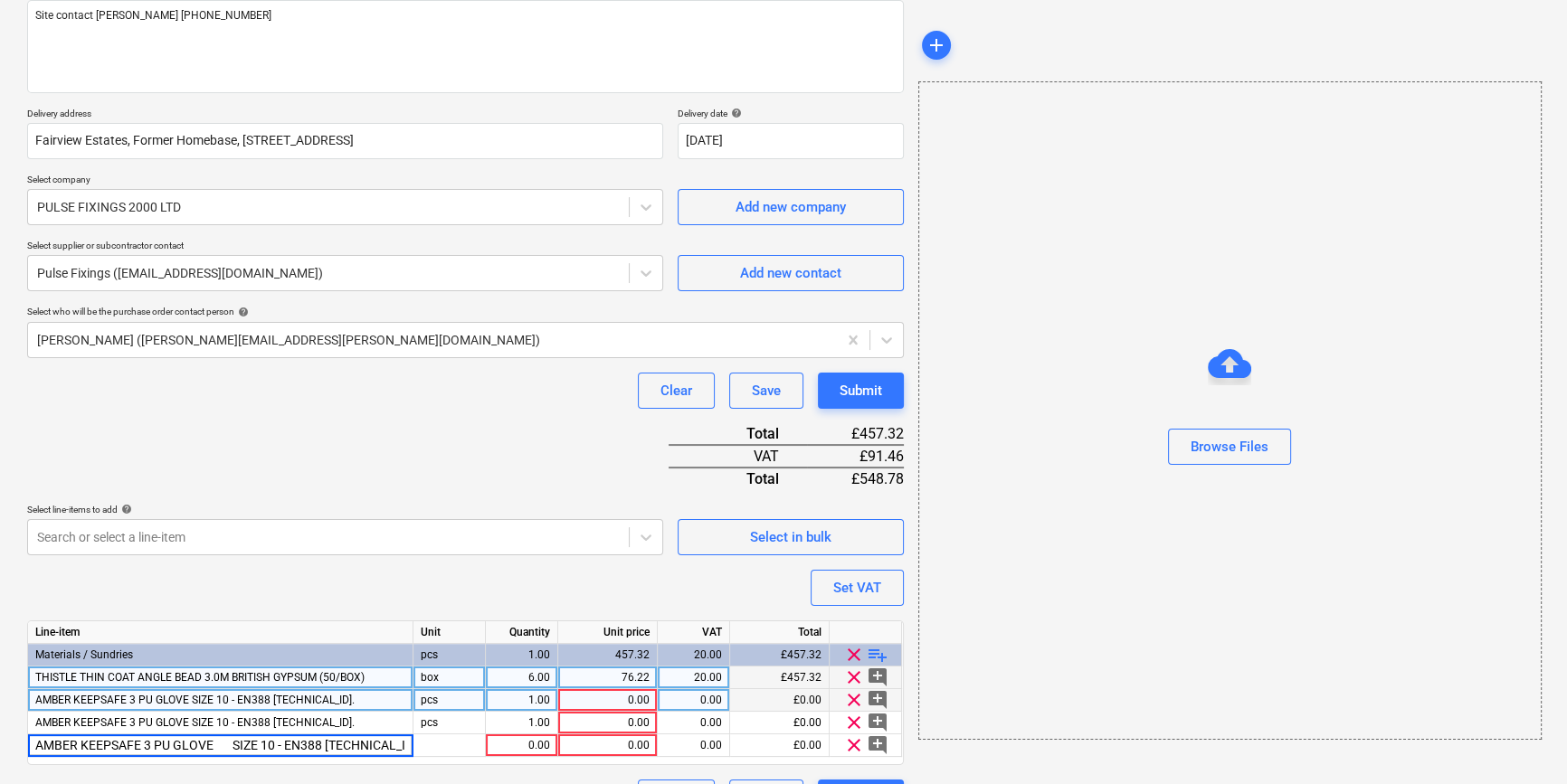
click at [225, 697] on span "AMBER KEEPSAFE 3 PU GLOVE SIZE 10 - EN388 4.3.4.2." at bounding box center [195, 699] width 319 height 13
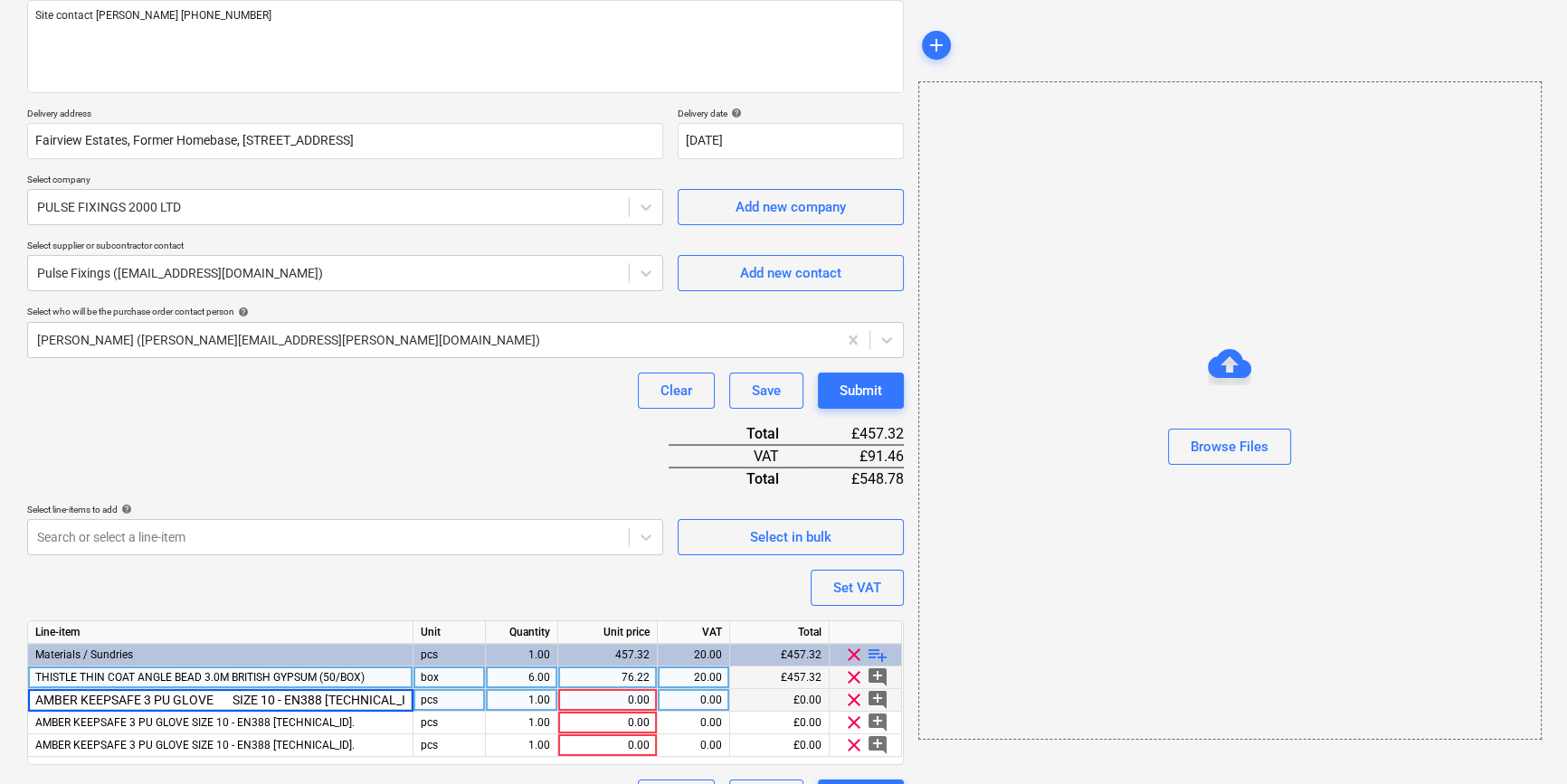
drag, startPoint x: 267, startPoint y: 698, endPoint x: 293, endPoint y: 698, distance: 26.0
click at [268, 698] on input "AMBER KEEPSAFE 3 PU GLOVE SIZE 10 - EN388 4.3.4.2." at bounding box center [219, 699] width 385 height 22
click at [281, 695] on input "AMBER KEEPSAFE 3 PU GLOVE SIZE 10 - EN388 4.3.4.2." at bounding box center [219, 699] width 385 height 22
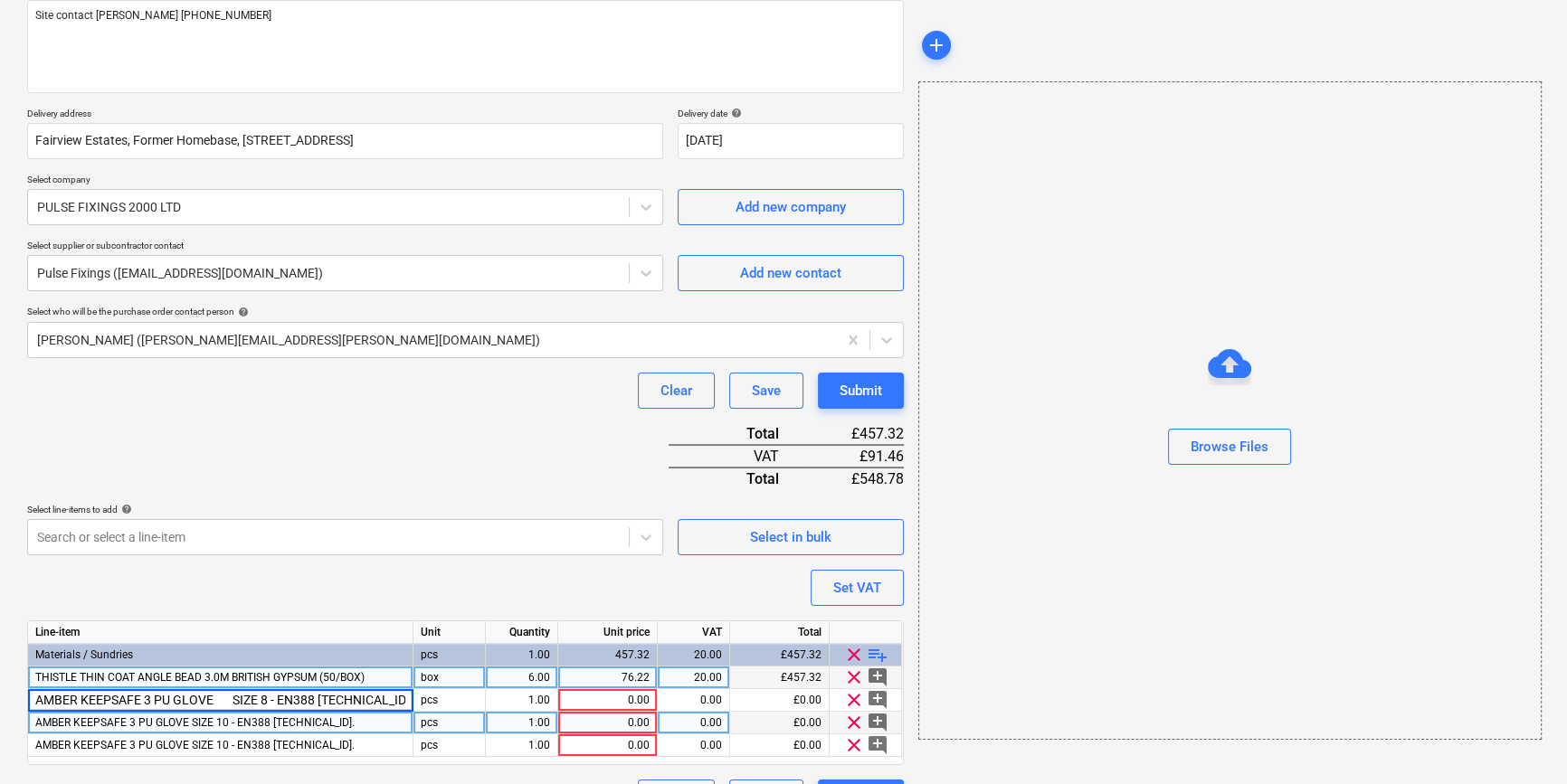
click at [236, 716] on span "AMBER KEEPSAFE 3 PU GLOVE SIZE 10 - EN388 4.3.4.2." at bounding box center [195, 722] width 319 height 13
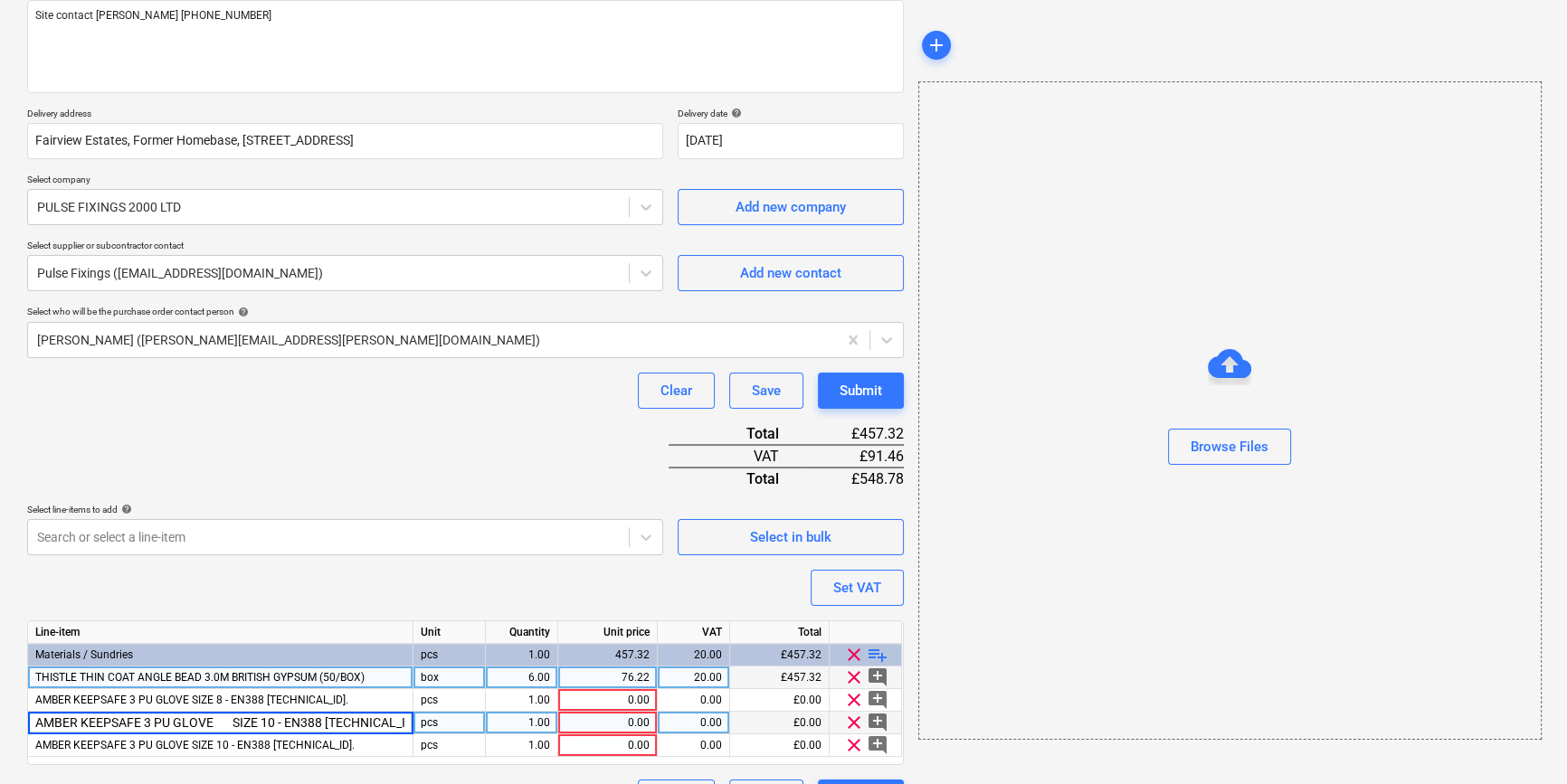
click at [283, 719] on input "AMBER KEEPSAFE 3 PU GLOVE SIZE 10 - EN388 4.3.4.2." at bounding box center [219, 722] width 385 height 22
click at [276, 720] on input "AMBER KEEPSAFE 3 PU GLOVE SIZE 10 - EN388 4.3.4.2." at bounding box center [219, 722] width 385 height 22
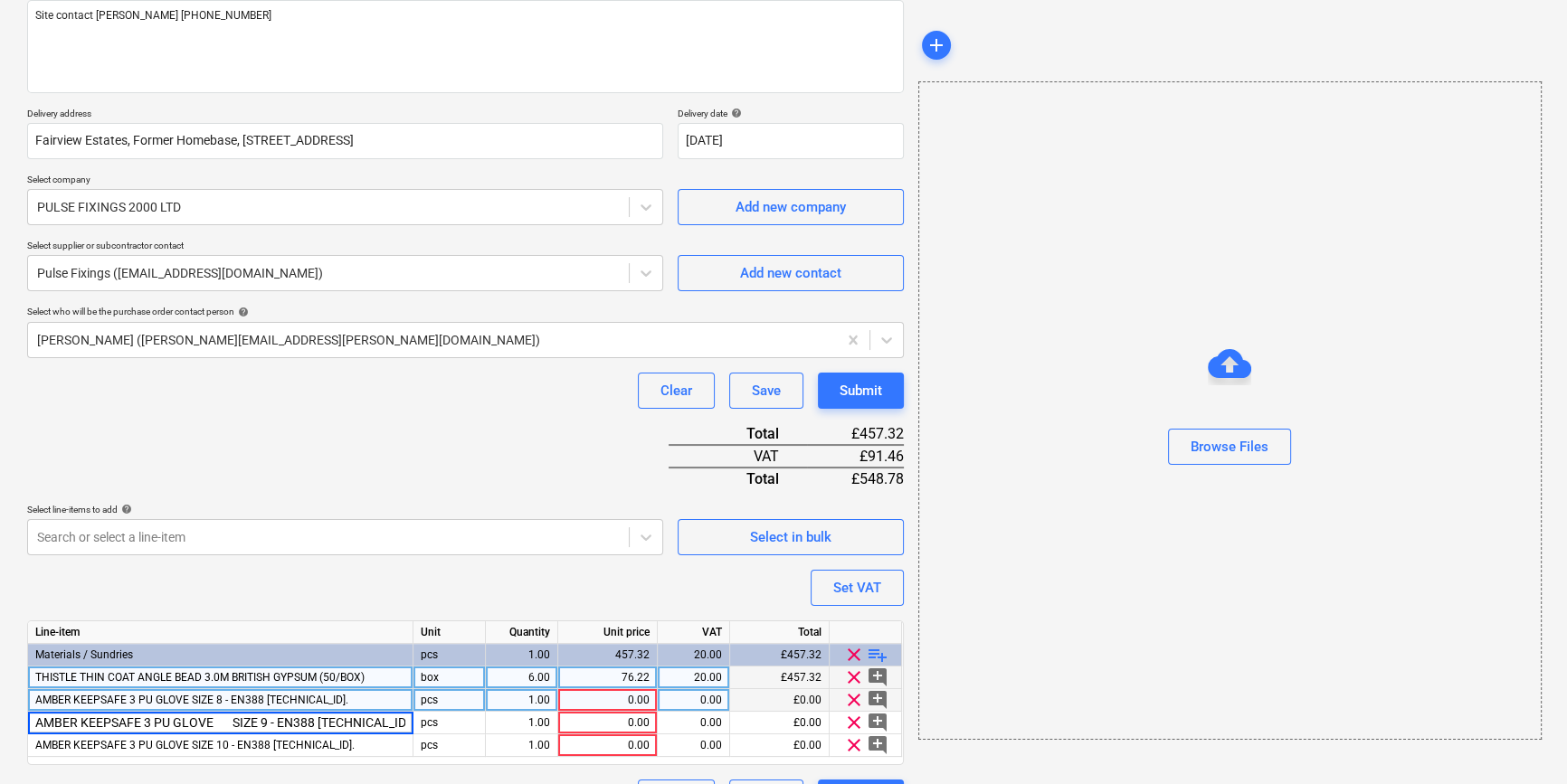
click at [453, 699] on div "pcs" at bounding box center [450, 699] width 73 height 23
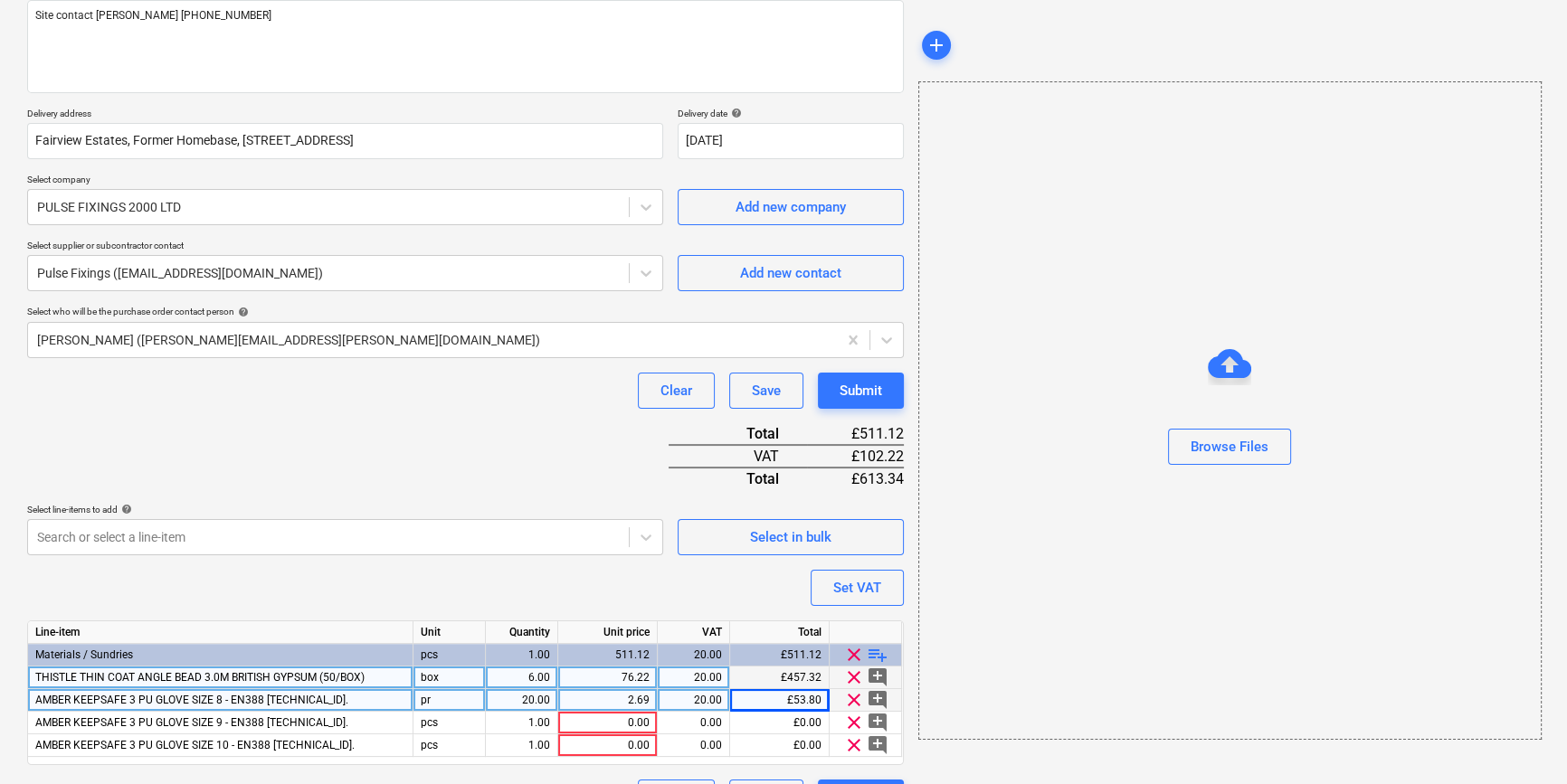
click at [516, 698] on div "20.00" at bounding box center [522, 699] width 57 height 23
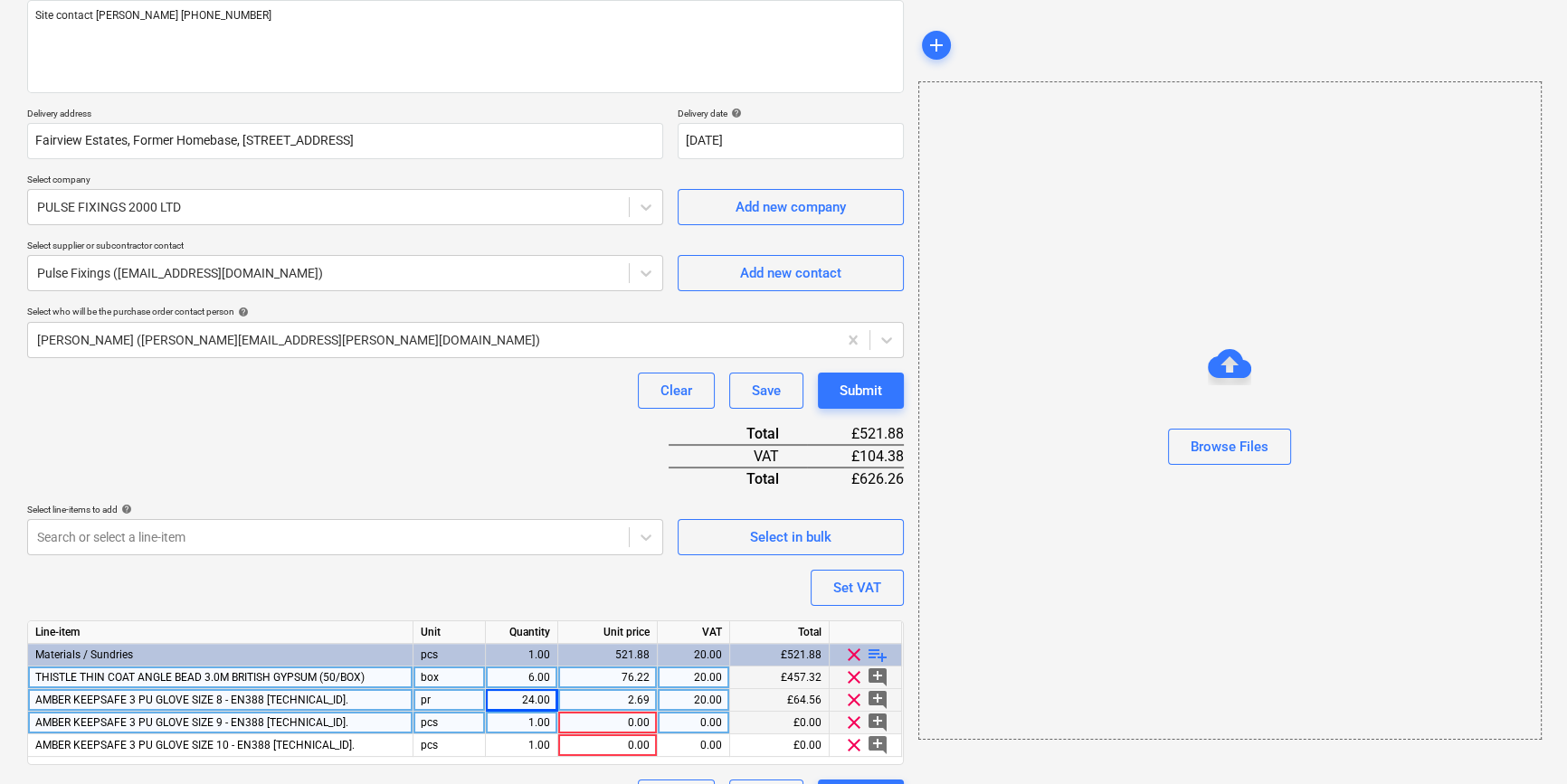
click at [452, 729] on div "pcs" at bounding box center [450, 722] width 73 height 23
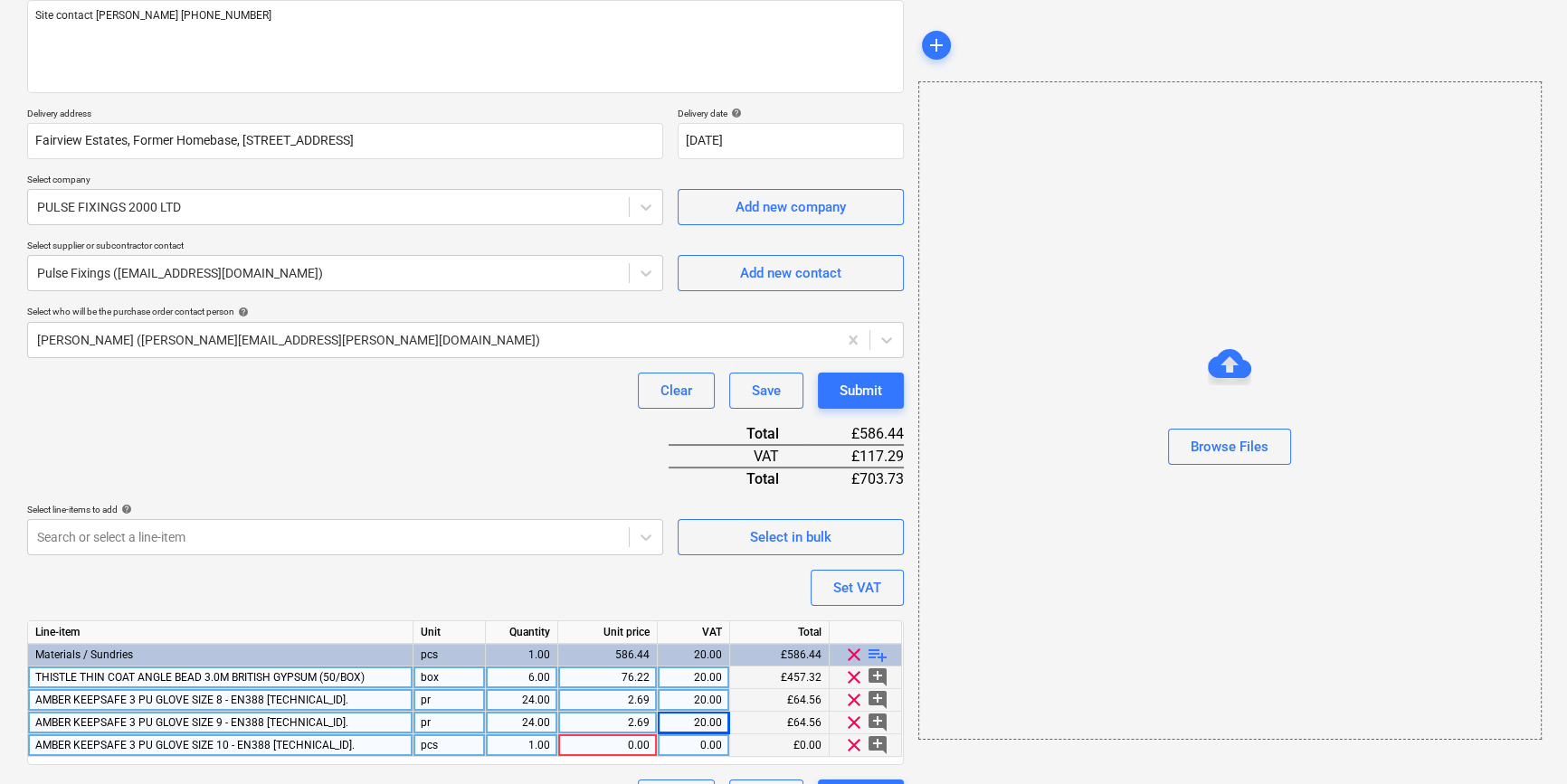
click at [435, 742] on div "pcs" at bounding box center [450, 745] width 73 height 23
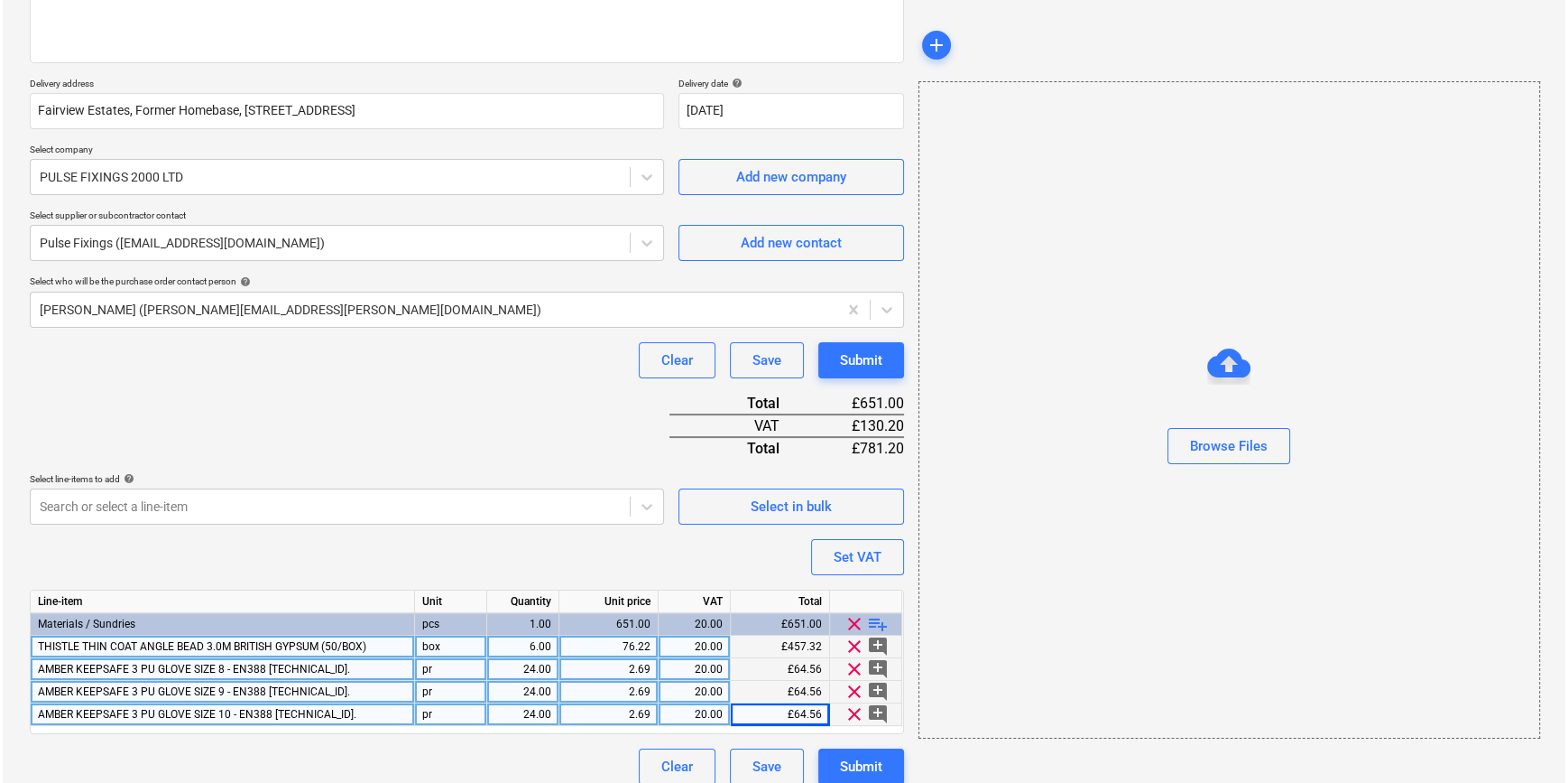
scroll to position [275, 0]
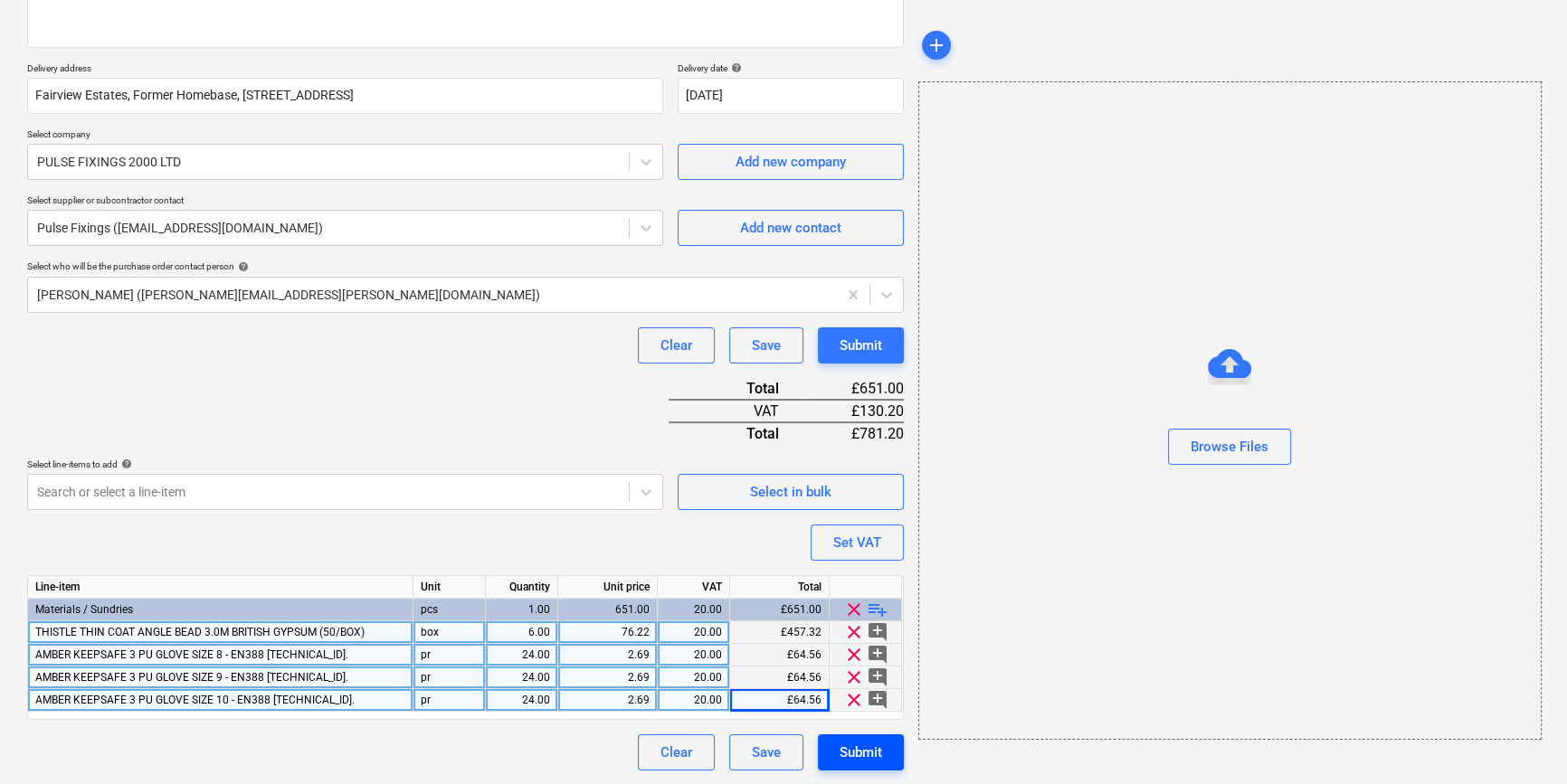
click at [869, 752] on div "Submit" at bounding box center [860, 753] width 42 height 24
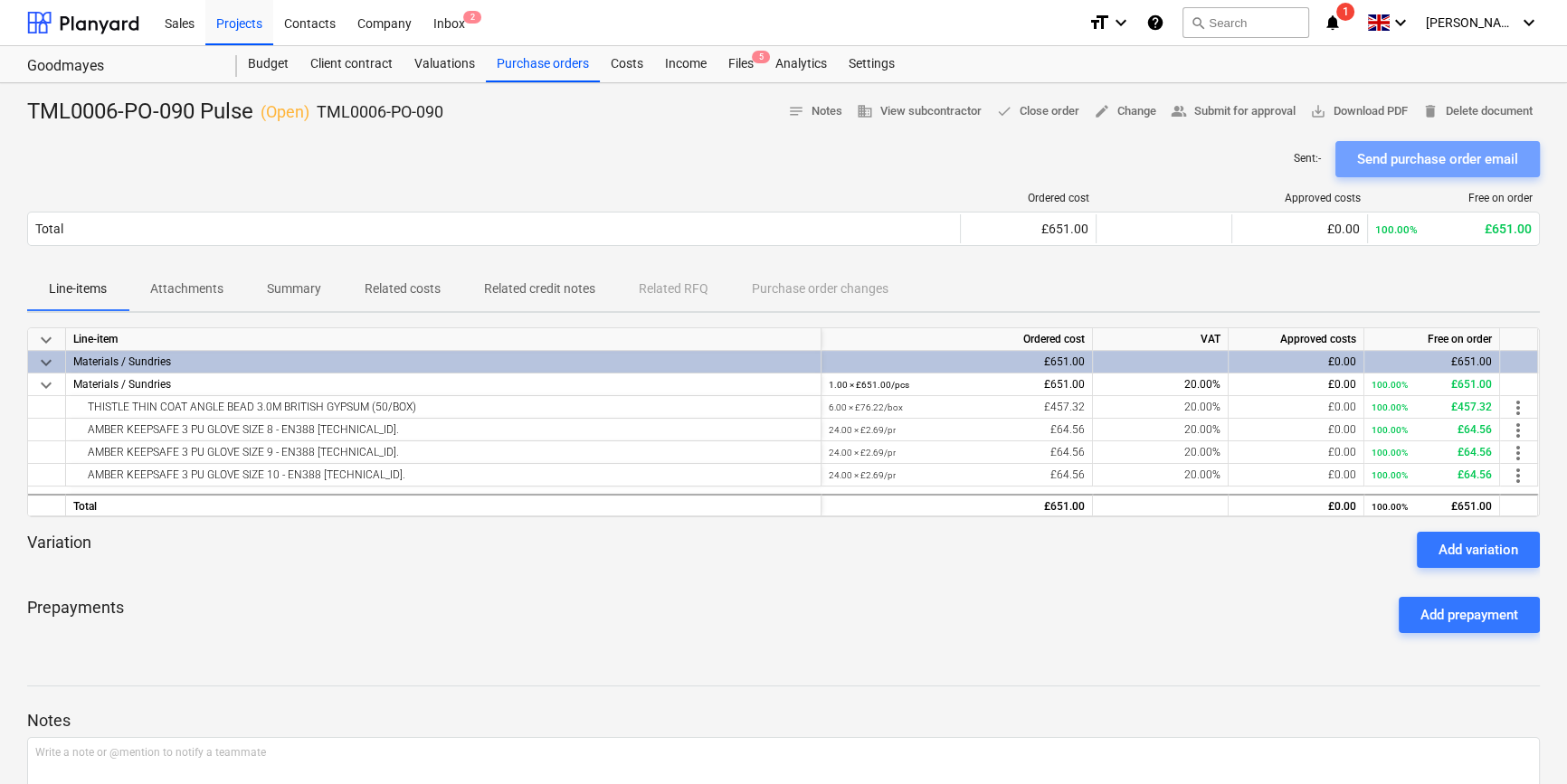
click at [1254, 156] on div "Send purchase order email" at bounding box center [1437, 159] width 161 height 24
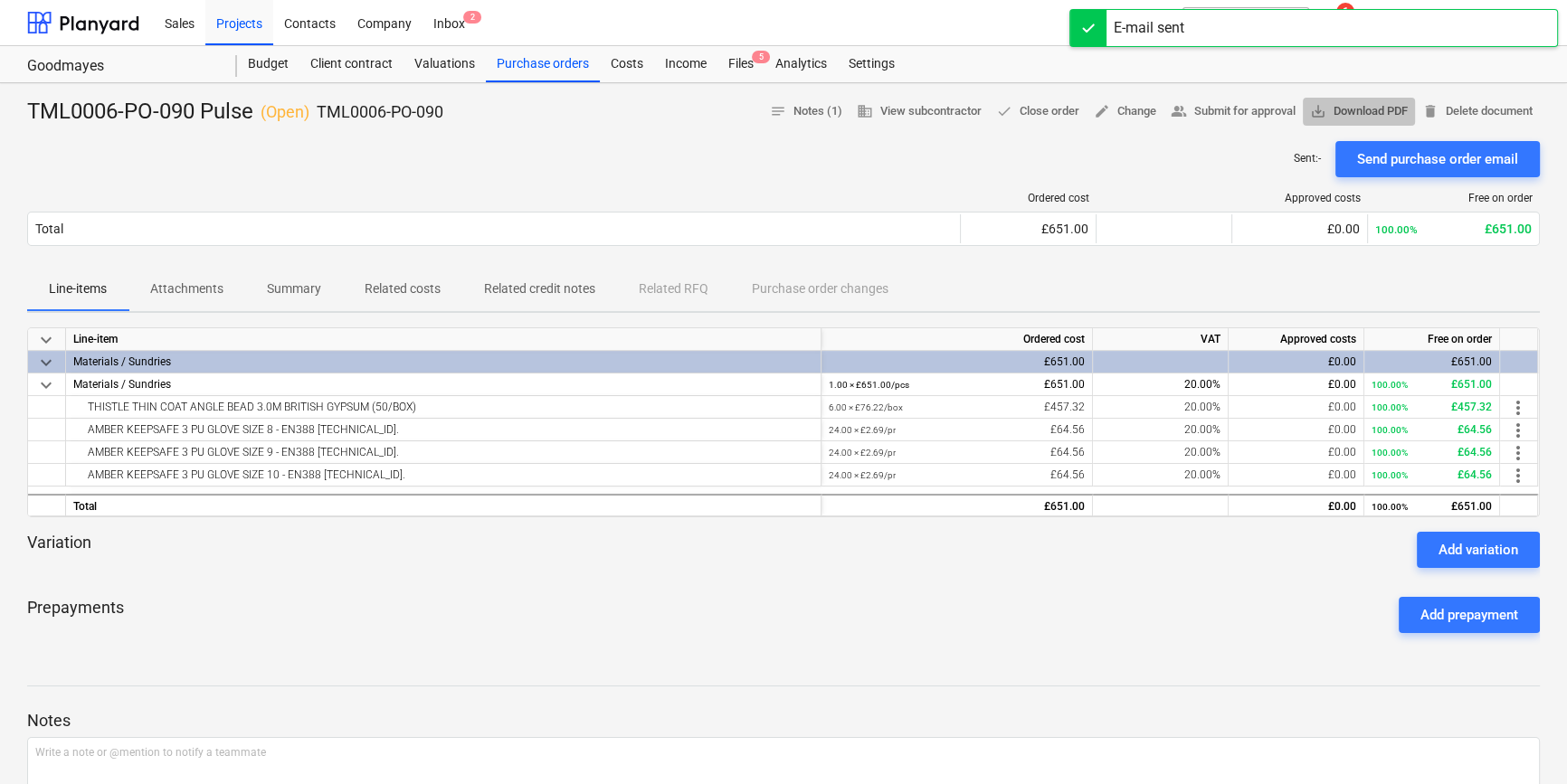
click at [1254, 112] on span "save_alt Download PDF" at bounding box center [1358, 111] width 97 height 21
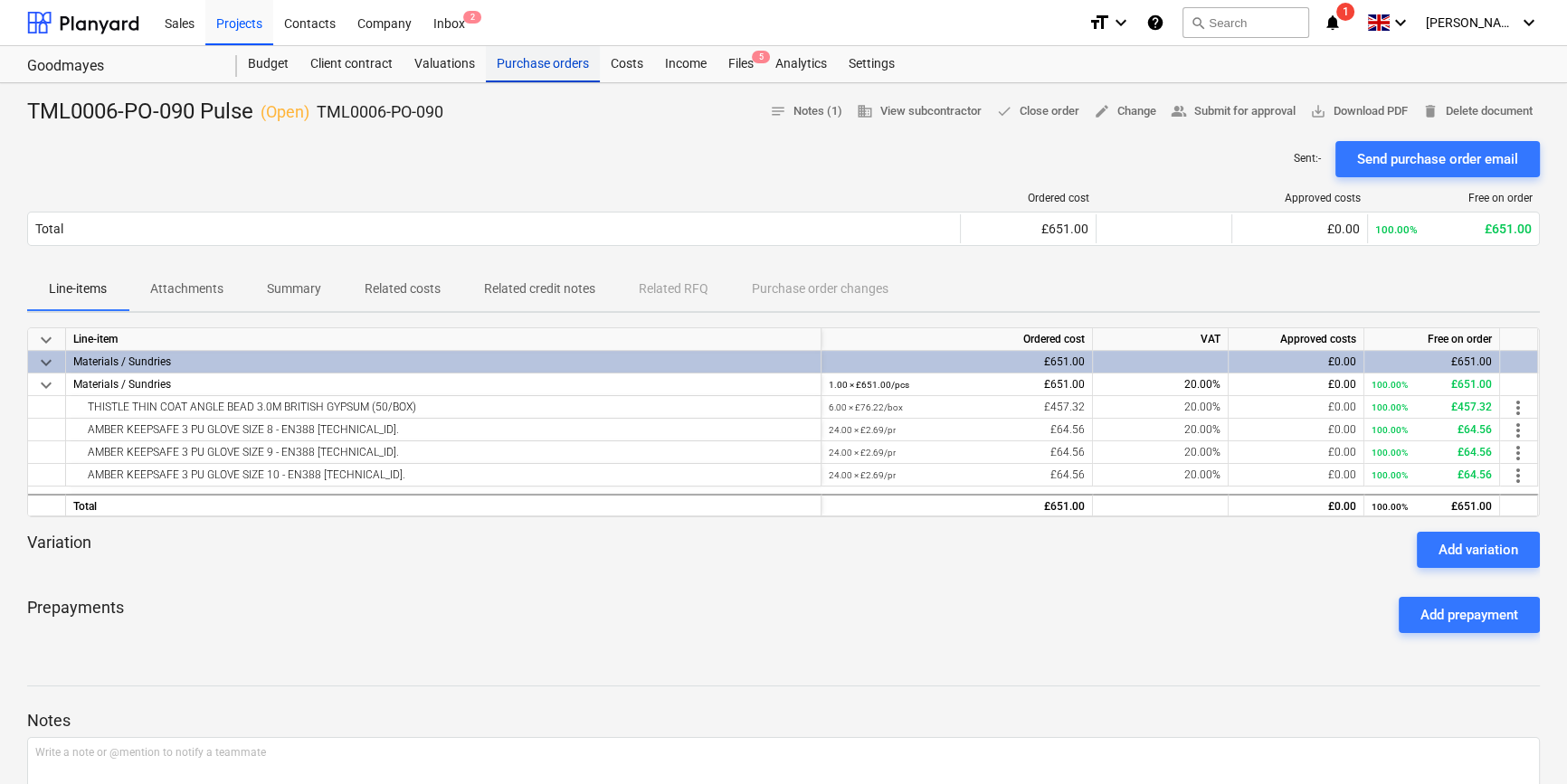
click at [510, 62] on div "Purchase orders" at bounding box center [542, 64] width 114 height 36
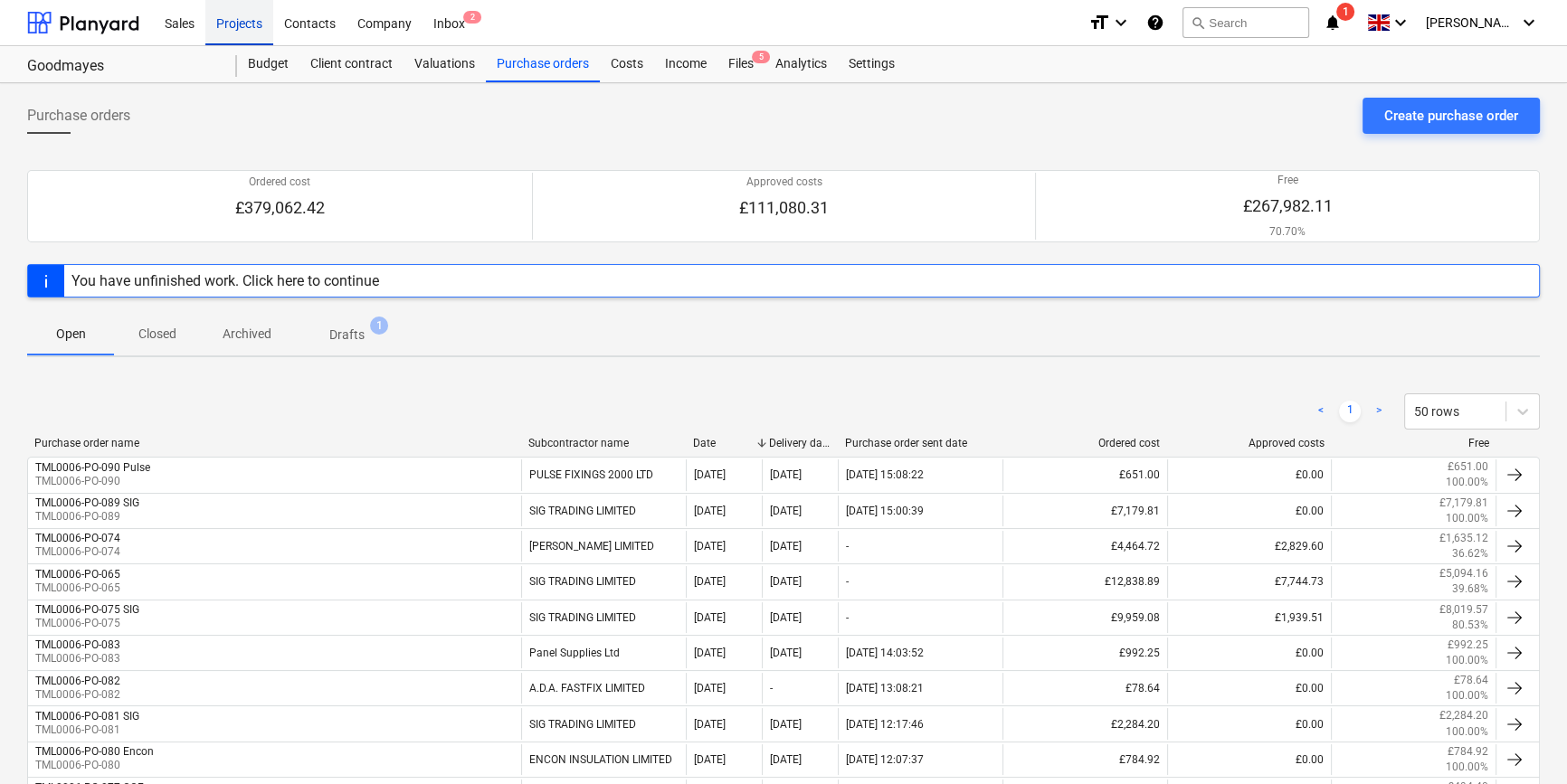
click at [246, 18] on div "Projects" at bounding box center [239, 22] width 68 height 46
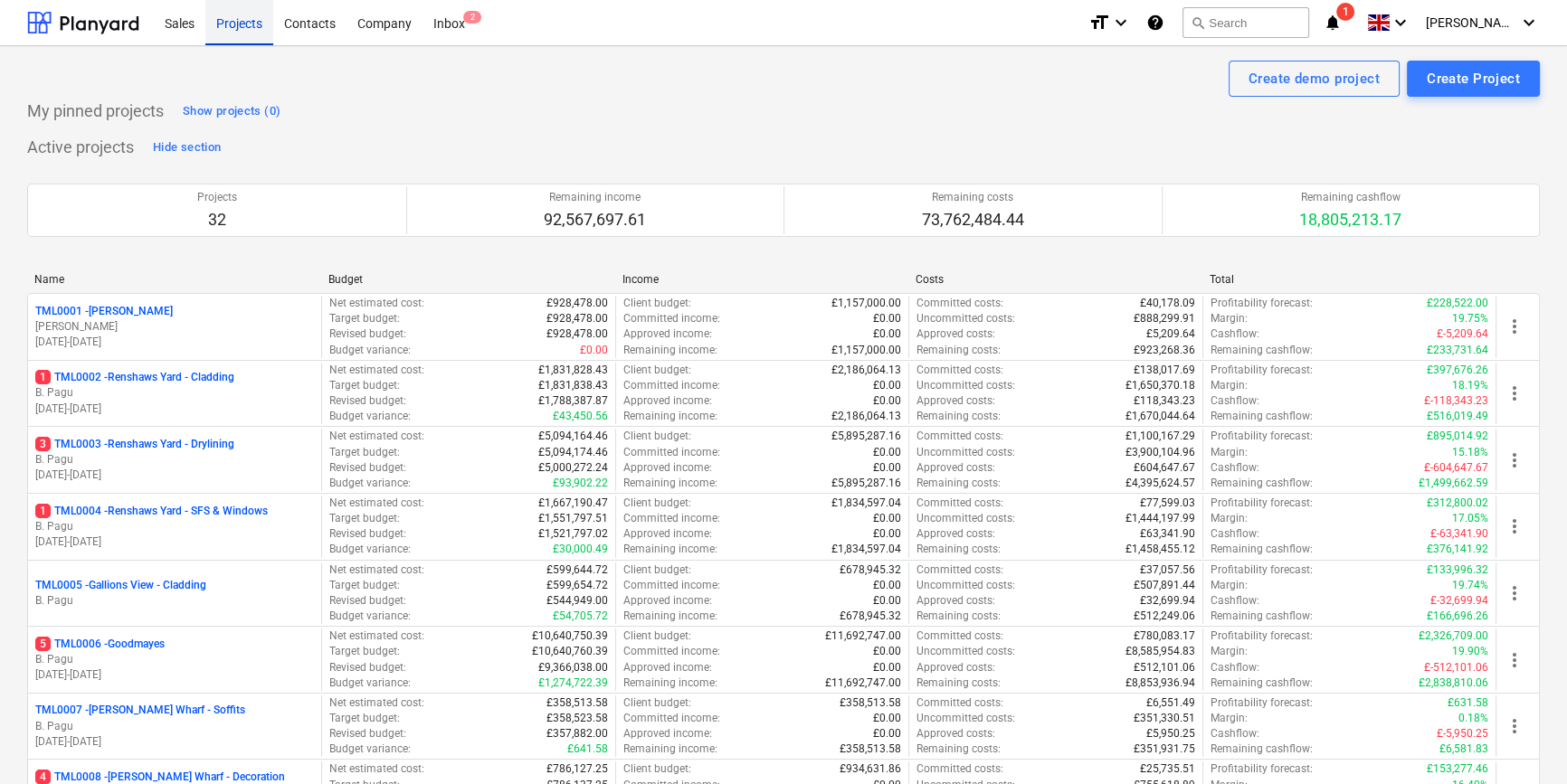
click at [234, 21] on div "Projects" at bounding box center [239, 22] width 68 height 46
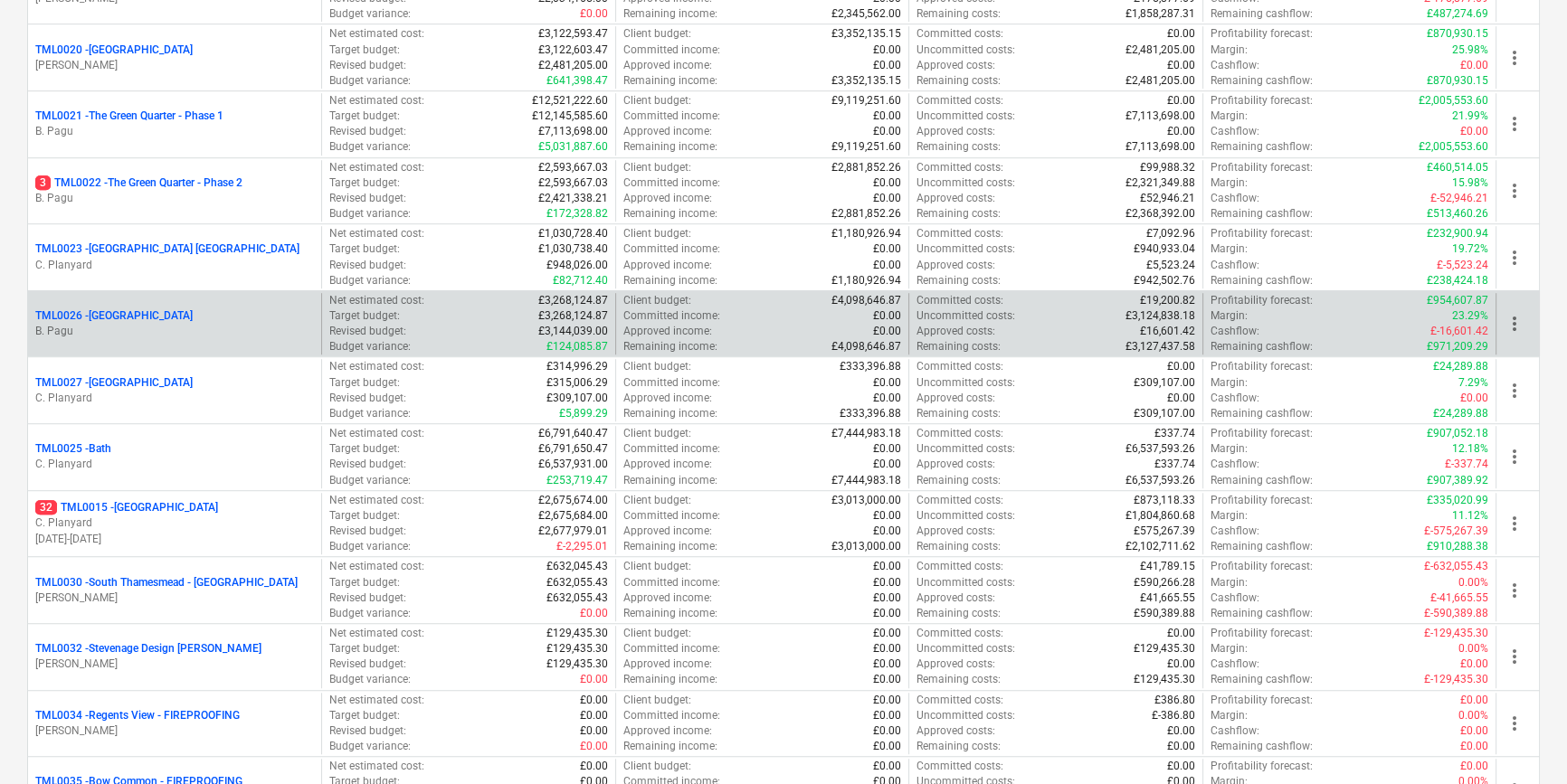
scroll to position [1478, 0]
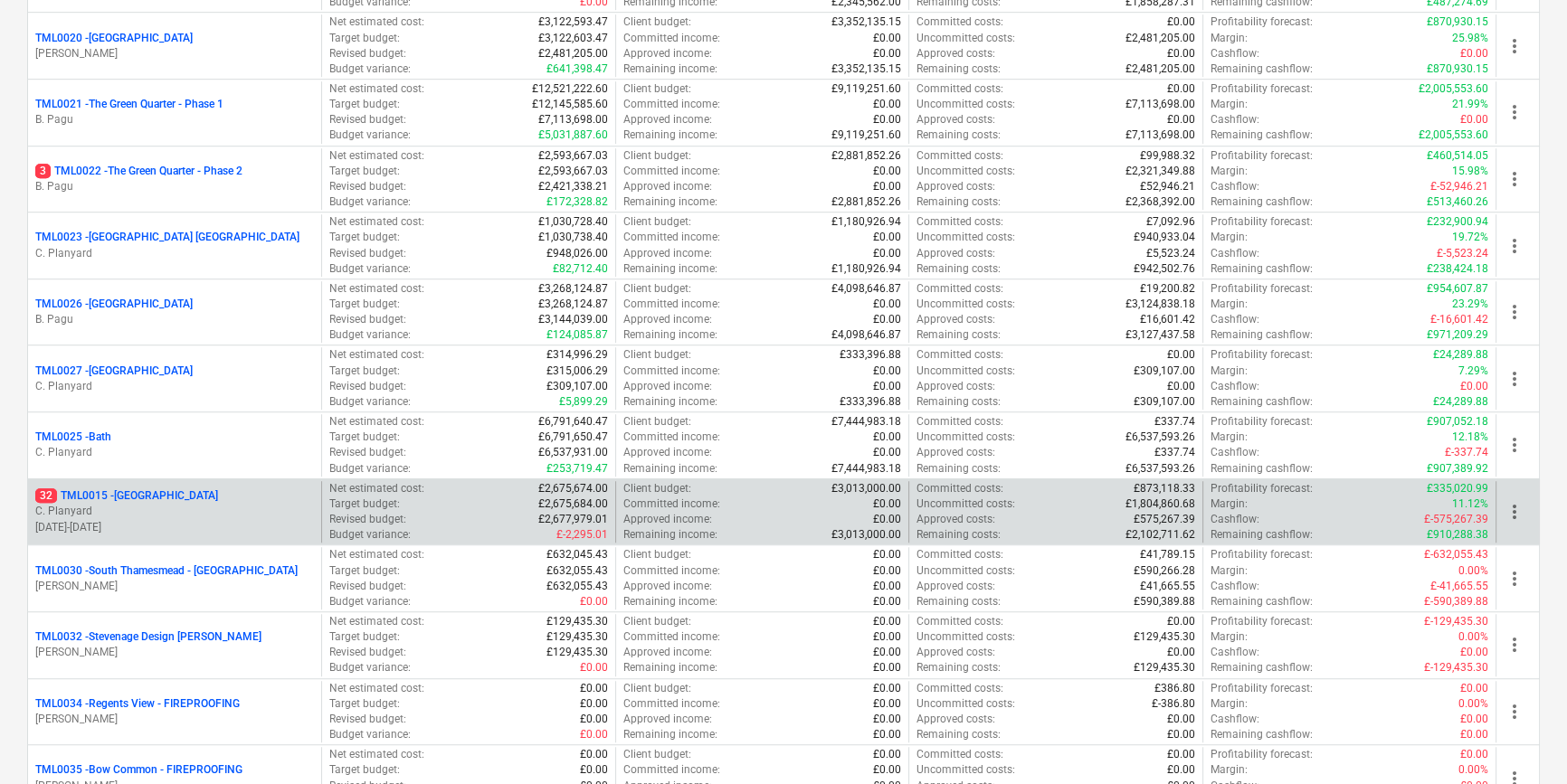
click at [145, 519] on p "14.04.2025 - 25.05.2026" at bounding box center [174, 527] width 279 height 16
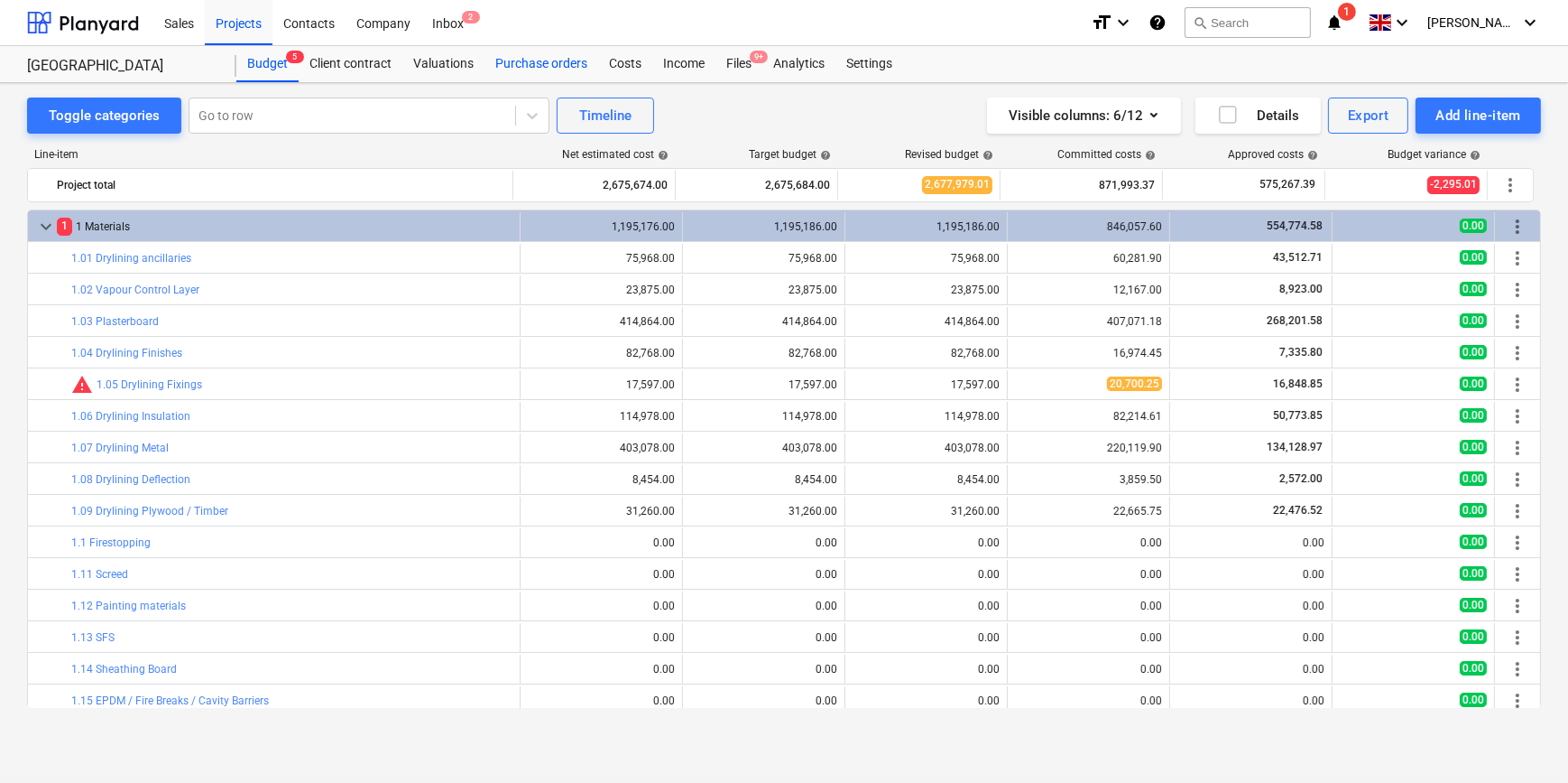
click at [528, 61] on div "Purchase orders" at bounding box center [541, 64] width 114 height 36
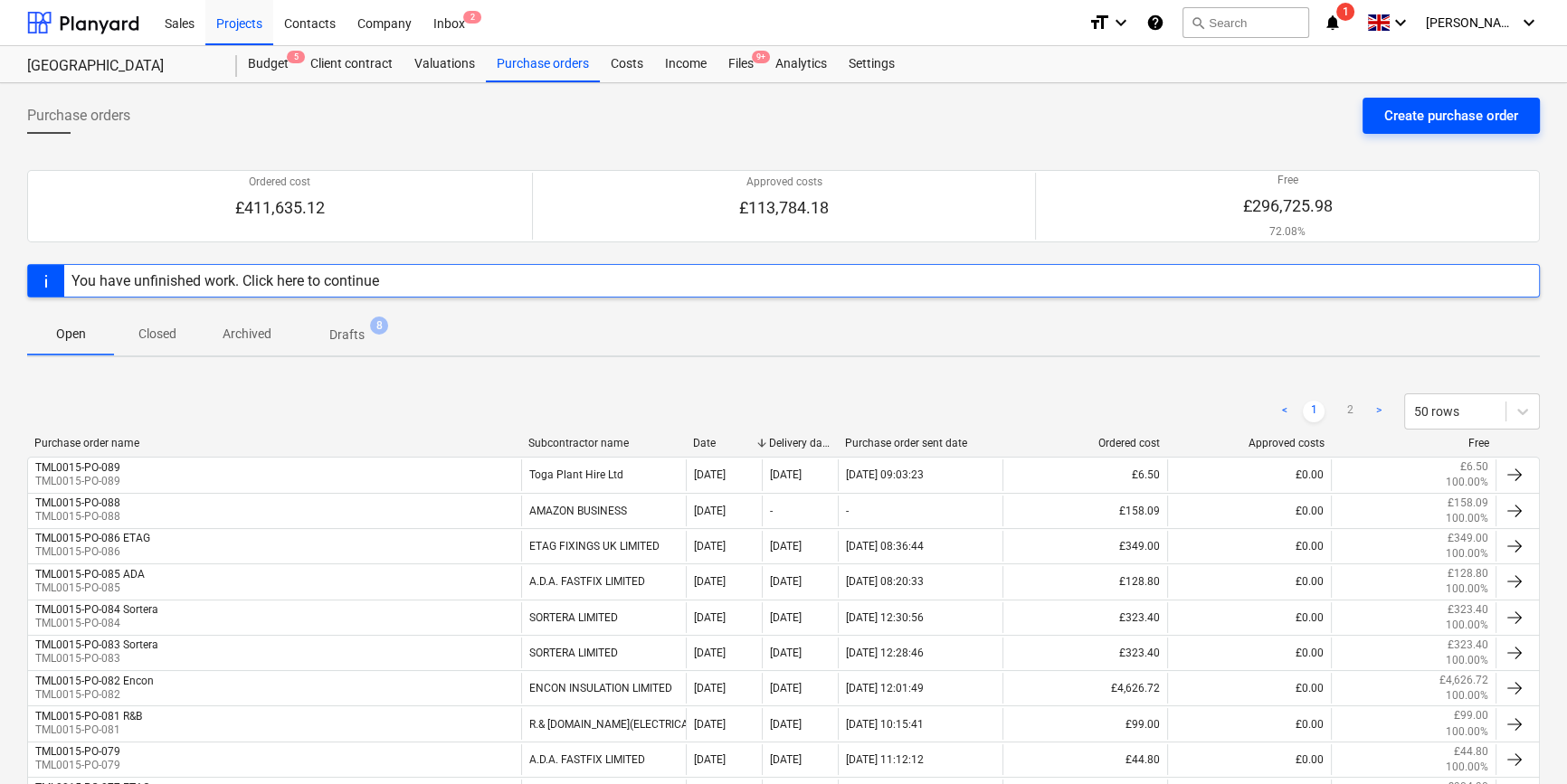
click at [1254, 114] on div "Create purchase order" at bounding box center [1451, 116] width 134 height 24
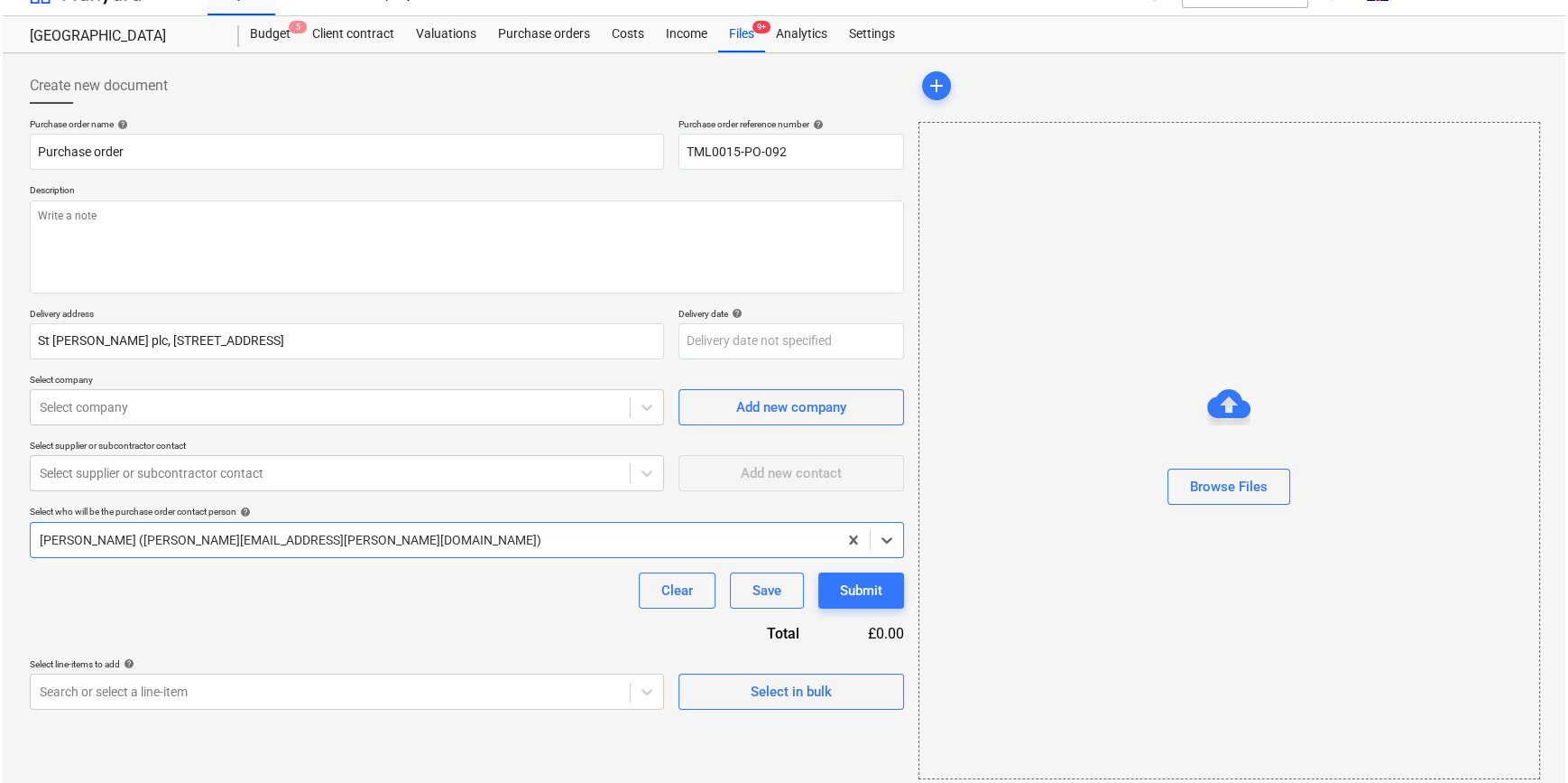
scroll to position [39, 0]
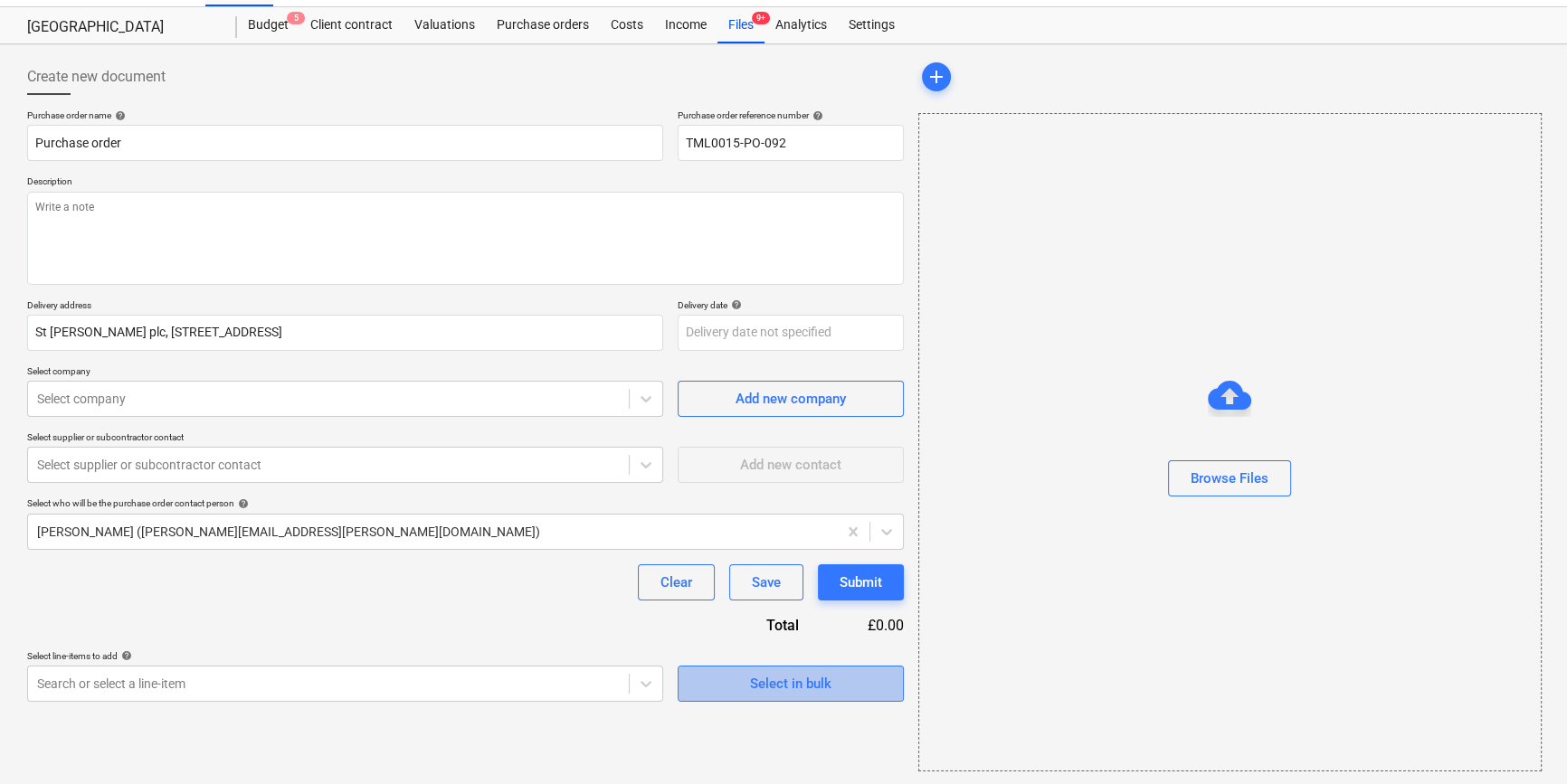
click at [792, 684] on div "Select in bulk" at bounding box center [790, 684] width 82 height 24
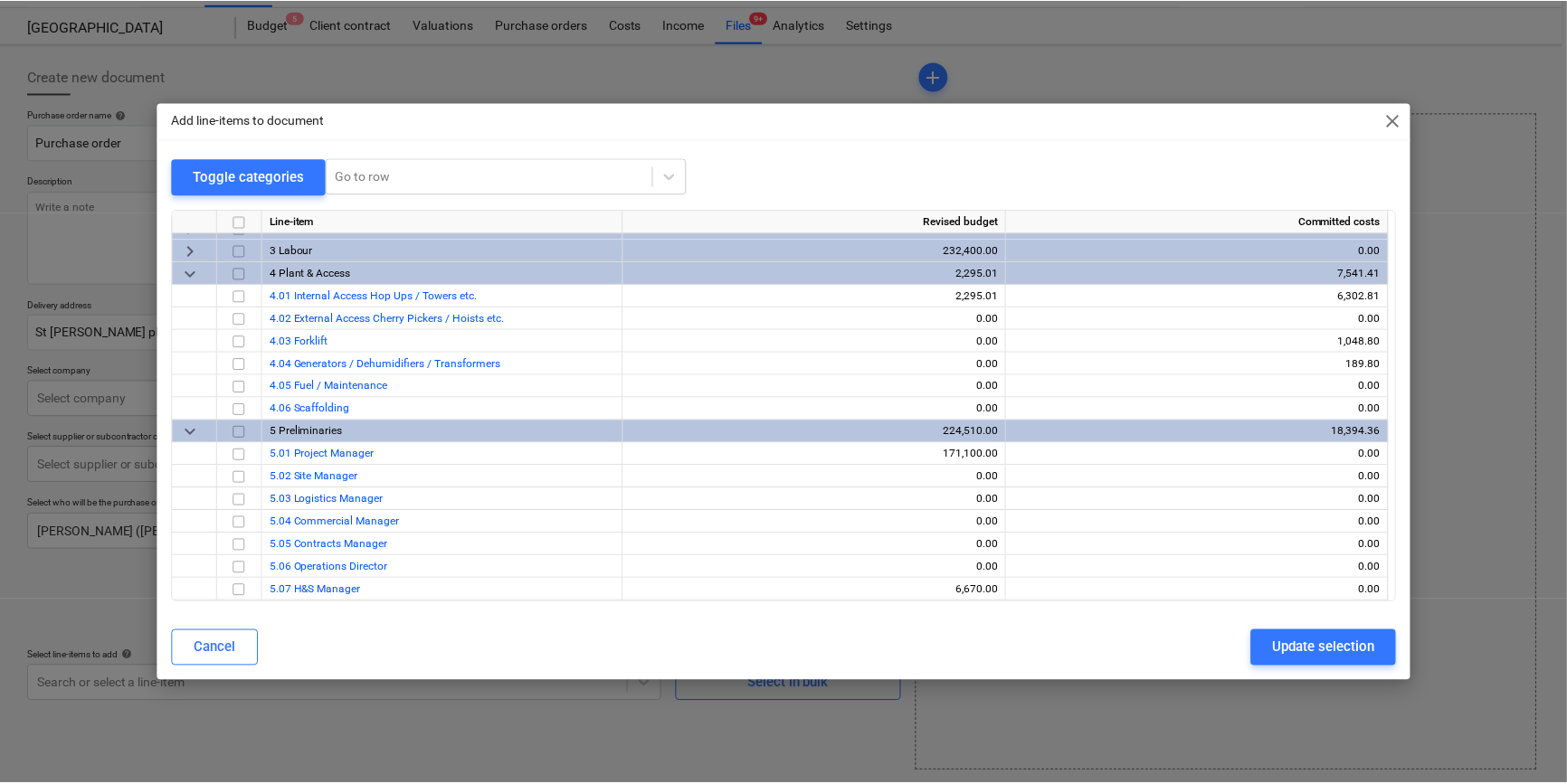
scroll to position [688, 0]
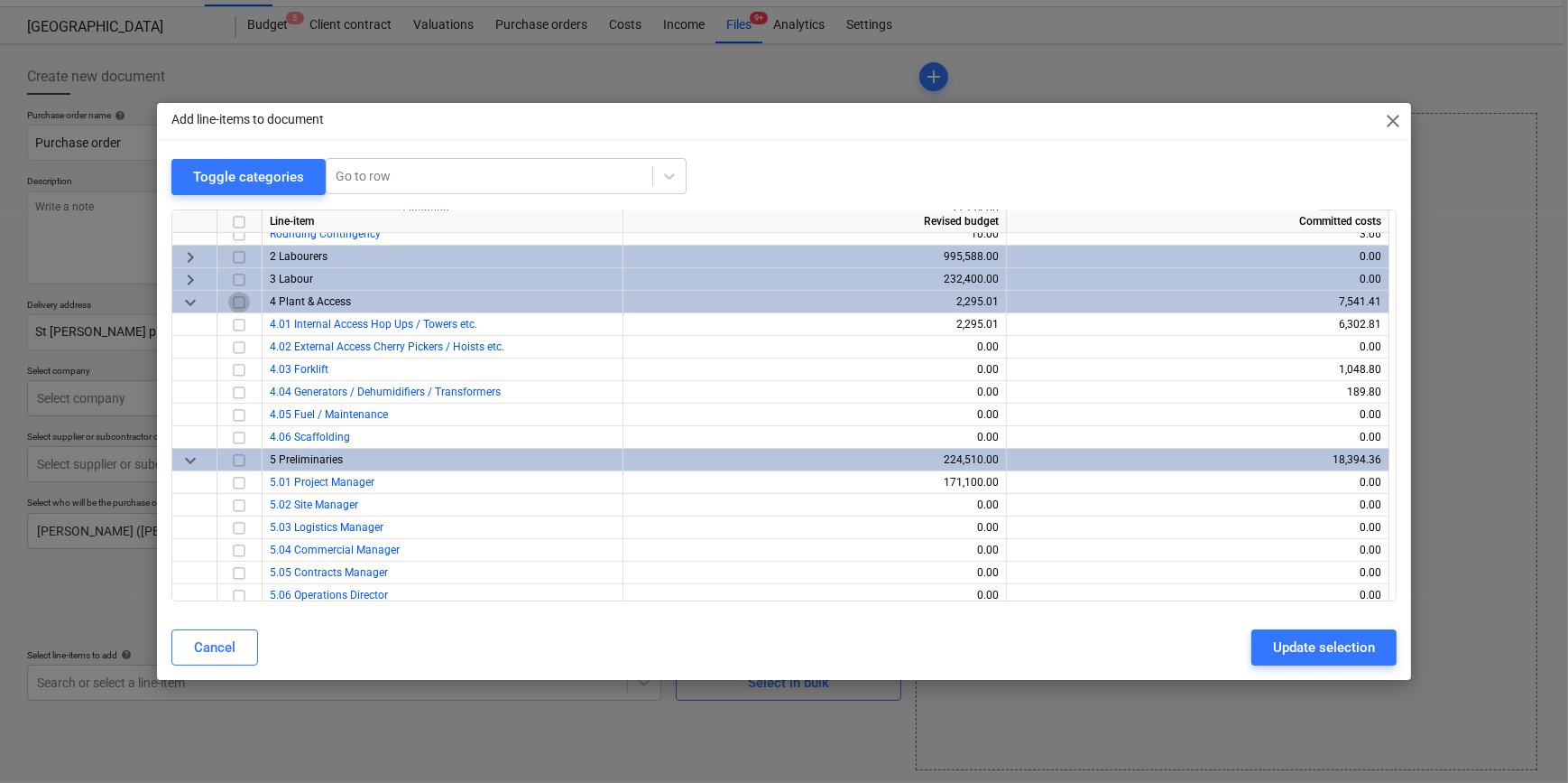
click at [239, 301] on input "checkbox" at bounding box center [239, 302] width 22 height 22
click at [237, 301] on input "checkbox" at bounding box center [239, 302] width 22 height 22
click at [1251, 117] on span "close" at bounding box center [1393, 121] width 22 height 22
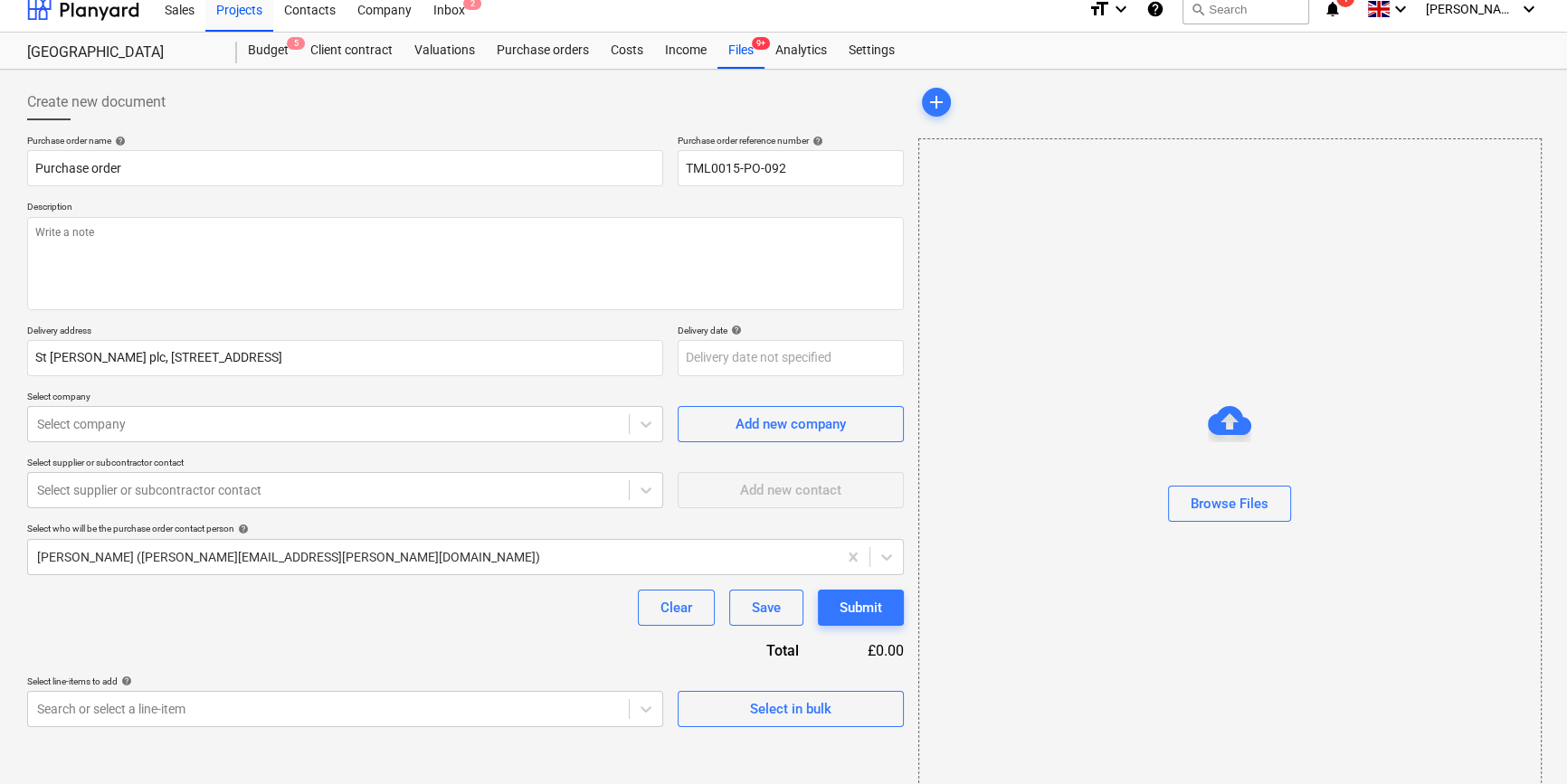
scroll to position [0, 0]
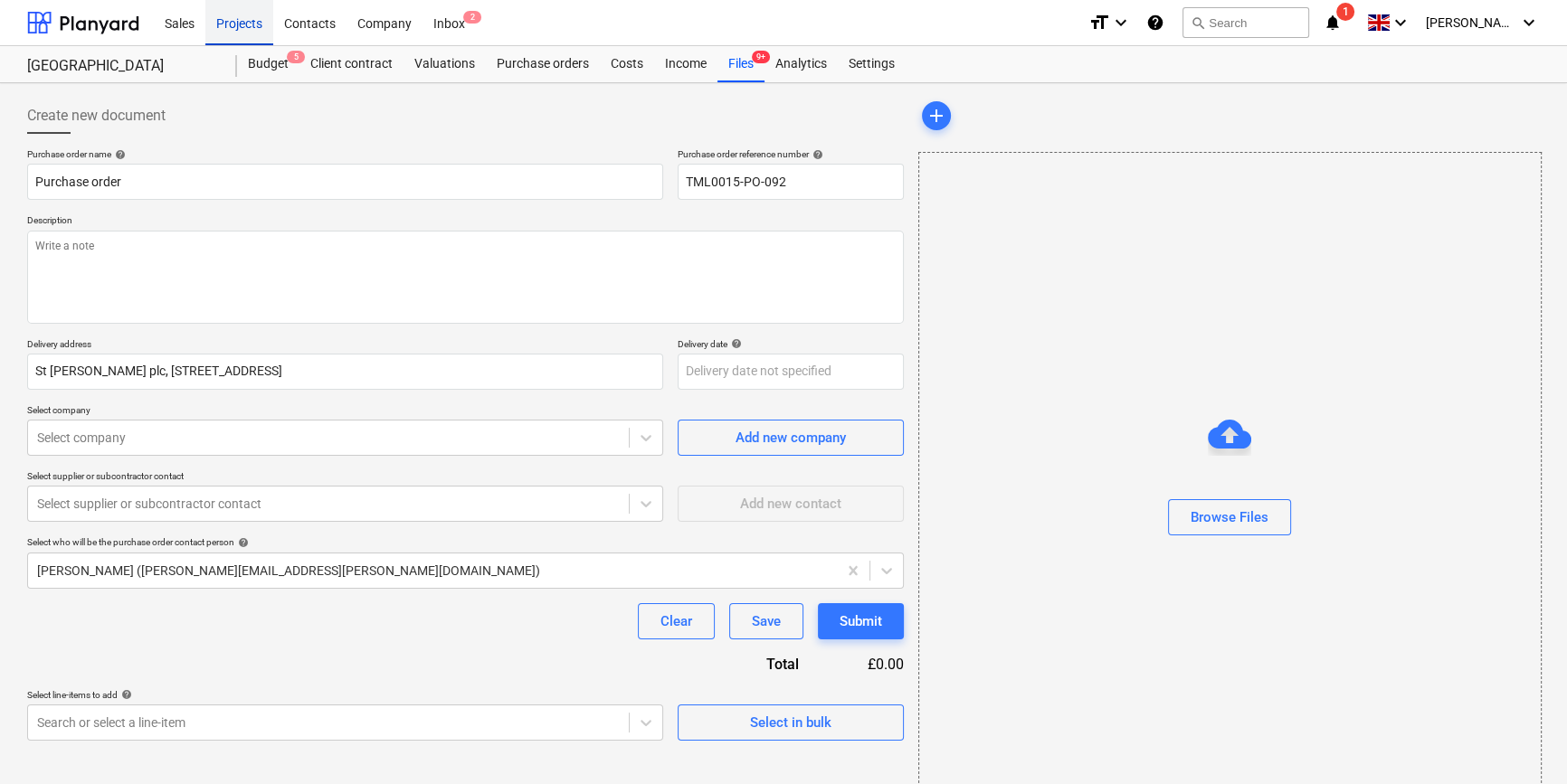
click at [225, 24] on div "Projects" at bounding box center [239, 22] width 68 height 46
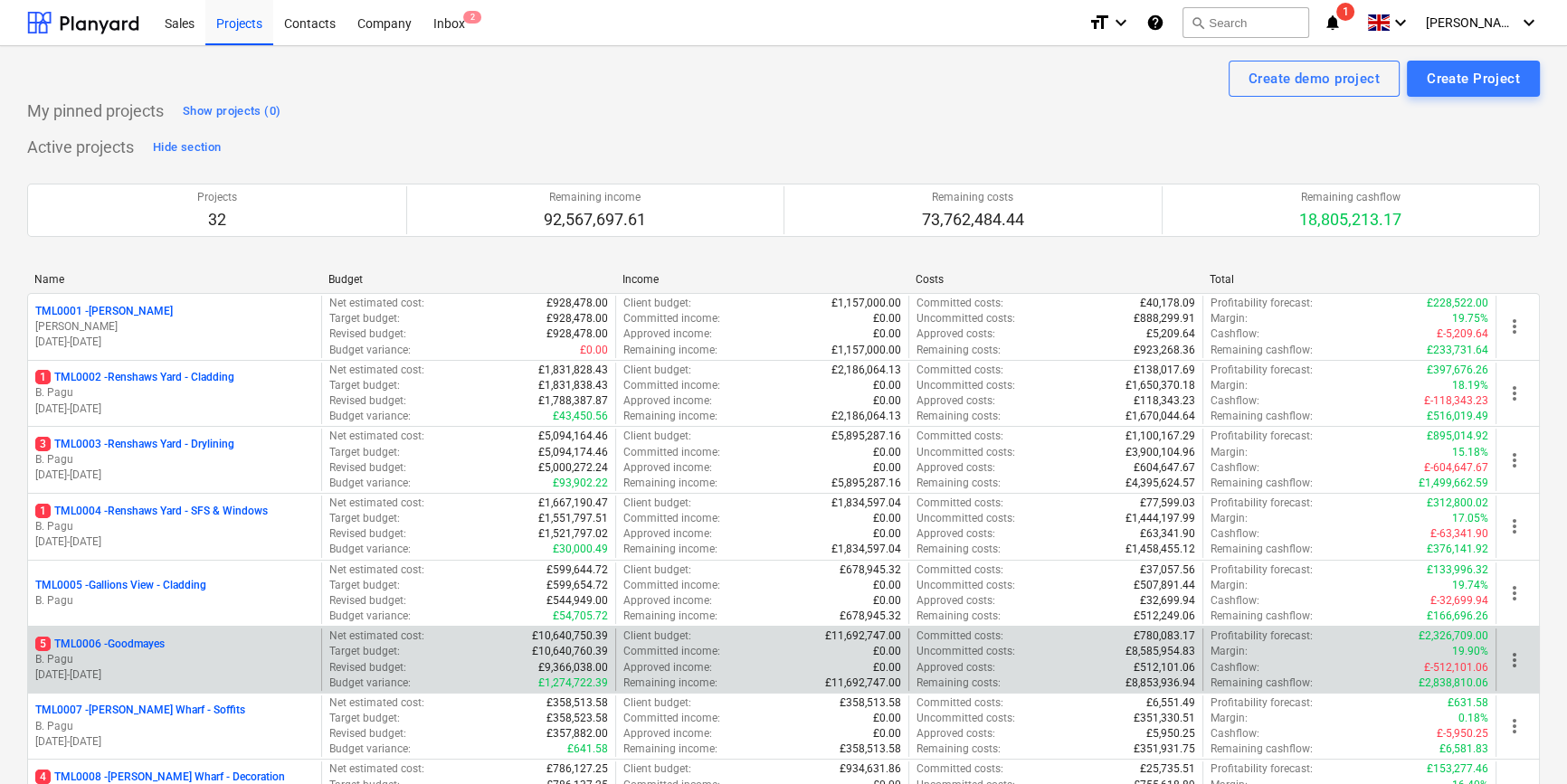
click at [155, 639] on p "5 TML0006 - Goodmayes" at bounding box center [99, 644] width 129 height 16
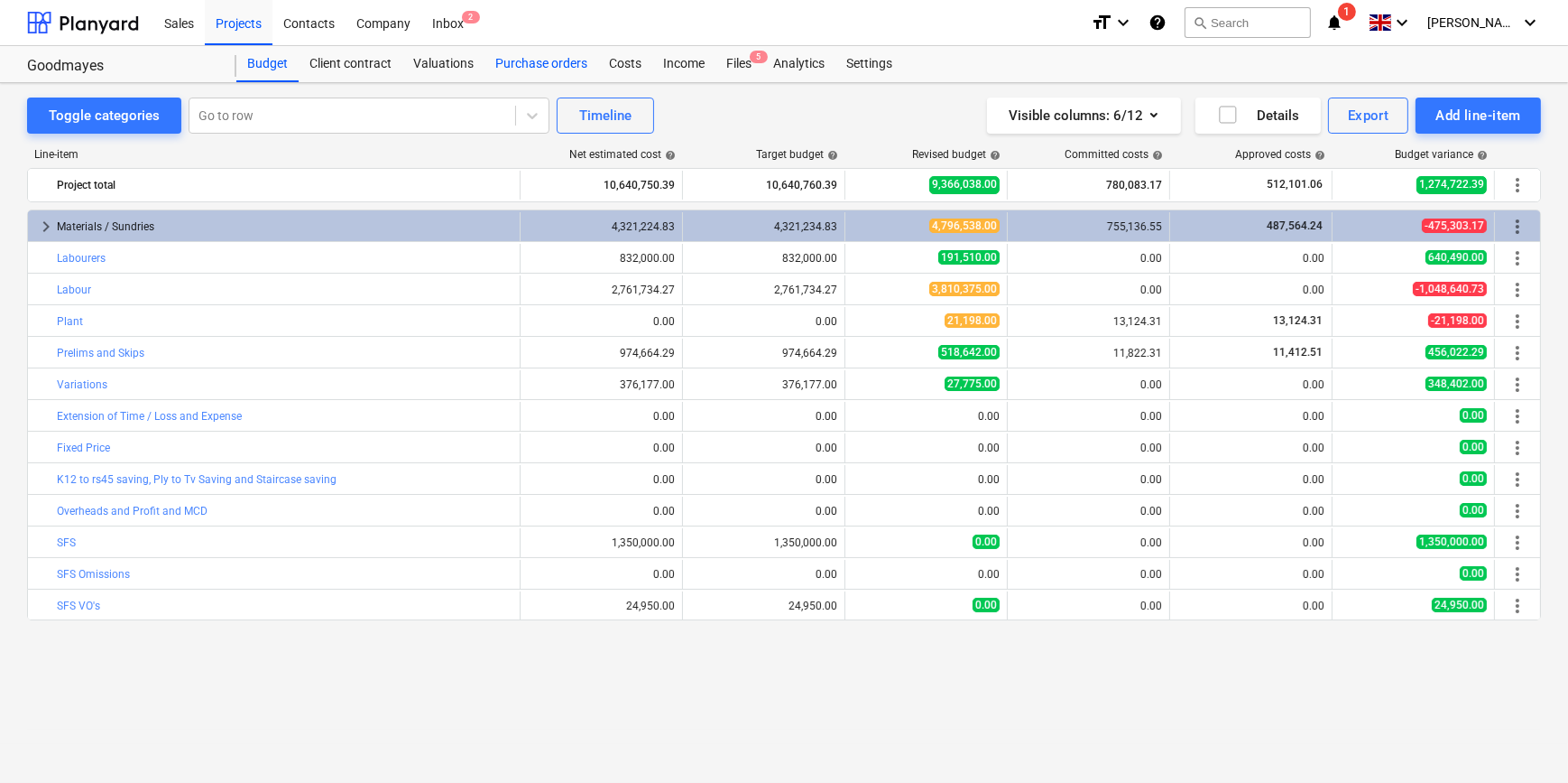
click at [540, 64] on div "Purchase orders" at bounding box center [541, 64] width 114 height 36
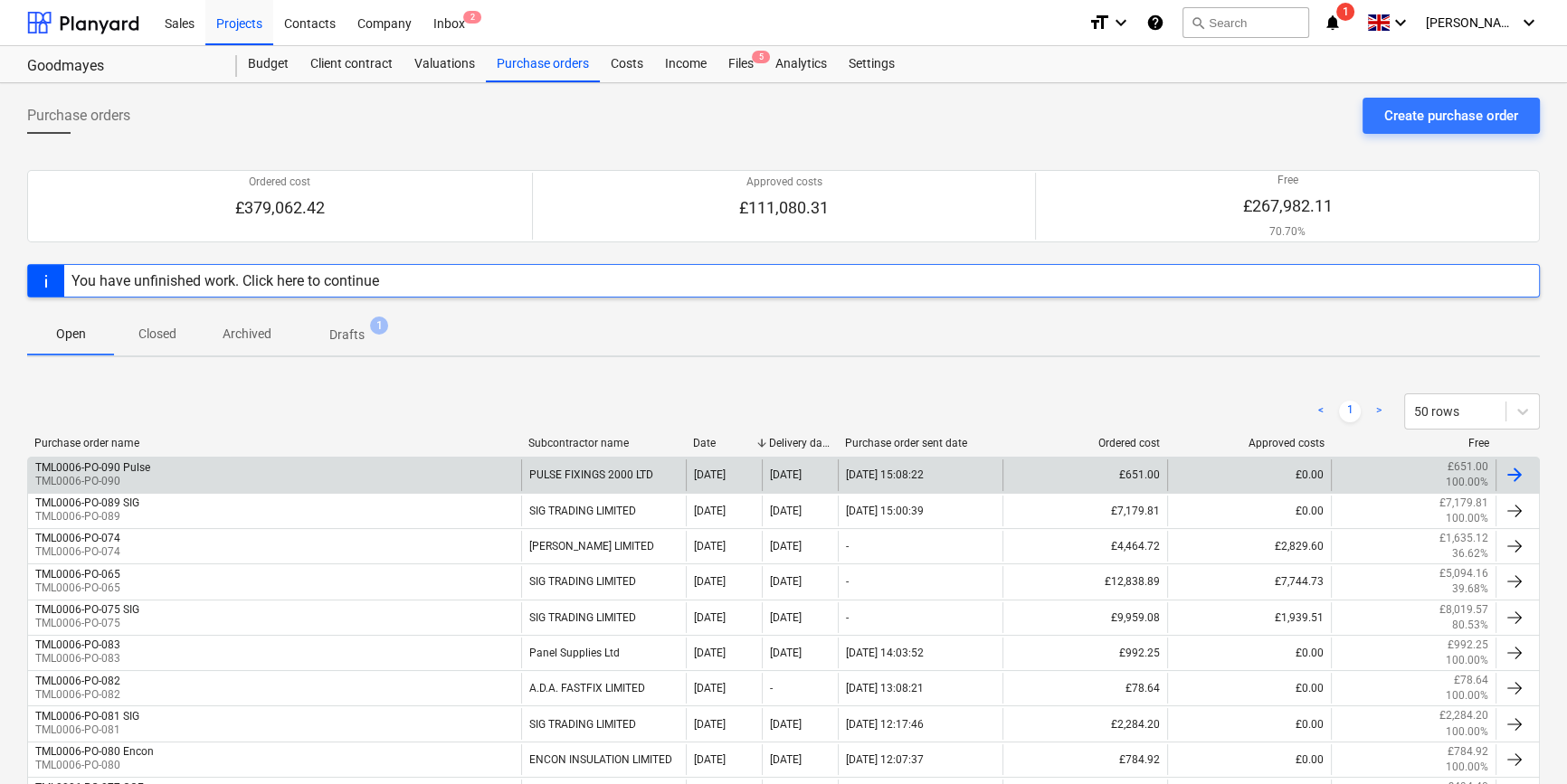
click at [313, 473] on div "TML0006-PO-090 Pulse TML0006-PO-090" at bounding box center [274, 474] width 493 height 30
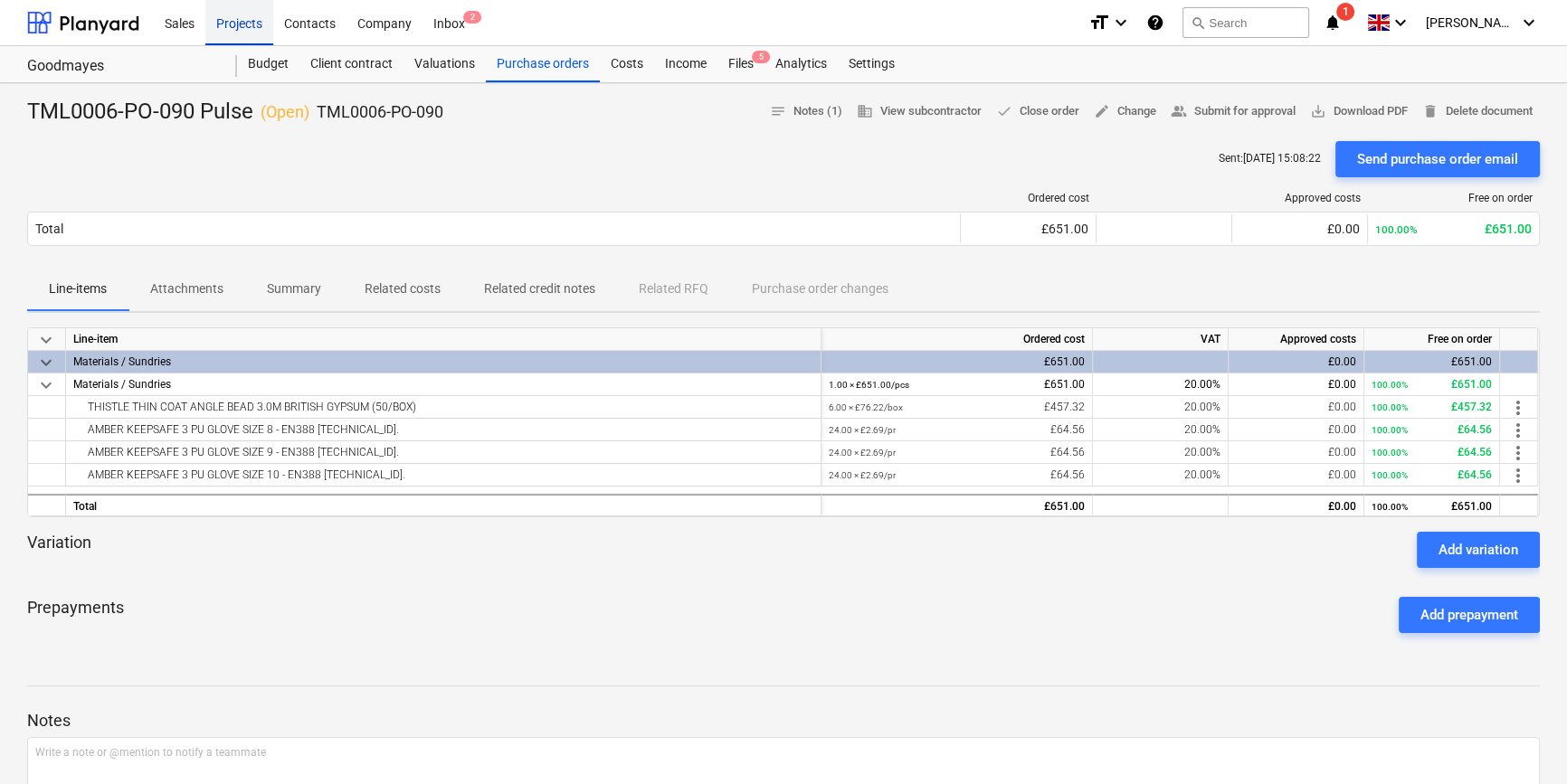
click at [242, 27] on div "Projects" at bounding box center [239, 22] width 68 height 46
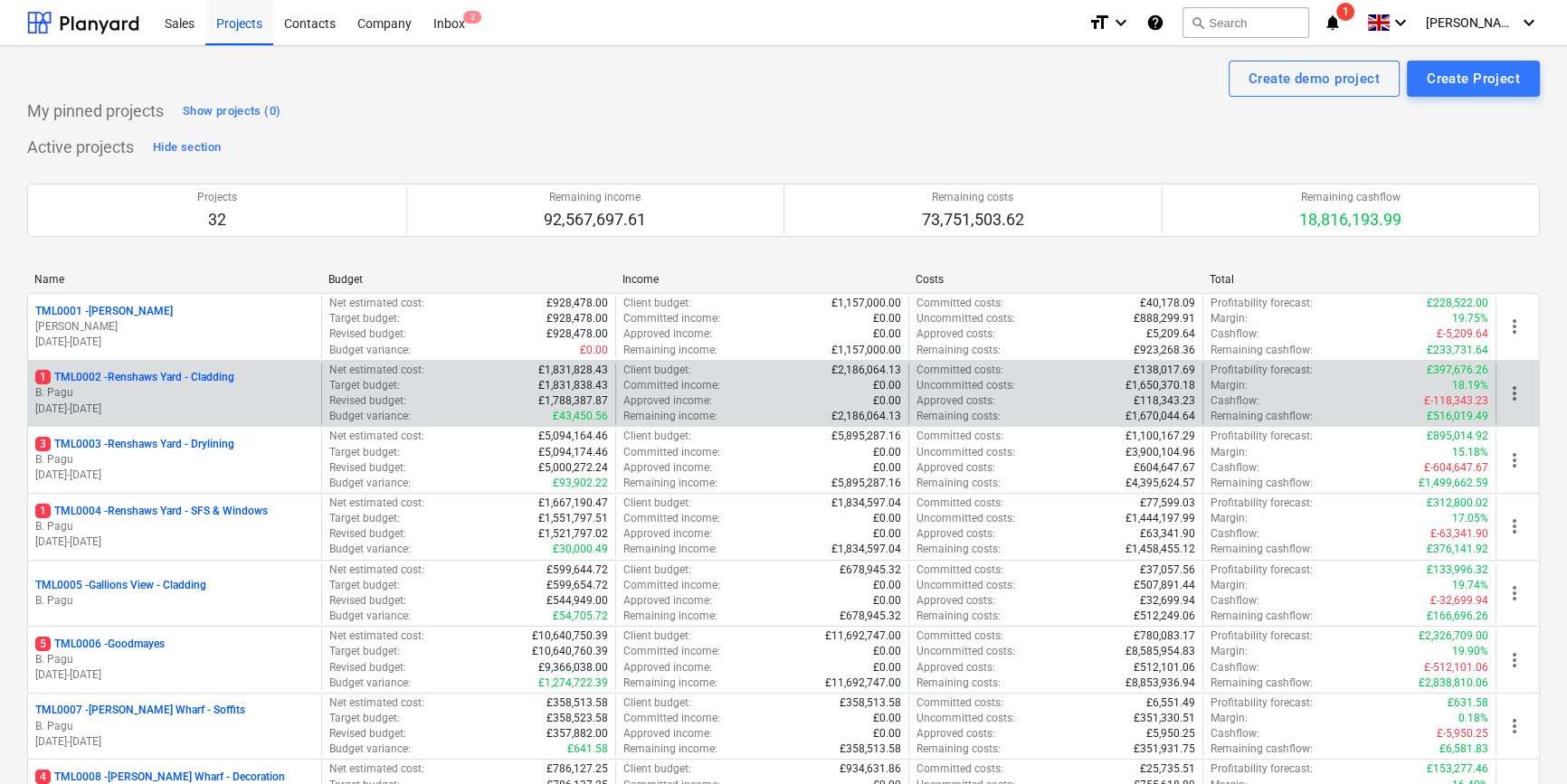
click at [214, 380] on p "1 TML0002 - Renshaws Yard - Cladding" at bounding box center [135, 378] width 199 height 16
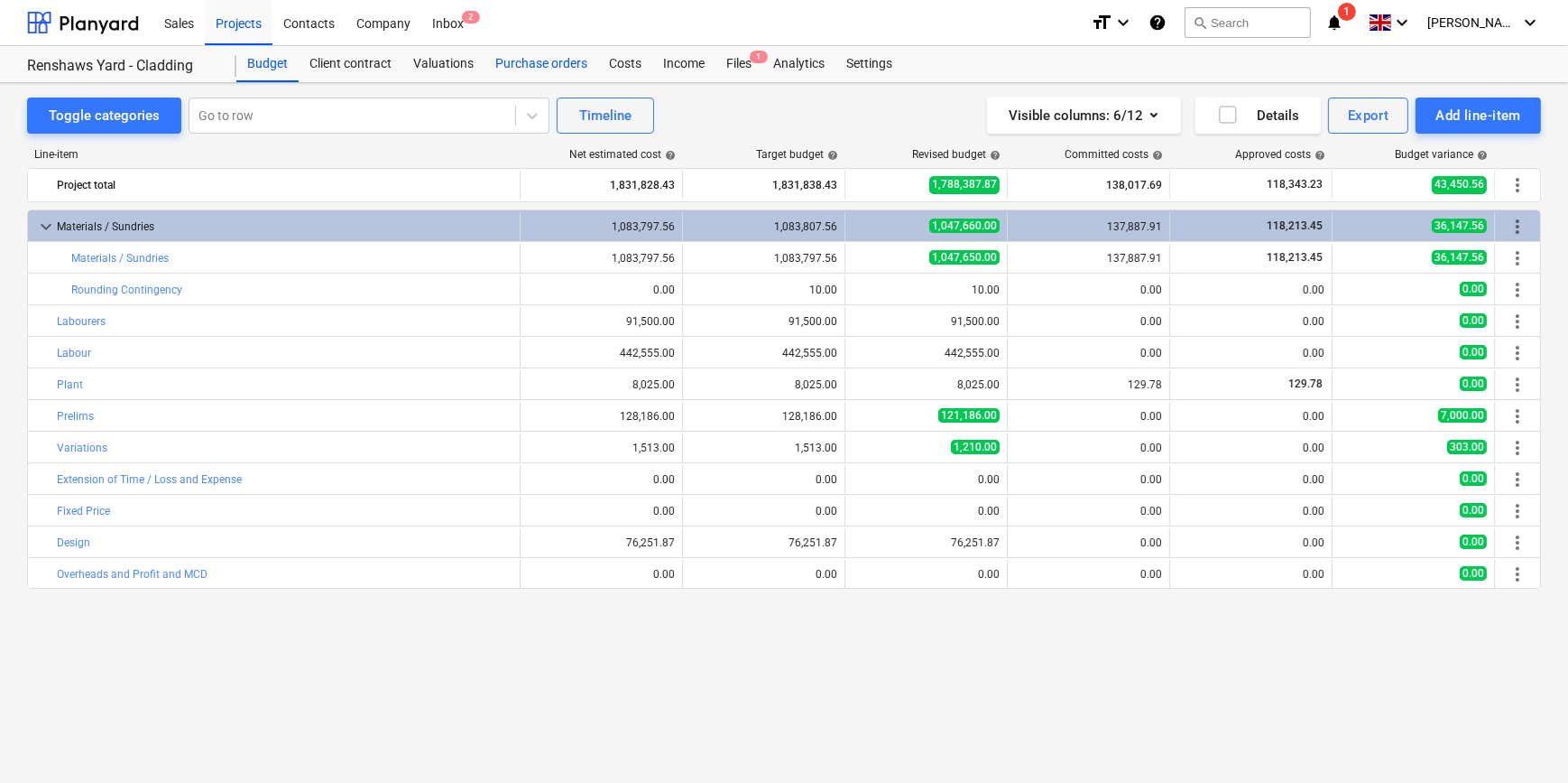
click at [512, 68] on div "Purchase orders" at bounding box center [541, 64] width 114 height 36
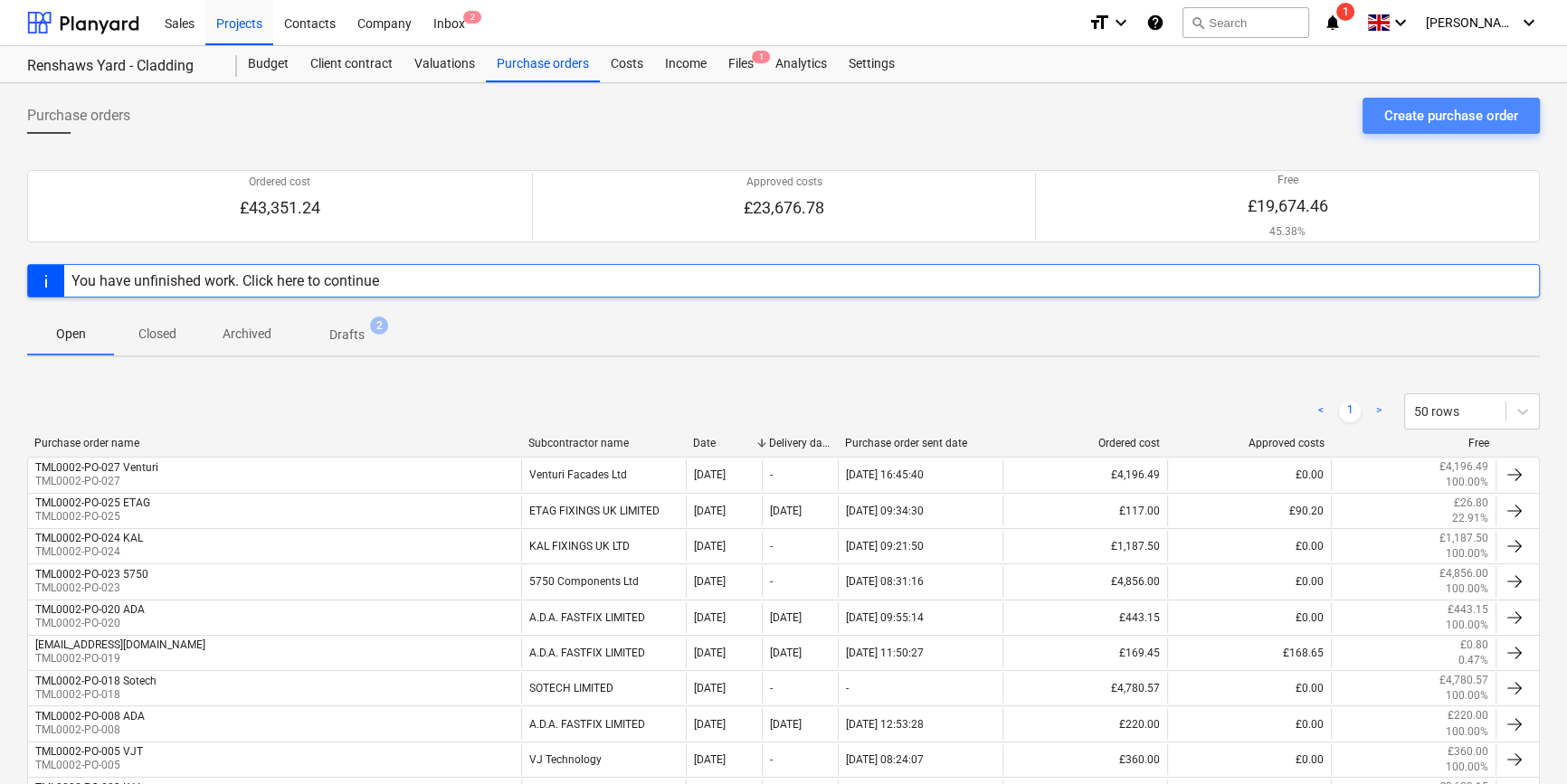
click at [1254, 117] on button "Create purchase order" at bounding box center [1451, 115] width 177 height 36
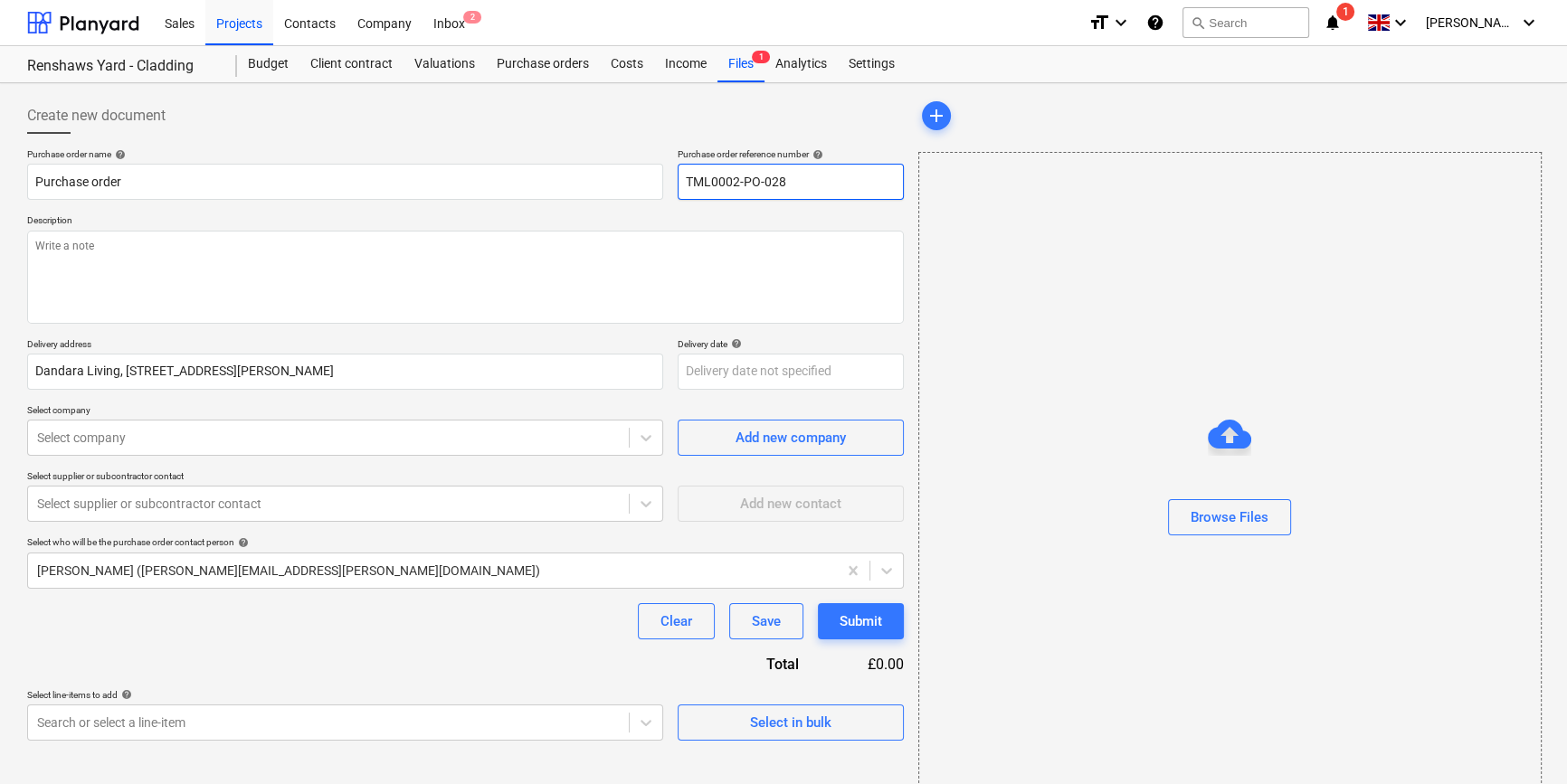
drag, startPoint x: 795, startPoint y: 182, endPoint x: 686, endPoint y: 185, distance: 109.0
click at [686, 185] on input "TML0002-PO-028" at bounding box center [790, 181] width 226 height 36
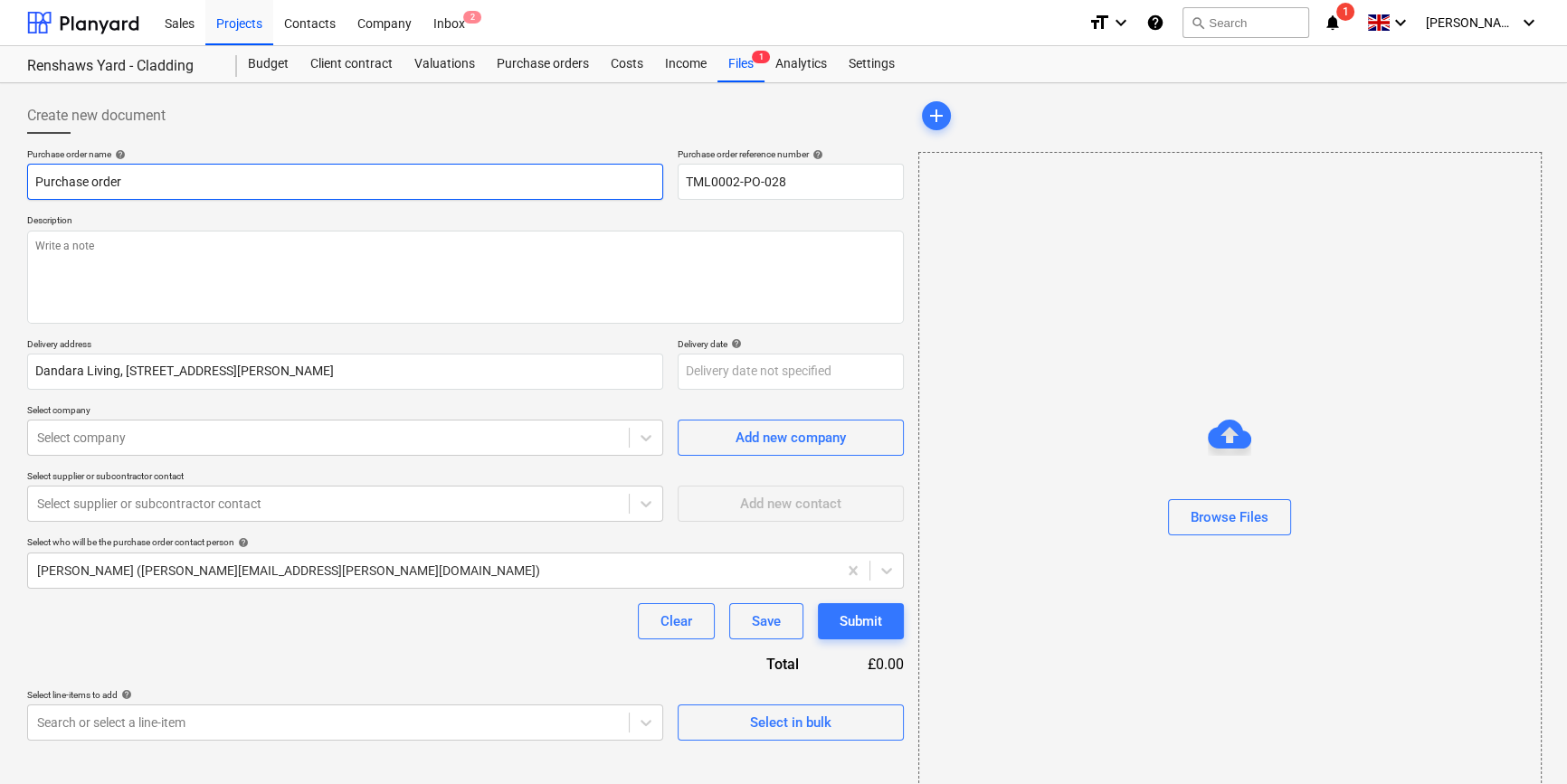
drag, startPoint x: 98, startPoint y: 178, endPoint x: 36, endPoint y: 180, distance: 62.0
click at [36, 180] on input "Purchase order" at bounding box center [345, 181] width 636 height 36
paste input "TML0002-PO-028"
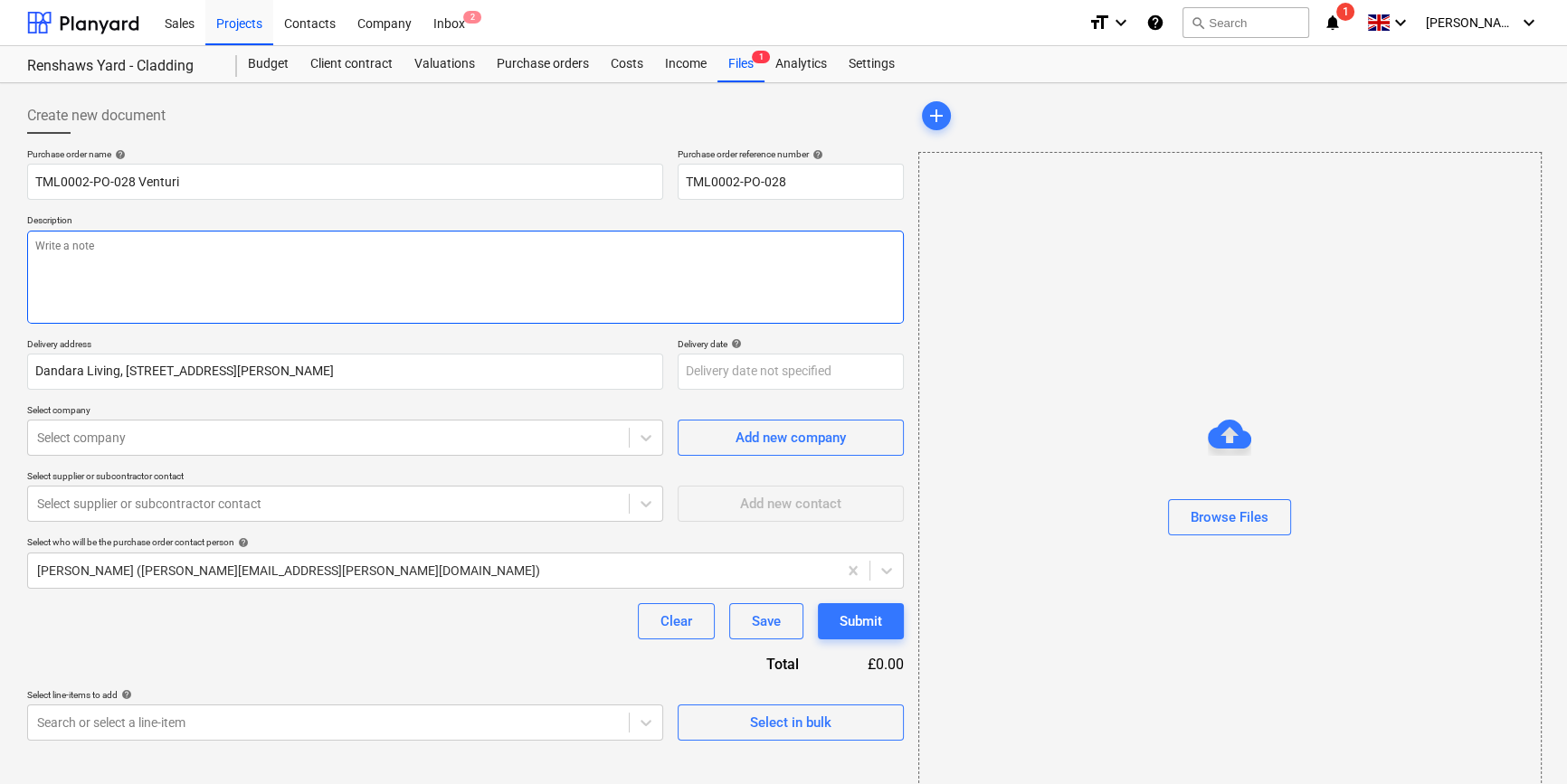
click at [55, 306] on textarea at bounding box center [466, 276] width 876 height 93
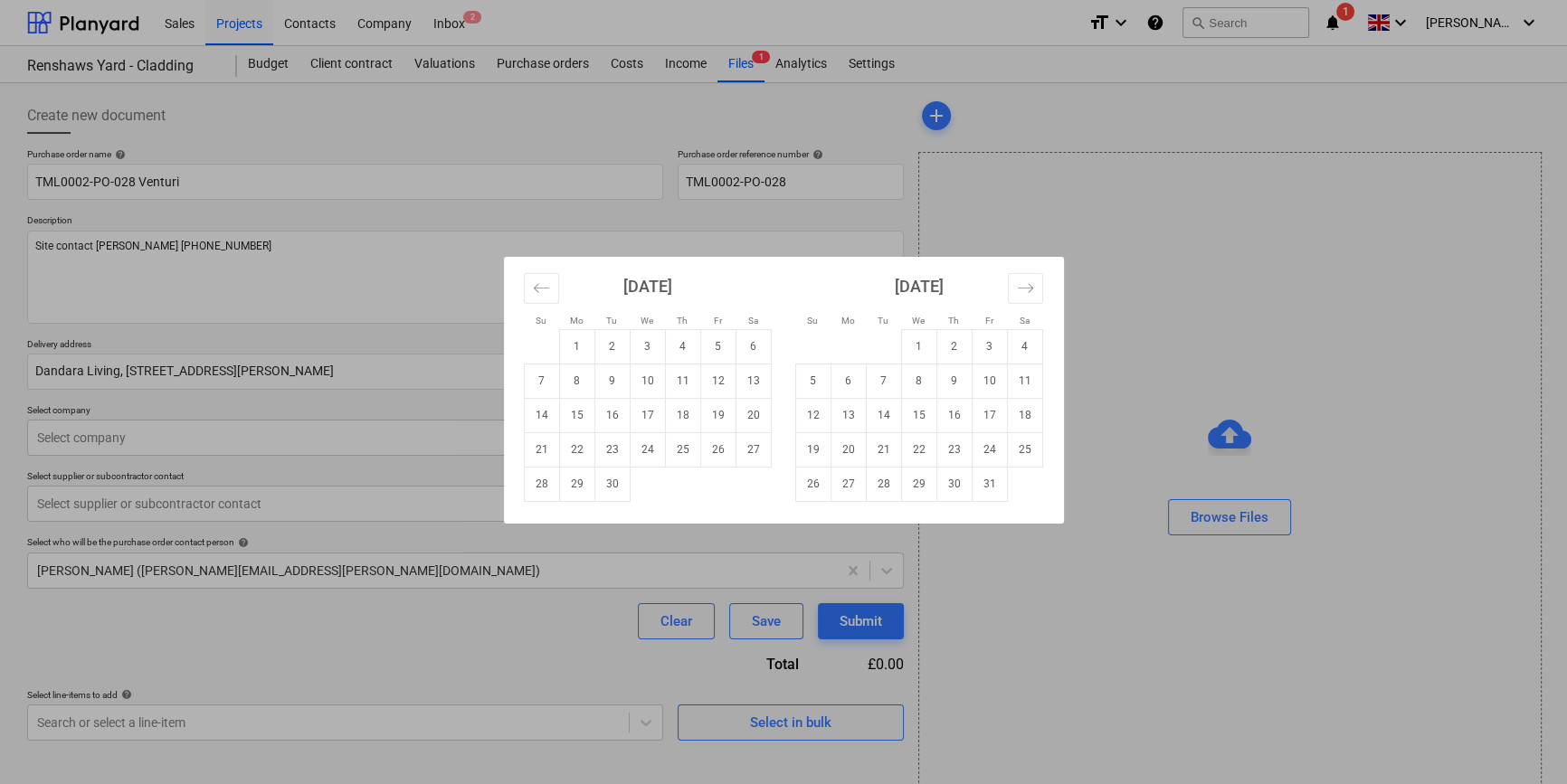
click at [709, 367] on body "Sales Projects Contacts Company Inbox 2 format_size keyboard_arrow_down help se…" at bounding box center [784, 392] width 1567 height 784
click at [1170, 346] on div "Su Mo Tu We Th Fr Sa Su Mo Tu We Th Fr Sa August 2025 1 2 3 4 5 6 7 8 9 10 11 1…" at bounding box center [784, 392] width 1567 height 784
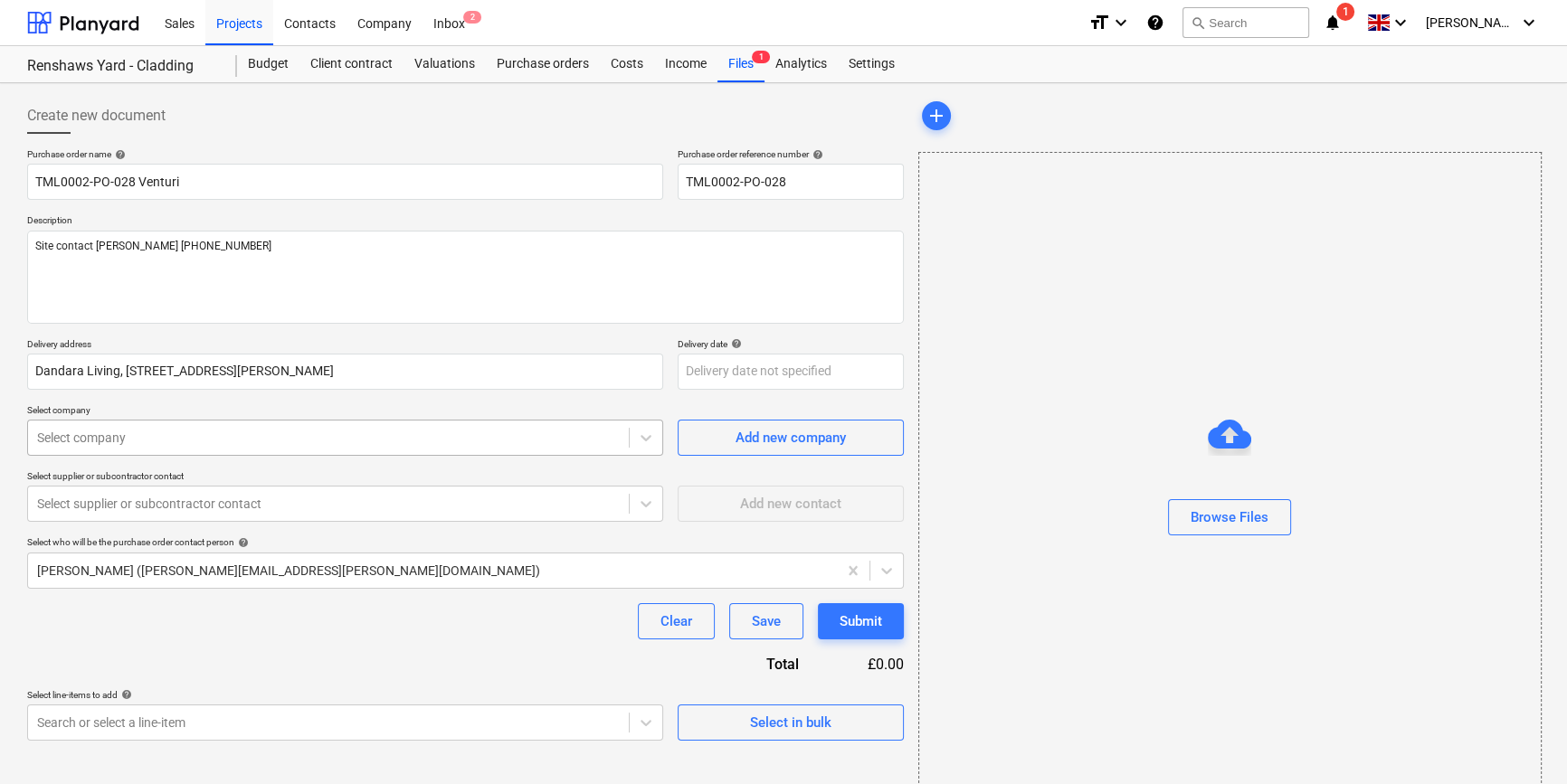
click at [150, 439] on div at bounding box center [329, 438] width 583 height 18
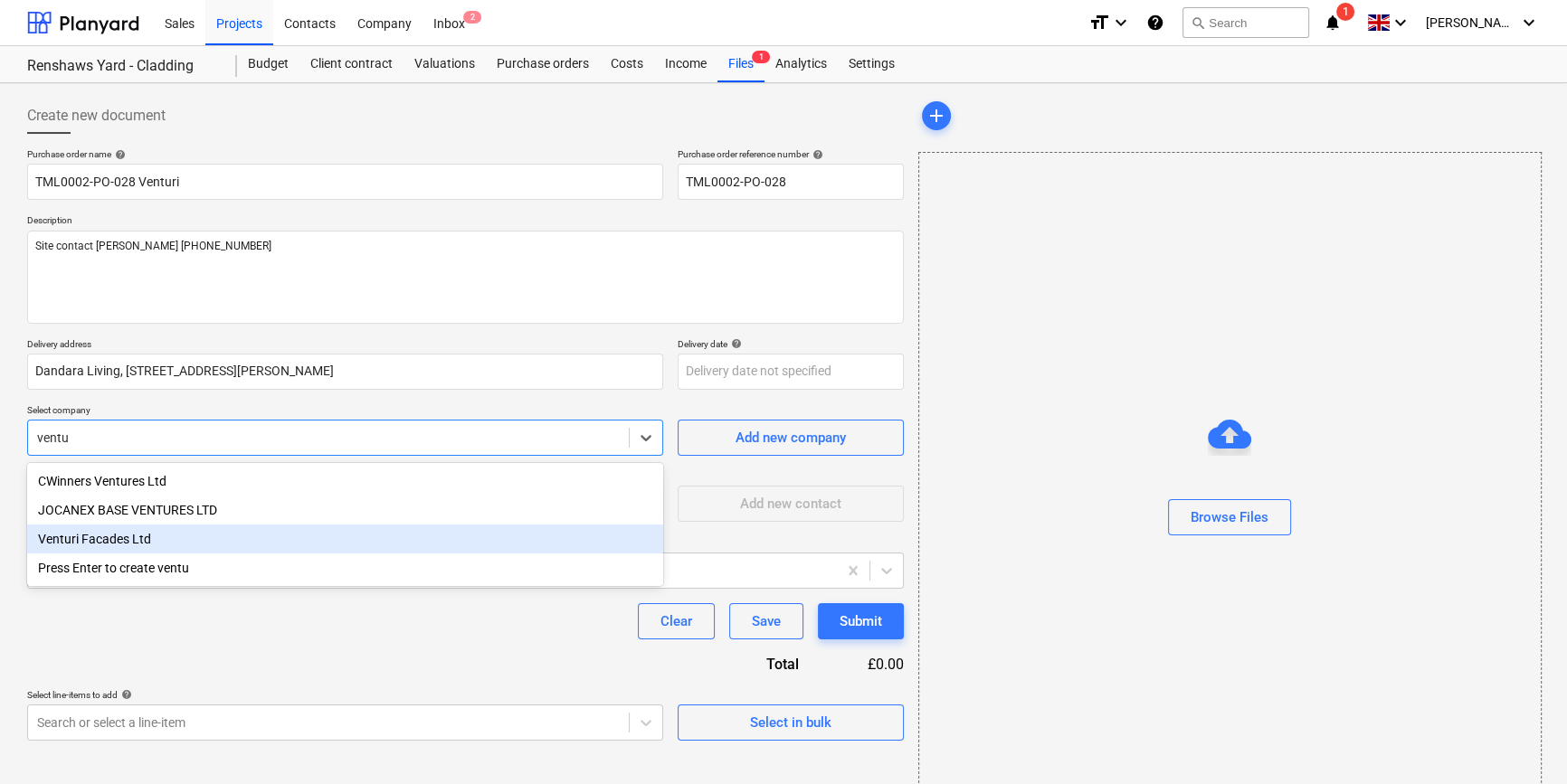
click at [126, 542] on div "Venturi Facades Ltd" at bounding box center [345, 538] width 636 height 29
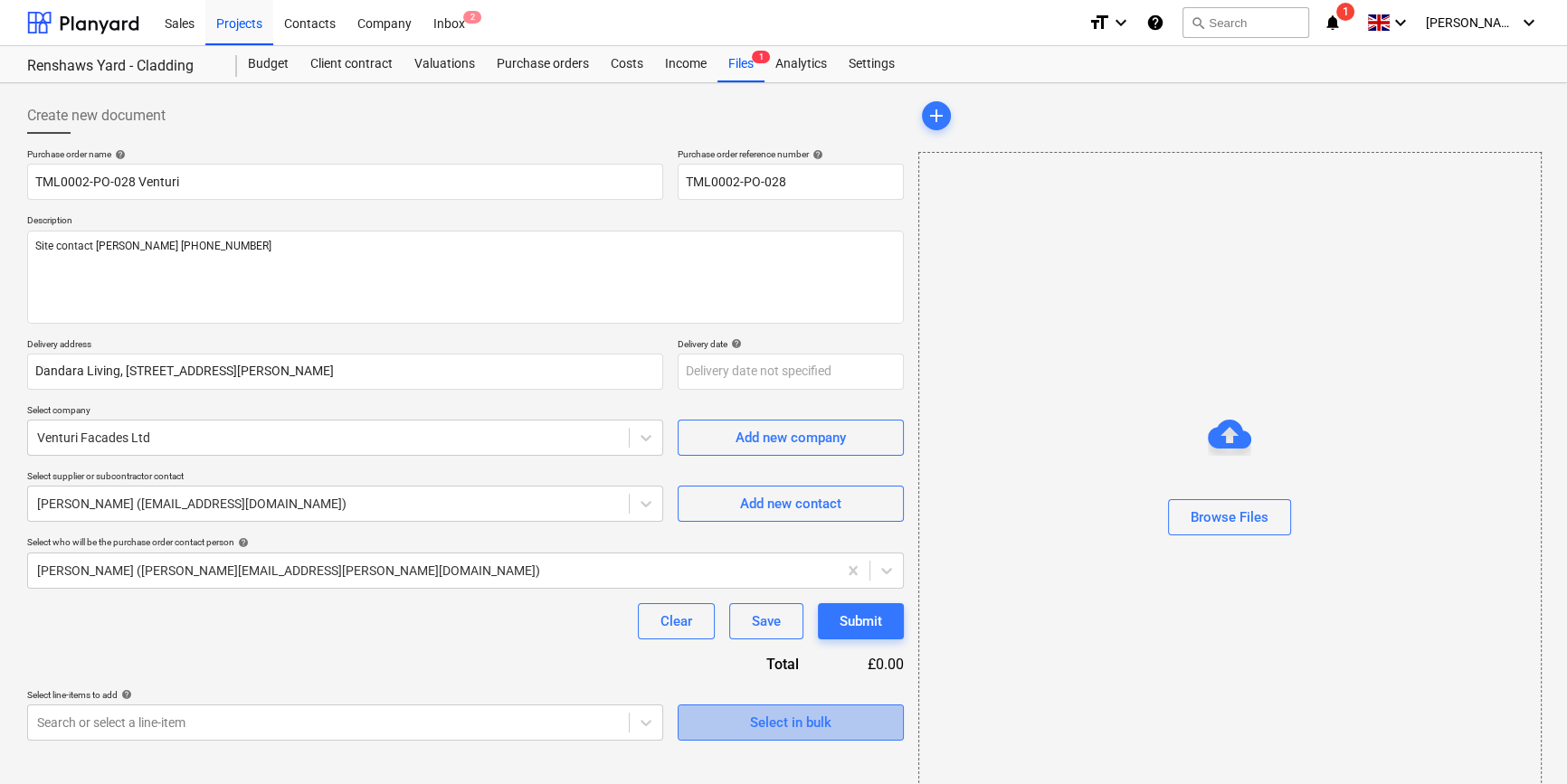
click at [795, 721] on div "Select in bulk" at bounding box center [790, 722] width 82 height 24
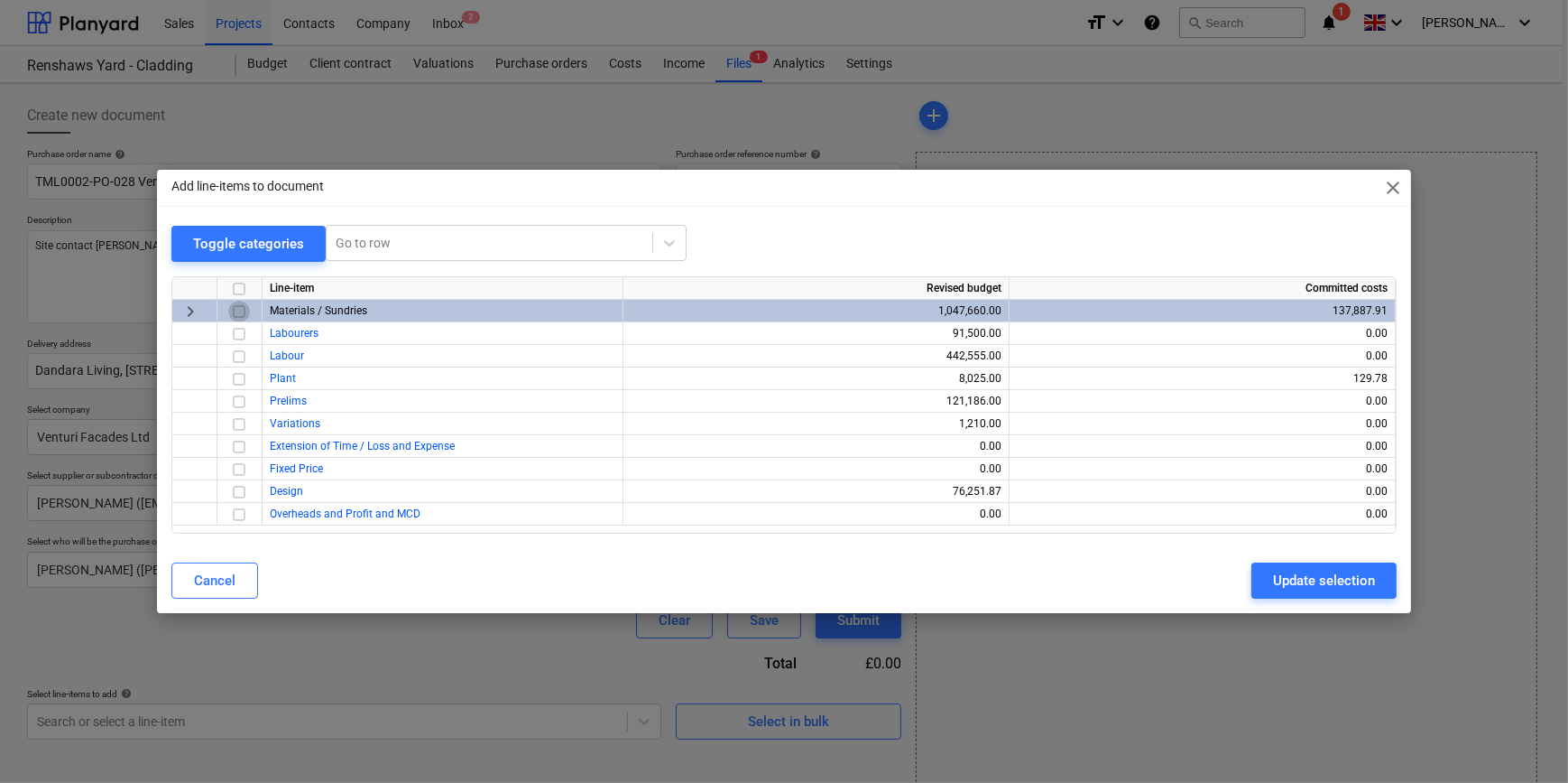
click at [238, 310] on input "checkbox" at bounding box center [239, 311] width 22 height 22
click at [1251, 578] on div "Update selection" at bounding box center [1325, 581] width 102 height 24
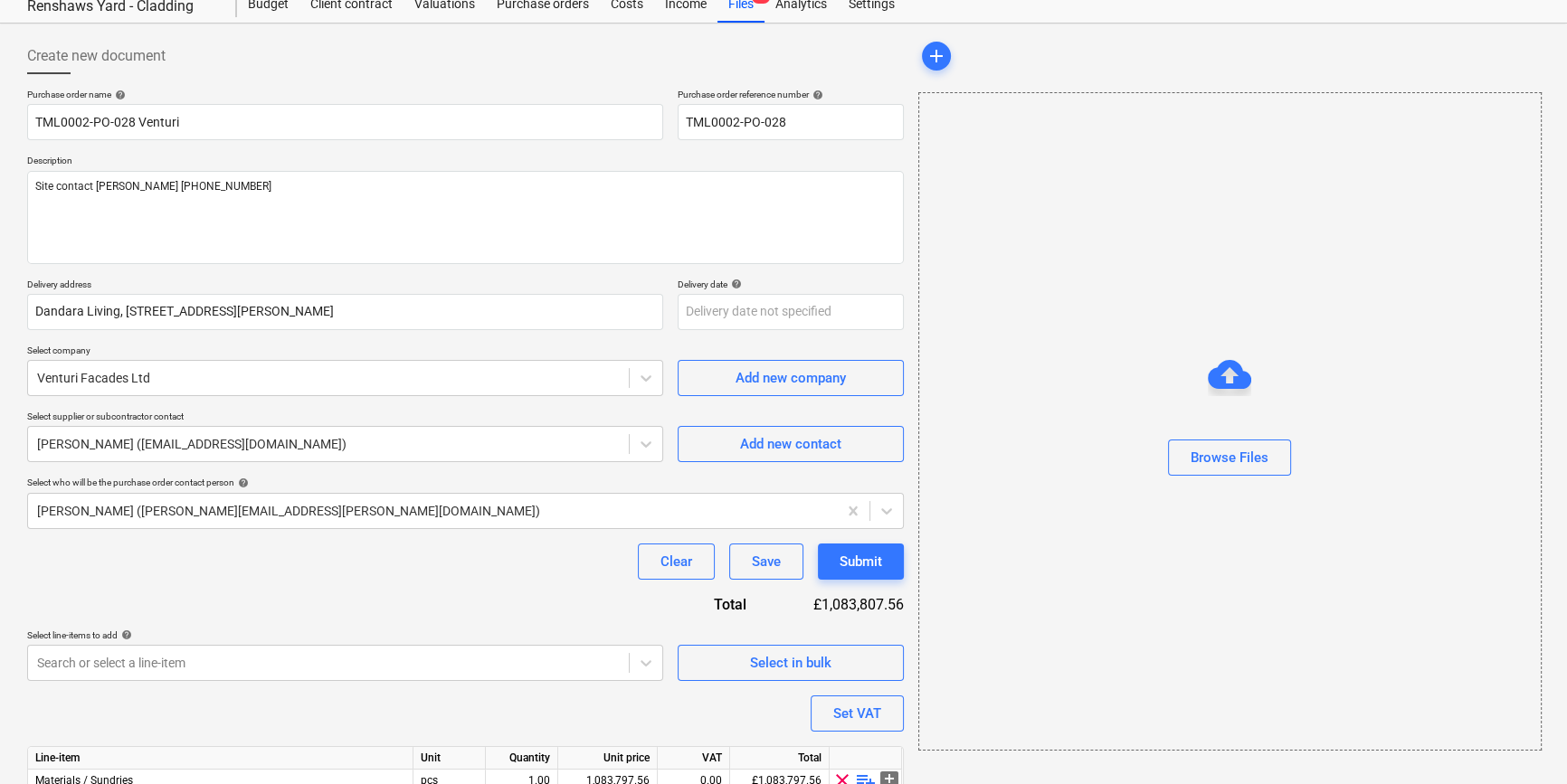
scroll to position [162, 0]
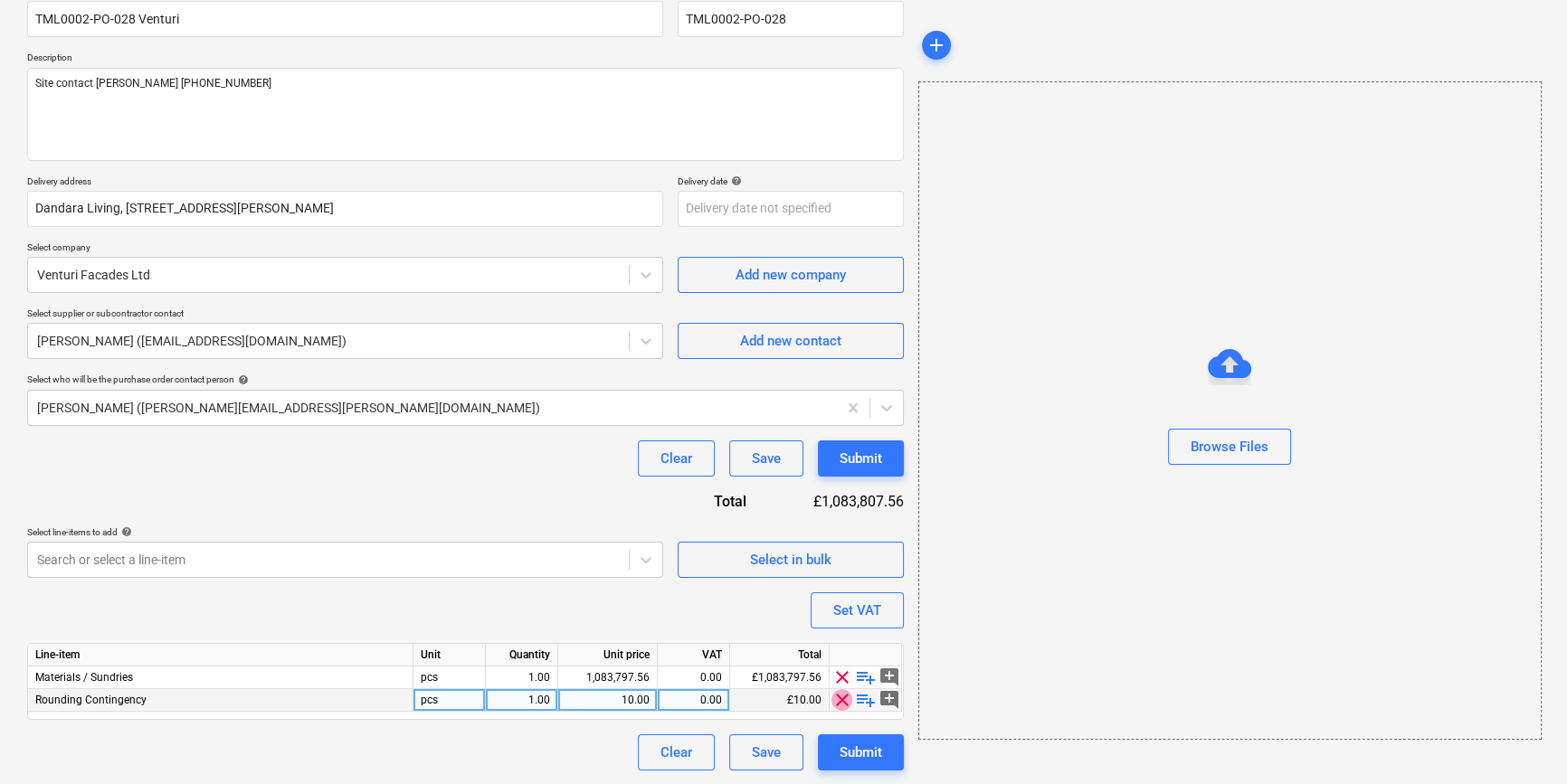
click at [842, 698] on span "clear" at bounding box center [843, 699] width 22 height 22
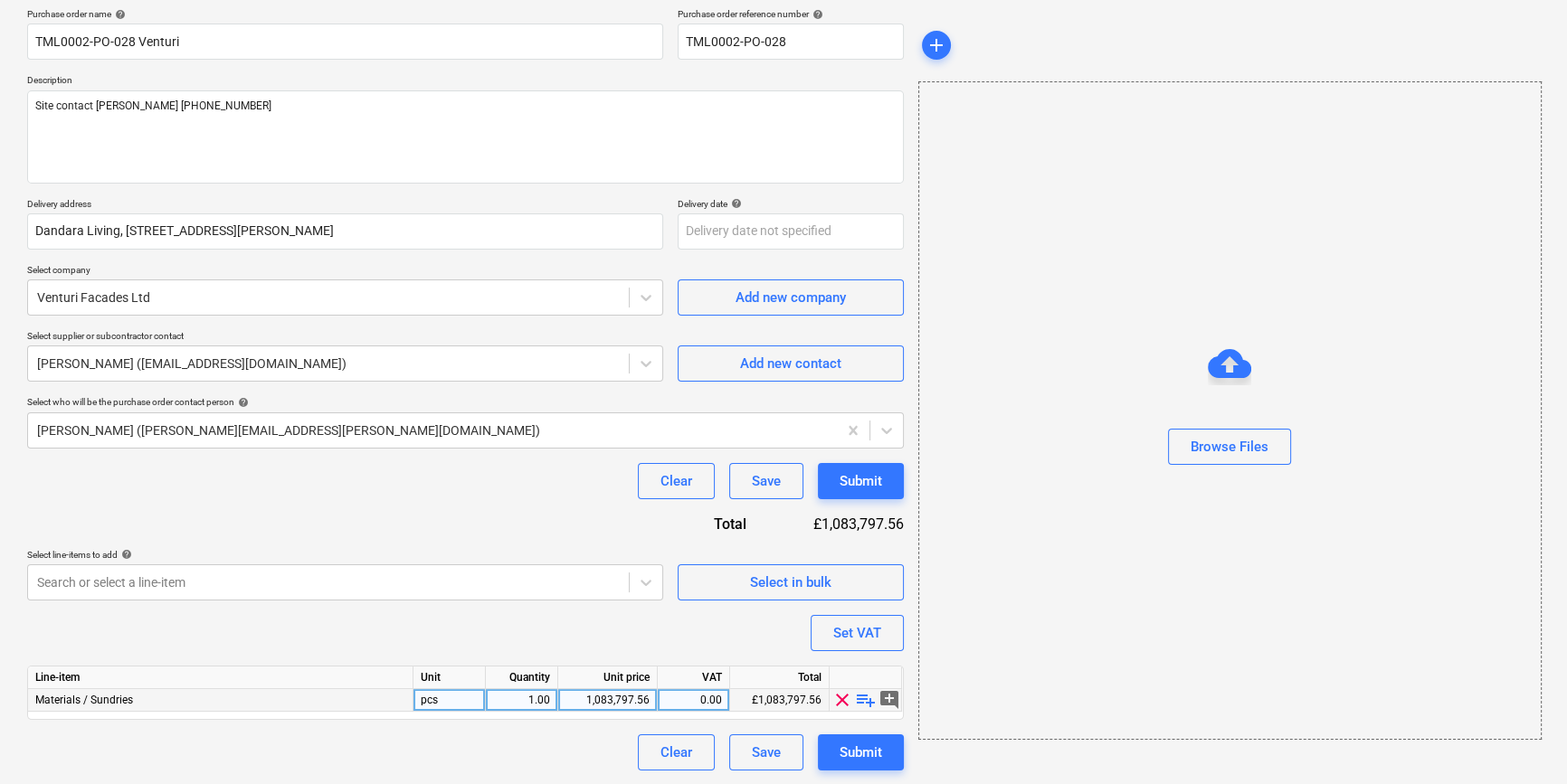
click at [861, 698] on span "playlist_add" at bounding box center [865, 699] width 22 height 22
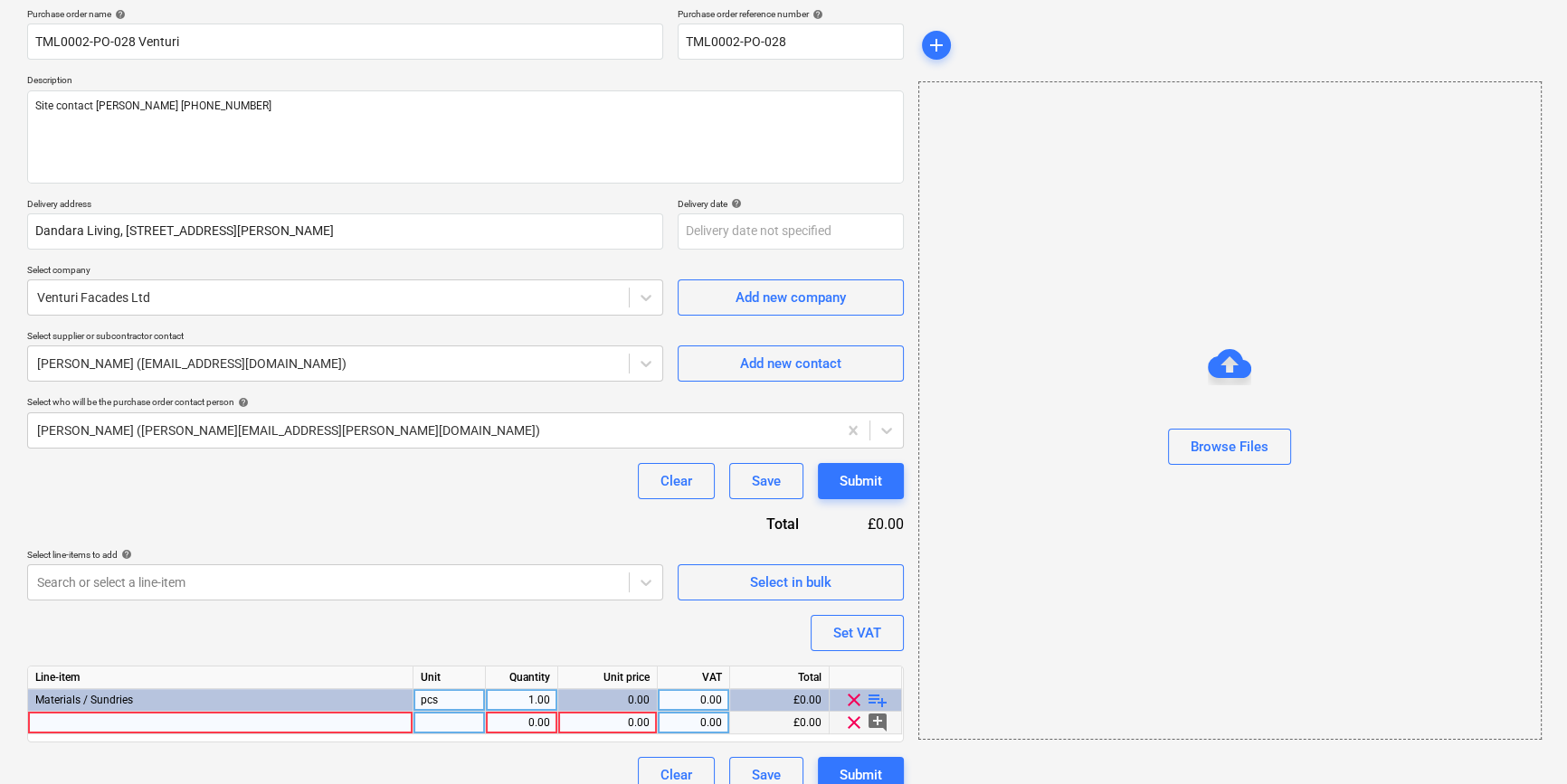
click at [63, 723] on div at bounding box center [219, 722] width 385 height 23
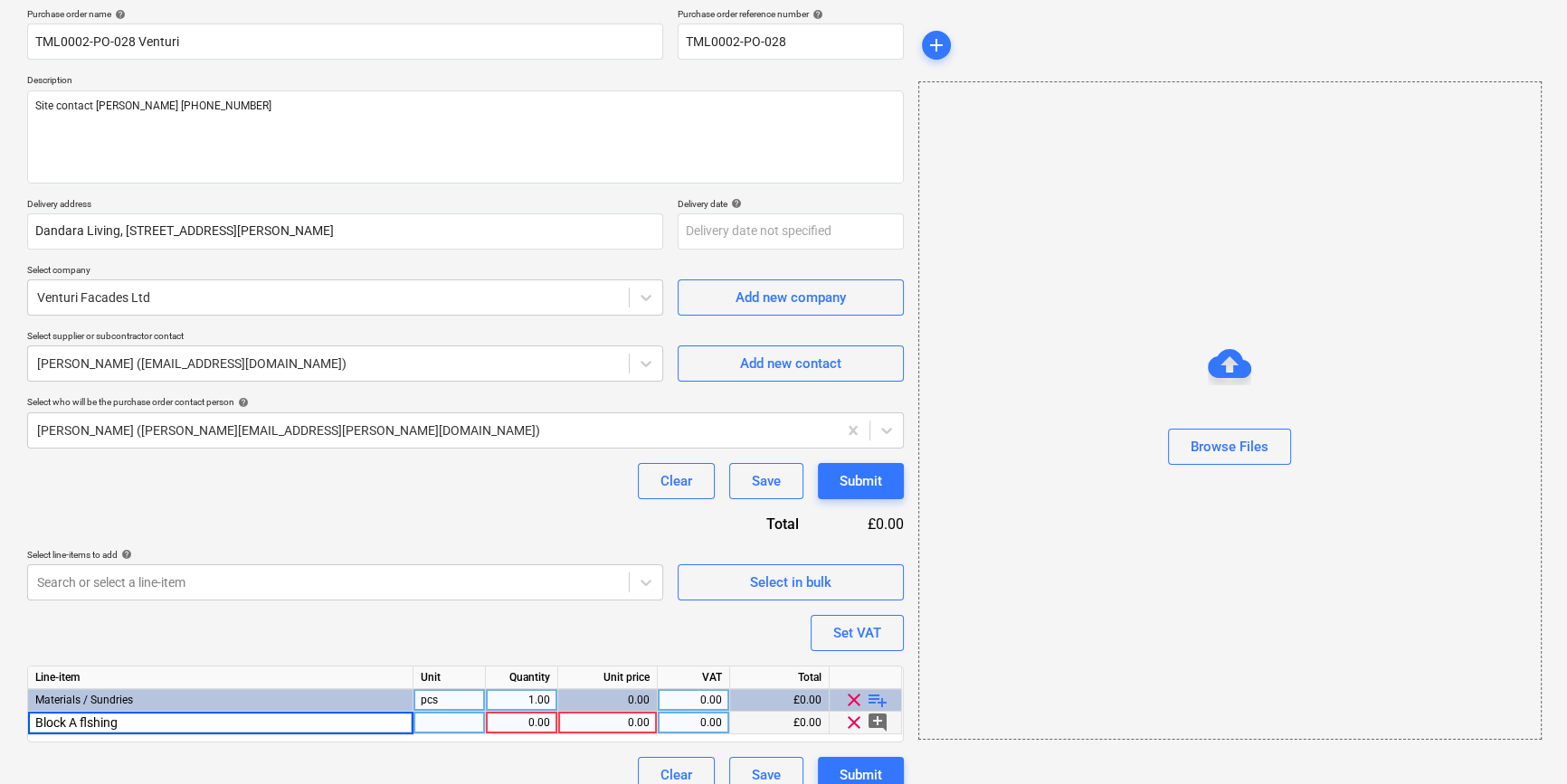
click at [82, 722] on input "Block A flshing" at bounding box center [219, 722] width 385 height 22
click at [145, 726] on input "Block A flashing" at bounding box center [219, 722] width 385 height 22
click at [625, 723] on div "0.00" at bounding box center [606, 722] width 84 height 23
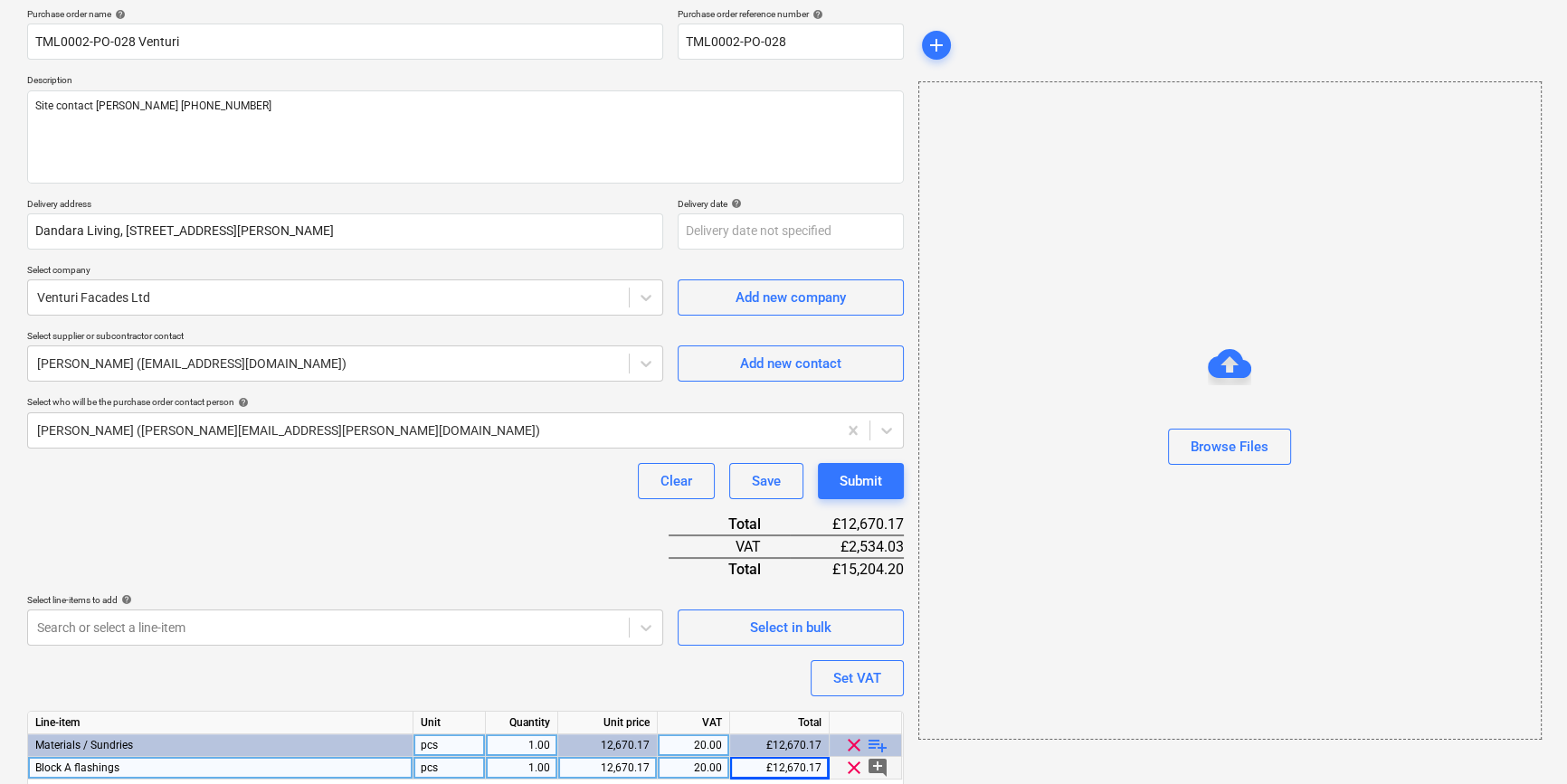
click at [875, 745] on span "playlist_add" at bounding box center [877, 745] width 22 height 22
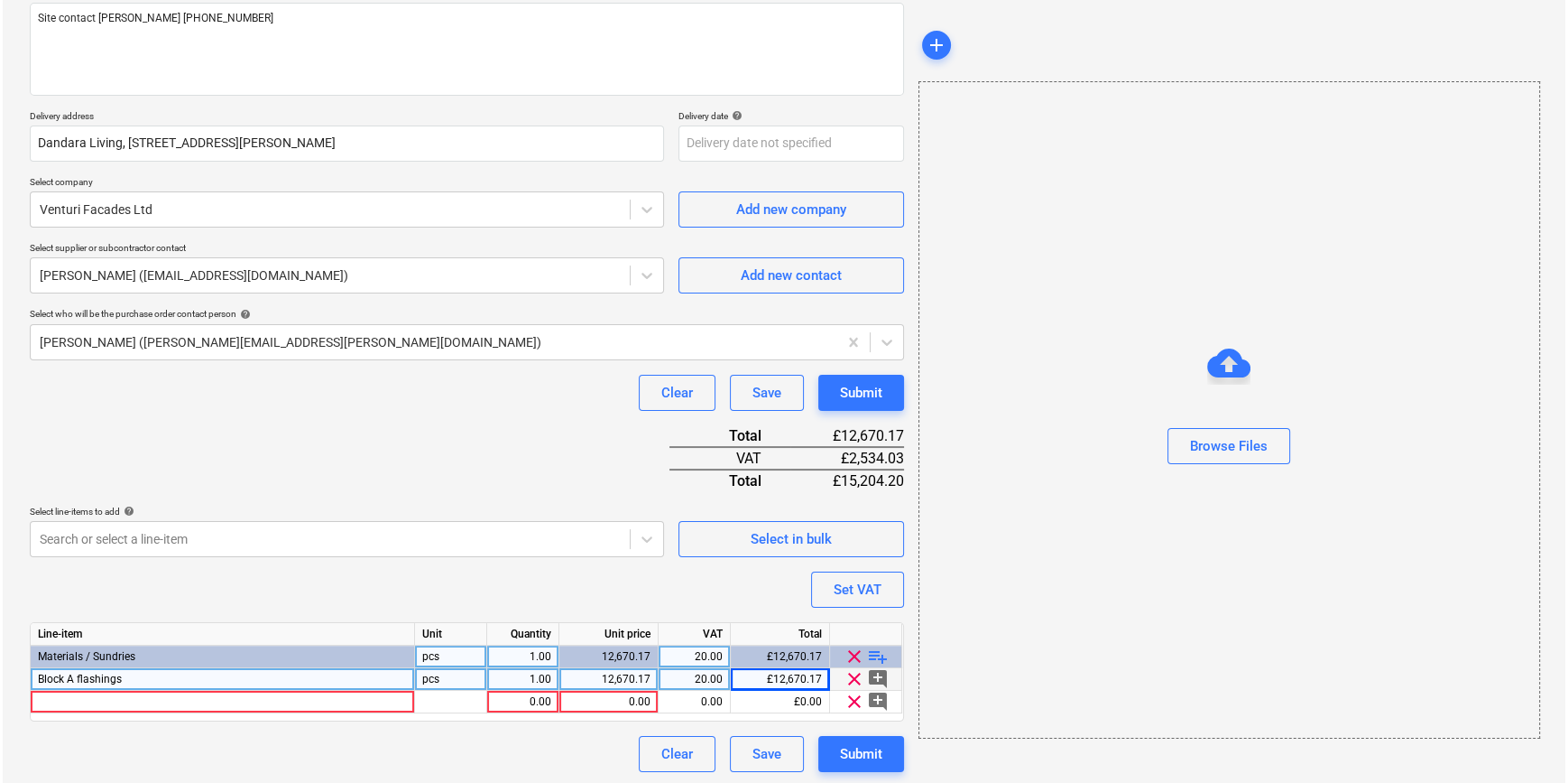
scroll to position [230, 0]
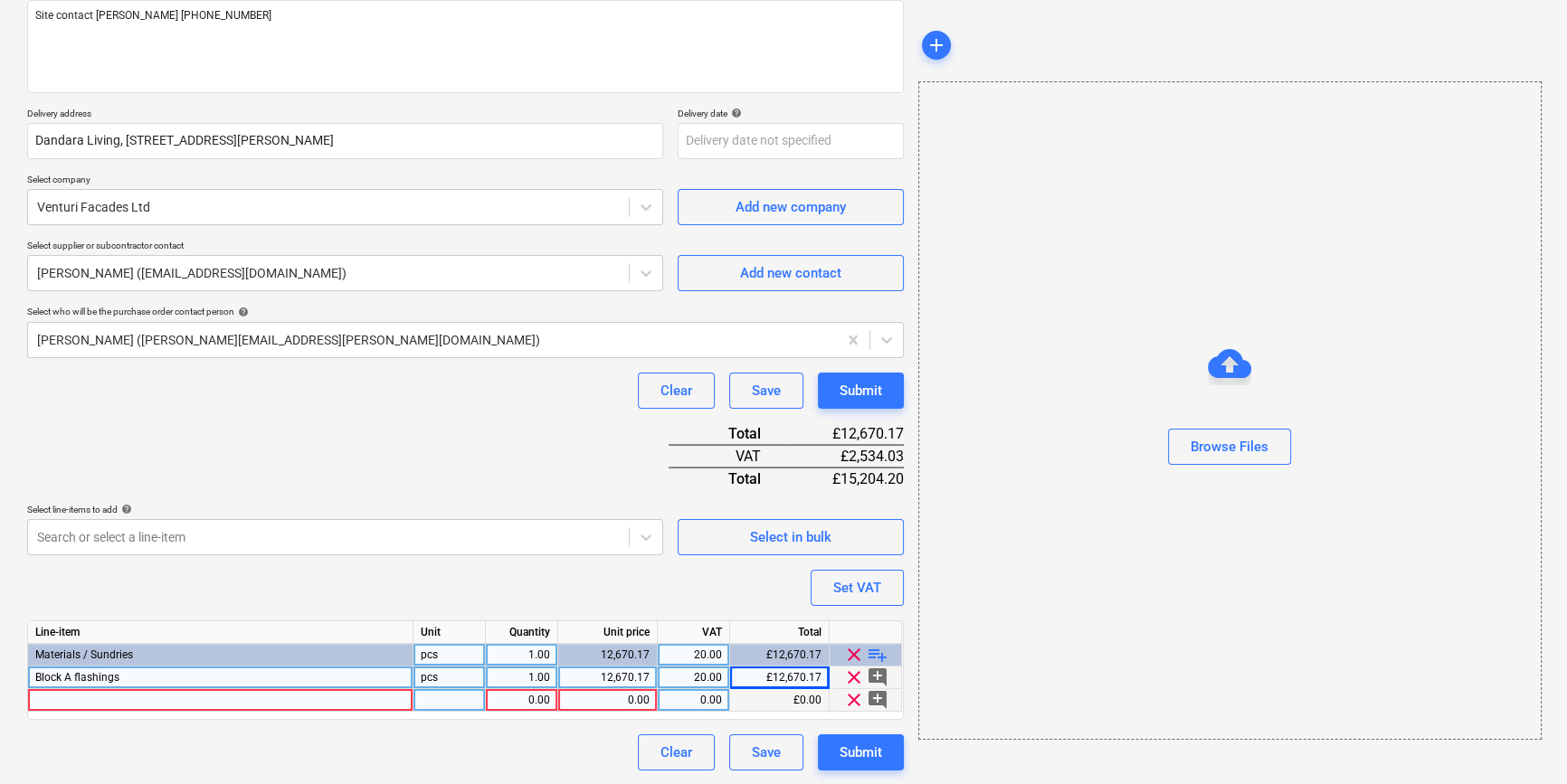
click at [68, 697] on div at bounding box center [219, 699] width 385 height 23
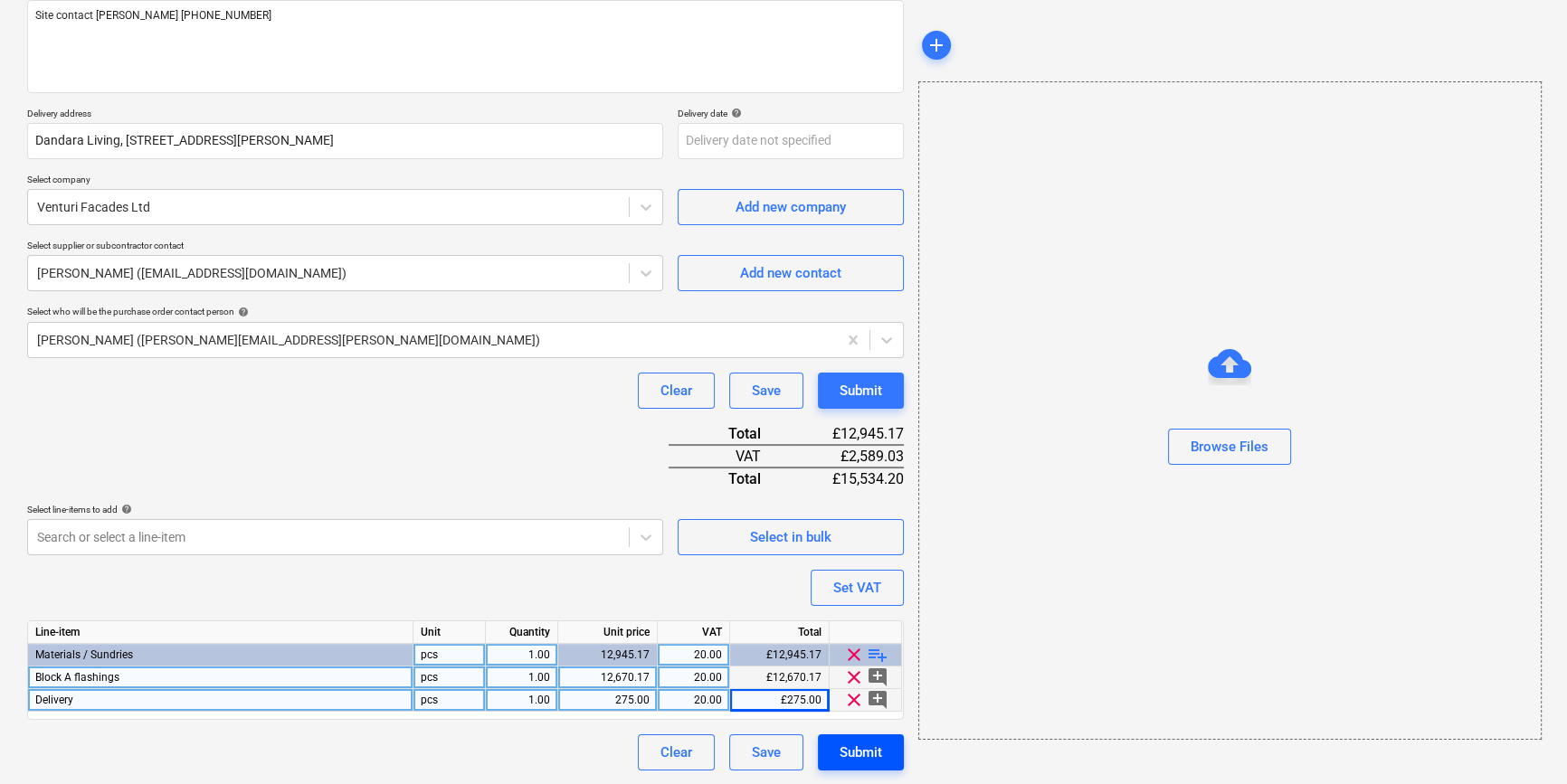
click at [849, 754] on div "Submit" at bounding box center [860, 753] width 42 height 24
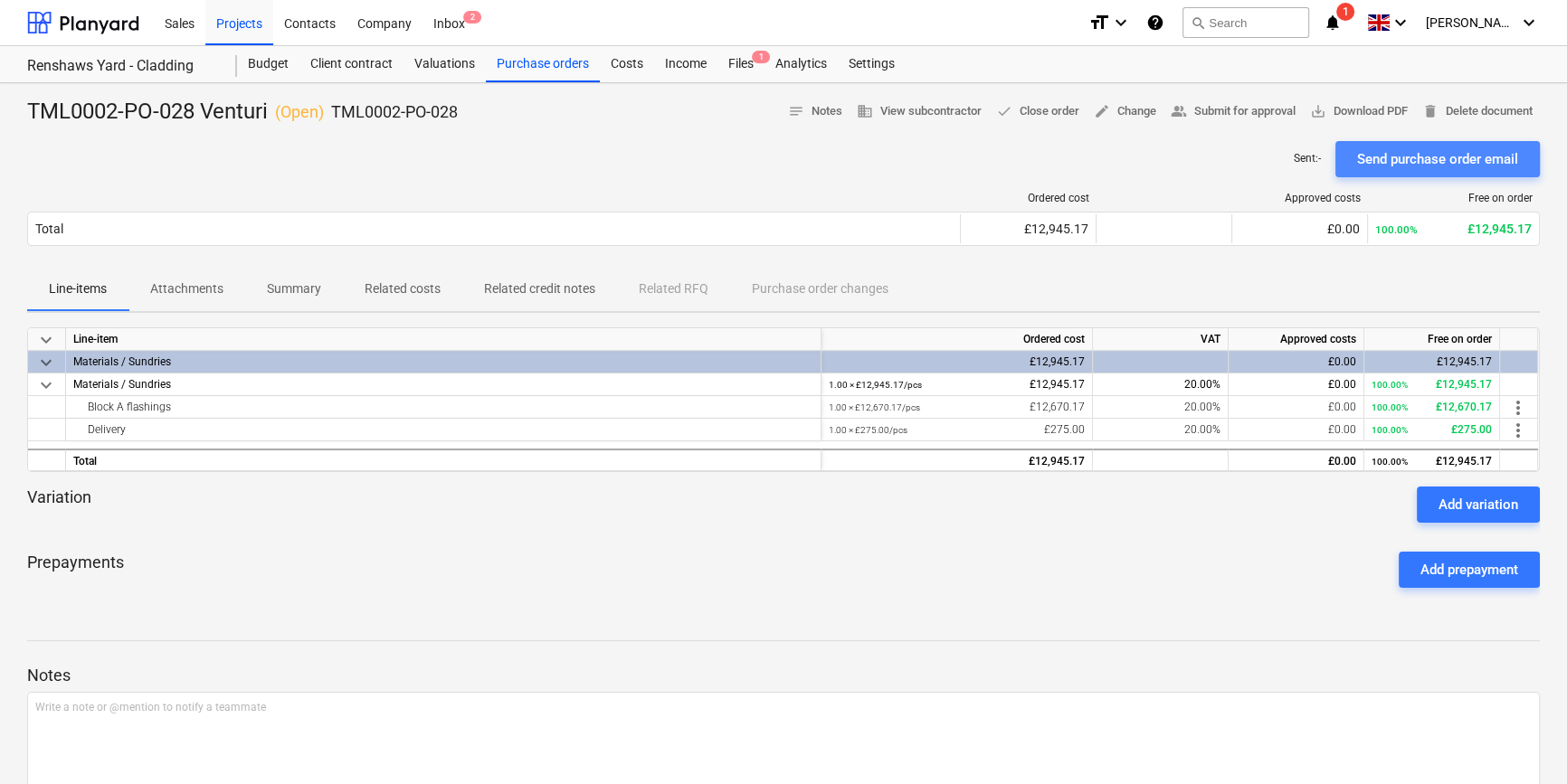
click at [1254, 155] on div "Send purchase order email" at bounding box center [1437, 159] width 161 height 24
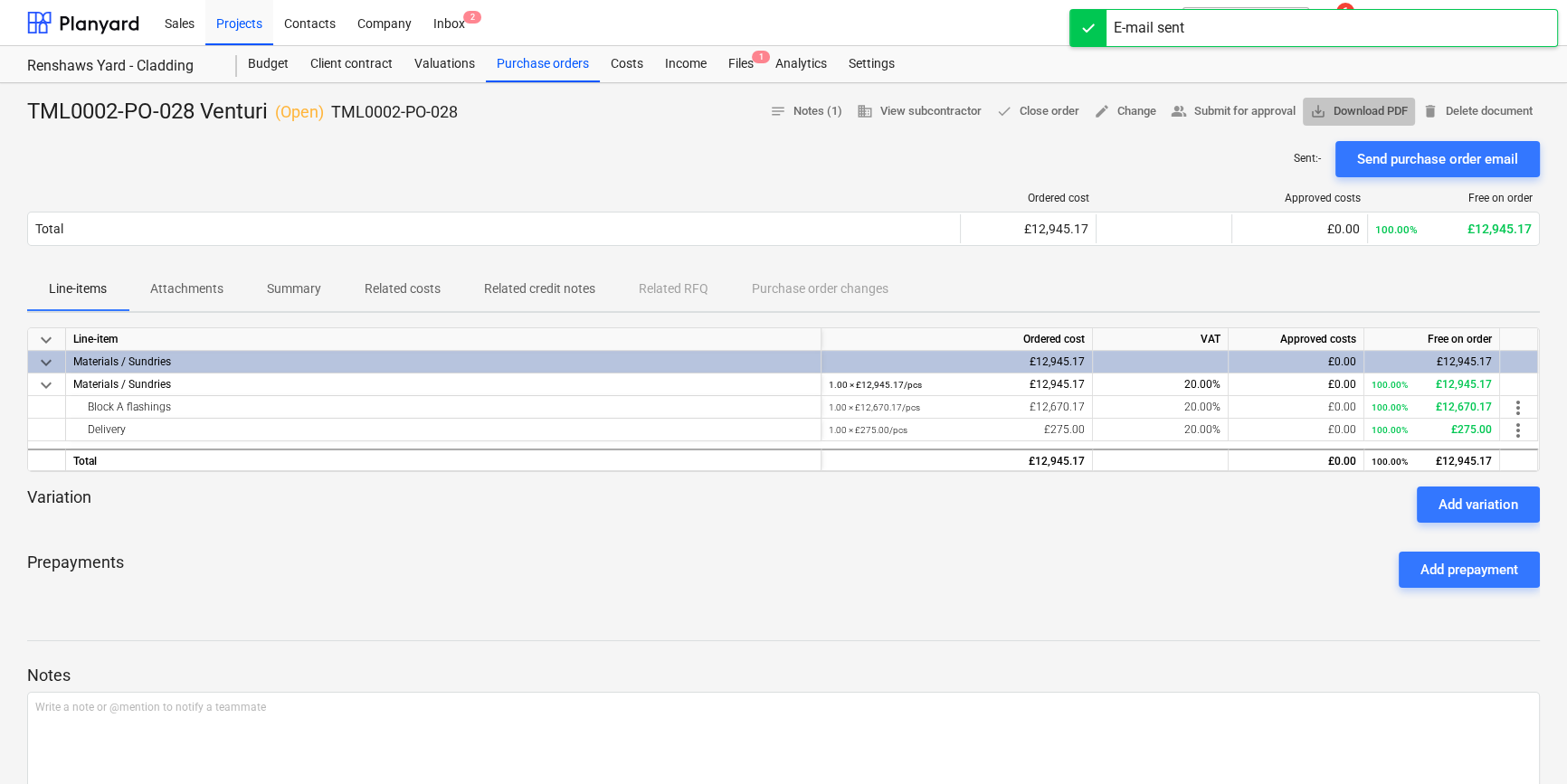
click at [1254, 109] on span "save_alt Download PDF" at bounding box center [1358, 111] width 97 height 21
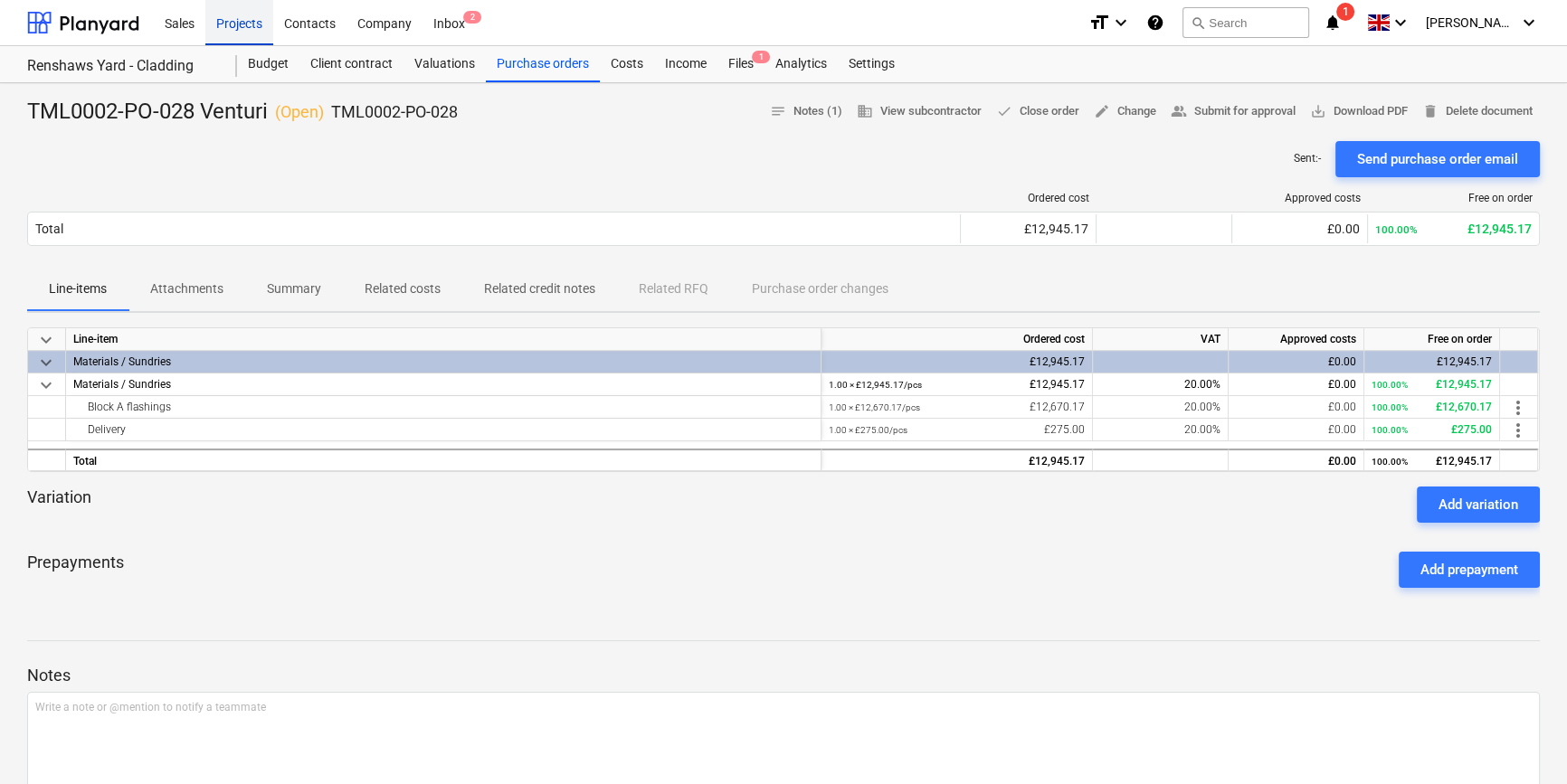
click at [226, 35] on div "Projects" at bounding box center [239, 22] width 68 height 46
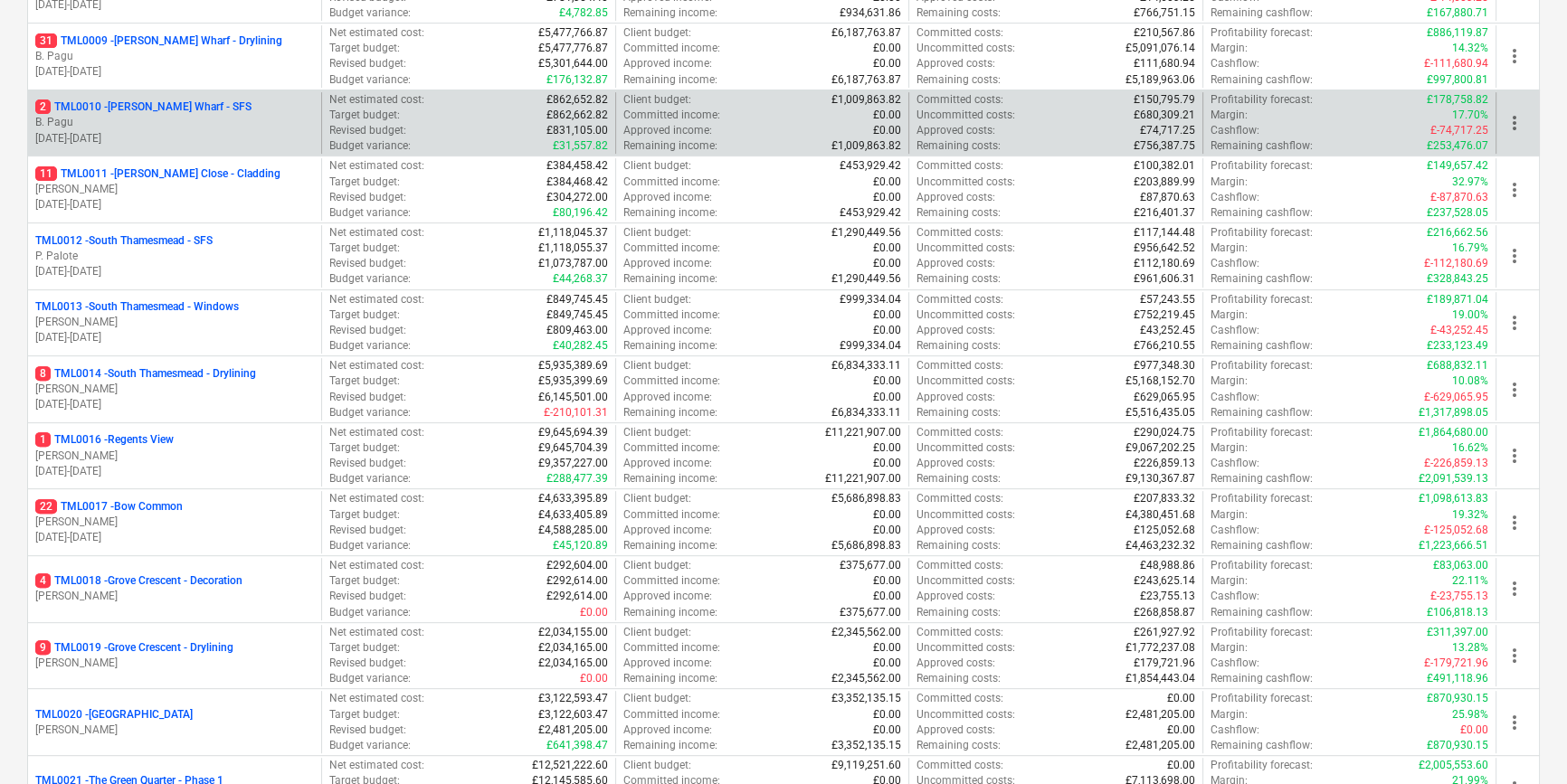
scroll to position [821, 0]
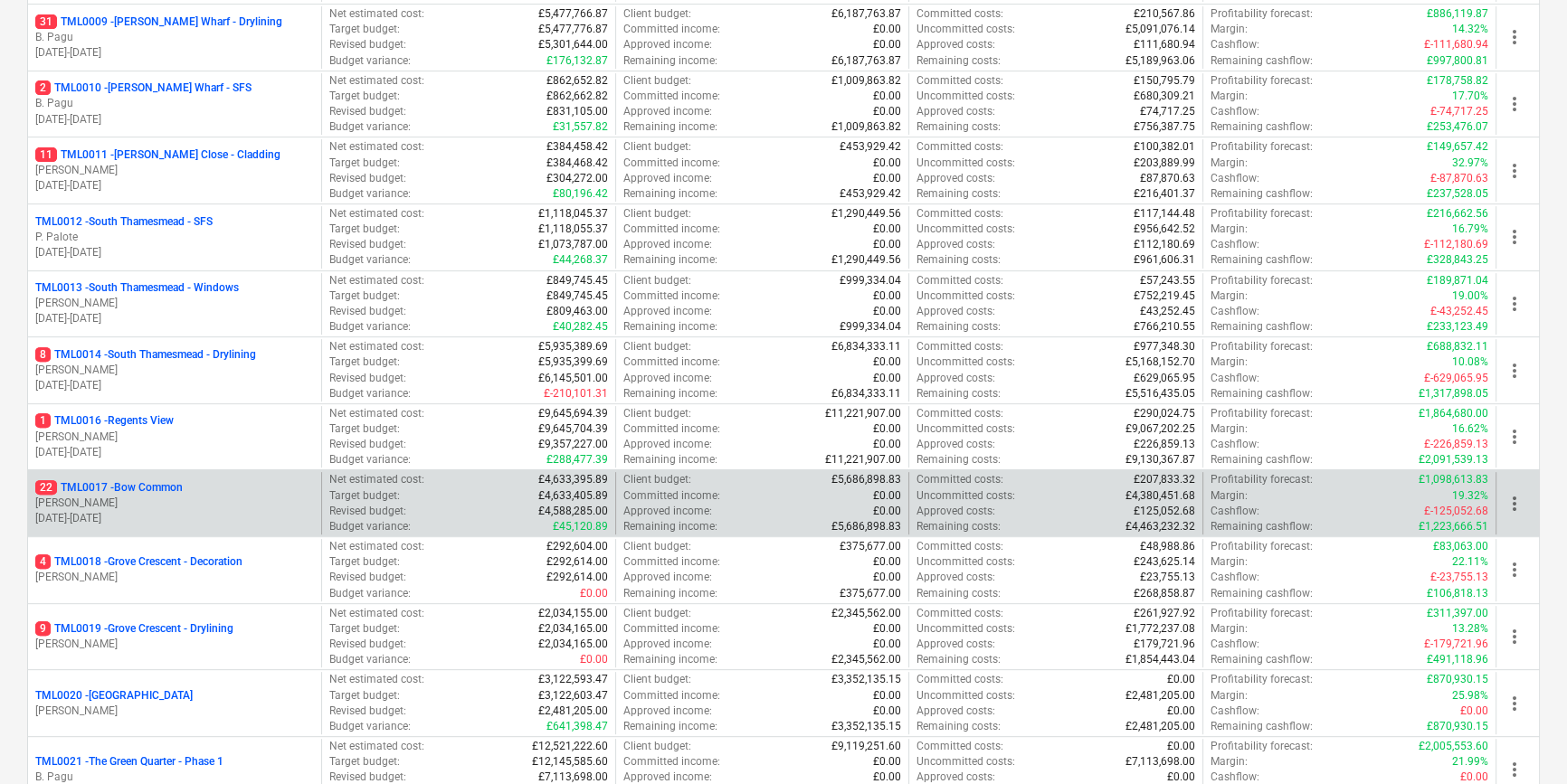
click at [207, 501] on p "R. Williamson" at bounding box center [174, 504] width 279 height 16
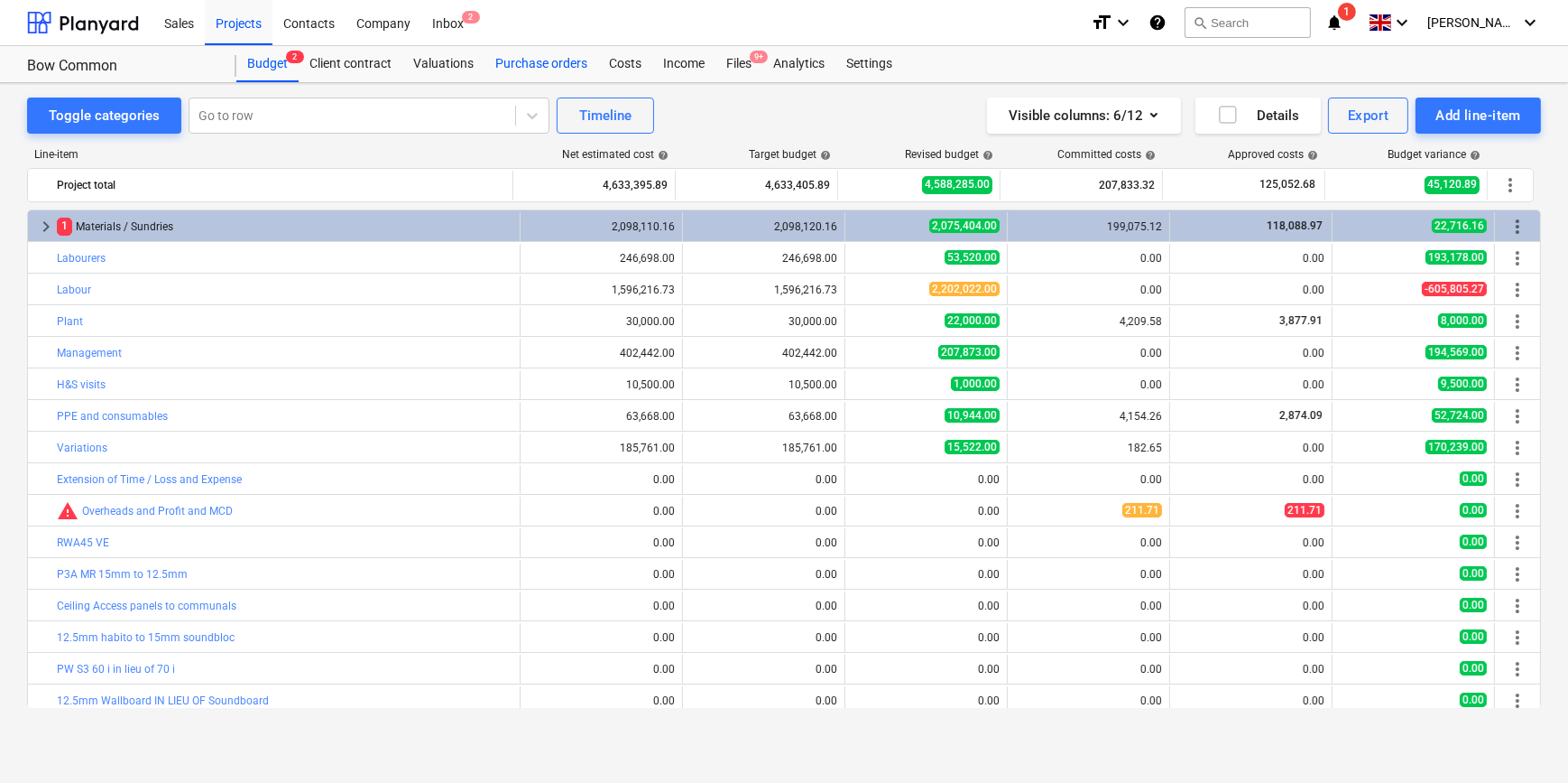
click at [523, 66] on div "Purchase orders" at bounding box center [541, 64] width 114 height 36
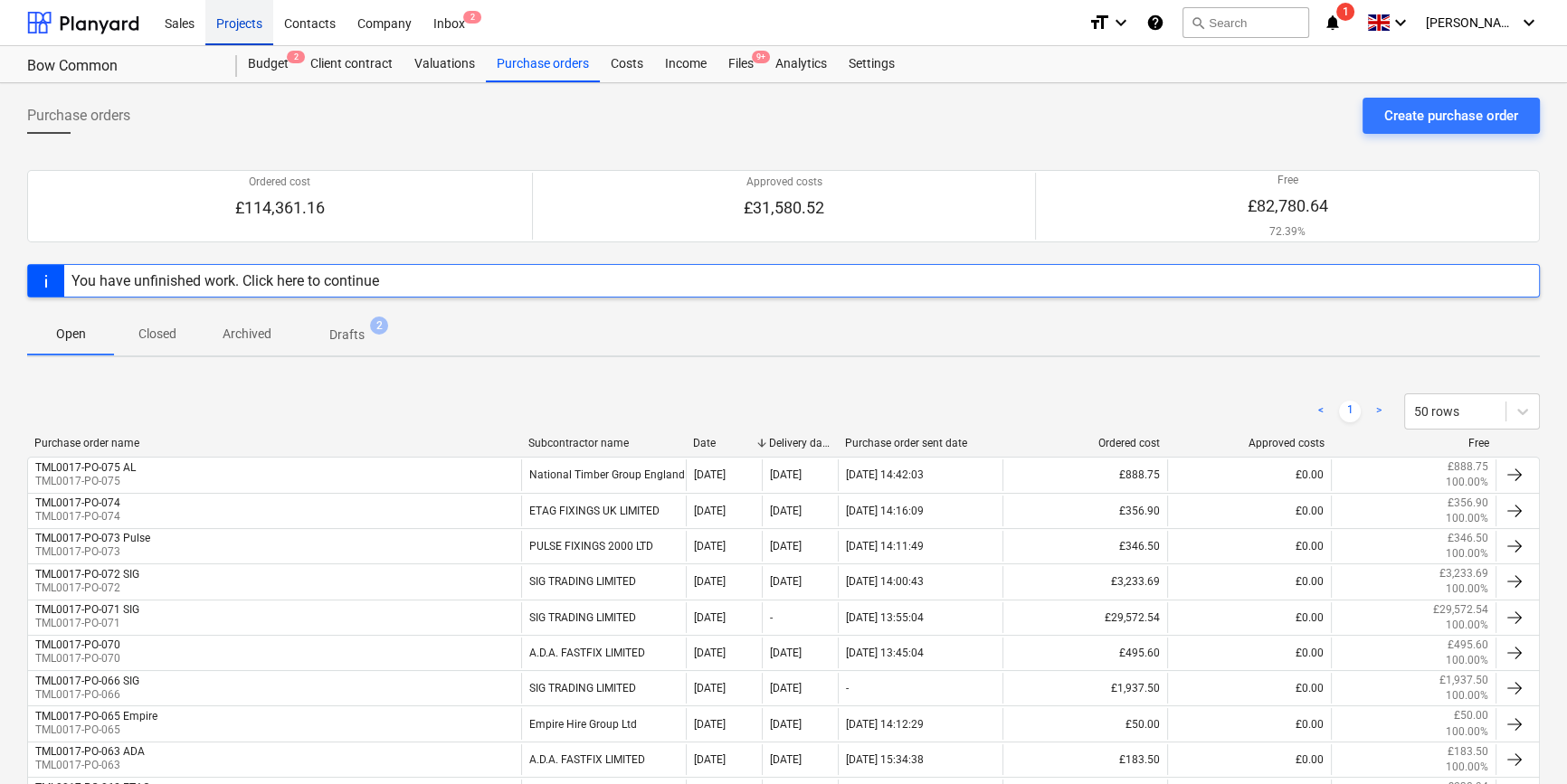
click at [251, 27] on div "Projects" at bounding box center [239, 22] width 68 height 46
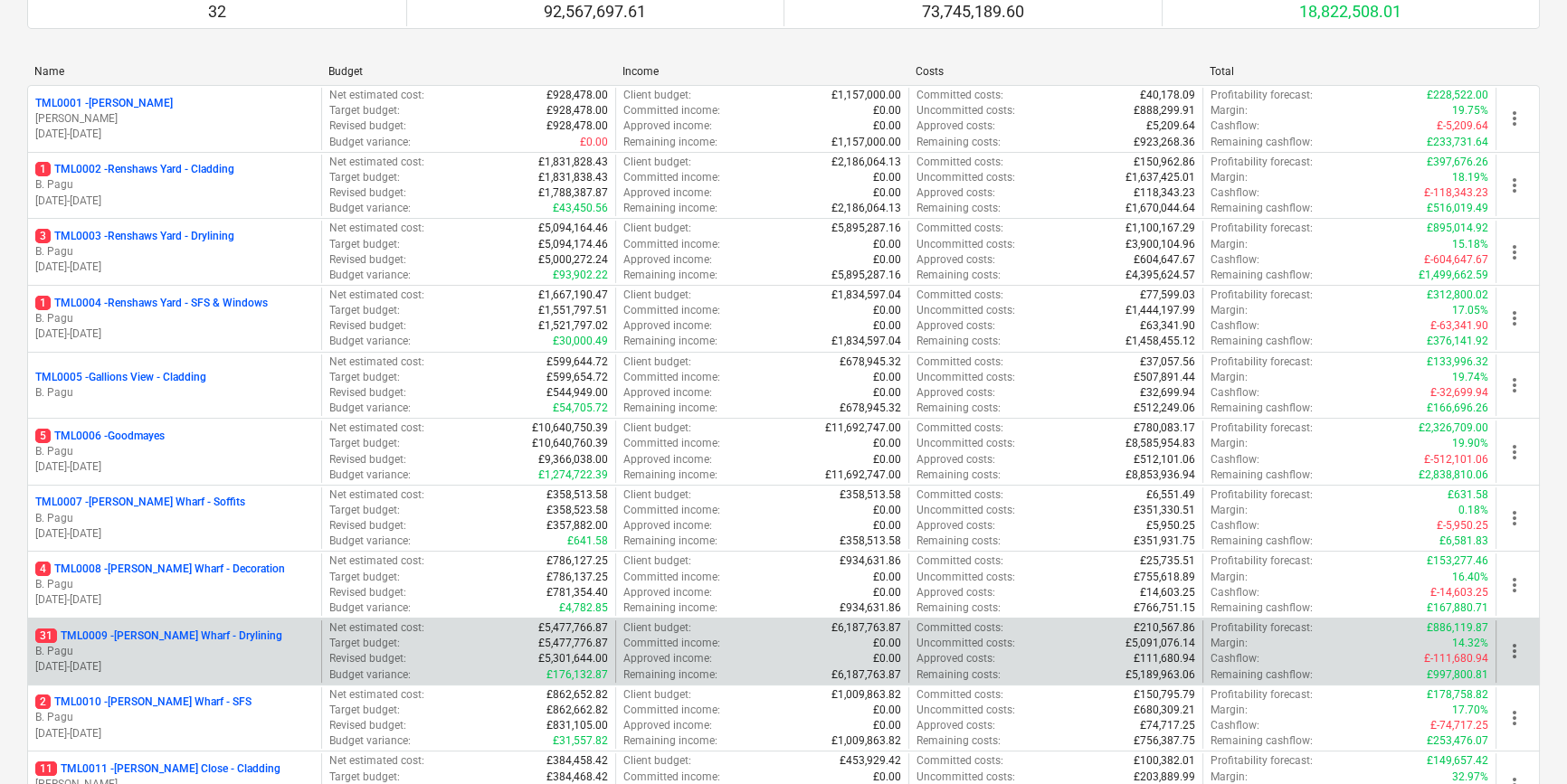
scroll to position [246, 0]
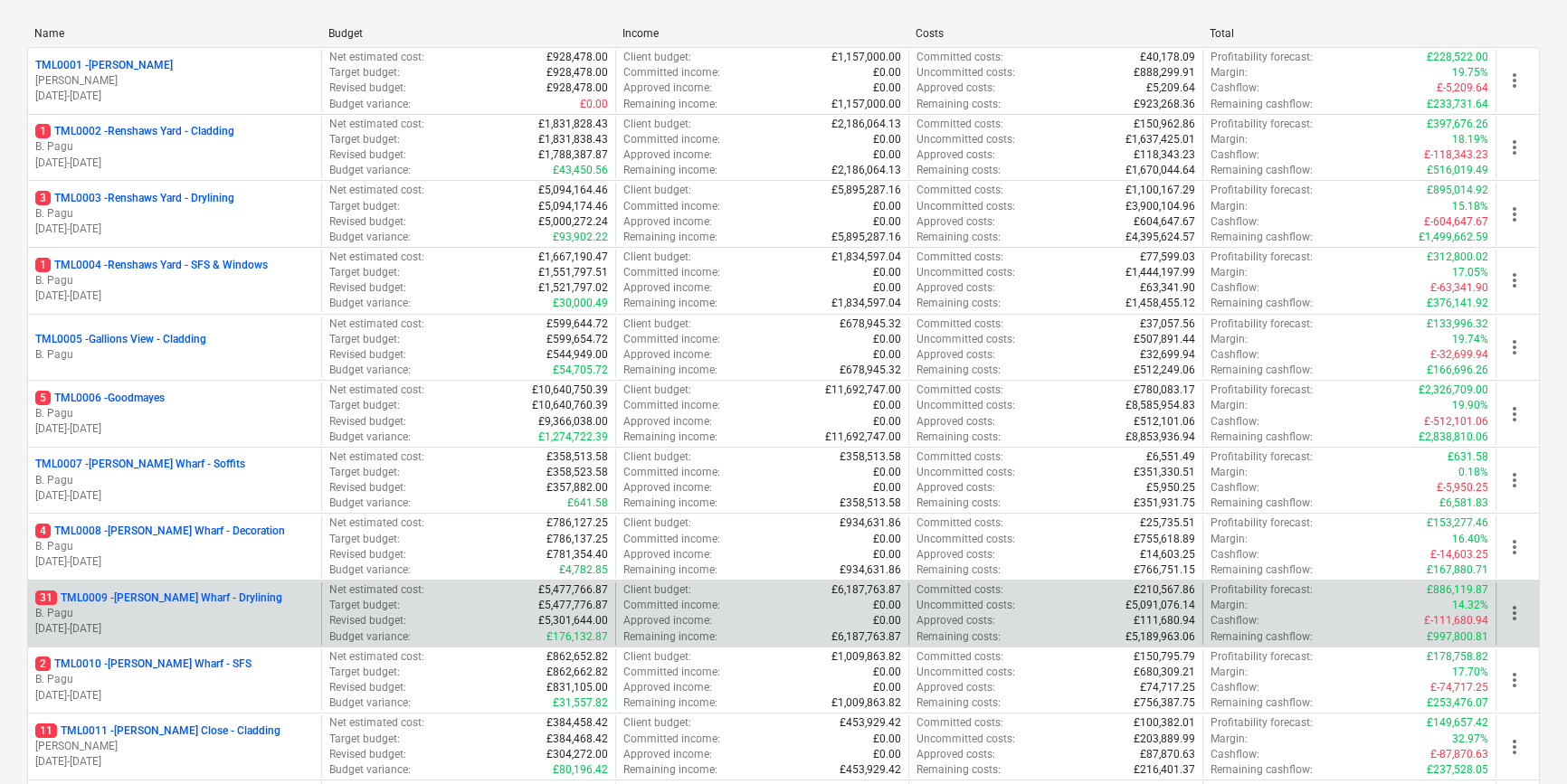
click at [190, 614] on p "B. Pagu" at bounding box center [174, 614] width 279 height 16
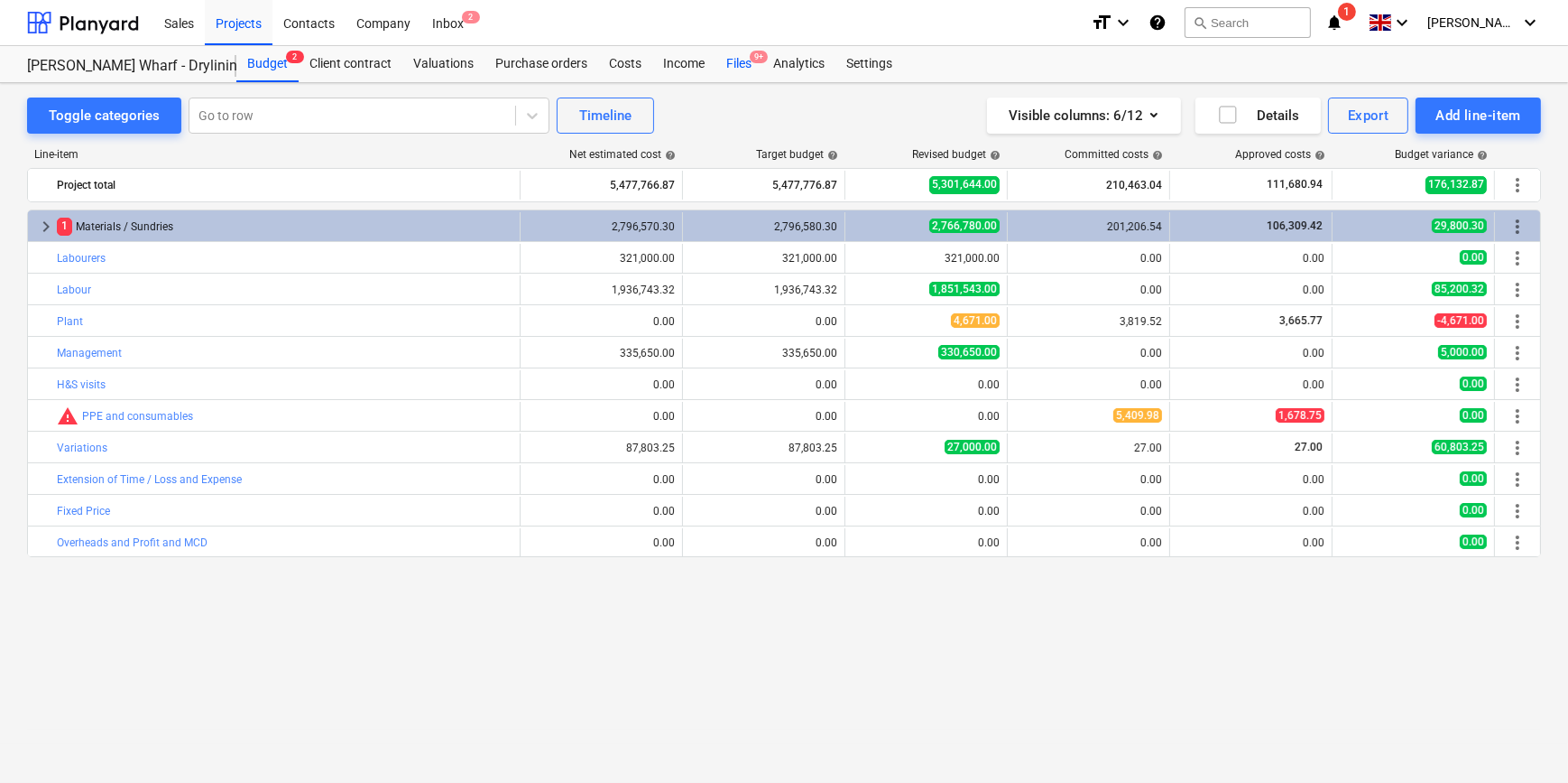
click at [733, 63] on div "Files 9+" at bounding box center [739, 64] width 47 height 36
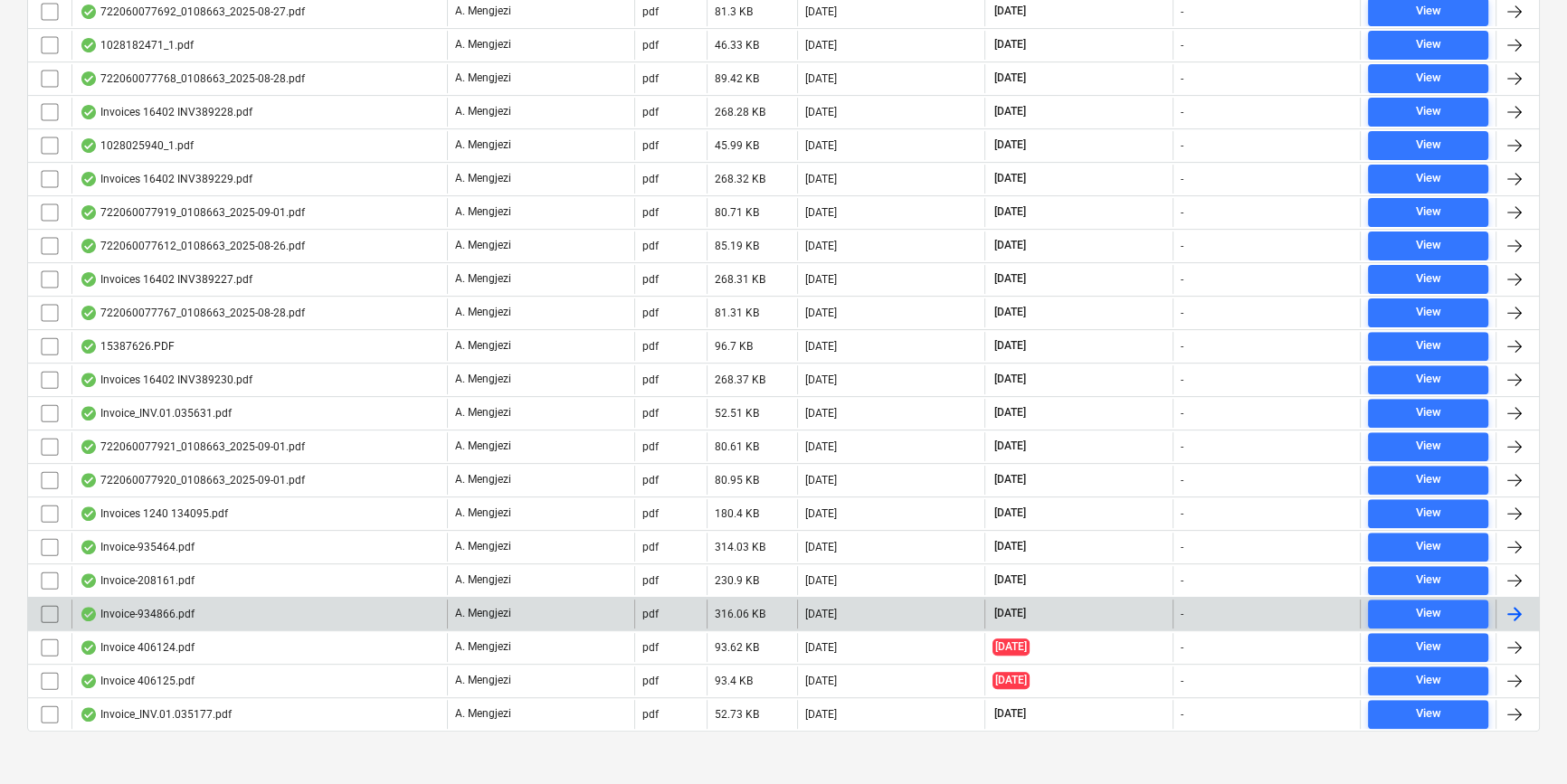
scroll to position [754, 0]
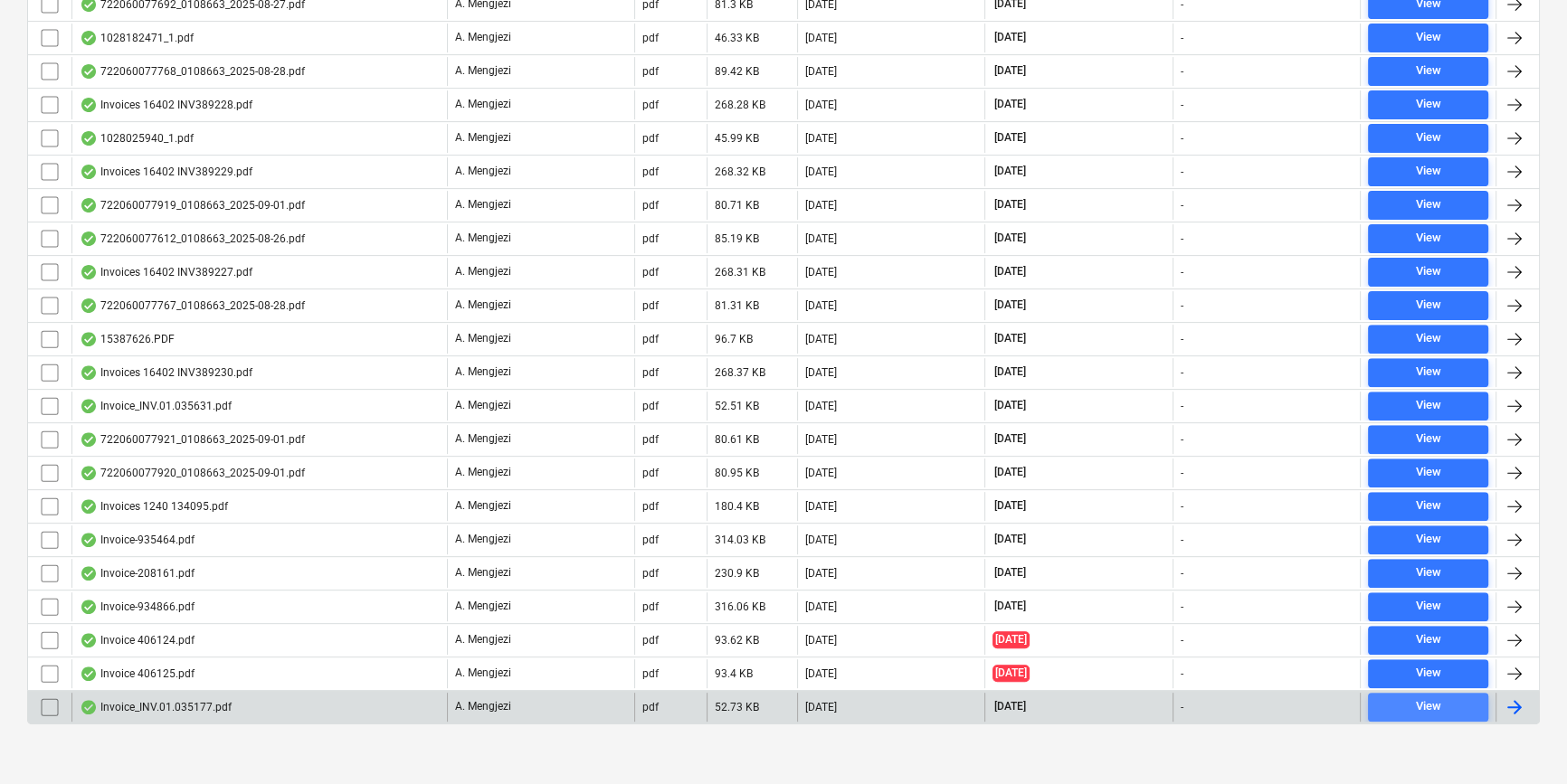
click at [1254, 700] on span "View" at bounding box center [1428, 706] width 106 height 21
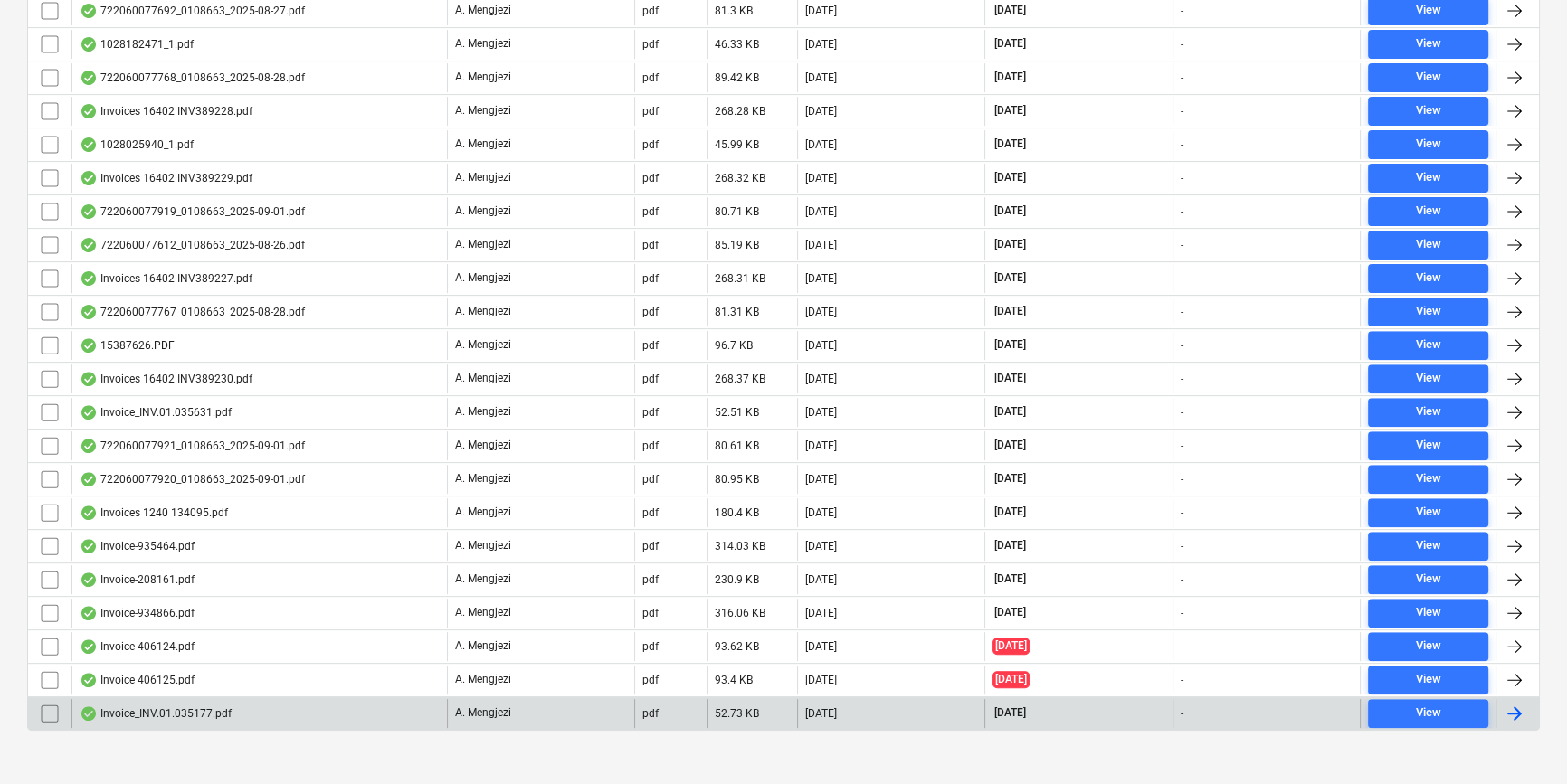
scroll to position [754, 0]
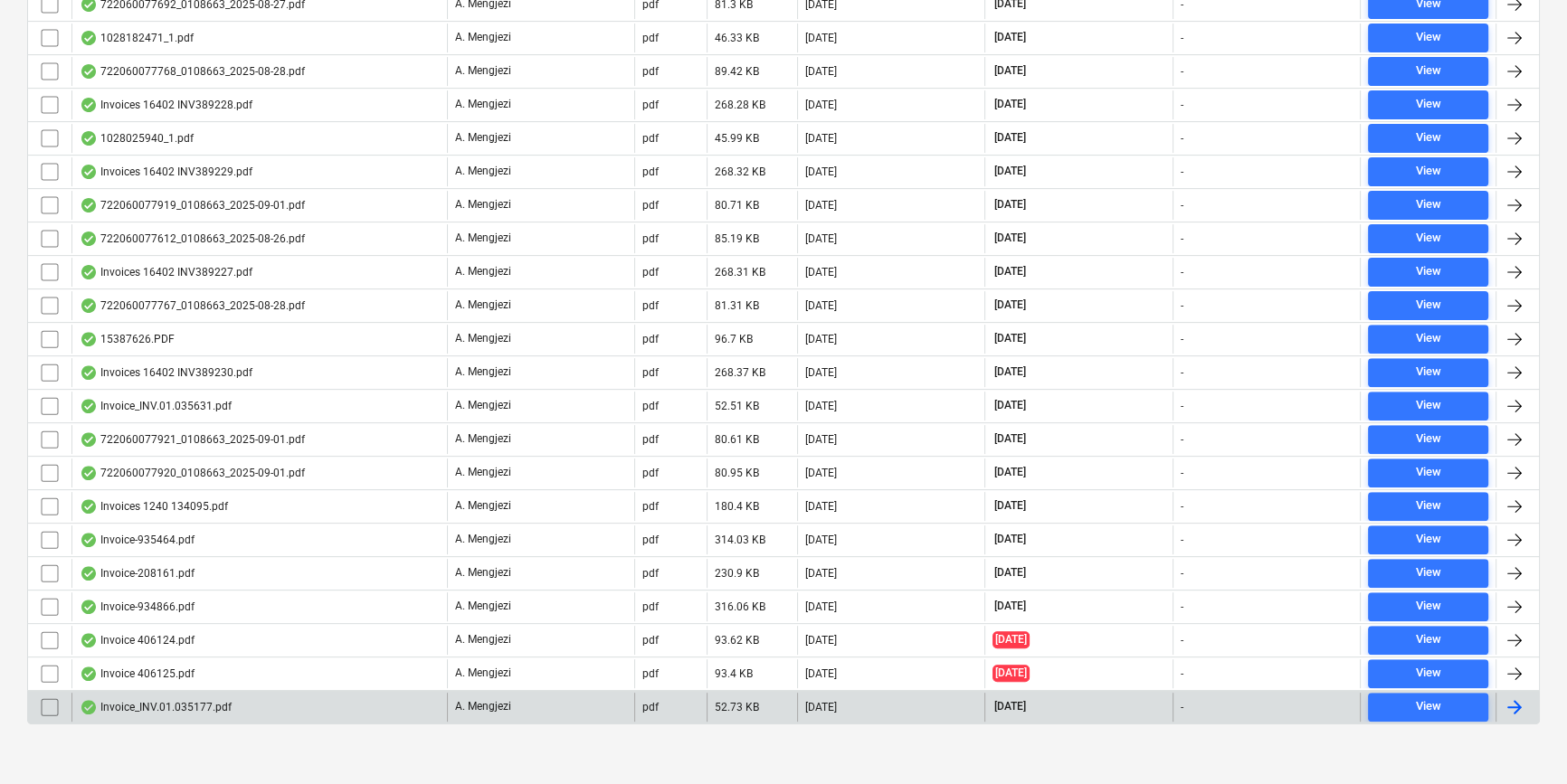
click at [1254, 696] on div at bounding box center [1514, 707] width 22 height 22
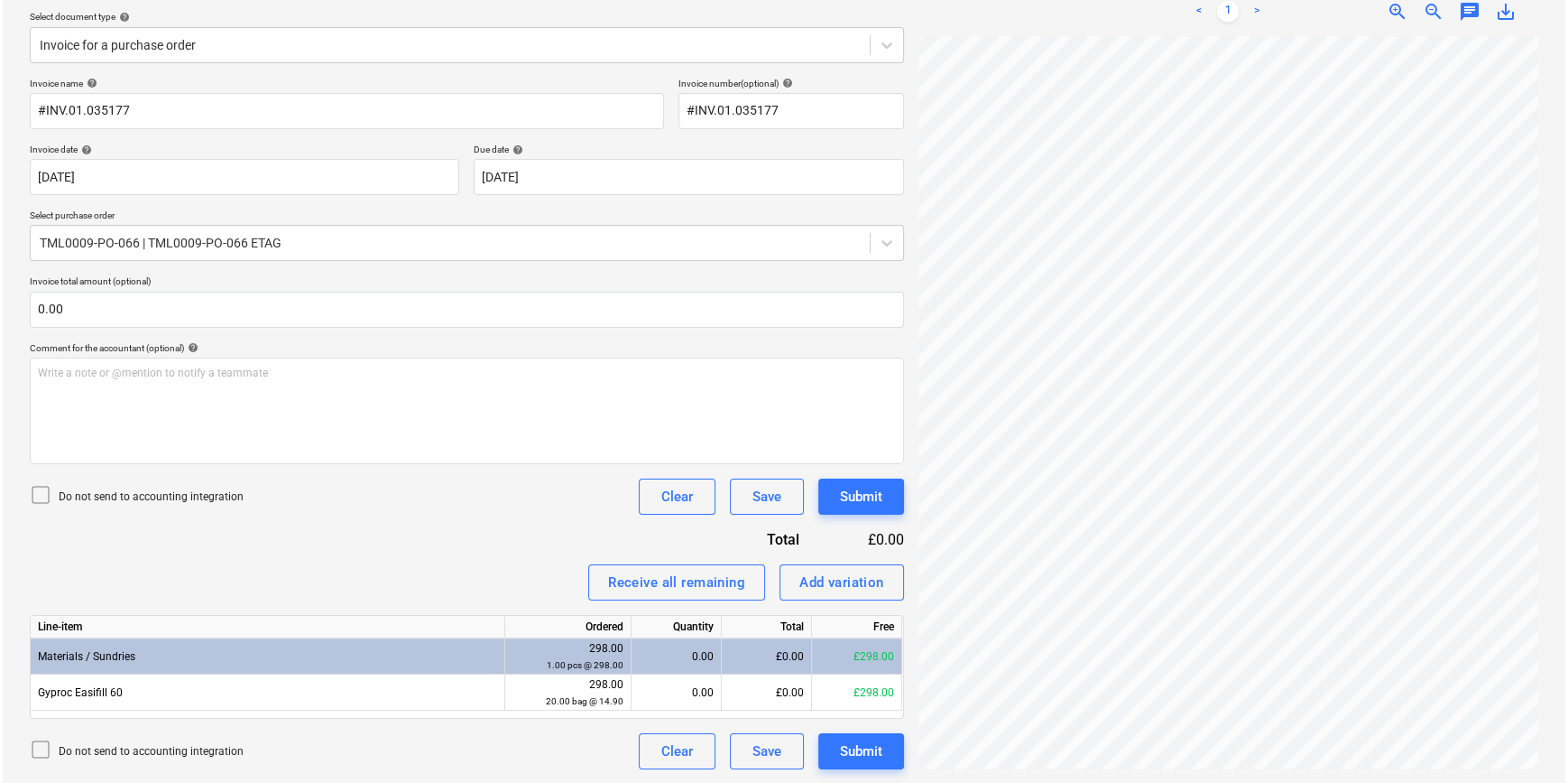
scroll to position [79, 217]
click at [685, 581] on div "Receive all remaining" at bounding box center [675, 583] width 137 height 24
click at [838, 755] on div "Submit" at bounding box center [858, 752] width 42 height 24
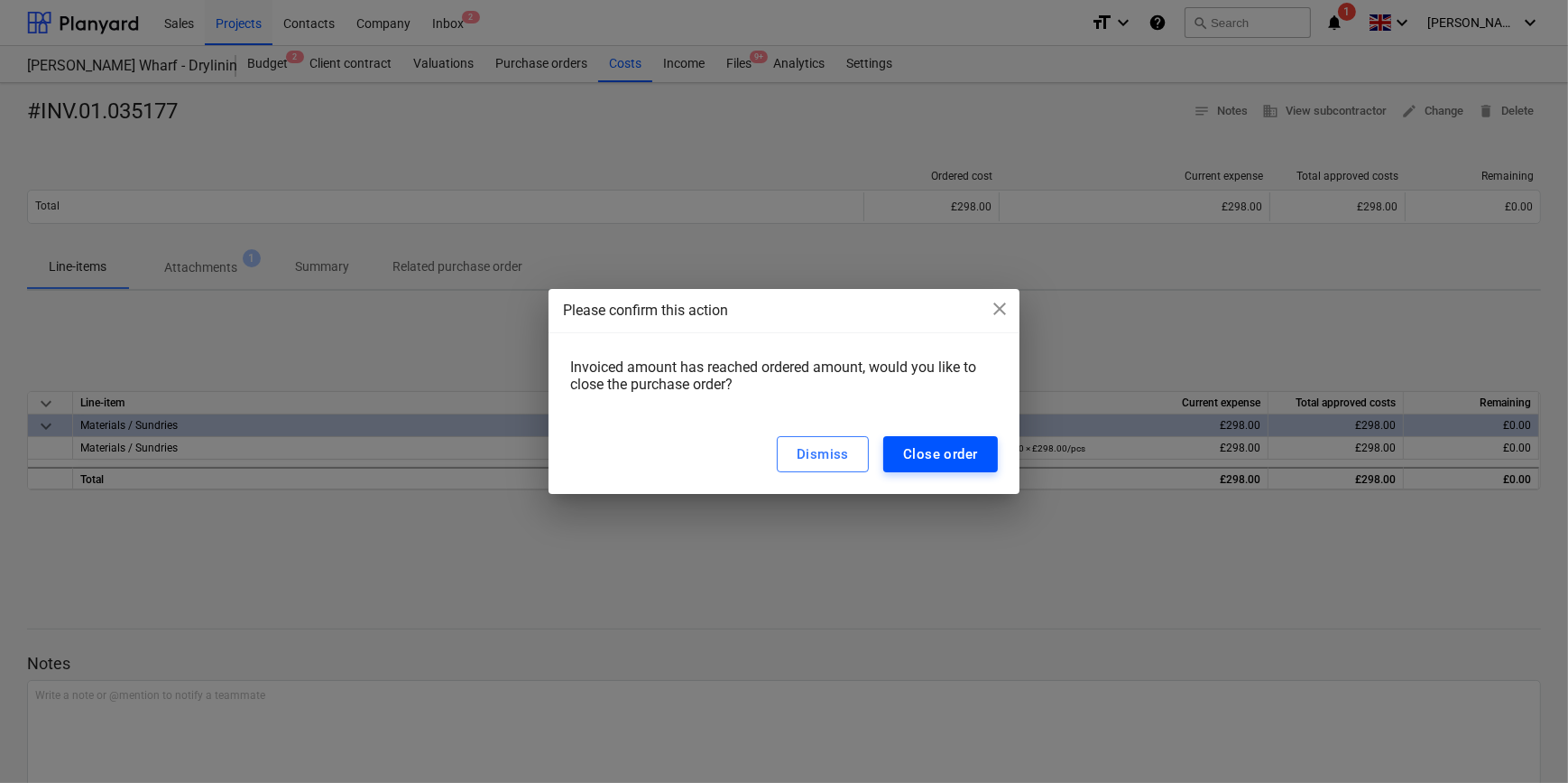
click at [927, 461] on div "Close order" at bounding box center [941, 454] width 75 height 24
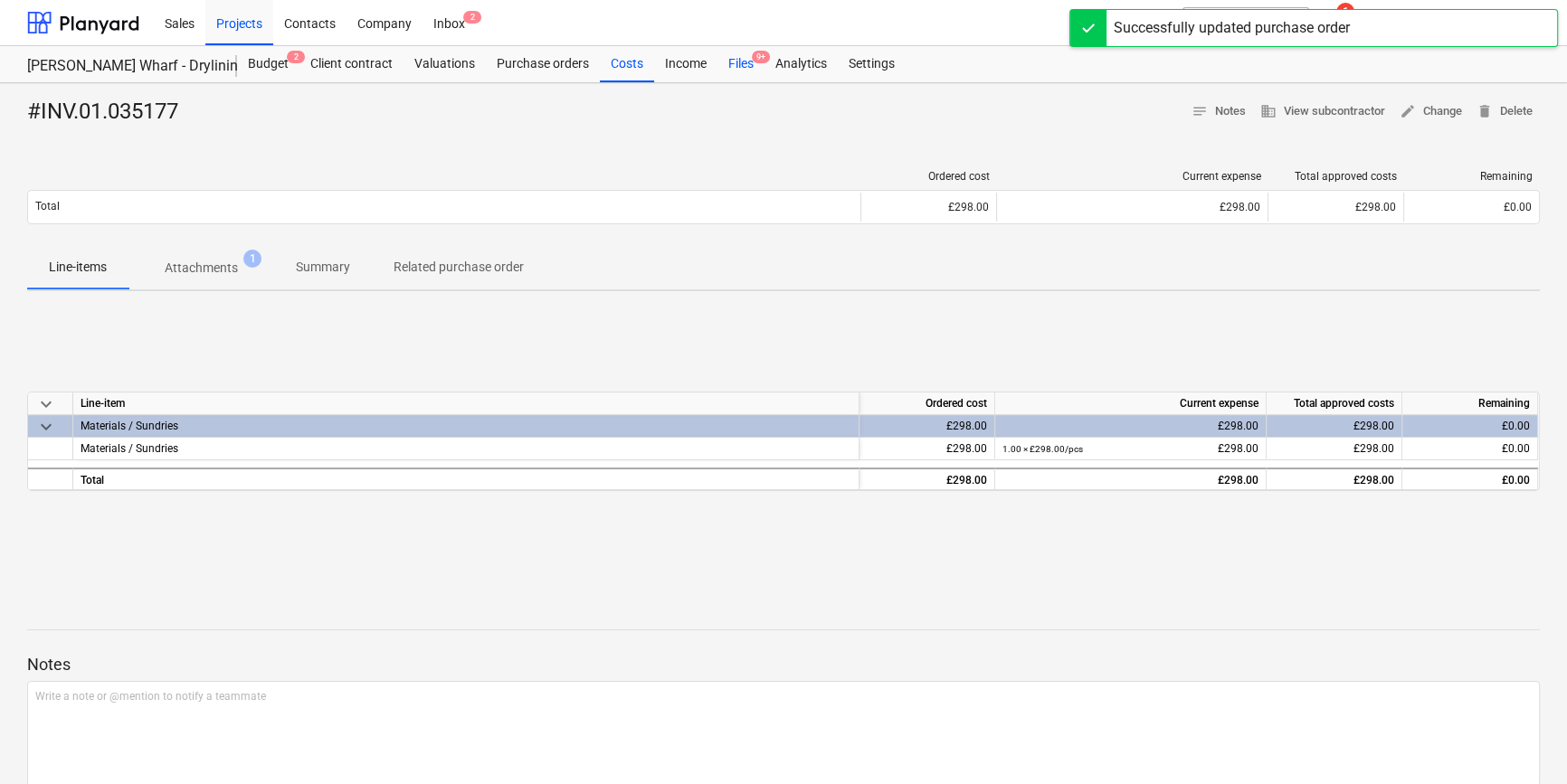
click at [737, 63] on div "Files 9+" at bounding box center [741, 64] width 47 height 36
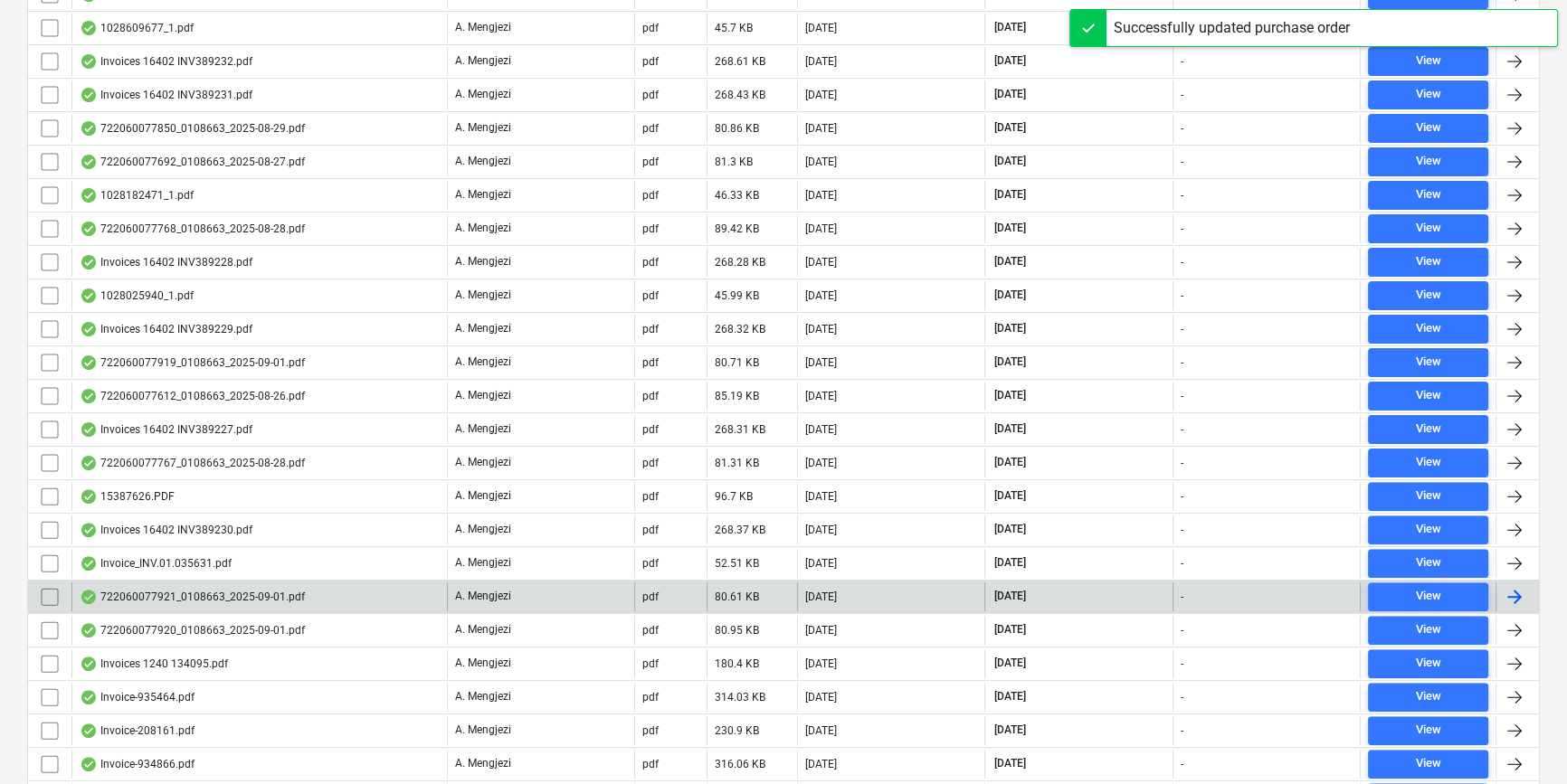
scroll to position [720, 0]
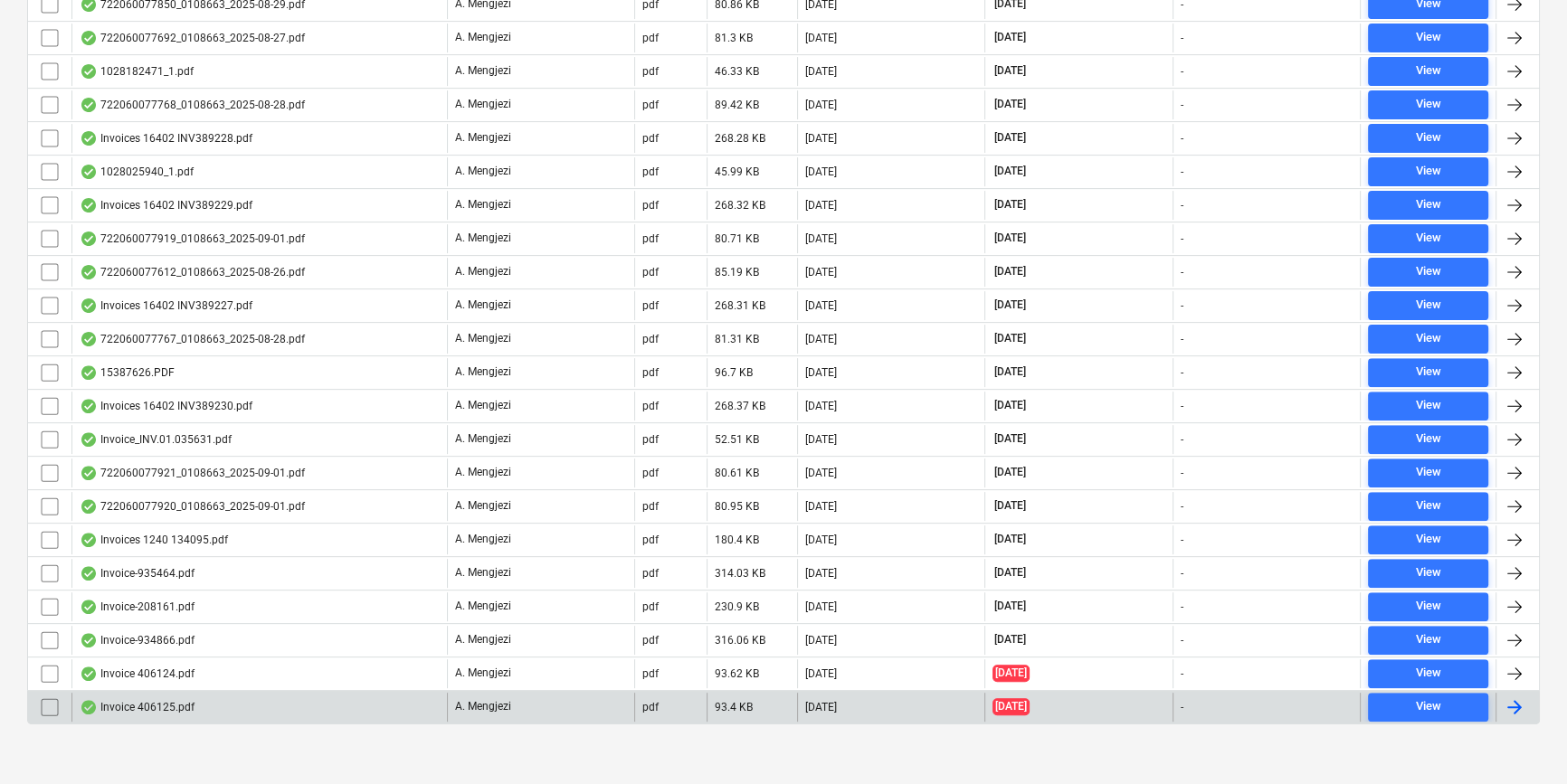
click at [1254, 696] on div at bounding box center [1514, 707] width 22 height 22
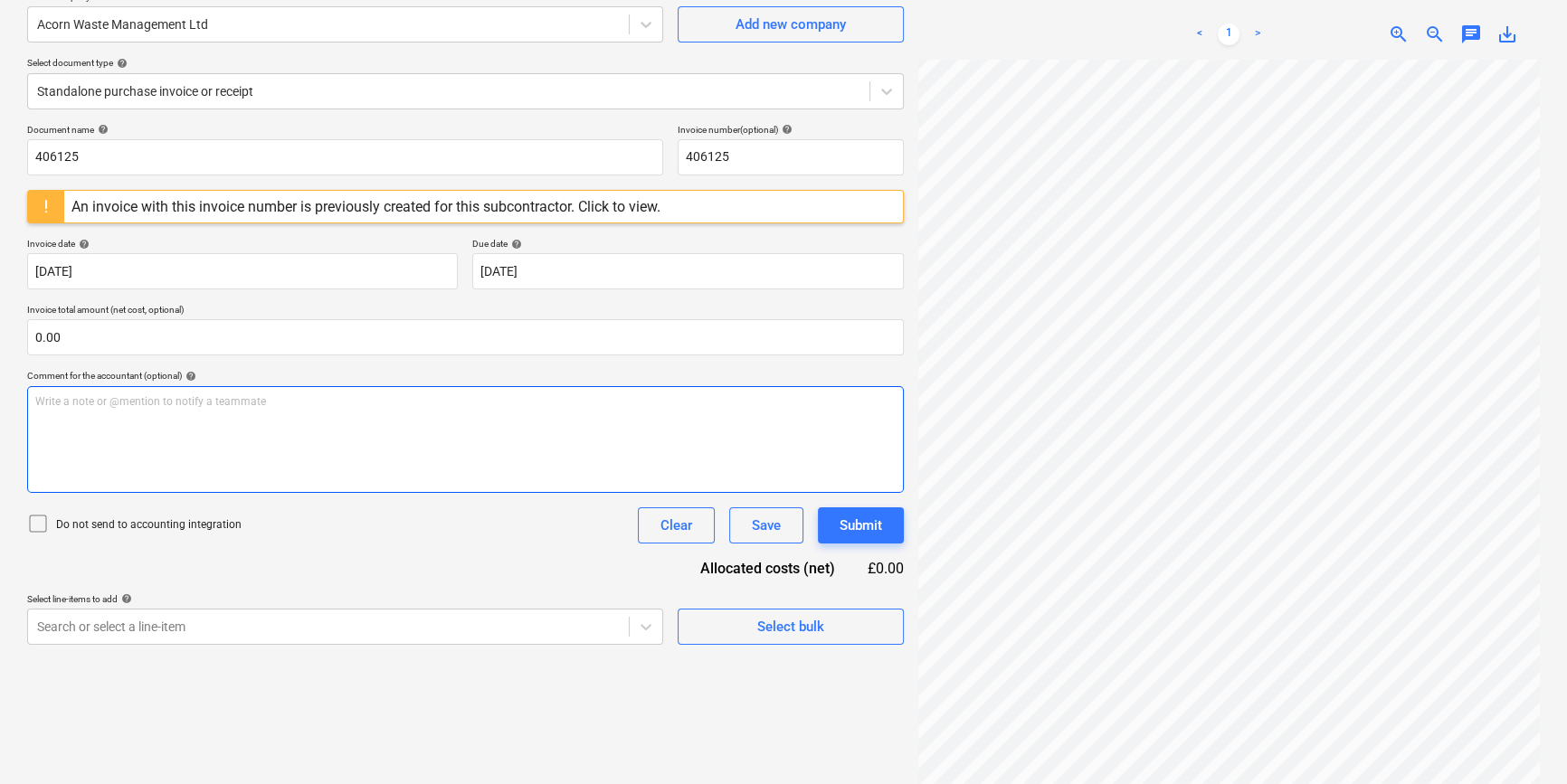
scroll to position [181, 0]
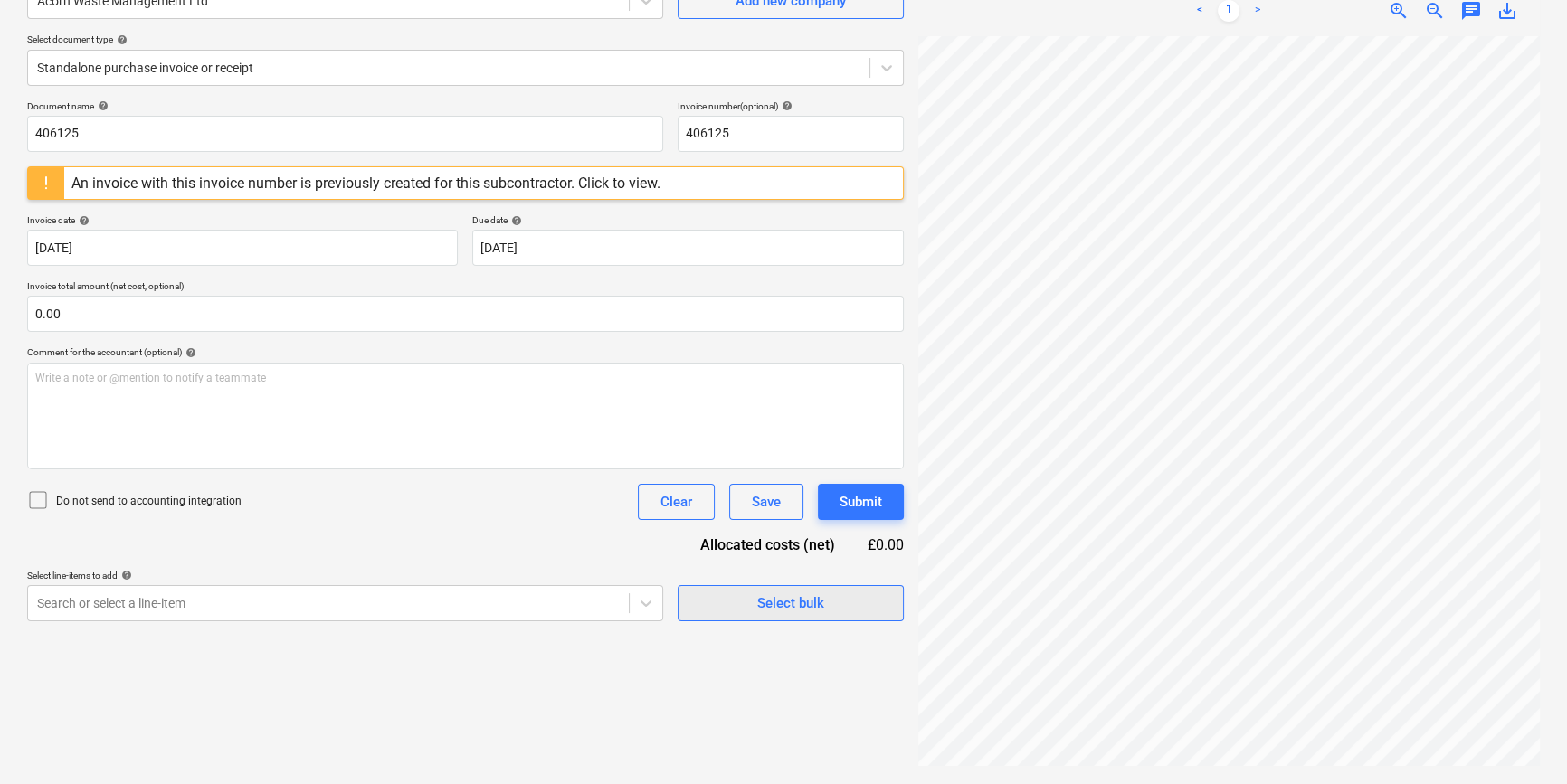
click at [780, 605] on div "Select bulk" at bounding box center [790, 603] width 67 height 24
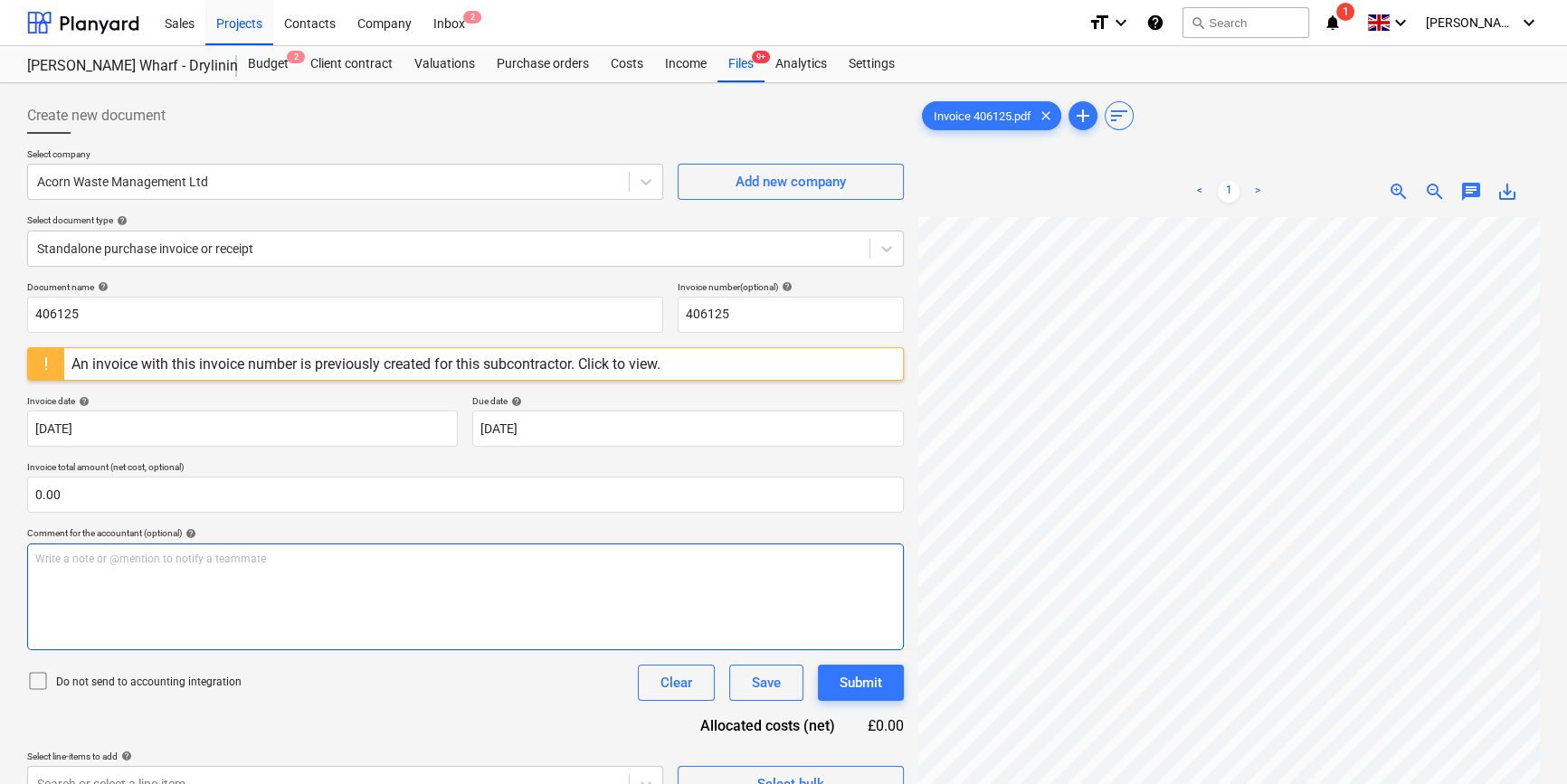
scroll to position [270, 153]
click at [754, 620] on div "Create new document Select company Acorn Waste Management Ltd Add new company S…" at bounding box center [783, 523] width 1527 height 867
click at [1184, 582] on div "Create new document Select company Acorn Waste Management Ltd Add new company S…" at bounding box center [783, 523] width 1527 height 867
drag, startPoint x: 871, startPoint y: 588, endPoint x: 1367, endPoint y: 786, distance: 534.1
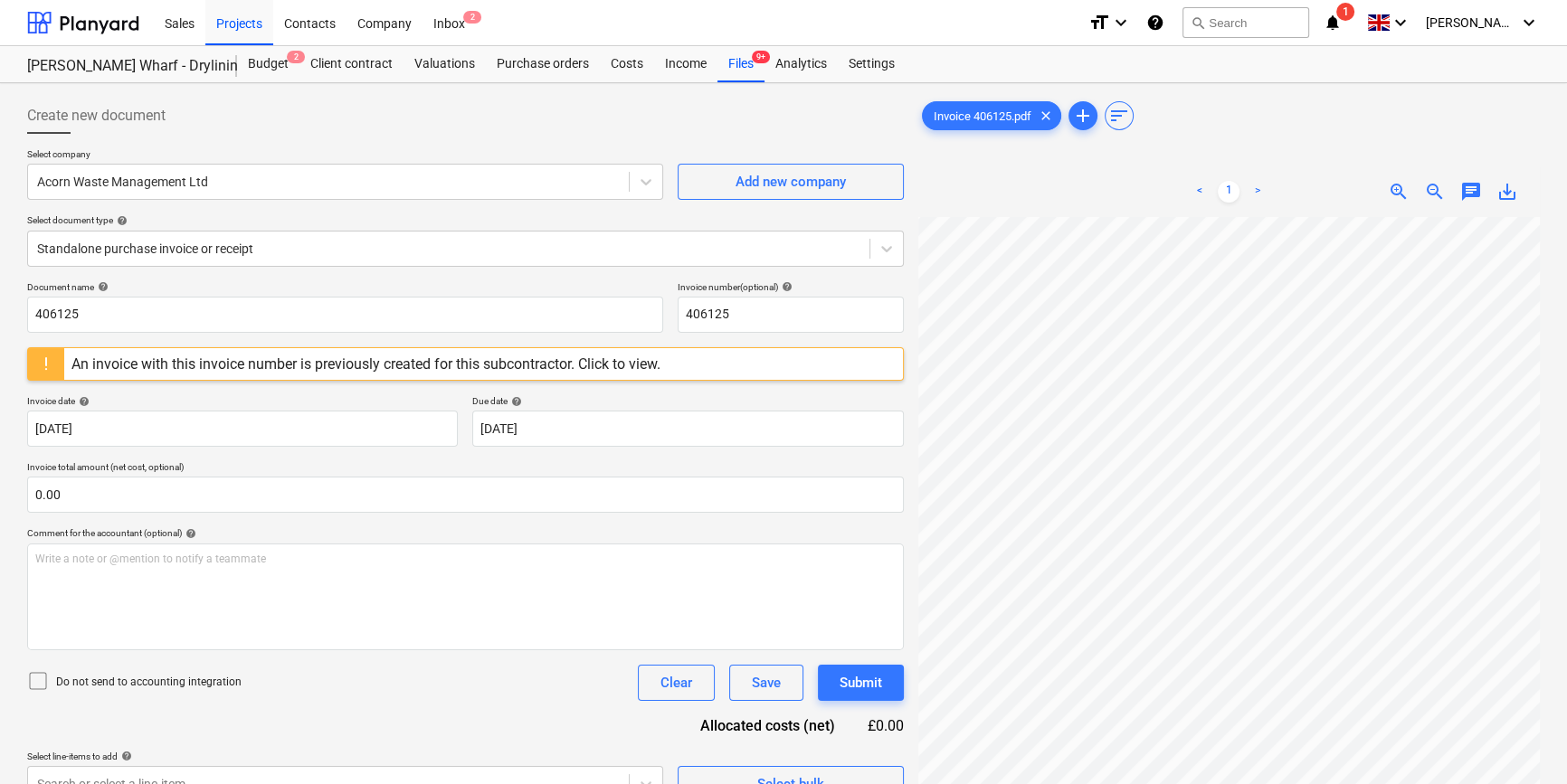
click at [1254, 783] on html "Sales Projects Contacts Company Inbox 2 format_size keyboard_arrow_down help se…" at bounding box center [784, 392] width 1567 height 784
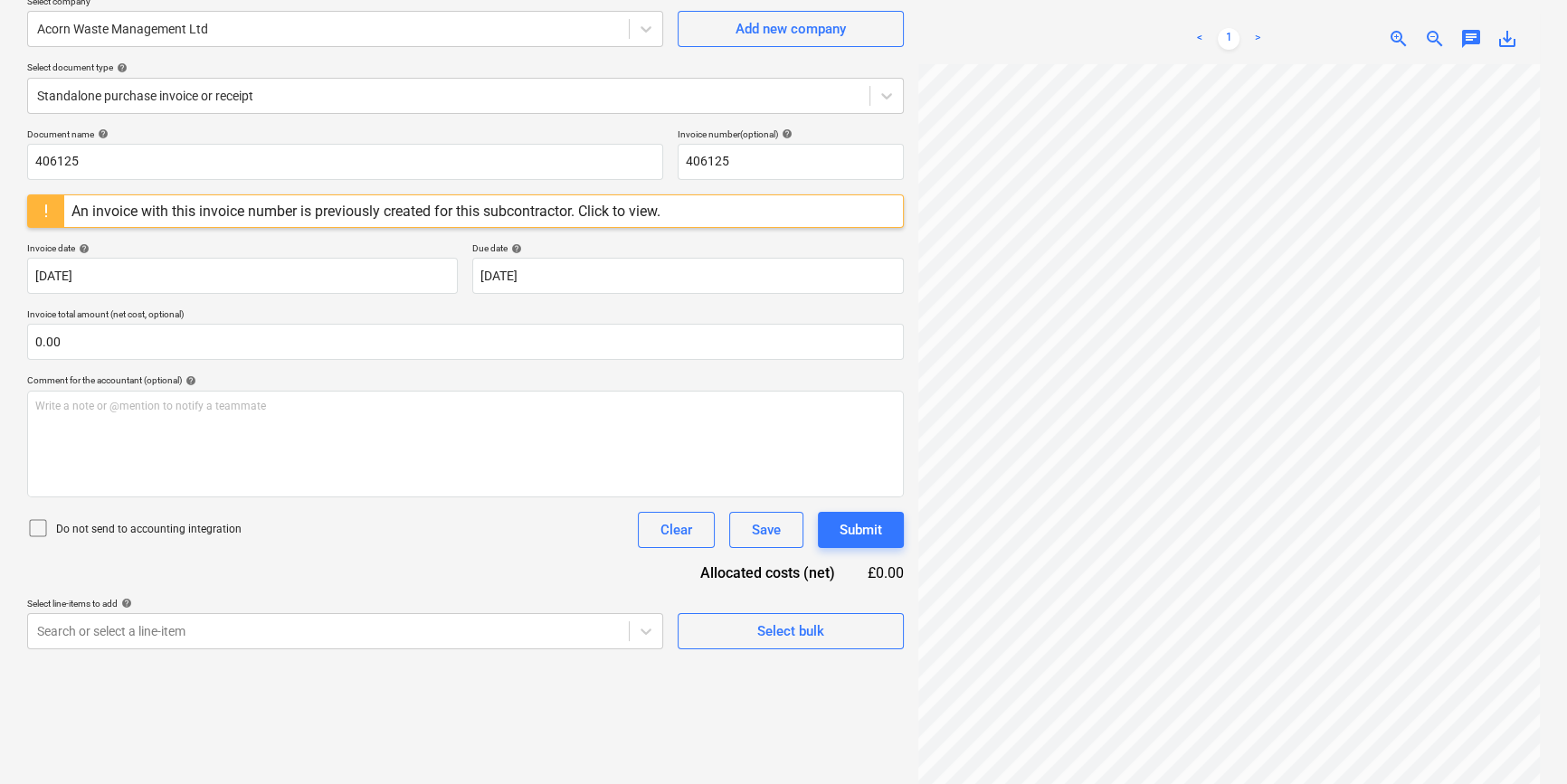
scroll to position [163, 0]
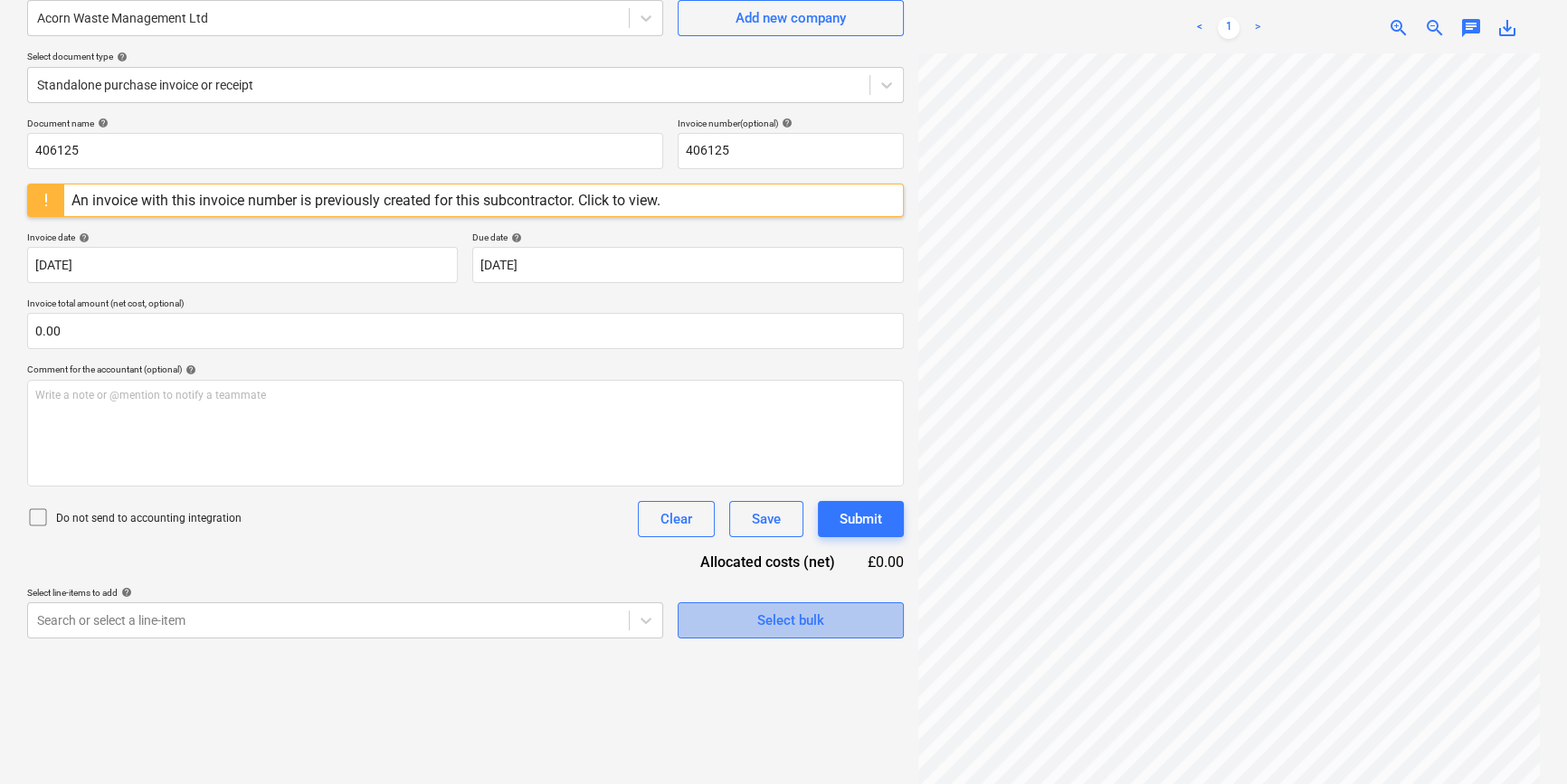
click at [723, 619] on span "Select bulk" at bounding box center [790, 620] width 181 height 24
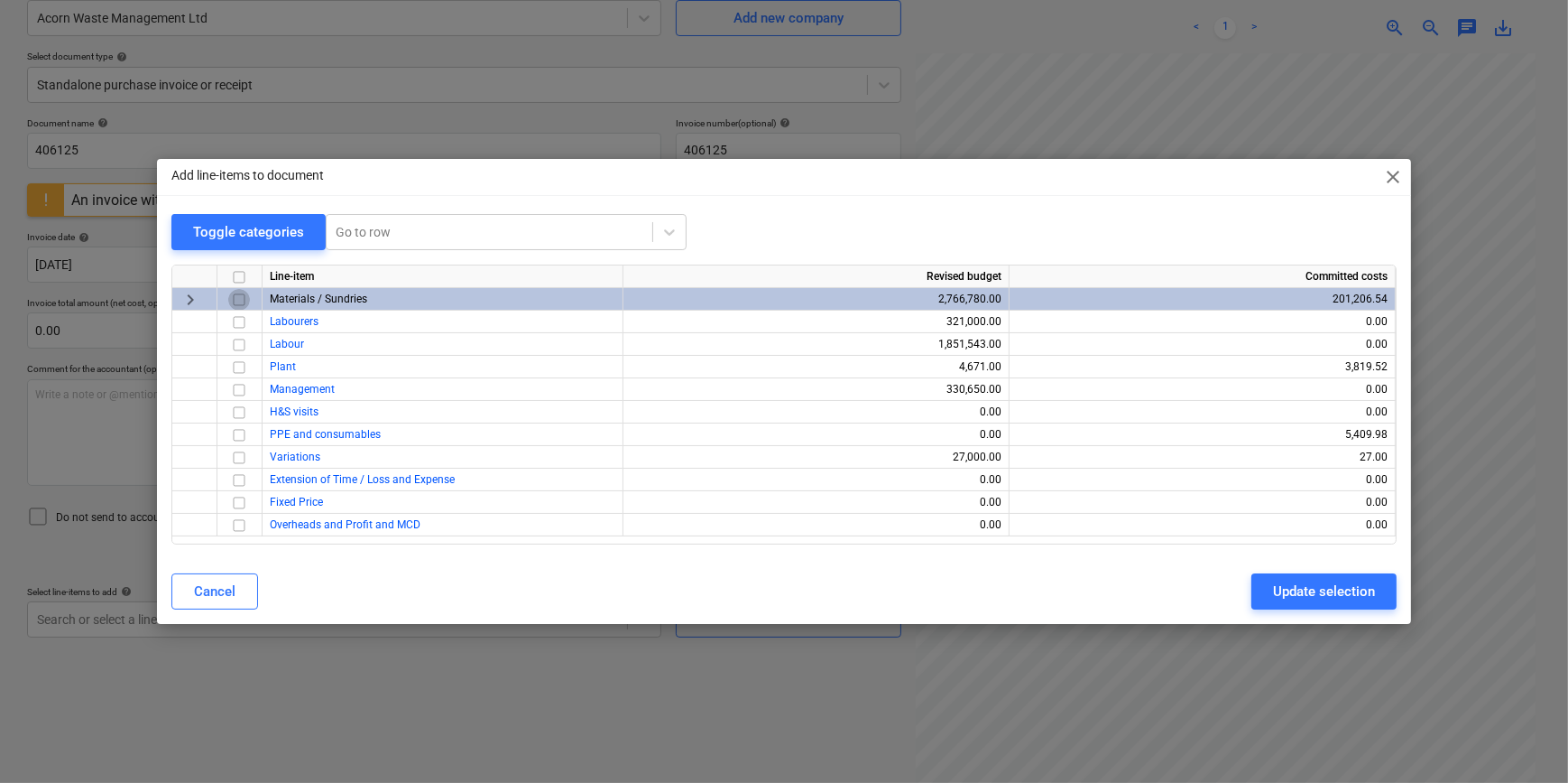
click at [236, 300] on input "checkbox" at bounding box center [239, 300] width 22 height 22
click at [236, 307] on input "checkbox" at bounding box center [239, 300] width 22 height 22
click at [230, 596] on div "Cancel" at bounding box center [215, 591] width 41 height 24
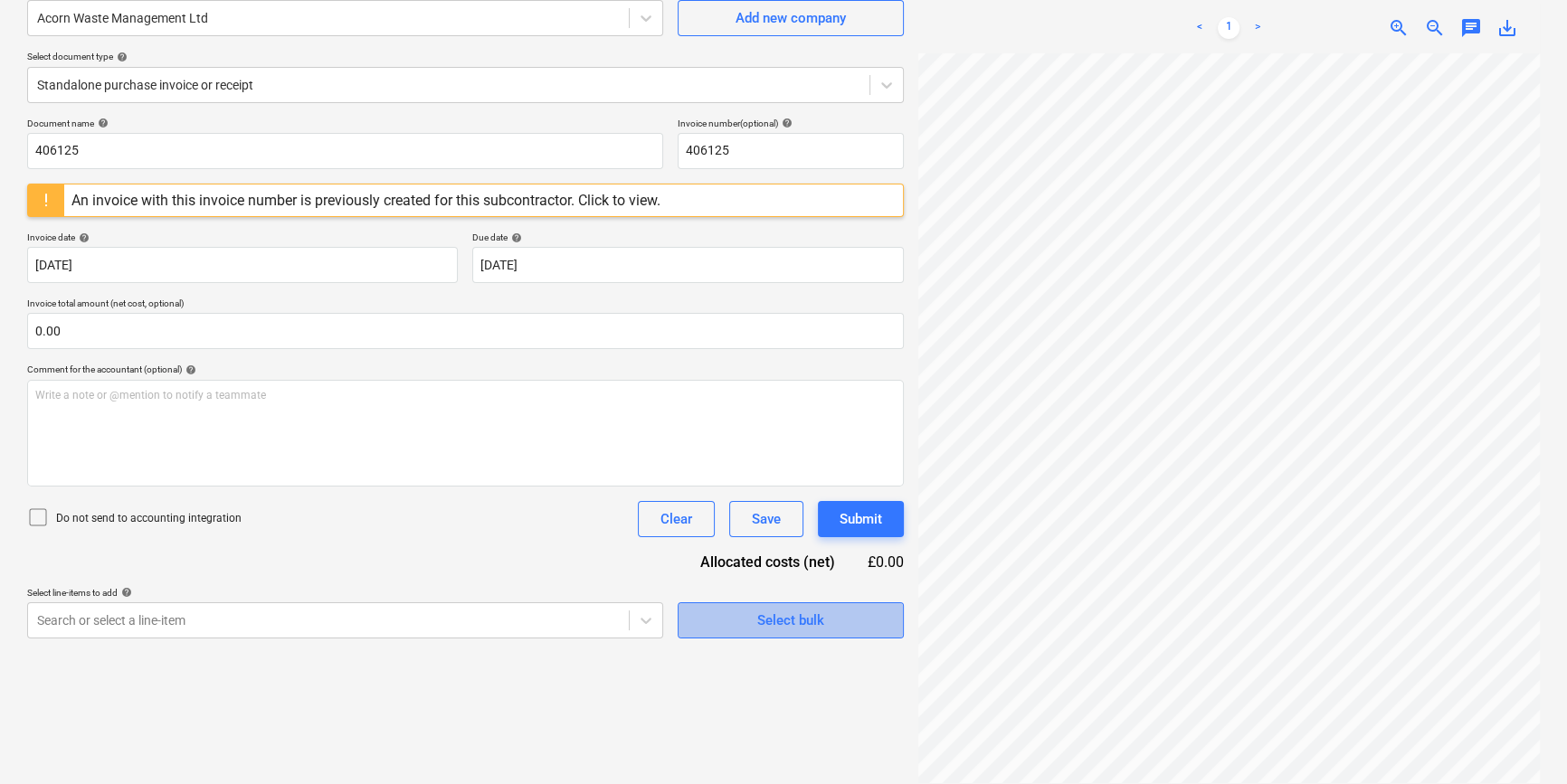
click at [784, 615] on div "Select bulk" at bounding box center [790, 620] width 67 height 24
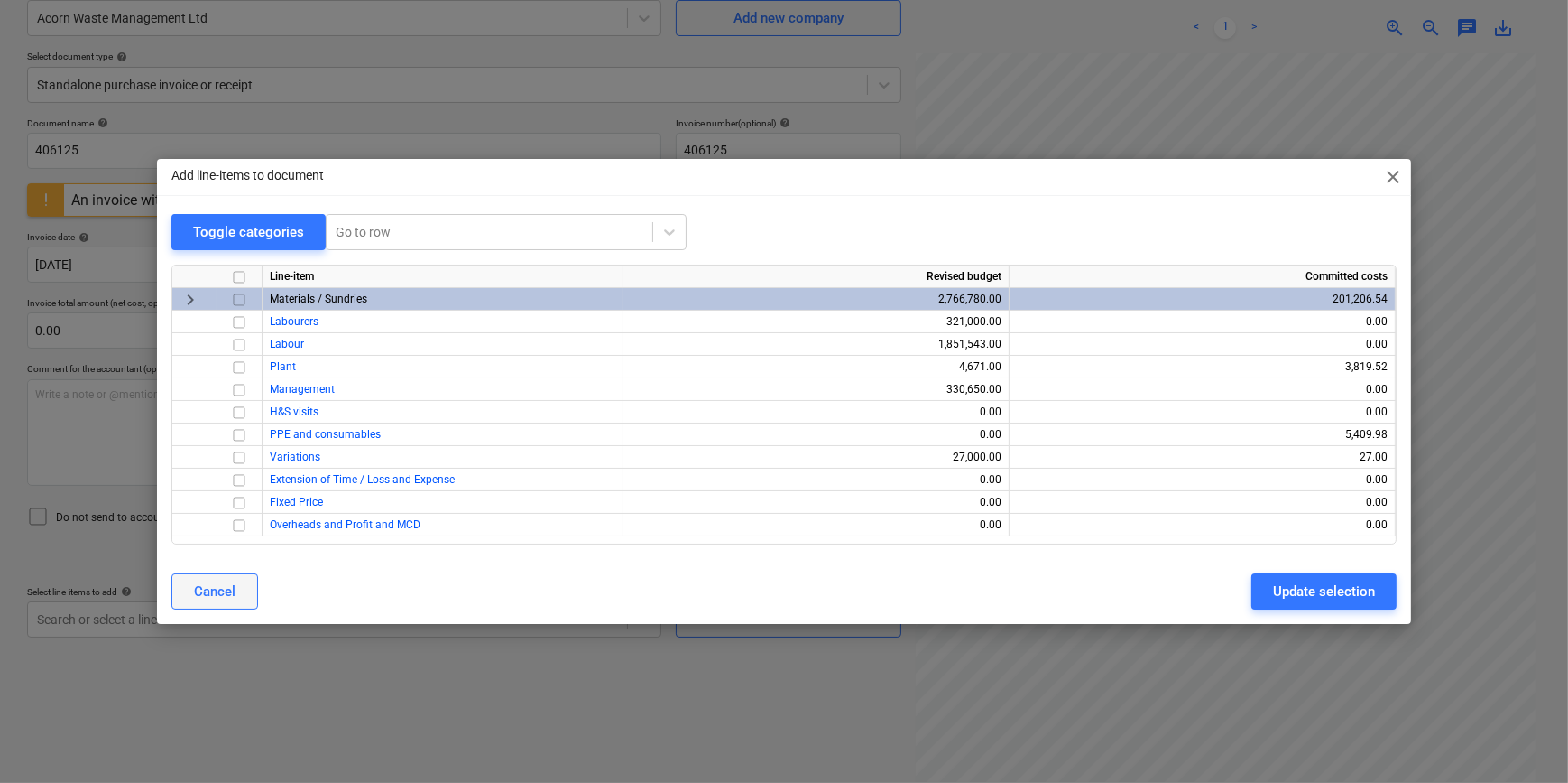
click at [242, 587] on button "Cancel" at bounding box center [215, 591] width 86 height 36
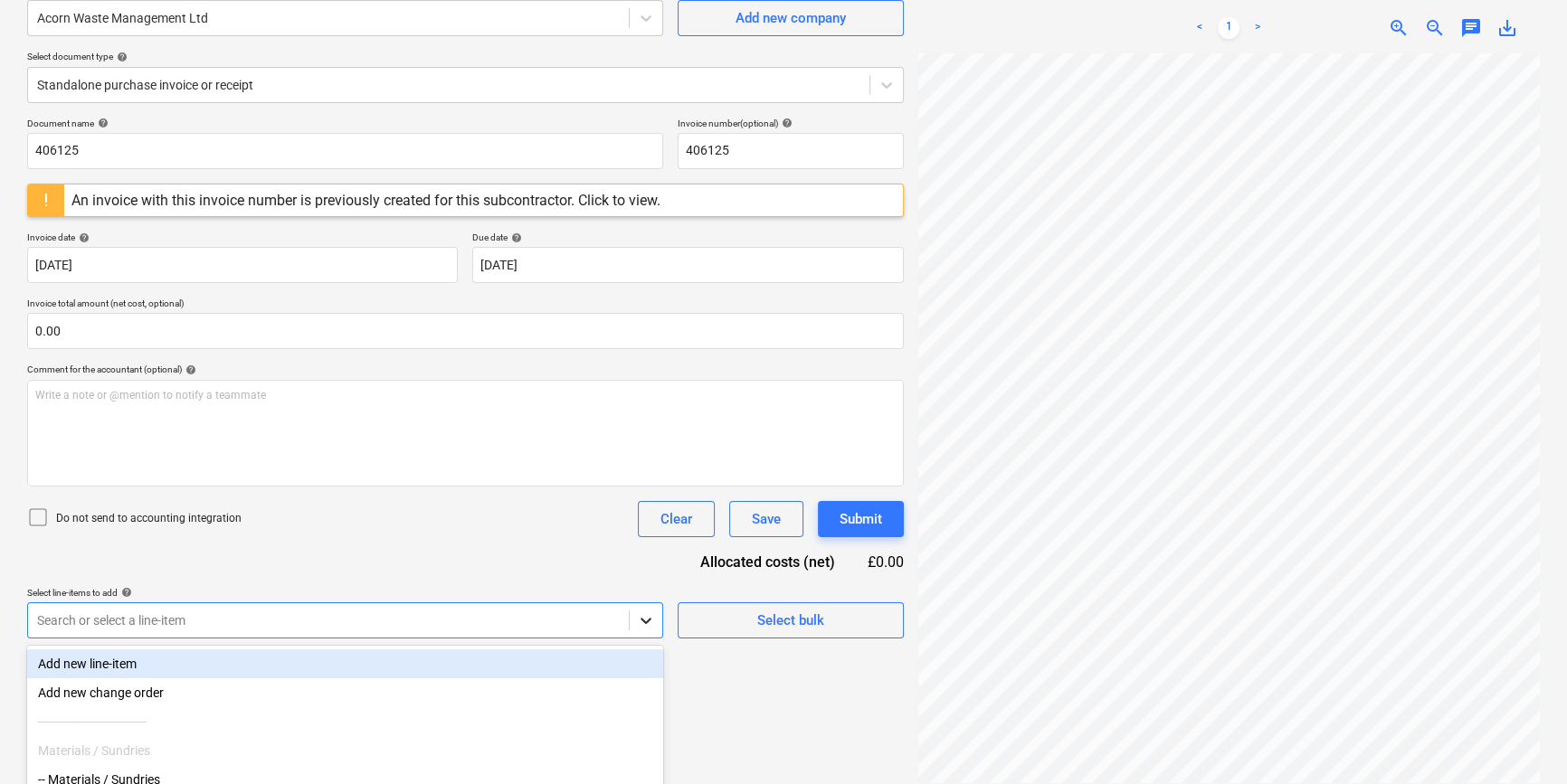
scroll to position [295, 0]
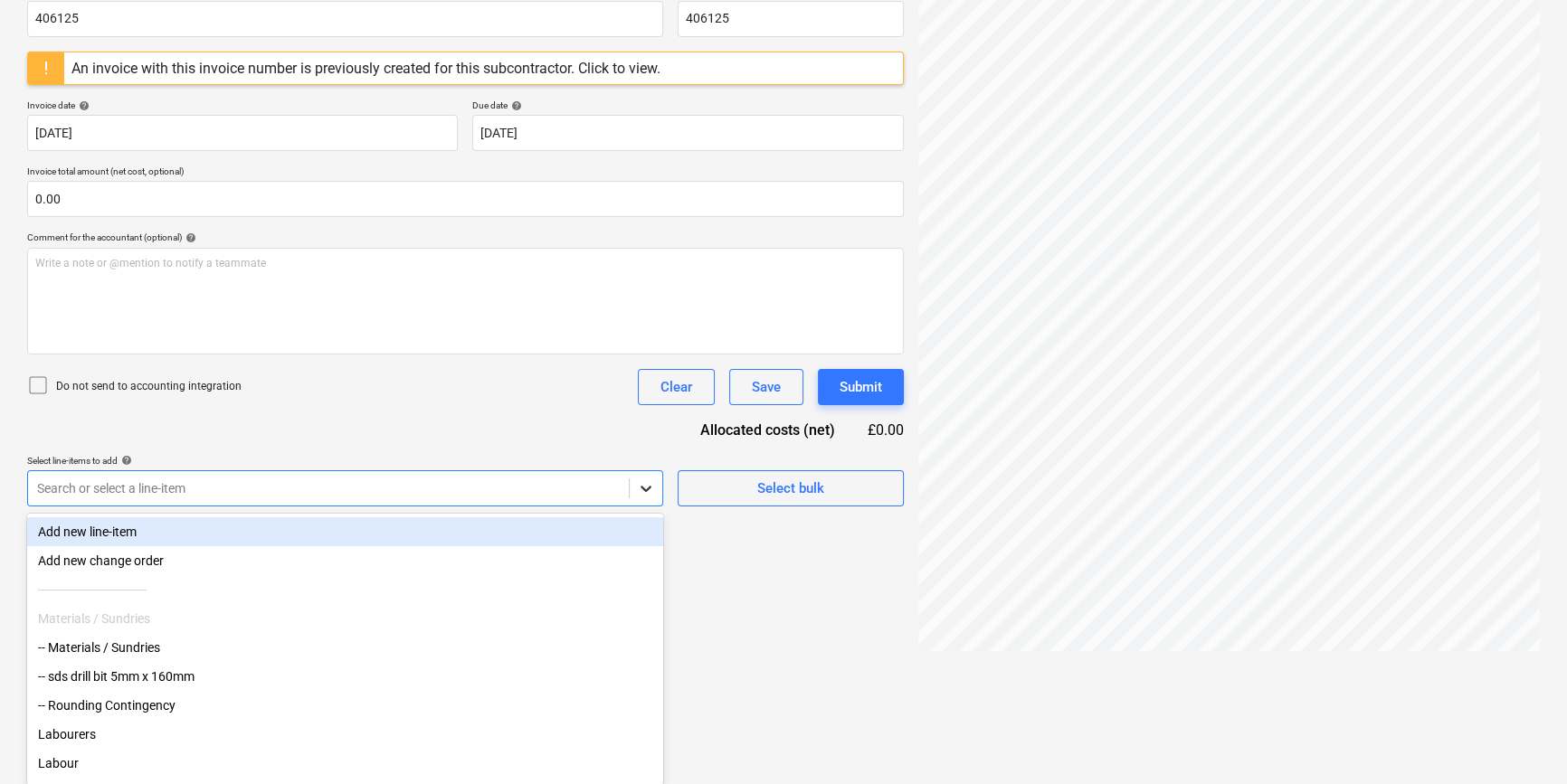
click at [653, 488] on body "Sales Projects Contacts Company Inbox 2 format_size keyboard_arrow_down help se…" at bounding box center [784, 96] width 1567 height 784
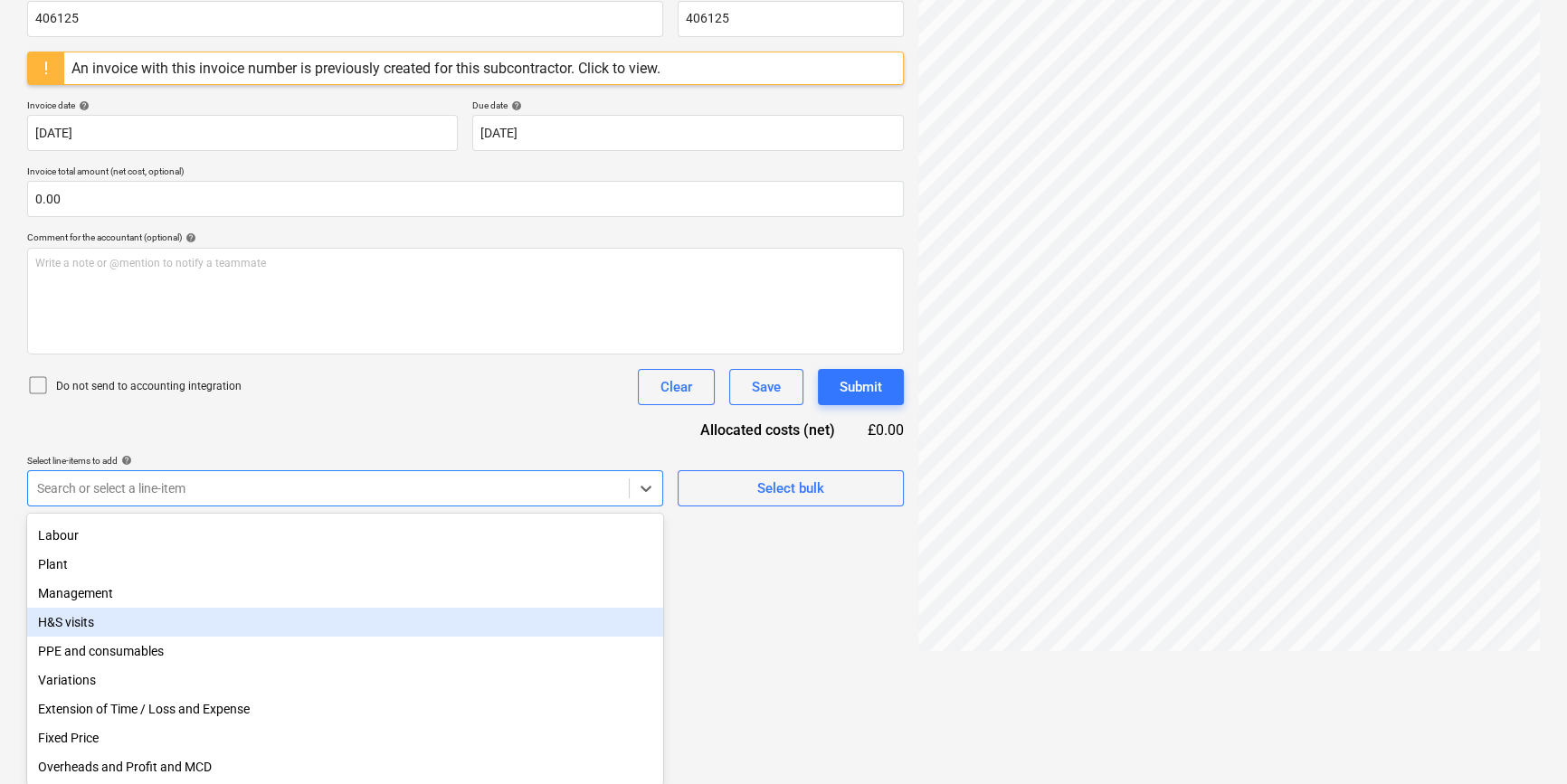
scroll to position [181, 0]
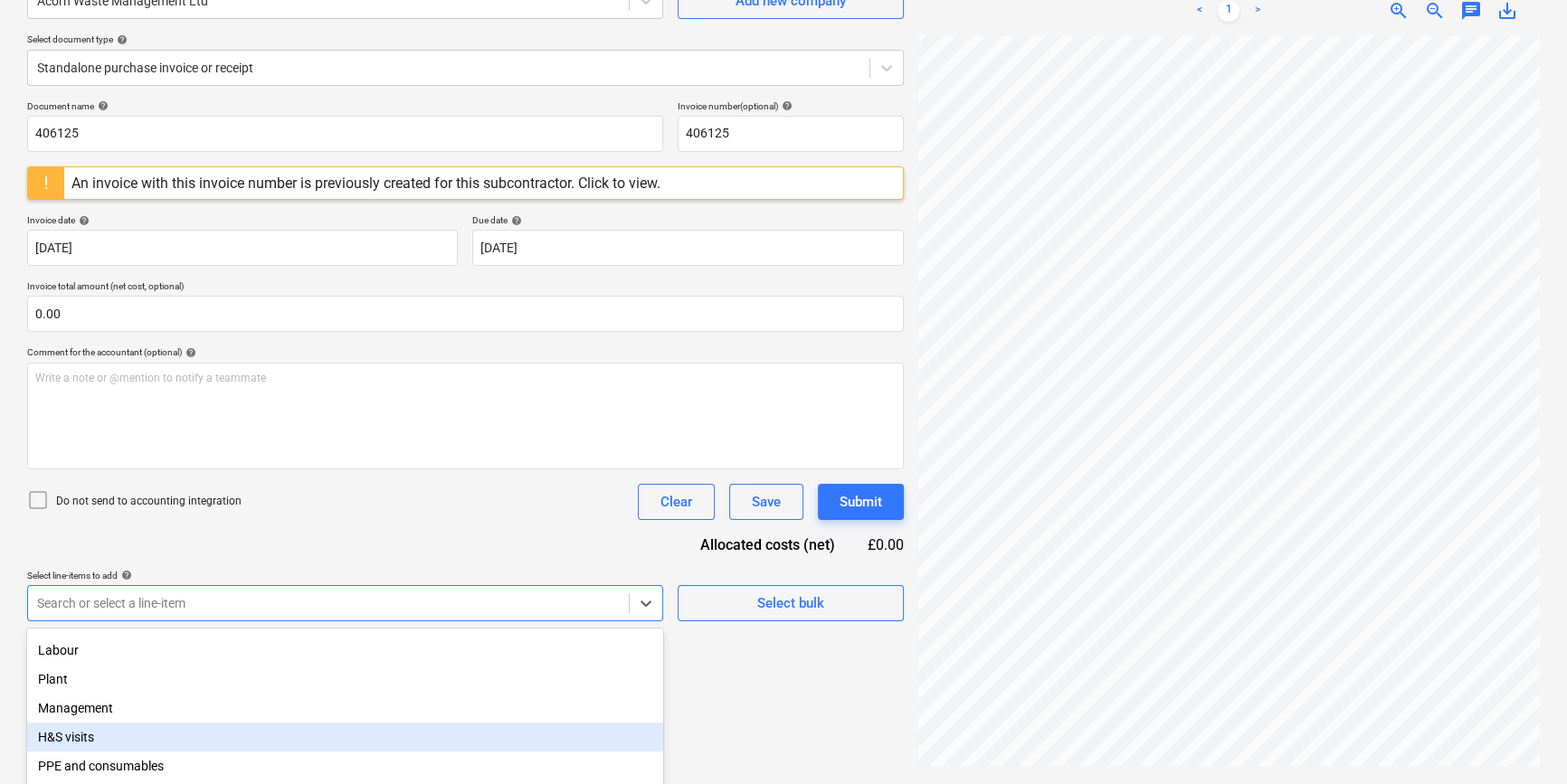
click at [807, 594] on div "Create new document Select company Acorn Waste Management Ltd Add new company S…" at bounding box center [465, 342] width 891 height 867
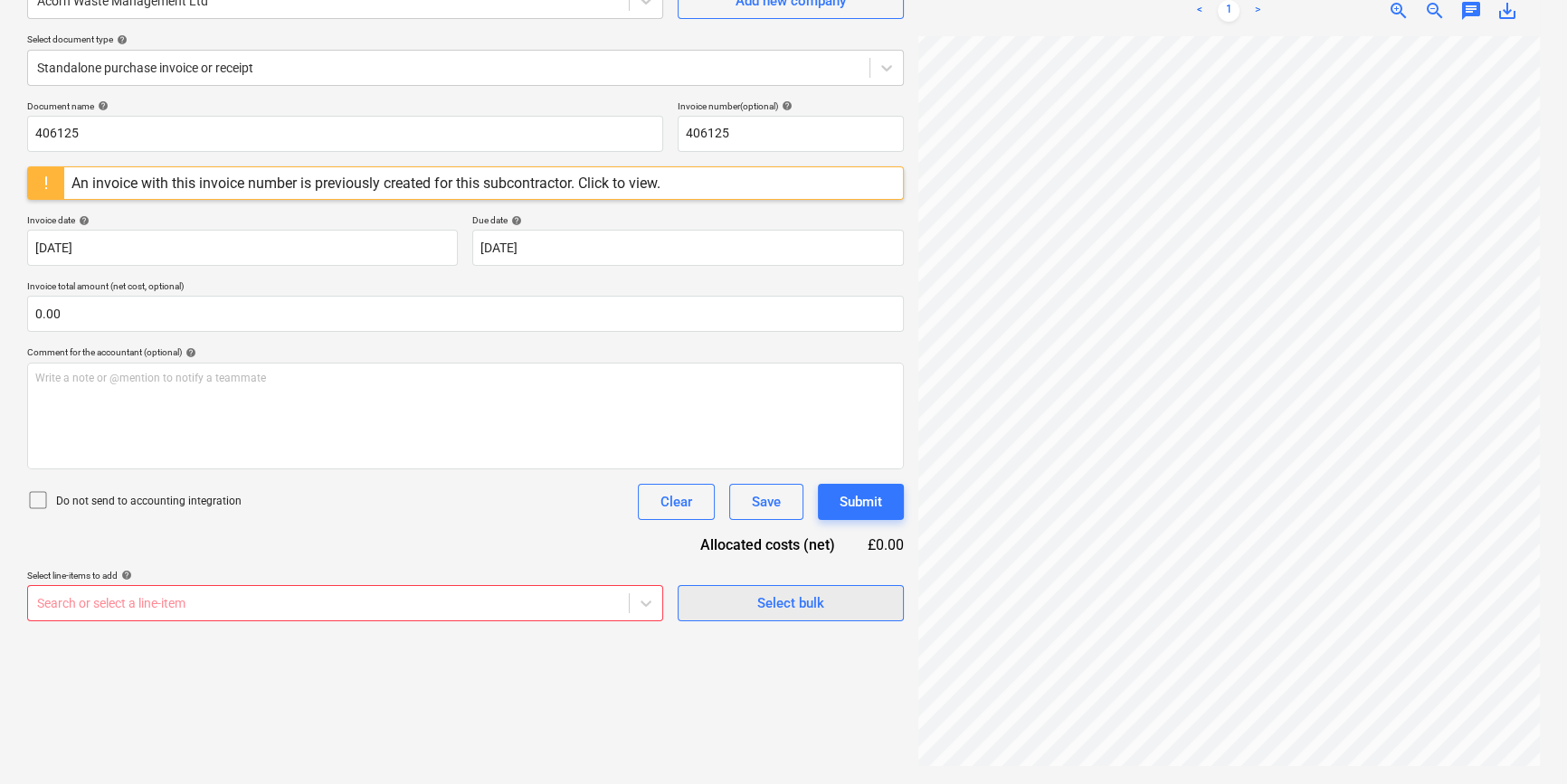
click at [777, 604] on div "Select bulk" at bounding box center [790, 603] width 67 height 24
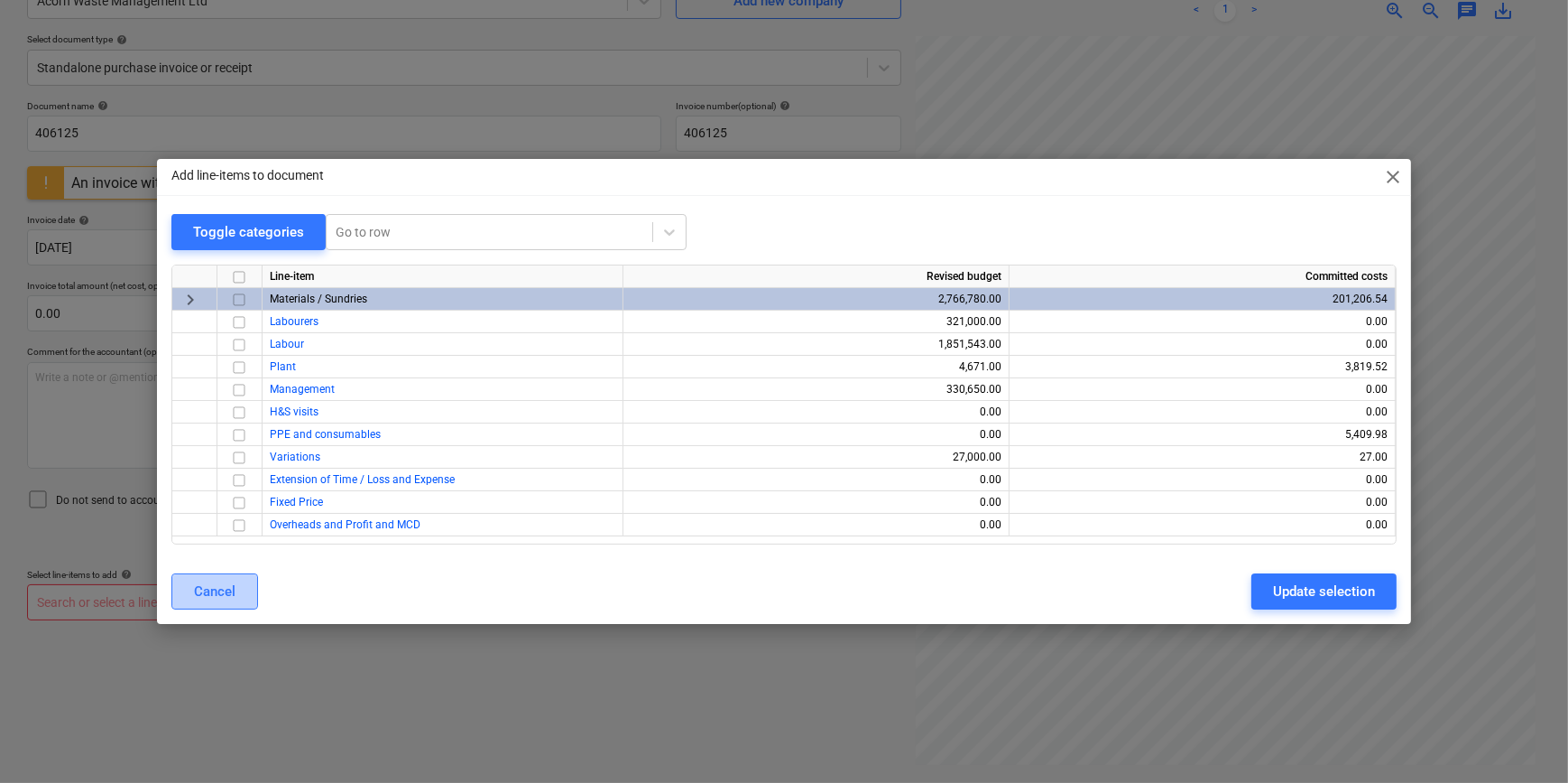
click at [221, 587] on div "Cancel" at bounding box center [215, 591] width 41 height 24
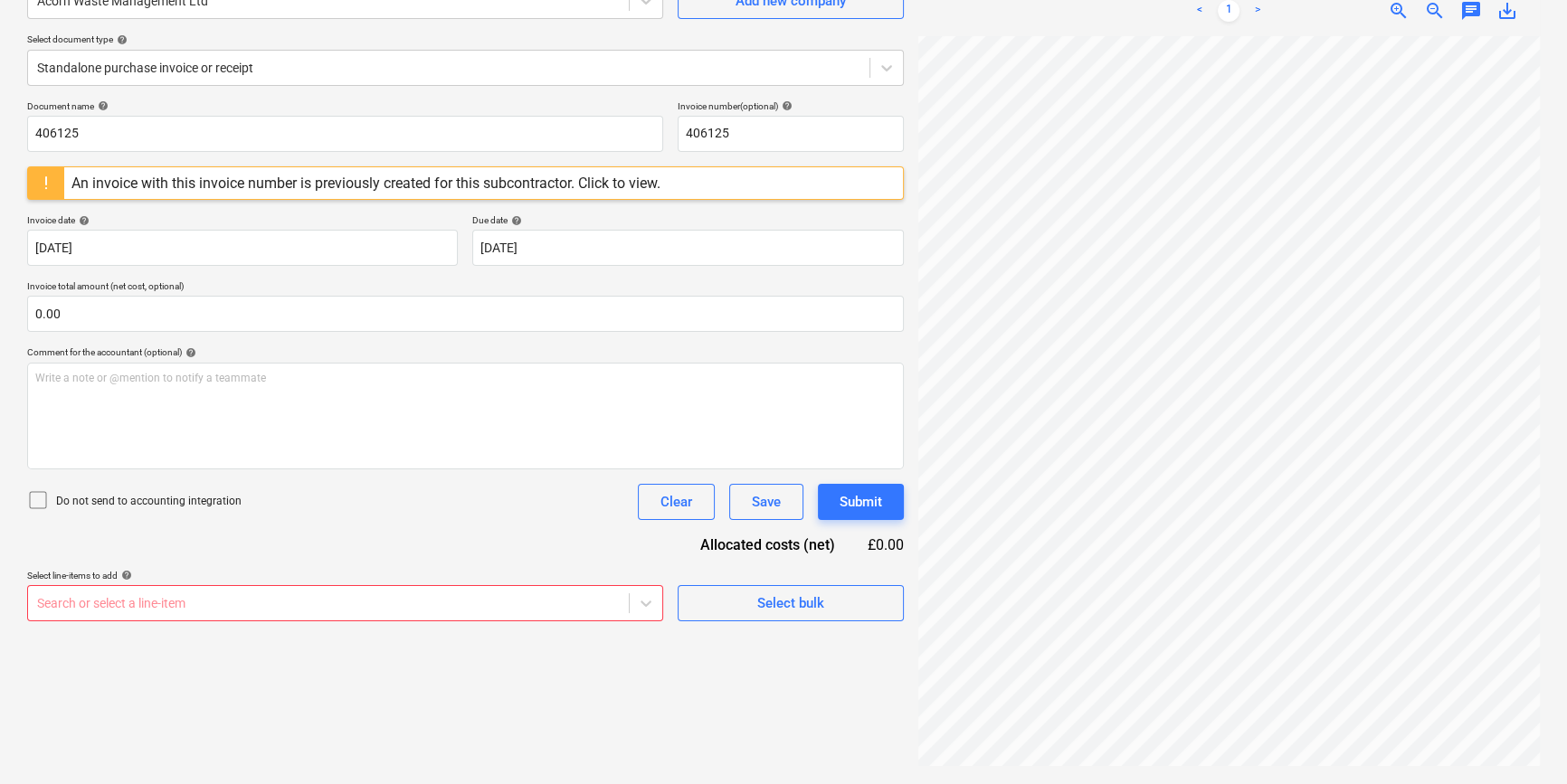
click at [365, 654] on div "Create new document Select company Acorn Waste Management Ltd Add new company S…" at bounding box center [465, 342] width 891 height 867
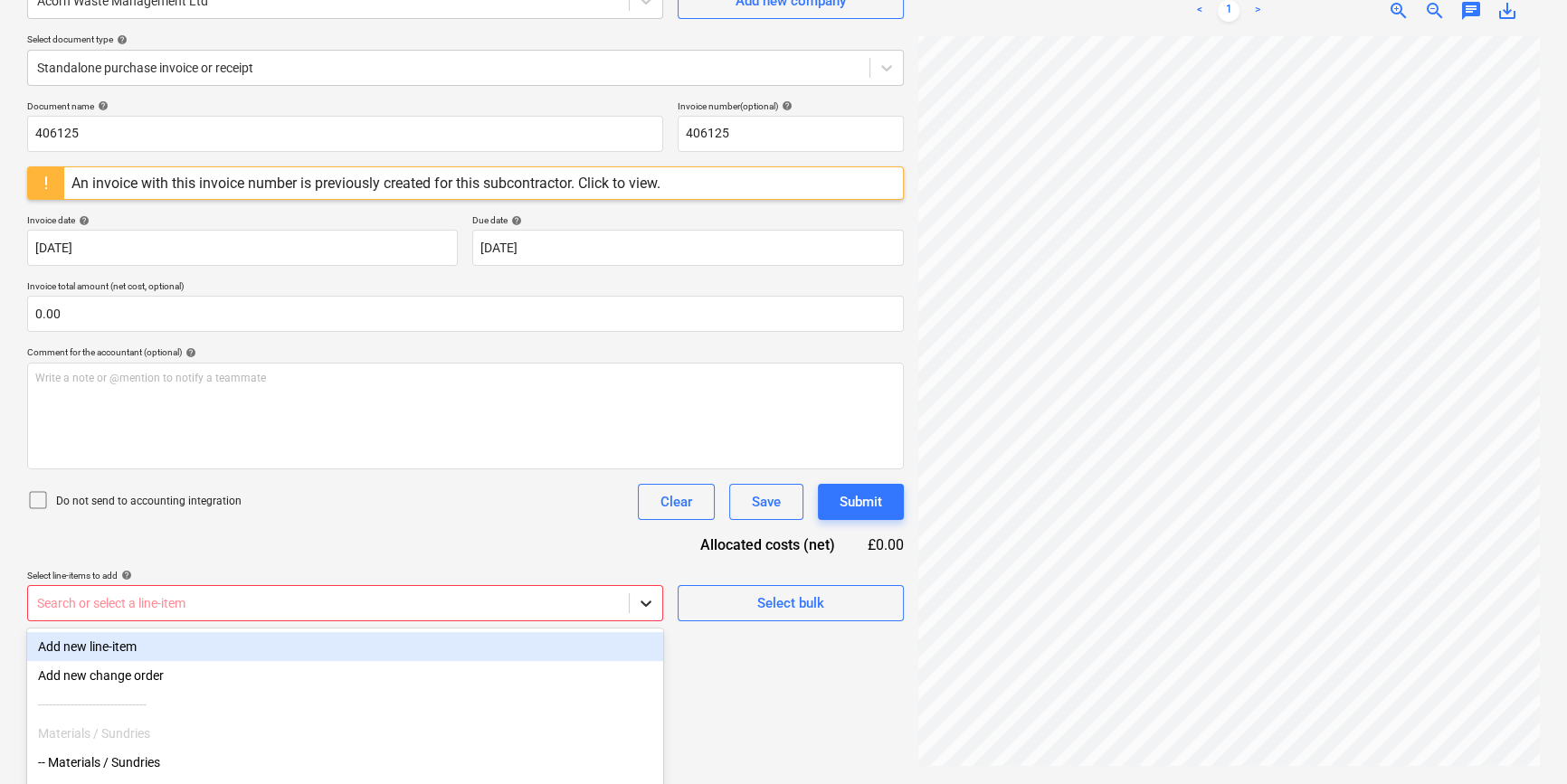
scroll to position [295, 0]
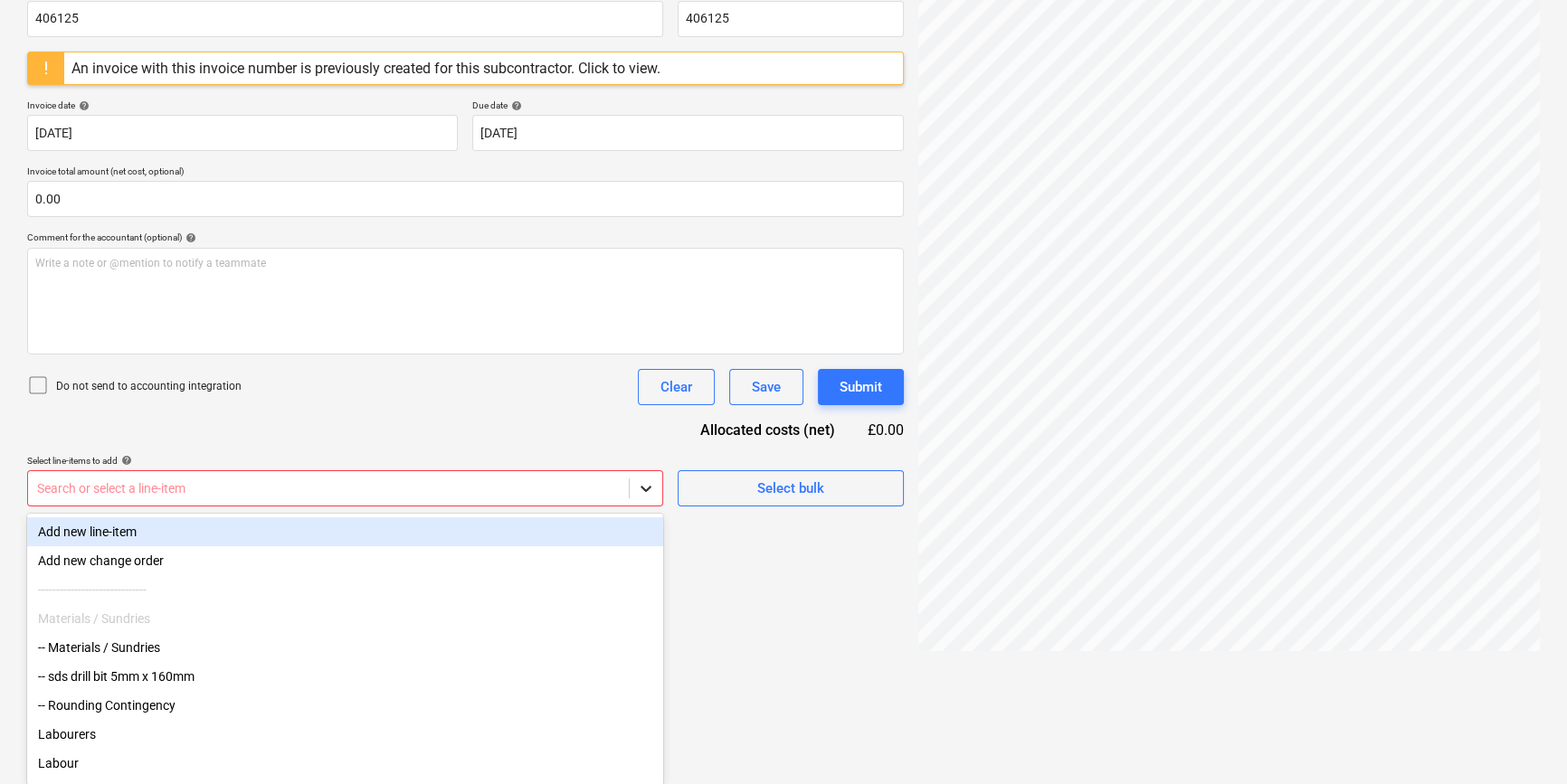
click at [641, 488] on body "Sales Projects Contacts Company Inbox 2 format_size keyboard_arrow_down help se…" at bounding box center [784, 96] width 1567 height 784
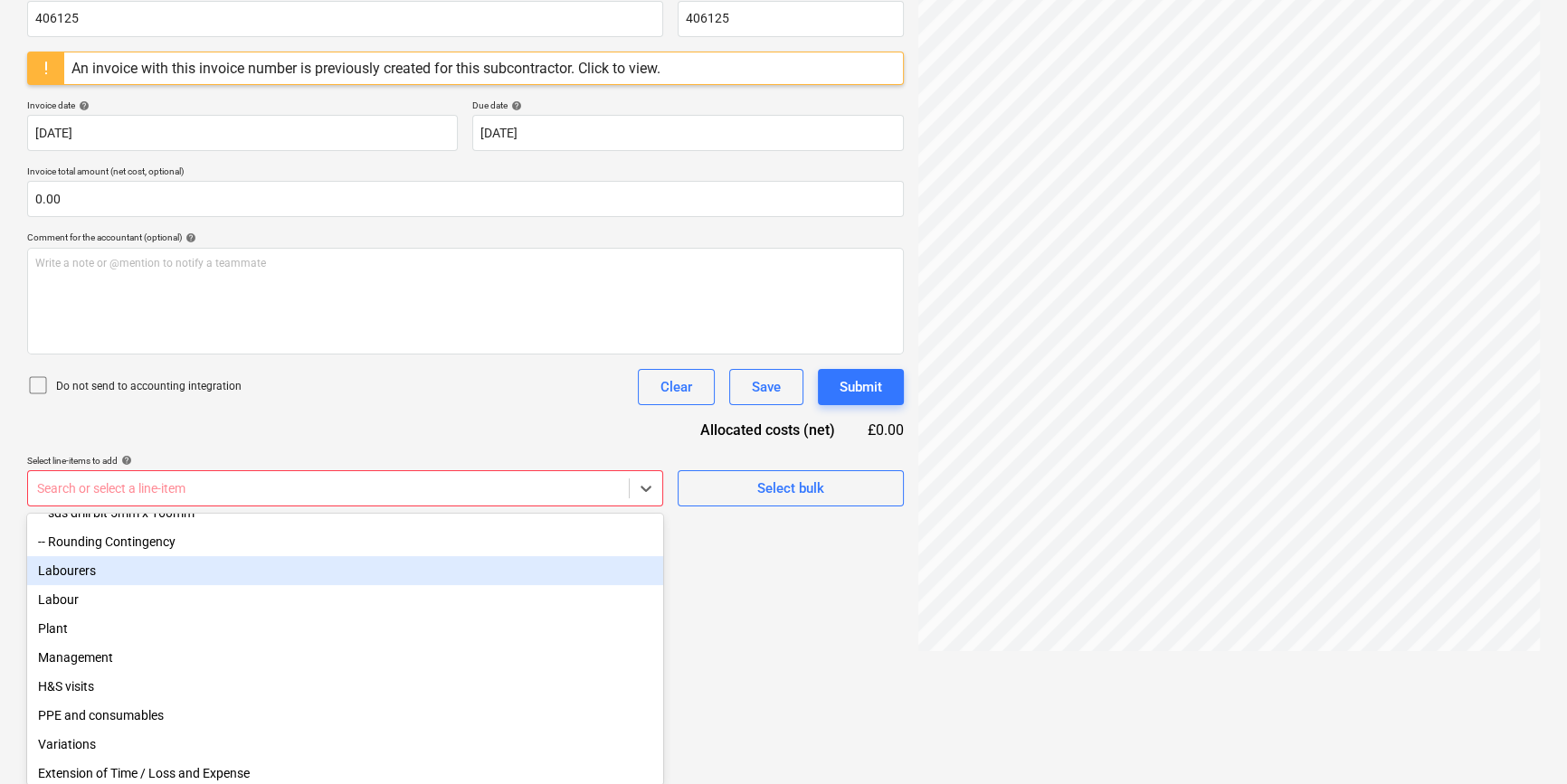
scroll to position [0, 0]
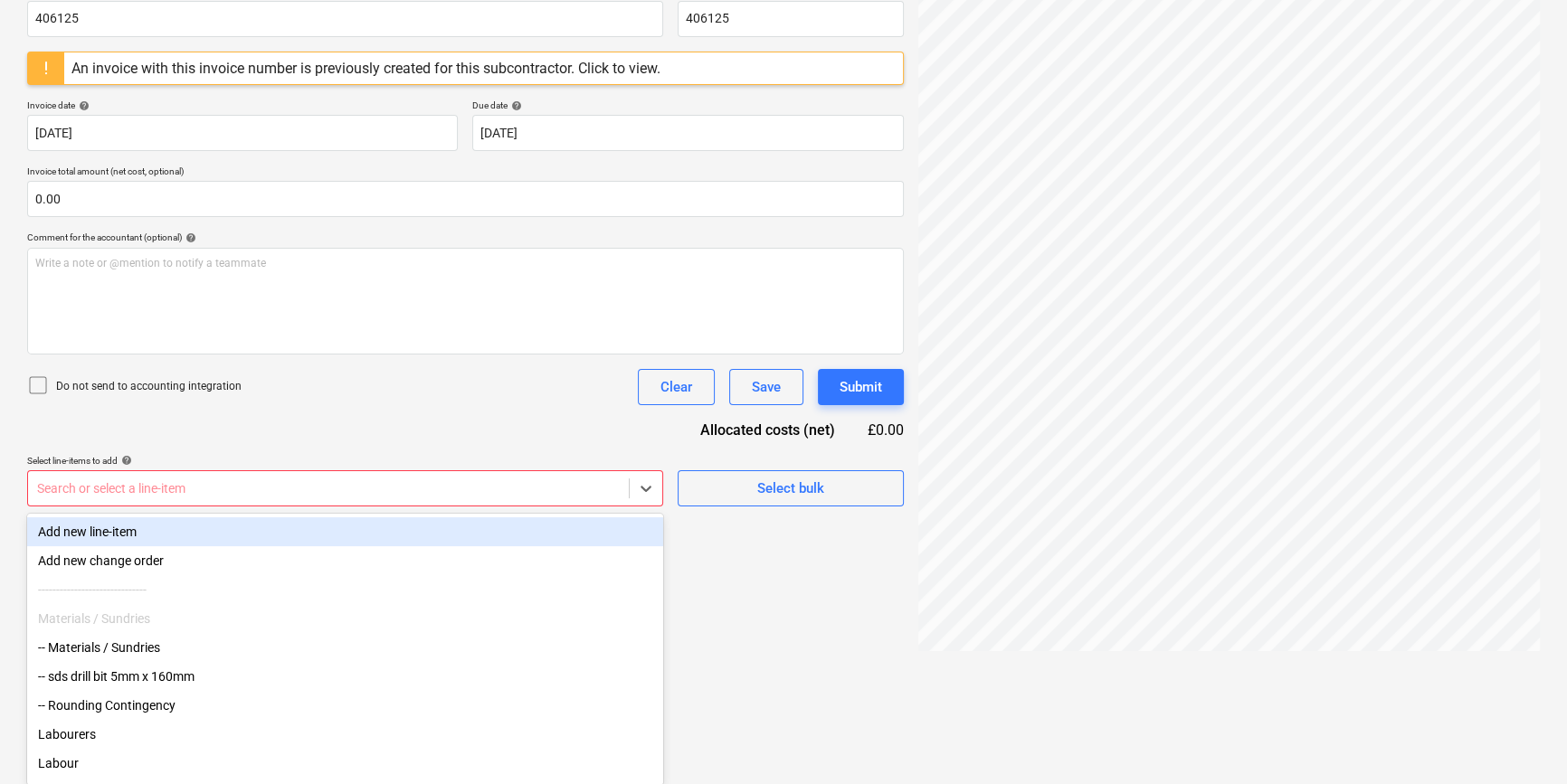
click at [131, 528] on div "Add new line-item" at bounding box center [345, 531] width 636 height 29
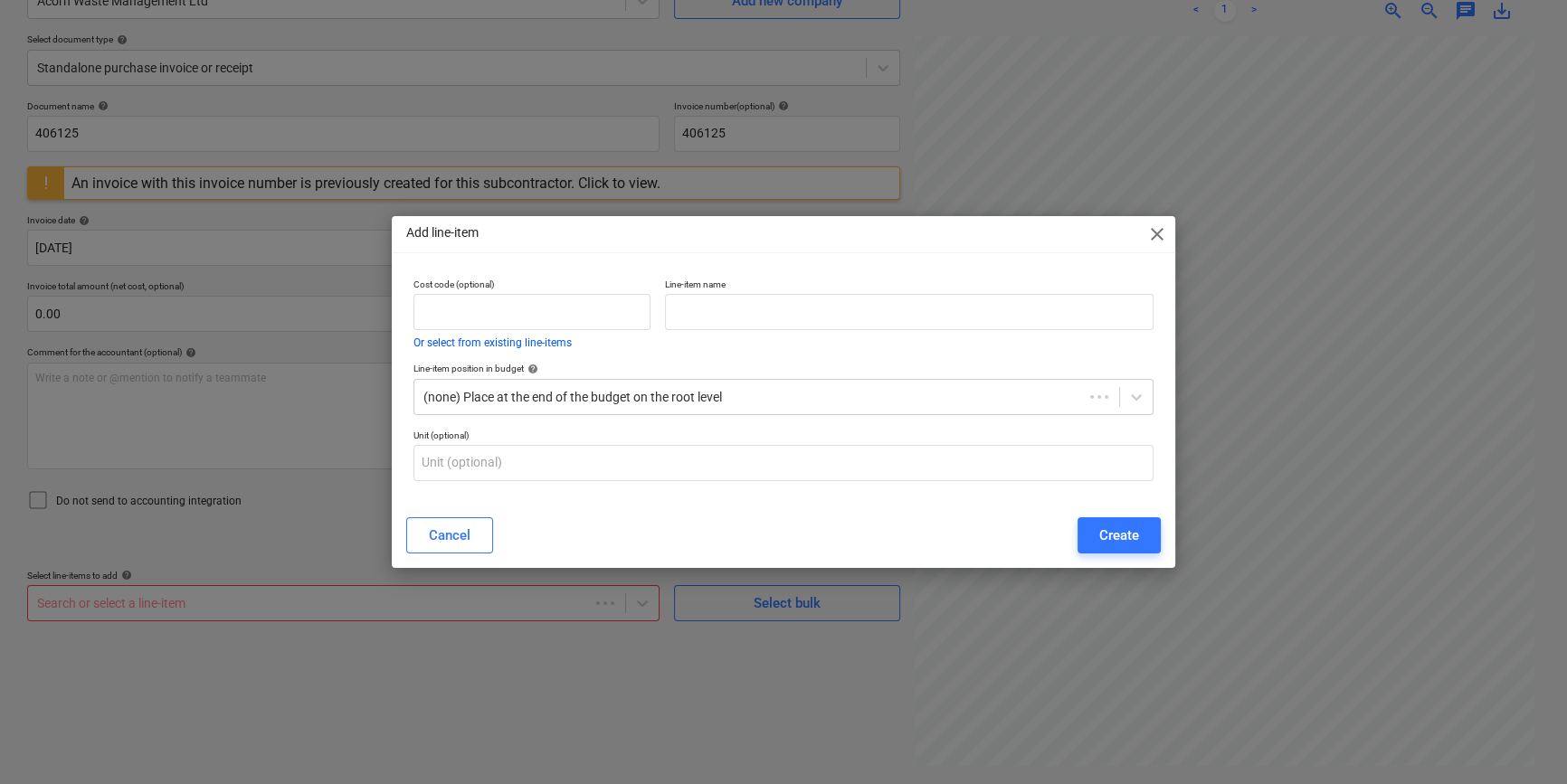
scroll to position [181, 0]
click at [713, 312] on input "text" at bounding box center [911, 312] width 490 height 36
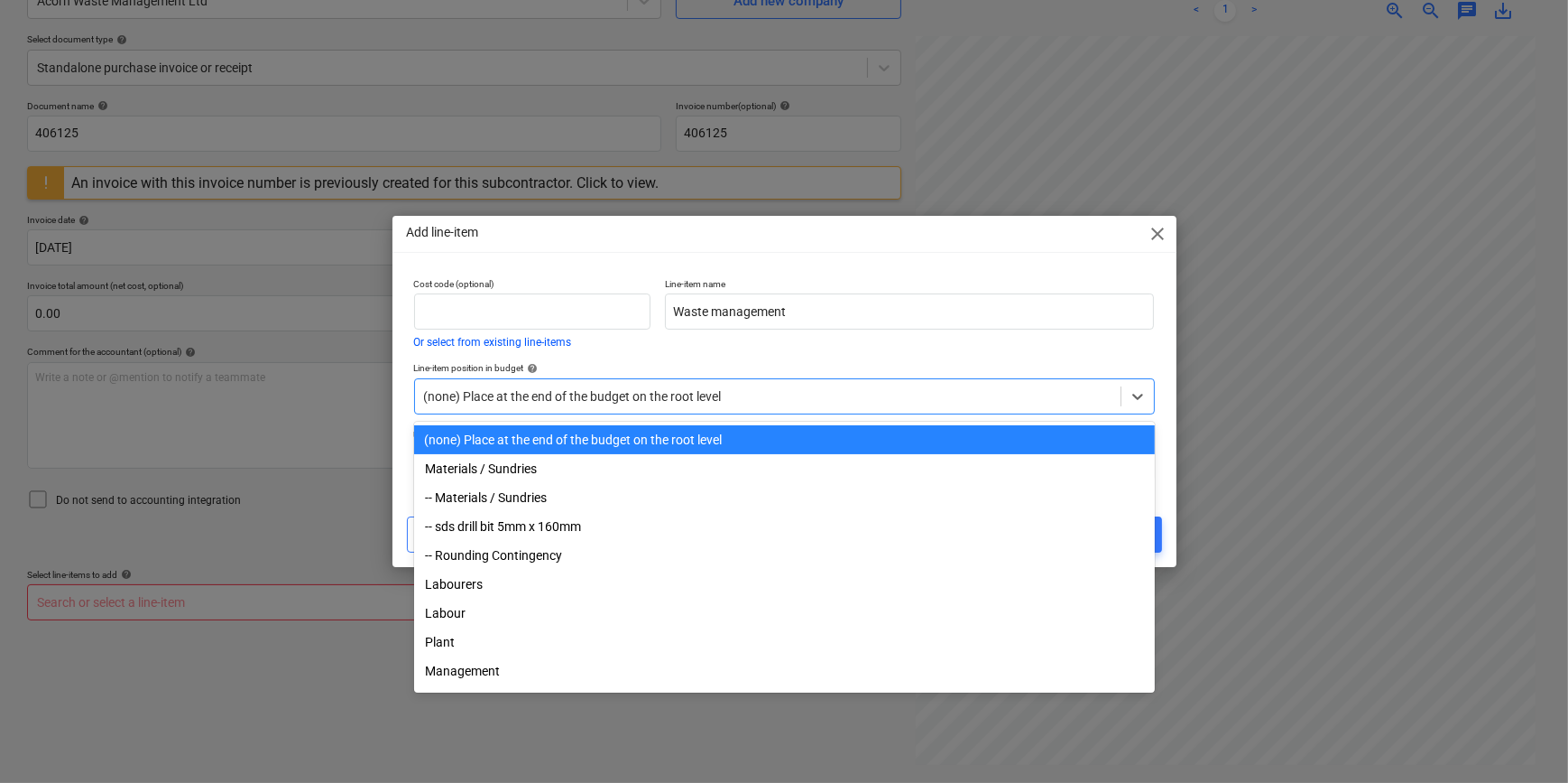
click at [762, 396] on div at bounding box center [768, 396] width 687 height 18
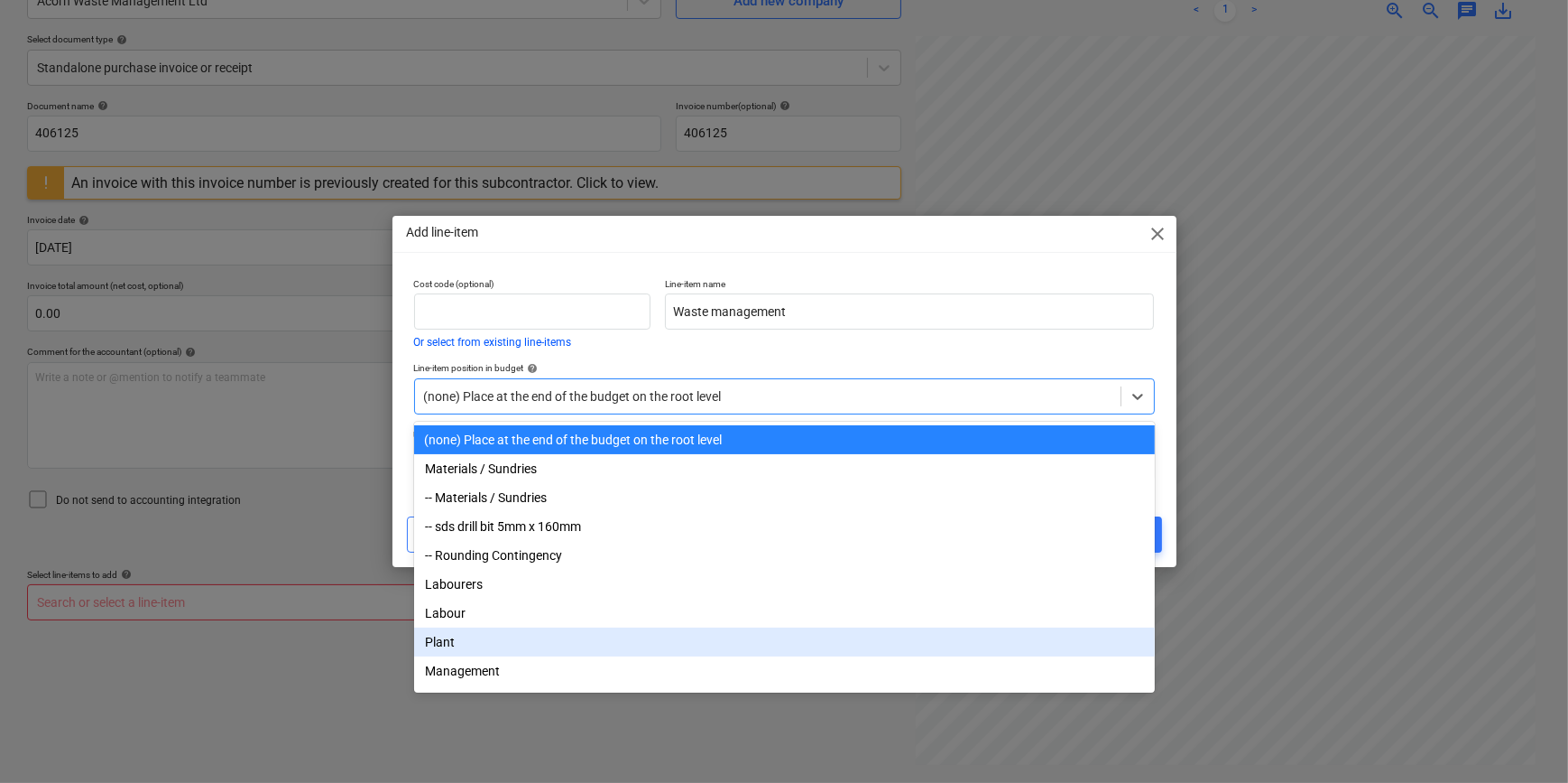
click at [458, 647] on div "Plant" at bounding box center [784, 642] width 740 height 28
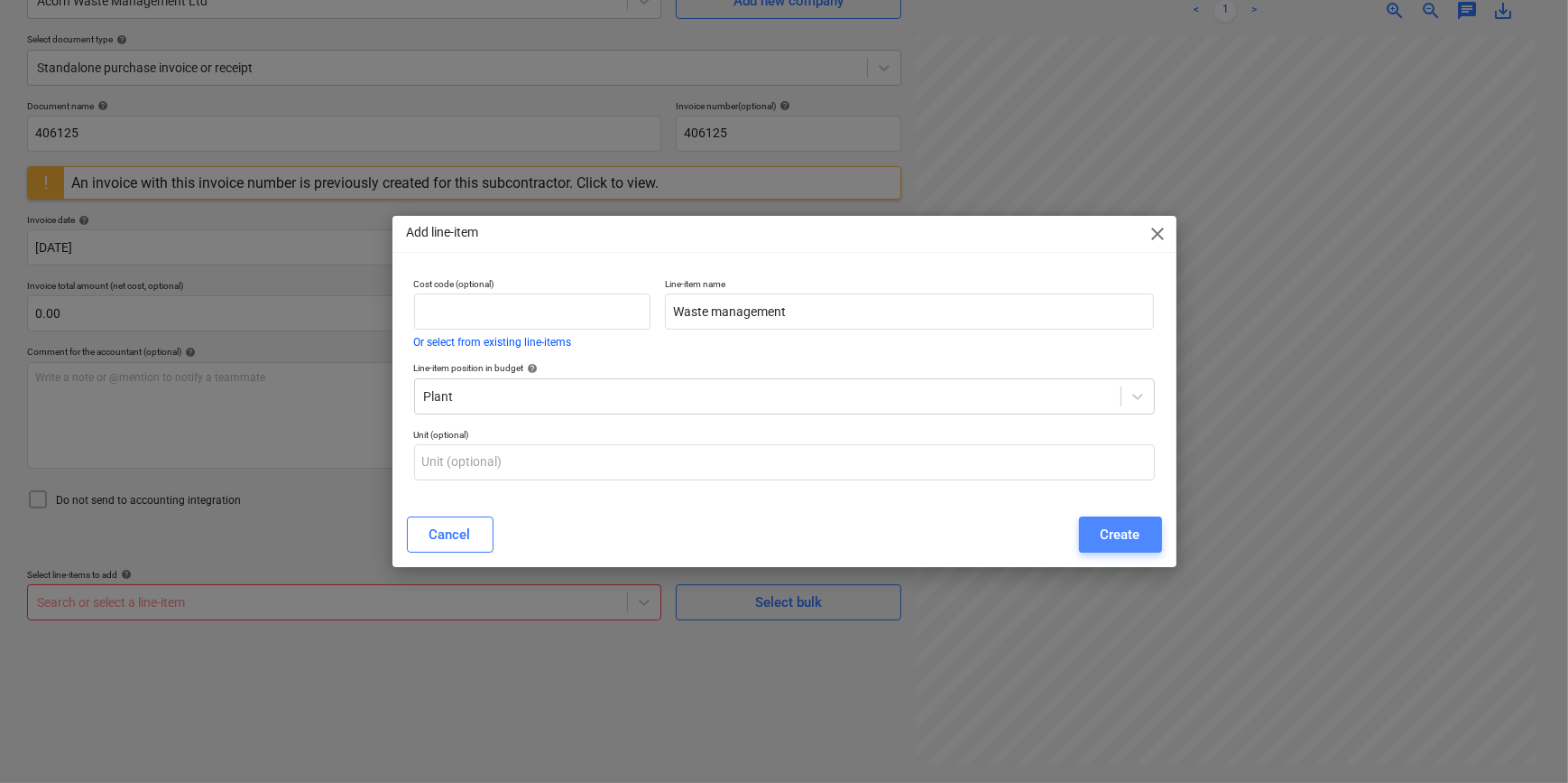
click at [1108, 532] on div "Create" at bounding box center [1120, 534] width 39 height 24
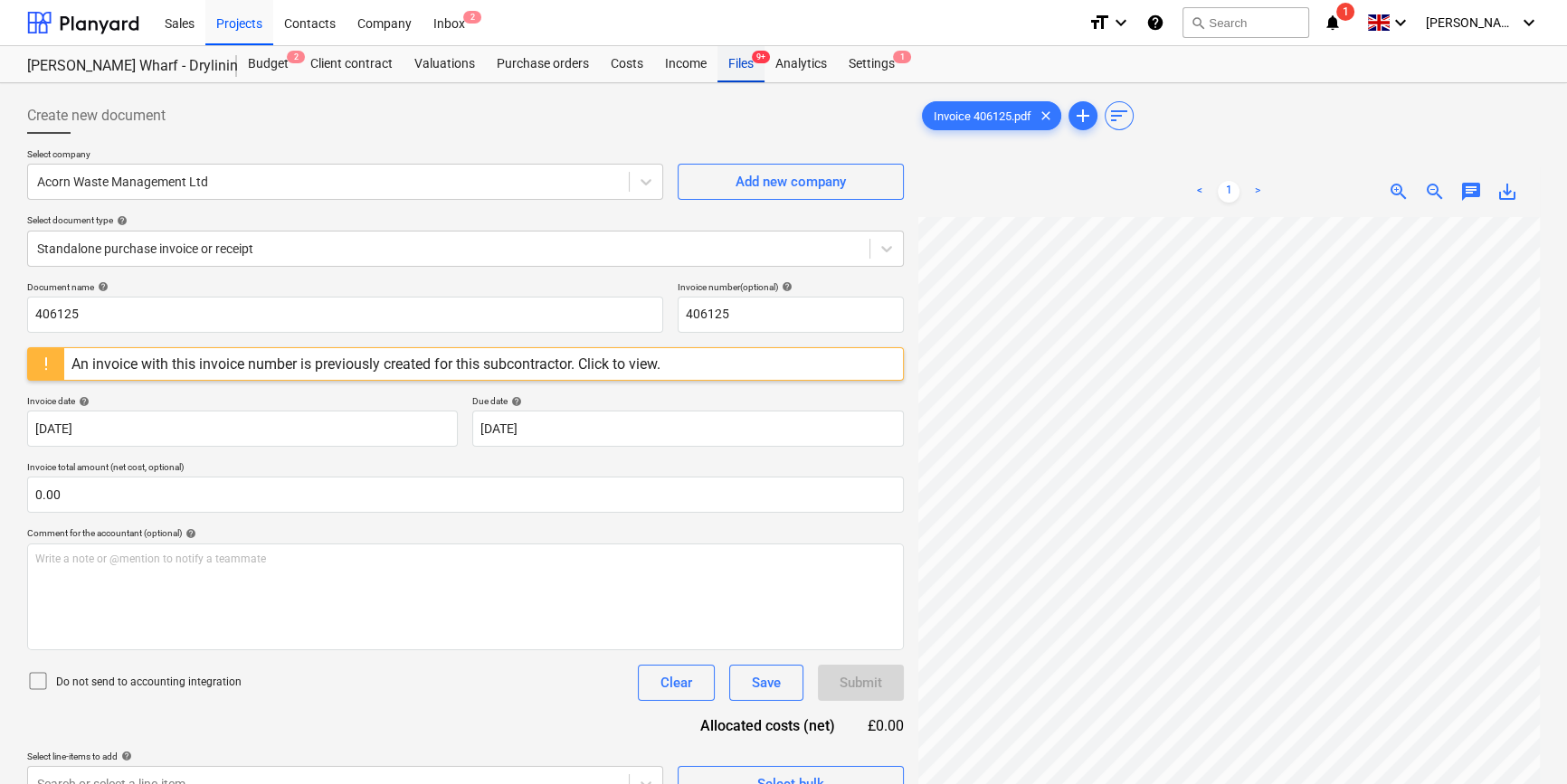
click at [742, 65] on div "Files 9+" at bounding box center [741, 64] width 47 height 36
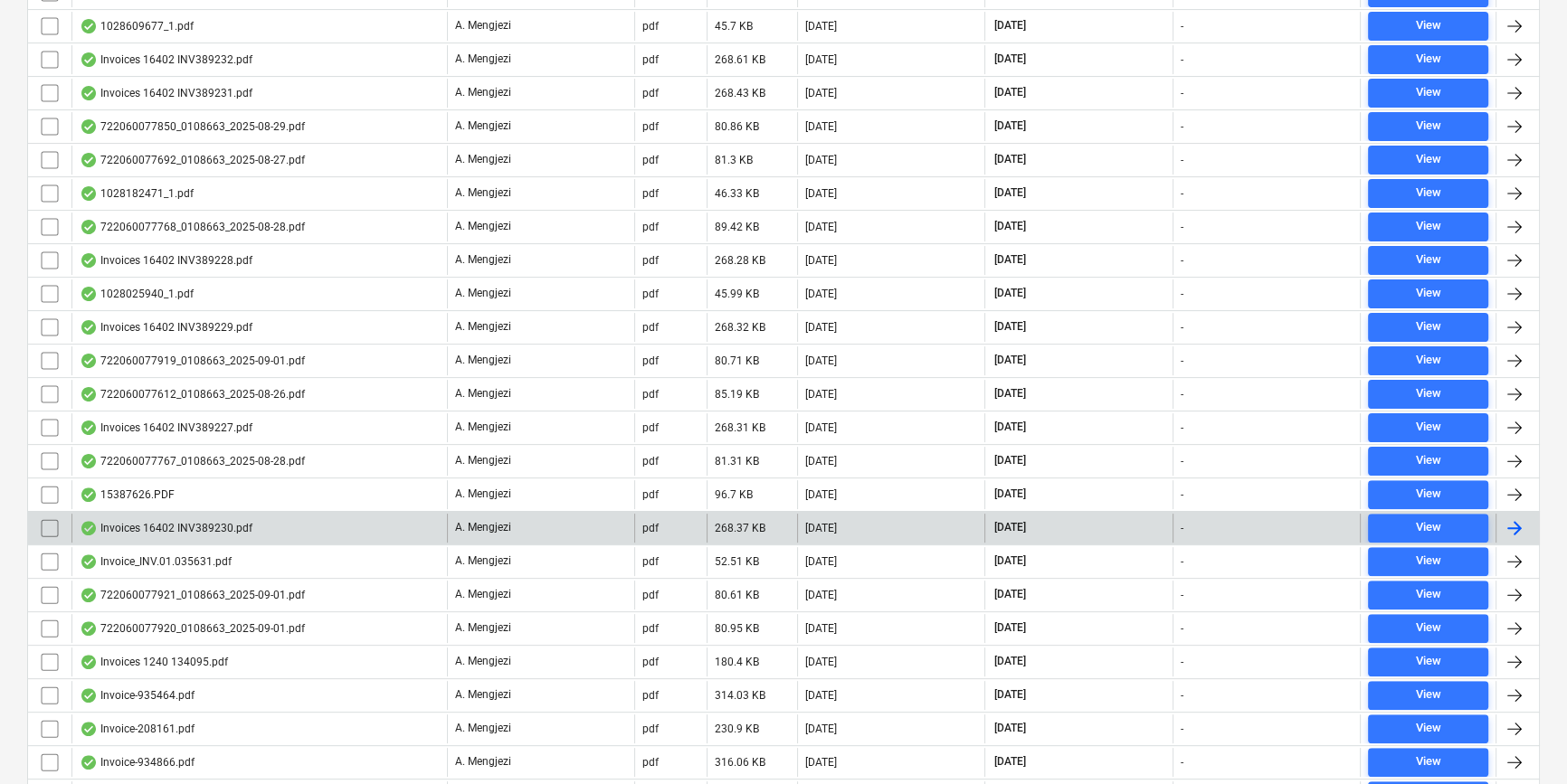
scroll to position [721, 0]
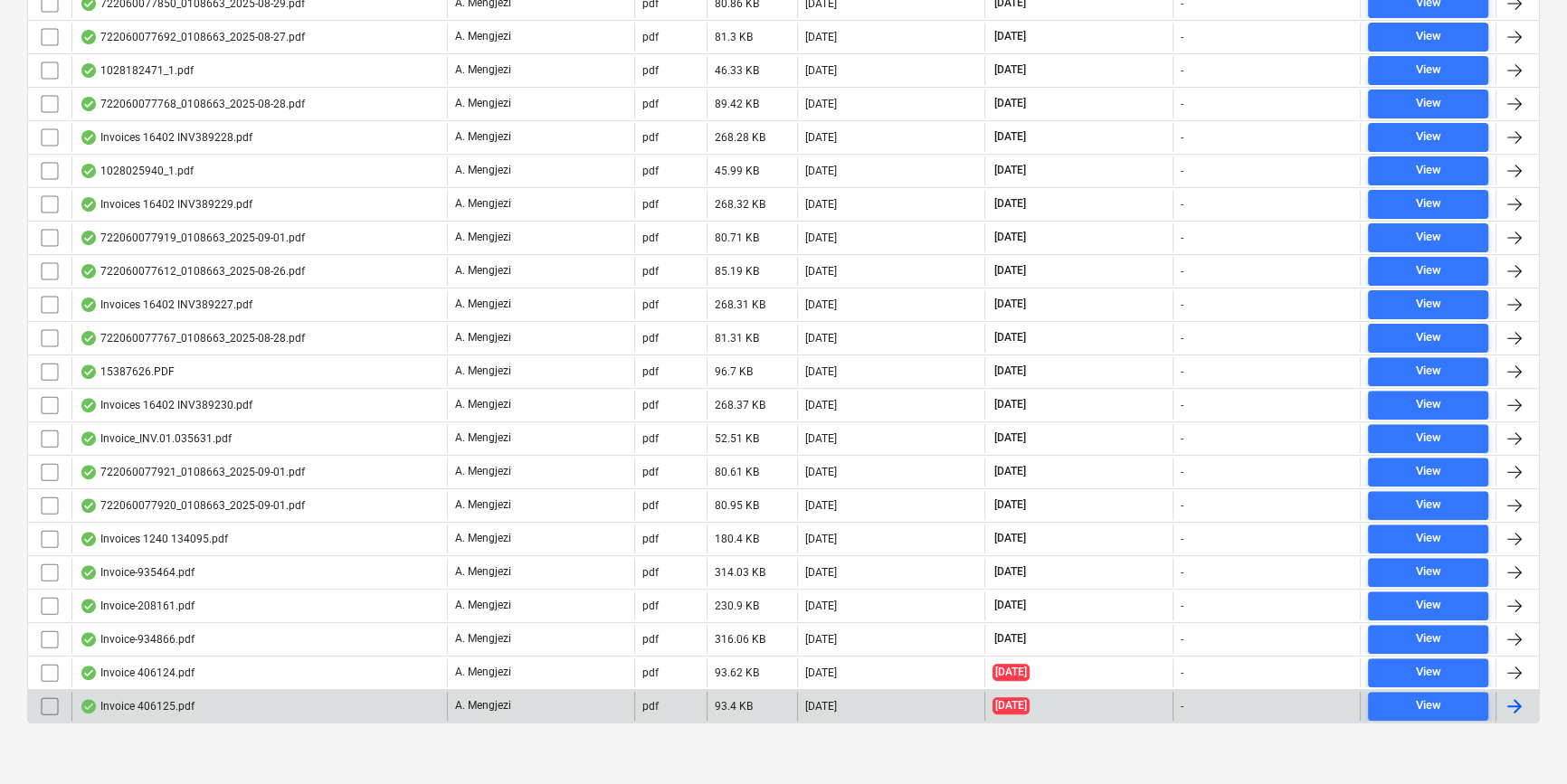
click at [1254, 695] on div at bounding box center [1514, 706] width 22 height 22
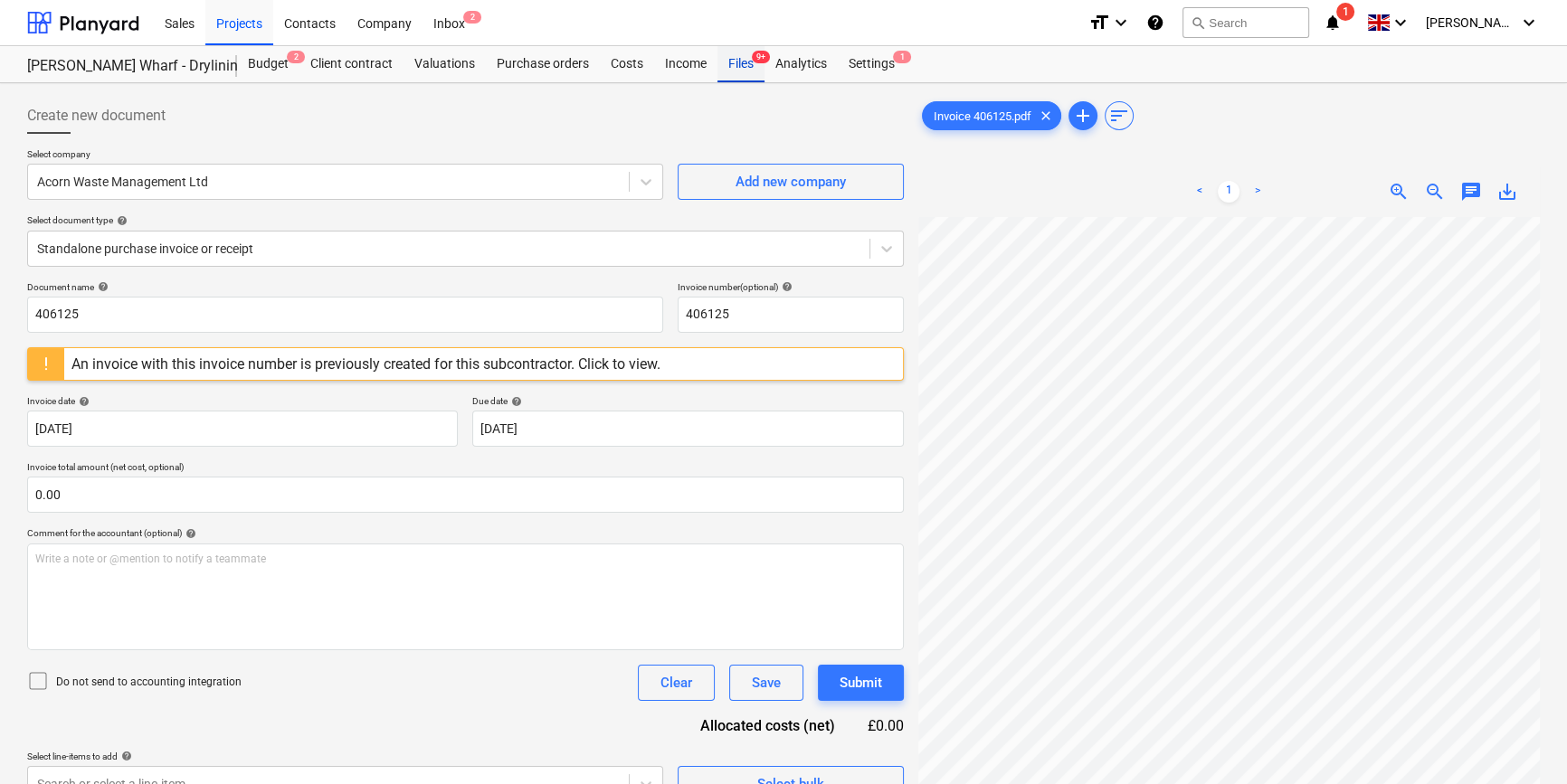
click at [735, 73] on div "Files 9+" at bounding box center [741, 64] width 47 height 36
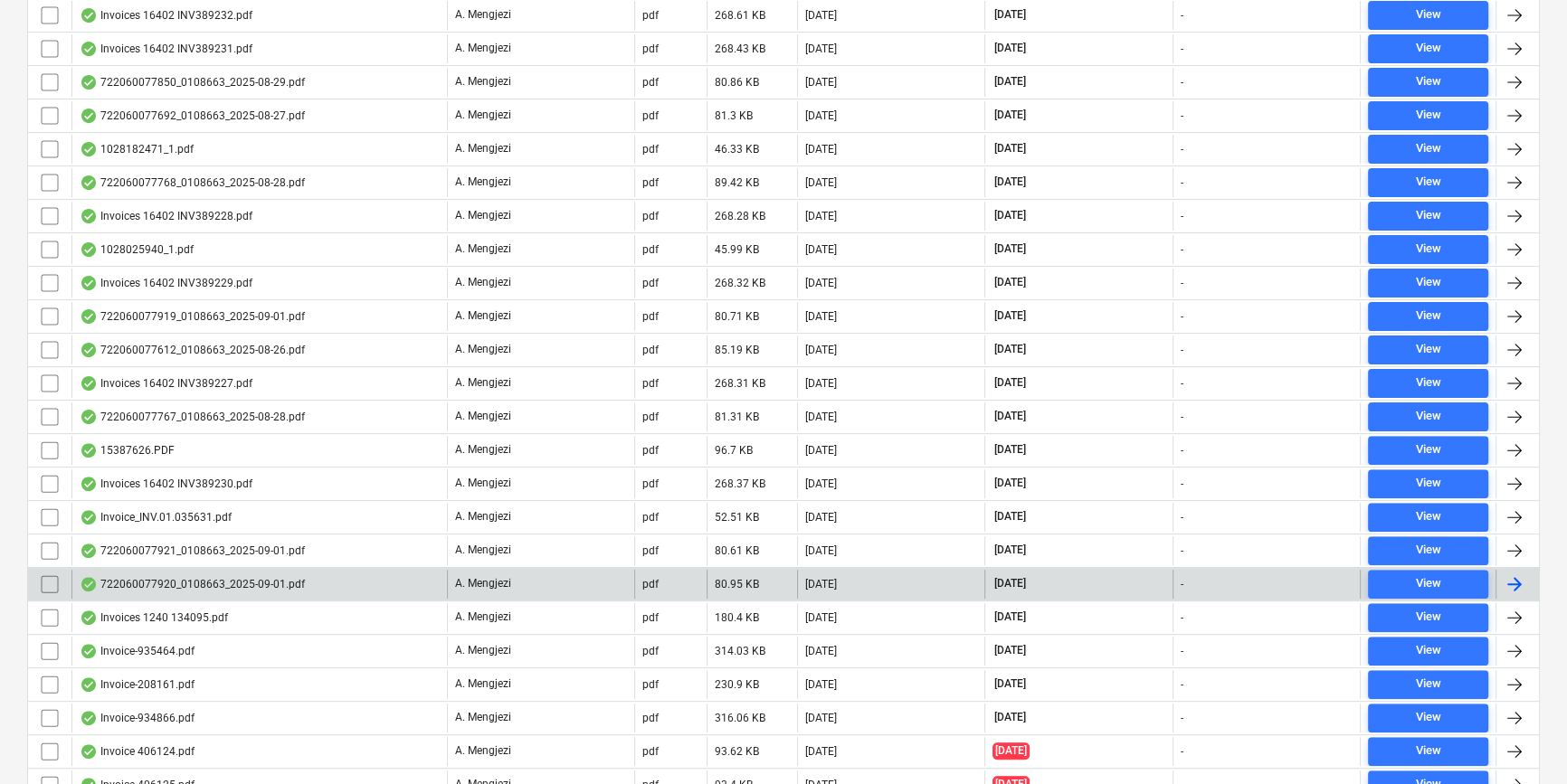
scroll to position [721, 0]
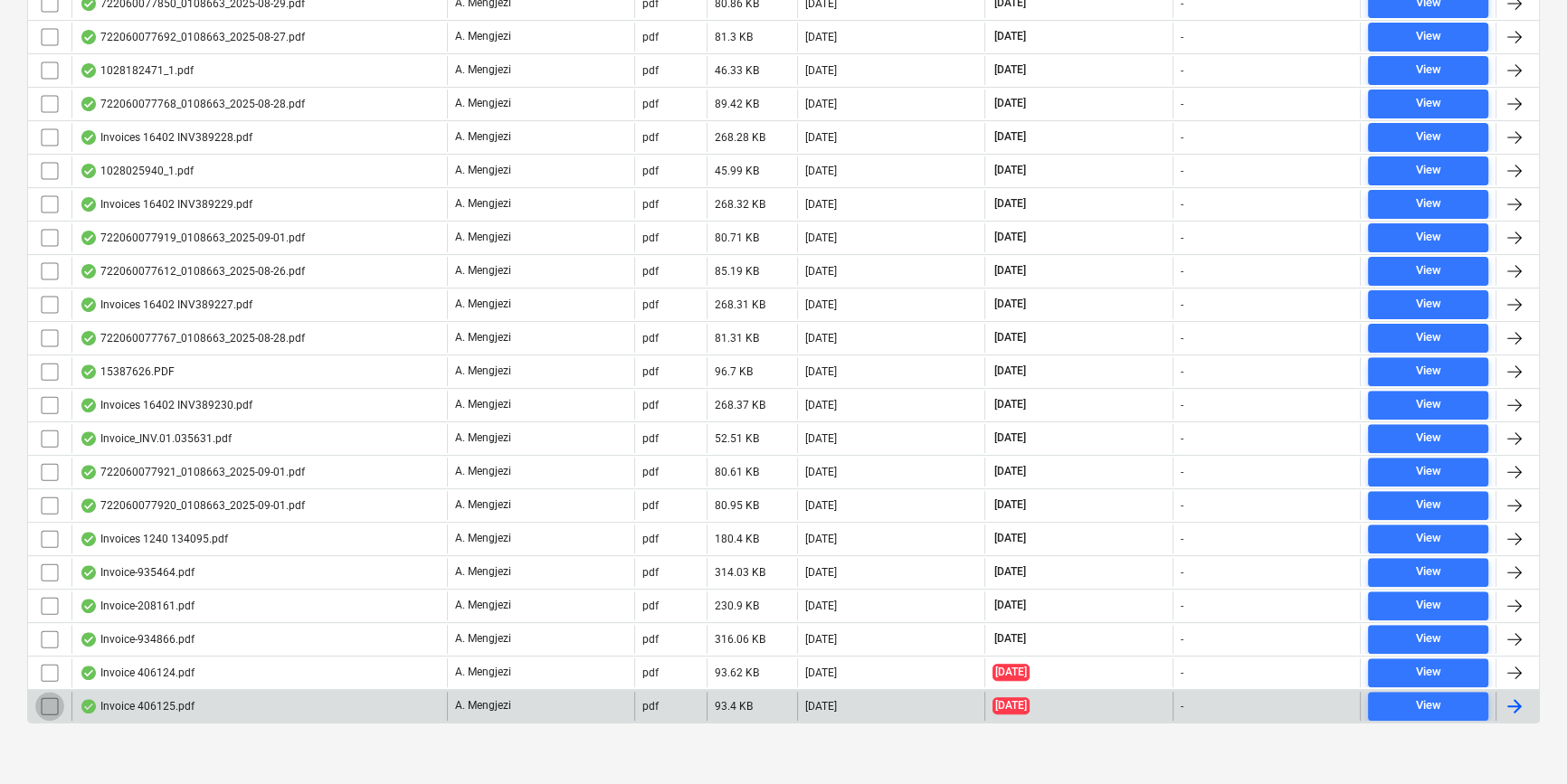
click at [45, 705] on input "checkbox" at bounding box center [49, 705] width 29 height 29
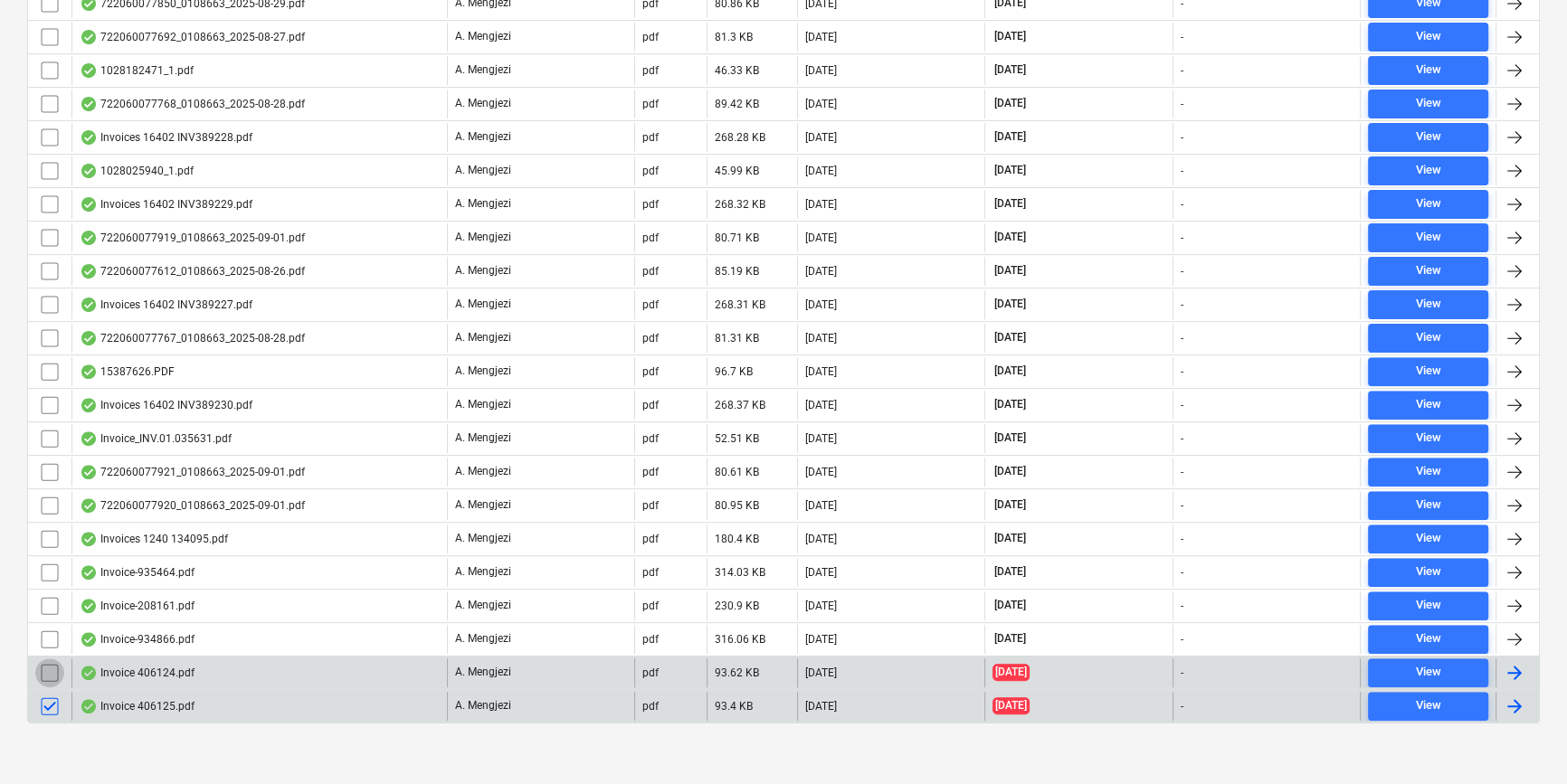
click at [47, 669] on input "checkbox" at bounding box center [49, 672] width 29 height 29
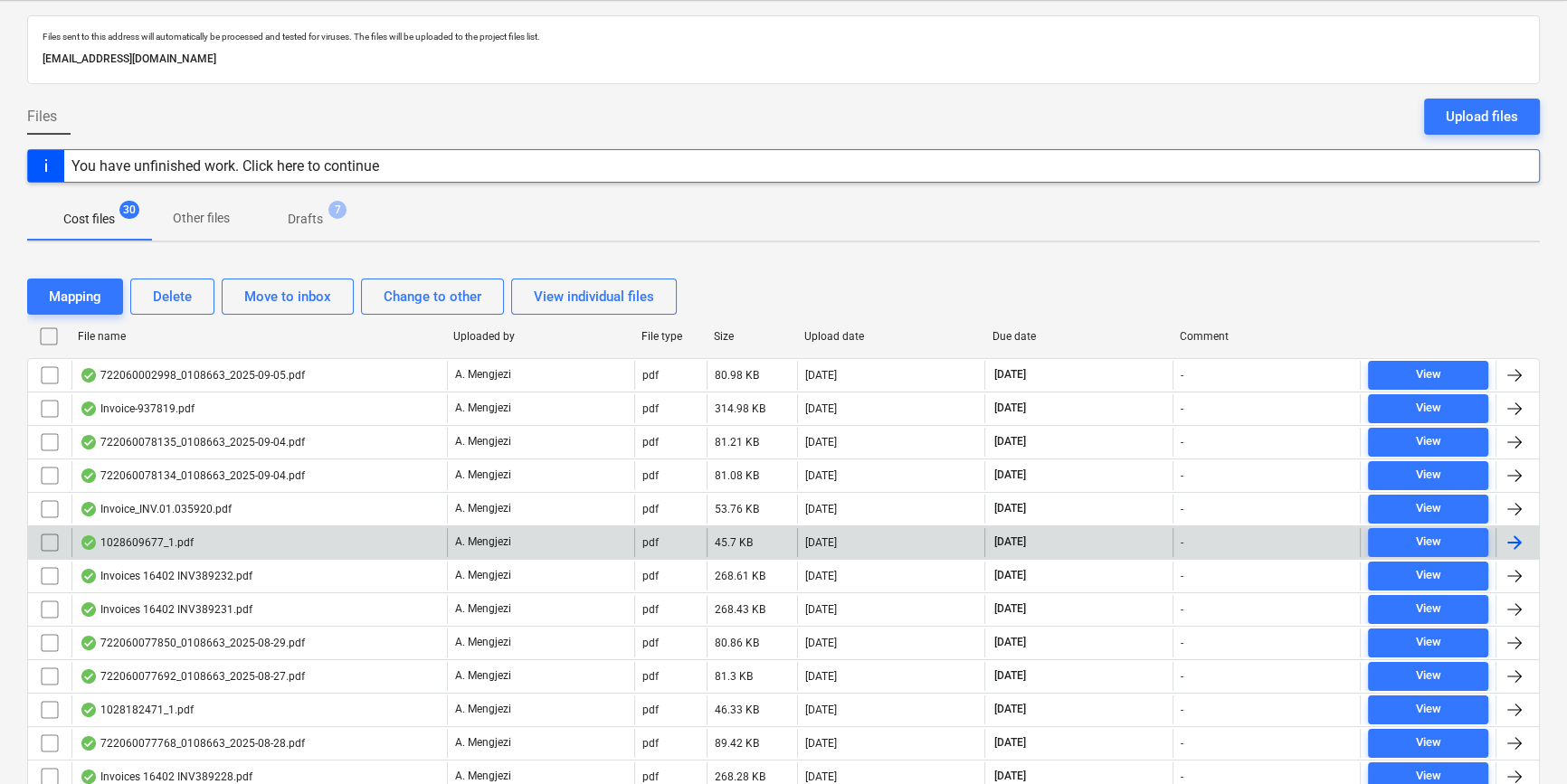
scroll to position [63, 0]
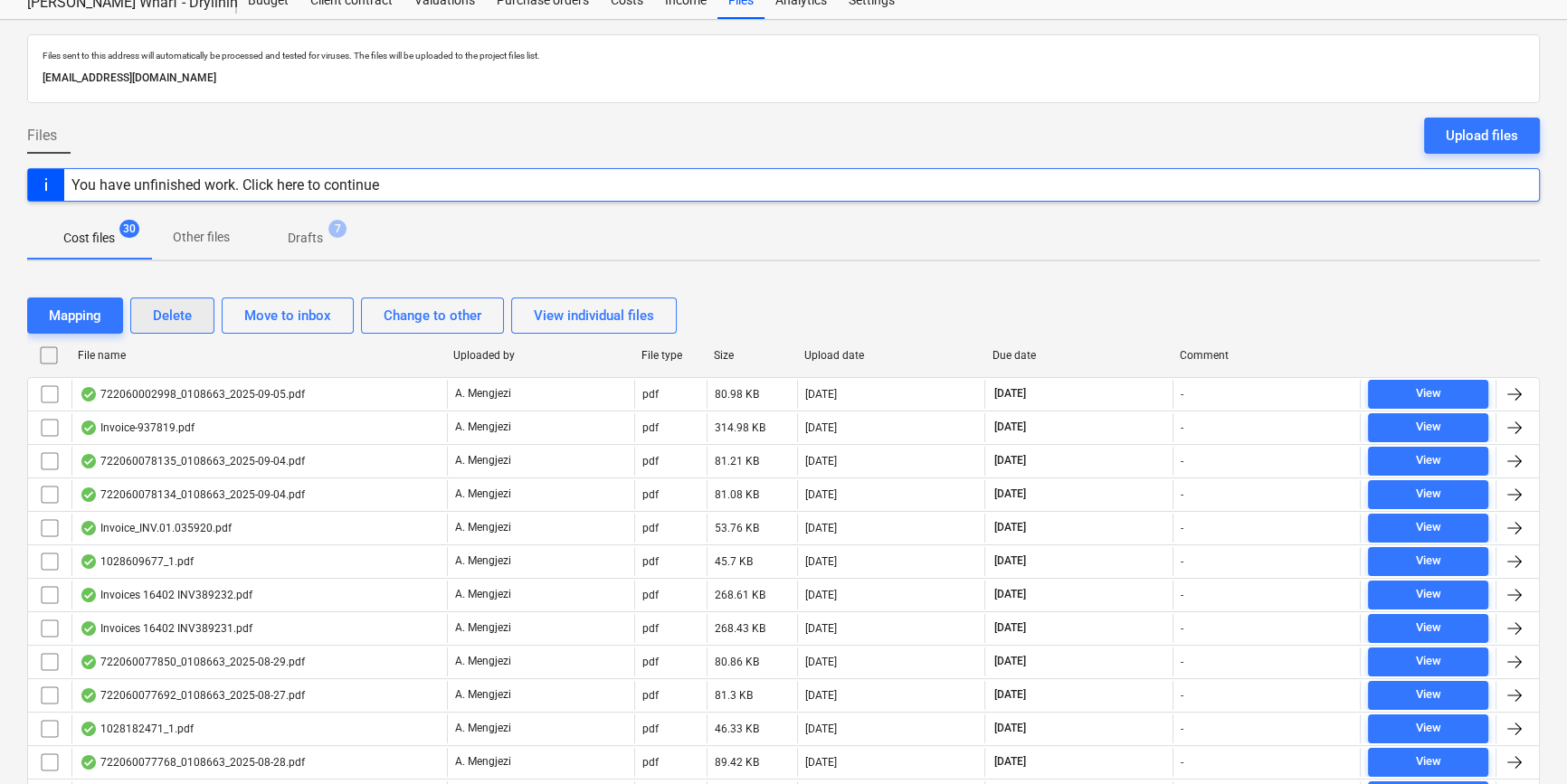
click at [169, 320] on div "Delete" at bounding box center [172, 316] width 39 height 24
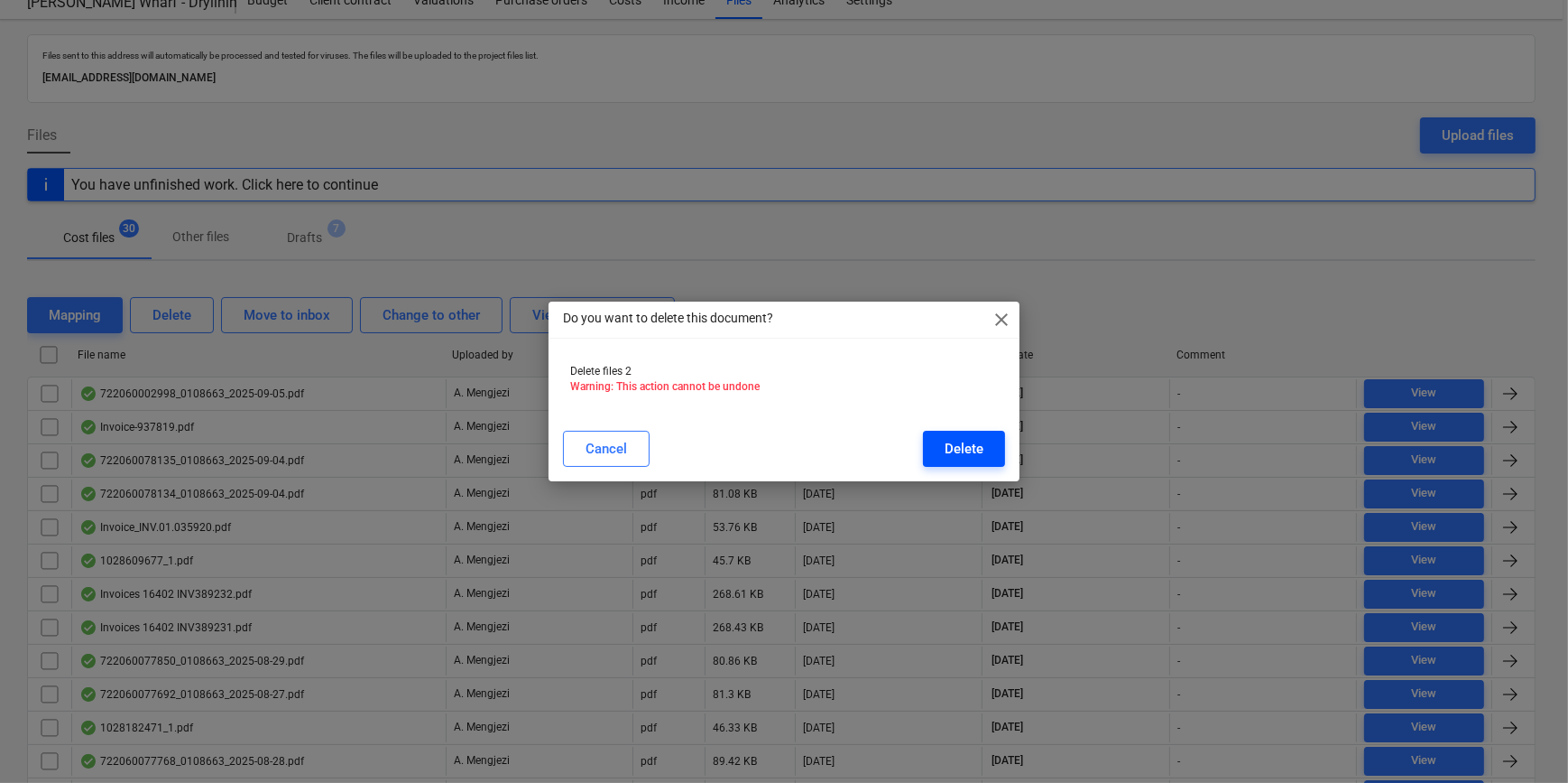
click at [964, 449] on div "Delete" at bounding box center [964, 449] width 39 height 24
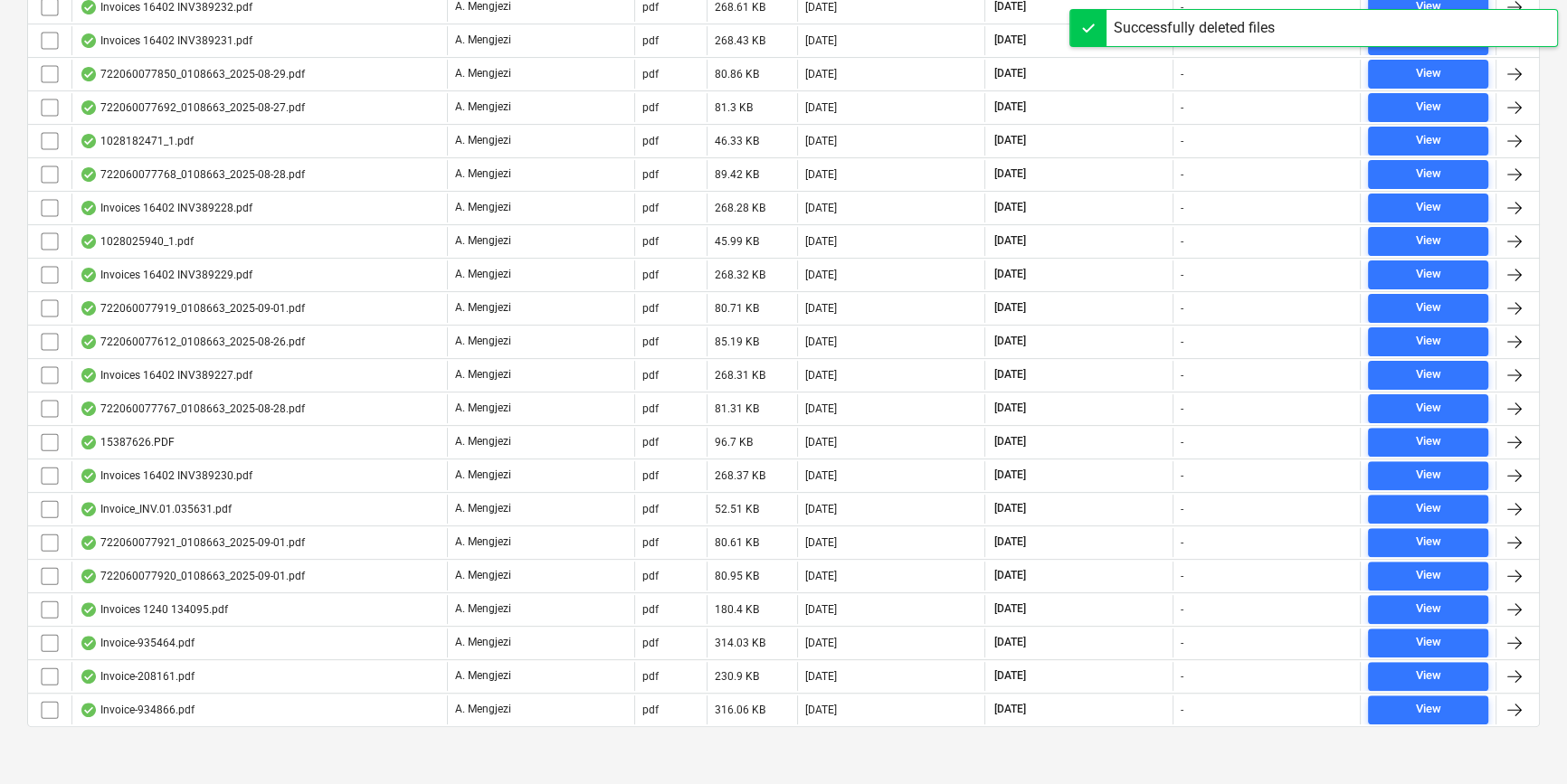
scroll to position [654, 0]
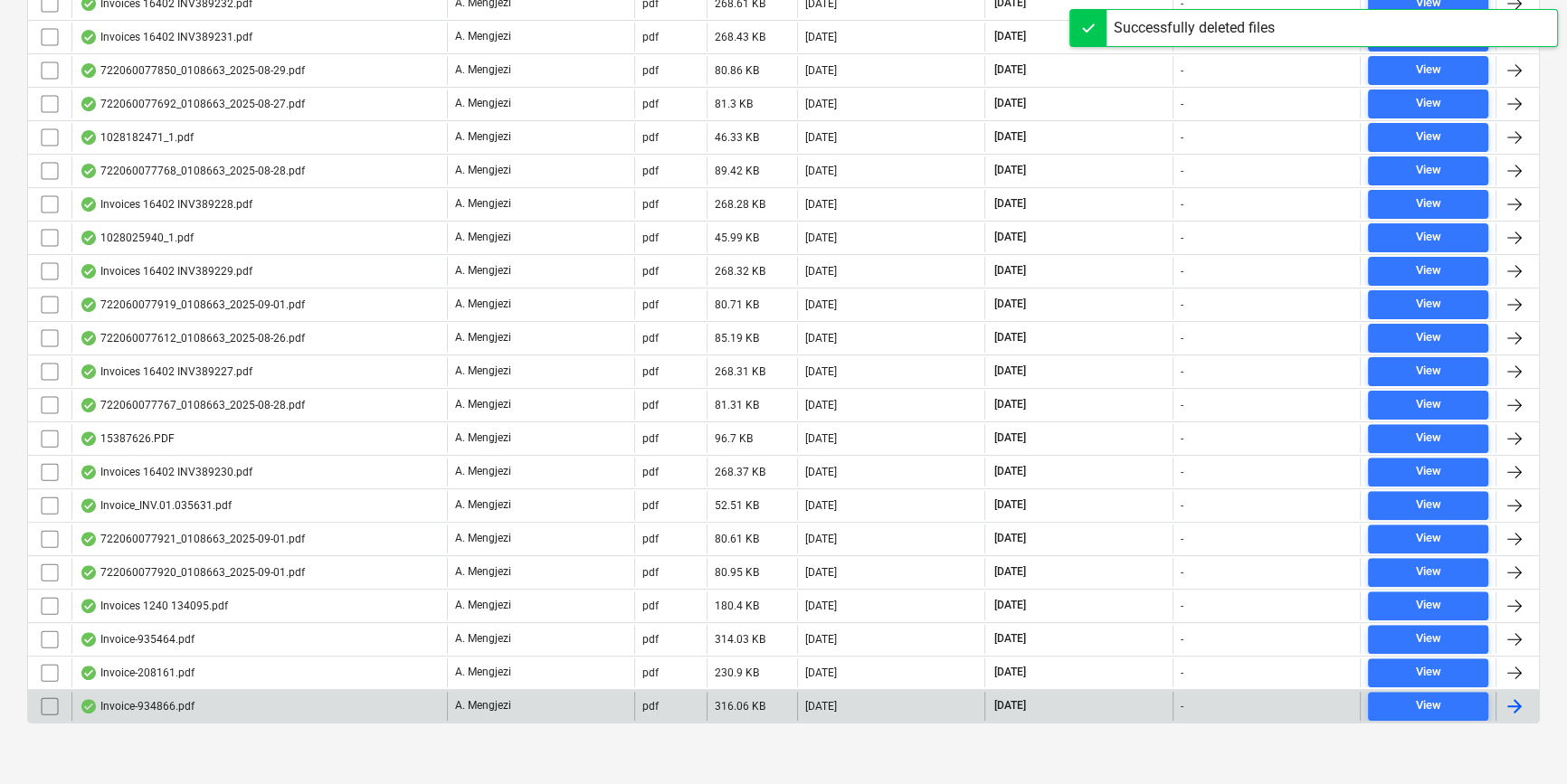
click at [1254, 695] on div at bounding box center [1514, 706] width 22 height 22
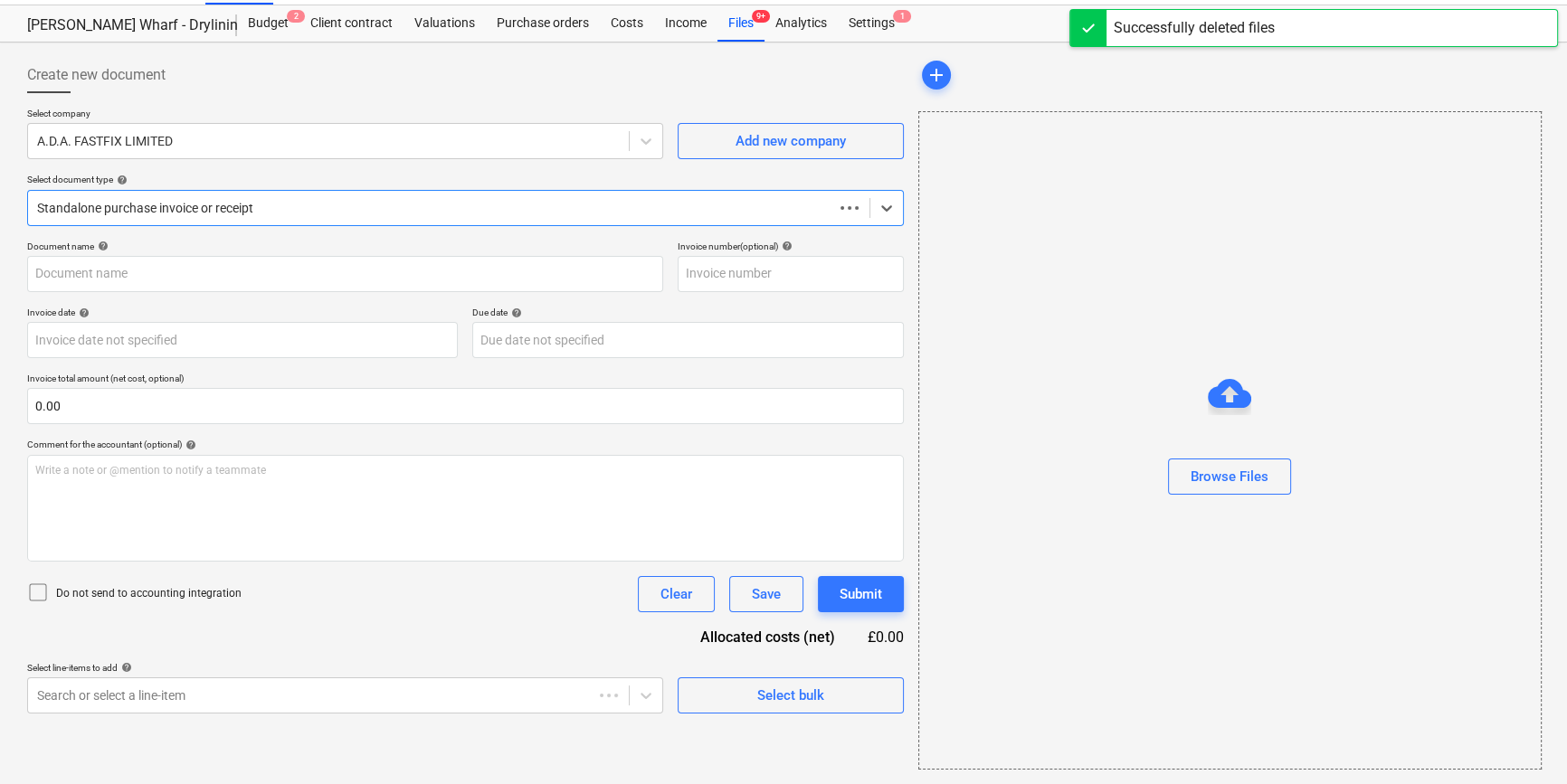
scroll to position [39, 0]
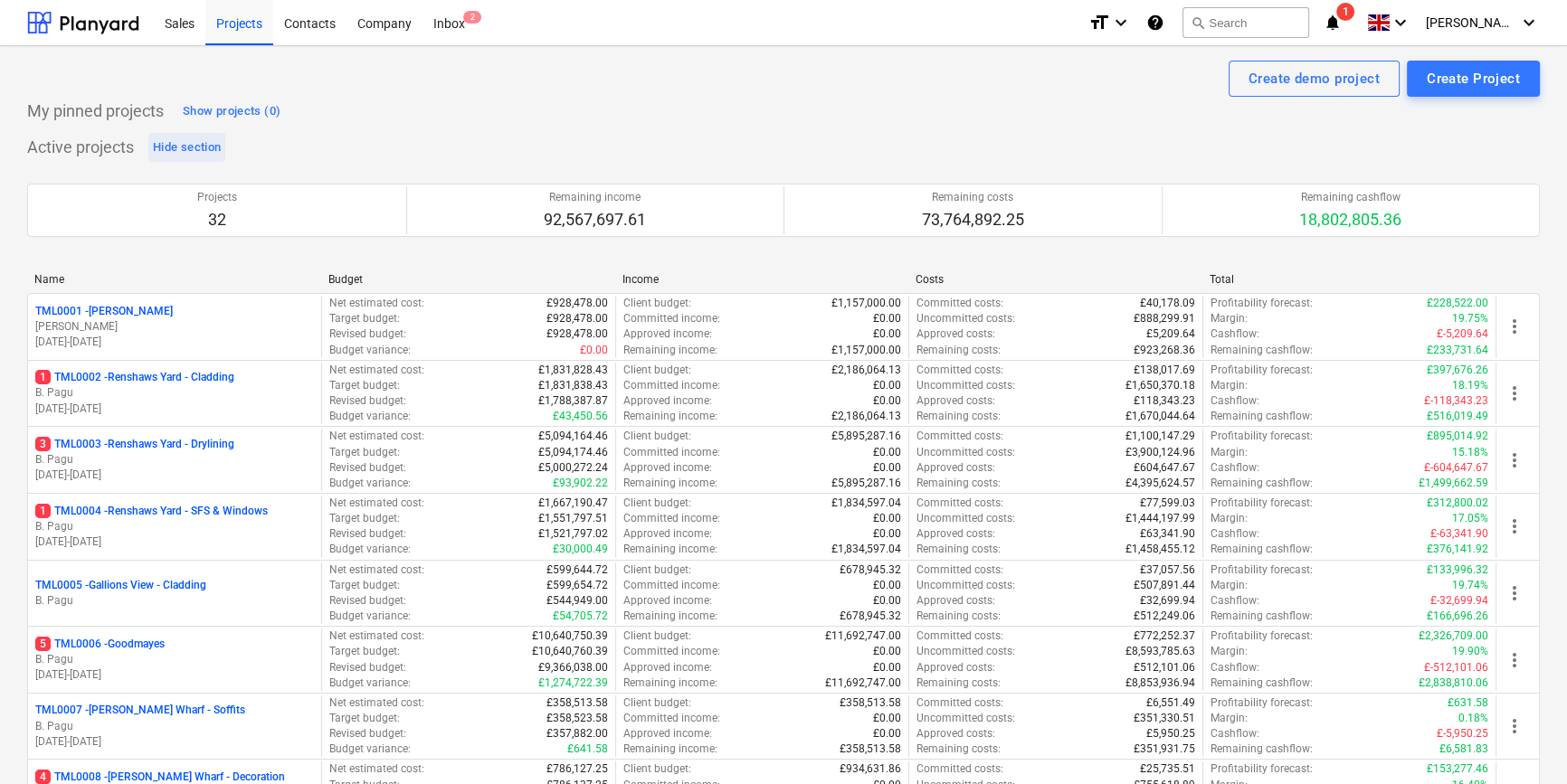
drag, startPoint x: 227, startPoint y: 25, endPoint x: 219, endPoint y: 147, distance: 122.3
click at [227, 25] on div "Projects" at bounding box center [239, 22] width 68 height 46
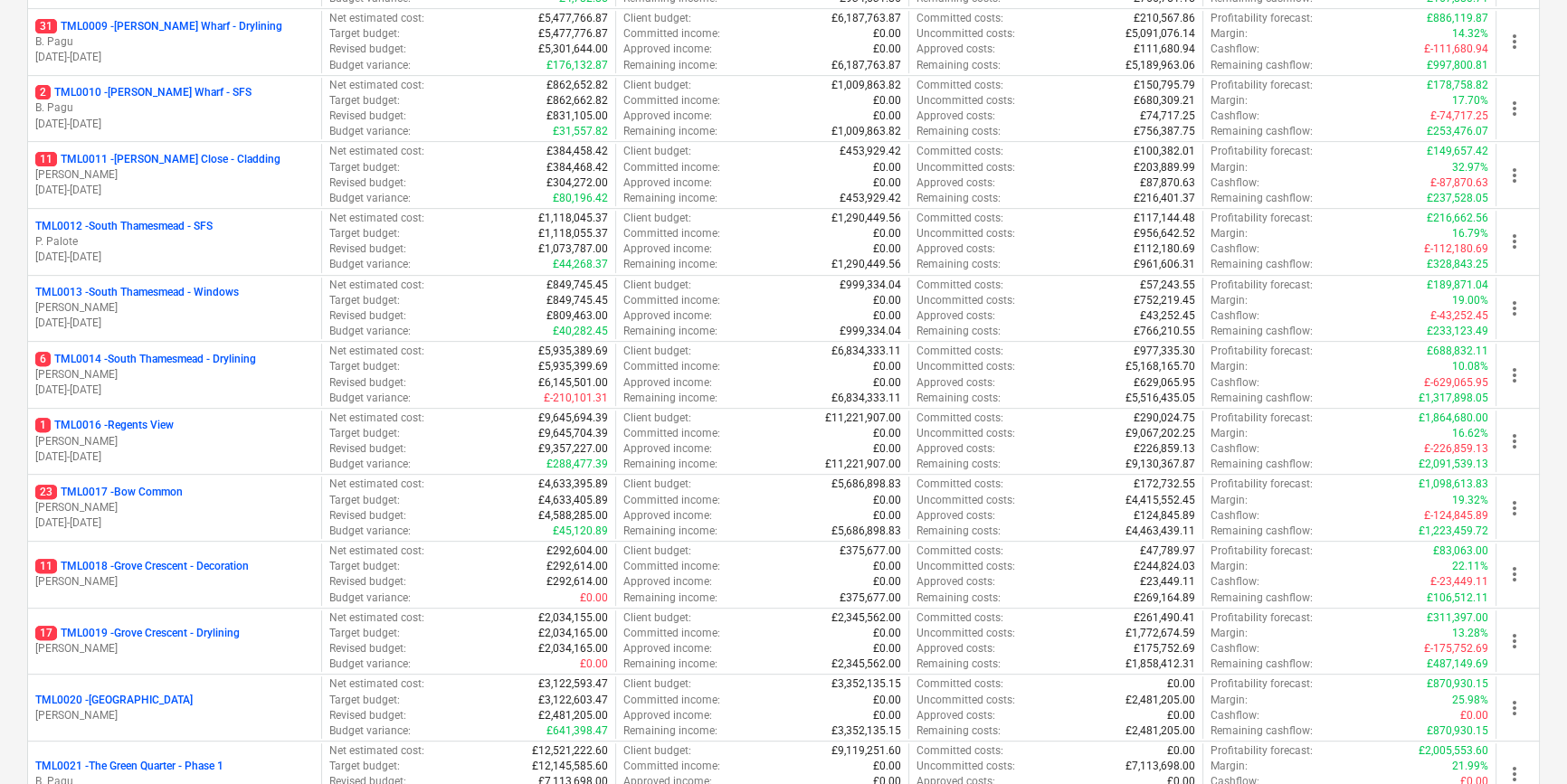
scroll to position [821, 0]
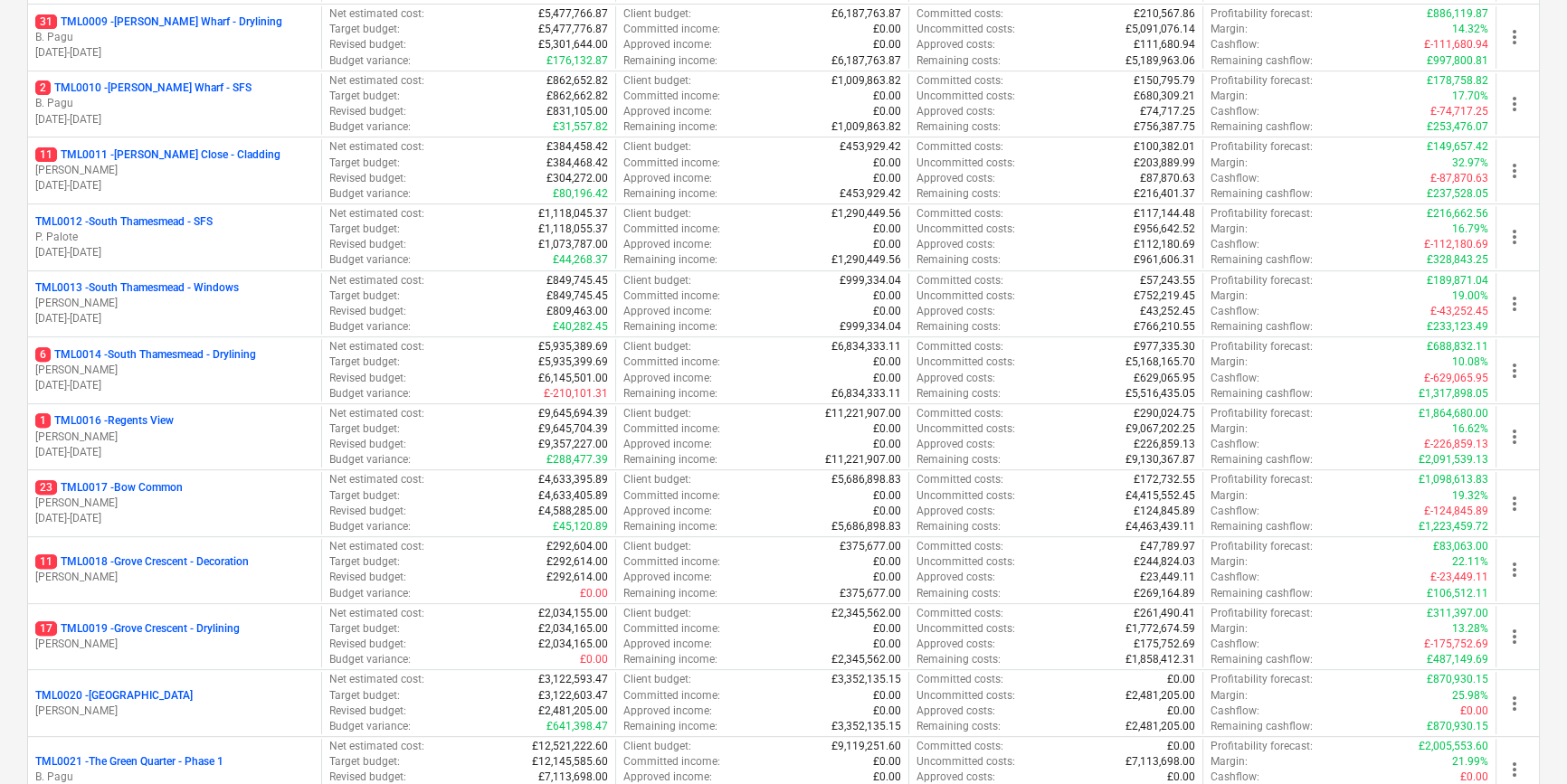
click at [198, 564] on p "11 TML0018 - Grove Crescent - Decoration" at bounding box center [142, 562] width 214 height 16
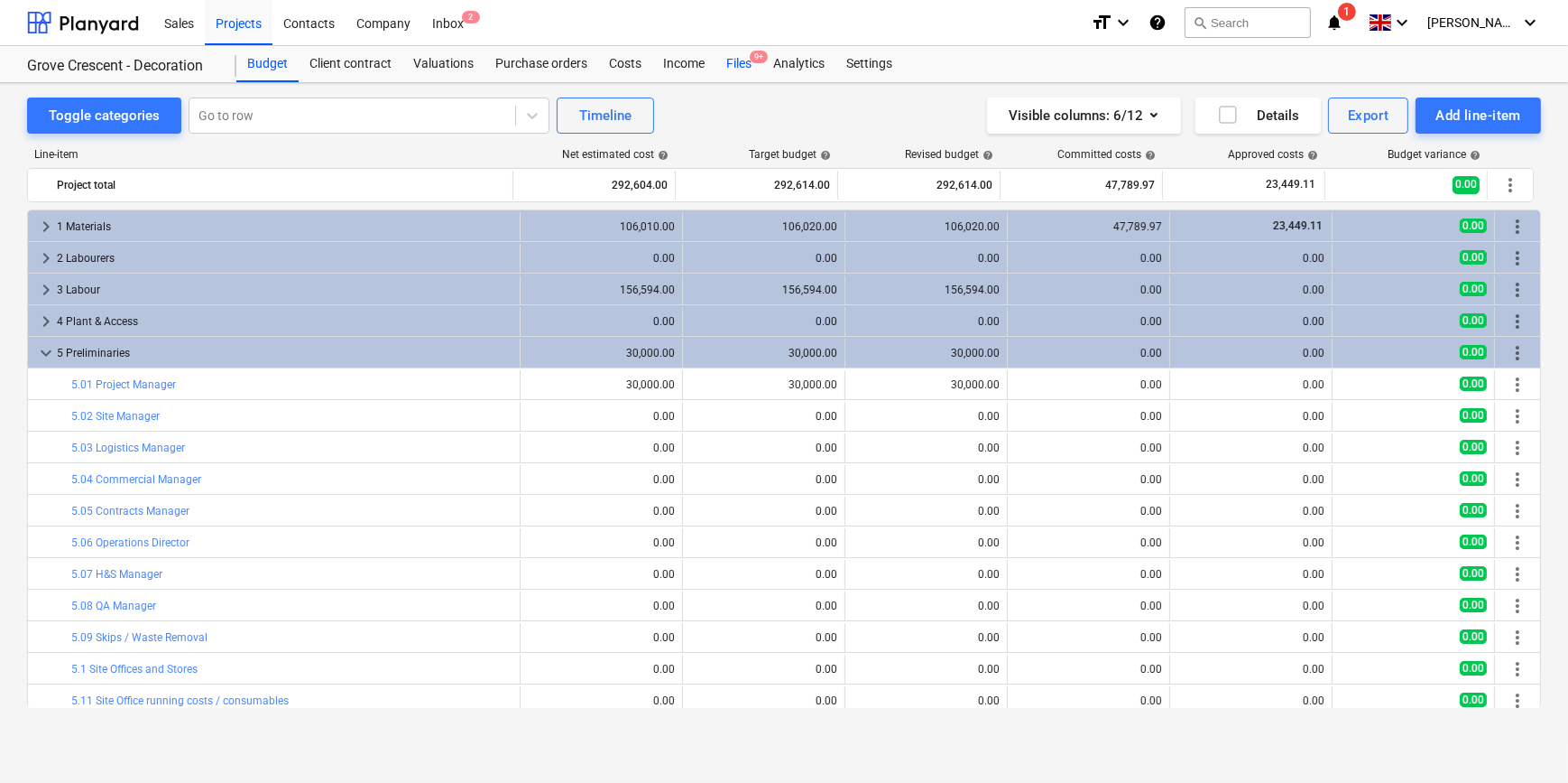
click at [740, 66] on div "Files 9+" at bounding box center [739, 64] width 47 height 36
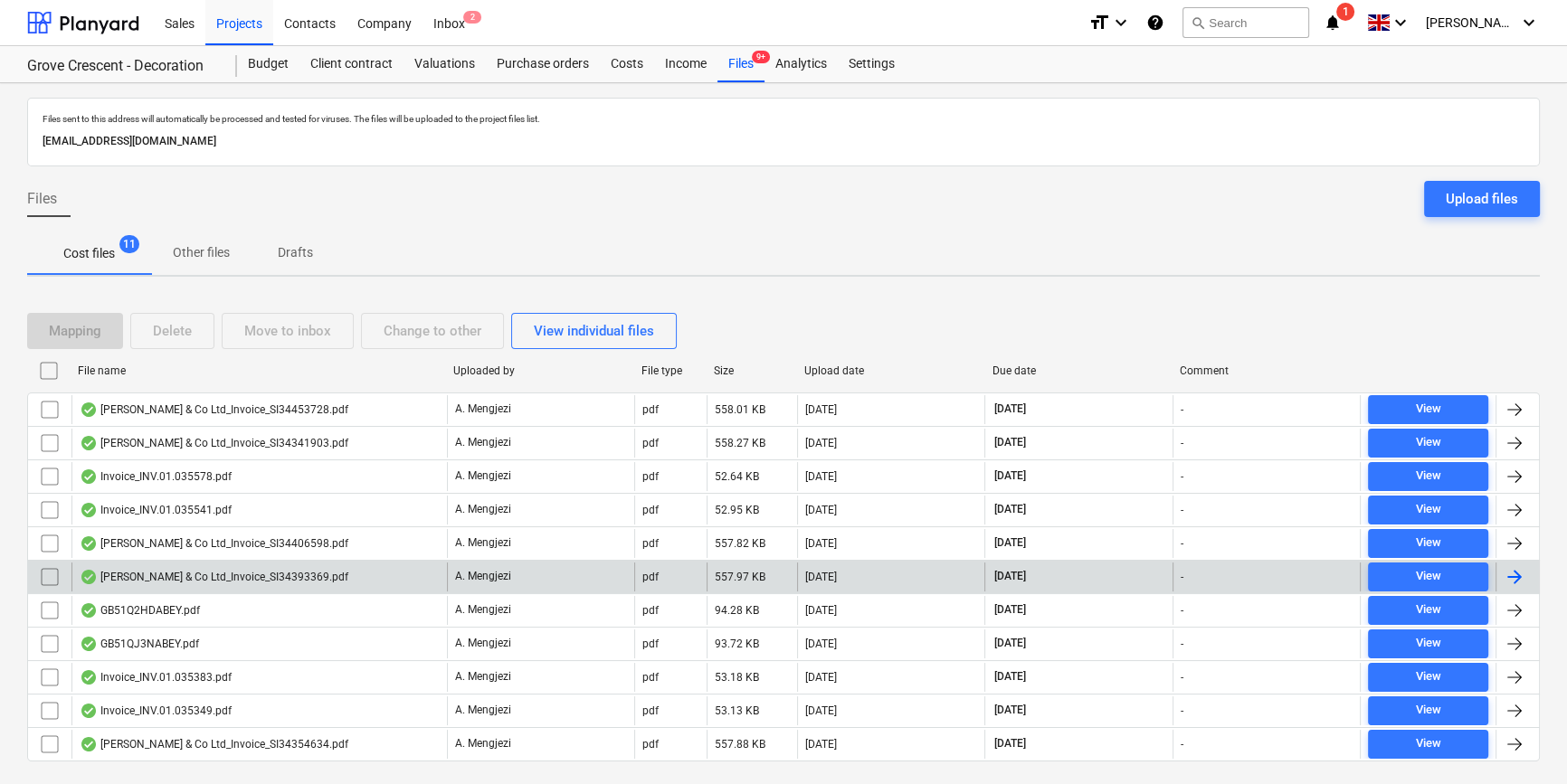
scroll to position [39, 0]
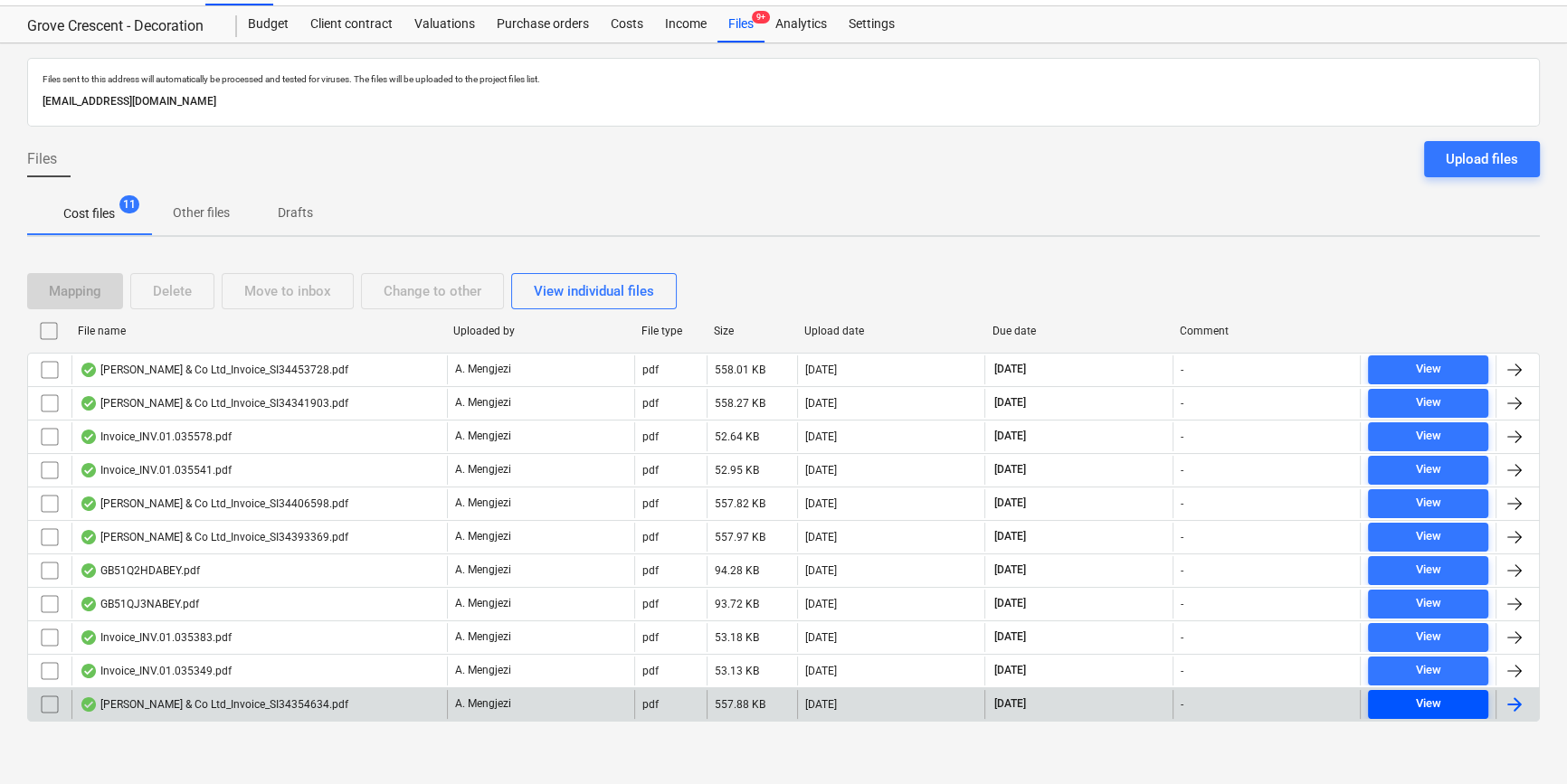
click at [1254, 705] on div "View" at bounding box center [1427, 703] width 26 height 21
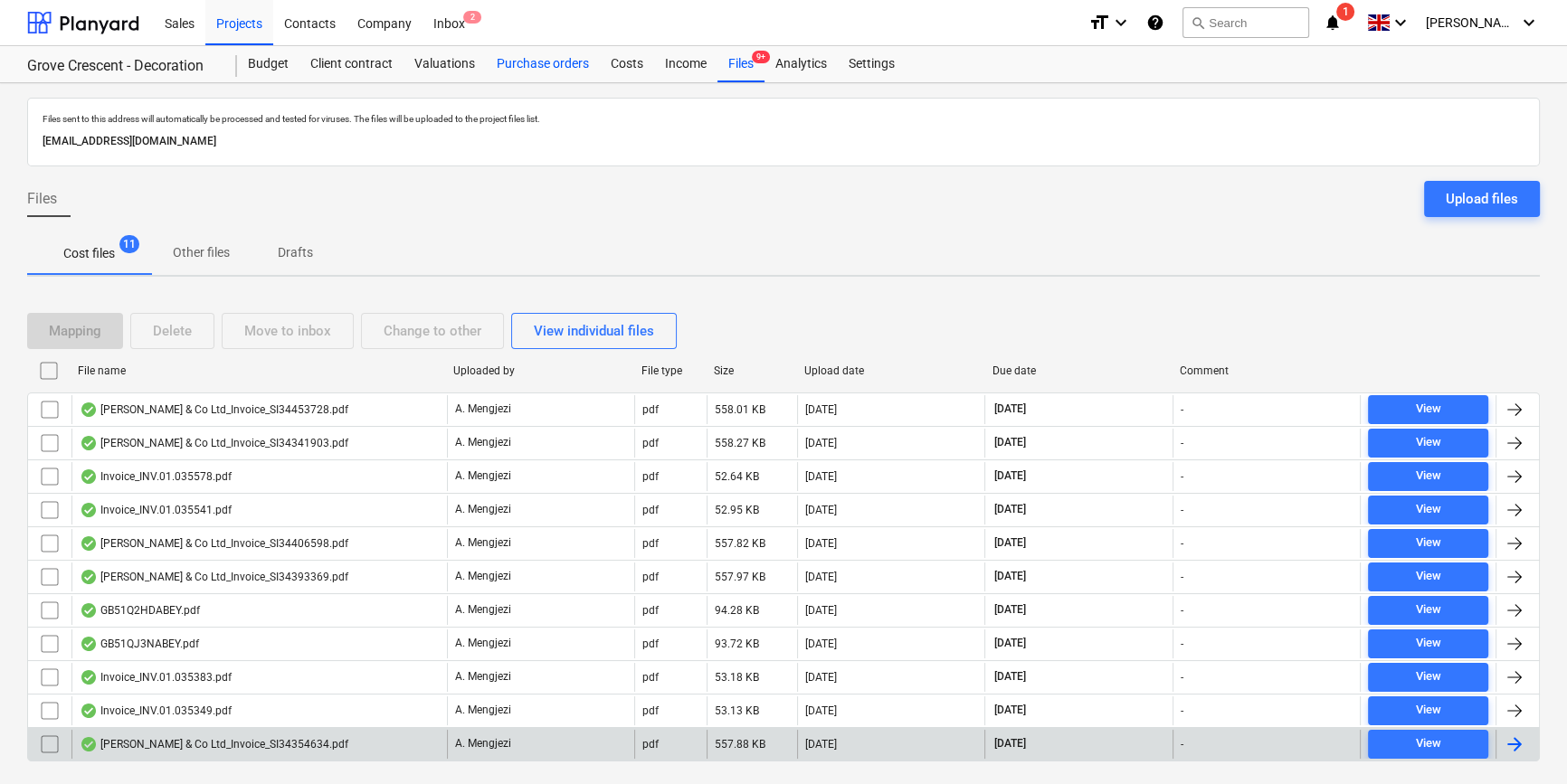
click at [525, 63] on div "Purchase orders" at bounding box center [542, 64] width 114 height 36
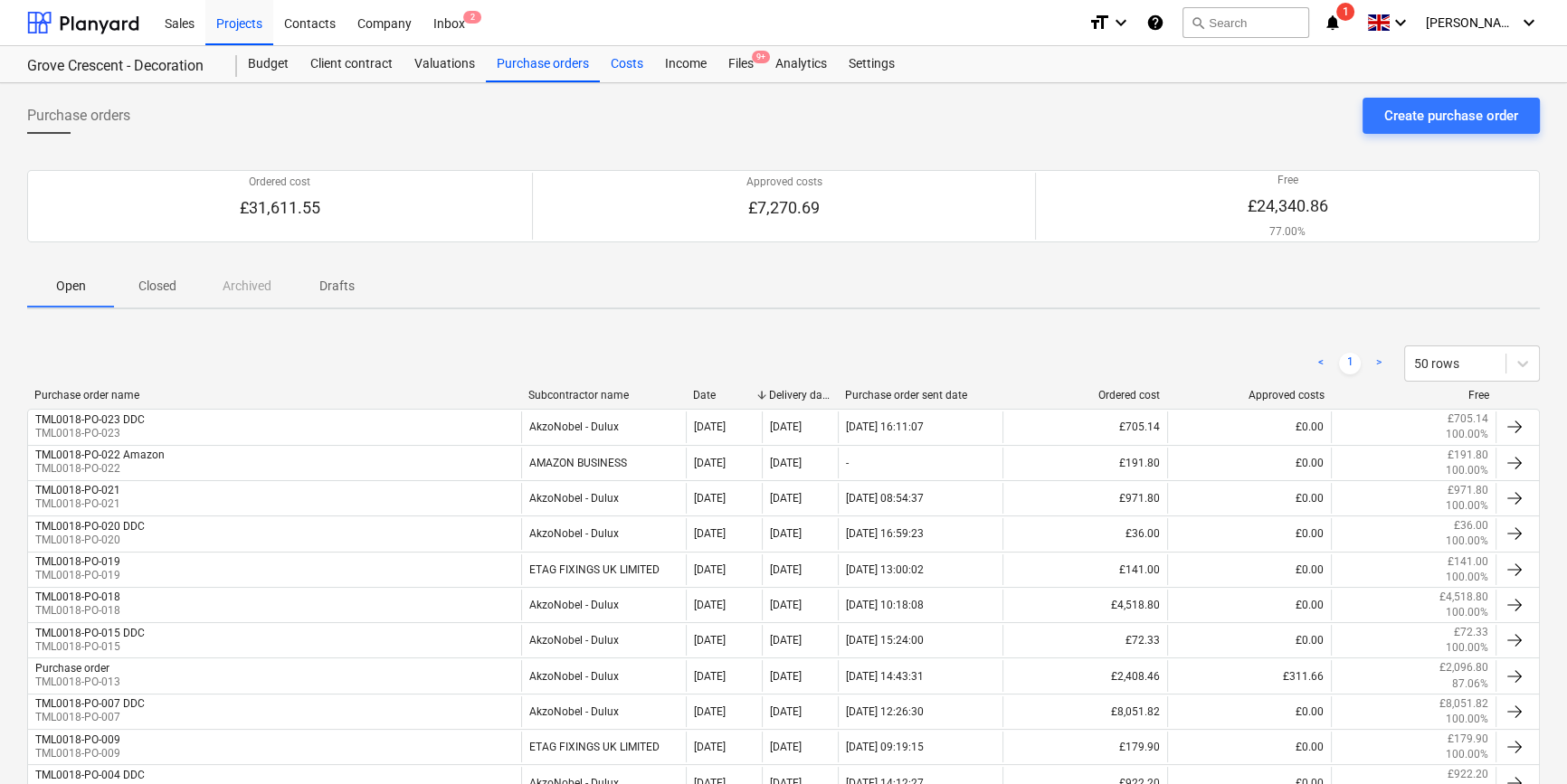
click at [616, 61] on div "Costs" at bounding box center [626, 64] width 54 height 36
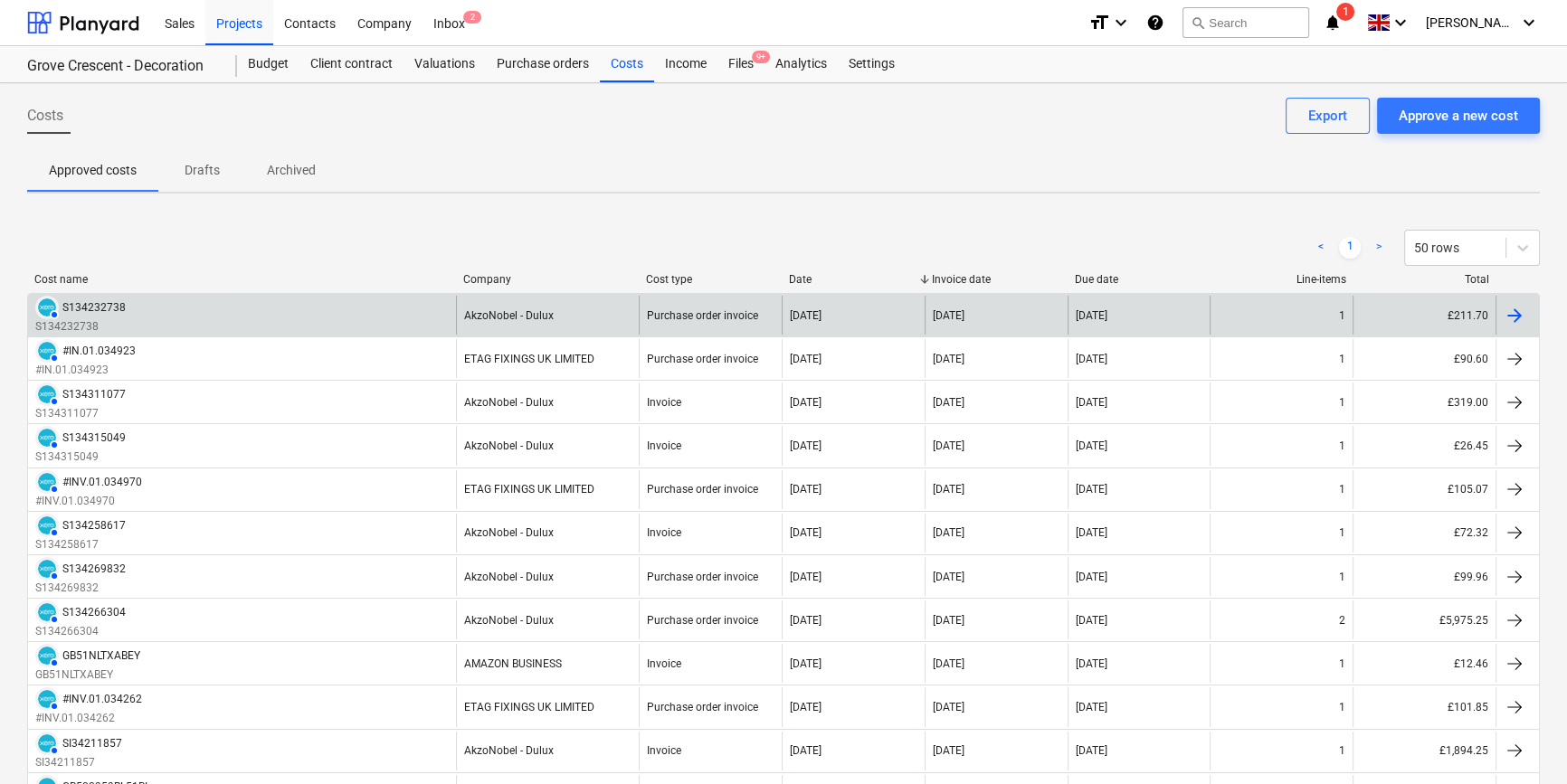
click at [1254, 313] on div at bounding box center [1514, 316] width 22 height 22
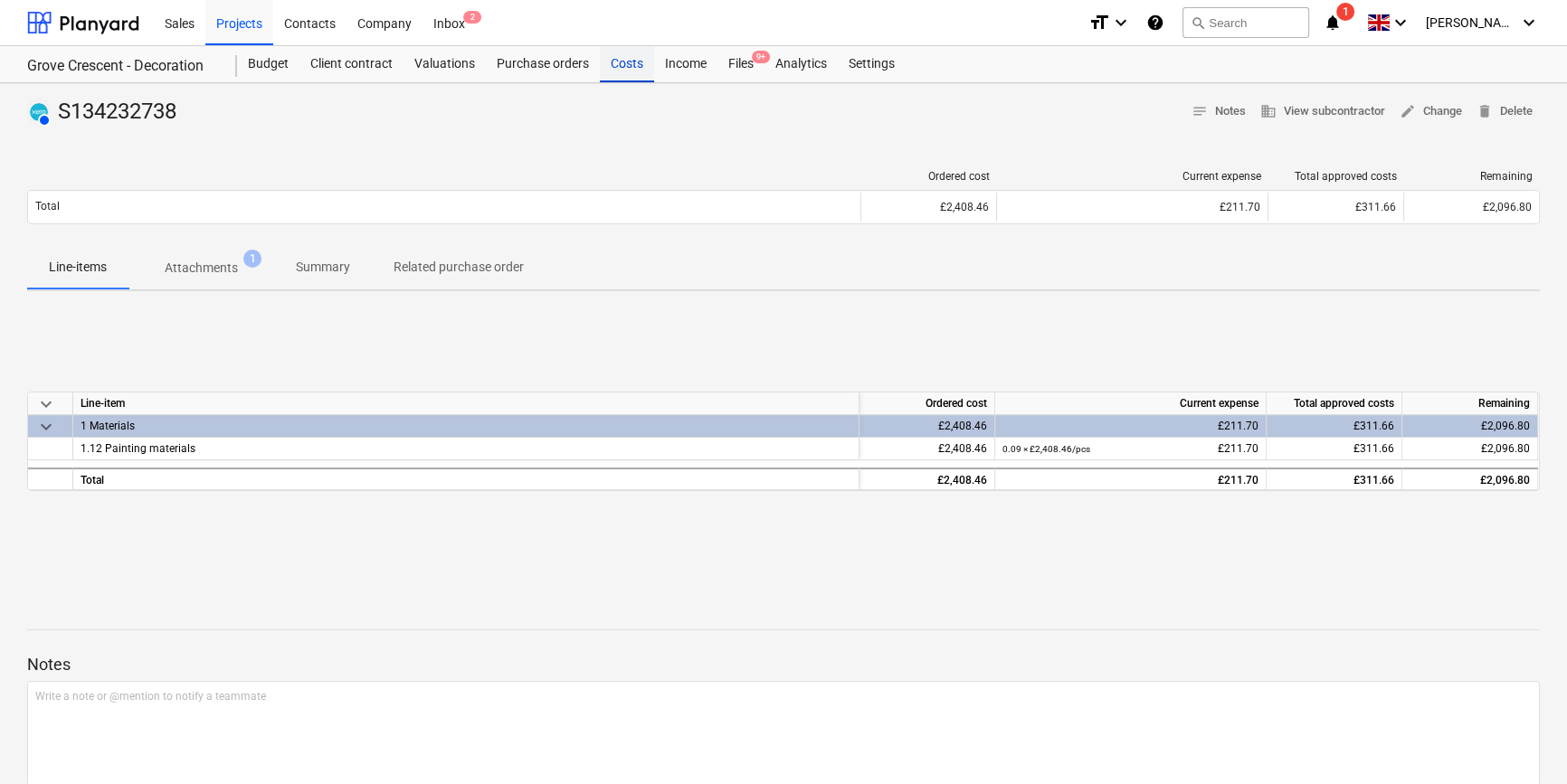
click at [619, 64] on div "Costs" at bounding box center [626, 64] width 54 height 36
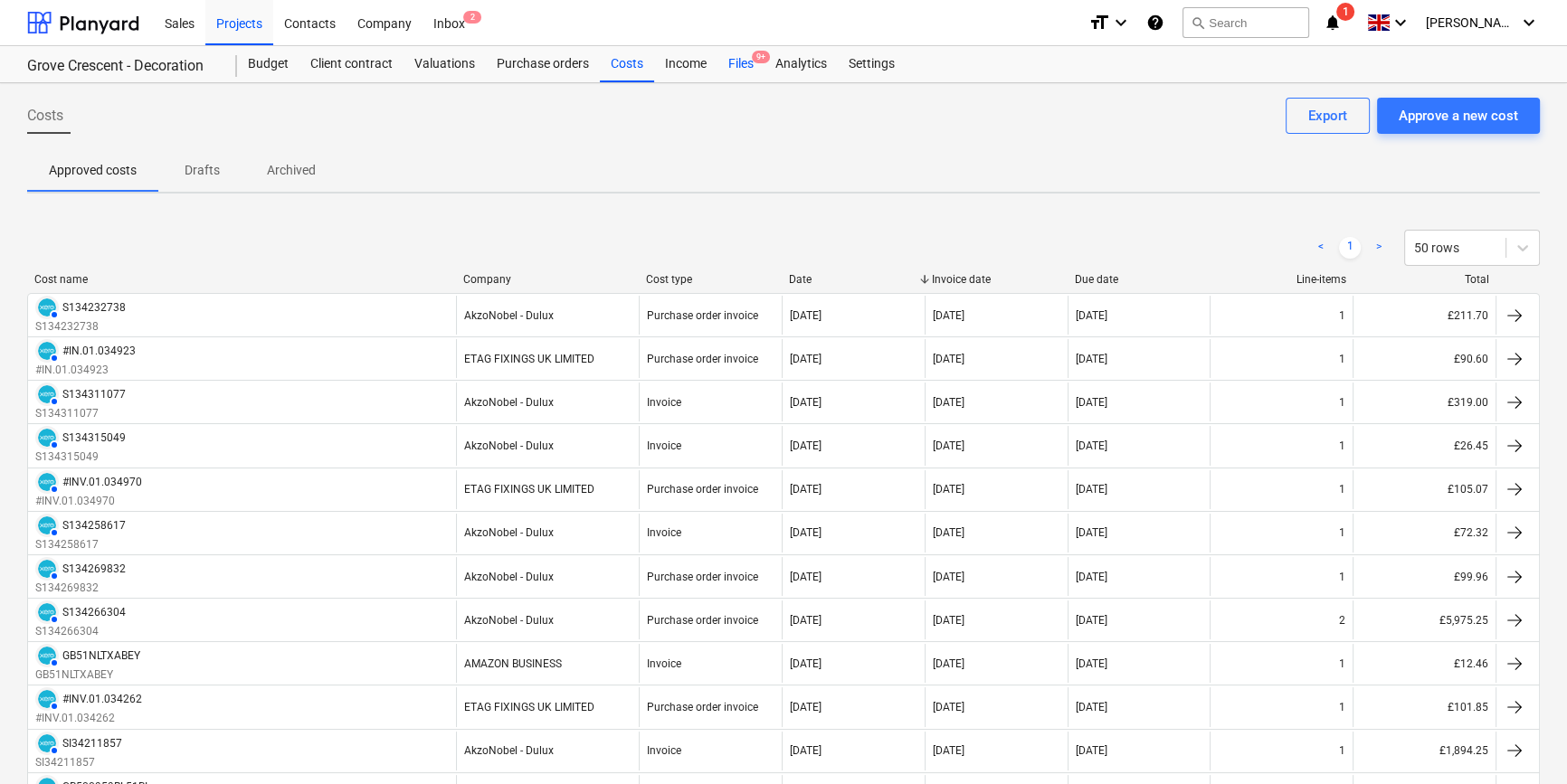
click at [732, 66] on div "Files 9+" at bounding box center [741, 64] width 47 height 36
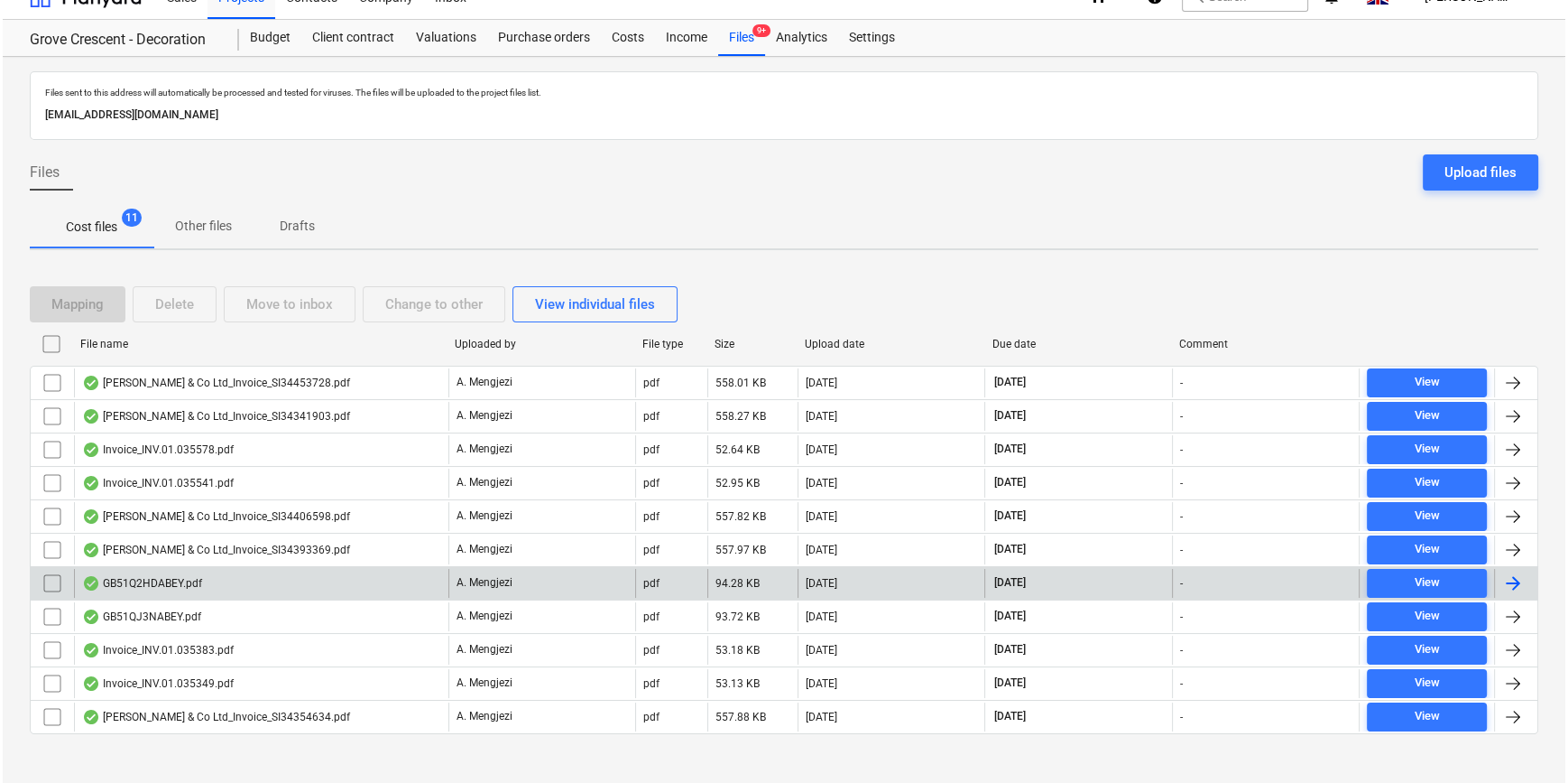
scroll to position [39, 0]
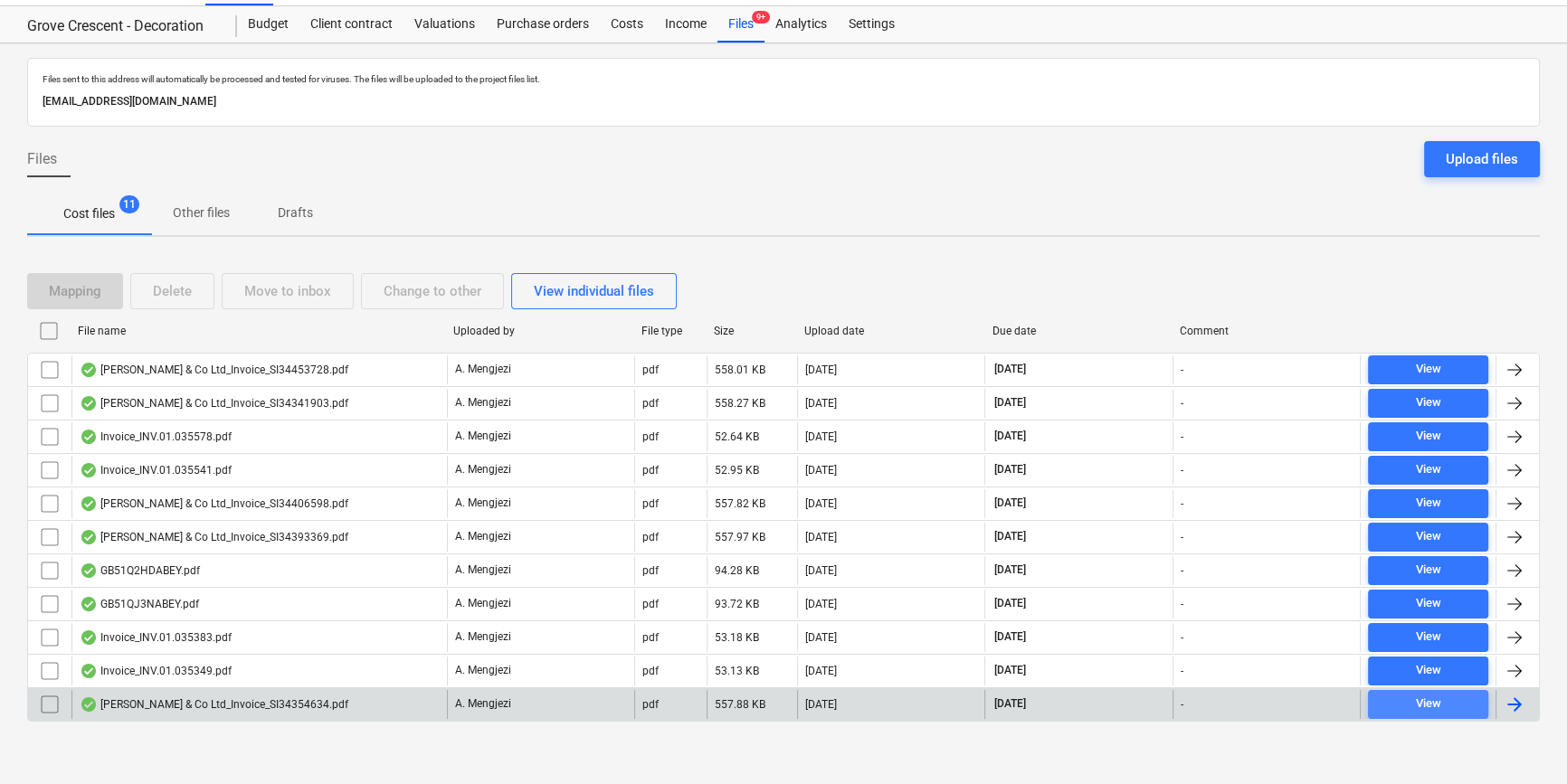
click at [1254, 699] on span "View" at bounding box center [1428, 703] width 106 height 21
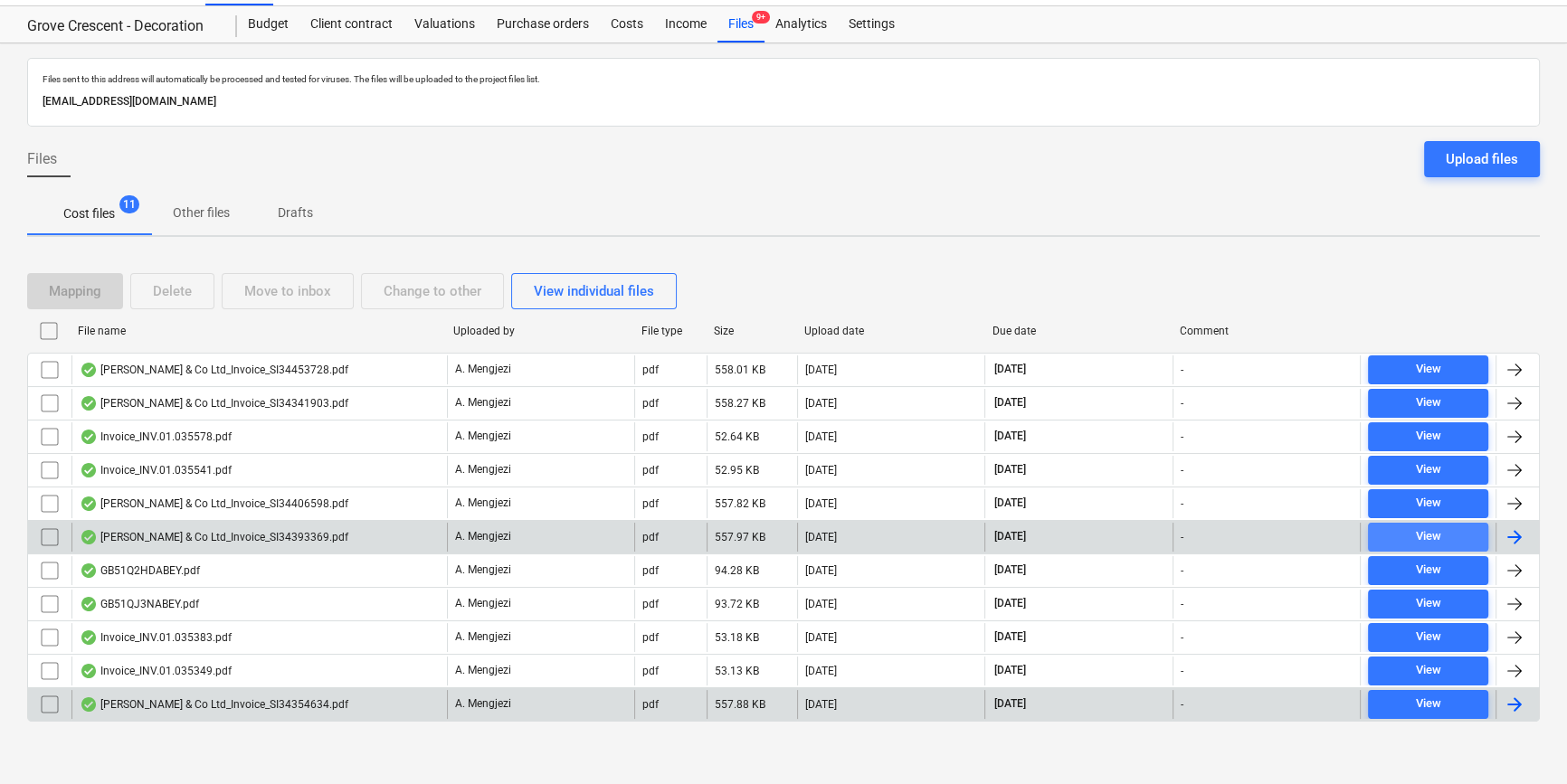
click at [1254, 535] on div "View" at bounding box center [1427, 536] width 26 height 21
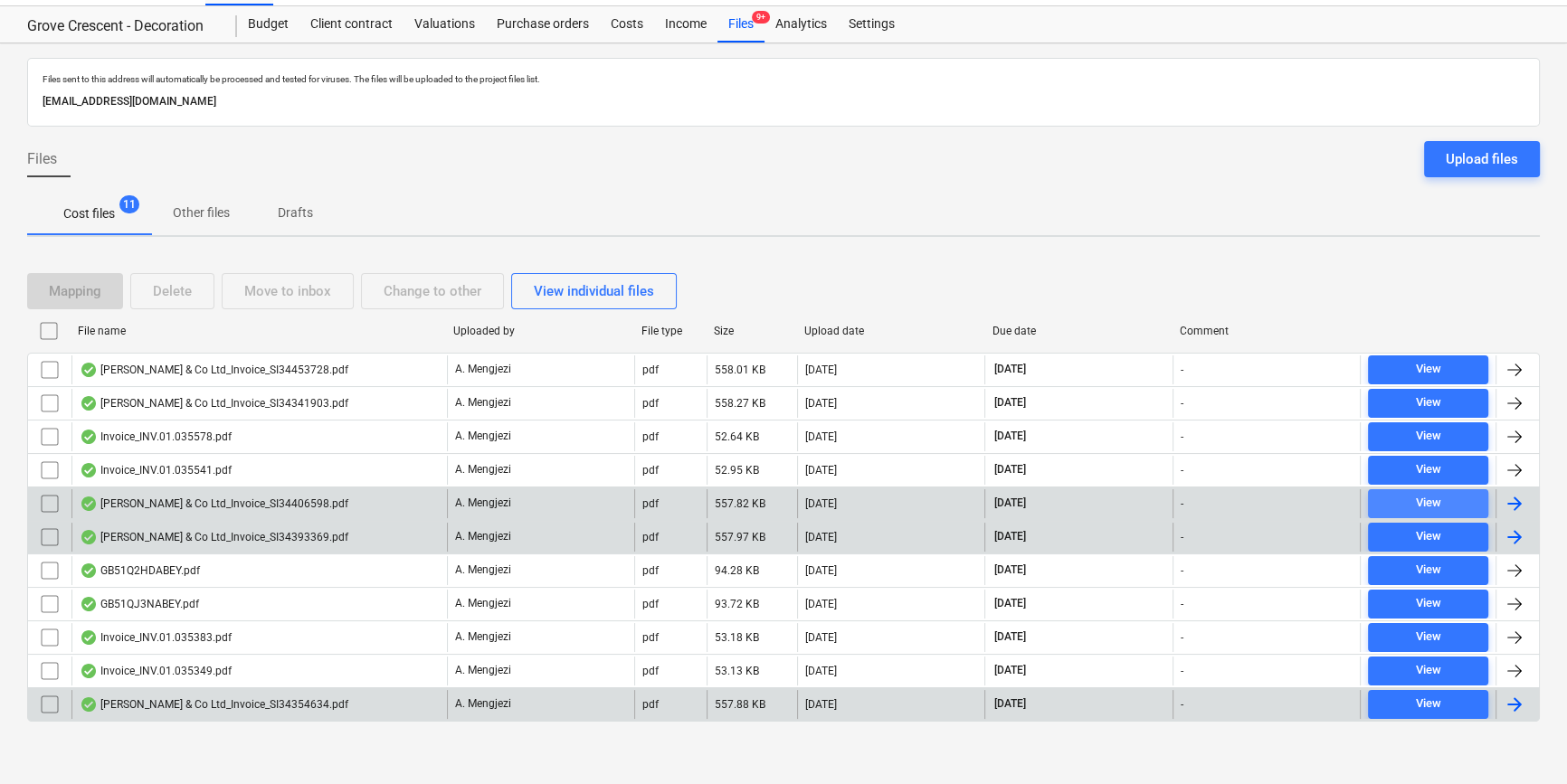
click at [1254, 503] on div "View" at bounding box center [1427, 503] width 26 height 21
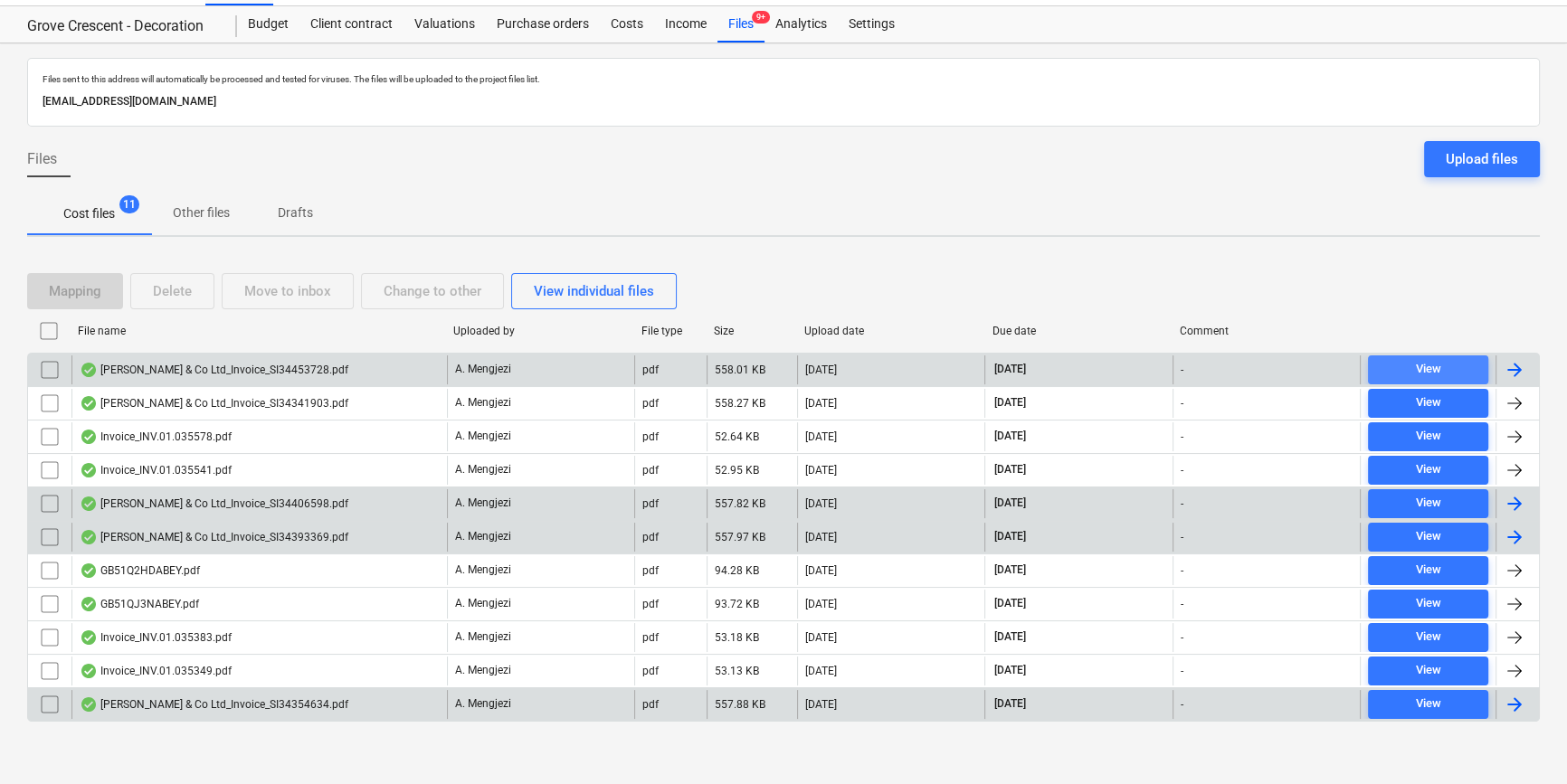
click at [1254, 368] on span "View" at bounding box center [1428, 369] width 106 height 21
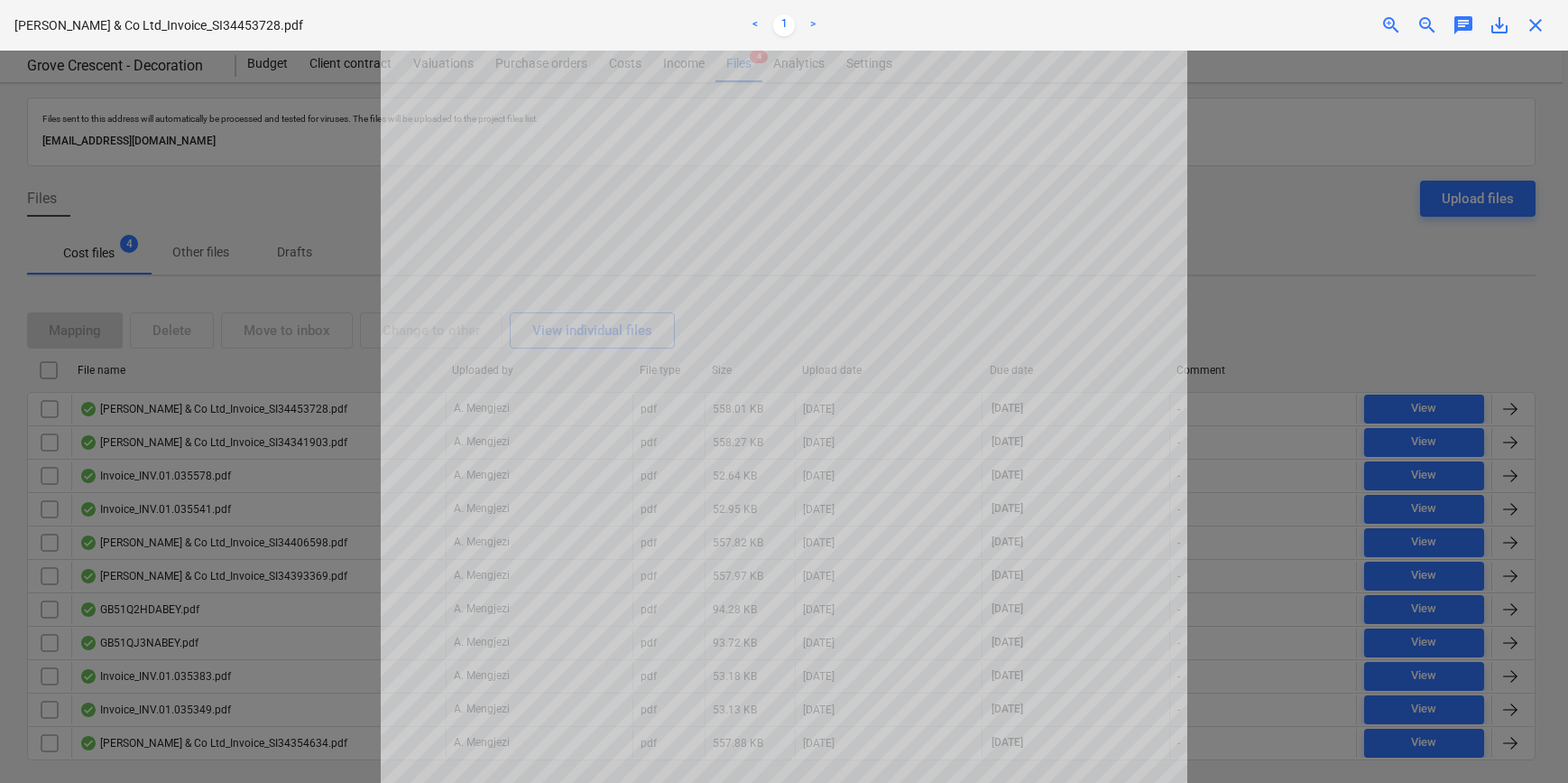
scroll to position [39, 0]
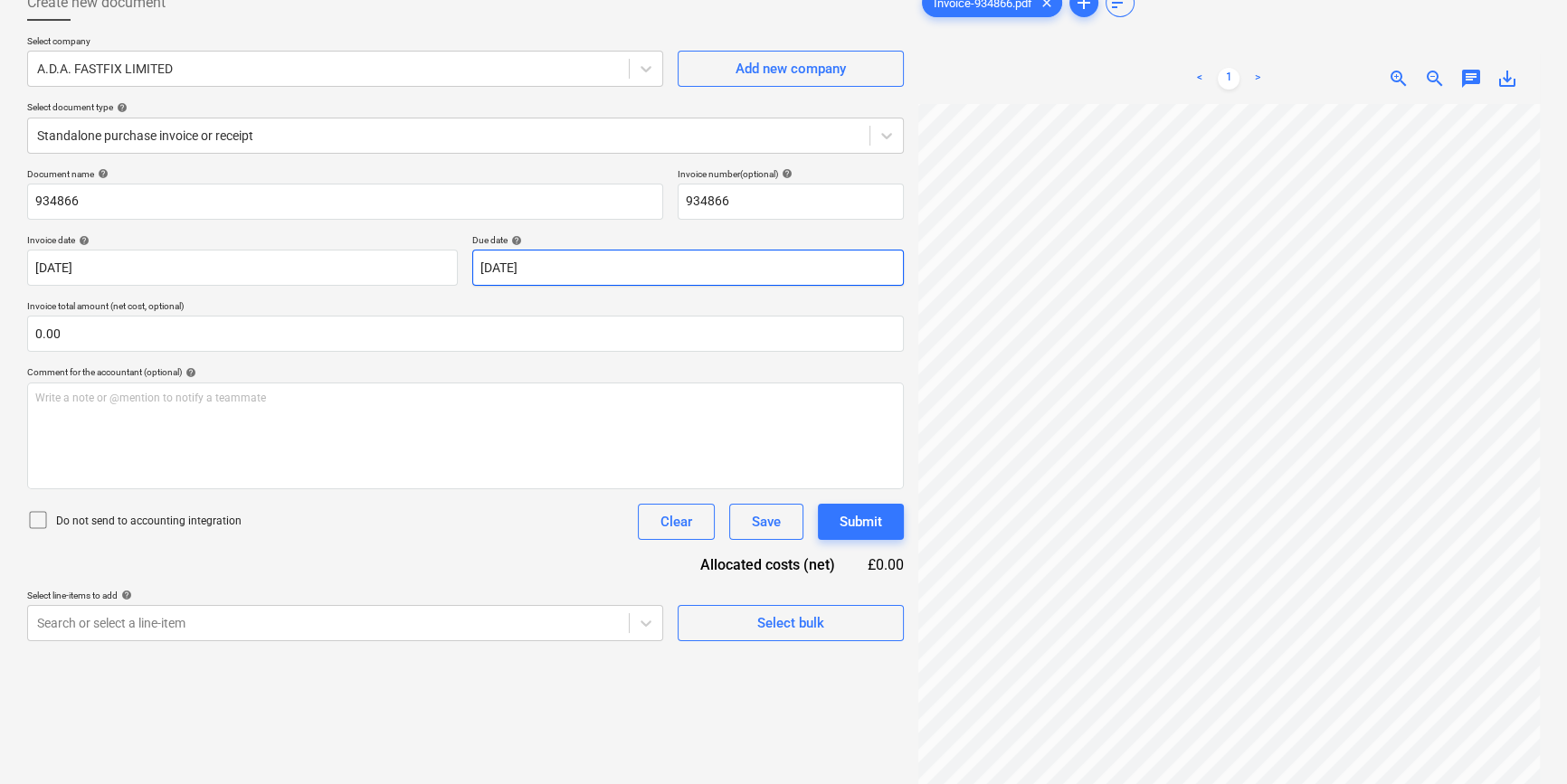
scroll to position [17, 0]
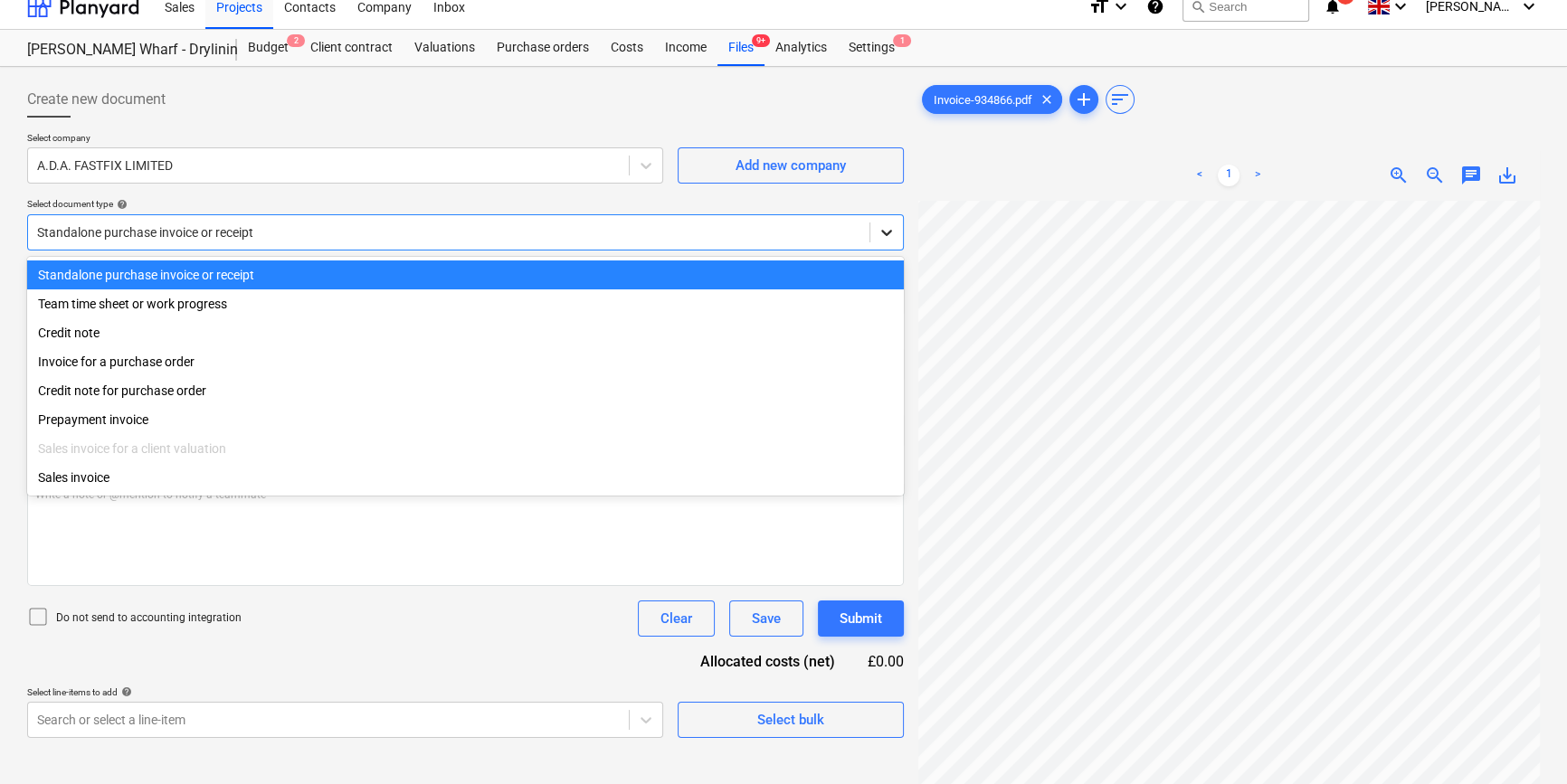
click at [878, 233] on icon at bounding box center [886, 232] width 18 height 18
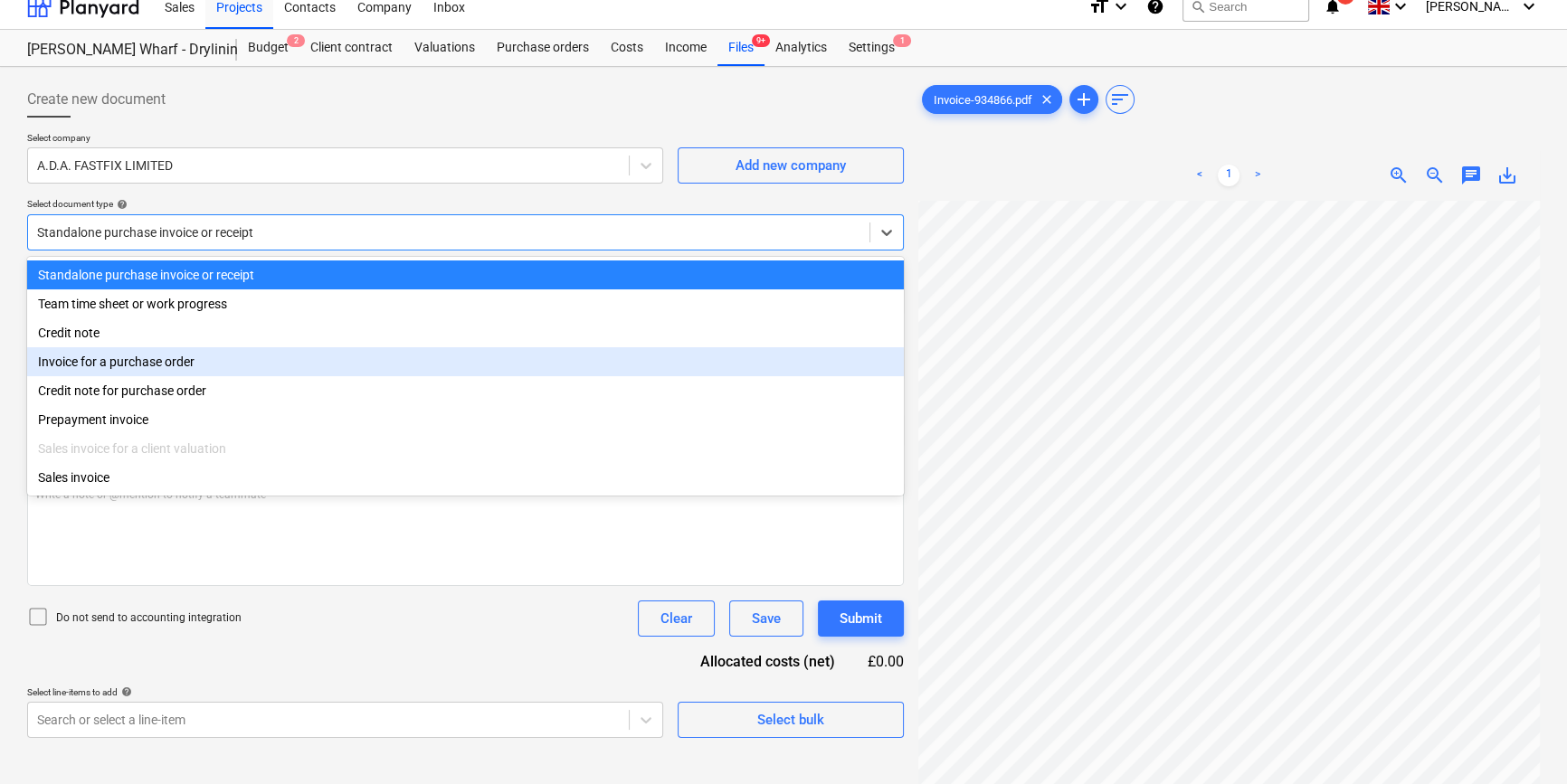
click at [853, 368] on div "Invoice for a purchase order" at bounding box center [466, 361] width 876 height 29
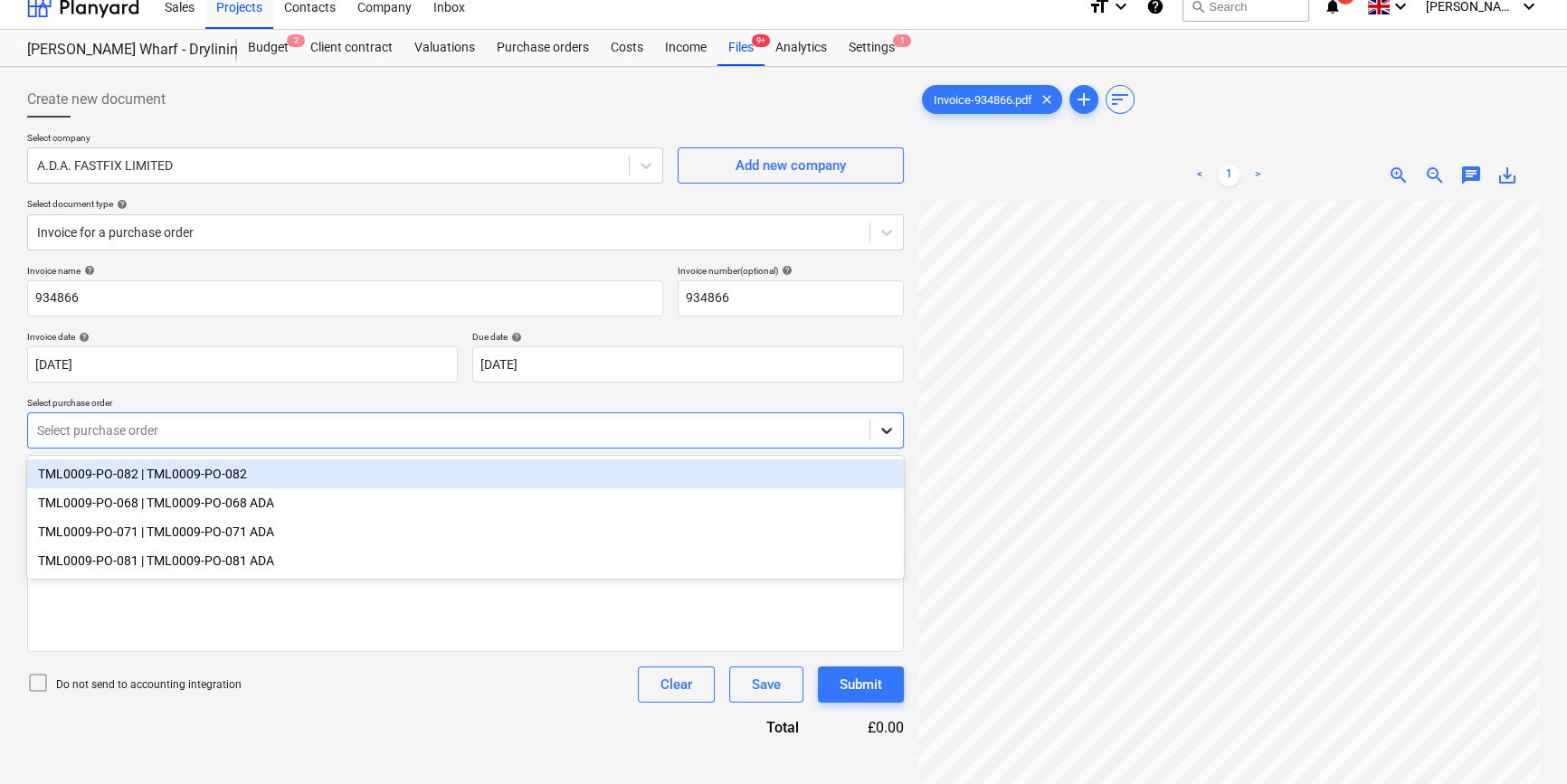
click at [887, 429] on icon at bounding box center [886, 430] width 18 height 18
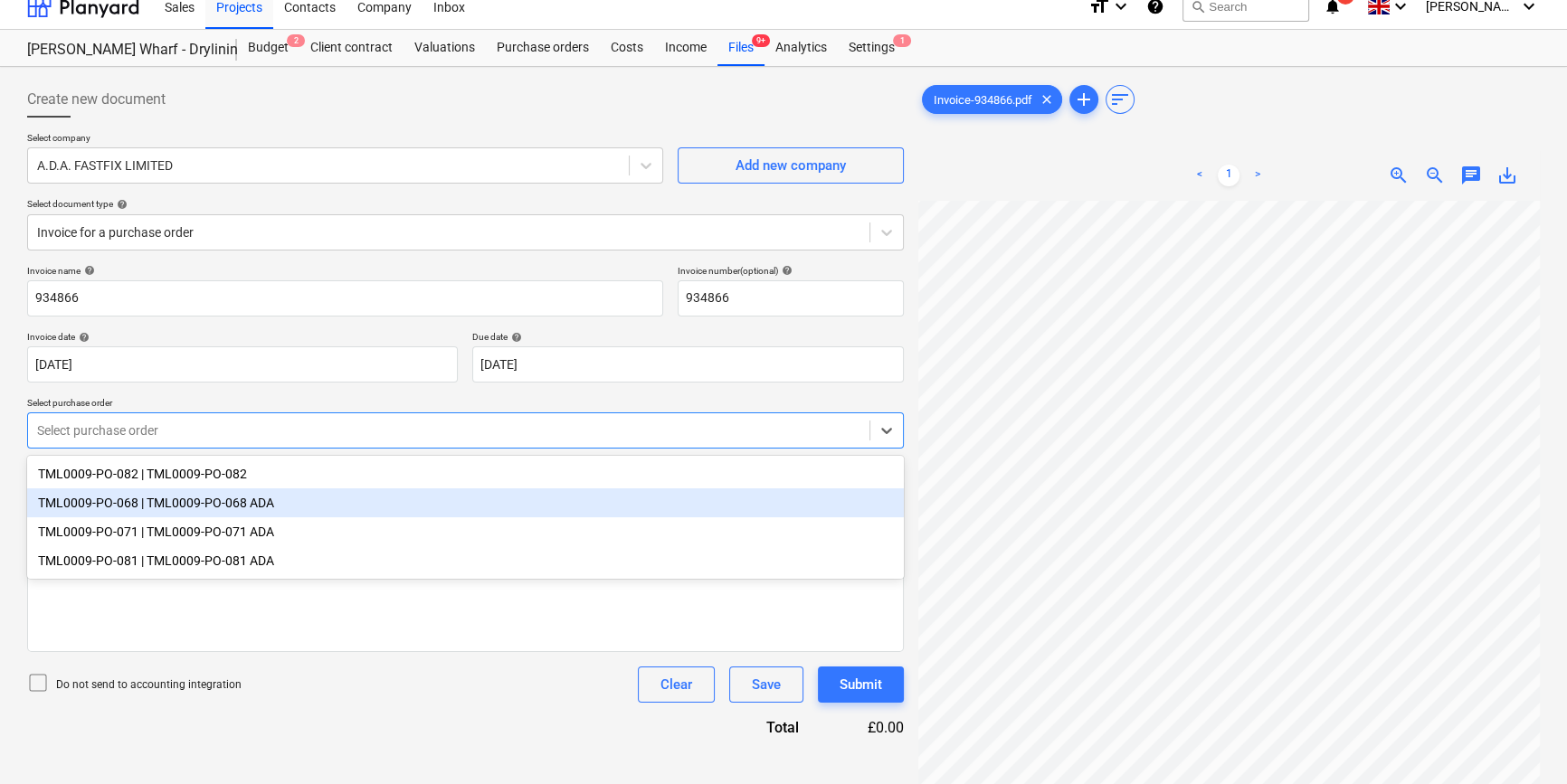
click at [276, 507] on div "TML0009-PO-068 | TML0009-PO-068 ADA" at bounding box center [466, 502] width 876 height 29
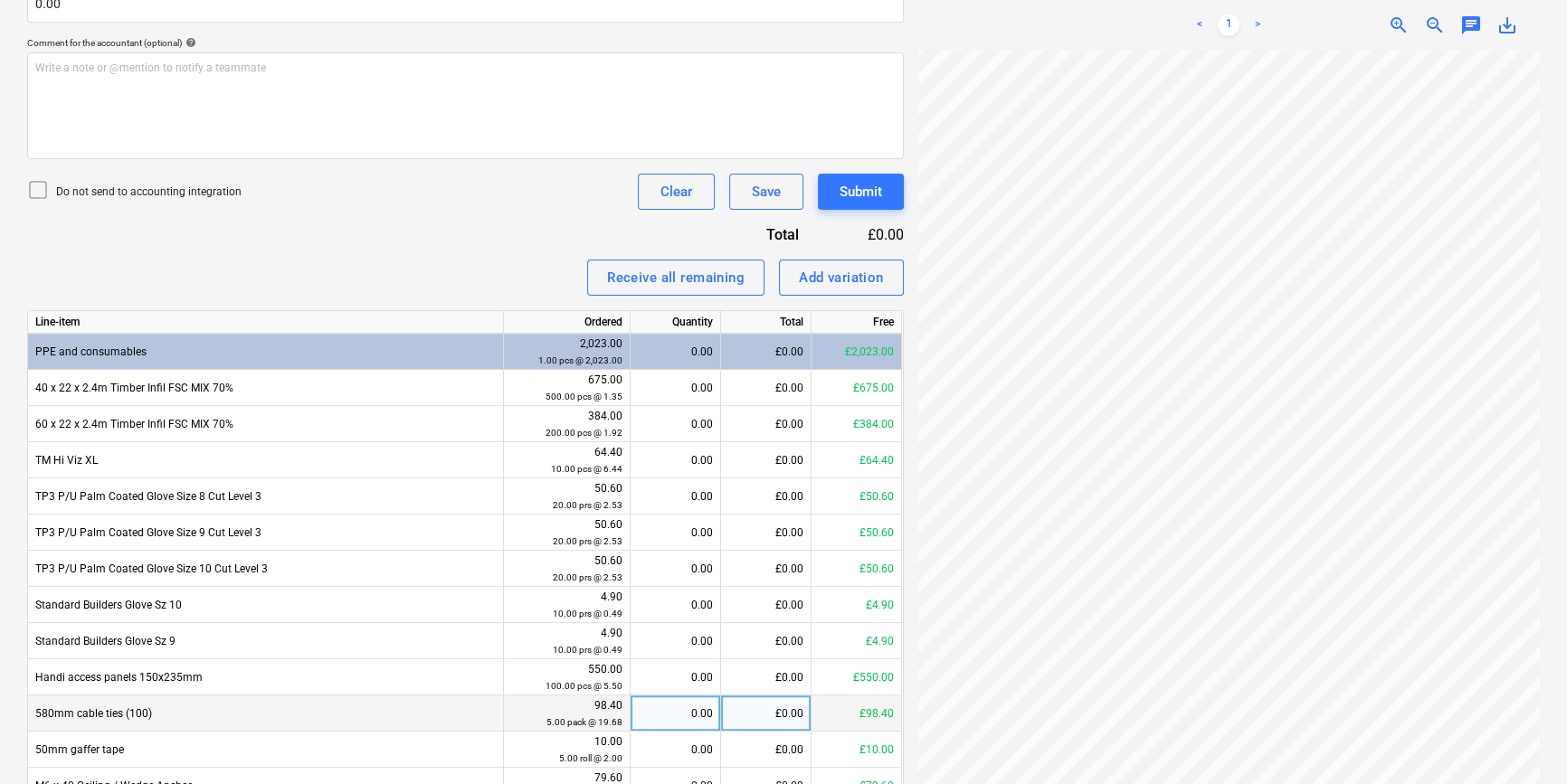
scroll to position [288, 195]
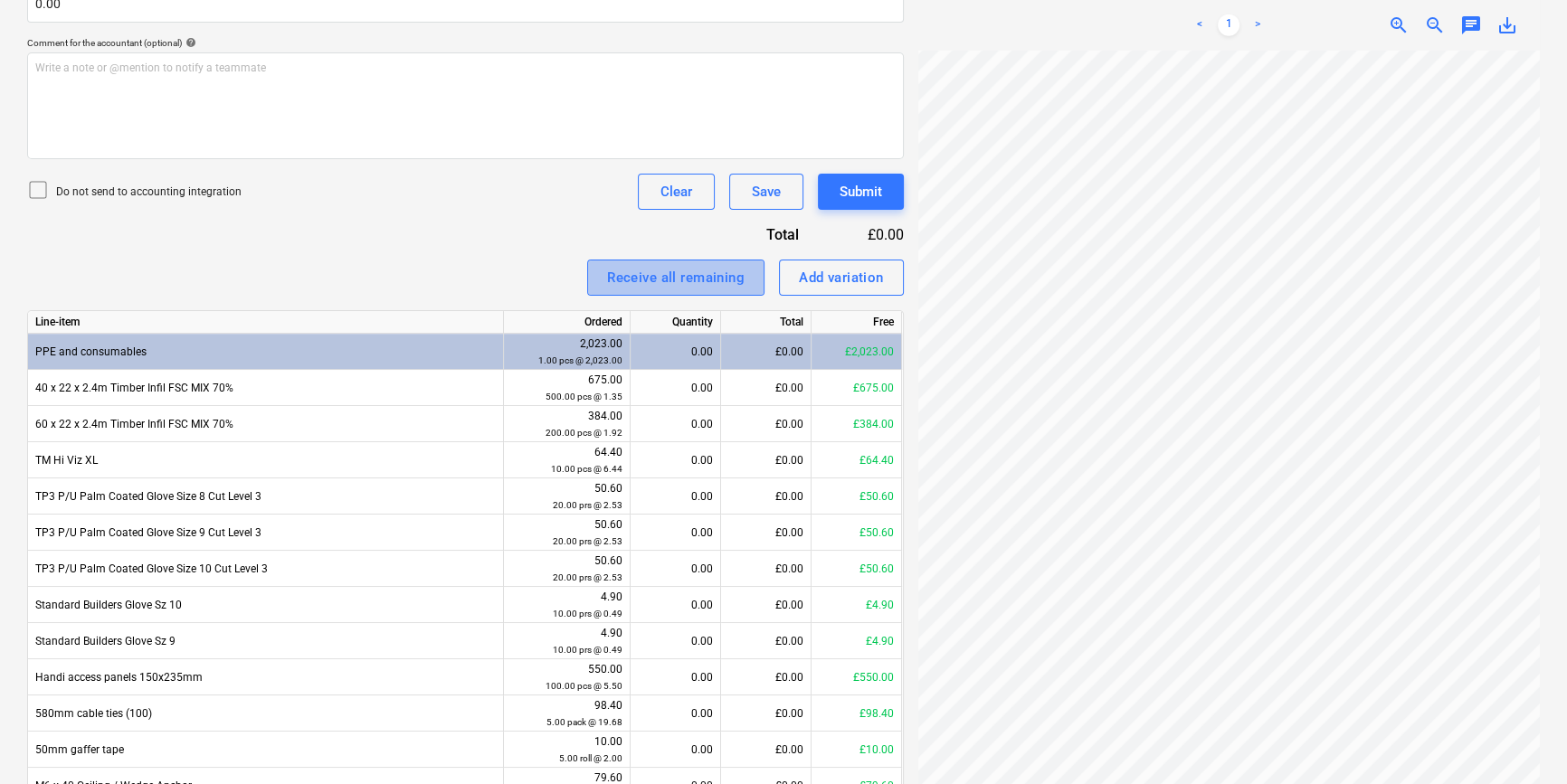
click at [672, 271] on div "Receive all remaining" at bounding box center [676, 277] width 138 height 24
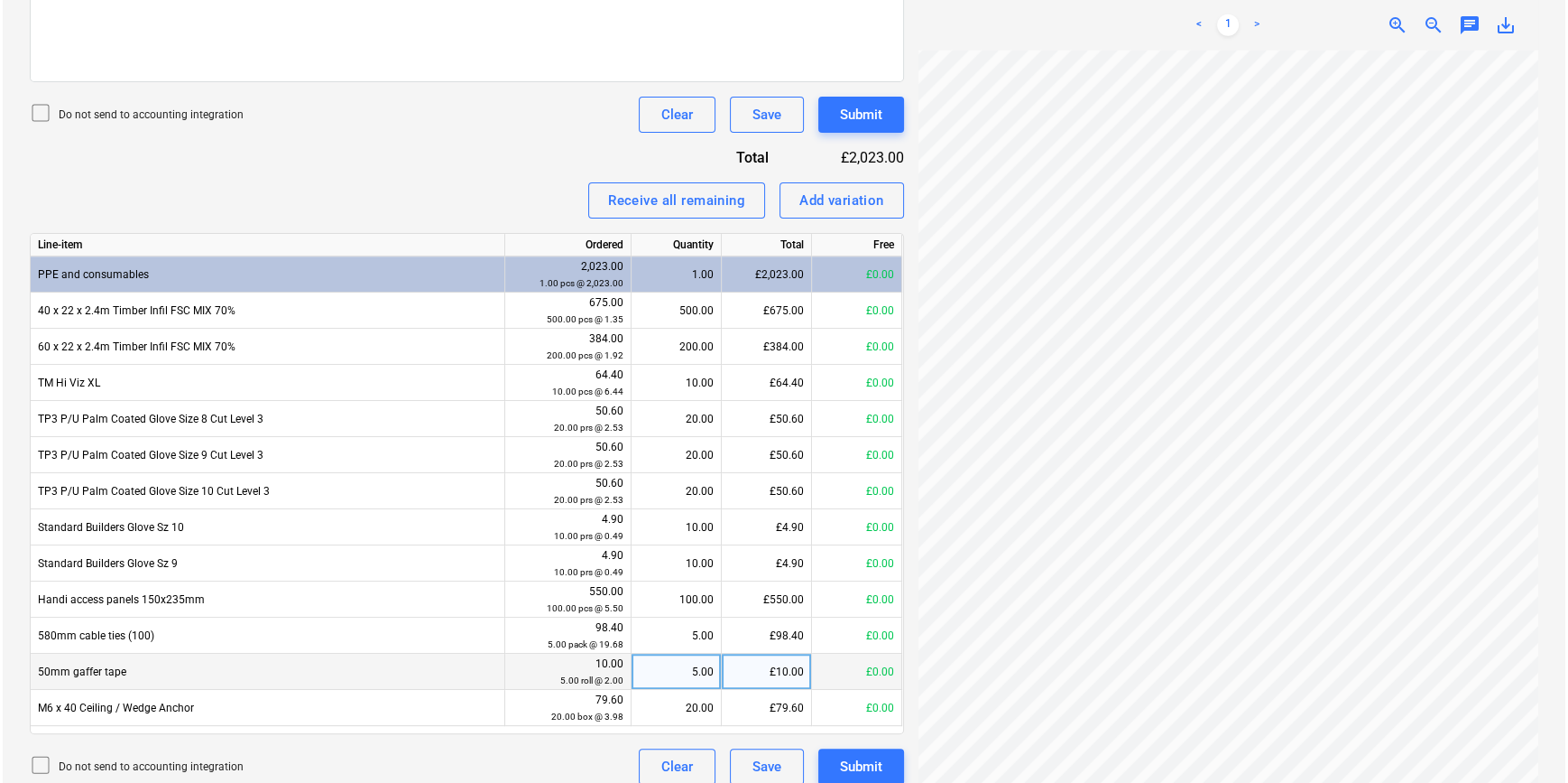
scroll to position [600, 0]
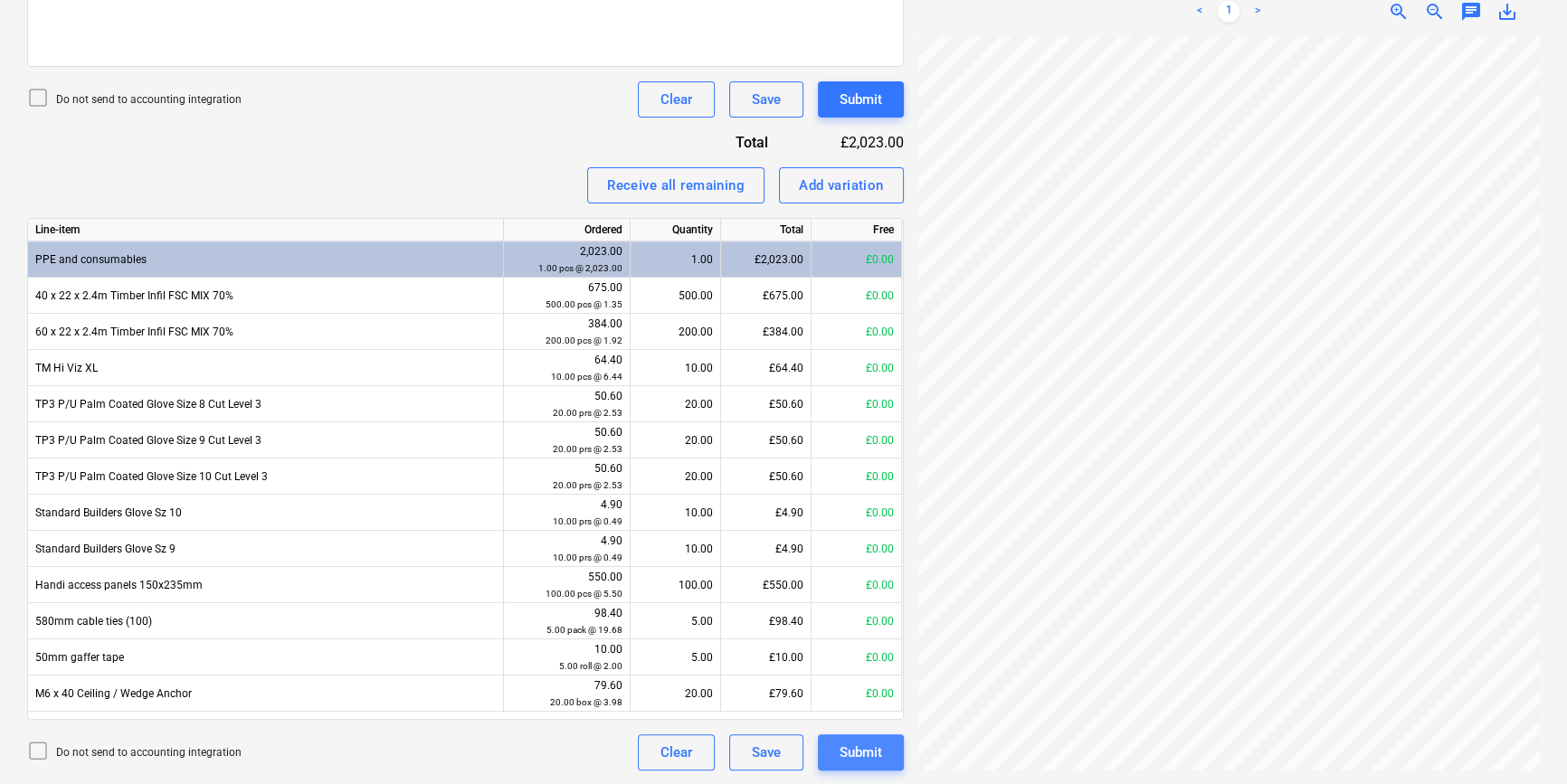
click at [846, 755] on div "Submit" at bounding box center [860, 753] width 42 height 24
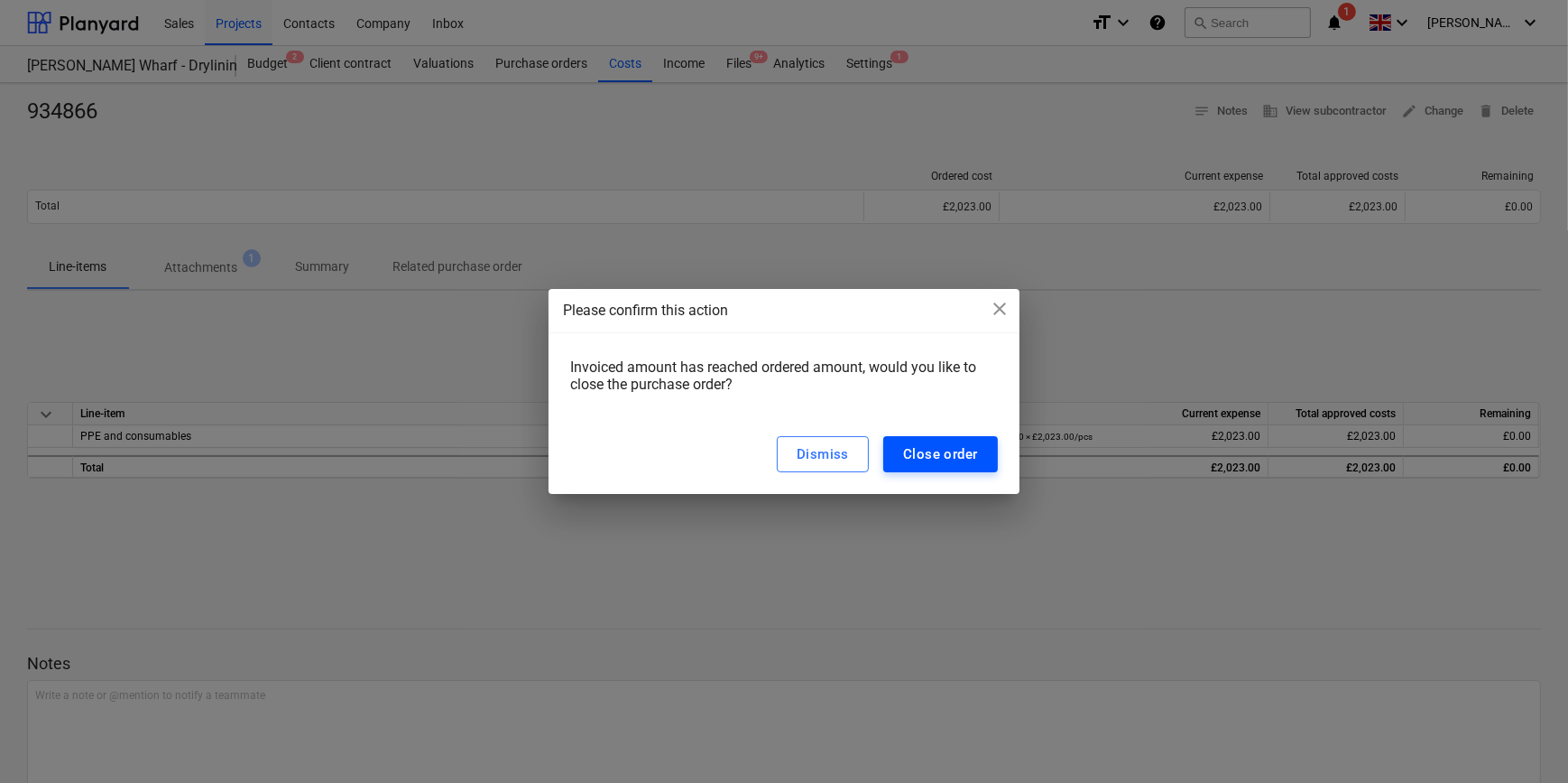
click at [929, 459] on div "Close order" at bounding box center [941, 454] width 75 height 24
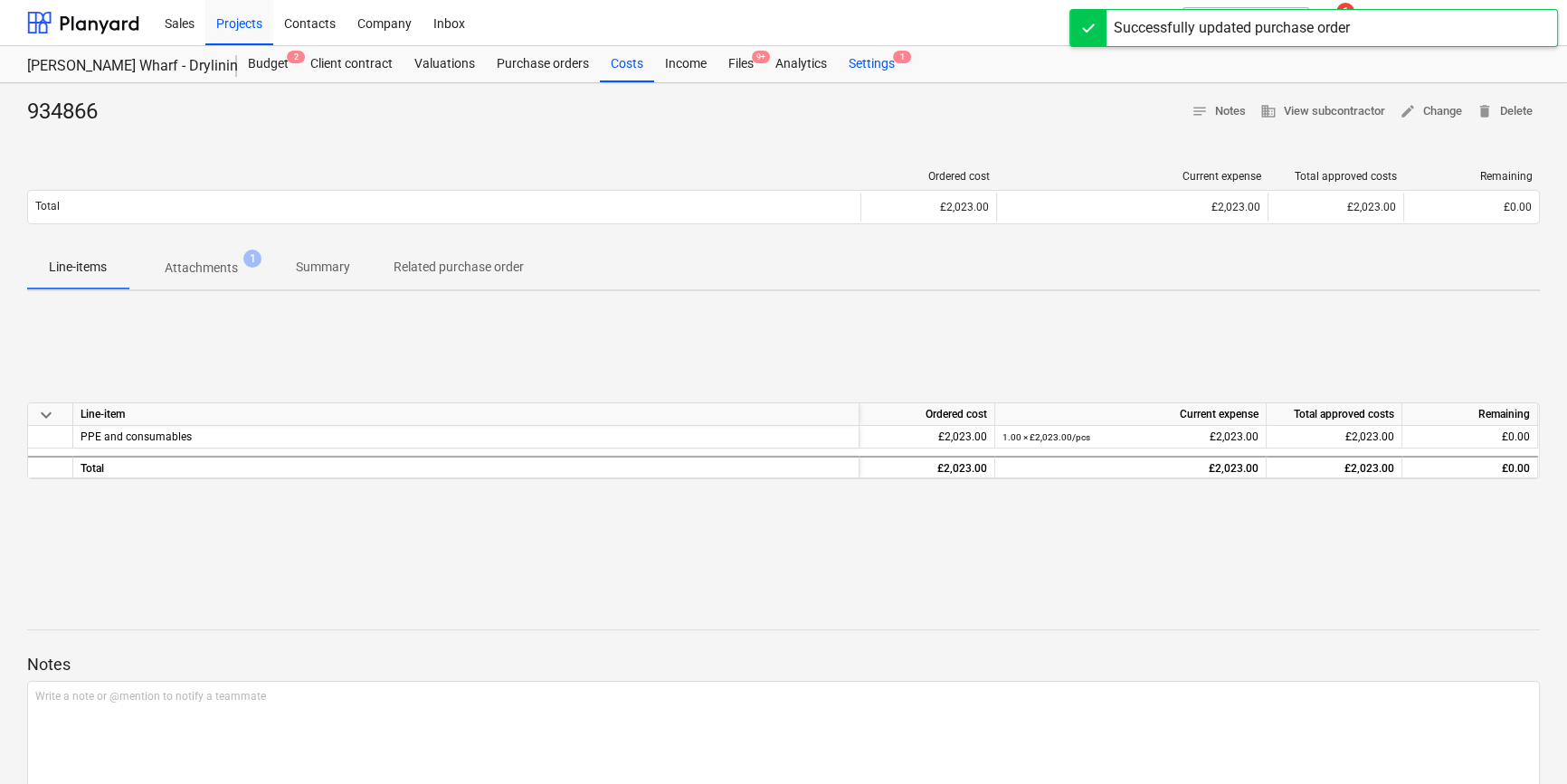
click at [877, 66] on div "Settings 1" at bounding box center [871, 64] width 68 height 36
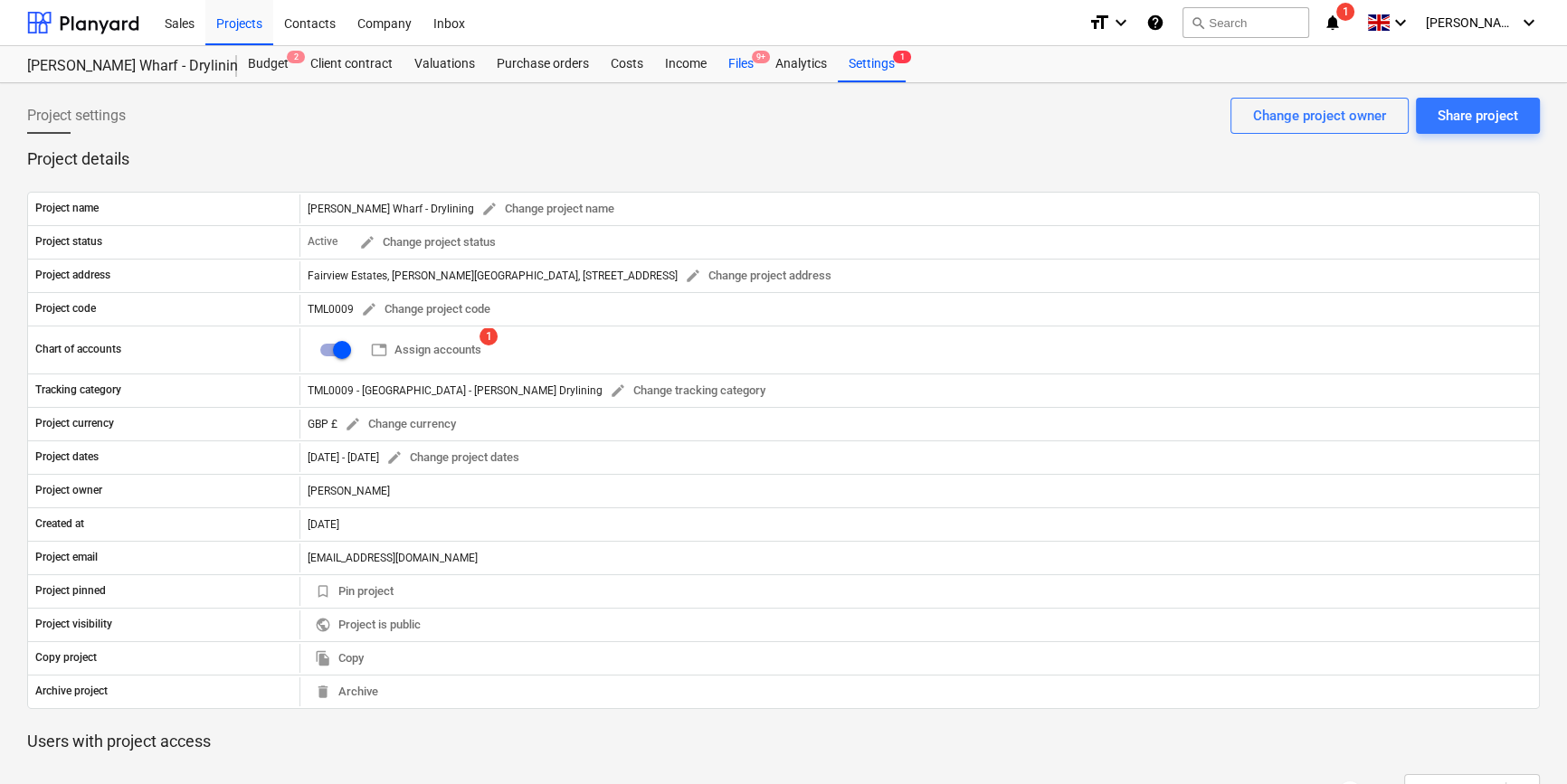
click at [741, 63] on div "Files 9+" at bounding box center [741, 64] width 47 height 36
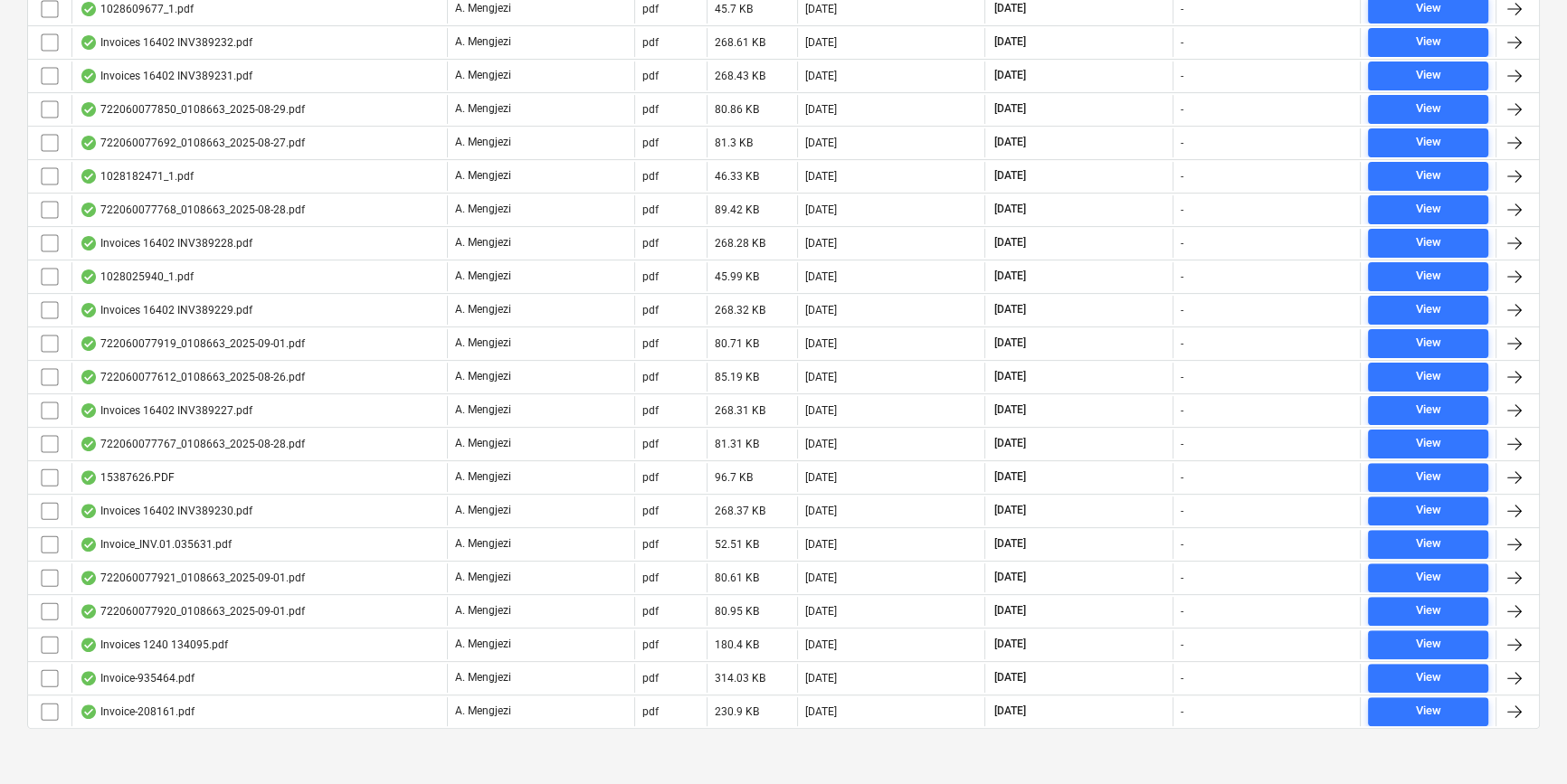
scroll to position [621, 0]
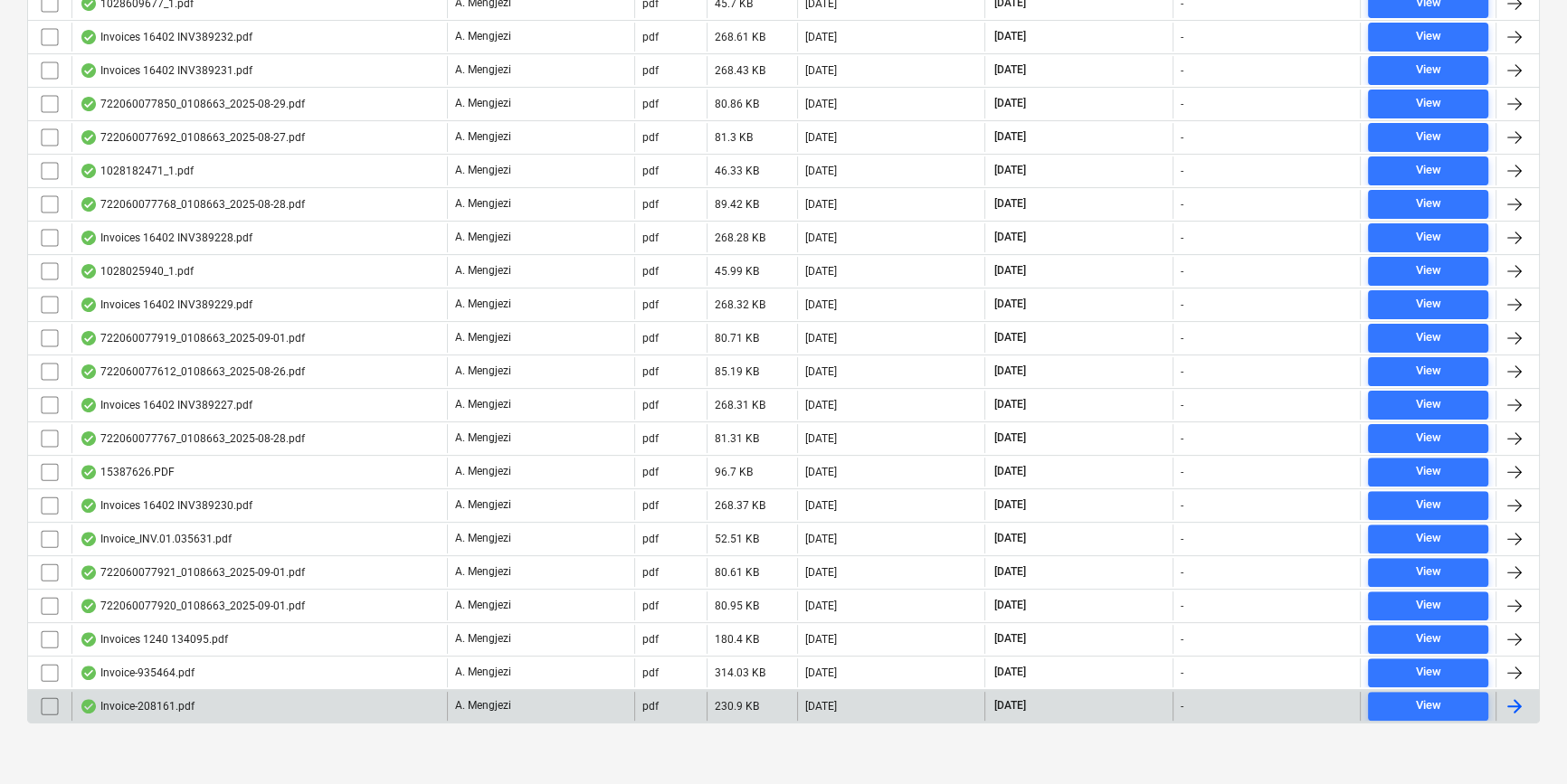
click at [1524, 695] on div at bounding box center [1514, 706] width 22 height 22
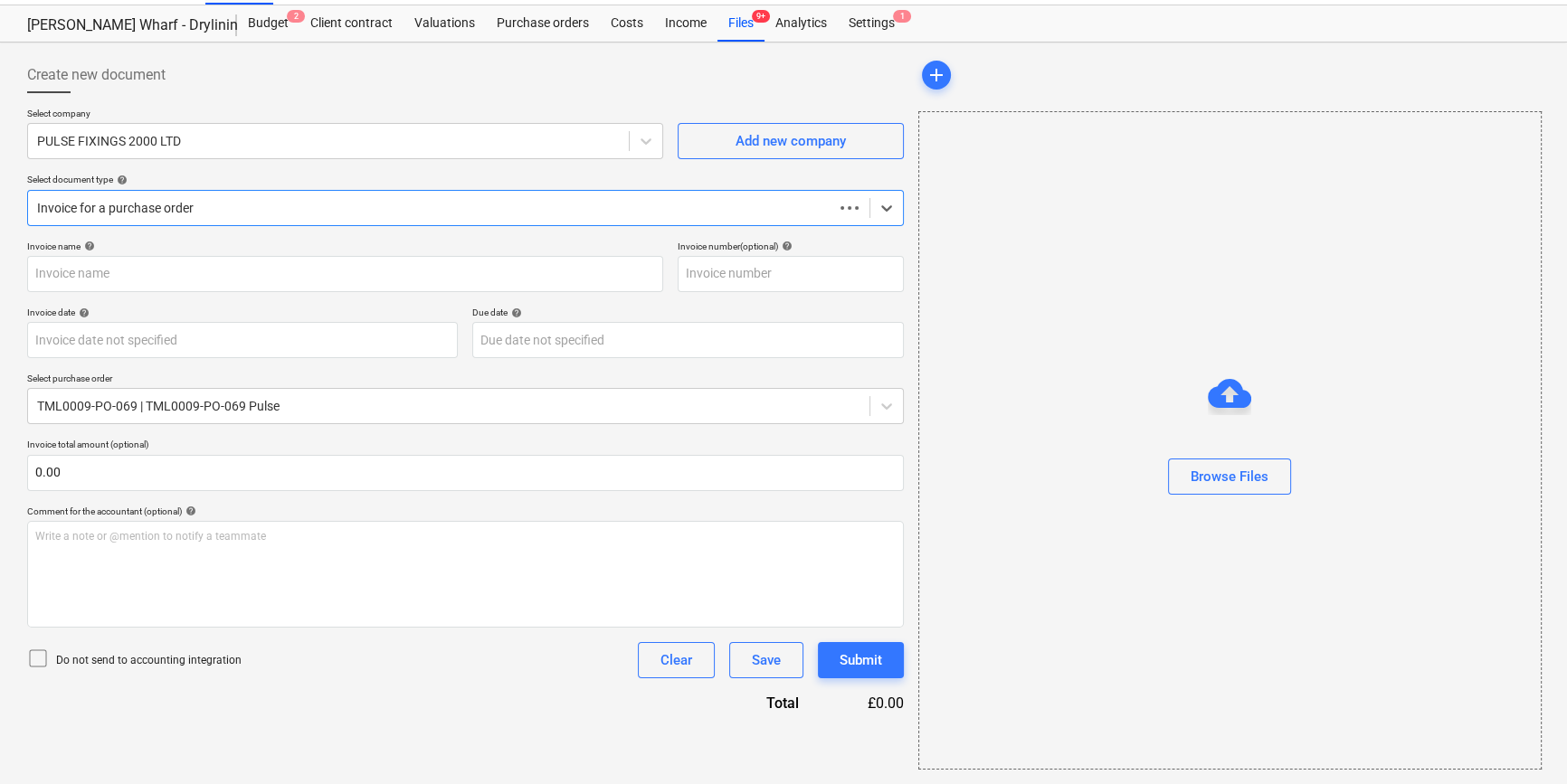
scroll to position [39, 0]
type input "208161"
type input "[DATE]"
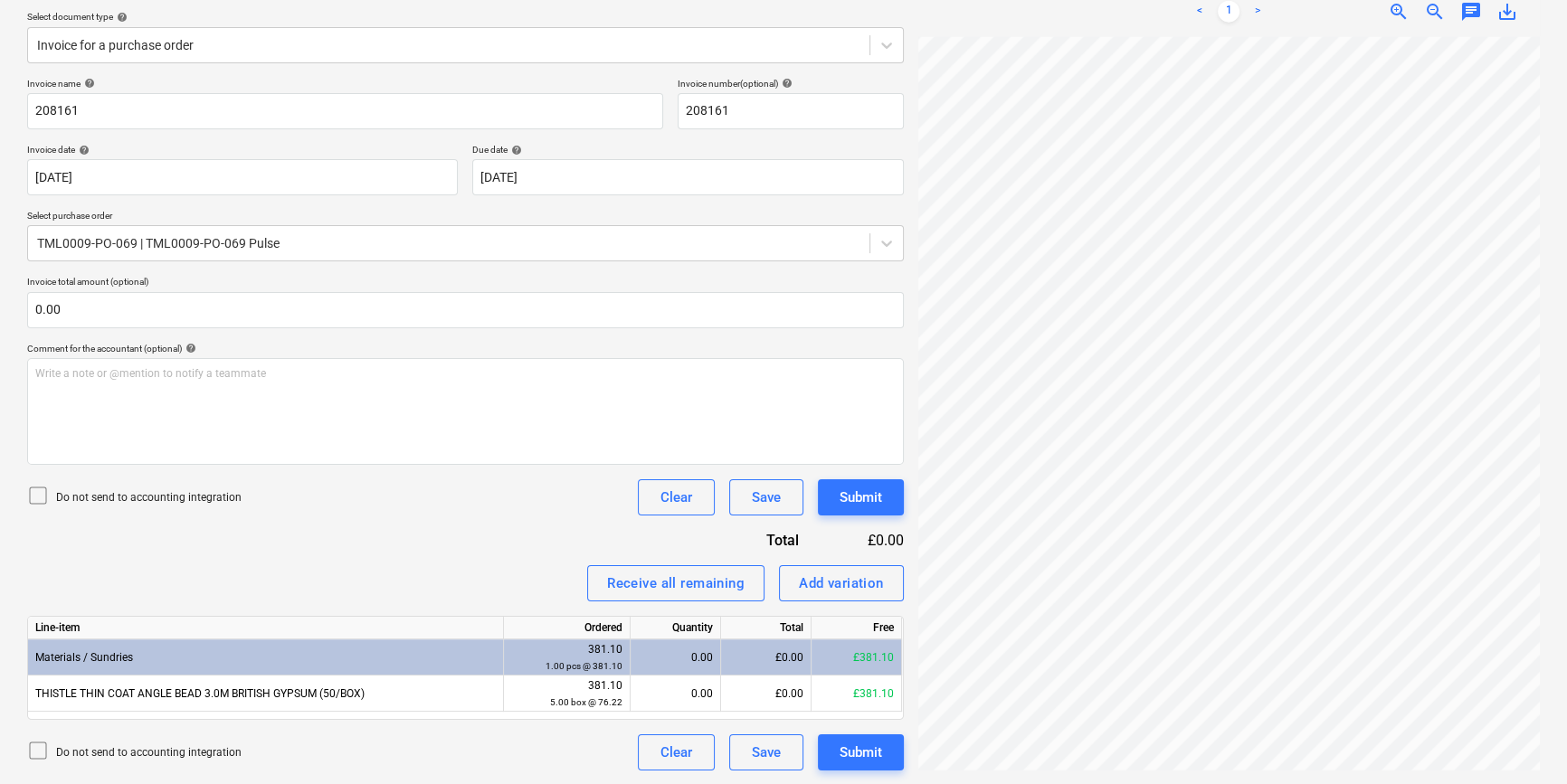
scroll to position [188, 195]
click at [649, 582] on div "Receive all remaining" at bounding box center [676, 583] width 138 height 24
click at [851, 756] on div "Submit" at bounding box center [860, 753] width 42 height 24
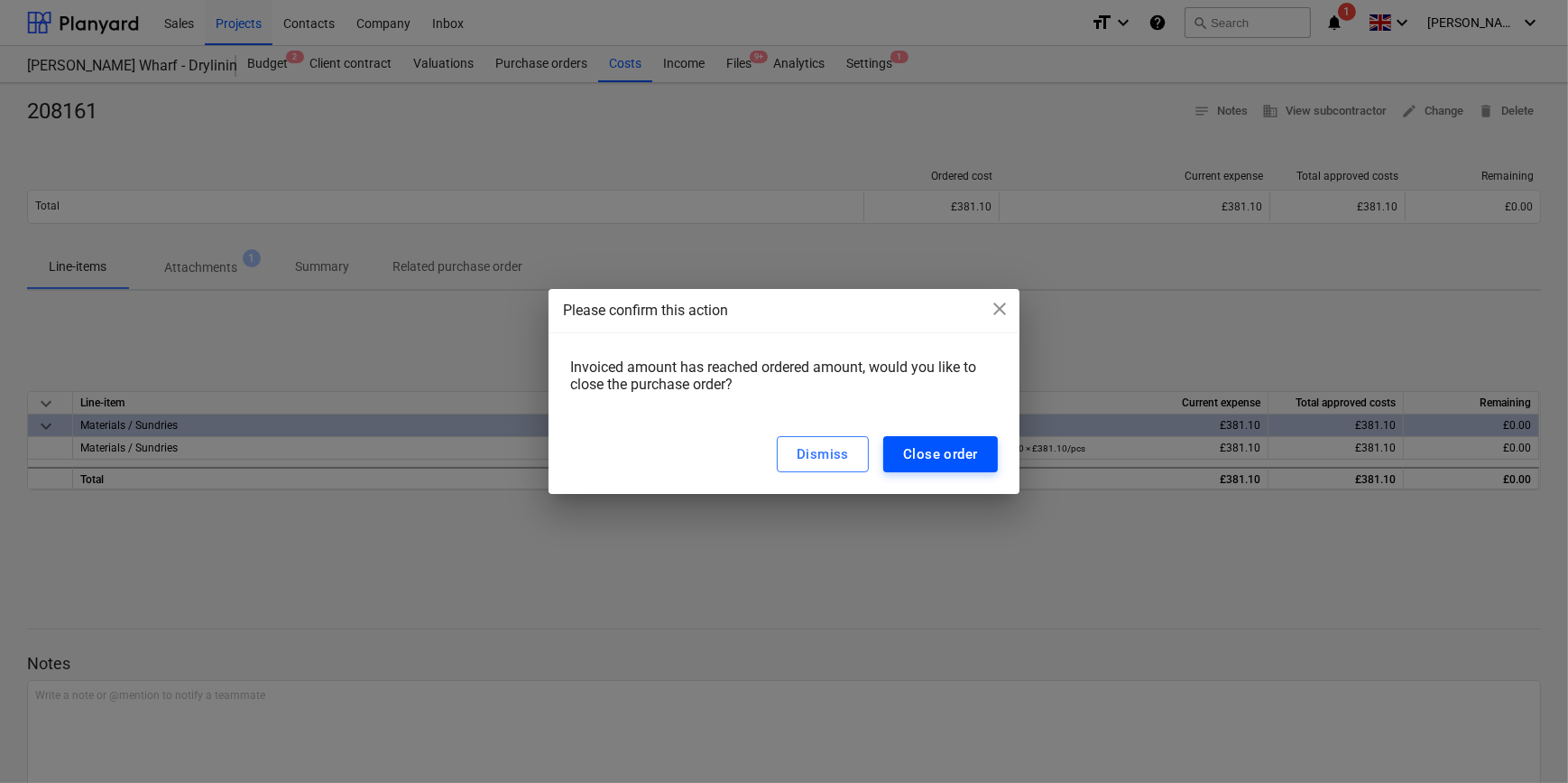
click at [921, 457] on div "Close order" at bounding box center [941, 454] width 75 height 24
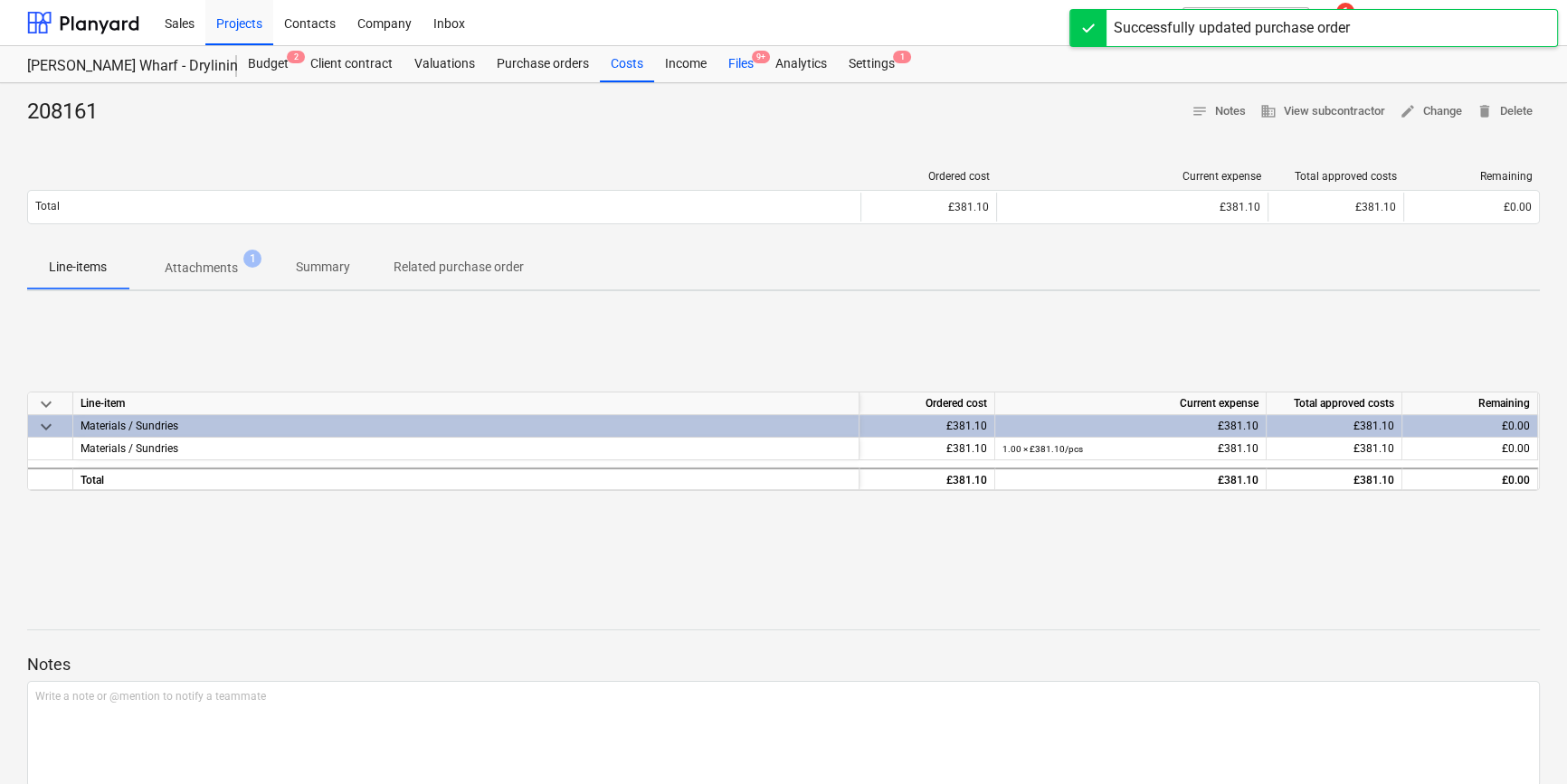
click at [732, 62] on div "Files 9+" at bounding box center [741, 64] width 47 height 36
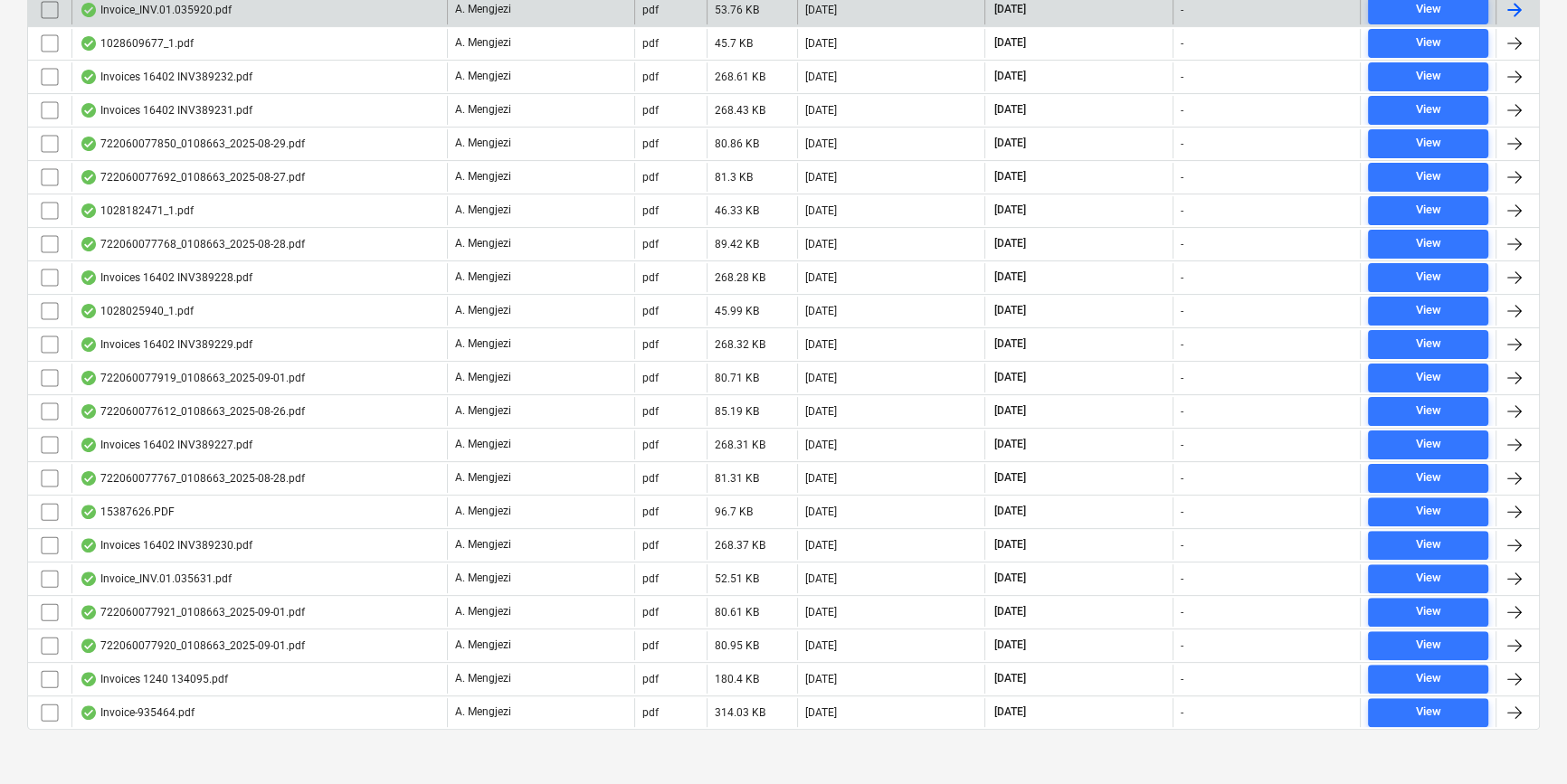
scroll to position [587, 0]
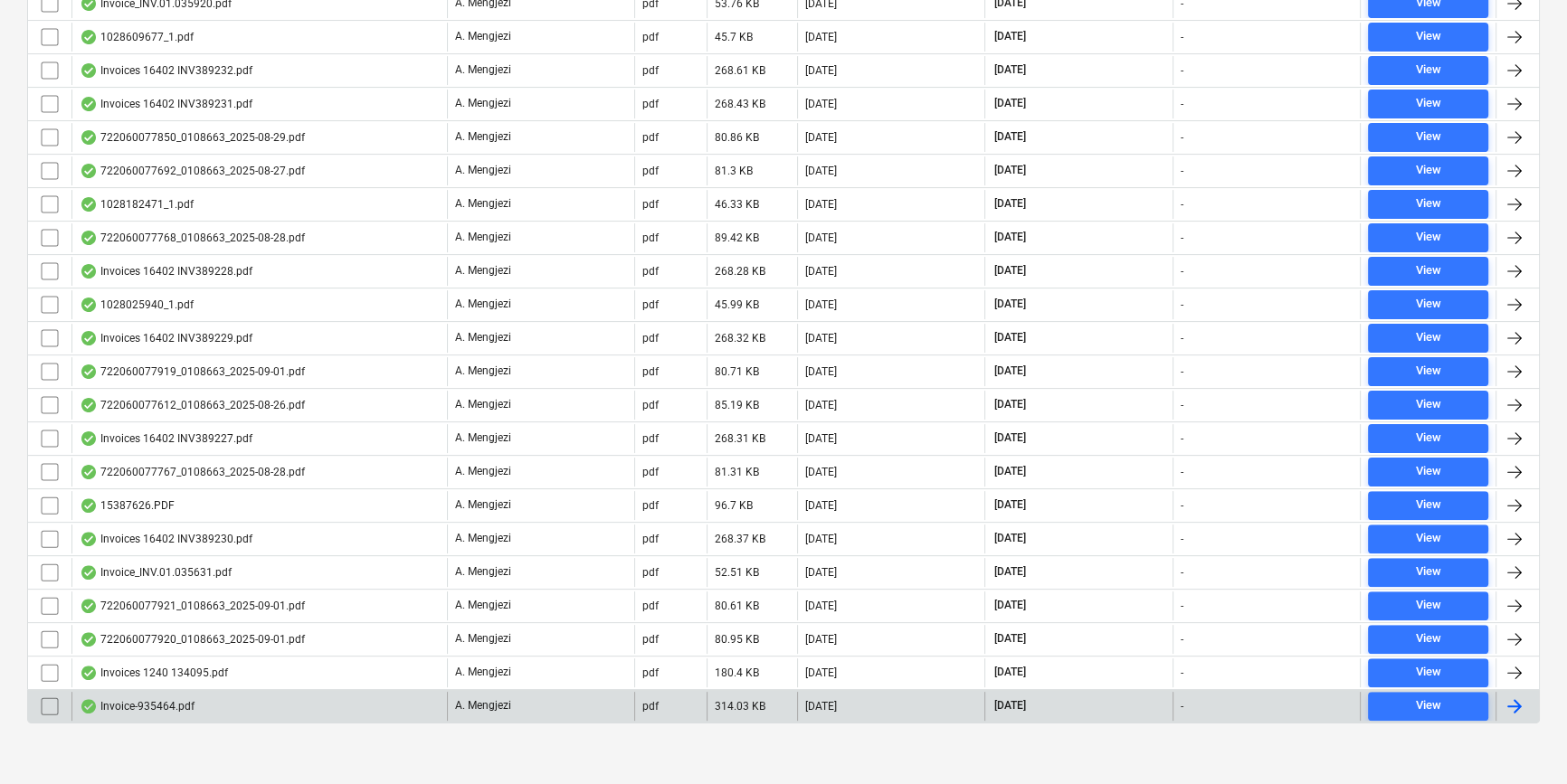
click at [1519, 695] on div at bounding box center [1514, 706] width 22 height 22
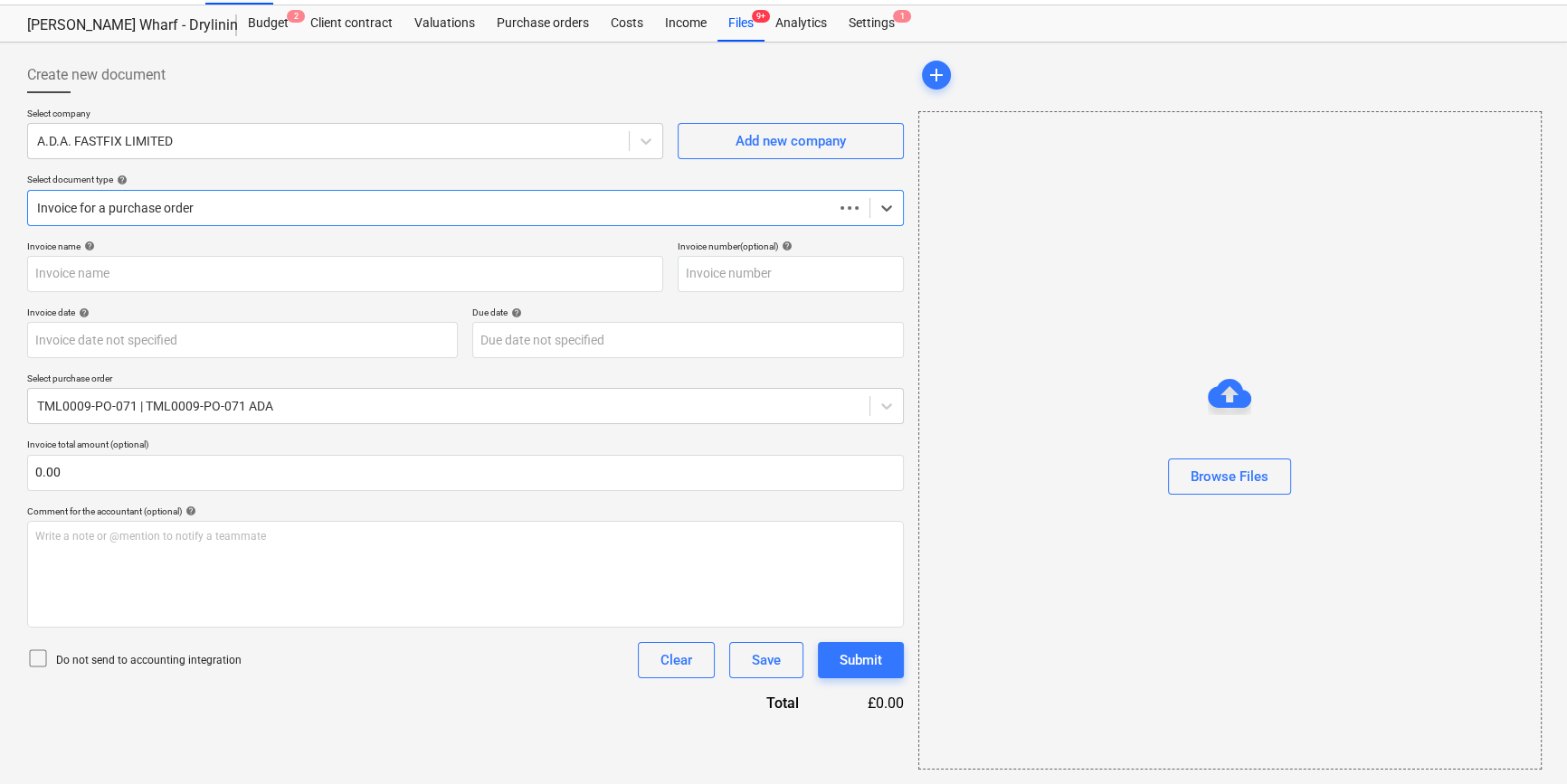
scroll to position [39, 0]
type input "935464"
type input "[DATE]"
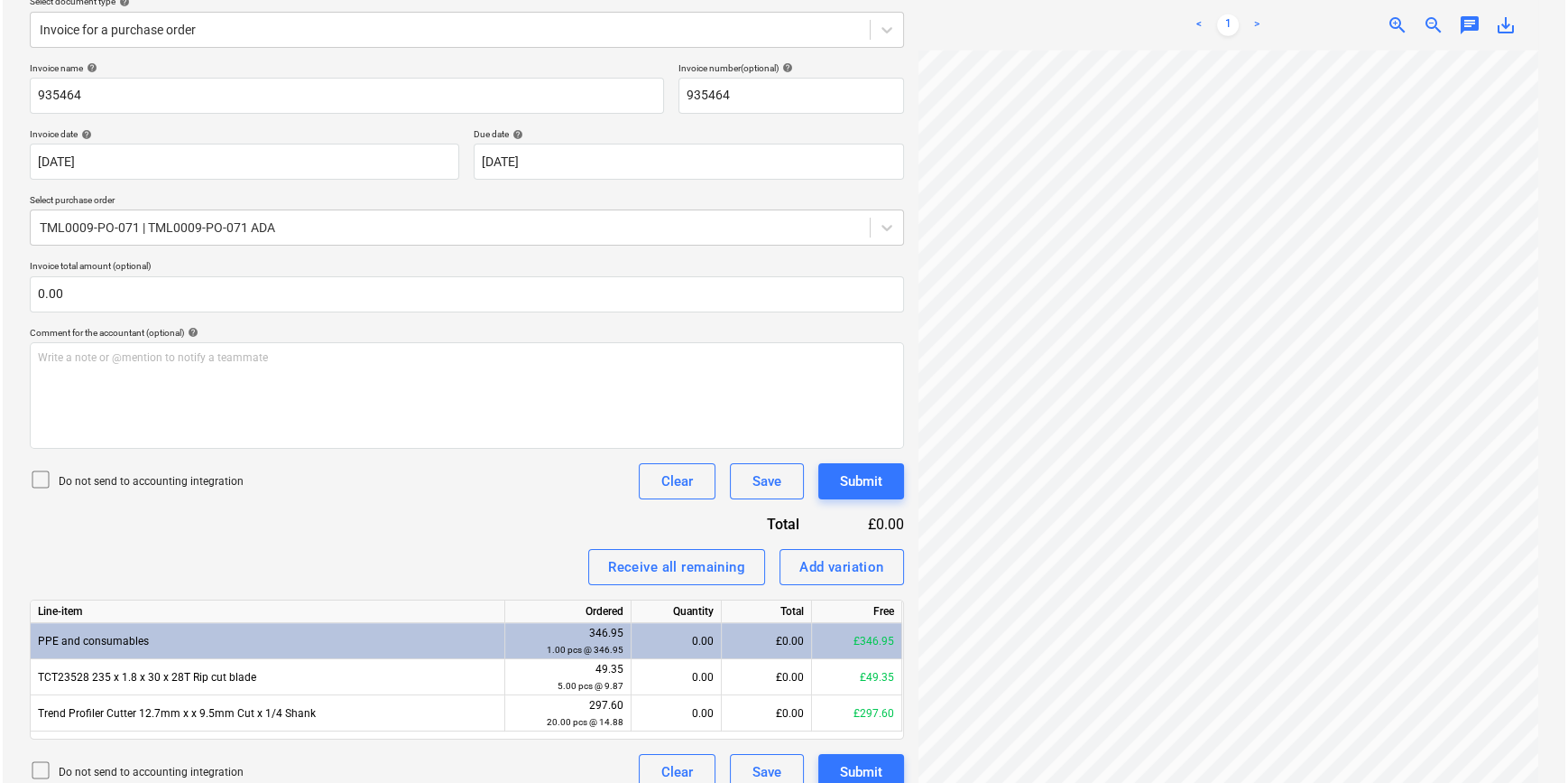
scroll to position [240, 0]
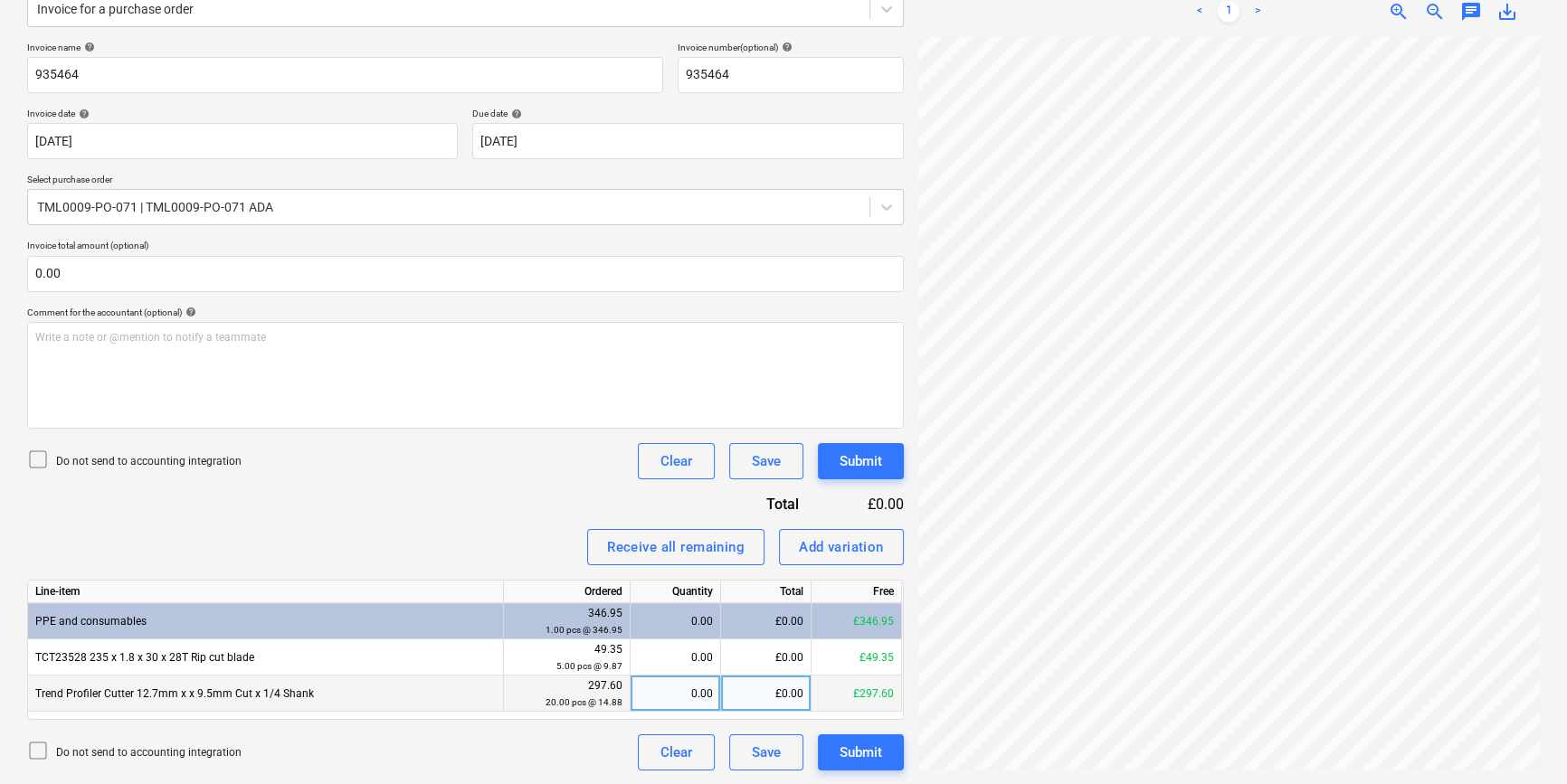
click at [673, 696] on div "0.00" at bounding box center [675, 693] width 75 height 36
type input "20"
click at [851, 755] on div "Submit" at bounding box center [860, 753] width 42 height 24
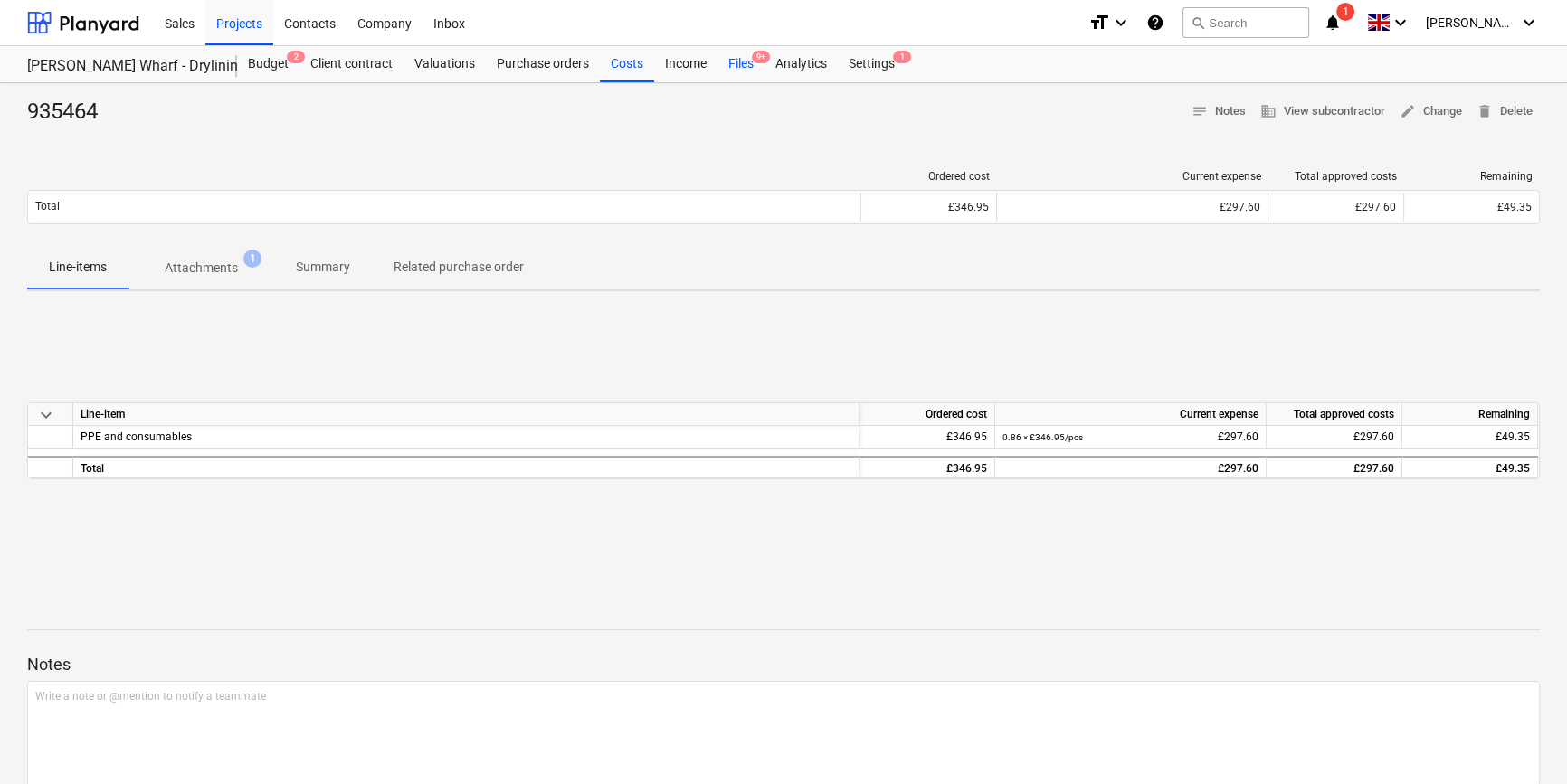
click at [739, 63] on div "Files 9+" at bounding box center [741, 64] width 47 height 36
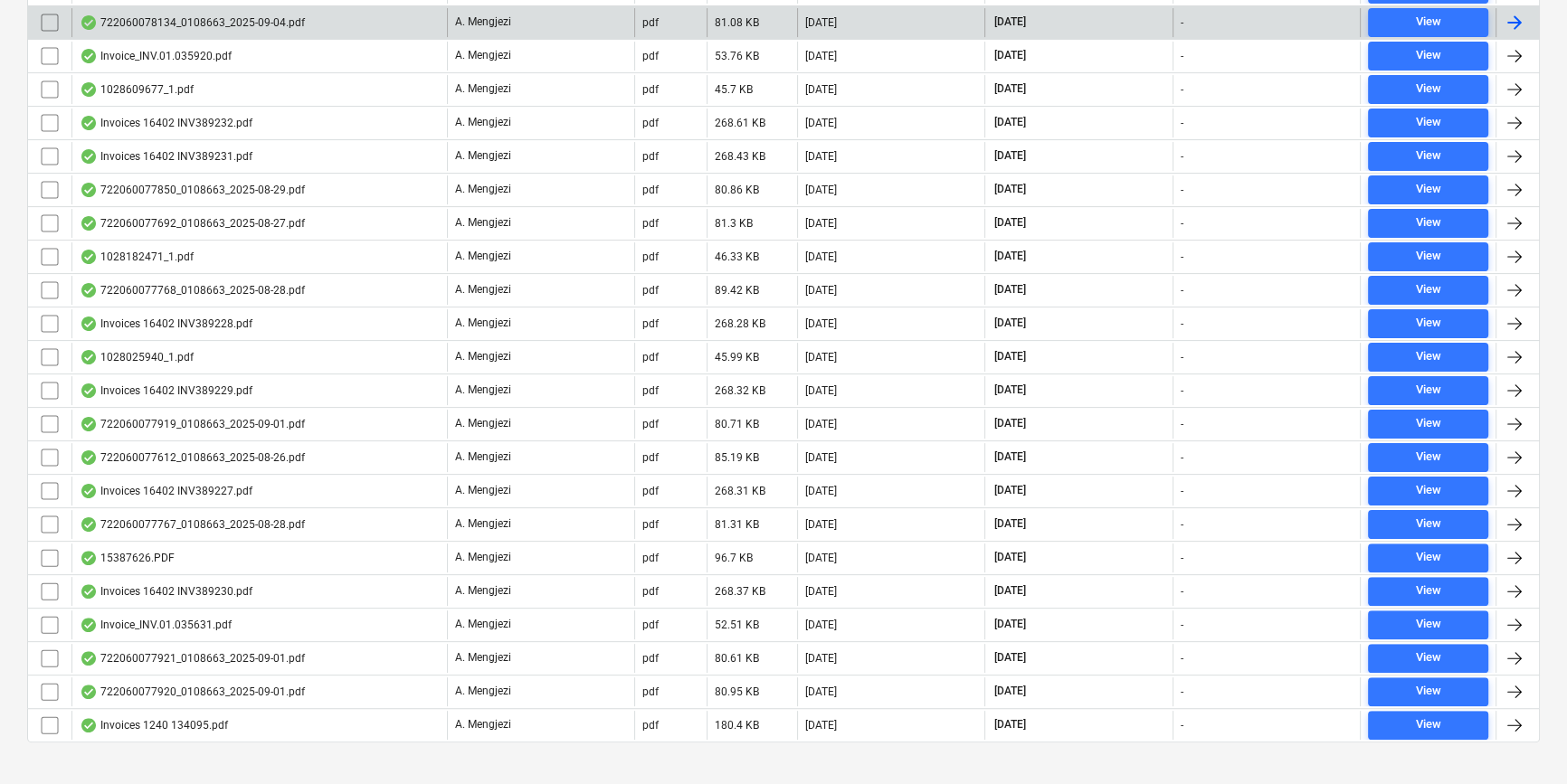
scroll to position [554, 0]
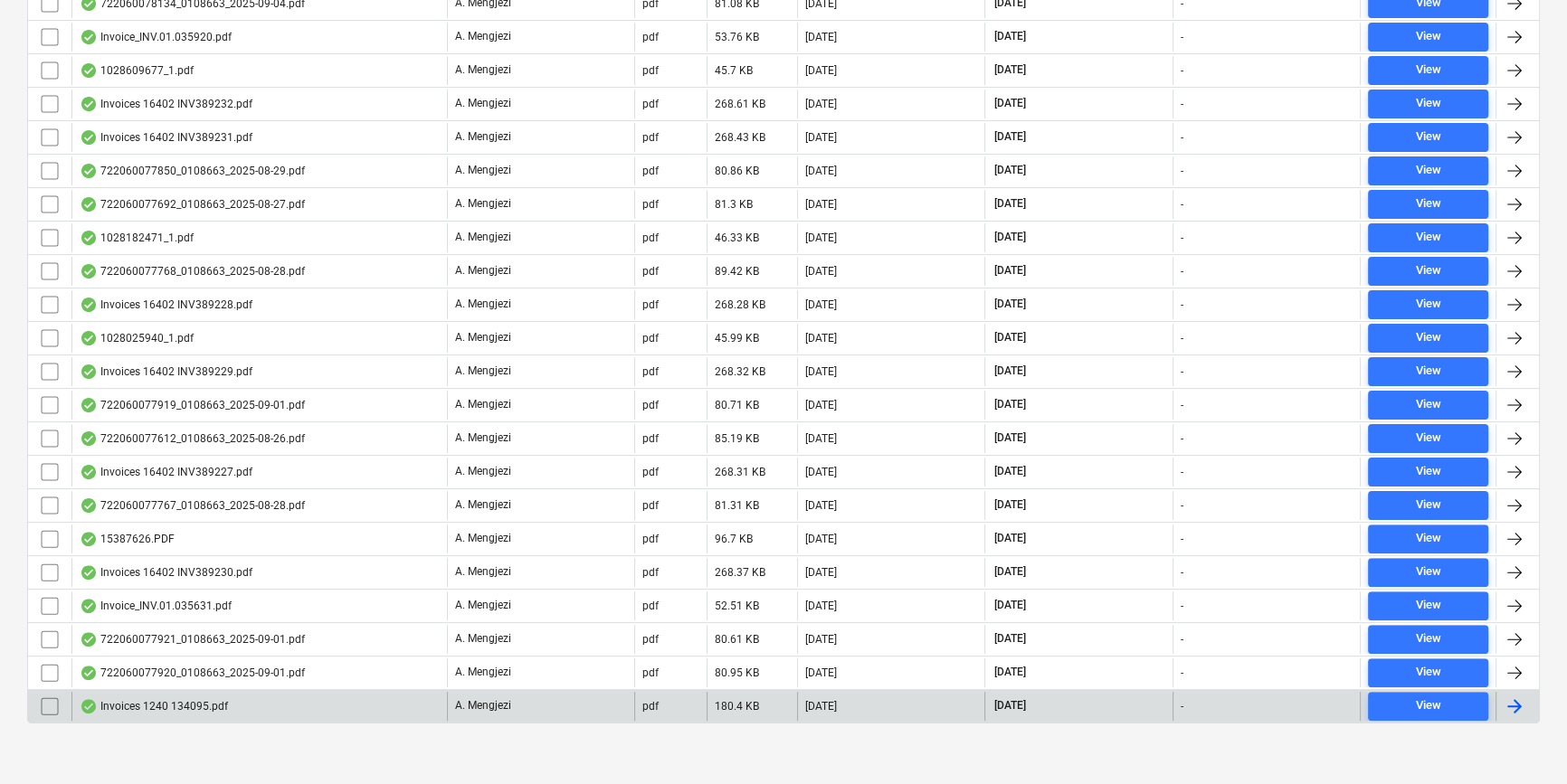
click at [1516, 695] on div at bounding box center [1514, 706] width 22 height 22
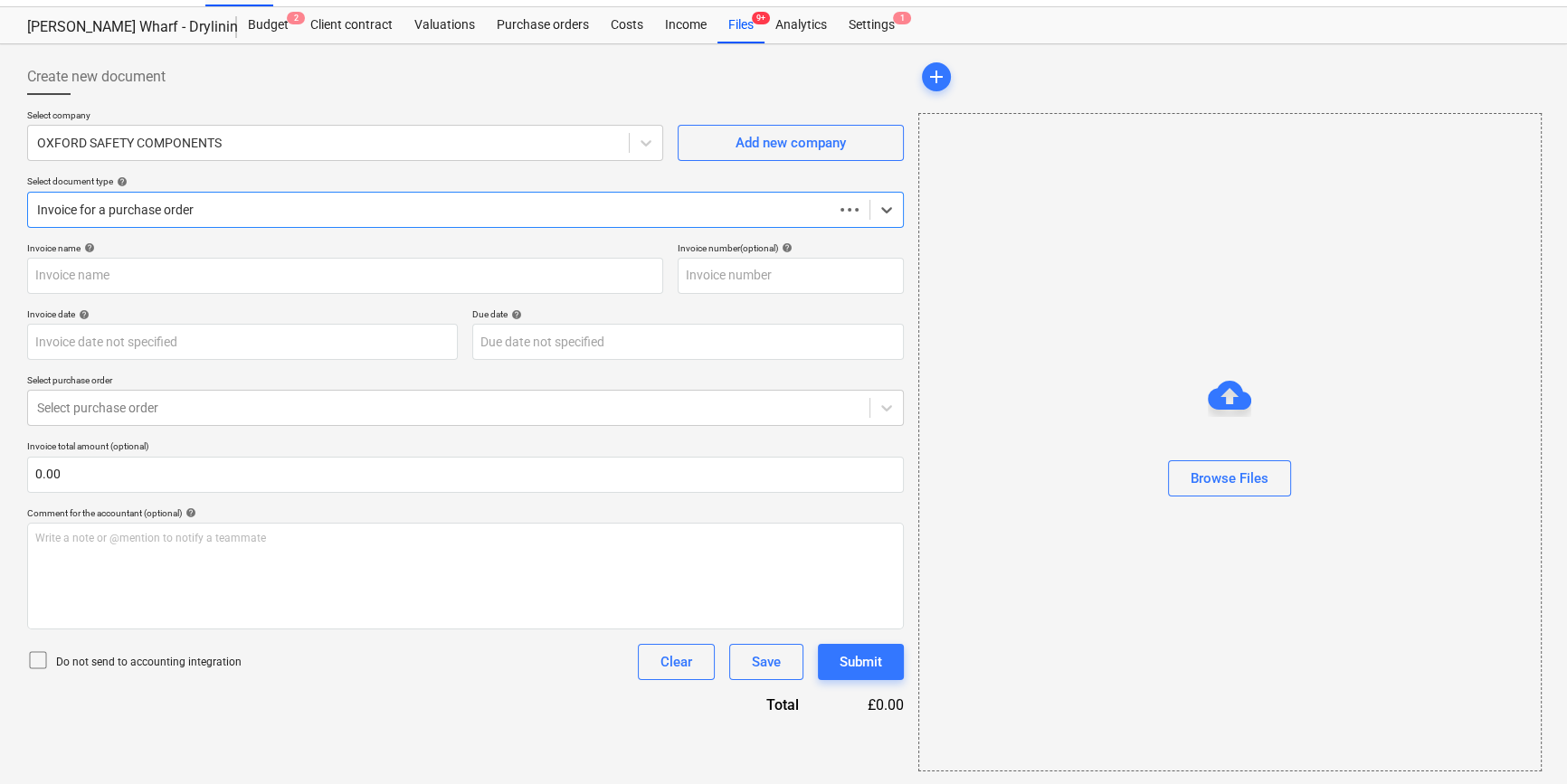
type input "134095"
type input "[DATE]"
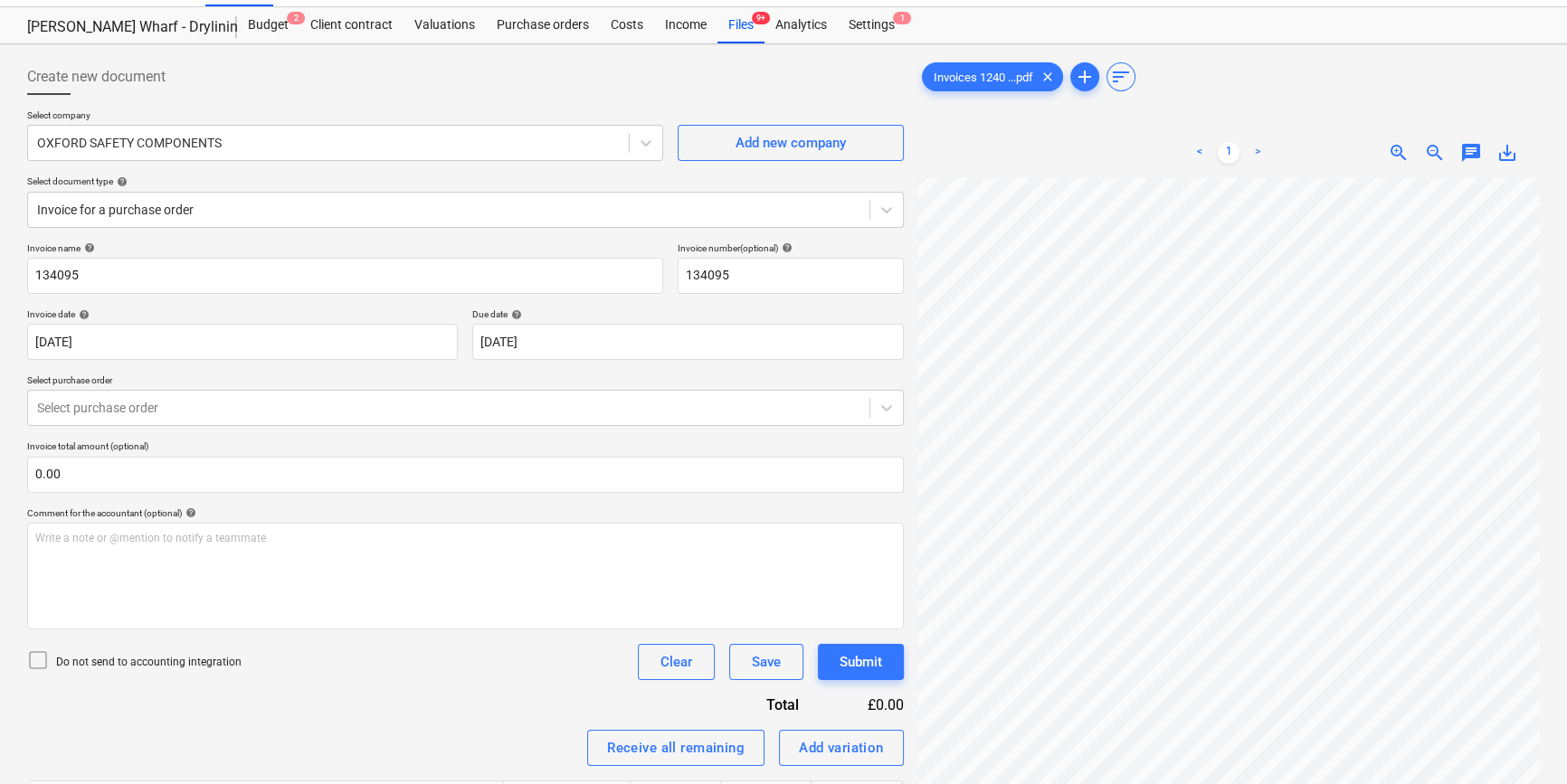
scroll to position [153, 88]
click at [1164, 745] on html "Sales Projects Contacts Company Inbox format_size keyboard_arrow_down help sear…" at bounding box center [784, 352] width 1567 height 784
click at [888, 406] on icon at bounding box center [886, 409] width 11 height 6
click at [890, 407] on icon at bounding box center [886, 407] width 18 height 18
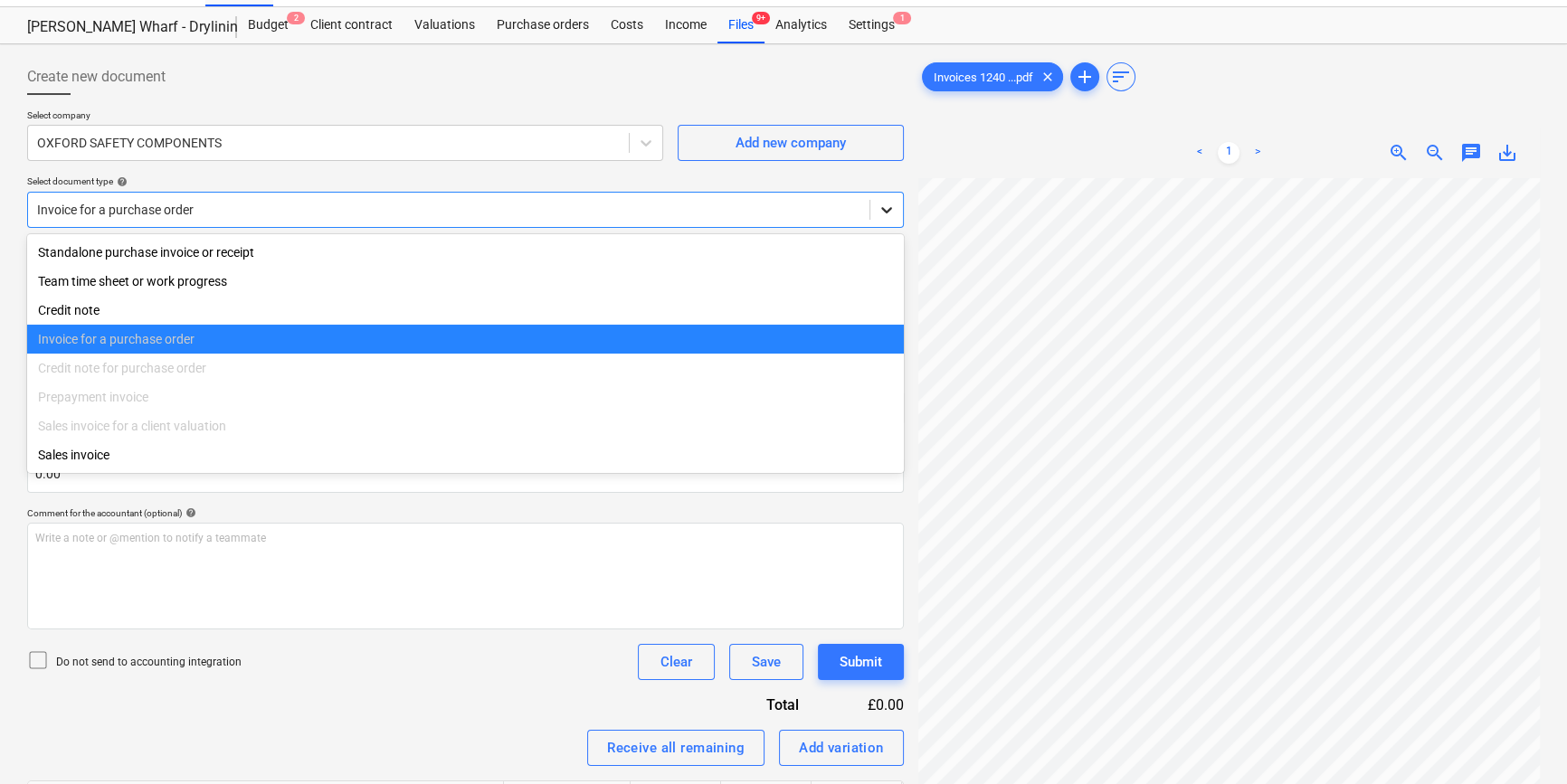
click at [886, 205] on icon at bounding box center [886, 210] width 18 height 18
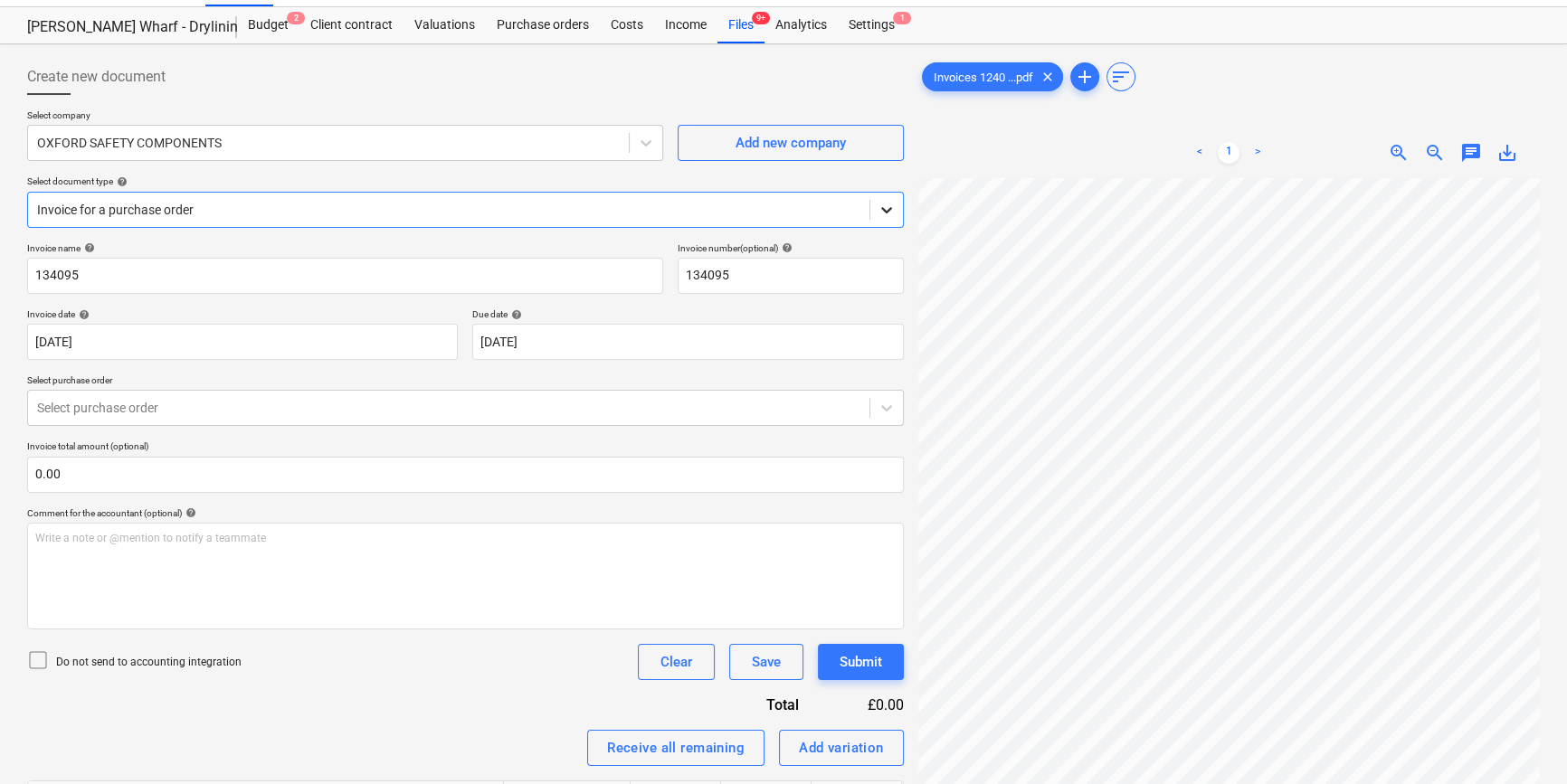
click at [886, 205] on icon at bounding box center [886, 210] width 18 height 18
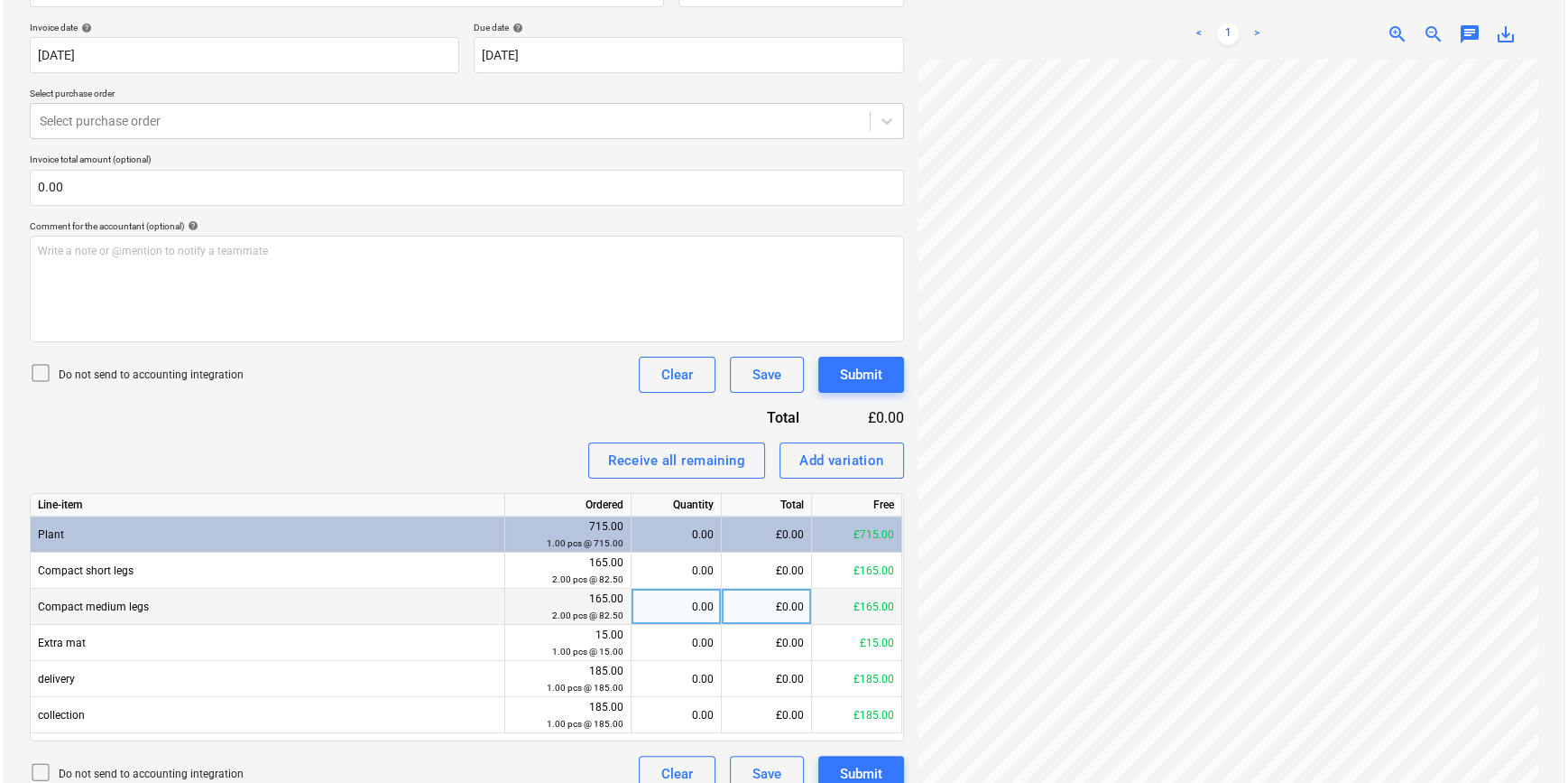
scroll to position [348, 0]
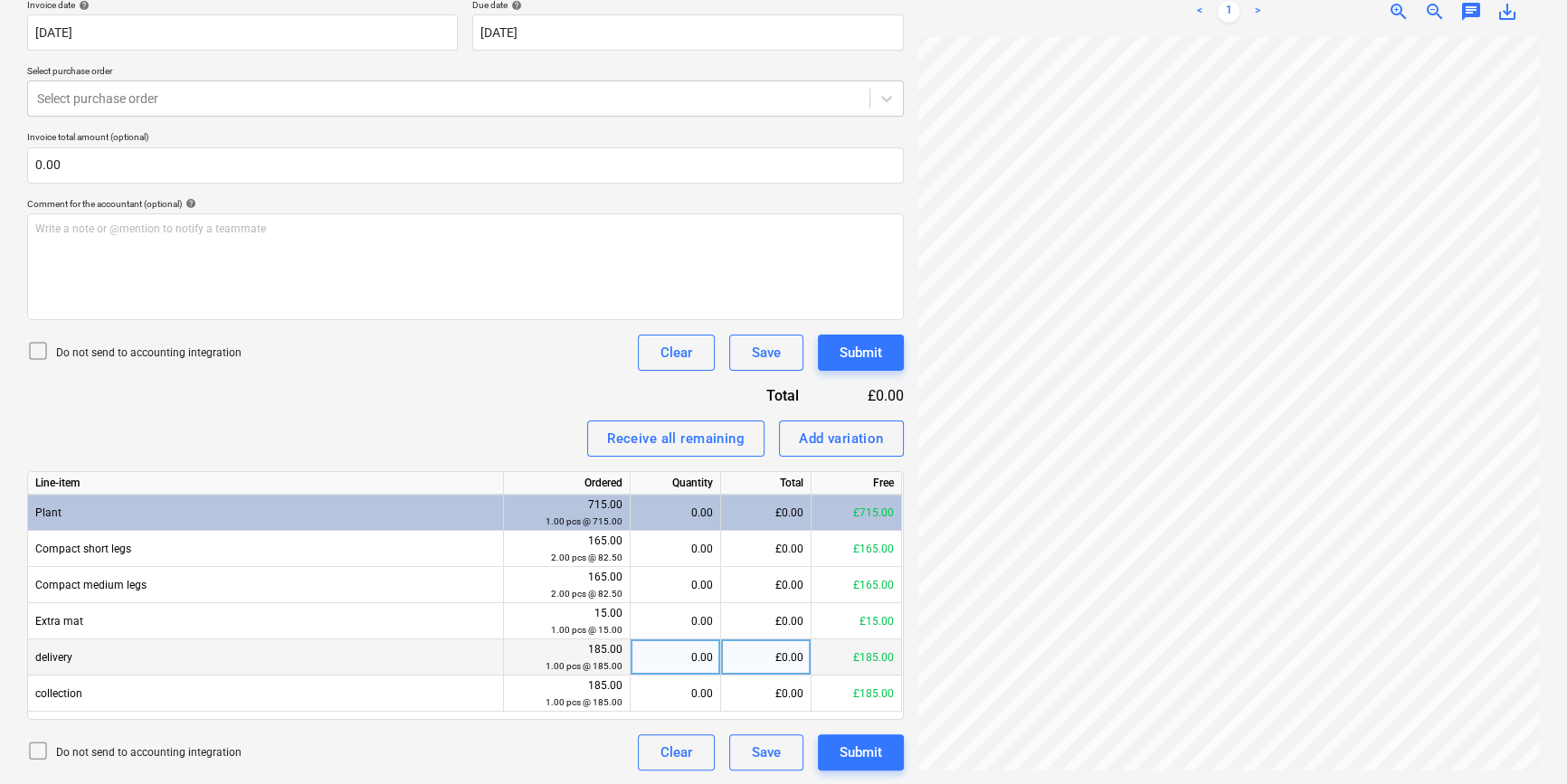
click at [675, 655] on div "0.00" at bounding box center [675, 657] width 75 height 36
type input "1"
click at [859, 442] on div "Add variation" at bounding box center [841, 439] width 85 height 24
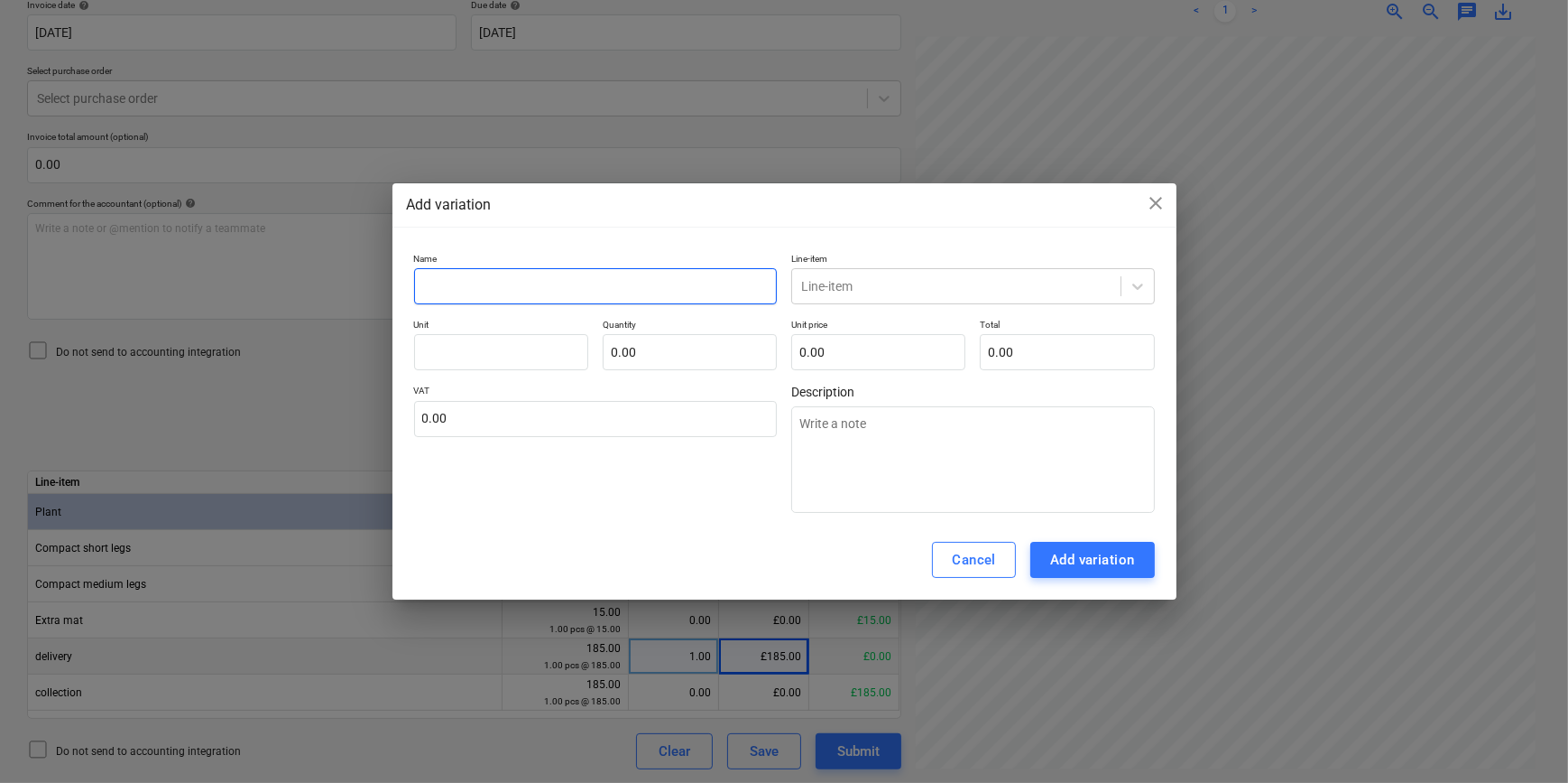
click at [451, 284] on input "text" at bounding box center [596, 286] width 363 height 36
type textarea "x"
type input "H"
type textarea "x"
type input "Hi"
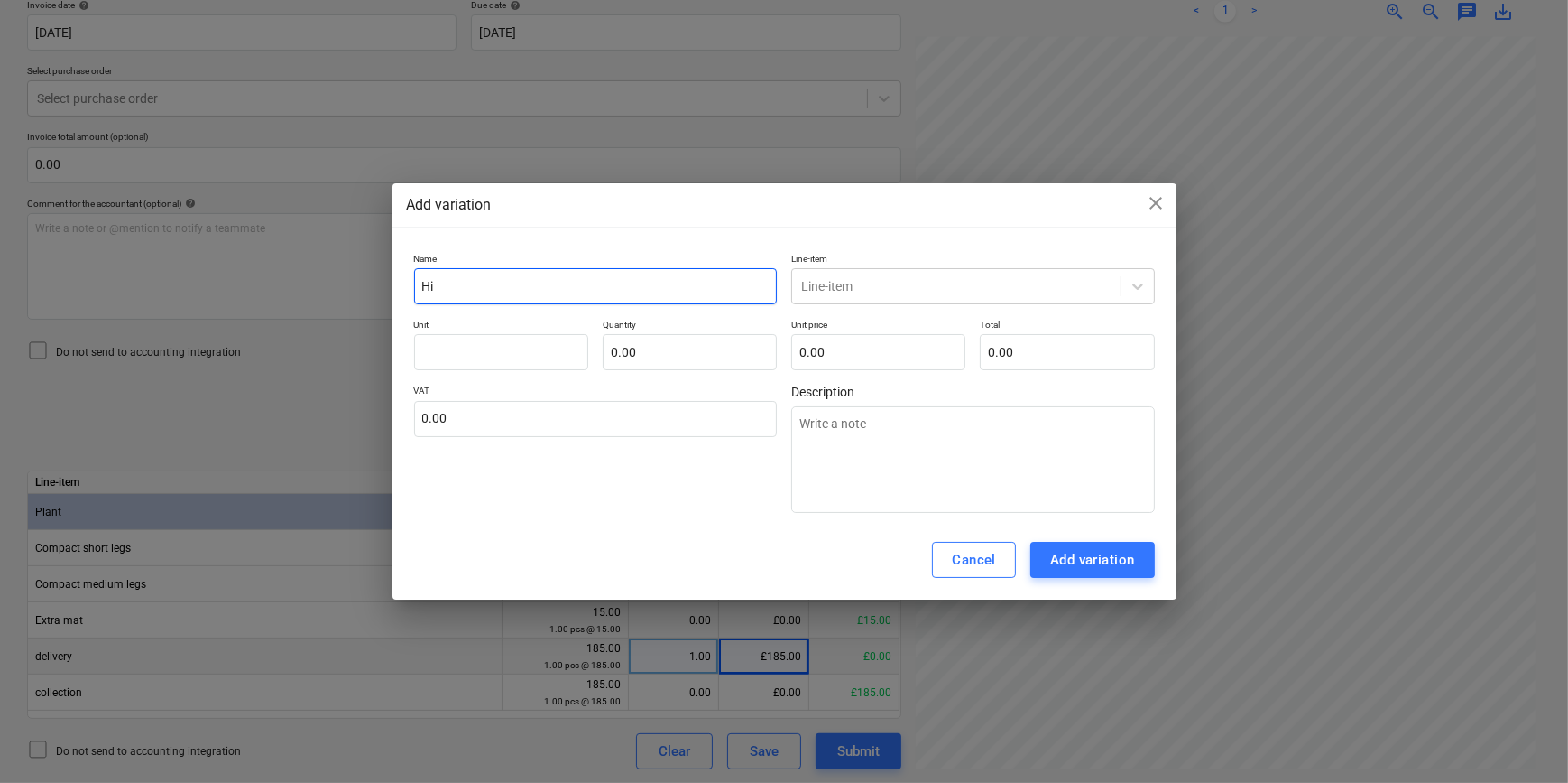
type textarea "x"
type input "Hir"
type textarea "x"
type input "Hire"
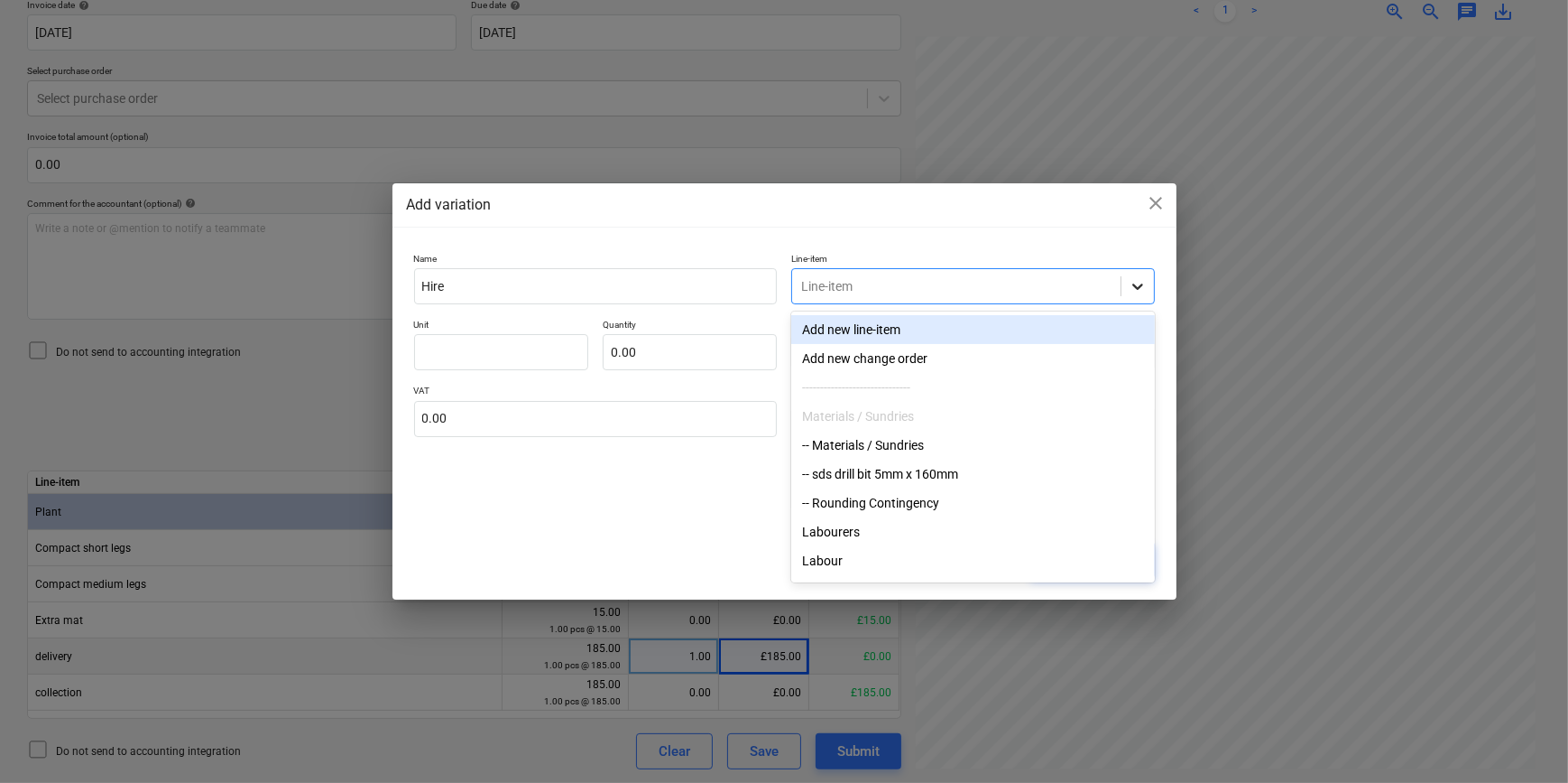
click at [1141, 283] on icon at bounding box center [1138, 286] width 18 height 18
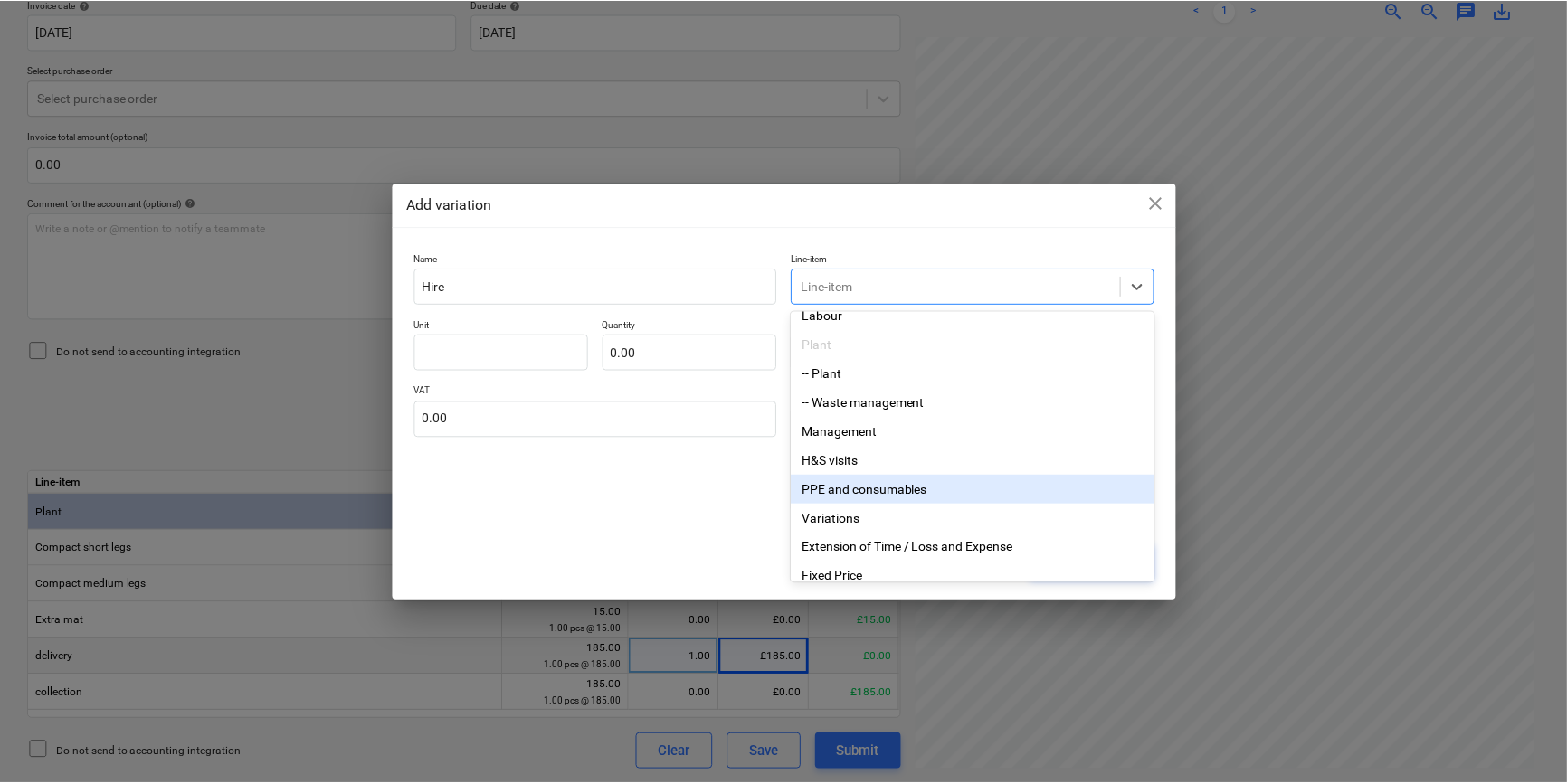
scroll to position [246, 0]
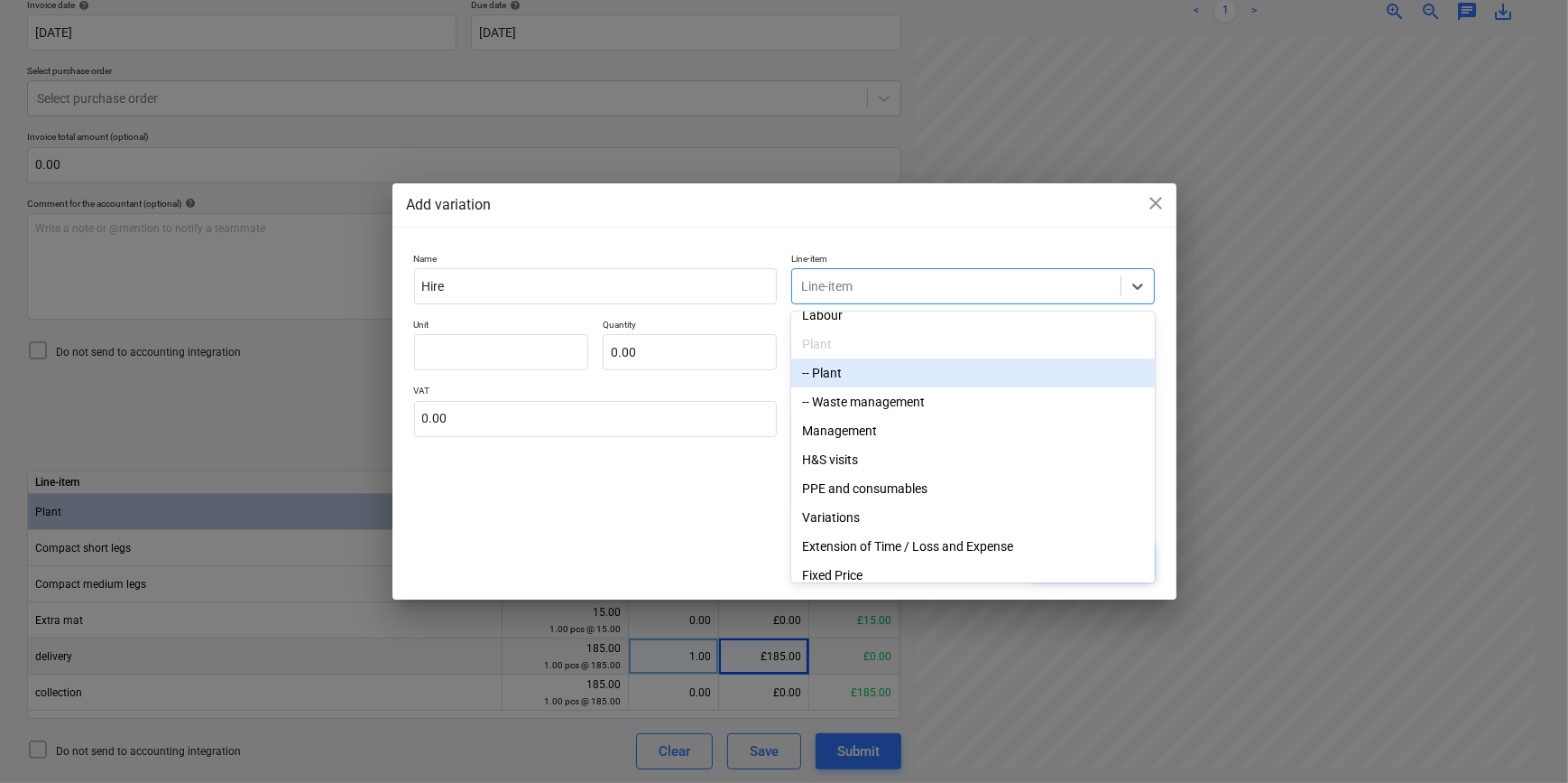
click at [824, 381] on div "-- Plant" at bounding box center [973, 372] width 363 height 28
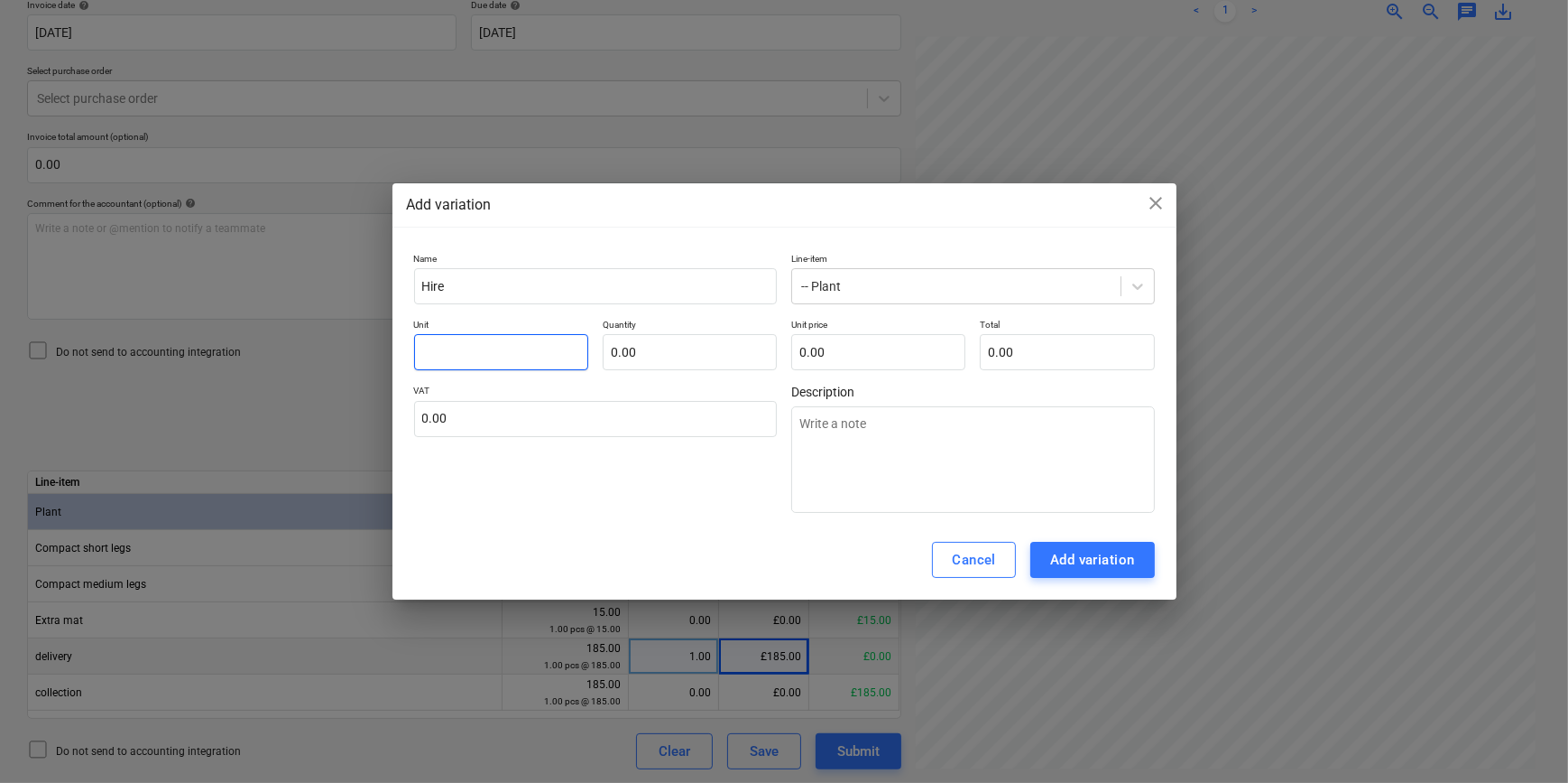
click at [435, 351] on input "text" at bounding box center [501, 352] width 174 height 36
type textarea "x"
type input "H"
type textarea "x"
type input "Hi"
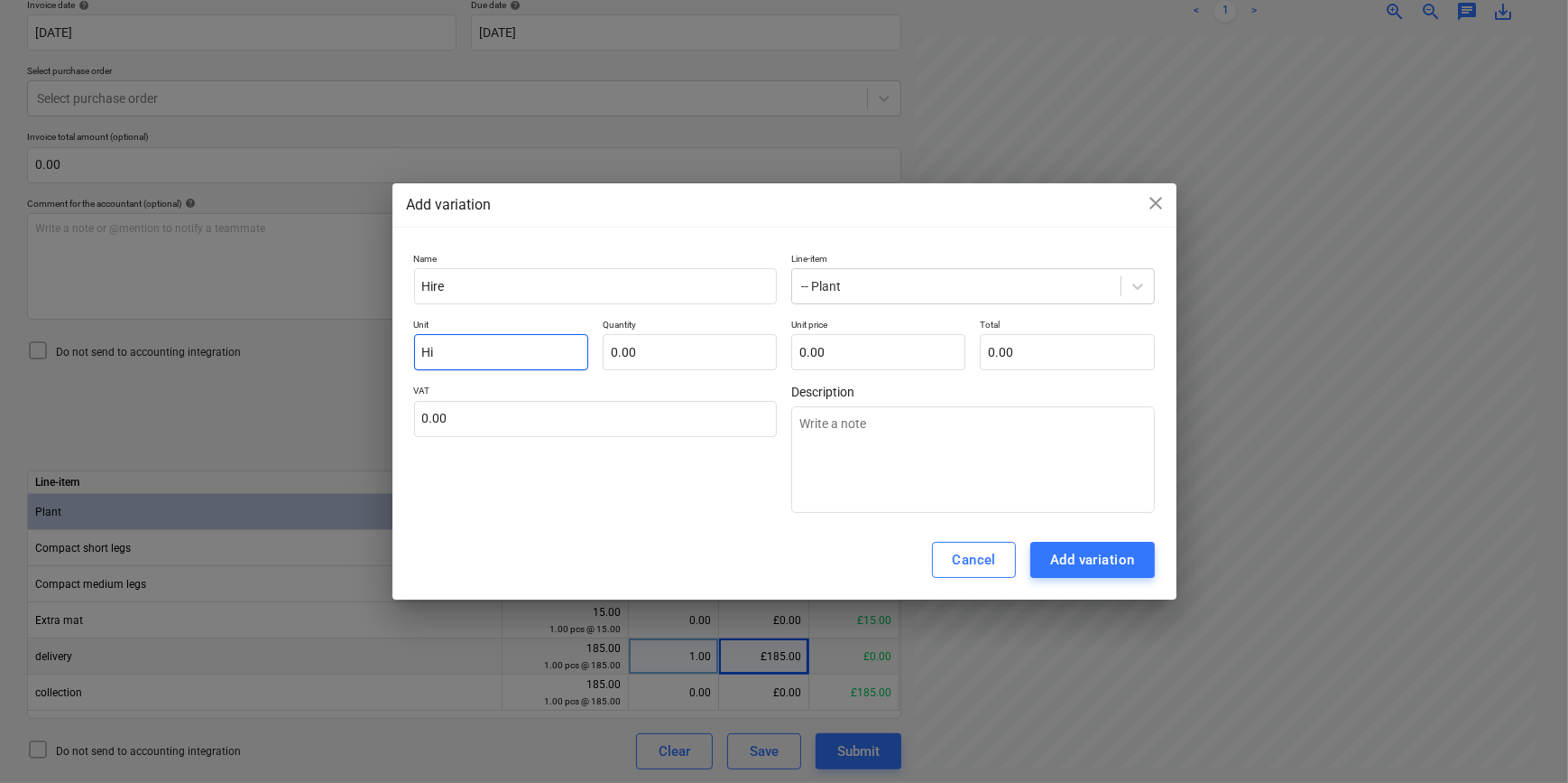
type textarea "x"
type input "Hir"
type textarea "x"
type input "Hire"
type textarea "x"
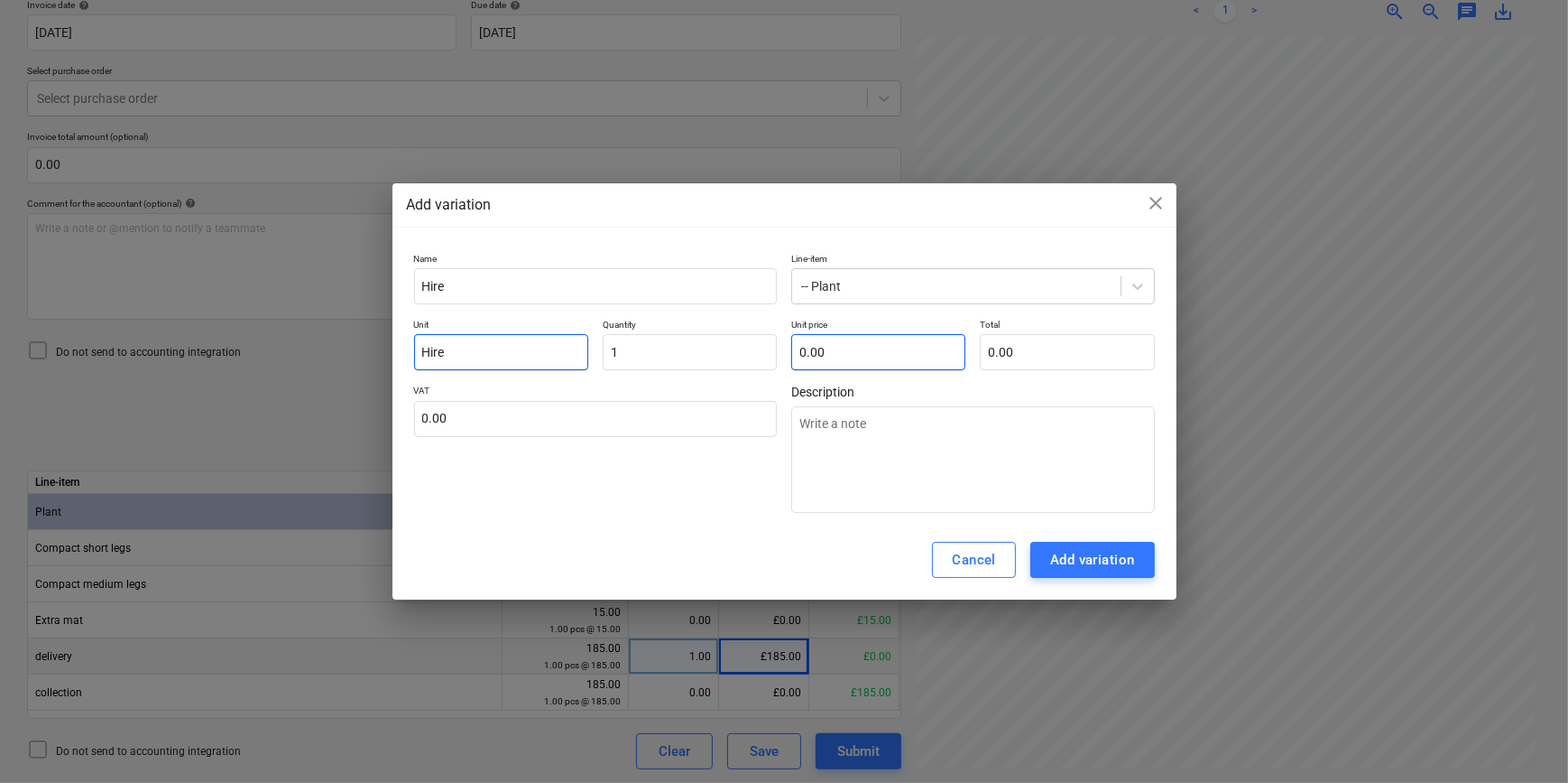
type input "1.00"
type input "0.00"
drag, startPoint x: 1533, startPoint y: 516, endPoint x: 1534, endPoint y: 596, distance: 80.0
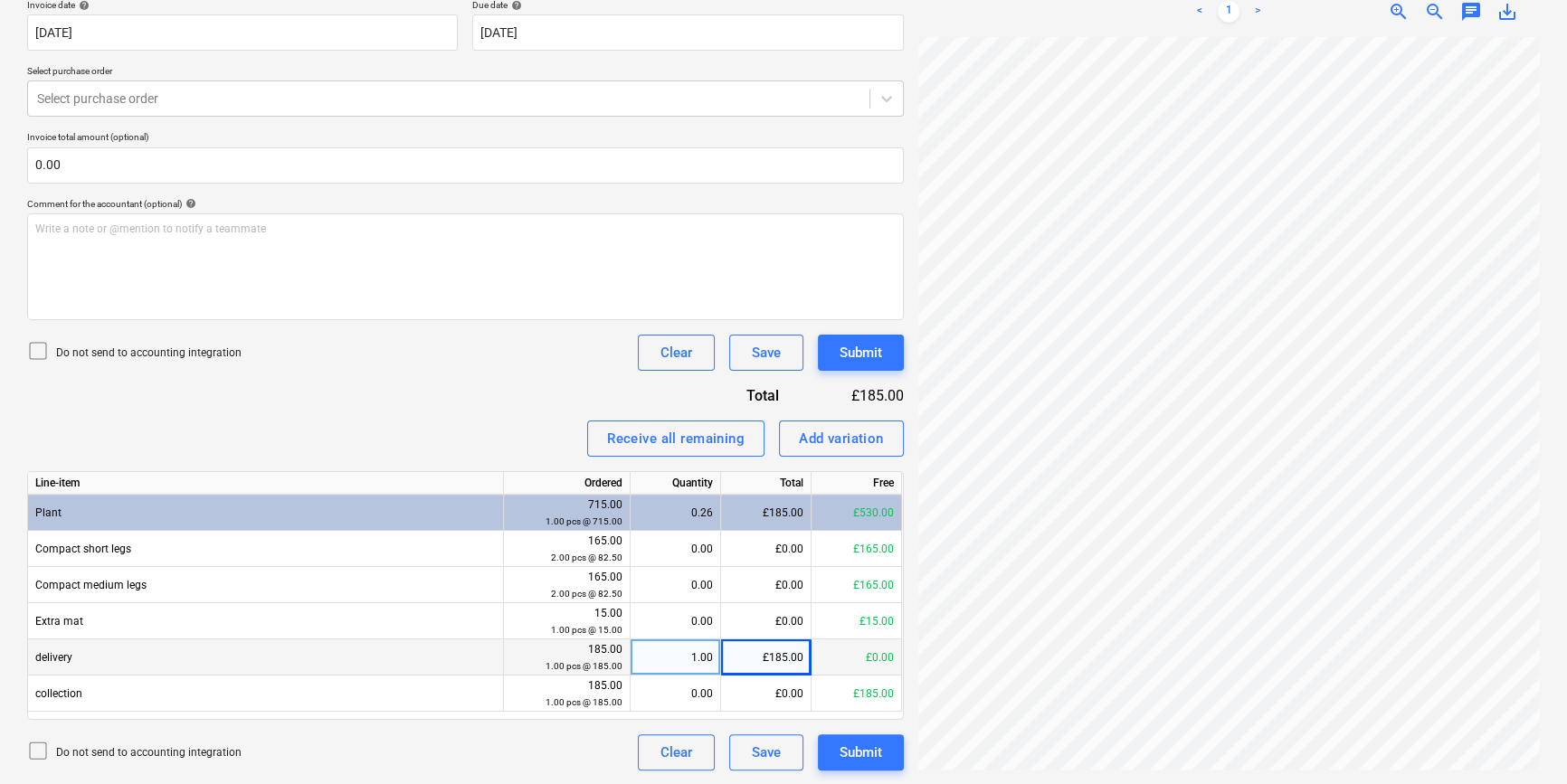
scroll to position [406, 151]
click at [846, 437] on div "Add variation" at bounding box center [841, 439] width 85 height 24
type textarea "x"
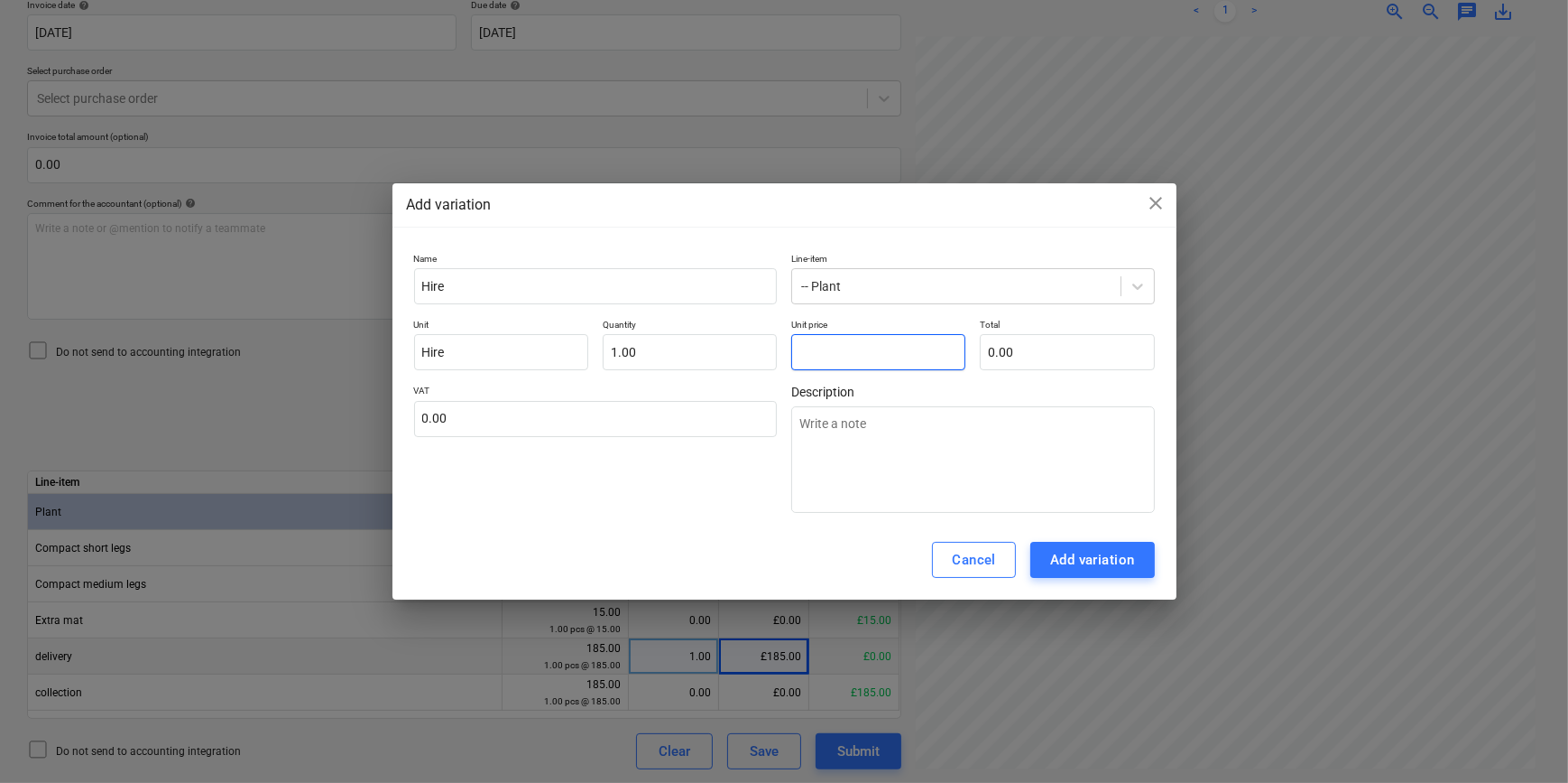
click at [828, 353] on input "text" at bounding box center [878, 352] width 174 height 36
type textarea "x"
type input "2"
type input "2.00"
type textarea "x"
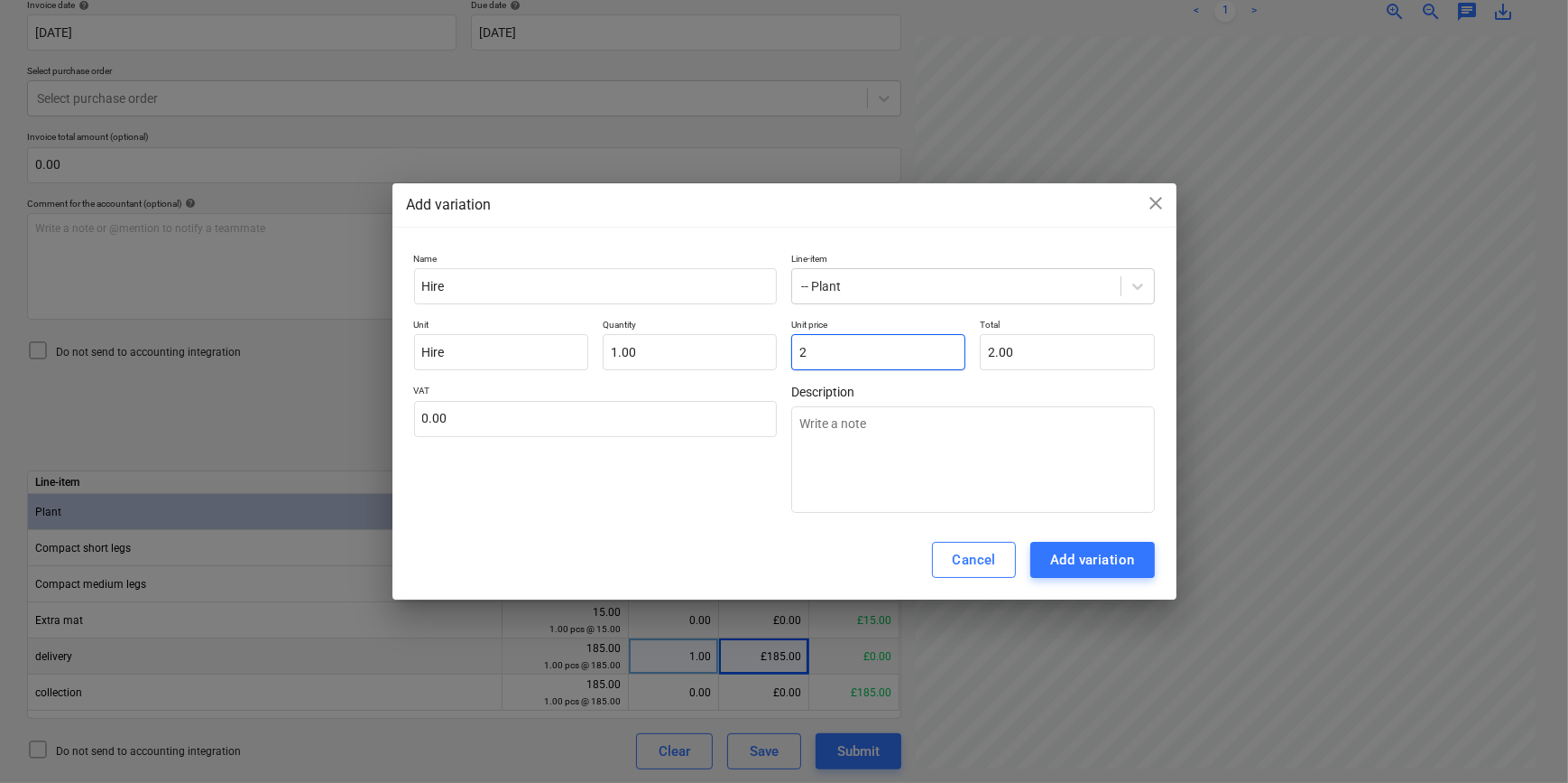
type input "29"
type input "29.00"
type textarea "x"
type input "293"
type input "293.00"
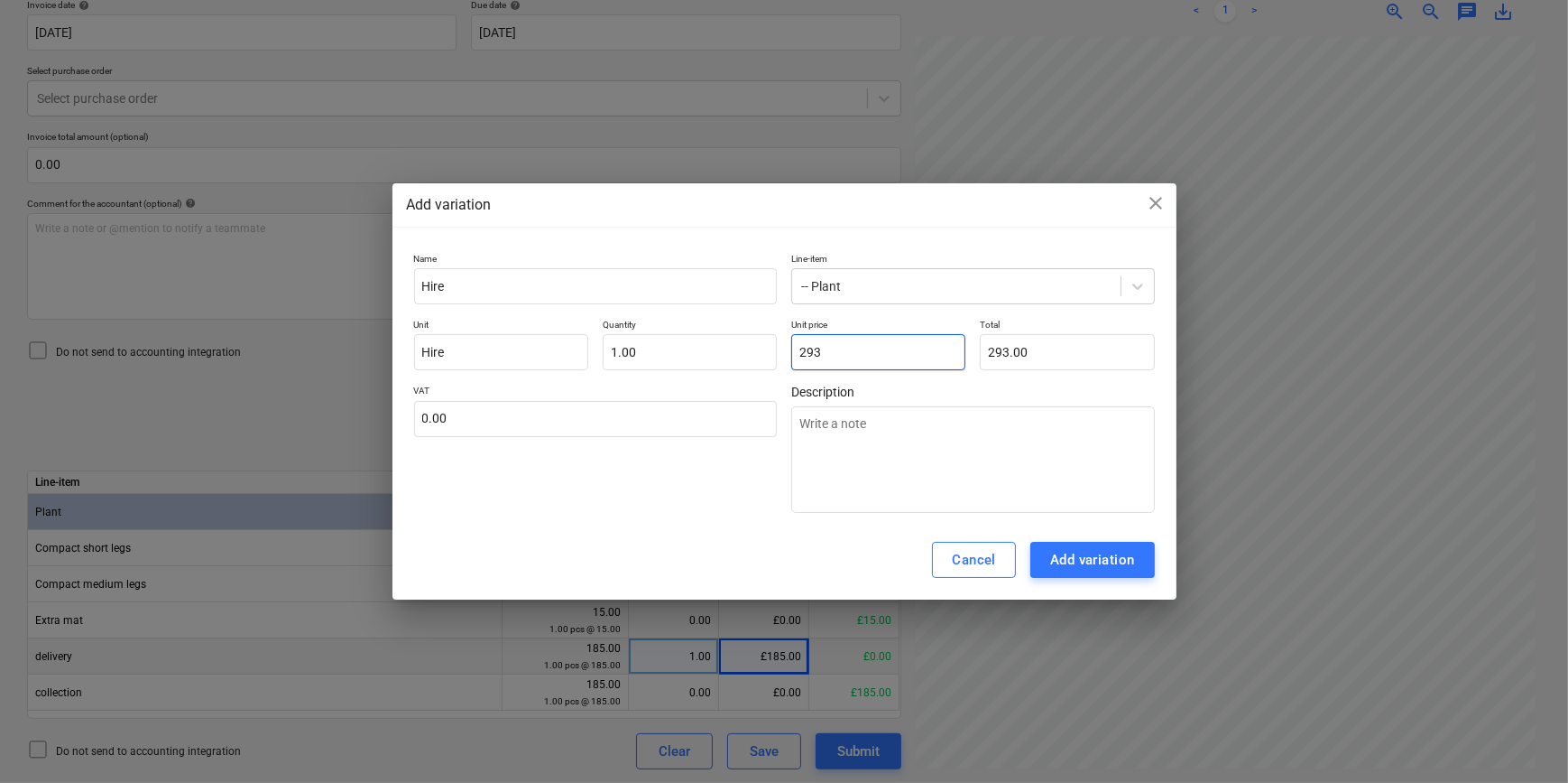
type textarea "x"
type input "293."
type textarea "x"
type input "293.6"
type input "293.60"
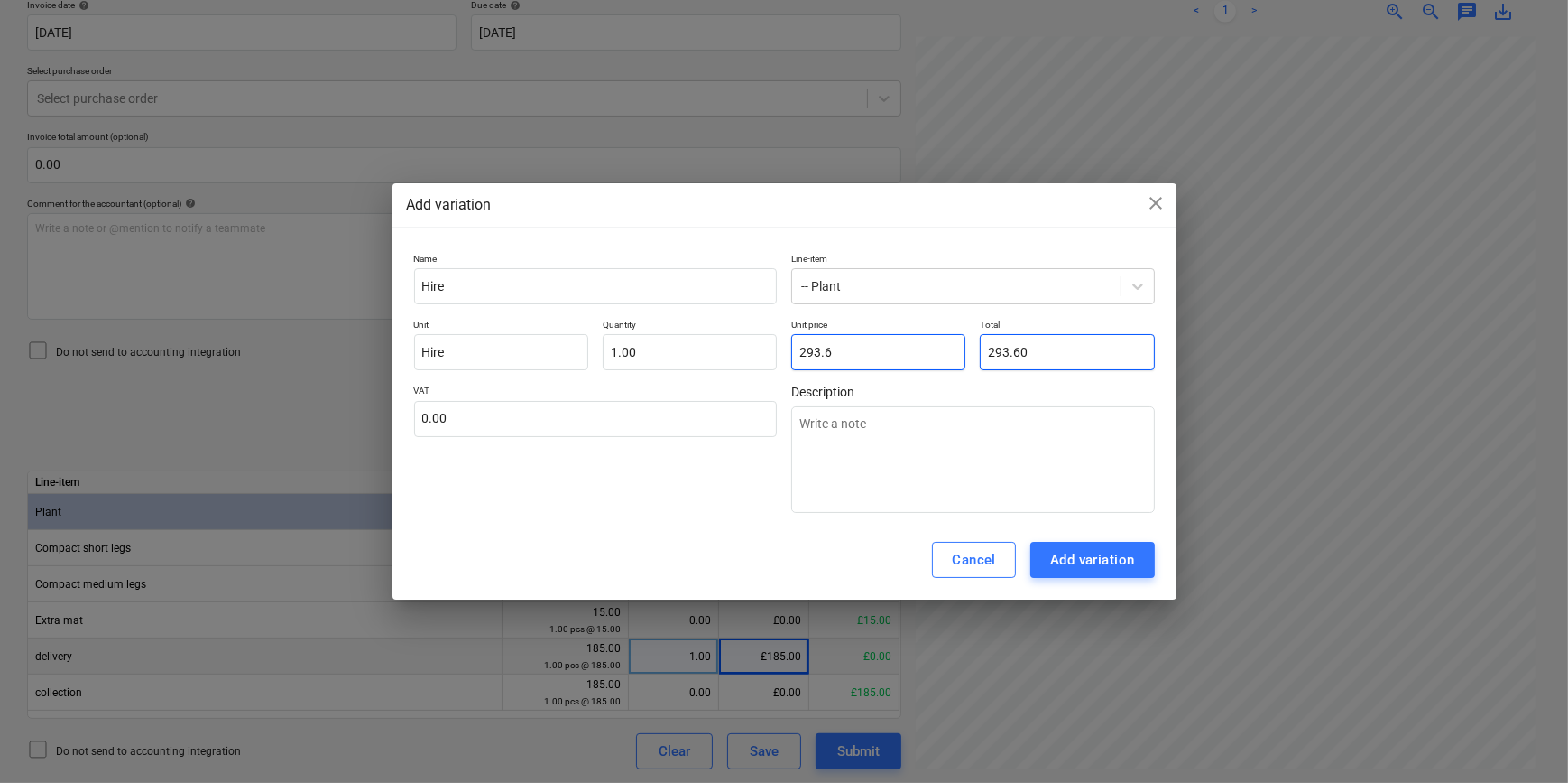
type input "293.60"
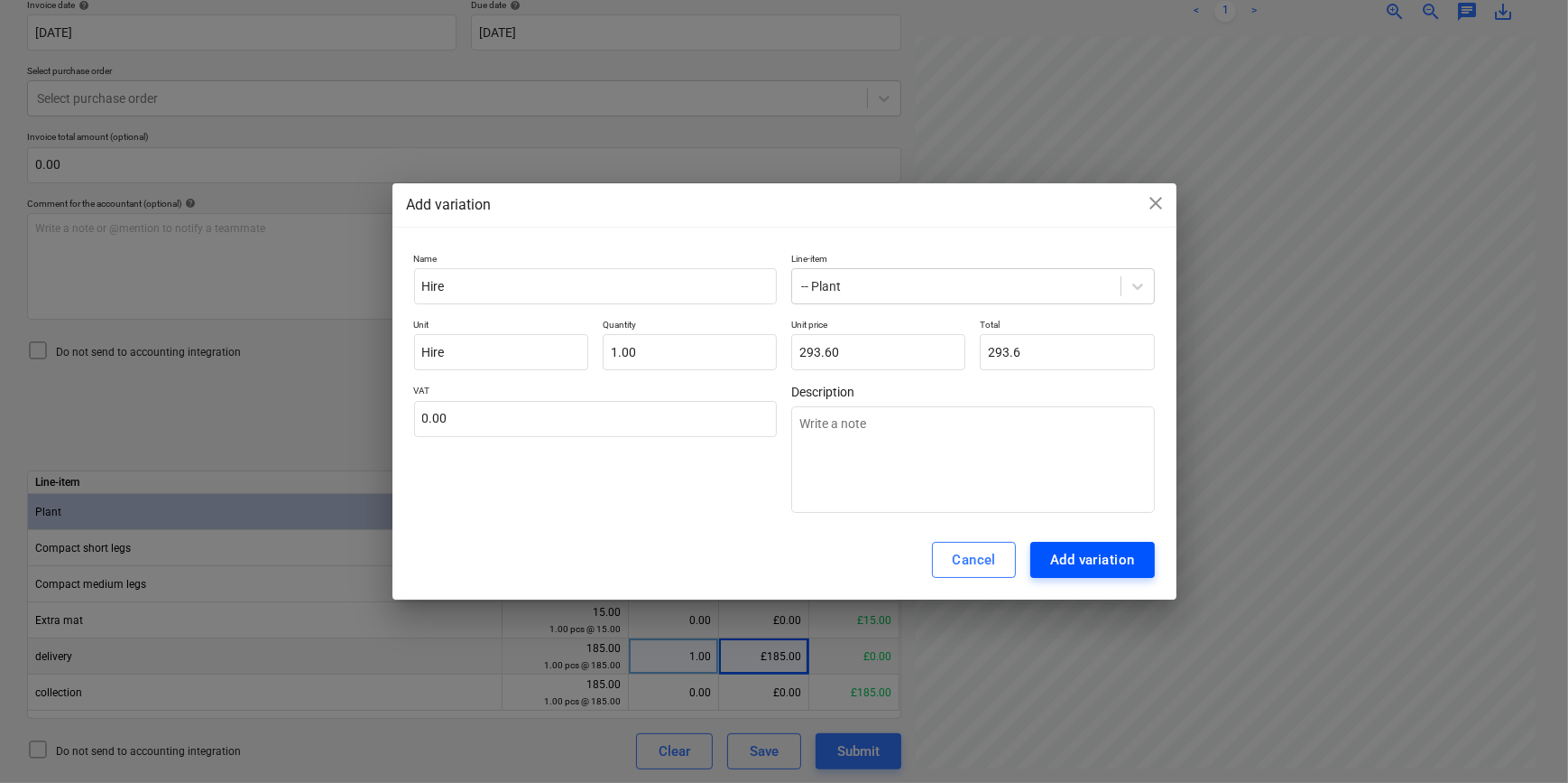
type input "293.60"
click at [1095, 559] on div "Add variation" at bounding box center [1093, 560] width 84 height 24
type textarea "x"
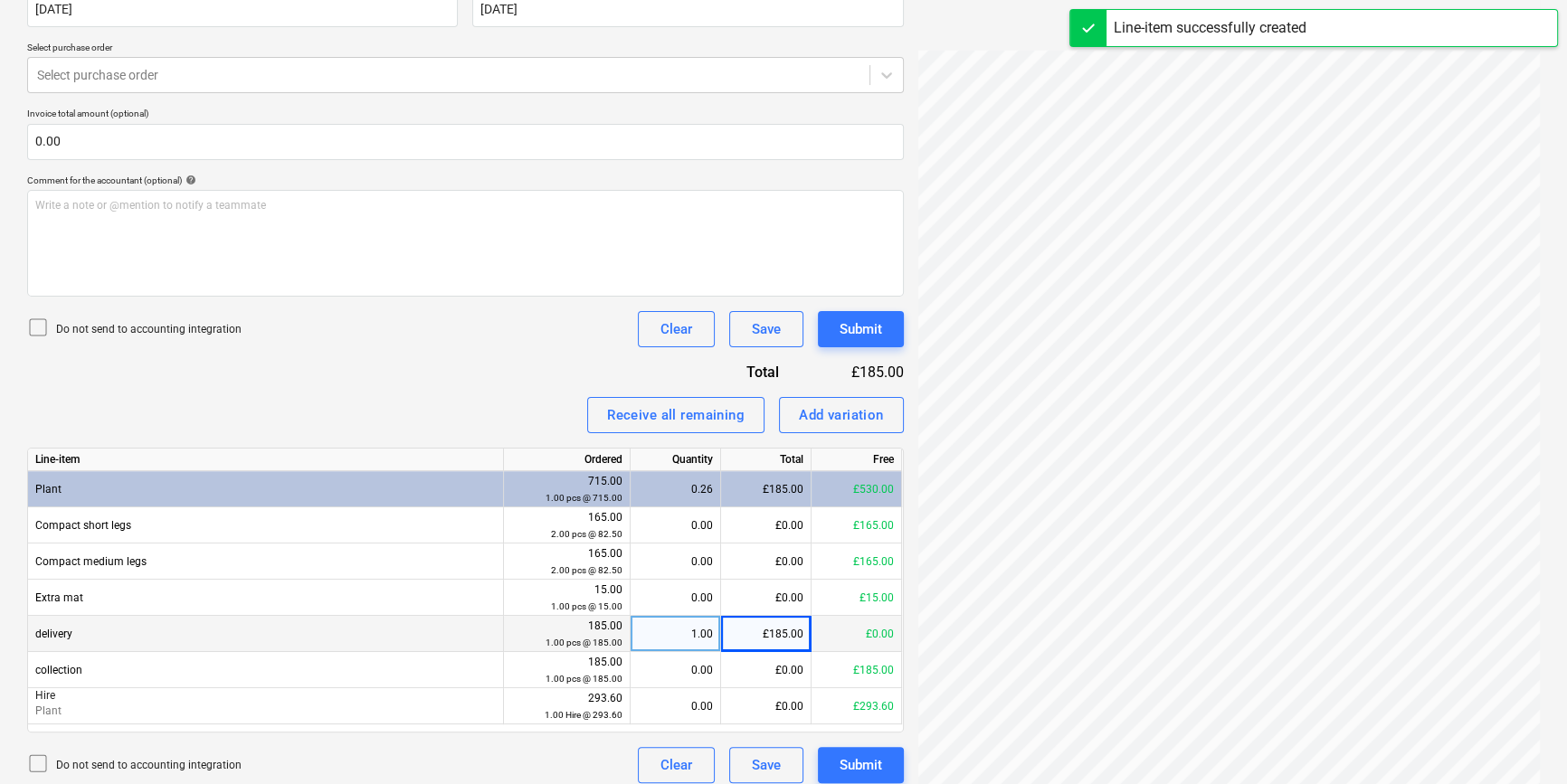
scroll to position [385, 0]
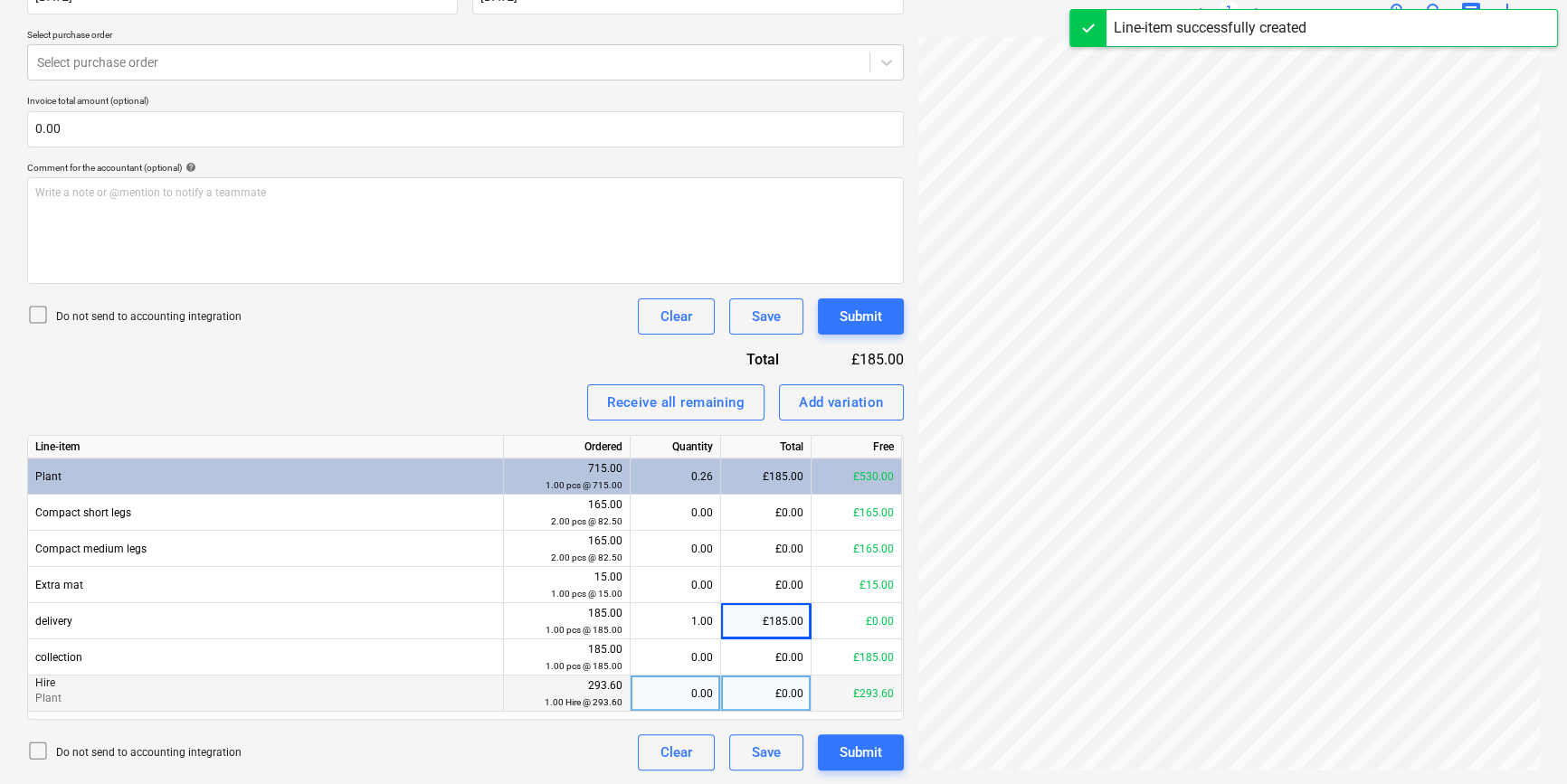
click at [669, 687] on div "0.00" at bounding box center [675, 693] width 75 height 36
type input "1"
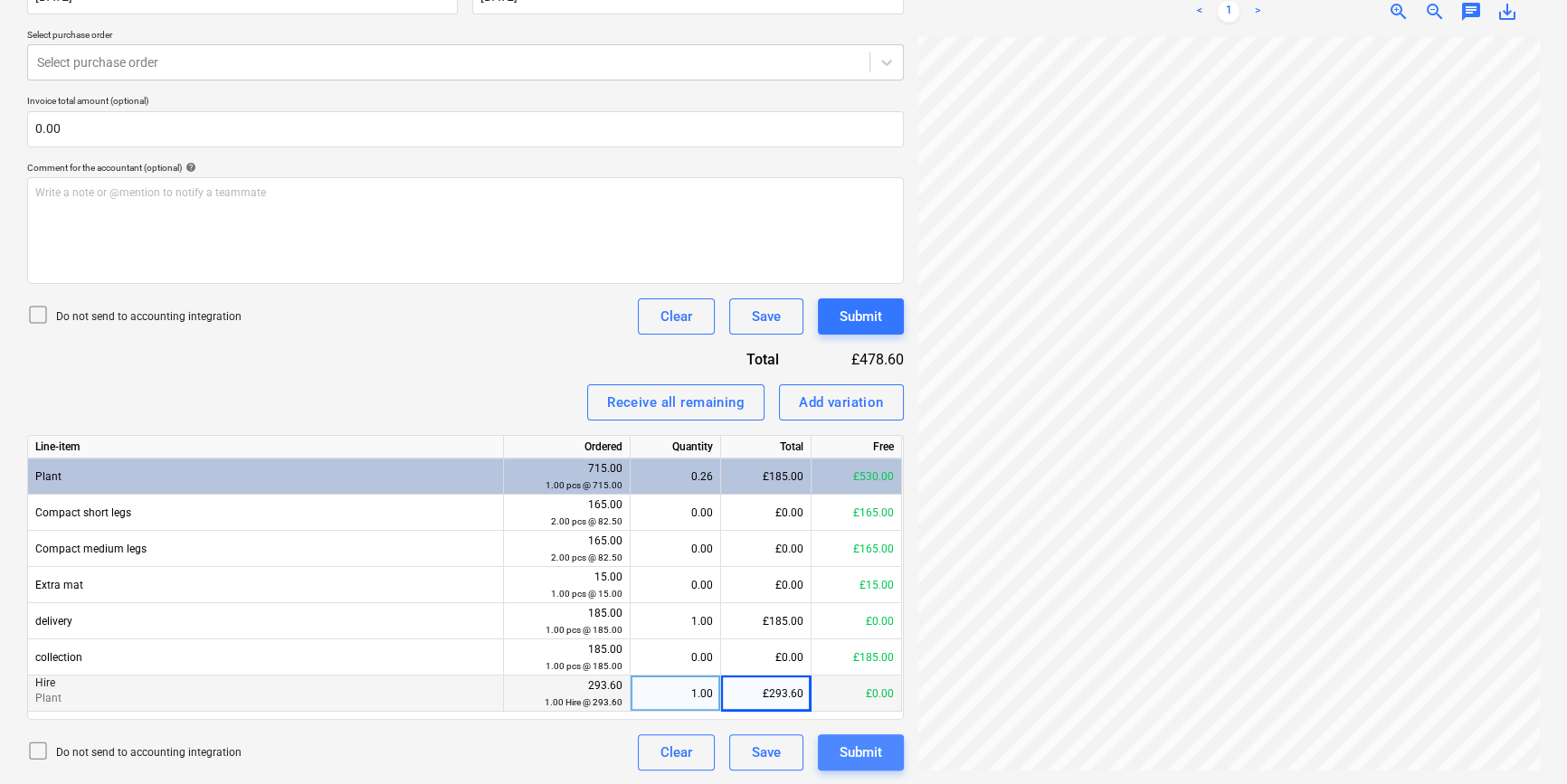
click at [863, 753] on div "Submit" at bounding box center [860, 753] width 42 height 24
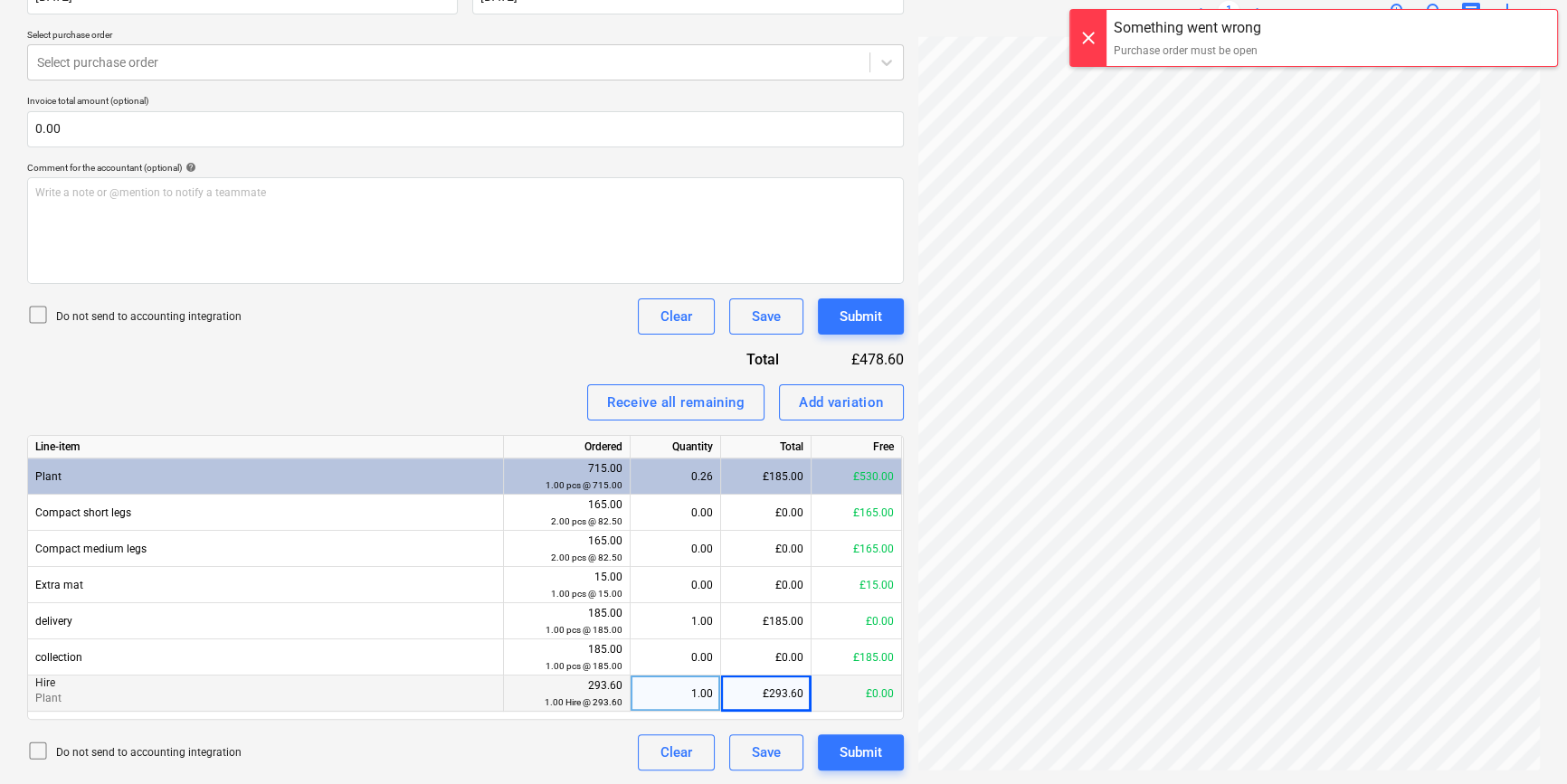
click at [414, 326] on div "Do not send to accounting integration Clear Save Submit" at bounding box center [466, 316] width 876 height 36
click at [1286, 39] on div "Something went wrong Purchase order must be open" at bounding box center [1313, 37] width 488 height 58
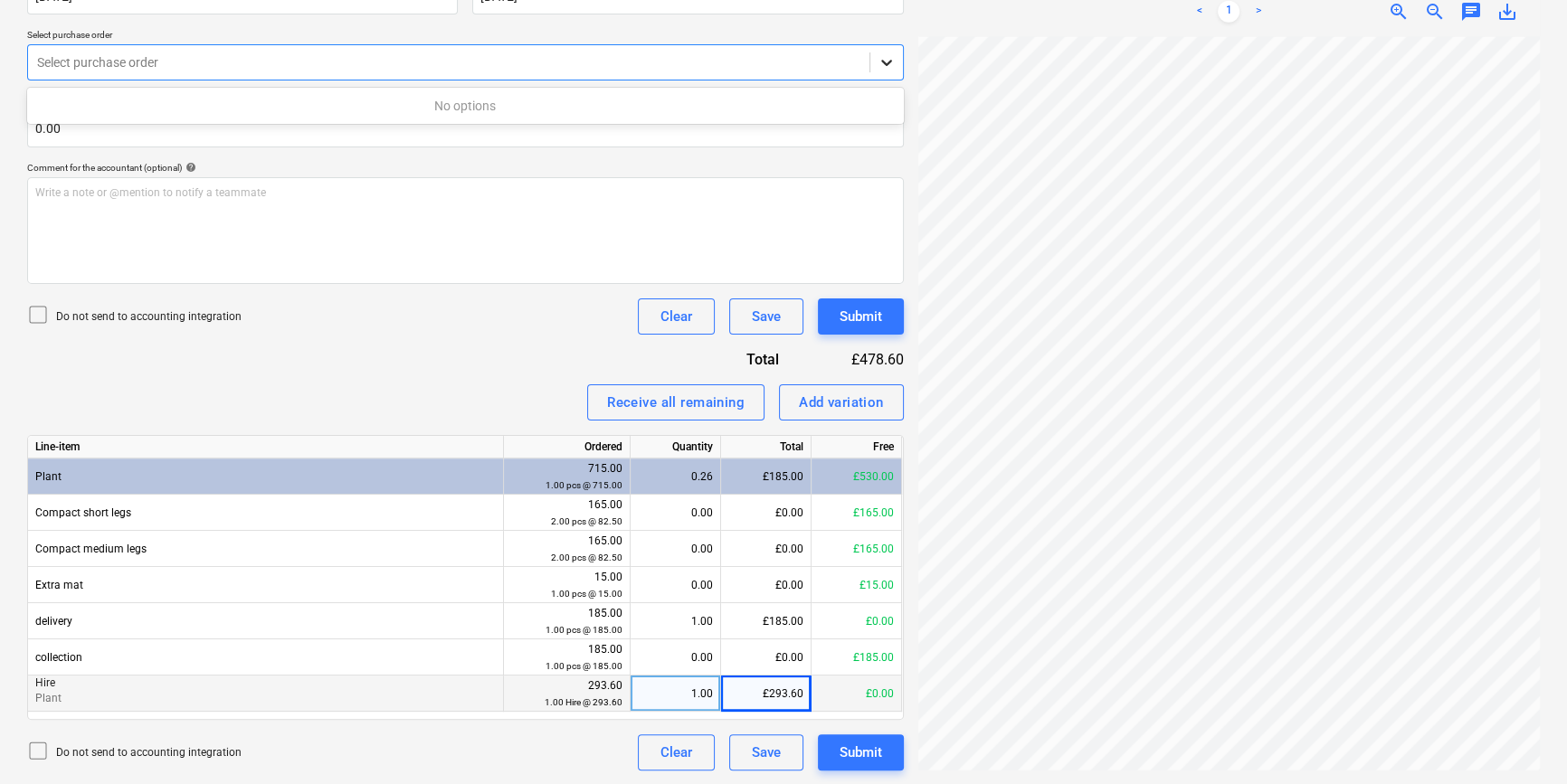
click at [889, 61] on icon at bounding box center [886, 64] width 11 height 6
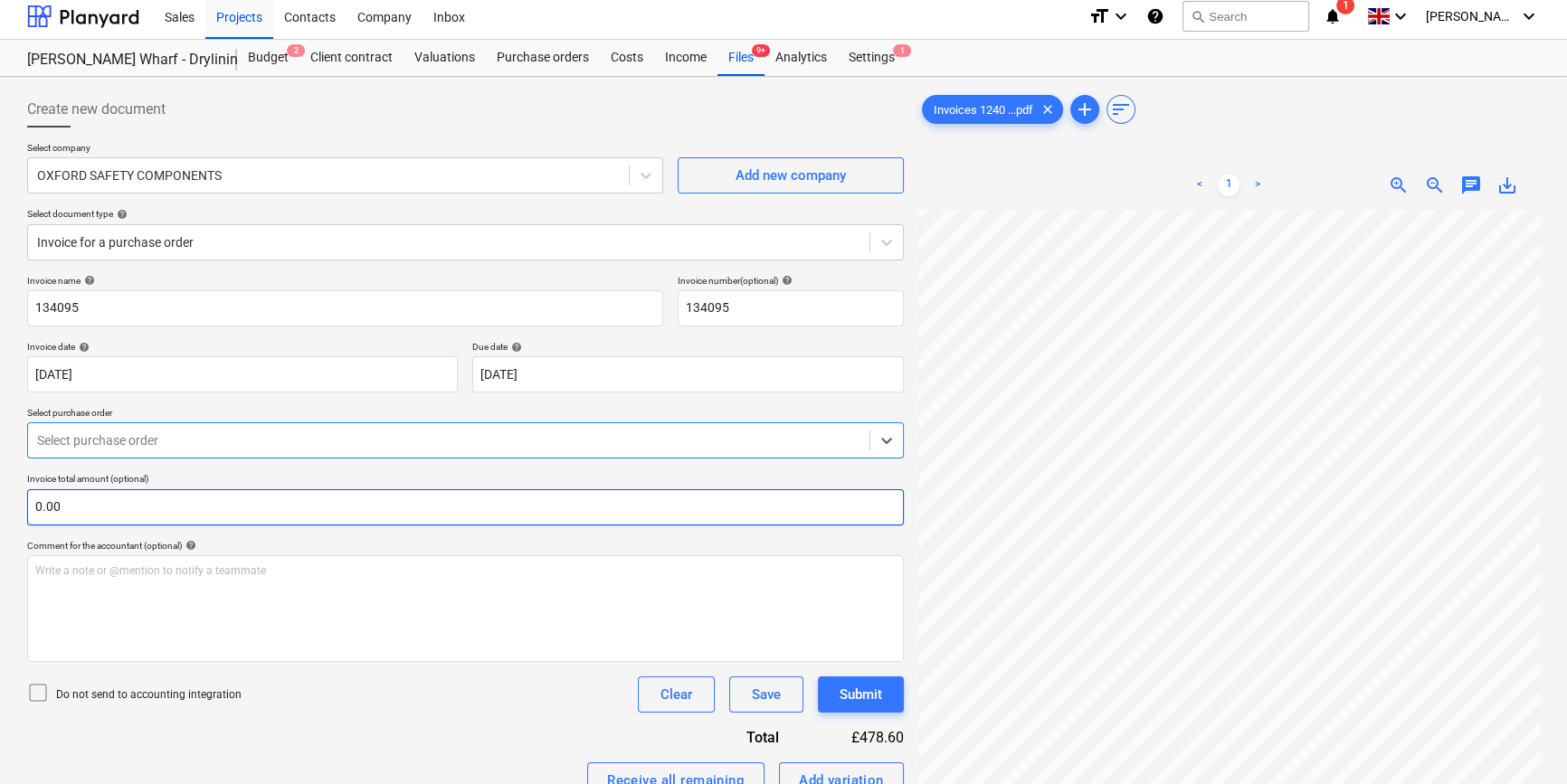
scroll to position [0, 0]
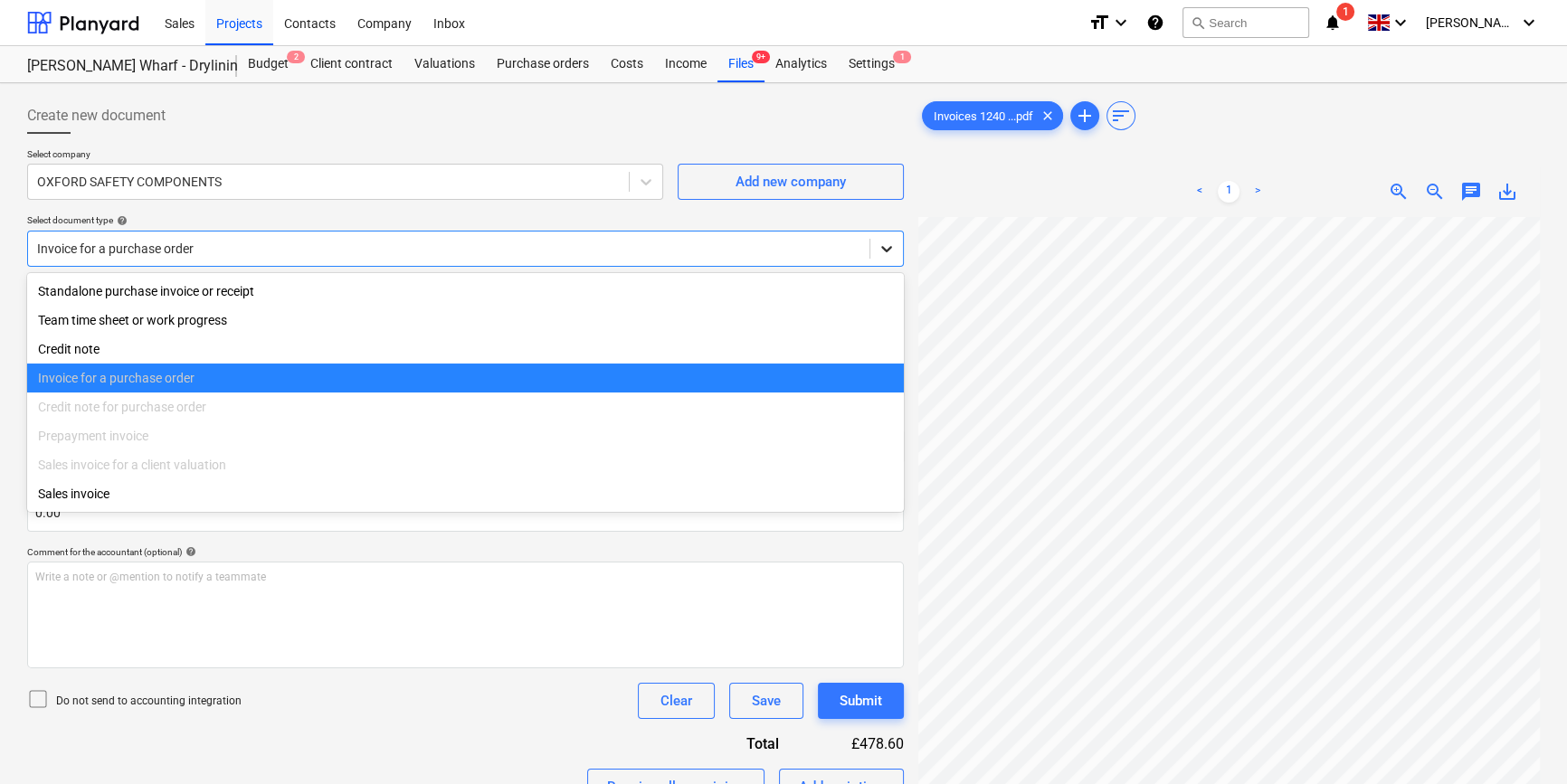
click at [886, 247] on icon at bounding box center [886, 249] width 18 height 18
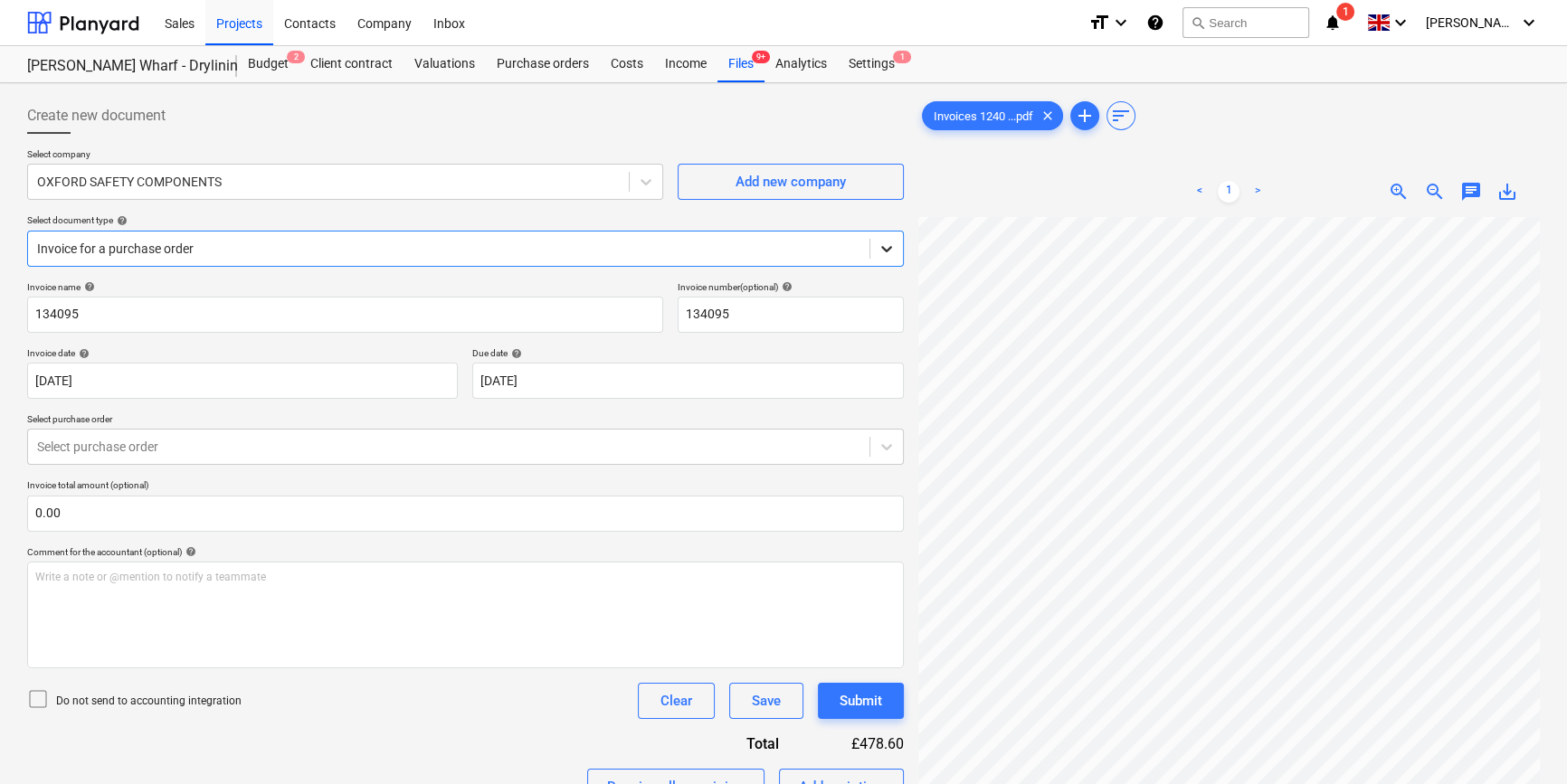
click at [886, 247] on icon at bounding box center [886, 249] width 18 height 18
click at [171, 442] on div at bounding box center [449, 447] width 823 height 18
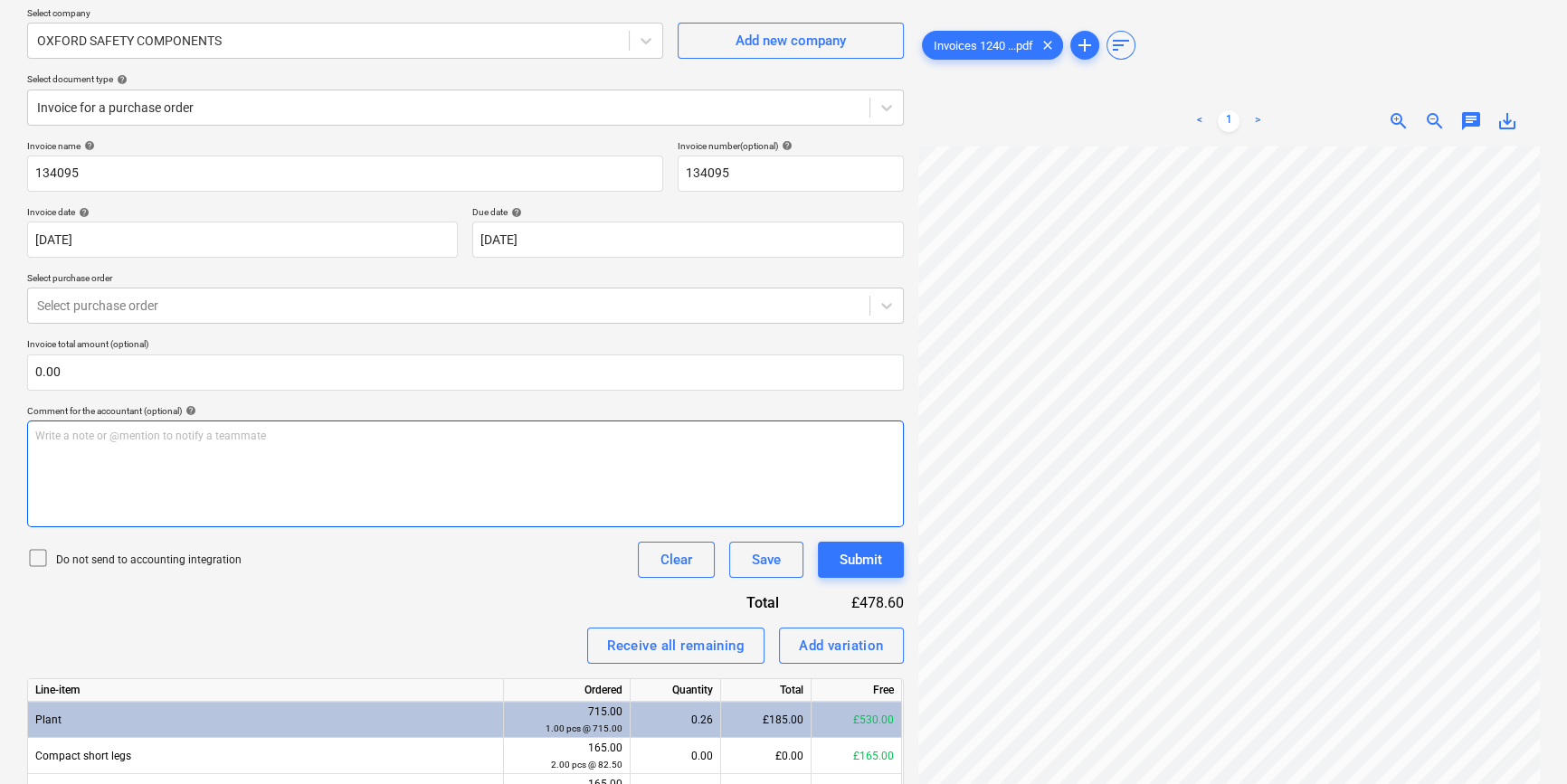
scroll to position [138, 0]
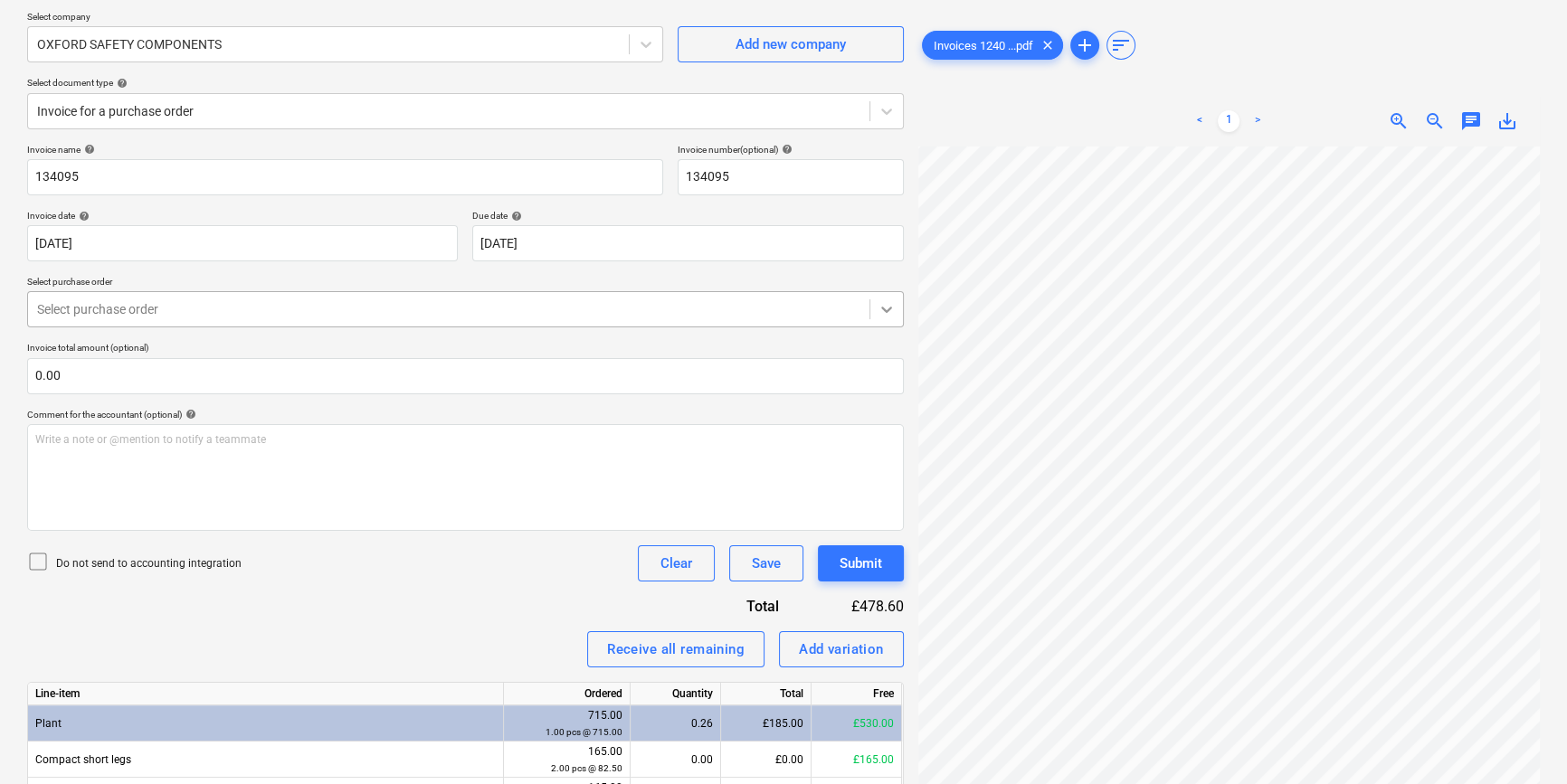
click at [895, 305] on icon at bounding box center [886, 309] width 18 height 18
click at [895, 307] on icon at bounding box center [886, 309] width 18 height 18
click at [895, 307] on div at bounding box center [886, 309] width 32 height 32
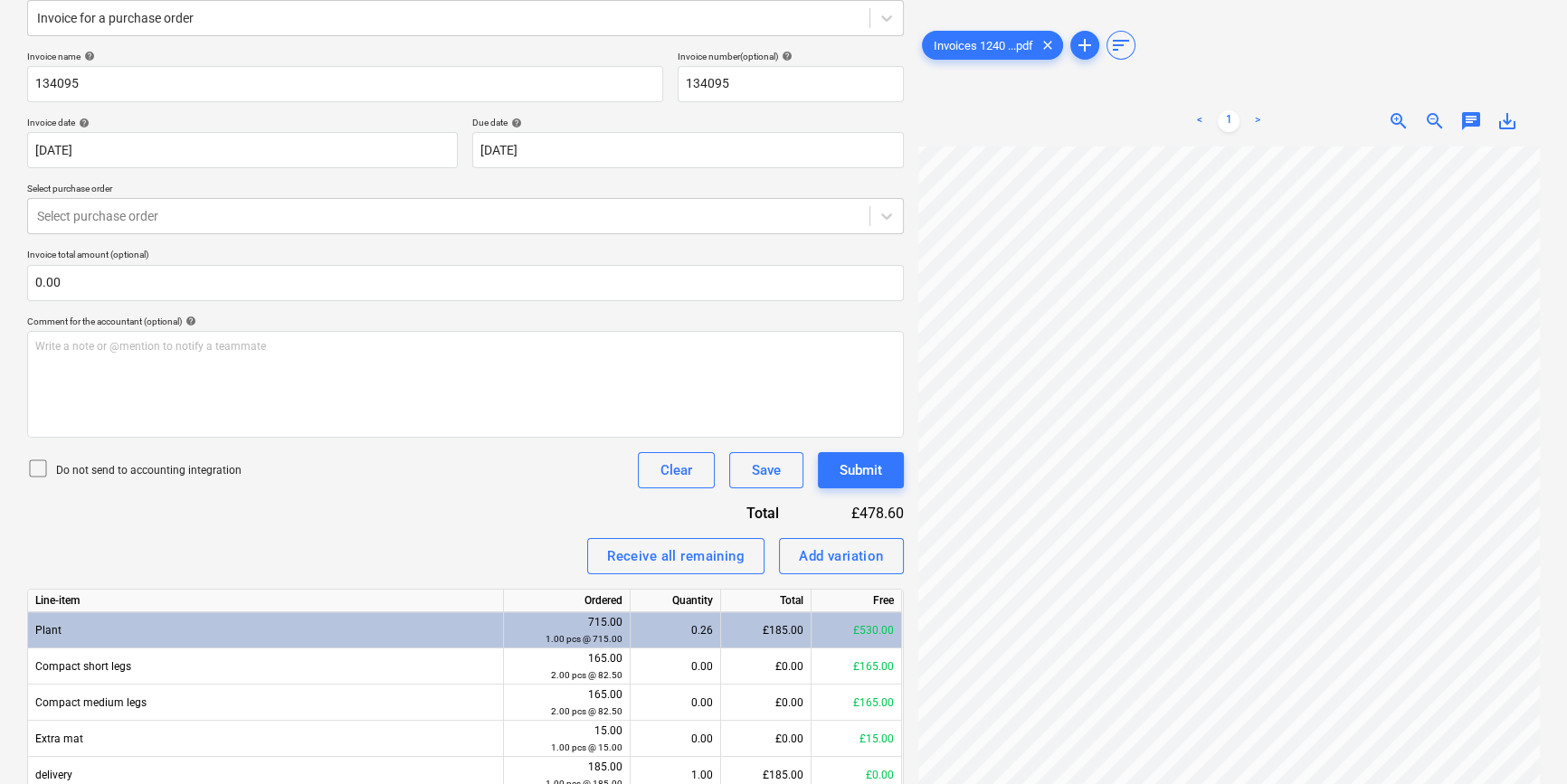
scroll to position [385, 0]
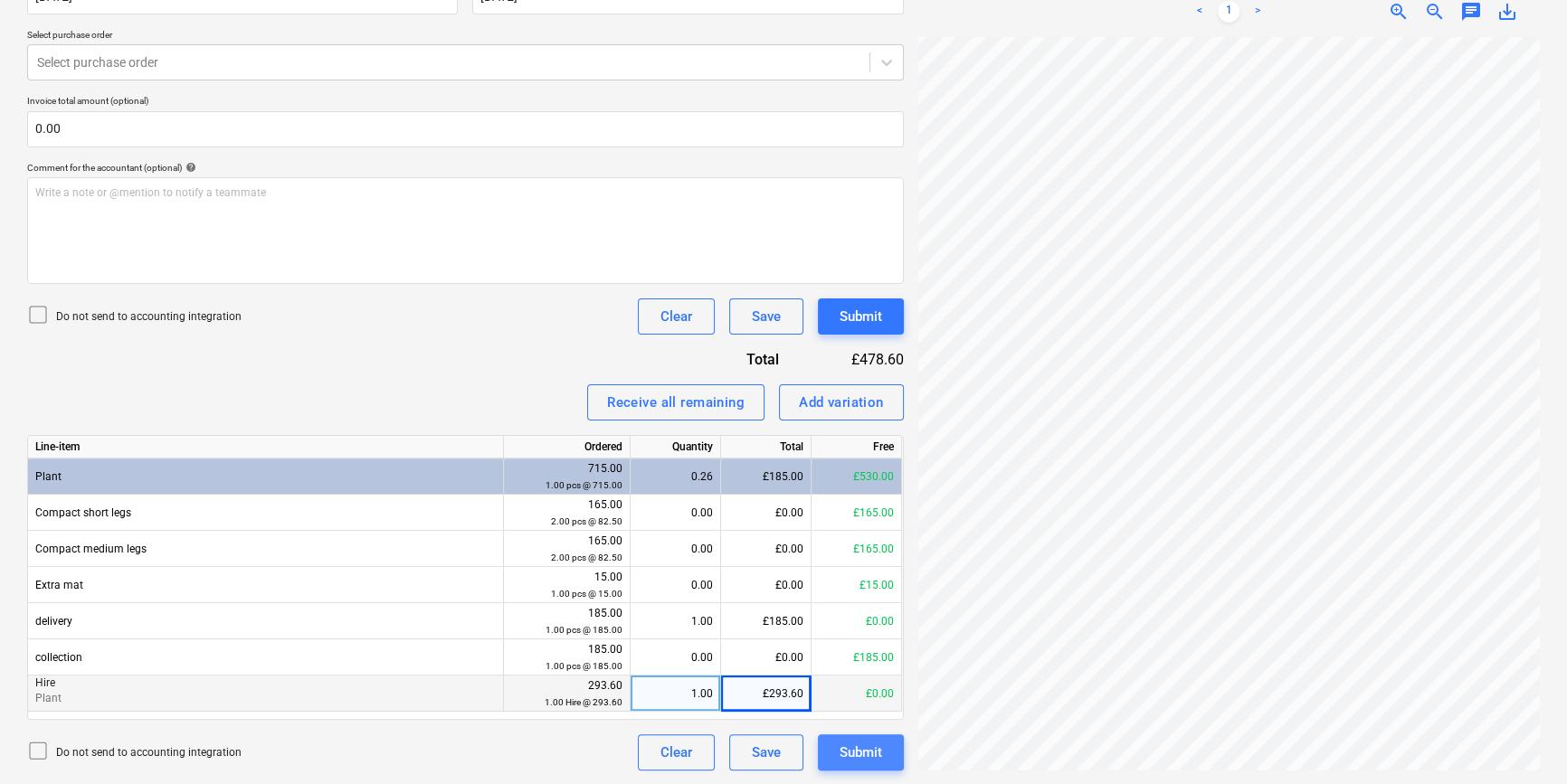
click at [872, 751] on div "Submit" at bounding box center [860, 753] width 42 height 24
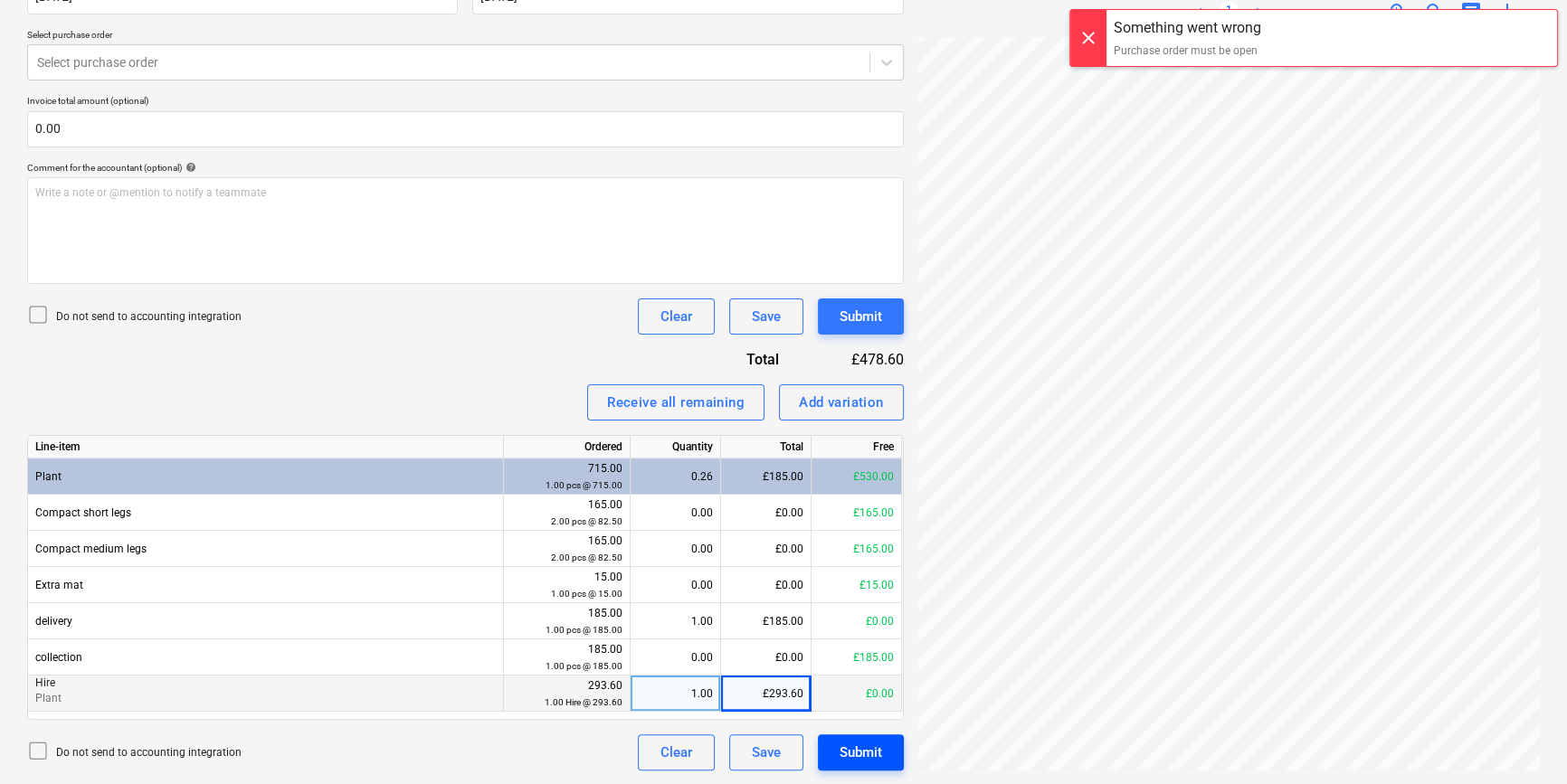
click at [887, 753] on button "Submit" at bounding box center [860, 752] width 86 height 36
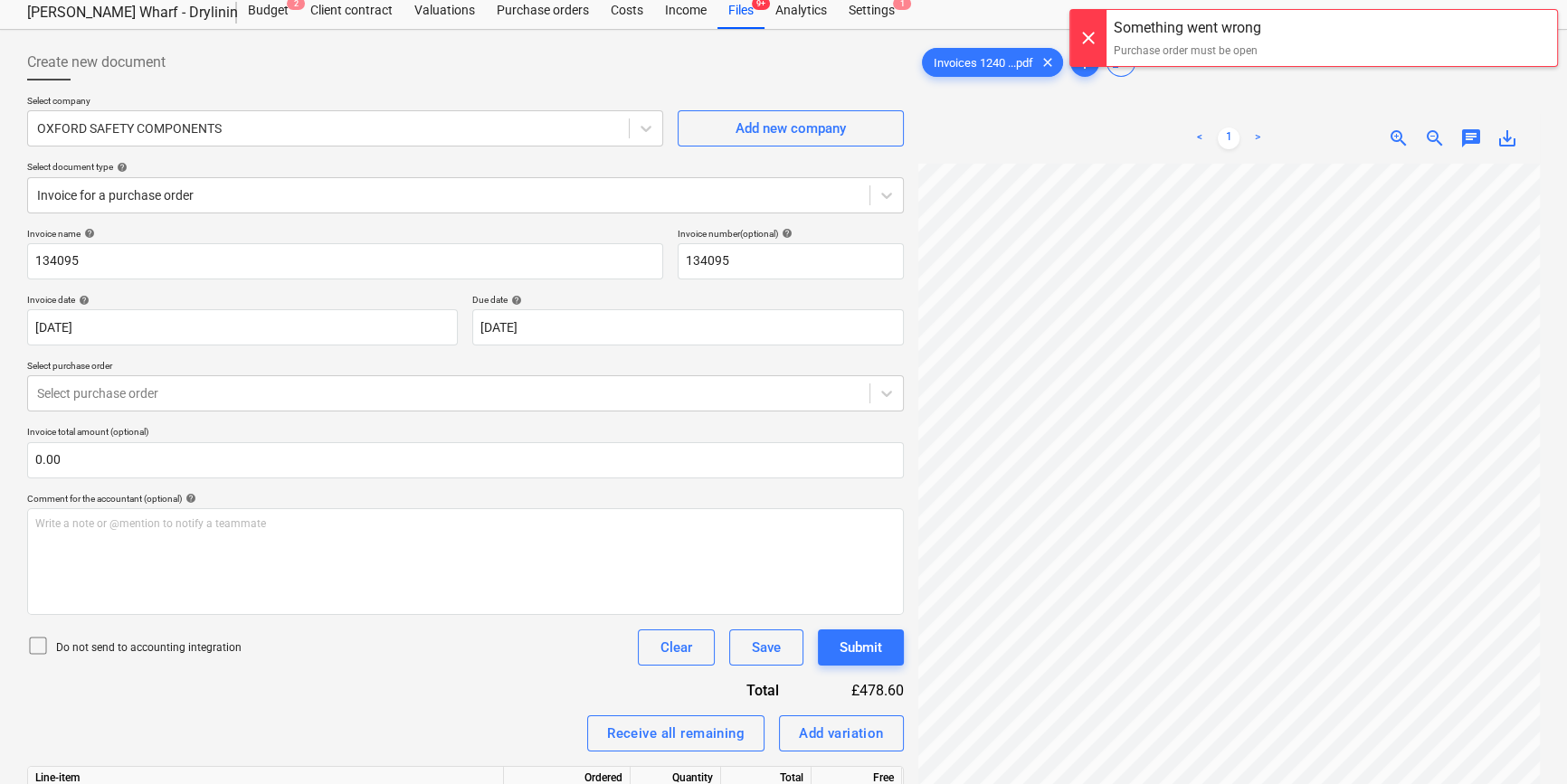
scroll to position [0, 0]
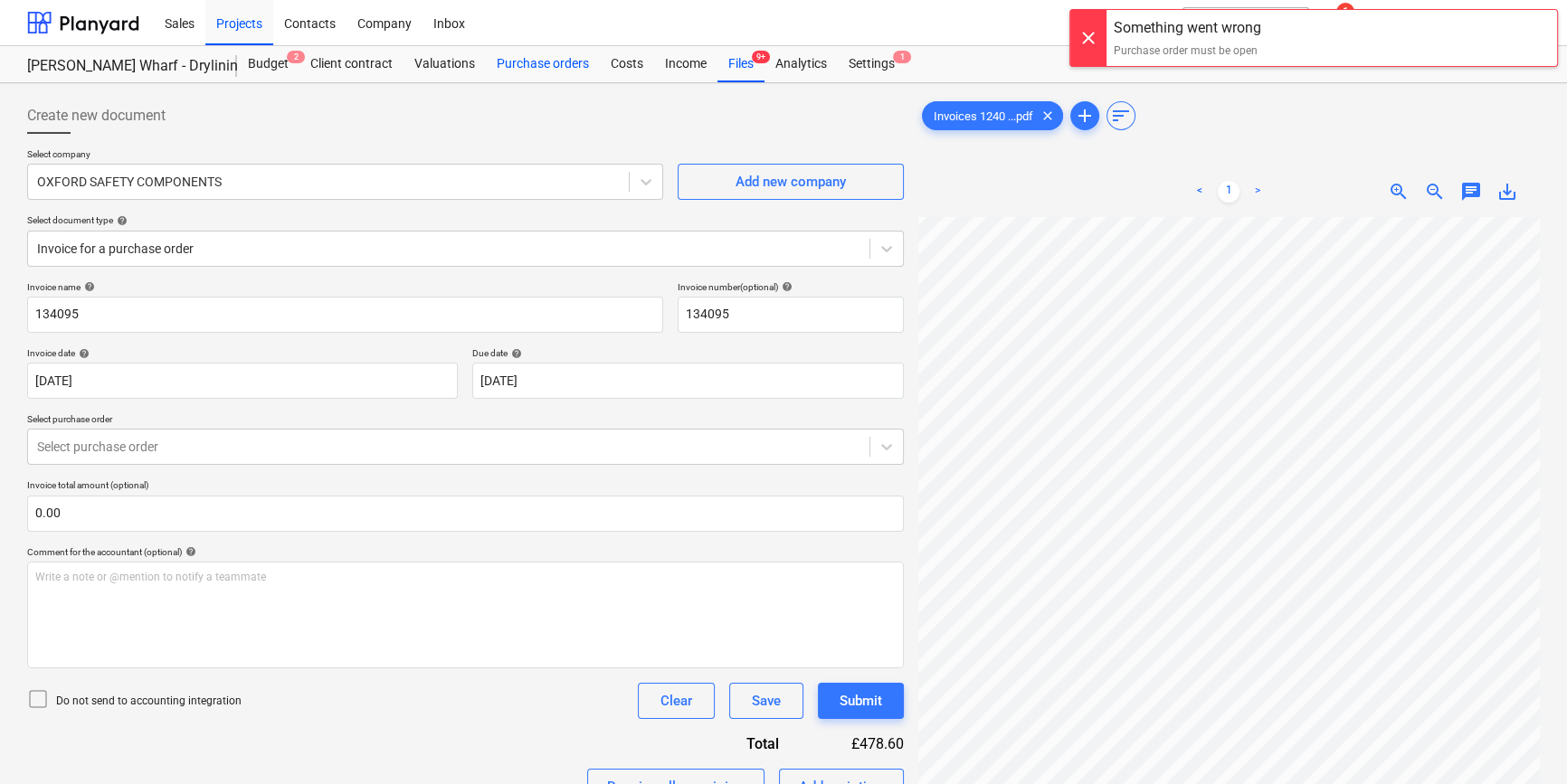
click at [529, 55] on div "Purchase orders" at bounding box center [542, 64] width 114 height 36
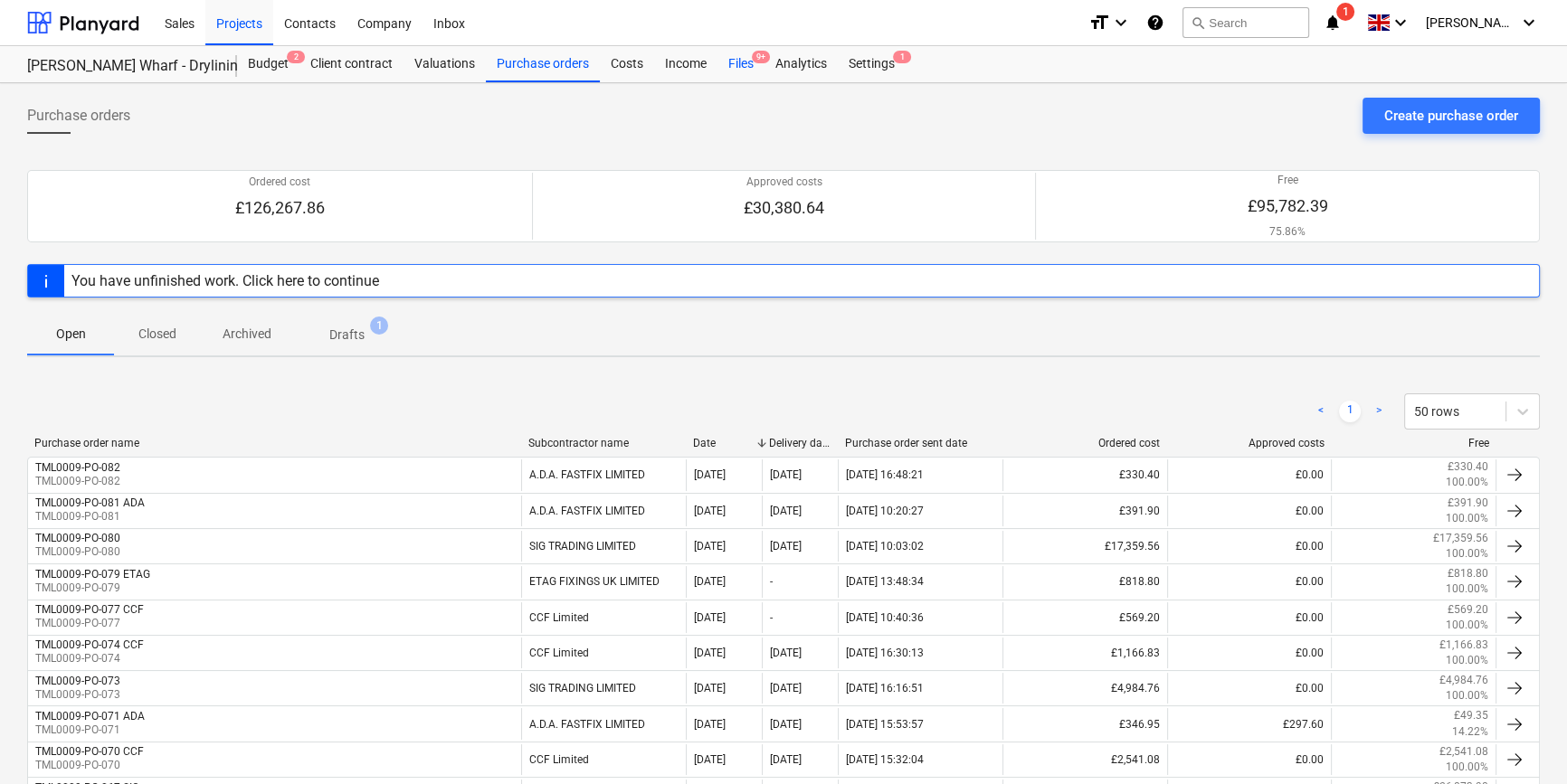
click at [738, 65] on div "Files 9+" at bounding box center [741, 64] width 47 height 36
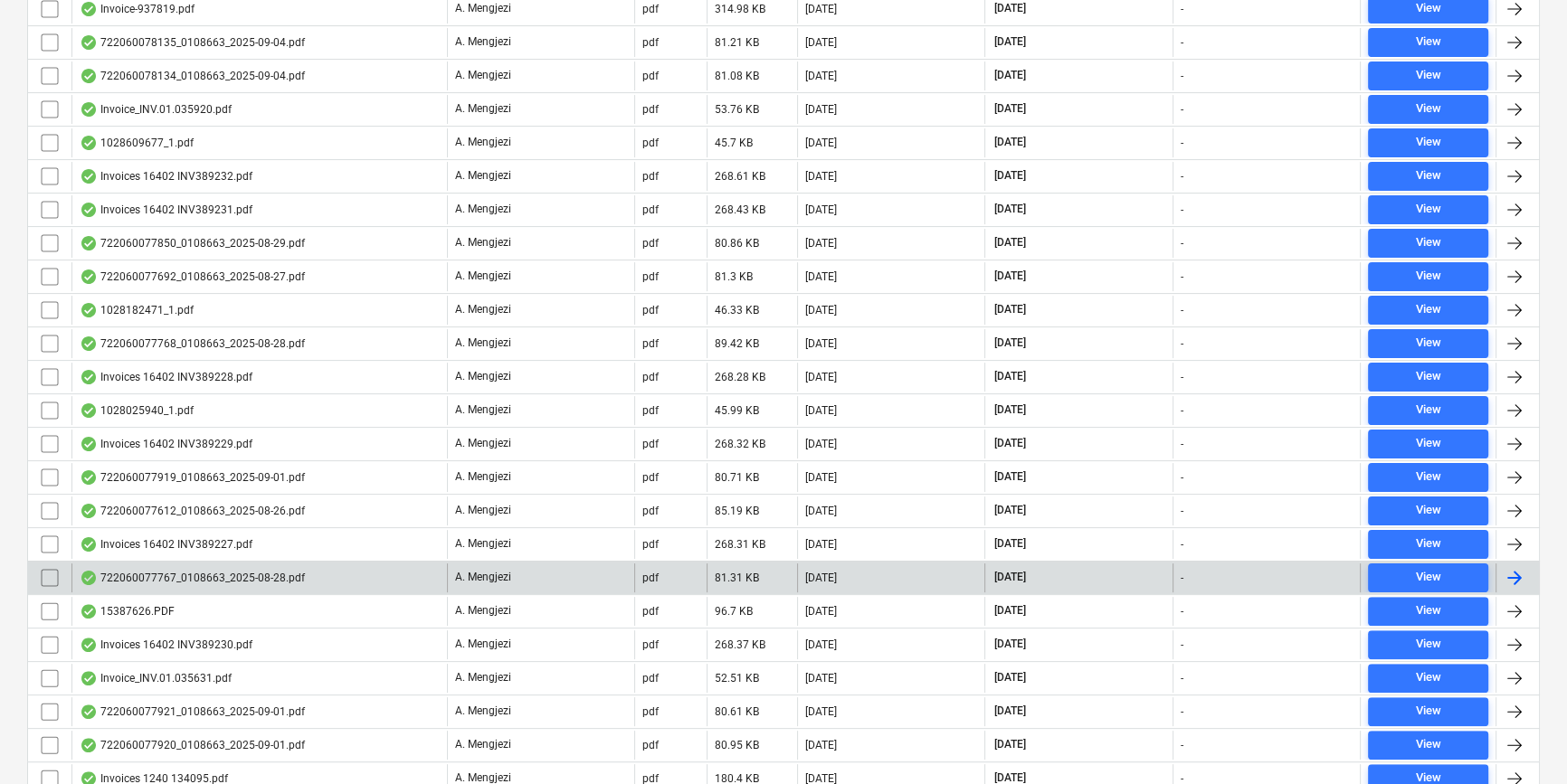
scroll to position [554, 0]
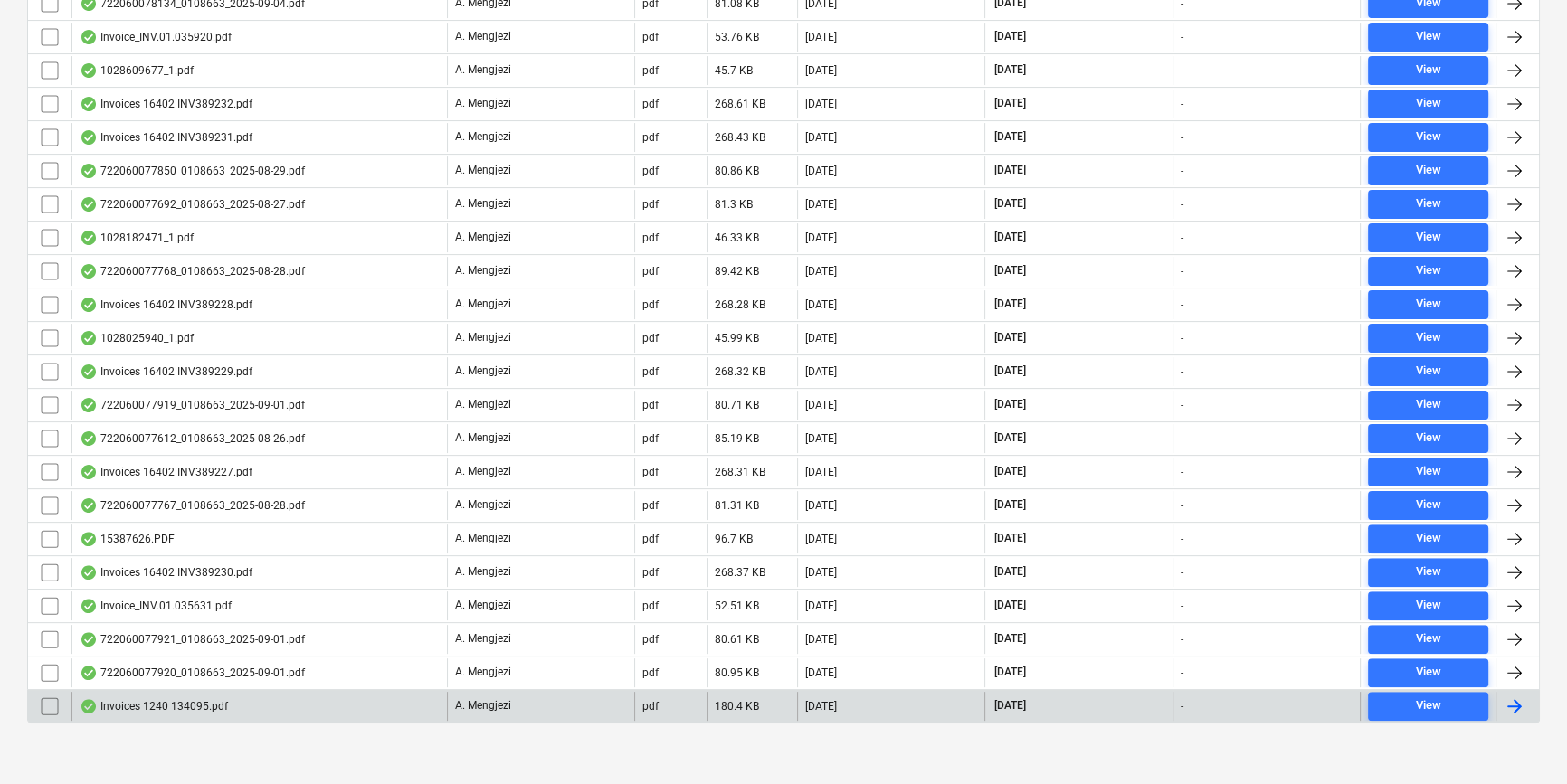
click at [1511, 696] on div at bounding box center [1514, 706] width 22 height 22
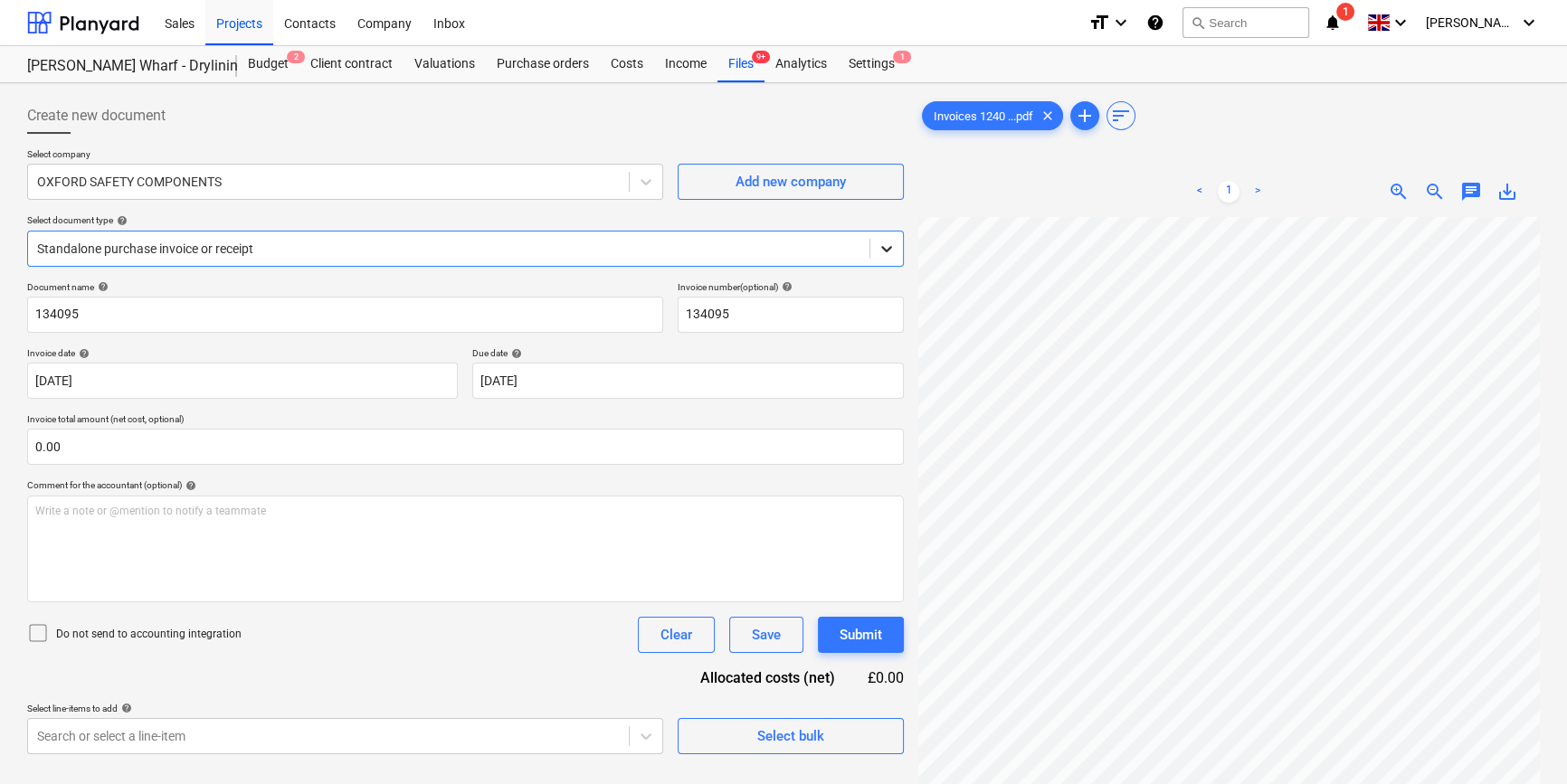
click at [880, 249] on icon at bounding box center [886, 249] width 18 height 18
click at [510, 58] on div "Purchase orders" at bounding box center [542, 64] width 114 height 36
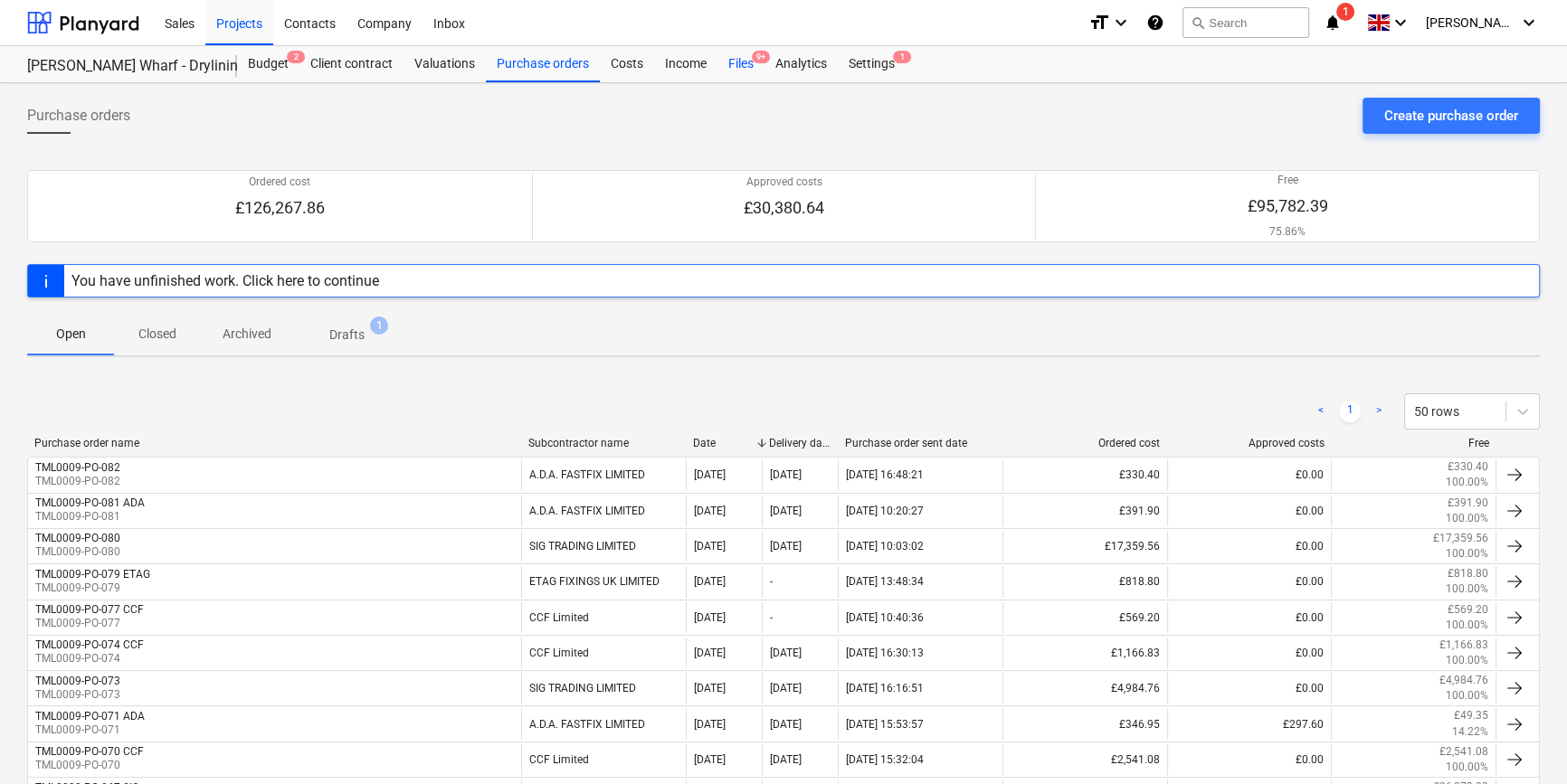
click at [729, 59] on div "Files 9+" at bounding box center [741, 64] width 47 height 36
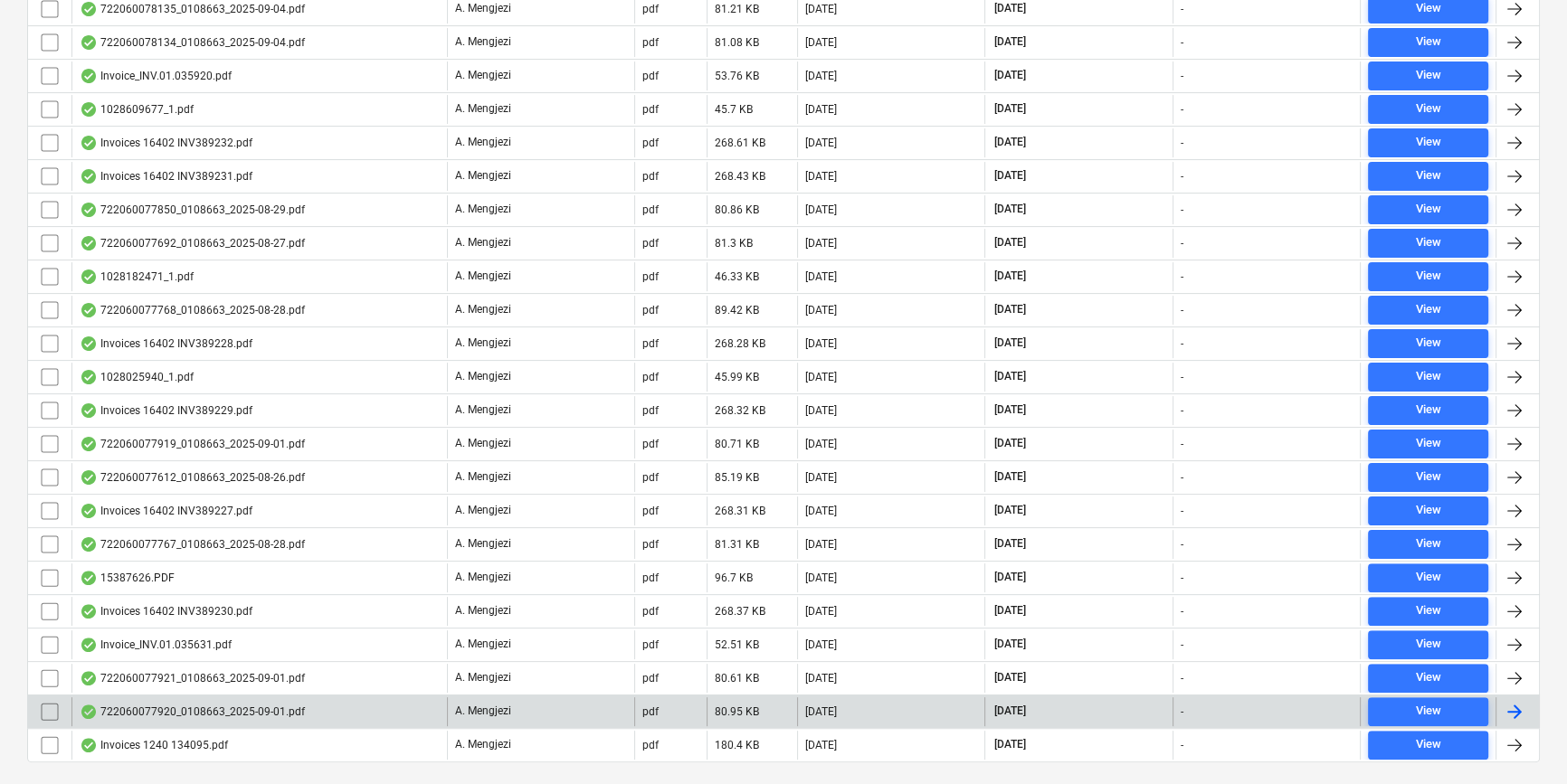
scroll to position [554, 0]
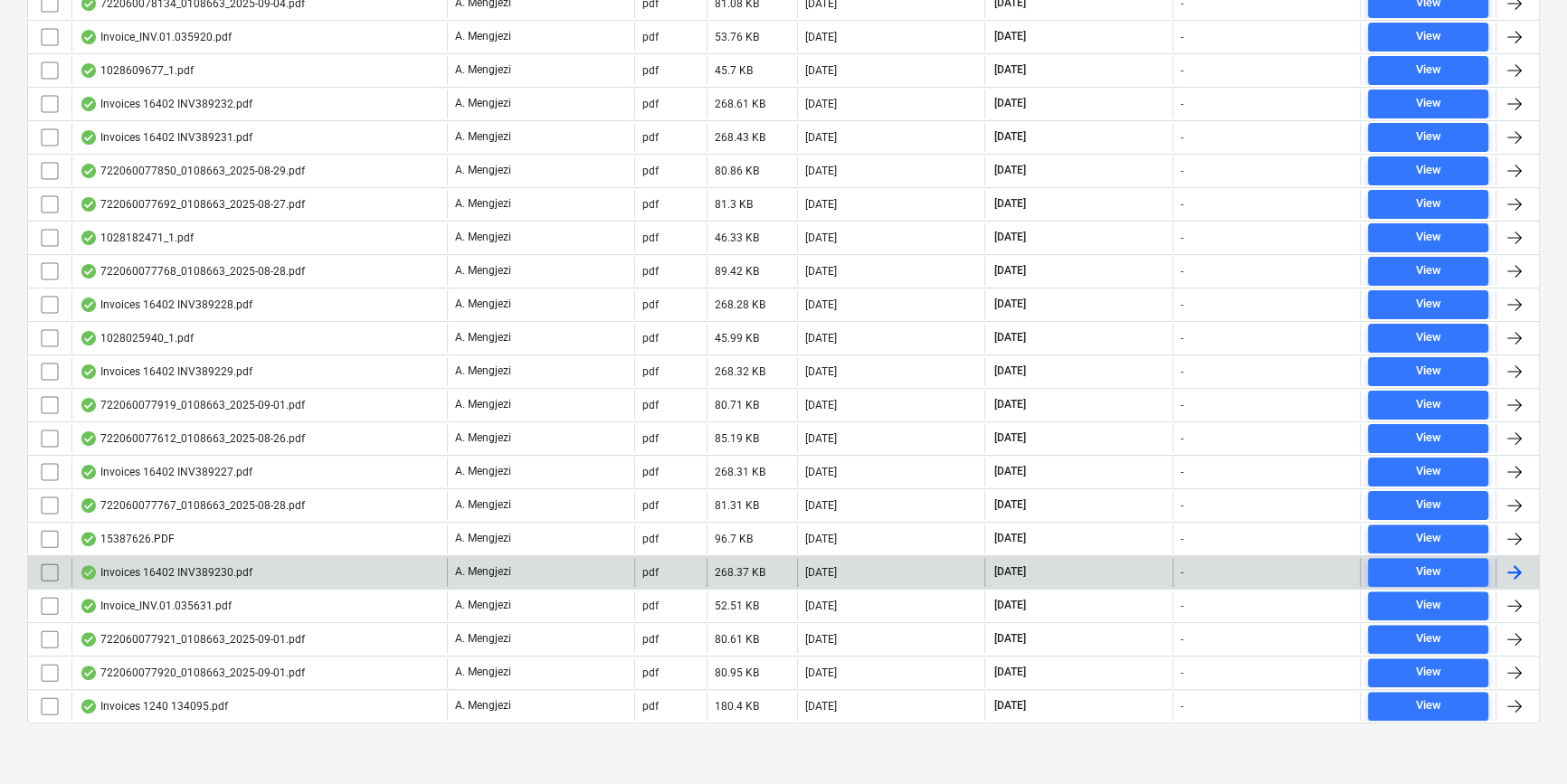
click at [1520, 566] on div at bounding box center [1514, 573] width 22 height 22
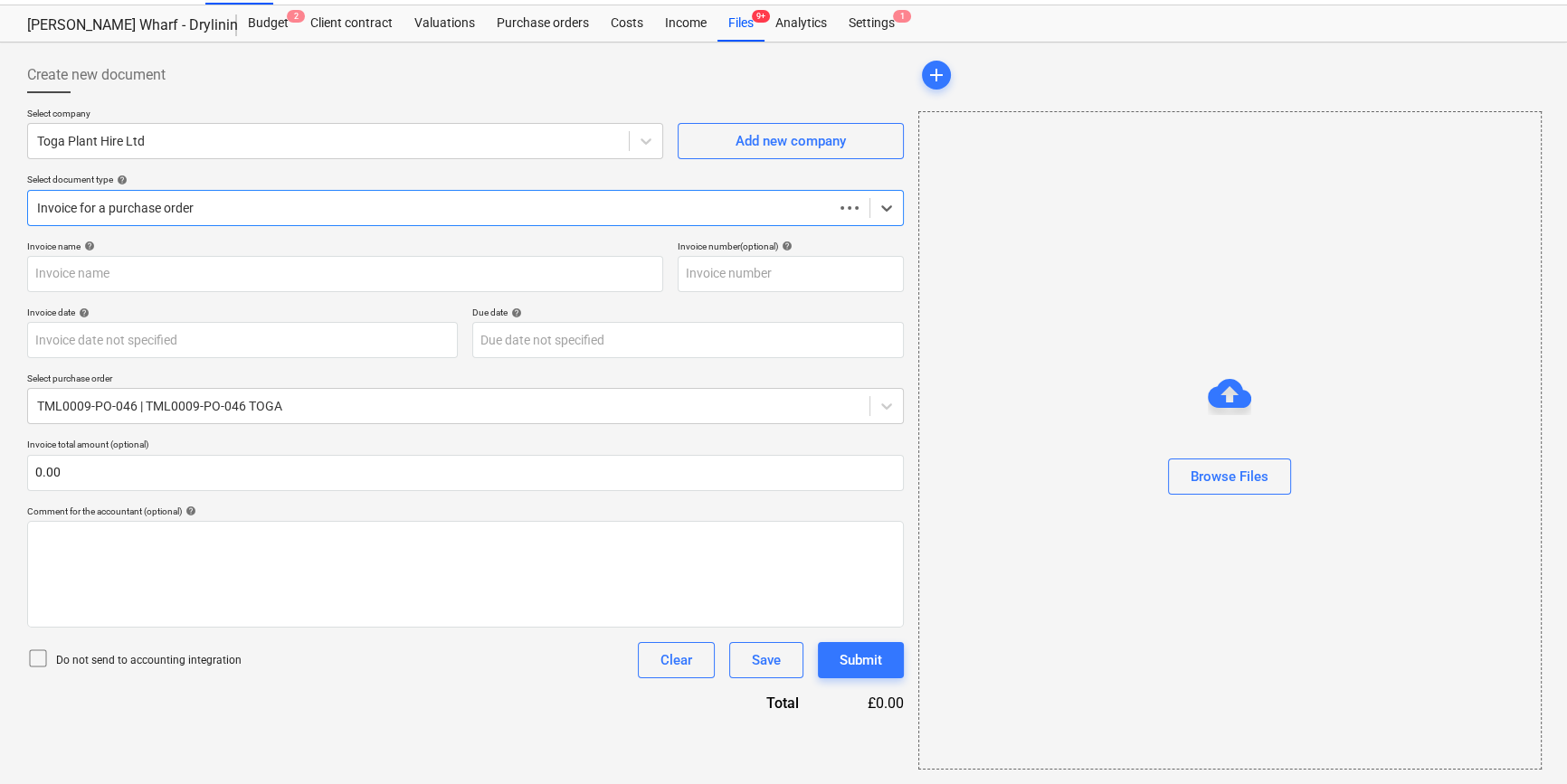
scroll to position [39, 0]
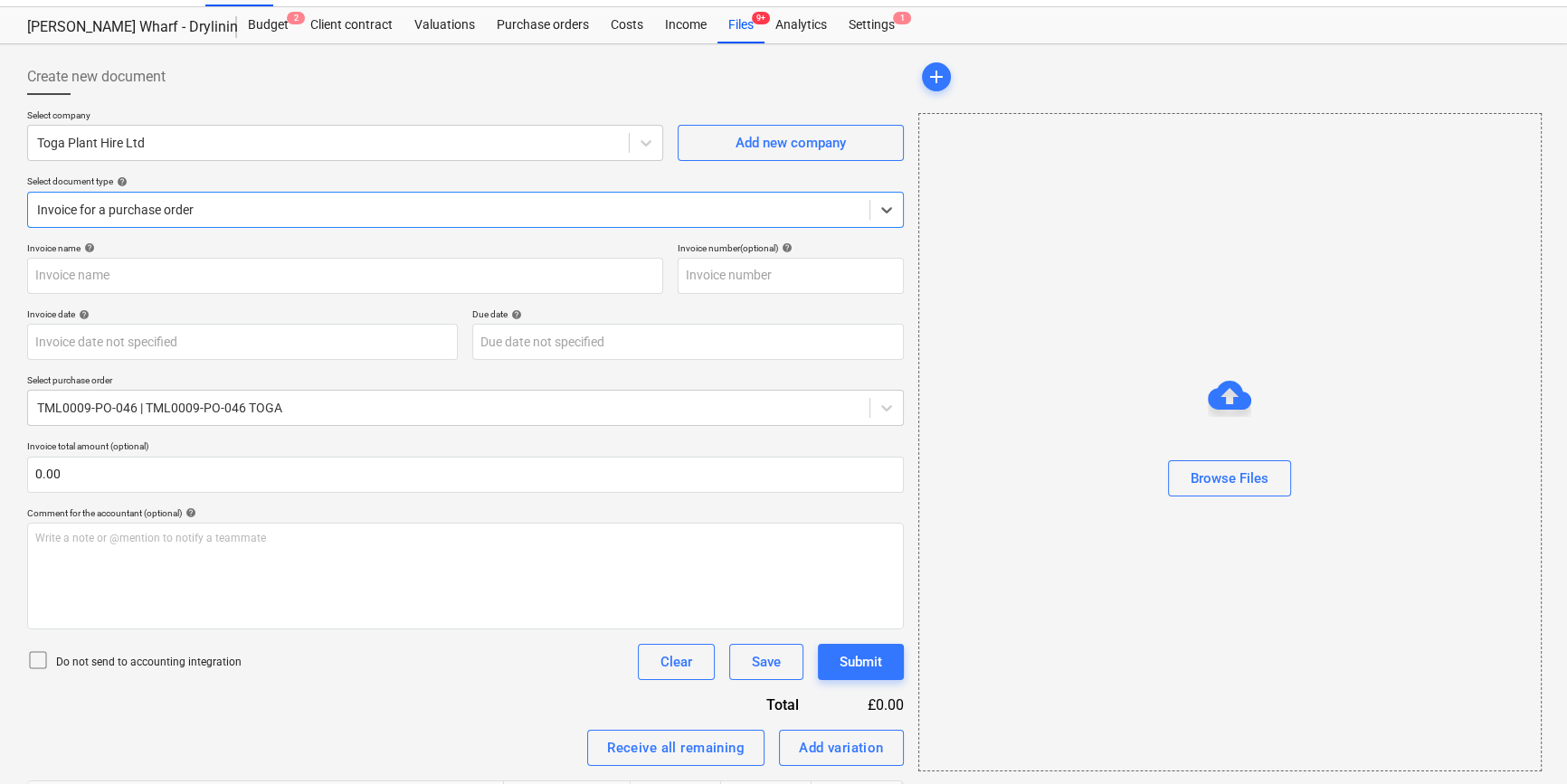
type input "INV389230"
type input "[DATE]"
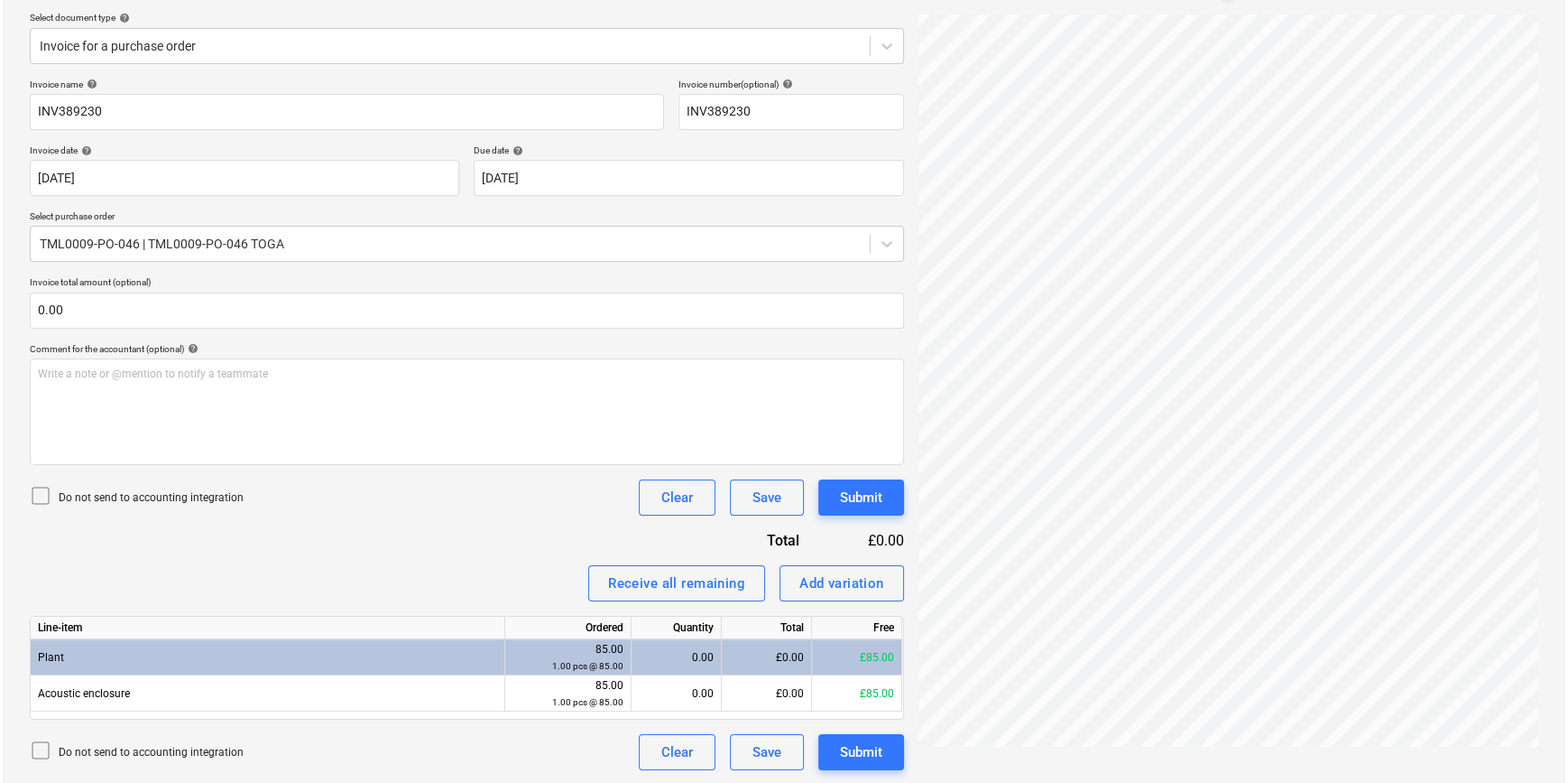
scroll to position [203, 0]
click at [835, 585] on div "Add variation" at bounding box center [838, 583] width 84 height 24
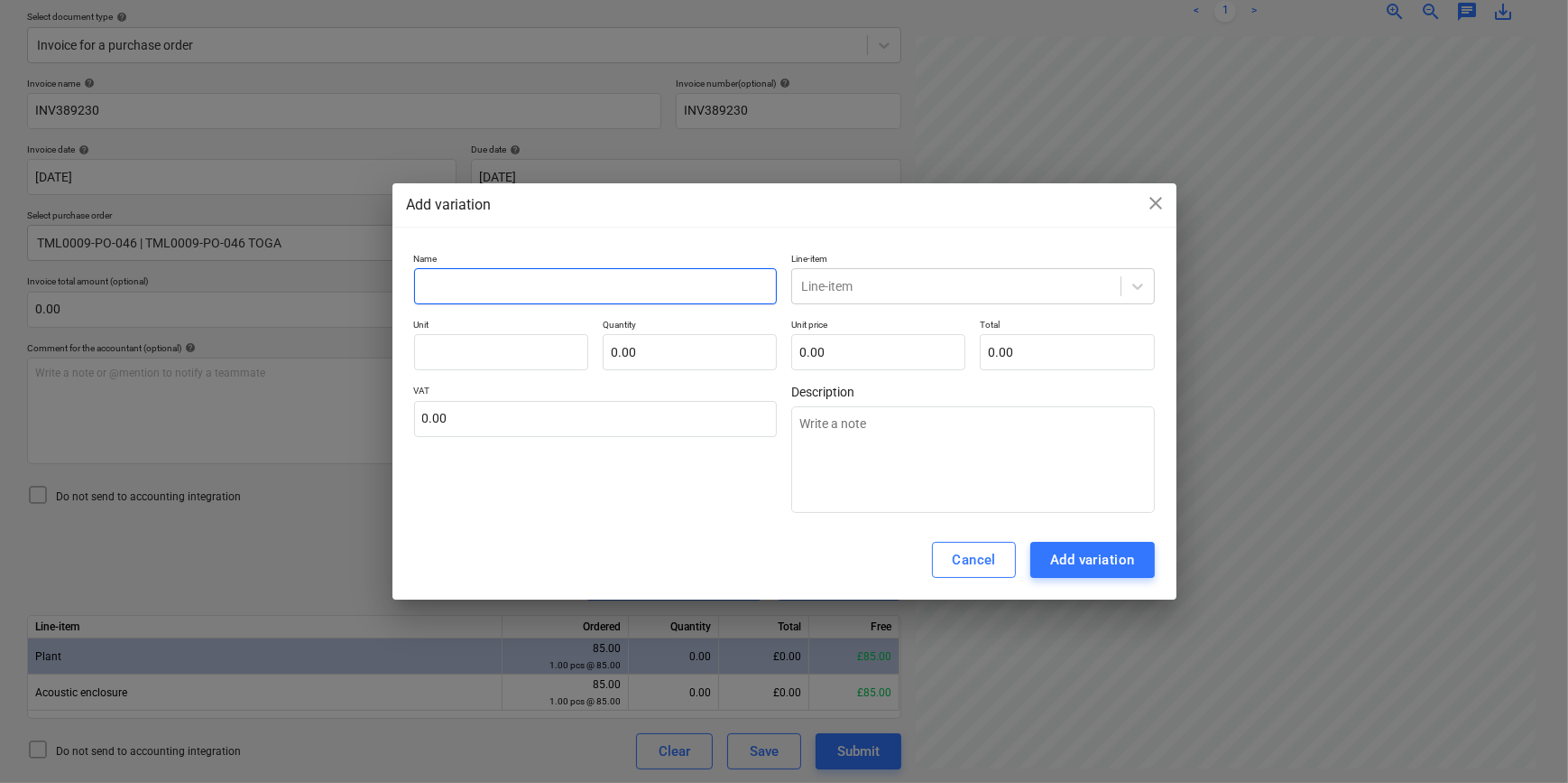
click at [435, 272] on input "text" at bounding box center [596, 286] width 363 height 36
type textarea "x"
type input "H"
type textarea "x"
type input "Hi"
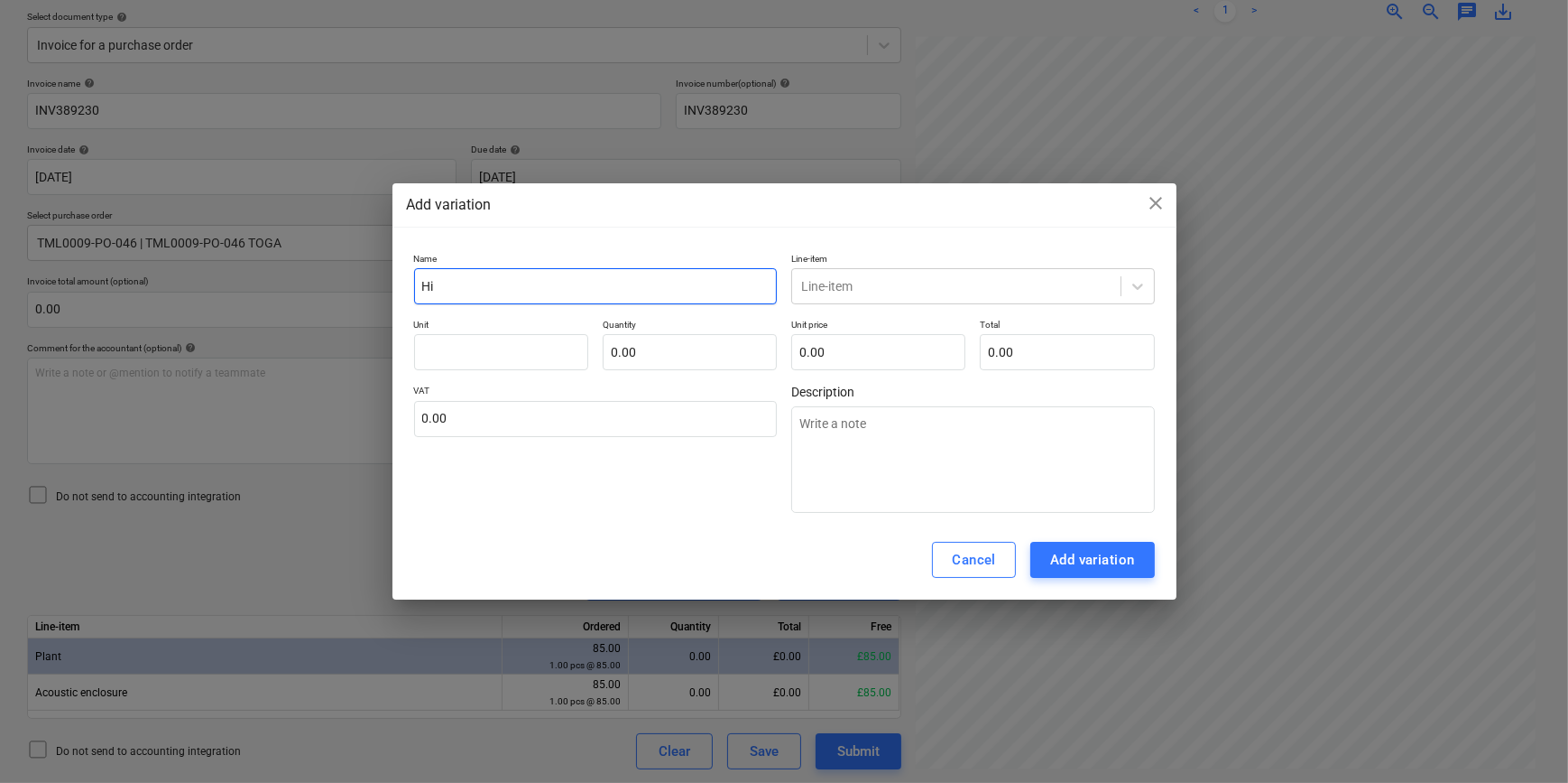
type textarea "x"
type input "Hir"
type textarea "x"
type input "Hire"
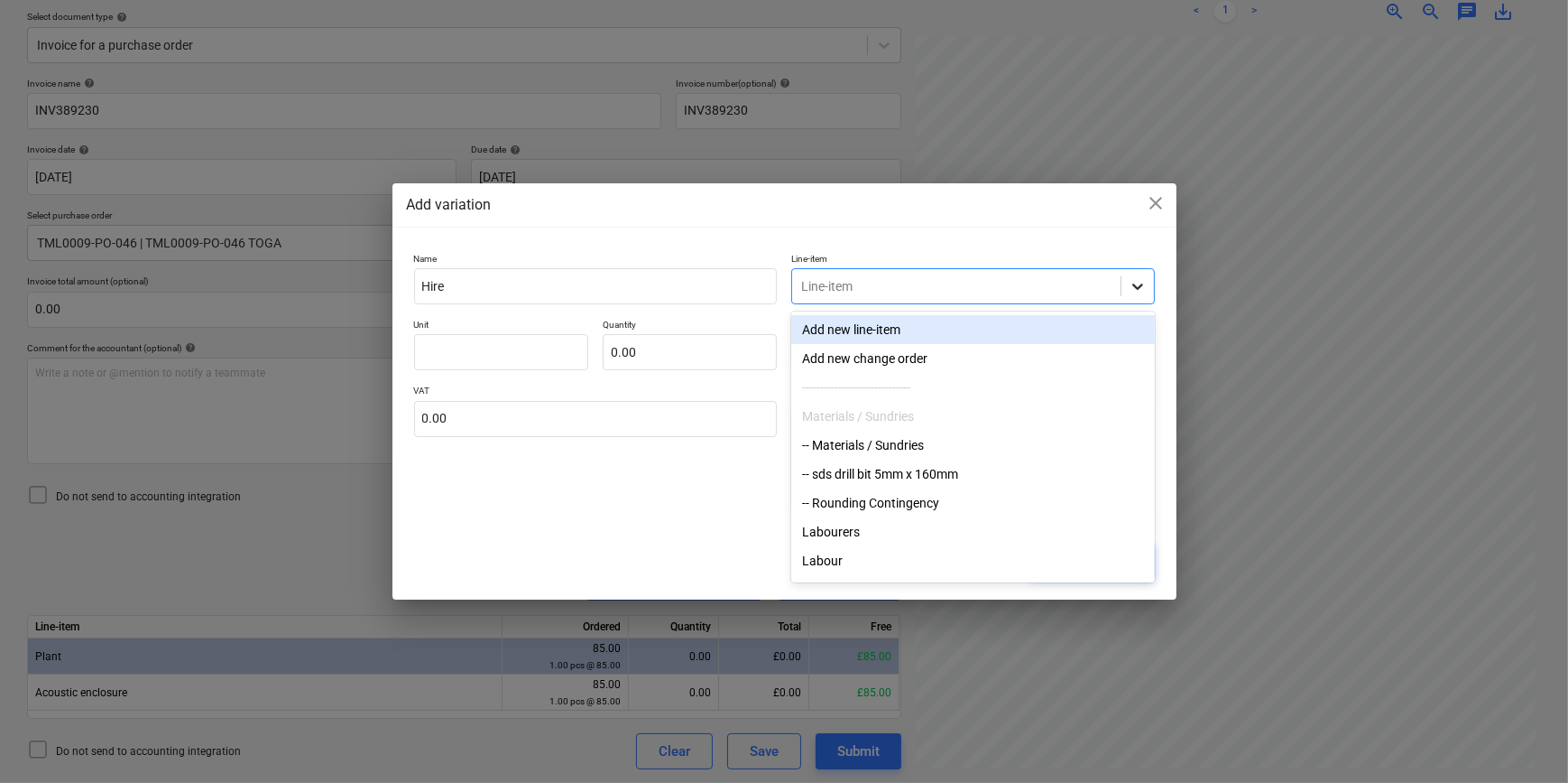
click at [1126, 285] on div at bounding box center [1137, 286] width 32 height 32
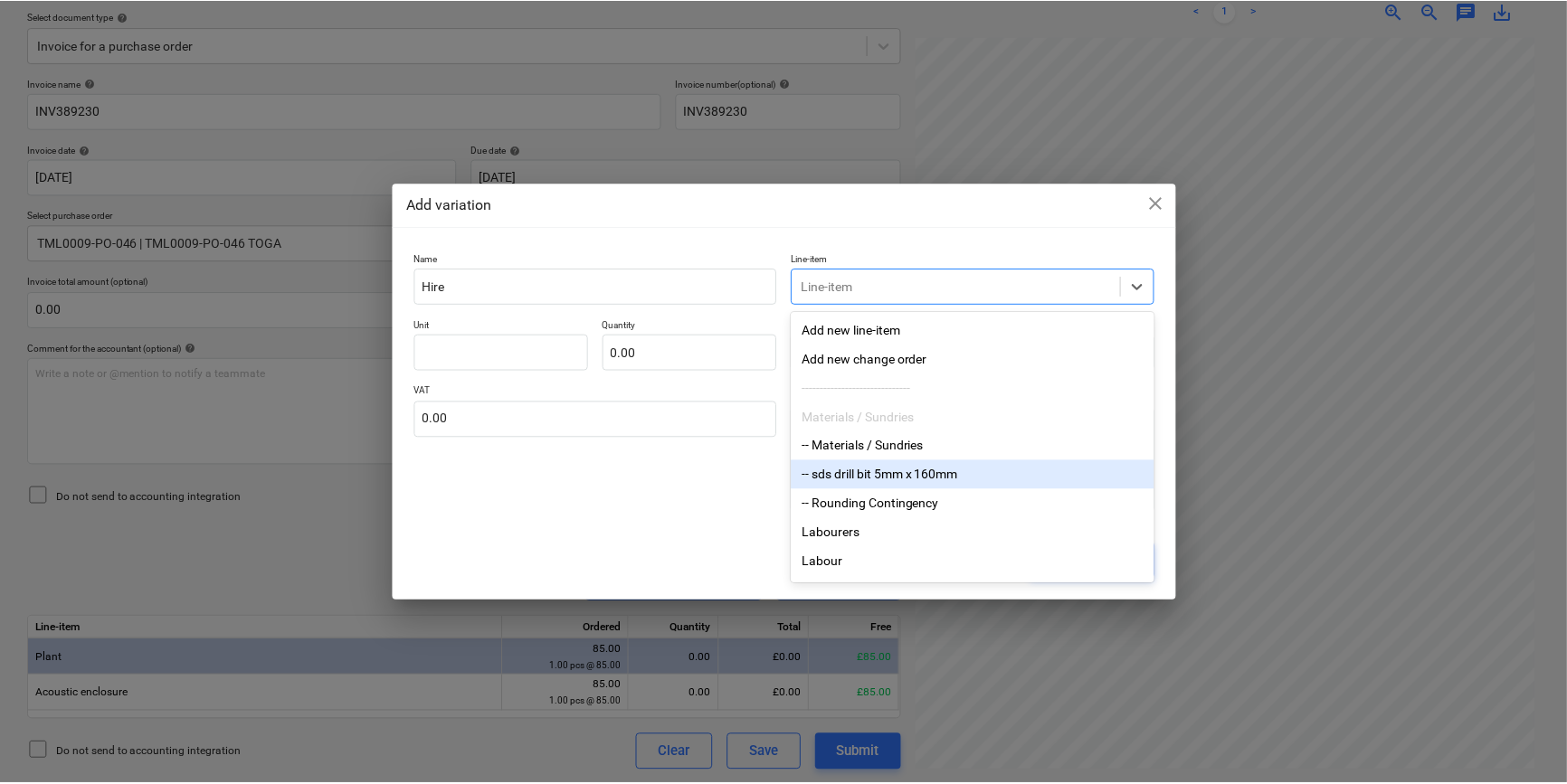
scroll to position [82, 0]
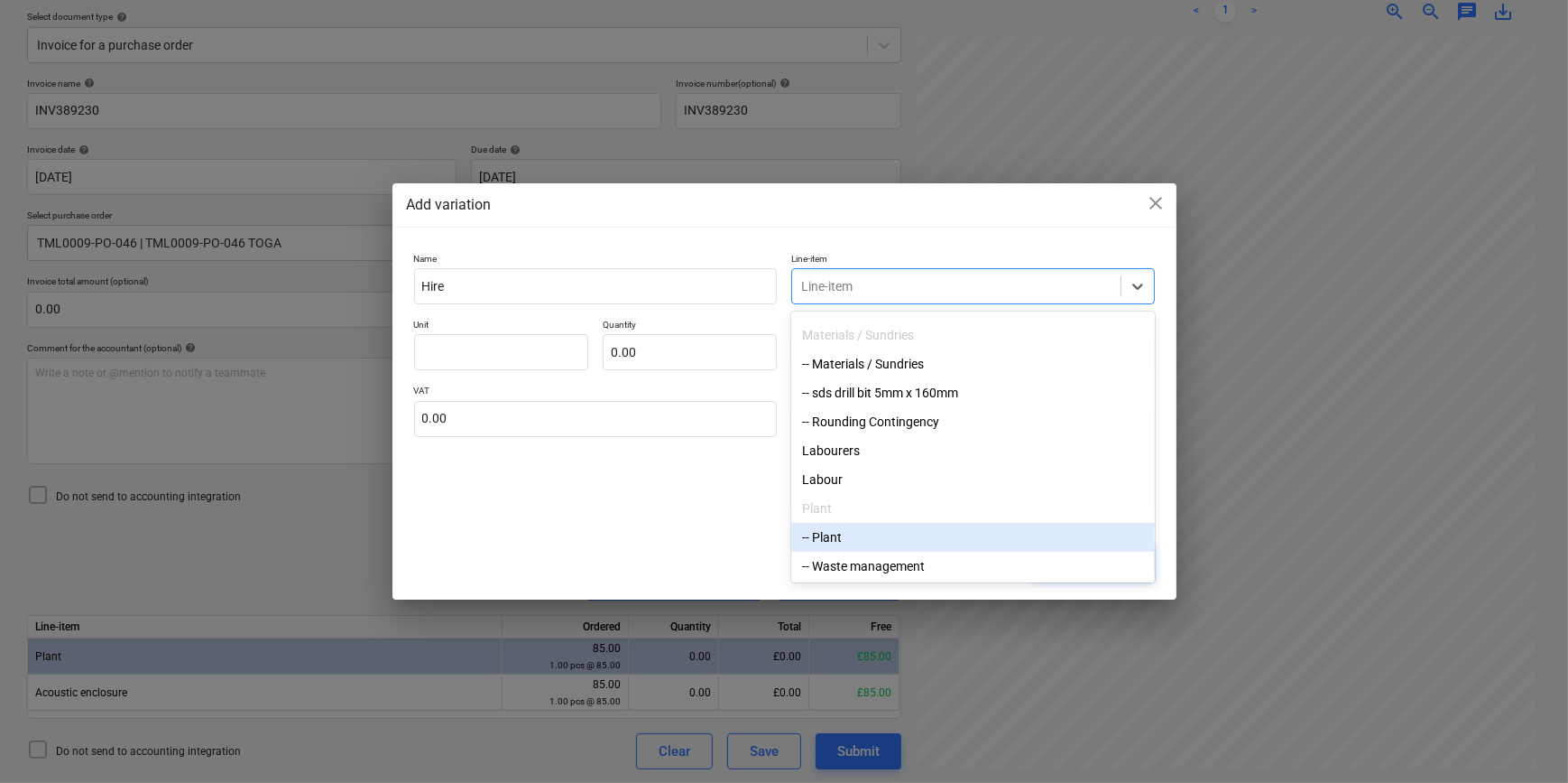
click at [835, 546] on div "-- Plant" at bounding box center [973, 536] width 363 height 28
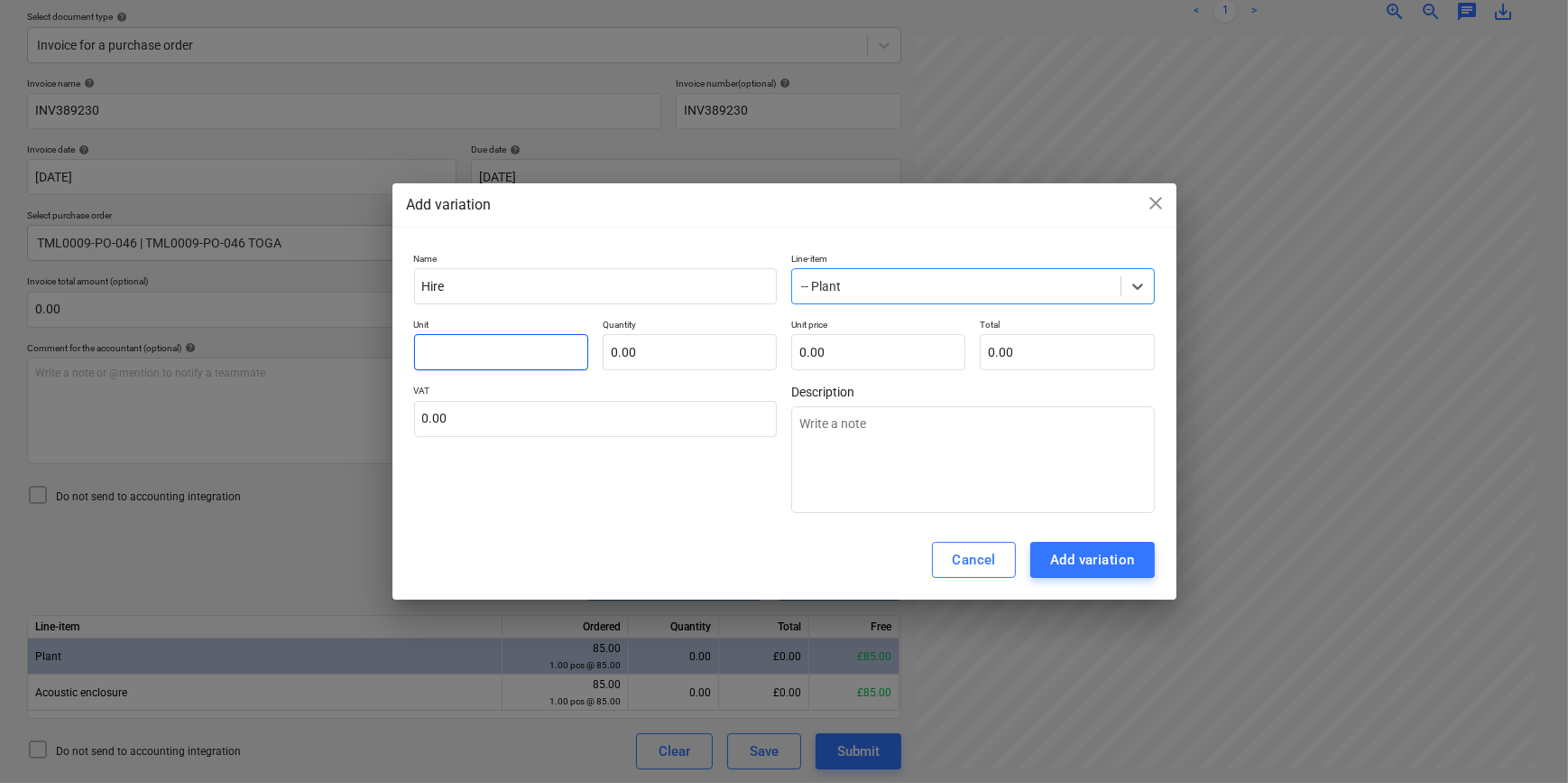
click at [442, 352] on input "text" at bounding box center [501, 352] width 174 height 36
type textarea "x"
type input "H"
type textarea "x"
type input "Hi"
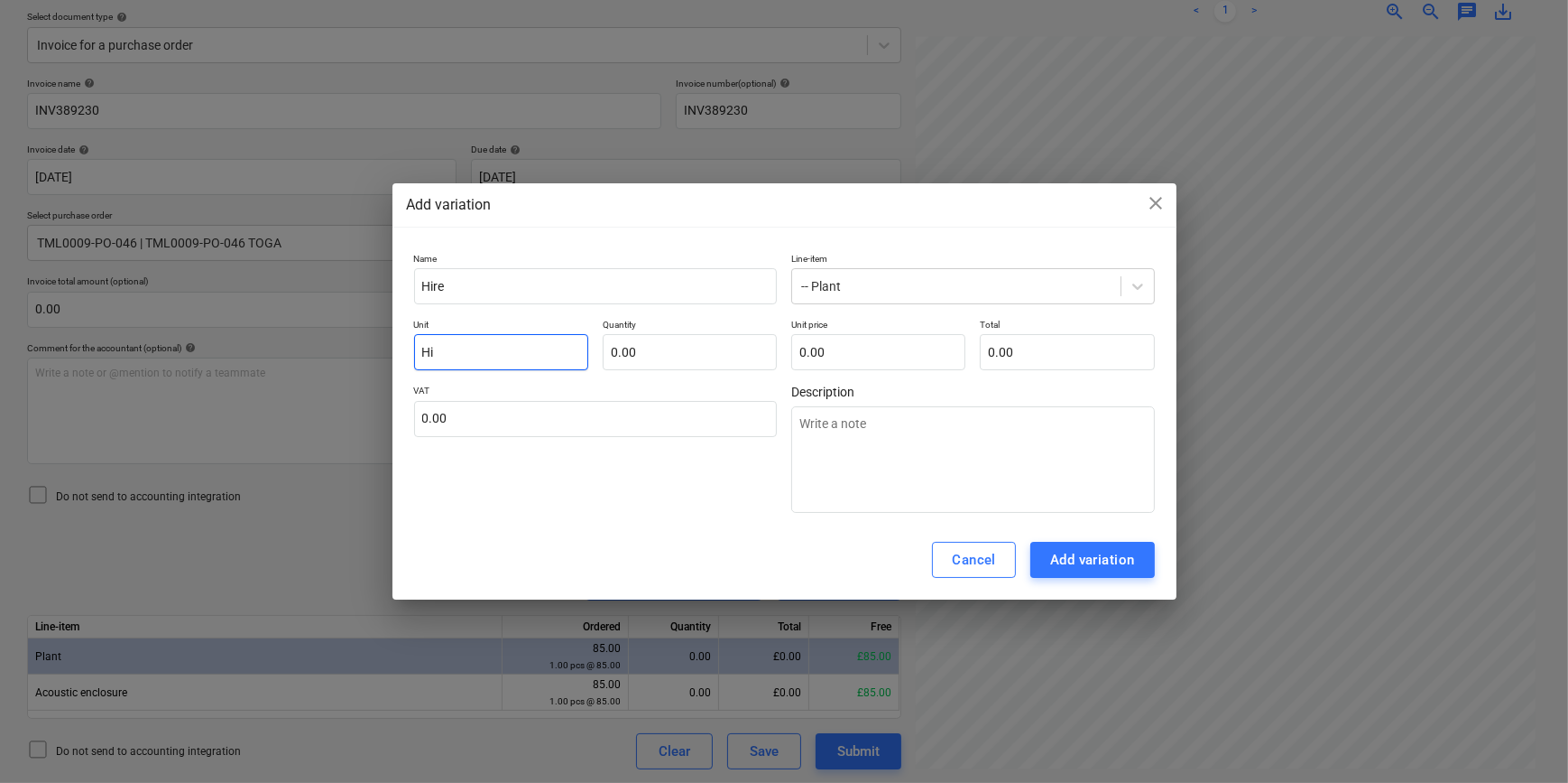
type textarea "x"
type input "Hir"
type textarea "x"
type input "Hire"
type textarea "x"
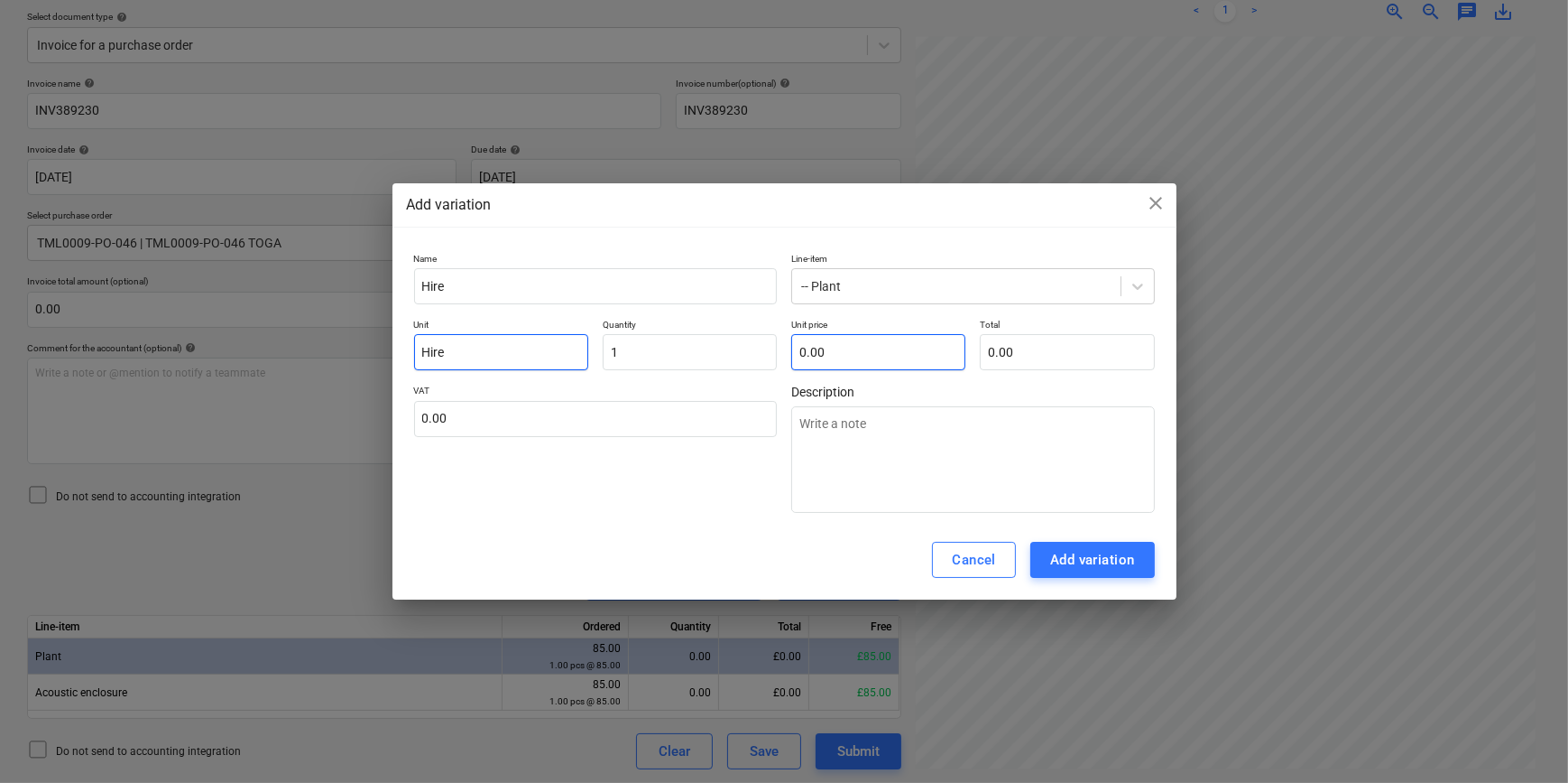
type input "1.00"
type textarea "x"
type input "3"
type input "3.00"
type textarea "x"
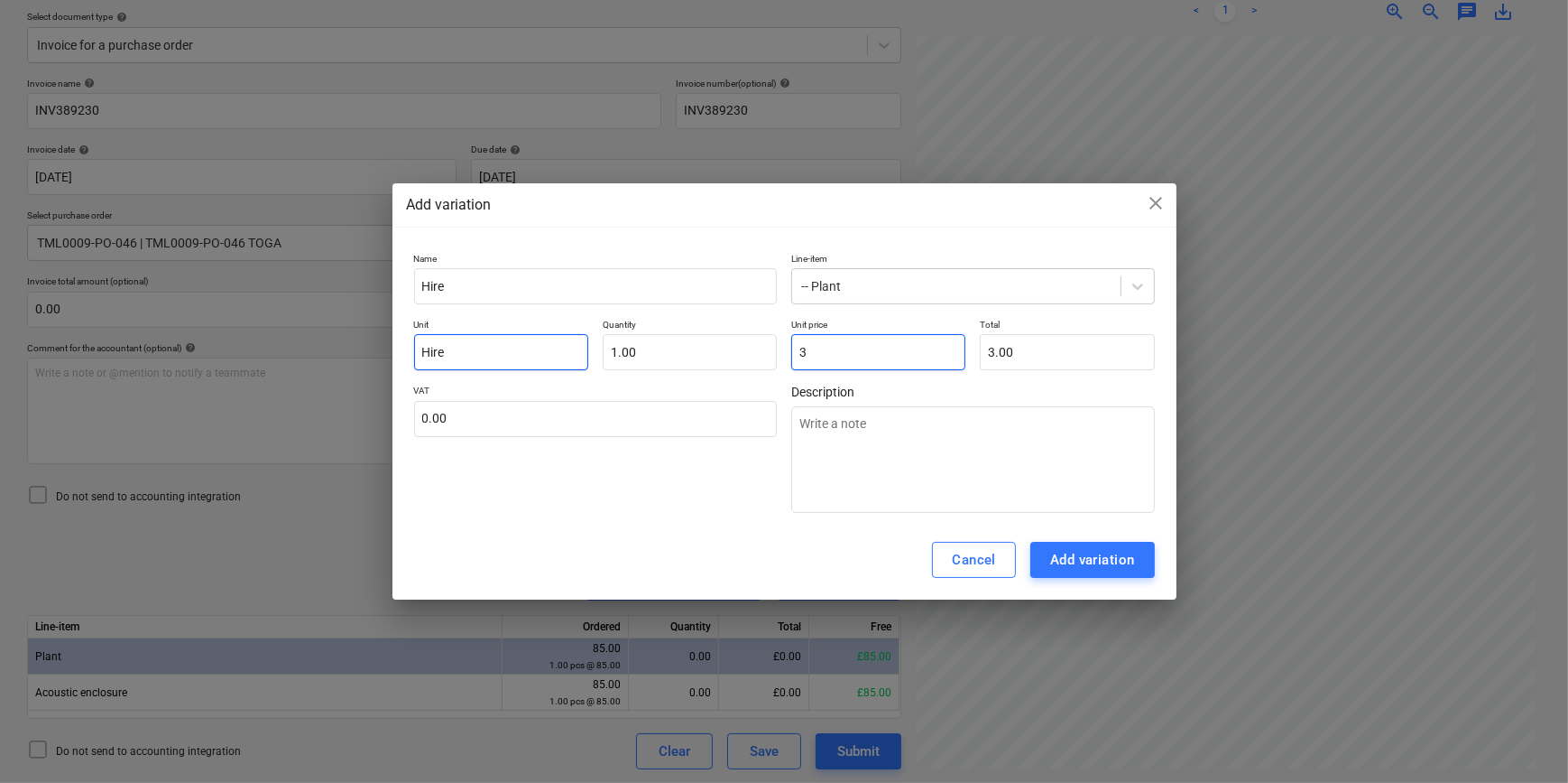
type input "35"
type input "35.00"
type textarea "x"
type input "357"
type input "357.00"
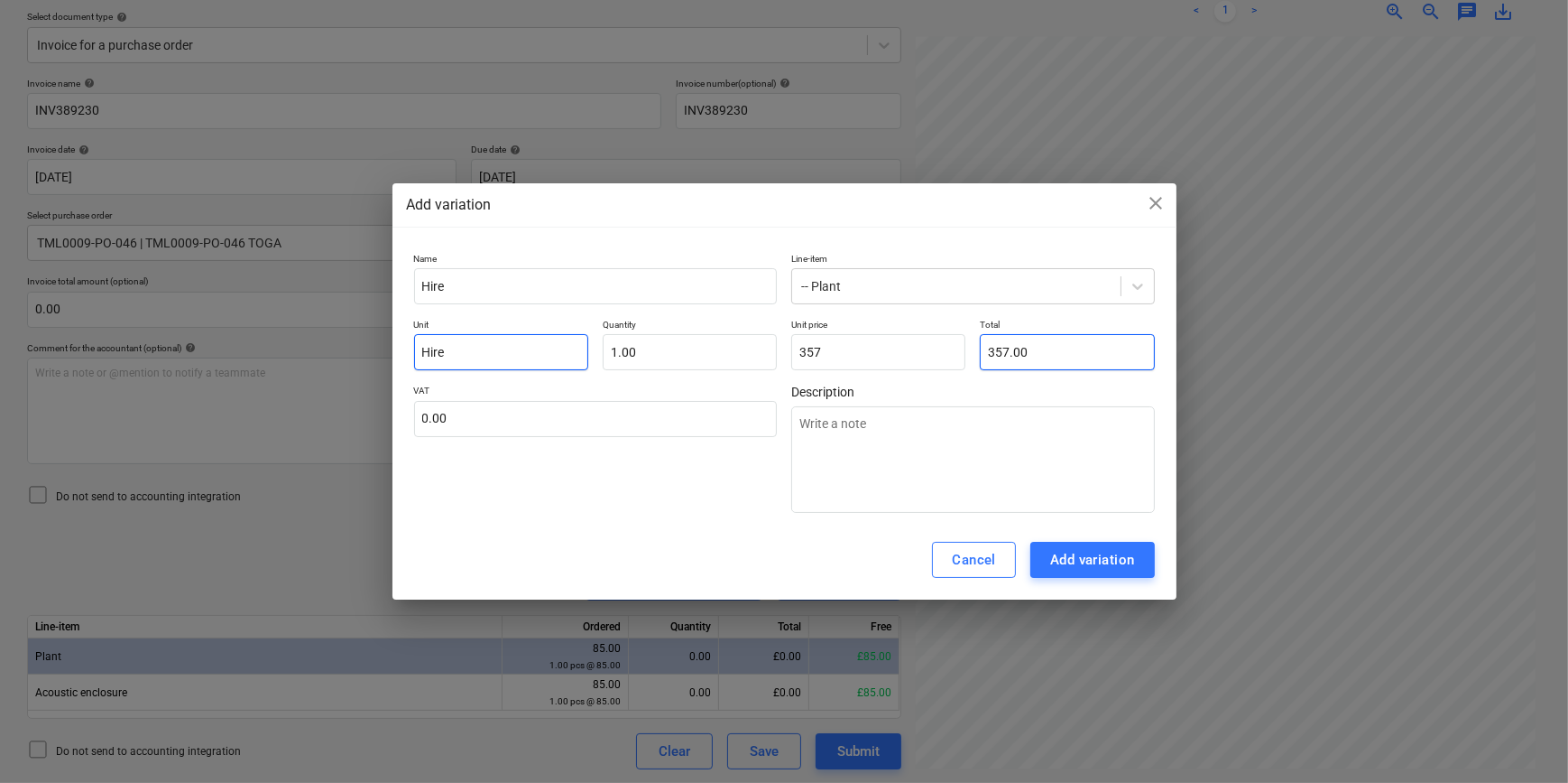
type input "357.00"
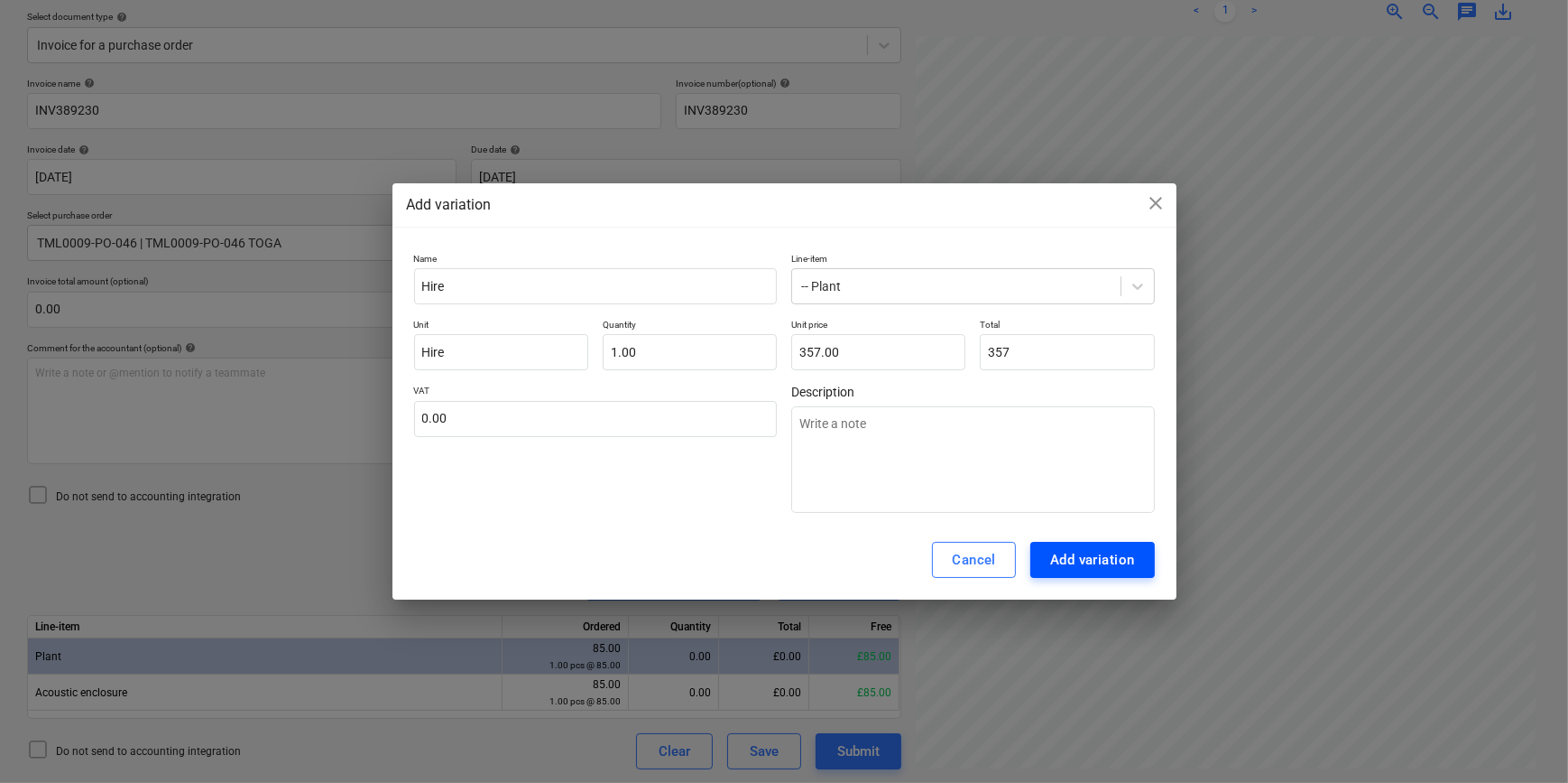
type input "357.00"
click at [1082, 561] on div "Add variation" at bounding box center [1093, 560] width 84 height 24
type textarea "x"
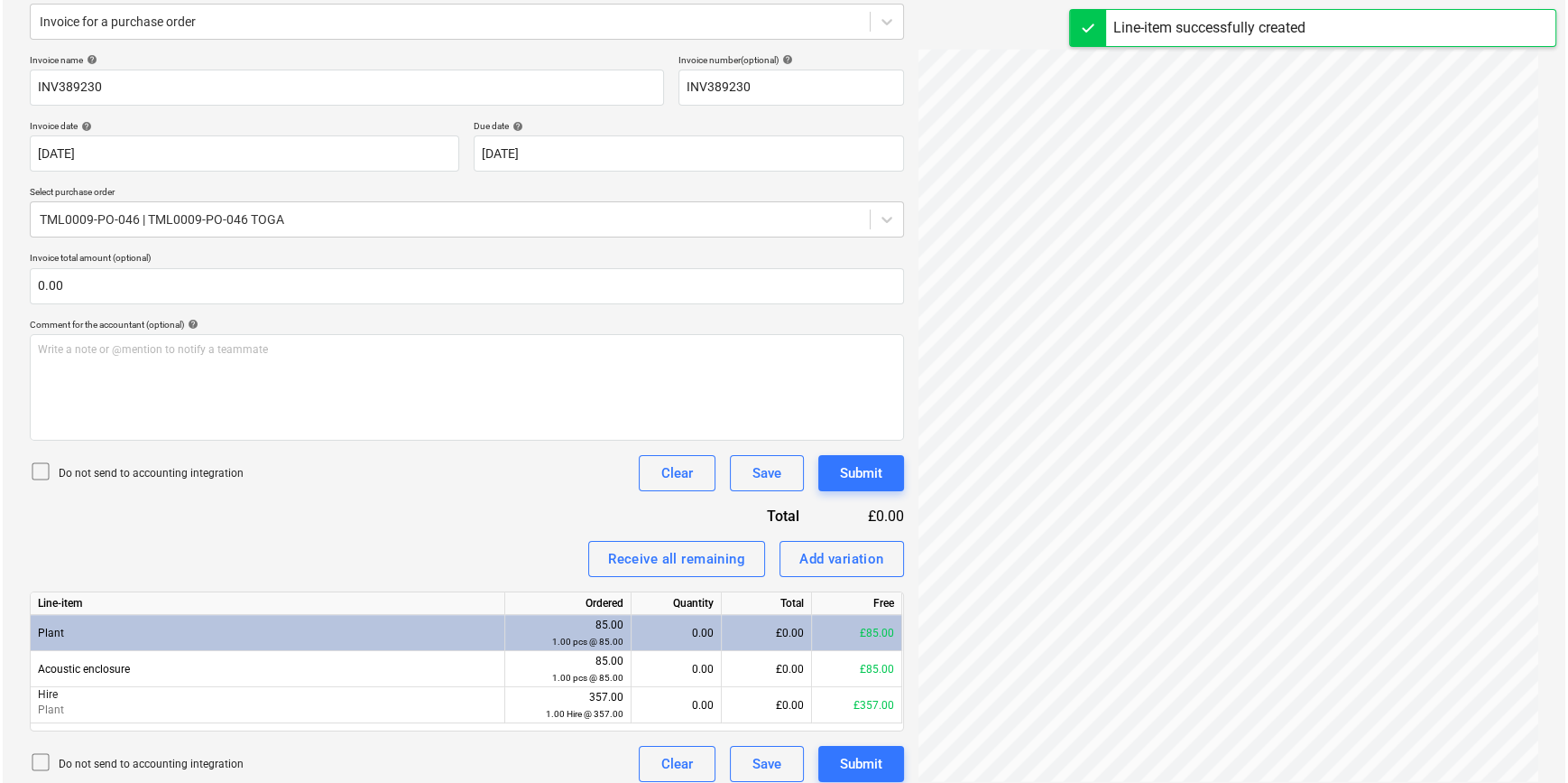
scroll to position [240, 0]
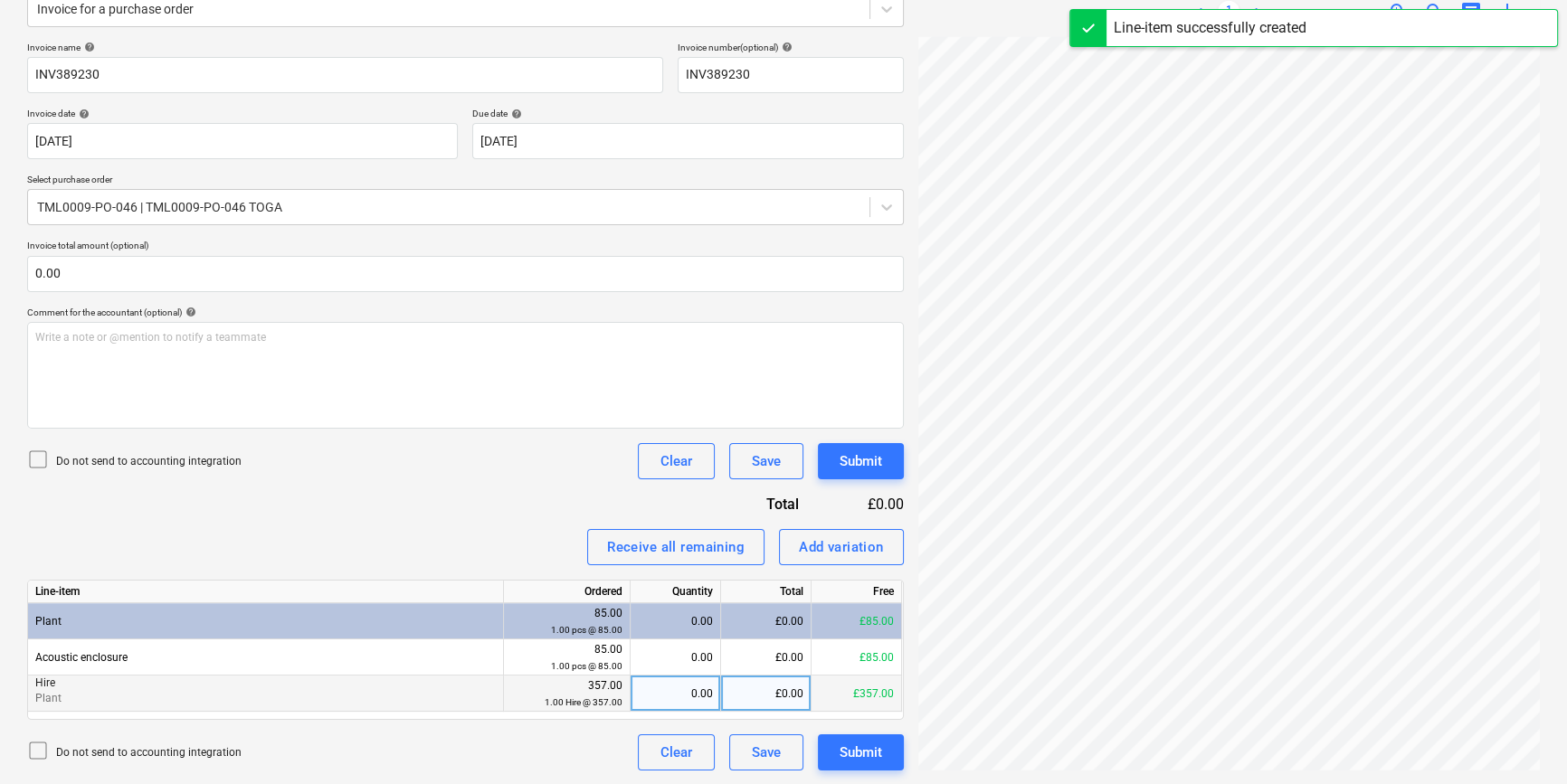
click at [692, 693] on div "0.00" at bounding box center [675, 693] width 75 height 36
type input "1"
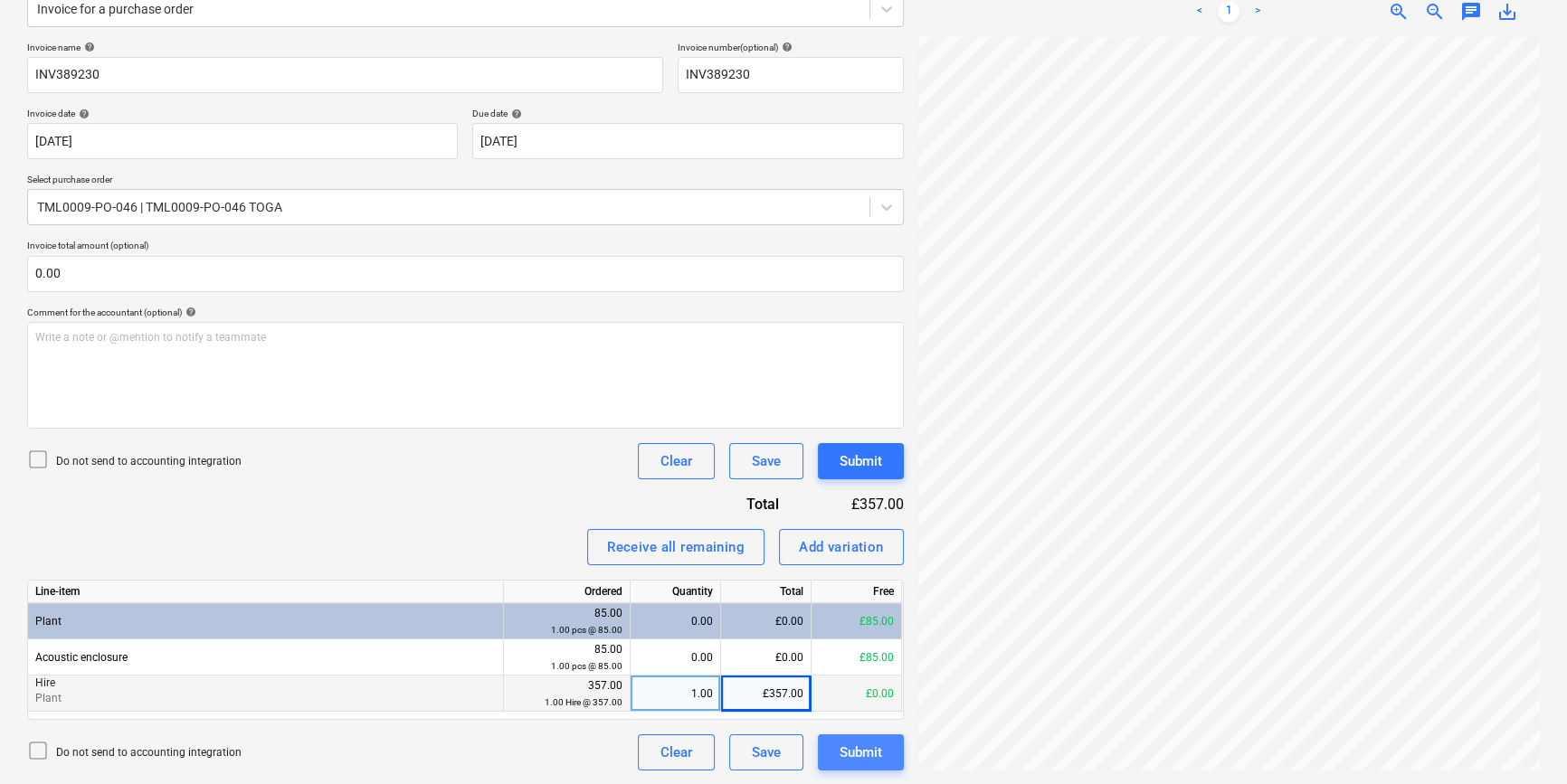
click at [867, 757] on div "Submit" at bounding box center [860, 753] width 42 height 24
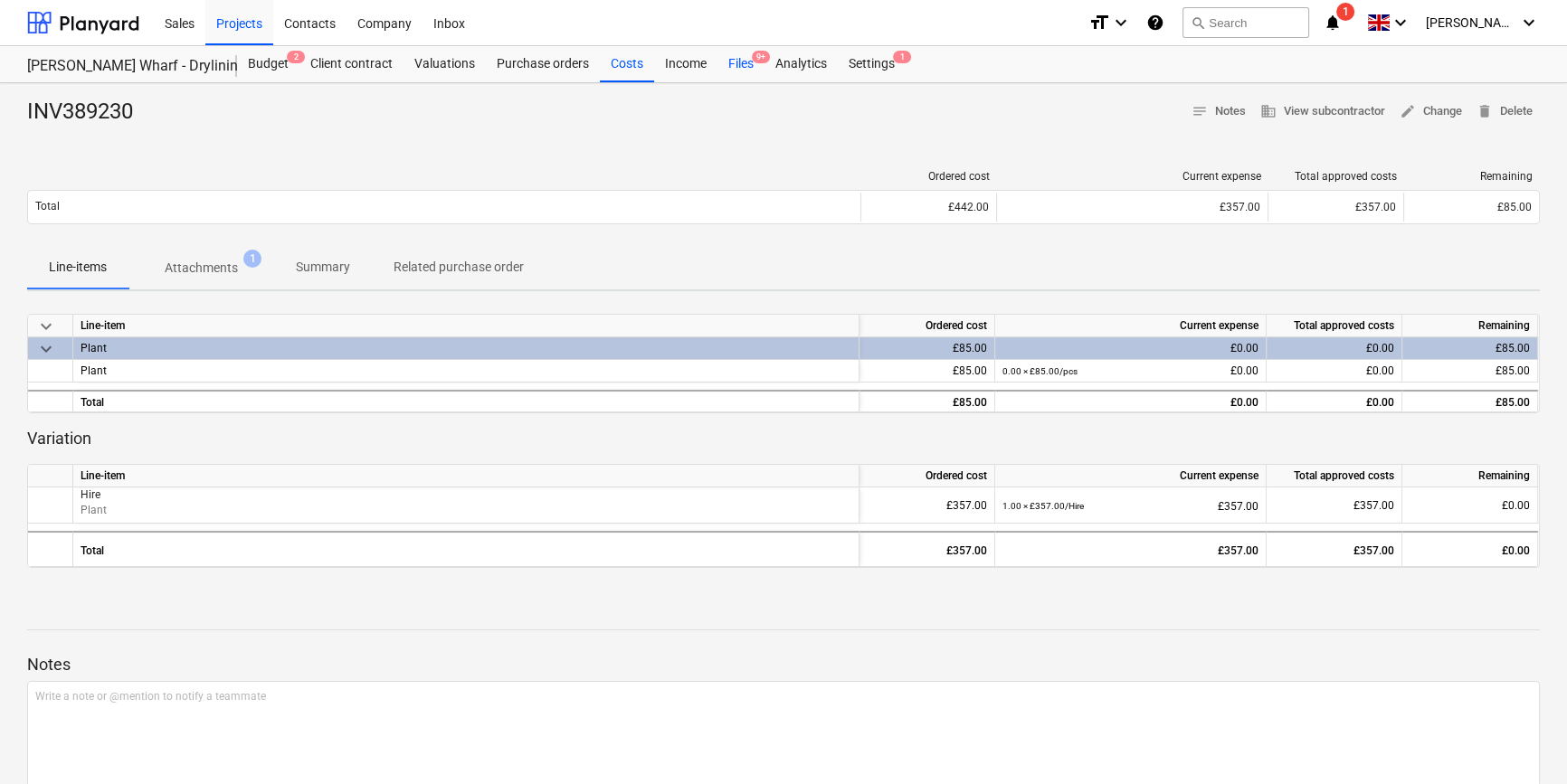
click at [732, 65] on div "Files 9+" at bounding box center [741, 64] width 47 height 36
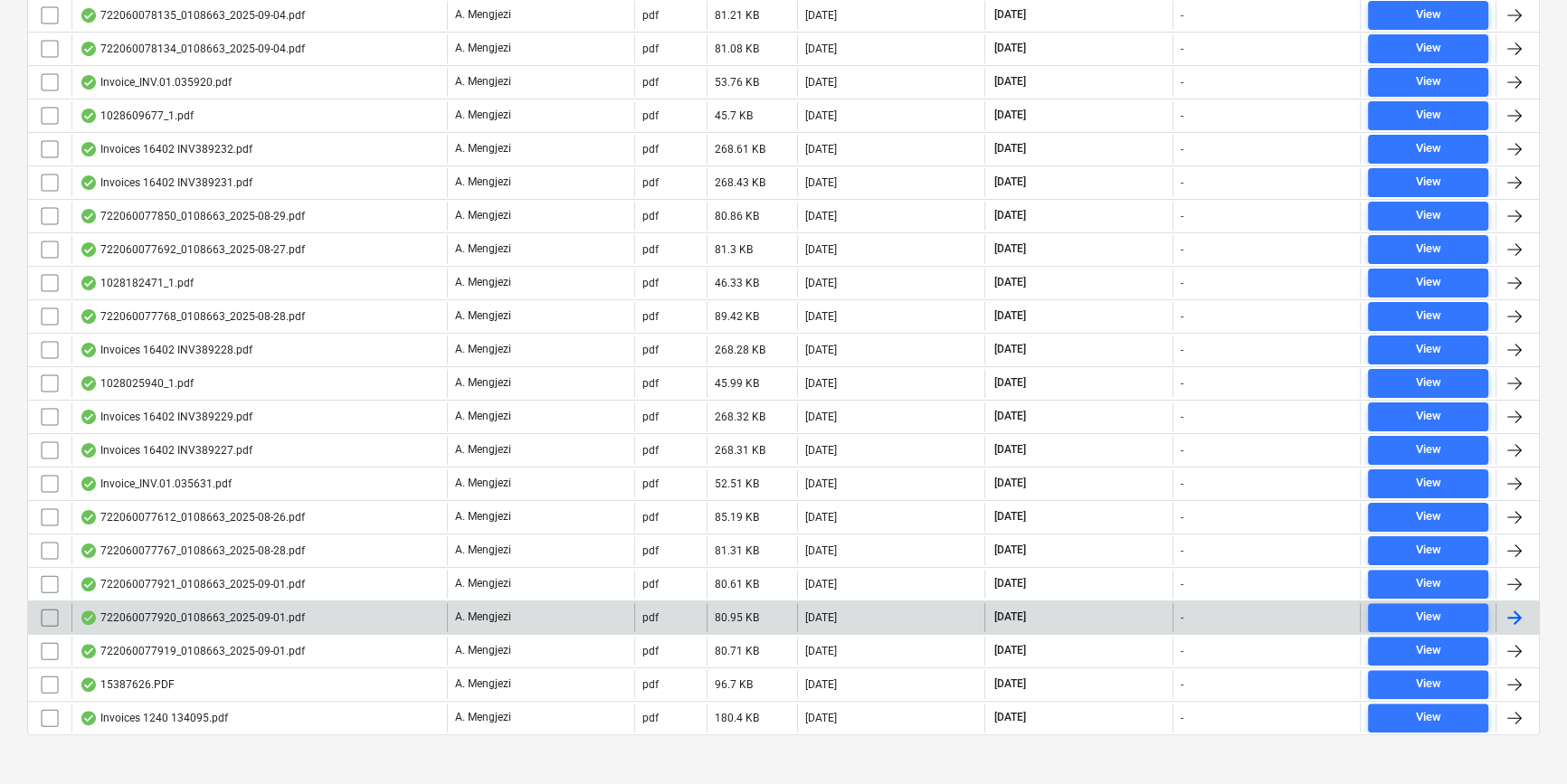
scroll to position [520, 0]
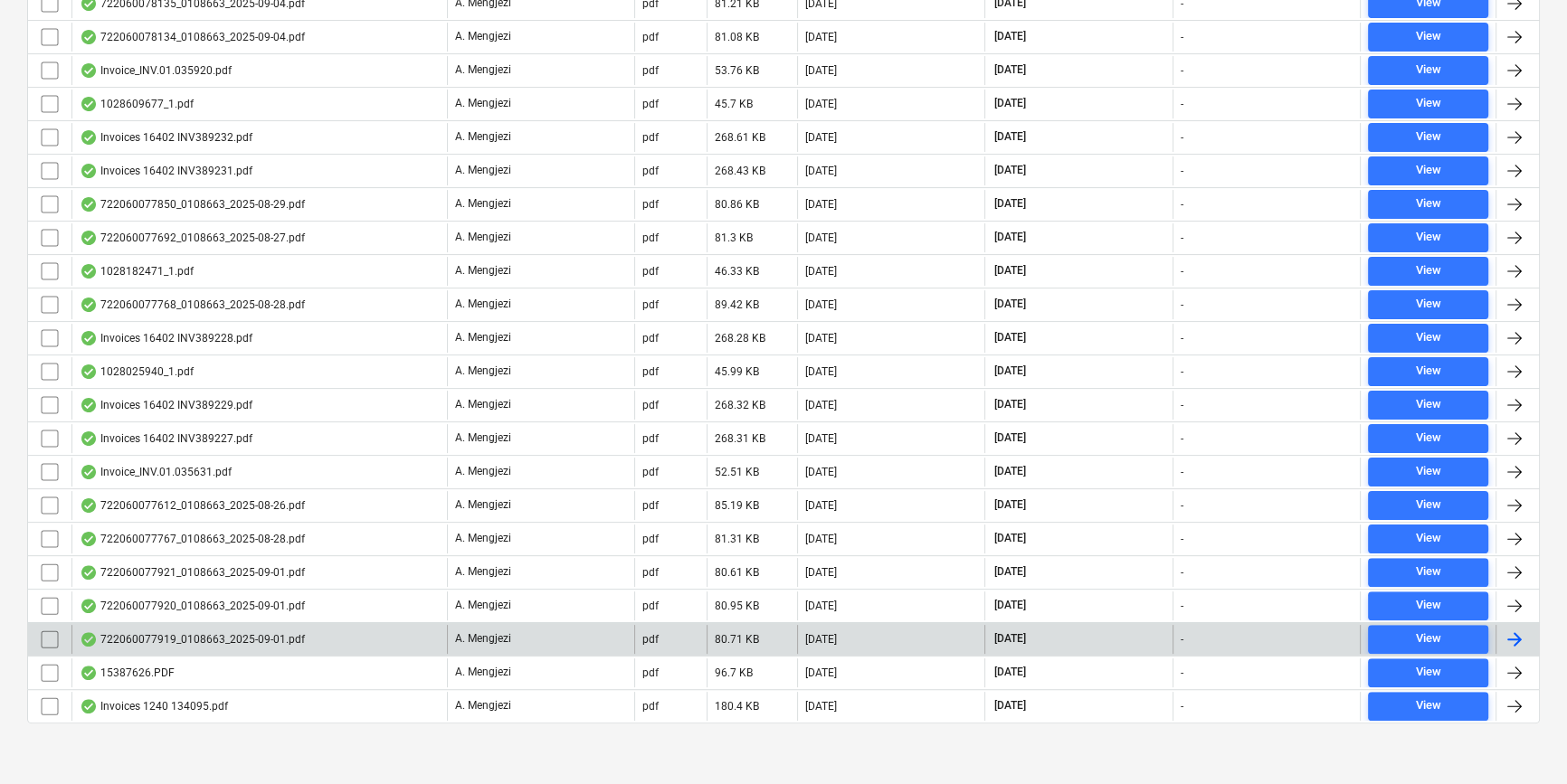
click at [1514, 631] on div at bounding box center [1514, 639] width 22 height 22
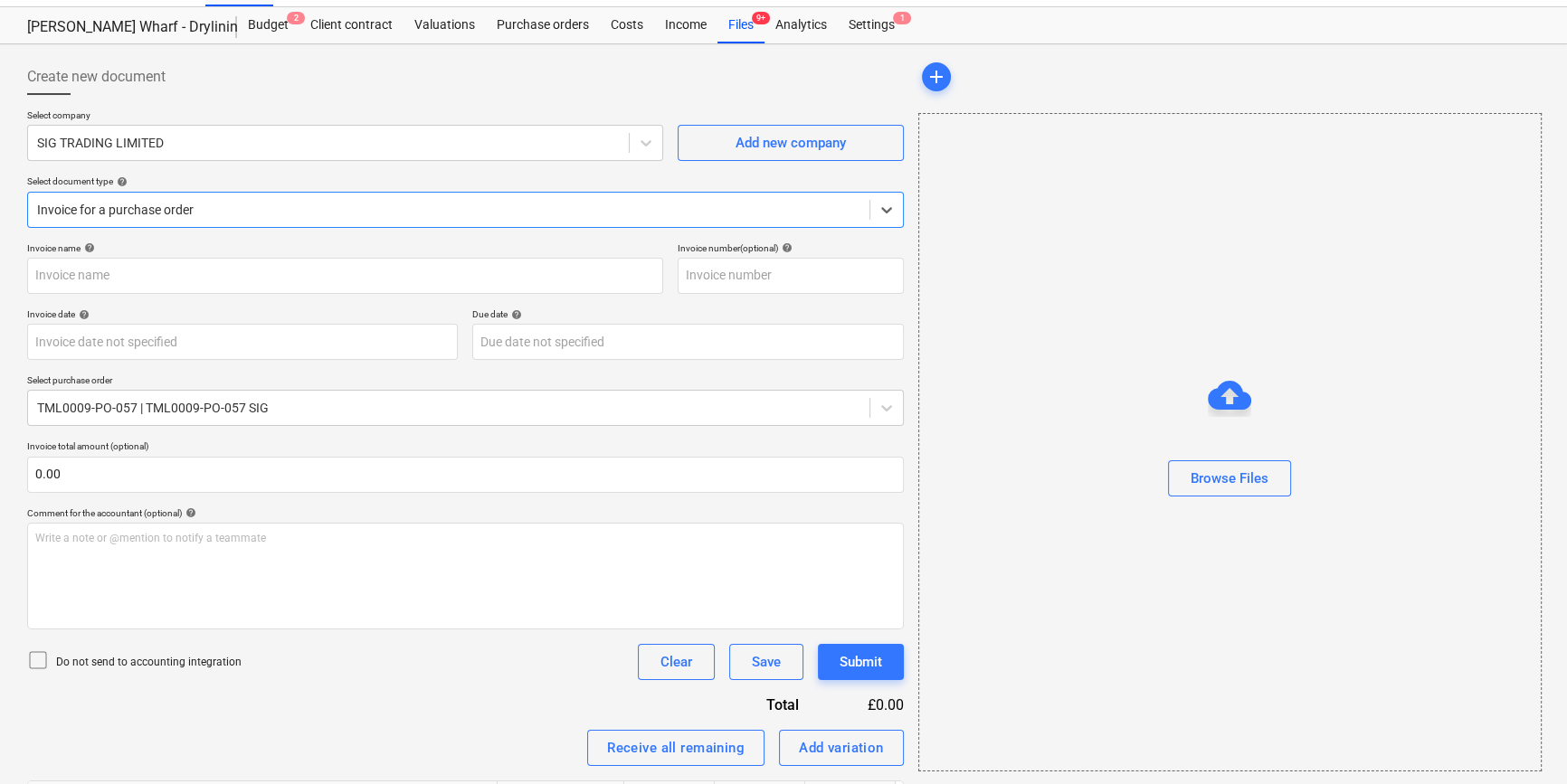
type input "722060077919"
type input "[DATE]"
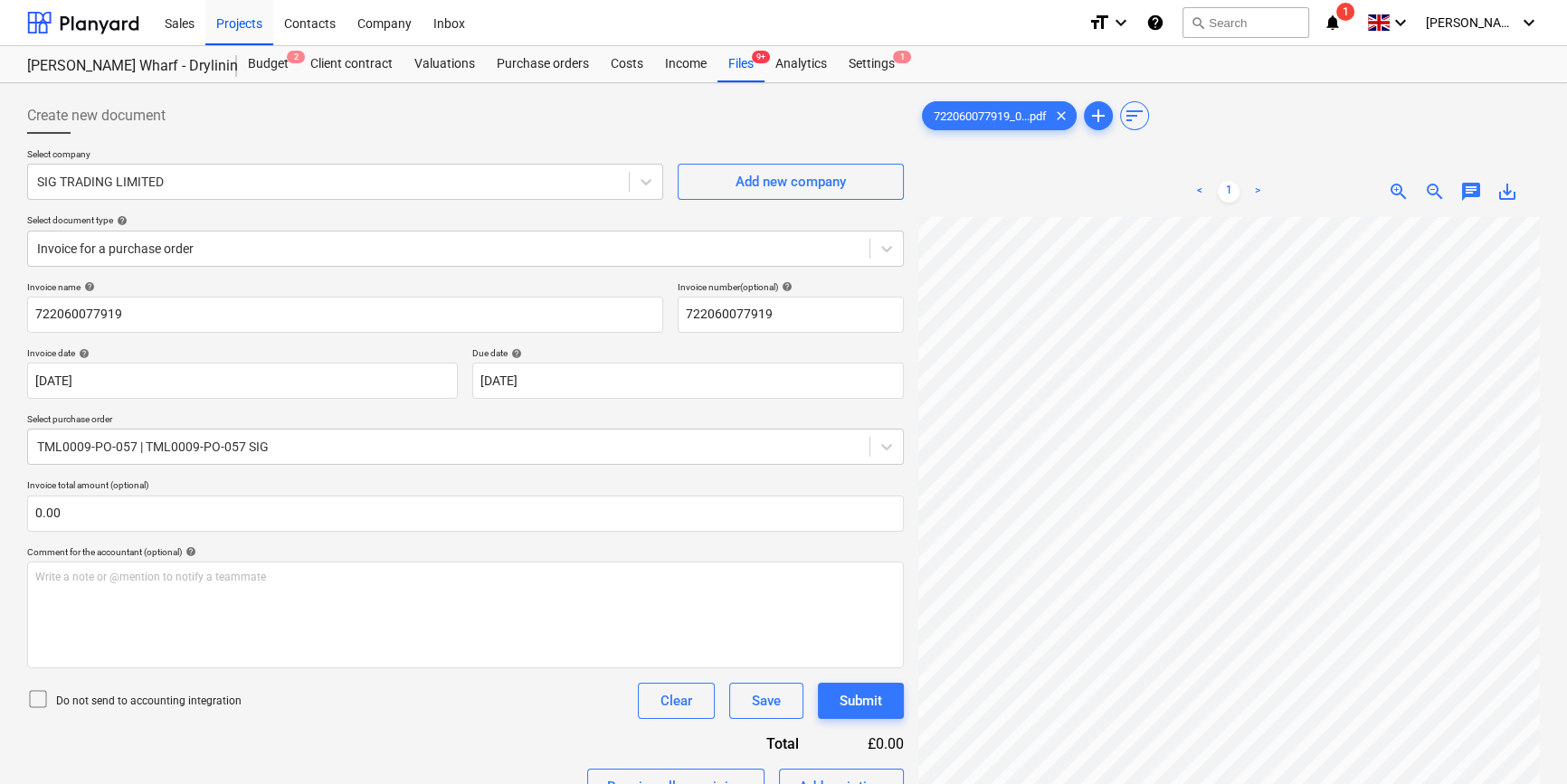
scroll to position [117, 195]
click at [734, 63] on div "Files 9+" at bounding box center [741, 64] width 47 height 36
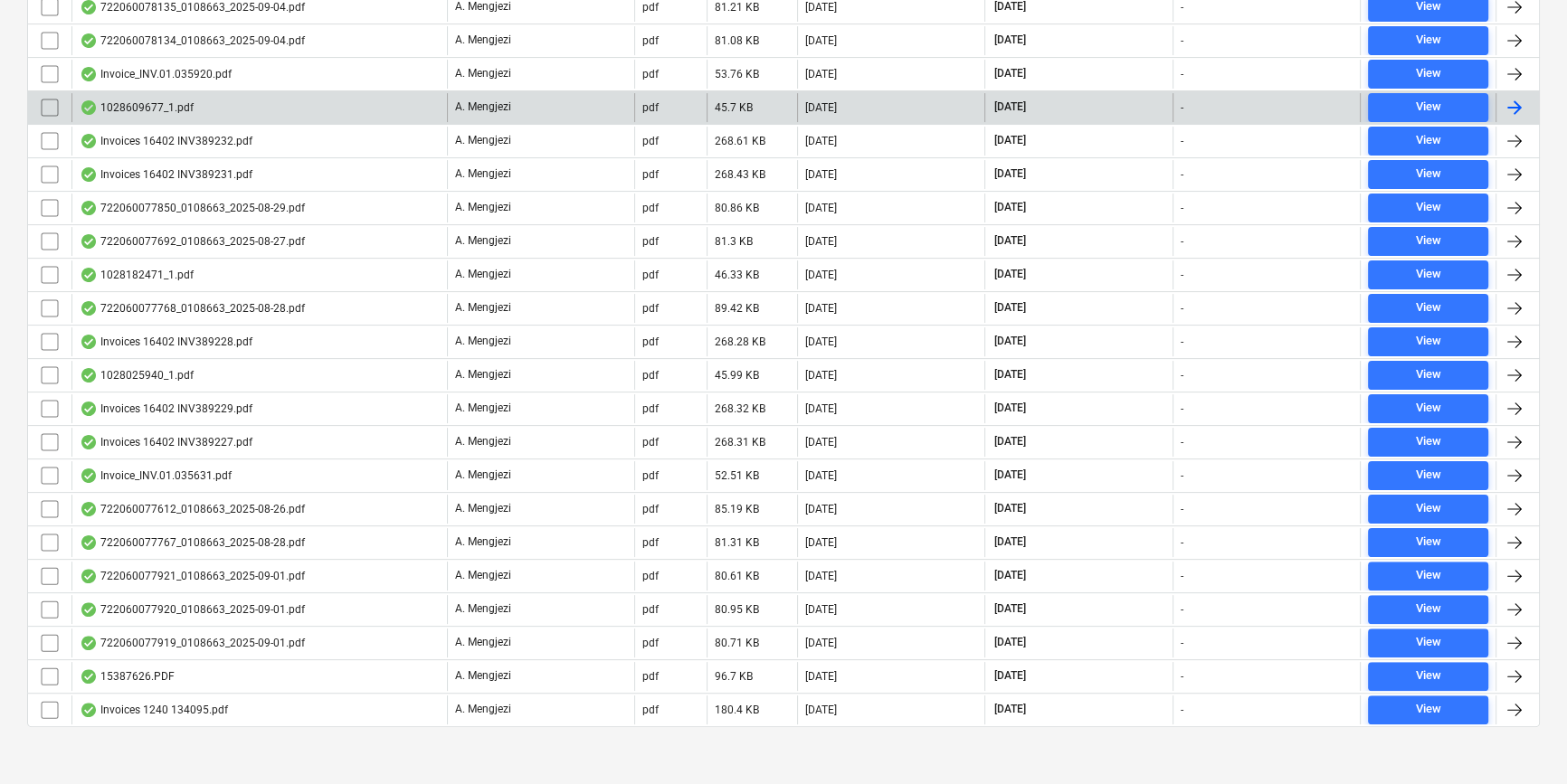
scroll to position [520, 0]
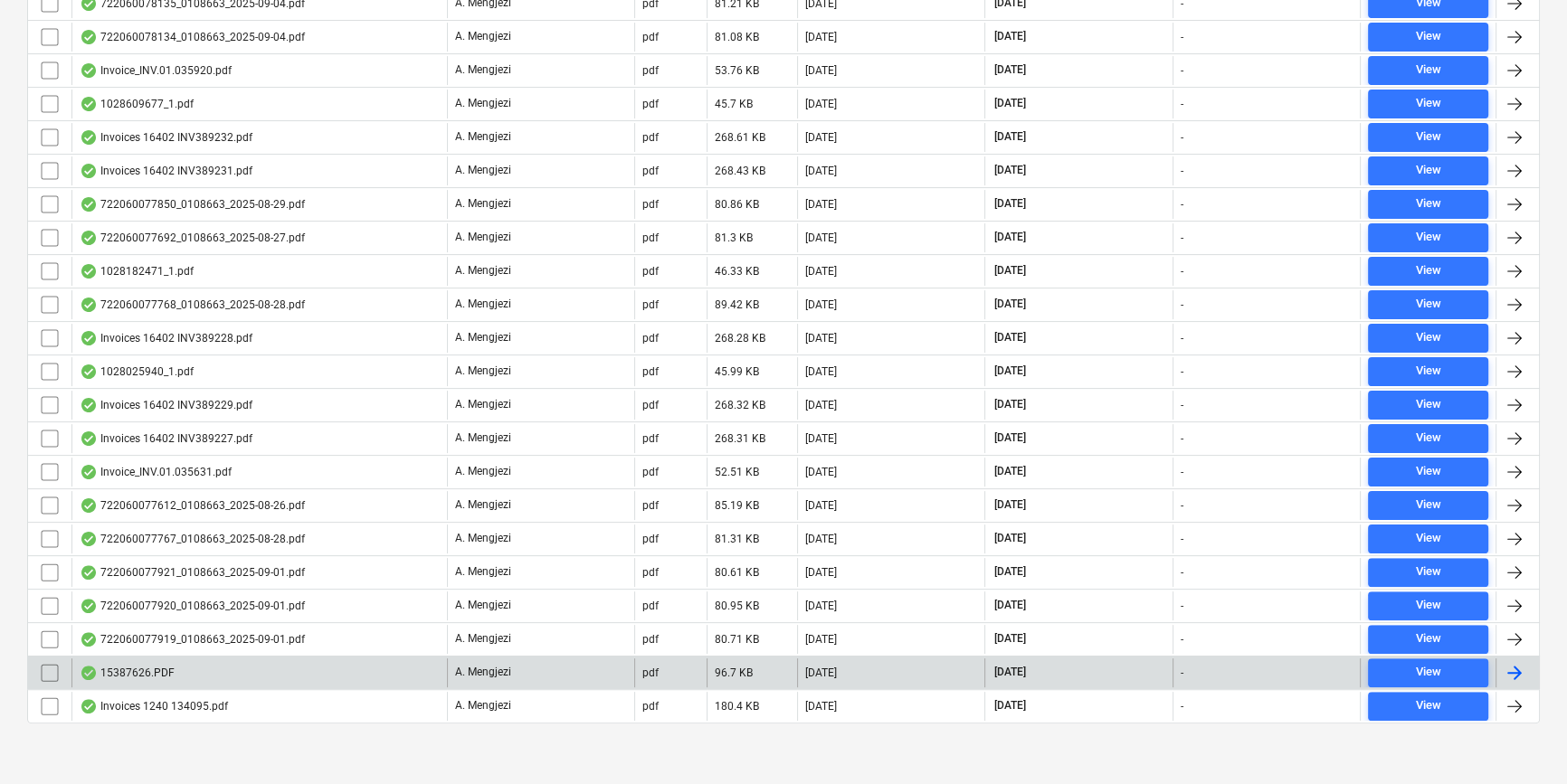
click at [1504, 662] on div at bounding box center [1514, 673] width 22 height 22
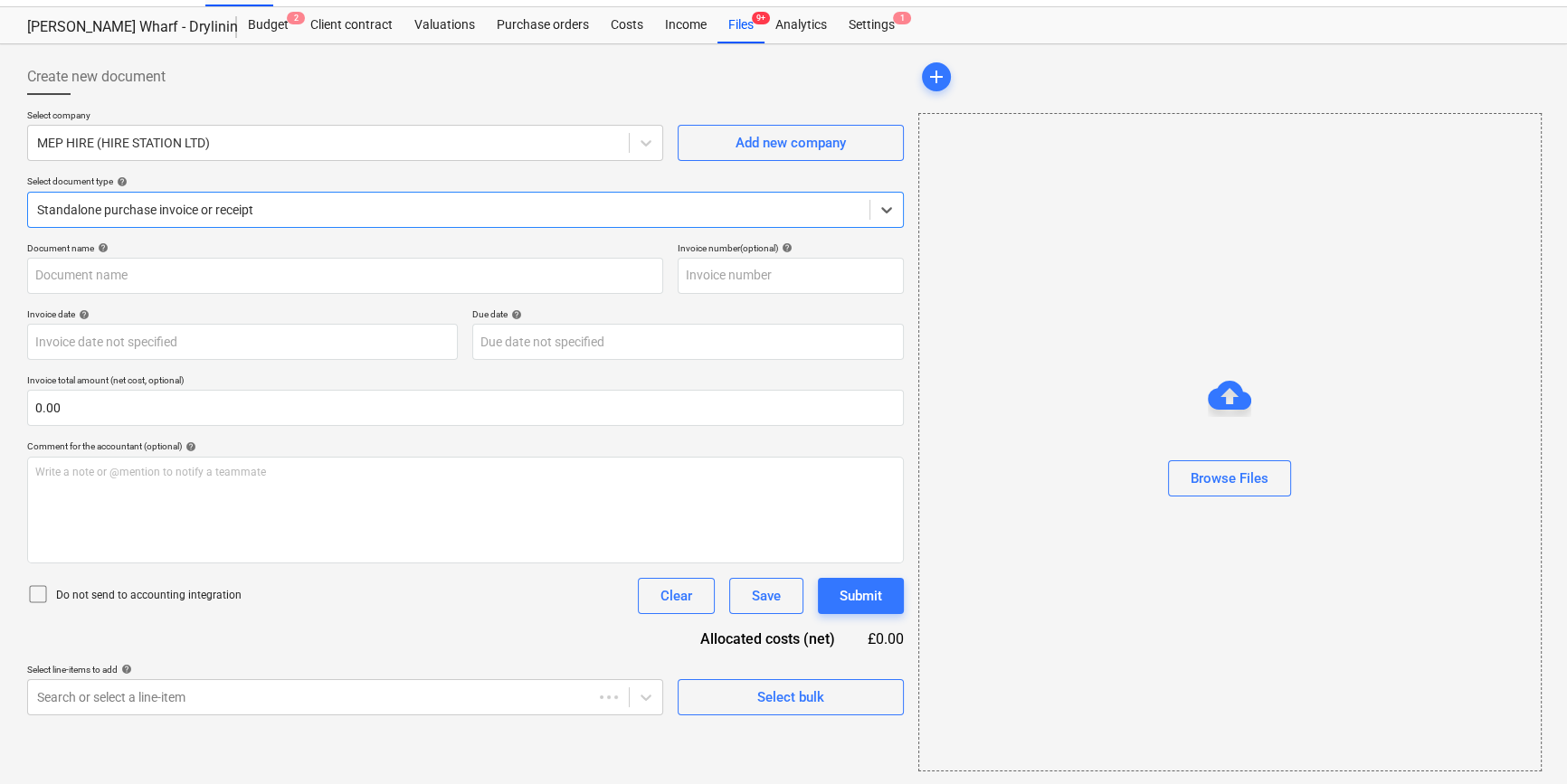
type input "15387626"
type input "[DATE]"
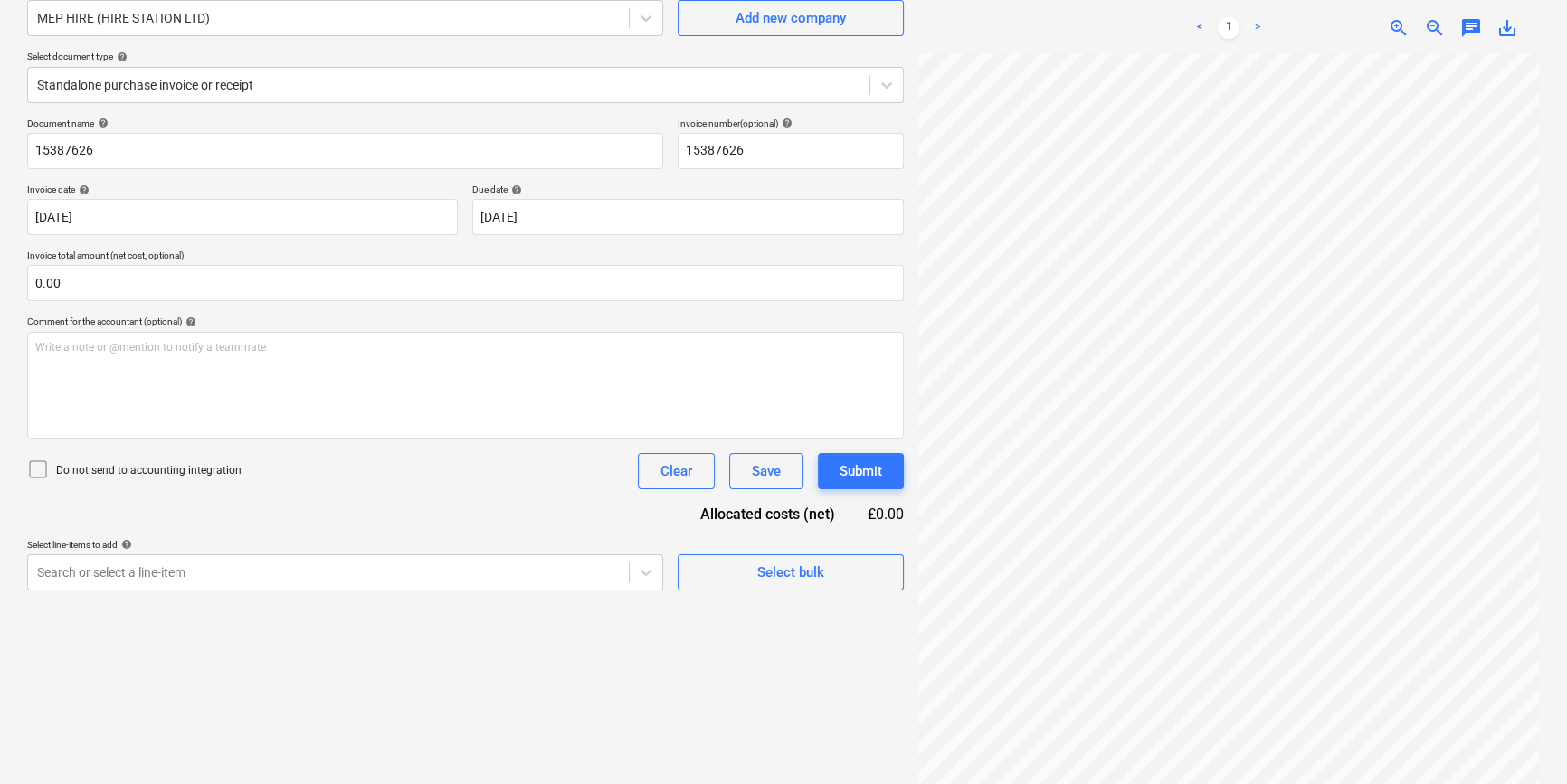
scroll to position [98, 222]
click at [829, 568] on span "Select bulk" at bounding box center [790, 573] width 181 height 24
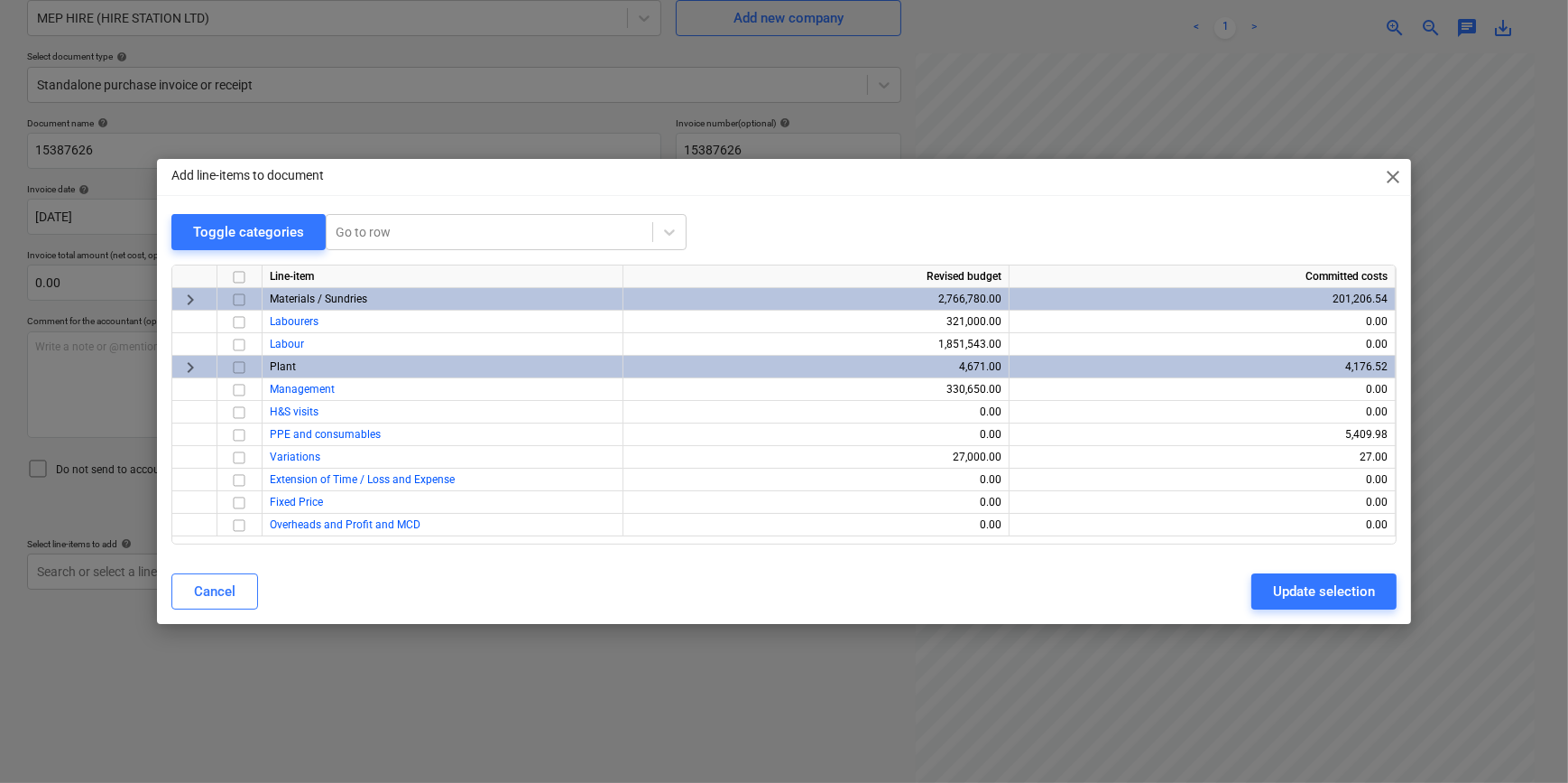
click at [240, 362] on input "checkbox" at bounding box center [239, 367] width 22 height 22
click at [1341, 592] on div "Update selection" at bounding box center [1325, 591] width 102 height 24
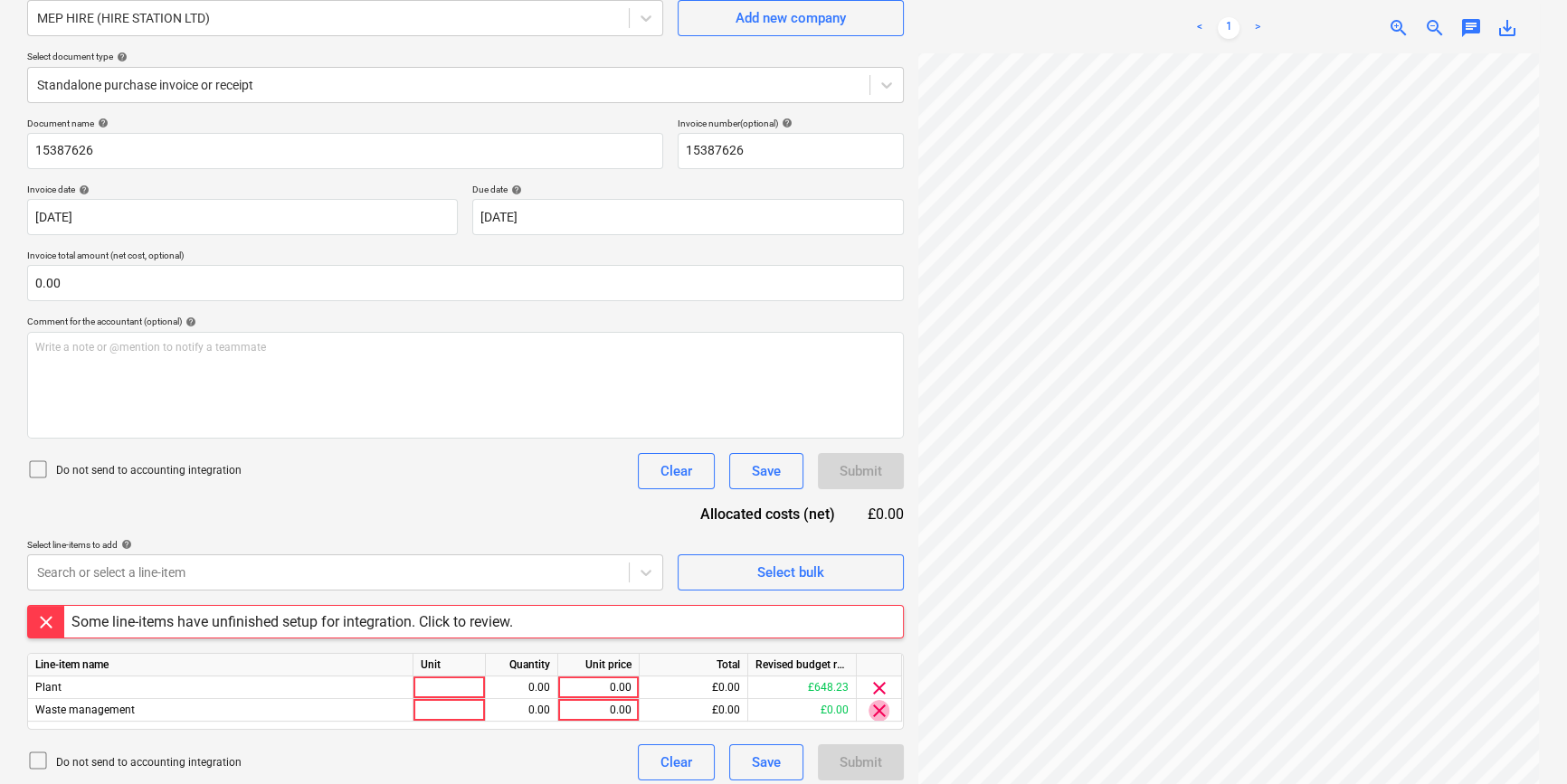
click at [878, 712] on span "clear" at bounding box center [879, 710] width 22 height 22
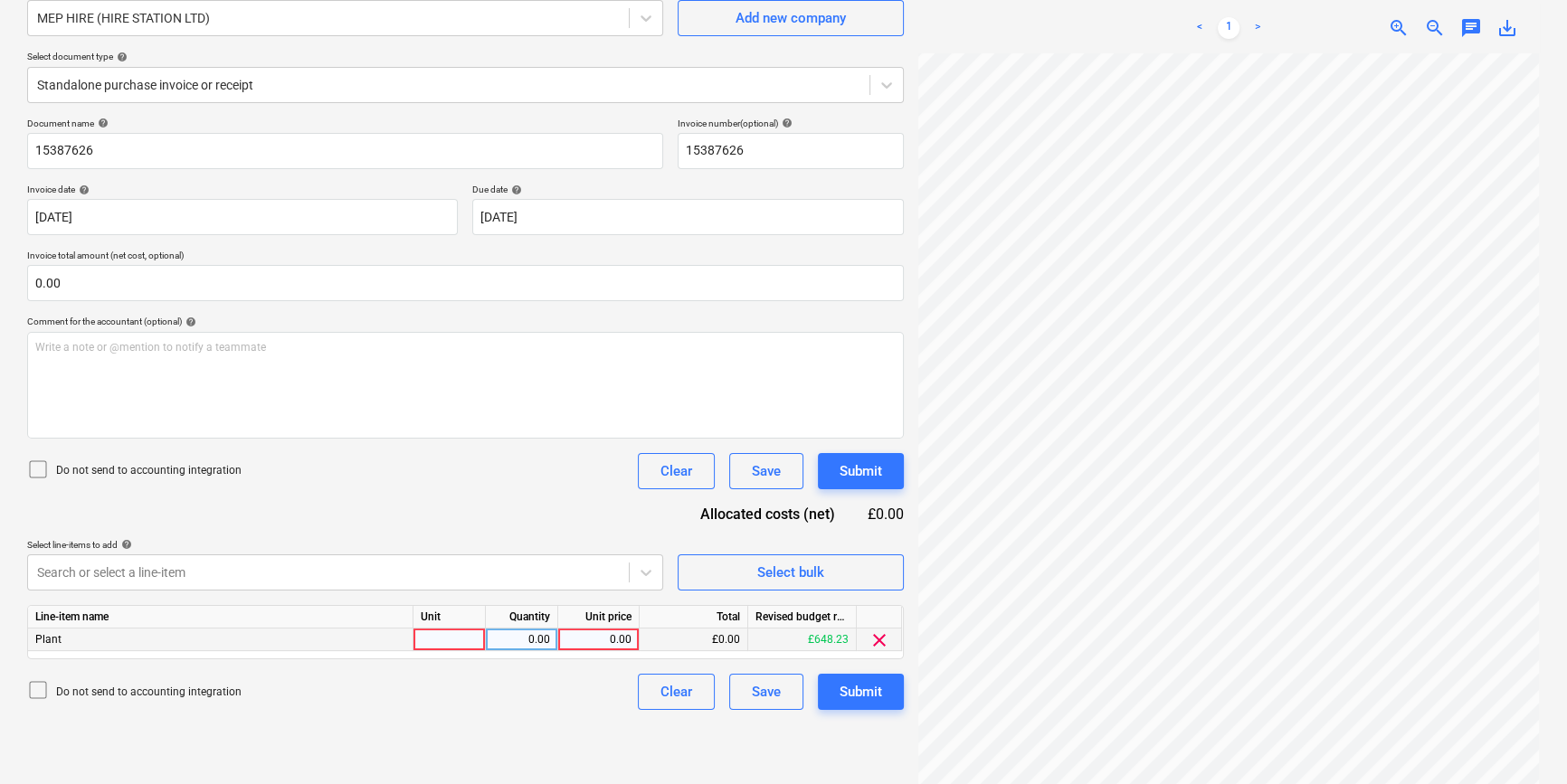
click at [448, 637] on div at bounding box center [450, 639] width 73 height 23
type input "1"
click at [624, 638] on div "0.00" at bounding box center [597, 639] width 66 height 23
type input "66.53"
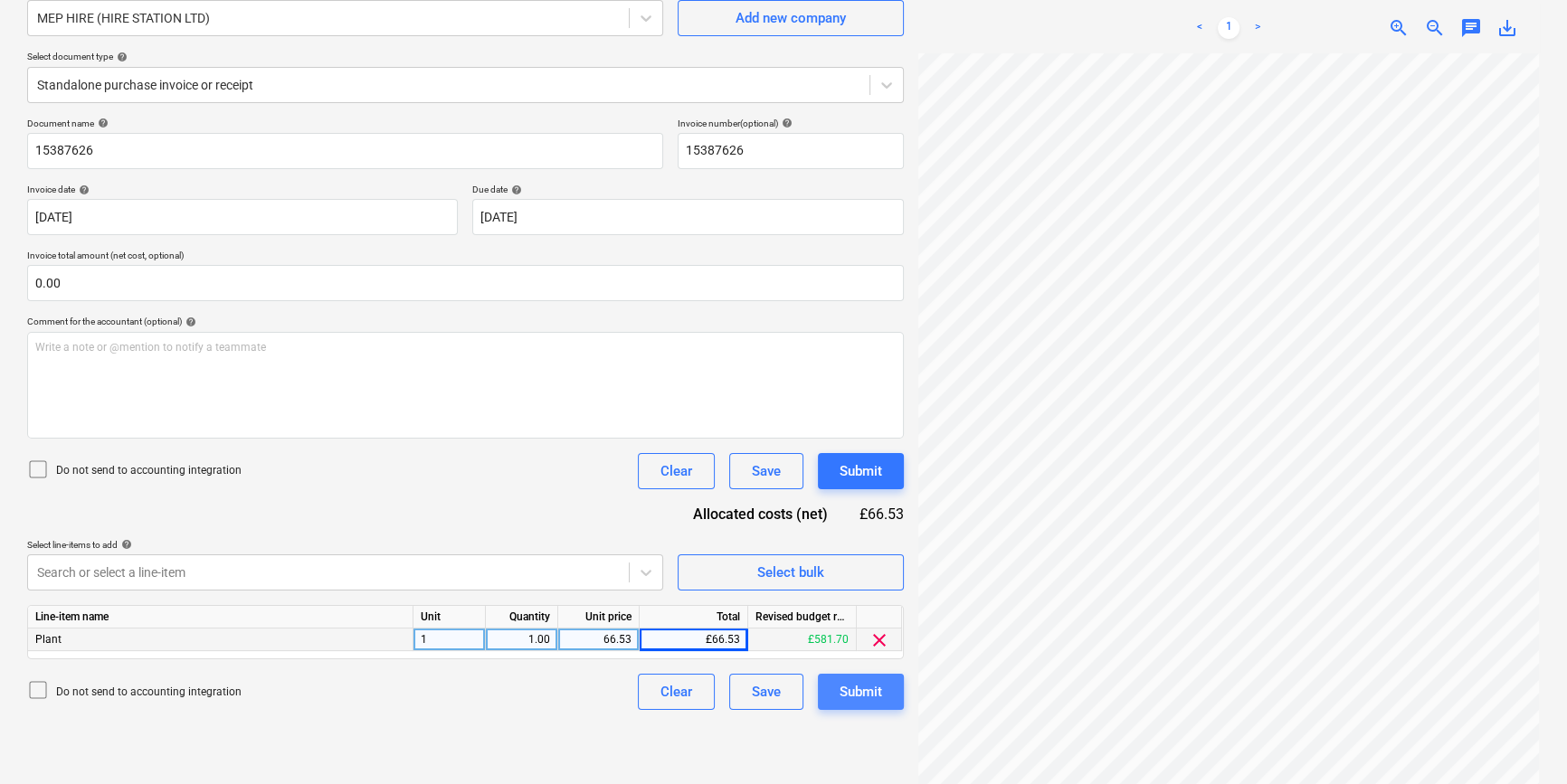
click at [865, 702] on button "Submit" at bounding box center [860, 692] width 86 height 36
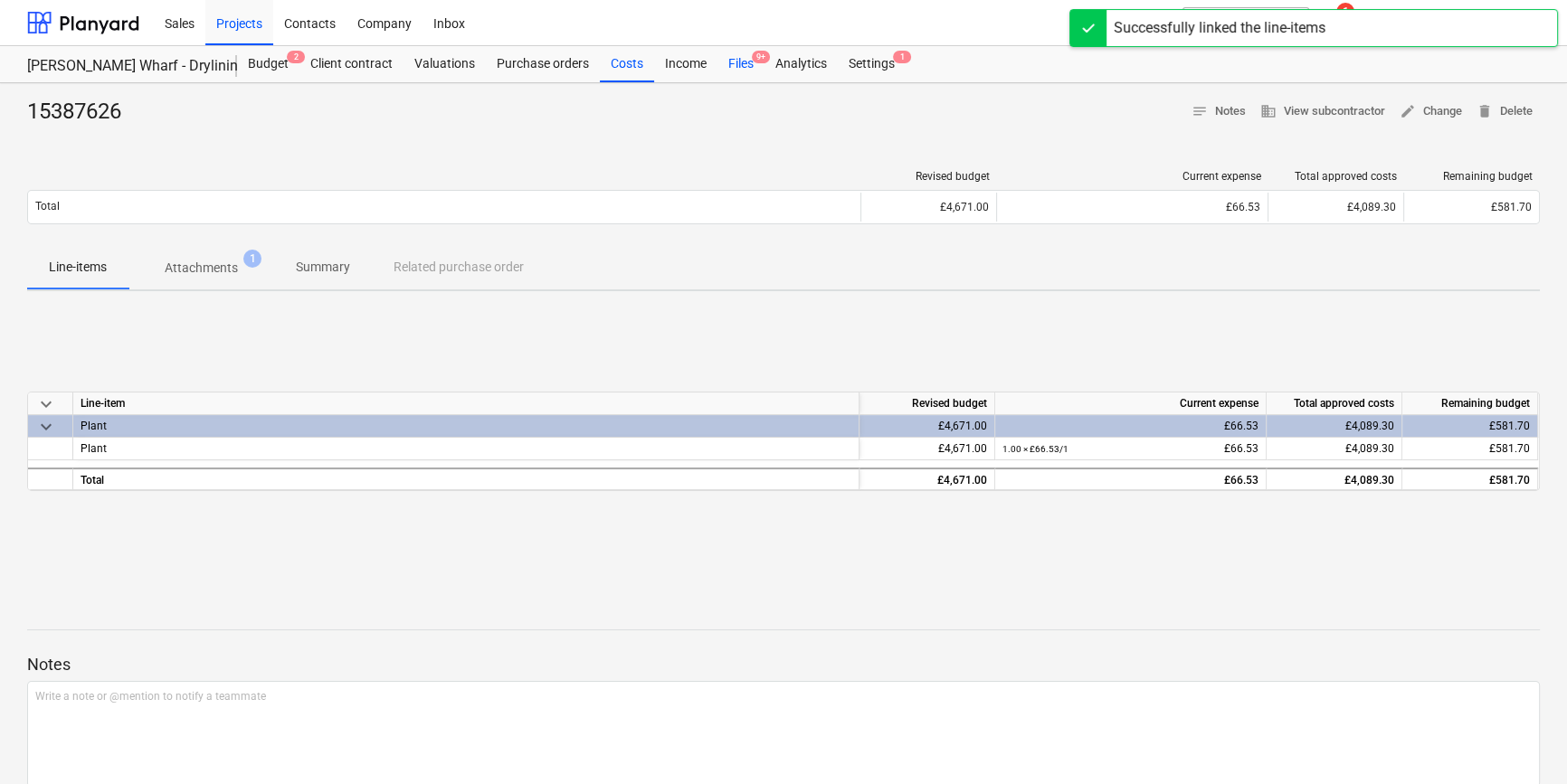
click at [737, 65] on div "Files 9+" at bounding box center [741, 64] width 47 height 36
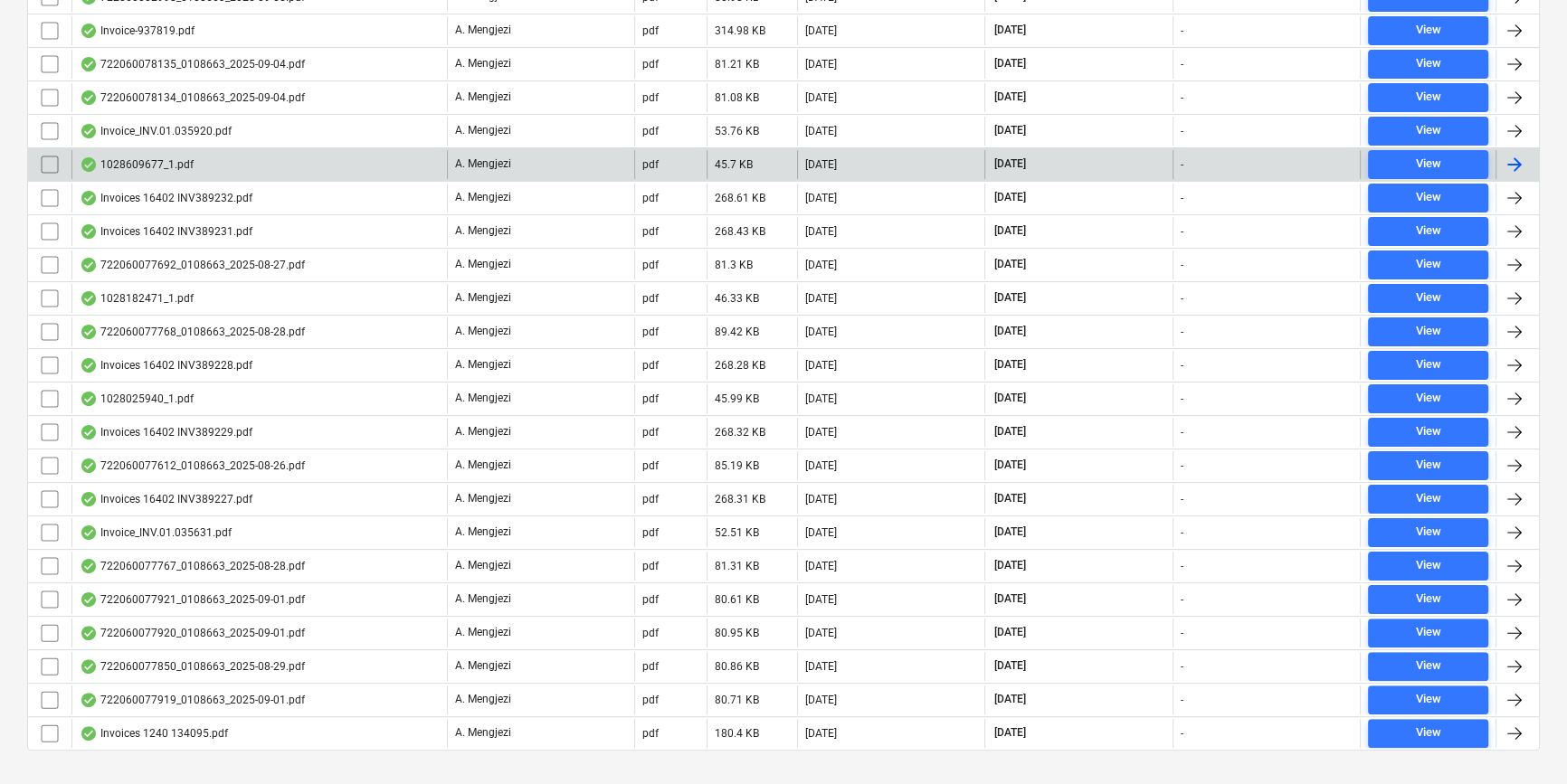
scroll to position [488, 0]
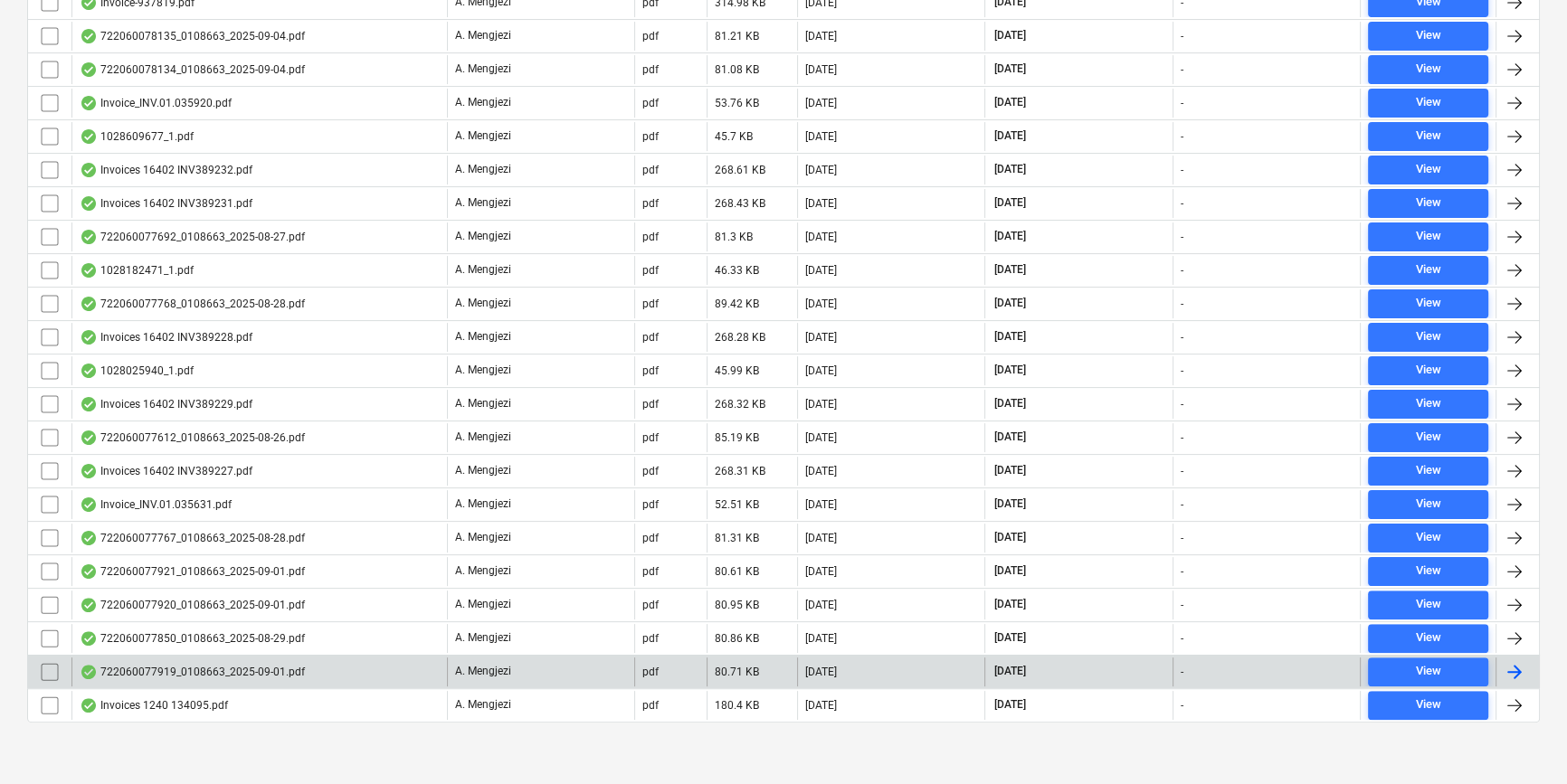
click at [1515, 663] on div at bounding box center [1514, 672] width 22 height 22
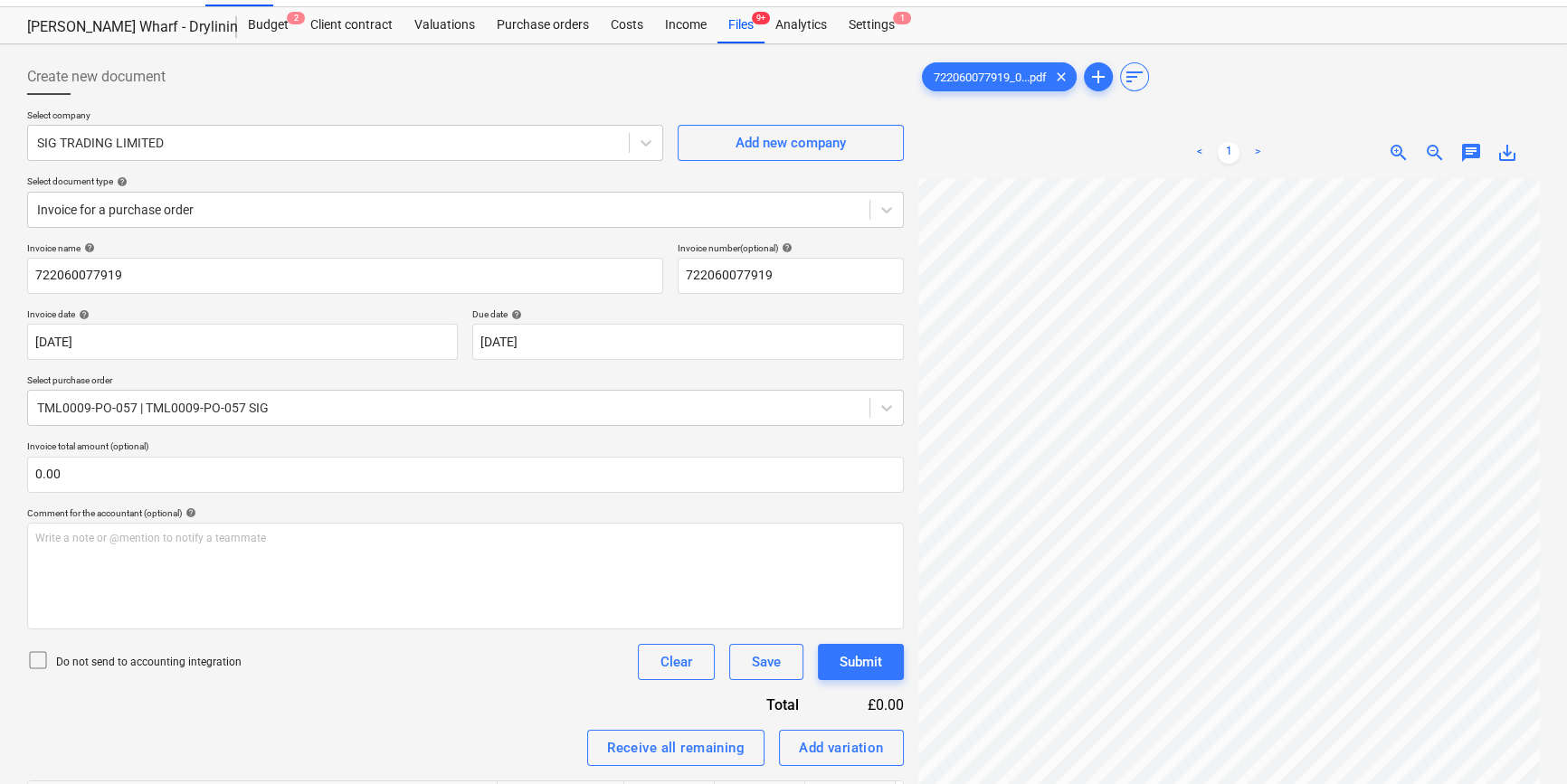
scroll to position [45, 17]
click at [725, 17] on div "Files 9+" at bounding box center [741, 25] width 47 height 36
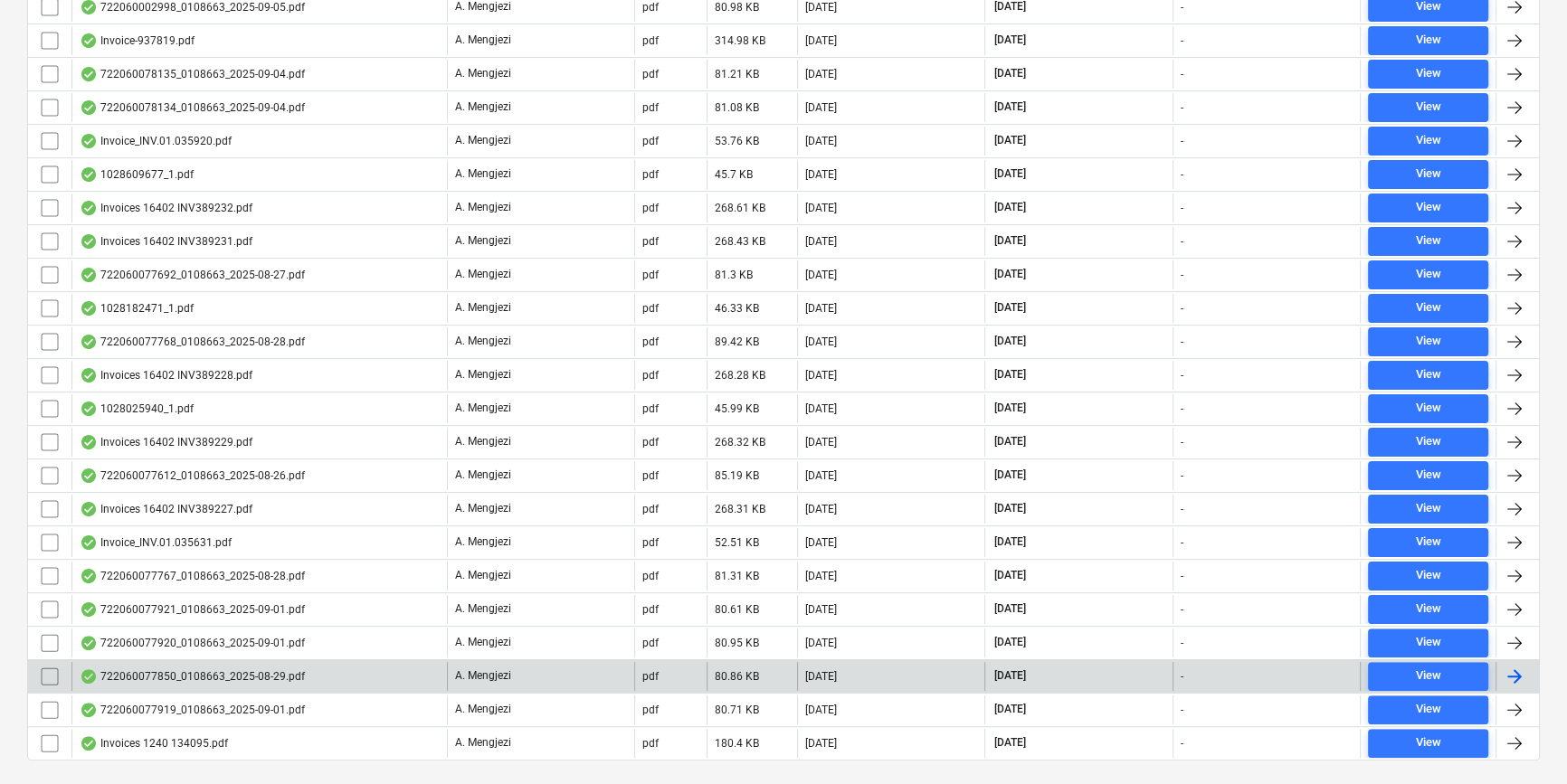
scroll to position [488, 0]
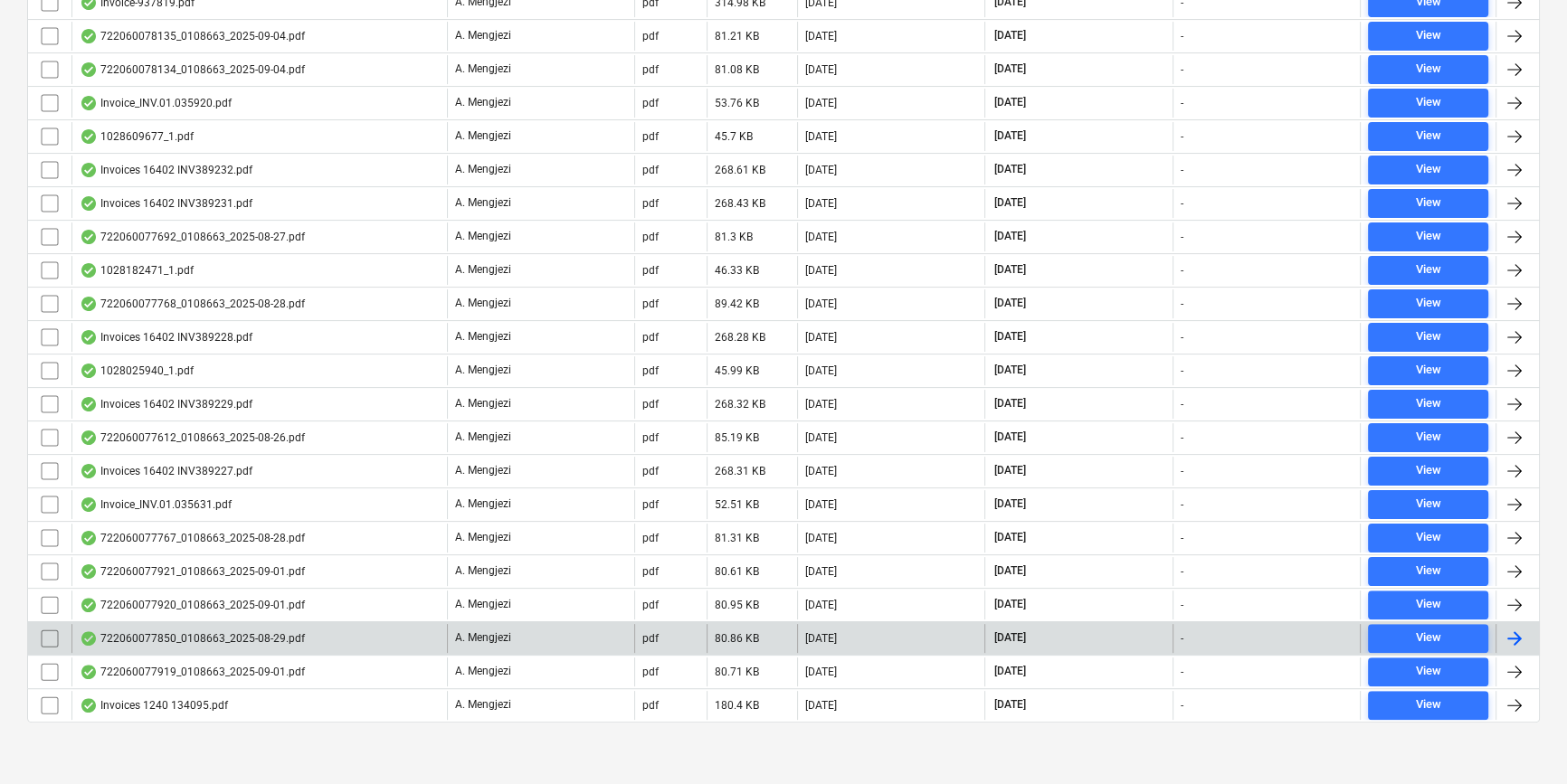
click at [1514, 629] on div at bounding box center [1514, 638] width 22 height 22
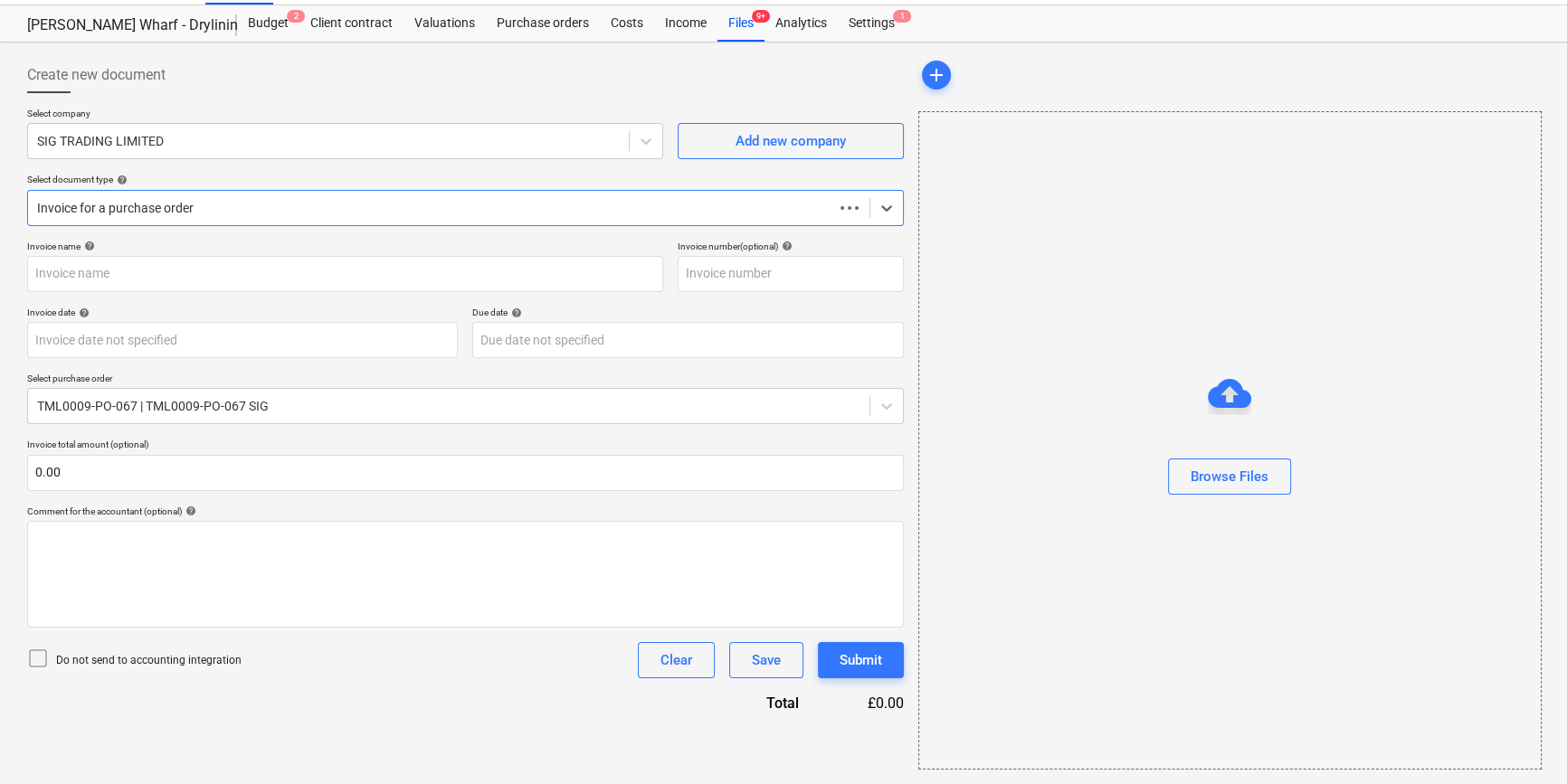
scroll to position [39, 0]
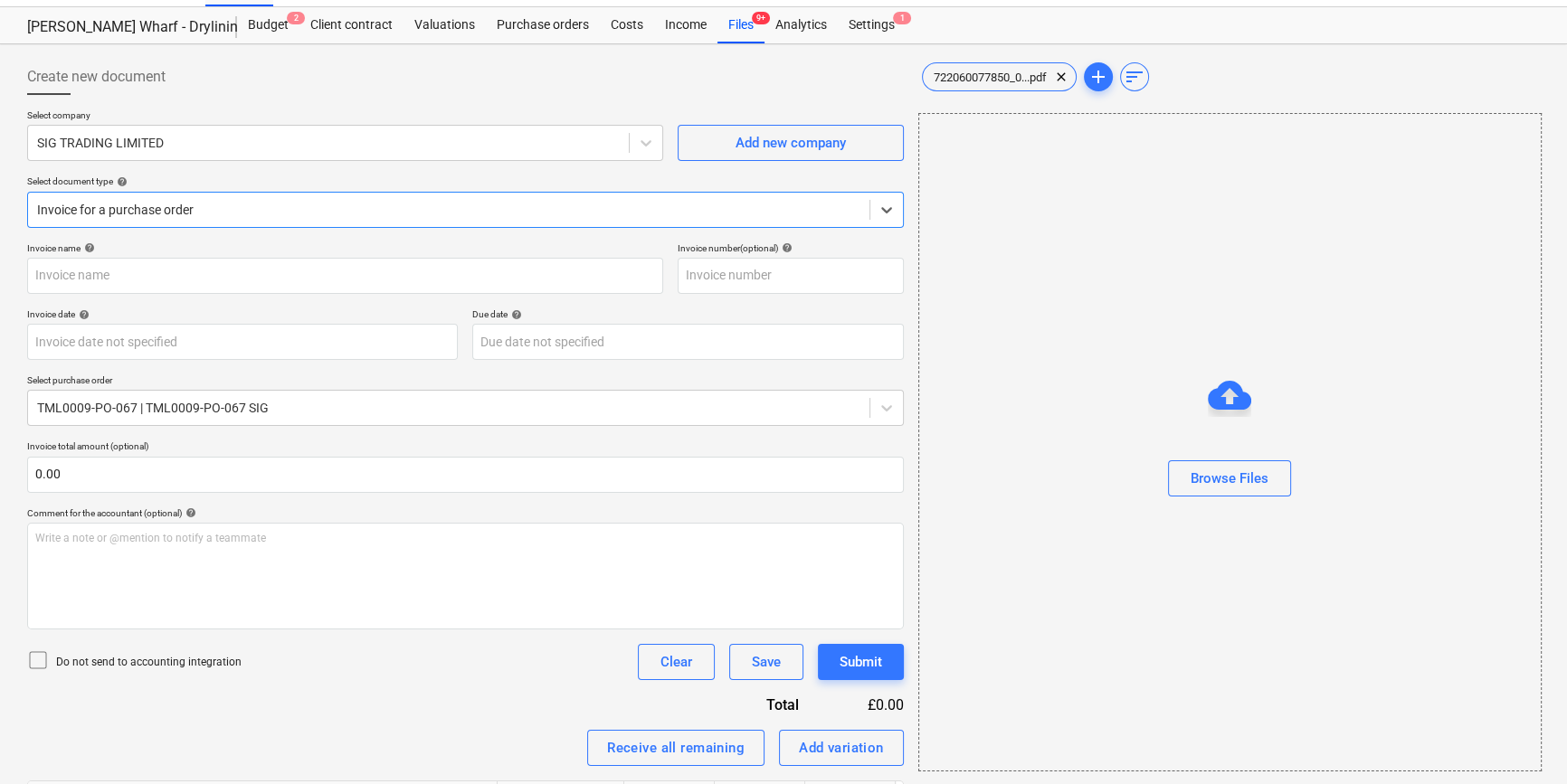
type input "722060077850"
type input "[DATE]"
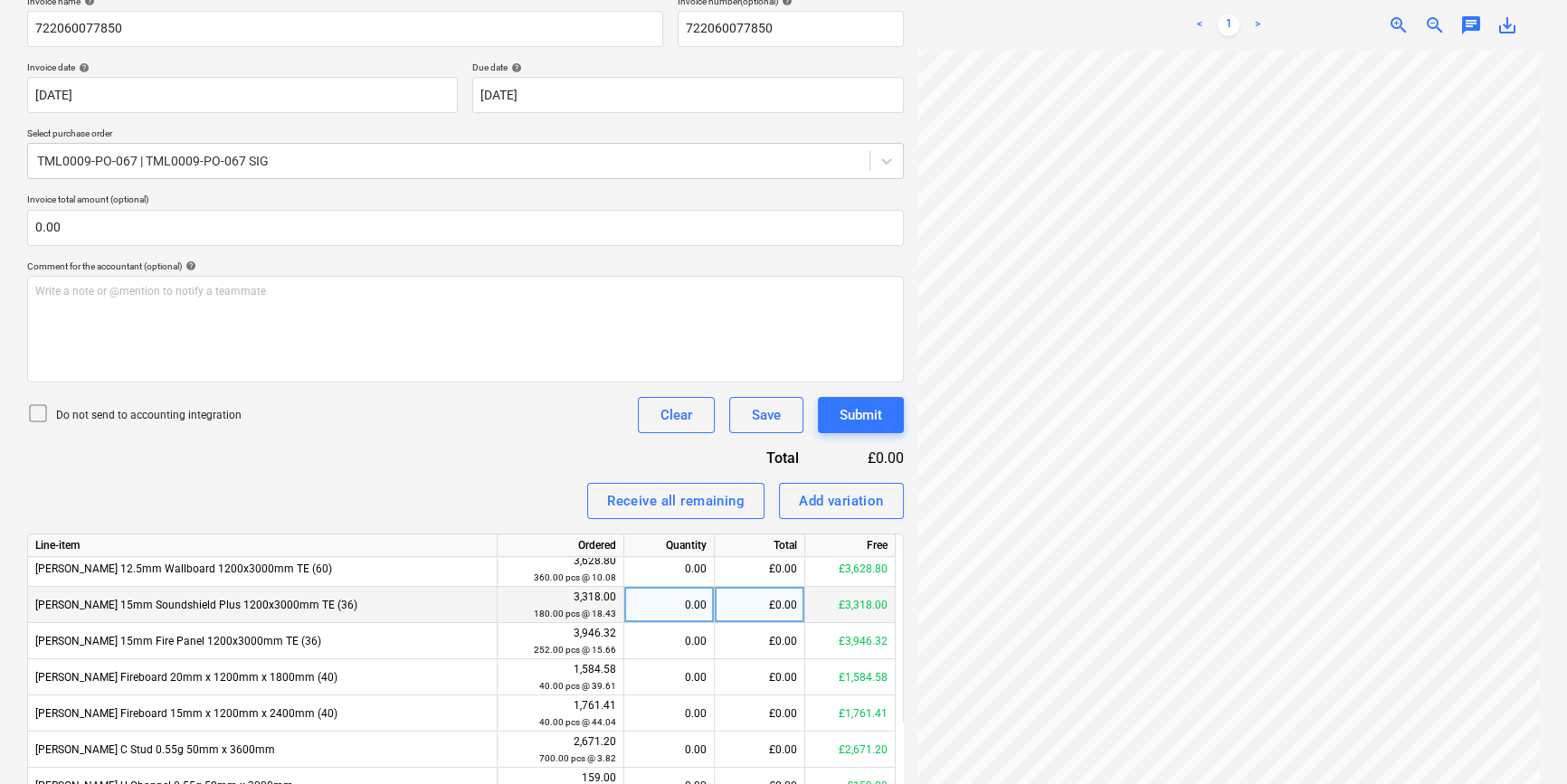
scroll to position [82, 0]
click at [667, 601] on div "0.00" at bounding box center [668, 602] width 75 height 36
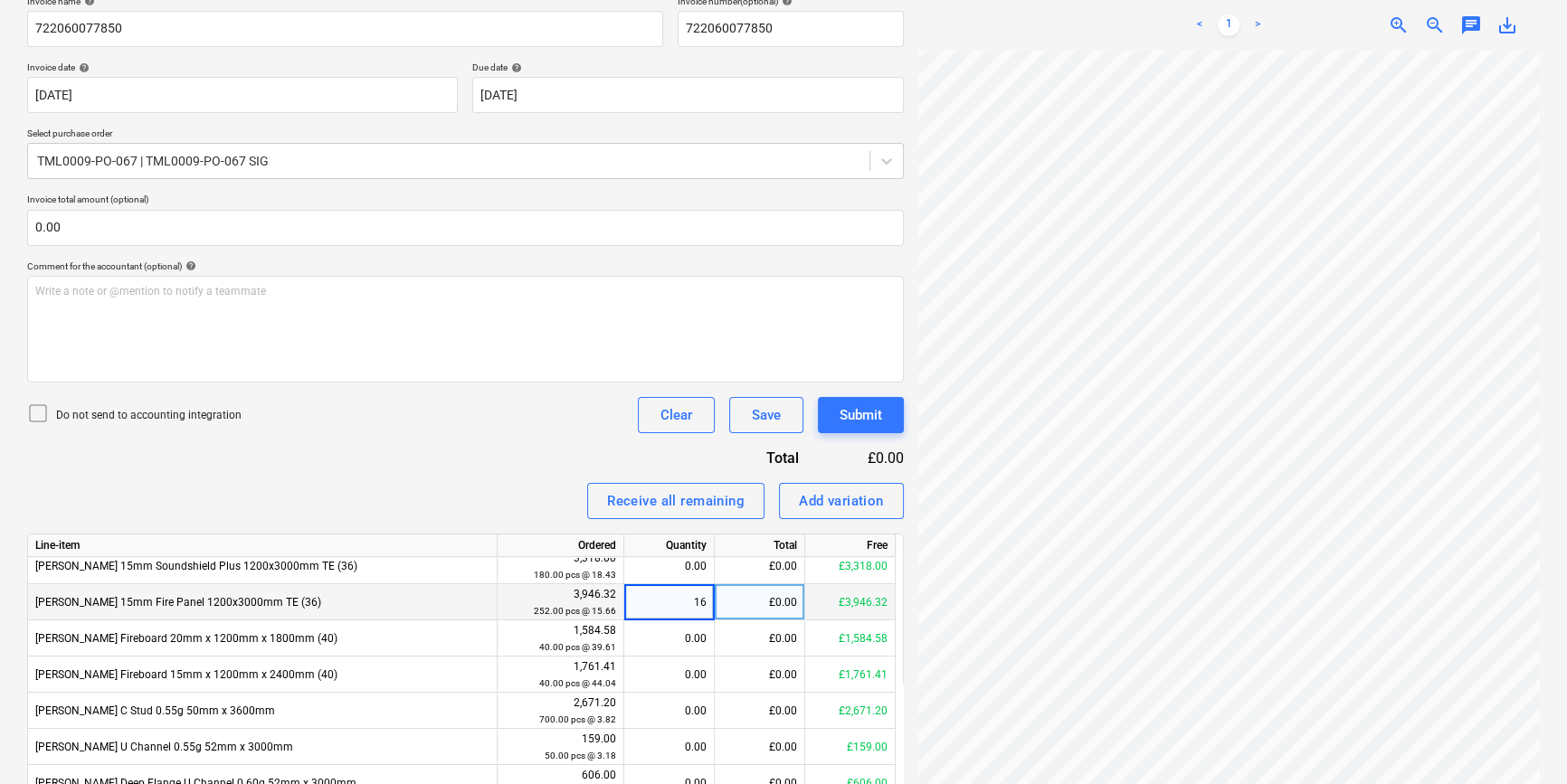
type input "168"
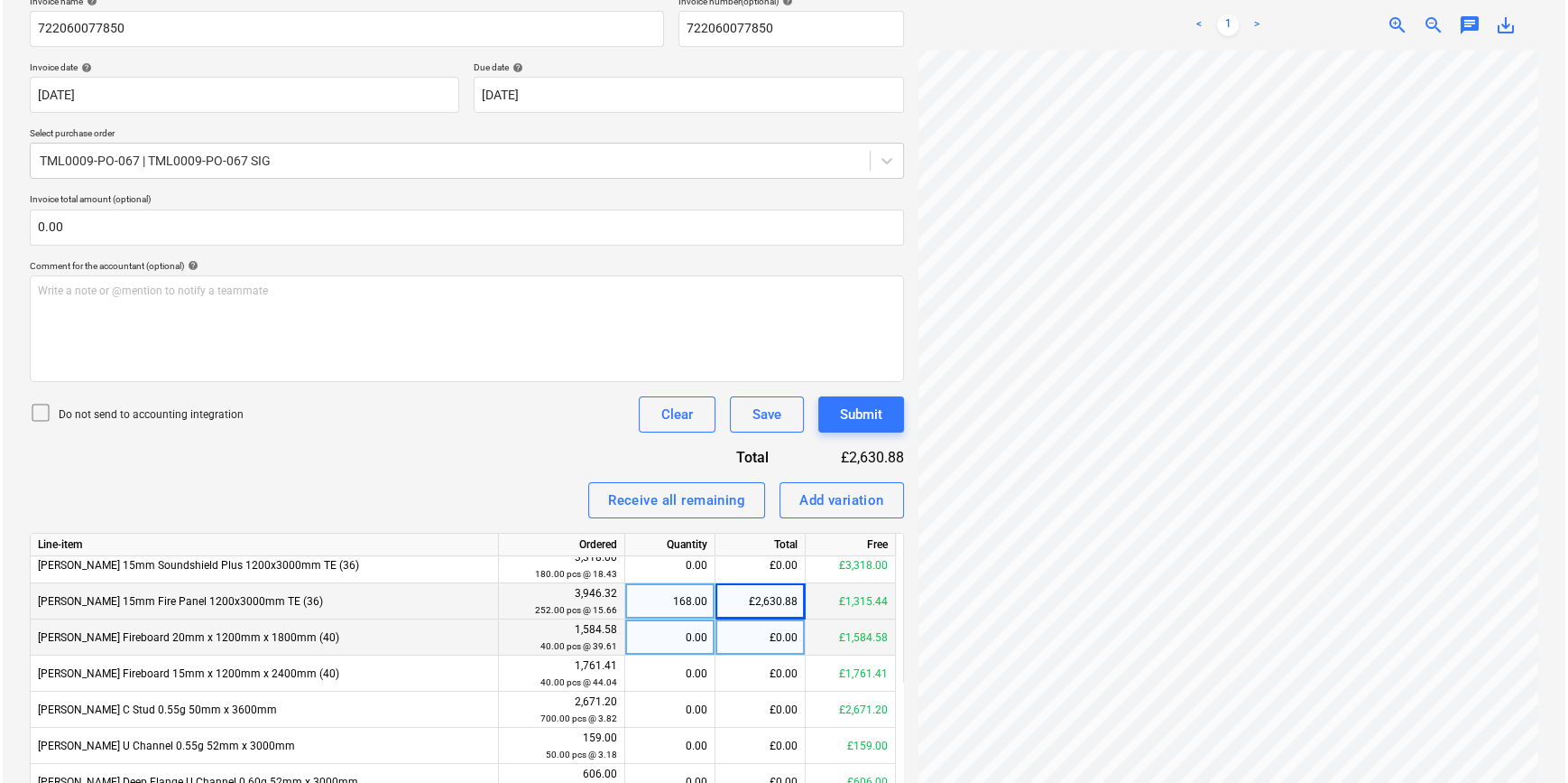
scroll to position [362, 194]
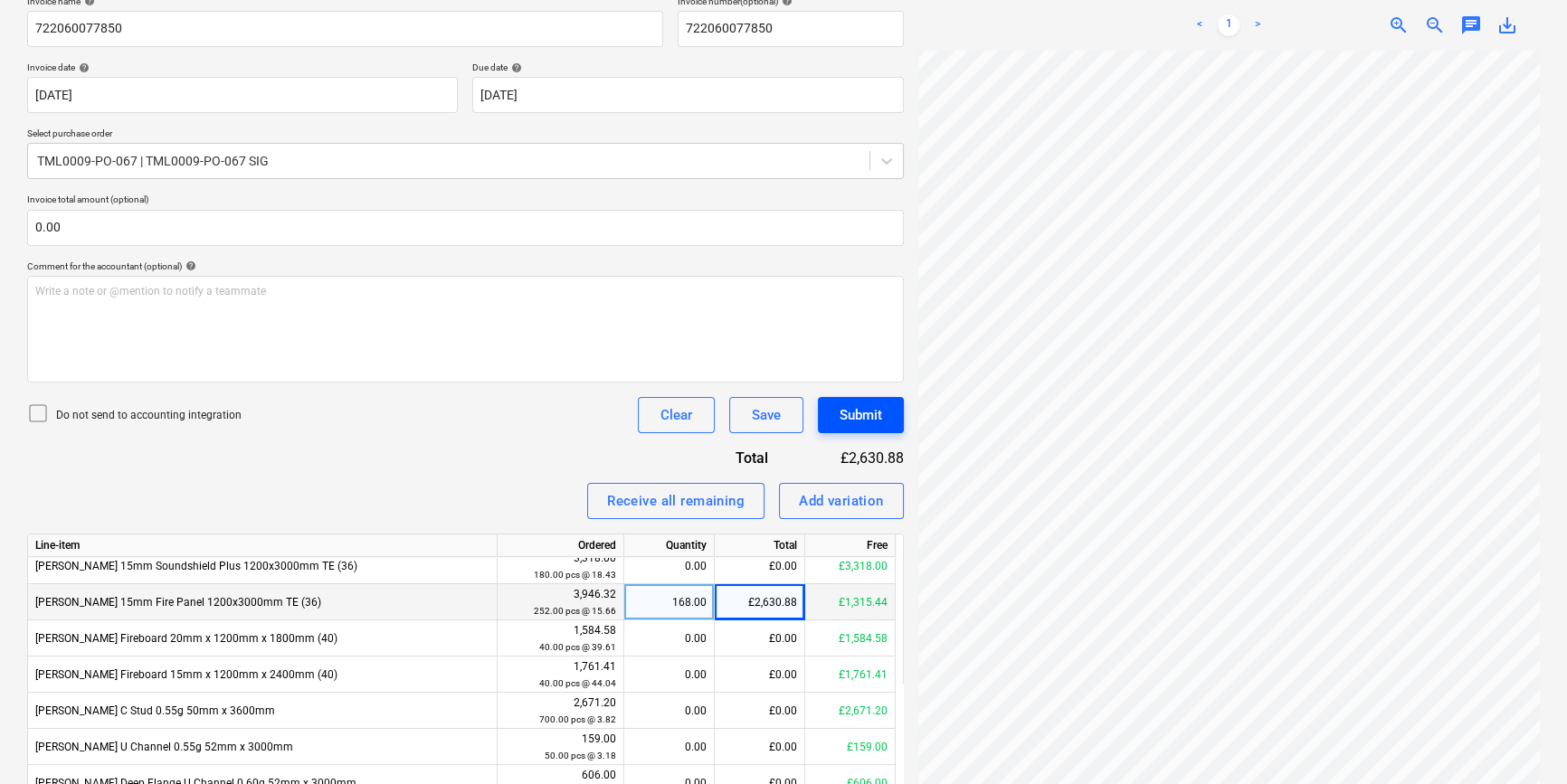
click at [858, 412] on div "Submit" at bounding box center [860, 415] width 42 height 24
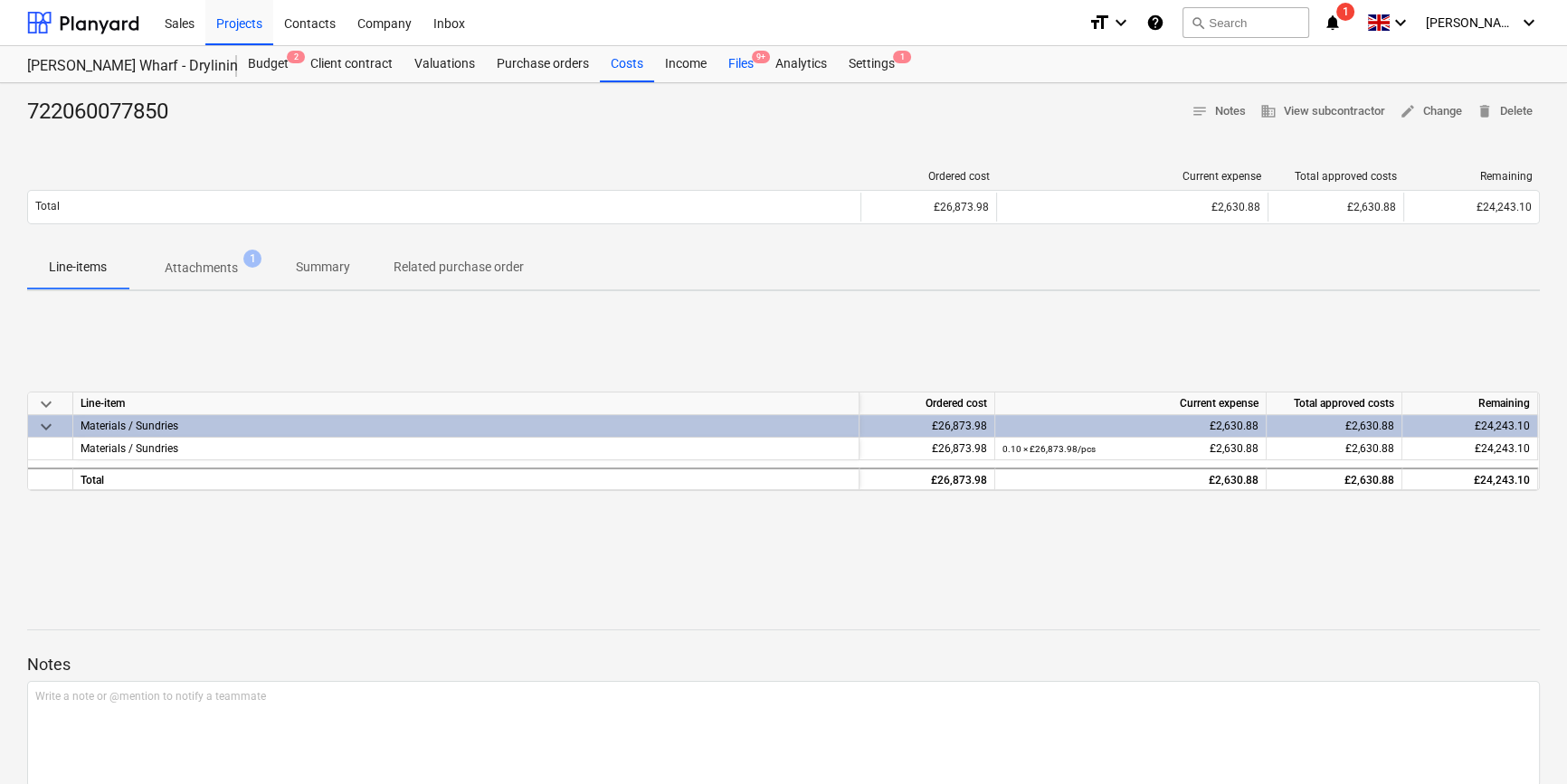
click at [730, 63] on div "Files 9+" at bounding box center [741, 64] width 47 height 36
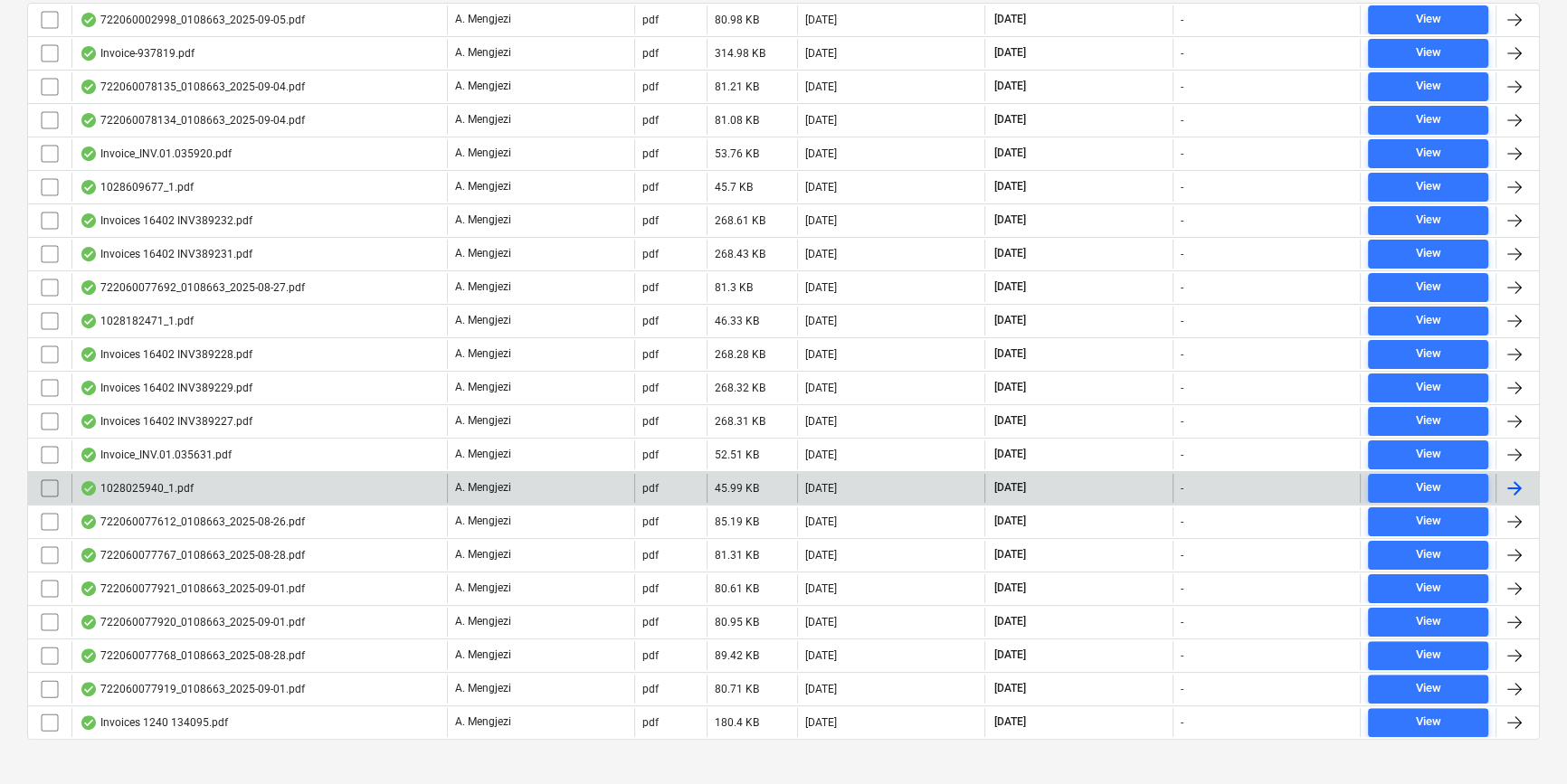
scroll to position [453, 0]
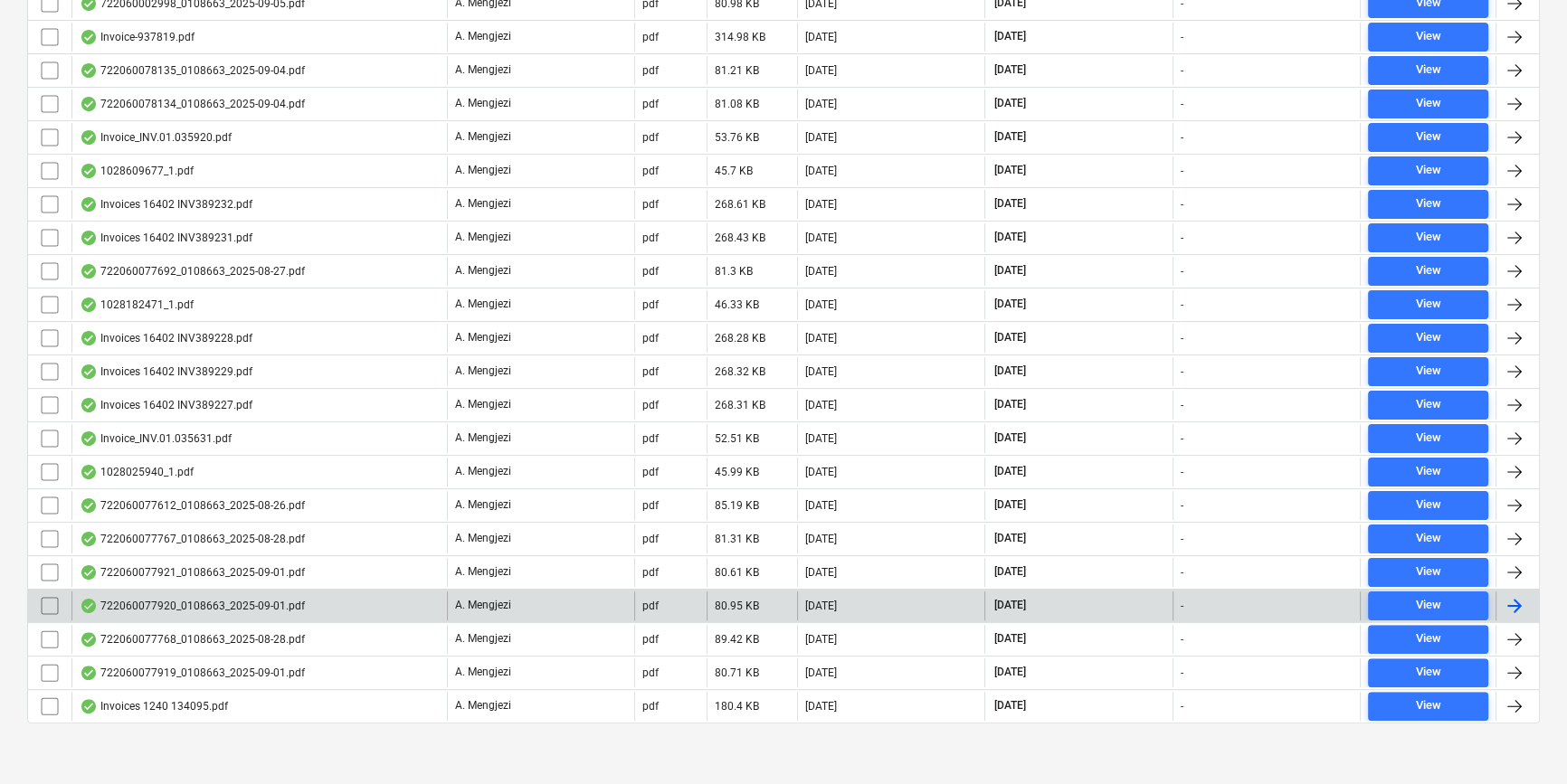
click at [1520, 595] on div at bounding box center [1514, 606] width 22 height 22
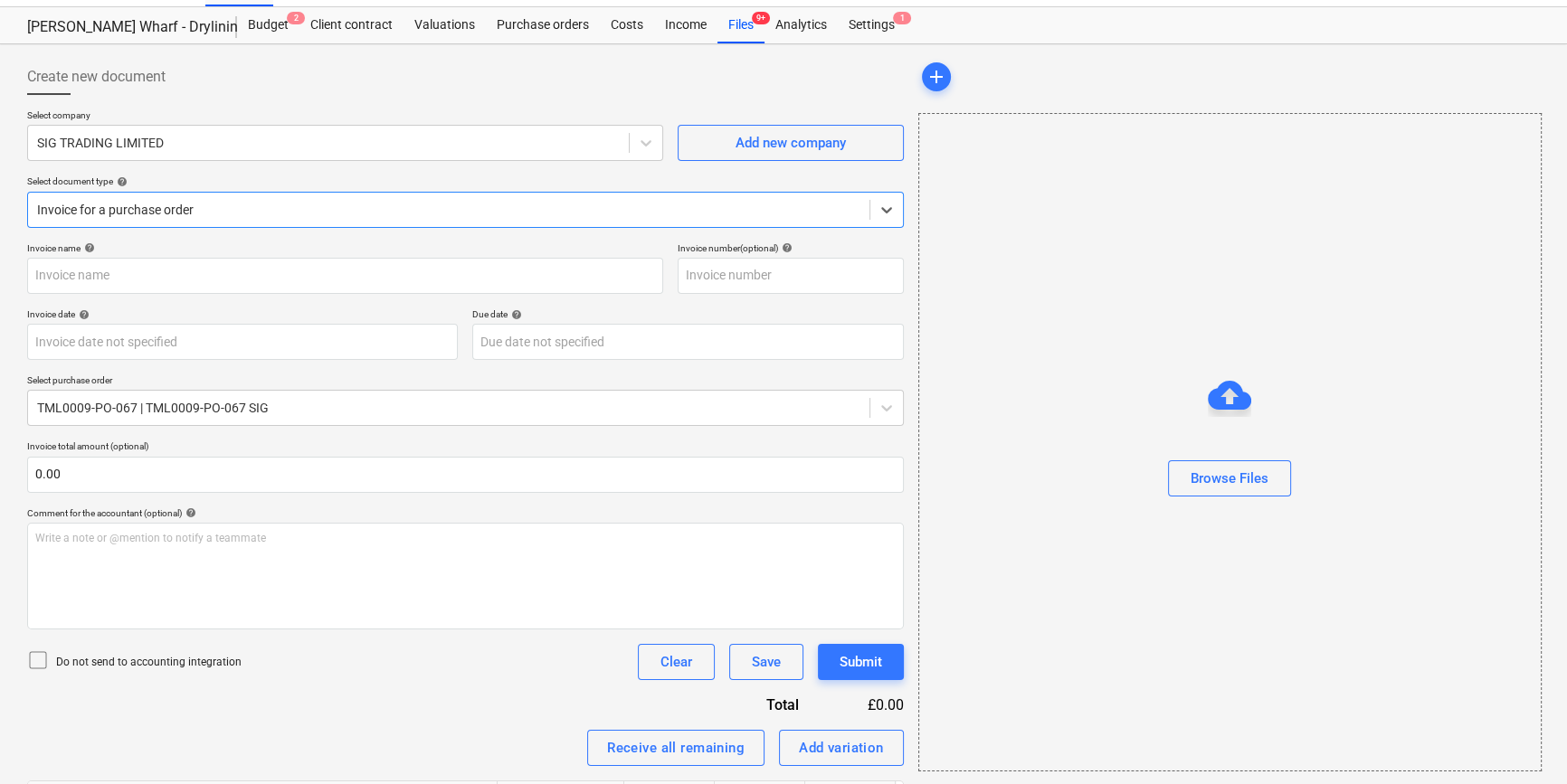
type input "722060077920"
type input "[DATE]"
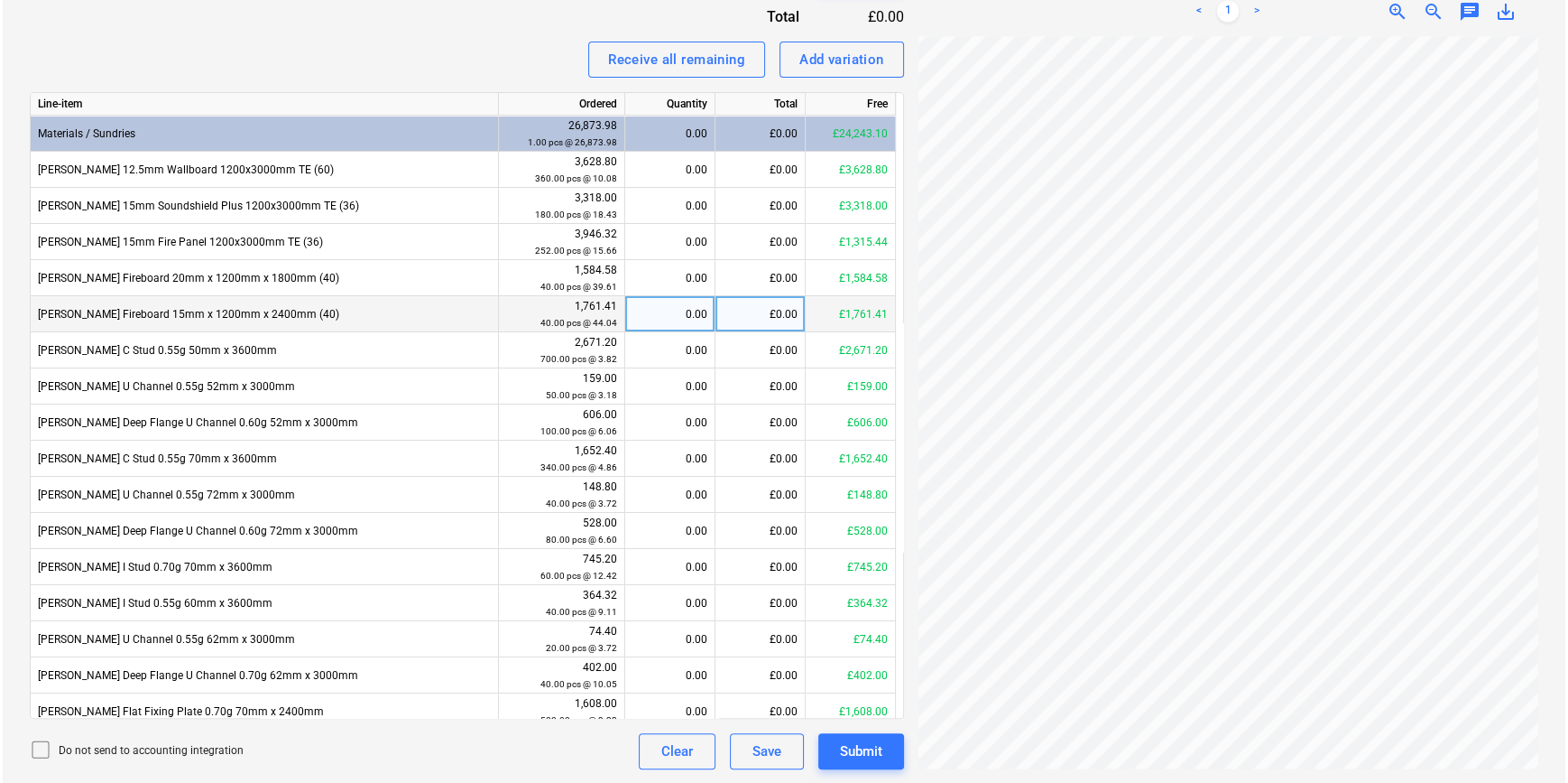
scroll to position [254, 188]
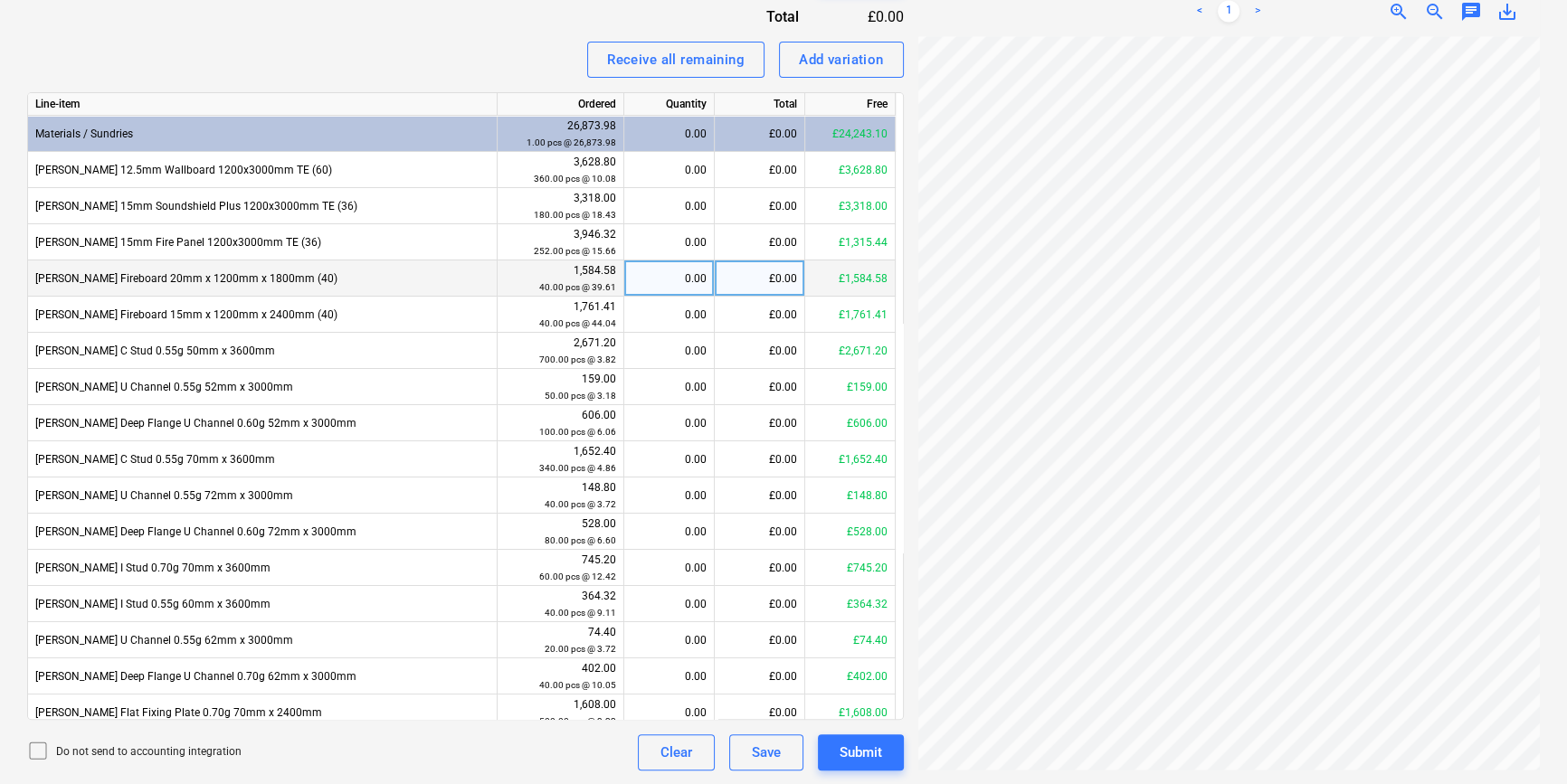
click at [756, 276] on div "£0.00" at bounding box center [760, 278] width 91 height 36
type input "1584.47"
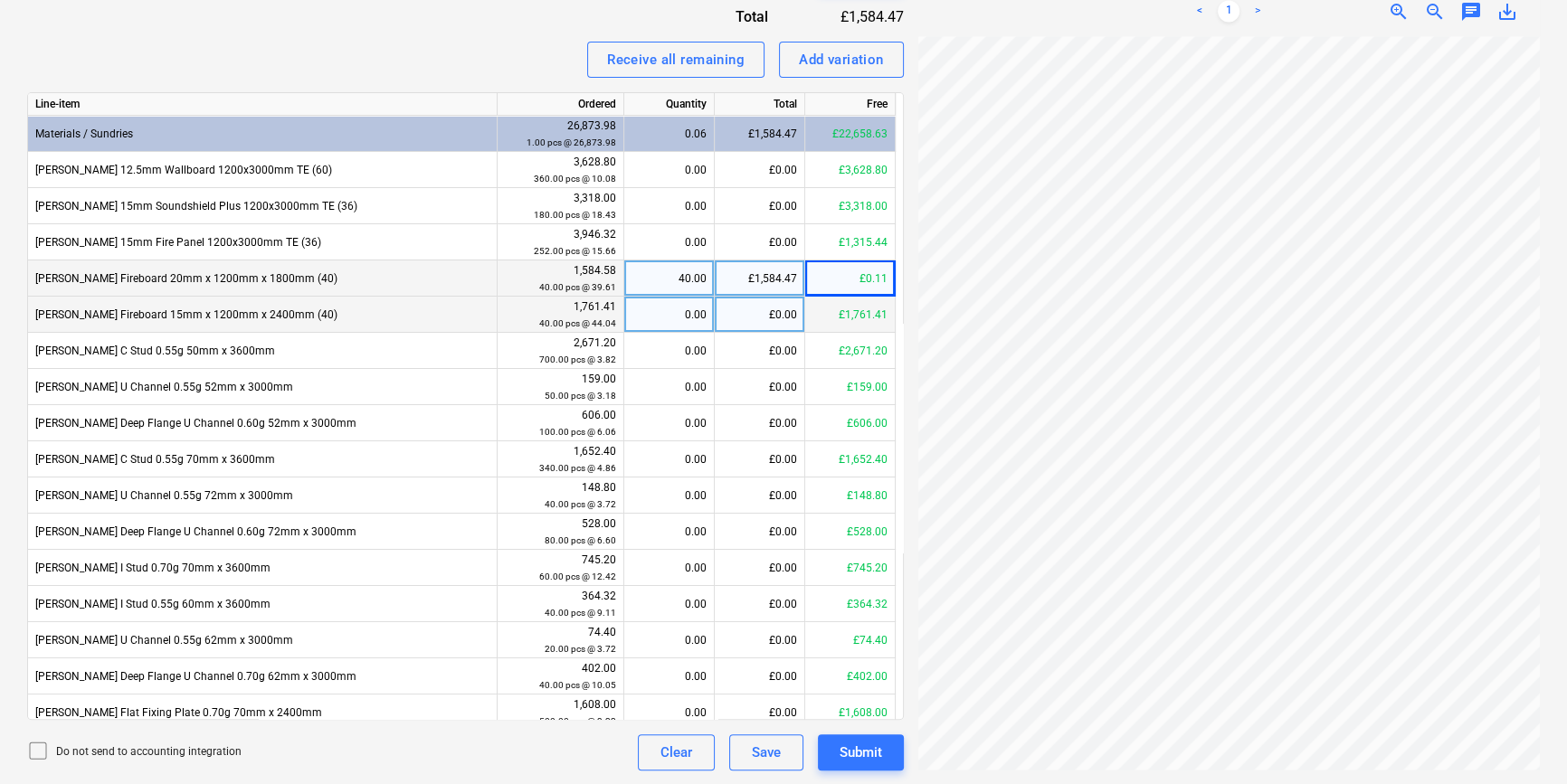
click at [762, 314] on div "£0.00" at bounding box center [760, 314] width 91 height 36
type input "1760.98"
click at [857, 755] on div "Submit" at bounding box center [860, 753] width 42 height 24
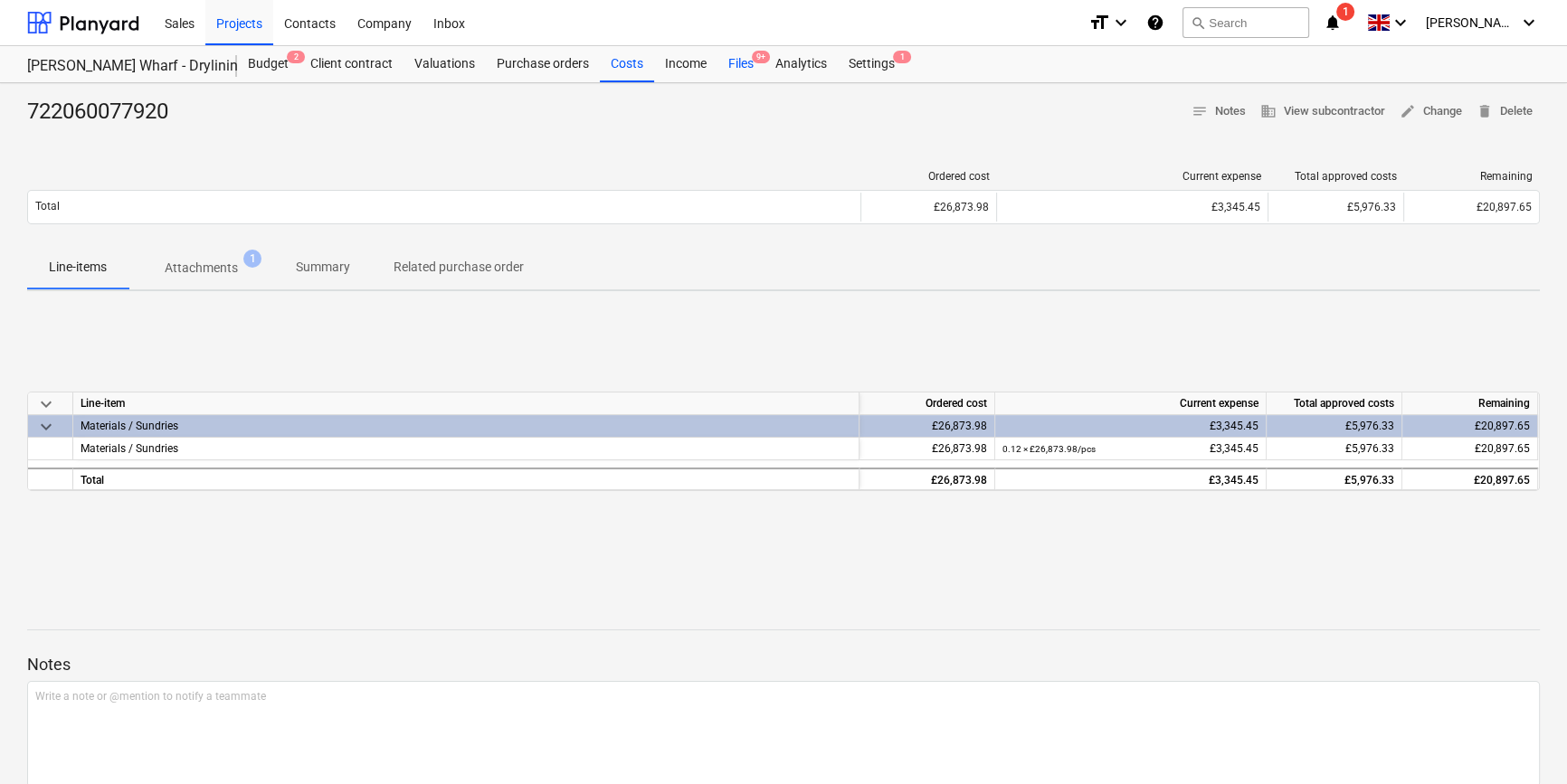
click at [734, 67] on div "Files 9+" at bounding box center [741, 64] width 47 height 36
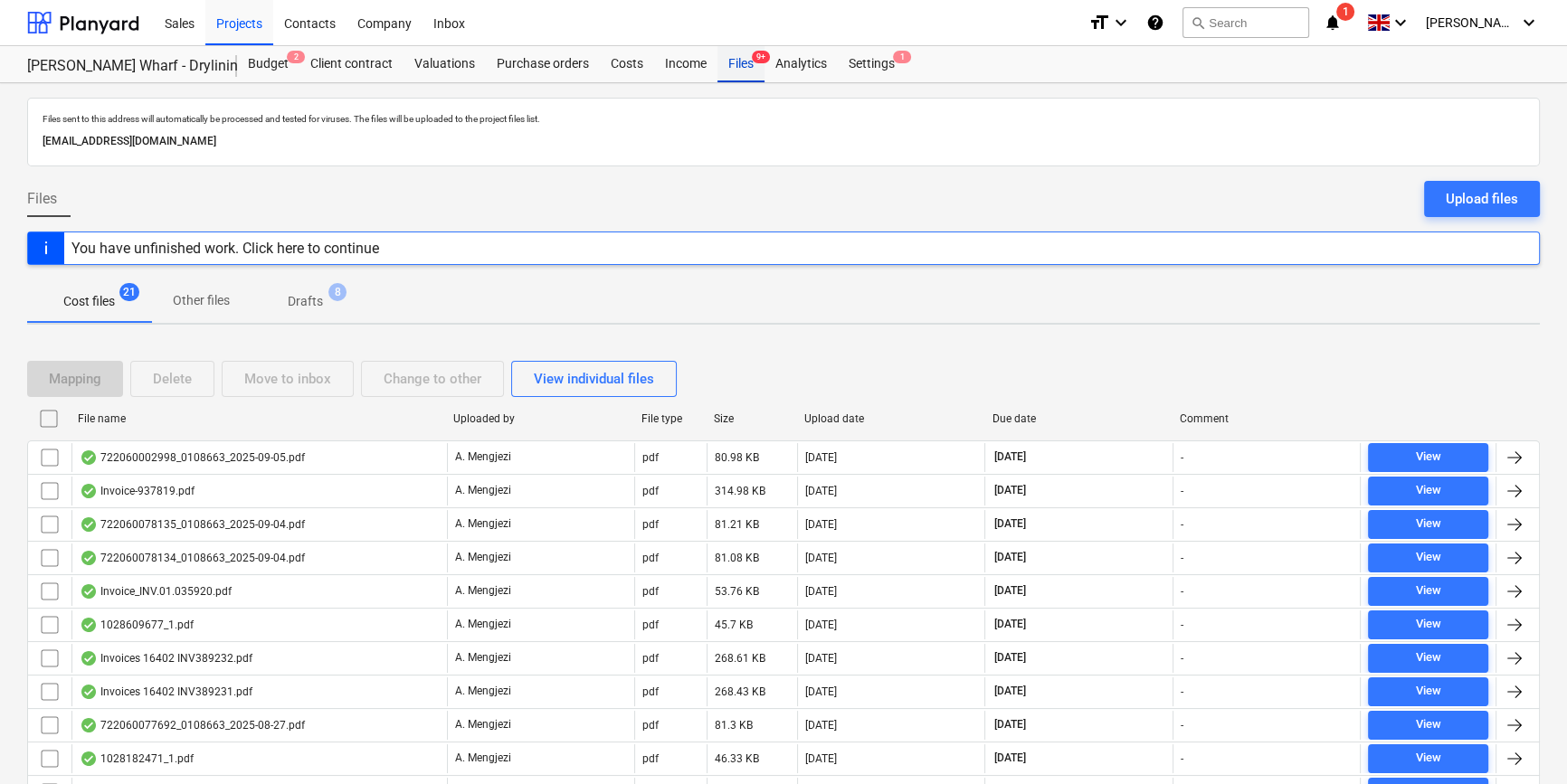
click at [741, 63] on div "Files 9+" at bounding box center [741, 64] width 47 height 36
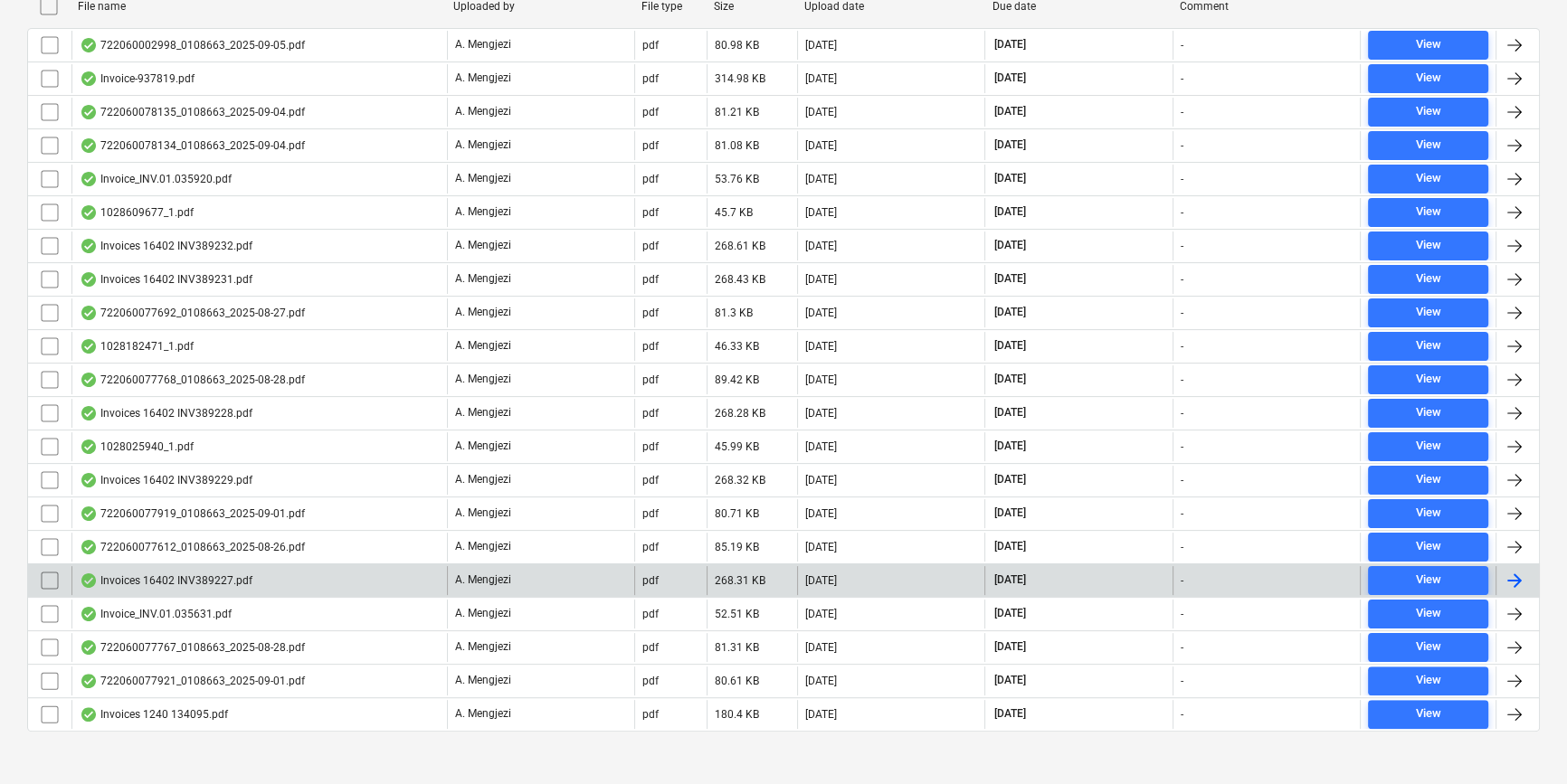
scroll to position [421, 0]
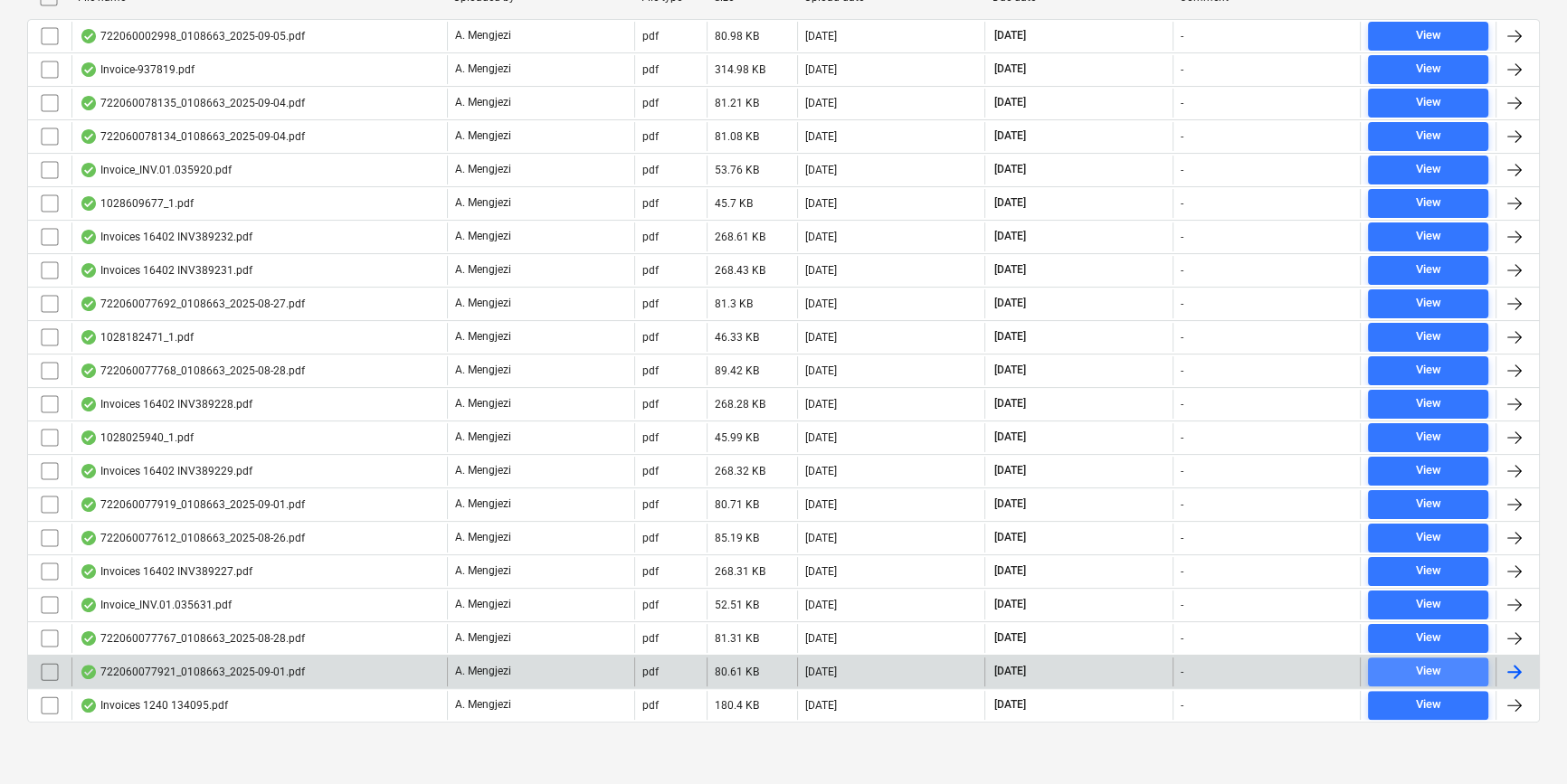
click at [1418, 661] on div "View" at bounding box center [1427, 671] width 26 height 21
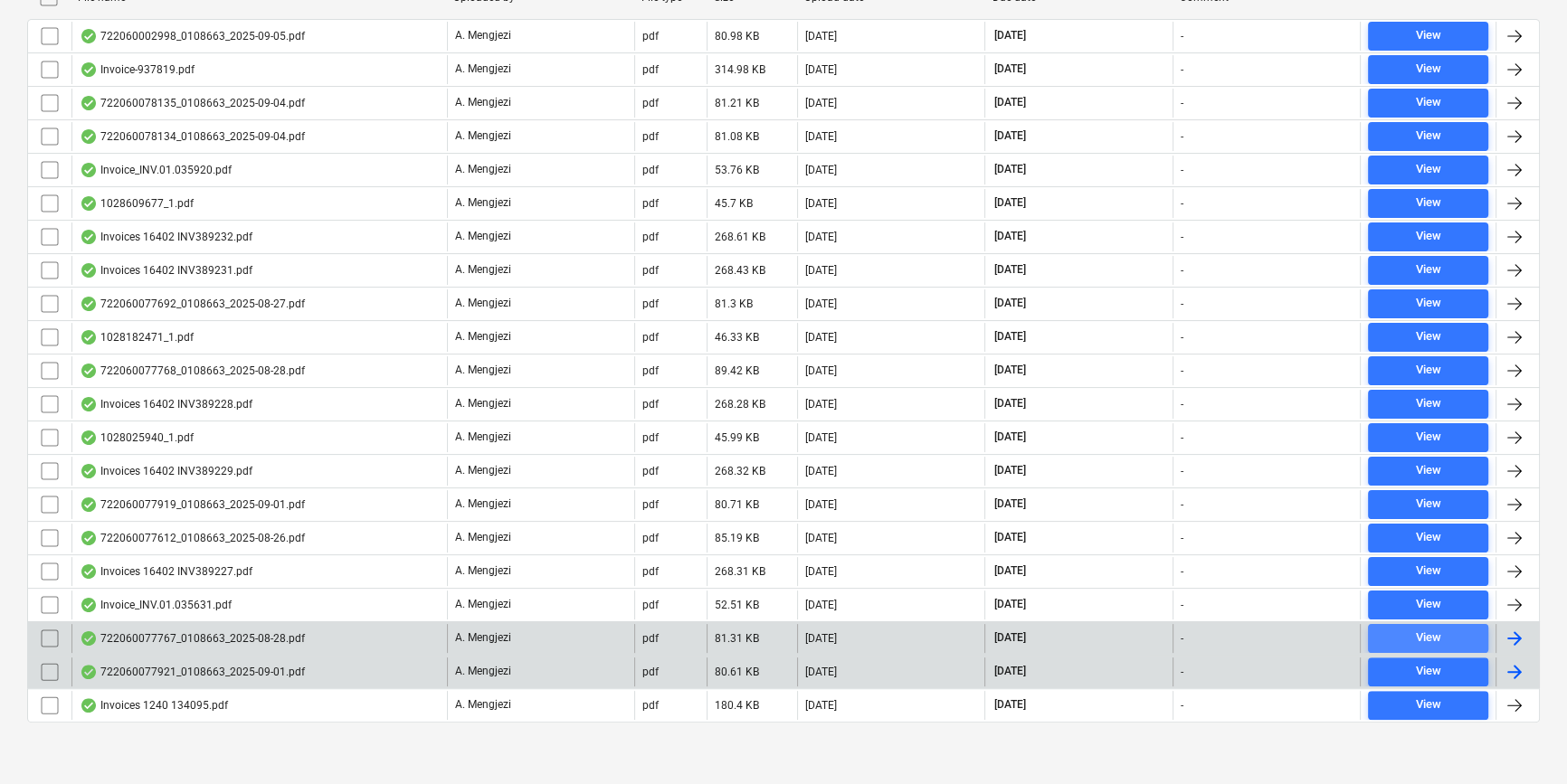
click at [1423, 637] on div "View" at bounding box center [1427, 637] width 26 height 21
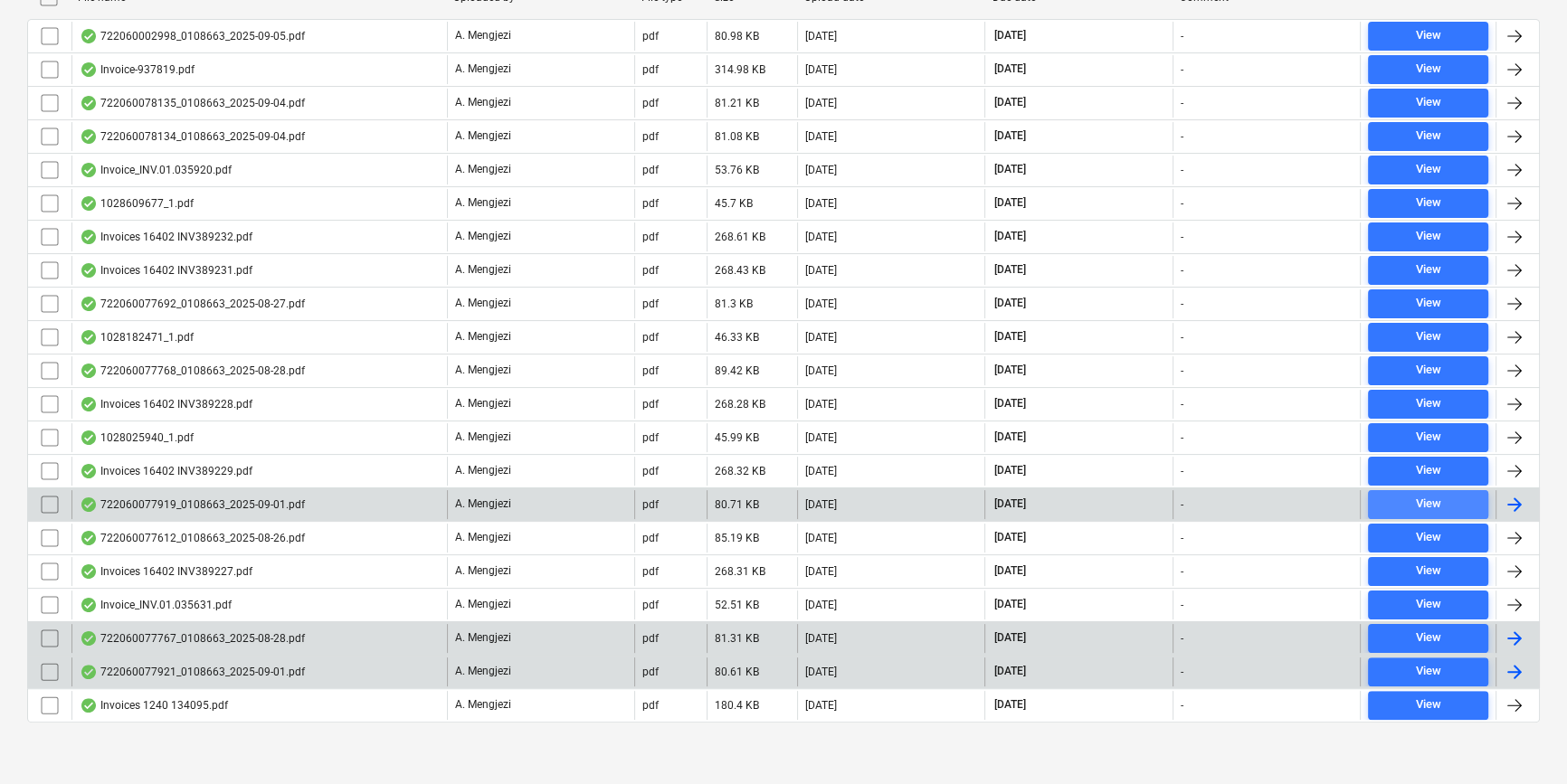
click at [1411, 494] on span "View" at bounding box center [1428, 504] width 106 height 21
click at [1510, 494] on div at bounding box center [1514, 505] width 22 height 22
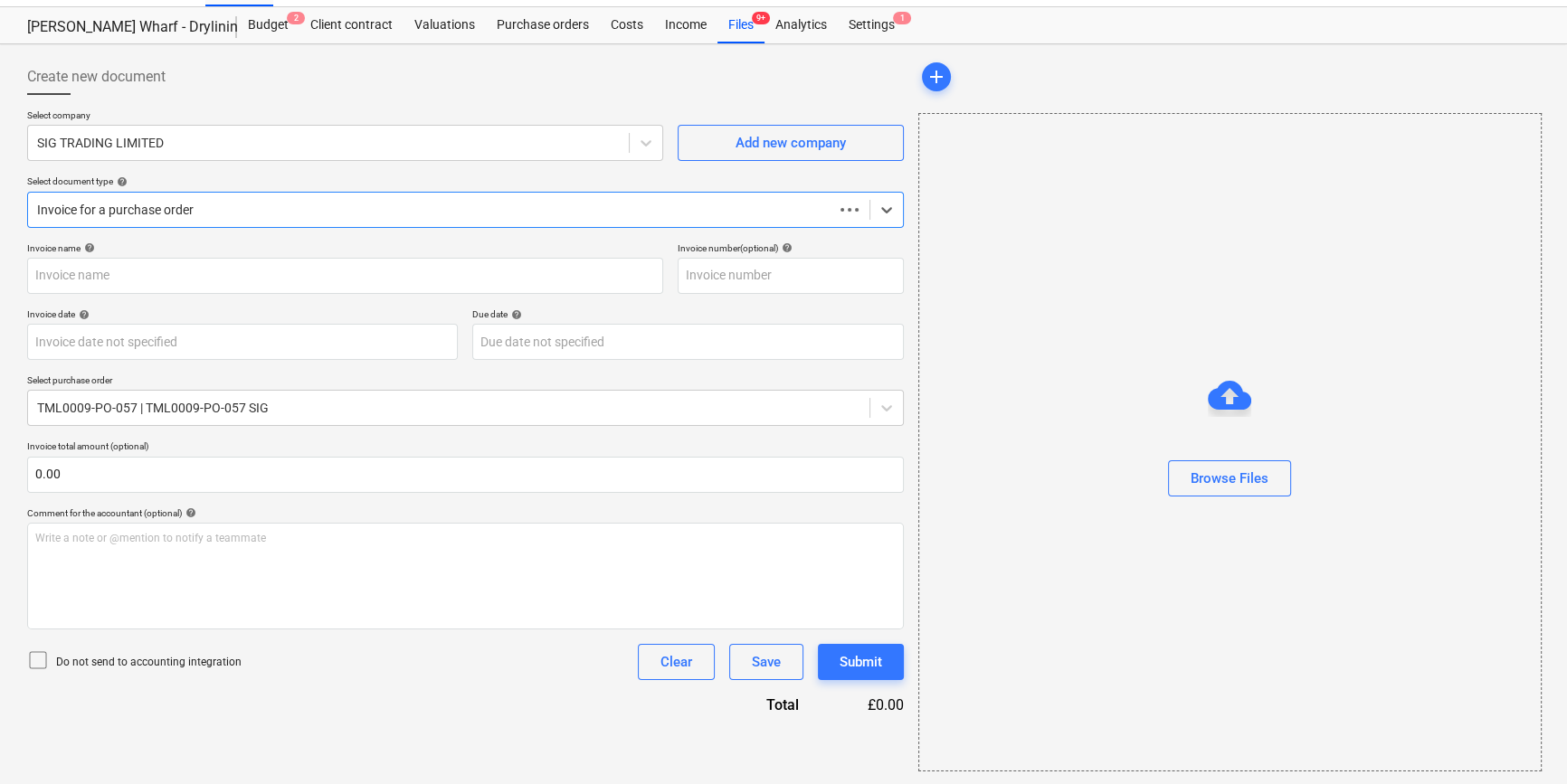
type input "722060077919"
type input "[DATE]"
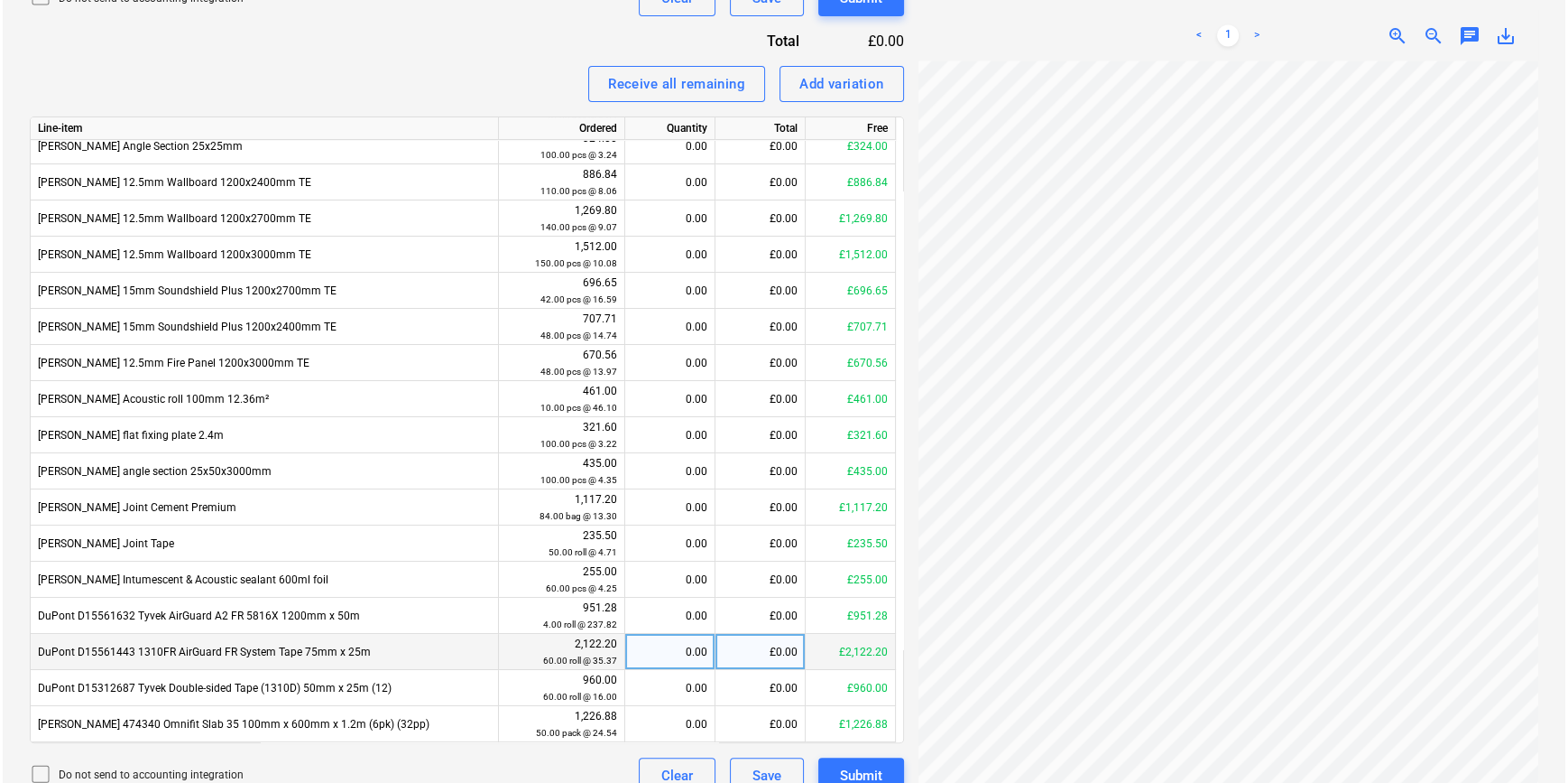
scroll to position [726, 0]
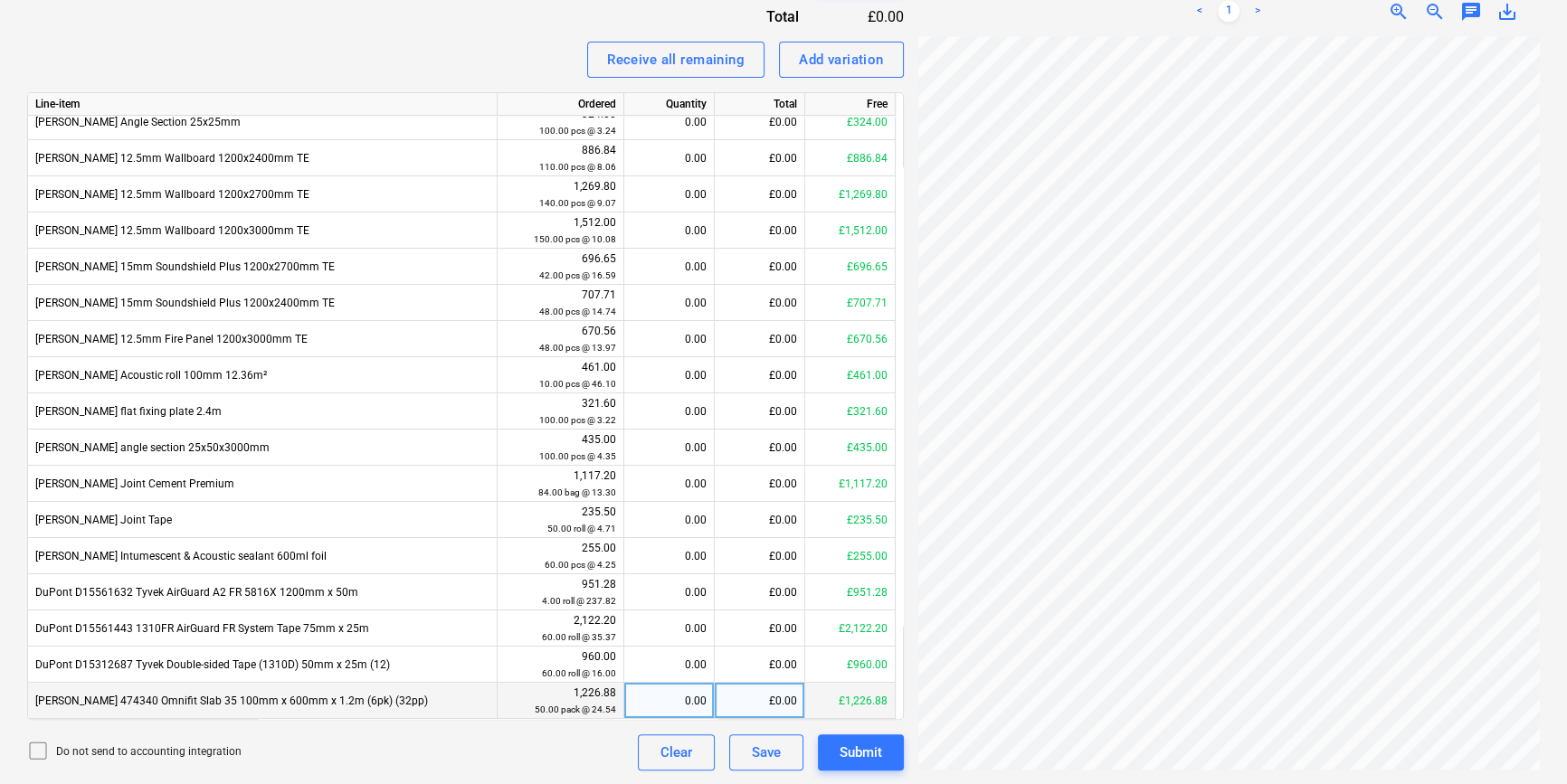
click at [669, 703] on div "0.00" at bounding box center [668, 700] width 75 height 36
type input "28"
click at [747, 700] on div "£687.05" at bounding box center [760, 700] width 91 height 36
type input "863.46"
click at [867, 754] on div "Submit" at bounding box center [860, 753] width 42 height 24
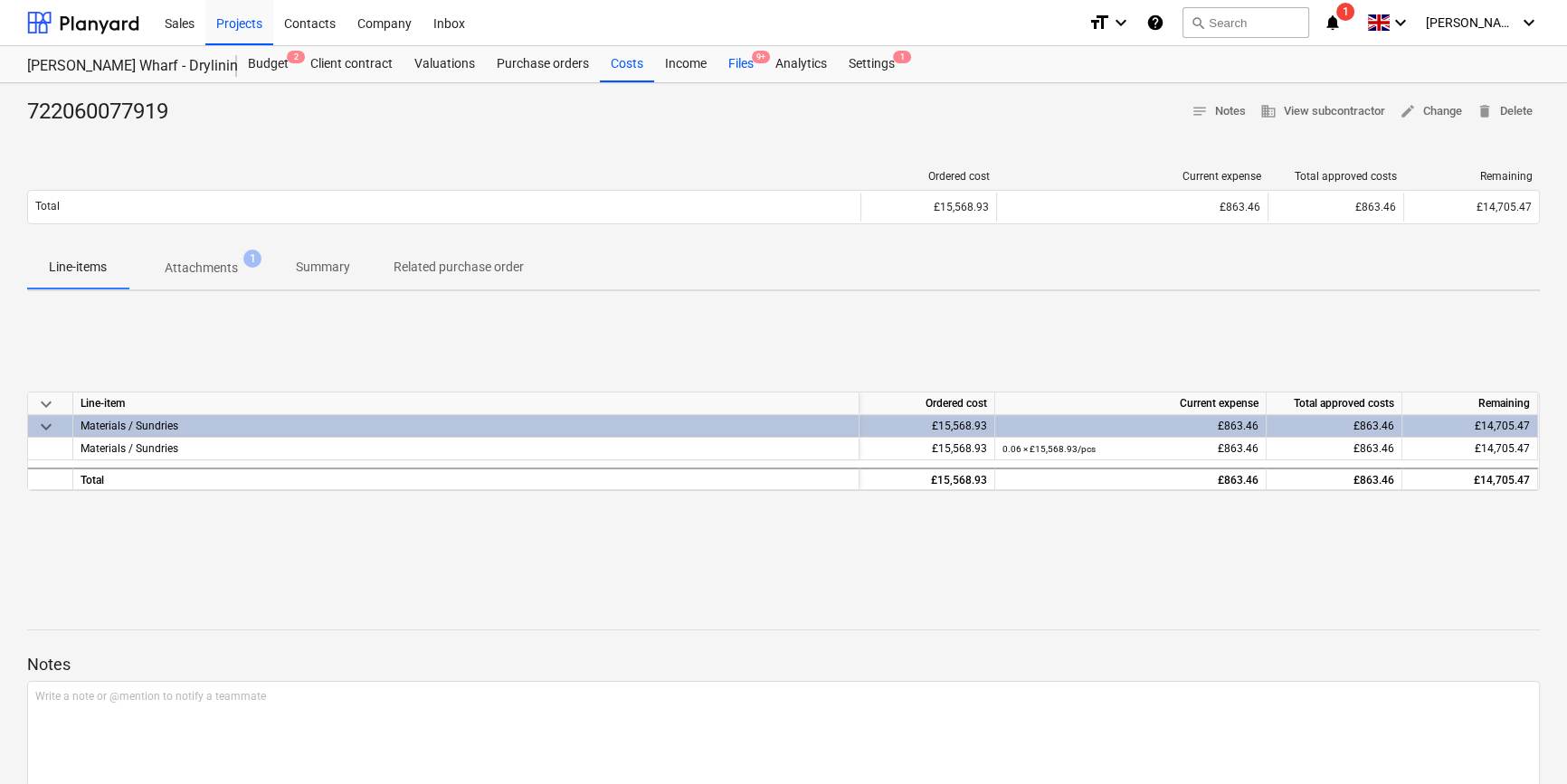
click at [736, 63] on div "Files 9+" at bounding box center [741, 64] width 47 height 36
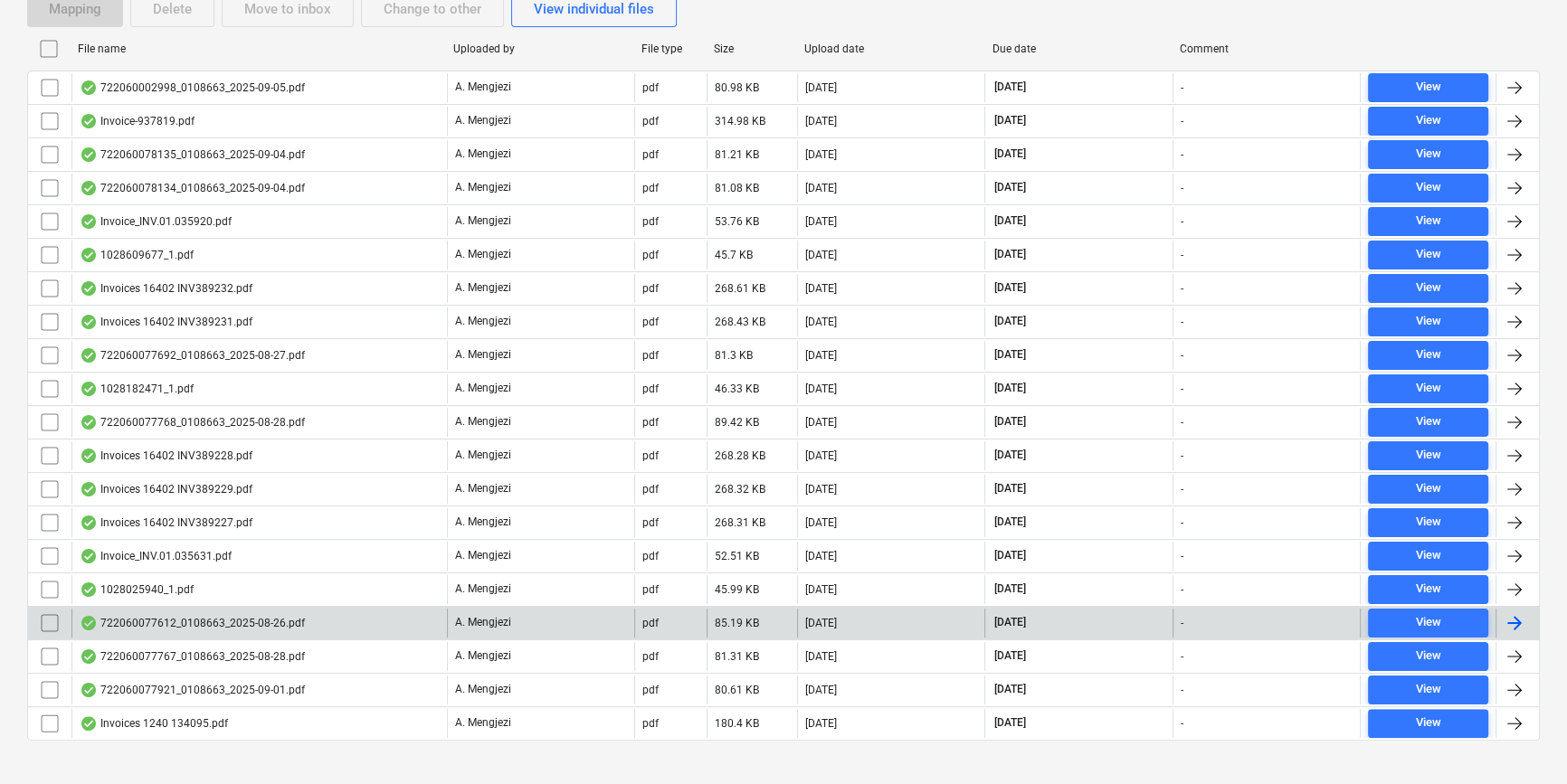
scroll to position [388, 0]
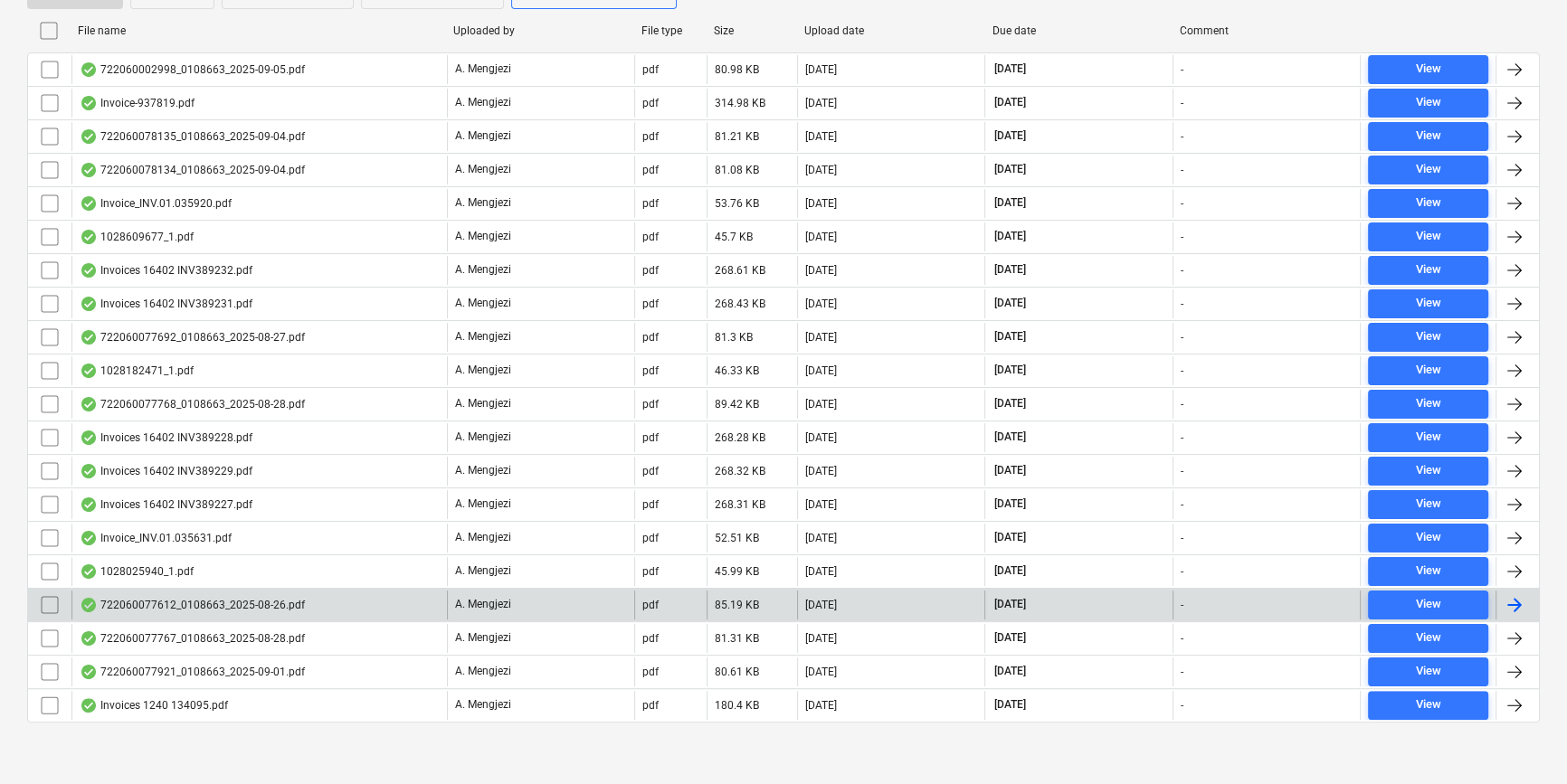
click at [1521, 597] on div at bounding box center [1514, 605] width 22 height 22
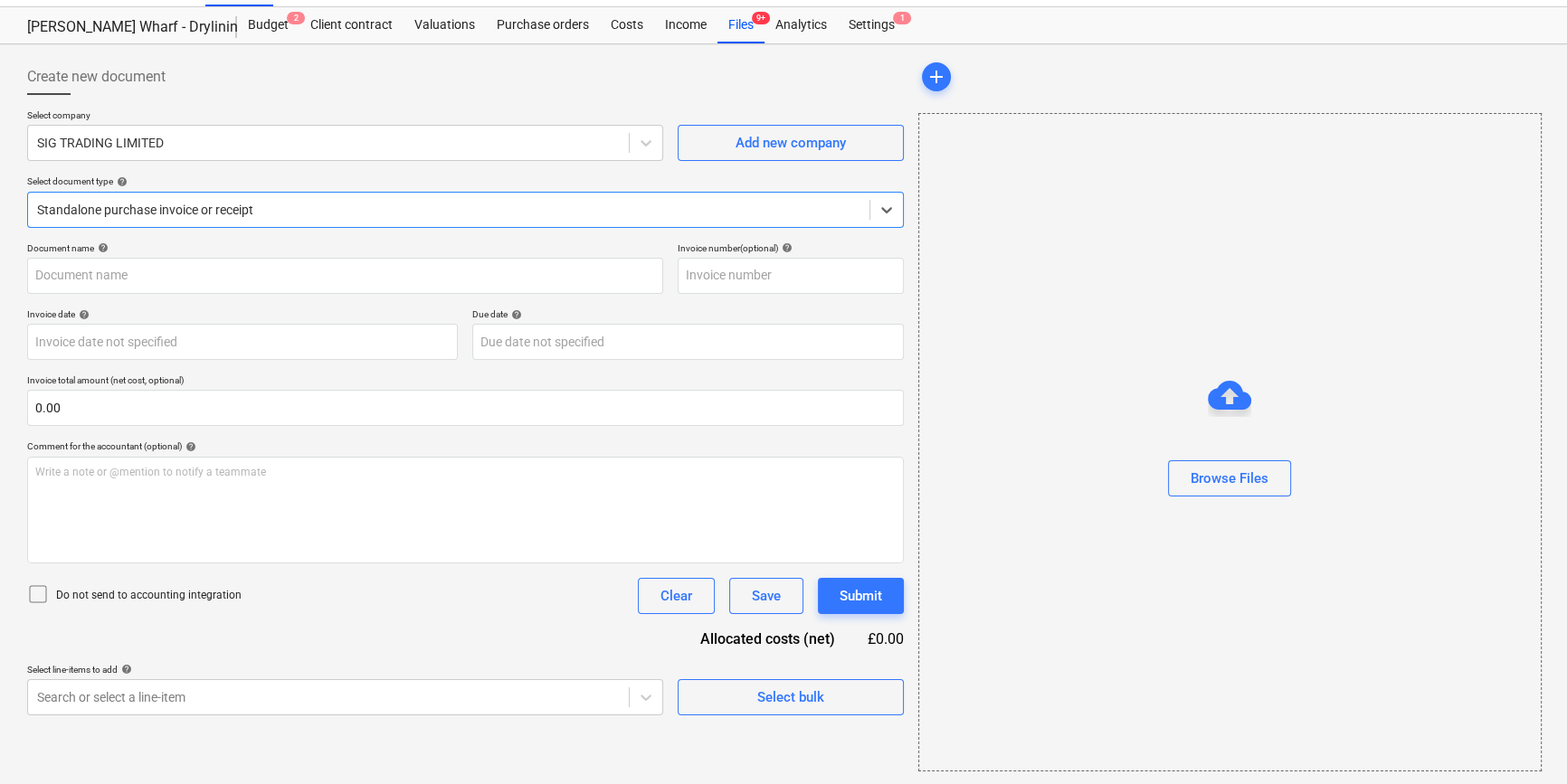
type input "722060077612"
type input "[DATE]"
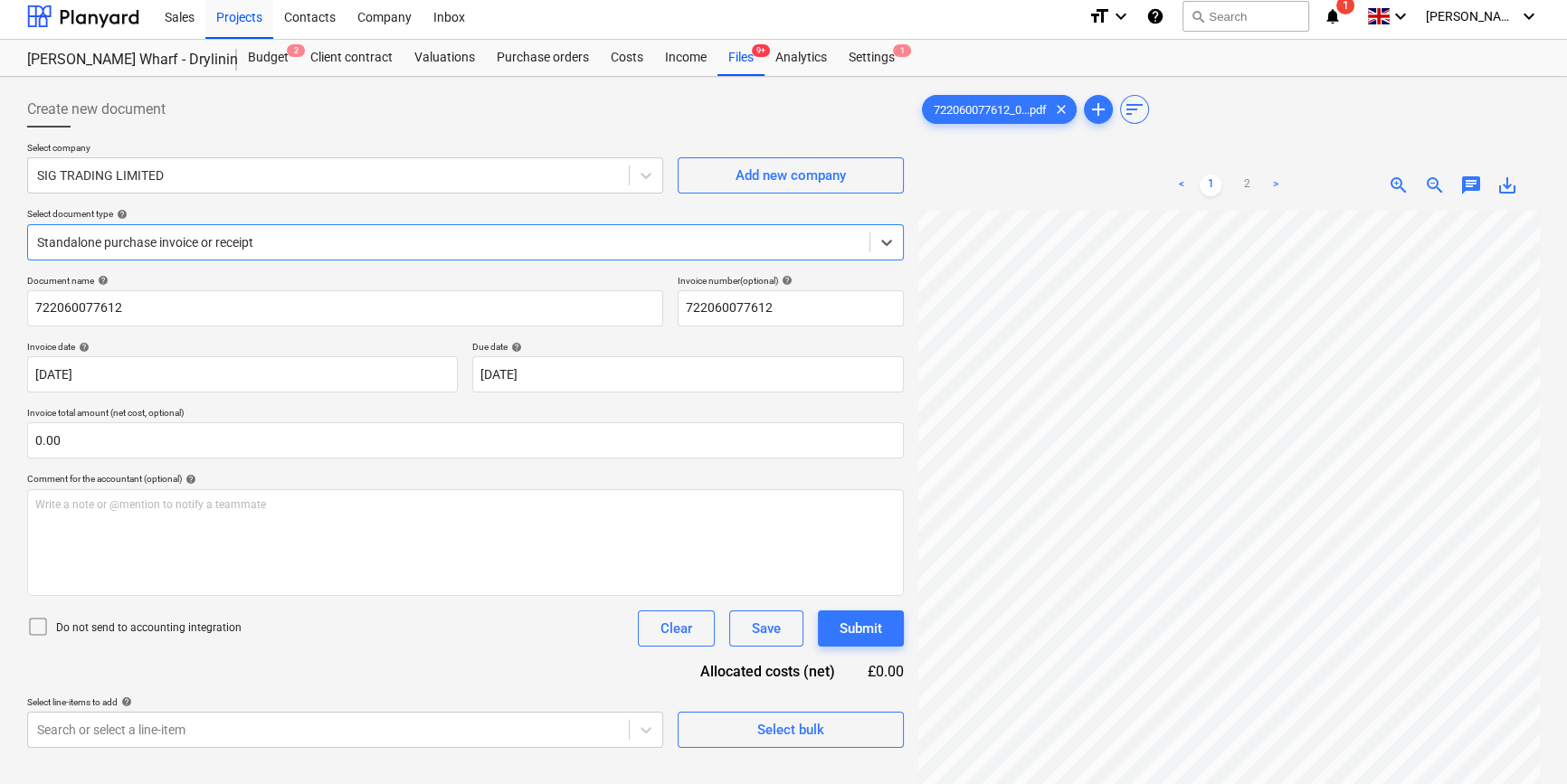
scroll to position [0, 0]
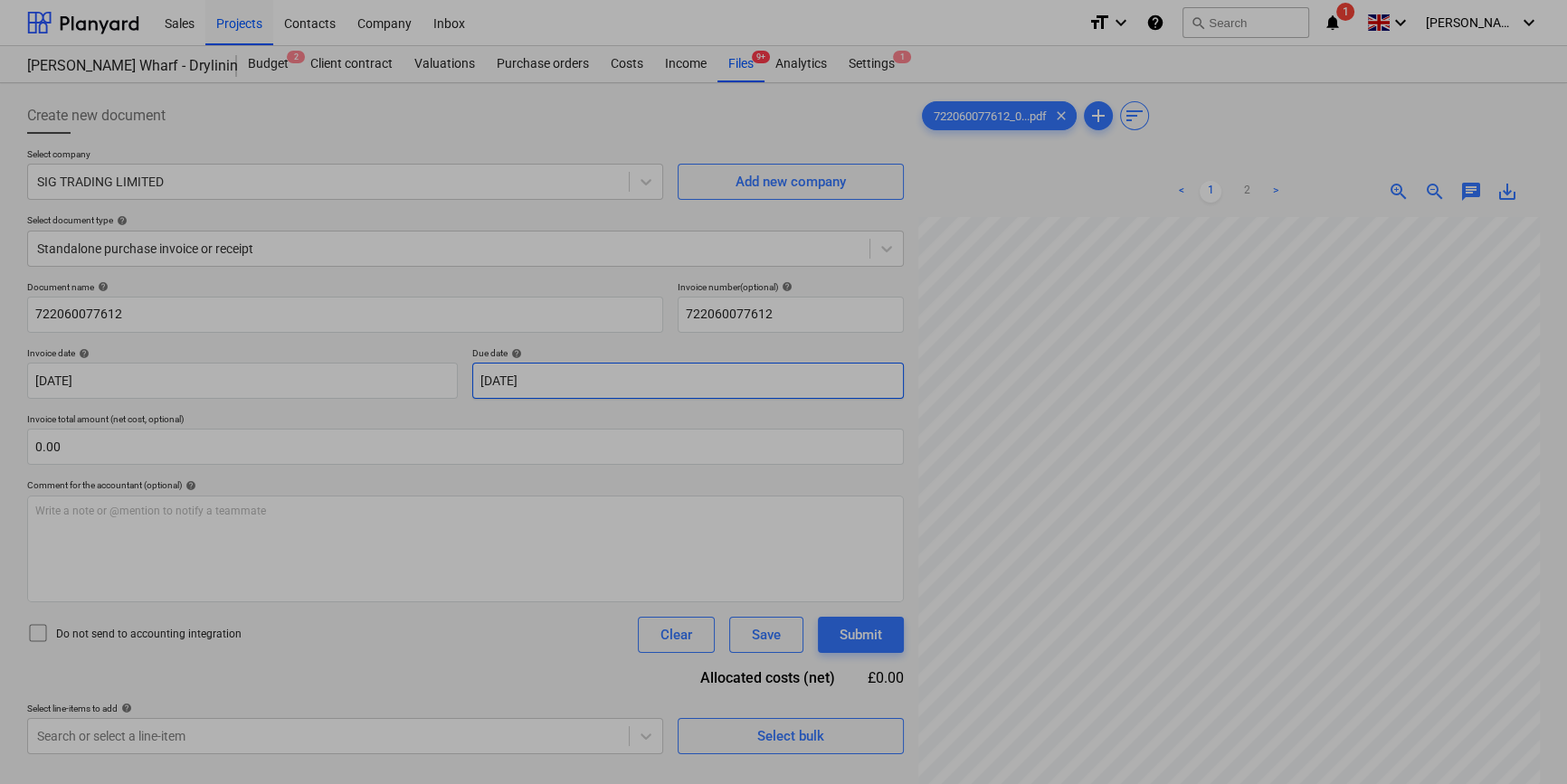
click at [596, 384] on body "Sales Projects Contacts Company Inbox format_size keyboard_arrow_down help sear…" at bounding box center [784, 392] width 1567 height 784
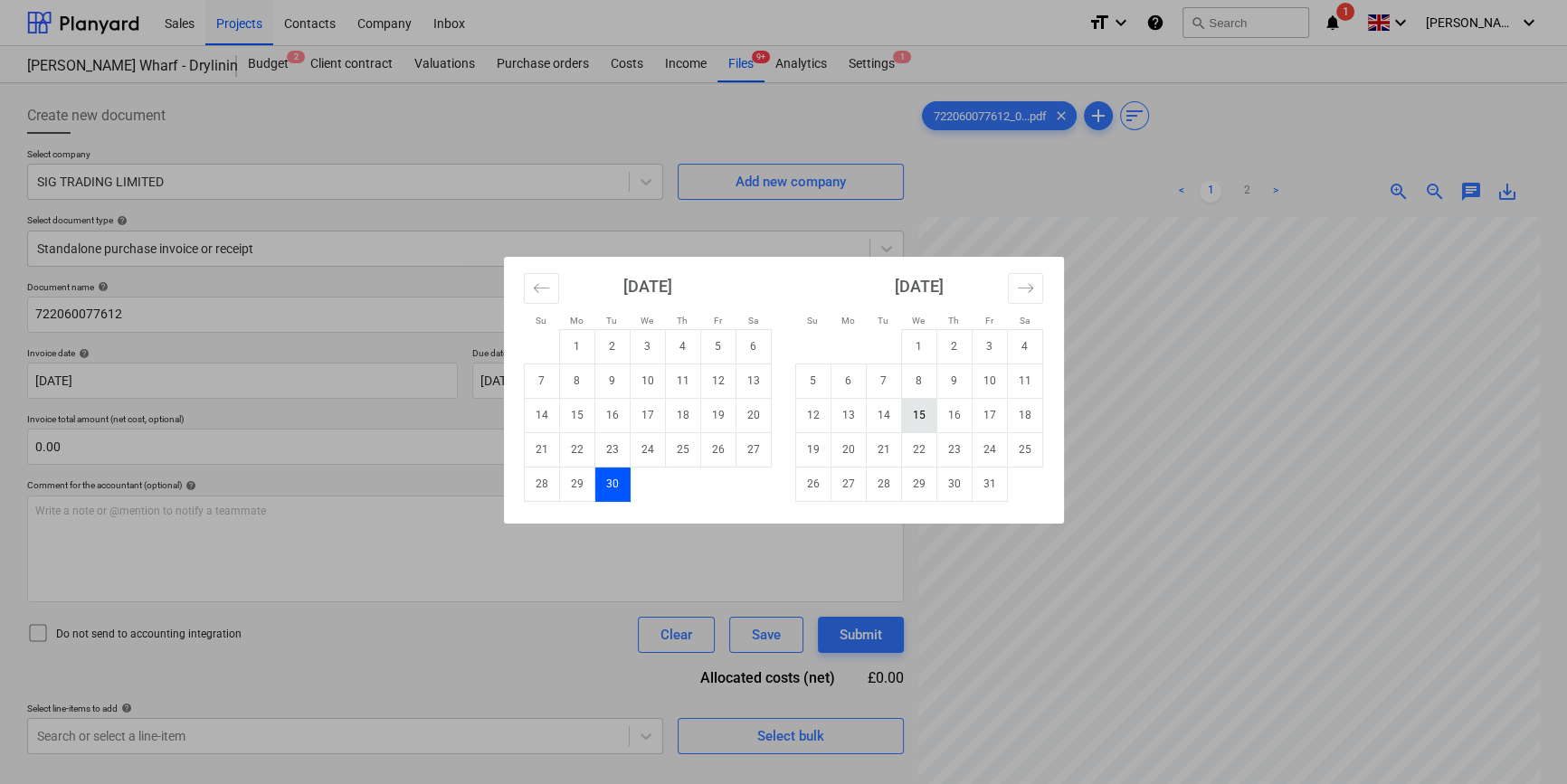
click at [913, 415] on td "15" at bounding box center [918, 414] width 35 height 34
type input "[DATE]"
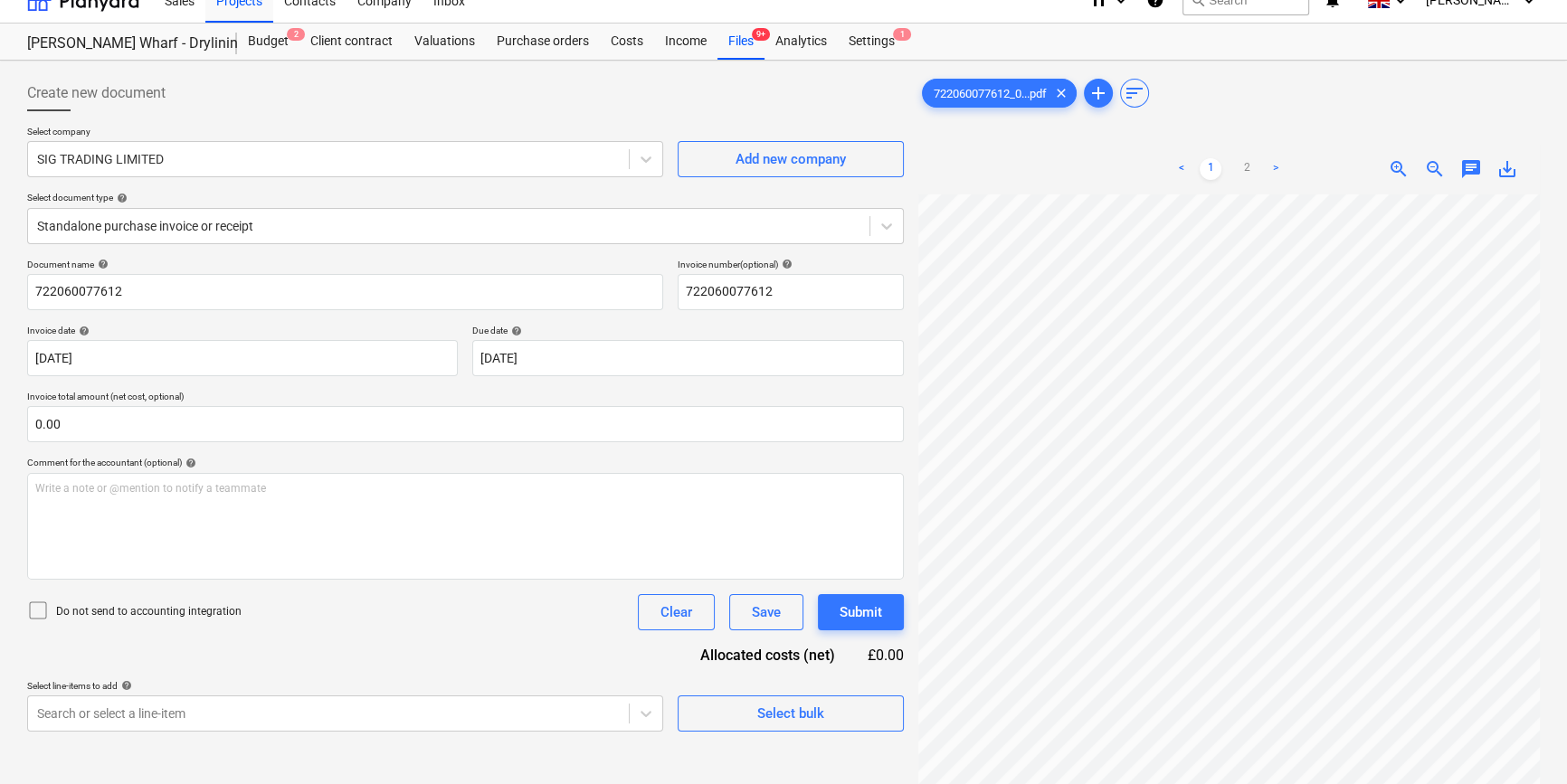
scroll to position [17, 0]
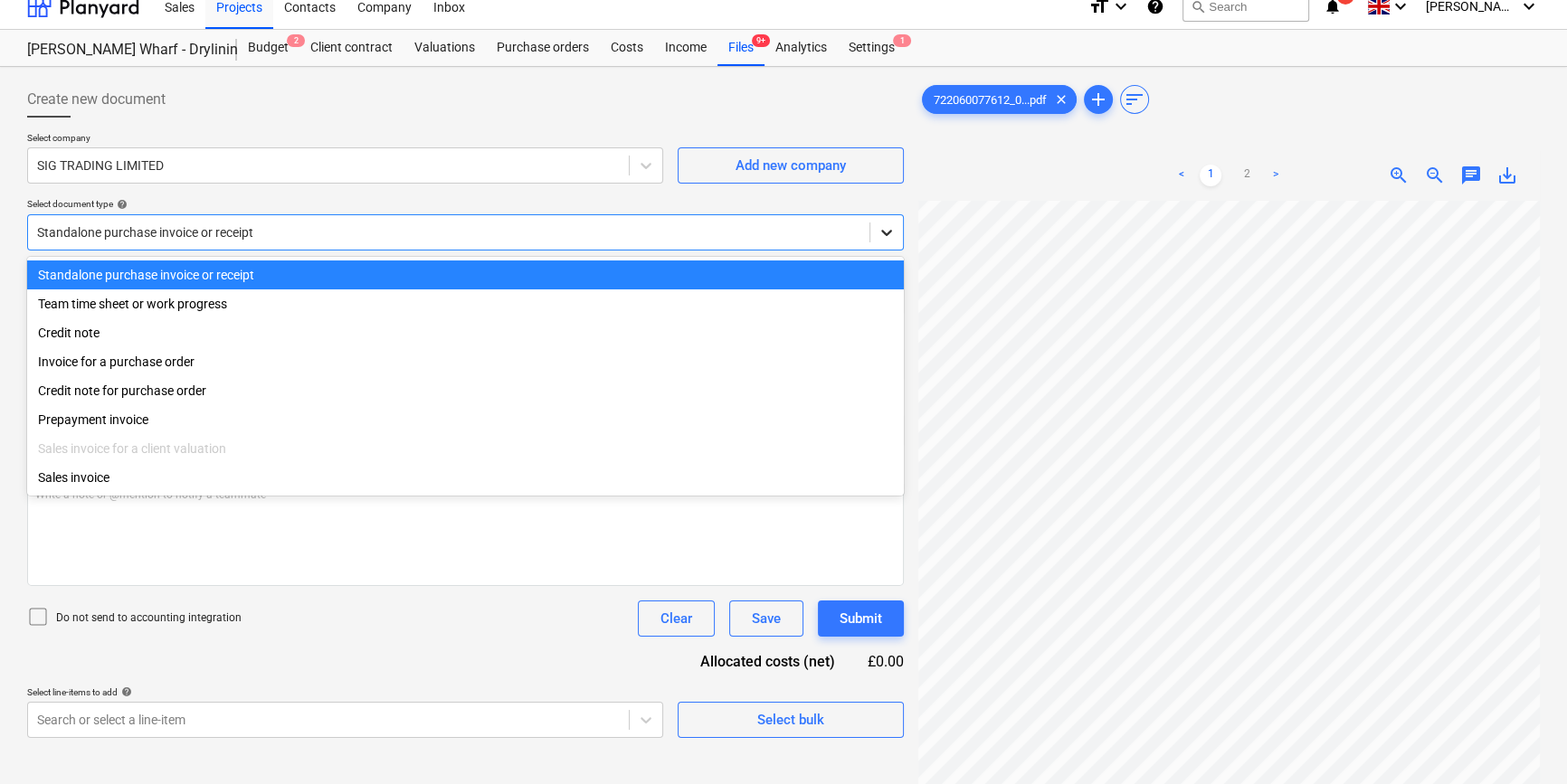
click at [877, 235] on icon at bounding box center [886, 232] width 18 height 18
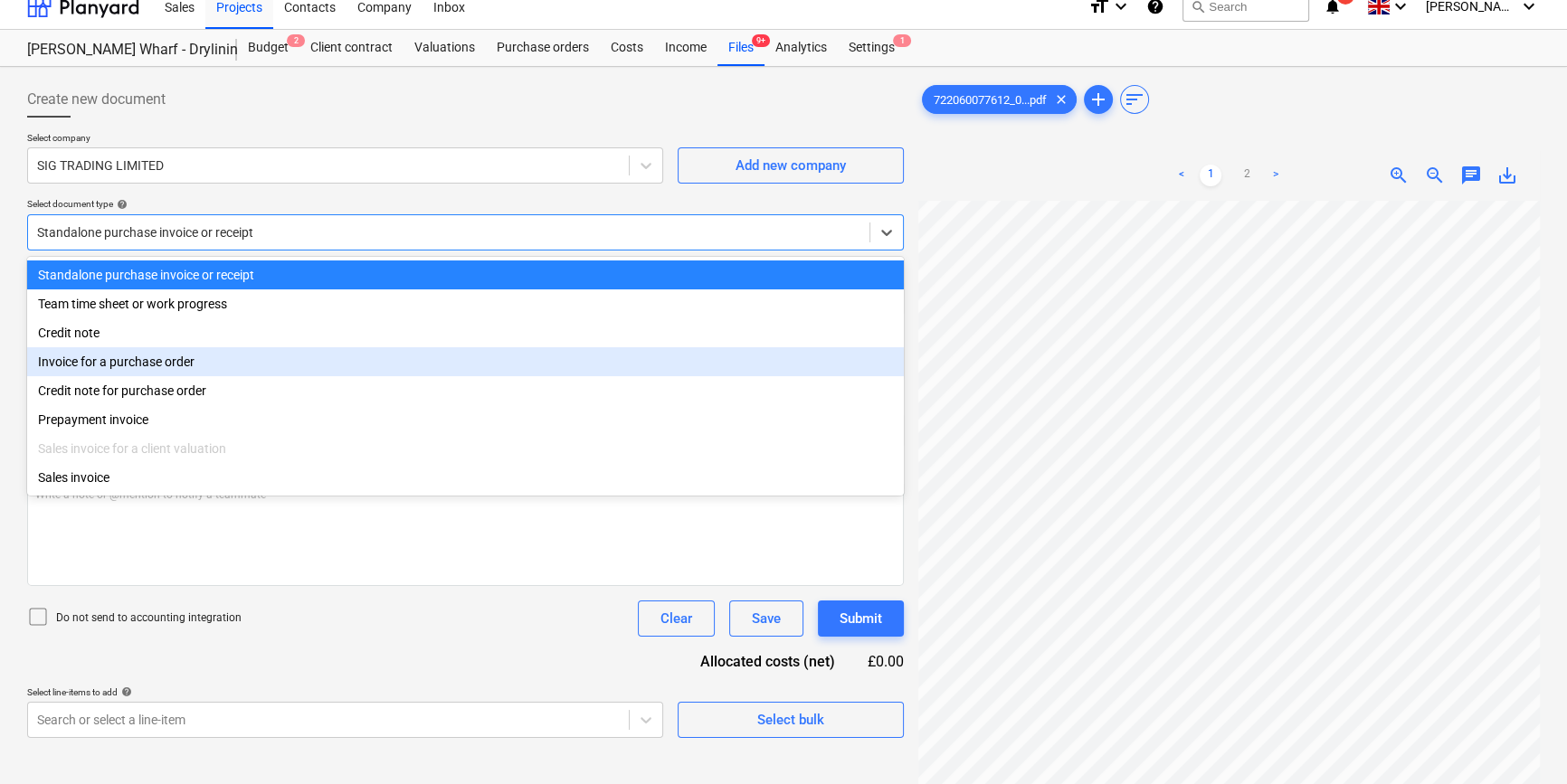
click at [877, 355] on div "Invoice for a purchase order" at bounding box center [466, 361] width 876 height 29
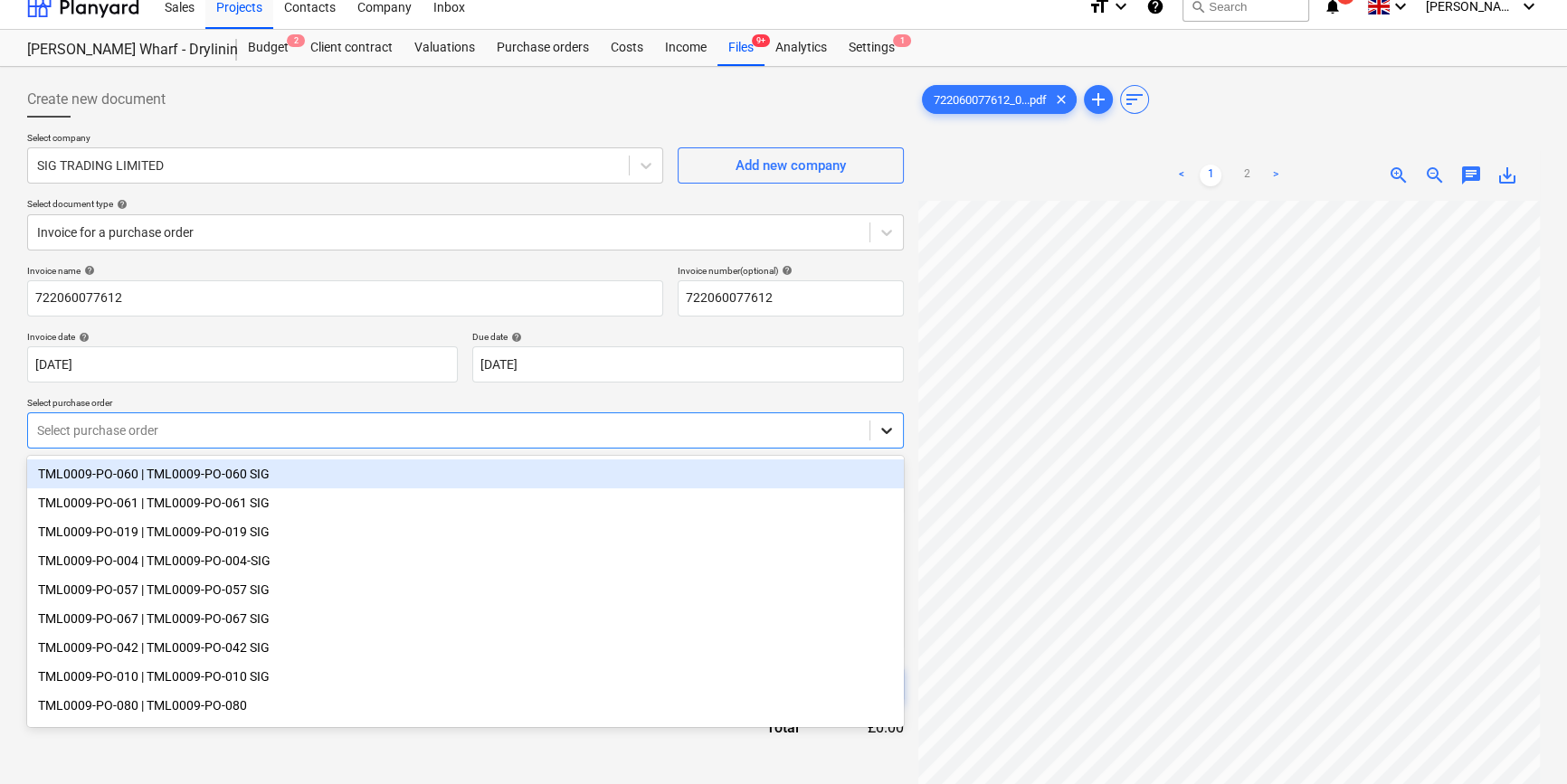
click at [877, 424] on icon at bounding box center [886, 430] width 18 height 18
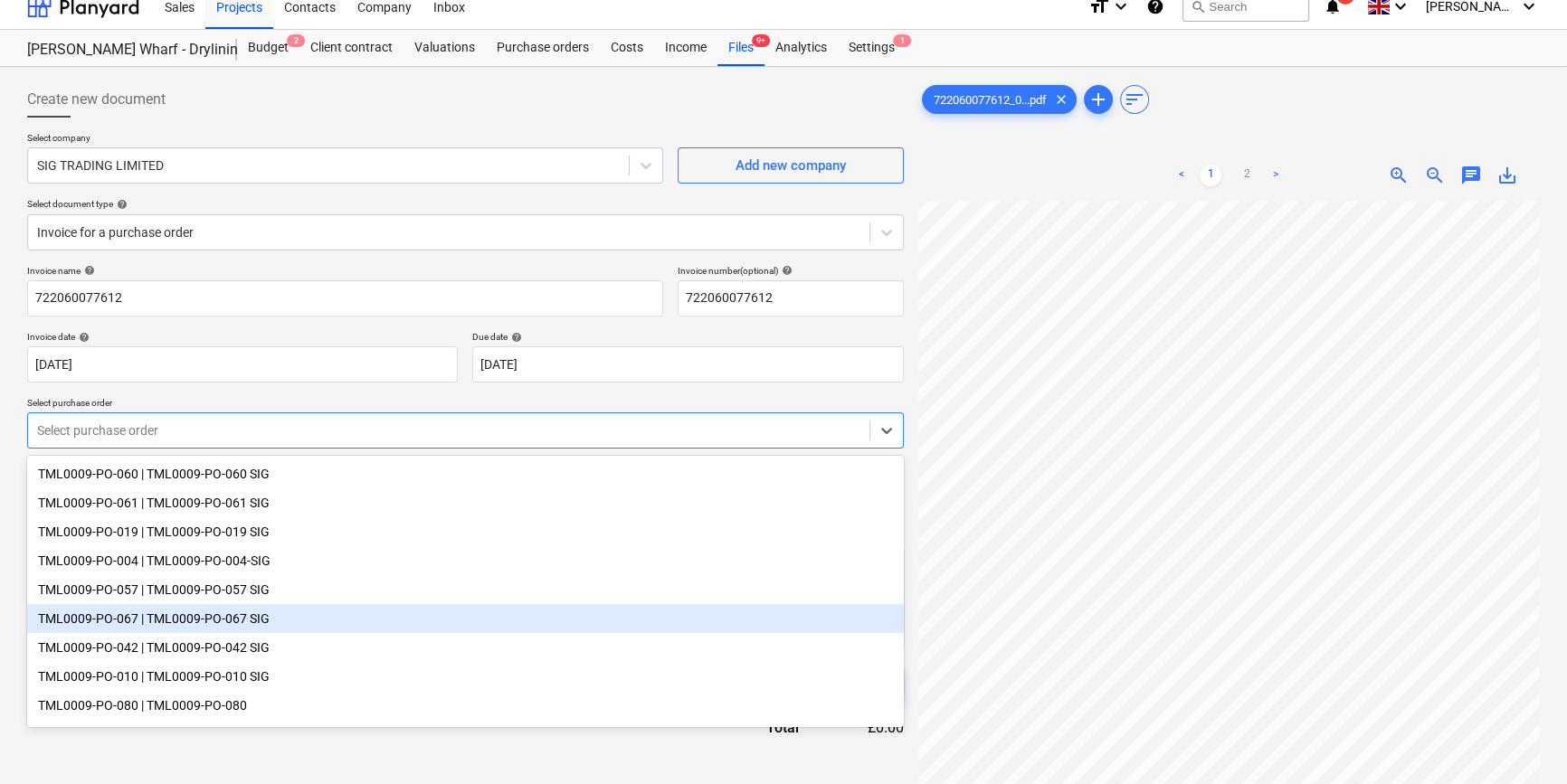
click at [198, 631] on div "TML0009-PO-067 | TML0009-PO-067 SIG" at bounding box center [466, 618] width 876 height 29
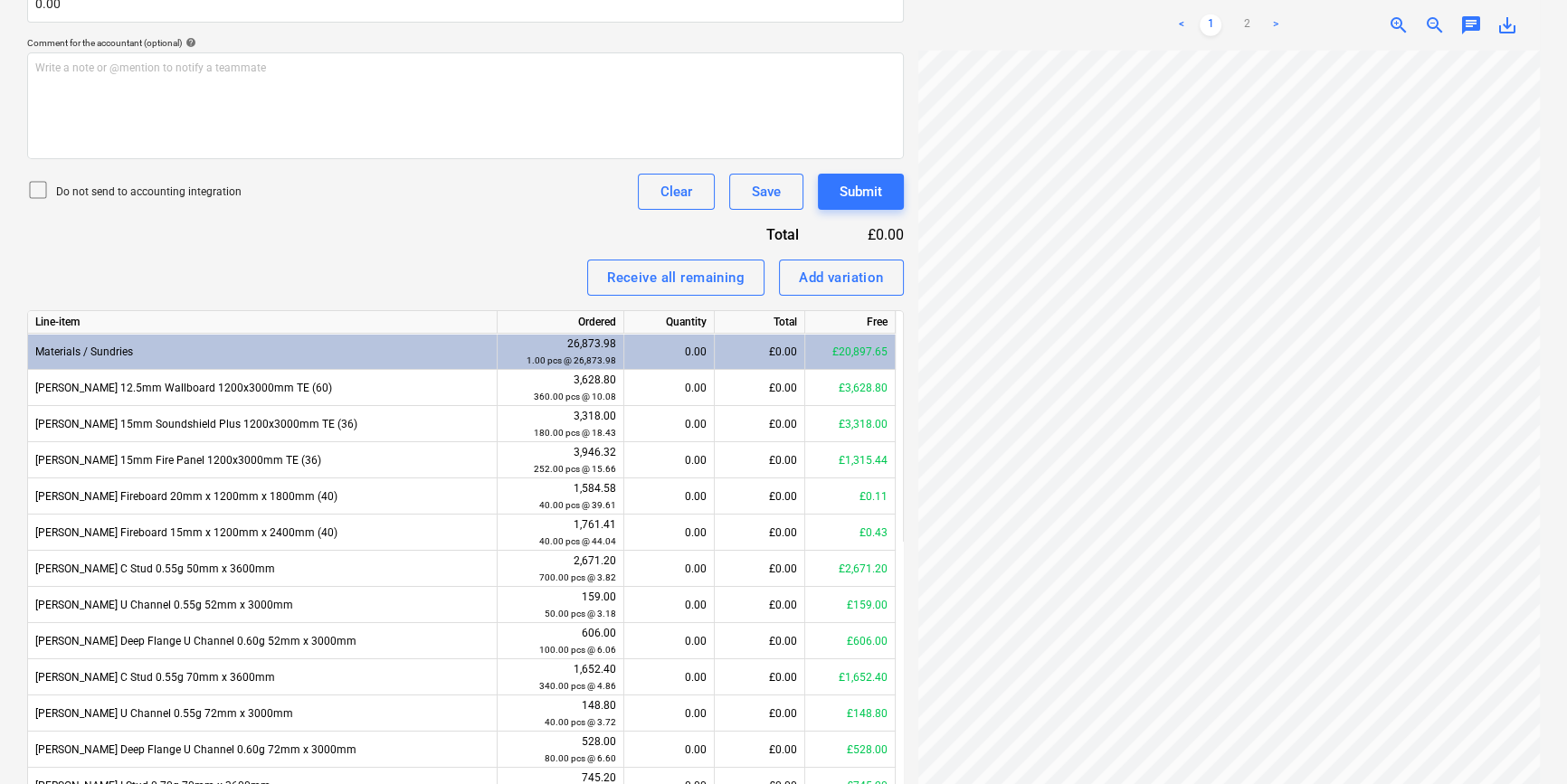
scroll to position [273, 151]
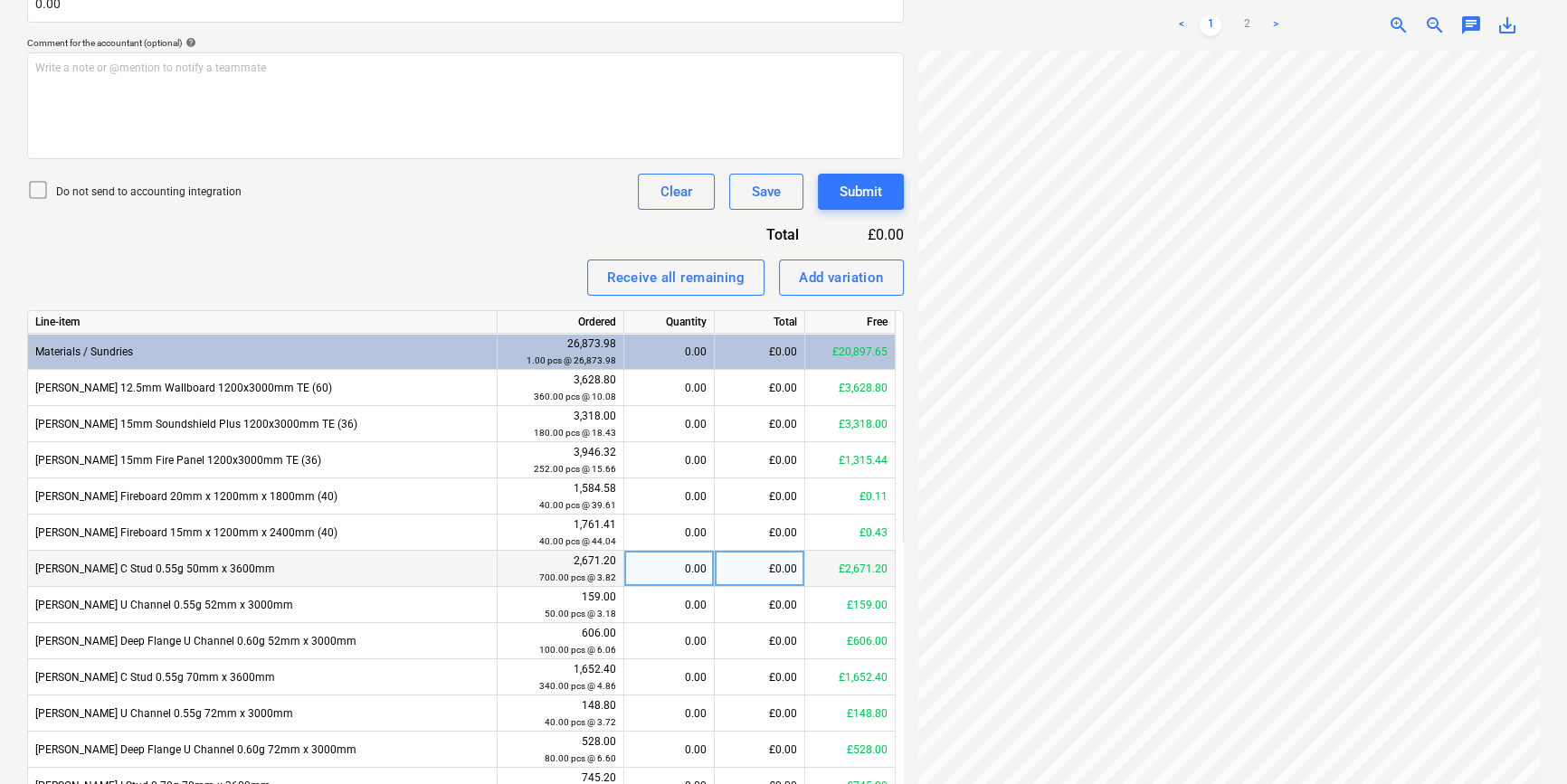
click at [765, 568] on div "£0.00" at bounding box center [760, 569] width 91 height 36
click at [673, 570] on div "0.00" at bounding box center [668, 569] width 75 height 36
type input "250"
click at [673, 570] on div "250.00" at bounding box center [668, 569] width 75 height 36
type input "0"
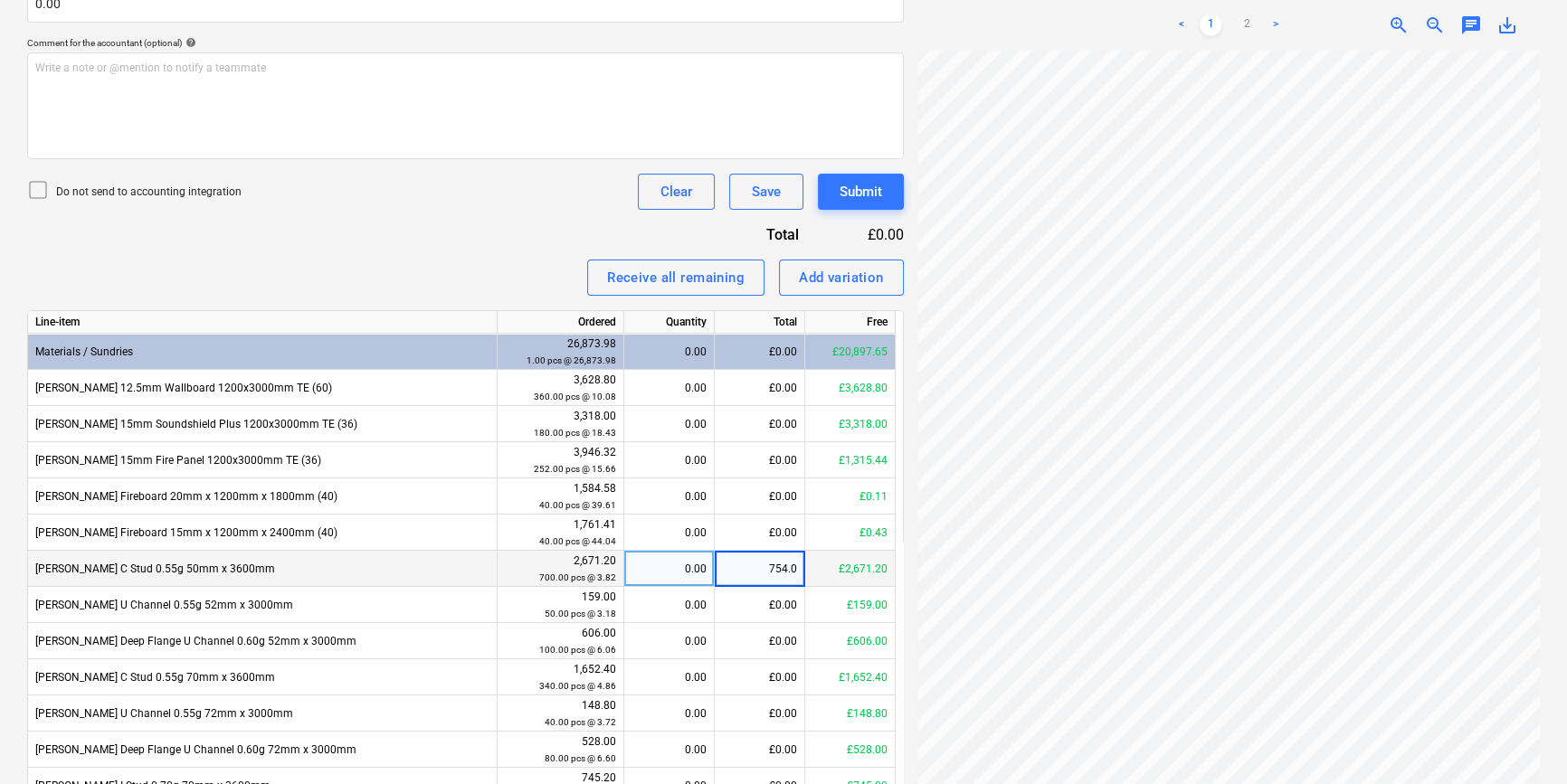
type input "754.05"
type input "954.05"
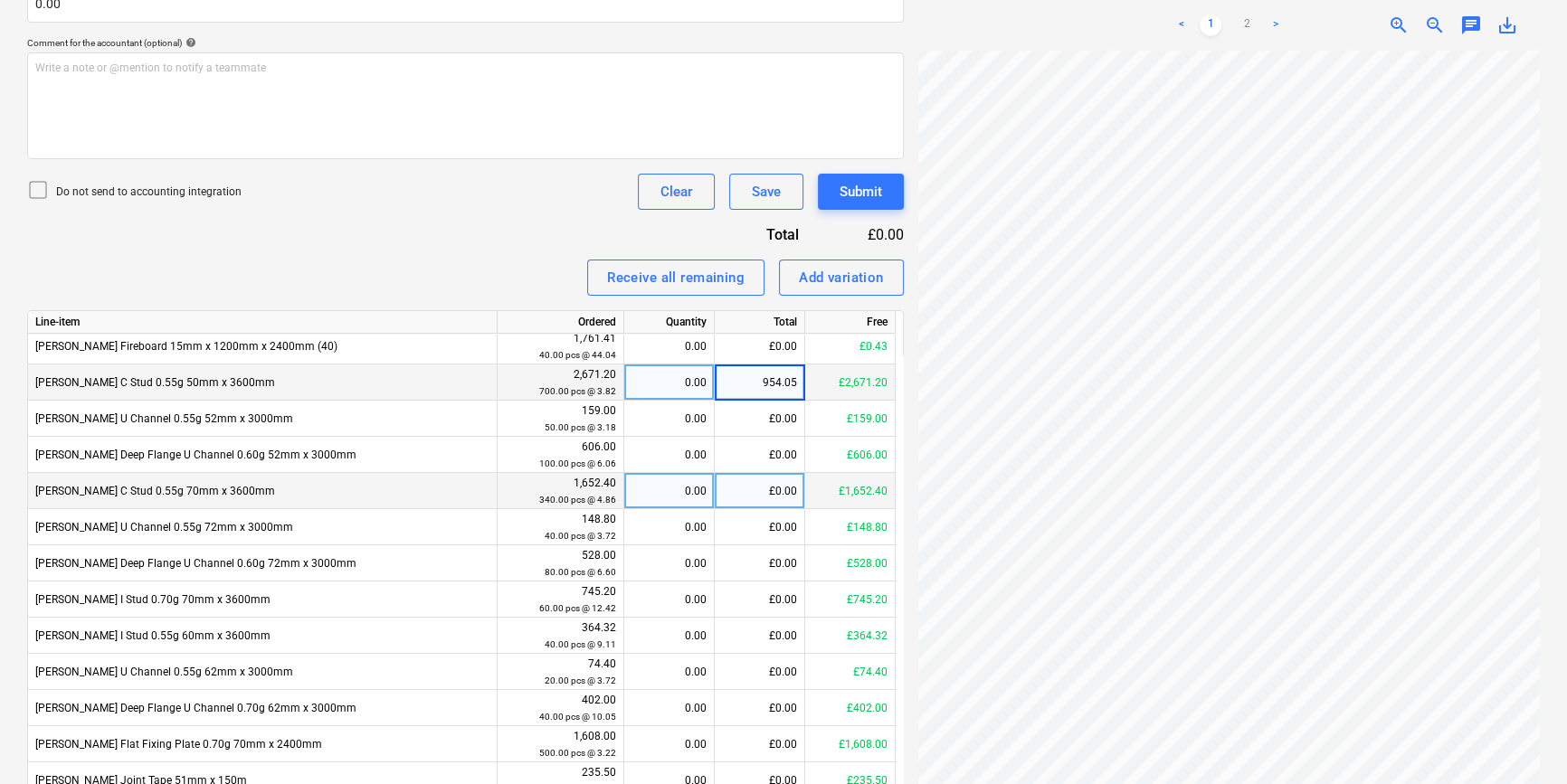
scroll to position [193, 0]
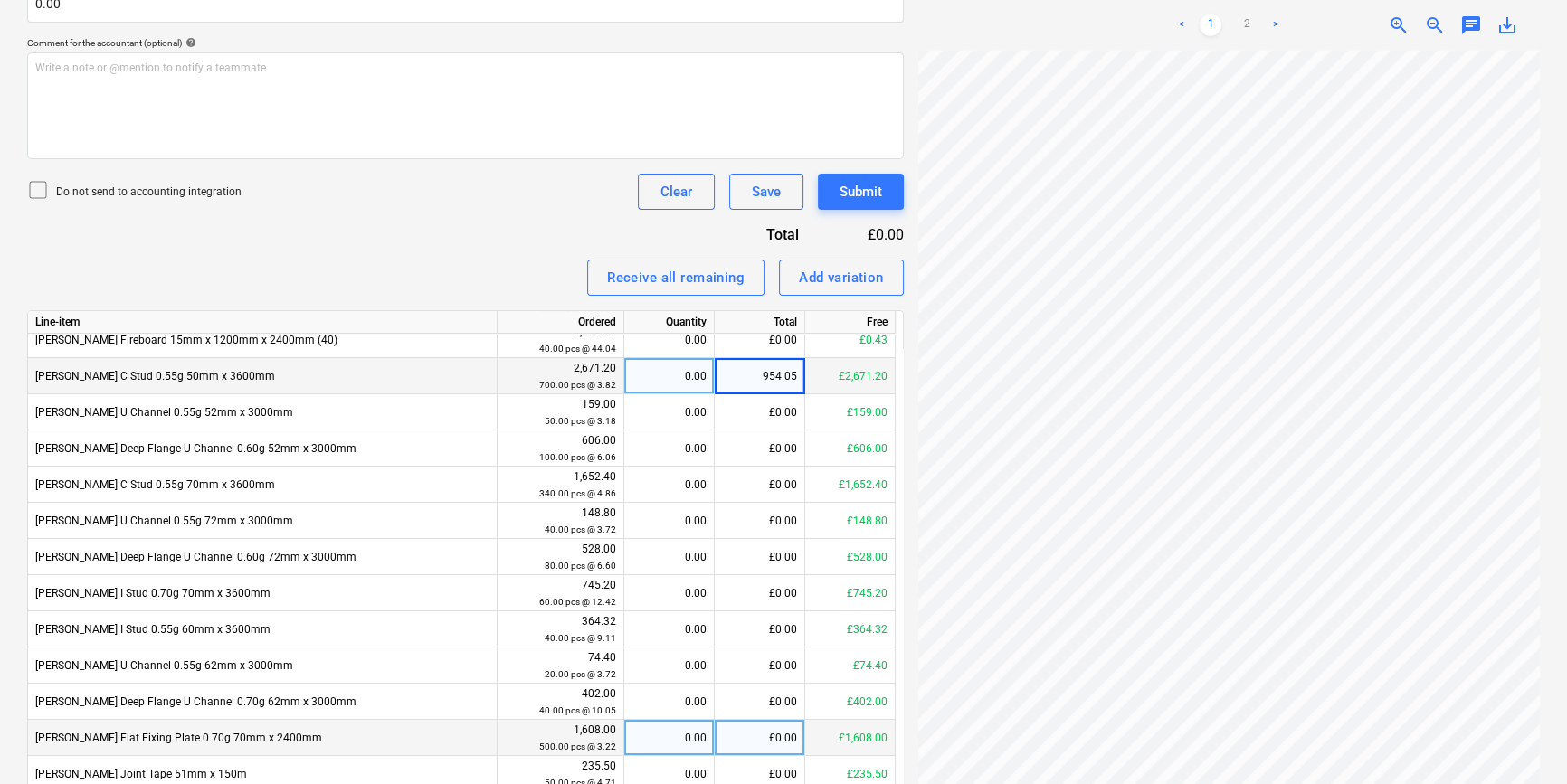
click at [768, 734] on div "£0.00" at bounding box center [760, 737] width 91 height 36
type input "321.64"
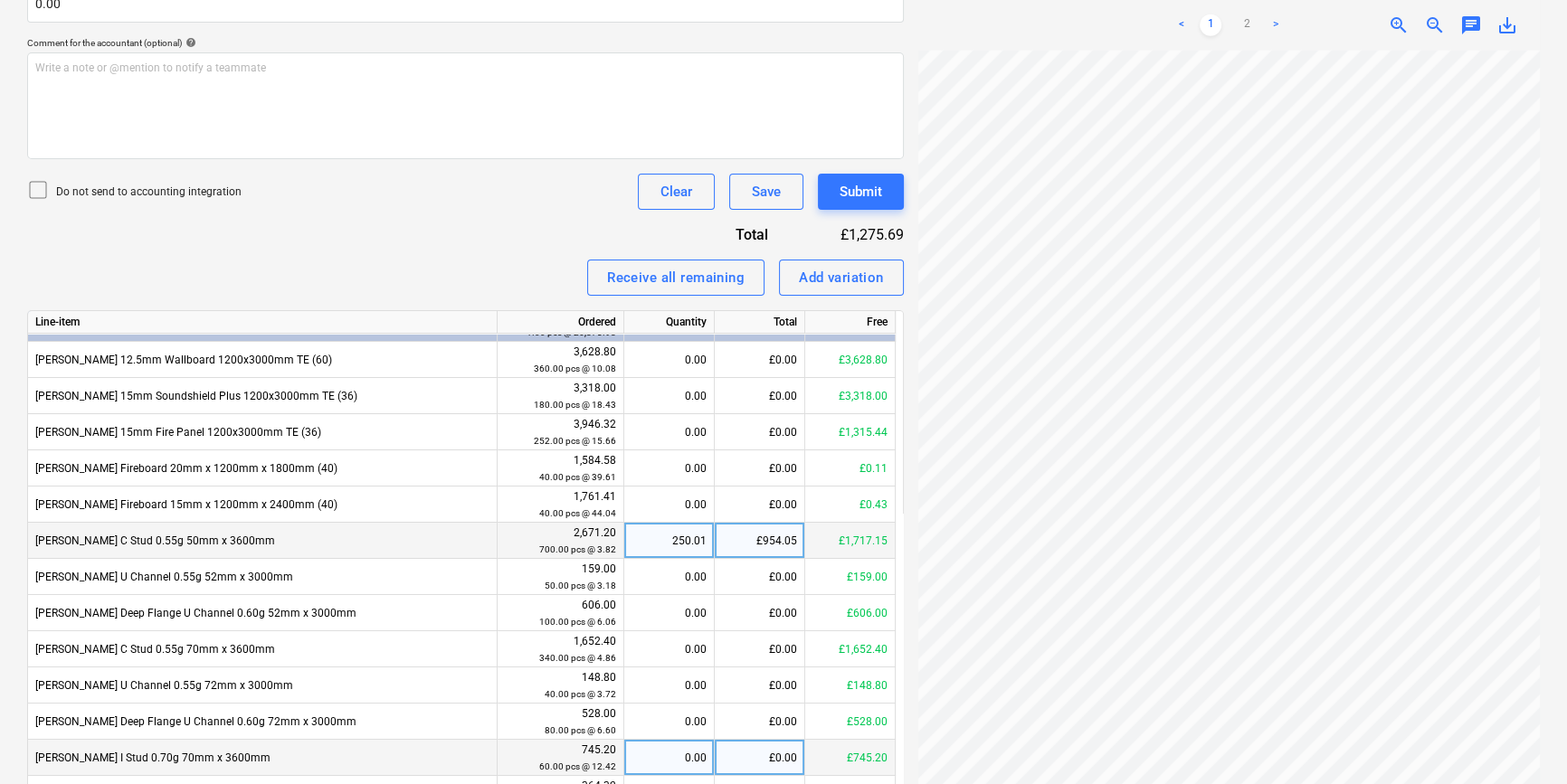
scroll to position [0, 0]
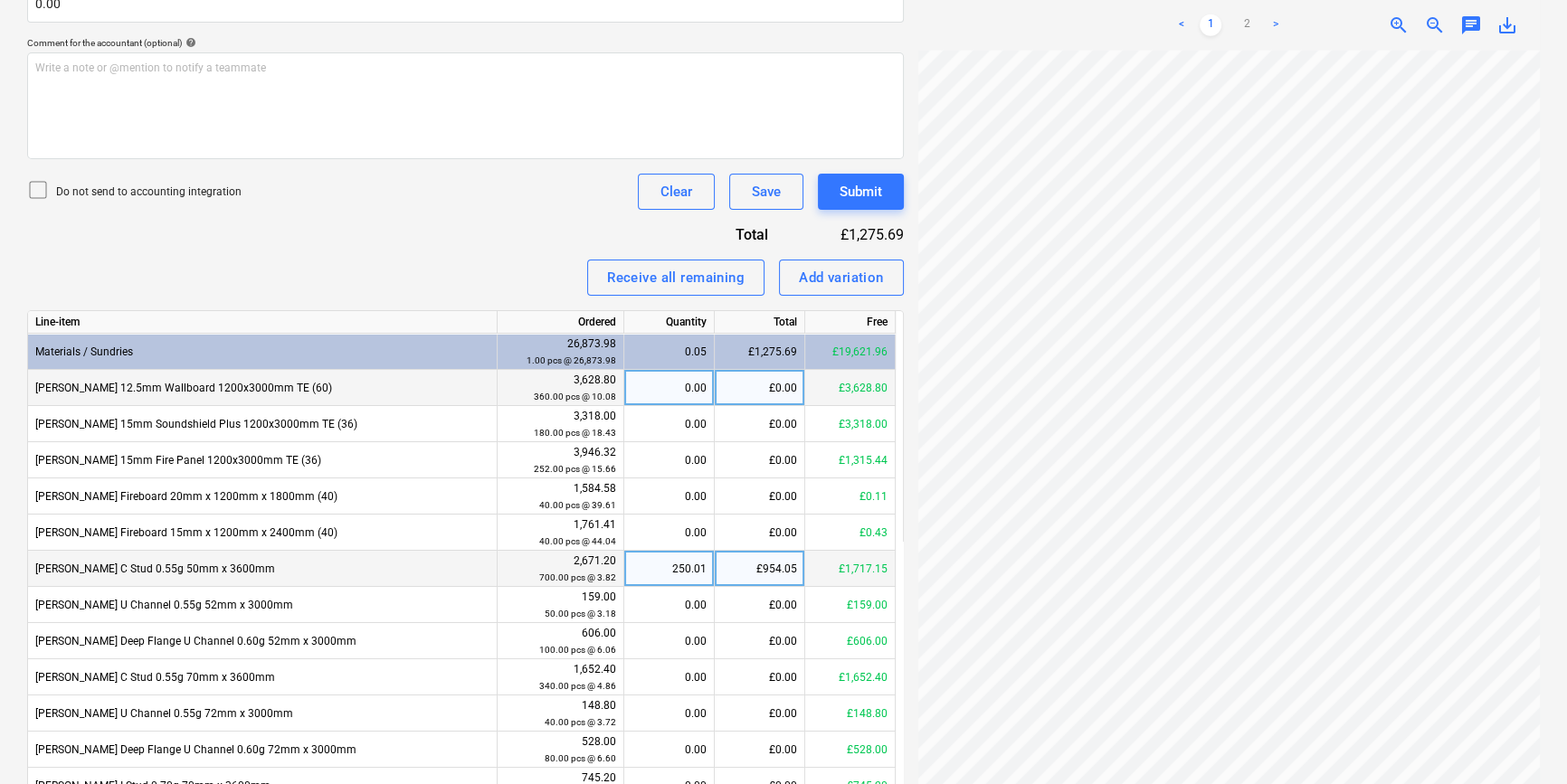
click at [664, 385] on div "0.00" at bounding box center [668, 388] width 75 height 36
type input "360"
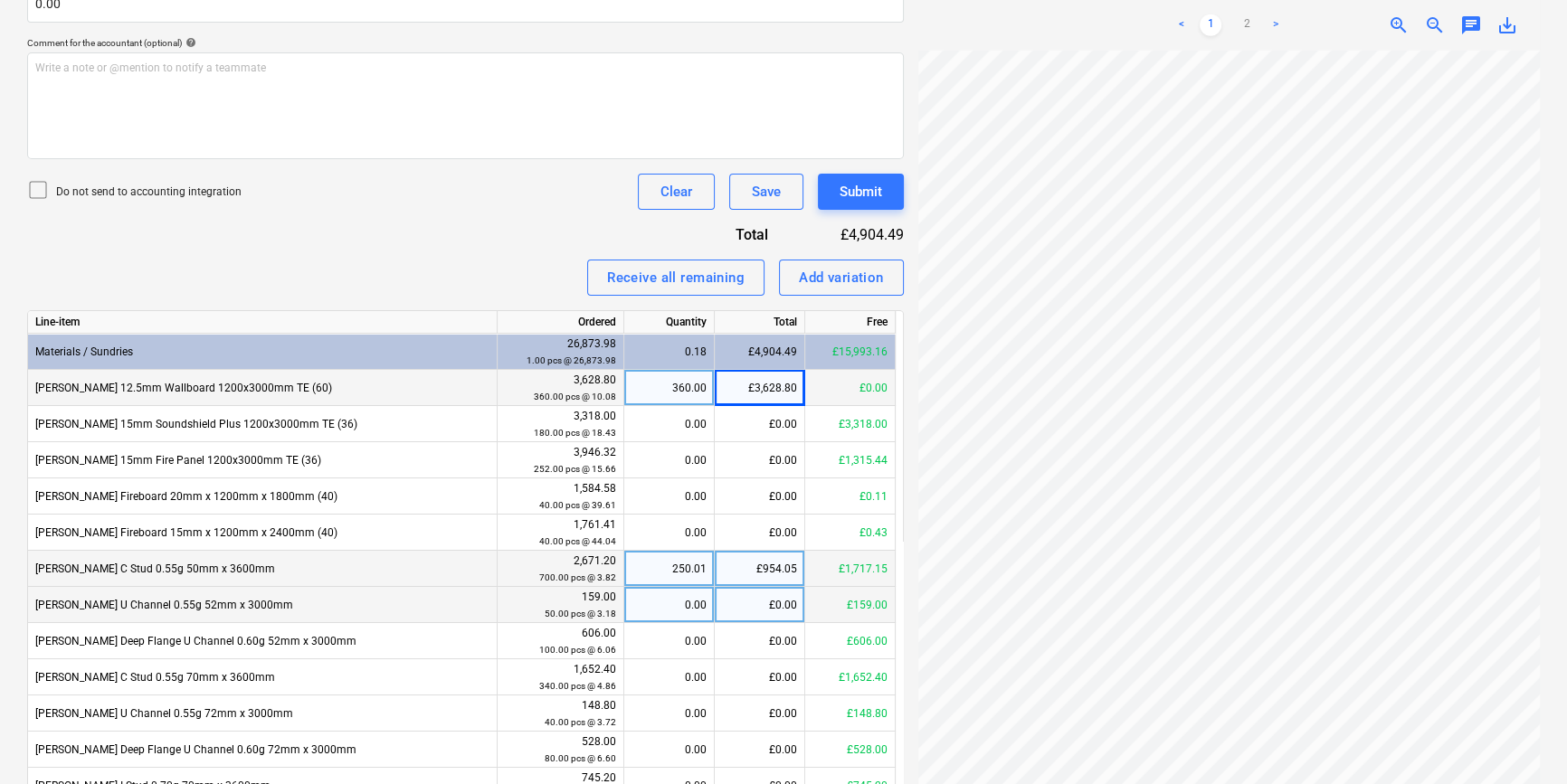
click at [663, 599] on div "0.00" at bounding box center [668, 604] width 75 height 36
type input "50"
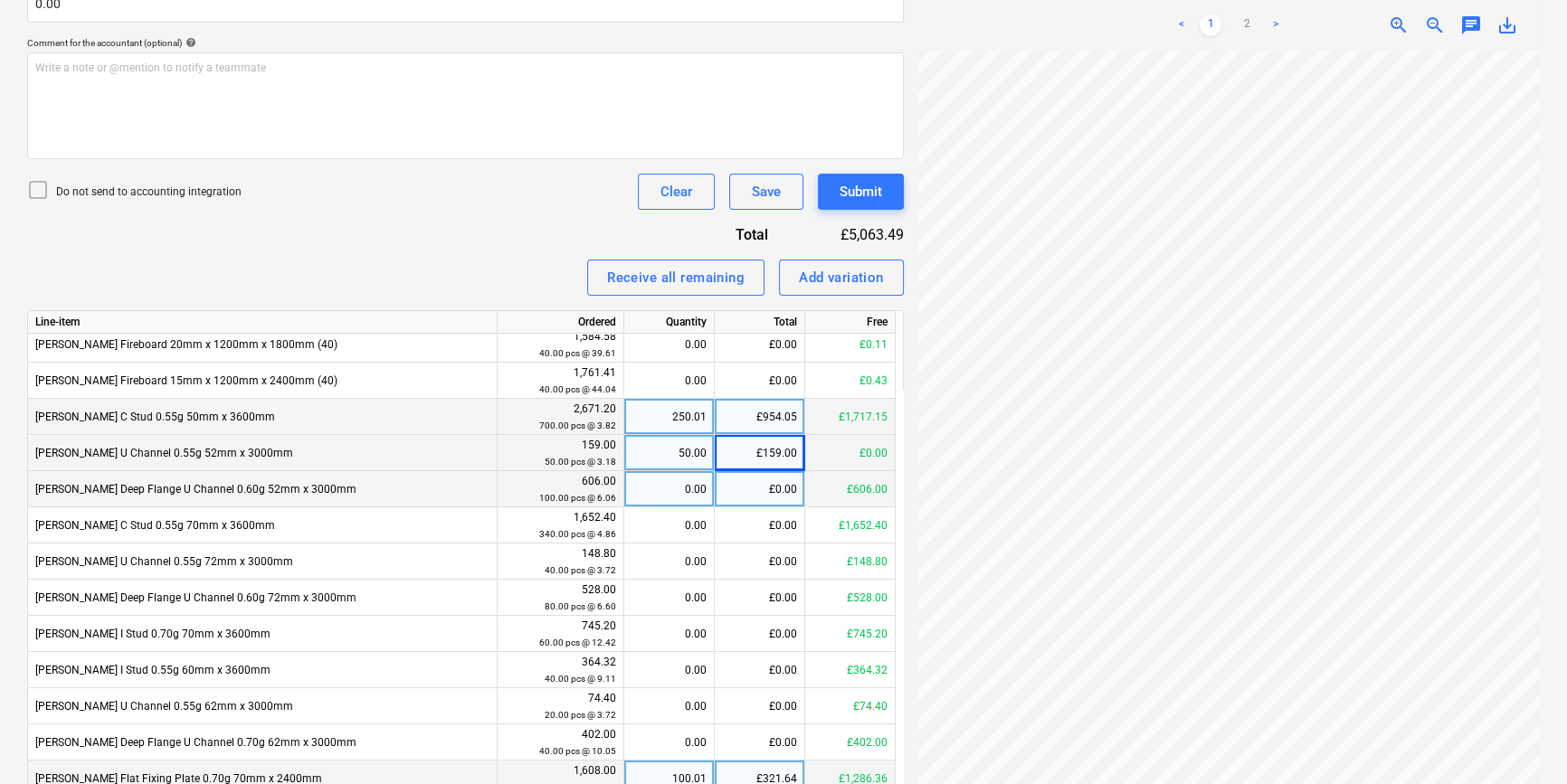
scroll to position [163, 0]
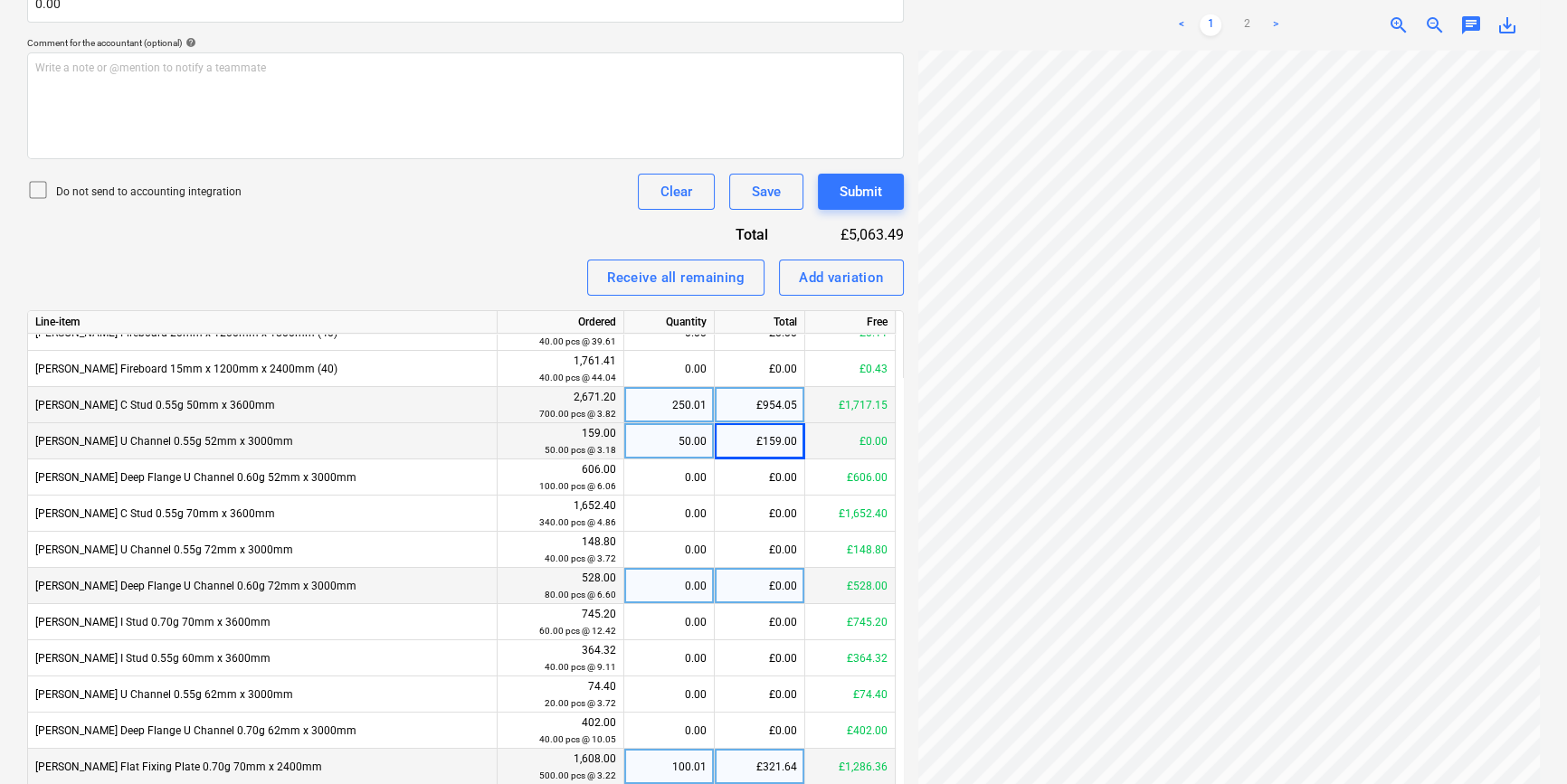
click at [666, 579] on div "0.00" at bounding box center [668, 585] width 75 height 36
type input "40"
click at [666, 580] on div "40.00" at bounding box center [668, 585] width 75 height 36
type input "0"
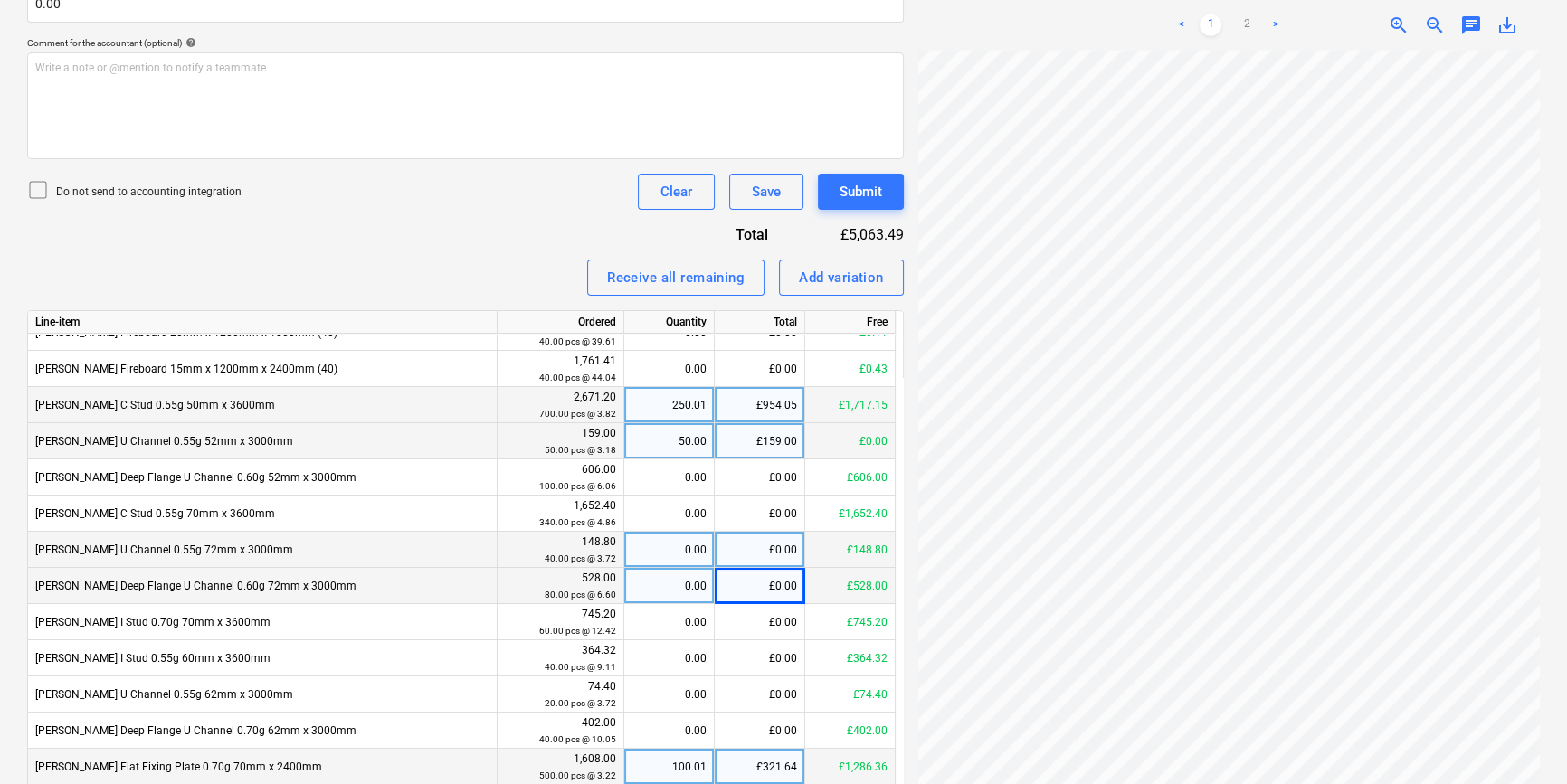
click at [668, 544] on div "0.00" at bounding box center [668, 549] width 75 height 36
type input "40"
click at [683, 583] on div "0.00" at bounding box center [668, 585] width 75 height 36
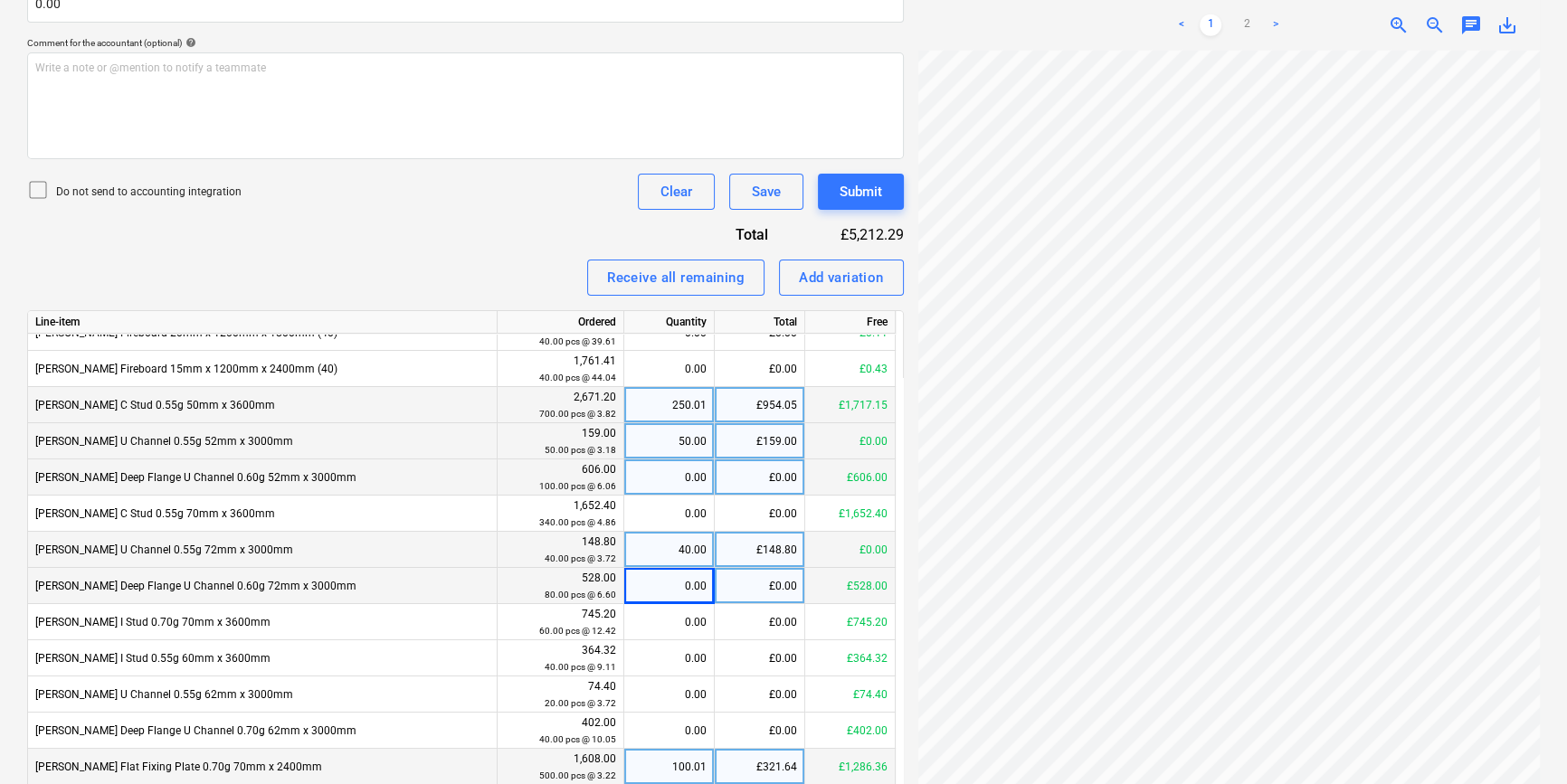
click at [669, 477] on div "0.00" at bounding box center [668, 477] width 75 height 36
type input "100"
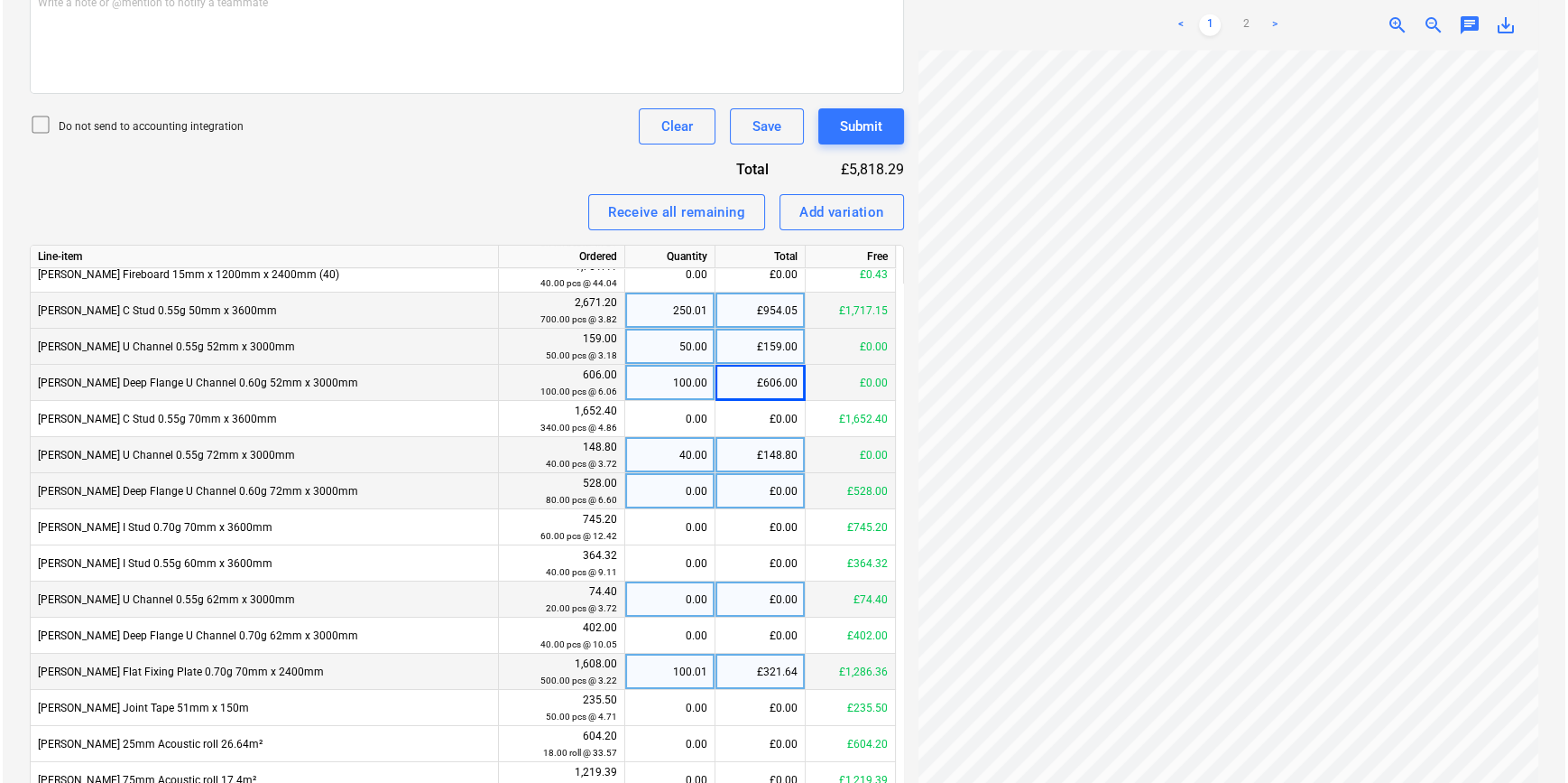
scroll to position [726, 0]
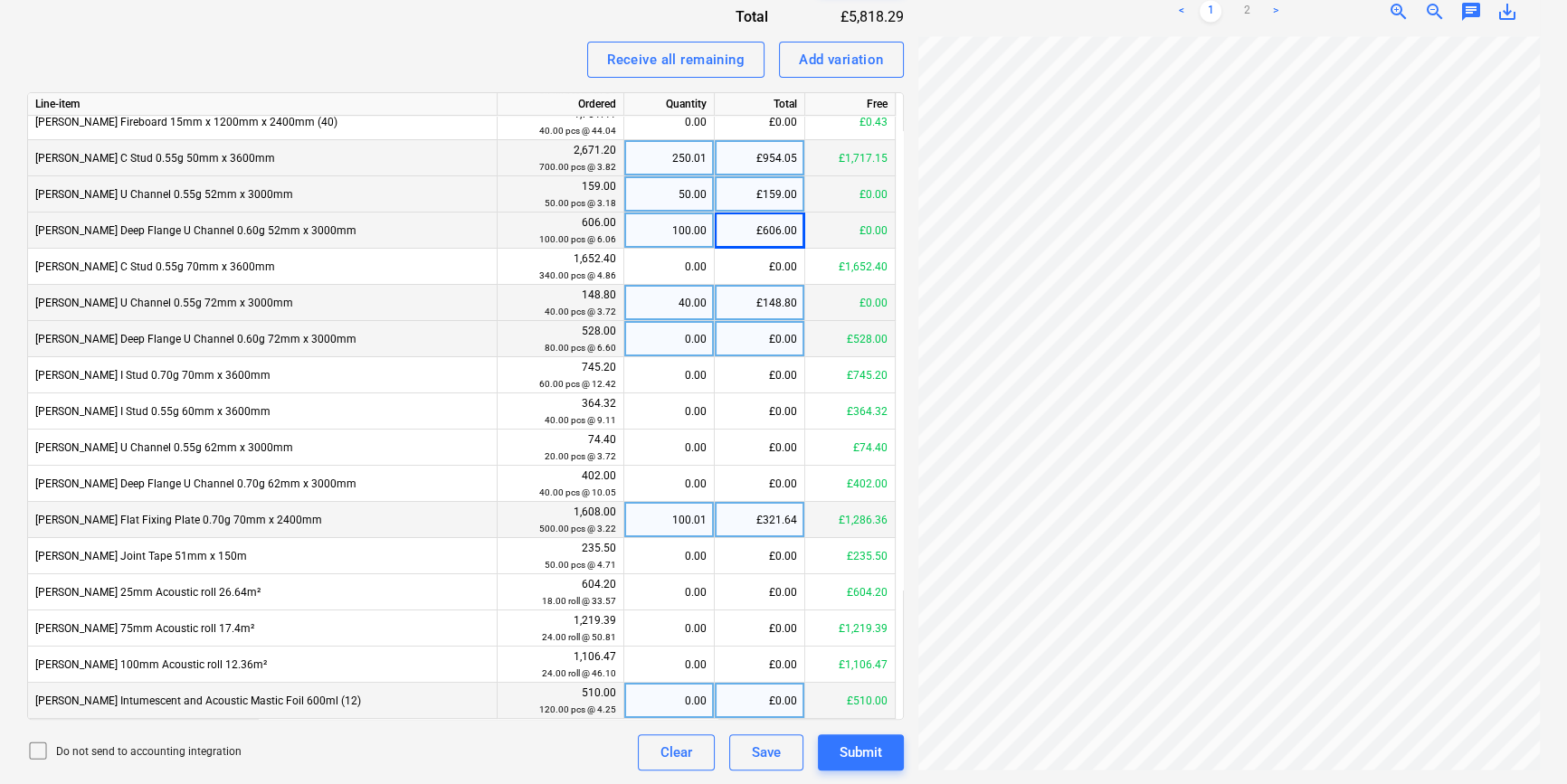
click at [681, 697] on div "0.00" at bounding box center [668, 700] width 75 height 36
type input "120"
click at [850, 744] on div "Submit" at bounding box center [860, 753] width 42 height 24
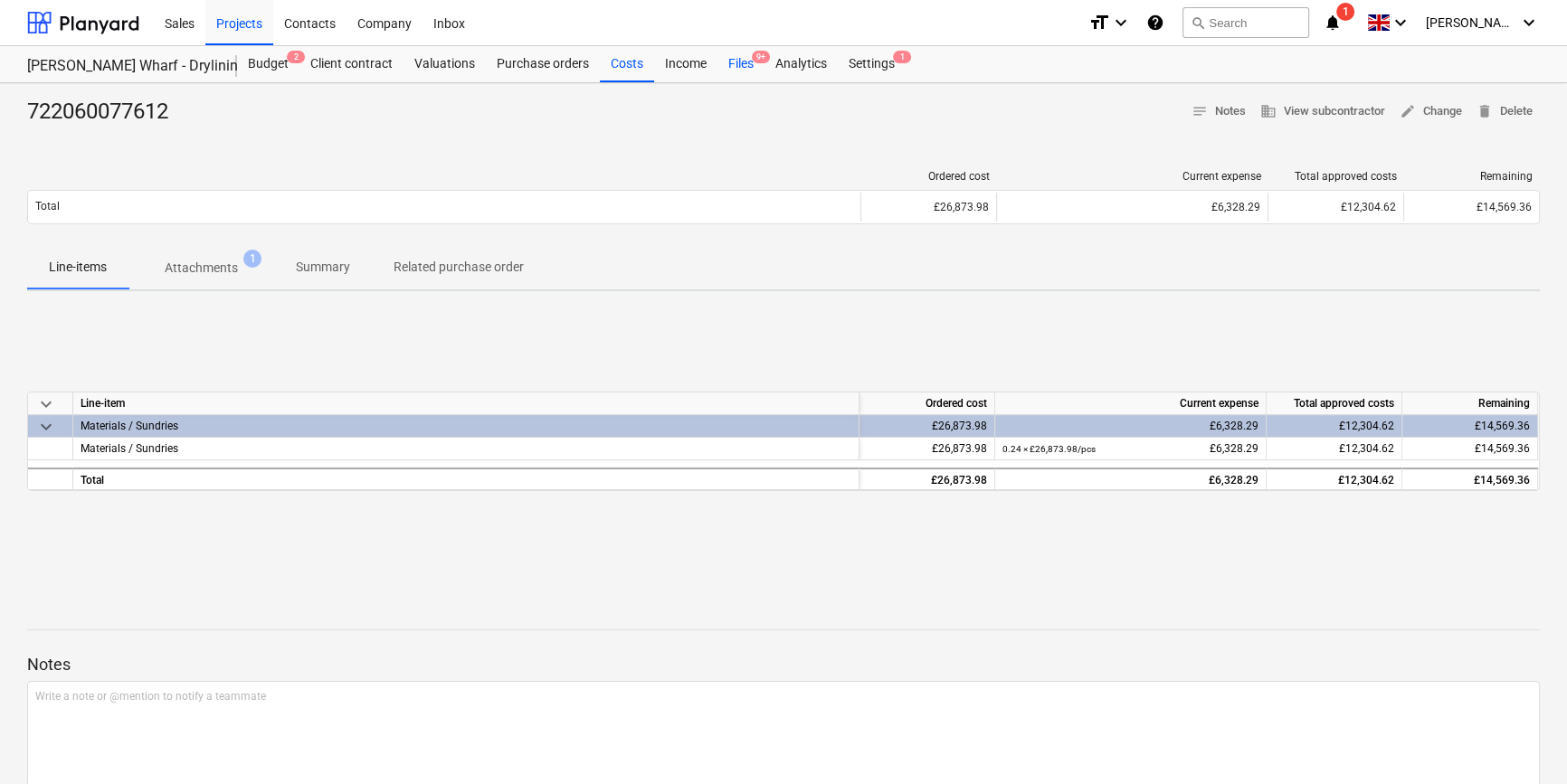
click at [744, 61] on div "Files 9+" at bounding box center [741, 64] width 47 height 36
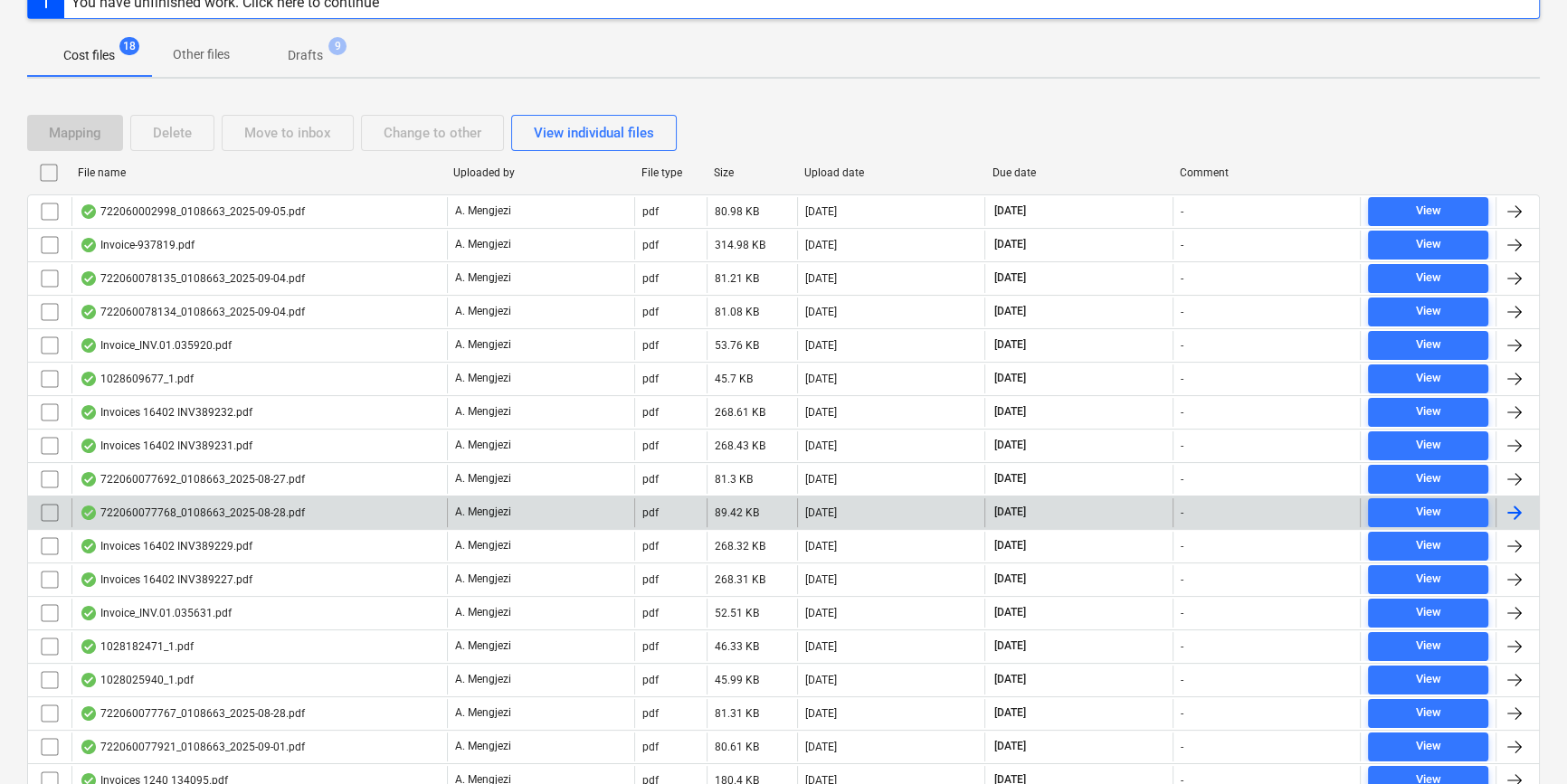
scroll to position [321, 0]
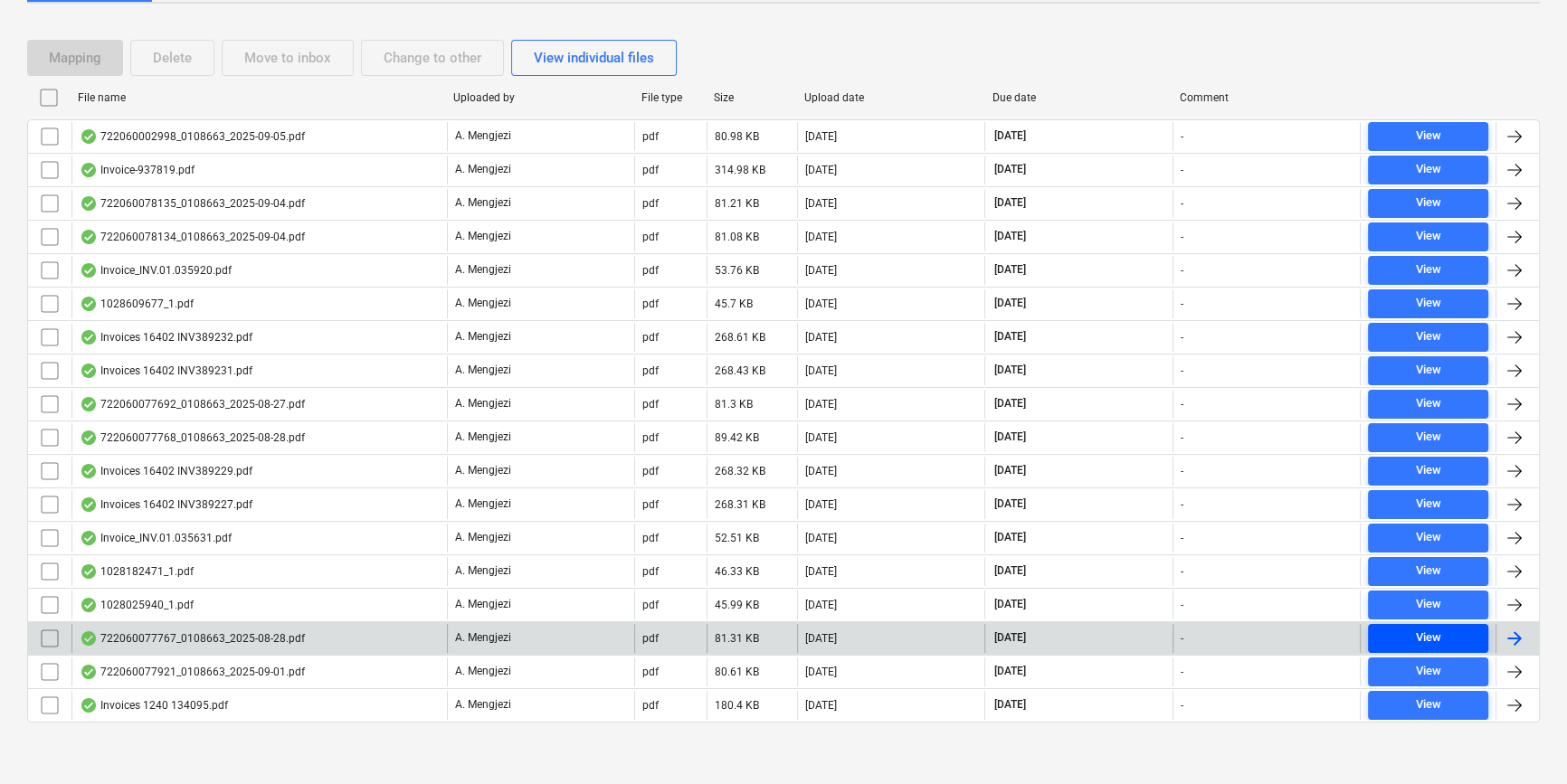
click at [1445, 633] on span "View" at bounding box center [1428, 637] width 106 height 21
click at [1516, 637] on div at bounding box center [1514, 638] width 22 height 22
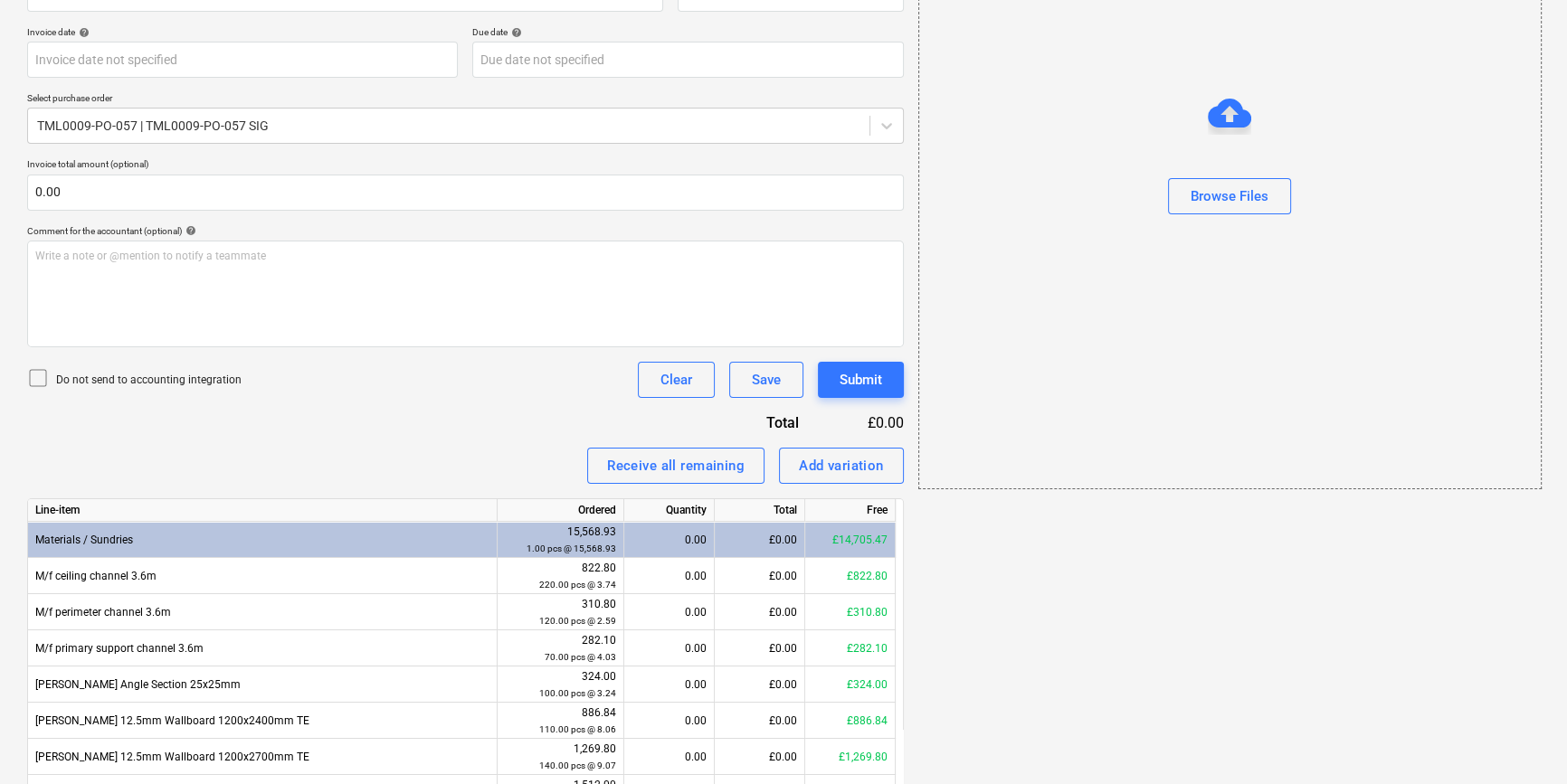
scroll to position [39, 0]
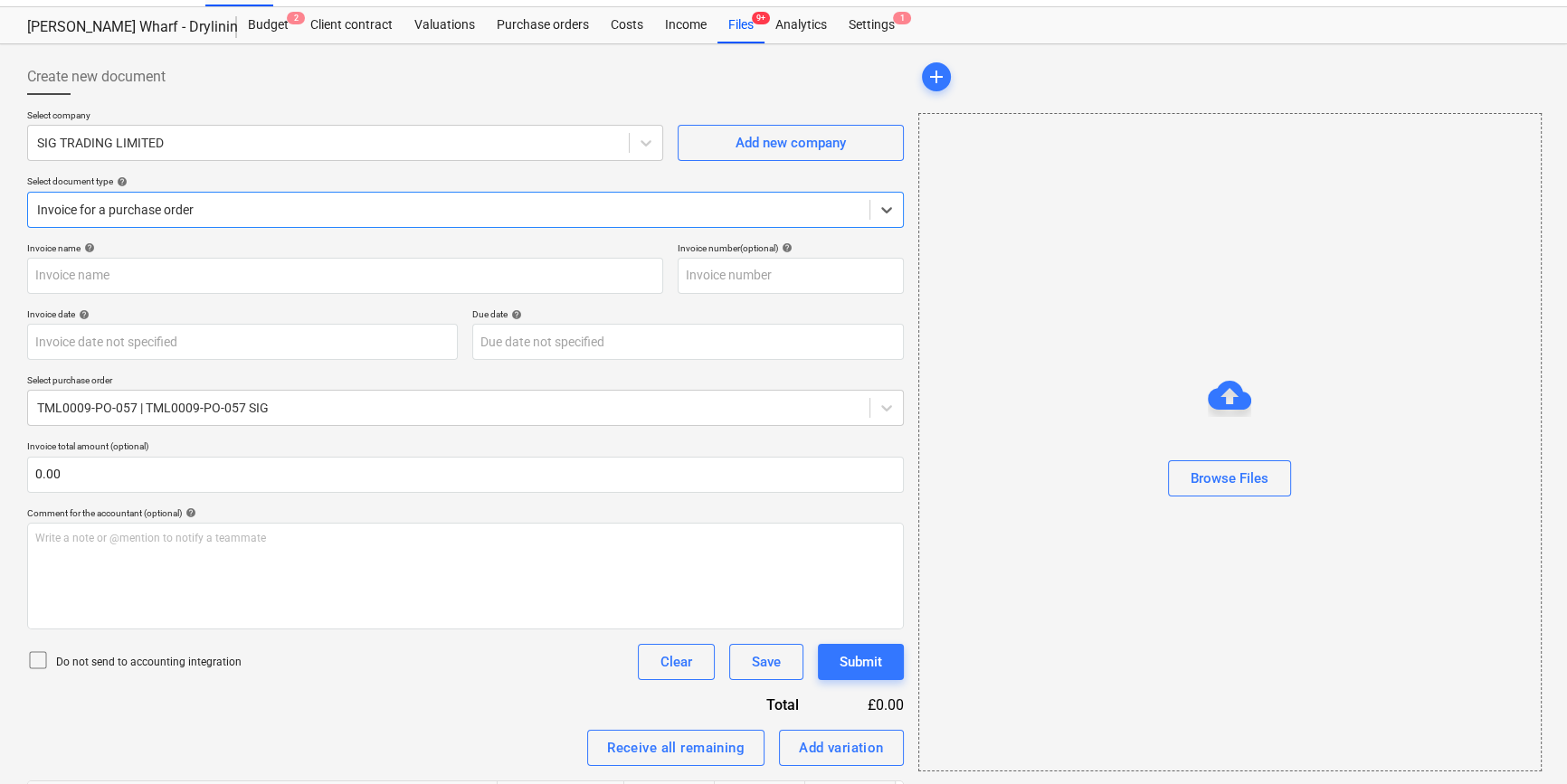
type input "722060077767"
type input "[DATE]"
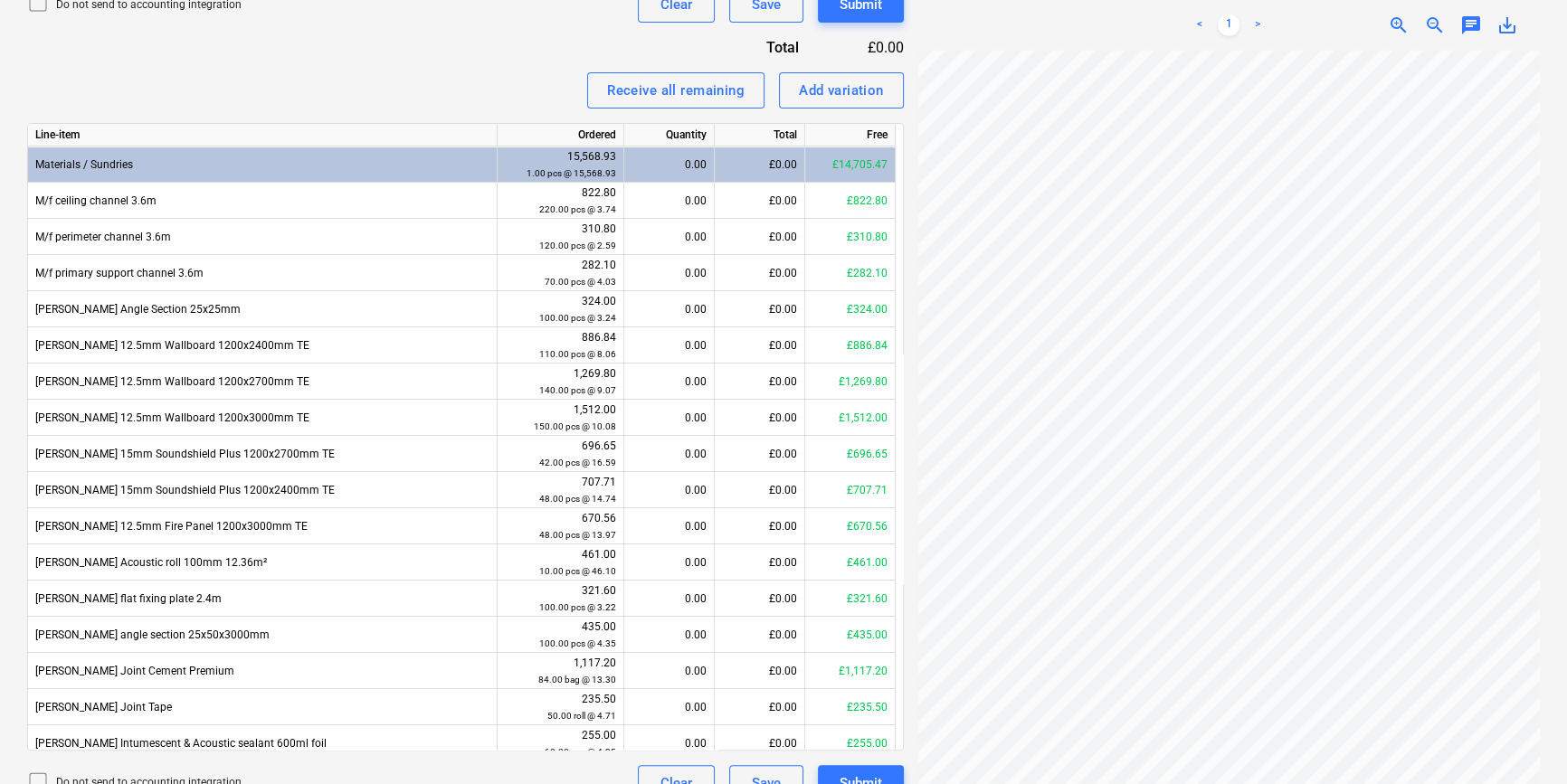
scroll to position [124, 117]
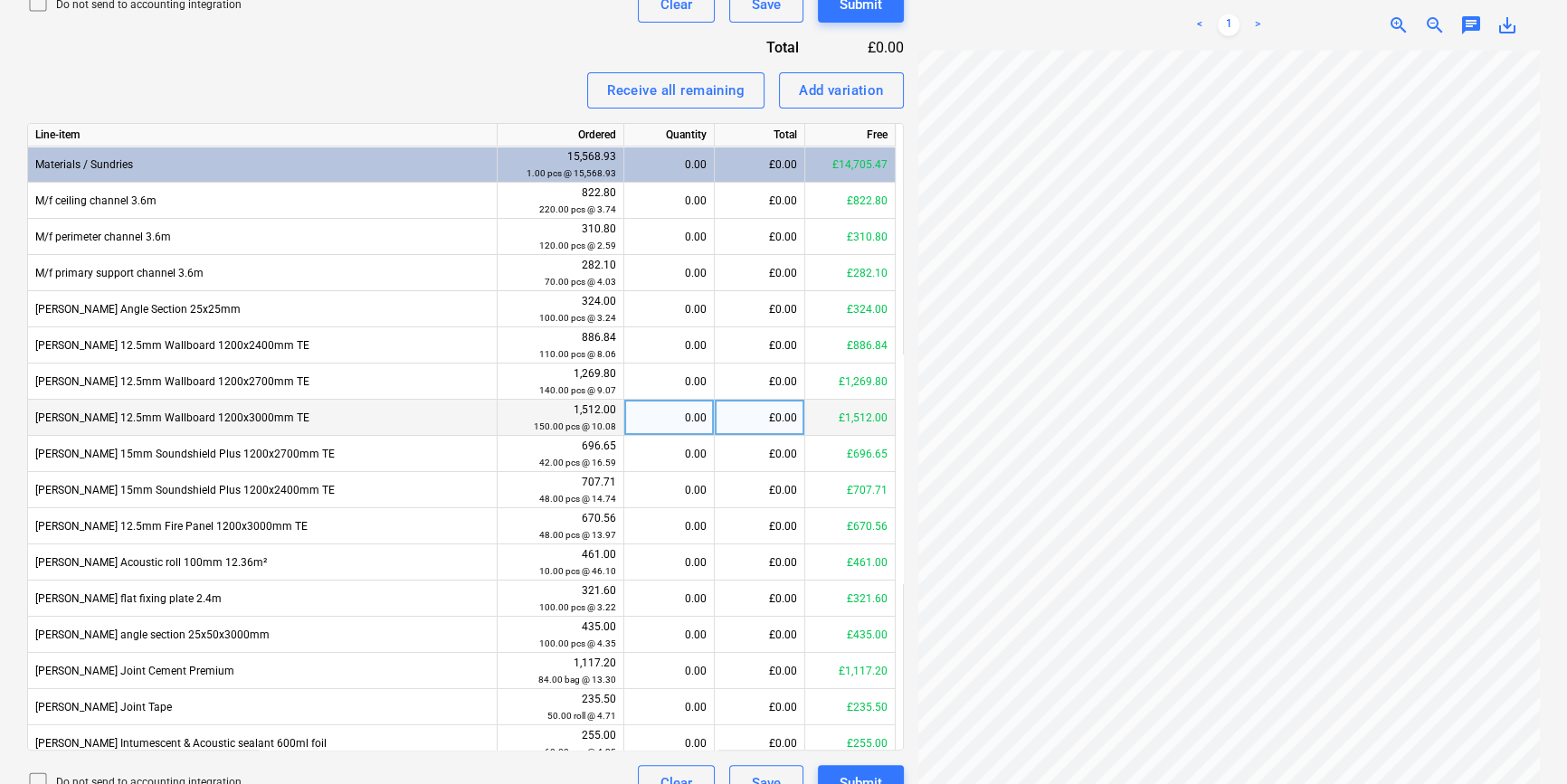
click at [671, 418] on div "0.00" at bounding box center [668, 417] width 75 height 36
type input "30"
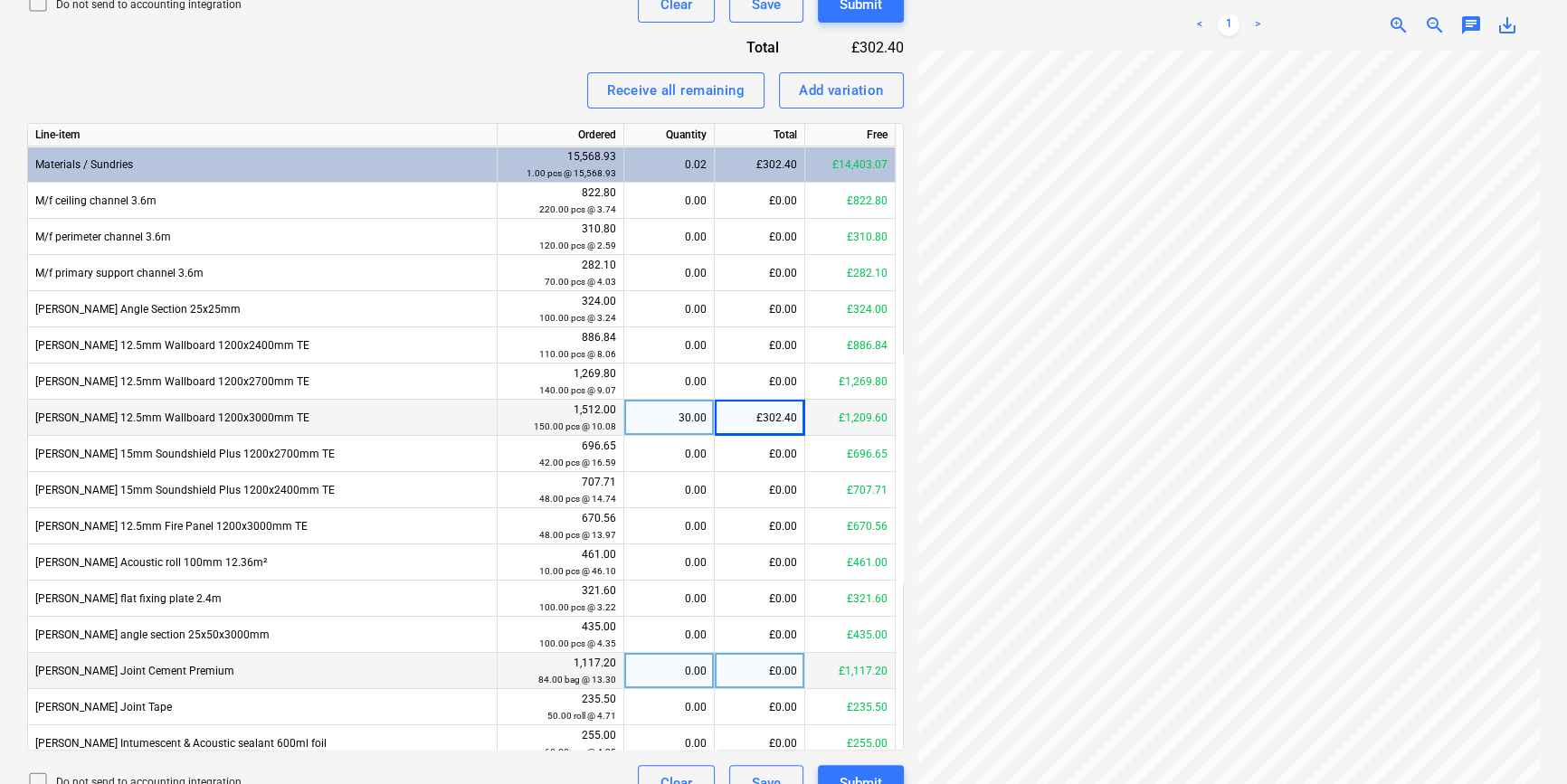
click at [679, 668] on div "0.00" at bounding box center [668, 670] width 75 height 36
type input "42"
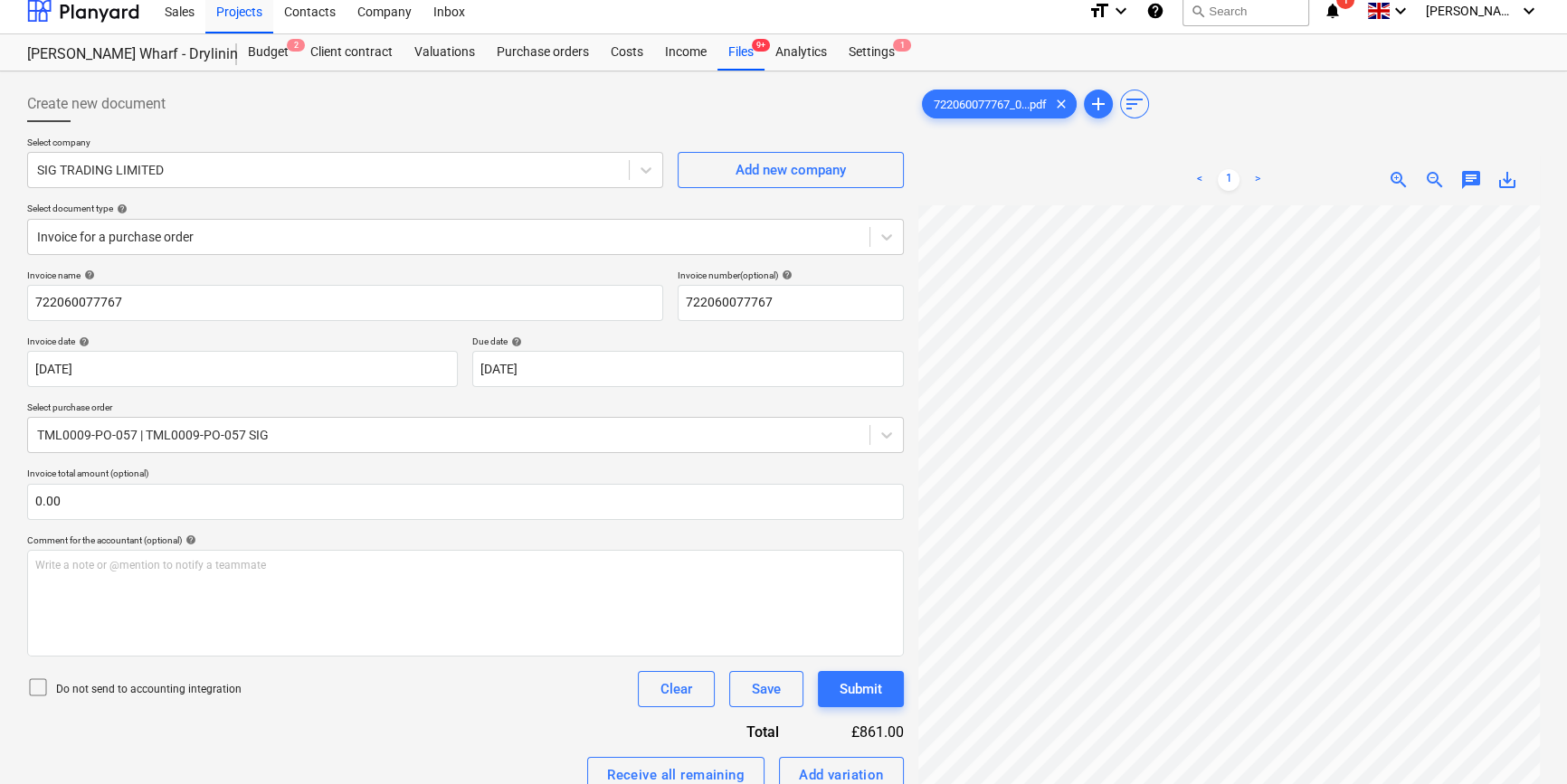
scroll to position [0, 0]
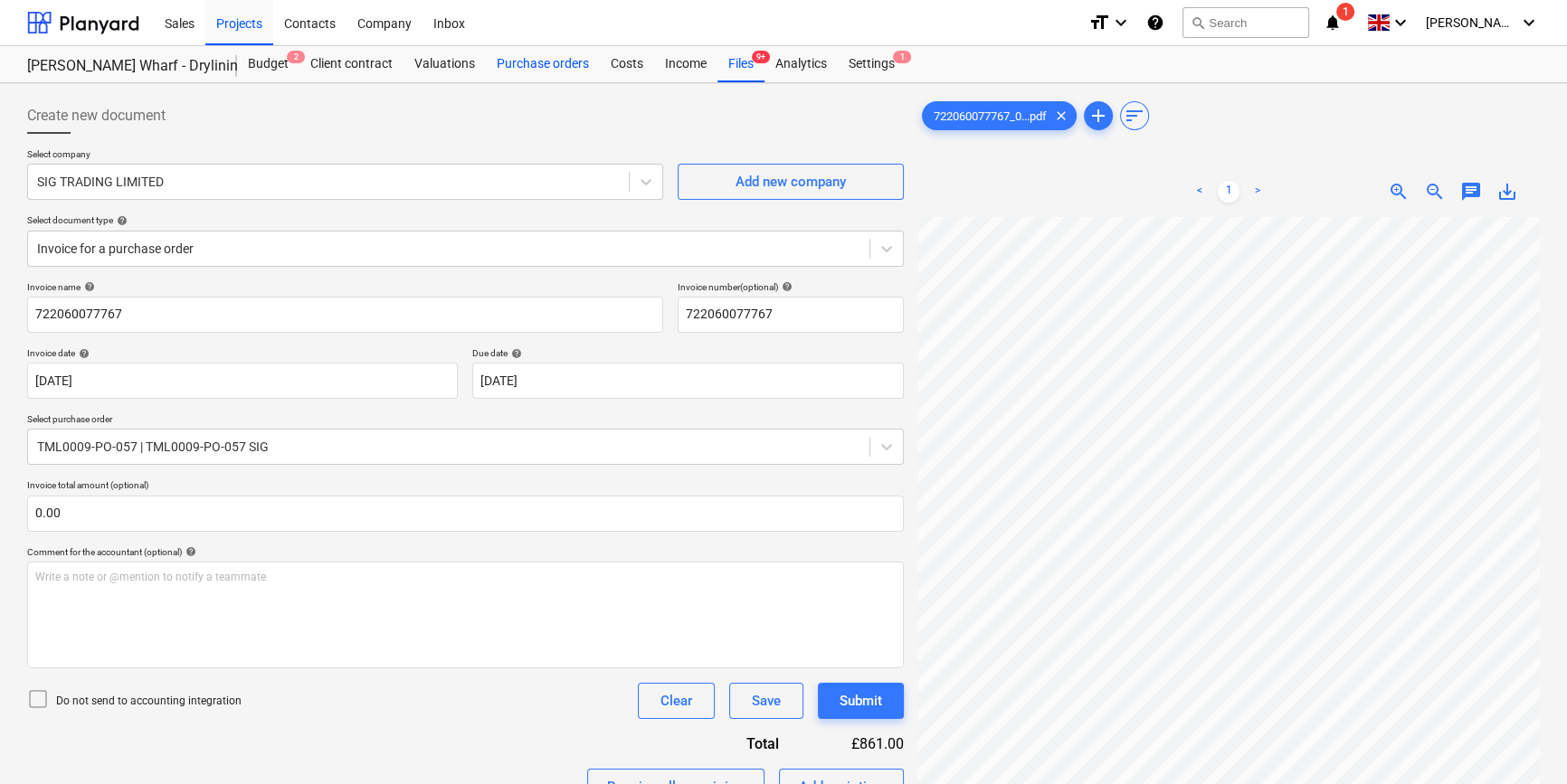
click at [532, 67] on div "Purchase orders" at bounding box center [542, 64] width 114 height 36
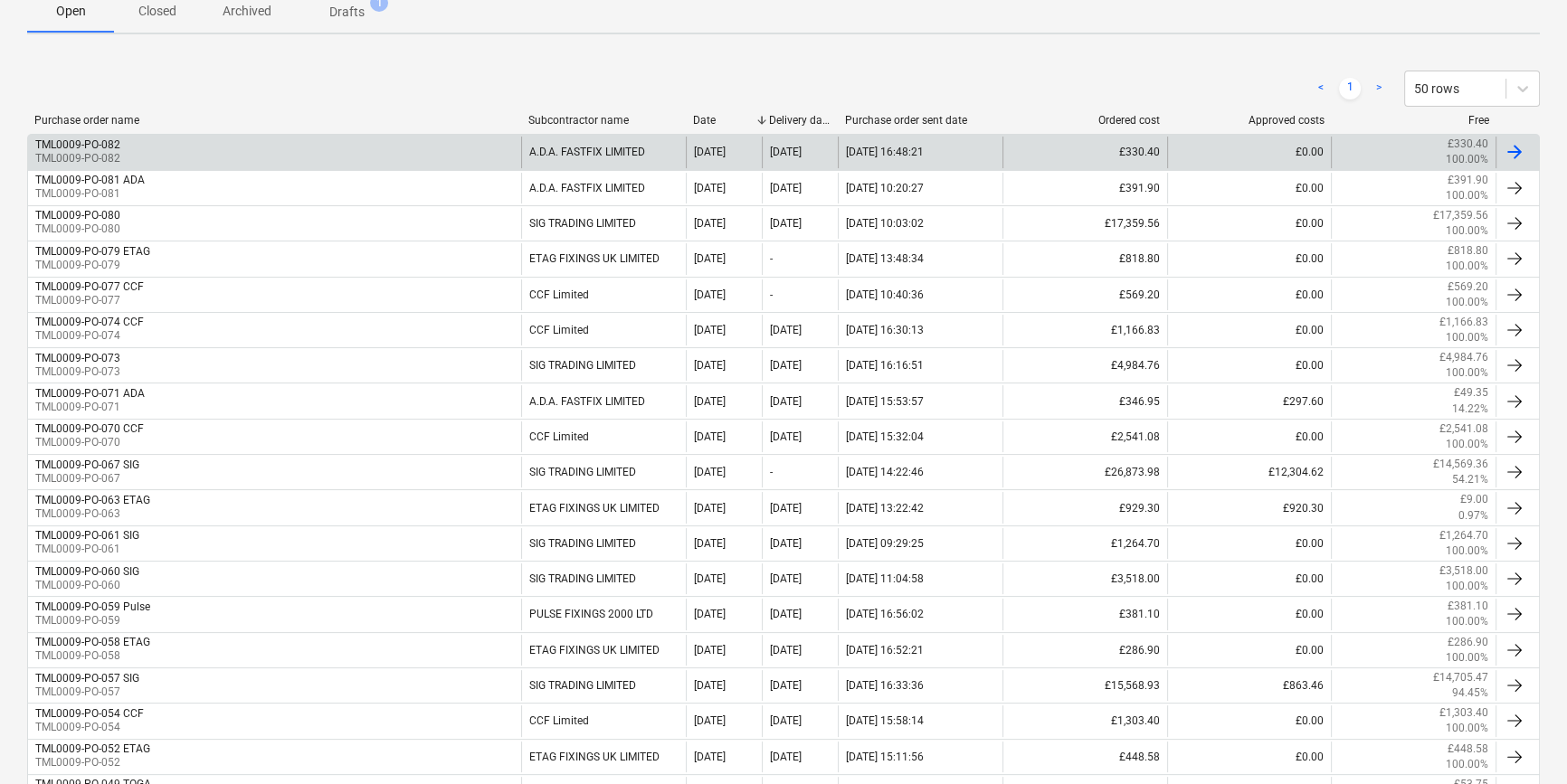
scroll to position [329, 0]
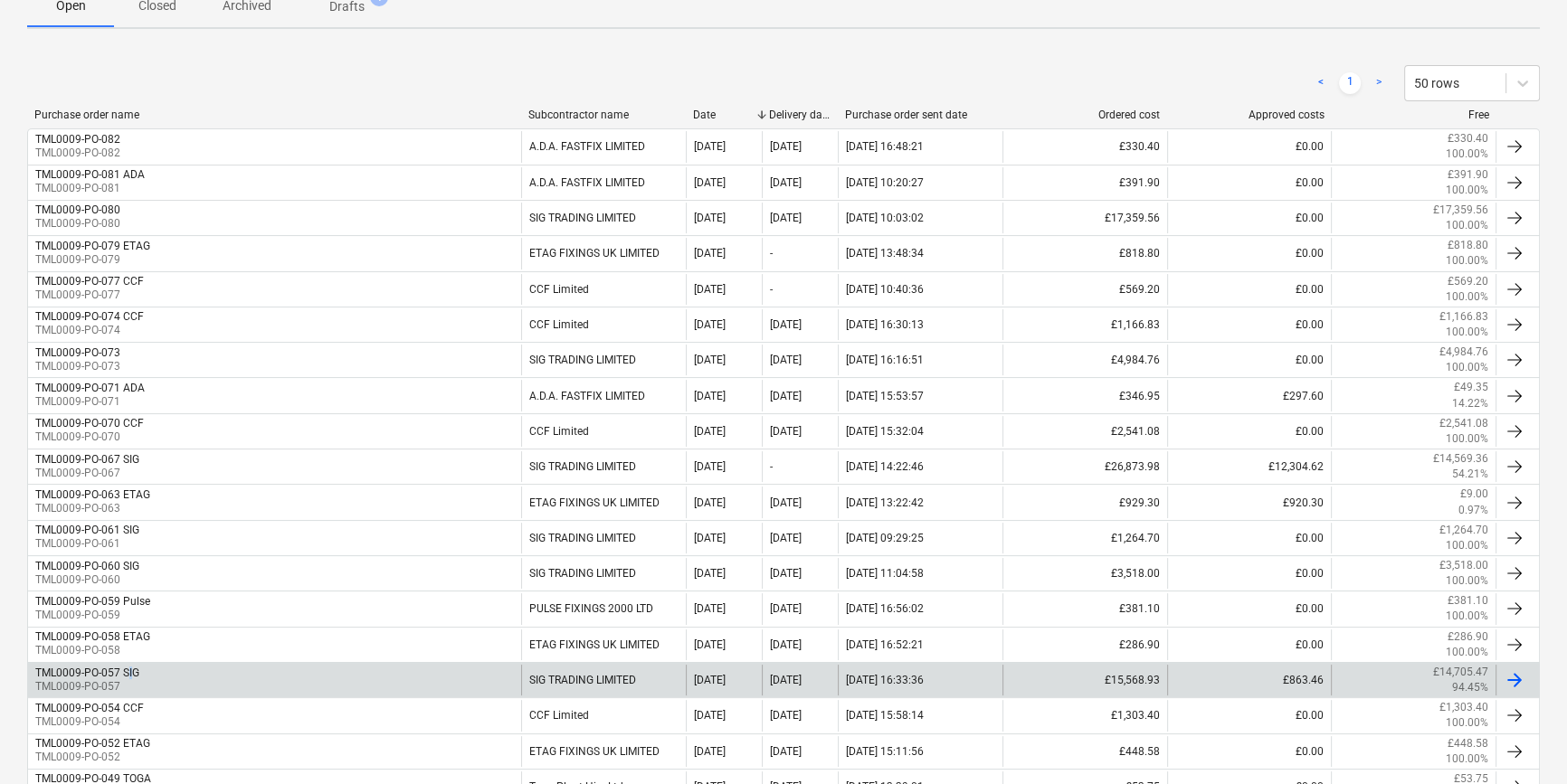
click at [130, 675] on div "TML0009-PO-057 SIG" at bounding box center [88, 672] width 104 height 13
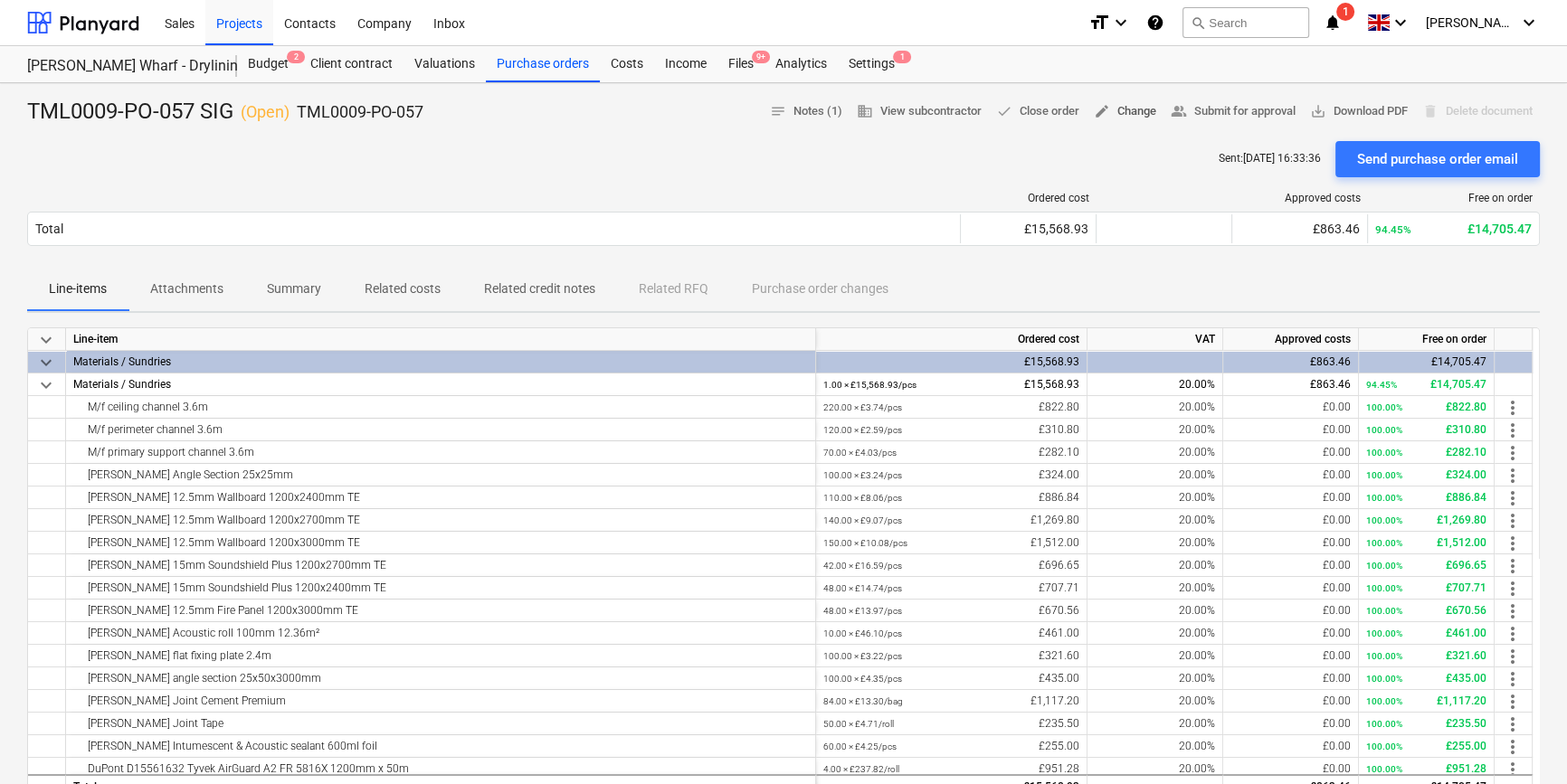
click at [1121, 105] on span "edit Change" at bounding box center [1124, 111] width 62 height 21
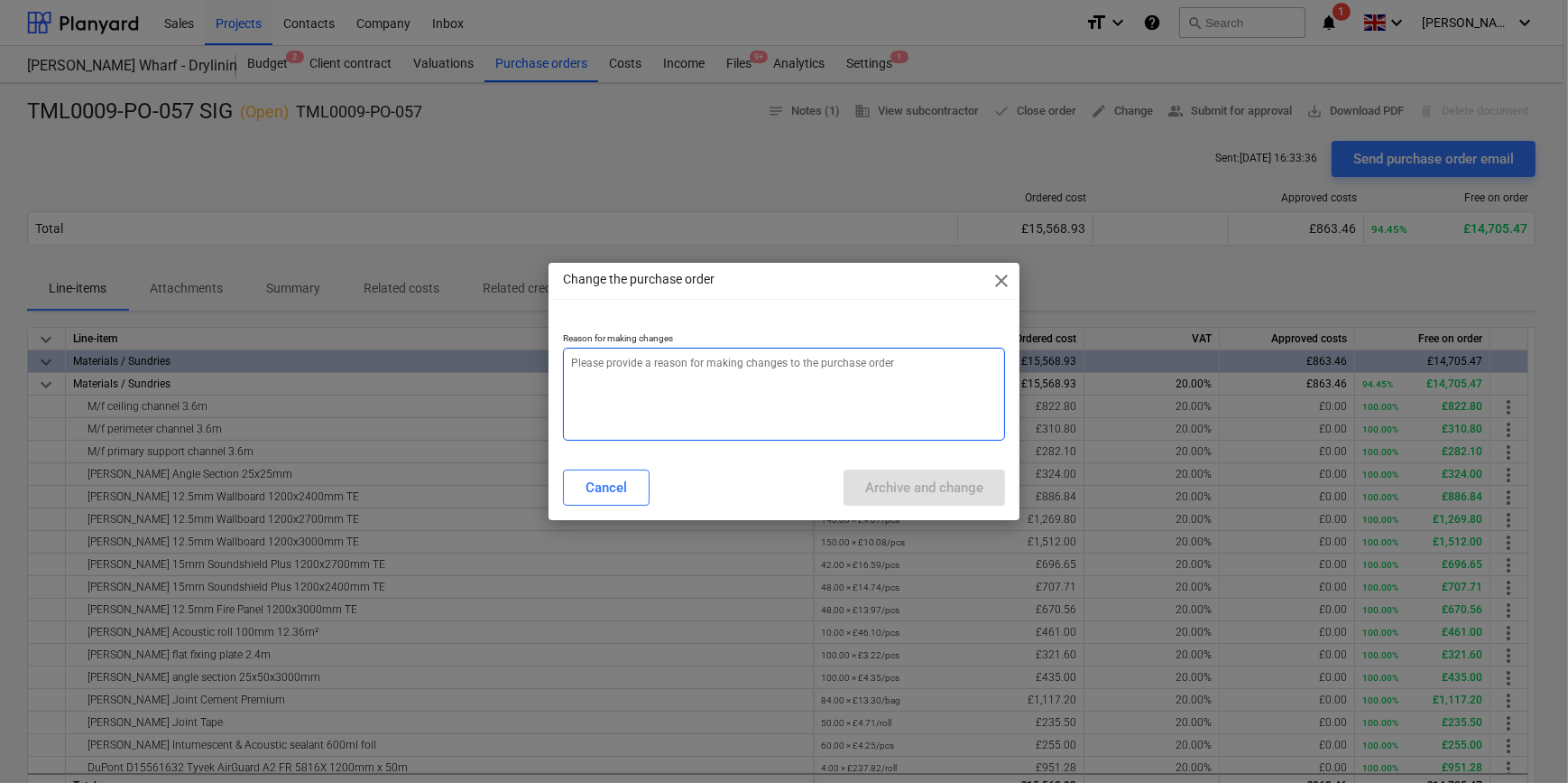
click at [602, 373] on textarea at bounding box center [783, 394] width 441 height 93
type textarea "x"
type textarea "P"
type textarea "x"
type textarea "Pr"
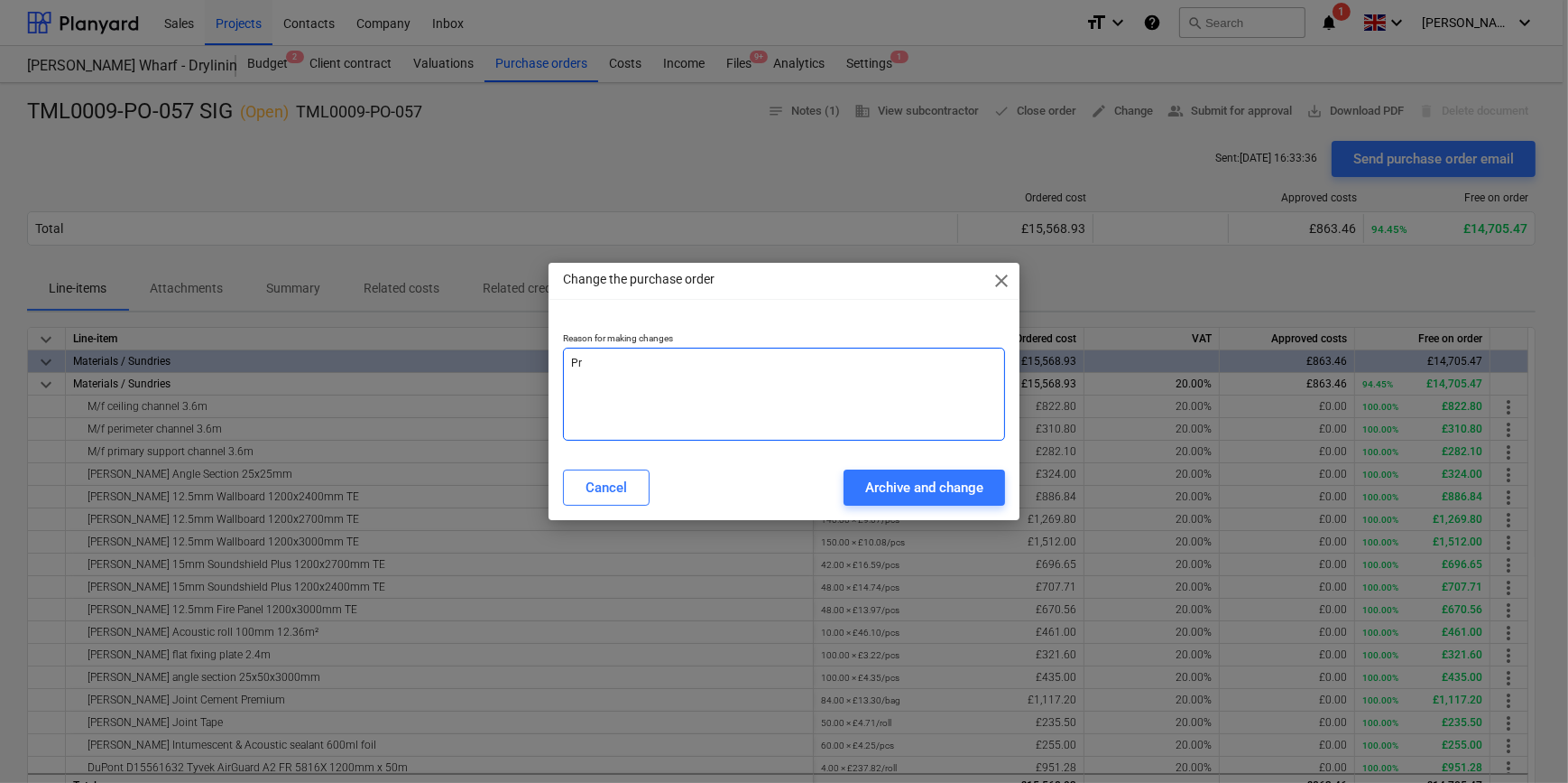
type textarea "x"
type textarea "Pri"
type textarea "x"
type textarea "Pric"
type textarea "x"
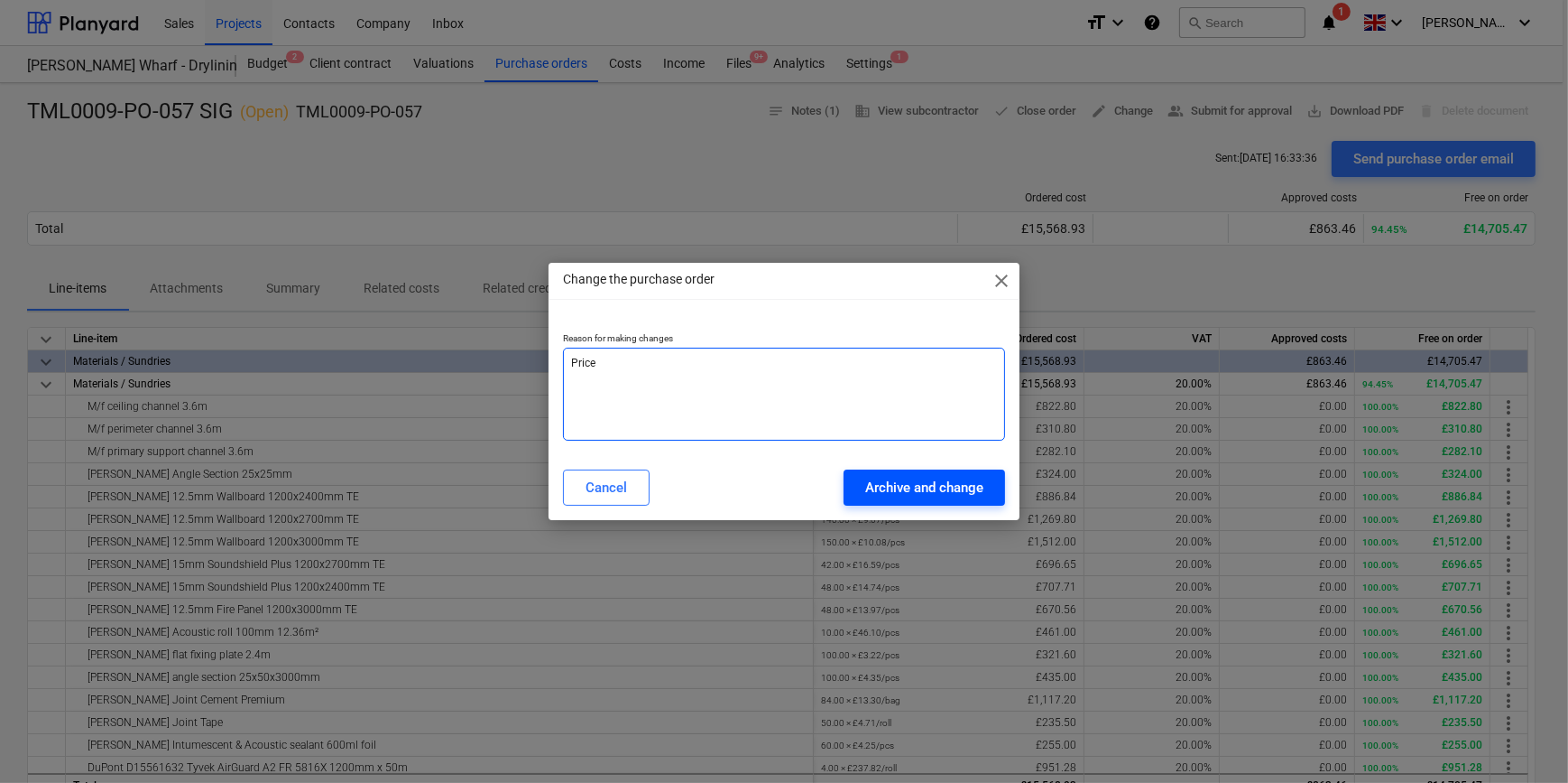
type textarea "Price"
click at [942, 483] on div "Archive and change" at bounding box center [924, 487] width 118 height 24
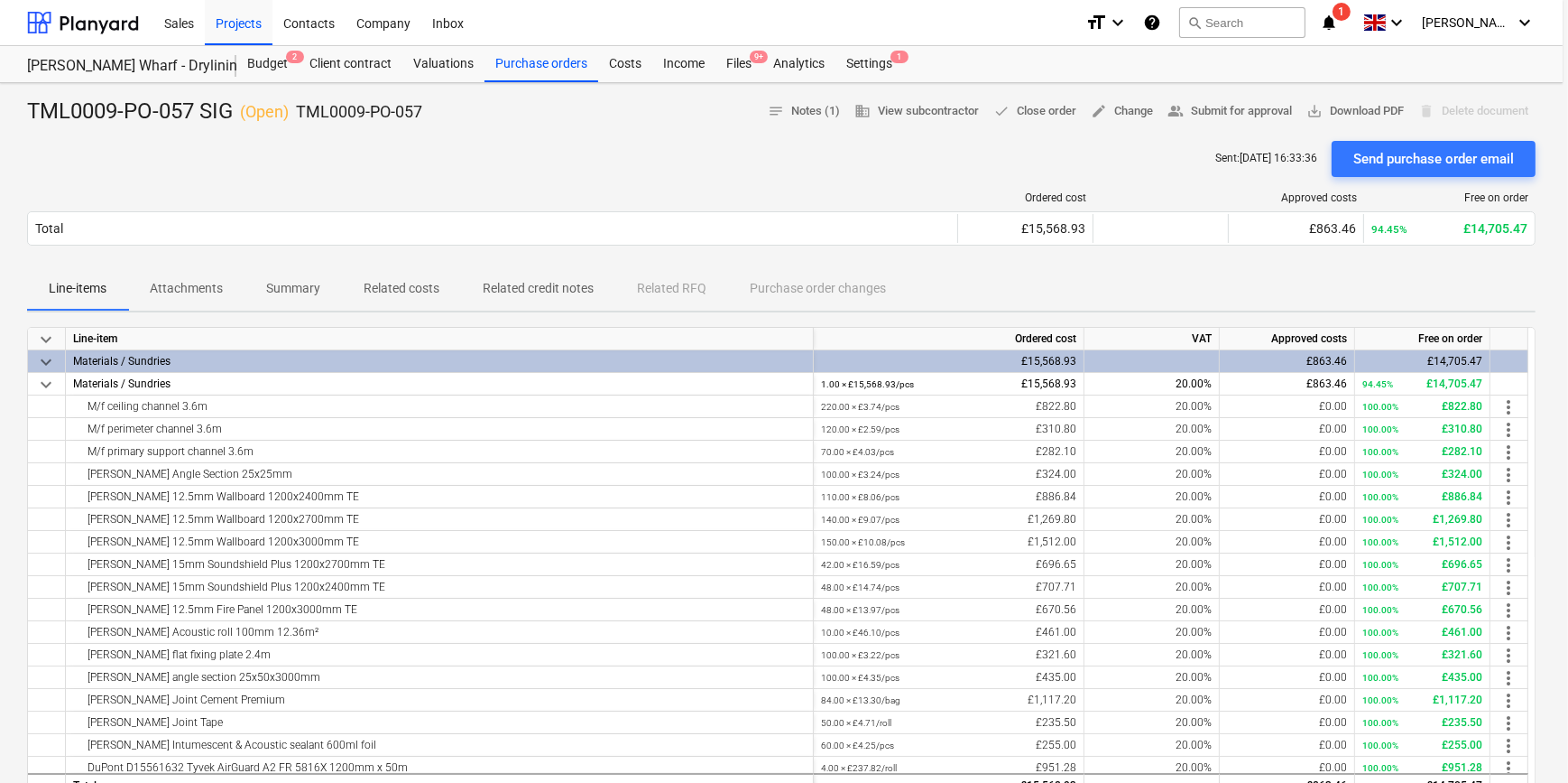
type textarea "x"
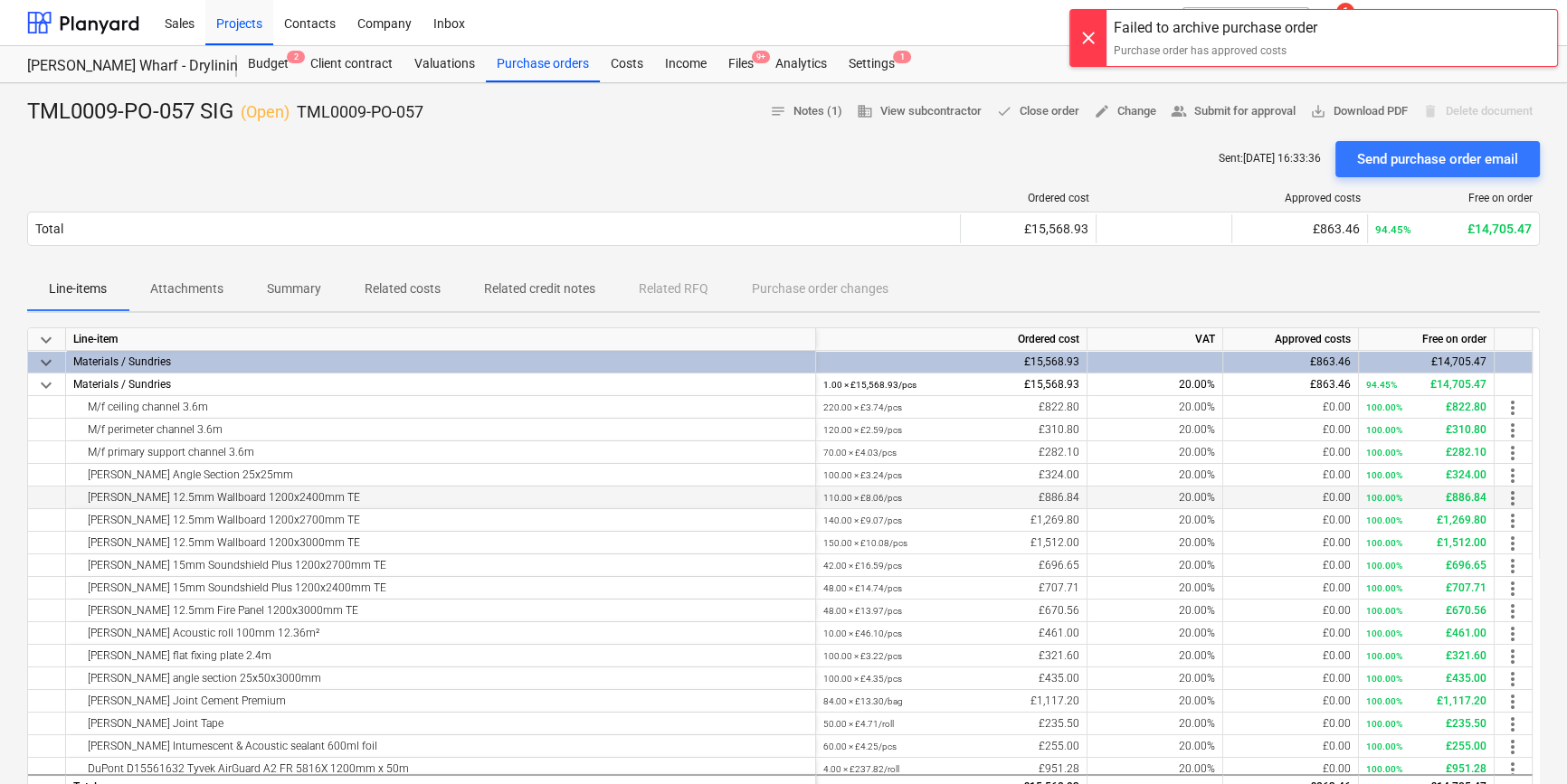
scroll to position [73, 0]
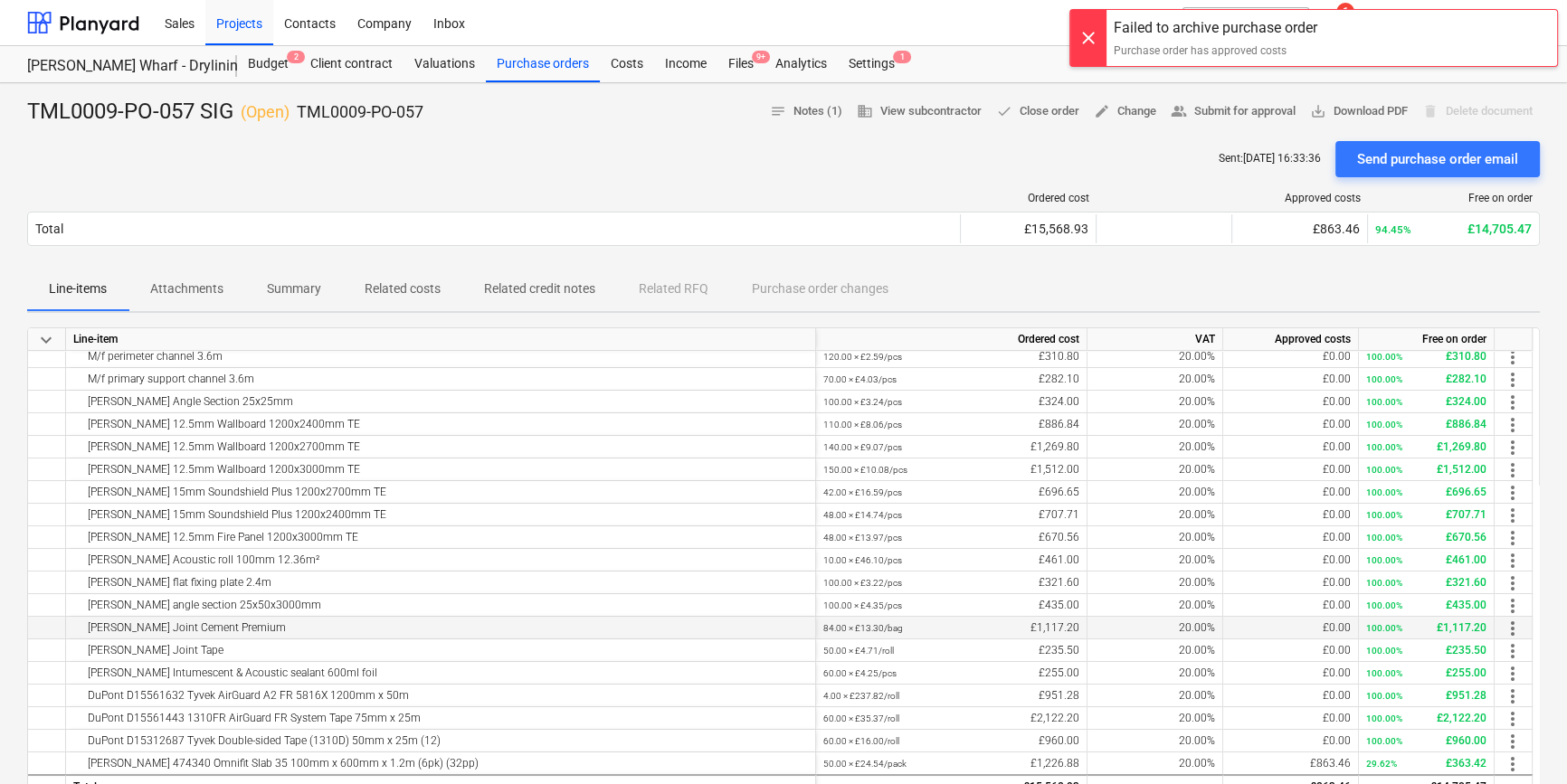
click at [1517, 623] on span "more_vert" at bounding box center [1512, 629] width 22 height 22
click at [1517, 623] on li "Edit" at bounding box center [1528, 628] width 53 height 41
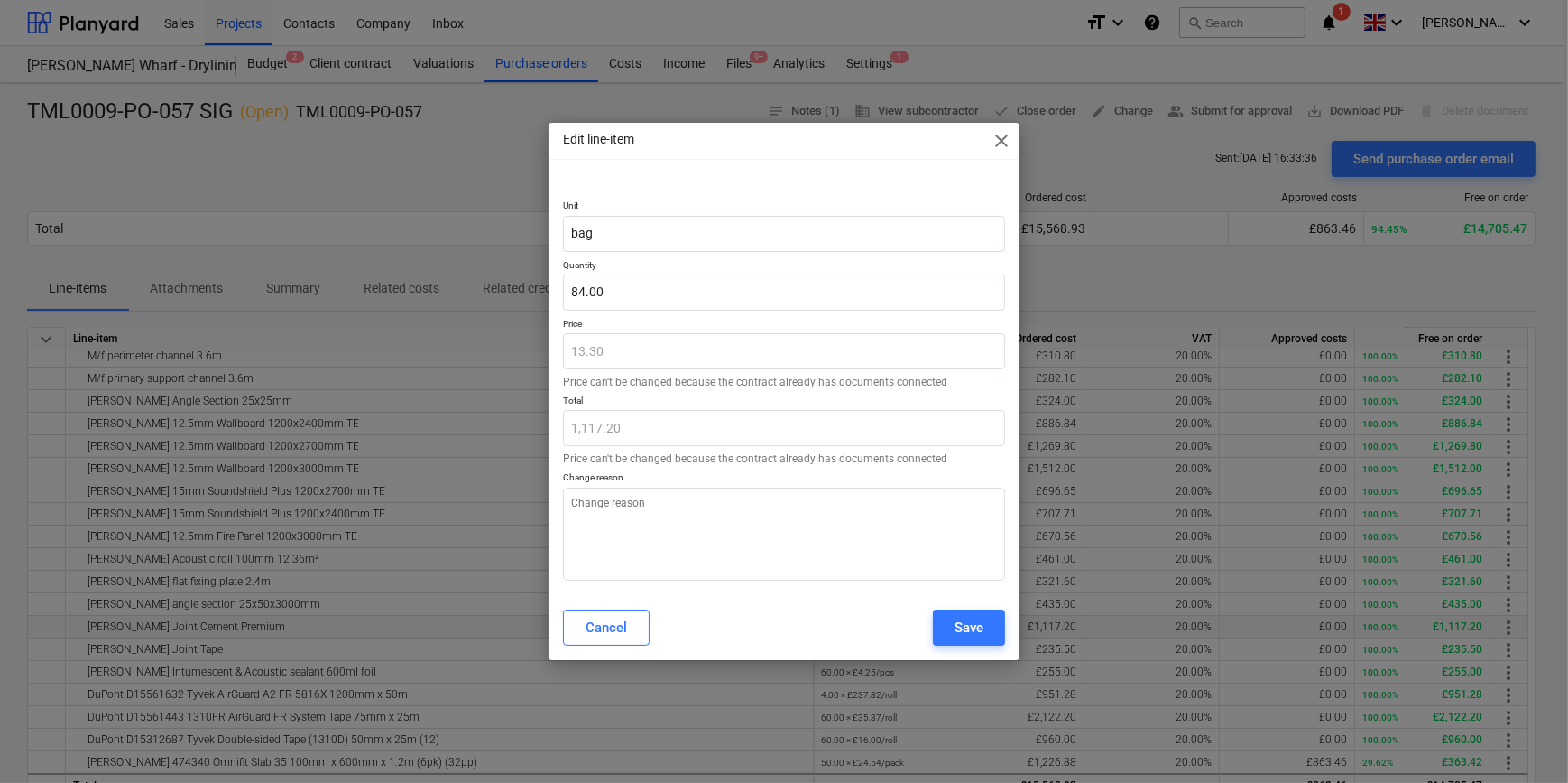
click at [1001, 140] on span "close" at bounding box center [1001, 140] width 22 height 22
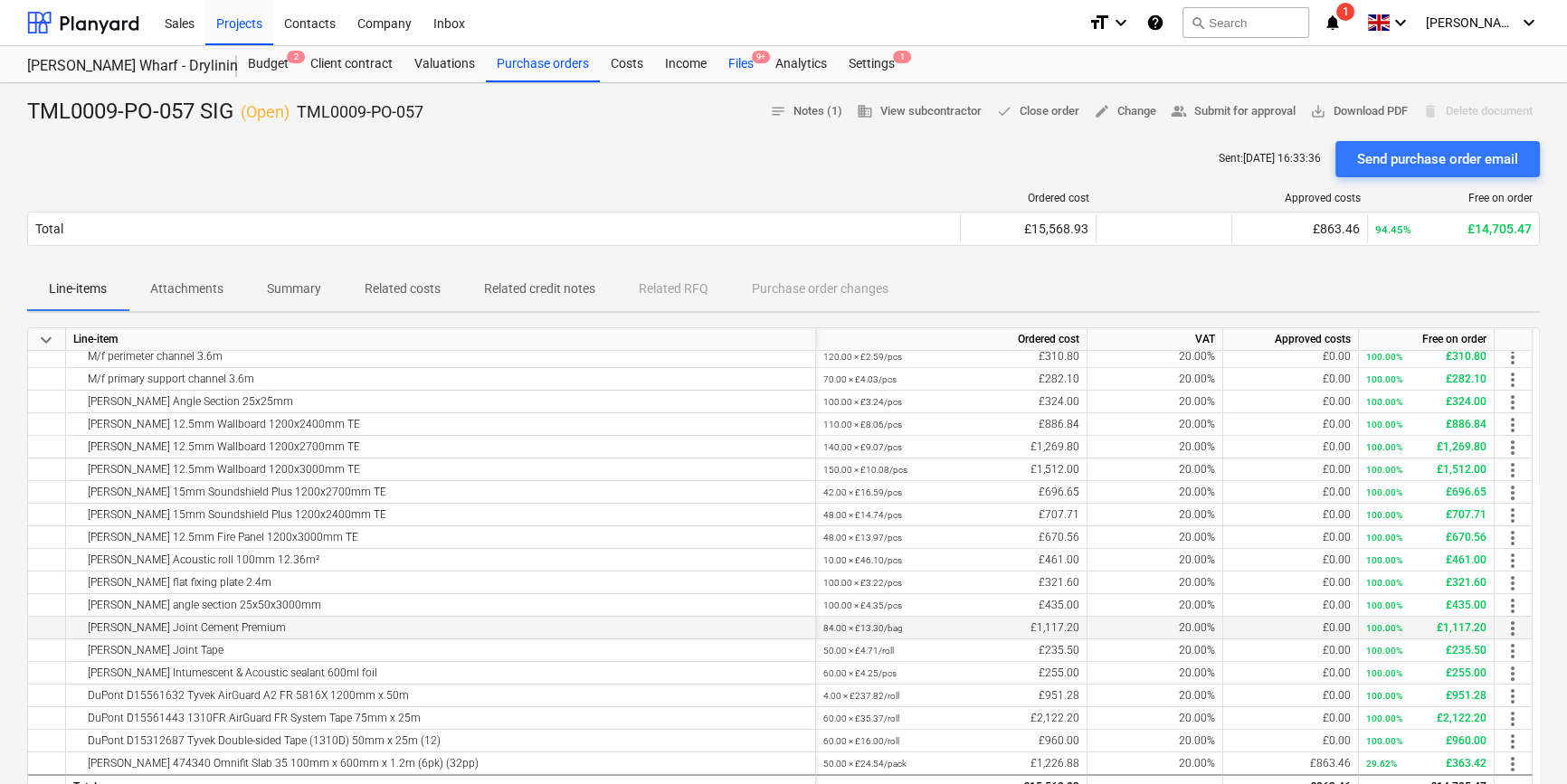
click at [731, 61] on div "Files 9+" at bounding box center [741, 64] width 47 height 36
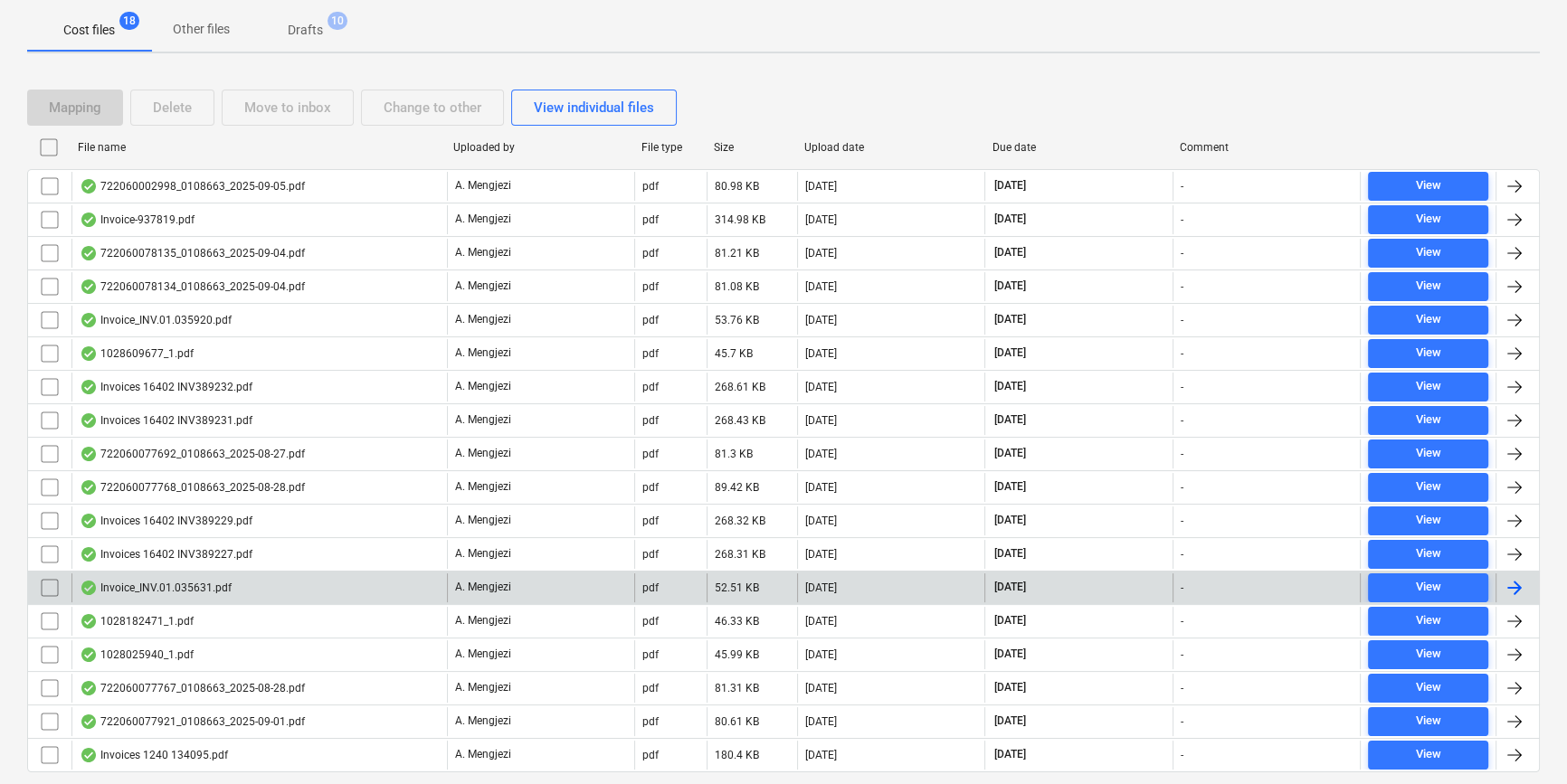
scroll to position [321, 0]
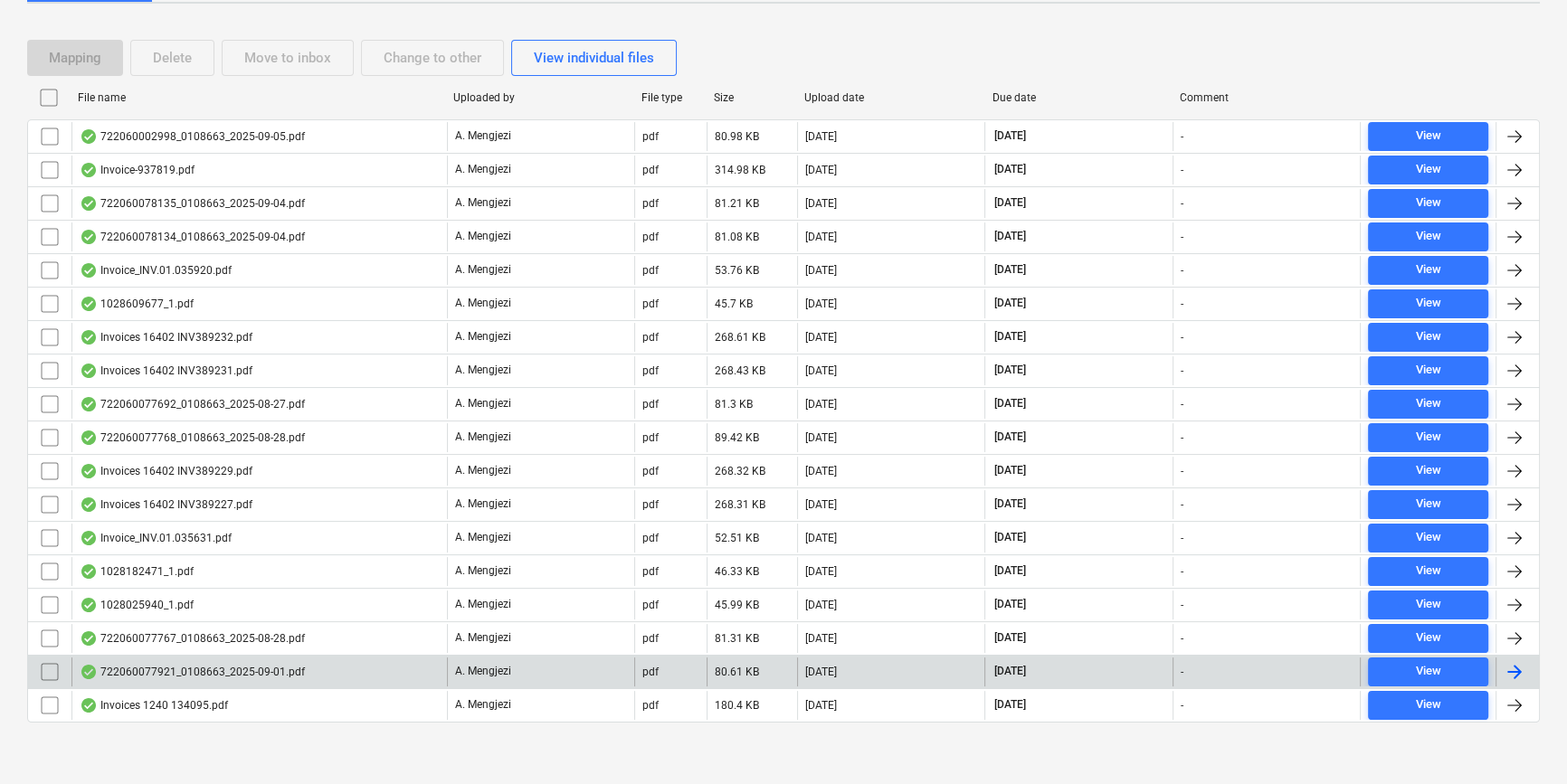
click at [1507, 664] on div at bounding box center [1514, 672] width 22 height 22
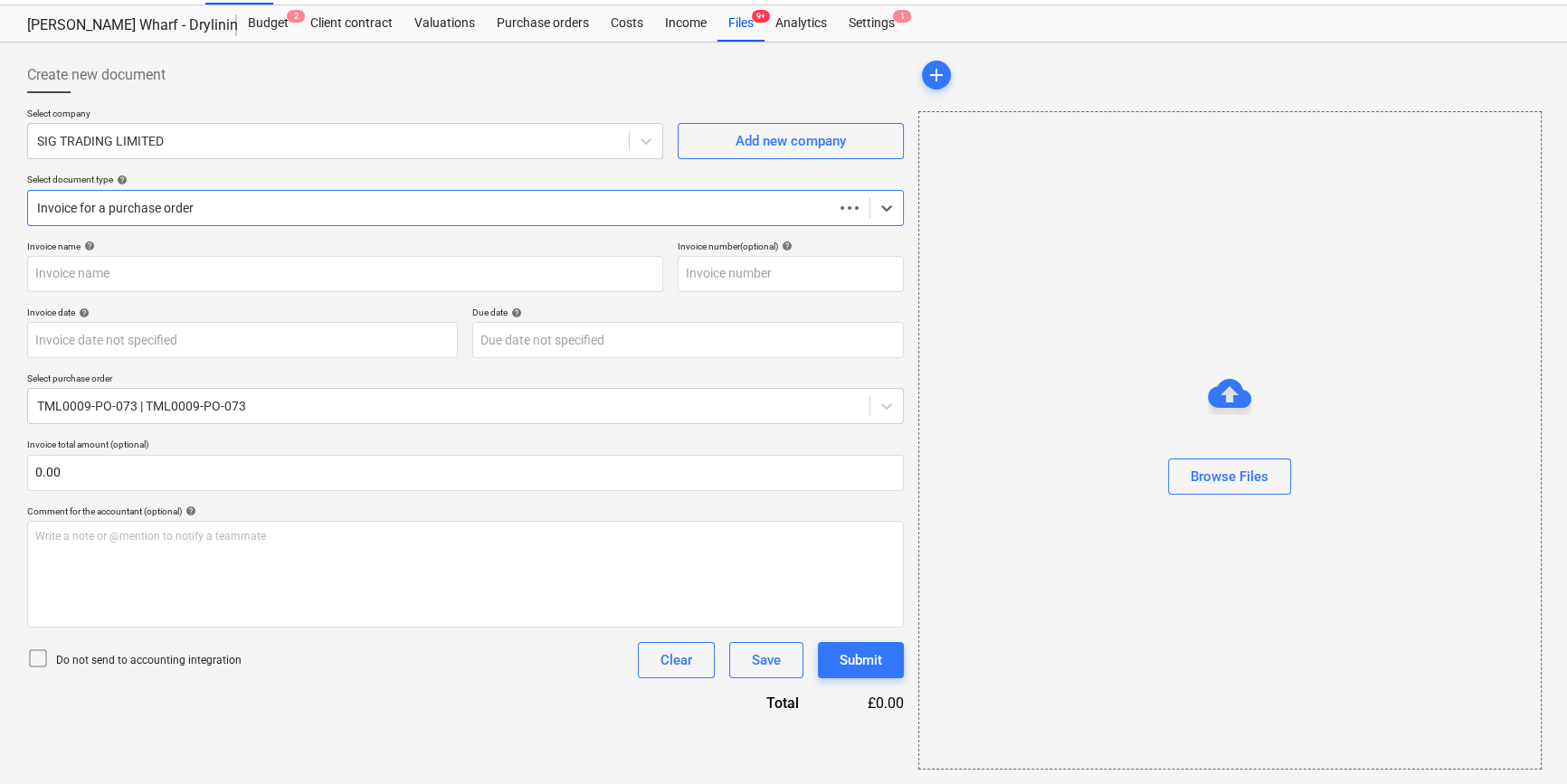
scroll to position [39, 0]
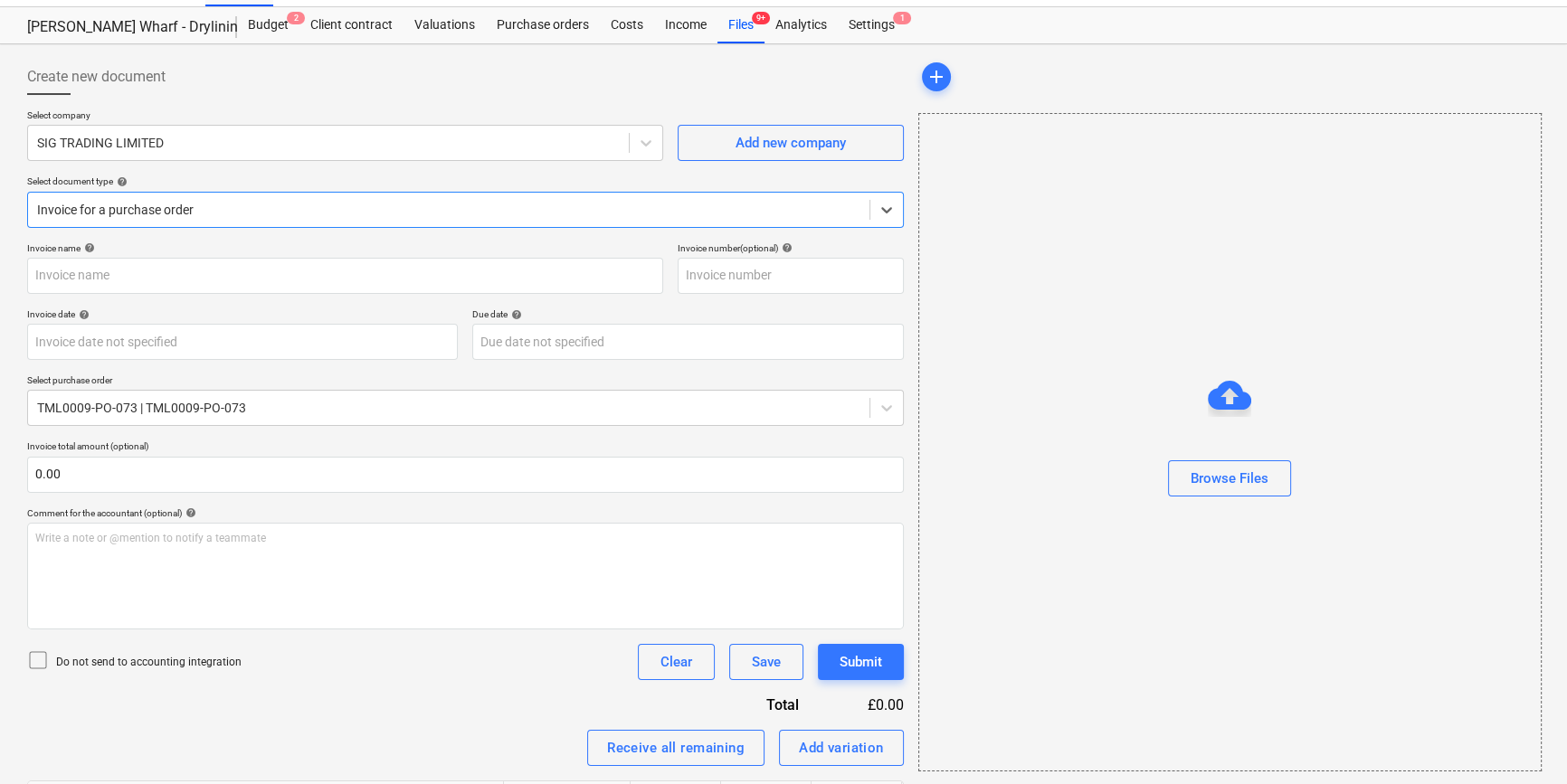
type input "722060077921"
type input "[DATE]"
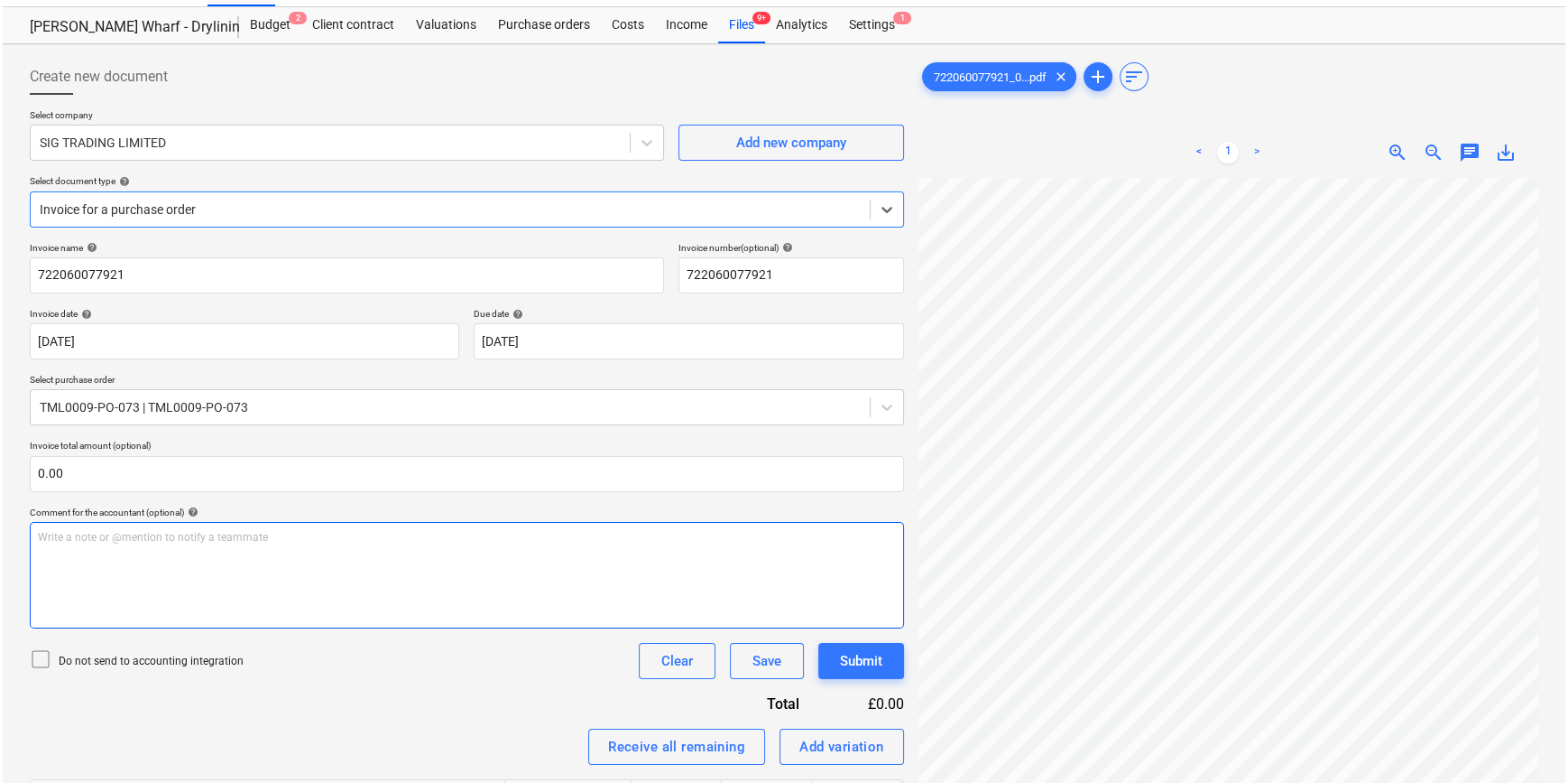
scroll to position [275, 0]
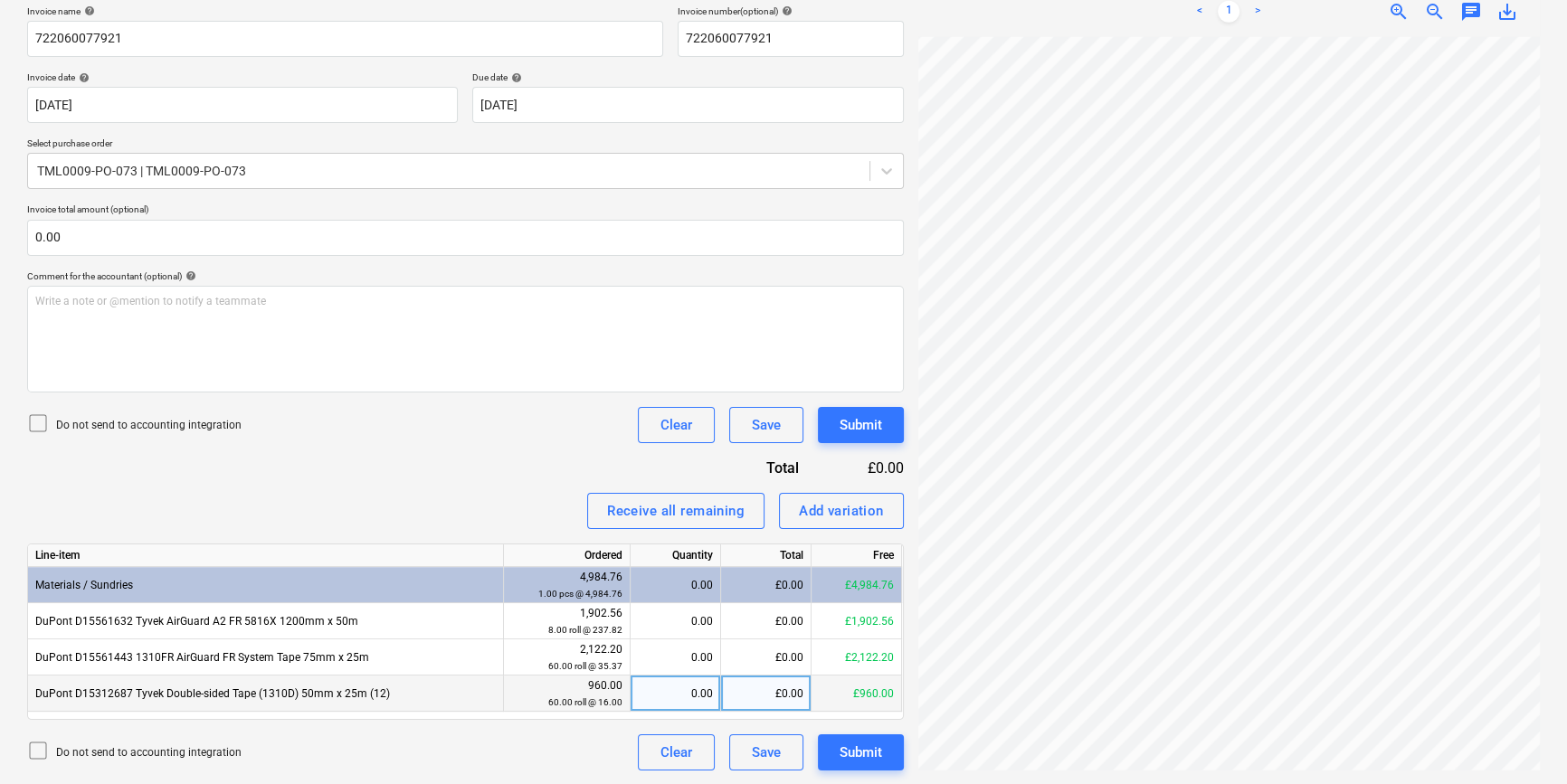
click at [684, 696] on div "0.00" at bounding box center [675, 693] width 75 height 36
type input "56"
click at [847, 750] on div "Submit" at bounding box center [860, 753] width 42 height 24
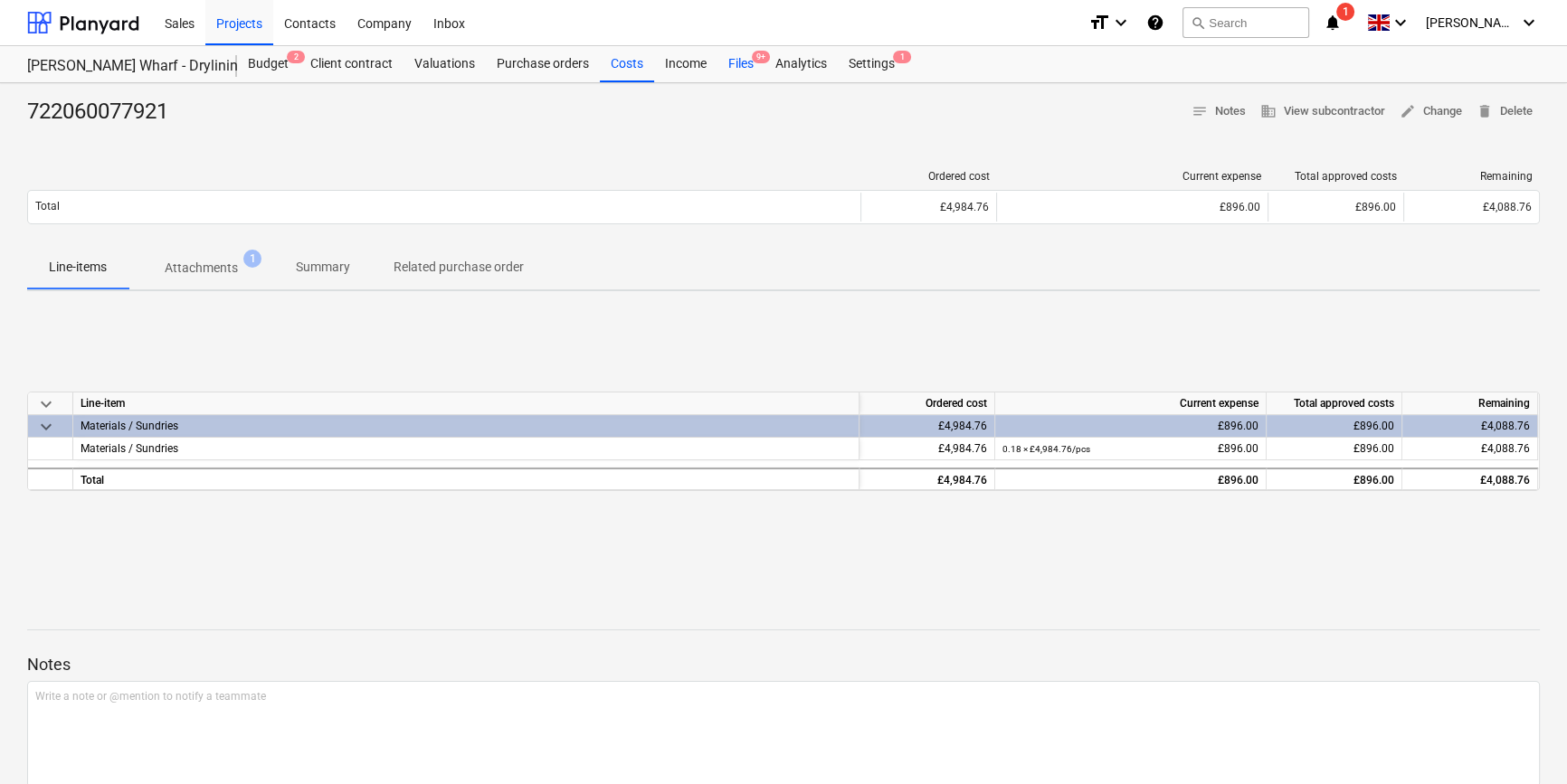
click at [734, 60] on div "Files 9+" at bounding box center [741, 64] width 47 height 36
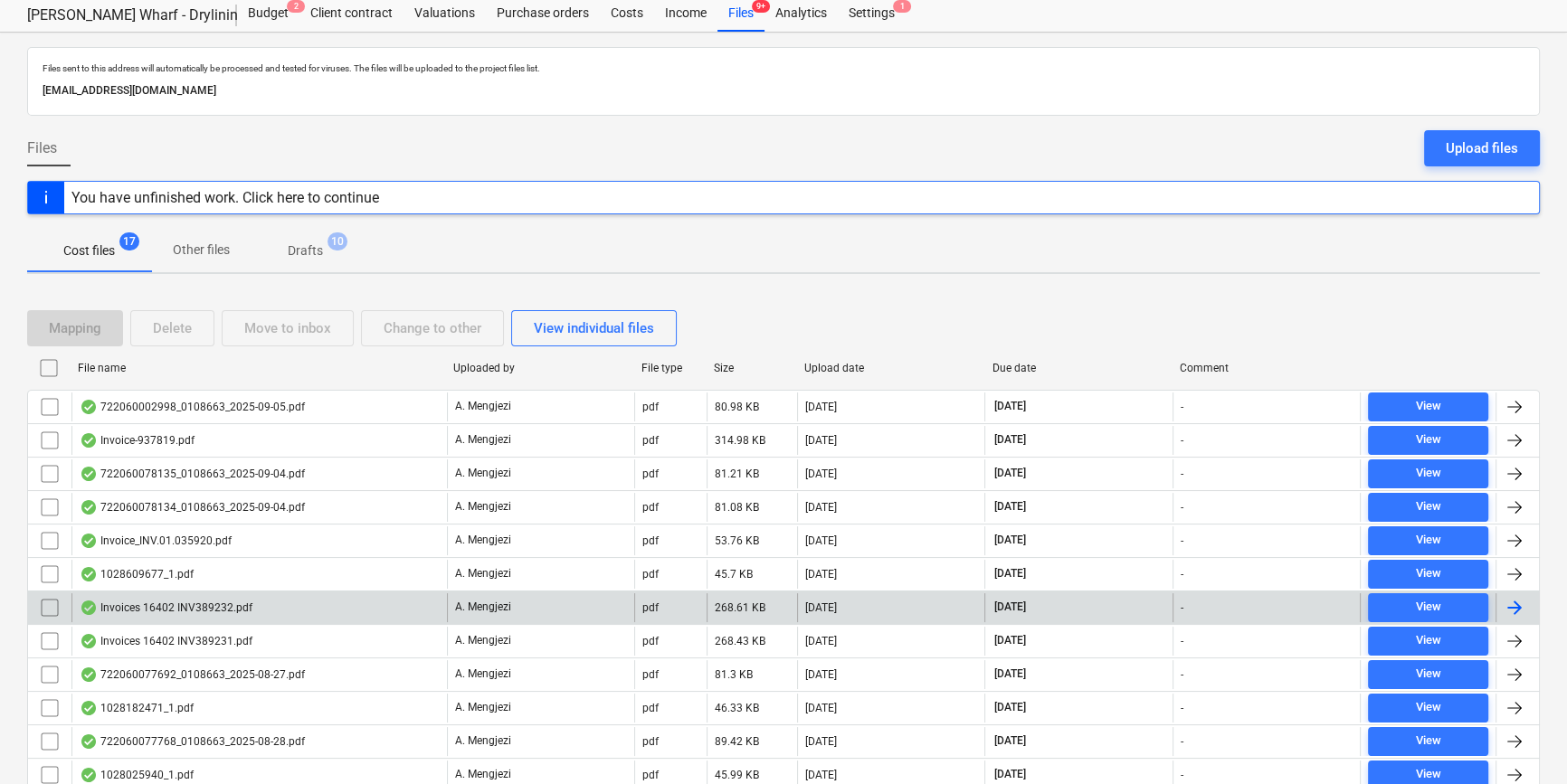
scroll to position [287, 0]
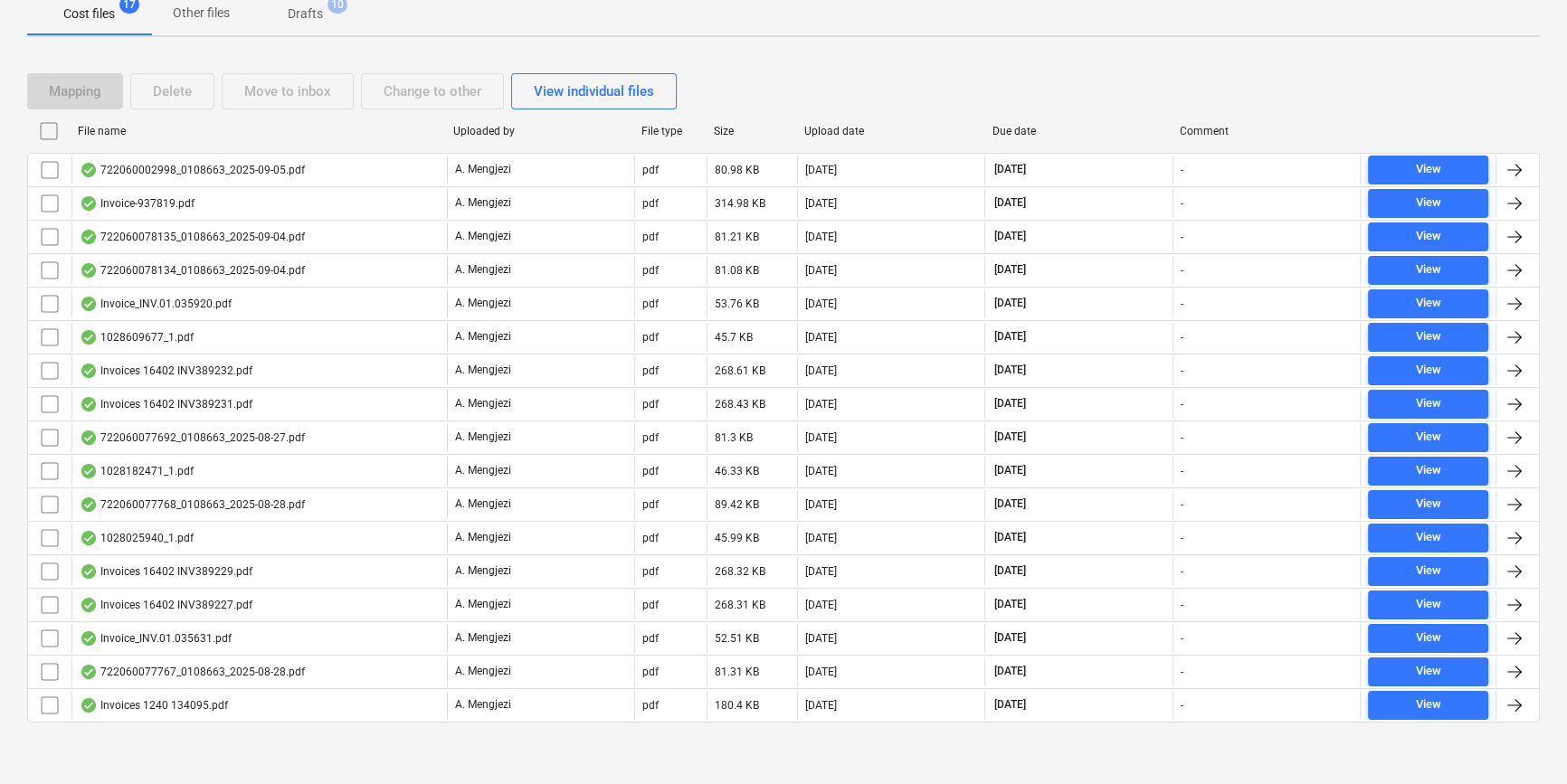
click at [1099, 770] on div "Files sent to this address will automatically be processed and tested for virus…" at bounding box center [784, 291] width 1567 height 992
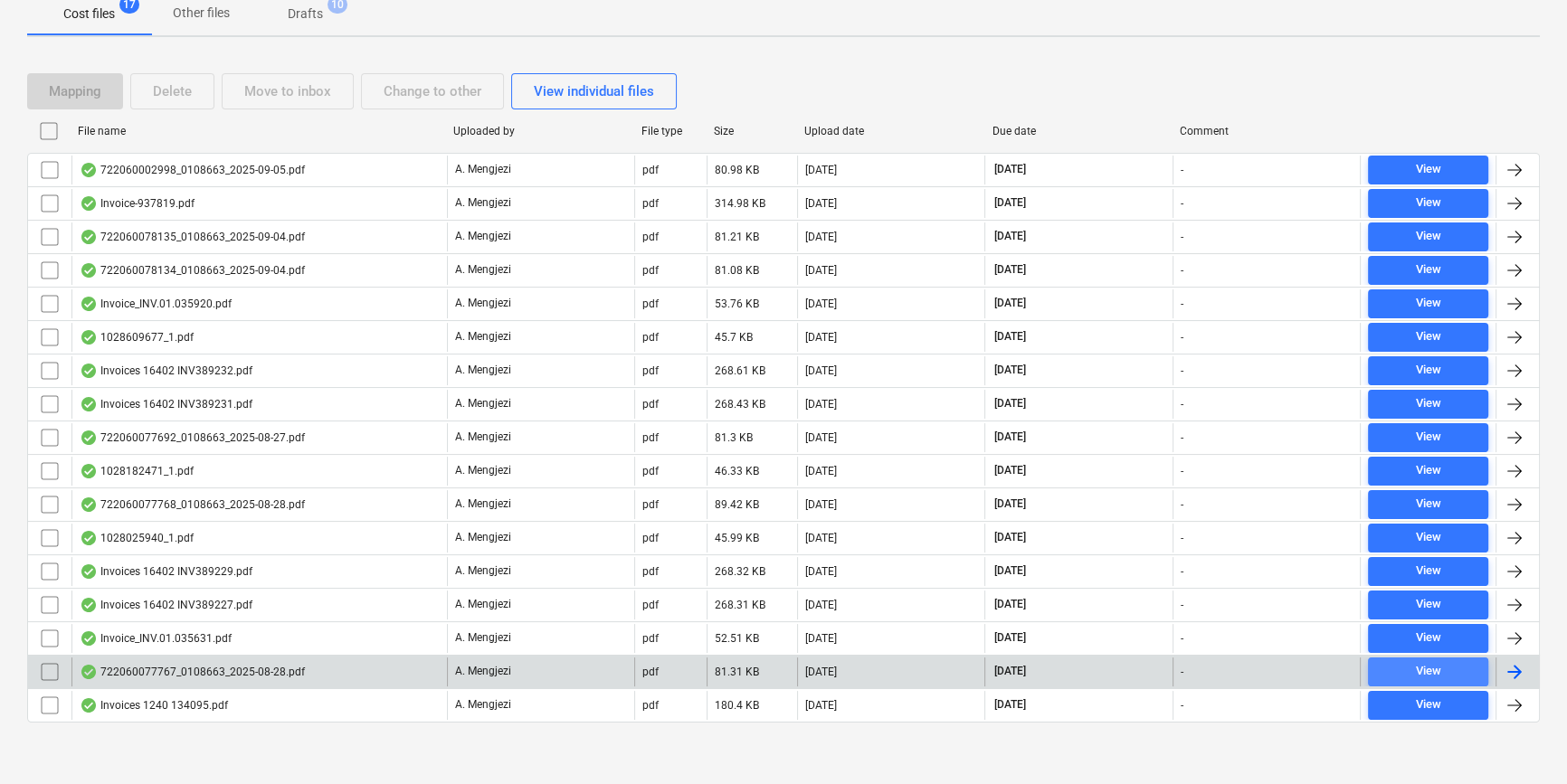
click at [1401, 672] on span "View" at bounding box center [1428, 671] width 106 height 21
click at [1512, 665] on div at bounding box center [1514, 672] width 22 height 22
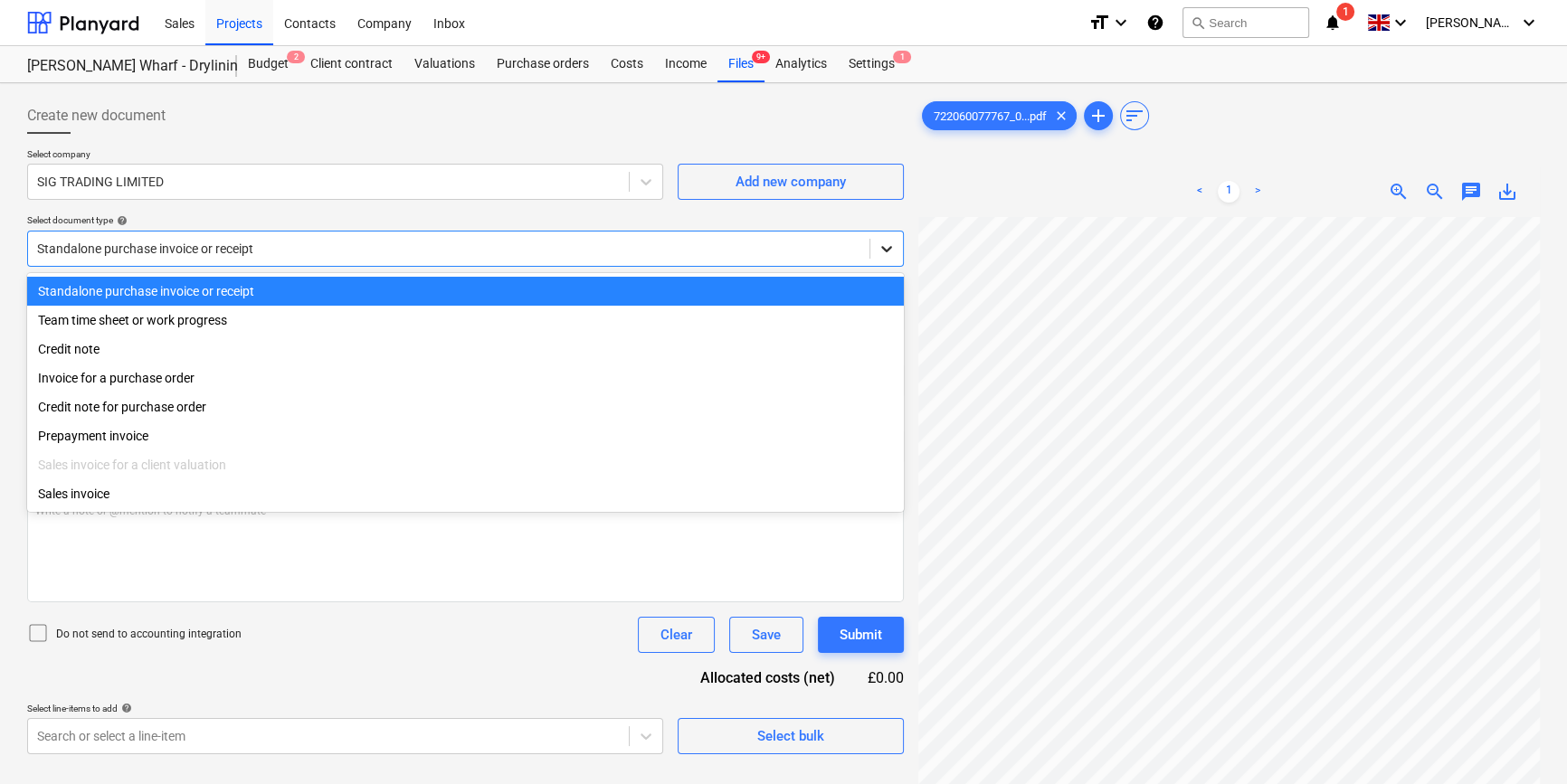
click at [880, 244] on icon at bounding box center [886, 249] width 18 height 18
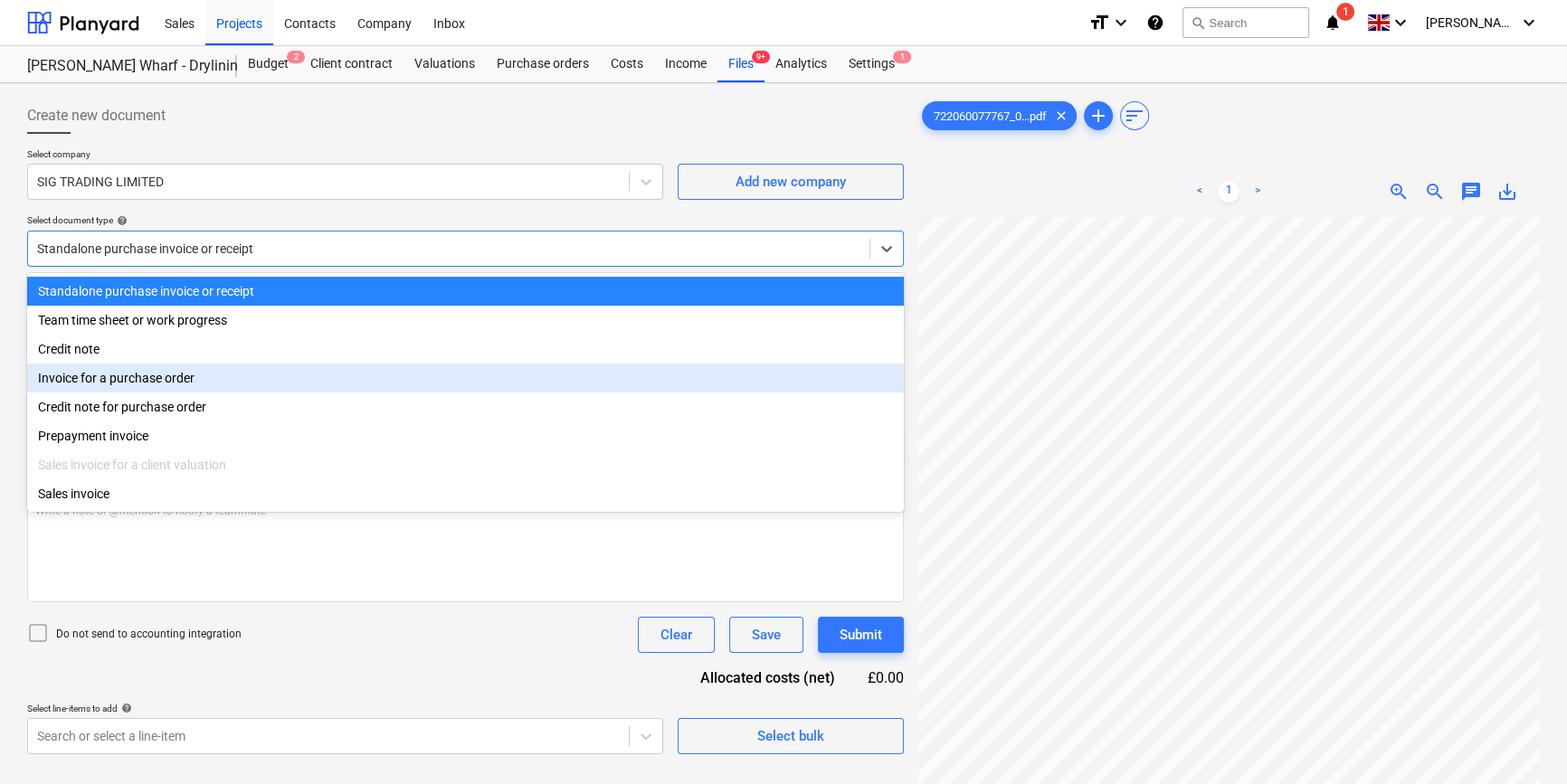
click at [872, 372] on div "Invoice for a purchase order" at bounding box center [466, 377] width 876 height 29
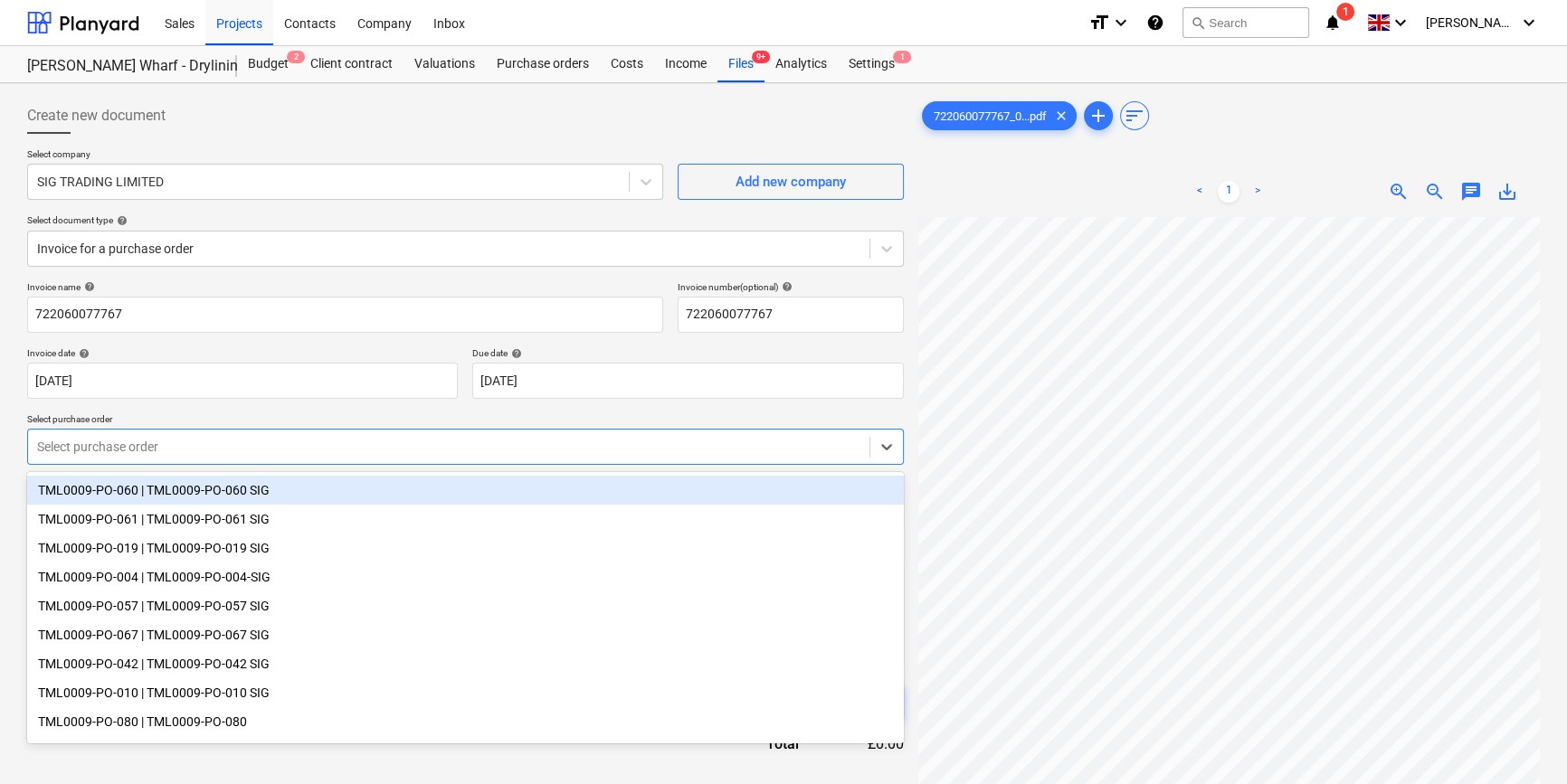
click at [862, 437] on div "Select purchase order" at bounding box center [448, 447] width 842 height 26
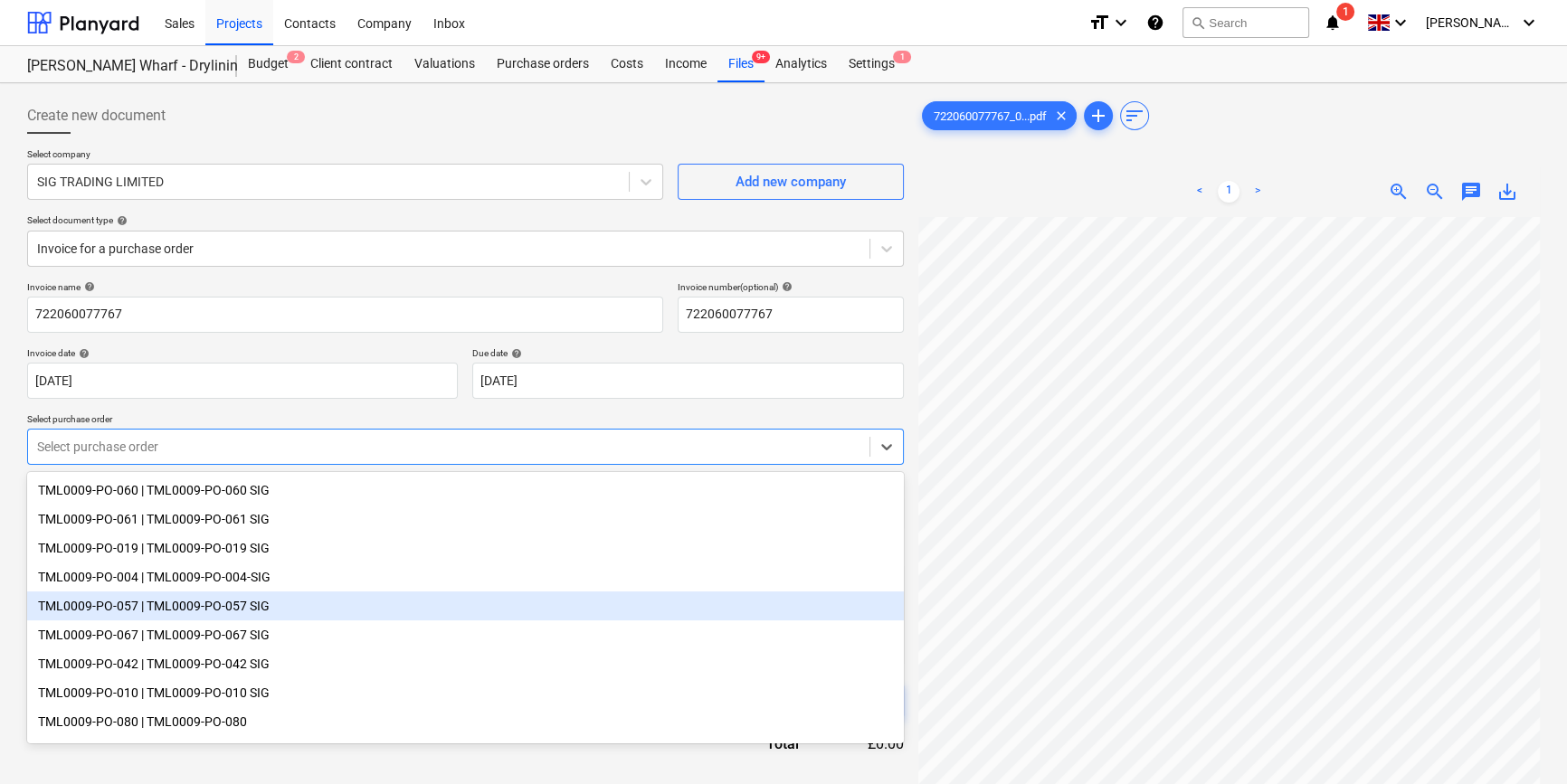
click at [244, 609] on div "TML0009-PO-057 | TML0009-PO-057 SIG" at bounding box center [466, 605] width 876 height 29
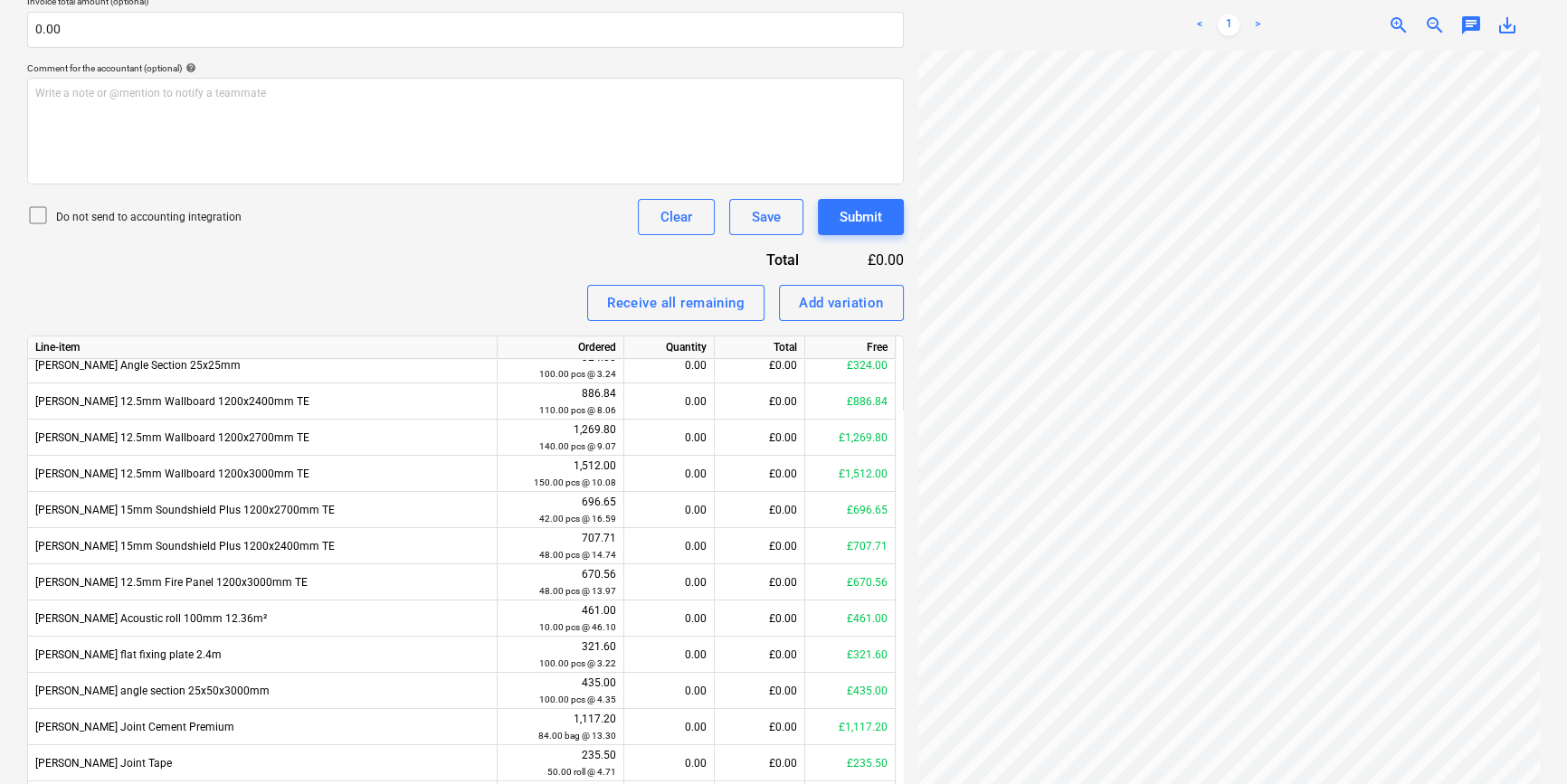
scroll to position [493, 0]
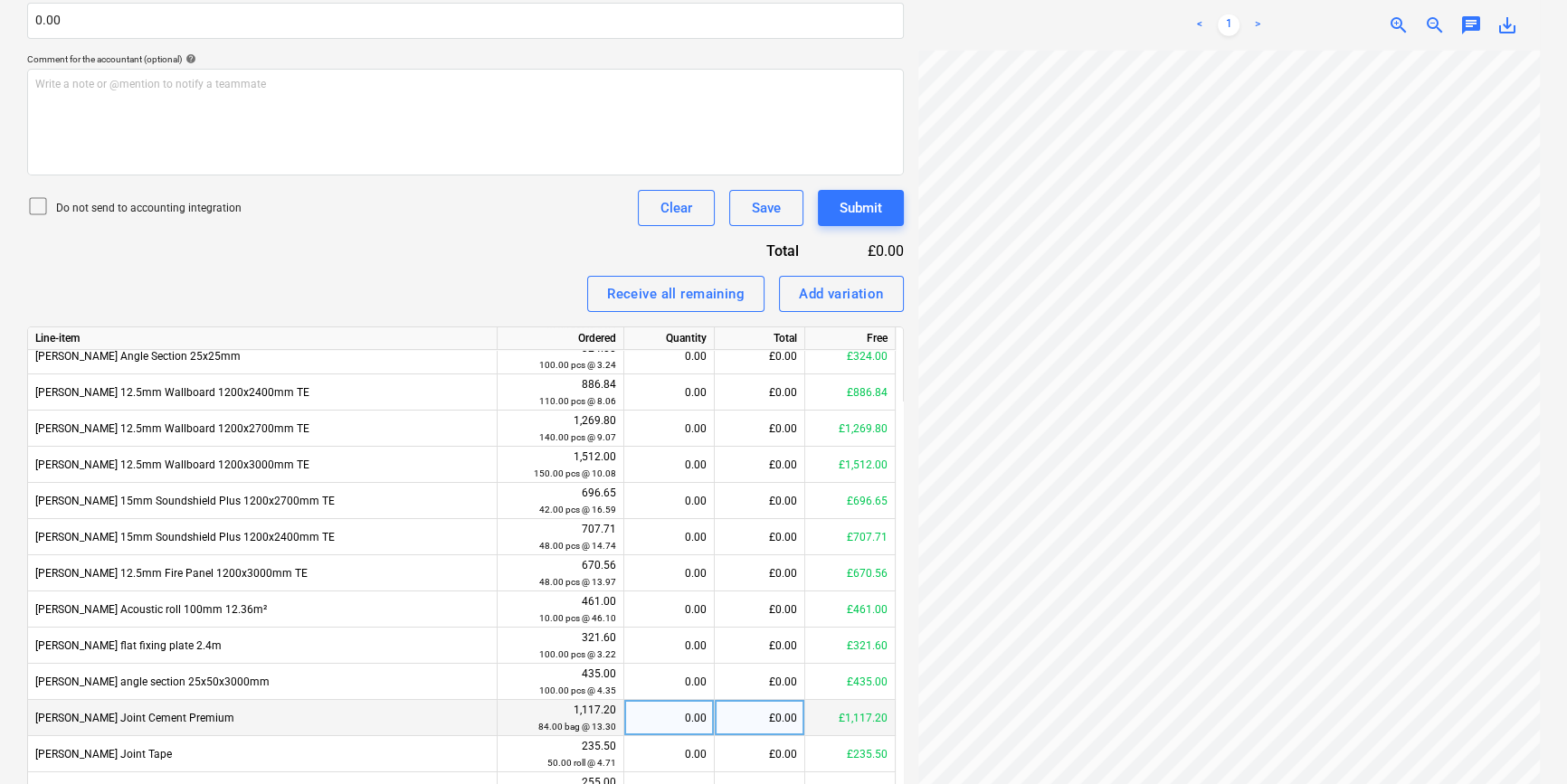
click at [762, 714] on div "£0.00" at bounding box center [760, 717] width 91 height 36
type input "1025.64"
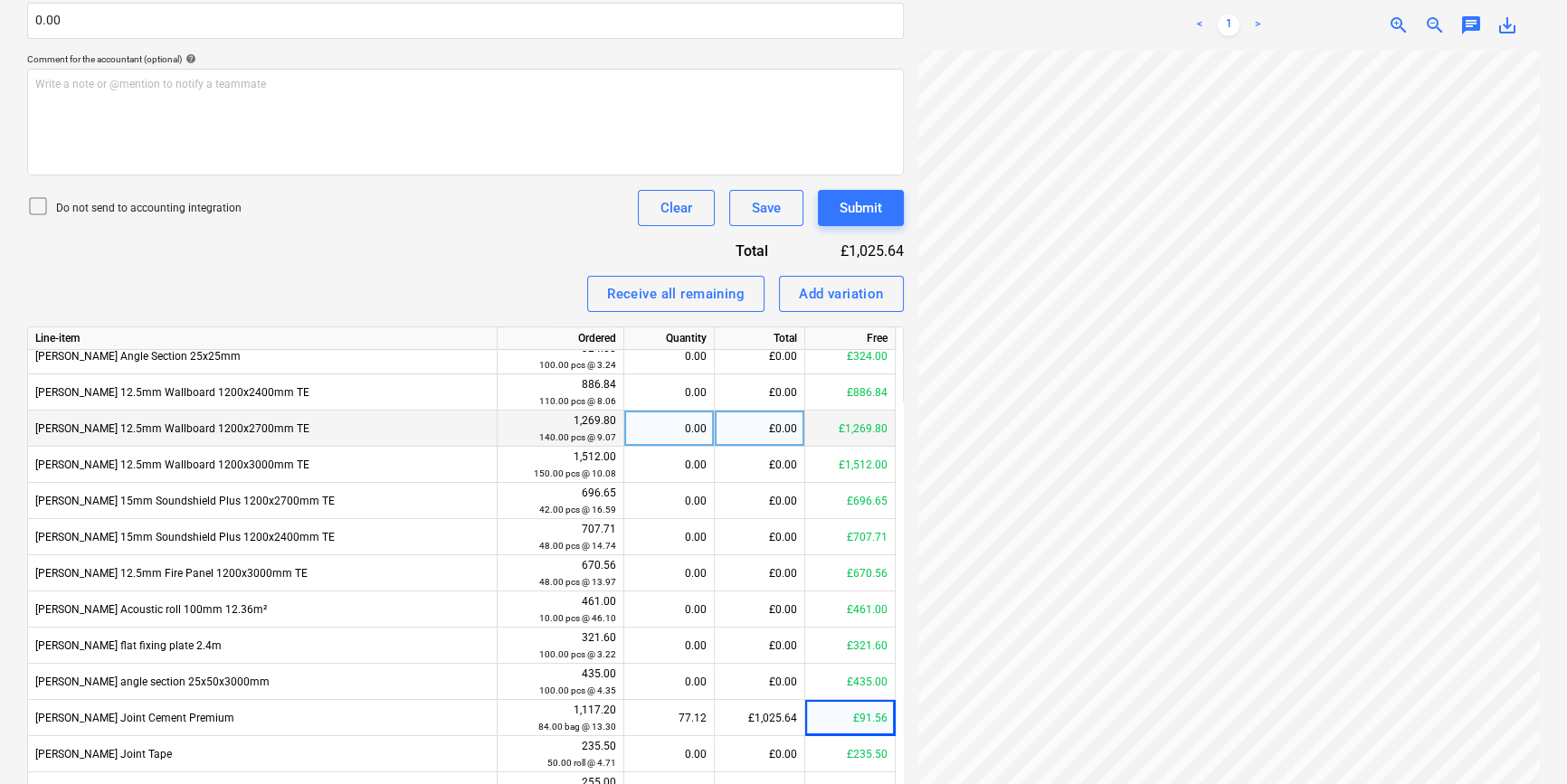
click at [675, 432] on div "0.00" at bounding box center [668, 428] width 75 height 36
type input "20"
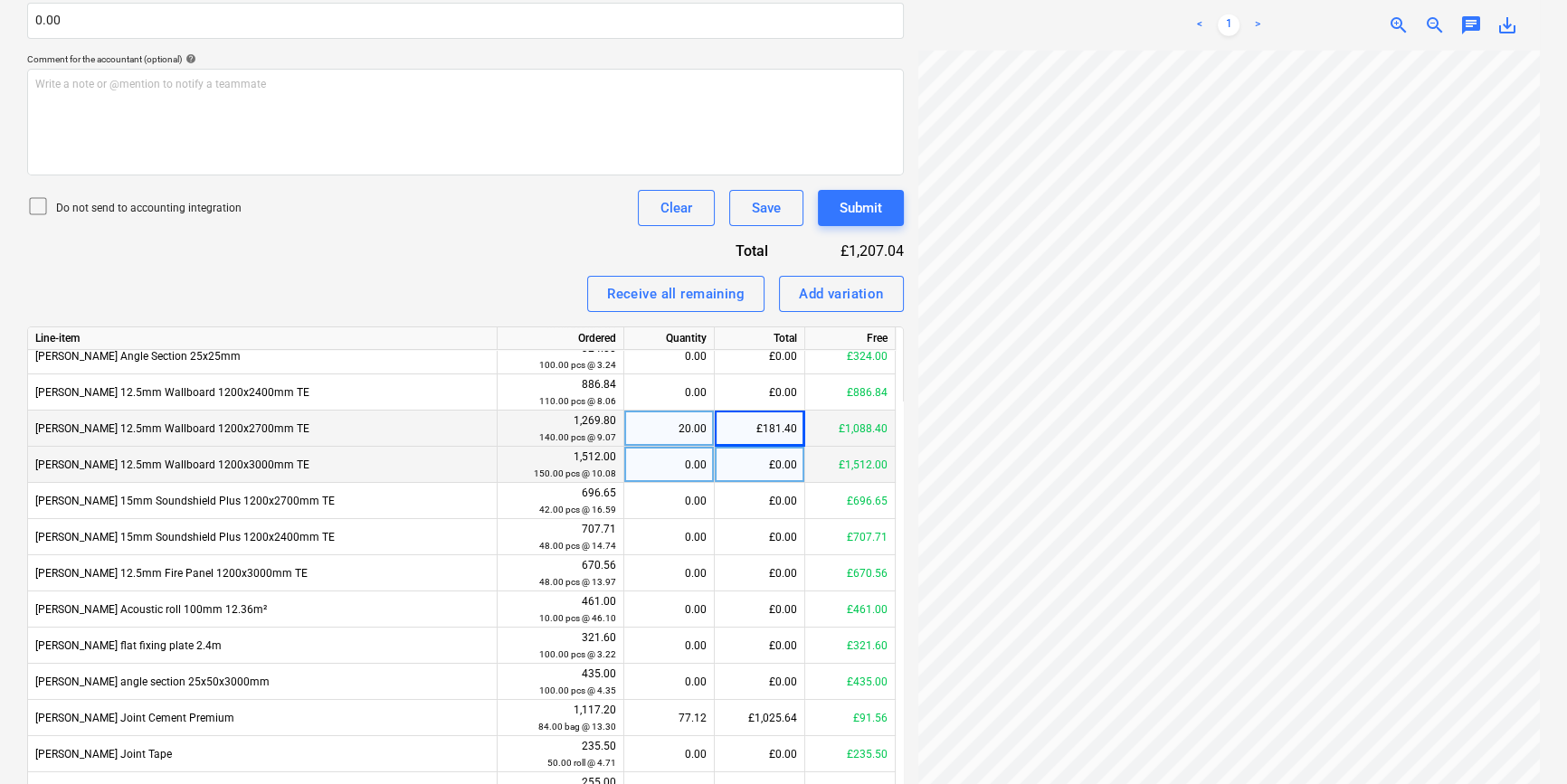
click at [678, 461] on div "0.00" at bounding box center [668, 464] width 75 height 36
type input "30"
click at [852, 216] on div "Submit" at bounding box center [860, 208] width 42 height 24
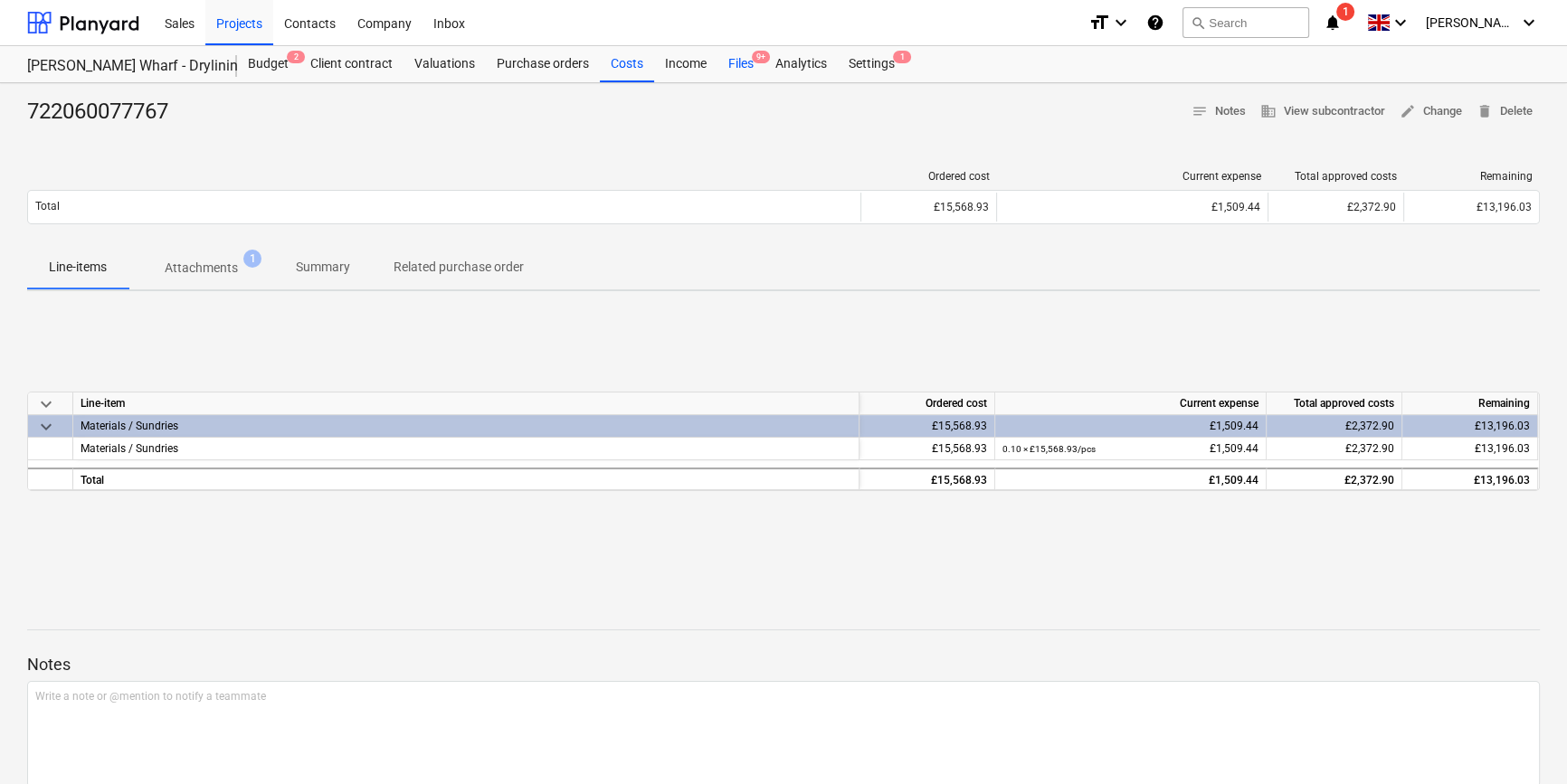
click at [742, 64] on div "Files 9+" at bounding box center [741, 64] width 47 height 36
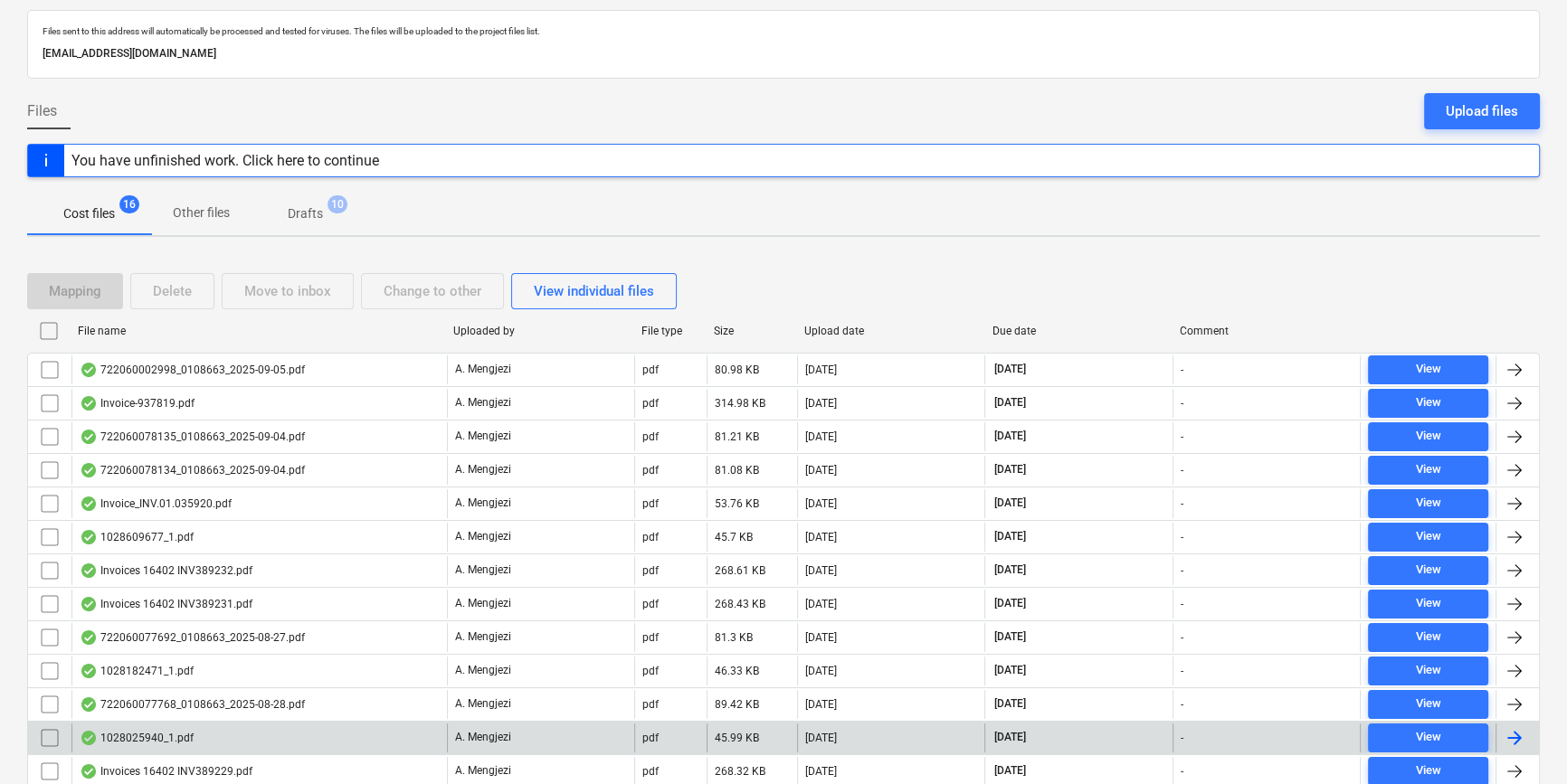
scroll to position [254, 0]
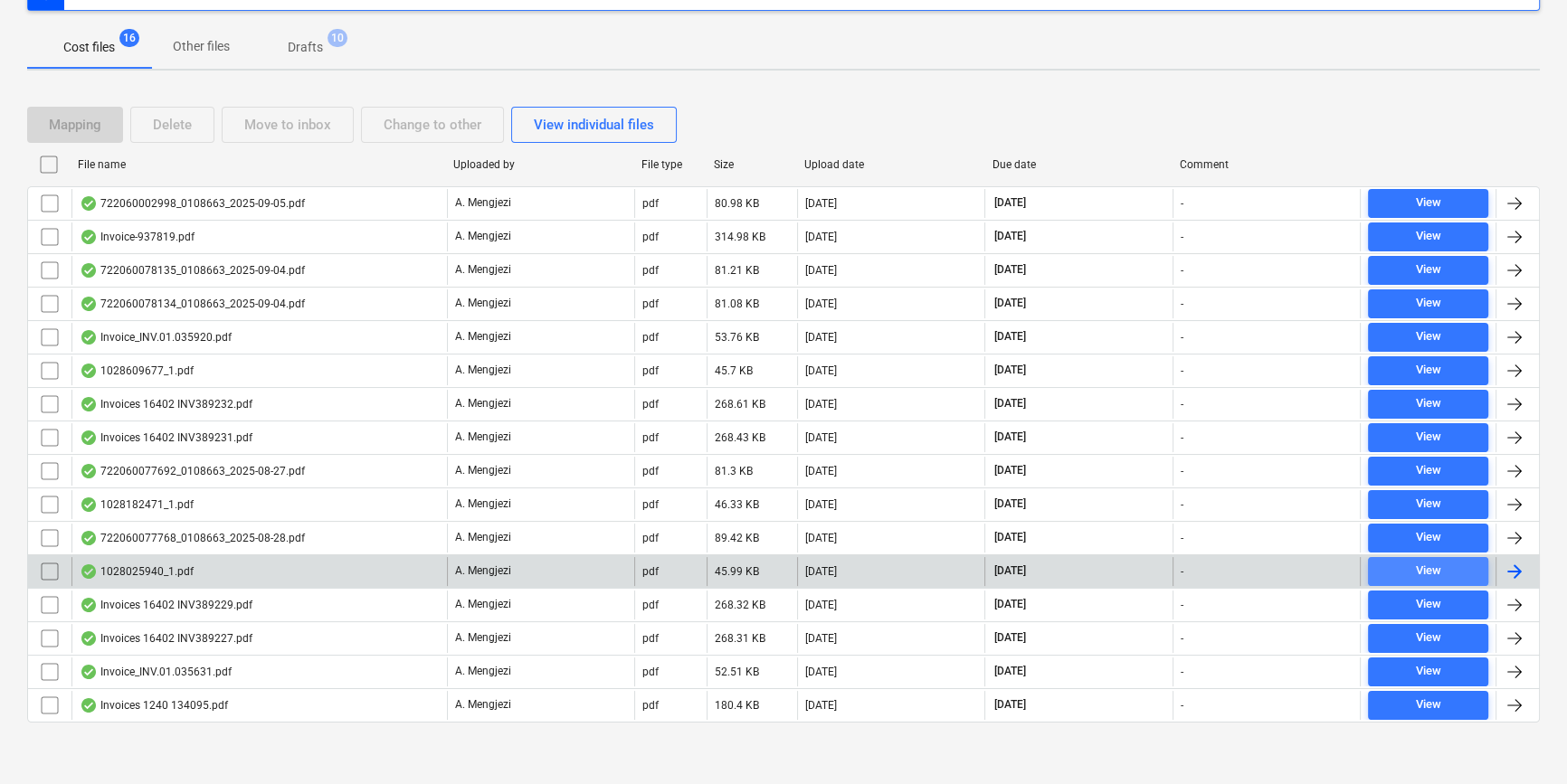
click at [1433, 564] on div "View" at bounding box center [1427, 571] width 26 height 21
click at [1509, 568] on div at bounding box center [1514, 572] width 22 height 22
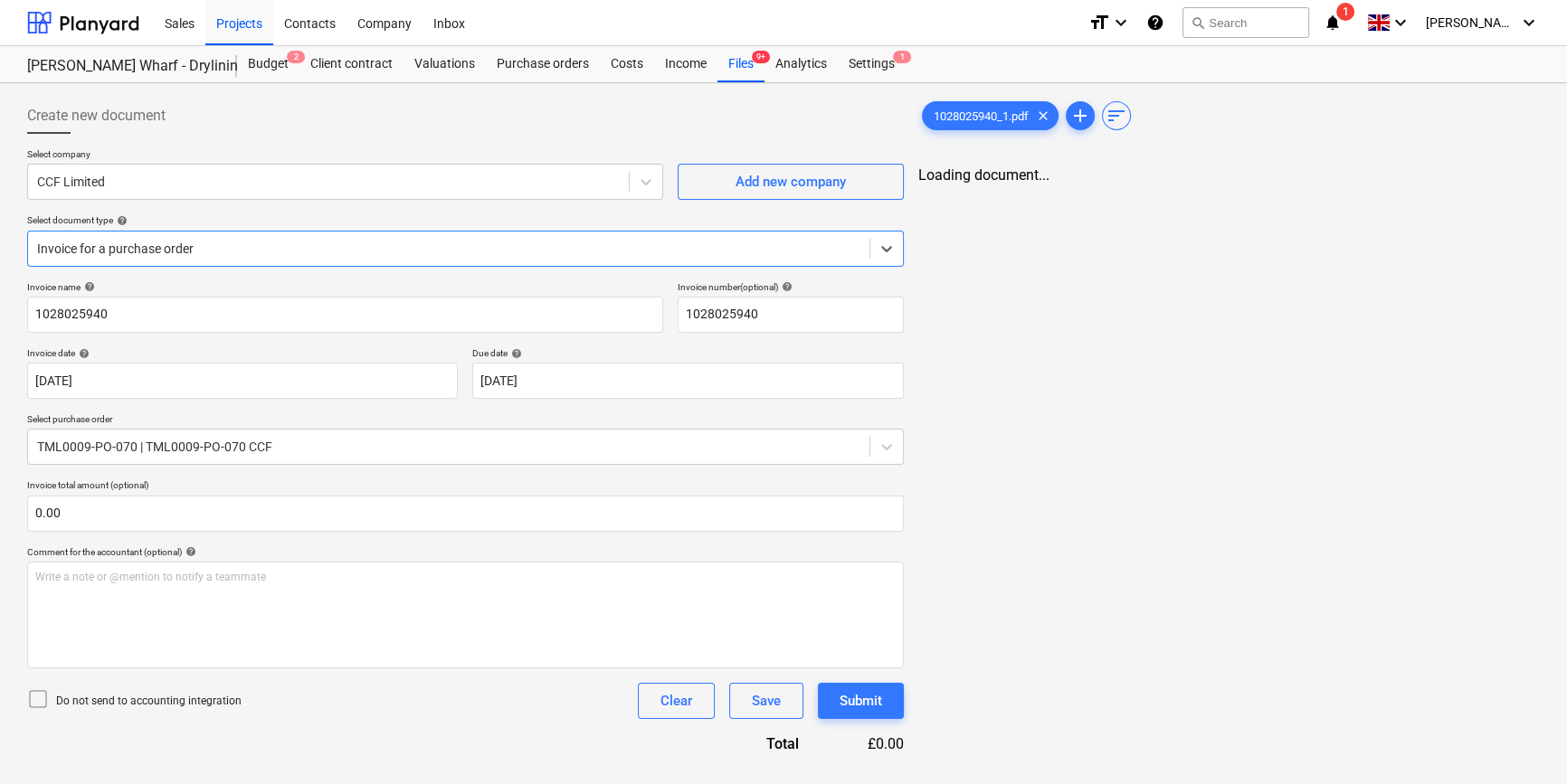
type input "1028025940"
type input "[DATE]"
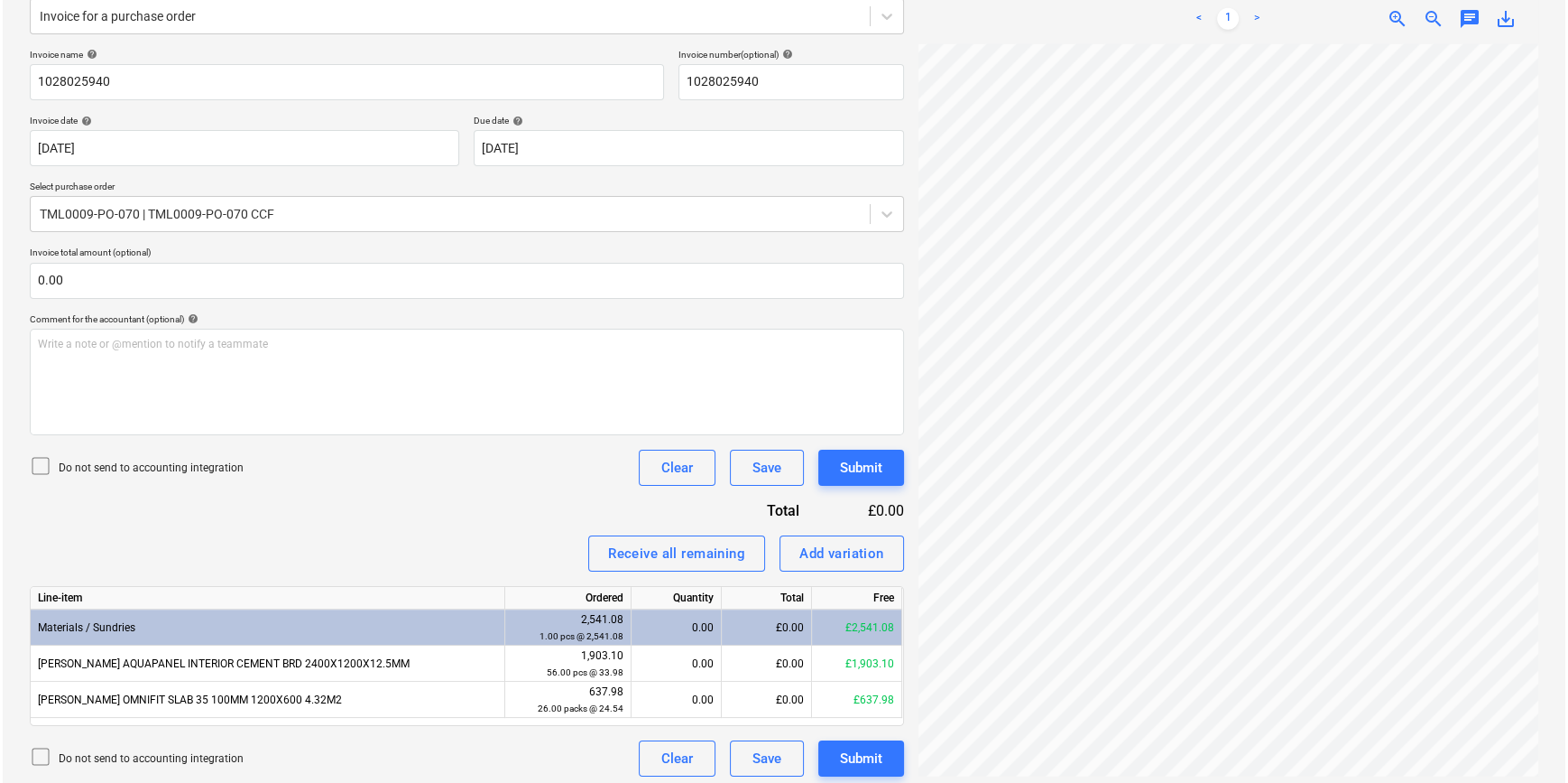
scroll to position [240, 0]
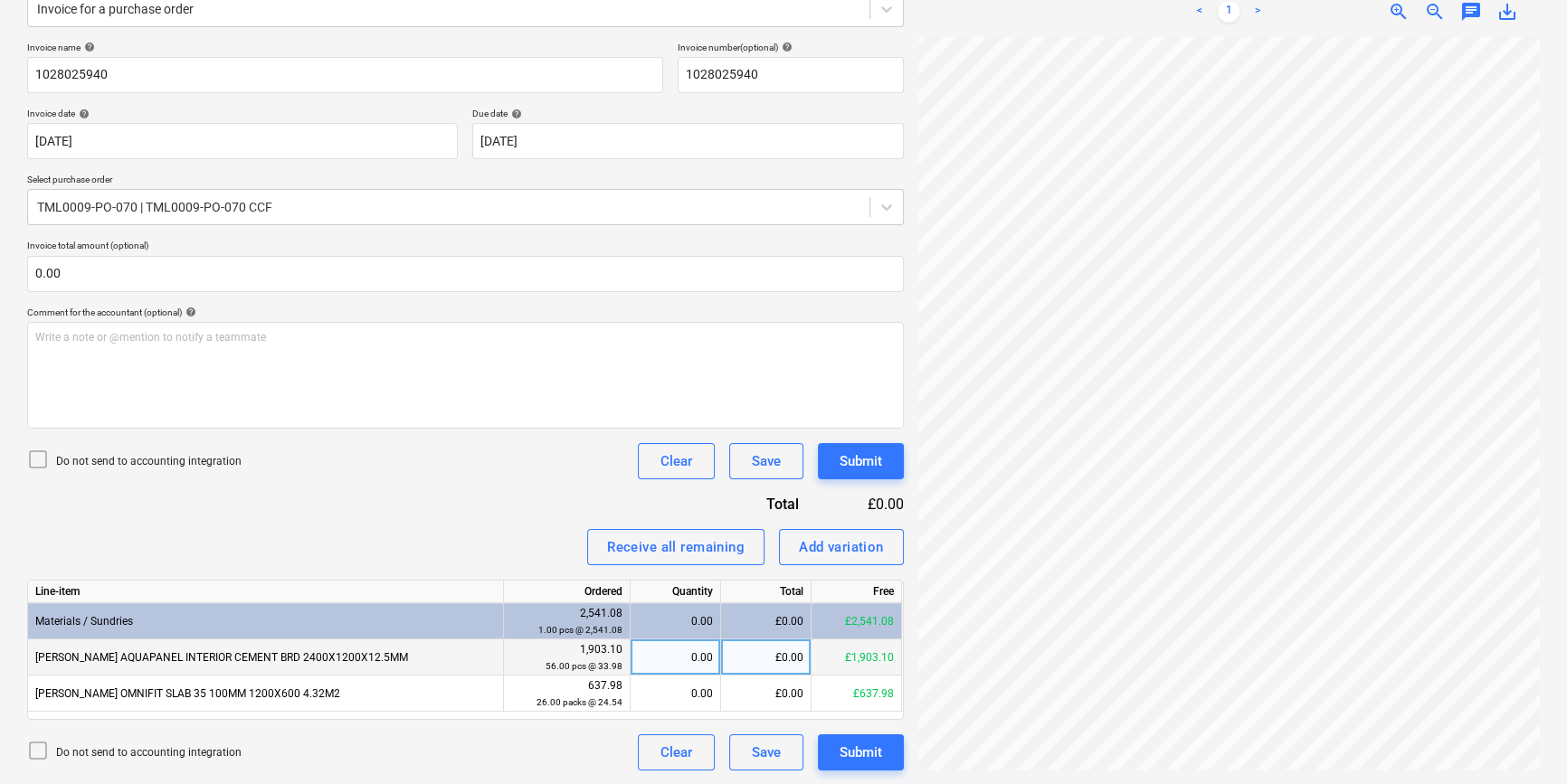
click at [762, 655] on div "£0.00" at bounding box center [766, 657] width 91 height 36
type input "1903.23"
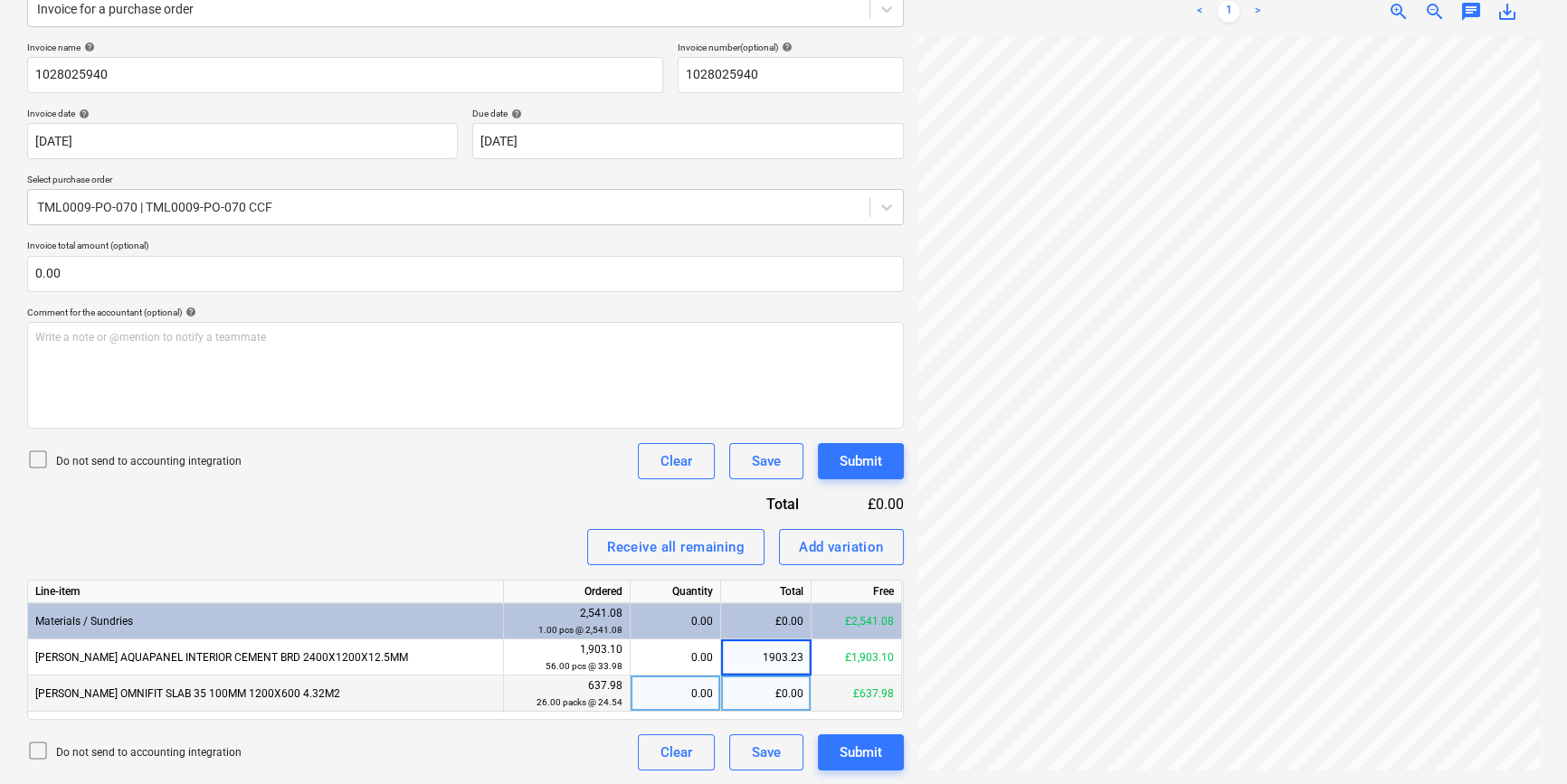
click at [751, 694] on div "£0.00" at bounding box center [766, 693] width 91 height 36
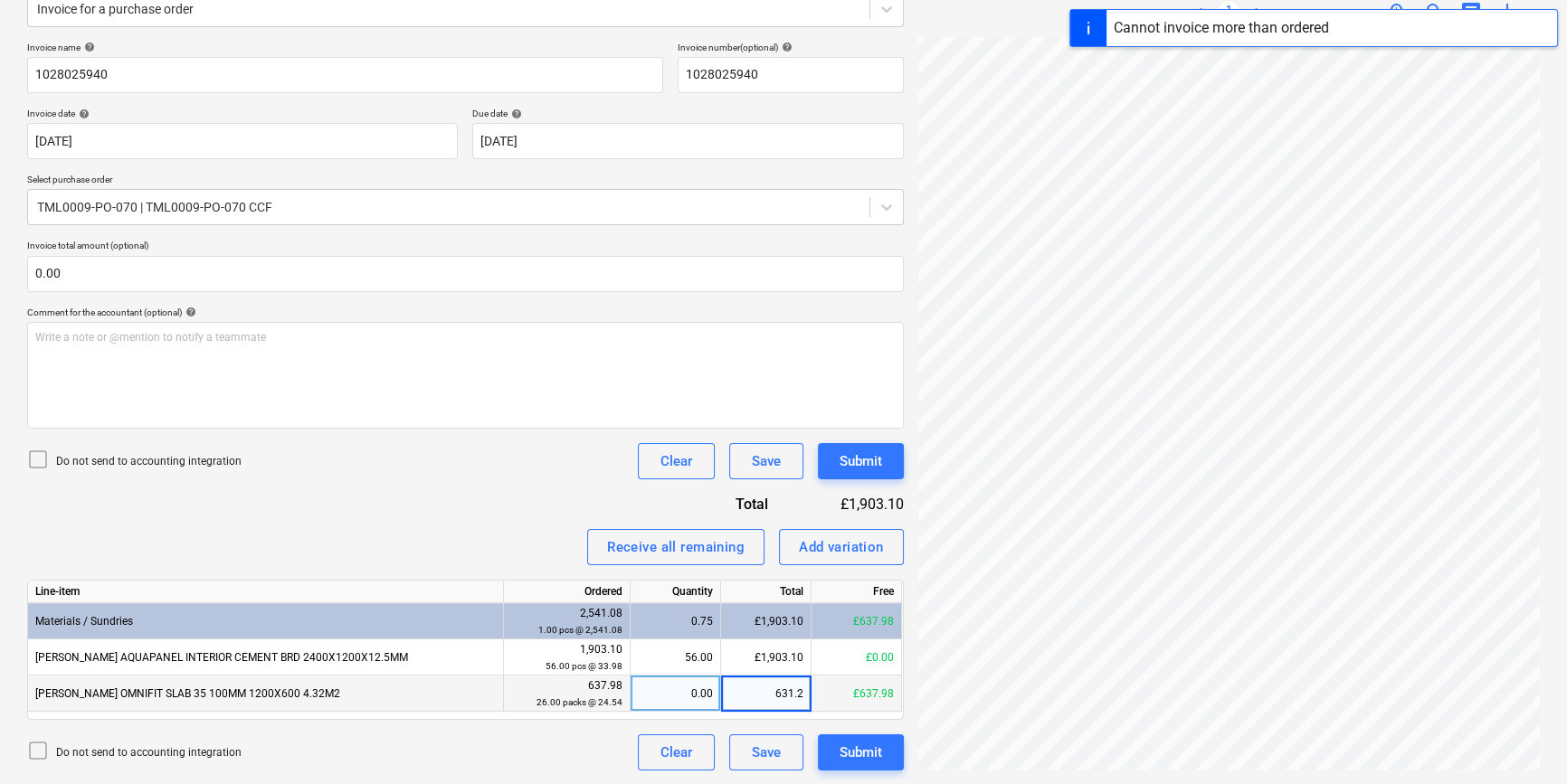
type input "631.24"
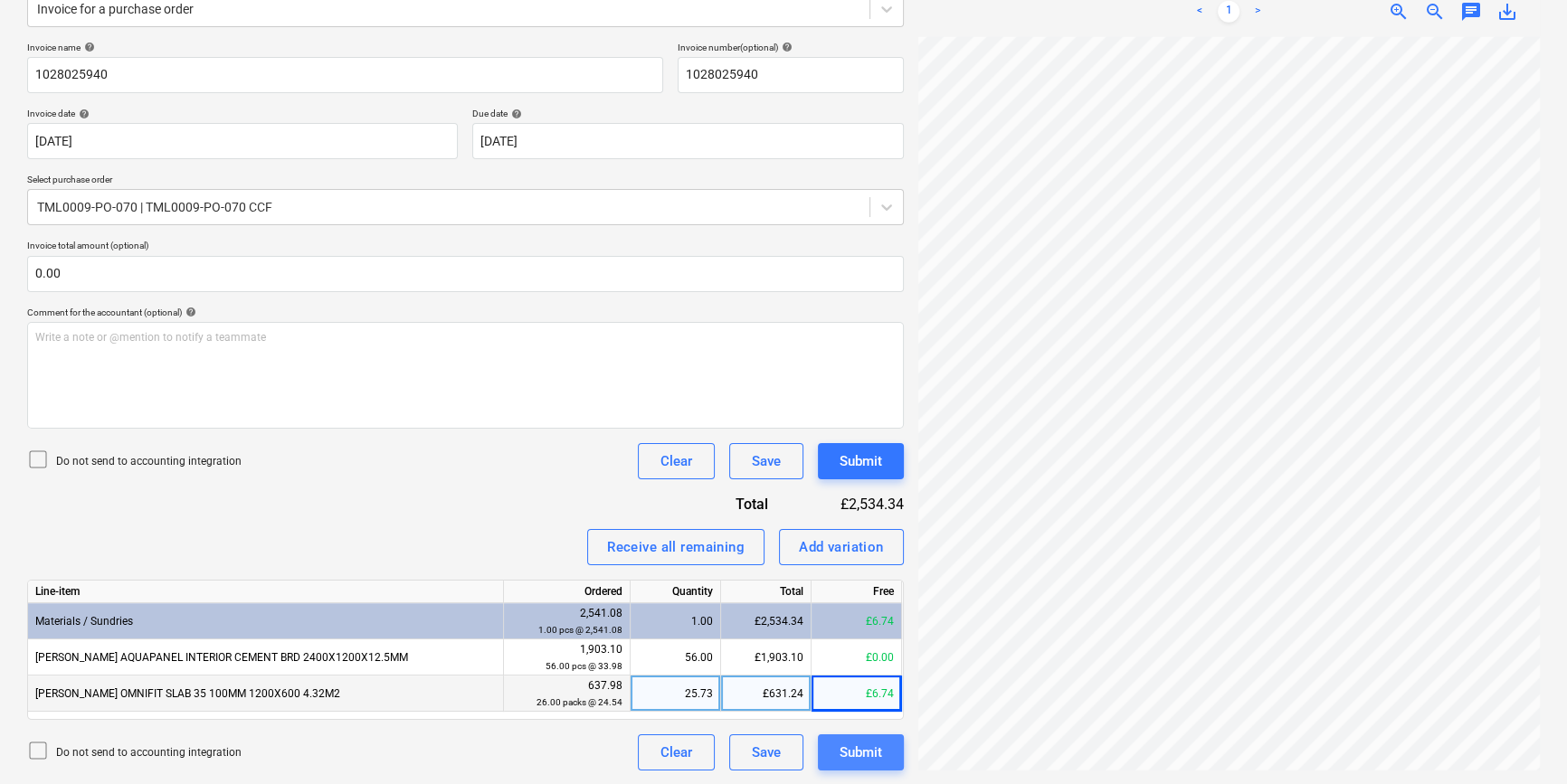
click at [847, 748] on div "Submit" at bounding box center [860, 753] width 42 height 24
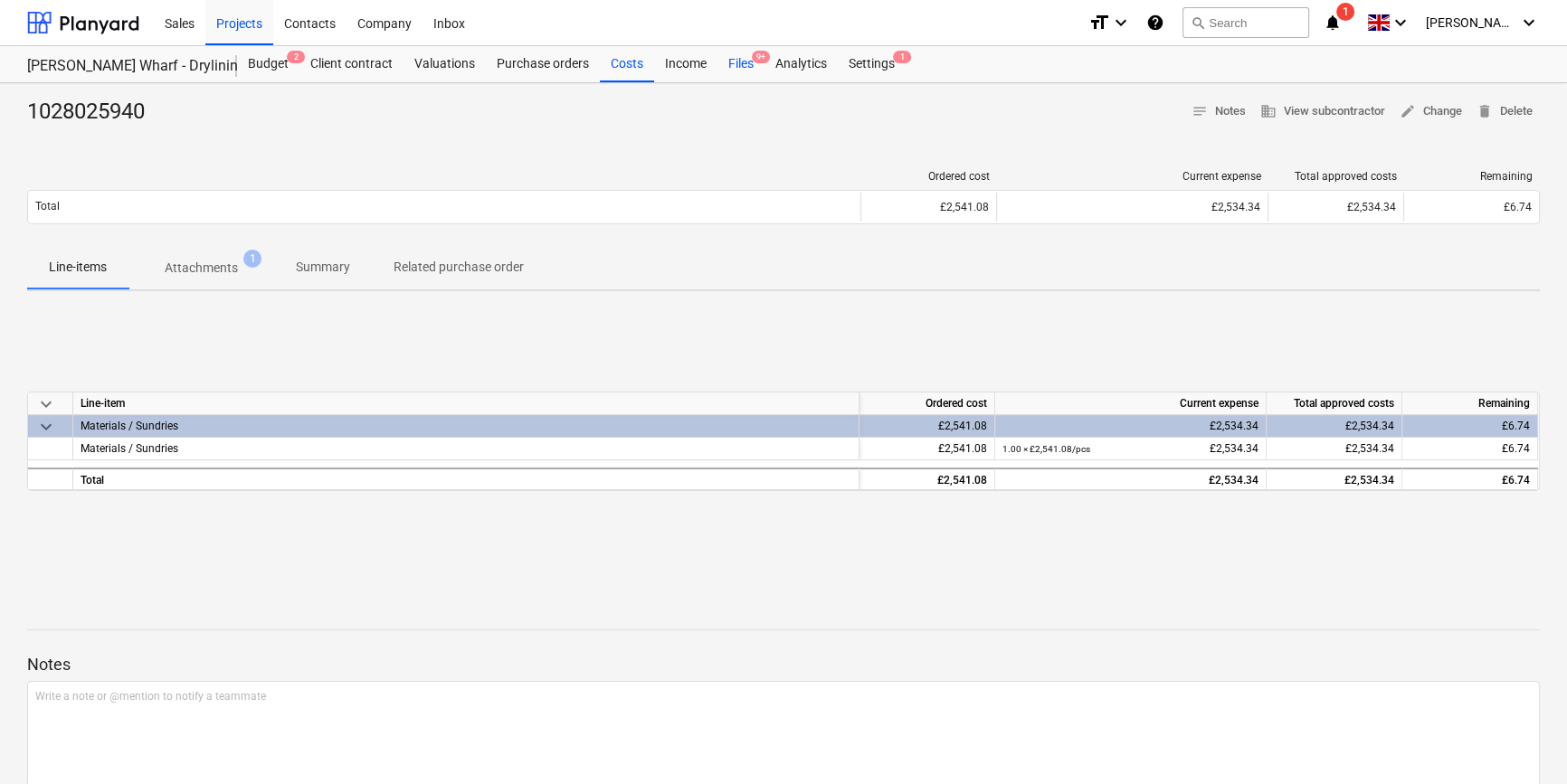
click at [744, 65] on div "Files 9+" at bounding box center [741, 64] width 47 height 36
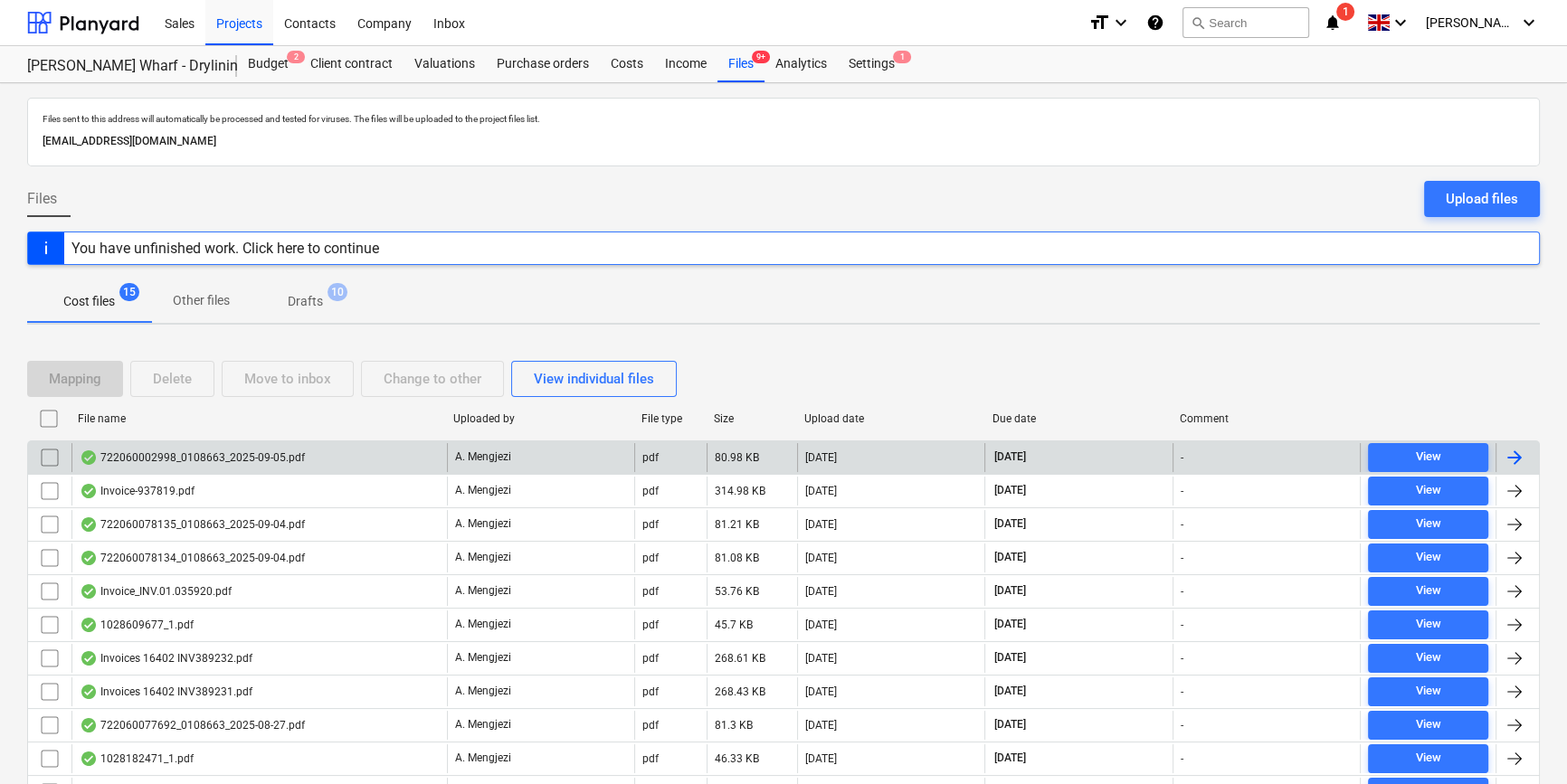
click at [1515, 452] on div at bounding box center [1514, 457] width 22 height 22
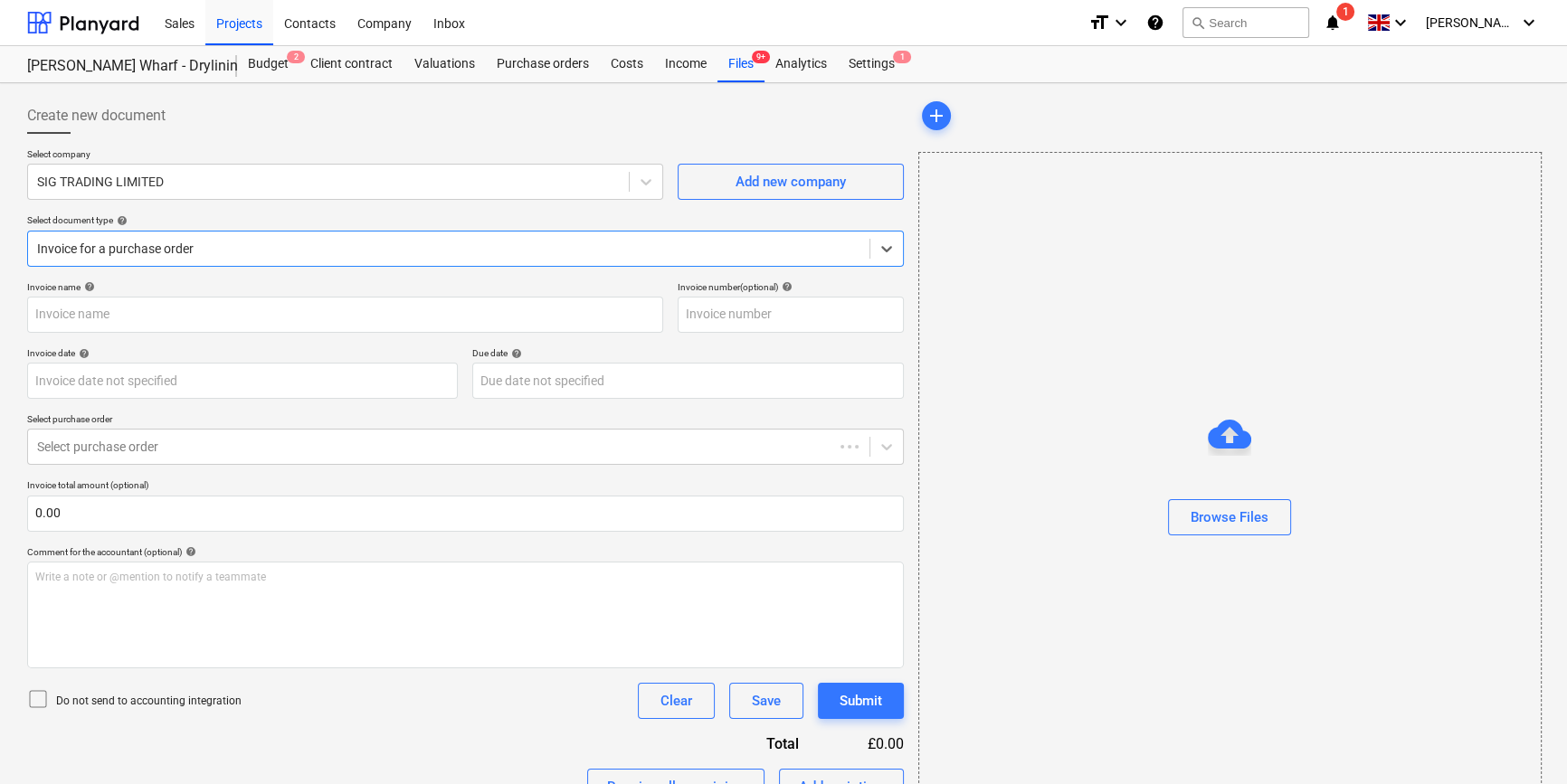
type input "722060002998"
type input "[DATE]"
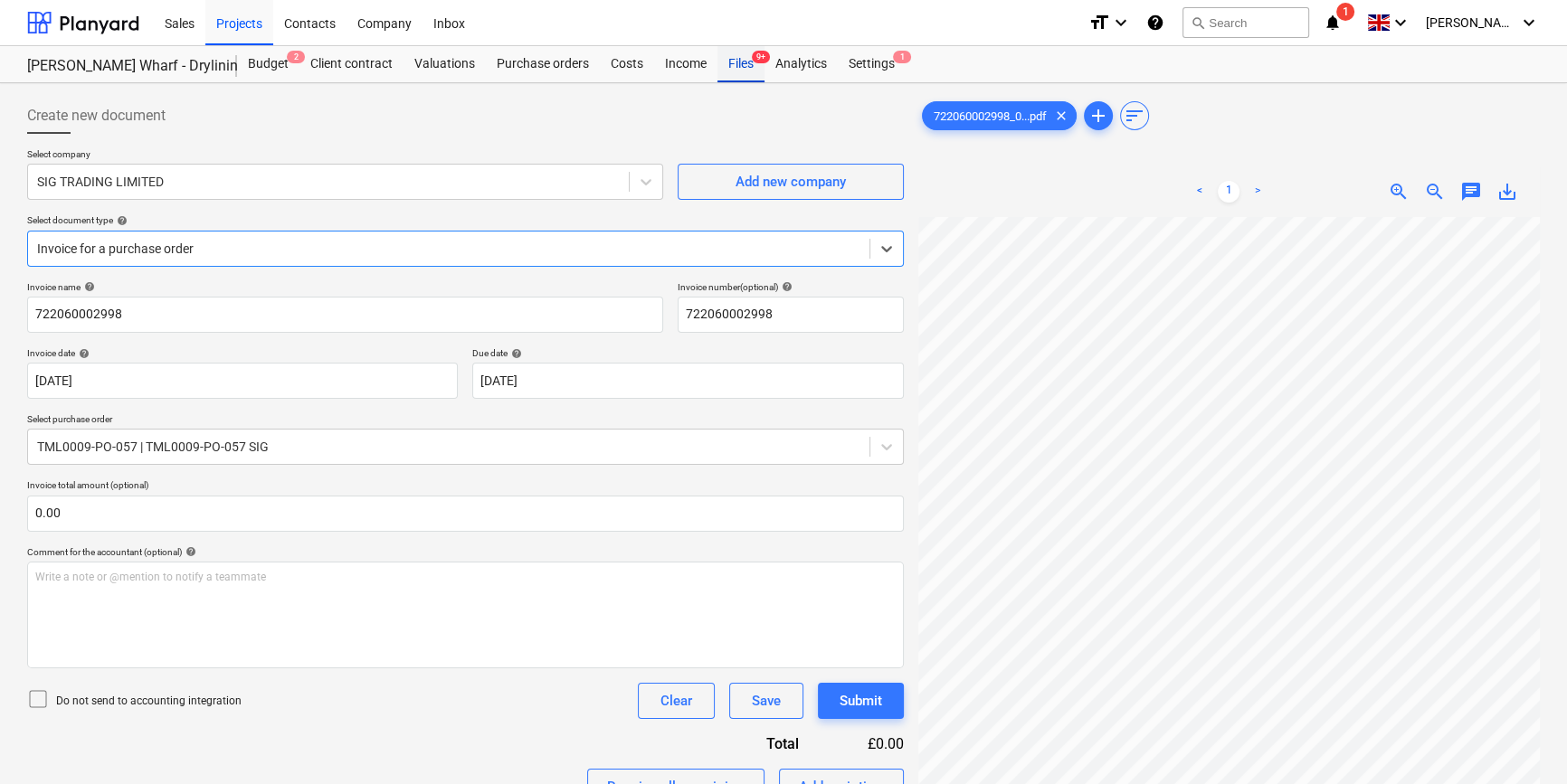
click at [742, 71] on div "Files 9+" at bounding box center [741, 64] width 47 height 36
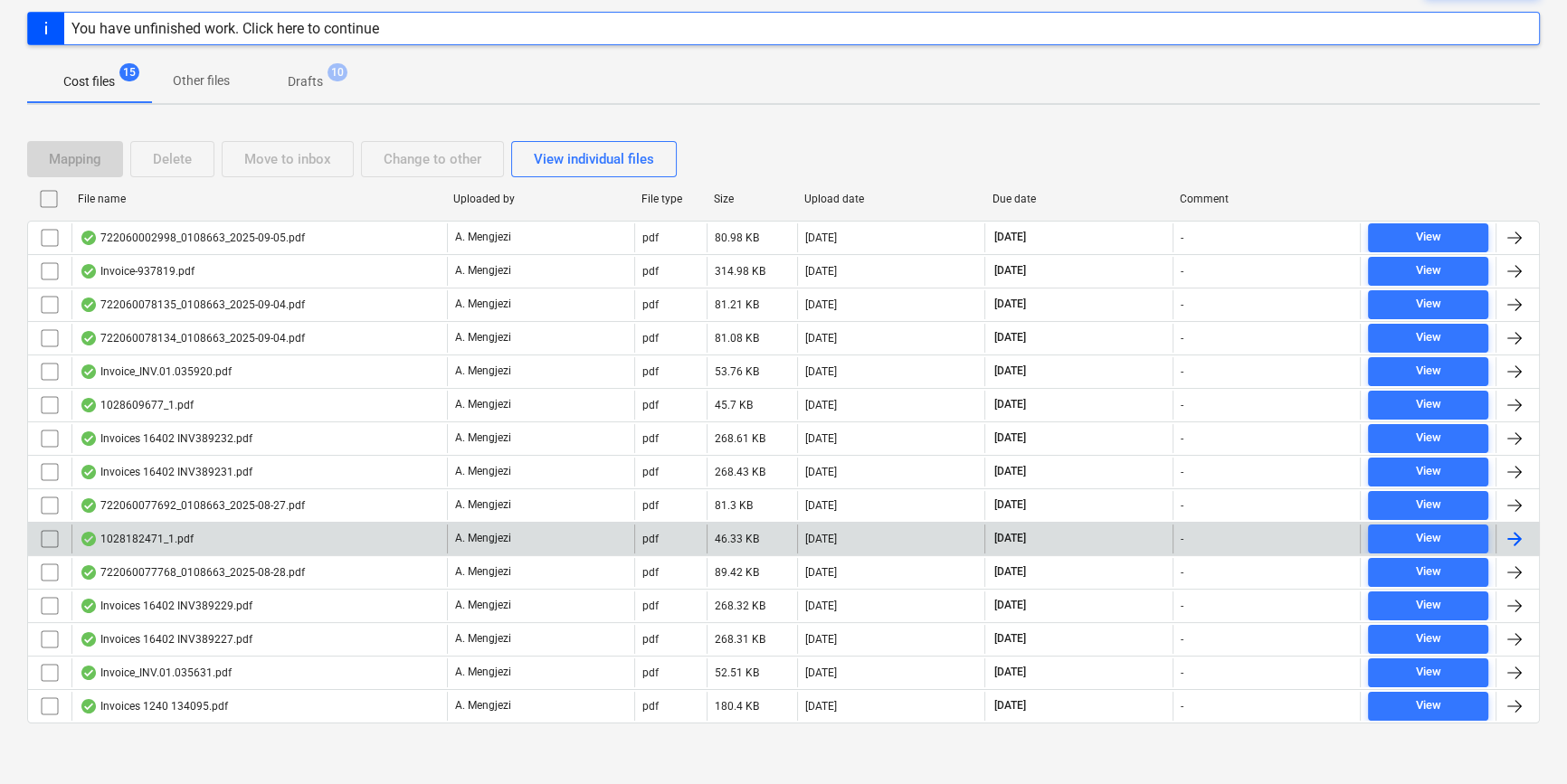
scroll to position [220, 0]
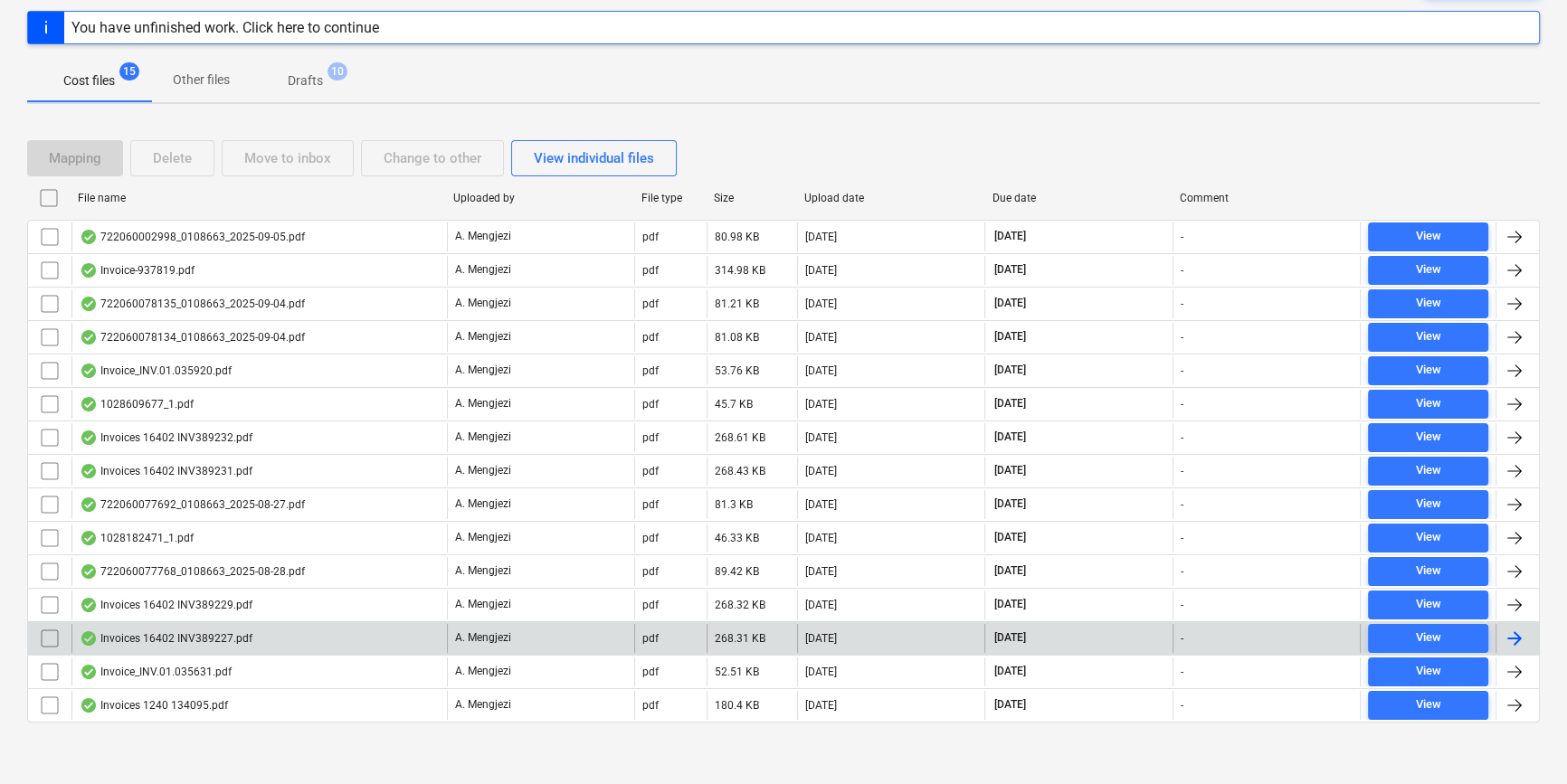
click at [1521, 632] on div at bounding box center [1514, 638] width 22 height 22
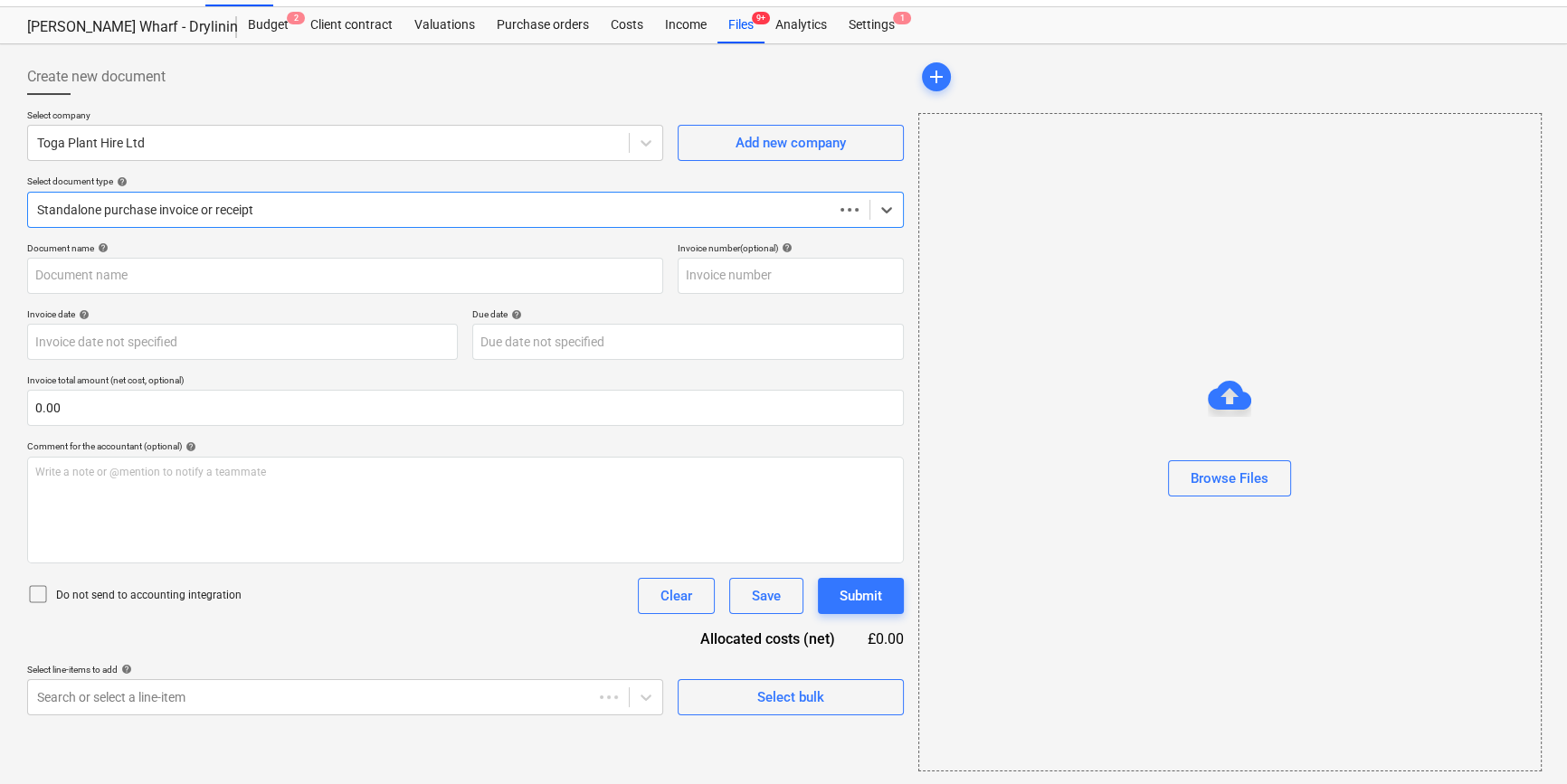
type input "INV389227"
type input "[DATE]"
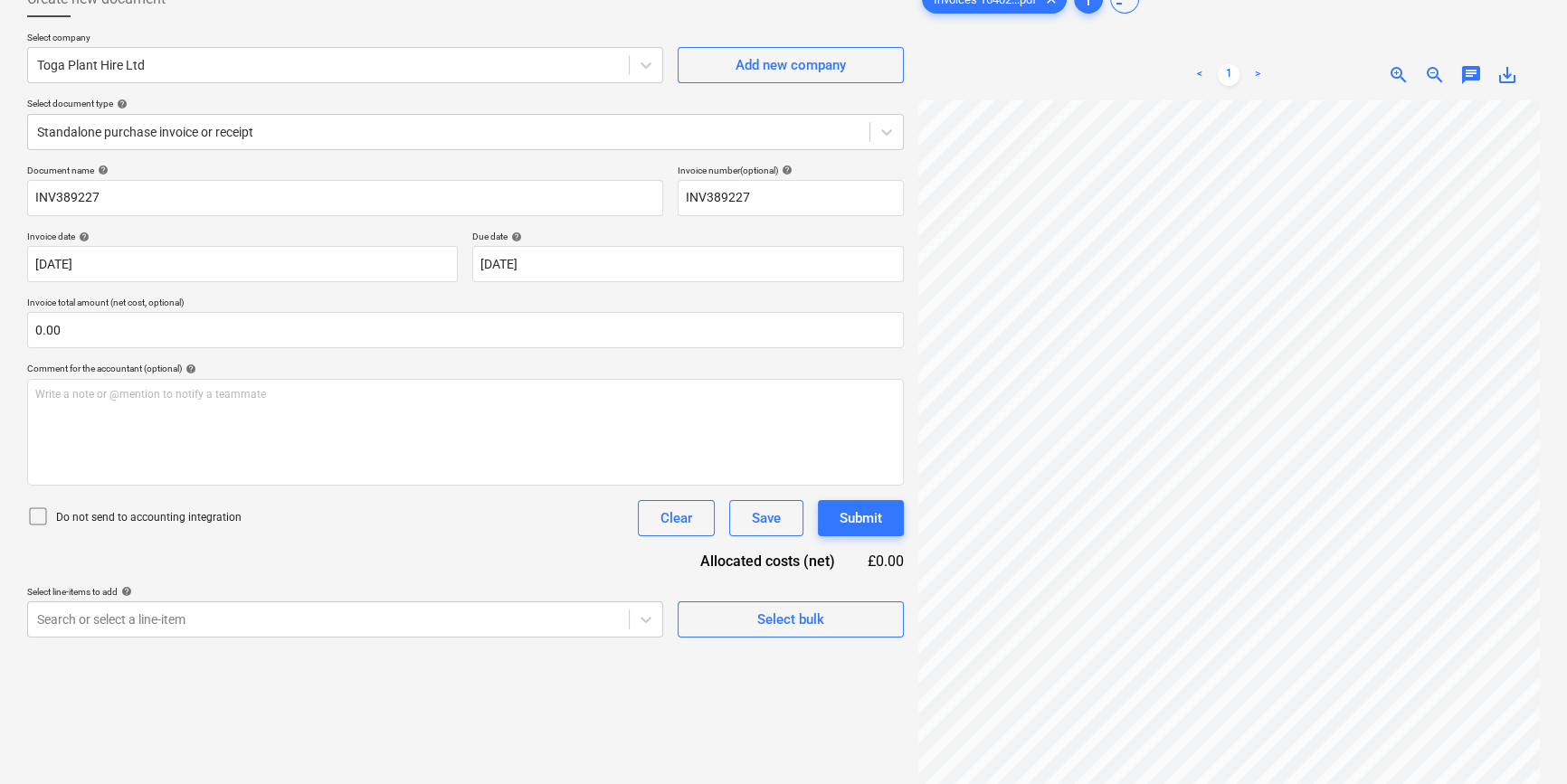
scroll to position [163, 0]
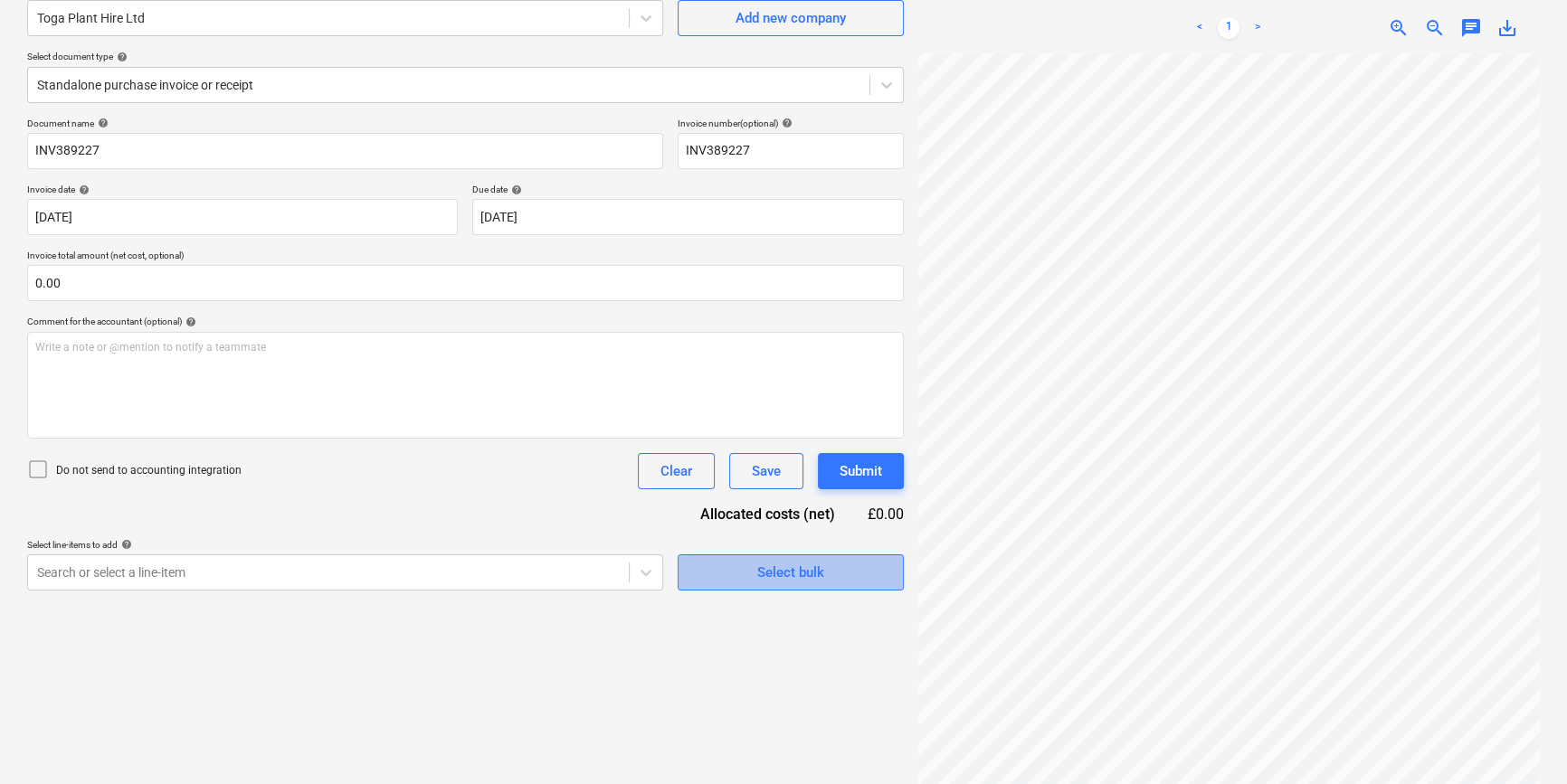
click at [720, 573] on span "Select bulk" at bounding box center [790, 573] width 181 height 24
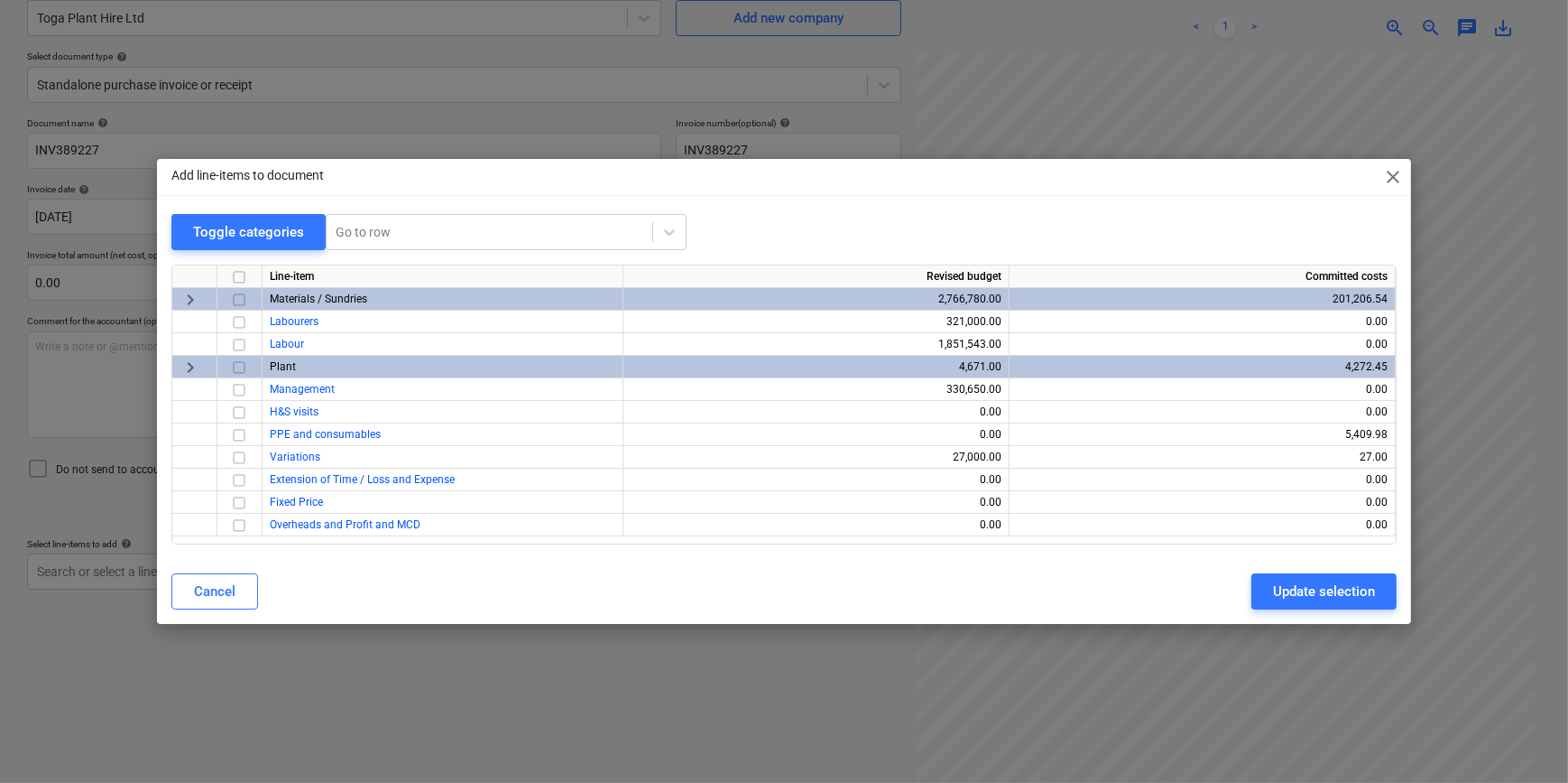
click at [239, 370] on input "checkbox" at bounding box center [239, 367] width 22 height 22
click at [1330, 593] on div "Update selection" at bounding box center [1325, 591] width 102 height 24
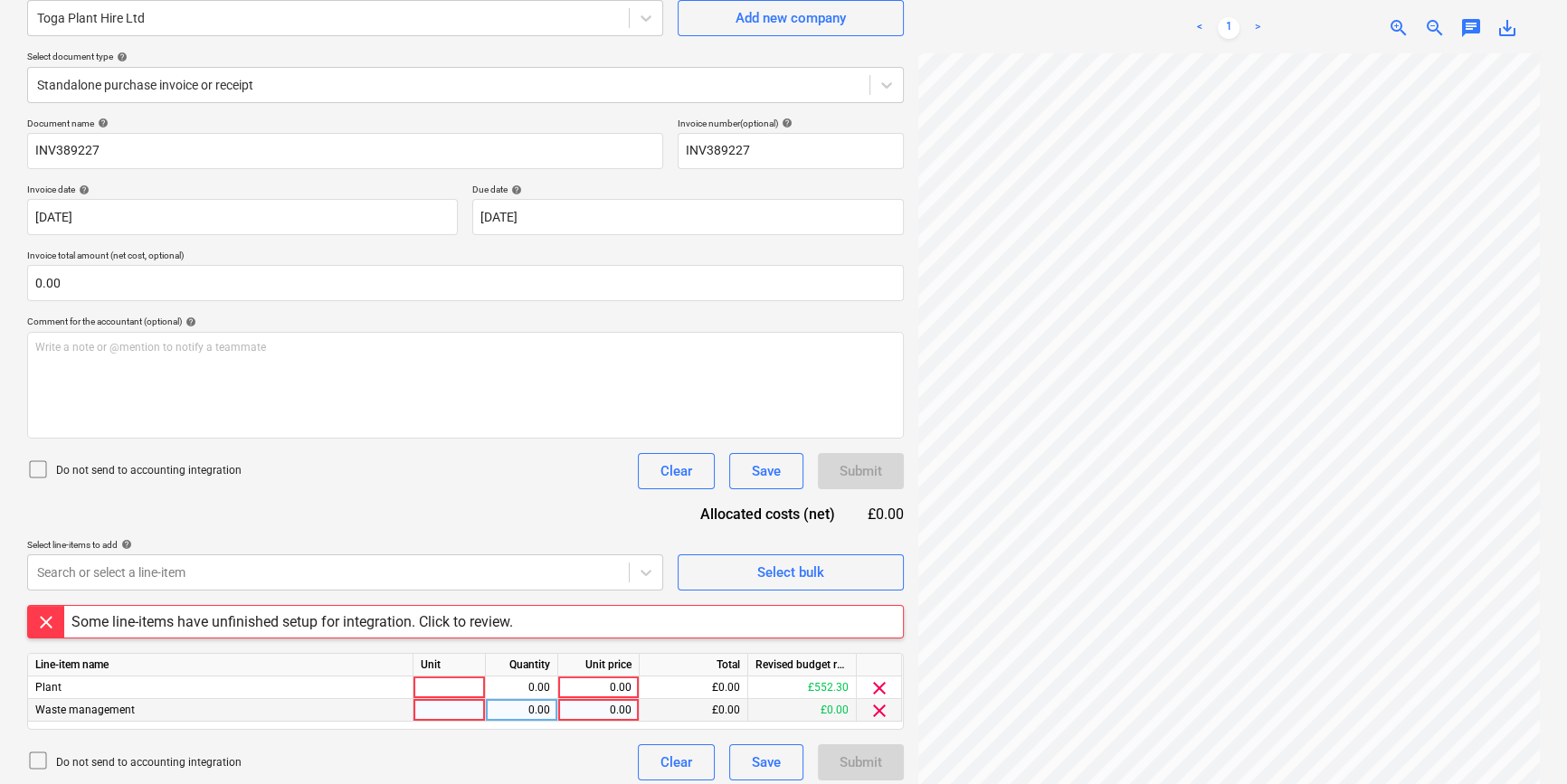
click at [876, 711] on span "clear" at bounding box center [879, 710] width 22 height 22
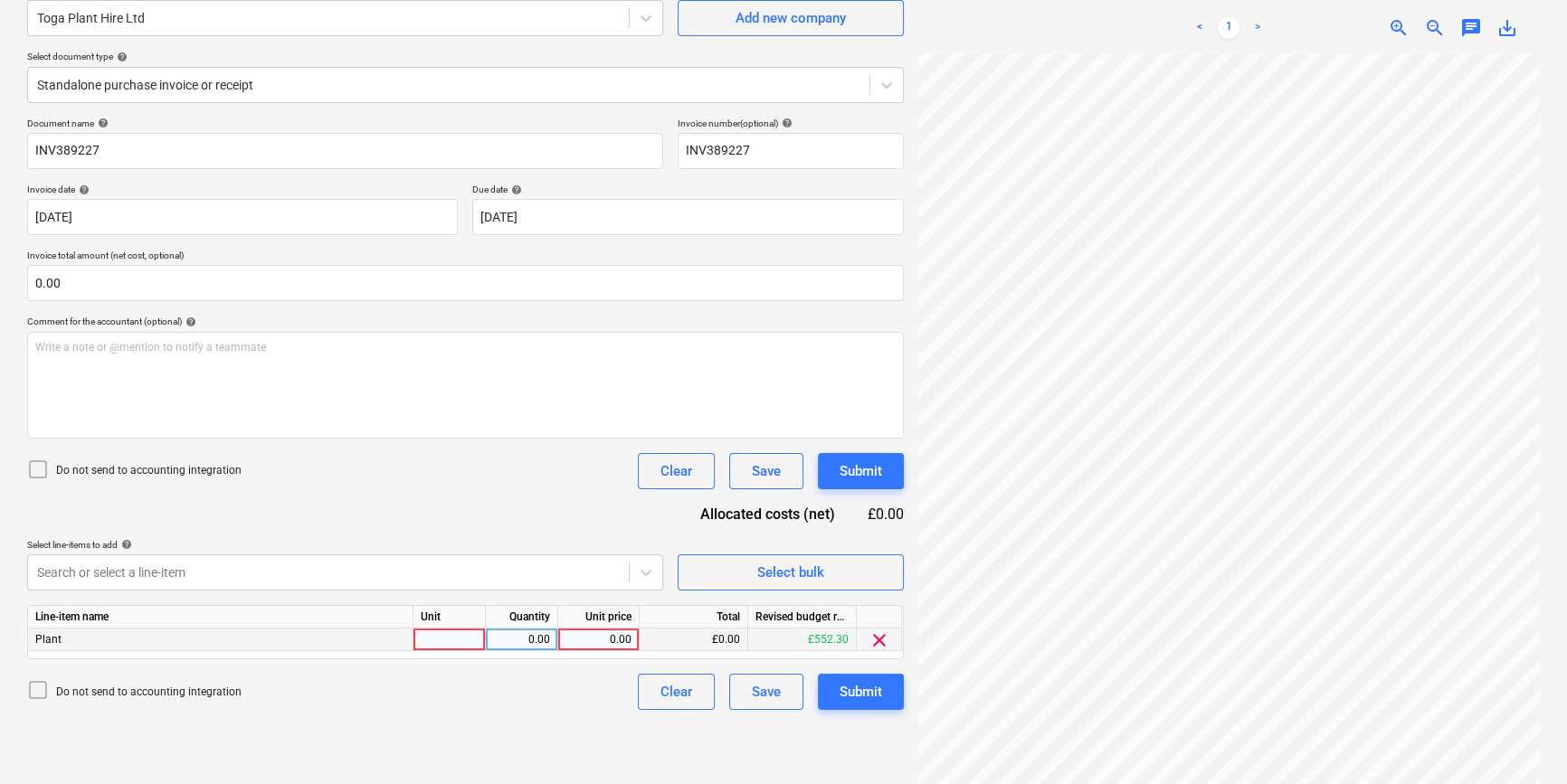
click at [441, 641] on div at bounding box center [450, 639] width 73 height 23
type input "hire"
click at [533, 633] on div "0.00" at bounding box center [522, 639] width 57 height 23
type input "1"
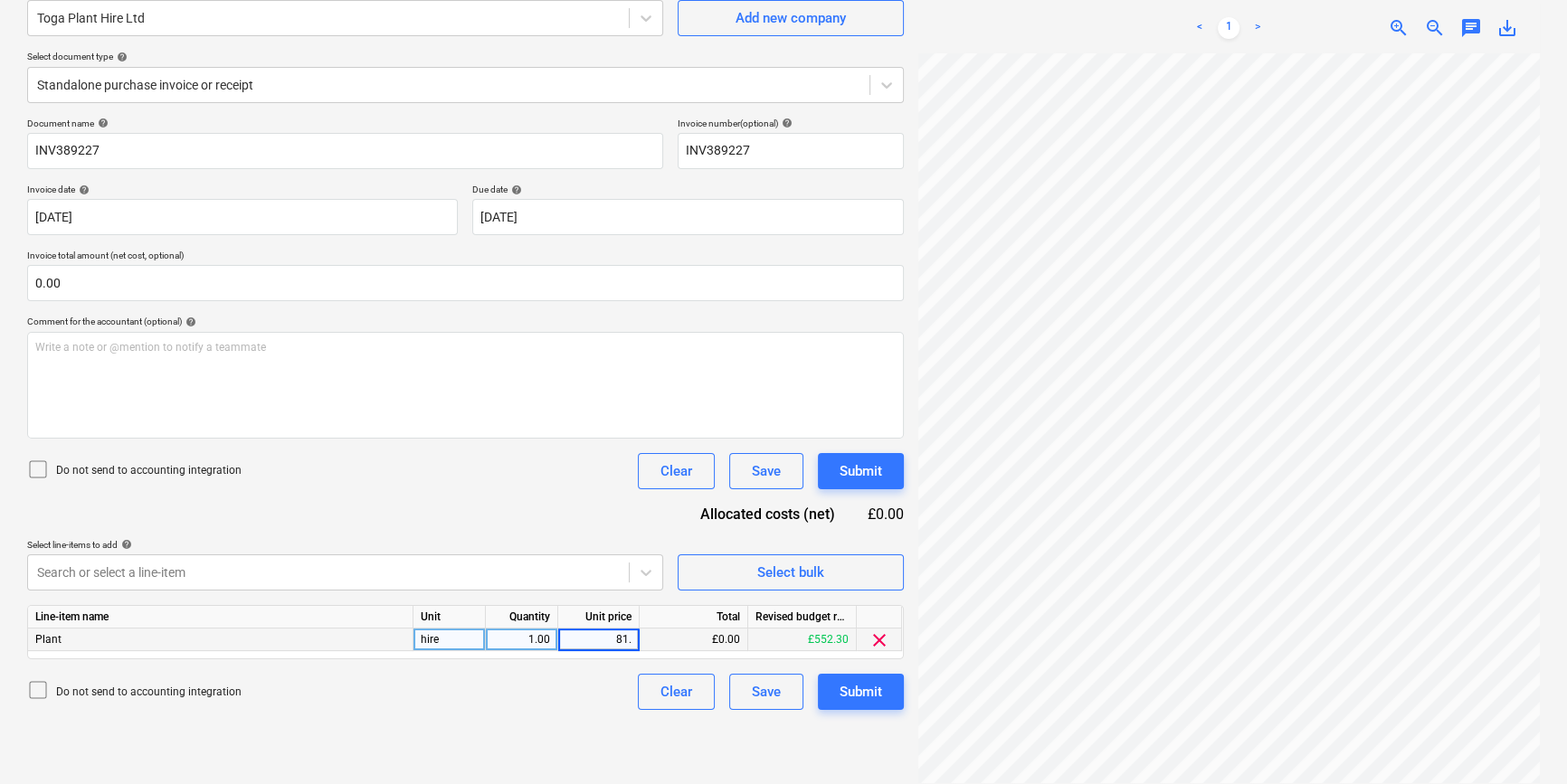
type input "81.9"
click at [841, 696] on div "Submit" at bounding box center [860, 692] width 42 height 24
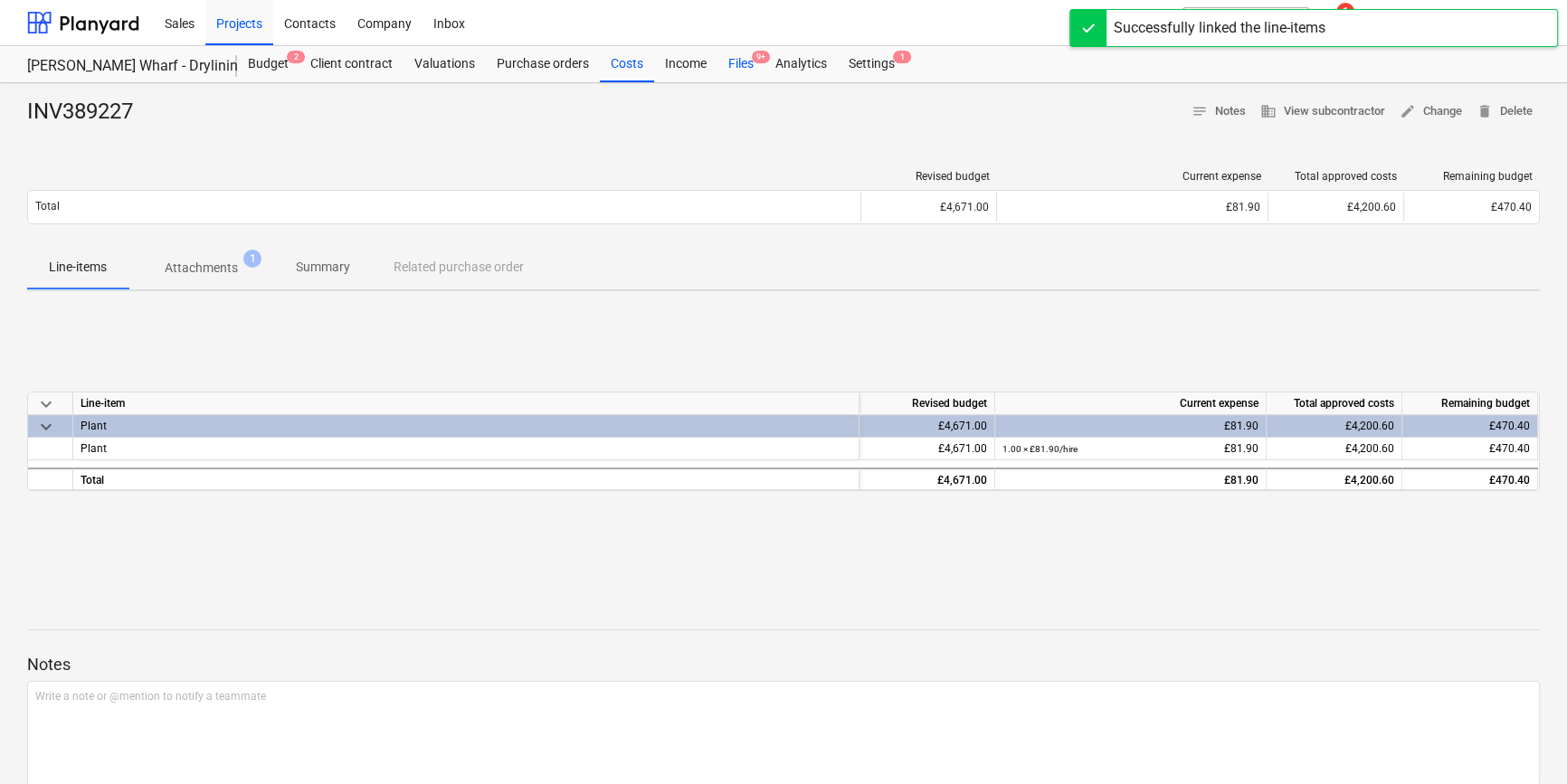
click at [731, 61] on div "Files 9+" at bounding box center [741, 64] width 47 height 36
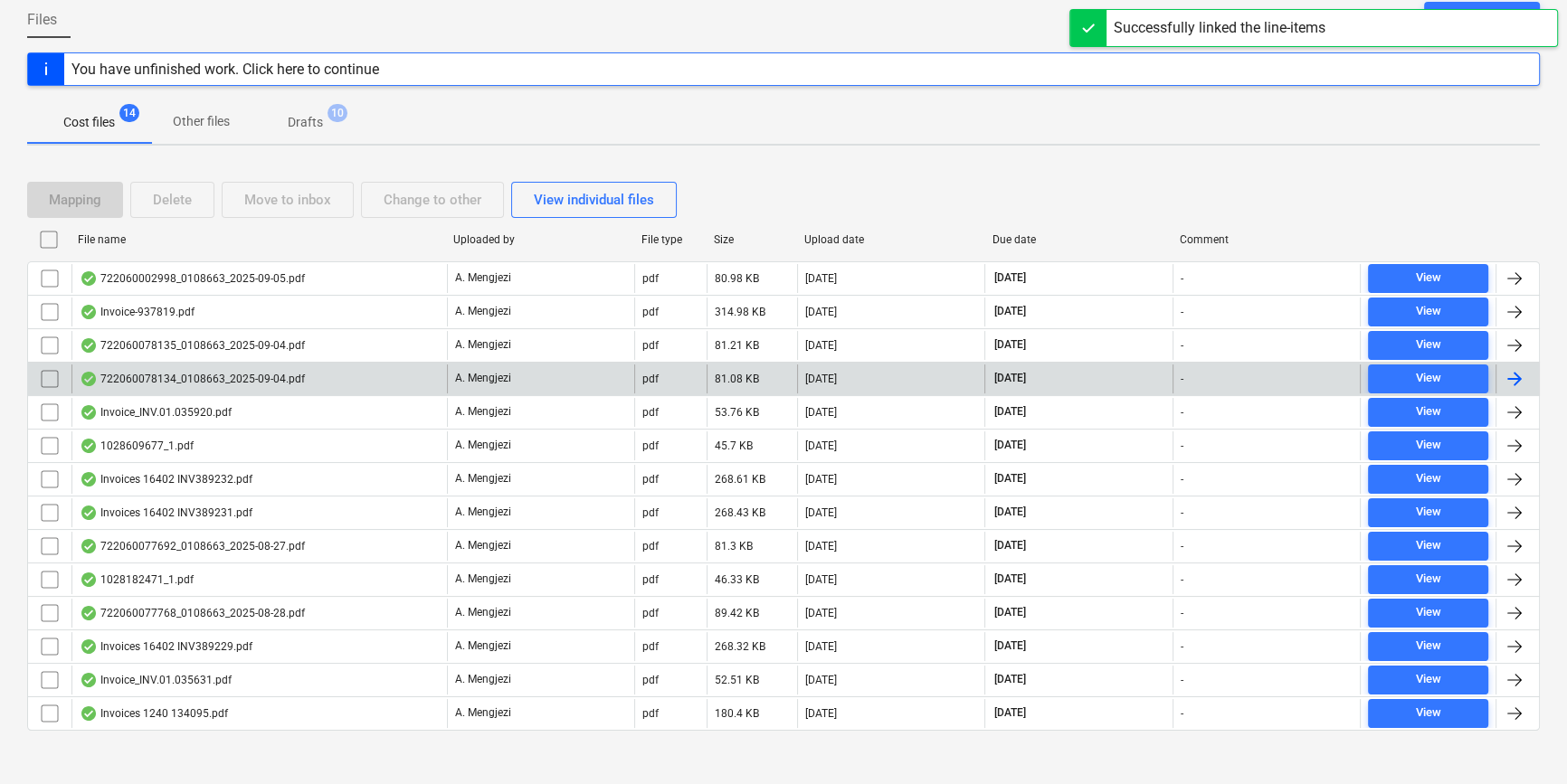
scroll to position [188, 0]
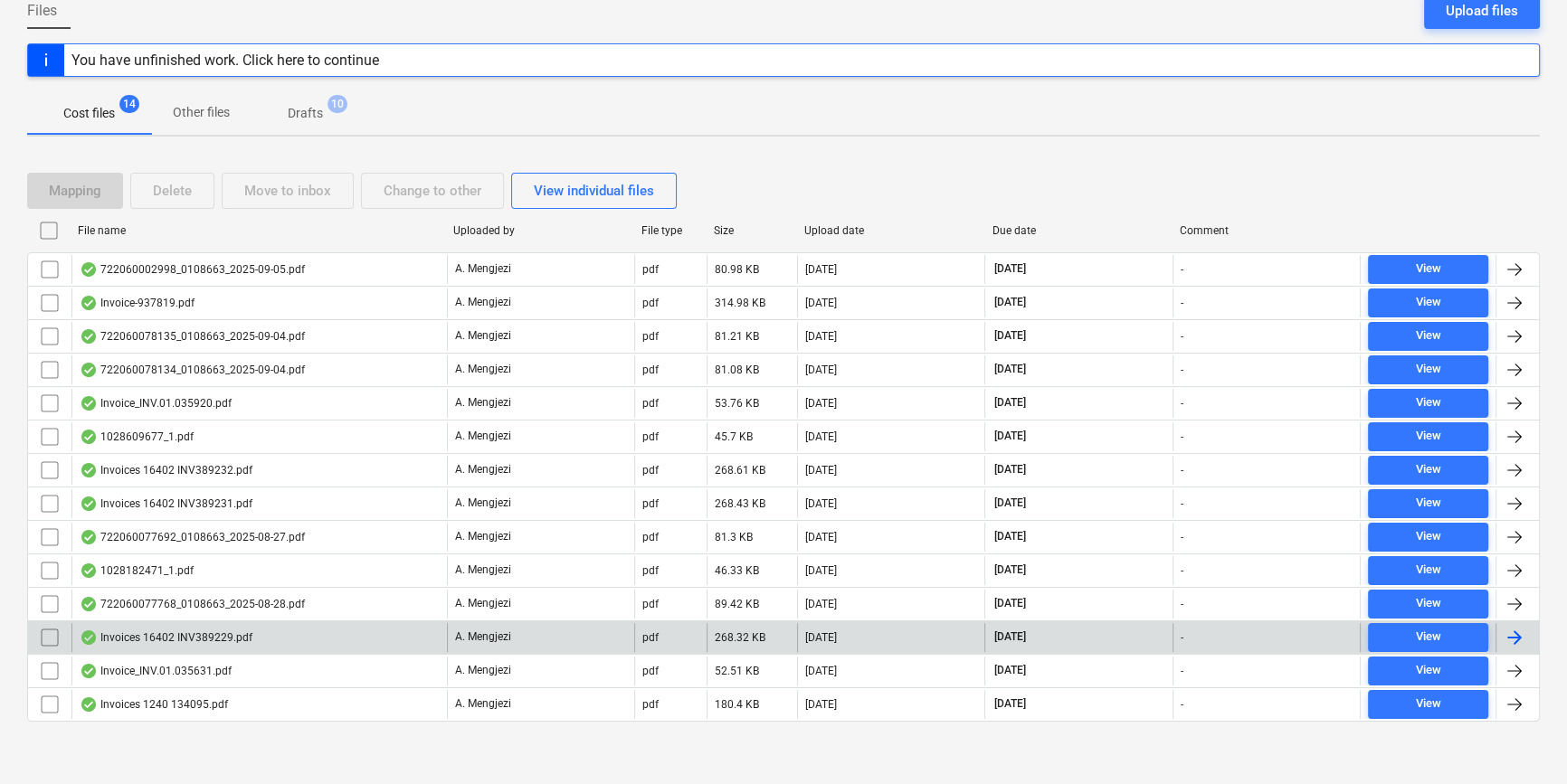
click at [1508, 631] on div at bounding box center [1514, 637] width 22 height 22
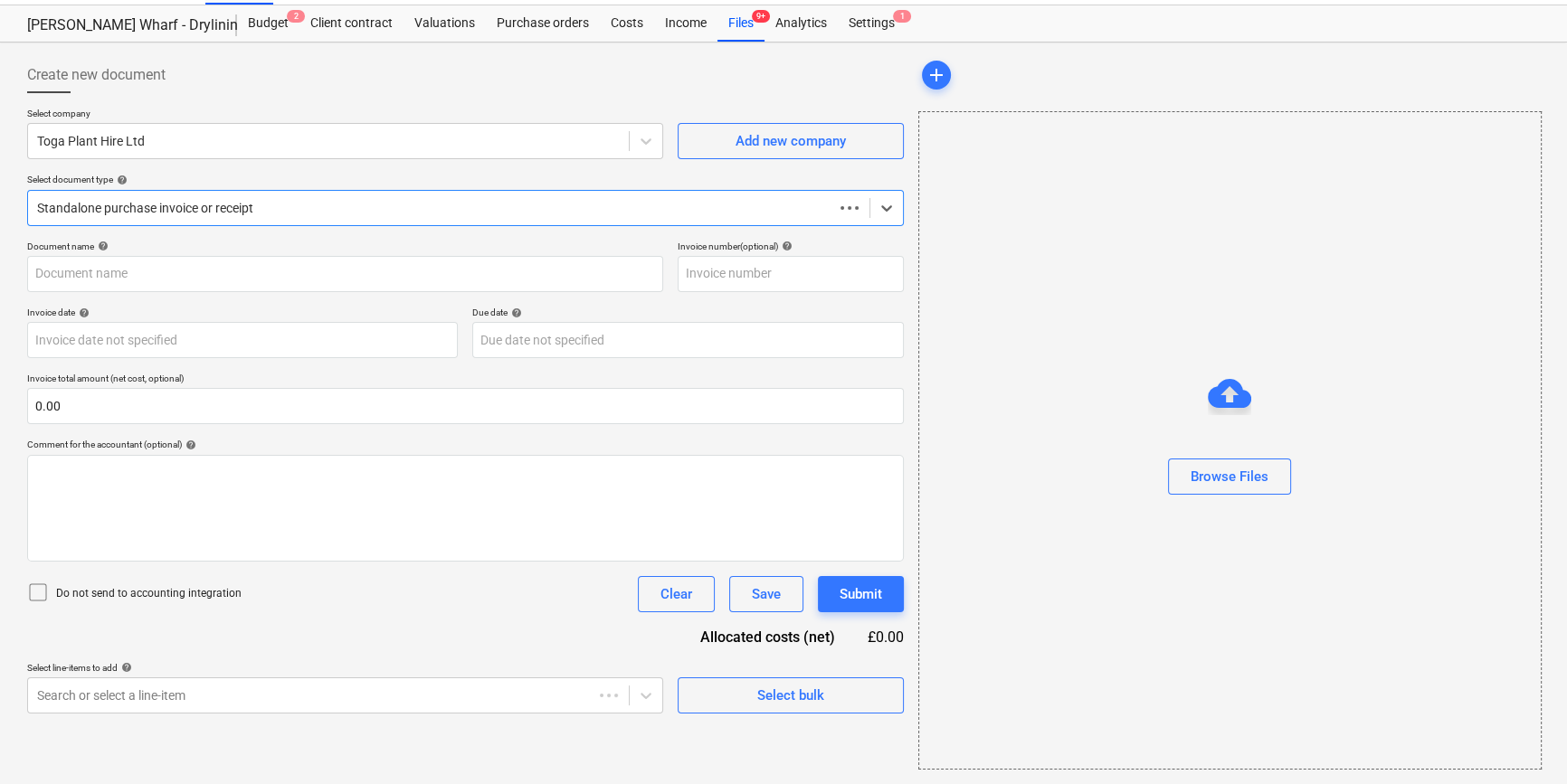
scroll to position [39, 0]
type input "INV389229"
type input "[DATE]"
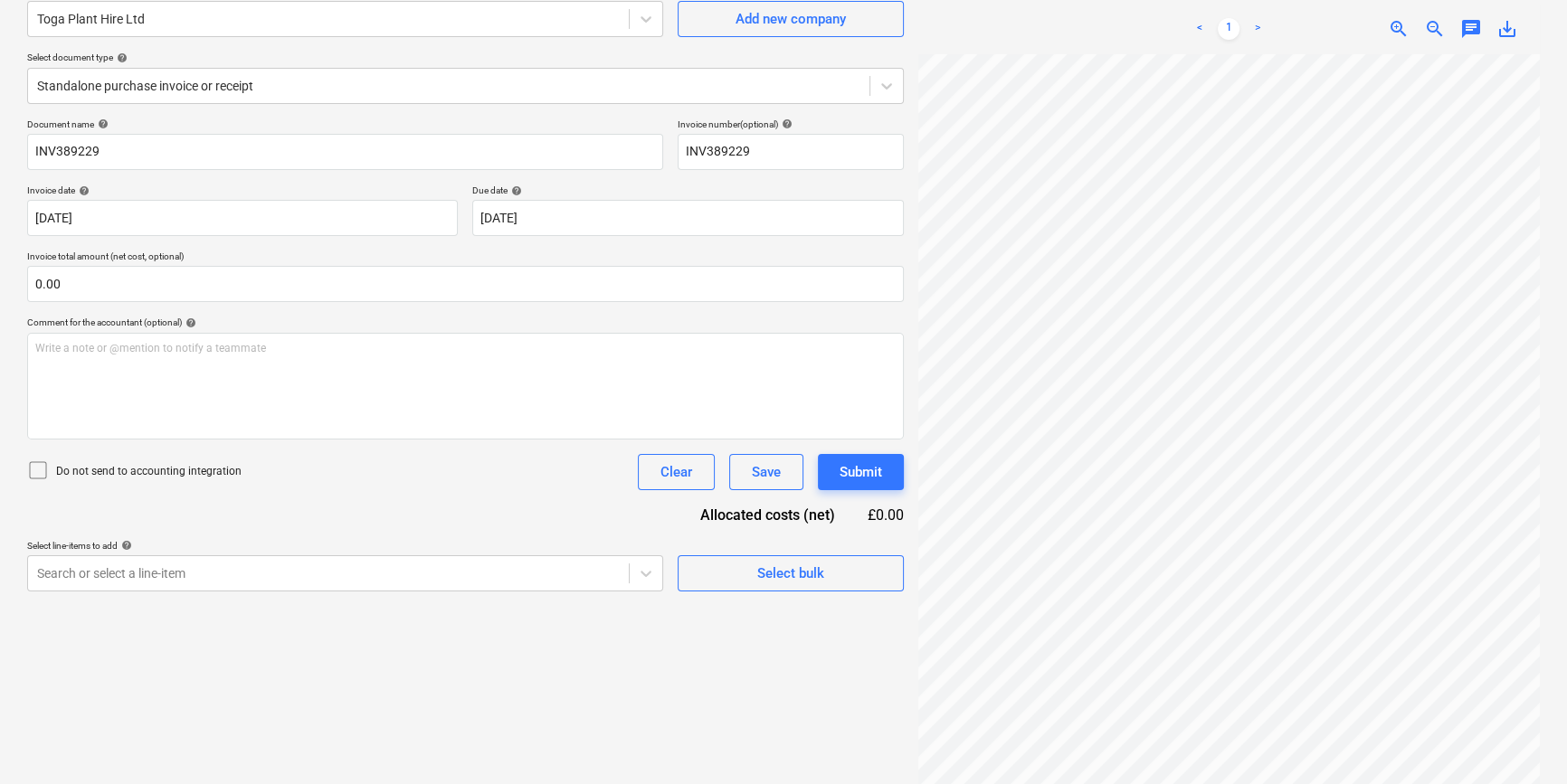
scroll to position [163, 0]
click at [760, 573] on div "Select bulk" at bounding box center [790, 573] width 67 height 24
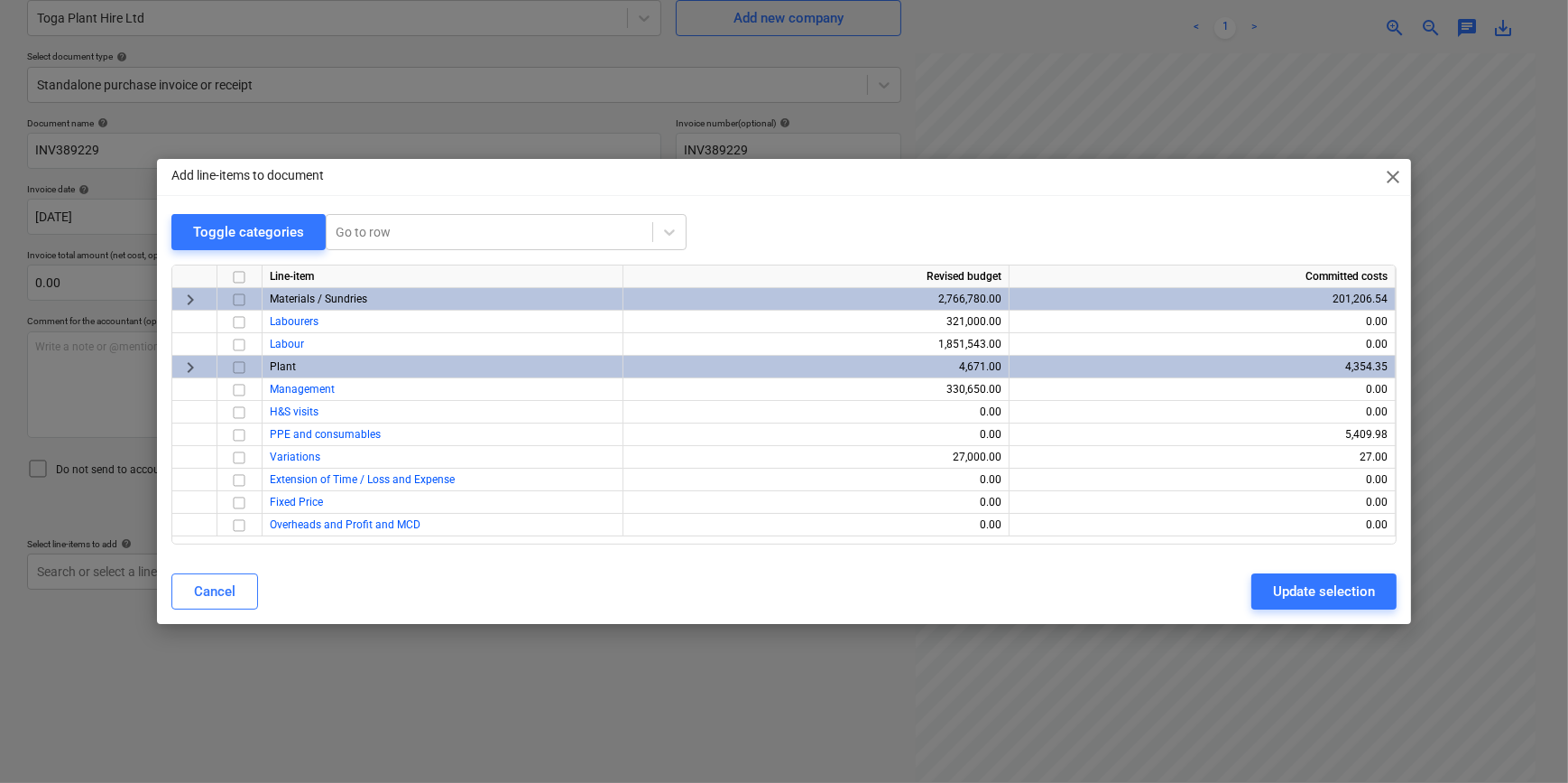
click at [233, 363] on input "checkbox" at bounding box center [239, 367] width 22 height 22
click at [1272, 582] on button "Update selection" at bounding box center [1325, 591] width 145 height 36
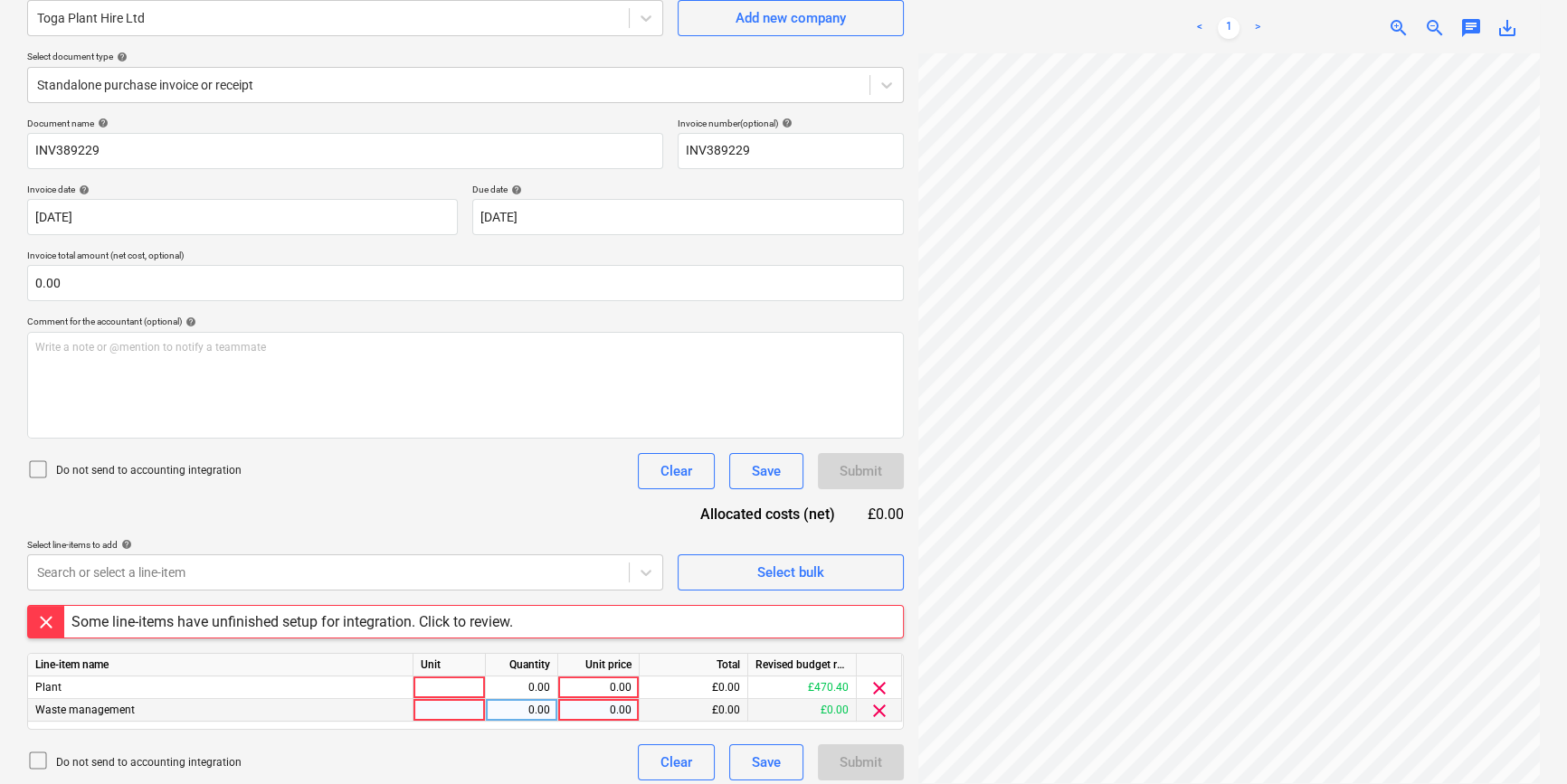
click at [876, 709] on span "clear" at bounding box center [879, 710] width 22 height 22
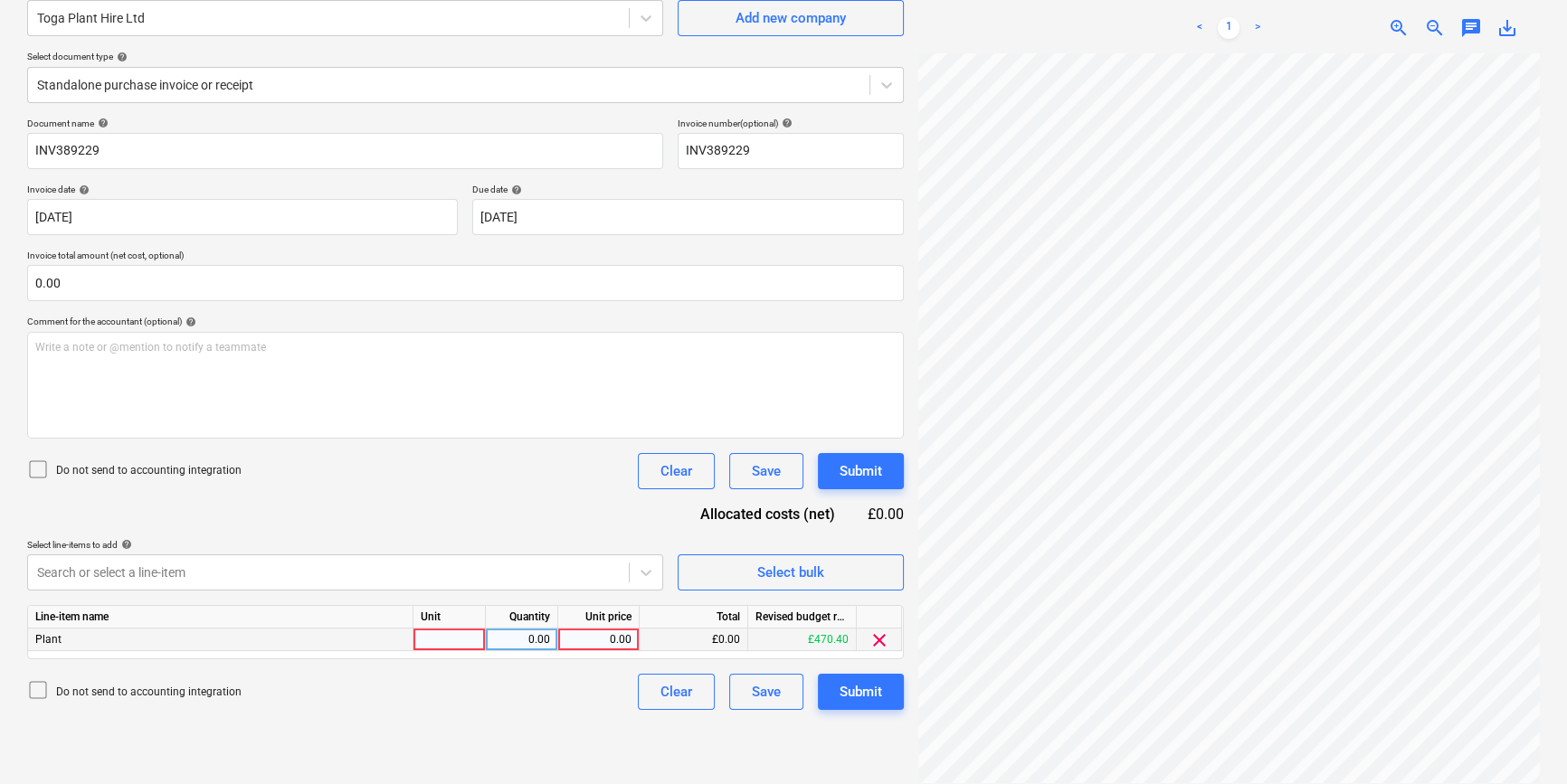
click at [462, 635] on div at bounding box center [450, 639] width 73 height 23
type input "hire"
type input "75.6"
click at [840, 694] on div "Submit" at bounding box center [860, 692] width 42 height 24
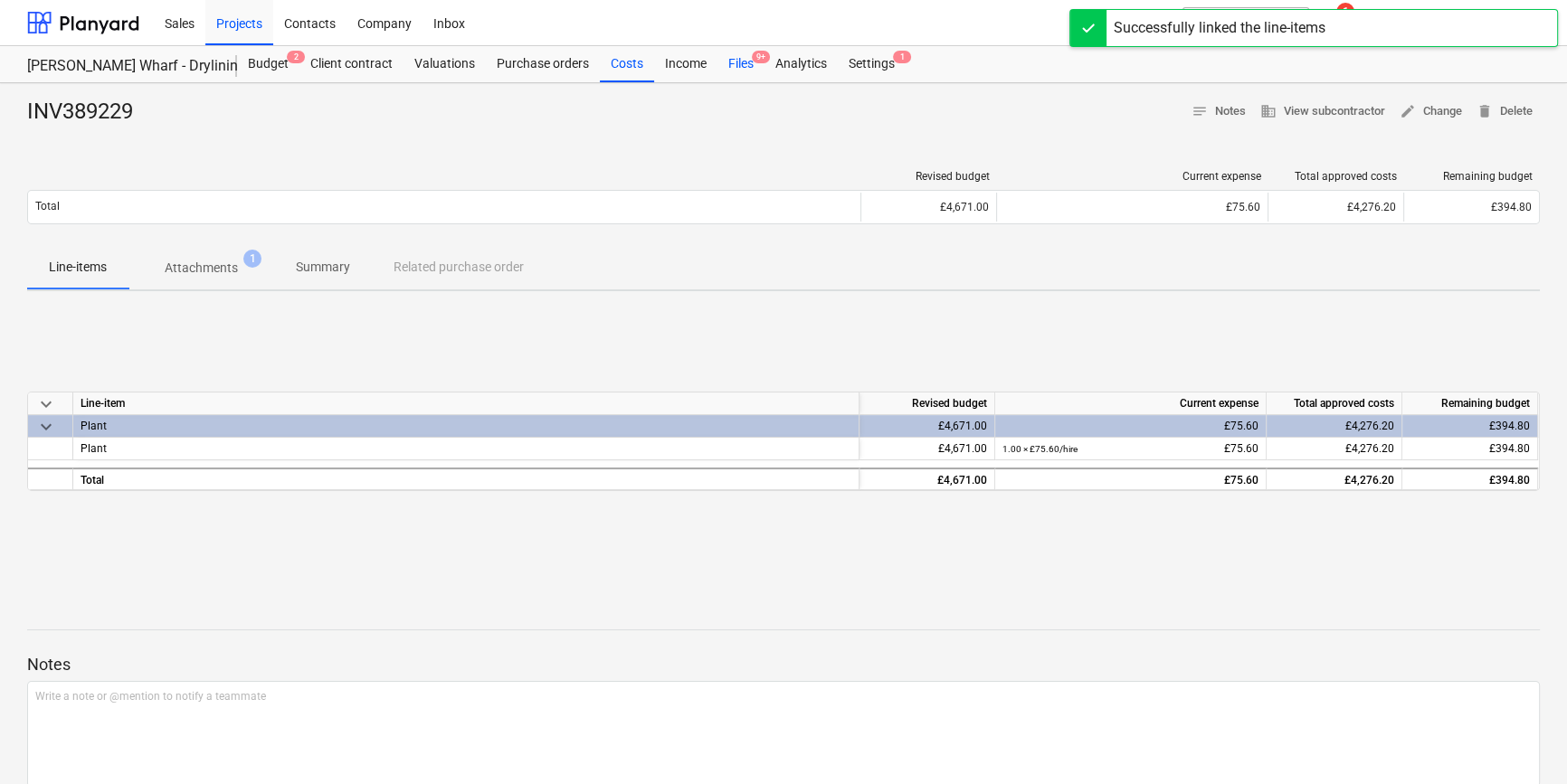
click at [738, 68] on div "Files 9+" at bounding box center [741, 64] width 47 height 36
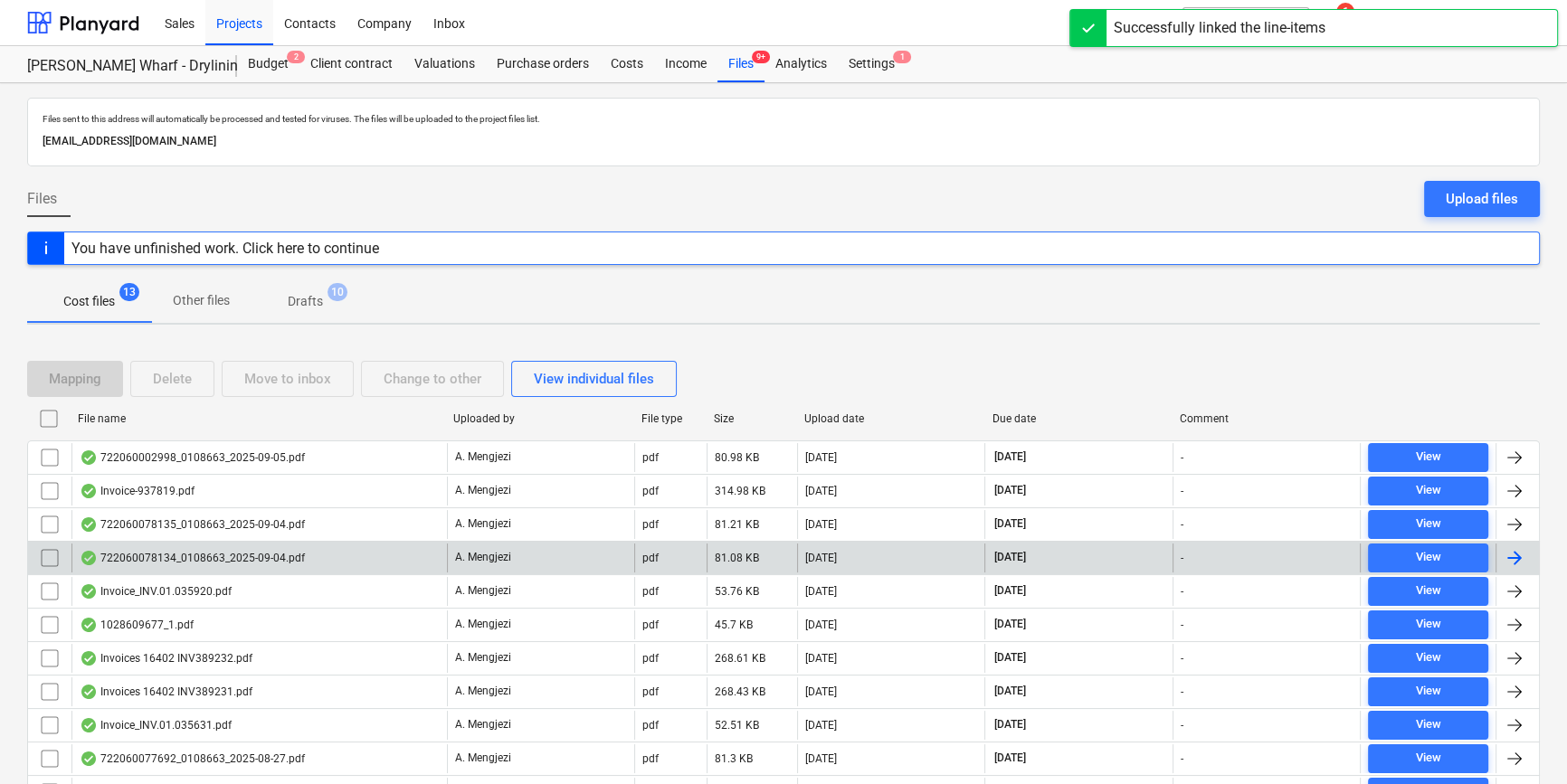
scroll to position [153, 0]
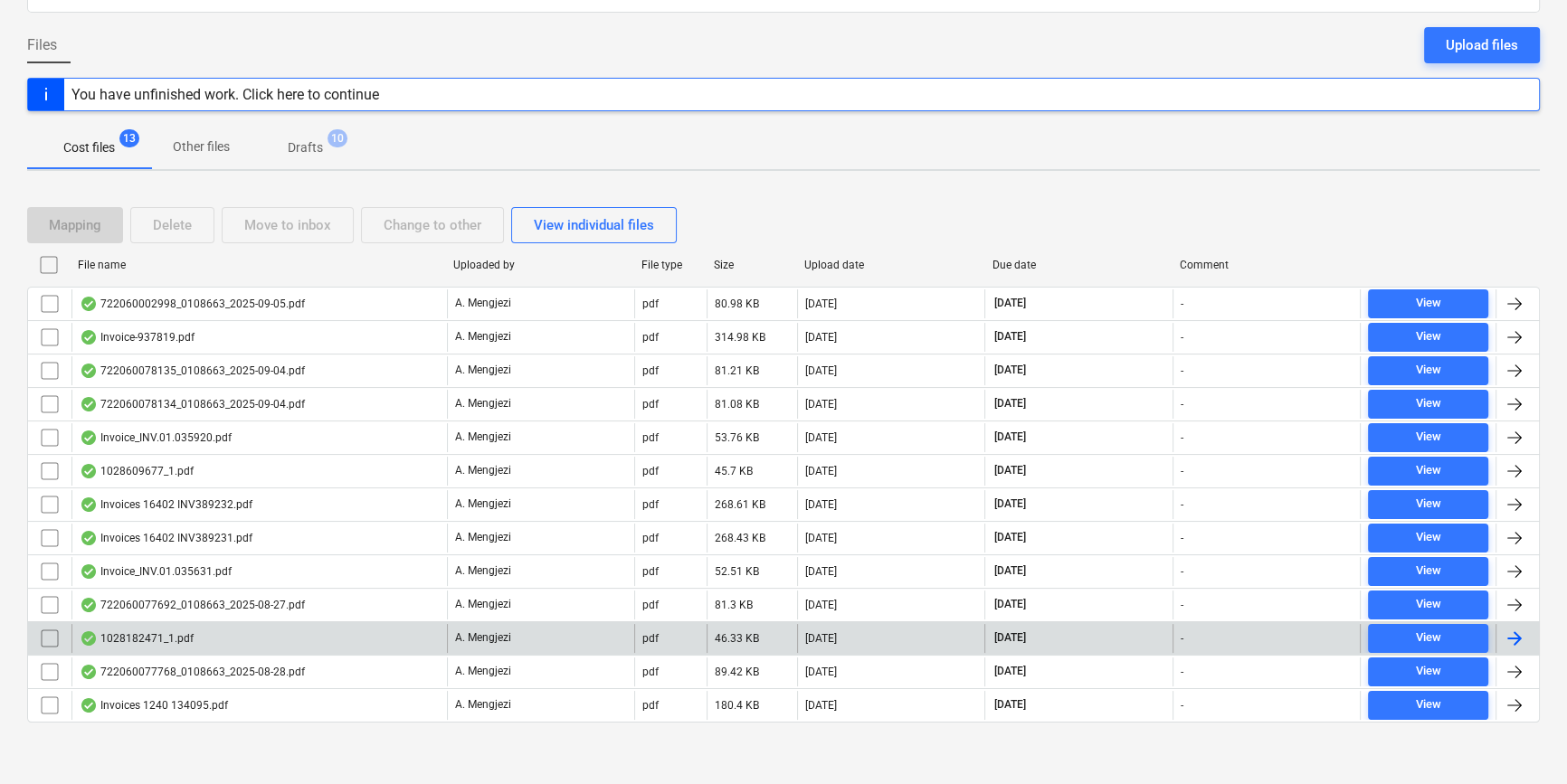
click at [1522, 634] on div at bounding box center [1514, 638] width 22 height 22
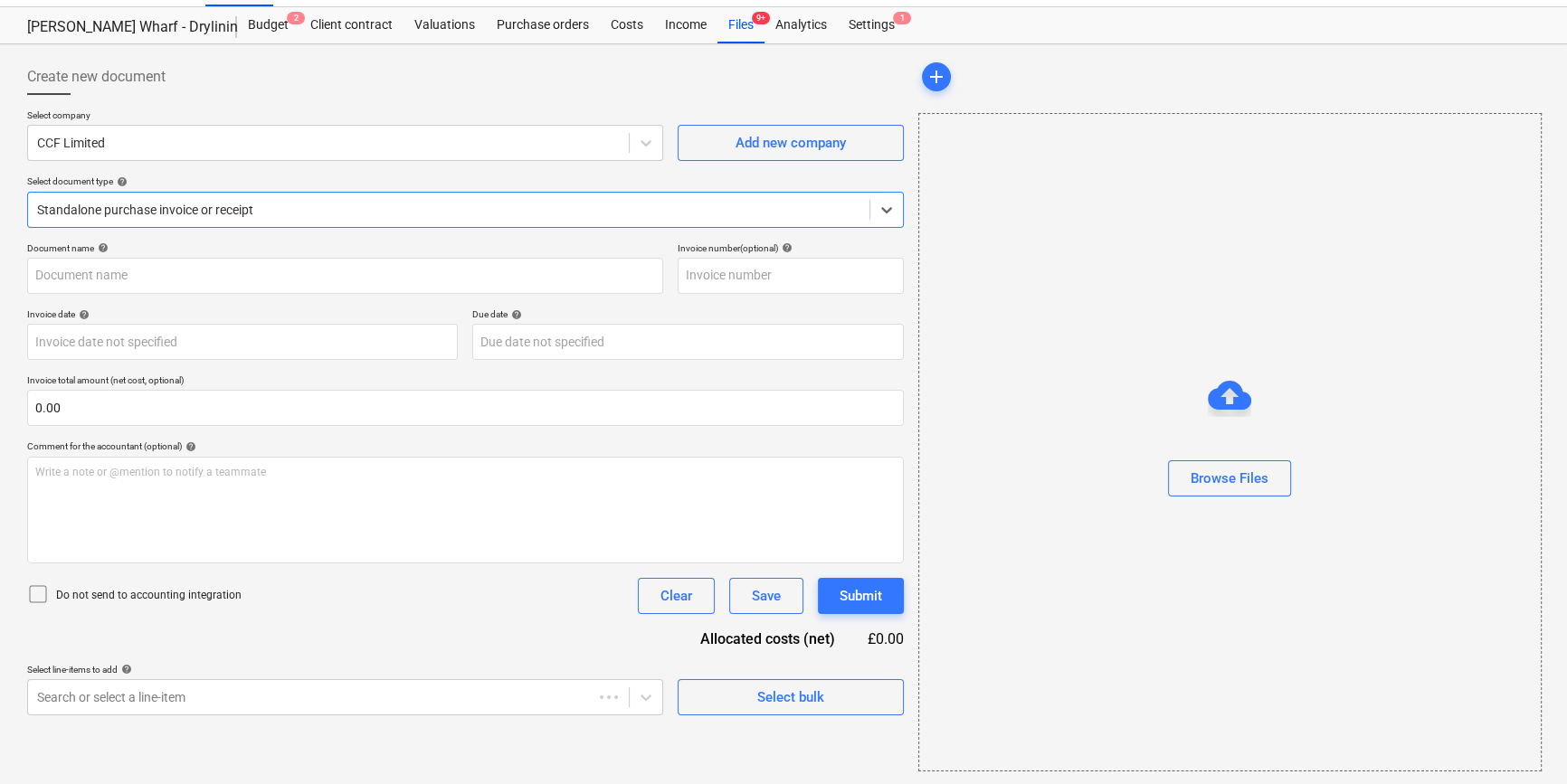
type input "1028182471"
type input "[DATE]"
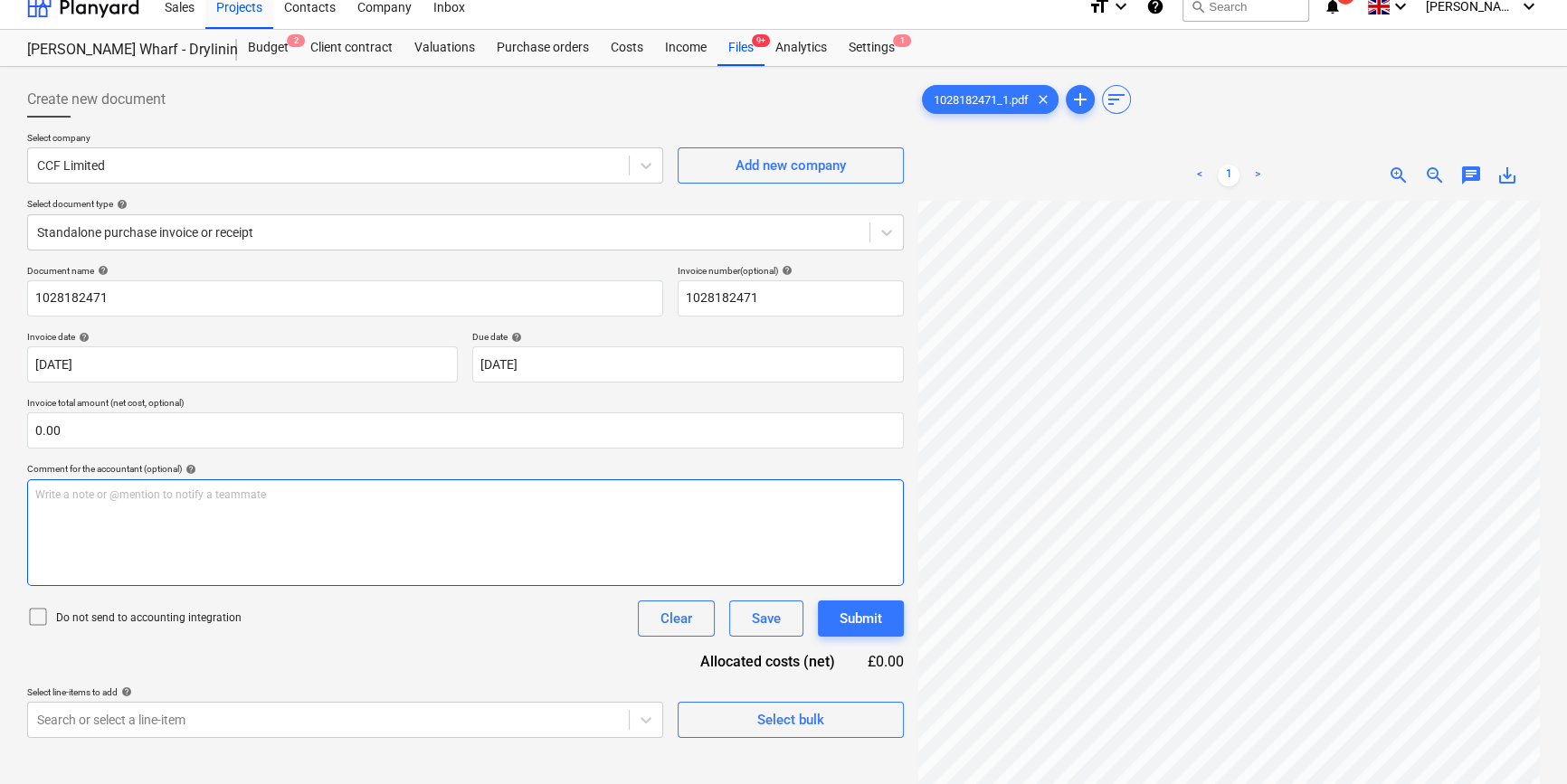
scroll to position [133, 195]
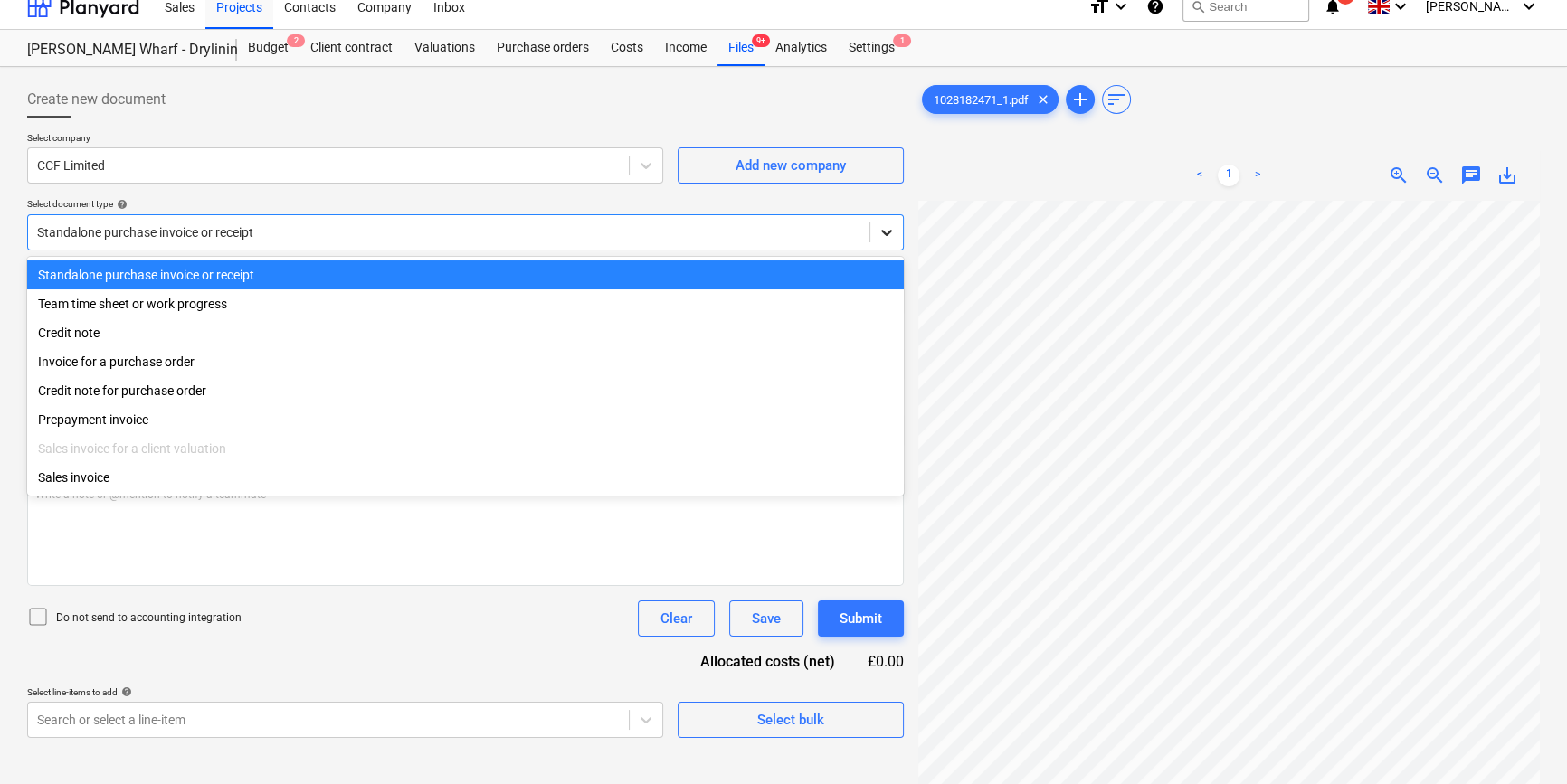
click at [886, 230] on icon at bounding box center [886, 232] width 18 height 18
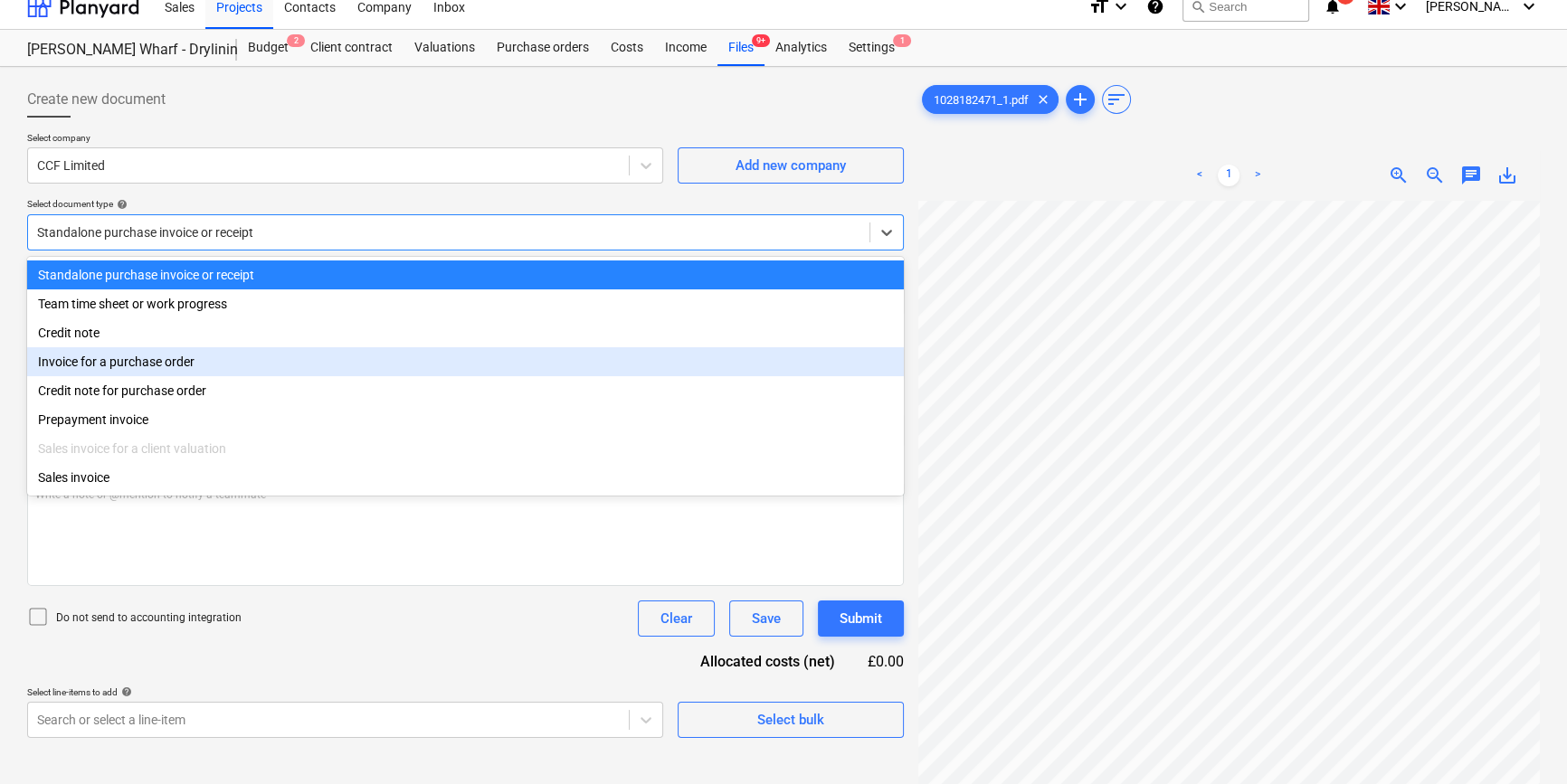
click at [769, 362] on div "Invoice for a purchase order" at bounding box center [466, 361] width 876 height 29
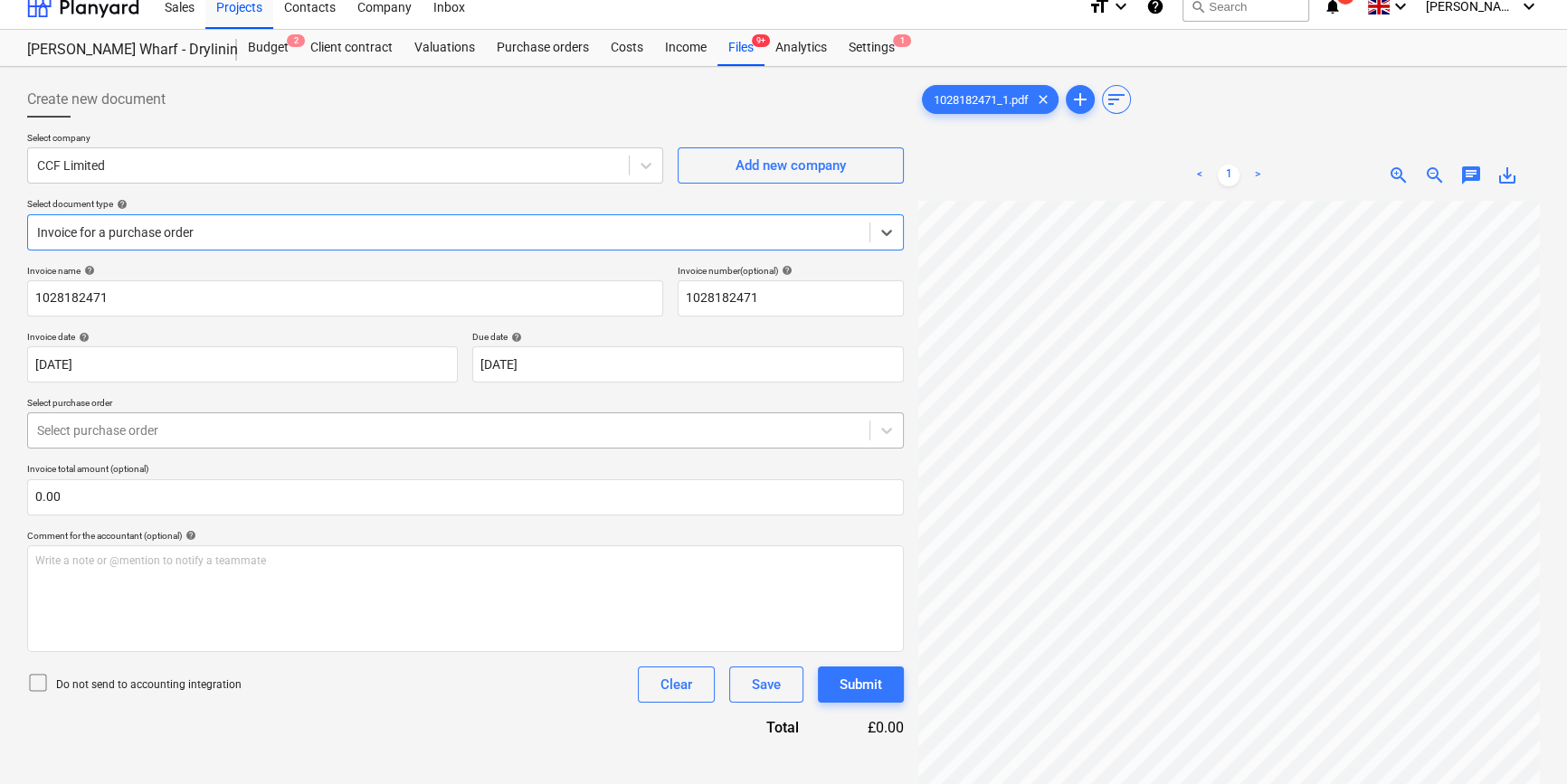
click at [813, 430] on div at bounding box center [449, 430] width 823 height 18
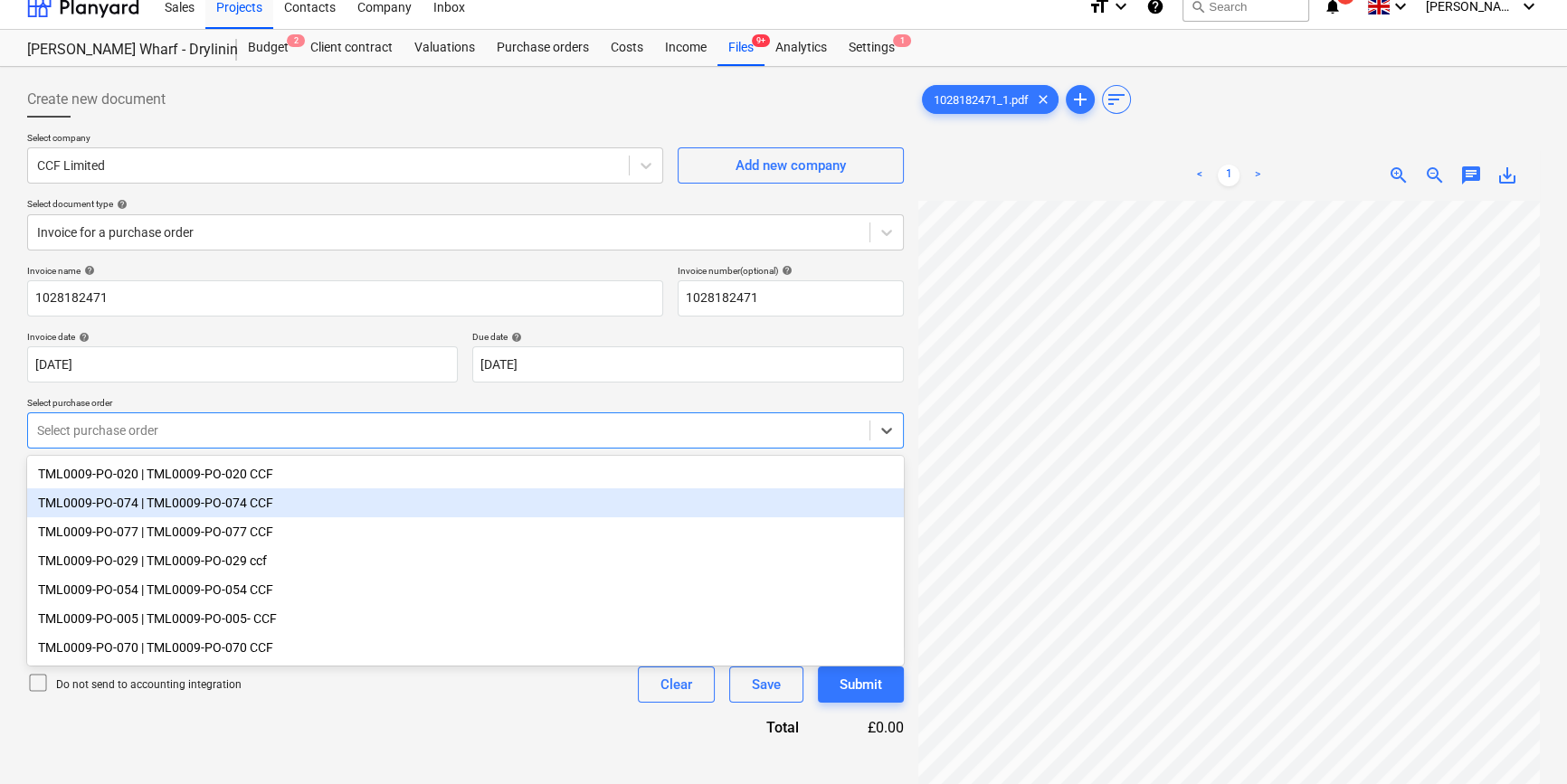
click at [724, 507] on div "TML0009-PO-074 | TML0009-PO-074 CCF" at bounding box center [466, 502] width 876 height 29
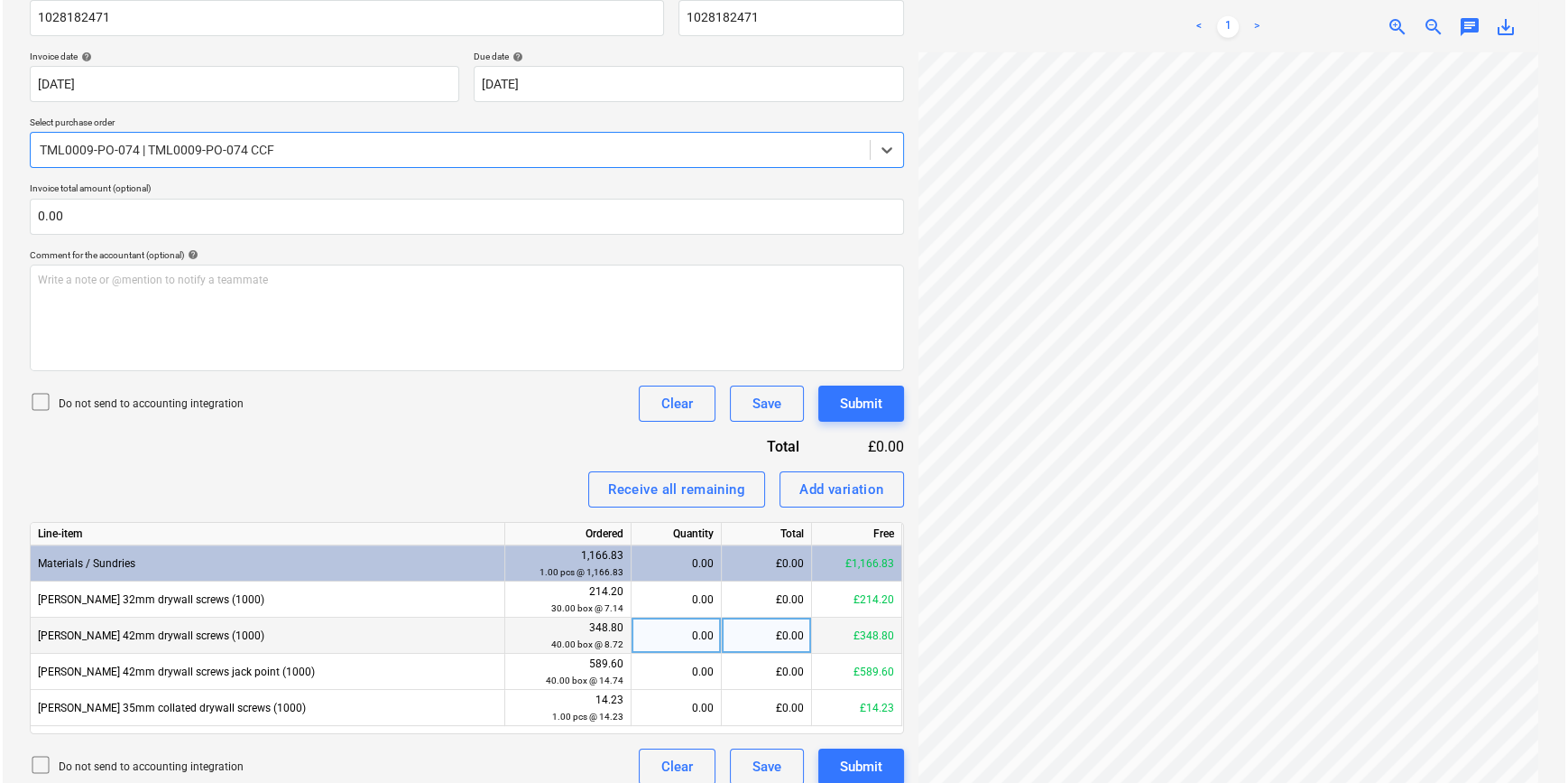
scroll to position [311, 0]
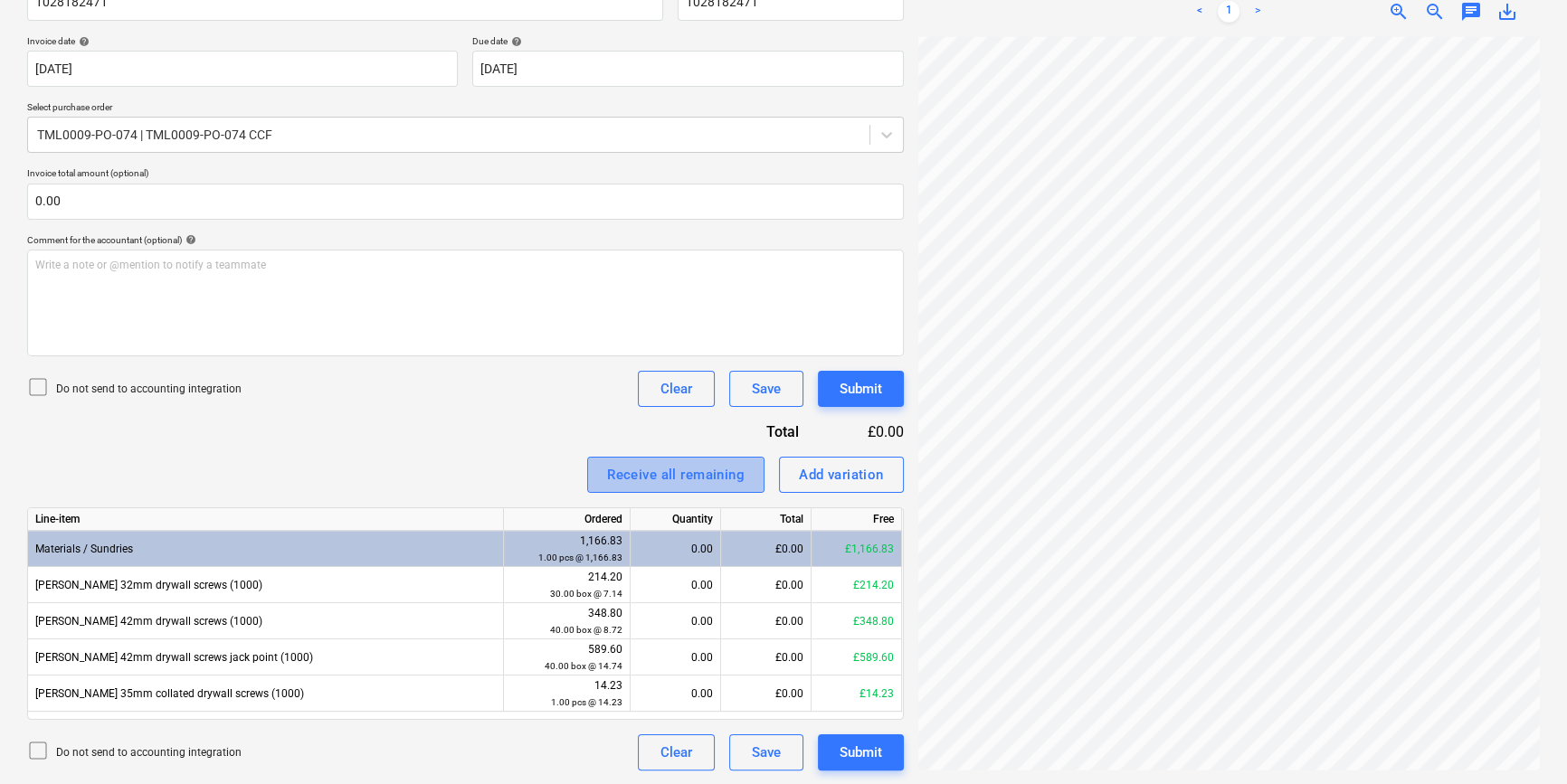
click at [618, 476] on div "Receive all remaining" at bounding box center [676, 474] width 138 height 24
click at [845, 747] on div "Submit" at bounding box center [860, 753] width 42 height 24
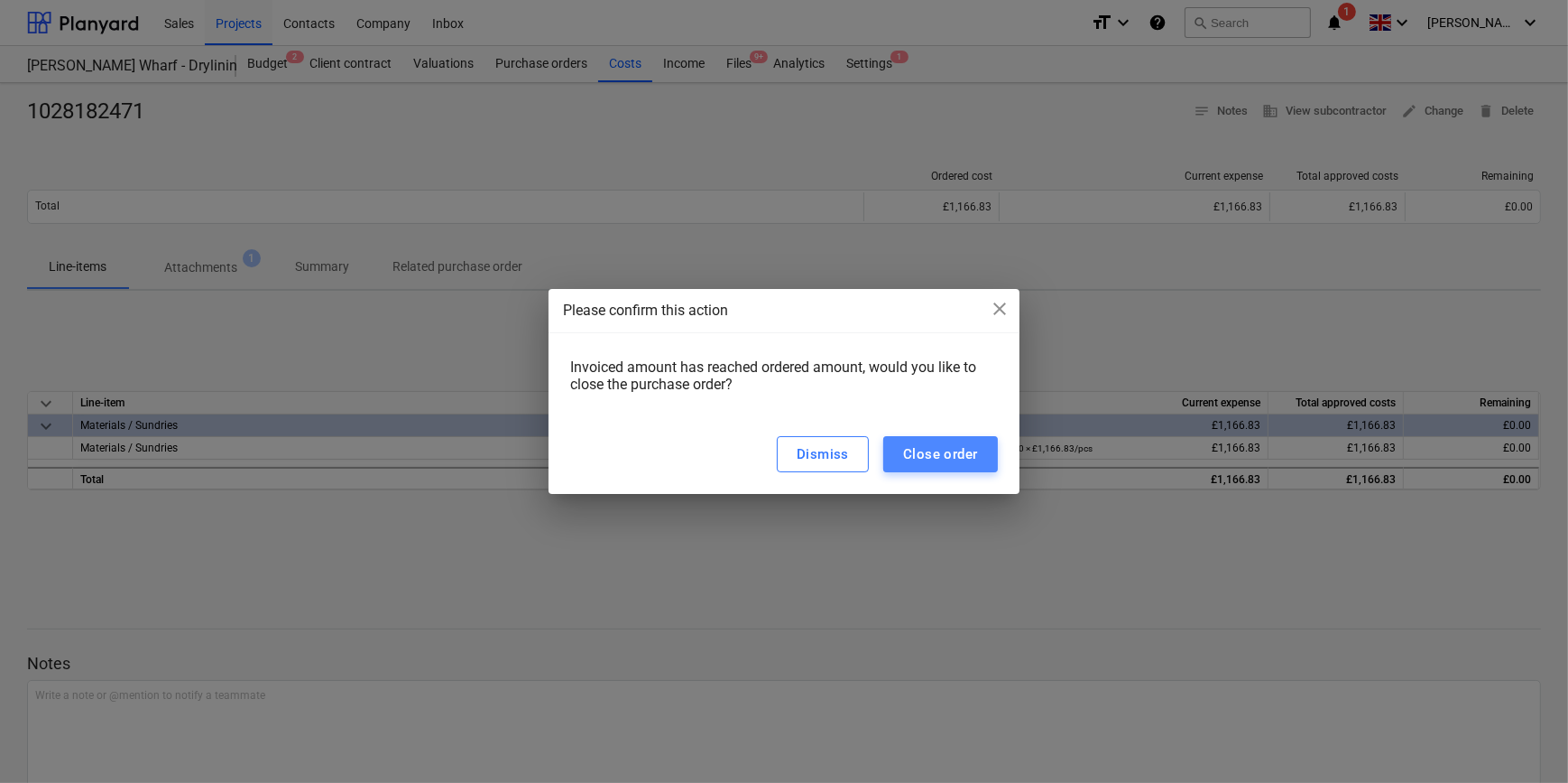
click at [922, 446] on div "Close order" at bounding box center [941, 454] width 75 height 24
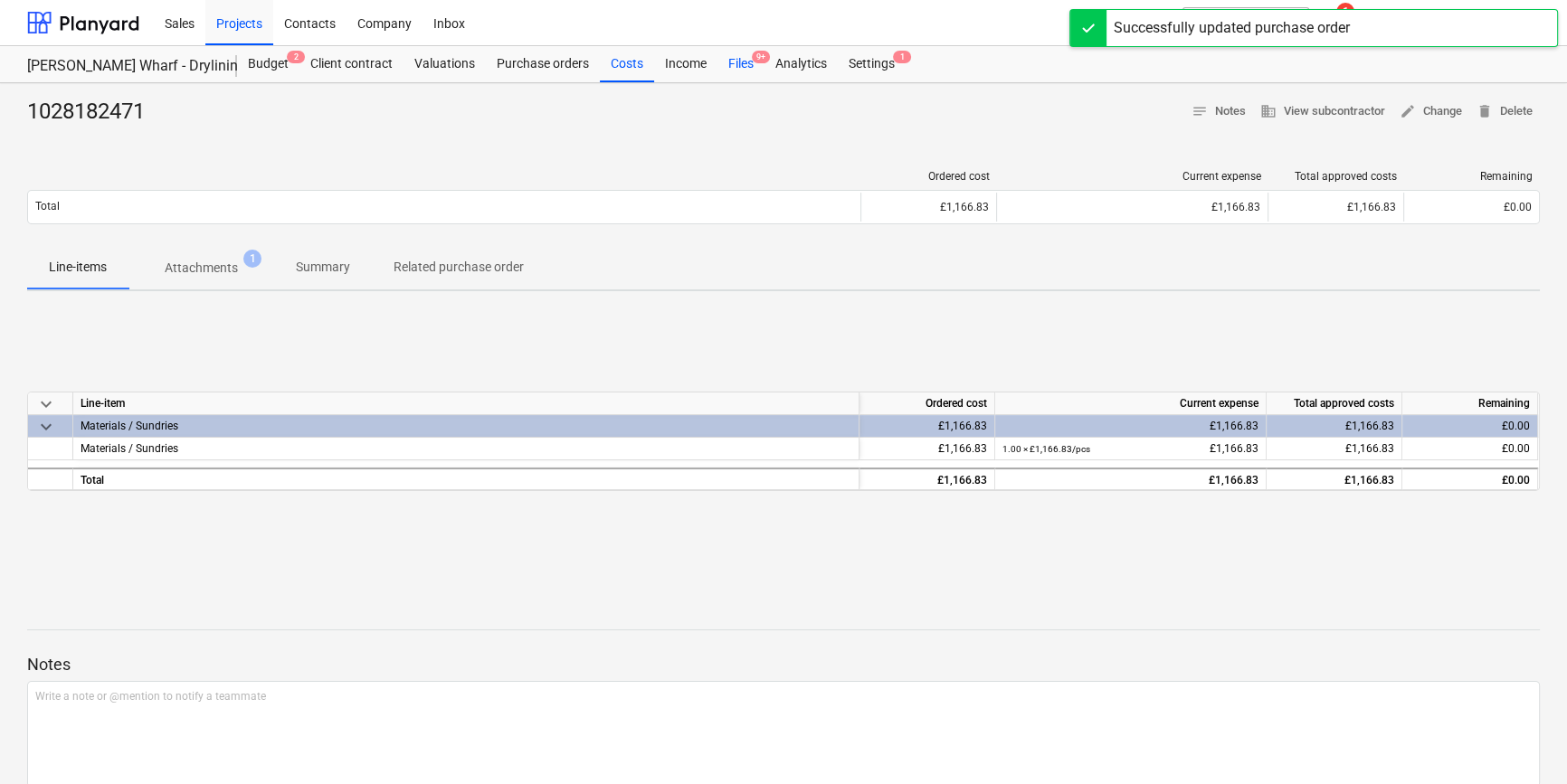
click at [738, 63] on div "Files 9+" at bounding box center [741, 64] width 47 height 36
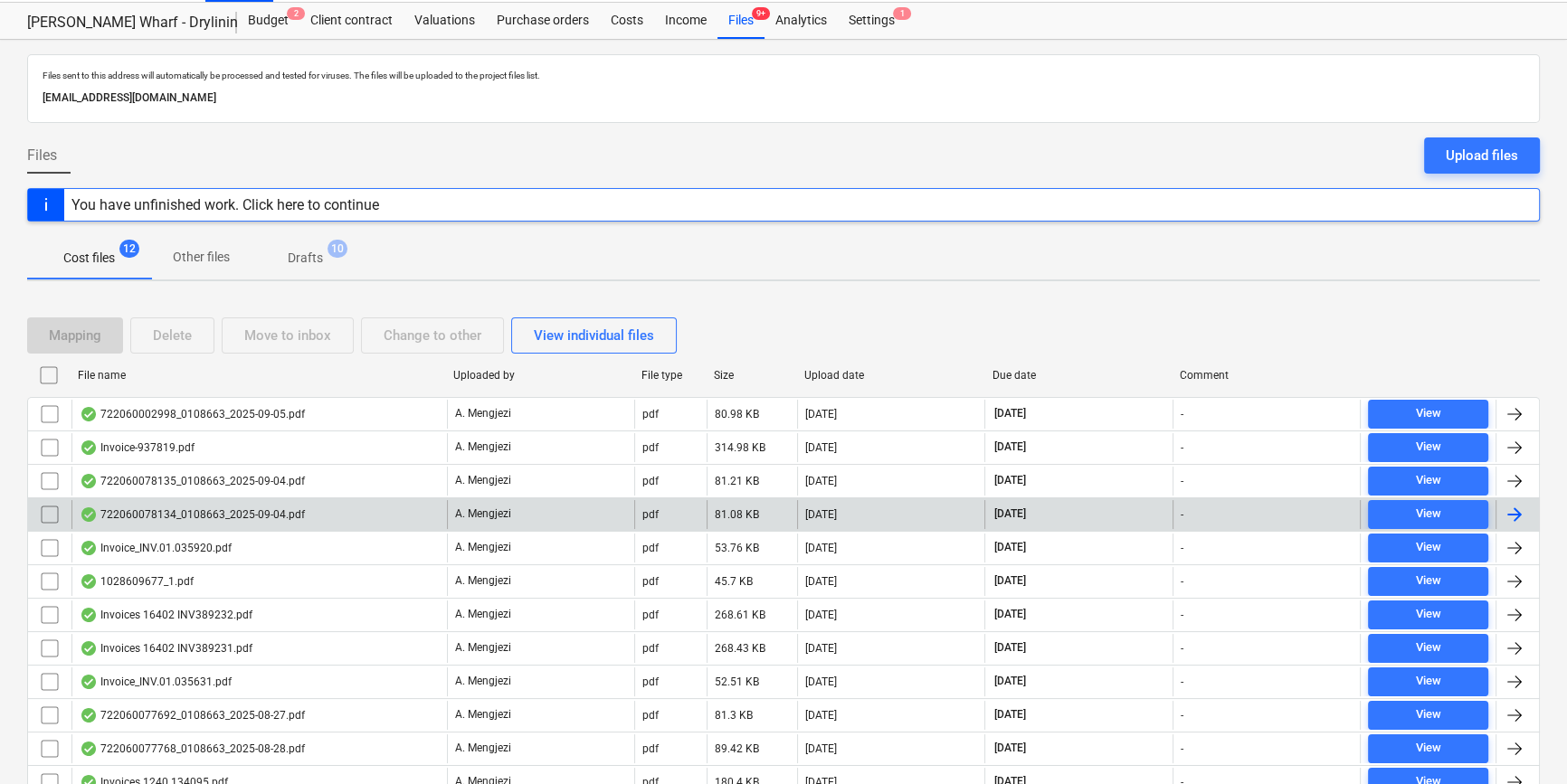
scroll to position [121, 0]
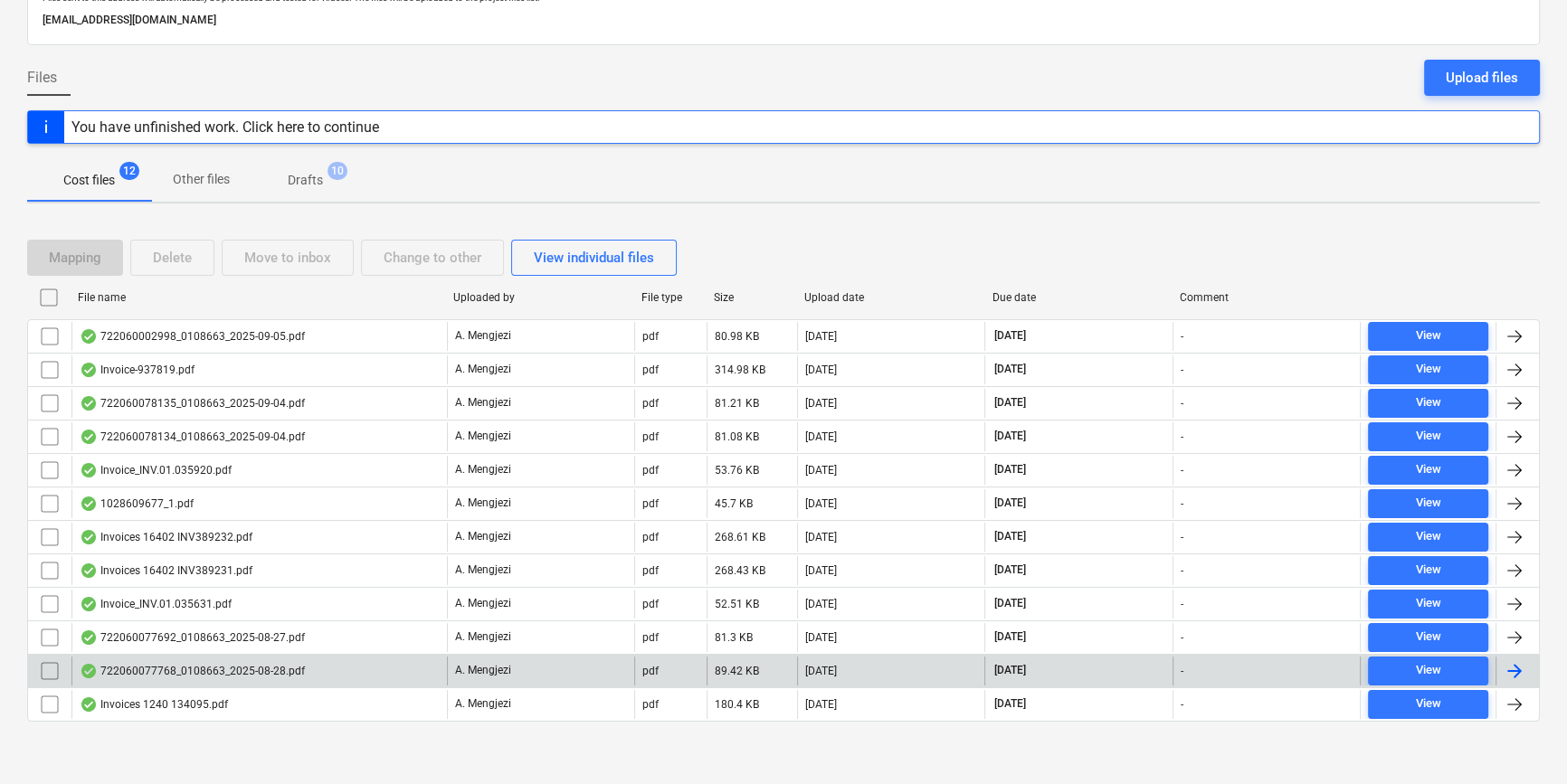
click at [1513, 664] on div at bounding box center [1514, 671] width 22 height 22
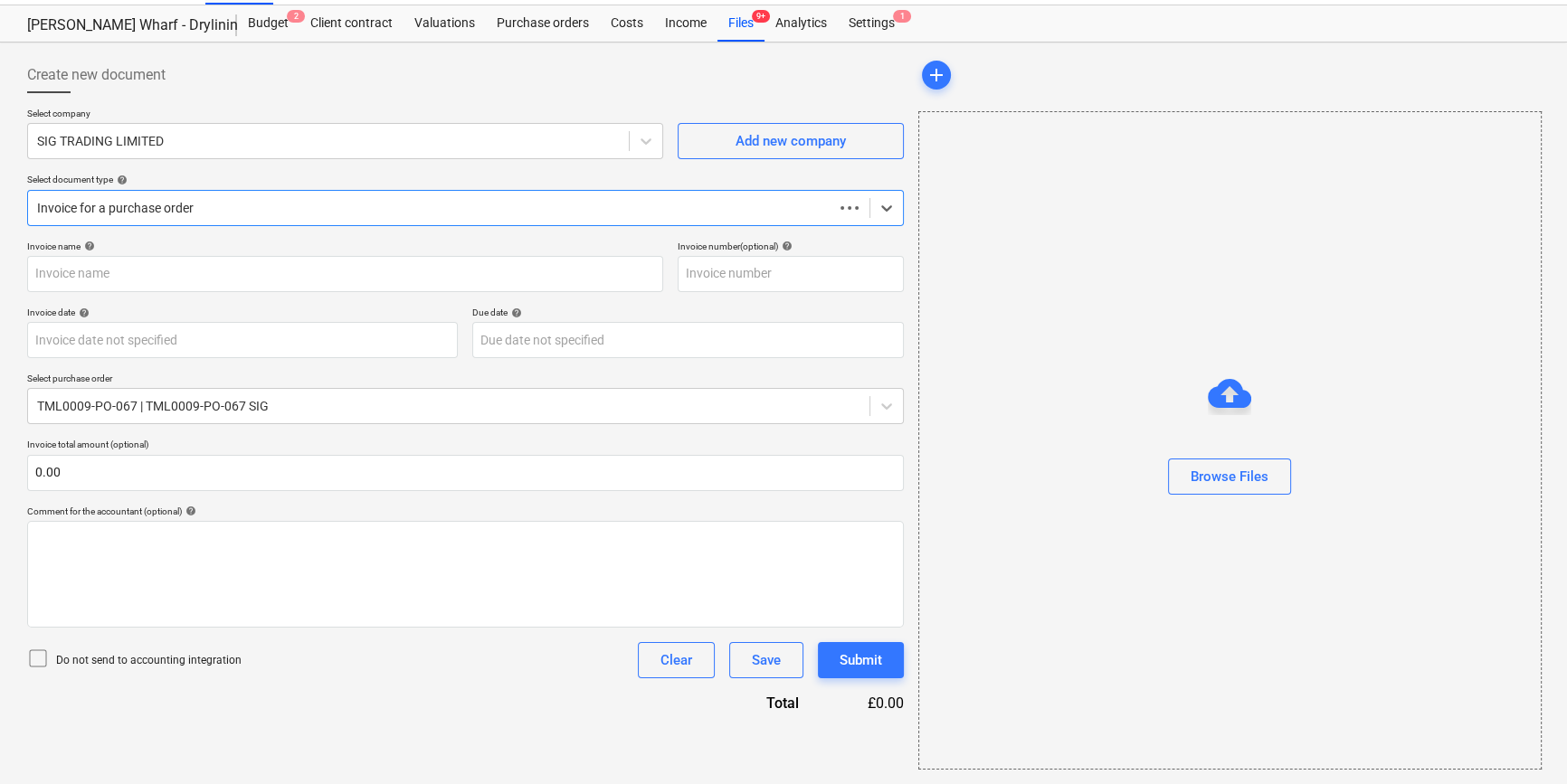
scroll to position [39, 0]
type input "722060077768"
type input "[DATE]"
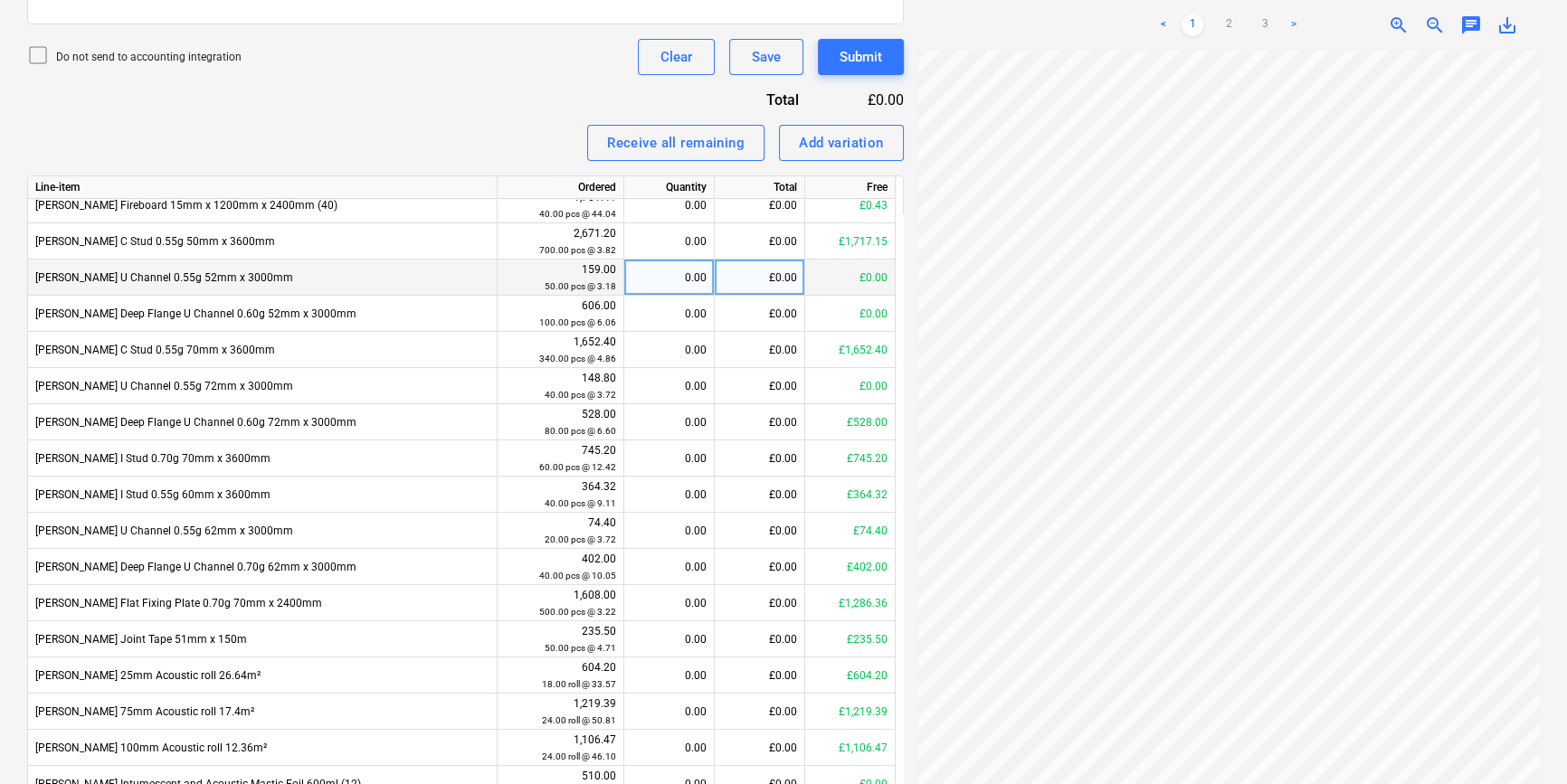
scroll to position [644, 0]
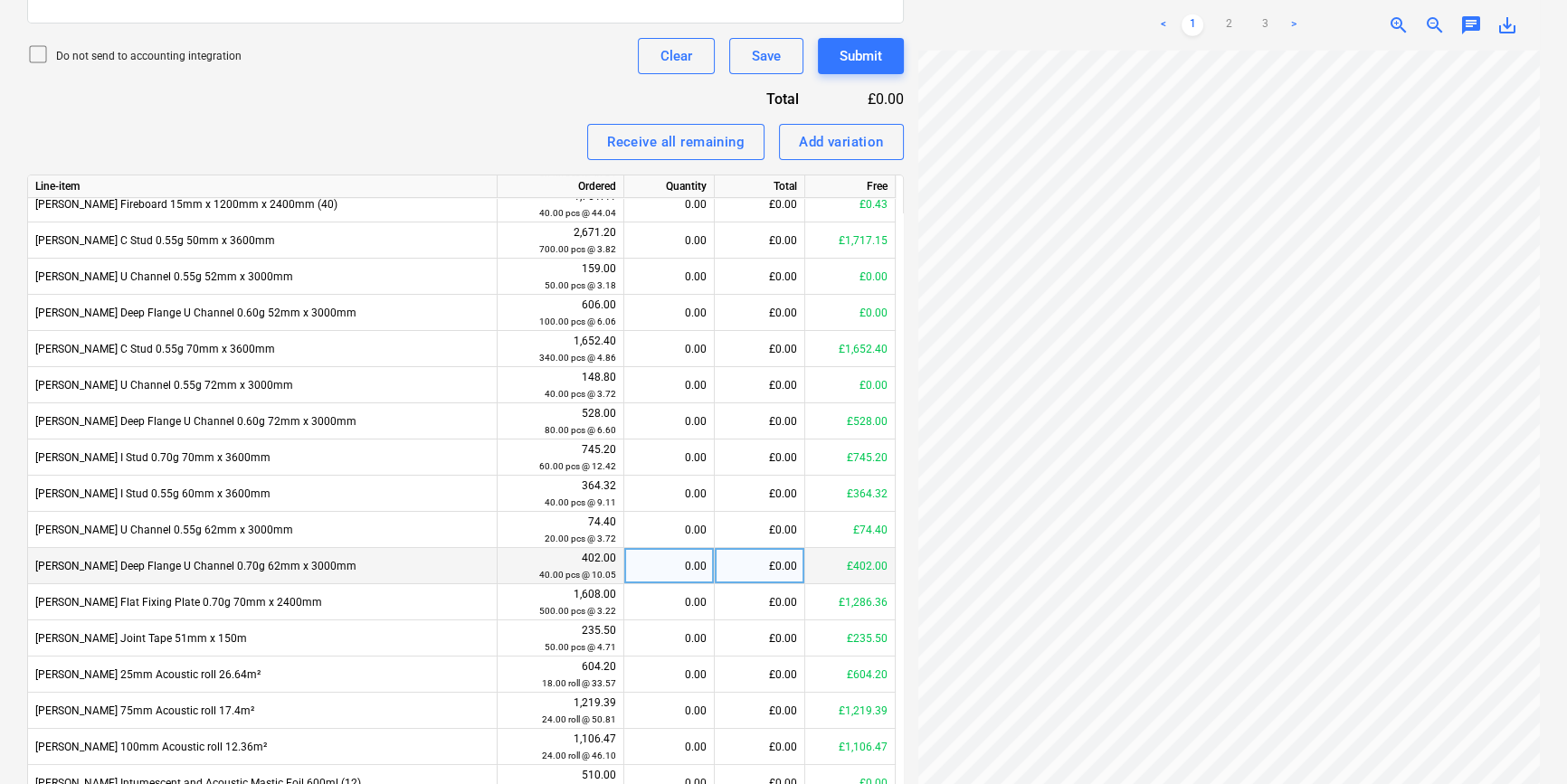
click at [671, 563] on div "0.00" at bounding box center [668, 566] width 75 height 36
type input "40"
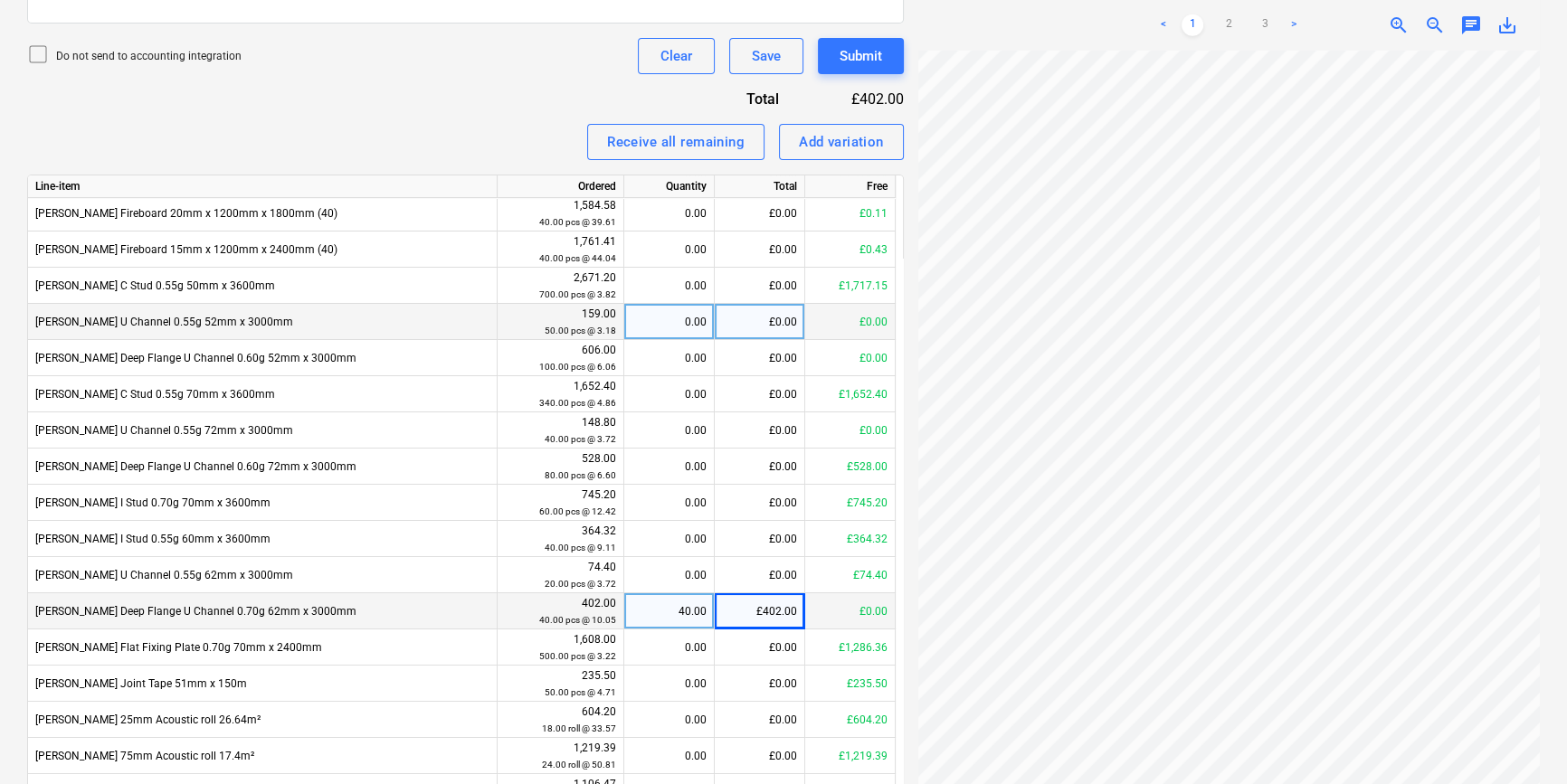
scroll to position [110, 0]
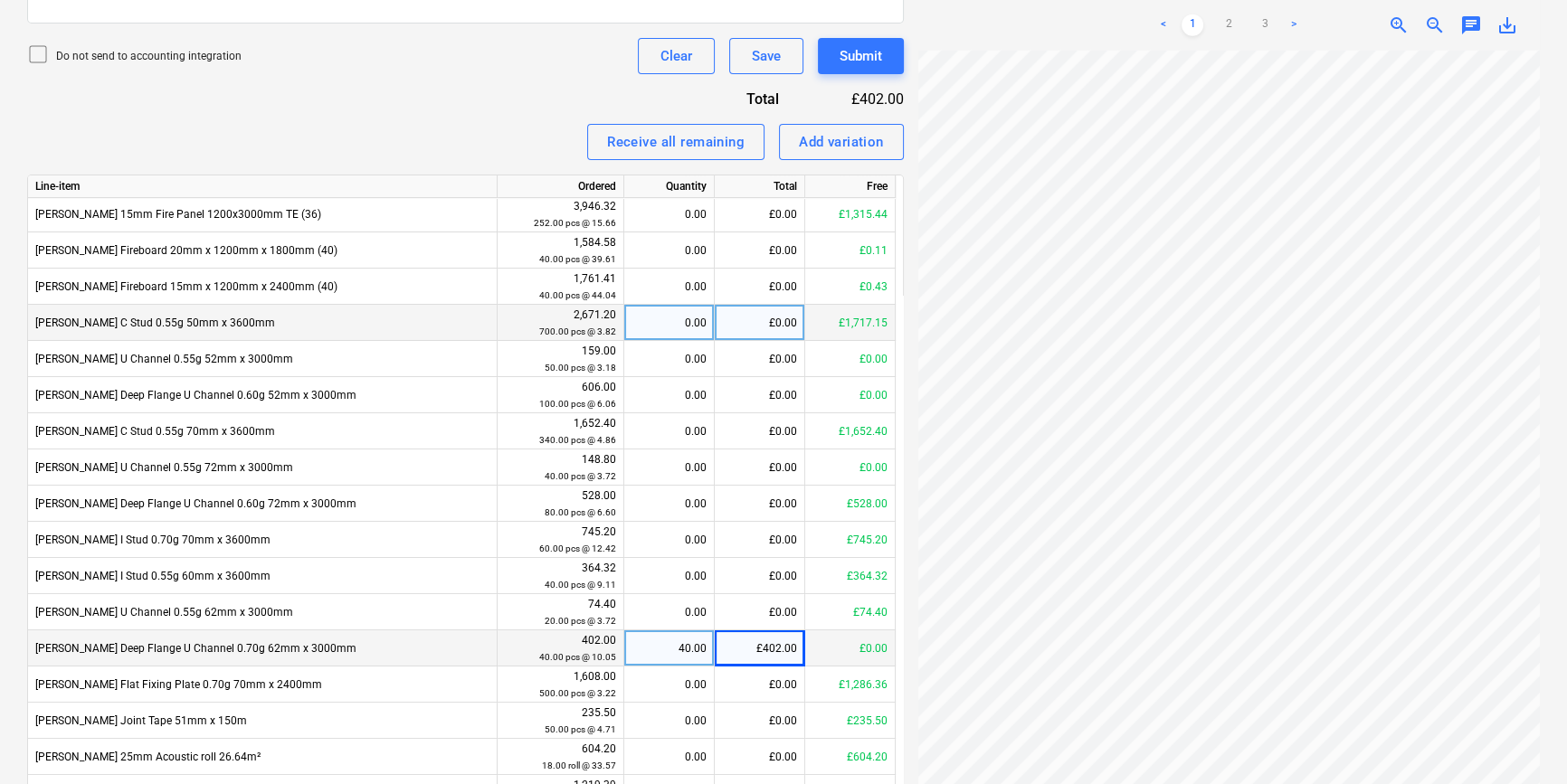
click at [671, 321] on div "0.00" at bounding box center [668, 323] width 75 height 36
type input "450"
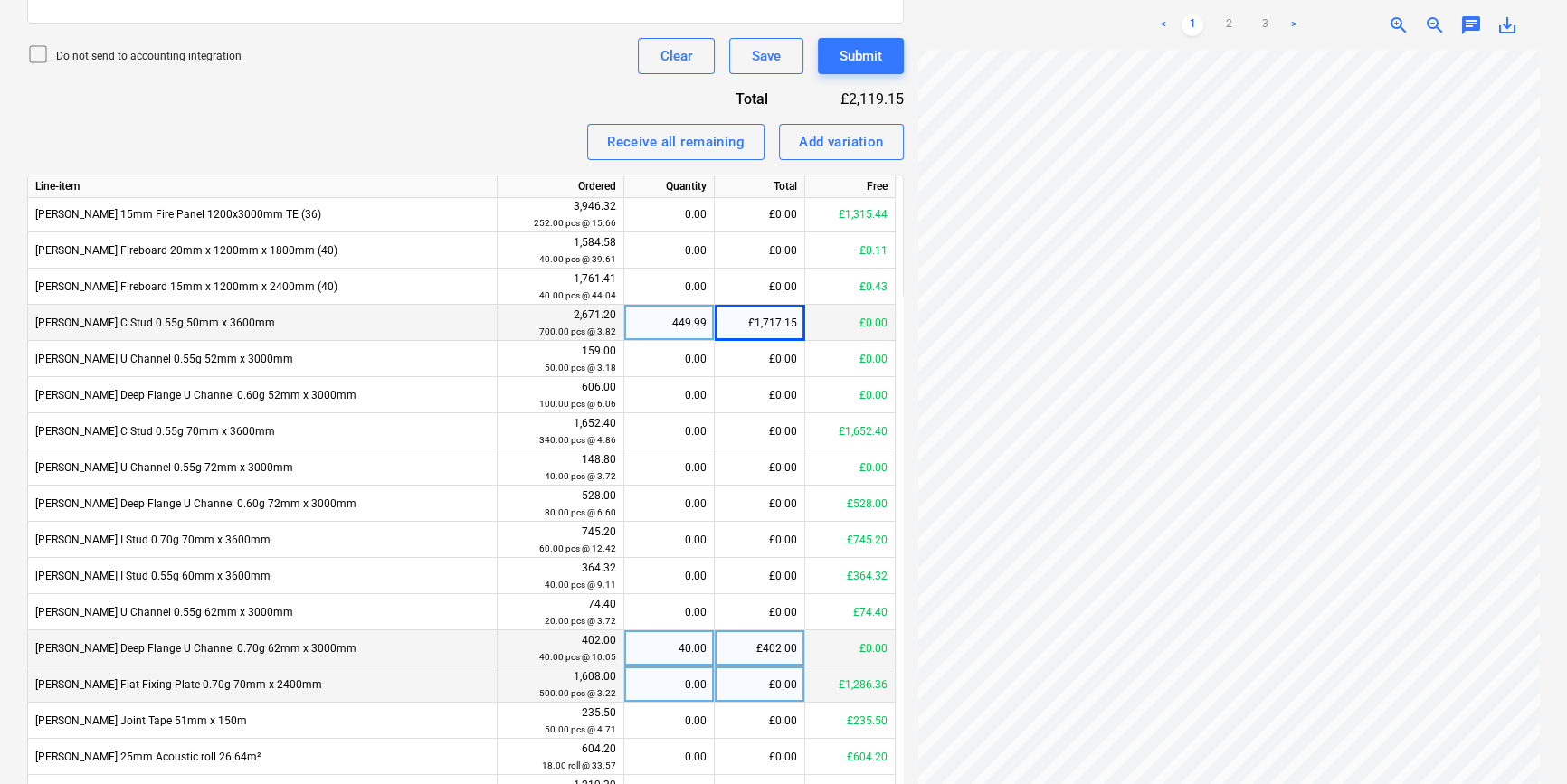
click at [673, 686] on div "0.00" at bounding box center [668, 684] width 75 height 36
type input "400"
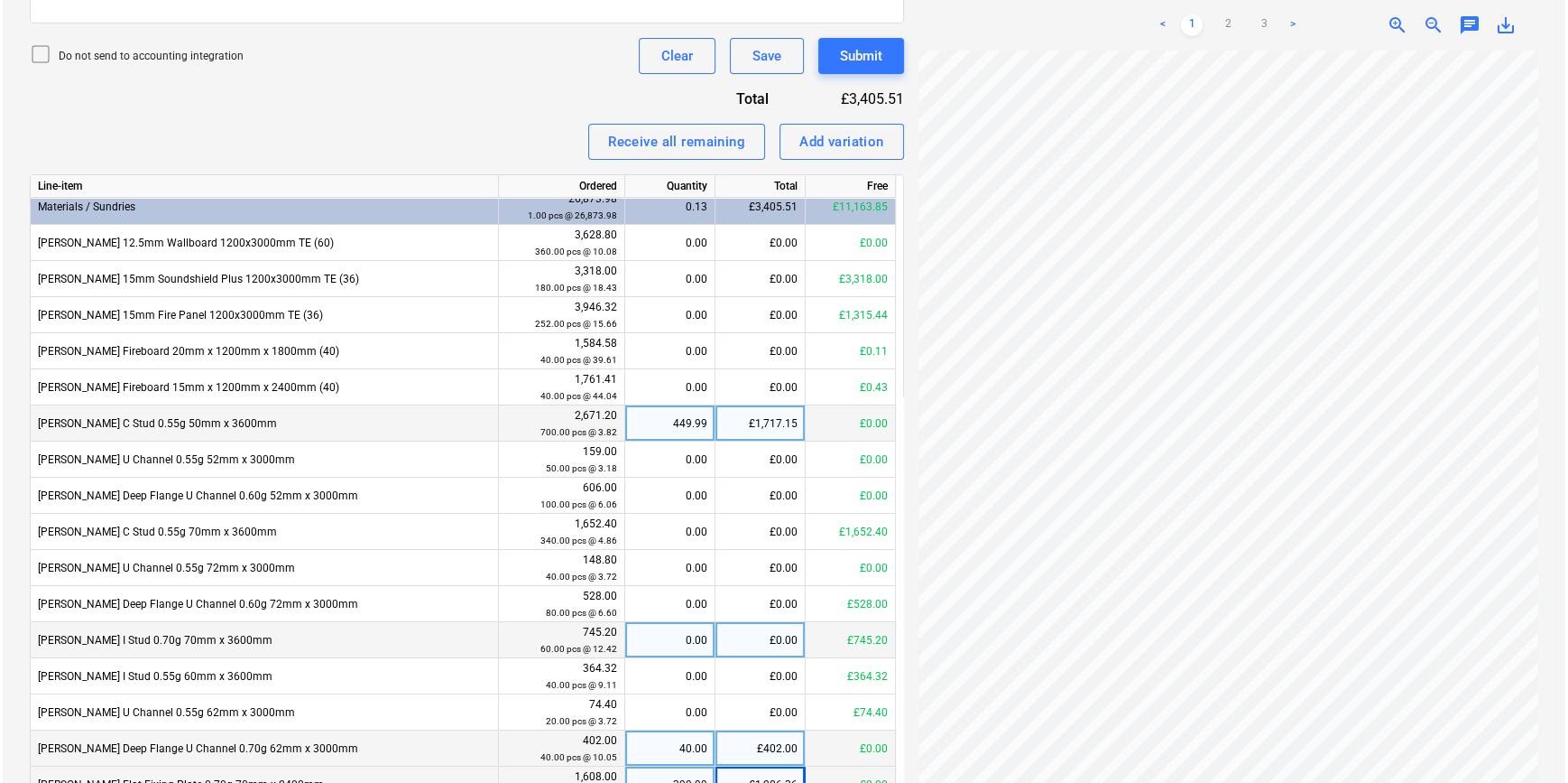
scroll to position [0, 0]
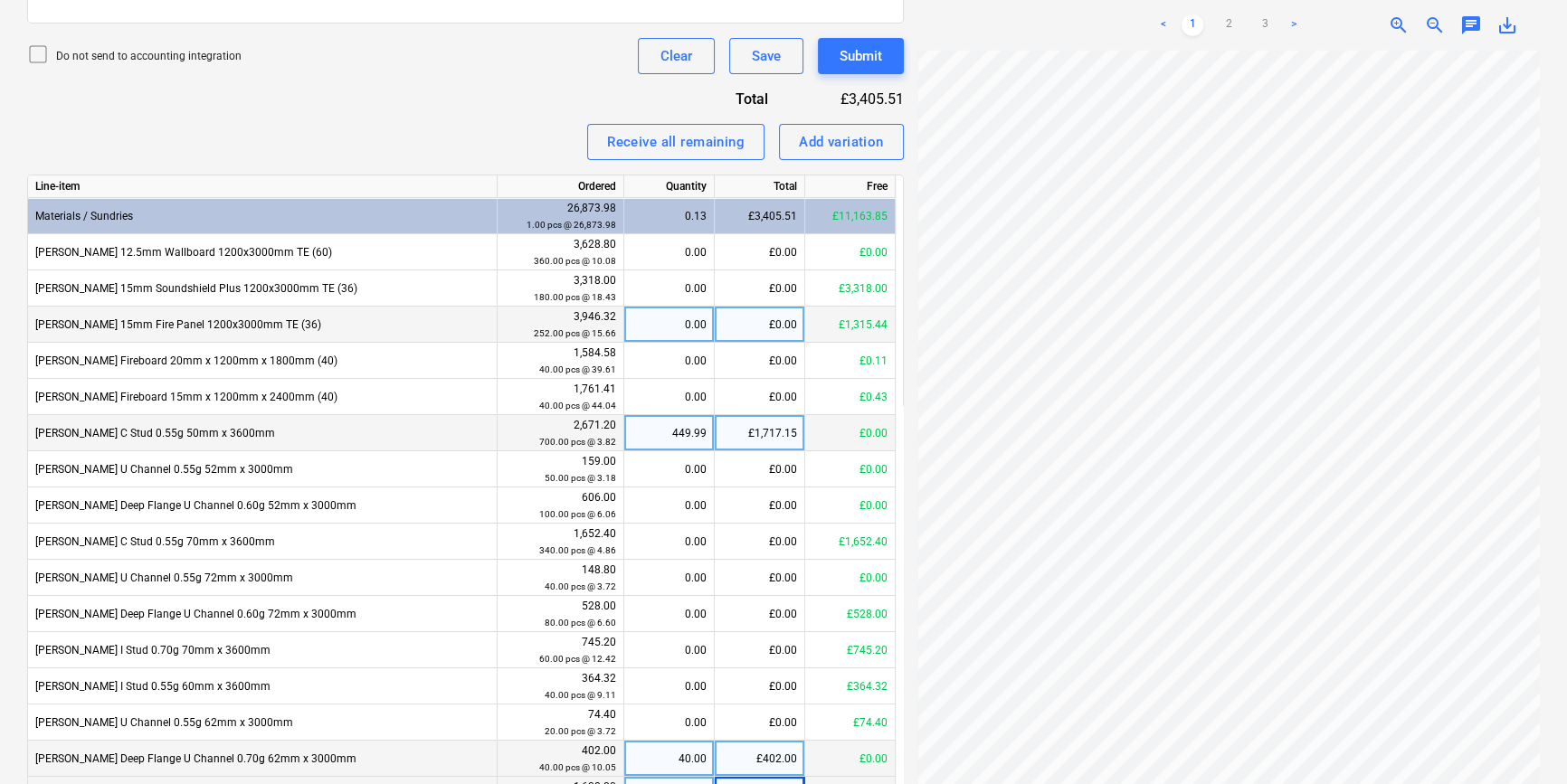
click at [674, 328] on div "0.00" at bounding box center [668, 325] width 75 height 36
type input "84"
click at [875, 58] on div "Submit" at bounding box center [860, 56] width 42 height 24
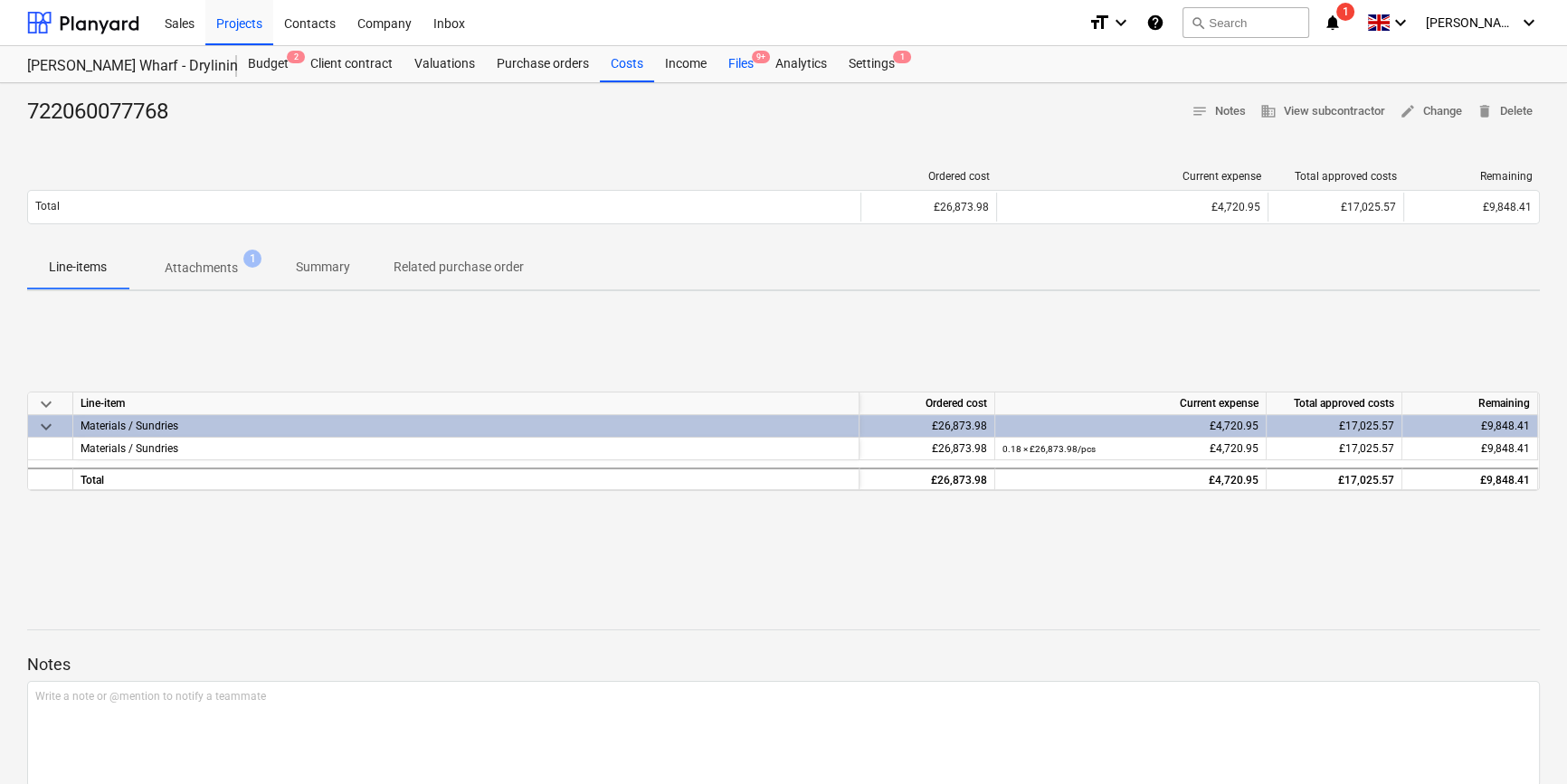
click at [746, 59] on div "Files 9+" at bounding box center [741, 64] width 47 height 36
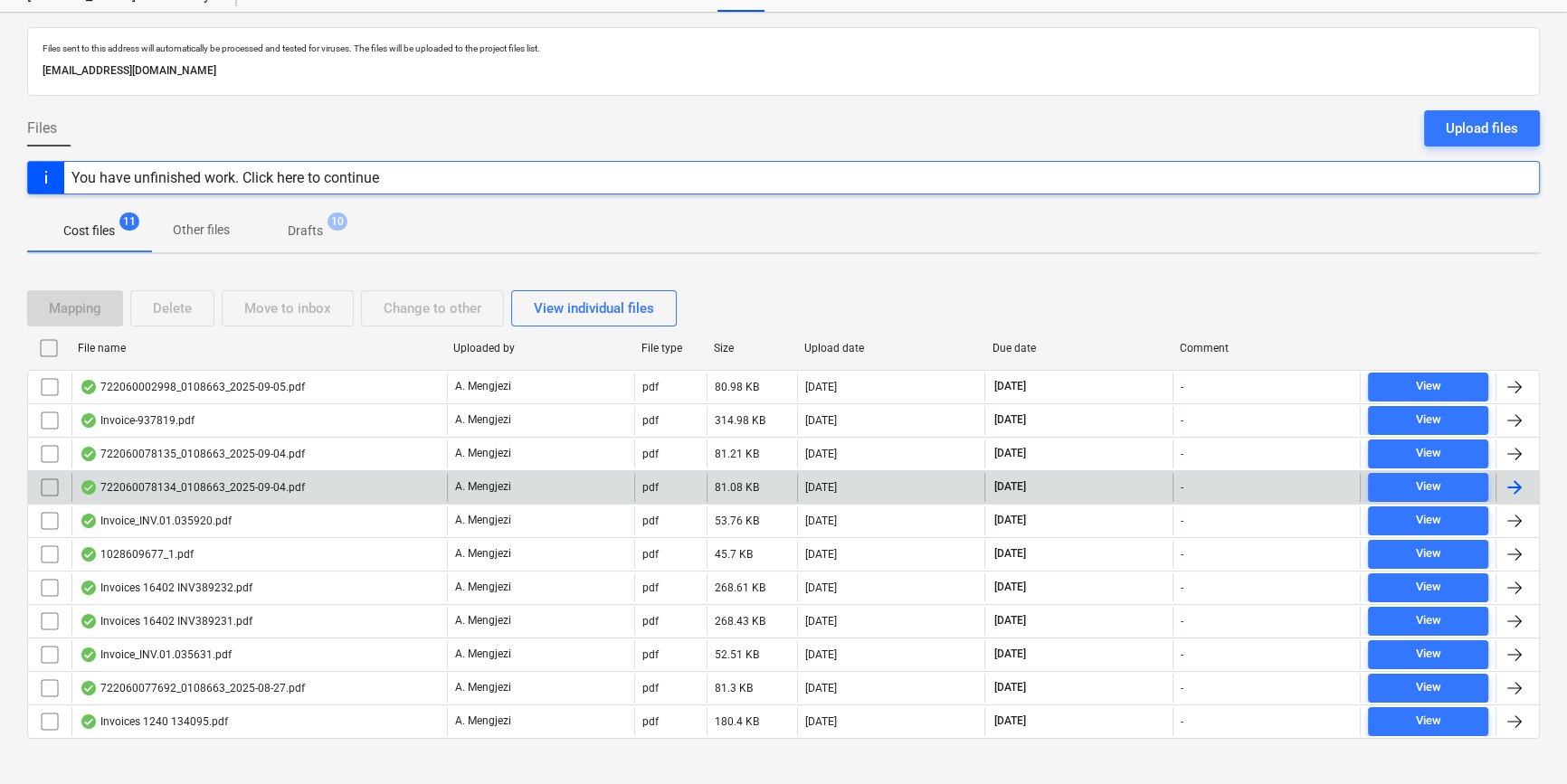
scroll to position [88, 0]
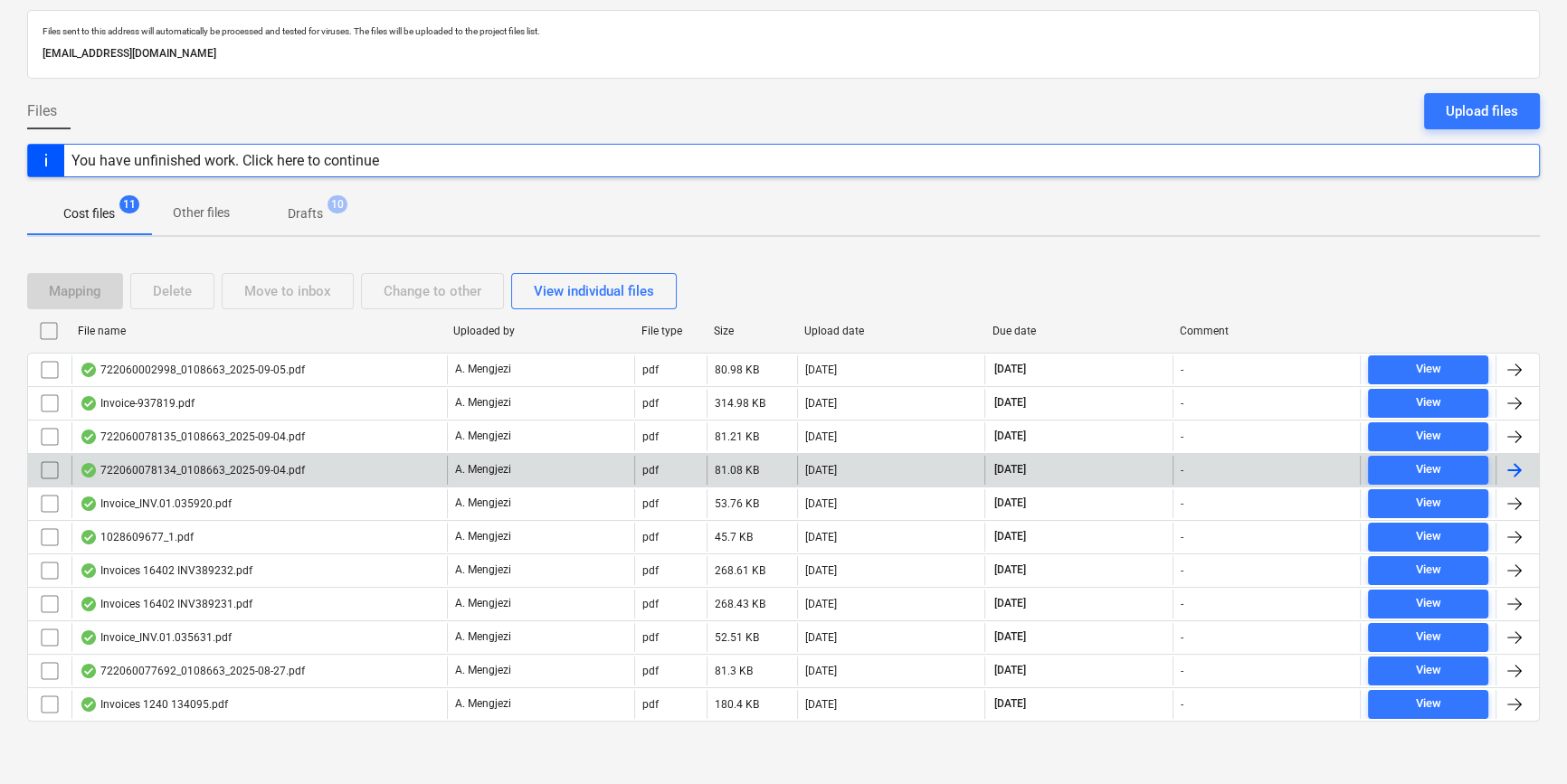
click at [1527, 463] on div at bounding box center [1517, 469] width 43 height 29
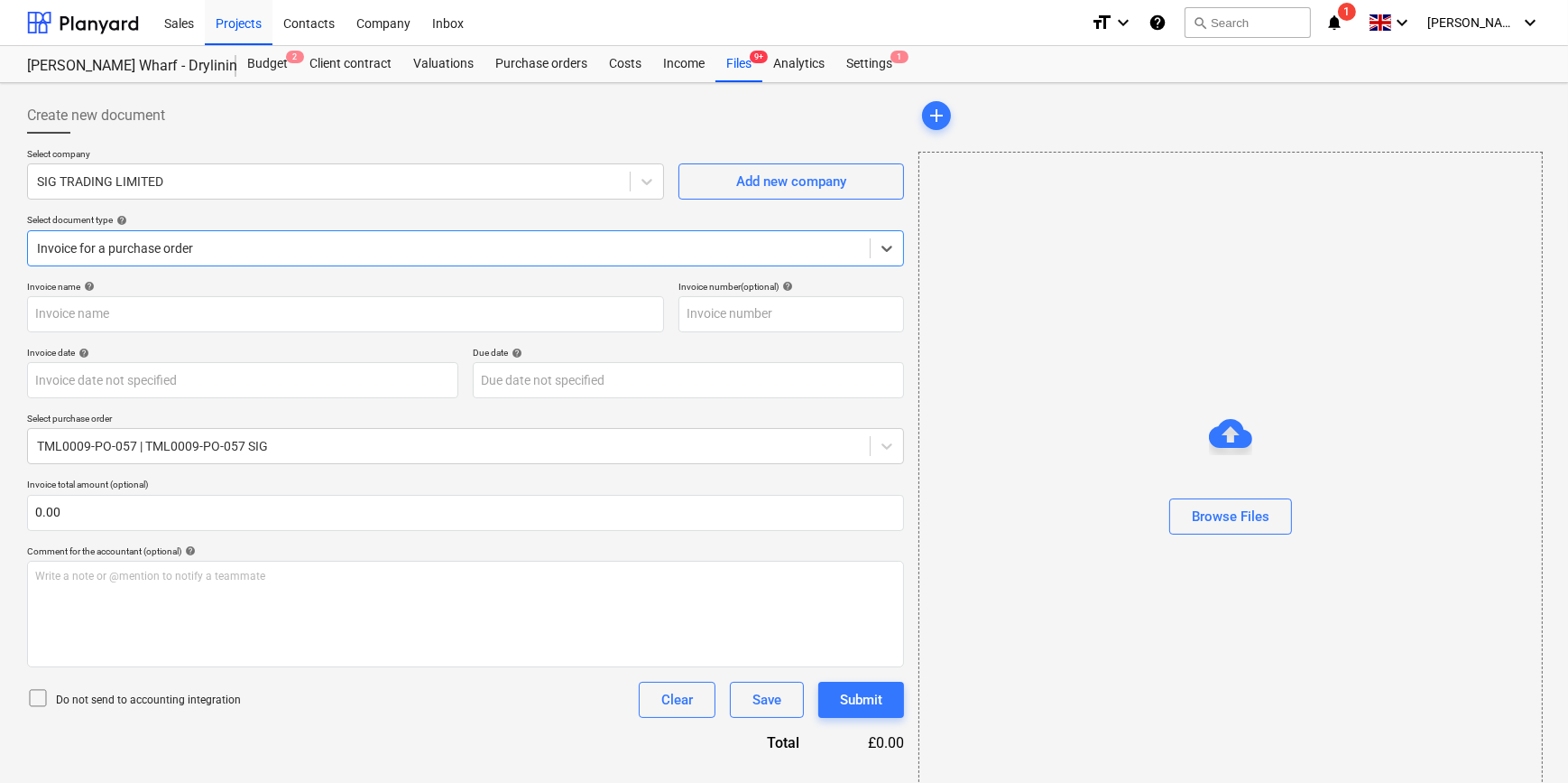
type input "722060078134"
type input "[DATE]"
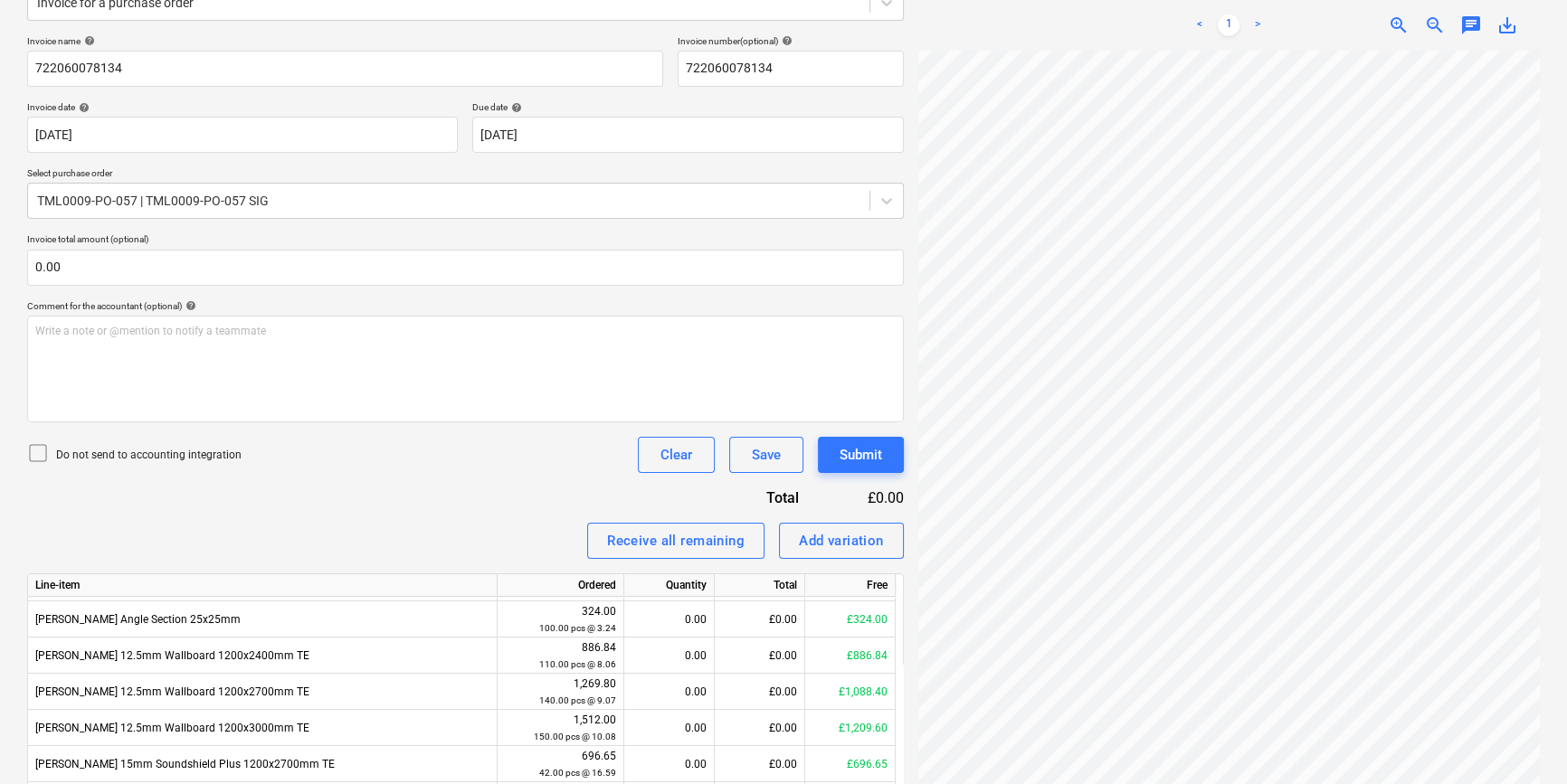
scroll to position [156, 0]
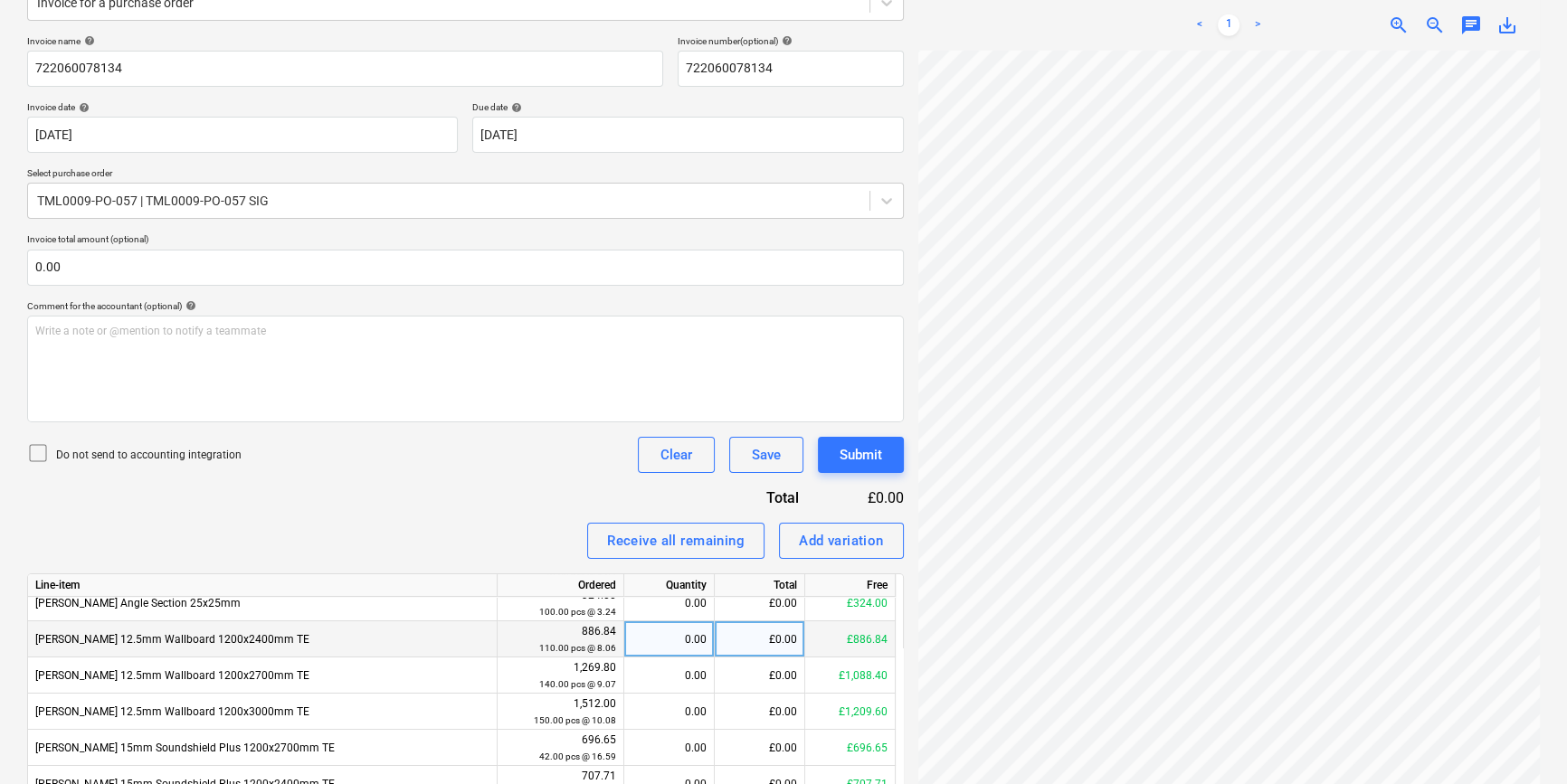
click at [653, 638] on div "0.00" at bounding box center [668, 638] width 75 height 36
type input "38"
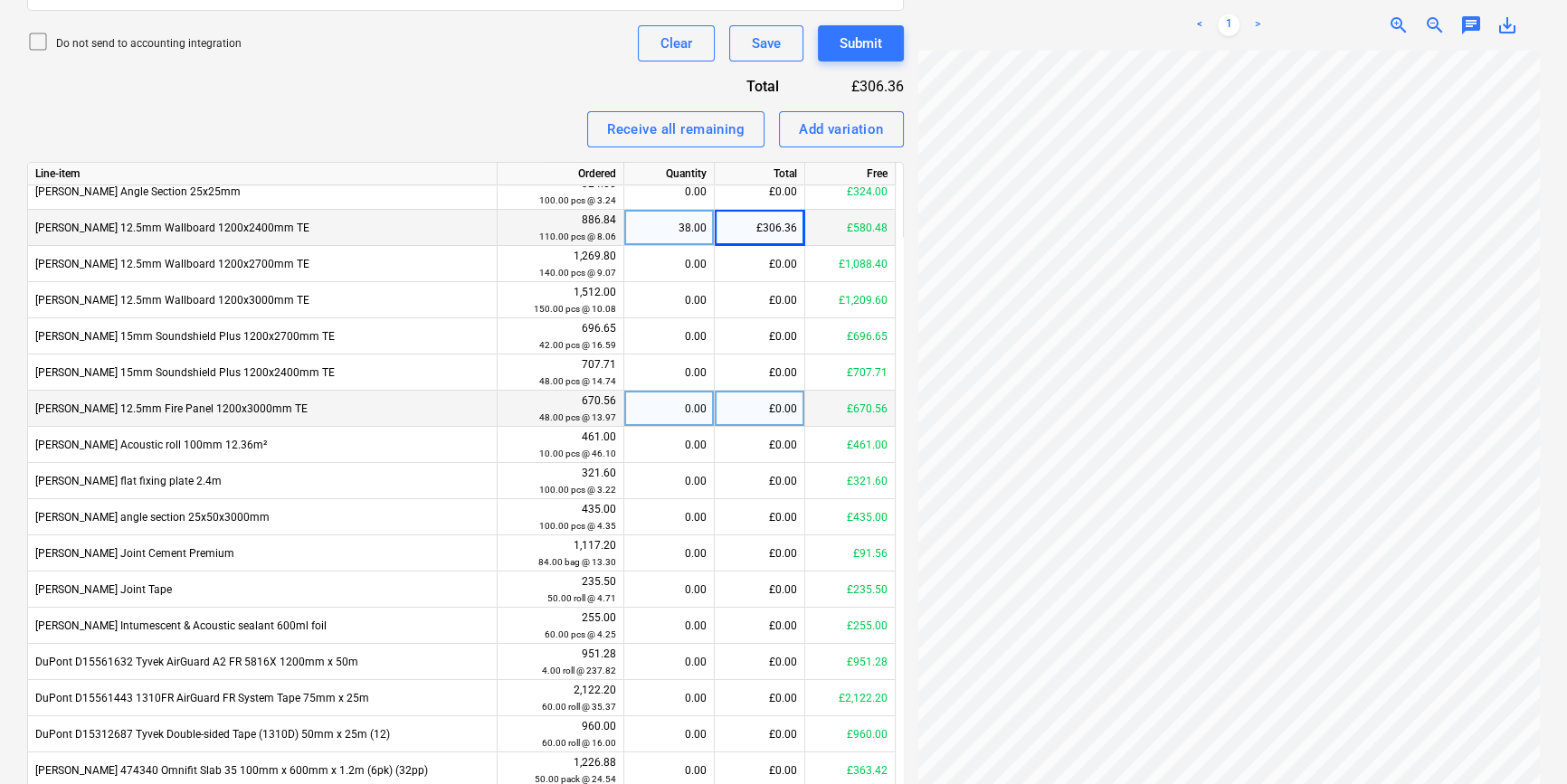
scroll to position [727, 0]
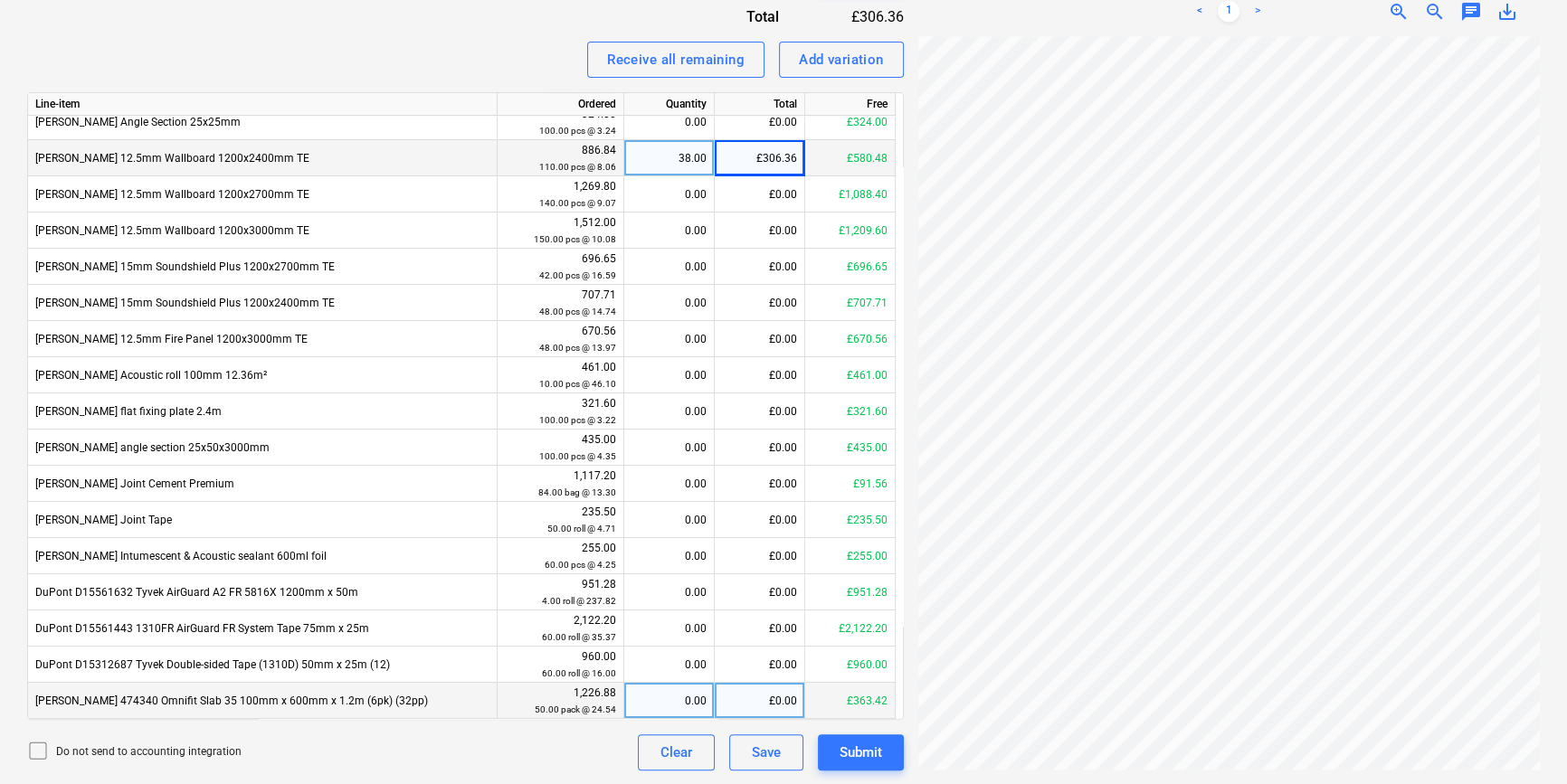
click at [660, 703] on div "0.00" at bounding box center [668, 700] width 75 height 36
type input "2"
click at [868, 757] on div "Submit" at bounding box center [860, 753] width 42 height 24
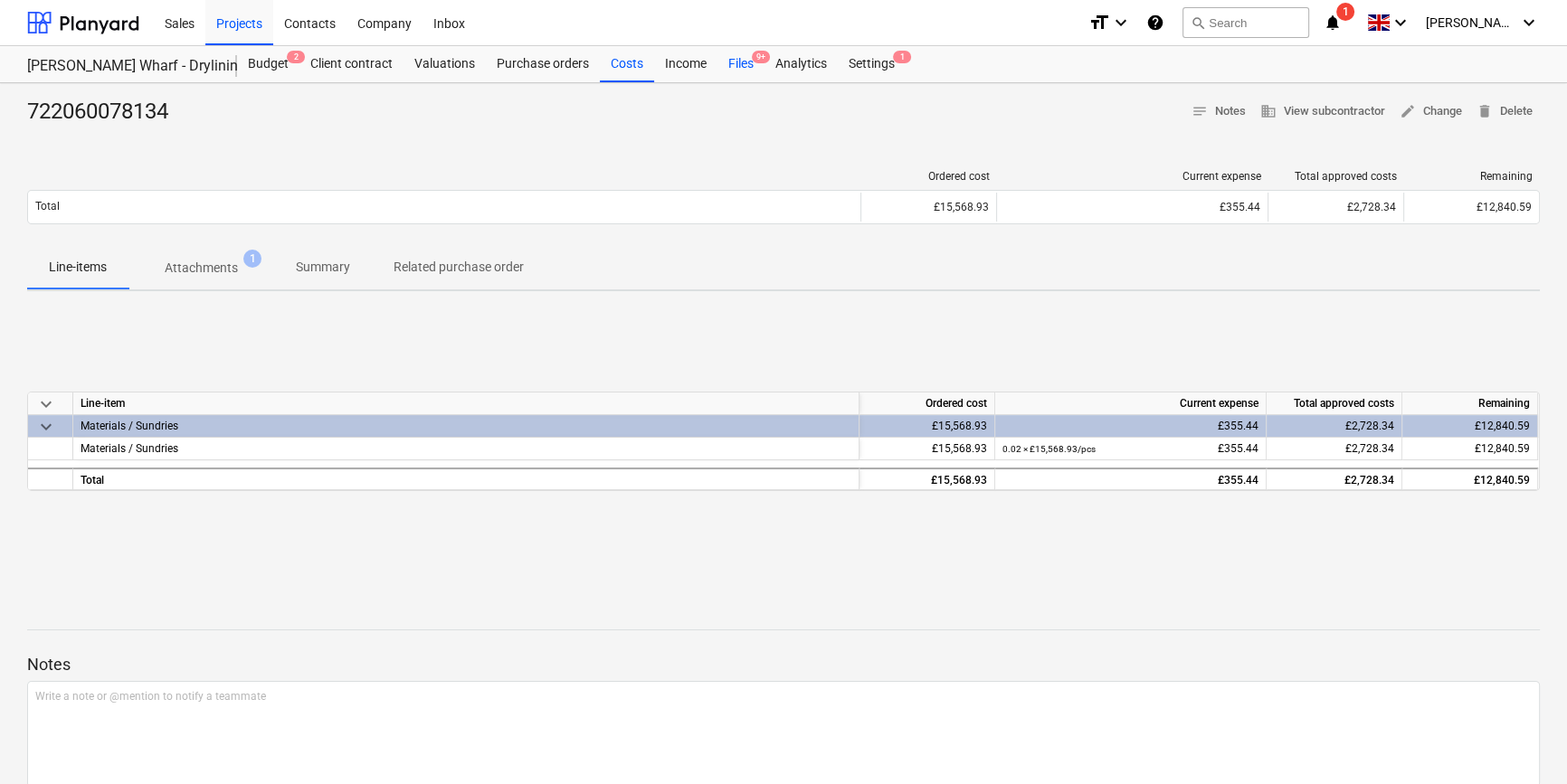
click at [733, 62] on div "Files 9+" at bounding box center [741, 64] width 47 height 36
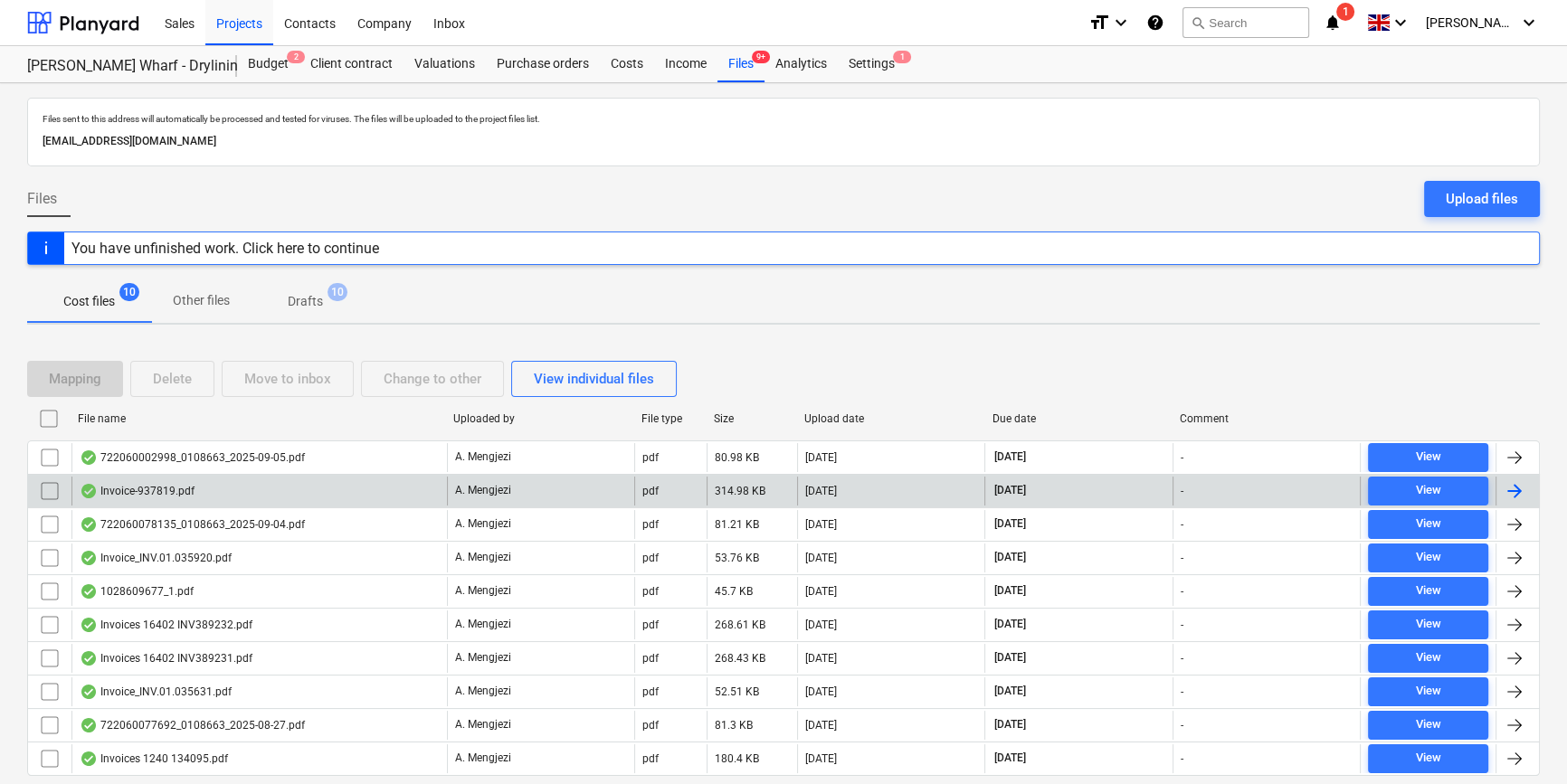
scroll to position [54, 0]
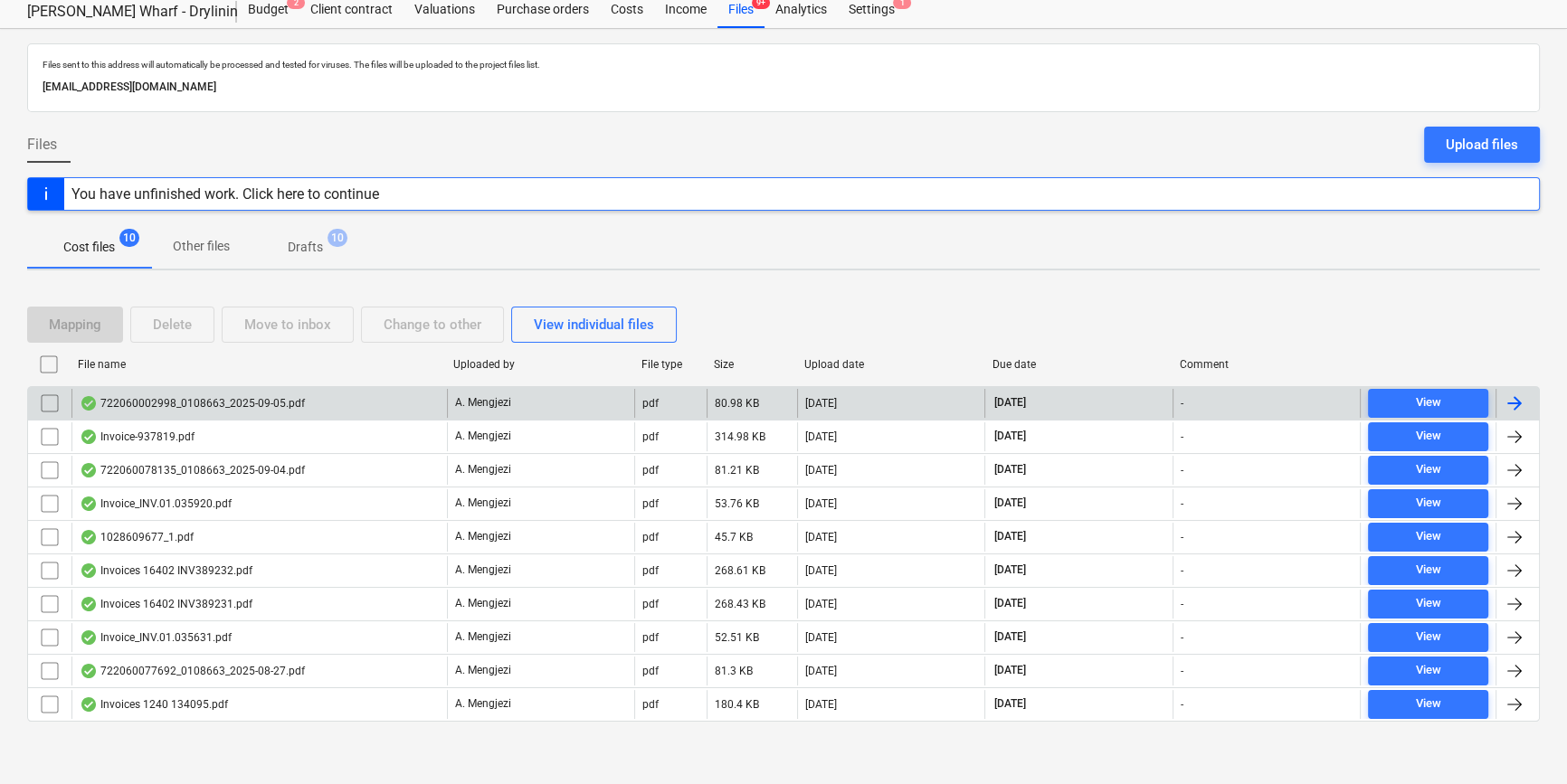
click at [1516, 399] on div at bounding box center [1514, 403] width 22 height 22
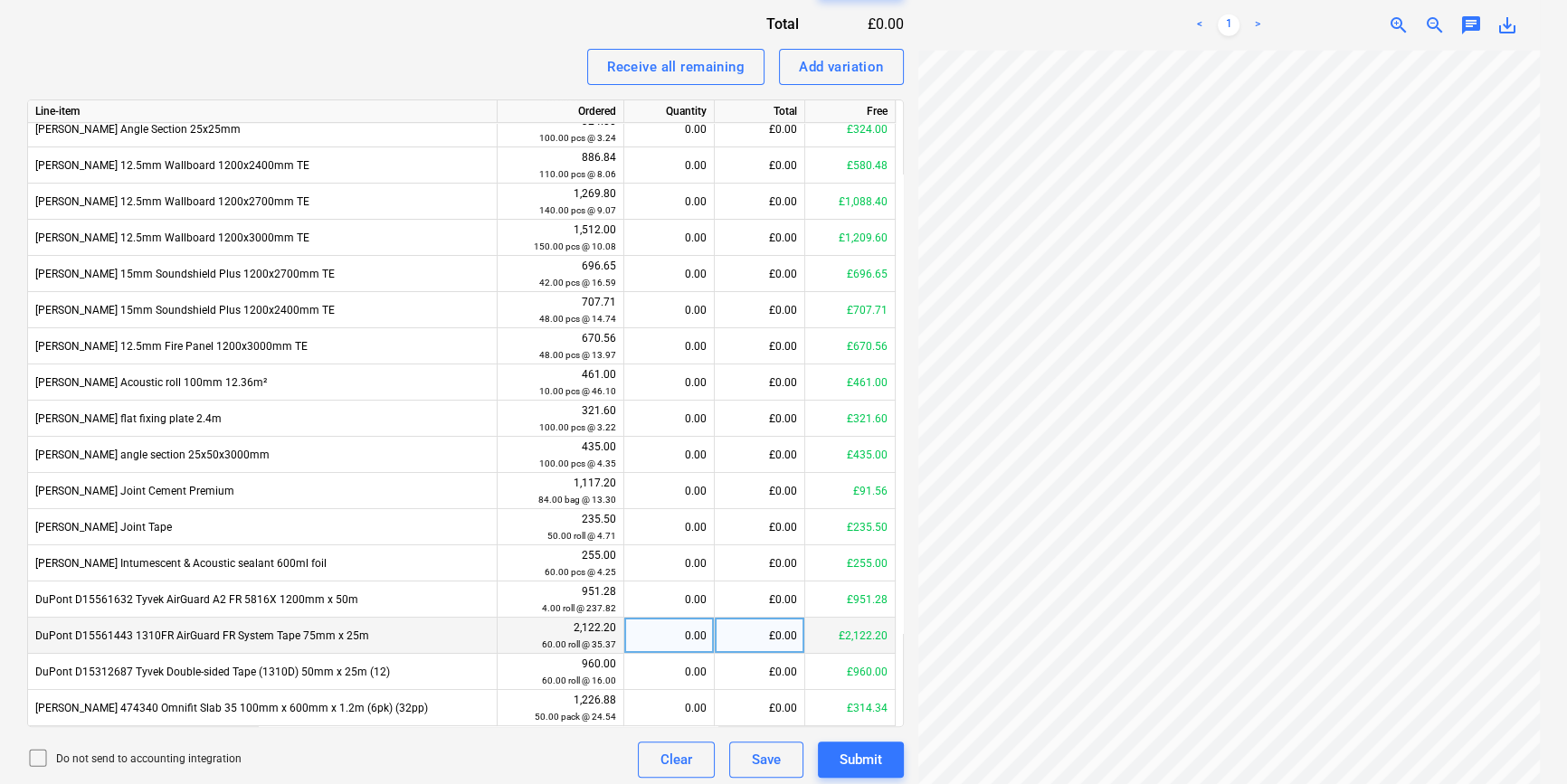
scroll to position [727, 0]
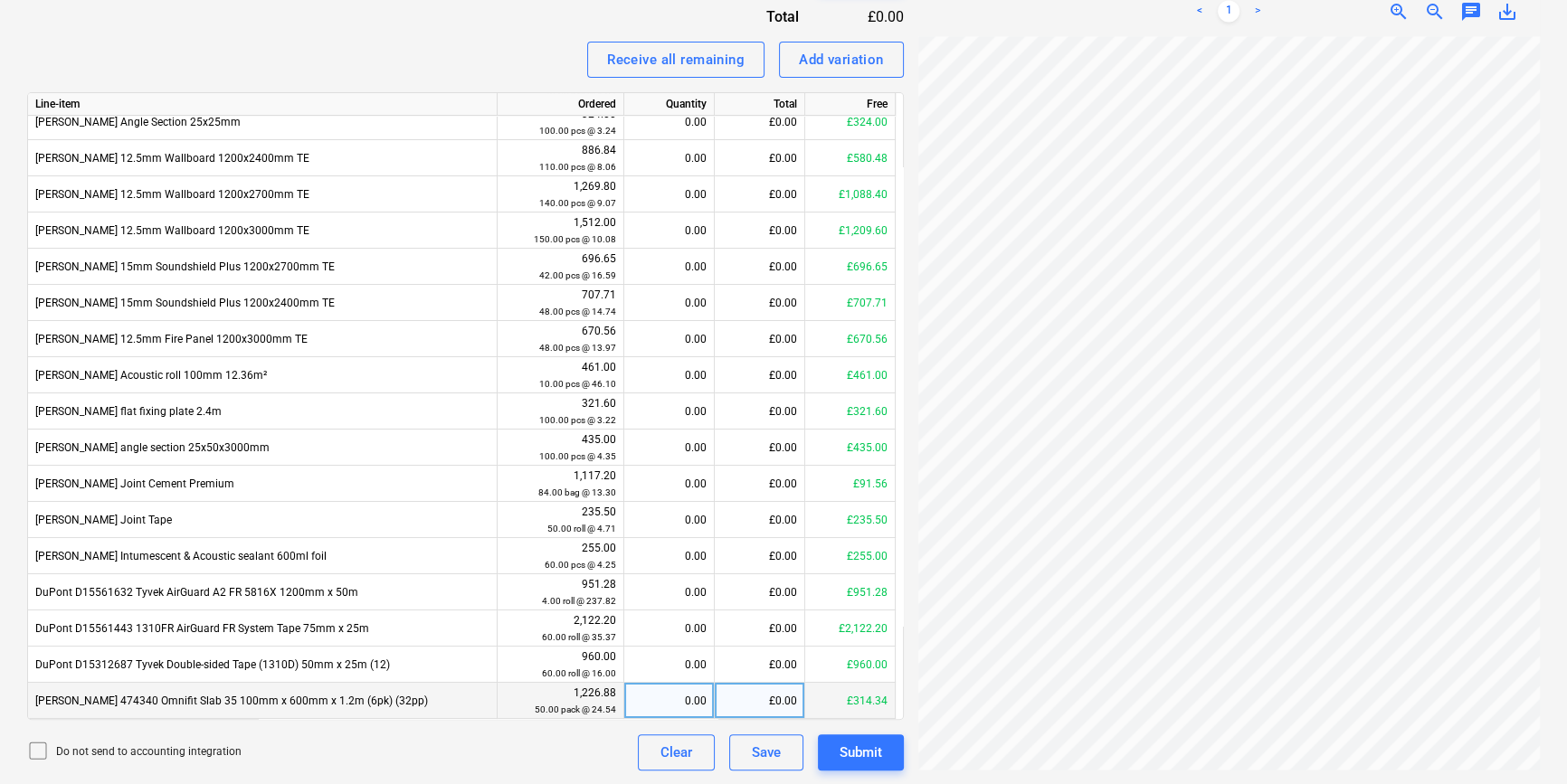
click at [663, 699] on div "0.00" at bounding box center [668, 700] width 75 height 36
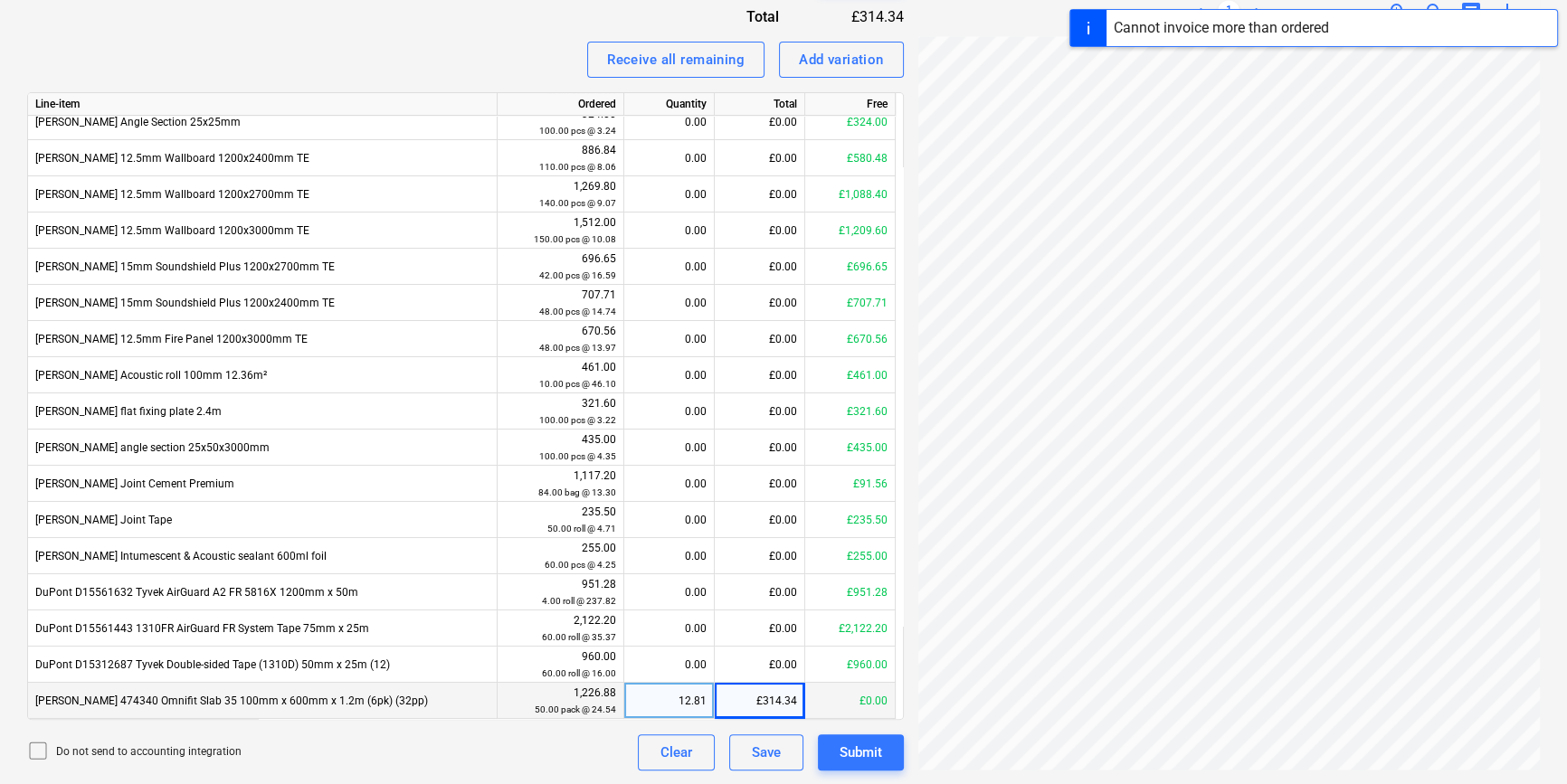
scroll to position [343, 162]
click at [673, 754] on div "Clear" at bounding box center [676, 753] width 31 height 24
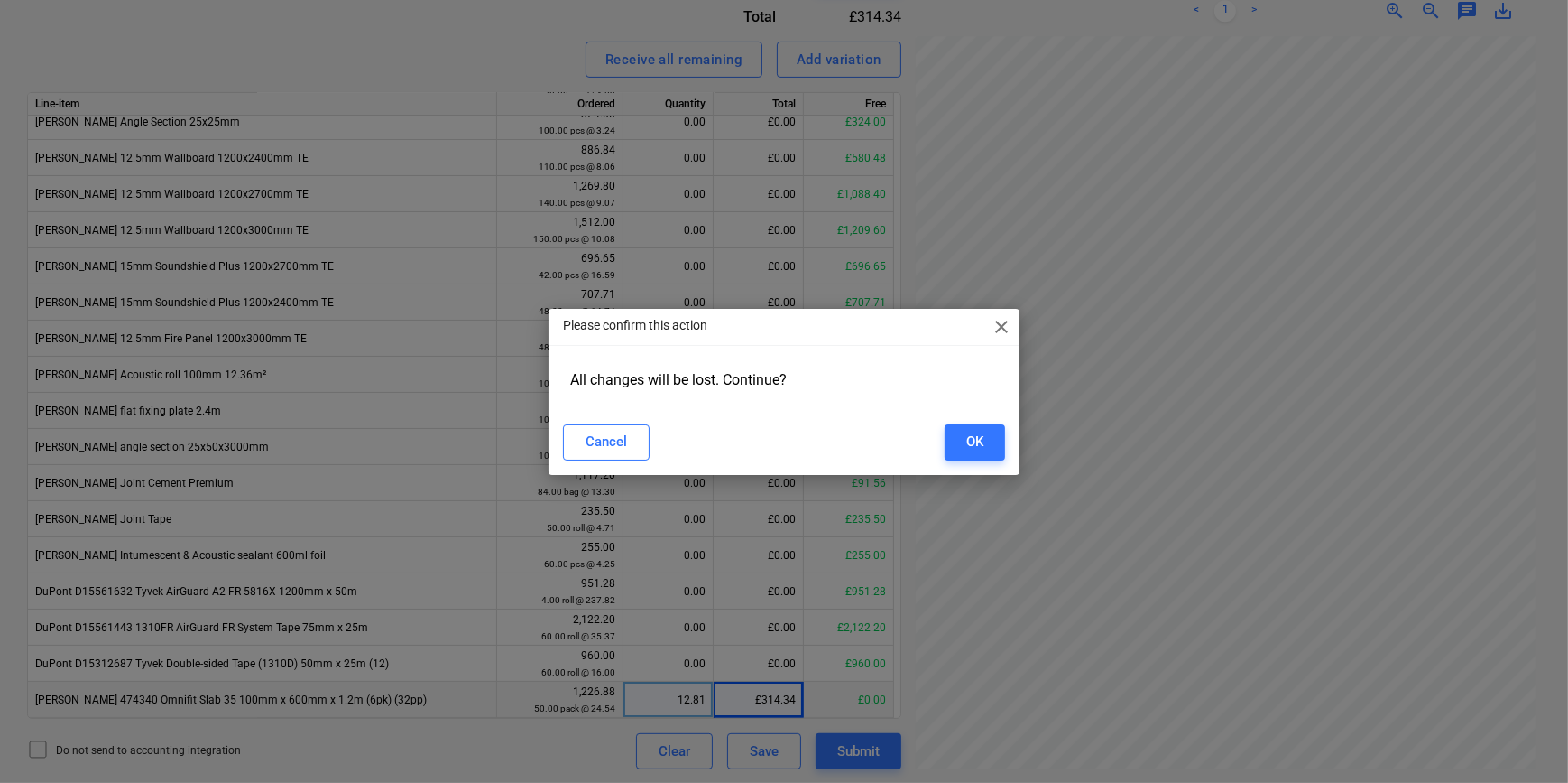
click at [560, 447] on div "Cancel OK" at bounding box center [783, 442] width 462 height 50
click at [572, 450] on button "Cancel" at bounding box center [606, 442] width 86 height 36
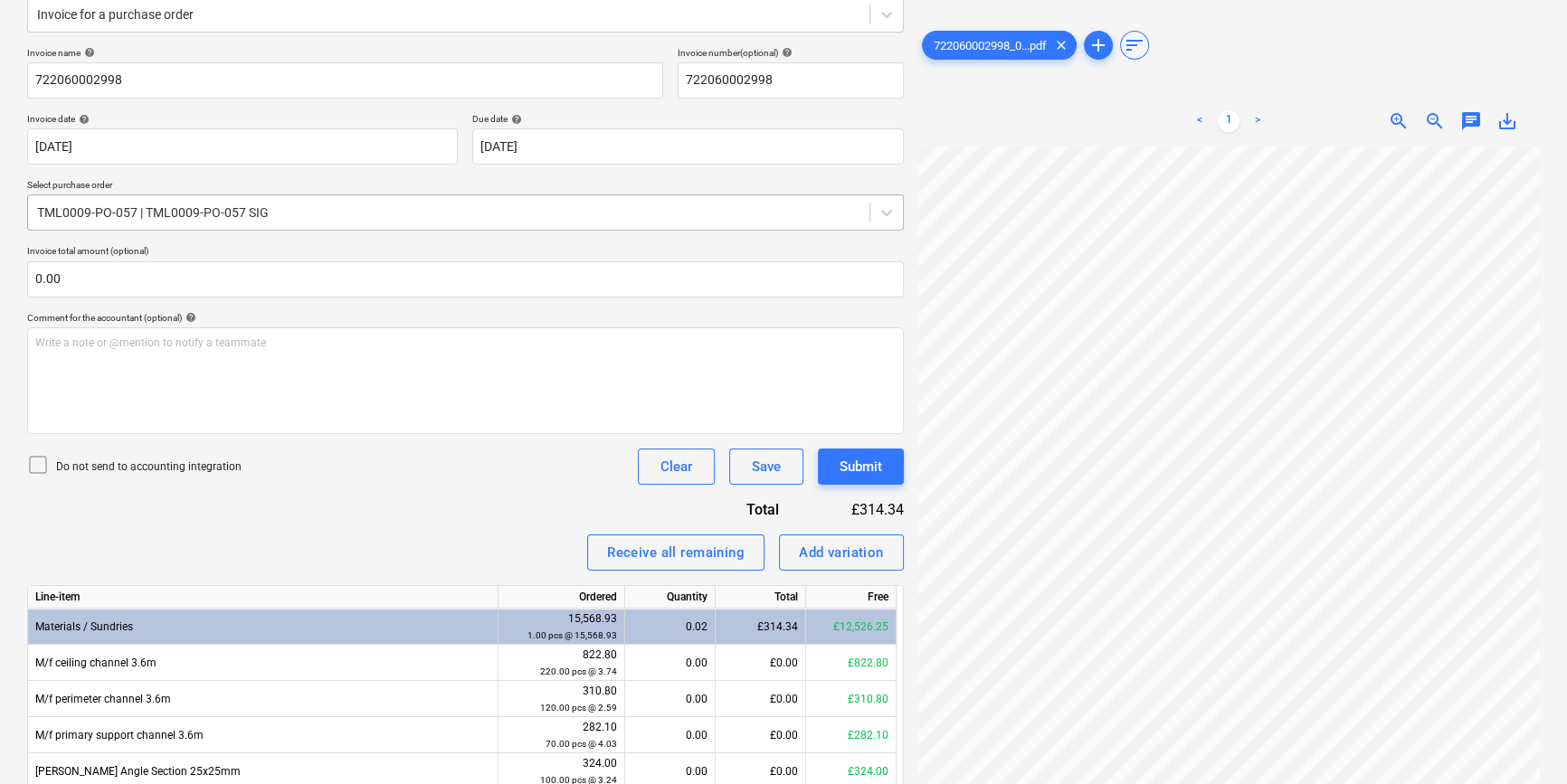
scroll to position [0, 0]
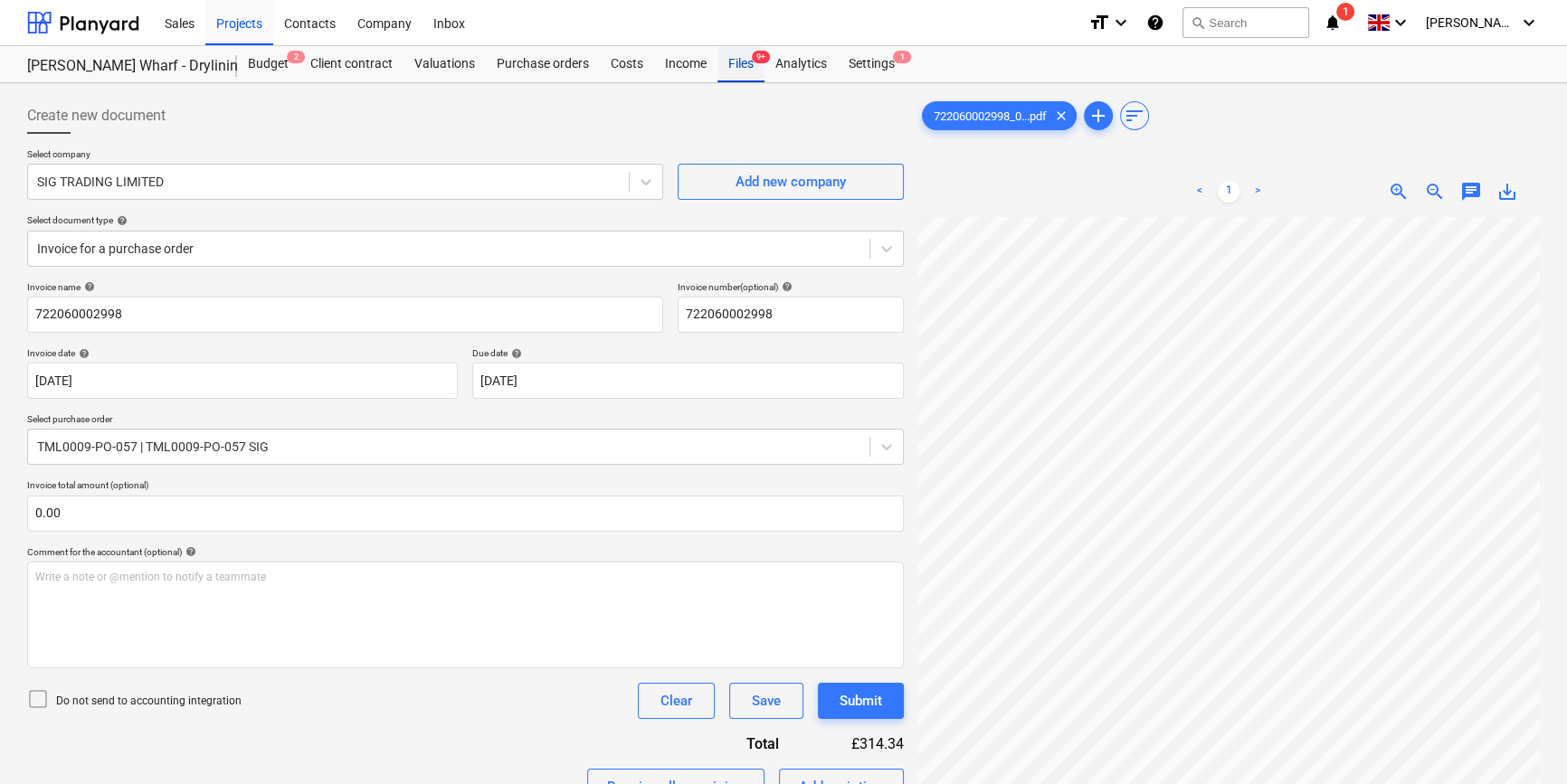
click at [731, 70] on div "Files 9+" at bounding box center [741, 64] width 47 height 36
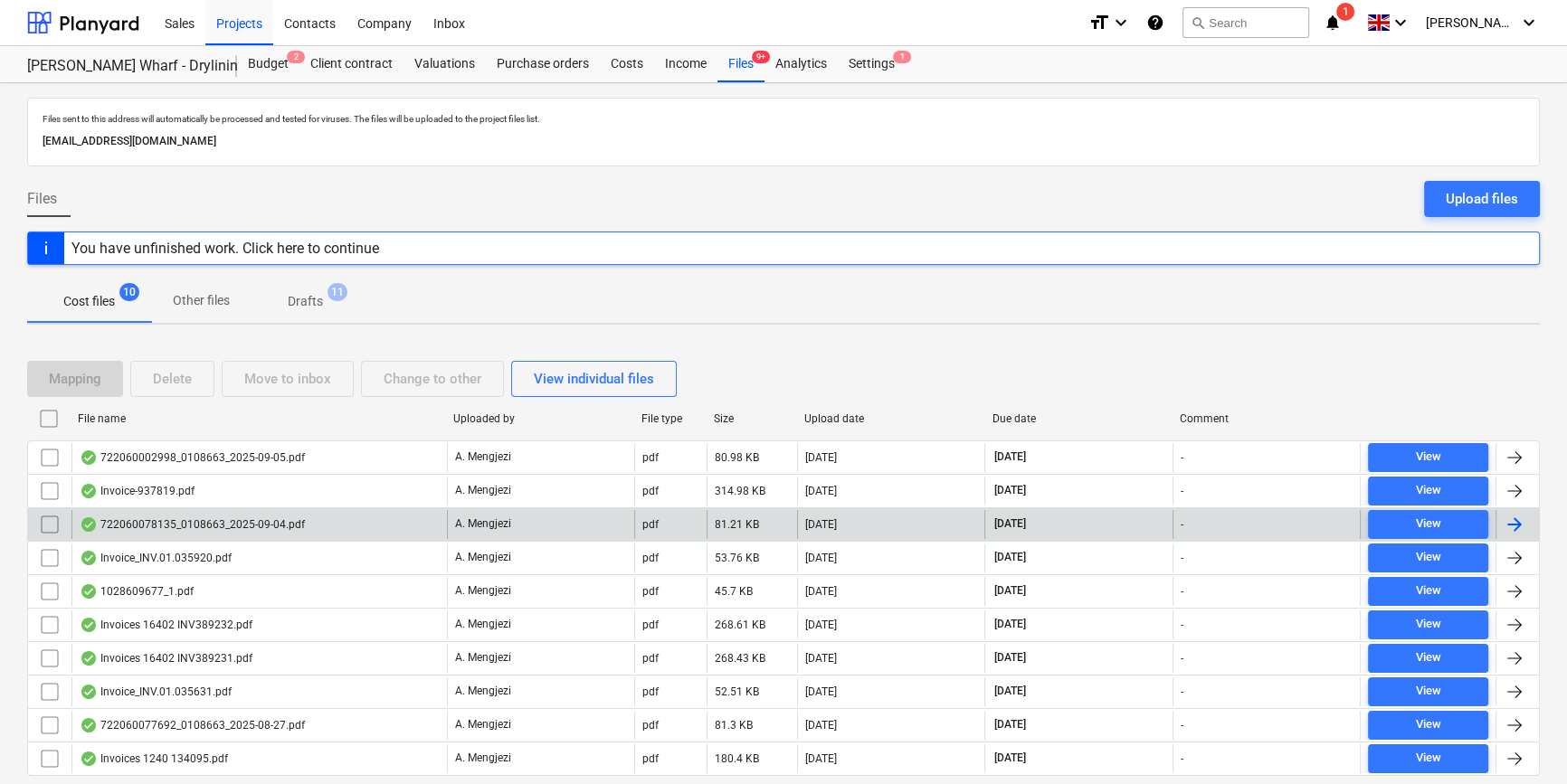
click at [1525, 521] on div at bounding box center [1517, 523] width 43 height 29
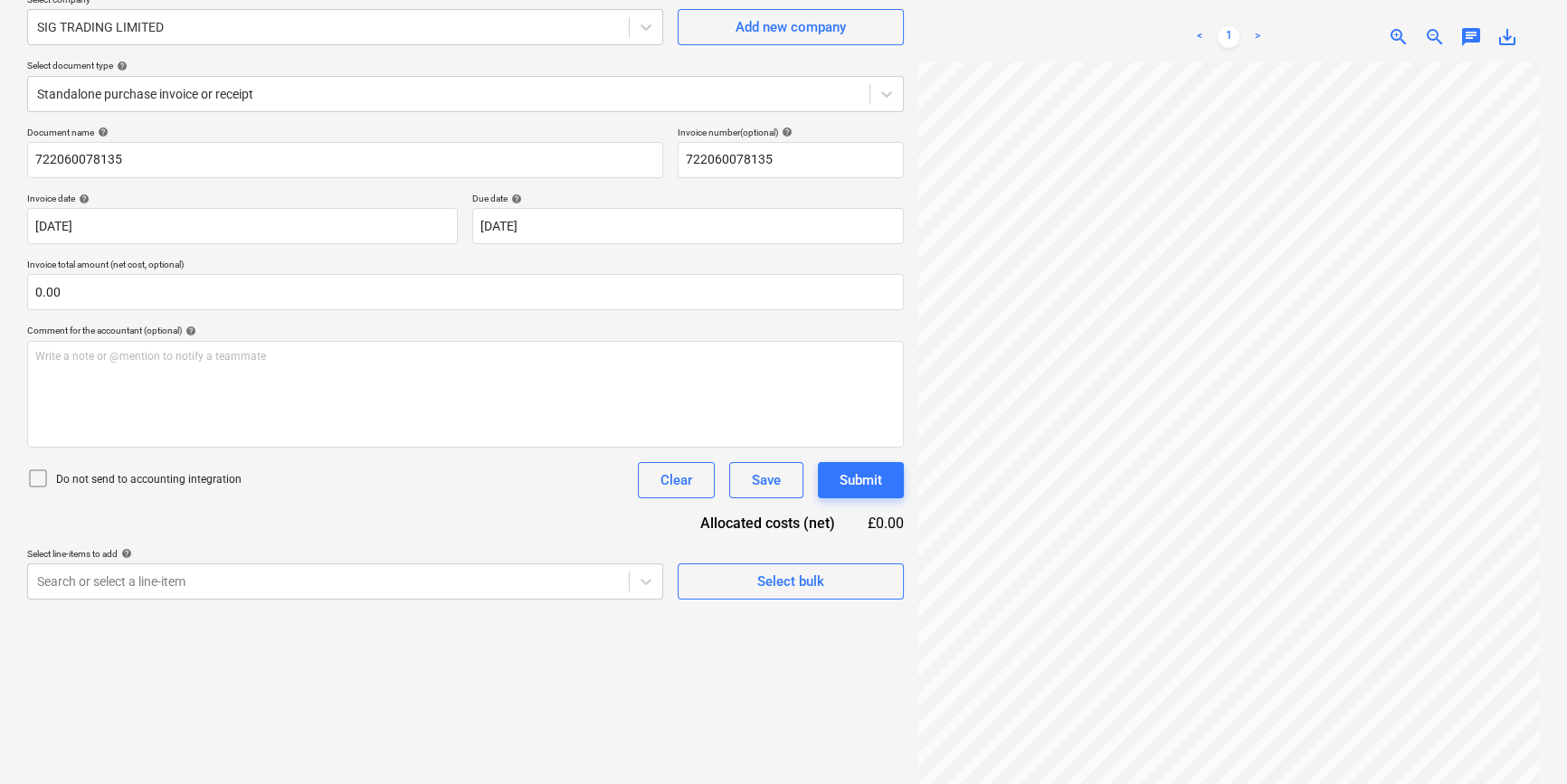
scroll to position [181, 0]
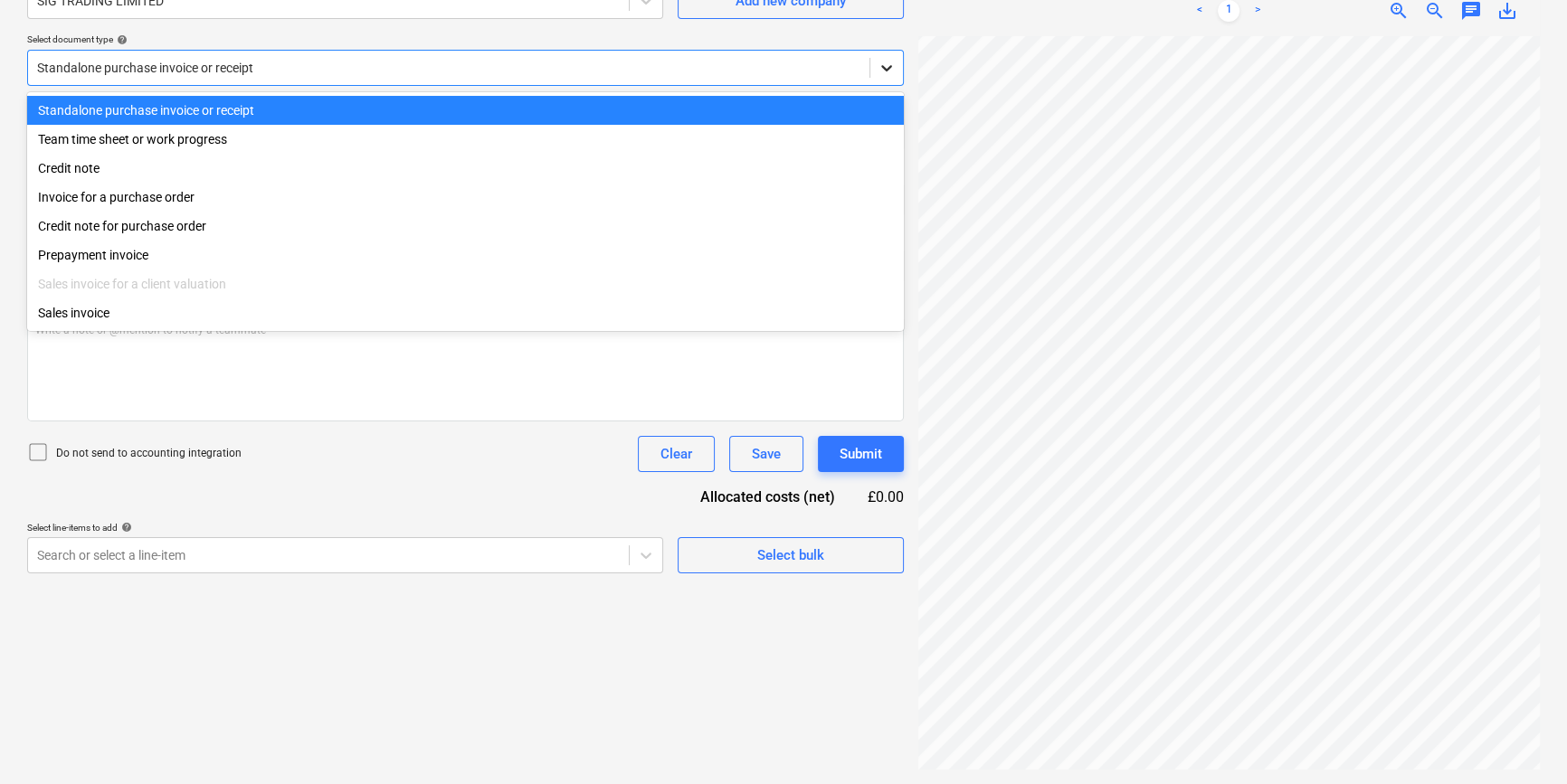
click at [893, 63] on icon at bounding box center [886, 68] width 18 height 18
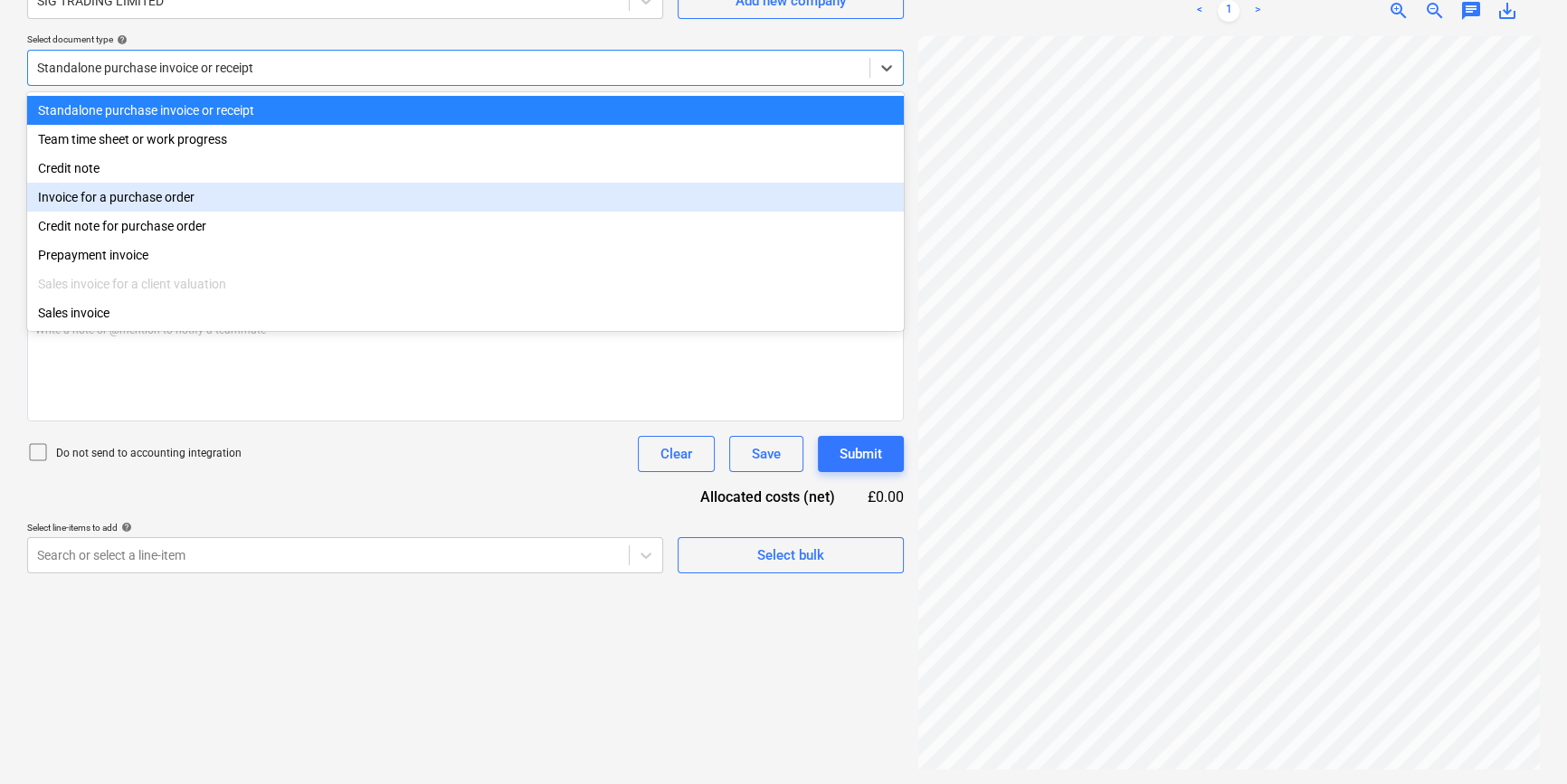
click at [850, 205] on div "Invoice for a purchase order" at bounding box center [466, 197] width 876 height 29
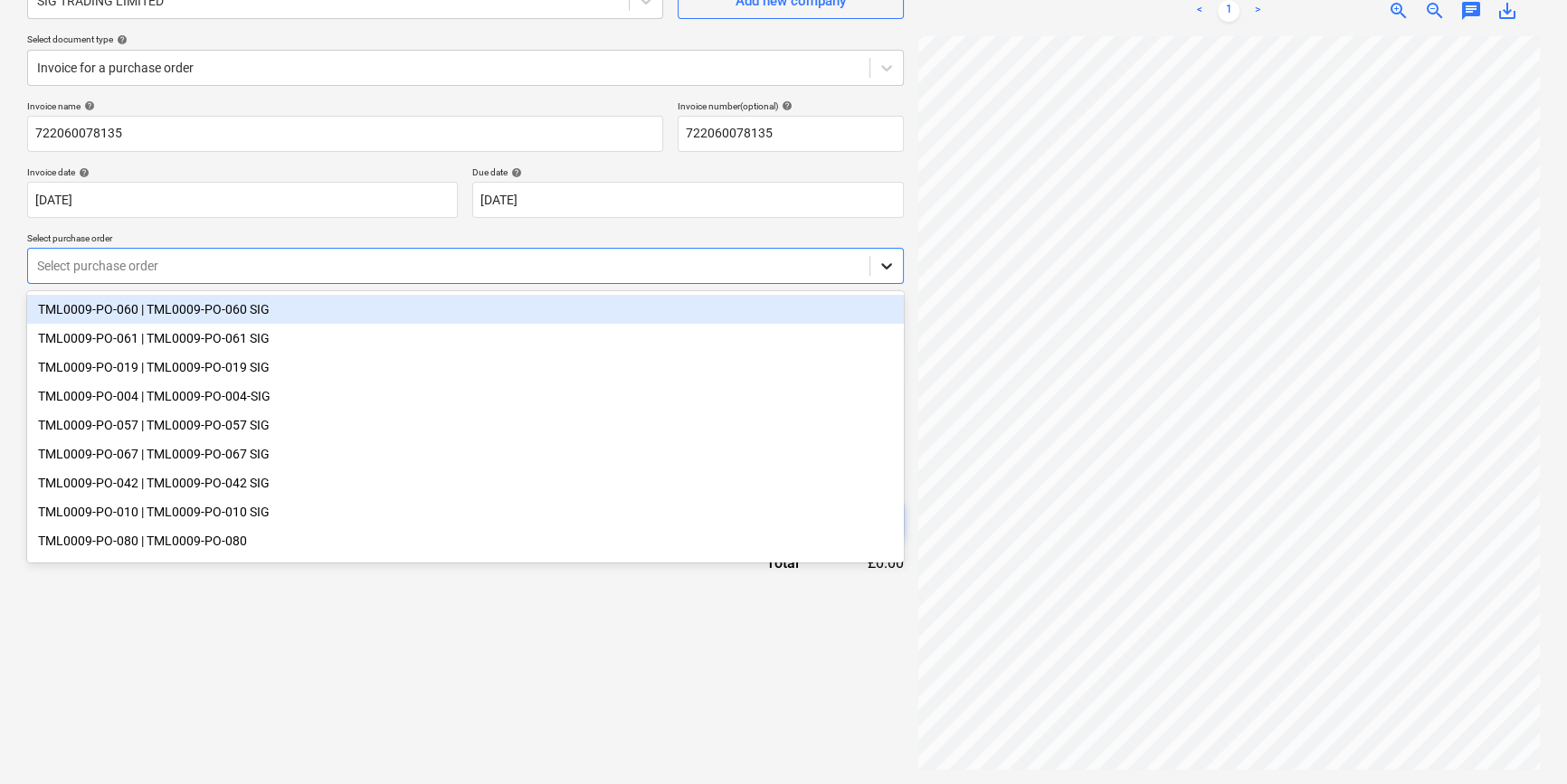
click at [887, 267] on icon at bounding box center [886, 267] width 11 height 6
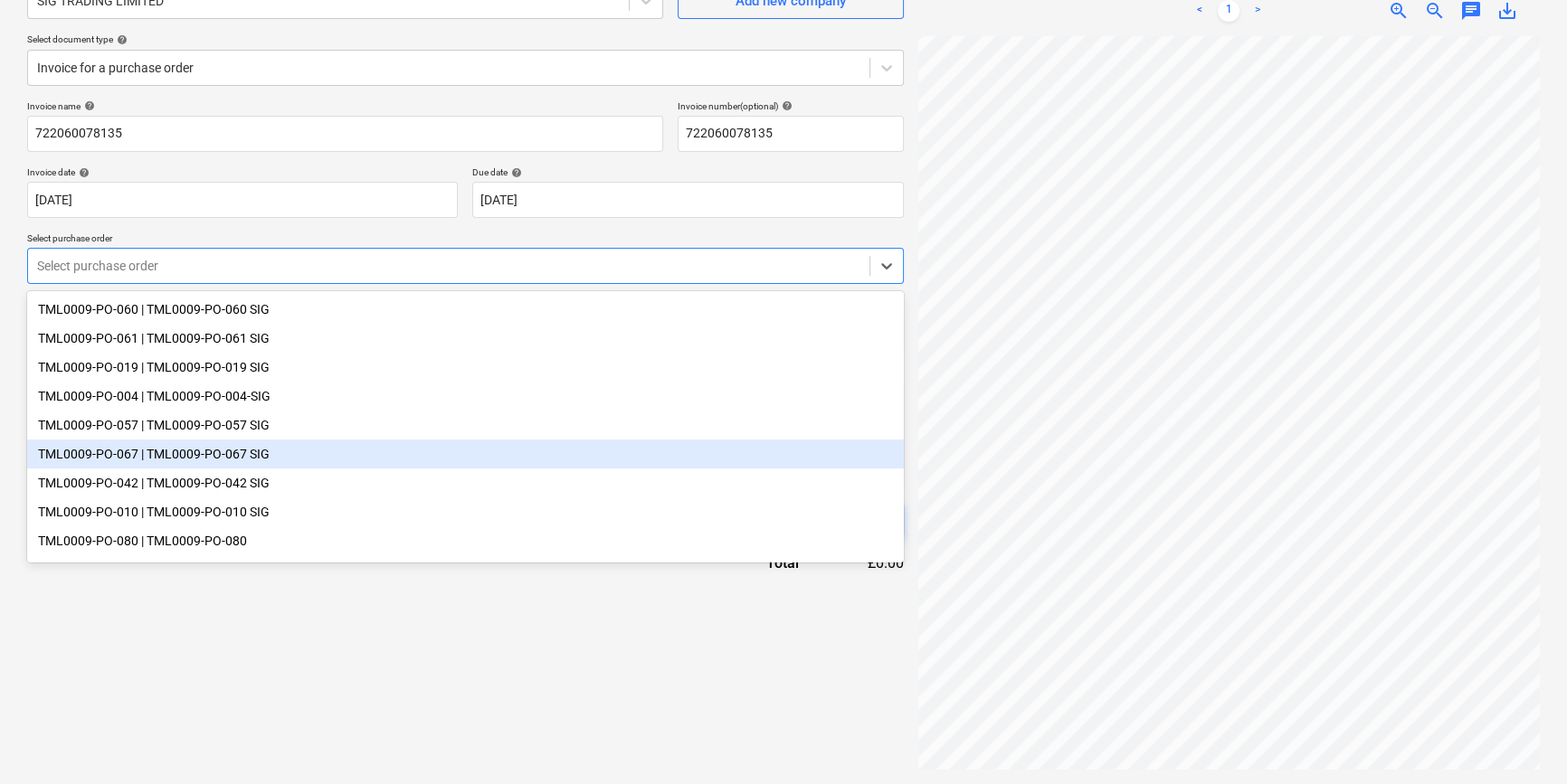
scroll to position [36, 0]
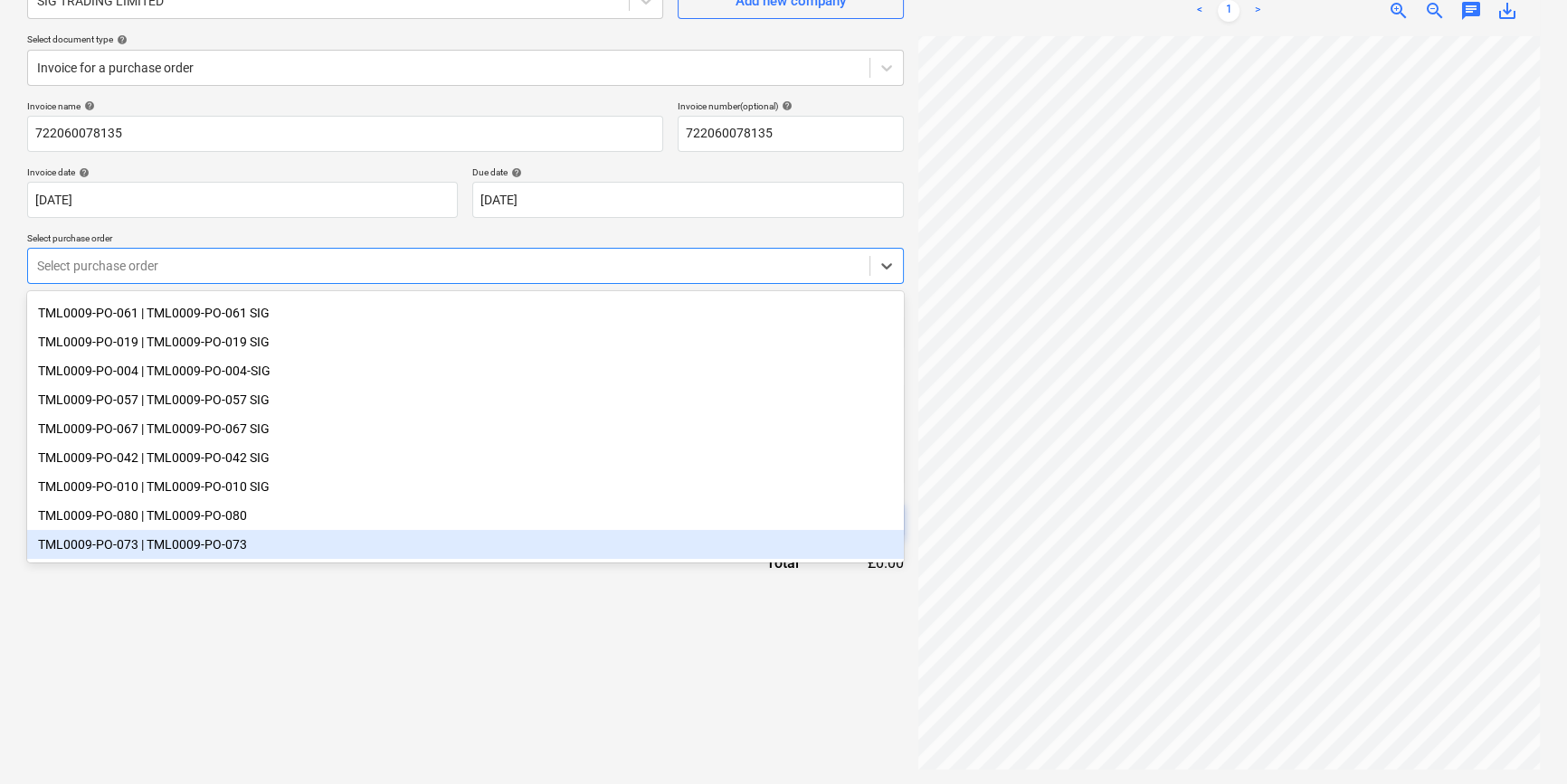
click at [213, 545] on div "TML0009-PO-073 | TML0009-PO-073" at bounding box center [466, 543] width 876 height 29
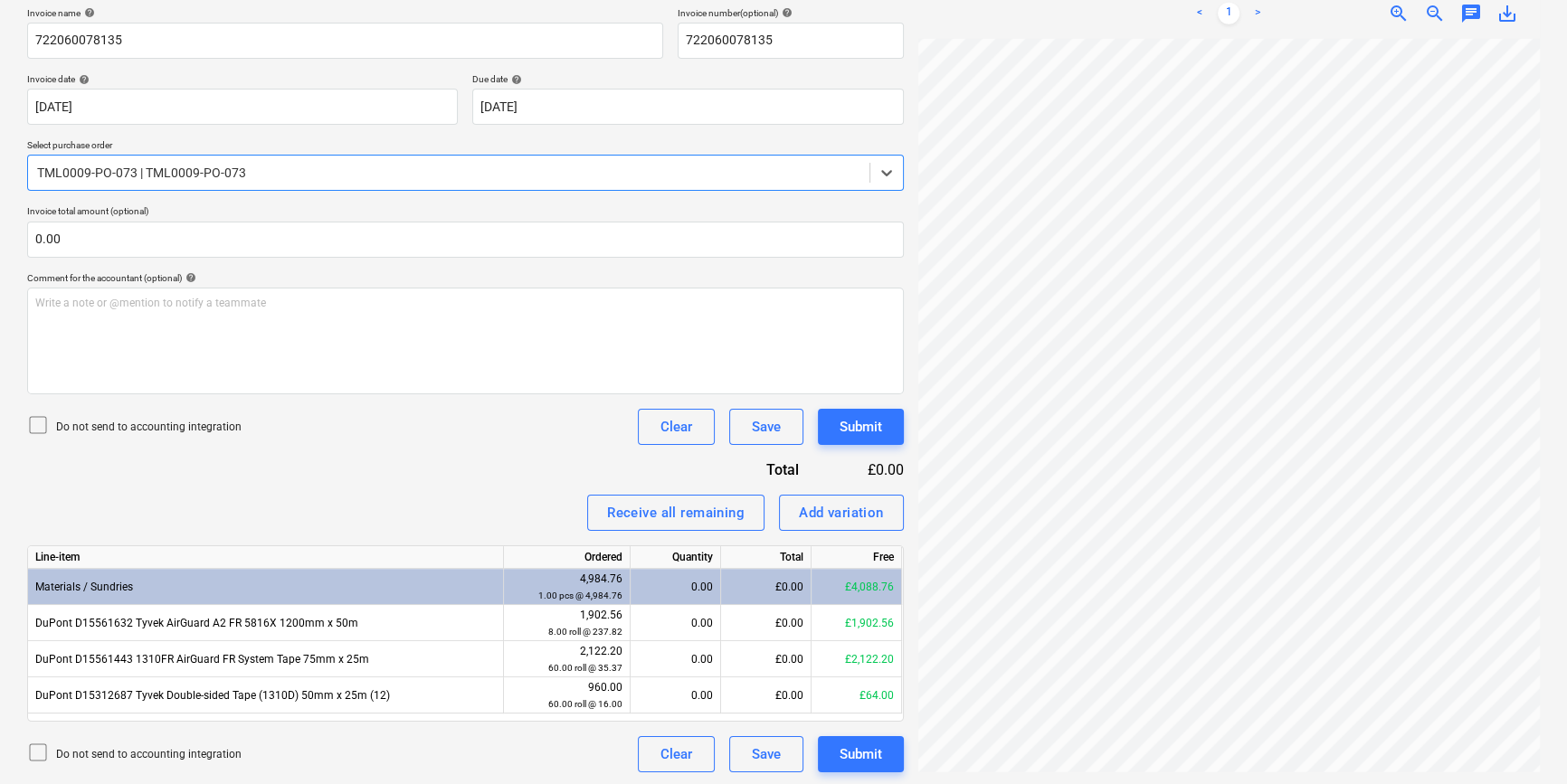
scroll to position [275, 0]
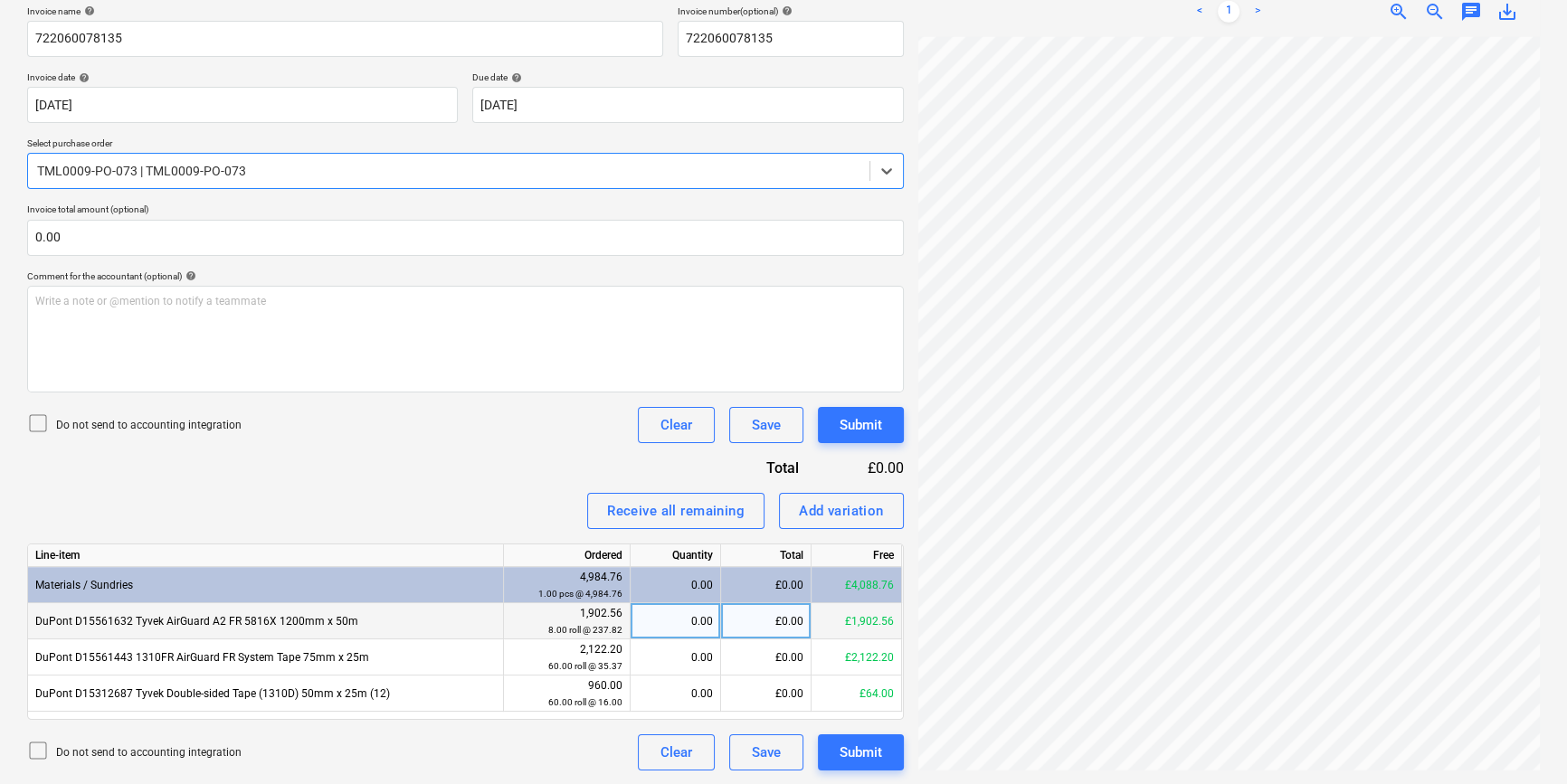
click at [687, 621] on div "0.00" at bounding box center [675, 621] width 75 height 36
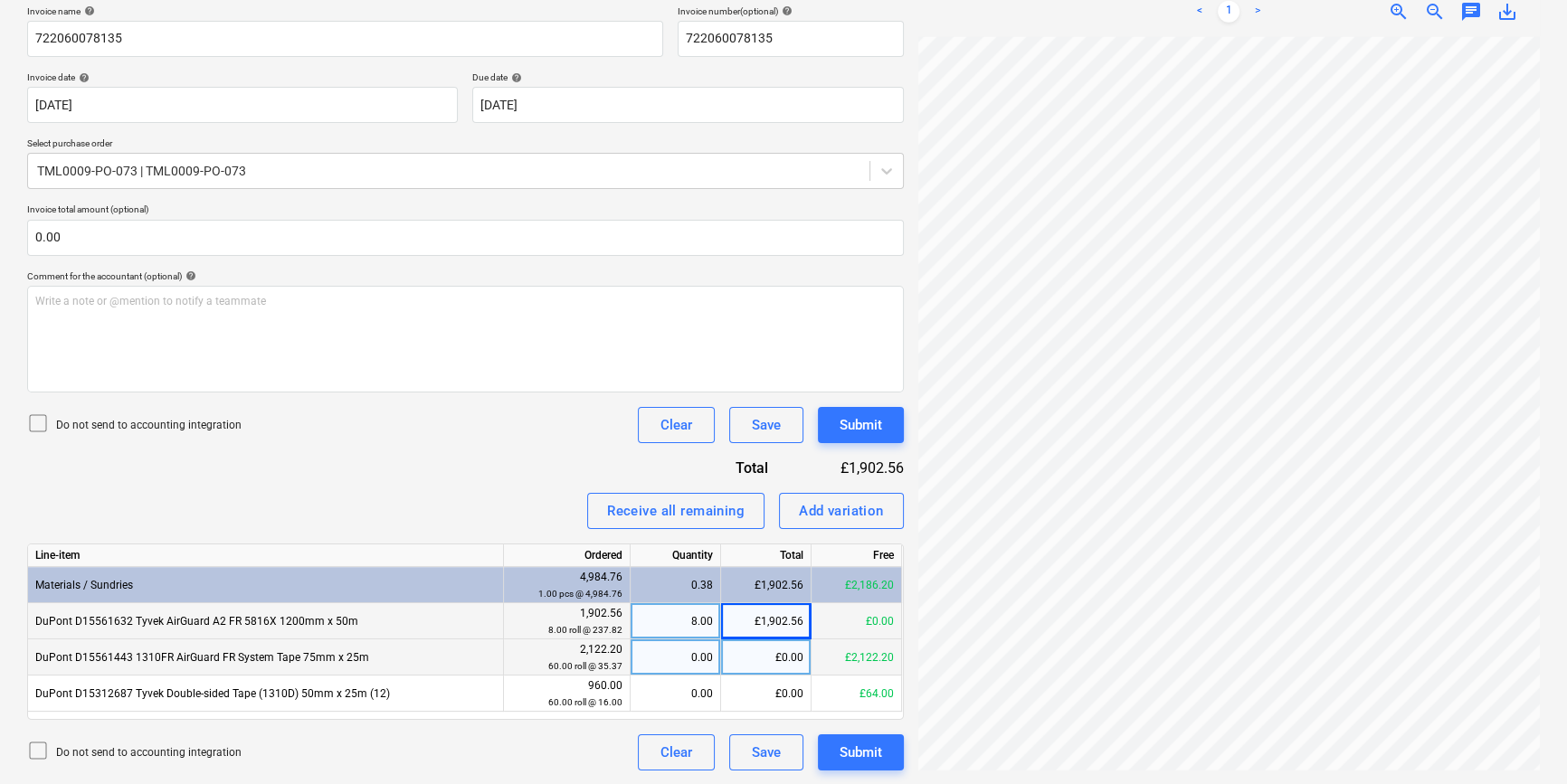
click at [689, 655] on div "0.00" at bounding box center [675, 657] width 75 height 36
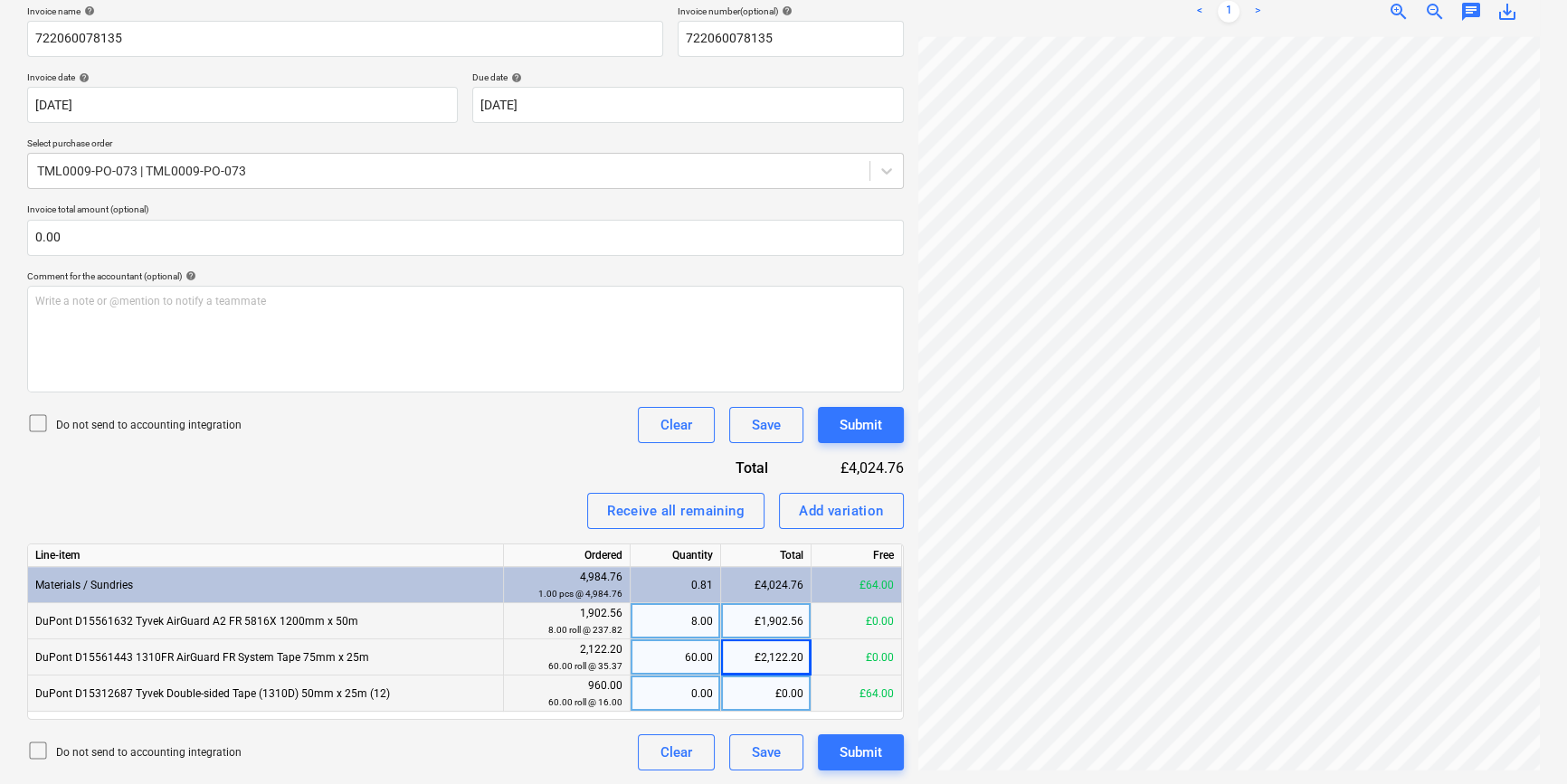
click at [675, 693] on div "0.00" at bounding box center [675, 693] width 75 height 36
click at [873, 754] on div "Submit" at bounding box center [860, 753] width 42 height 24
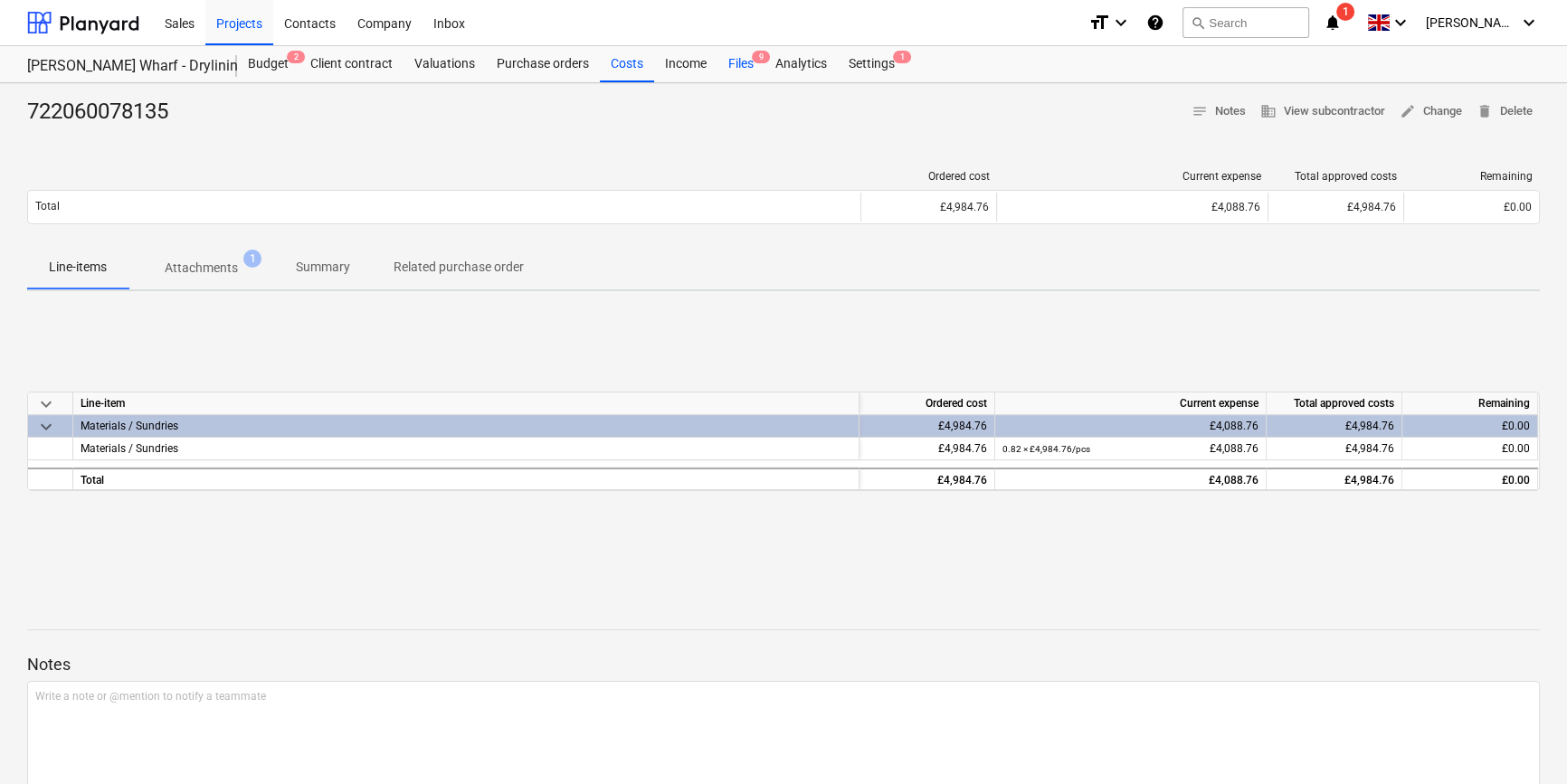
click at [742, 63] on div "Files 9" at bounding box center [741, 64] width 47 height 36
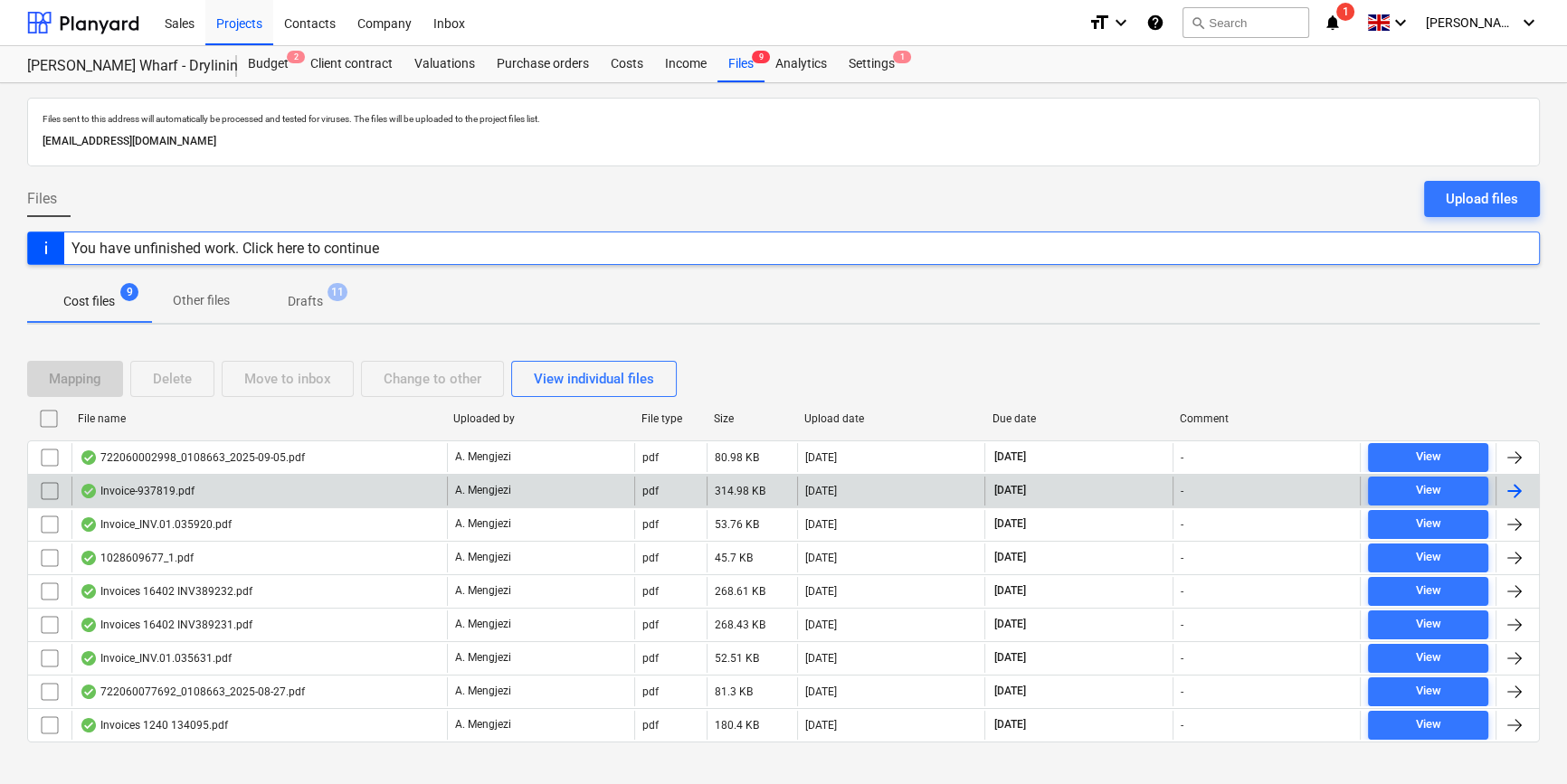
click at [1520, 487] on div at bounding box center [1514, 491] width 22 height 22
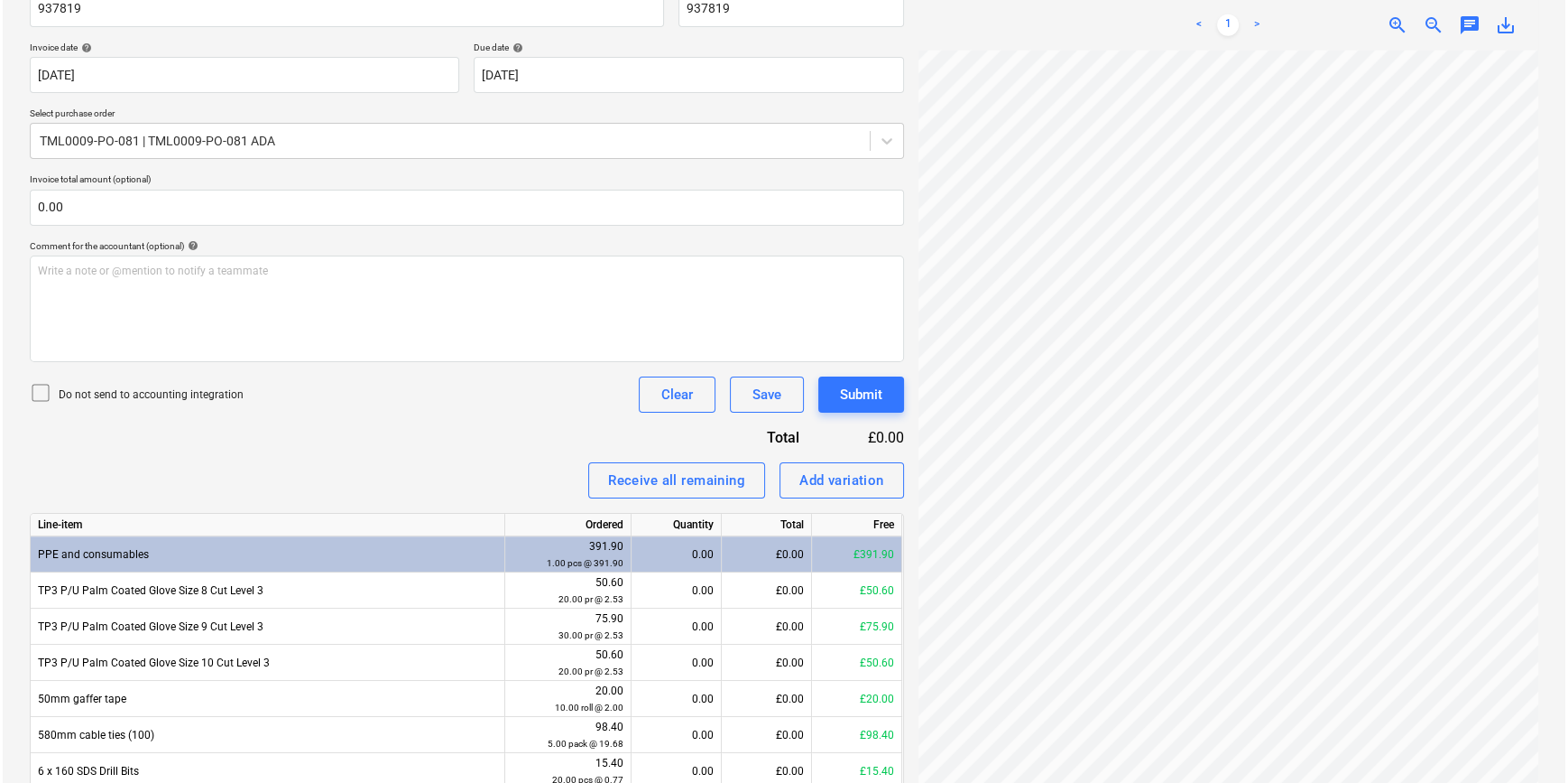
scroll to position [328, 0]
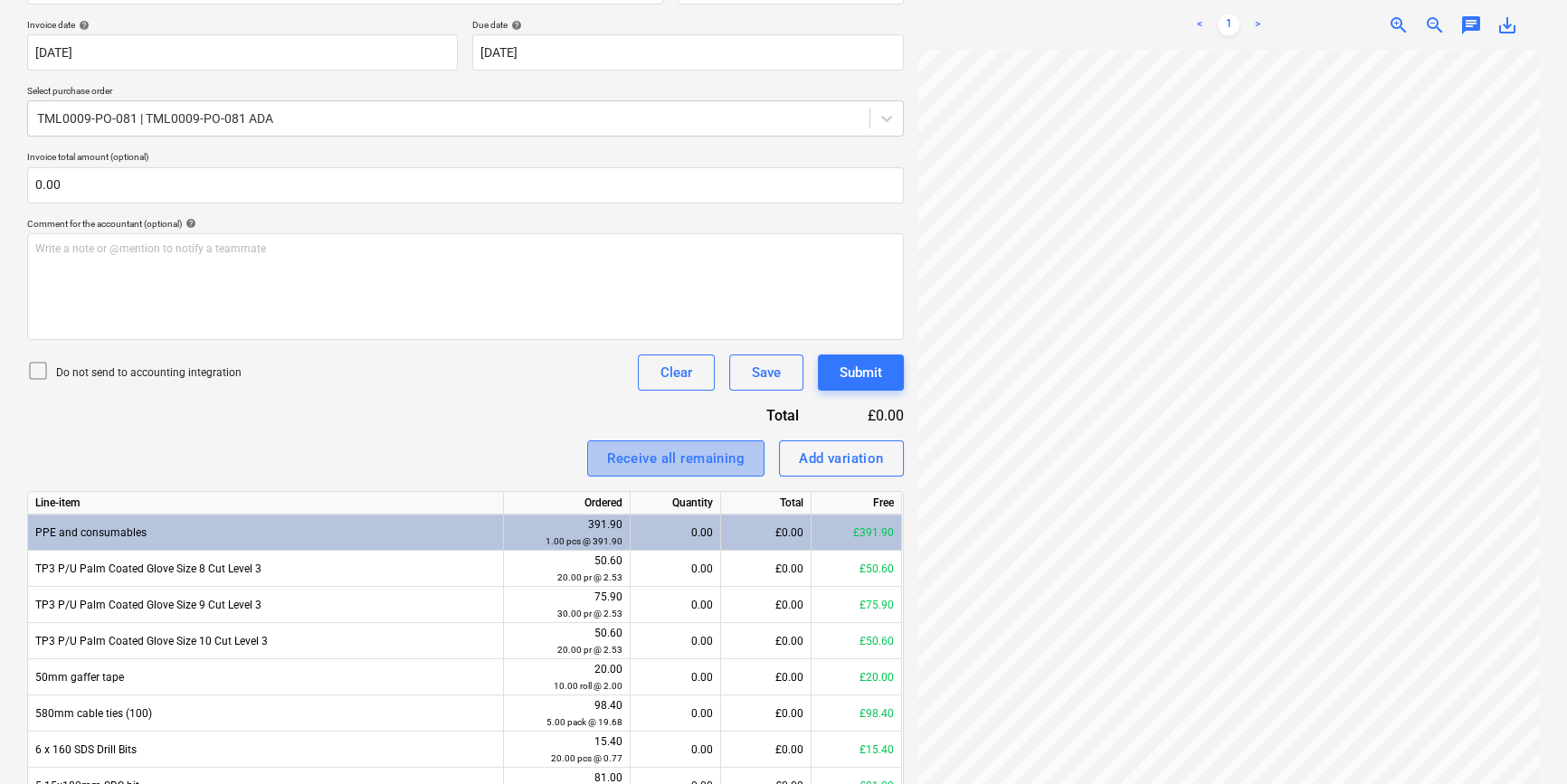
click at [722, 454] on div "Receive all remaining" at bounding box center [676, 458] width 138 height 24
click at [837, 376] on button "Submit" at bounding box center [860, 372] width 86 height 36
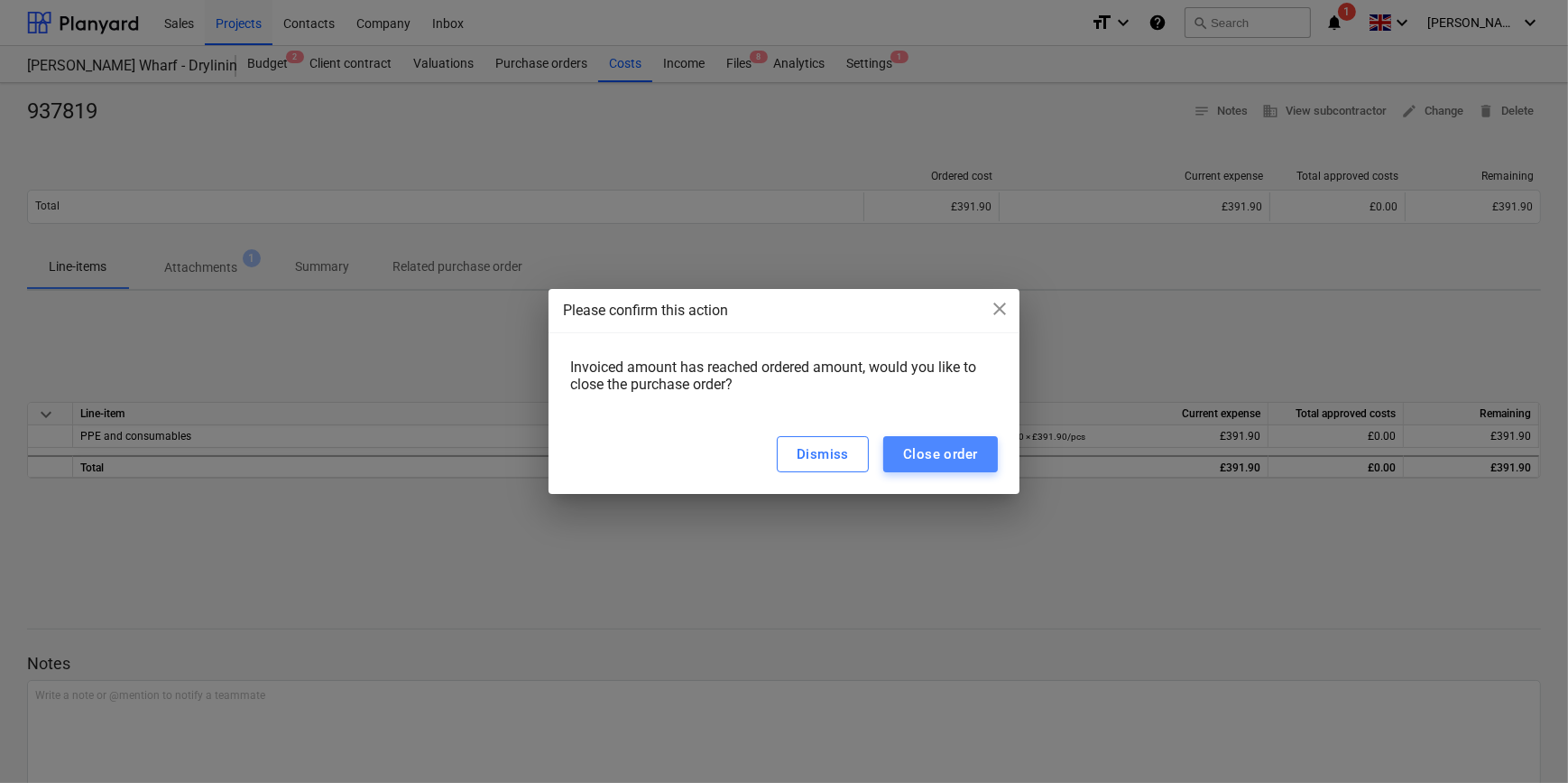
click at [948, 450] on div "Close order" at bounding box center [941, 454] width 75 height 24
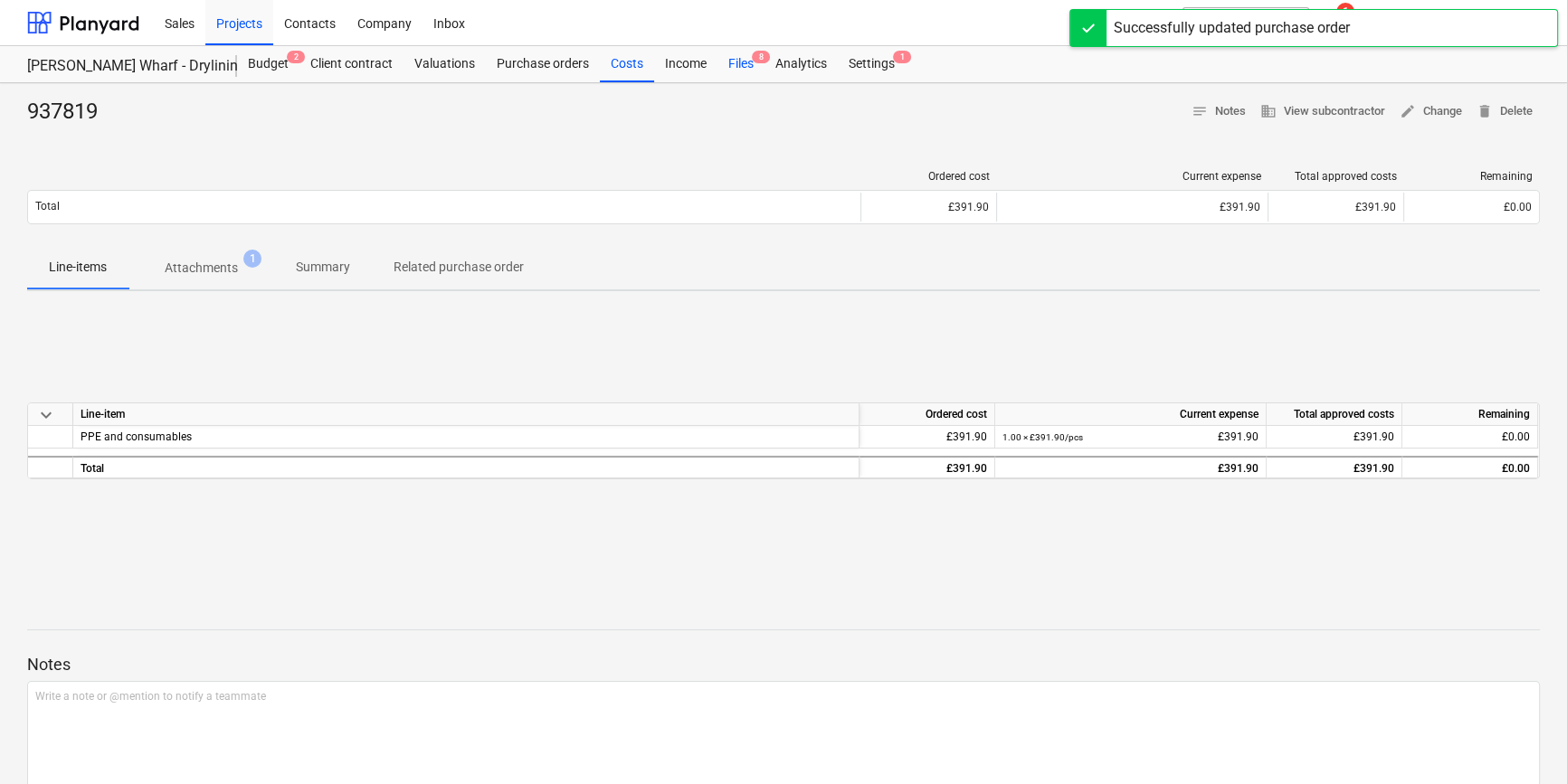
click at [736, 62] on div "Files 8" at bounding box center [741, 64] width 47 height 36
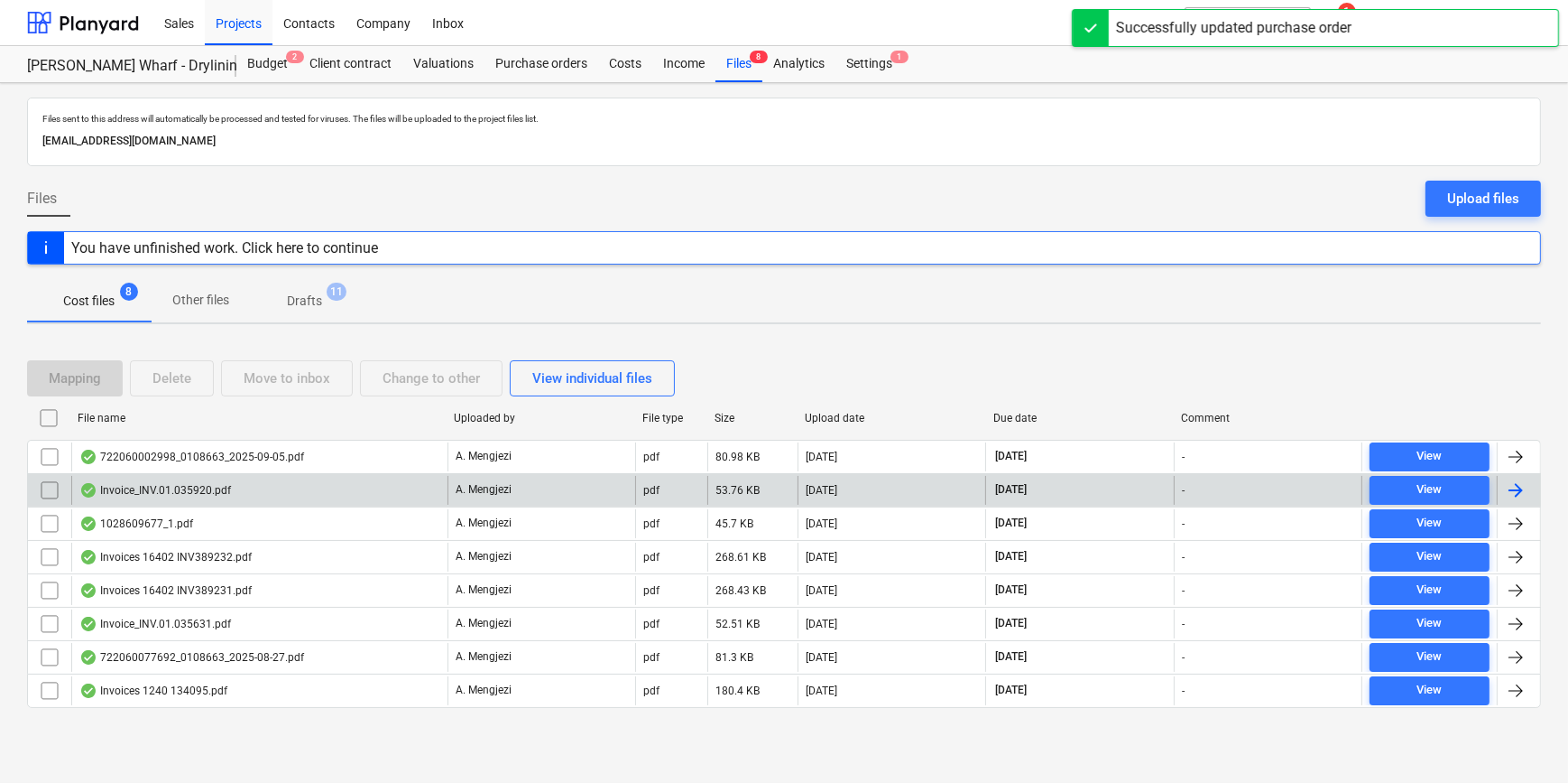
click at [1517, 484] on div at bounding box center [1516, 490] width 22 height 22
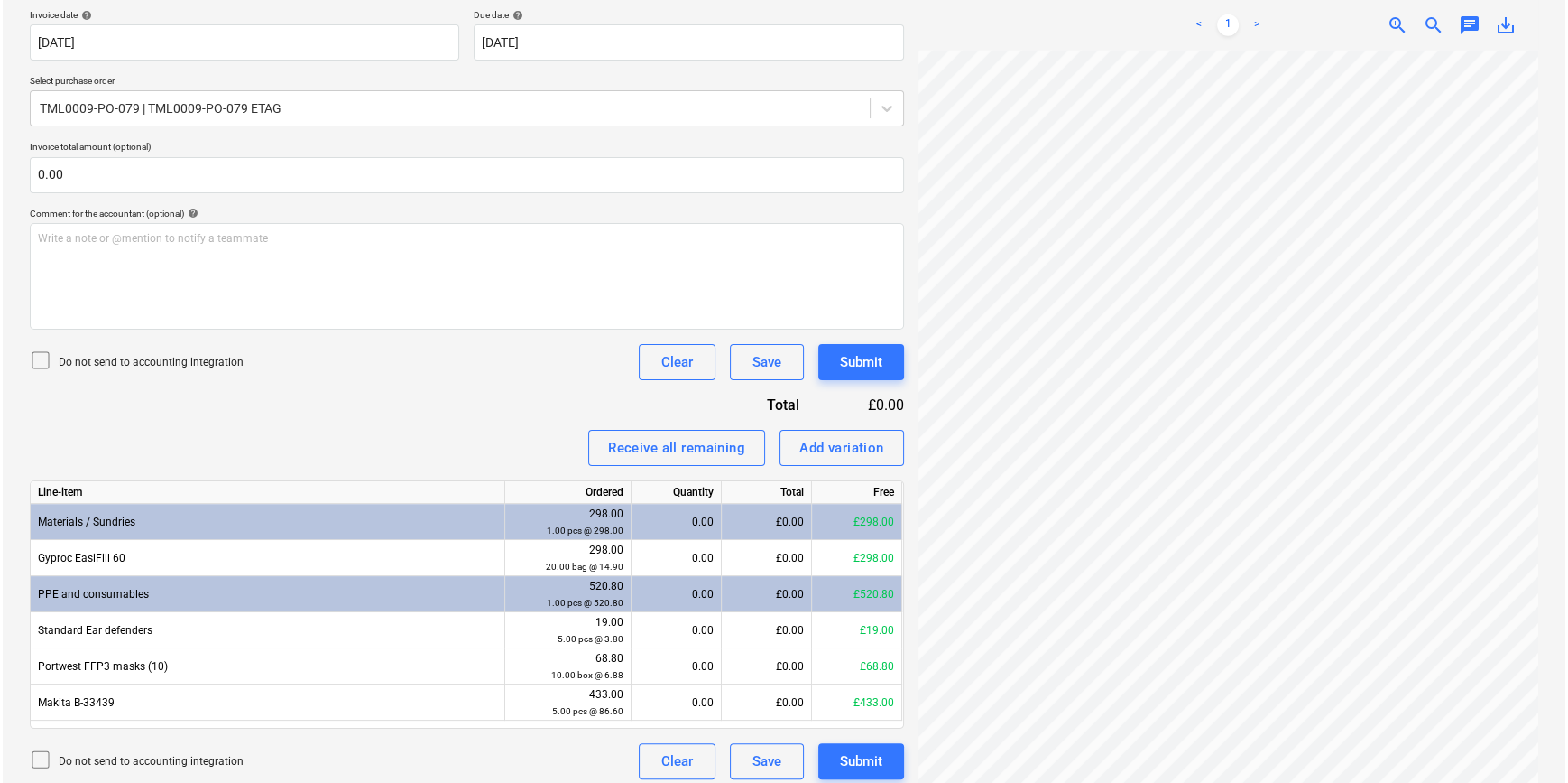
scroll to position [348, 0]
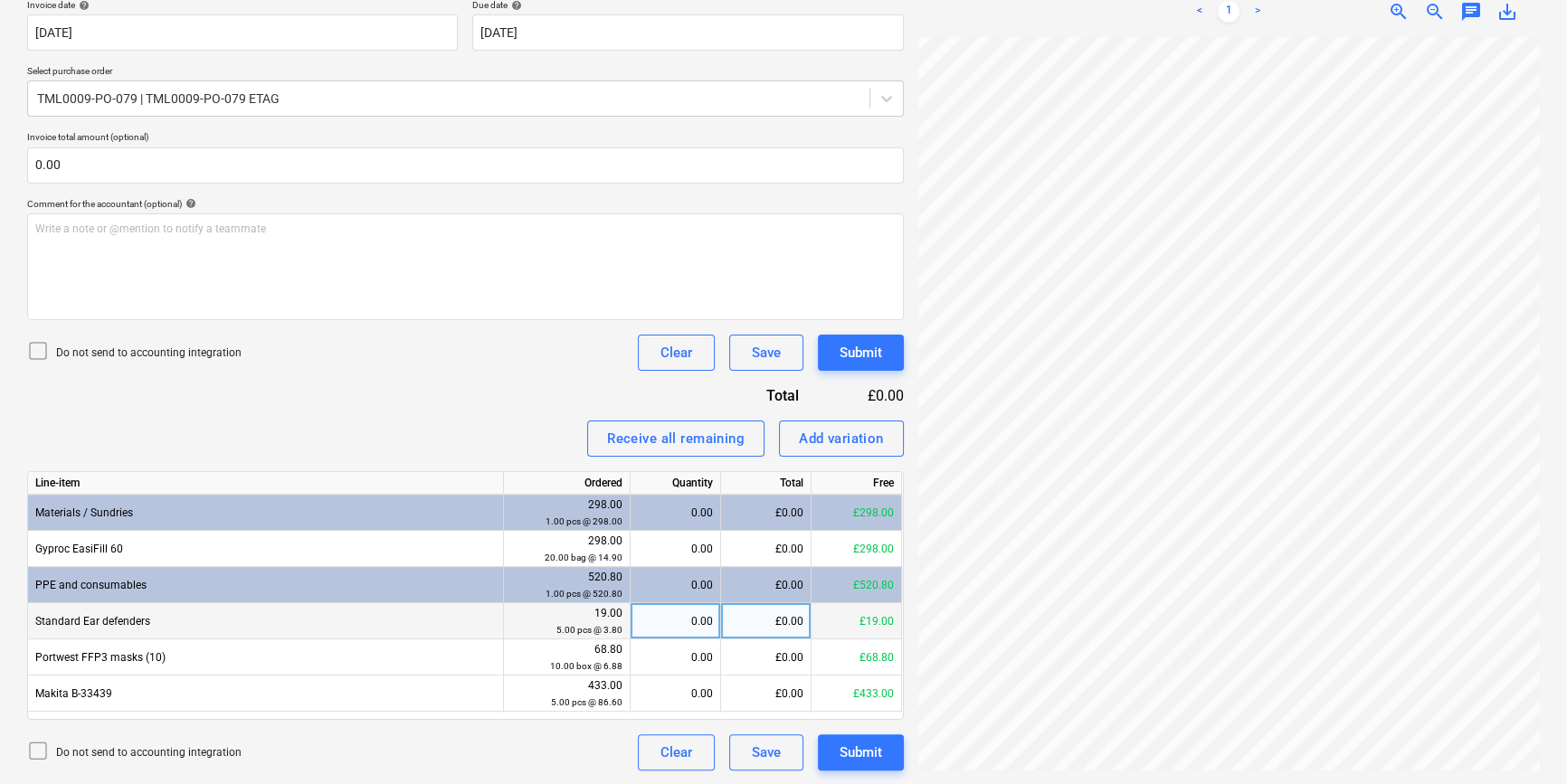
click at [678, 628] on div "0.00" at bounding box center [675, 621] width 75 height 36
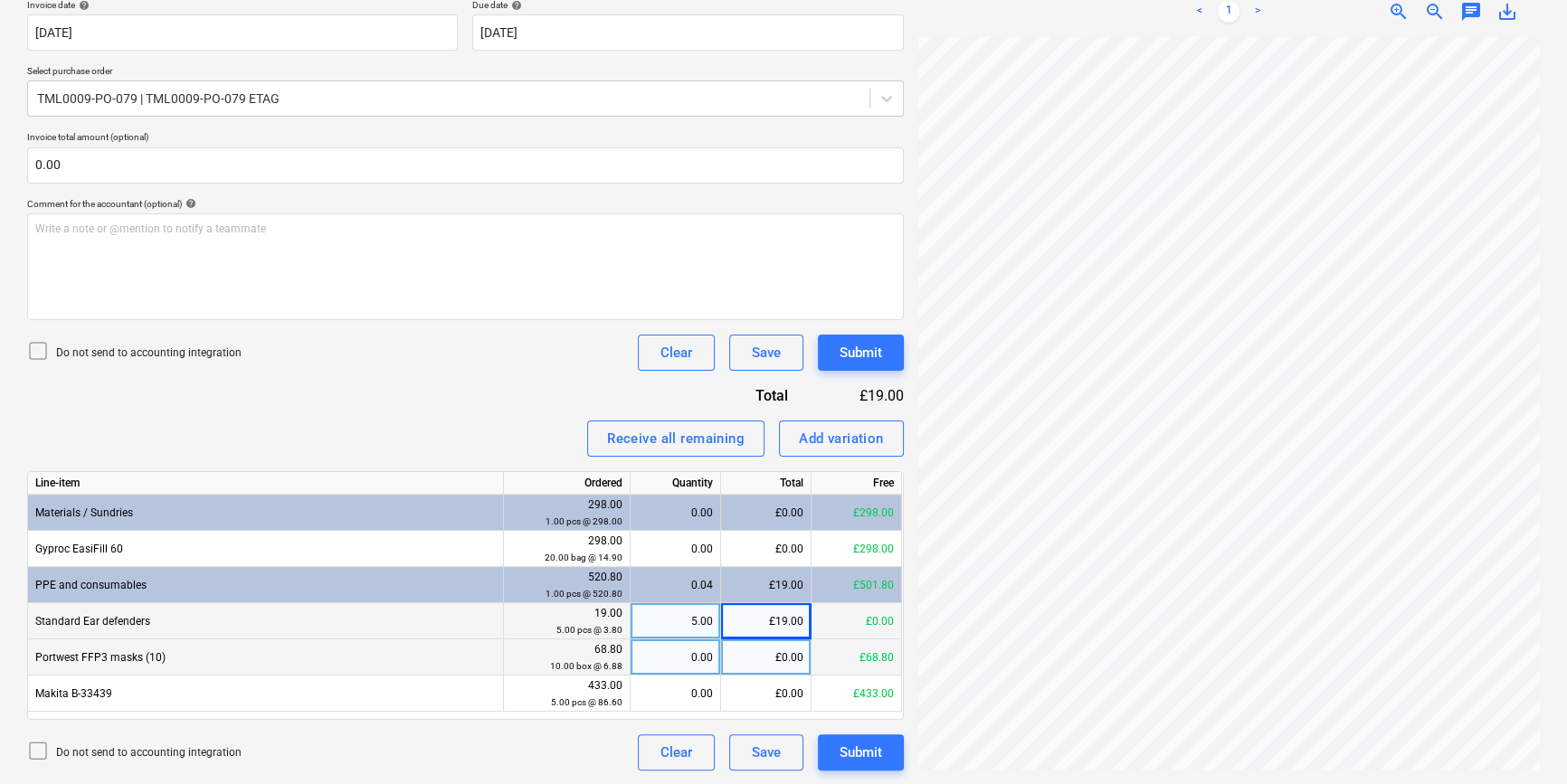
click at [688, 652] on div "0.00" at bounding box center [675, 657] width 75 height 36
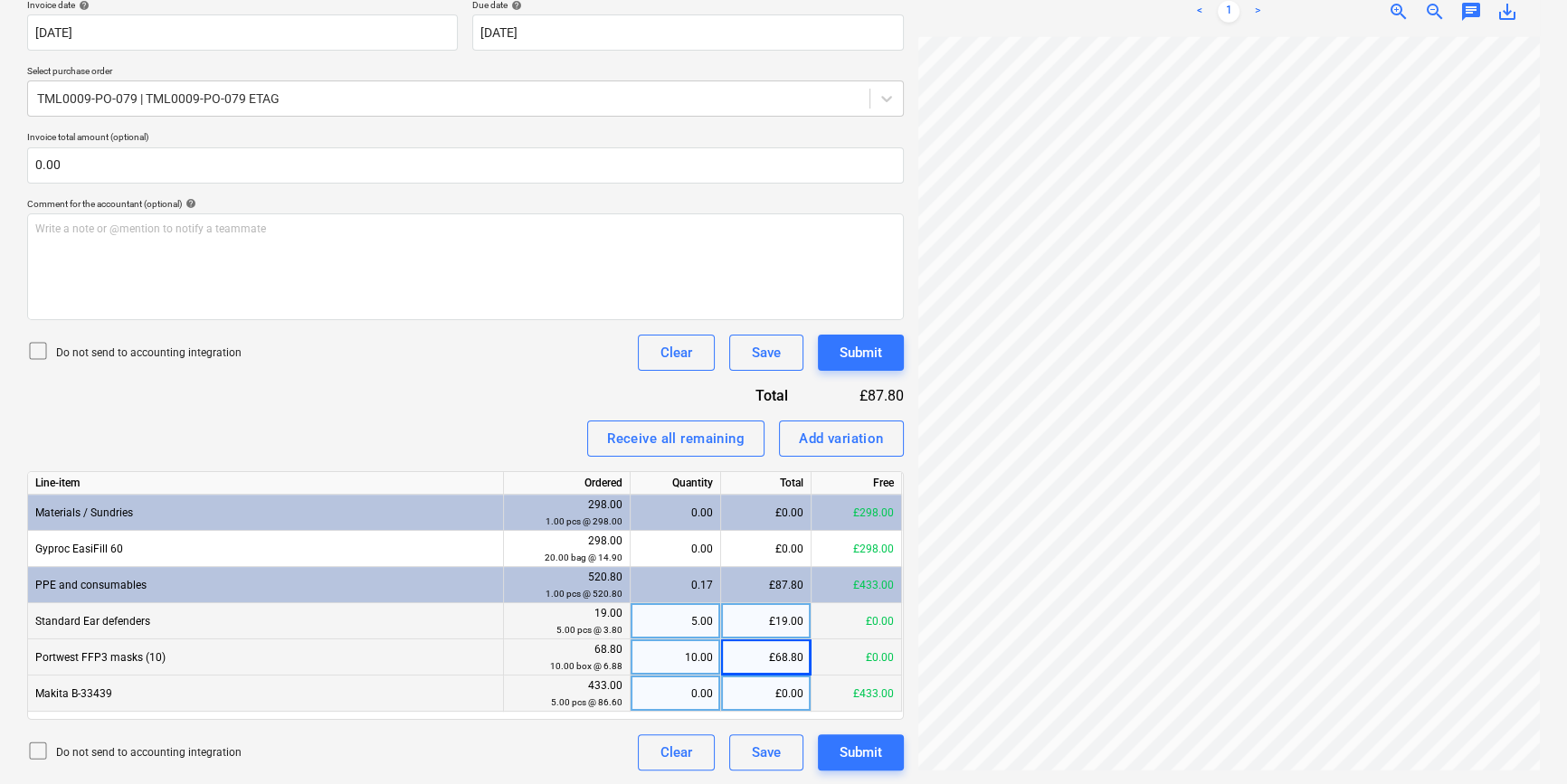
click at [669, 696] on div "0.00" at bounding box center [675, 693] width 75 height 36
click at [853, 763] on button "Submit" at bounding box center [860, 752] width 86 height 36
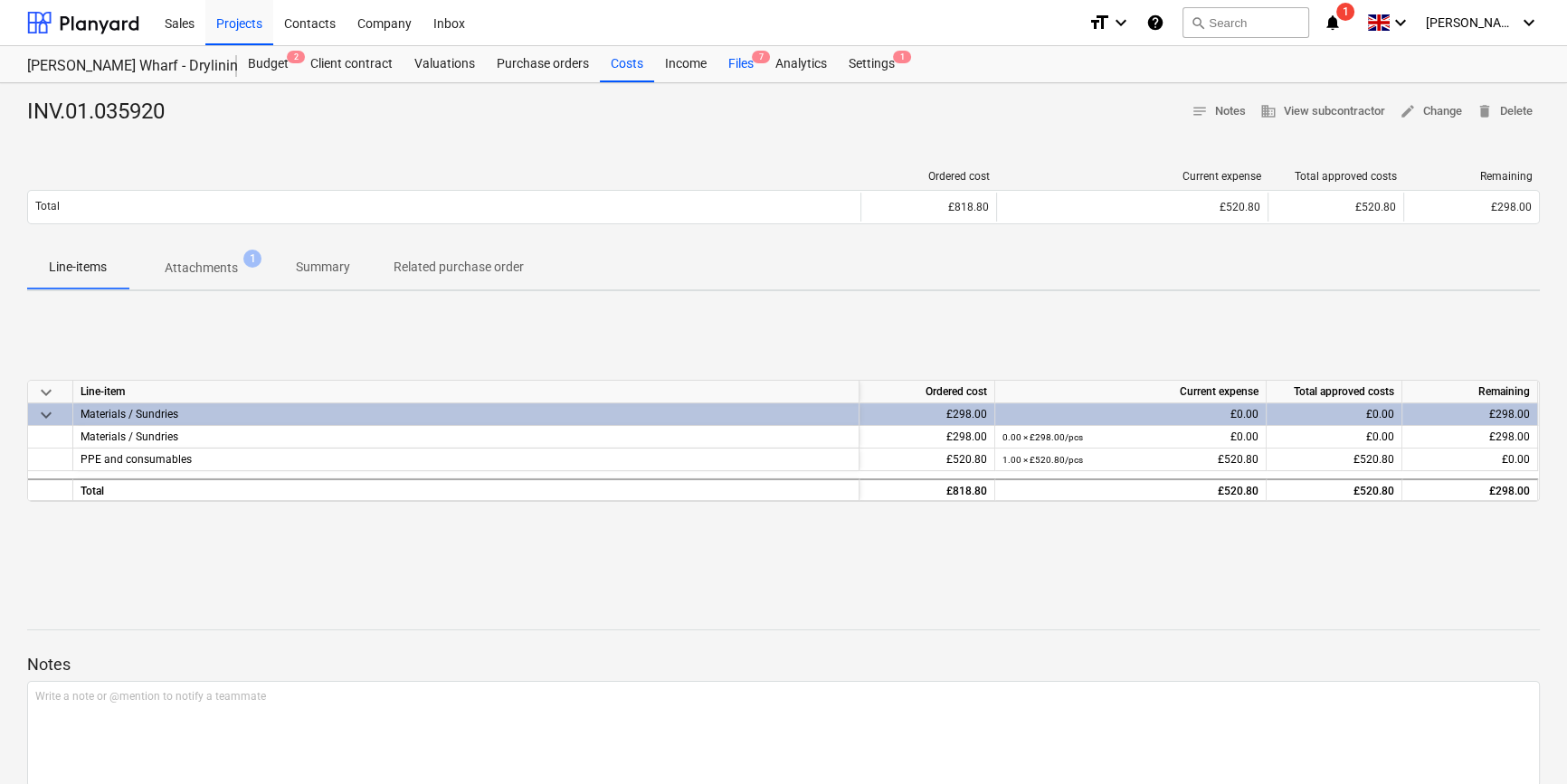
click at [733, 61] on div "Files 7" at bounding box center [741, 64] width 47 height 36
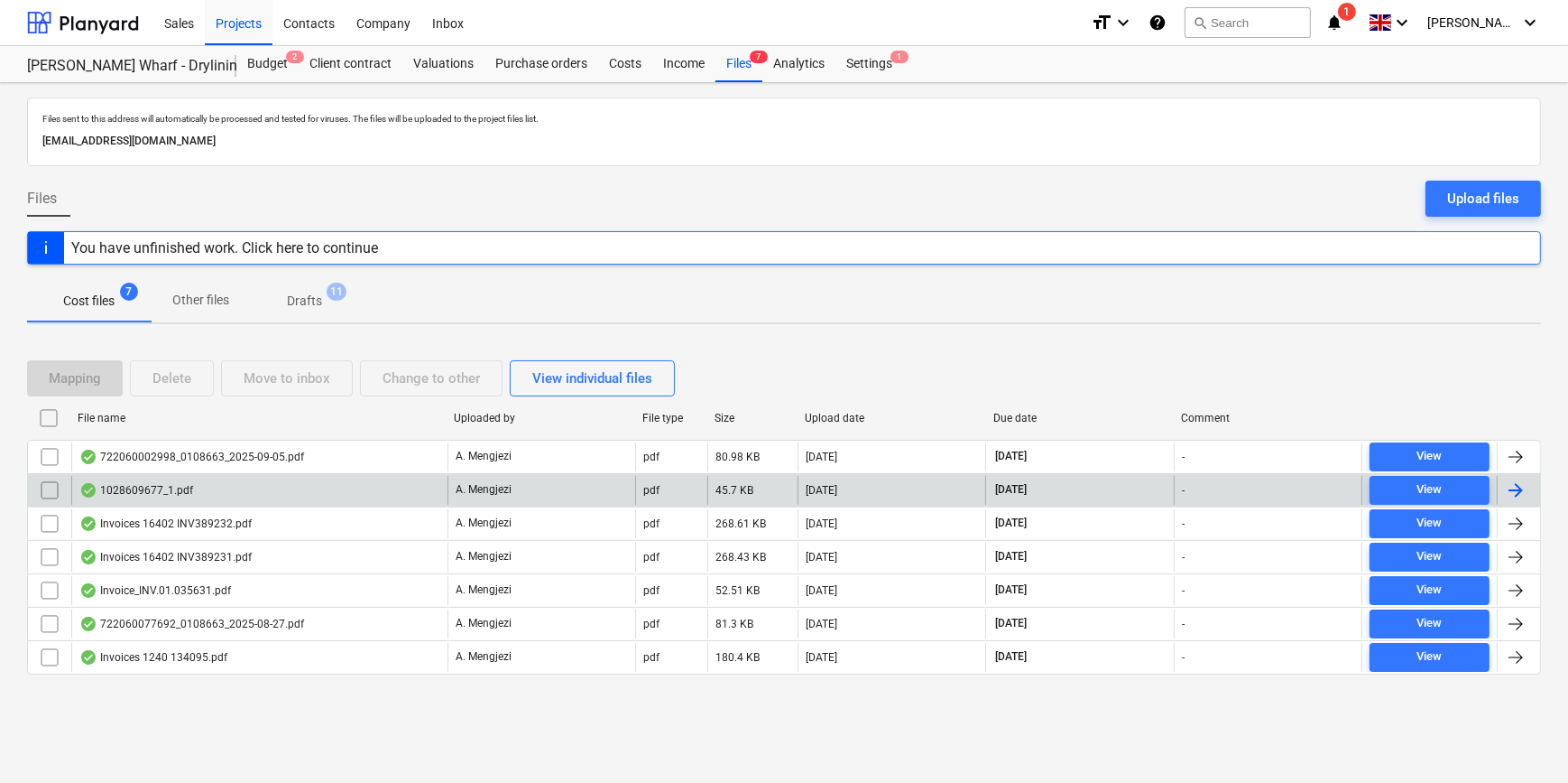
click at [1525, 488] on div at bounding box center [1516, 490] width 22 height 22
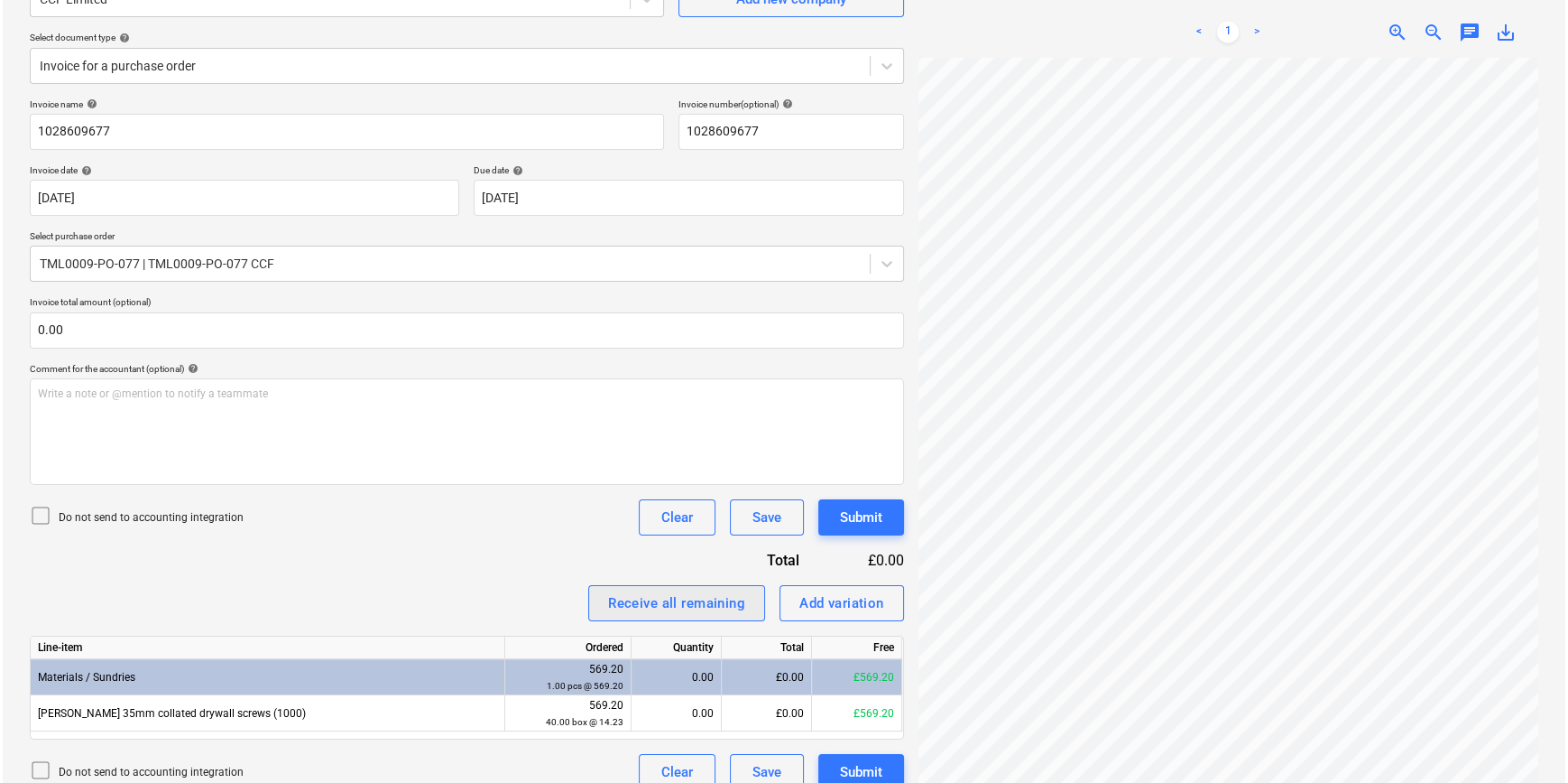
scroll to position [203, 0]
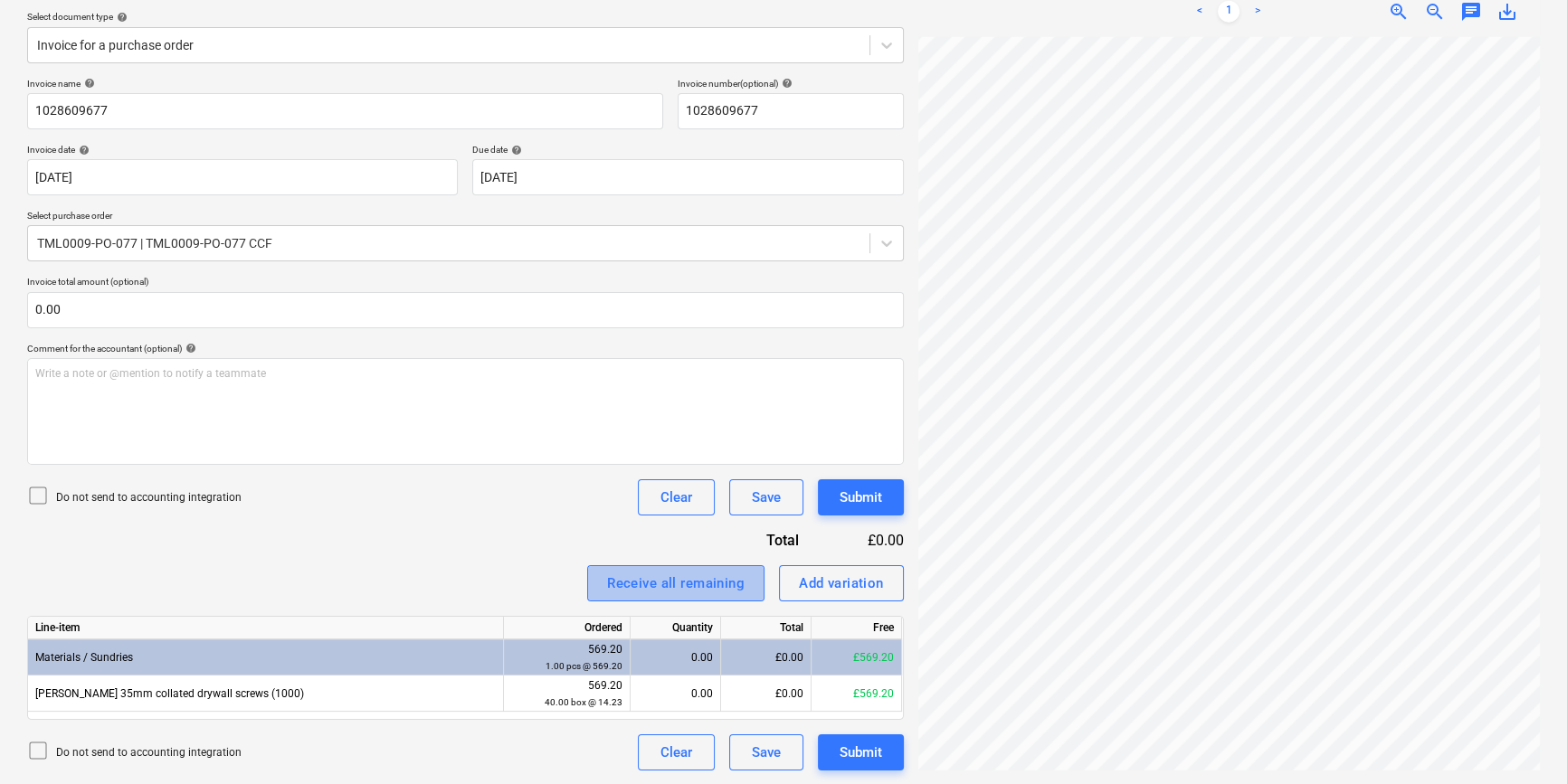
click at [686, 583] on div "Receive all remaining" at bounding box center [676, 583] width 138 height 24
click at [862, 755] on div "Submit" at bounding box center [860, 753] width 42 height 24
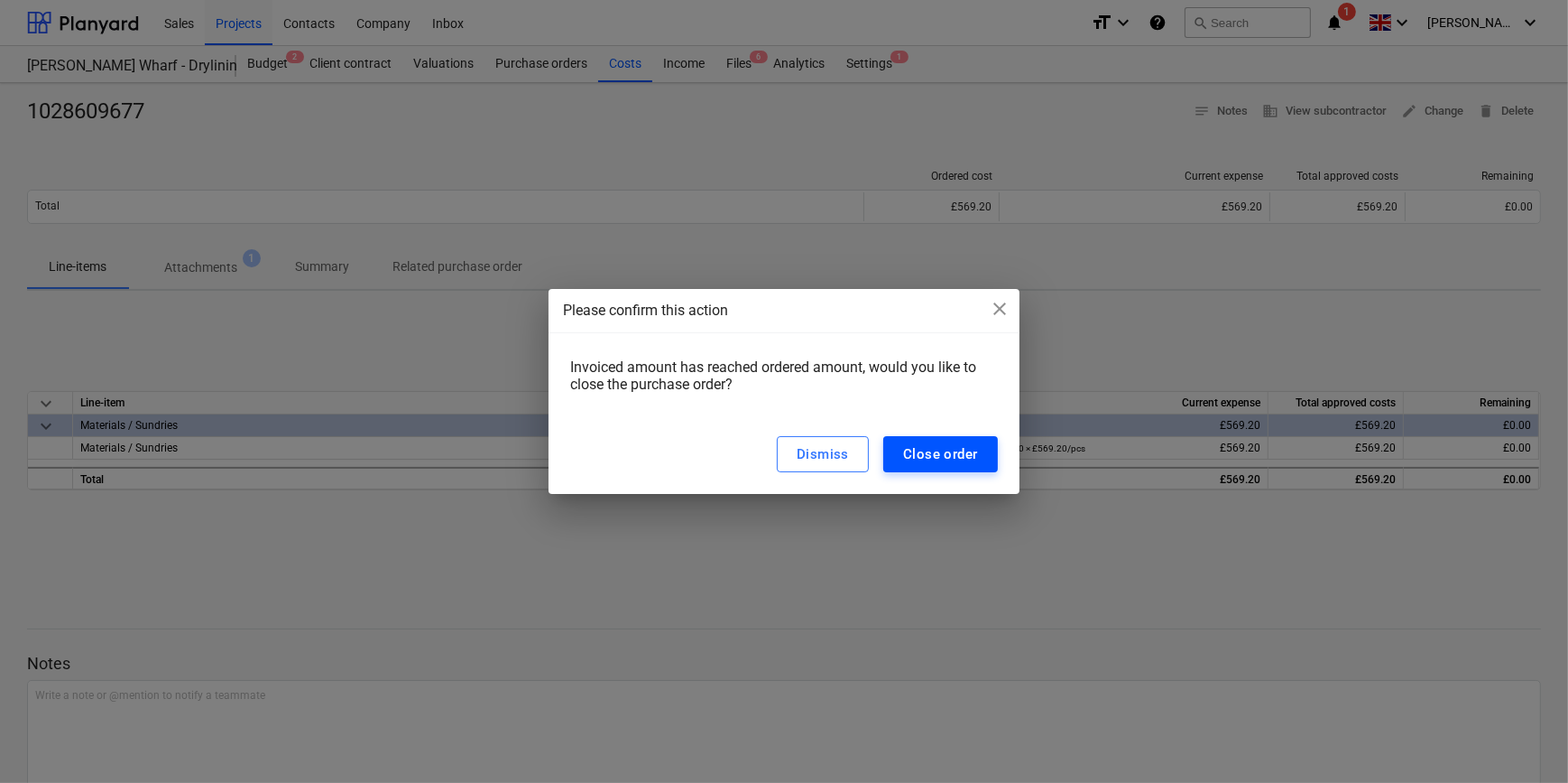
click at [954, 456] on div "Close order" at bounding box center [941, 454] width 75 height 24
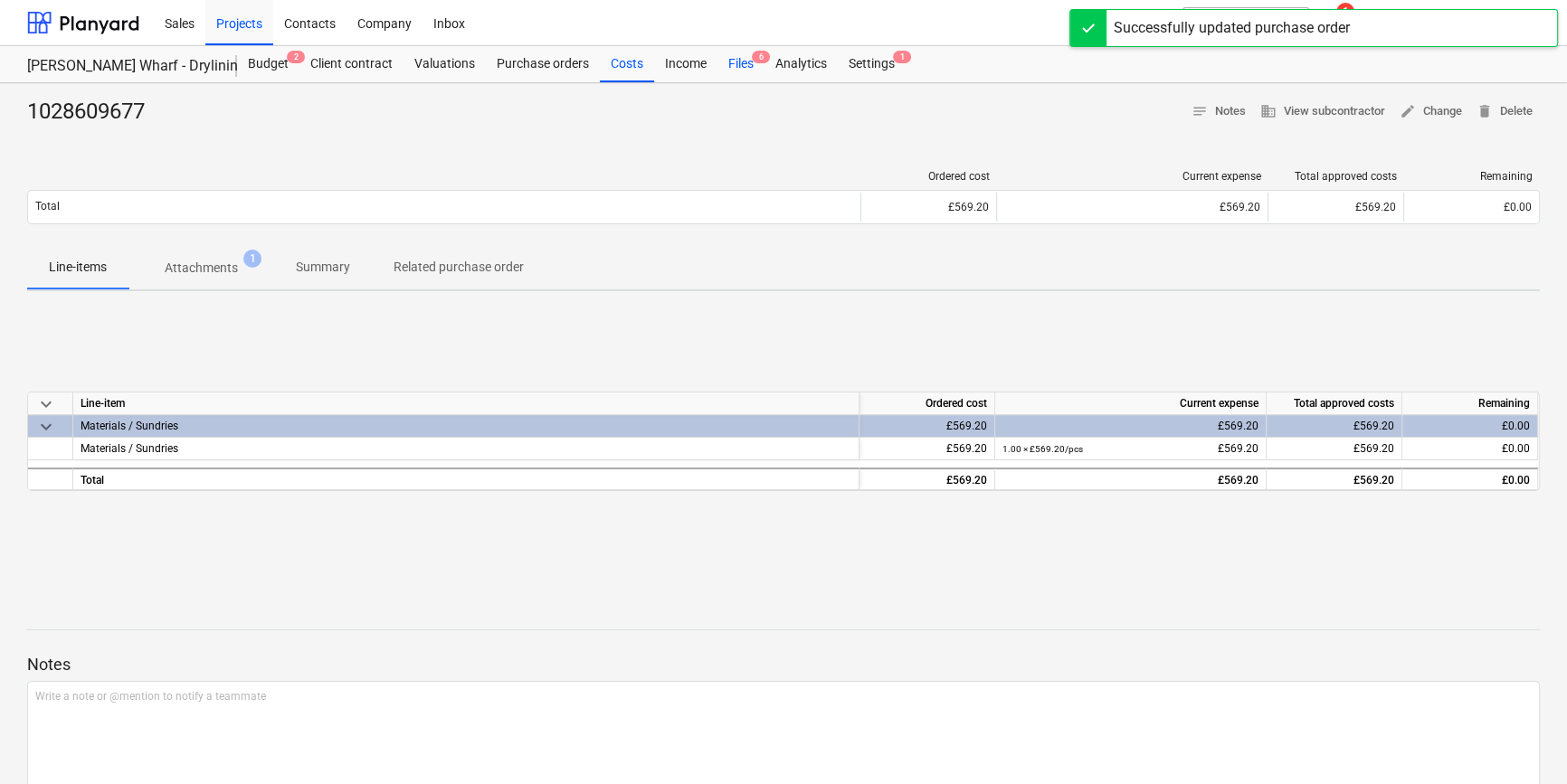
click at [729, 61] on div "Files 6" at bounding box center [741, 64] width 47 height 36
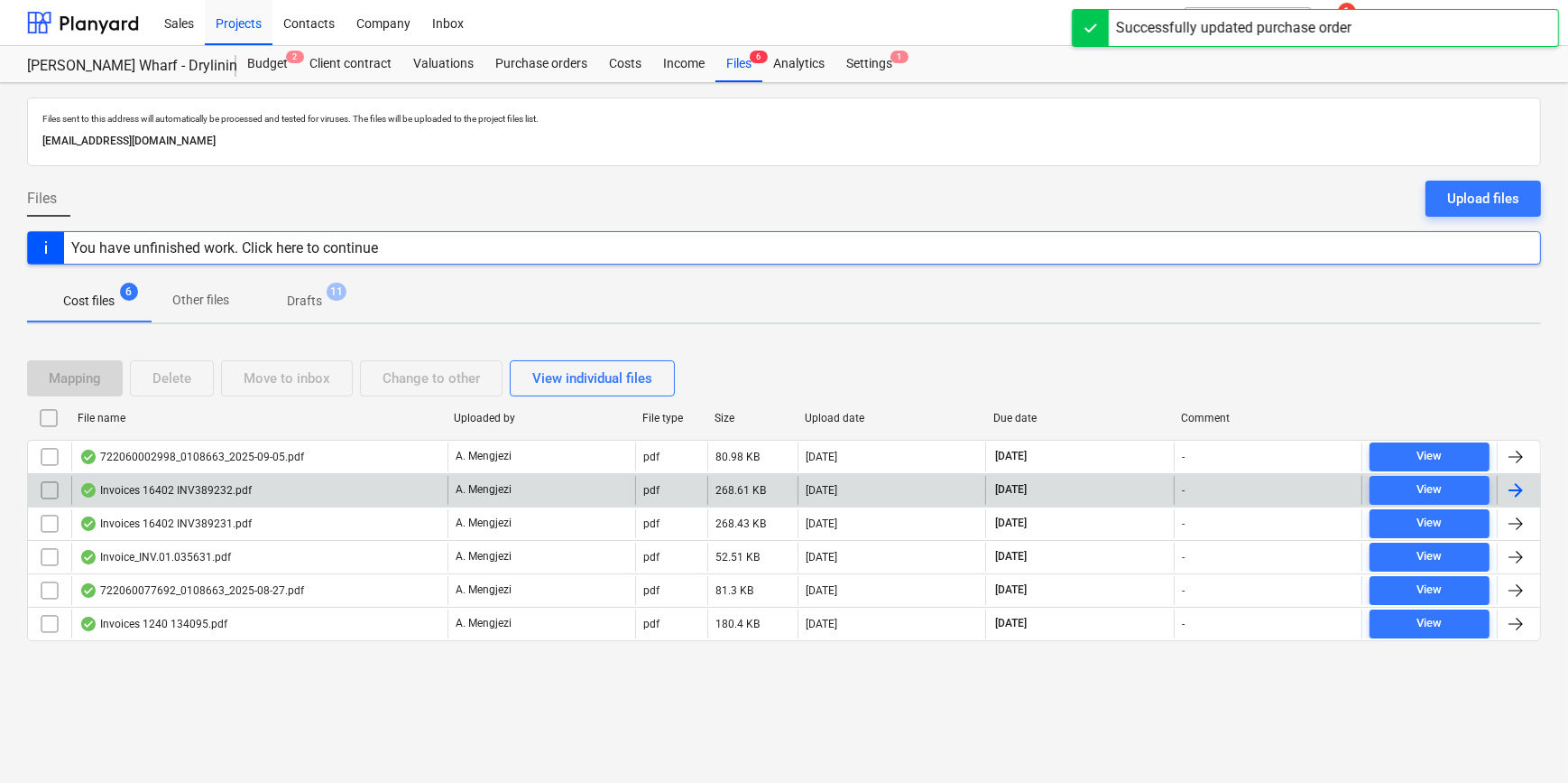
click at [1524, 486] on div at bounding box center [1516, 490] width 22 height 22
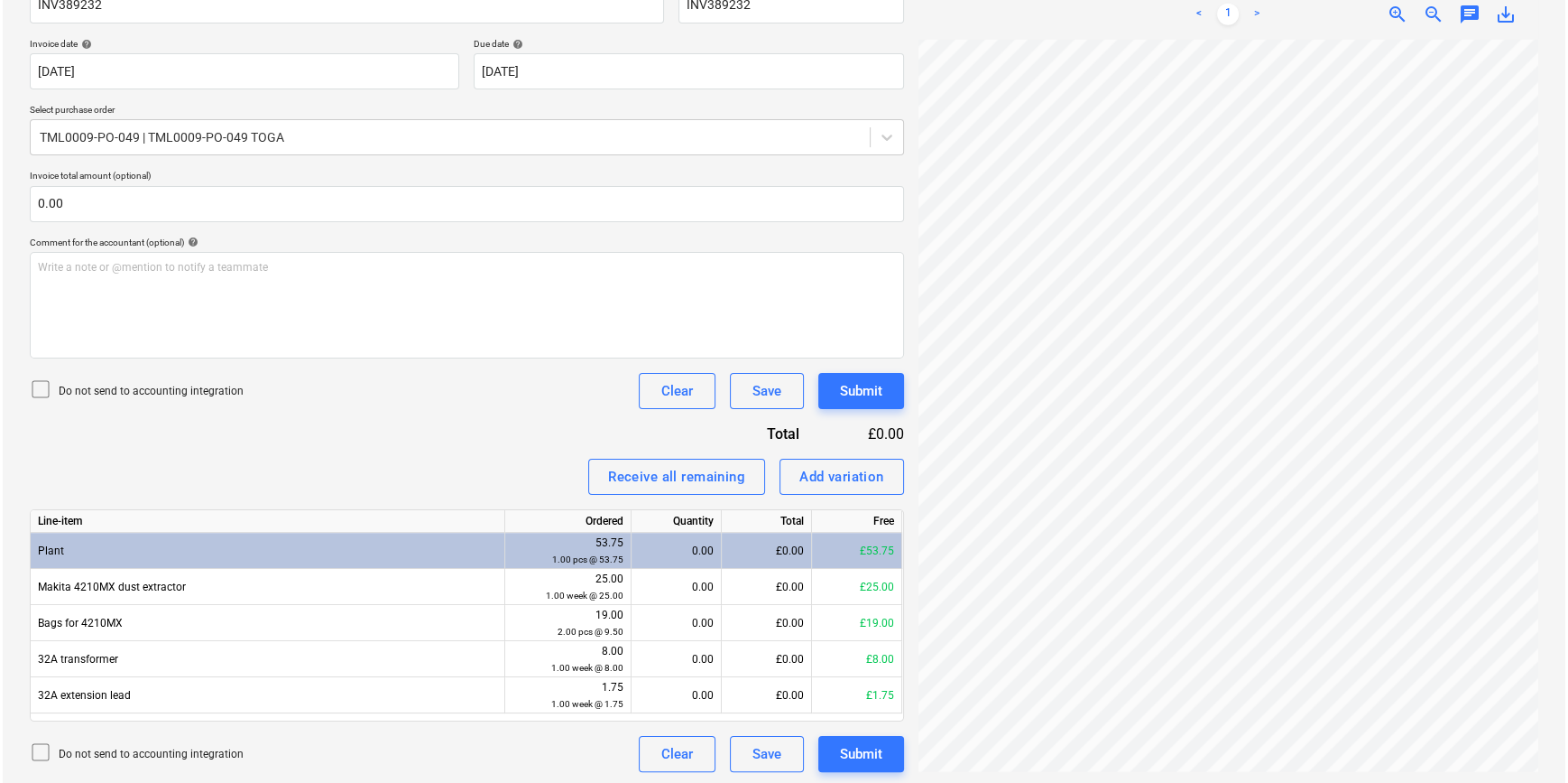
scroll to position [311, 0]
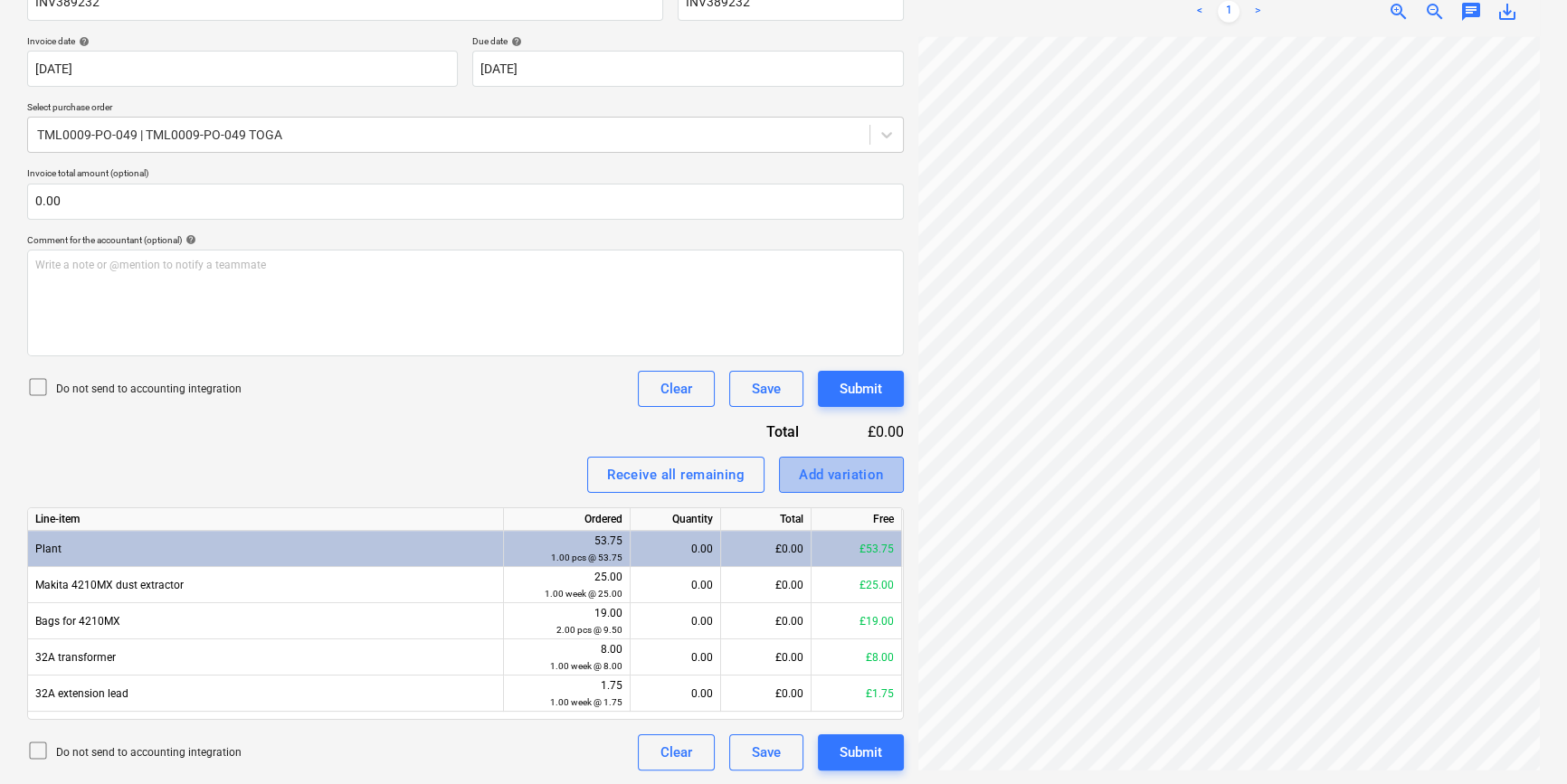
click at [835, 471] on div "Add variation" at bounding box center [841, 474] width 85 height 24
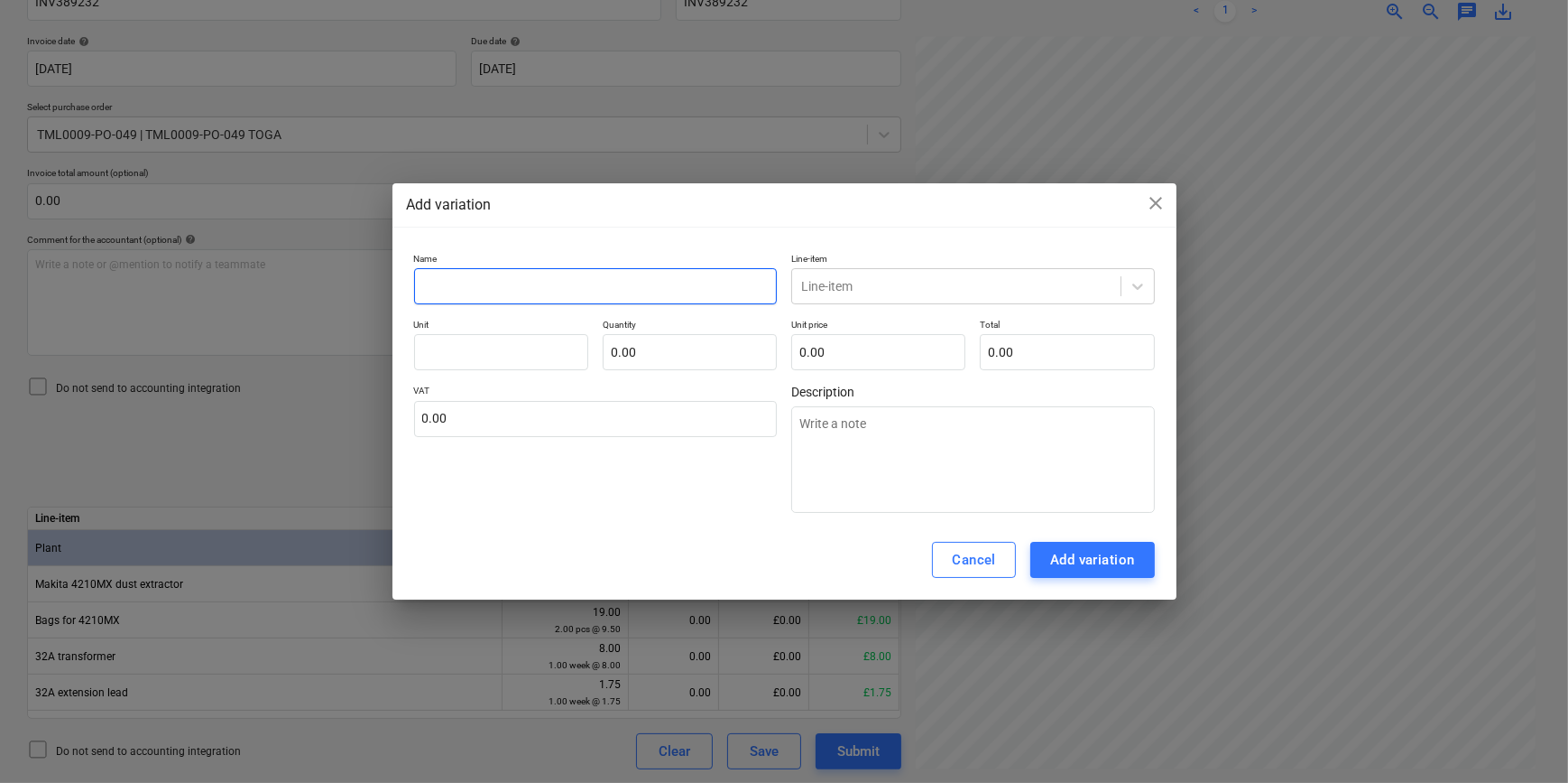
click at [472, 291] on input "text" at bounding box center [596, 286] width 363 height 36
click at [1138, 287] on icon at bounding box center [1137, 287] width 11 height 6
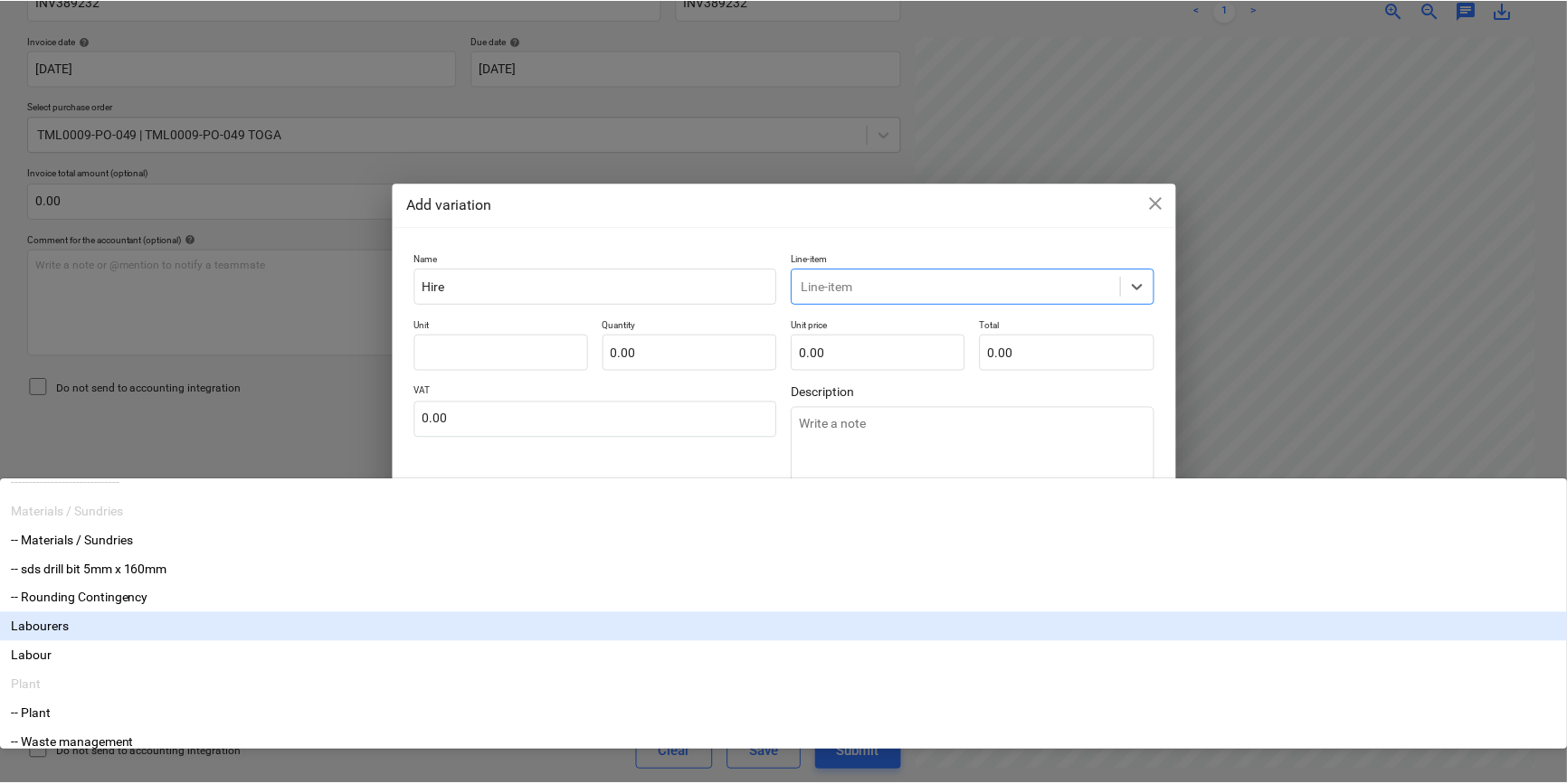
scroll to position [163, 0]
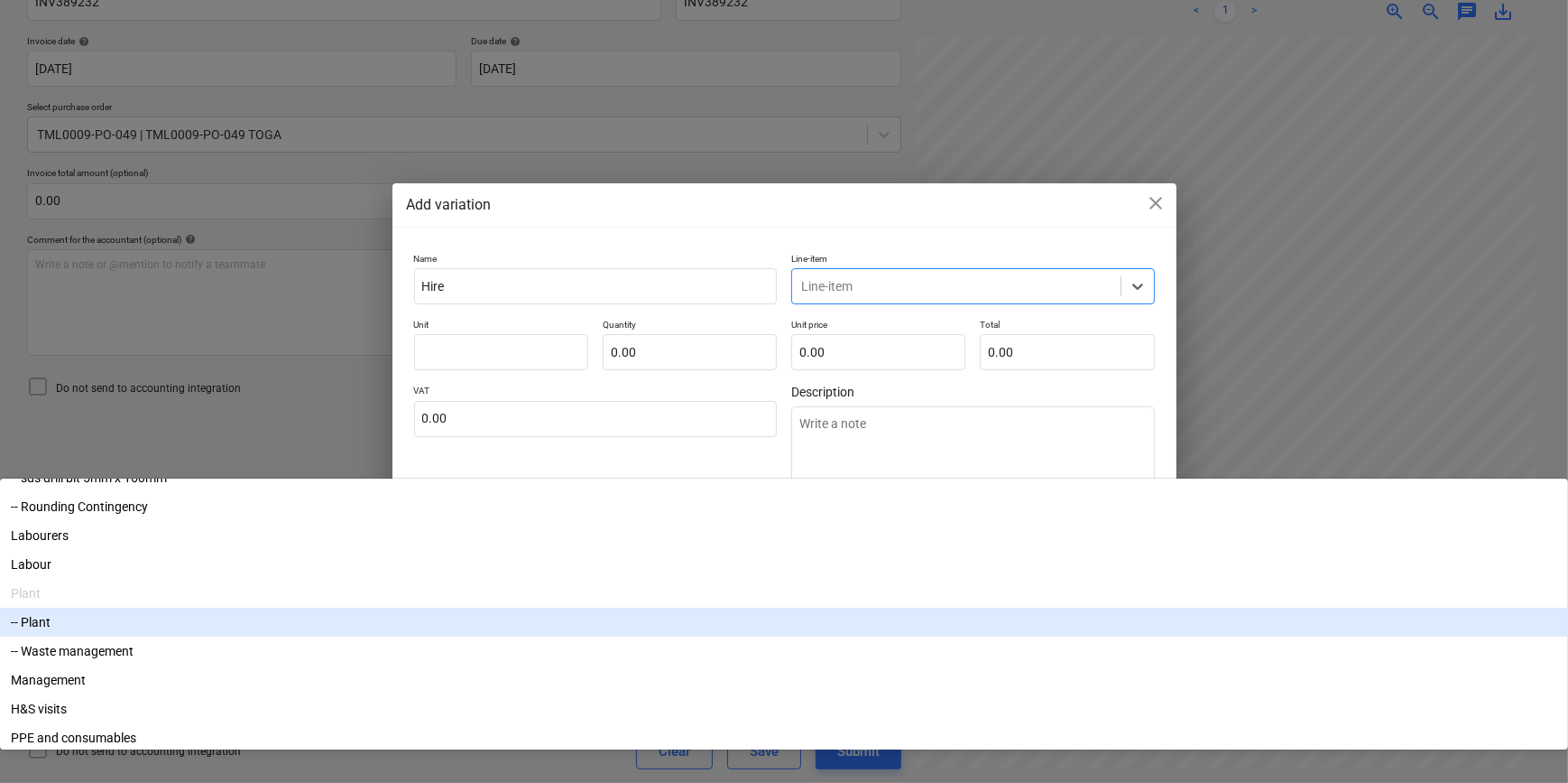
click at [817, 607] on div "-- Plant" at bounding box center [784, 621] width 1568 height 28
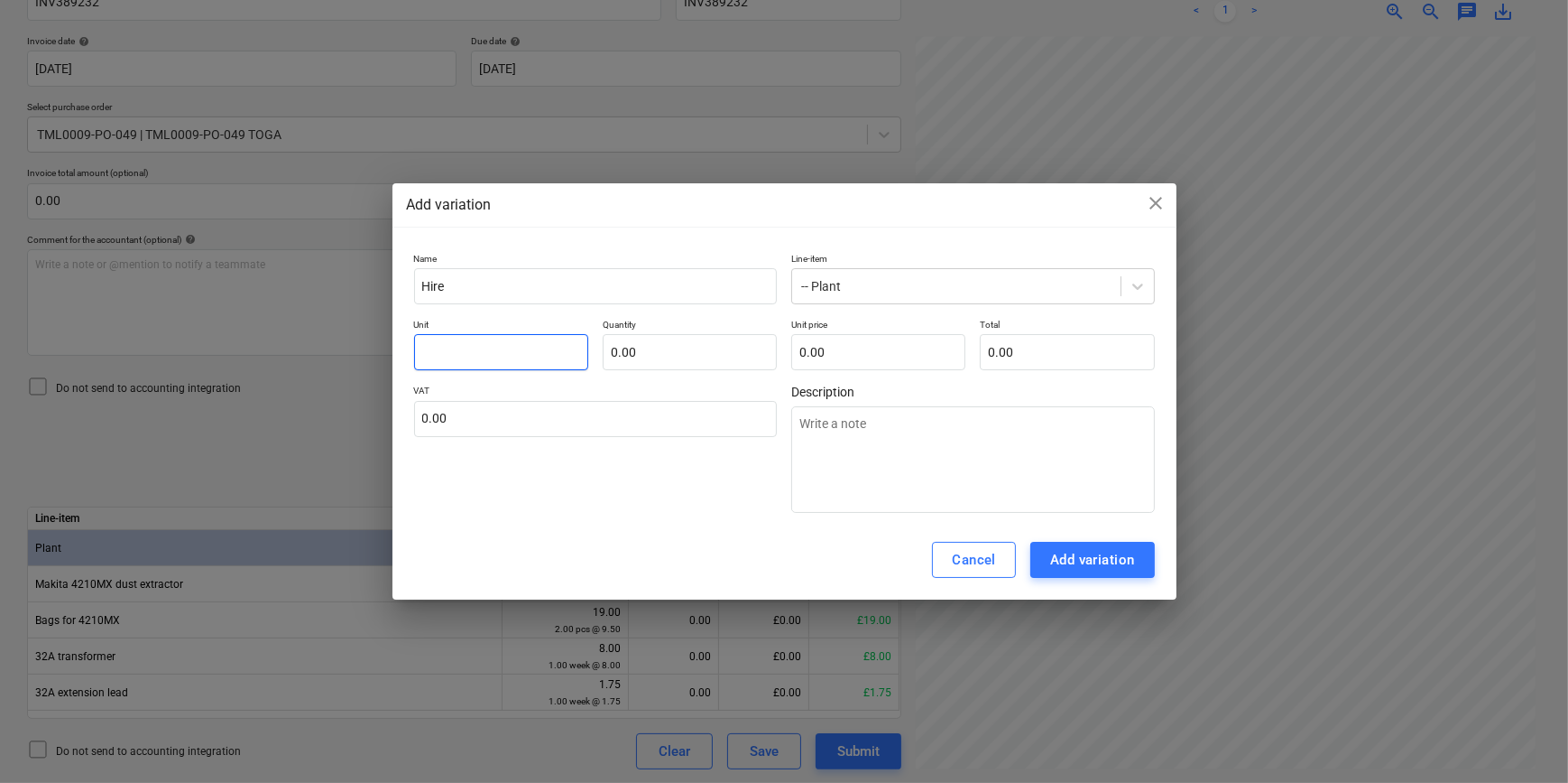
click at [446, 351] on input "text" at bounding box center [501, 352] width 174 height 36
drag, startPoint x: 1524, startPoint y: 453, endPoint x: 1509, endPoint y: 546, distance: 94.2
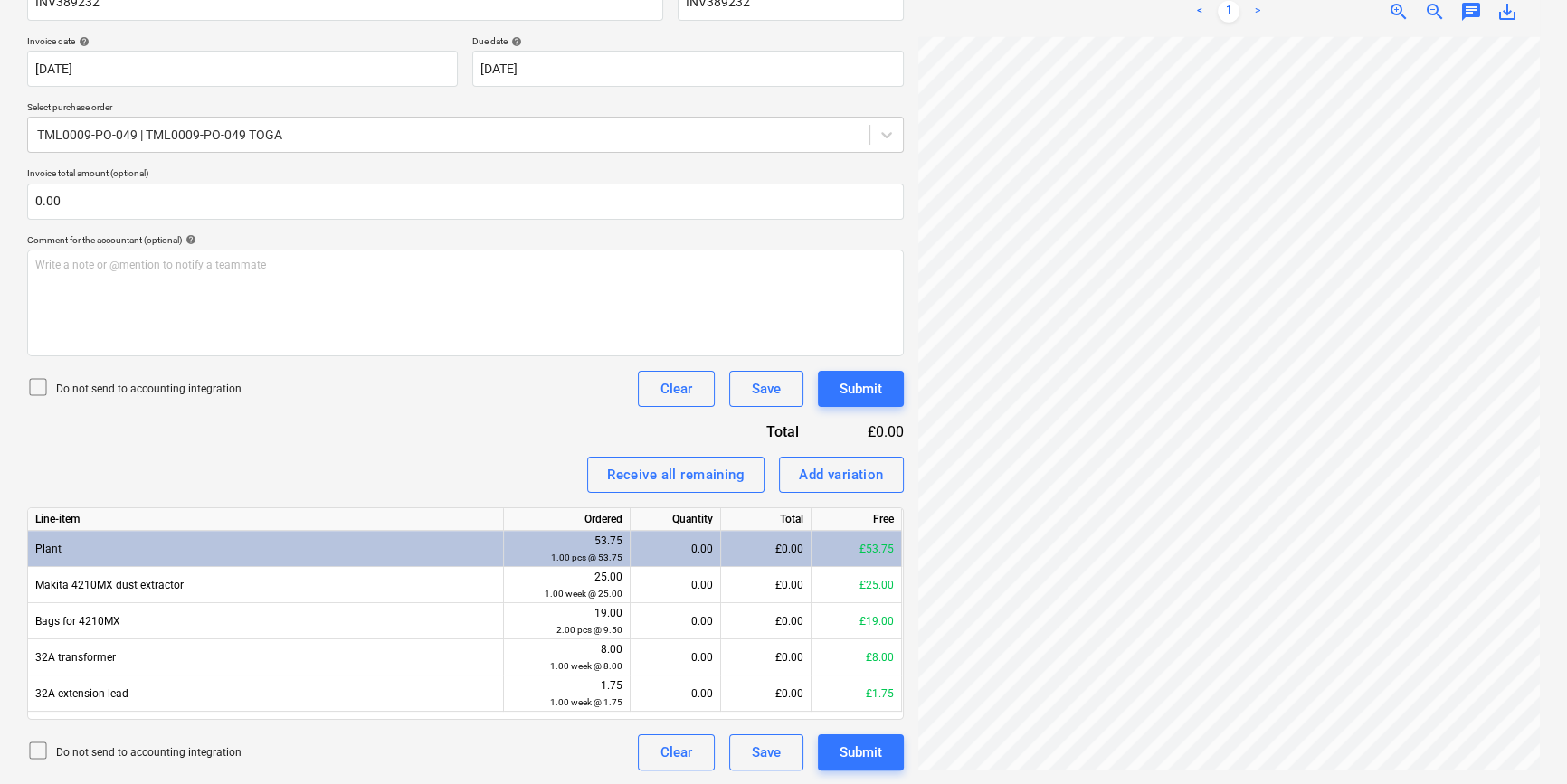
scroll to position [421, 195]
click at [833, 475] on div "Add variation" at bounding box center [841, 474] width 85 height 24
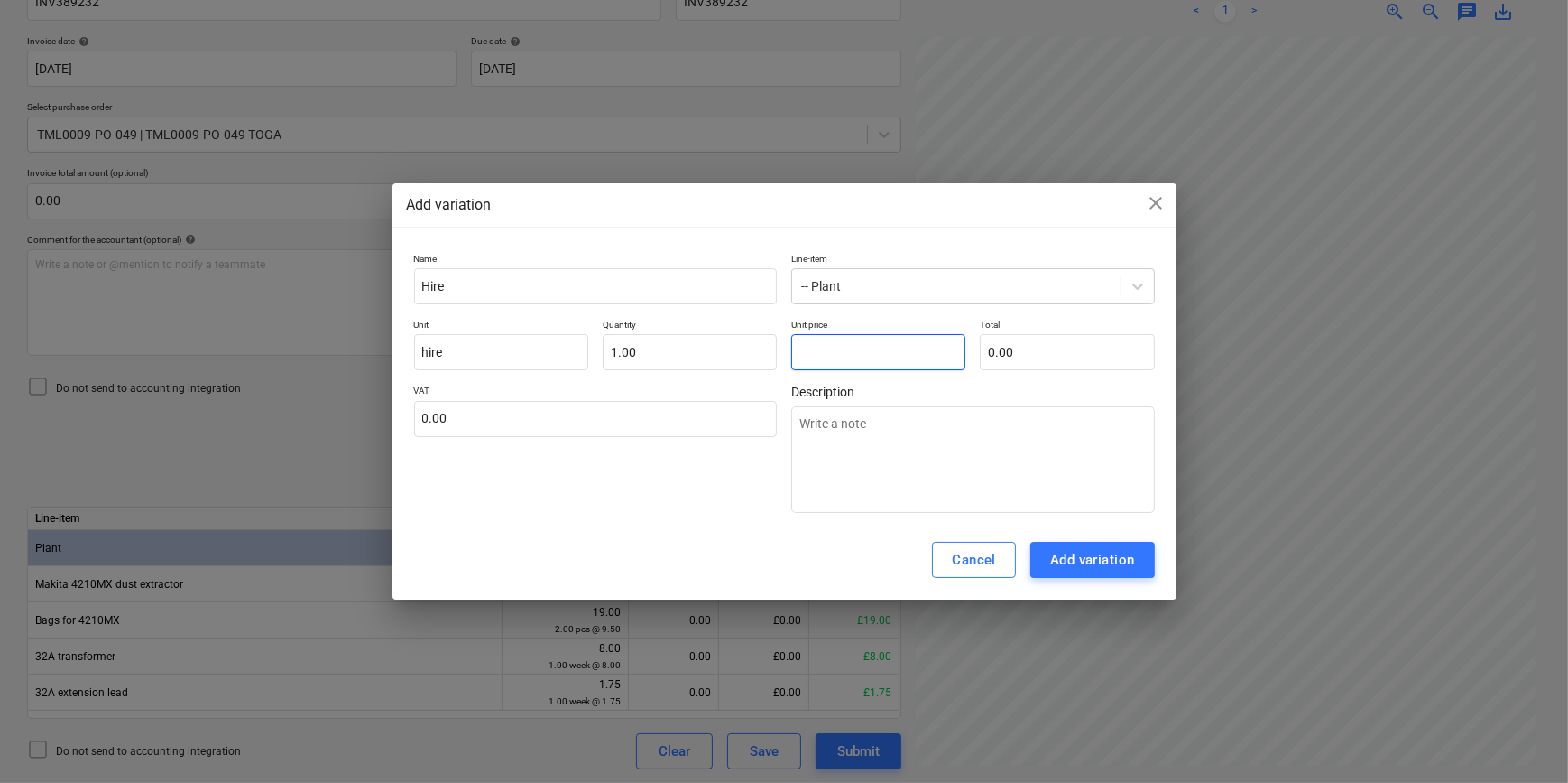
click at [821, 351] on input "text" at bounding box center [878, 352] width 174 height 36
click at [1080, 553] on div "Add variation" at bounding box center [1093, 560] width 84 height 24
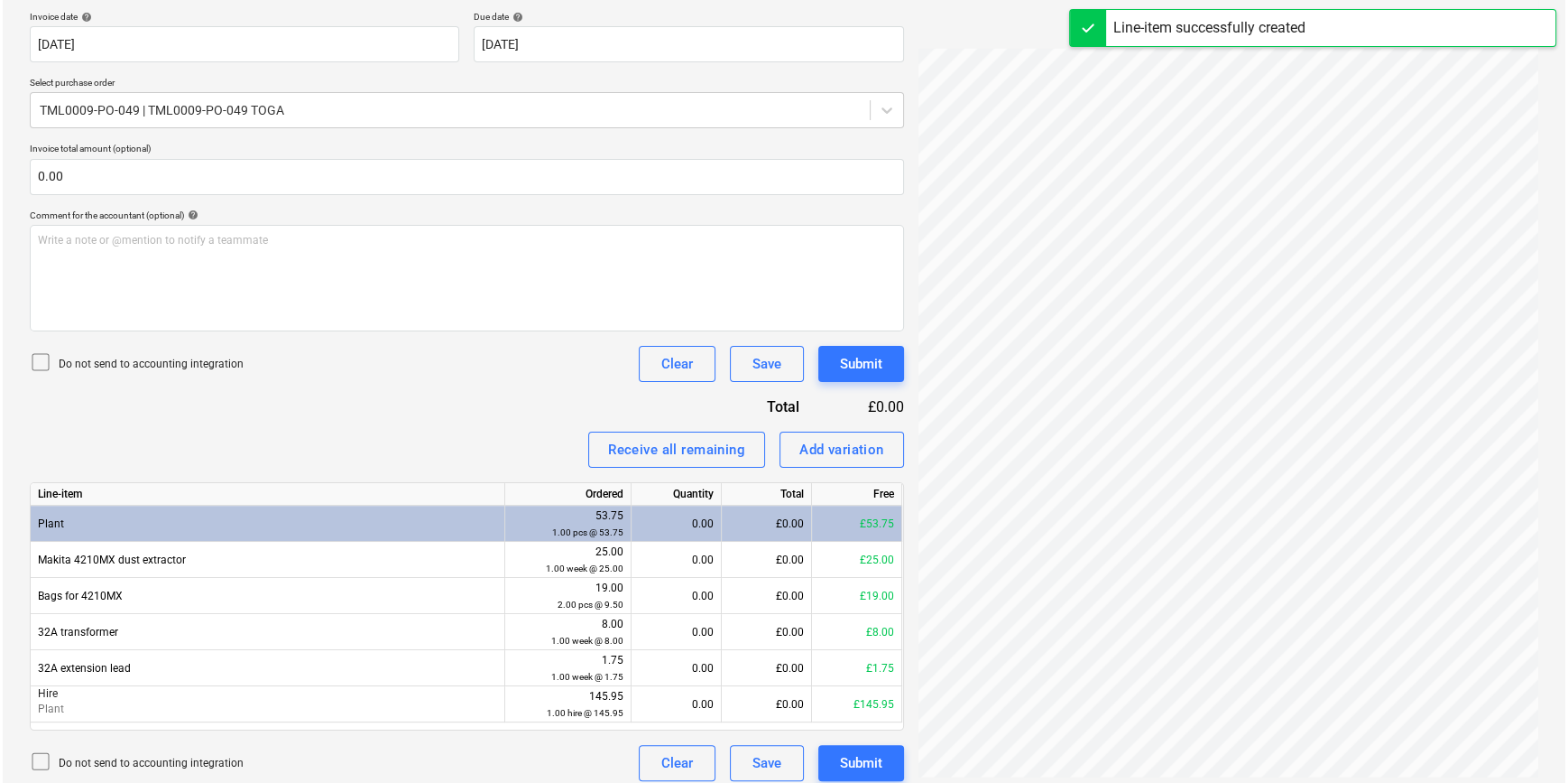
scroll to position [348, 0]
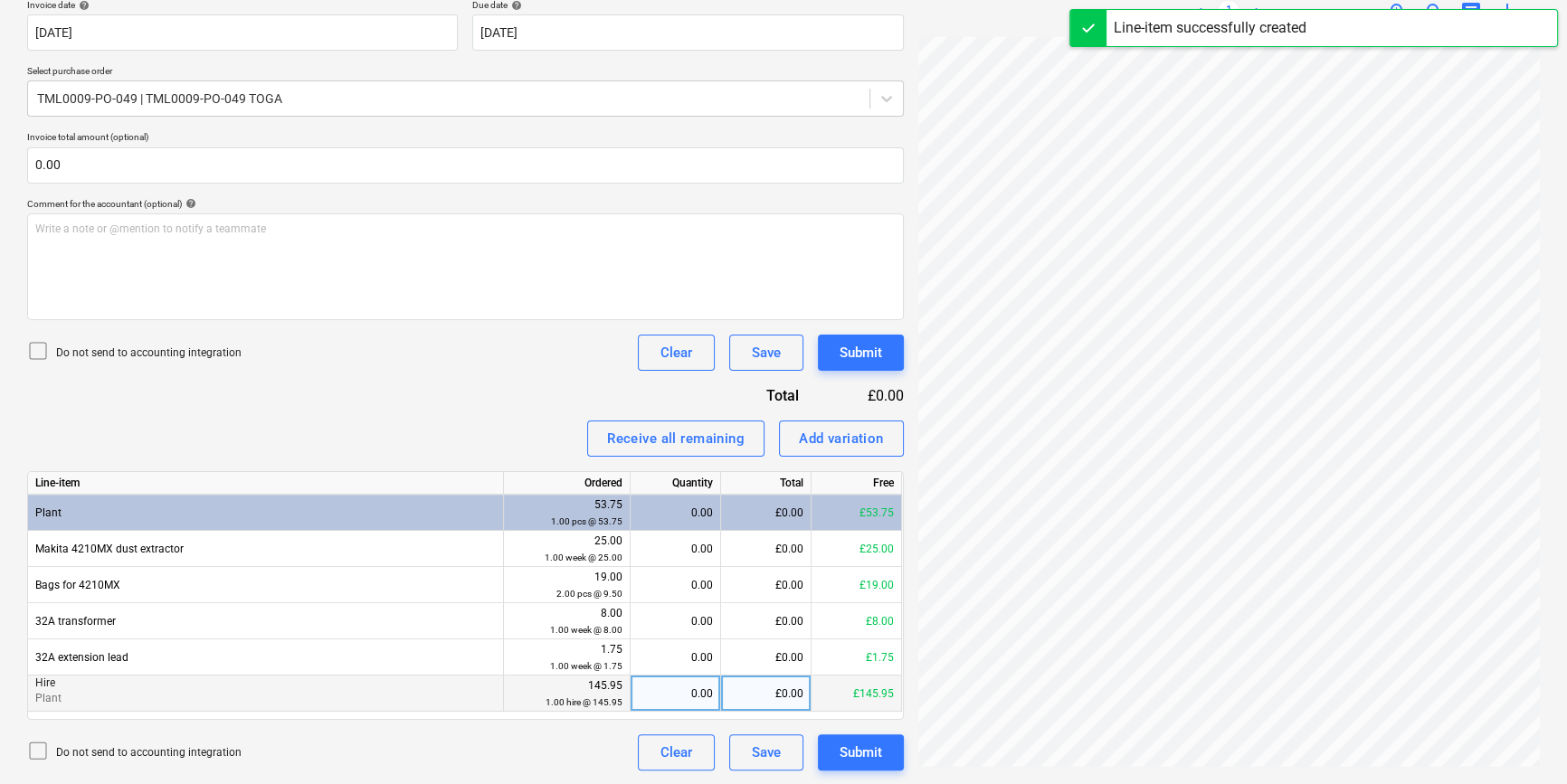
click at [688, 692] on div "0.00" at bounding box center [675, 693] width 75 height 36
click at [879, 753] on div "Submit" at bounding box center [860, 753] width 42 height 24
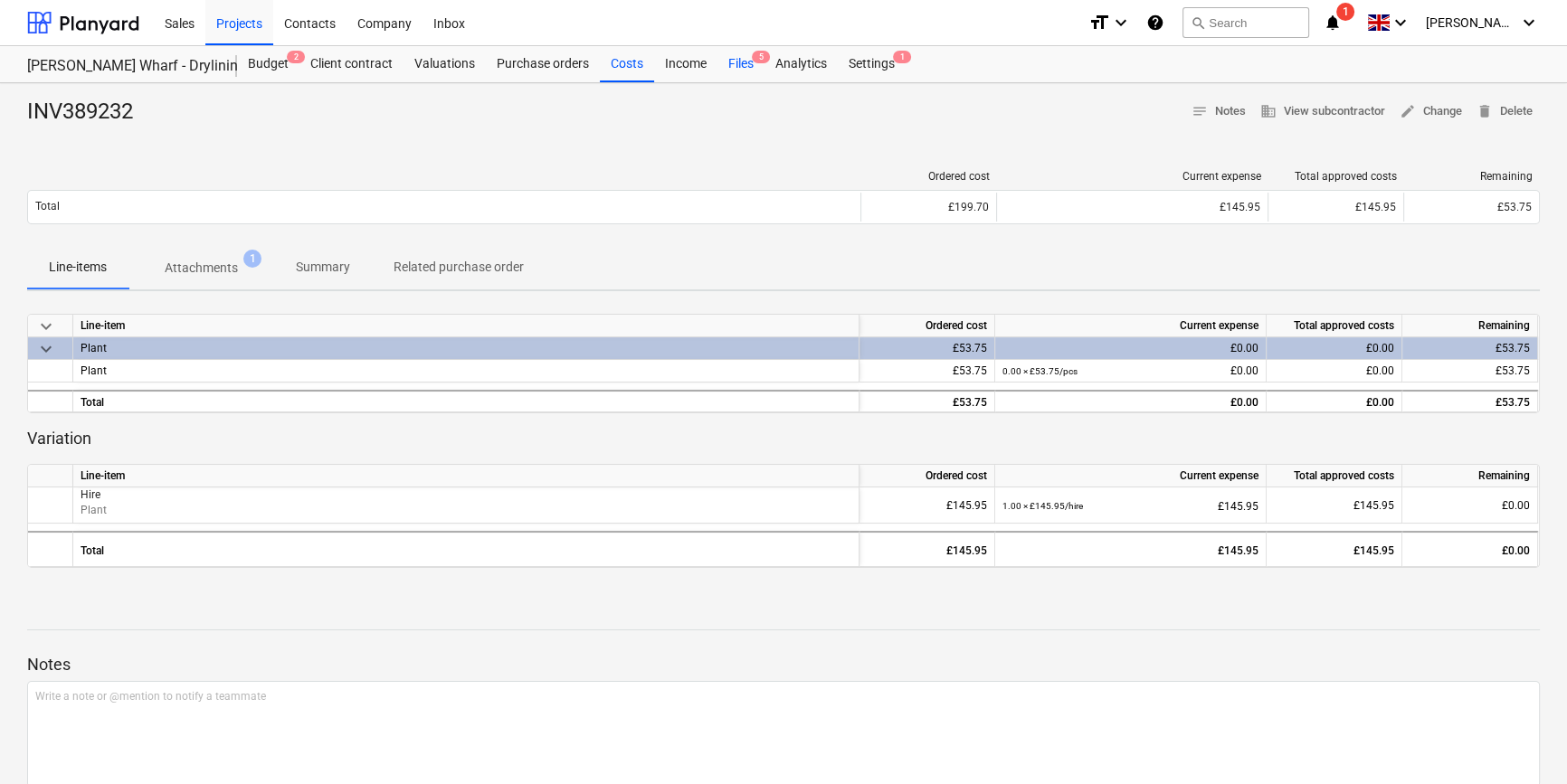
click at [732, 61] on div "Files 5" at bounding box center [741, 64] width 47 height 36
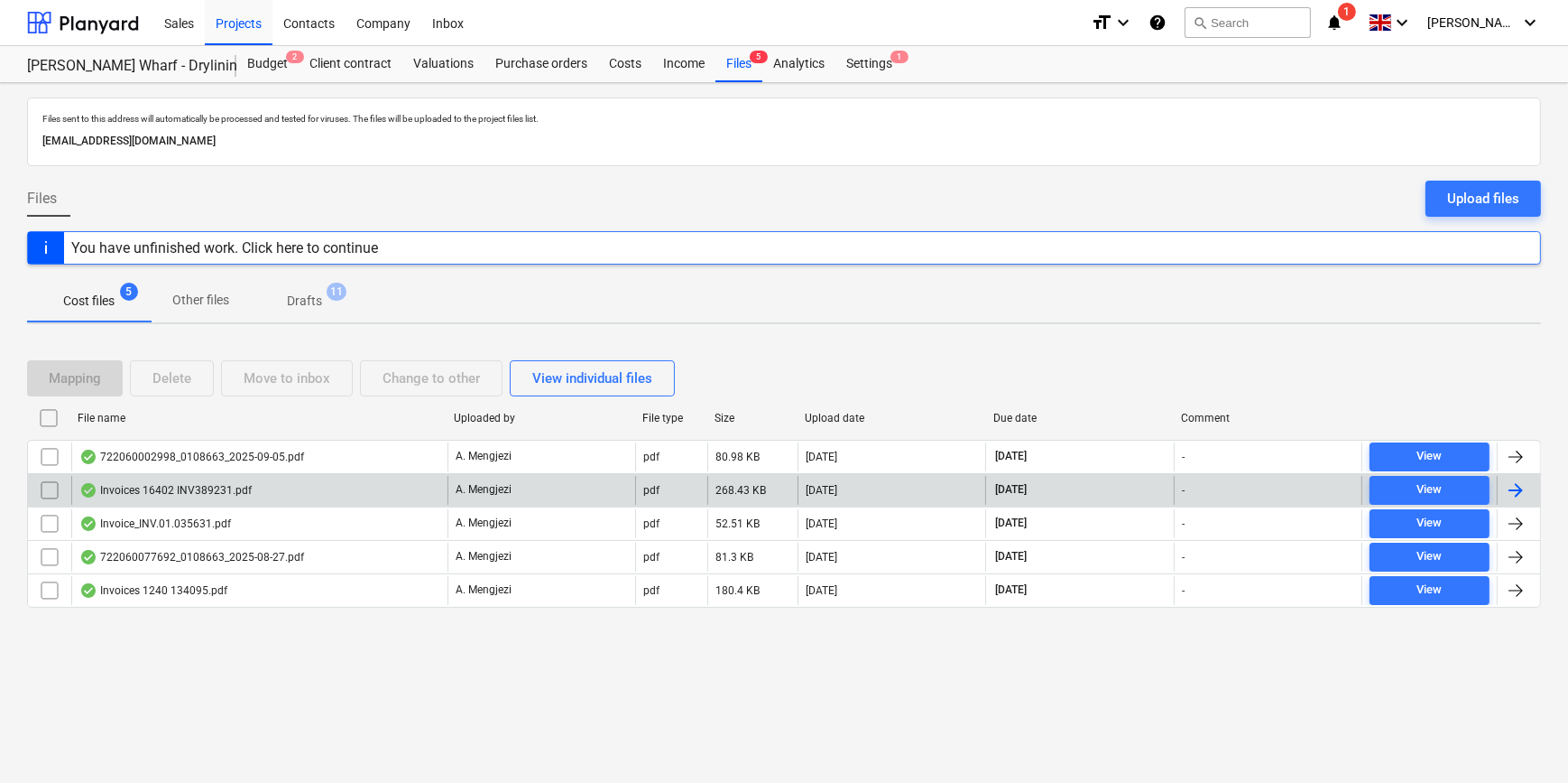
click at [1515, 487] on div at bounding box center [1516, 490] width 22 height 22
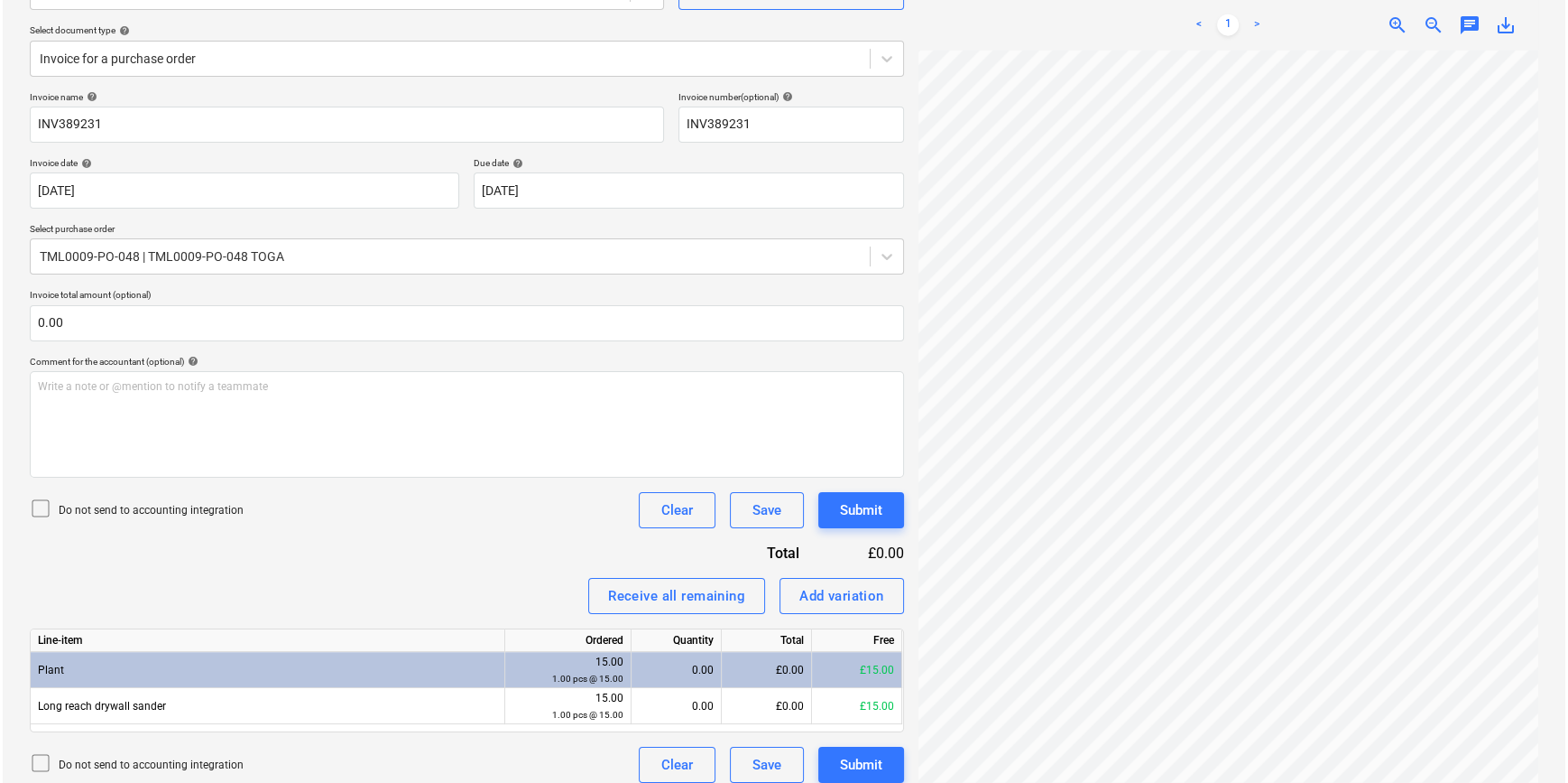
scroll to position [203, 0]
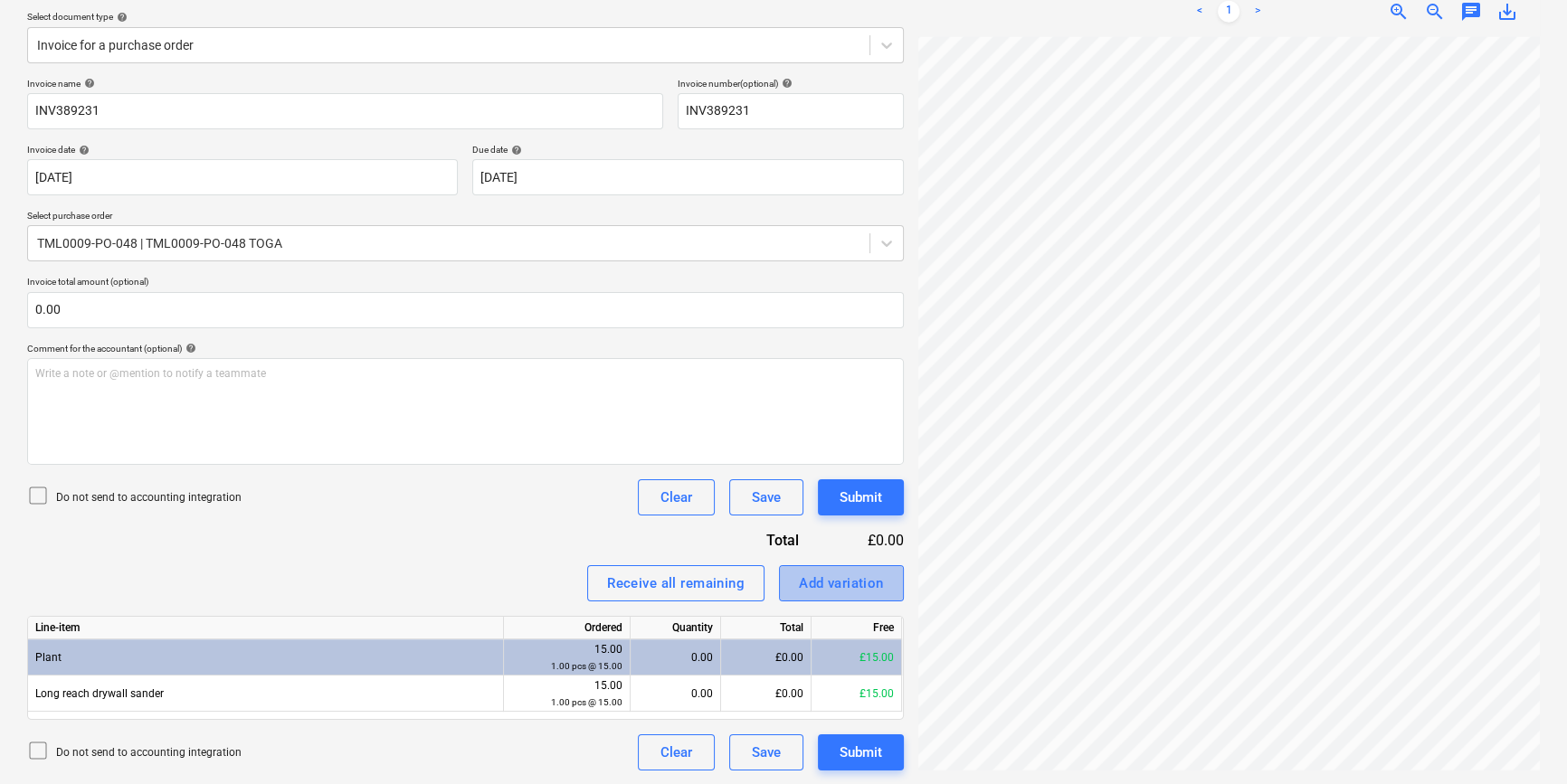
click at [838, 588] on div "Add variation" at bounding box center [841, 583] width 85 height 24
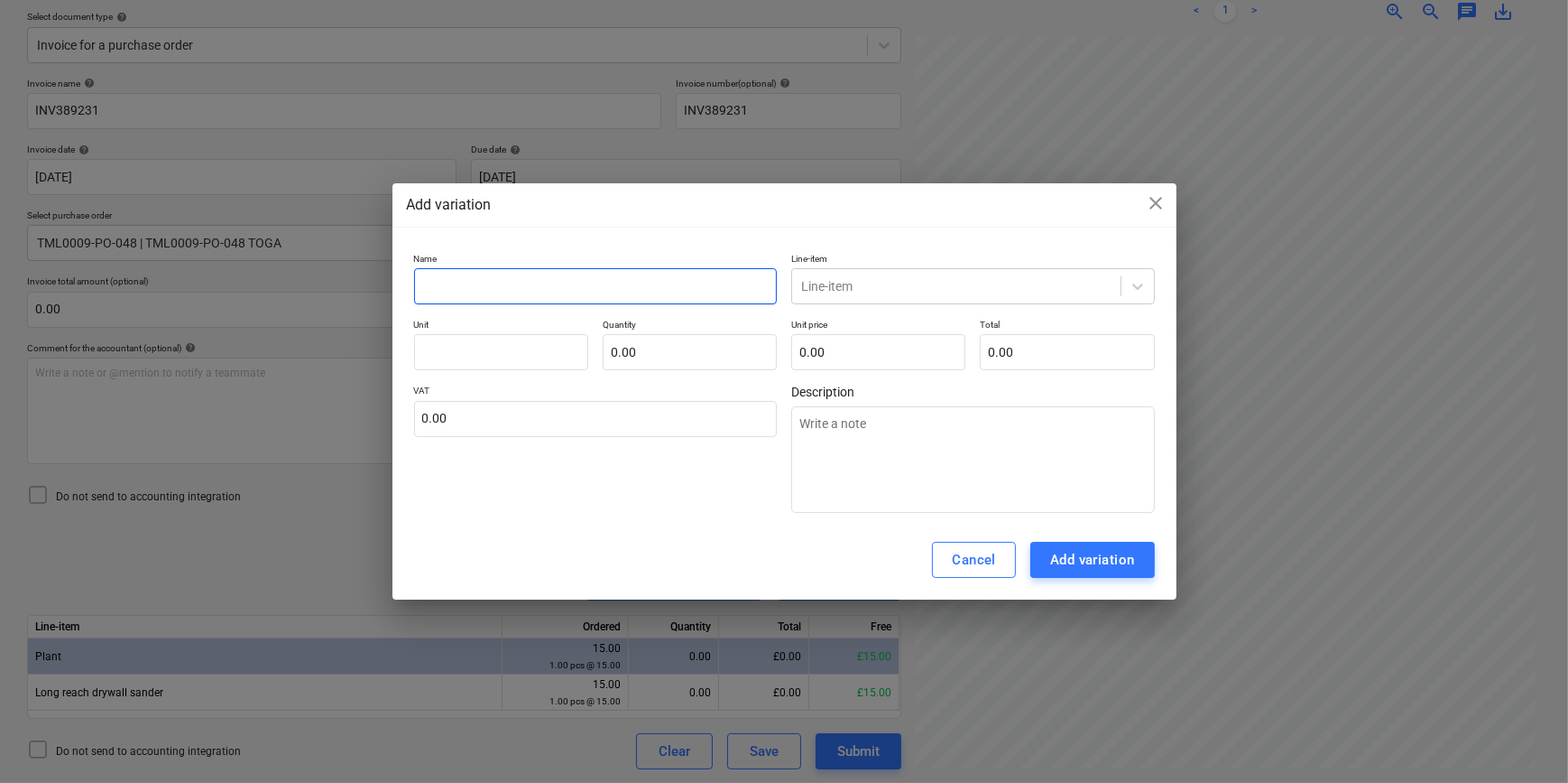
click at [432, 292] on input "text" at bounding box center [596, 286] width 363 height 36
click at [1139, 284] on icon at bounding box center [1138, 286] width 18 height 18
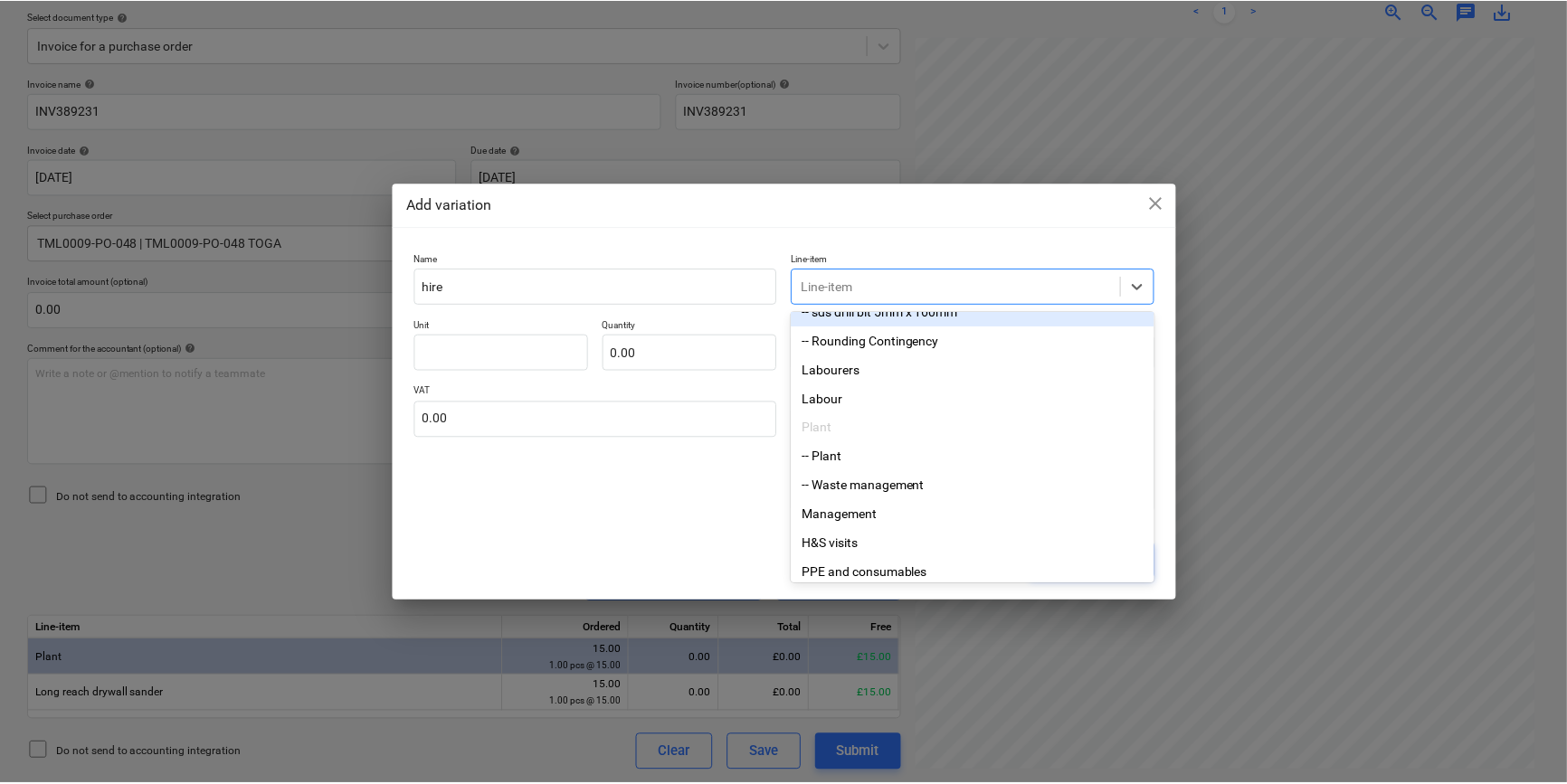
scroll to position [163, 0]
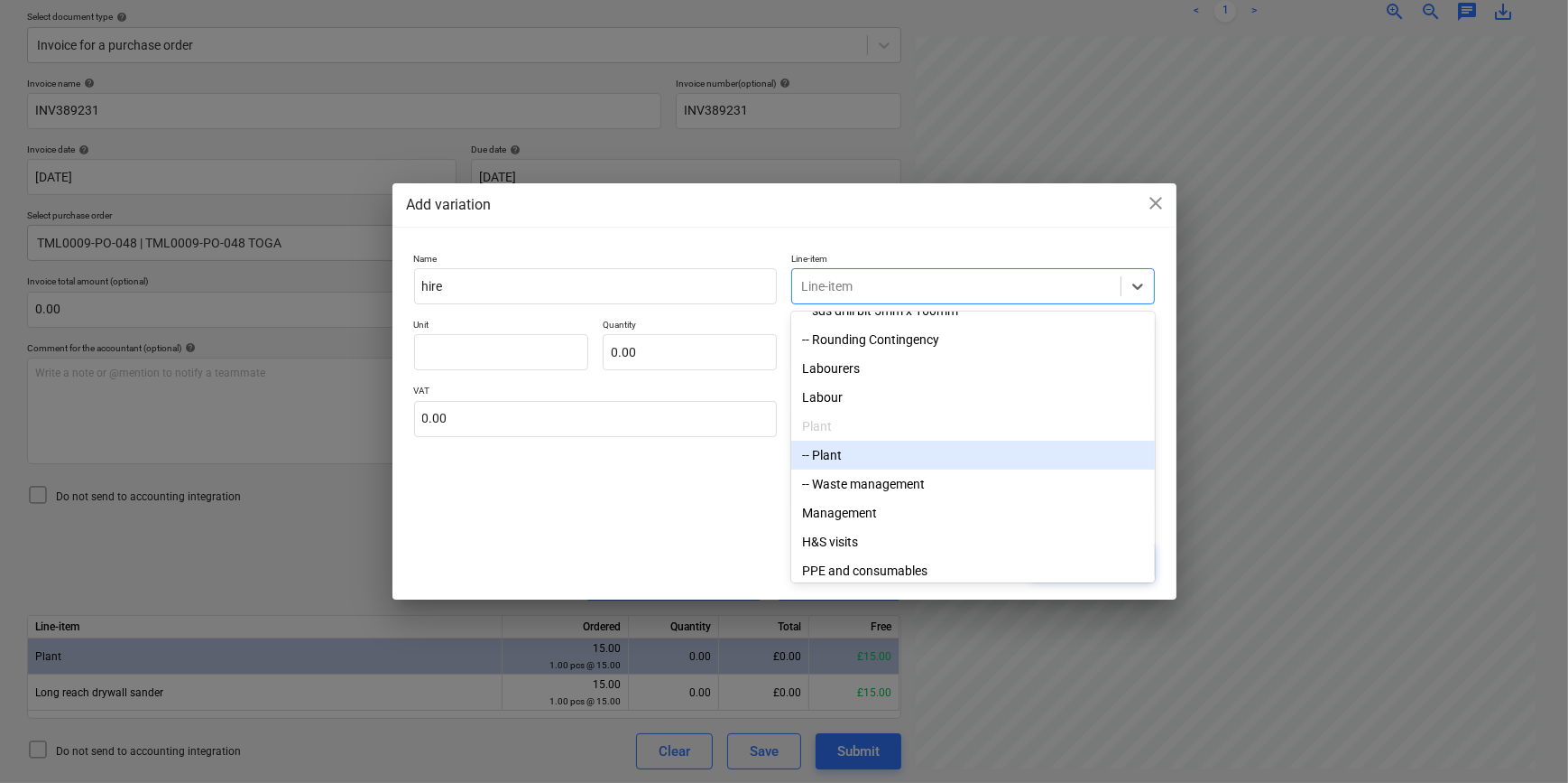
click at [849, 466] on div "-- Plant" at bounding box center [973, 454] width 363 height 28
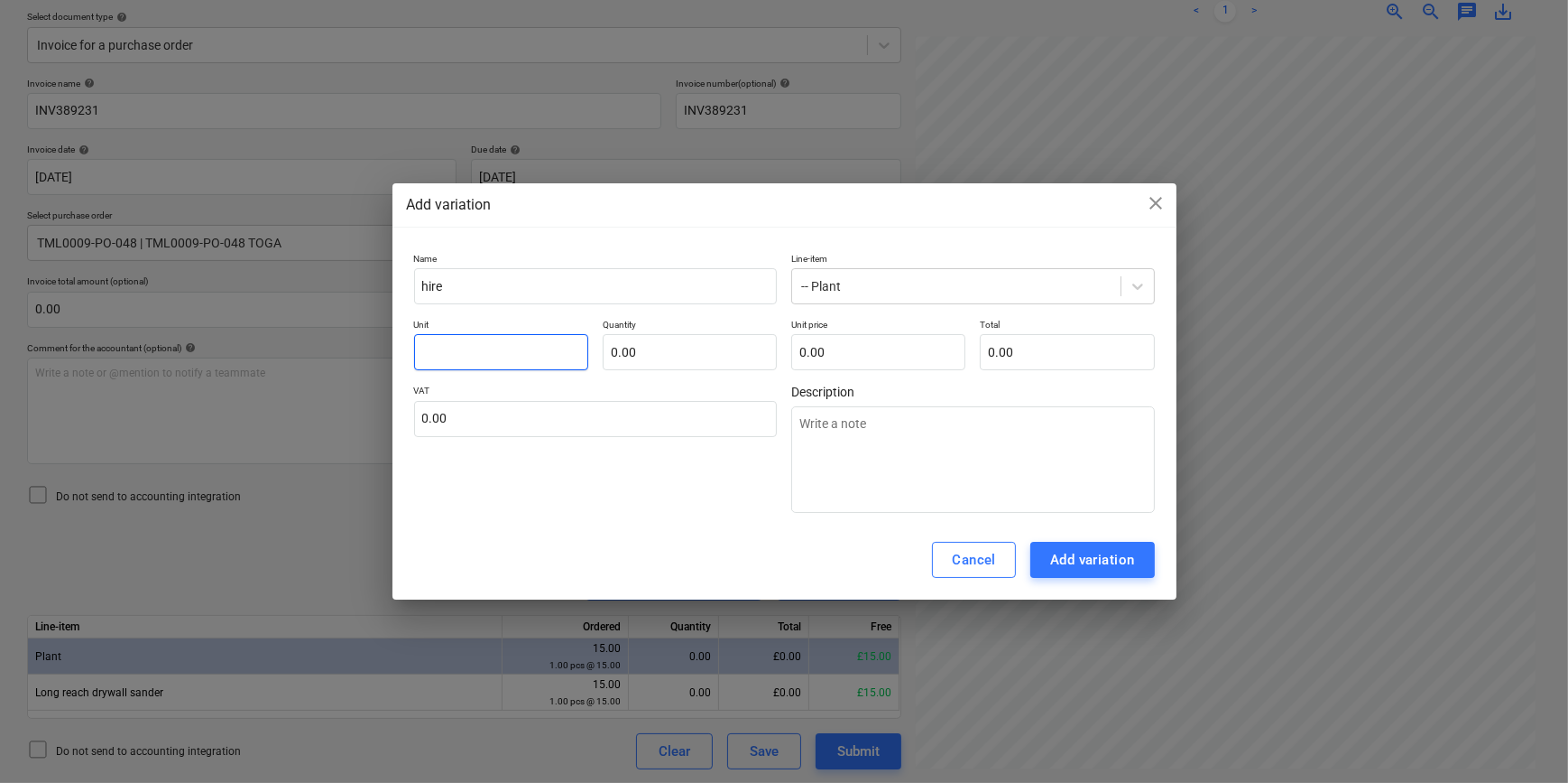
click at [451, 349] on input "text" at bounding box center [501, 352] width 174 height 36
click at [1097, 556] on div "Add variation" at bounding box center [1093, 560] width 84 height 24
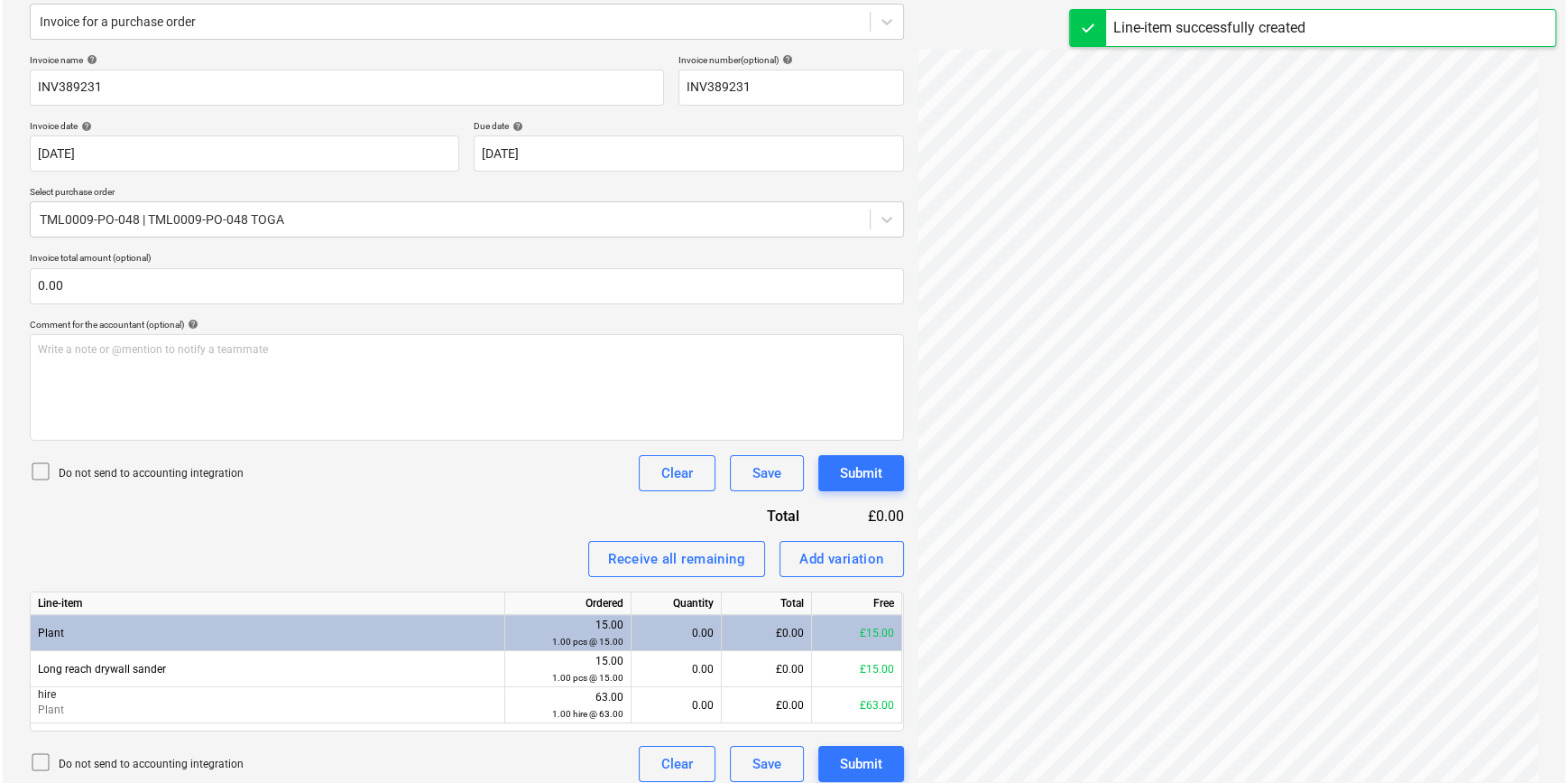
scroll to position [240, 0]
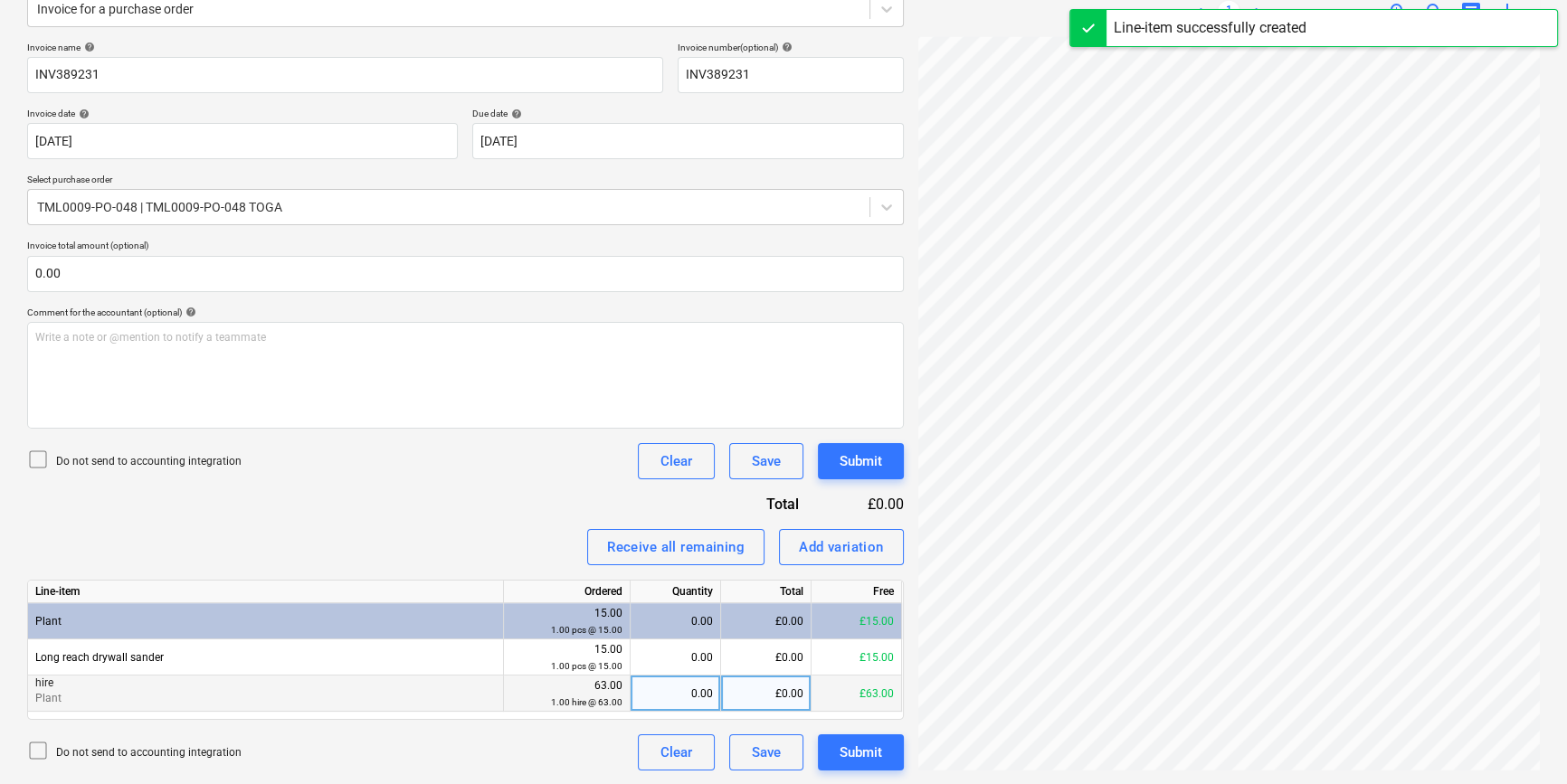
click at [678, 694] on div "0.00" at bounding box center [675, 693] width 75 height 36
click at [837, 750] on button "Submit" at bounding box center [860, 752] width 86 height 36
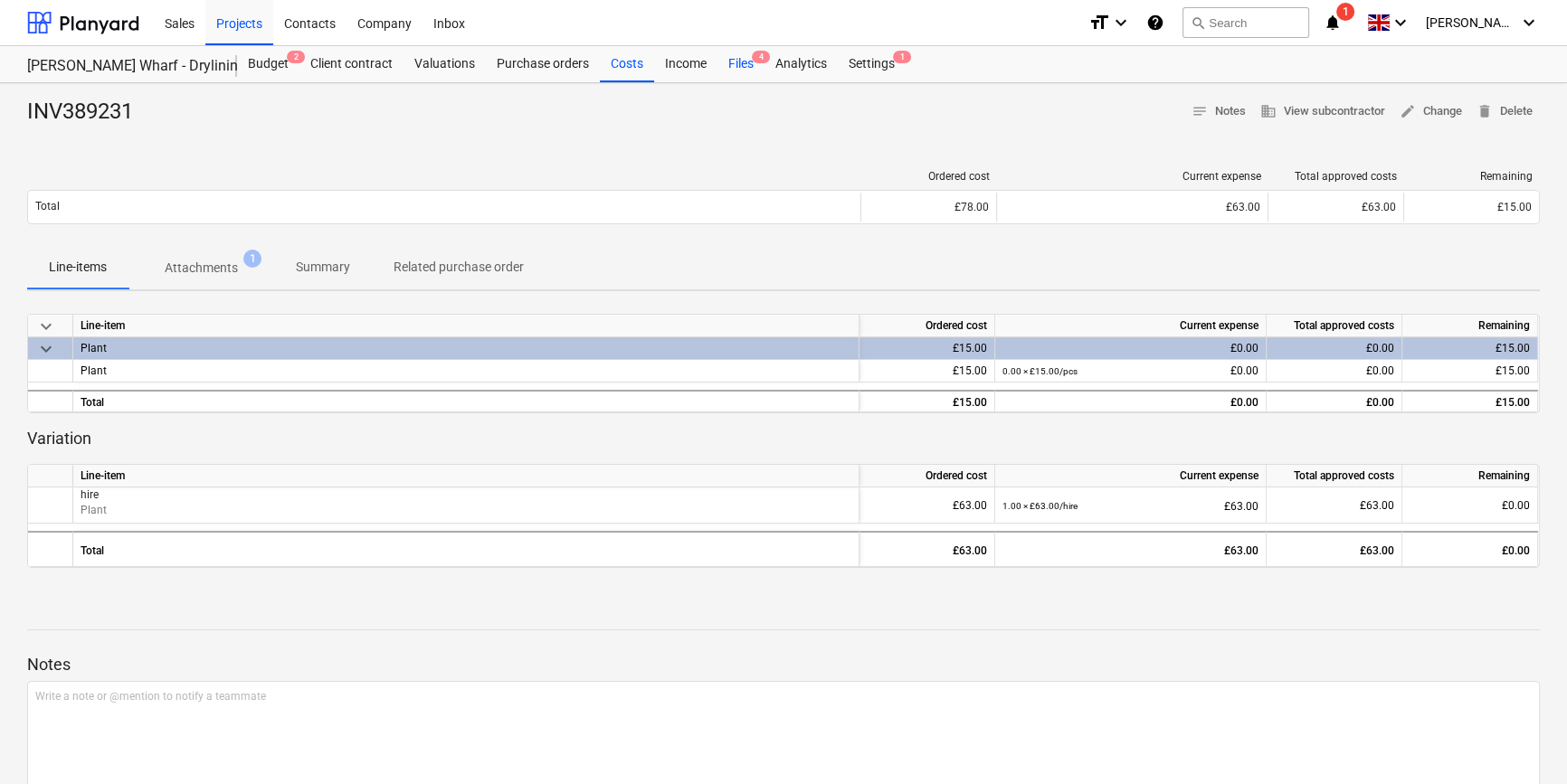
click at [740, 61] on div "Files 4" at bounding box center [741, 64] width 47 height 36
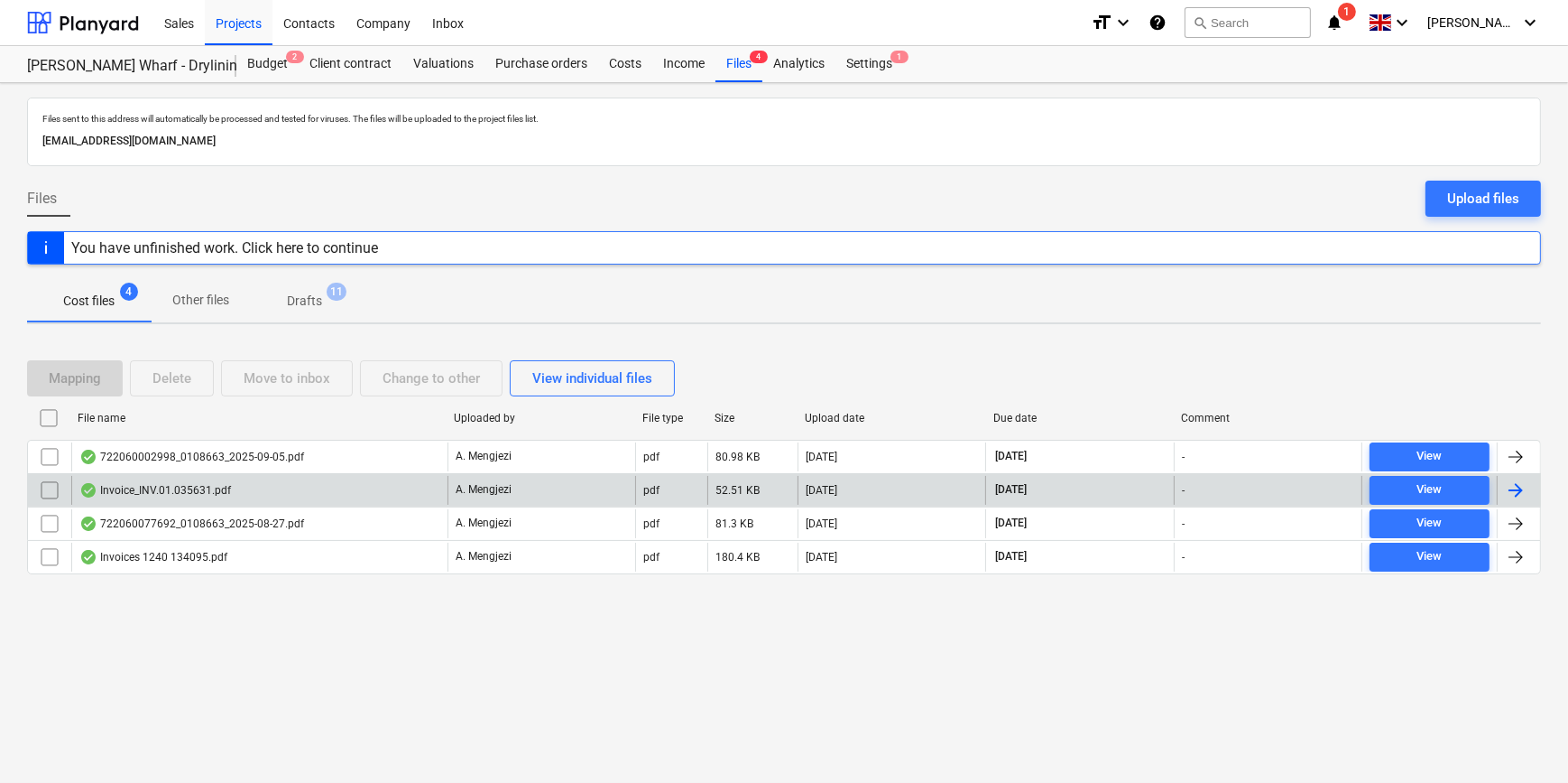
click at [1521, 486] on div at bounding box center [1516, 490] width 22 height 22
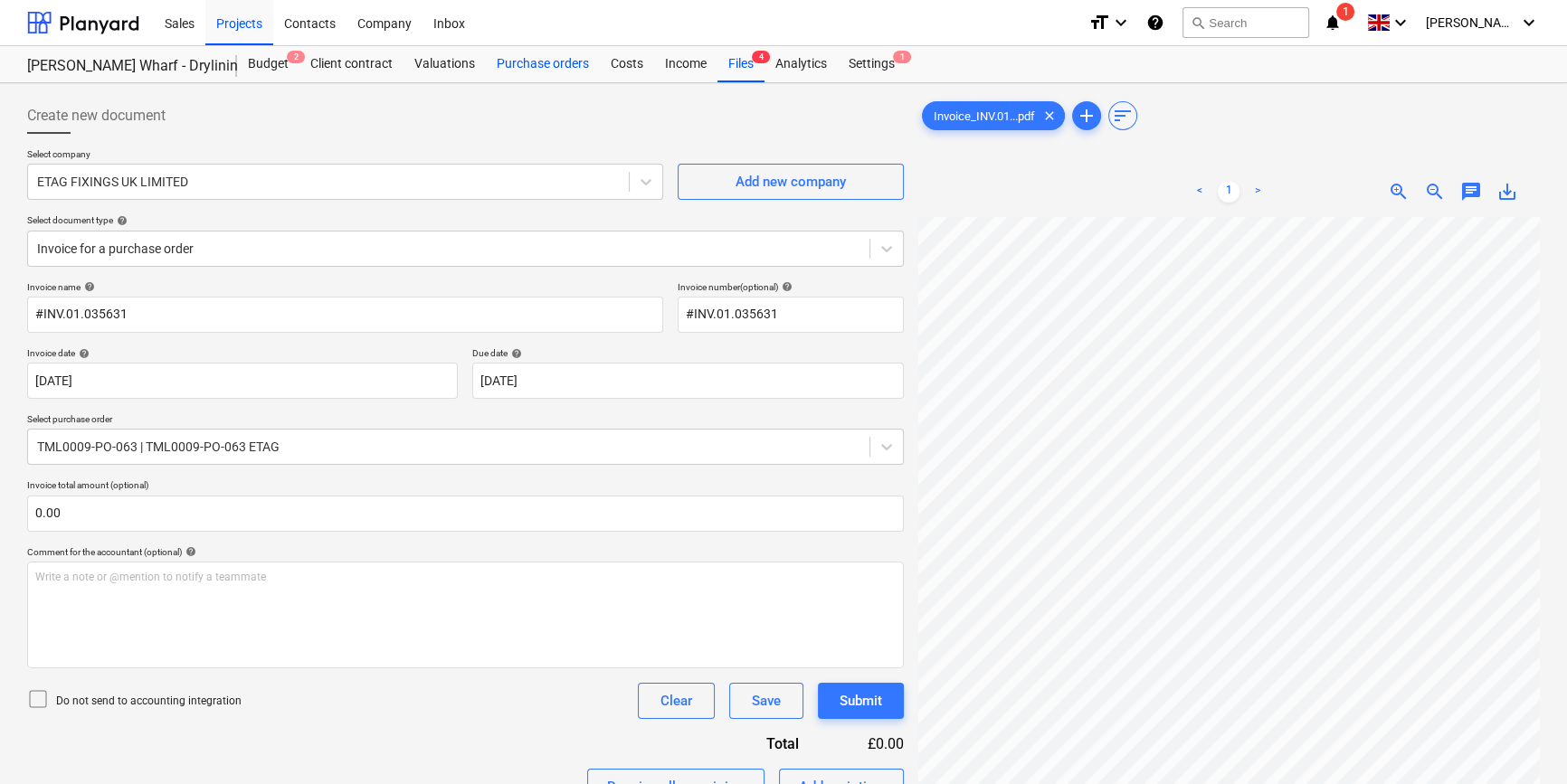
click at [507, 63] on div "Purchase orders" at bounding box center [542, 64] width 114 height 36
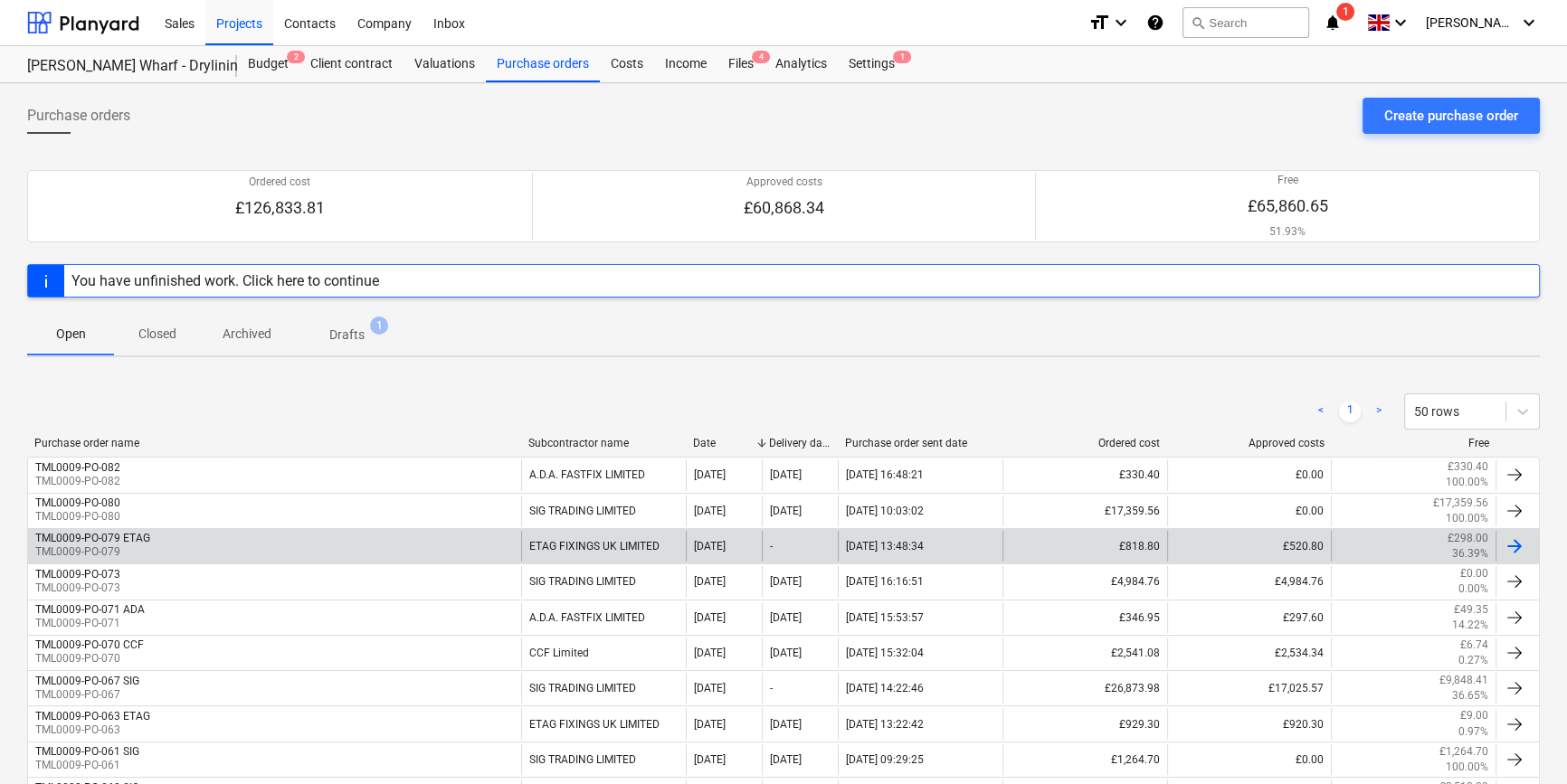
click at [1506, 541] on div at bounding box center [1514, 546] width 22 height 22
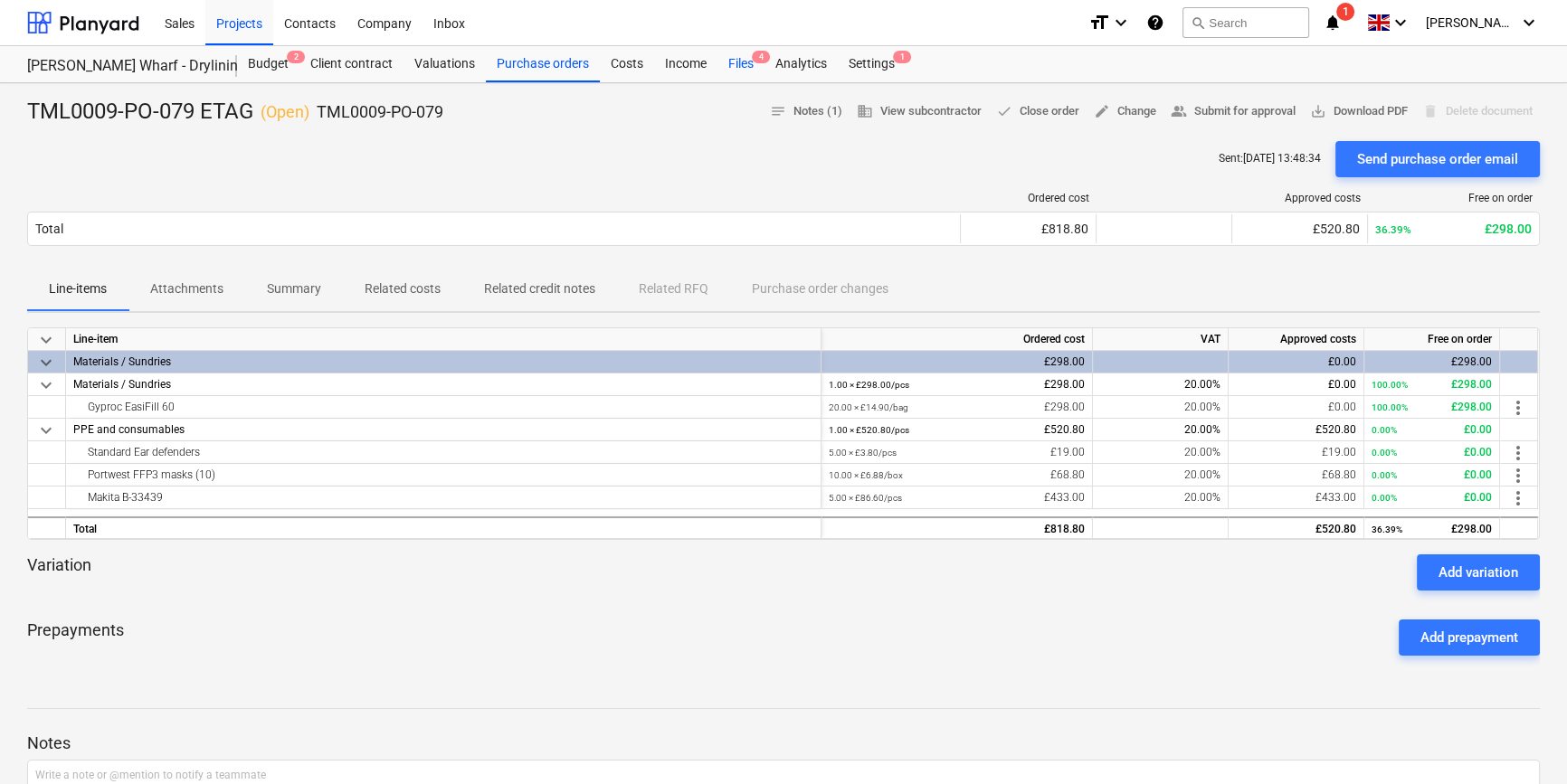
click at [732, 64] on div "Files 4" at bounding box center [741, 64] width 47 height 36
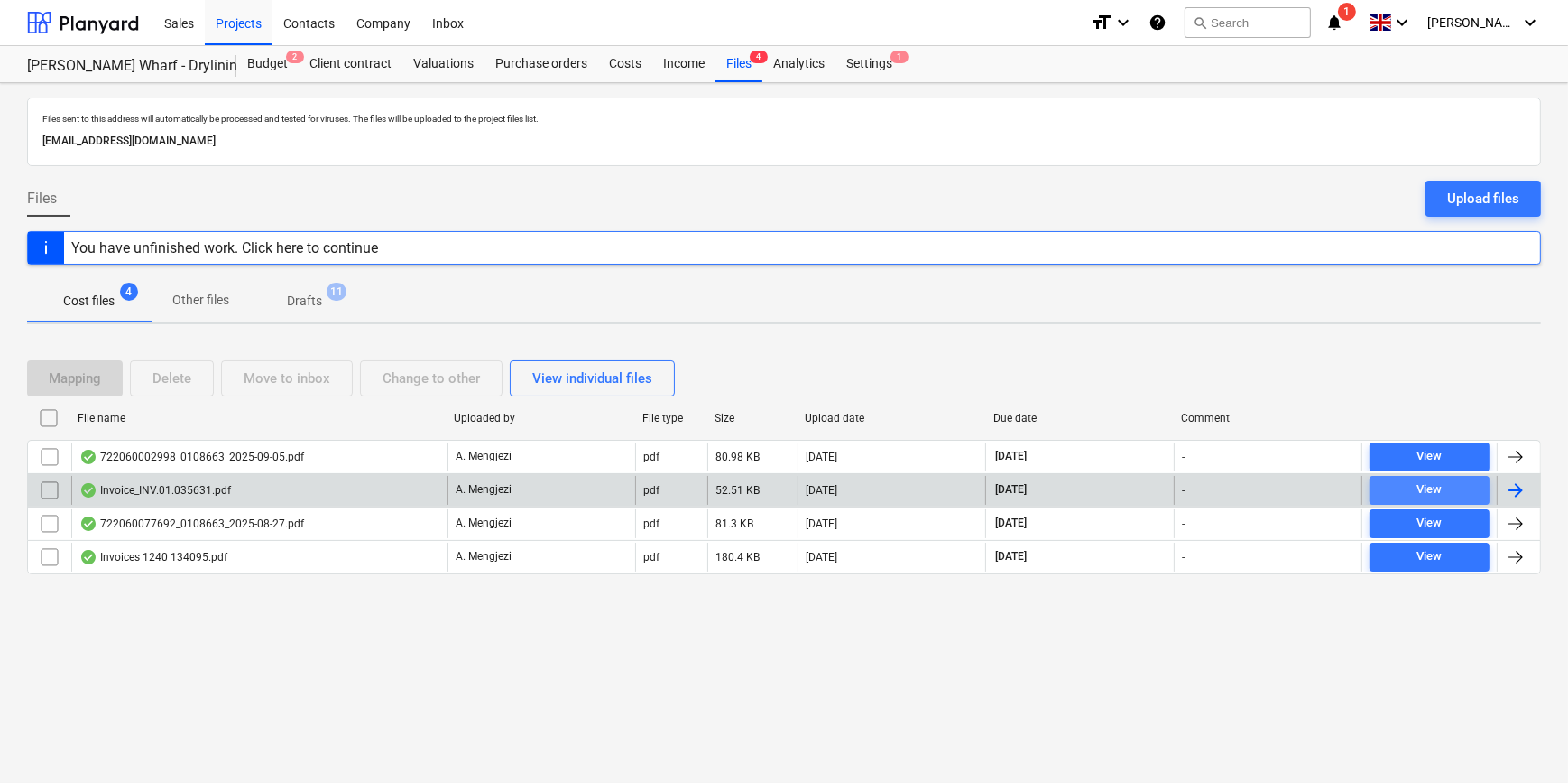
click at [1408, 483] on span "View" at bounding box center [1430, 489] width 106 height 21
click at [522, 61] on div "Purchase orders" at bounding box center [541, 64] width 114 height 36
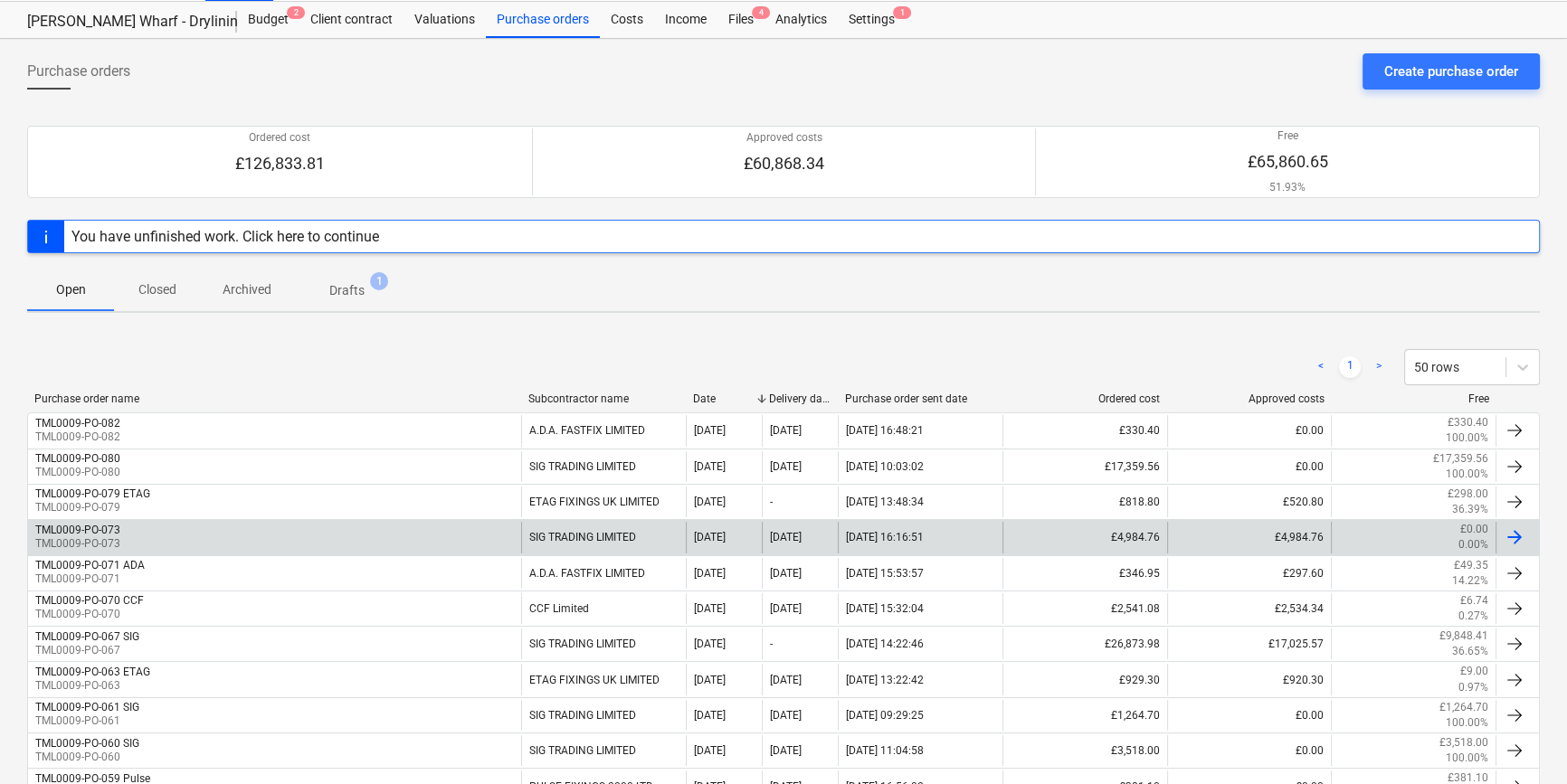
scroll to position [82, 0]
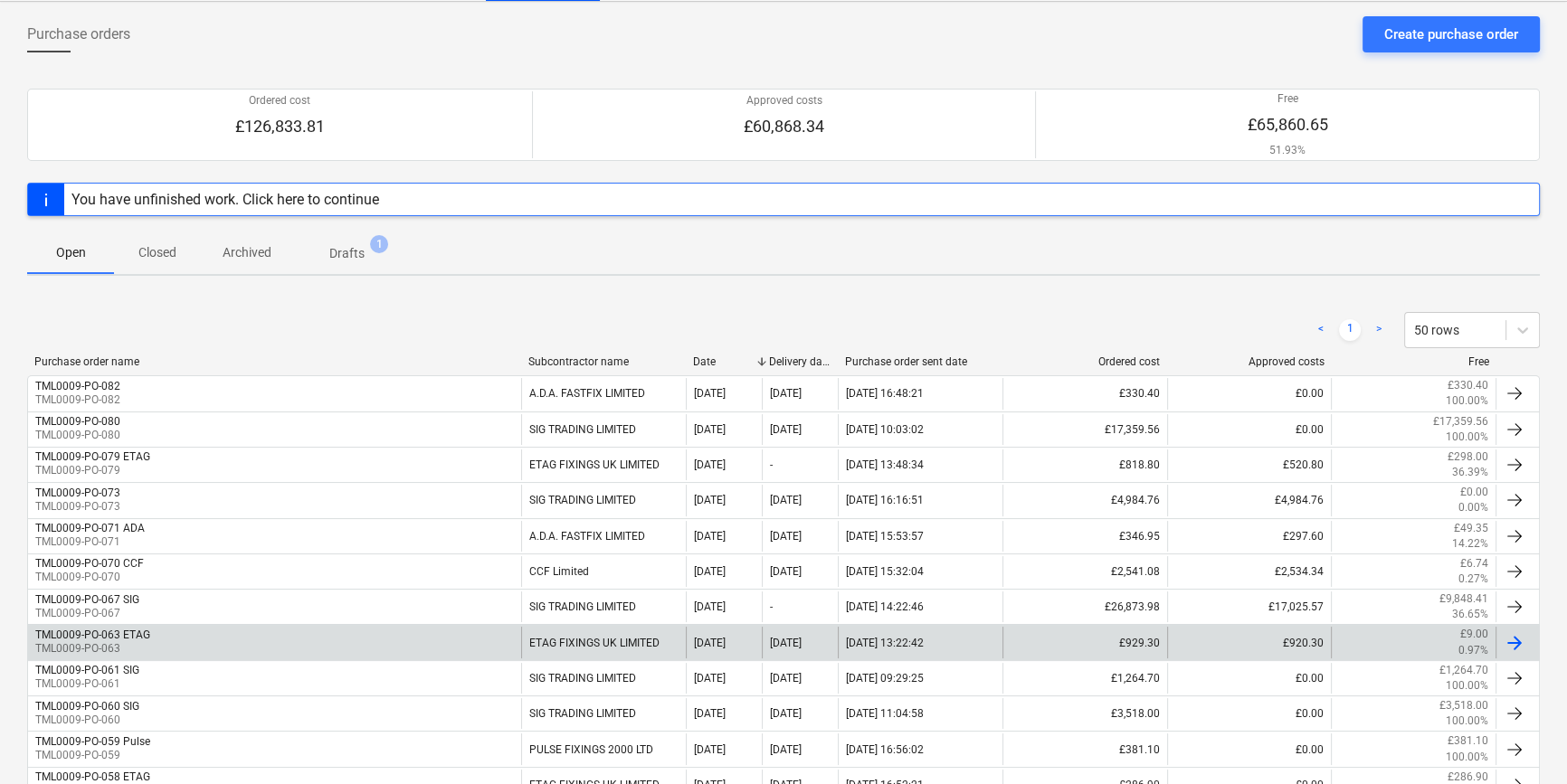
click at [1523, 637] on div at bounding box center [1514, 642] width 22 height 22
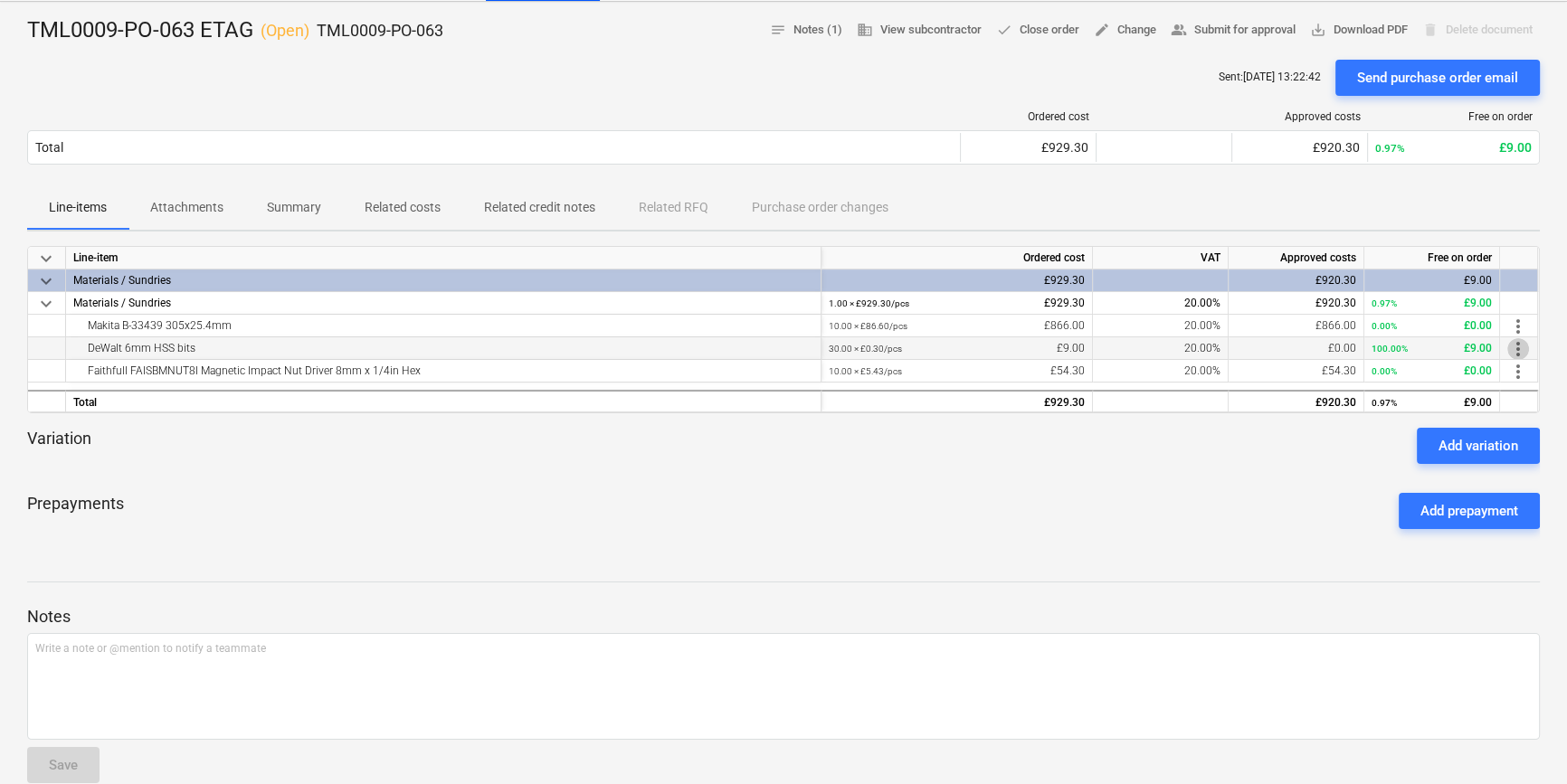
click at [1523, 349] on span "more_vert" at bounding box center [1518, 349] width 22 height 22
click at [1523, 349] on li "Edit" at bounding box center [1531, 348] width 53 height 41
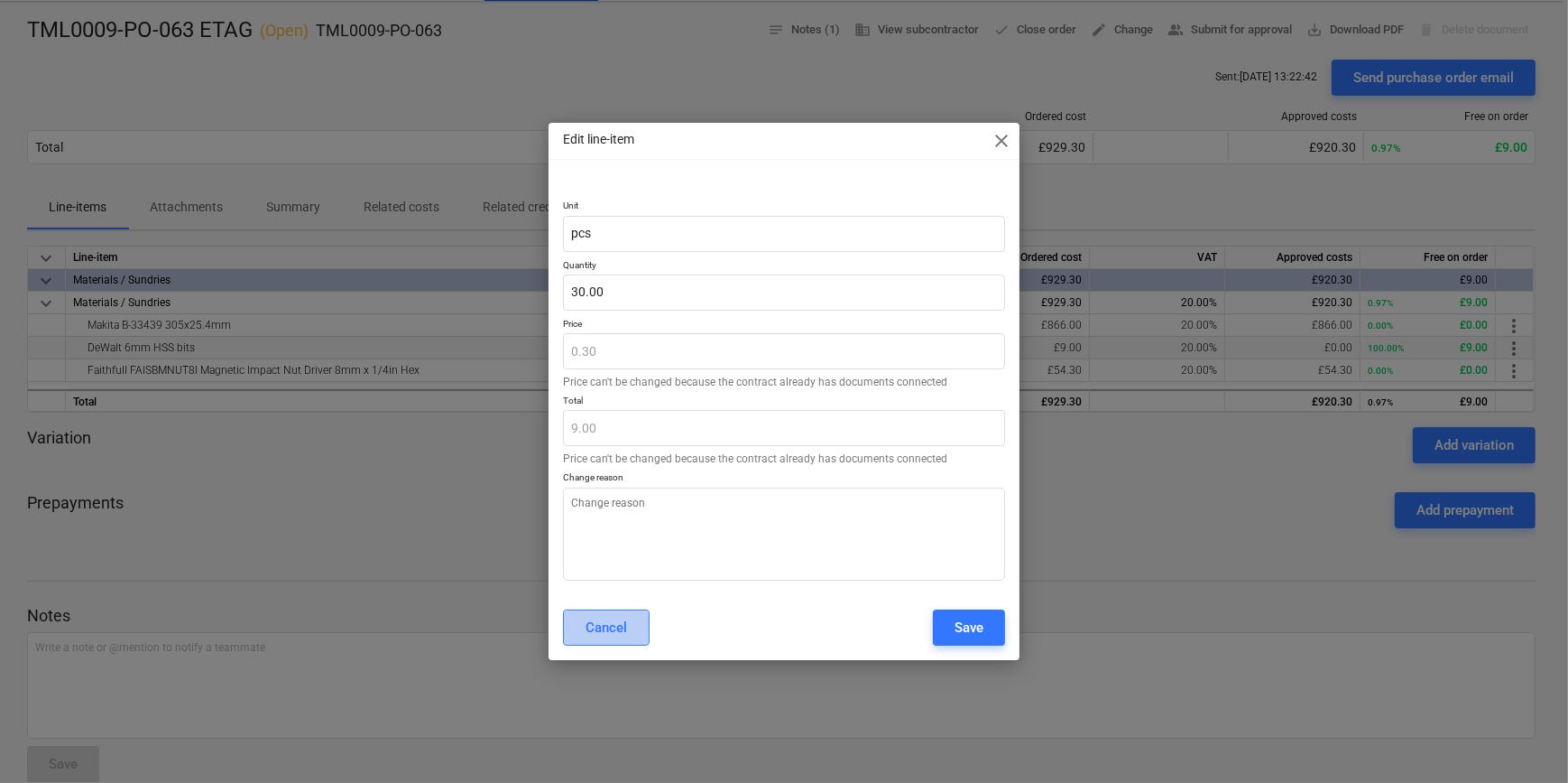
click at [607, 627] on div "Cancel" at bounding box center [606, 628] width 41 height 24
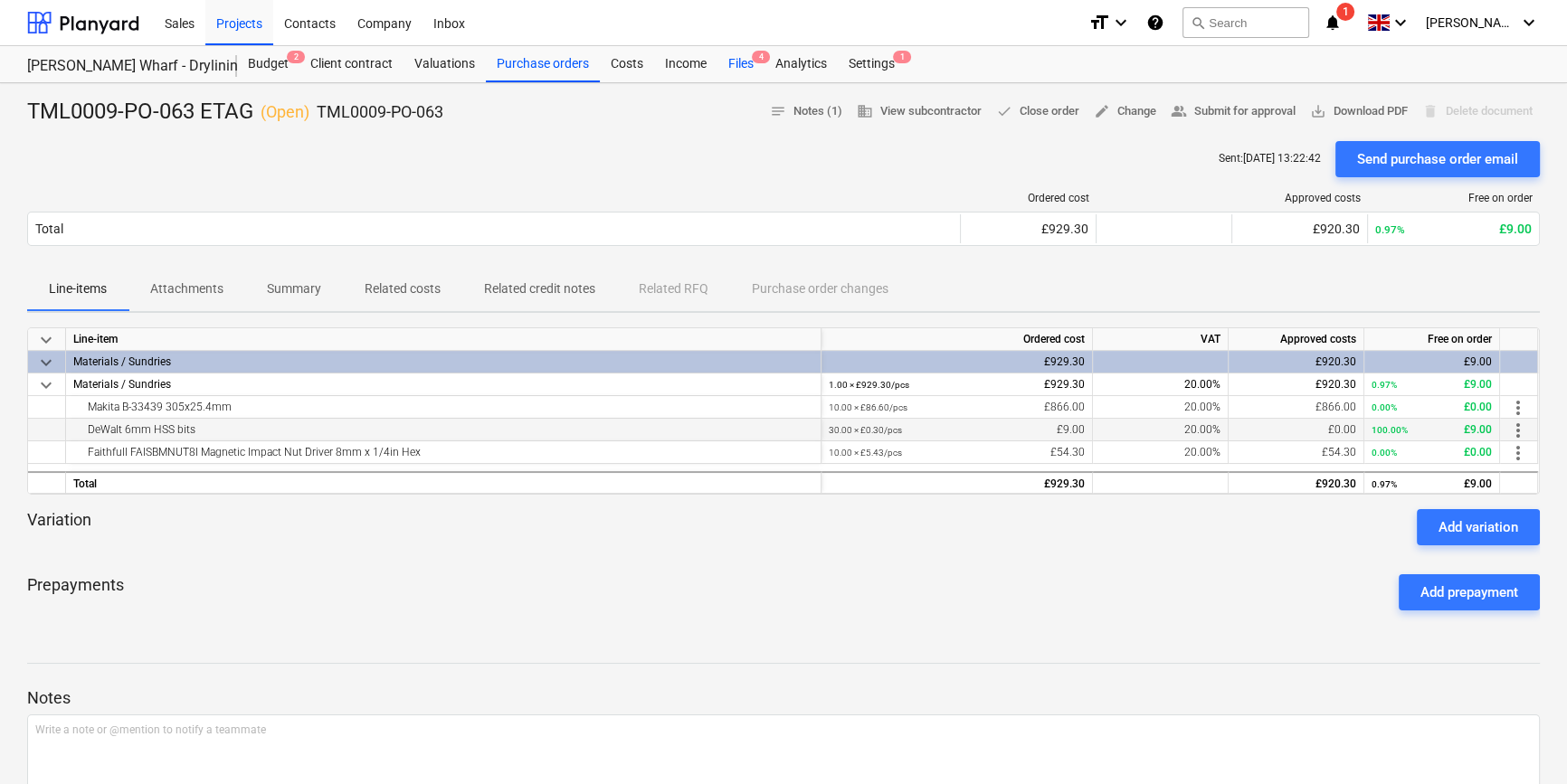
click at [730, 67] on div "Files 4" at bounding box center [741, 64] width 47 height 36
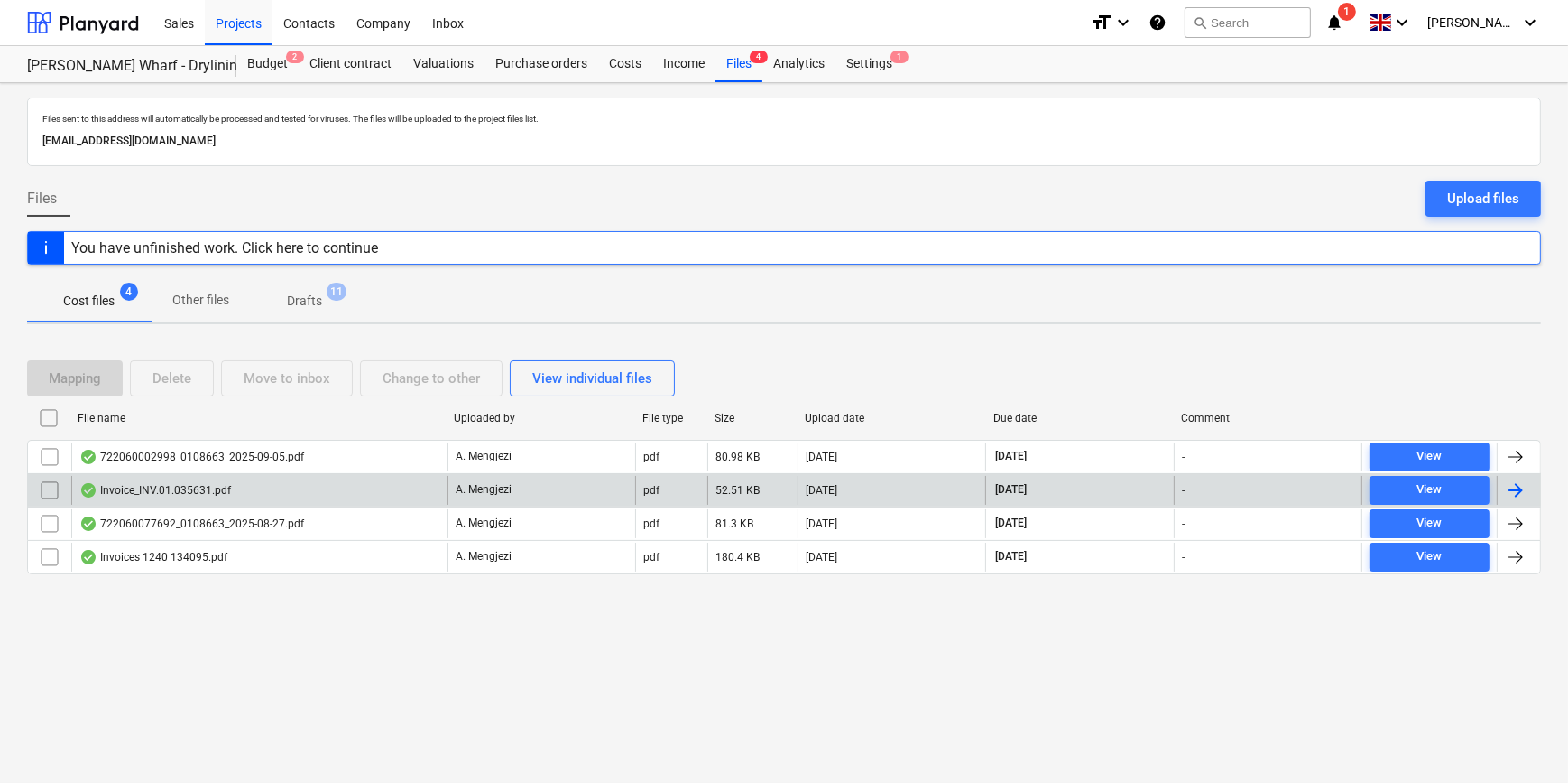
click at [1515, 483] on div at bounding box center [1516, 490] width 22 height 22
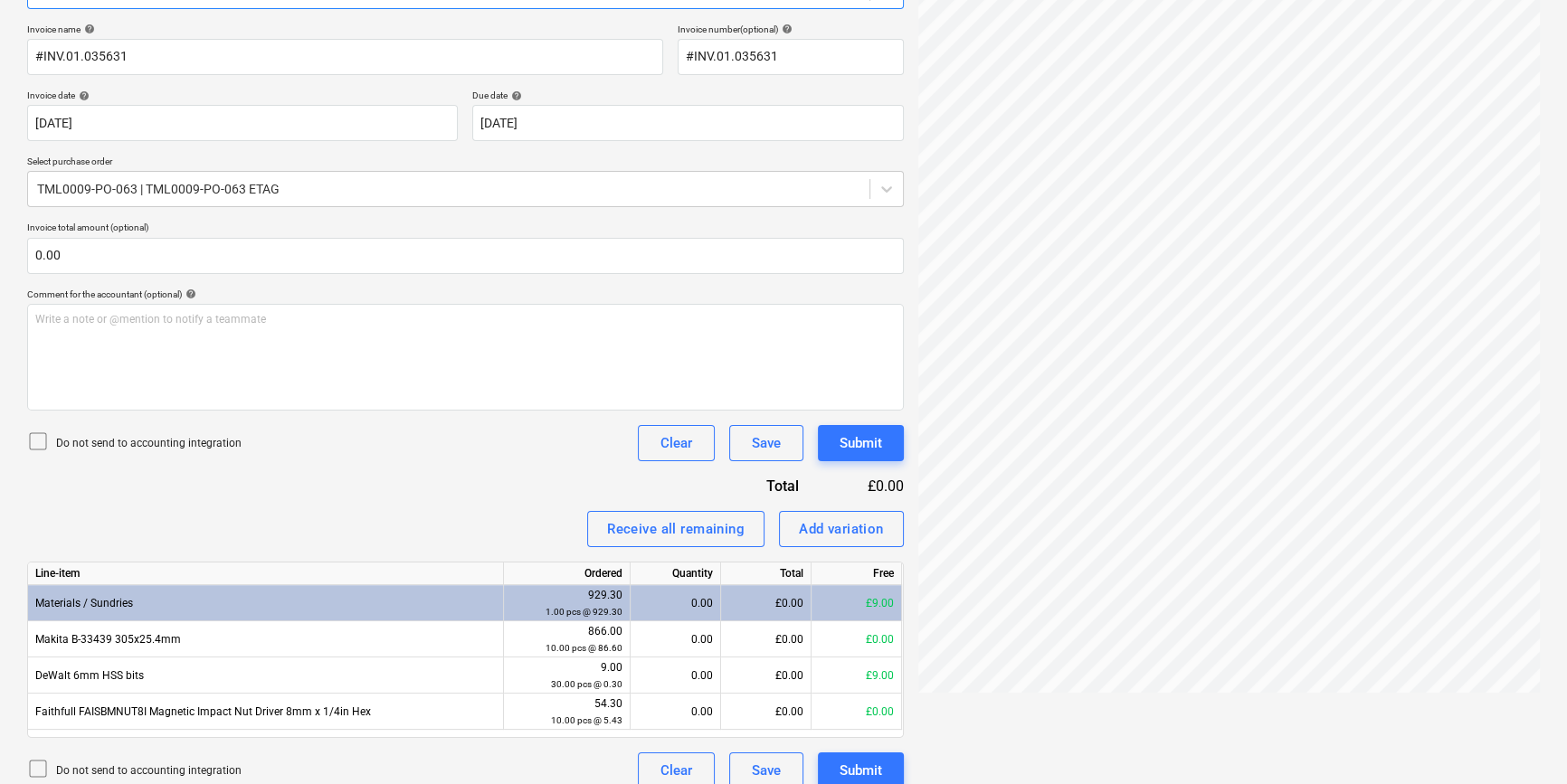
scroll to position [275, 0]
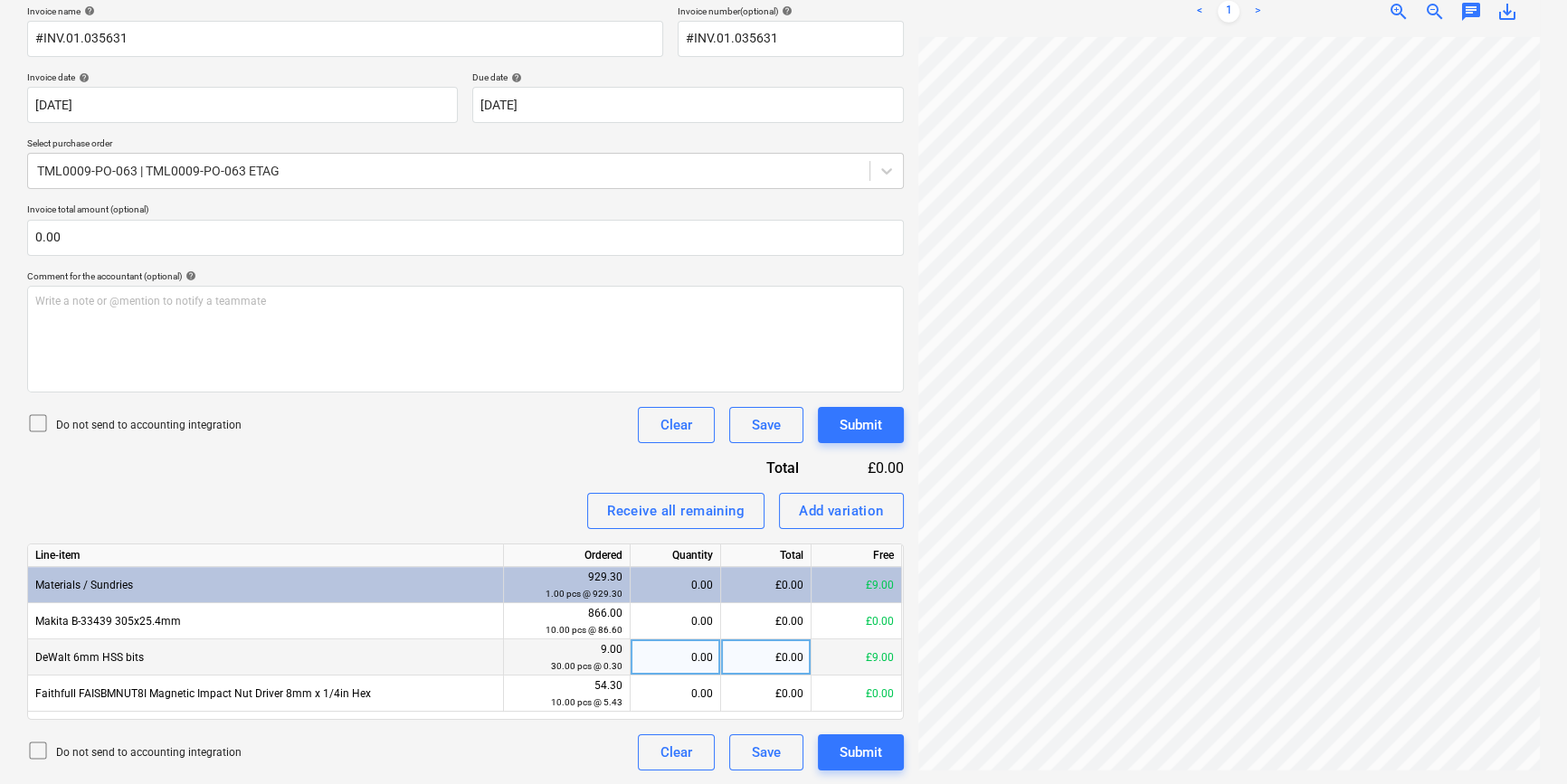
click at [675, 656] on div "0.00" at bounding box center [675, 657] width 75 height 36
click at [740, 652] on div "£0.00" at bounding box center [766, 657] width 91 height 36
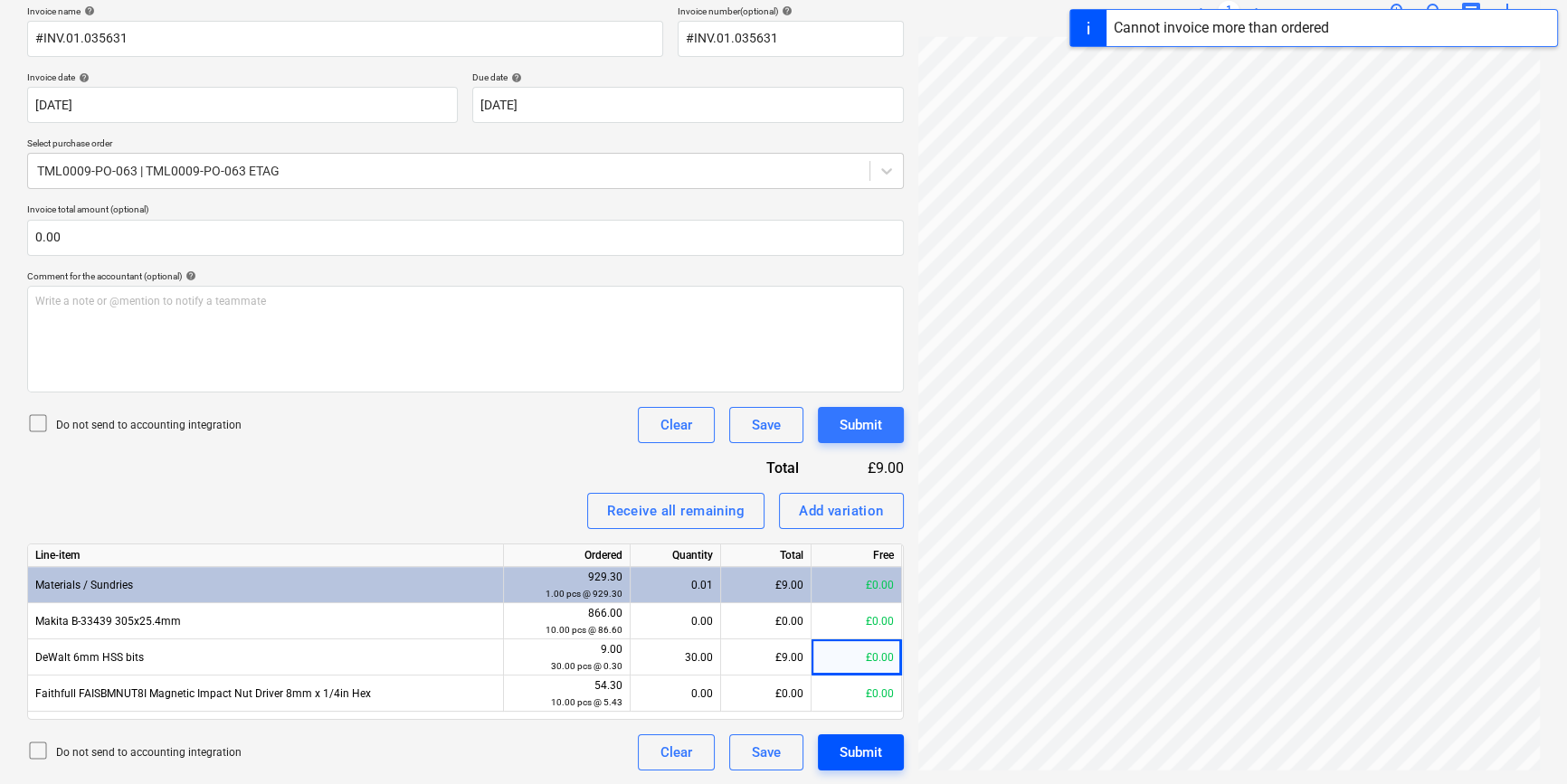
click at [864, 758] on div "Submit" at bounding box center [860, 753] width 42 height 24
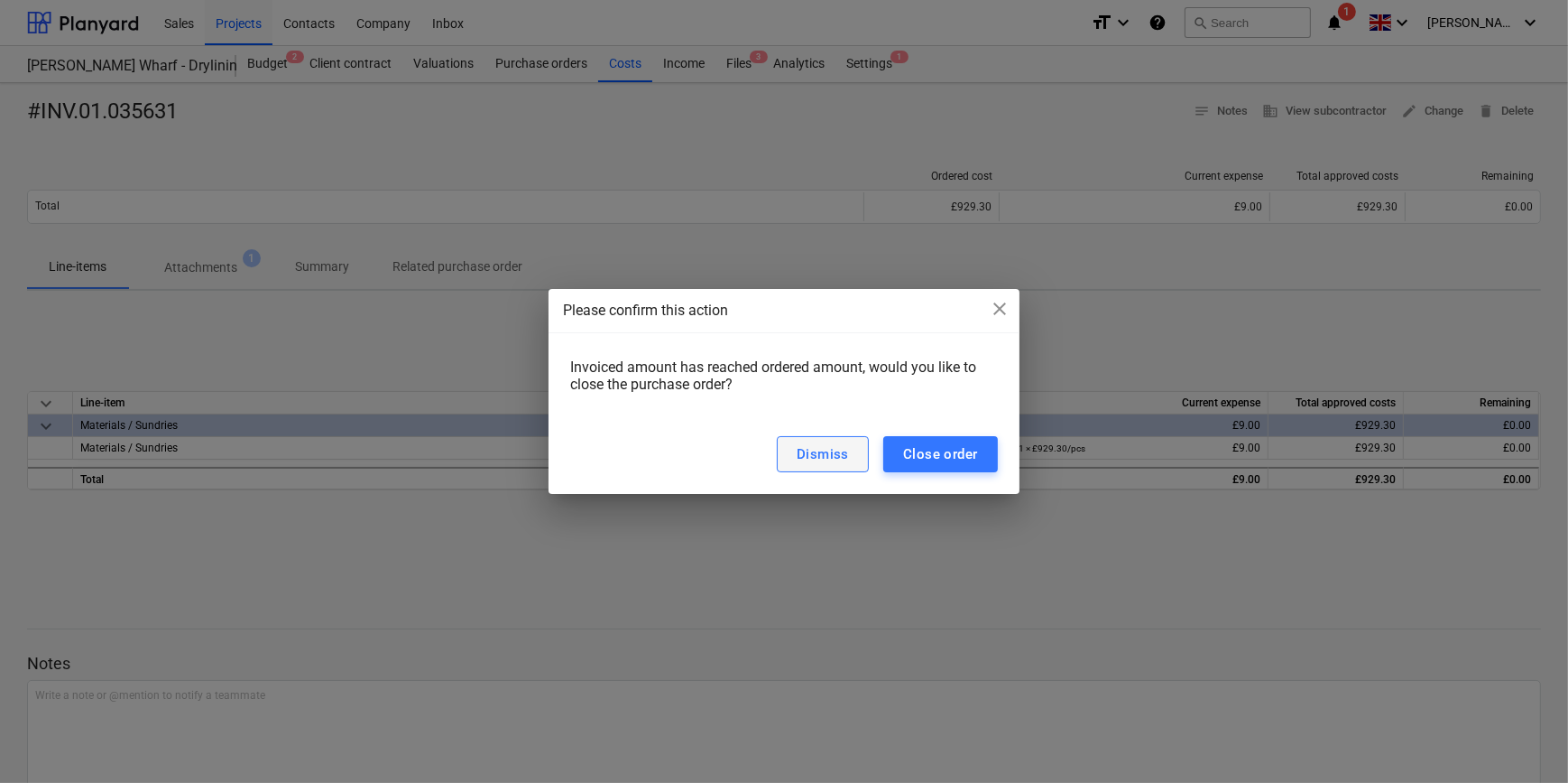
click at [846, 455] on div "Dismiss" at bounding box center [822, 454] width 52 height 24
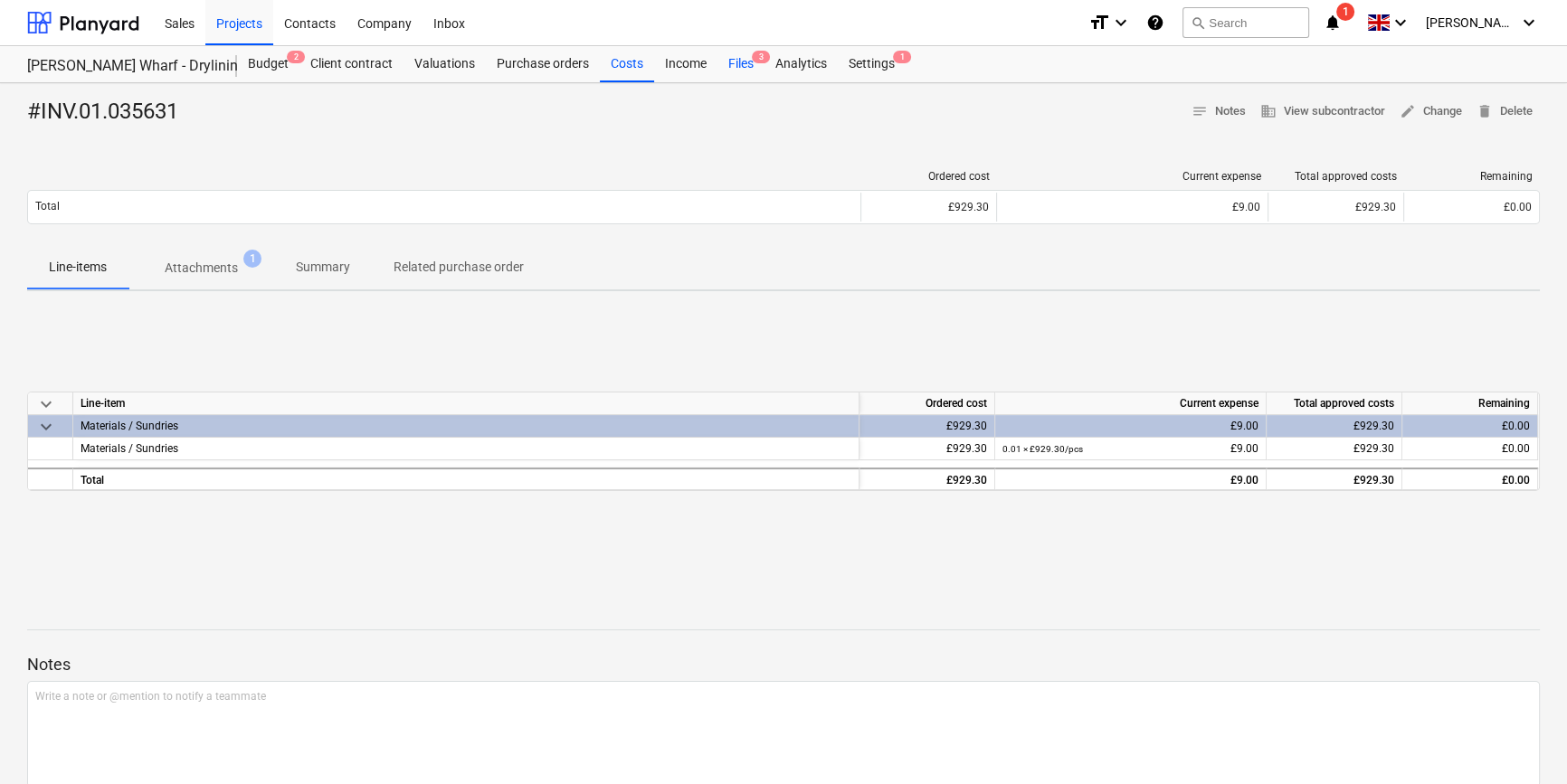
click at [725, 63] on div "Files 3" at bounding box center [741, 64] width 47 height 36
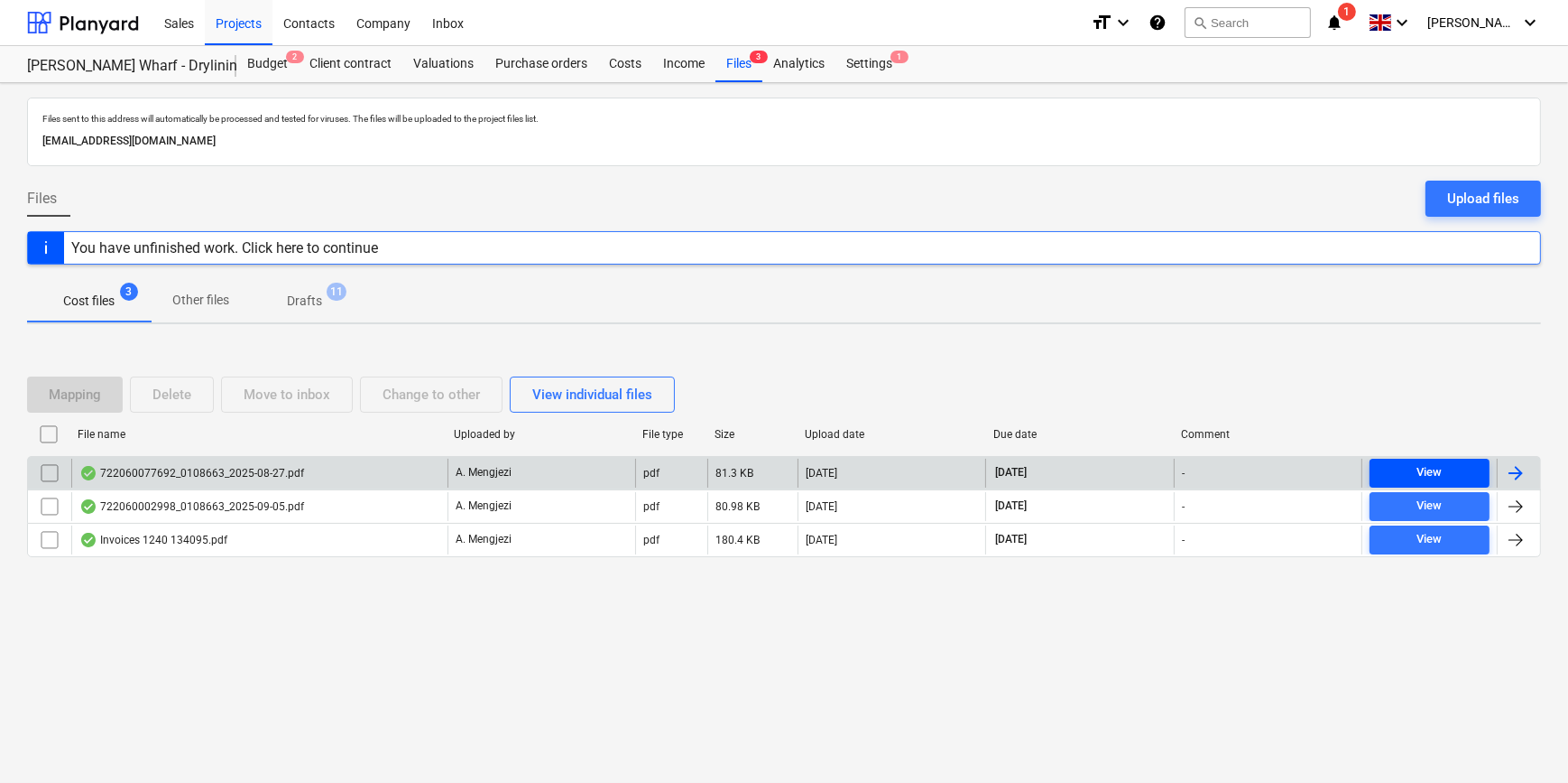
click at [1431, 474] on div "View" at bounding box center [1430, 472] width 26 height 21
click at [1504, 480] on div at bounding box center [1519, 473] width 43 height 28
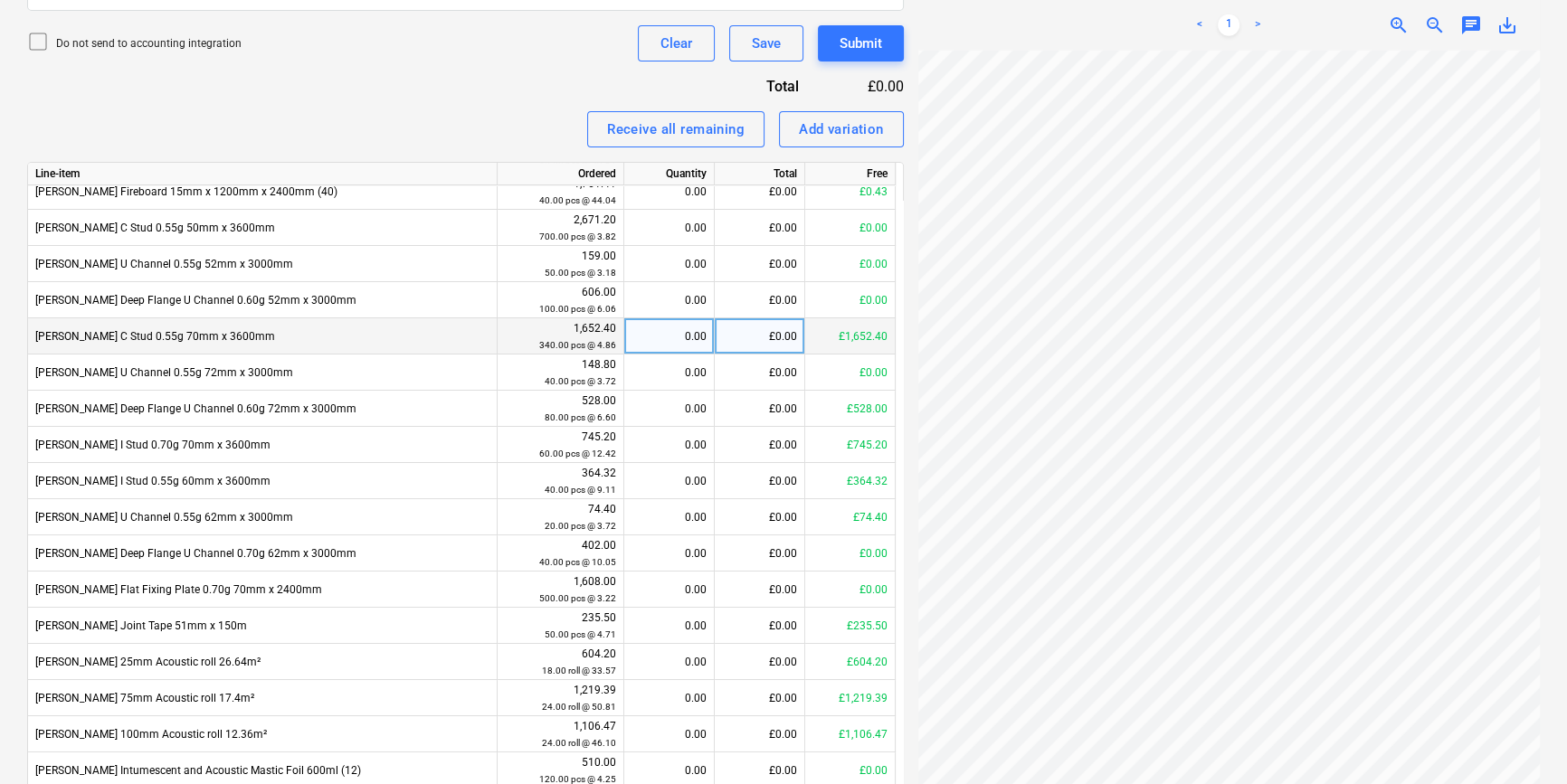
scroll to position [727, 0]
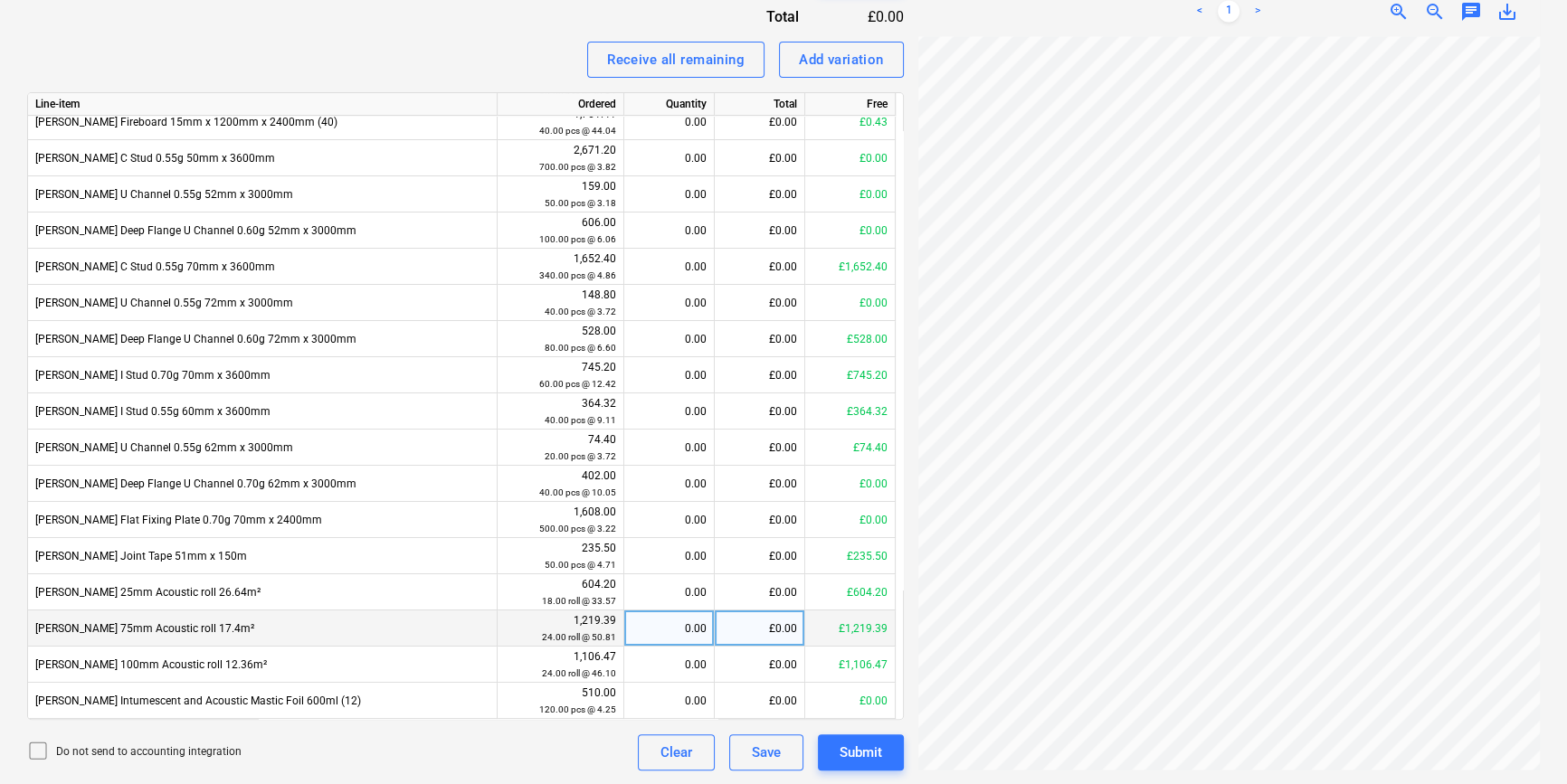
click at [683, 633] on div "0.00" at bounding box center [668, 628] width 75 height 36
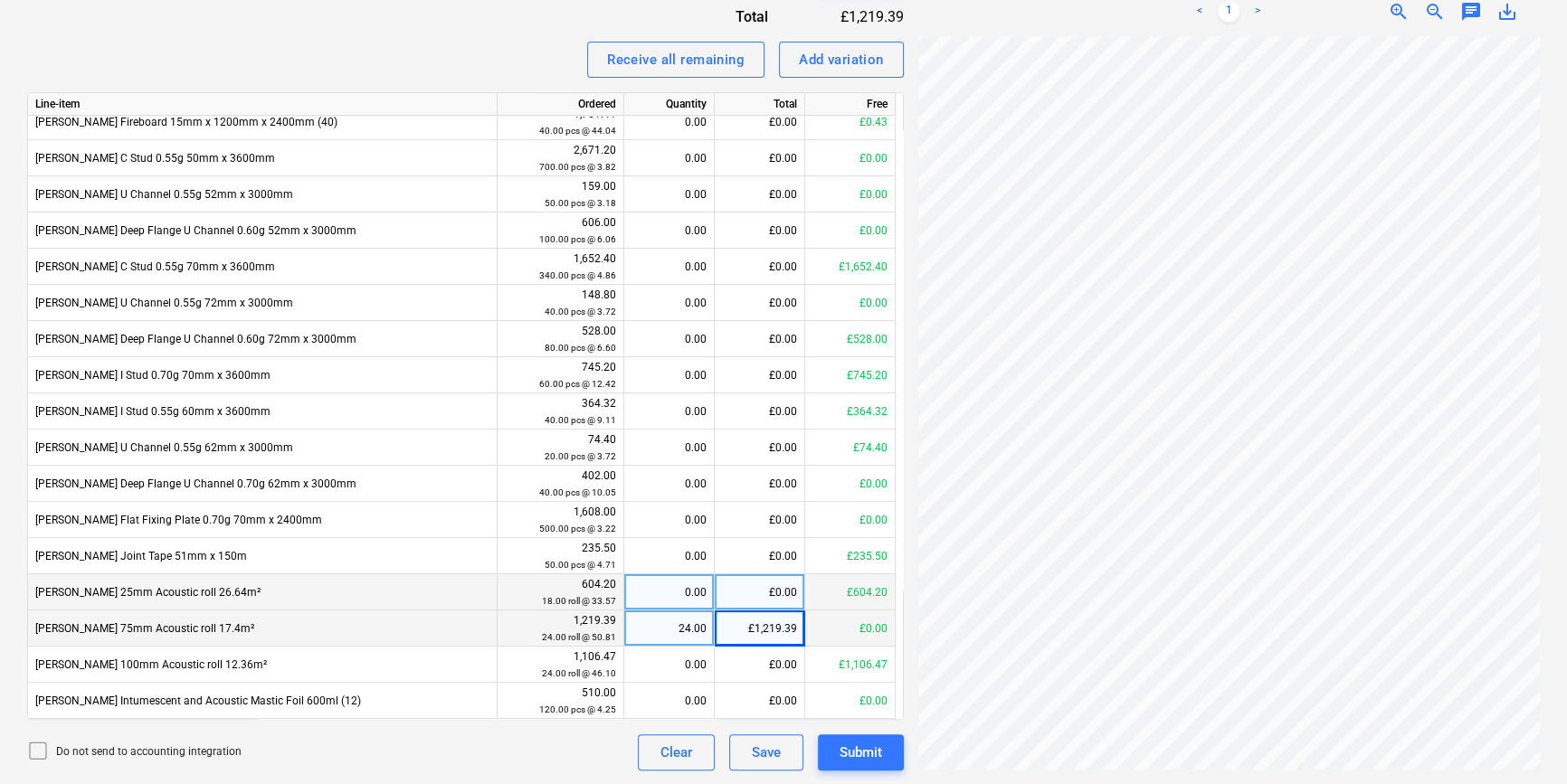
click at [675, 595] on div "0.00" at bounding box center [668, 592] width 75 height 36
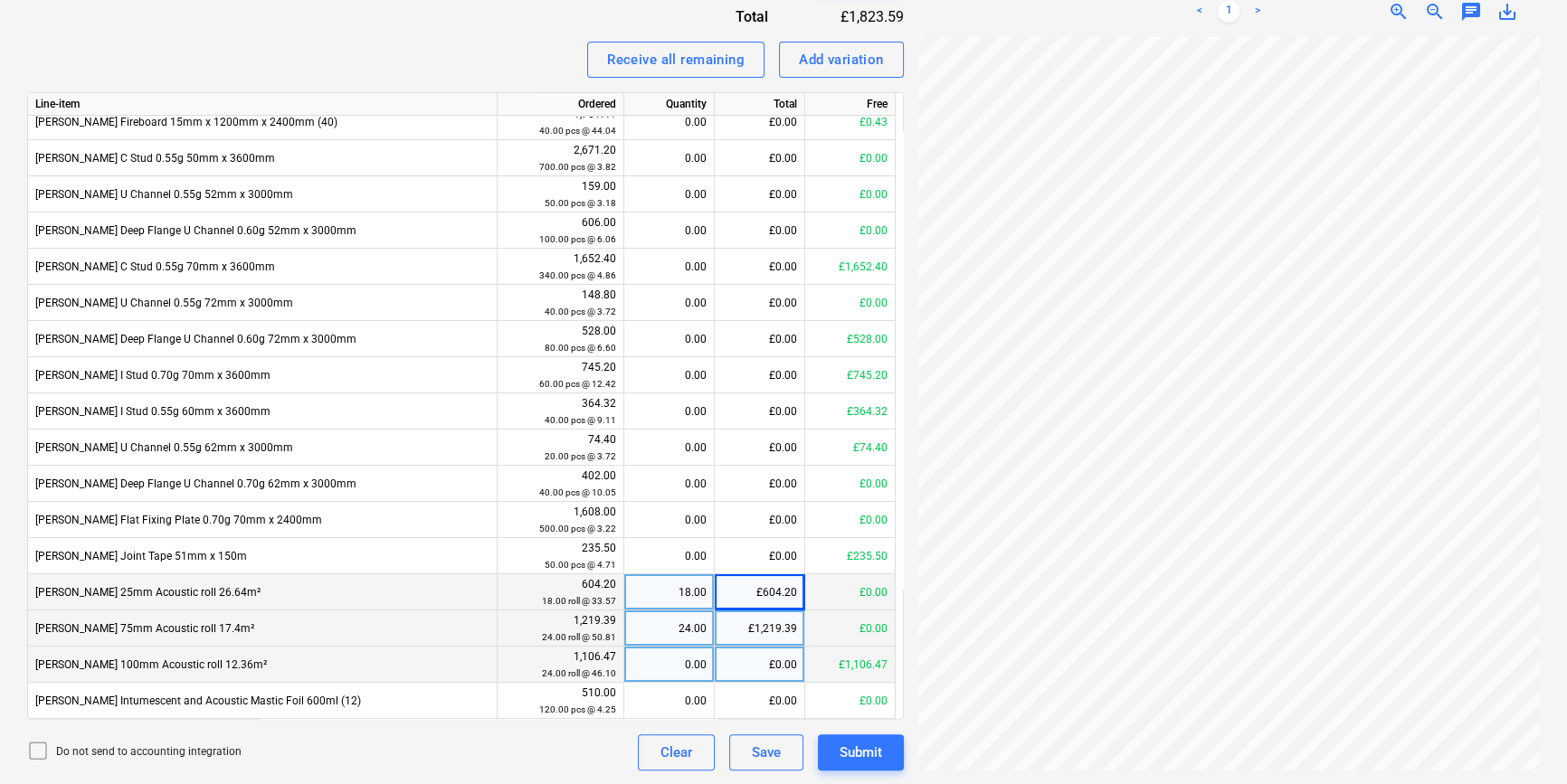
click at [653, 664] on div "0.00" at bounding box center [668, 664] width 75 height 36
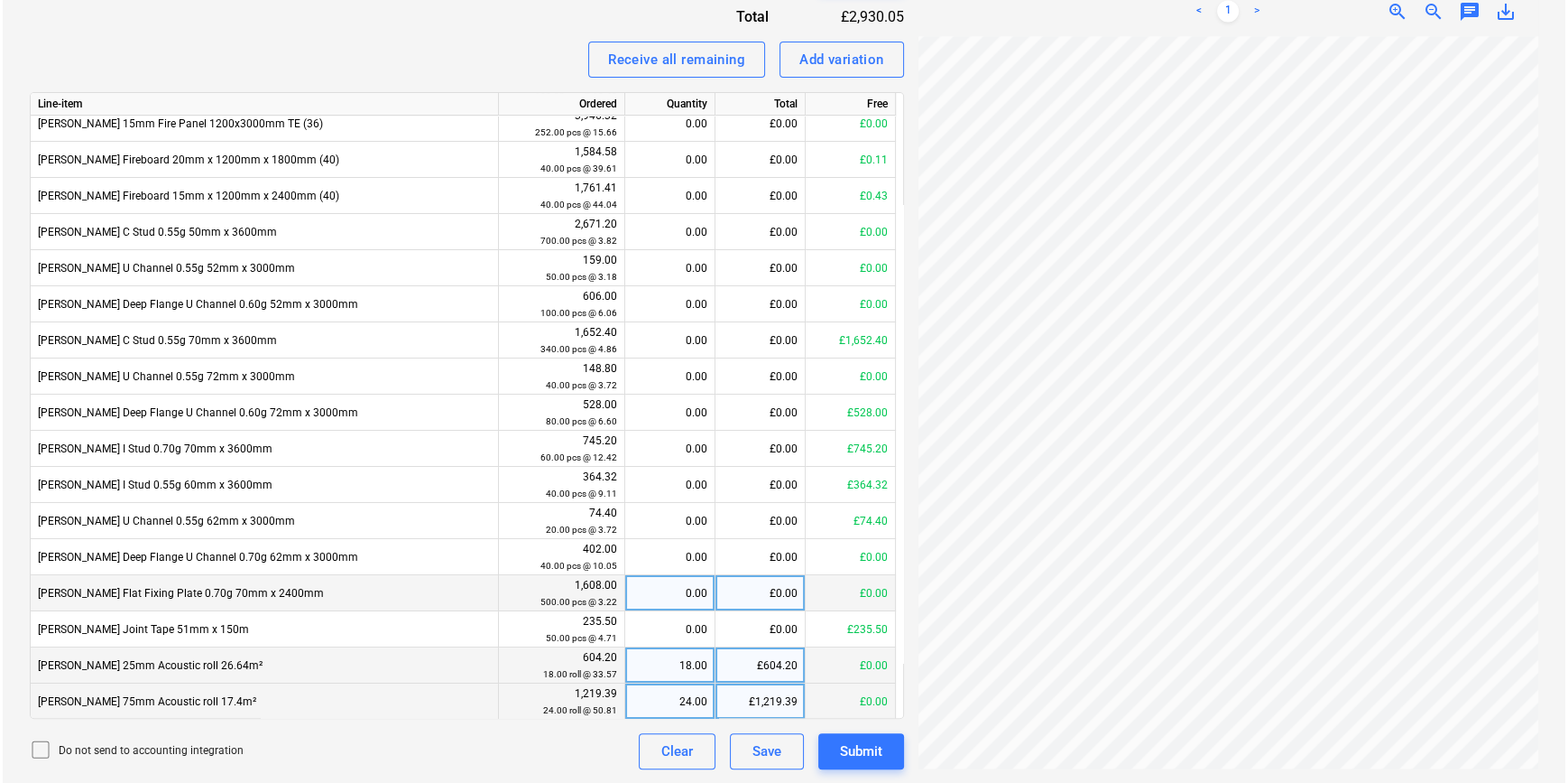
scroll to position [0, 0]
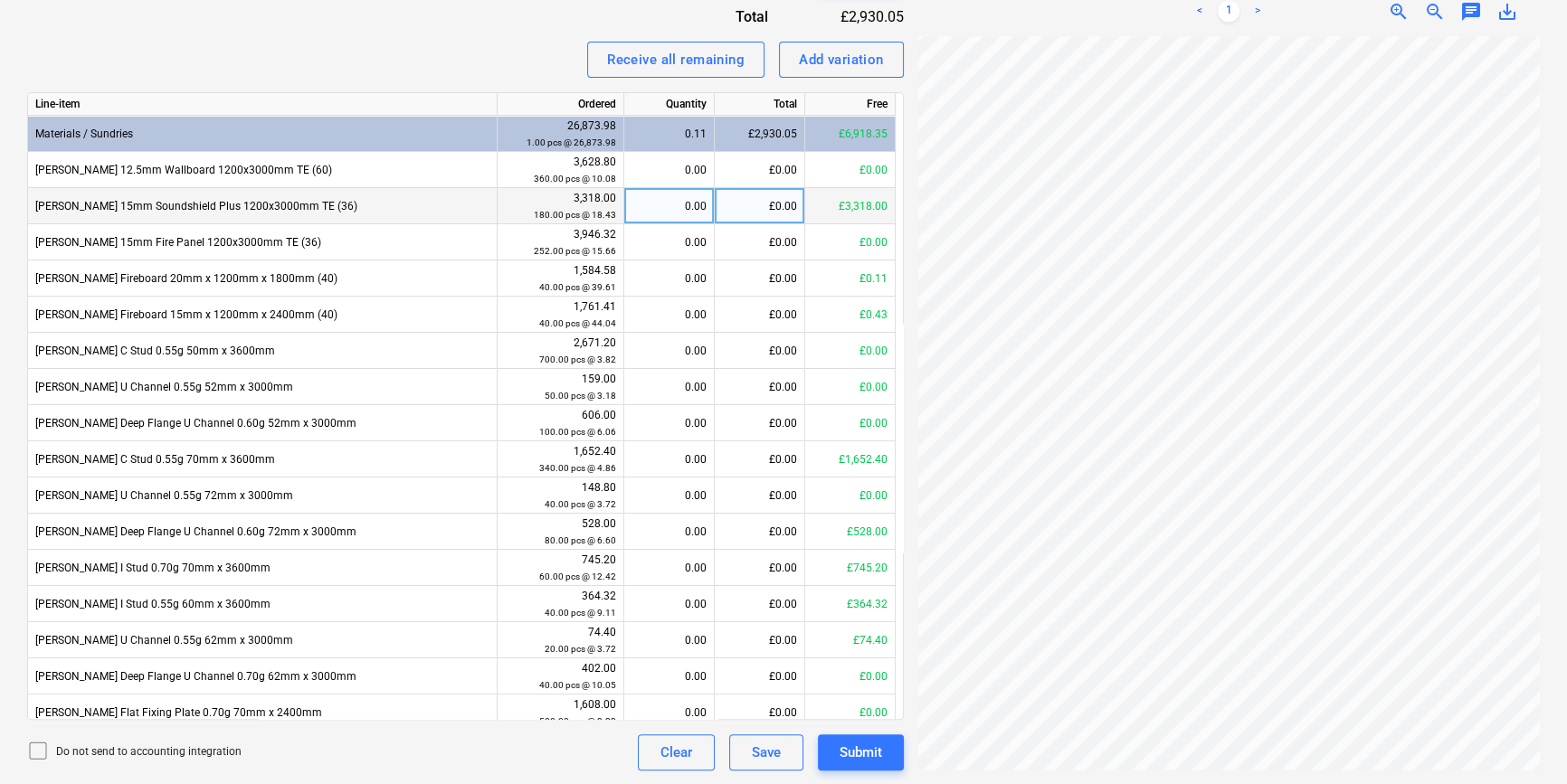
click at [667, 198] on div "0.00" at bounding box center [668, 206] width 75 height 36
click at [878, 741] on div "Submit" at bounding box center [860, 753] width 42 height 24
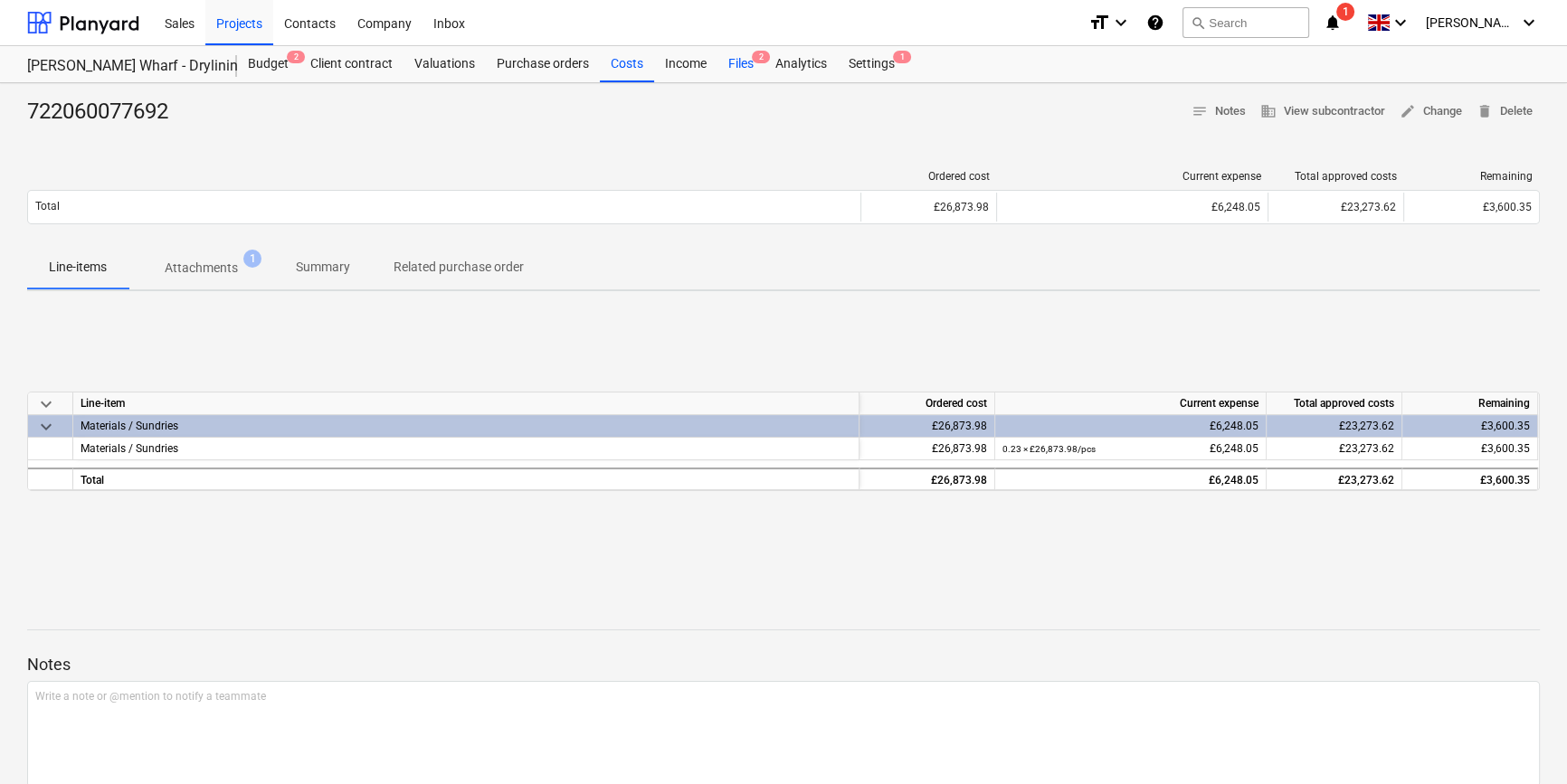
click at [726, 63] on div "Files 2" at bounding box center [741, 64] width 47 height 36
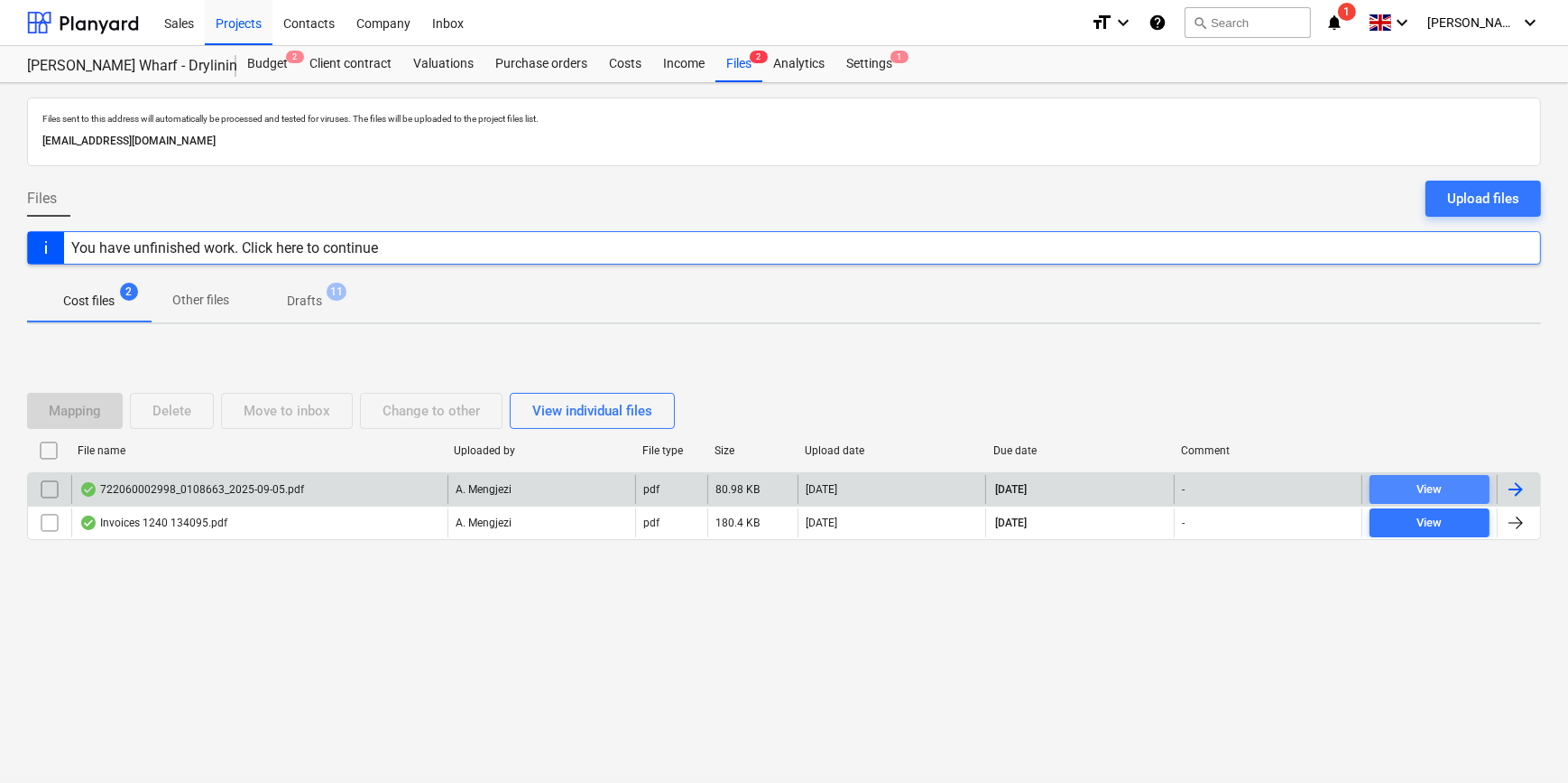
click at [1433, 485] on div "View" at bounding box center [1430, 489] width 26 height 21
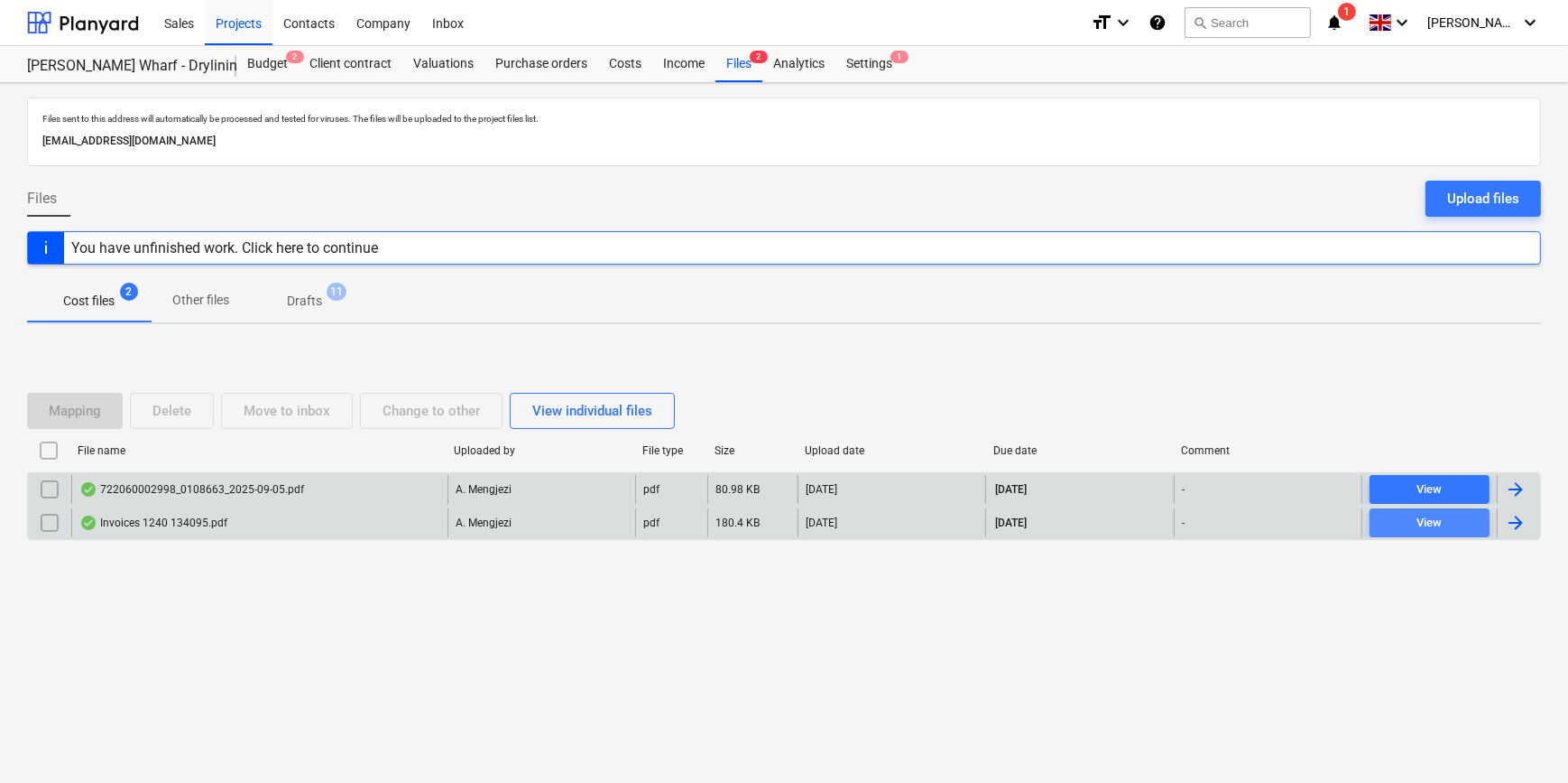
click at [1431, 519] on div "View" at bounding box center [1430, 523] width 26 height 21
click at [1518, 521] on div at bounding box center [1516, 523] width 22 height 22
